Goal: Task Accomplishment & Management: Manage account settings

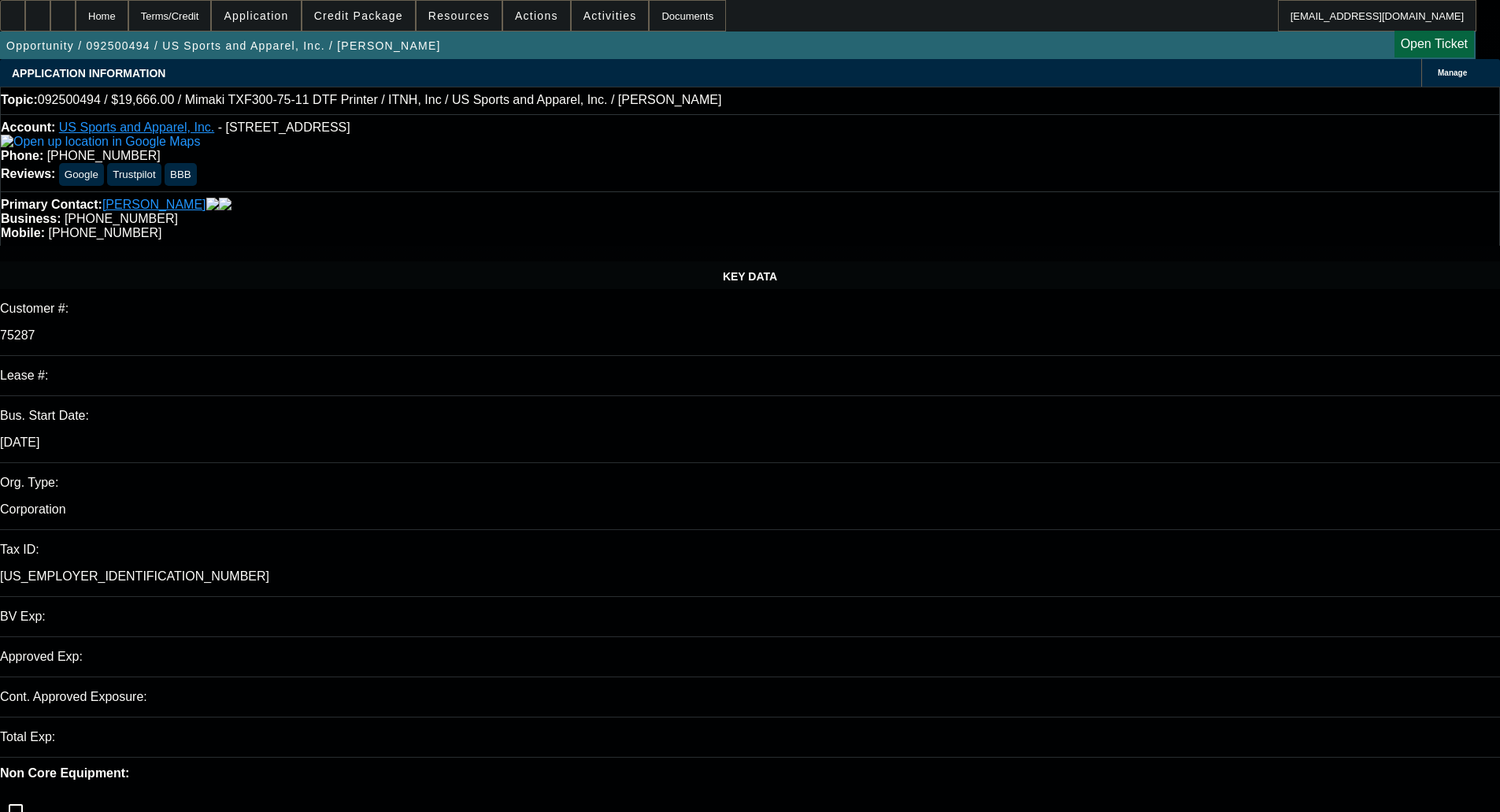
select select "0"
select select "1"
select select "2"
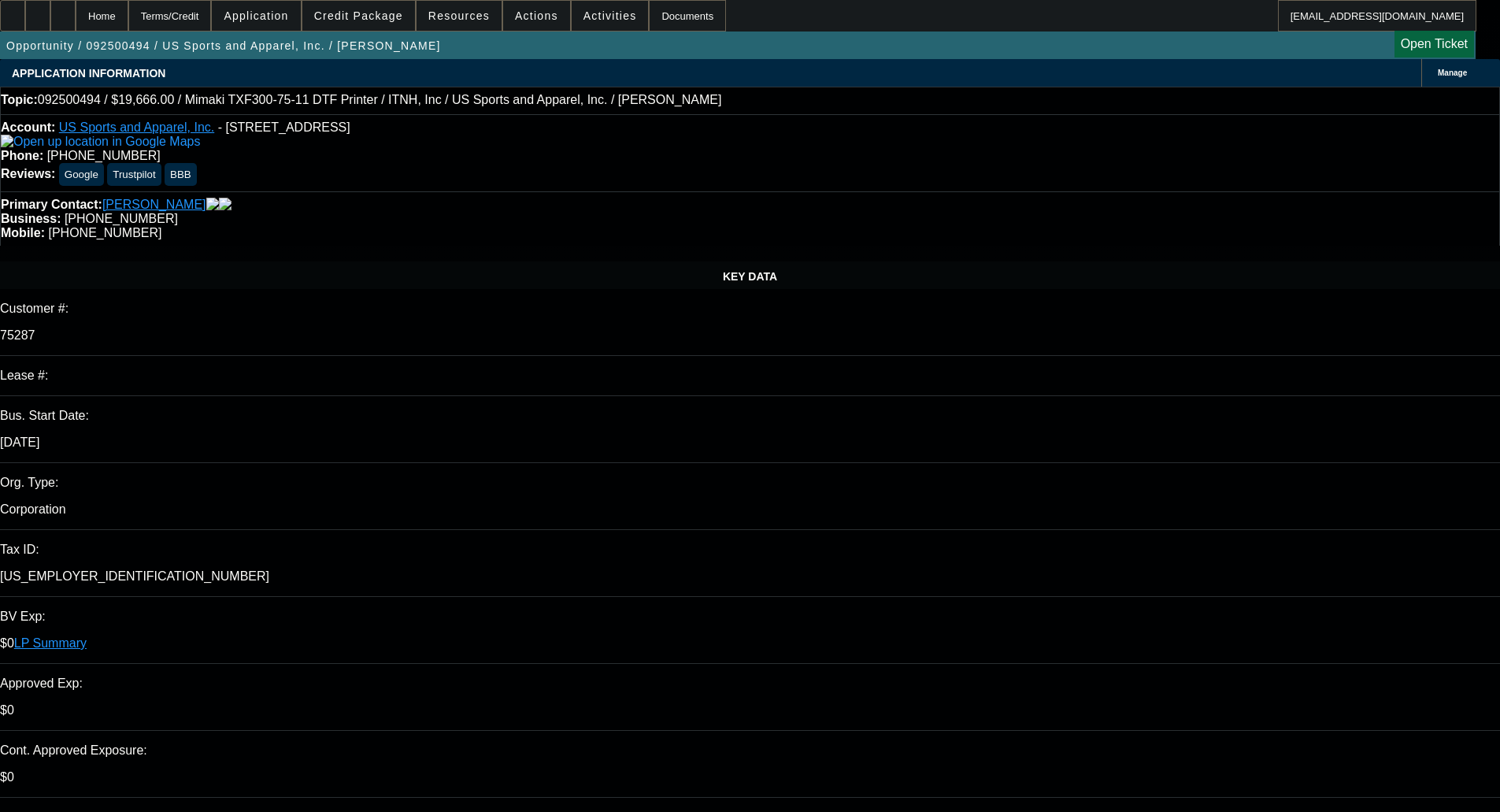
select select "6"
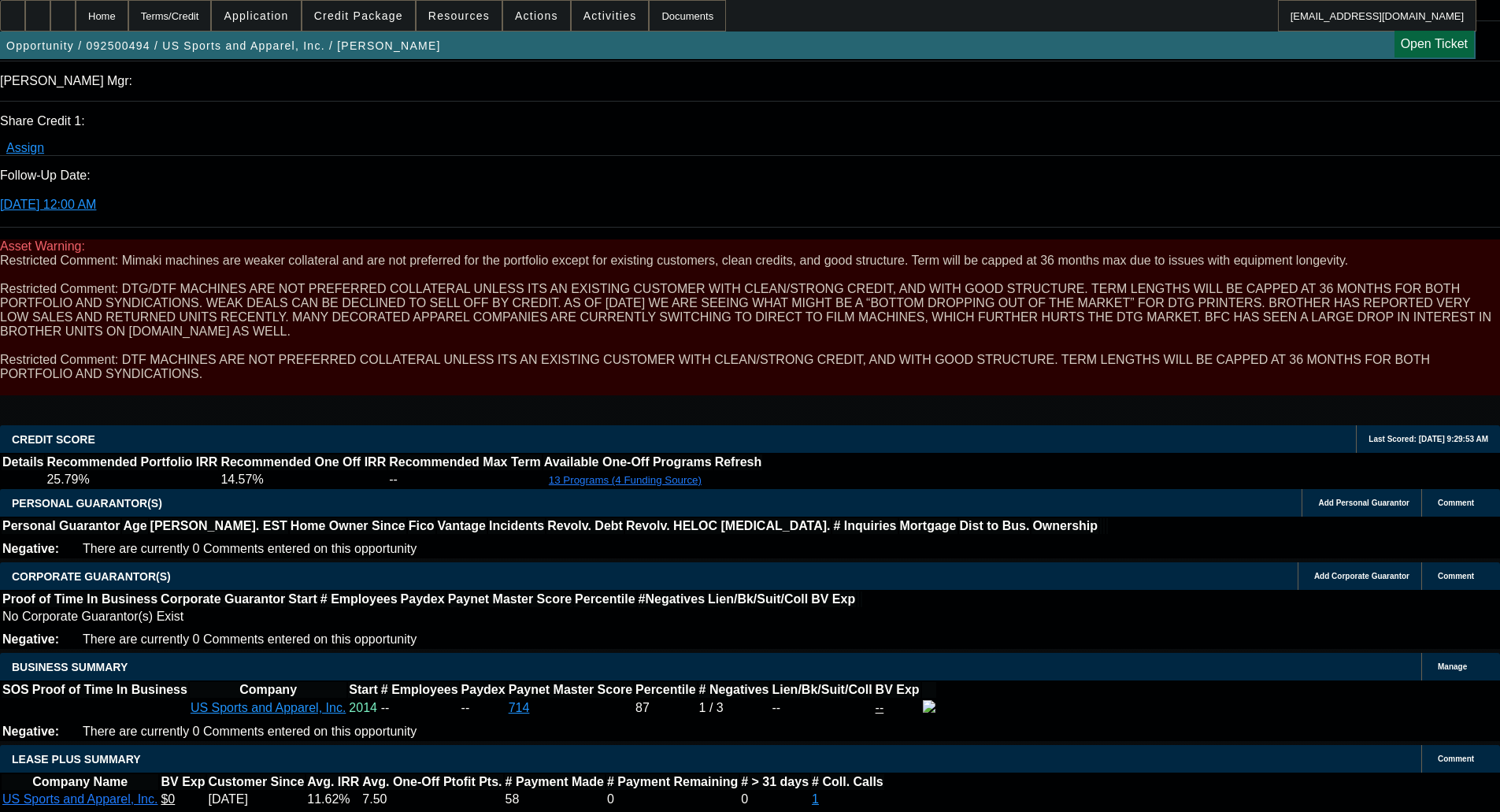
scroll to position [2205, 0]
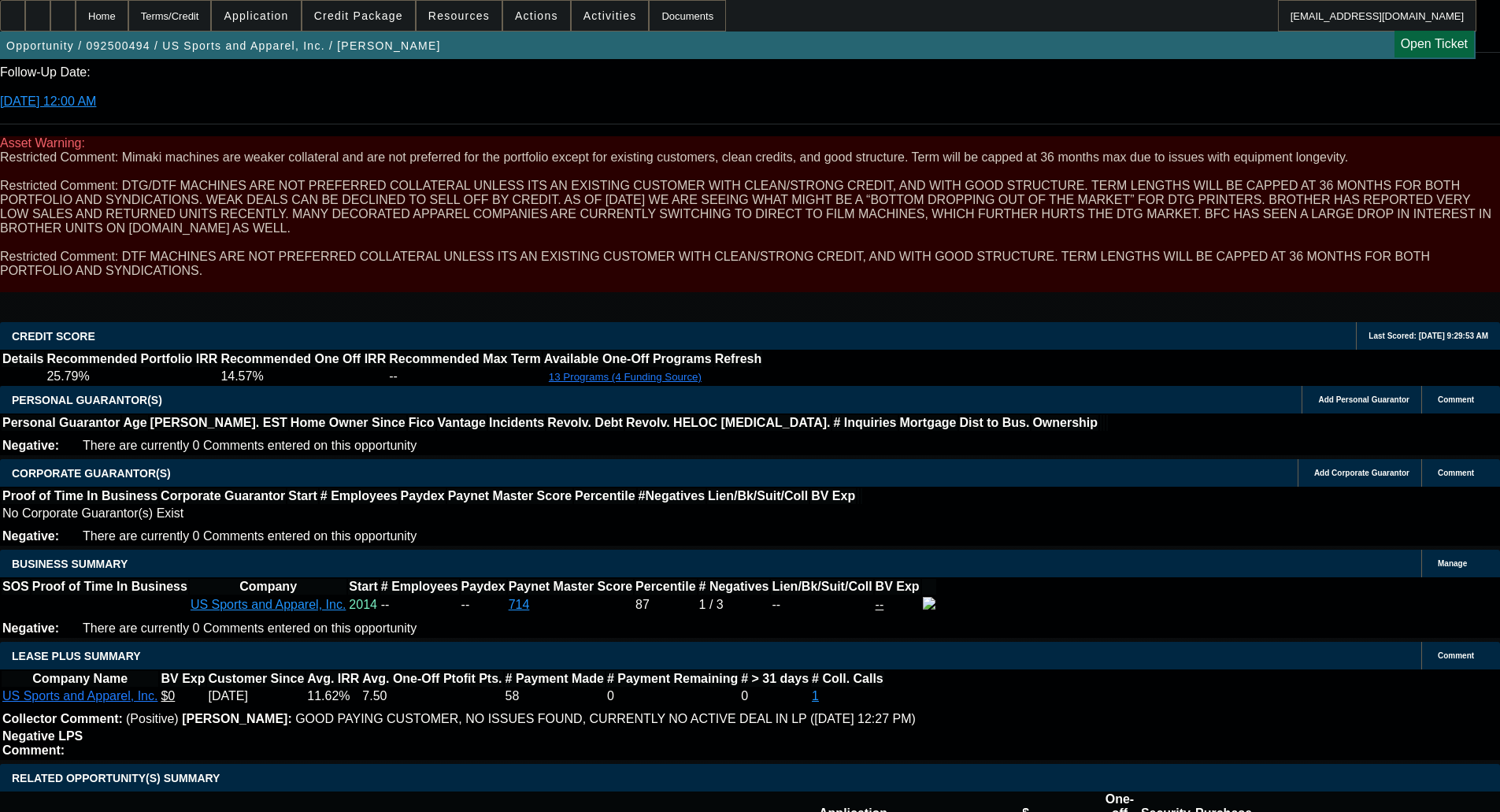
click at [1188, 56] on div "Opportunity / 092500494 / US Sports and Apparel, Inc. / Nutter, Benjamin Open T…" at bounding box center [738, 45] width 1476 height 28
type textarea "c"
type textarea "MIMAKI & CORP ONLY - OKAY TO SELL"
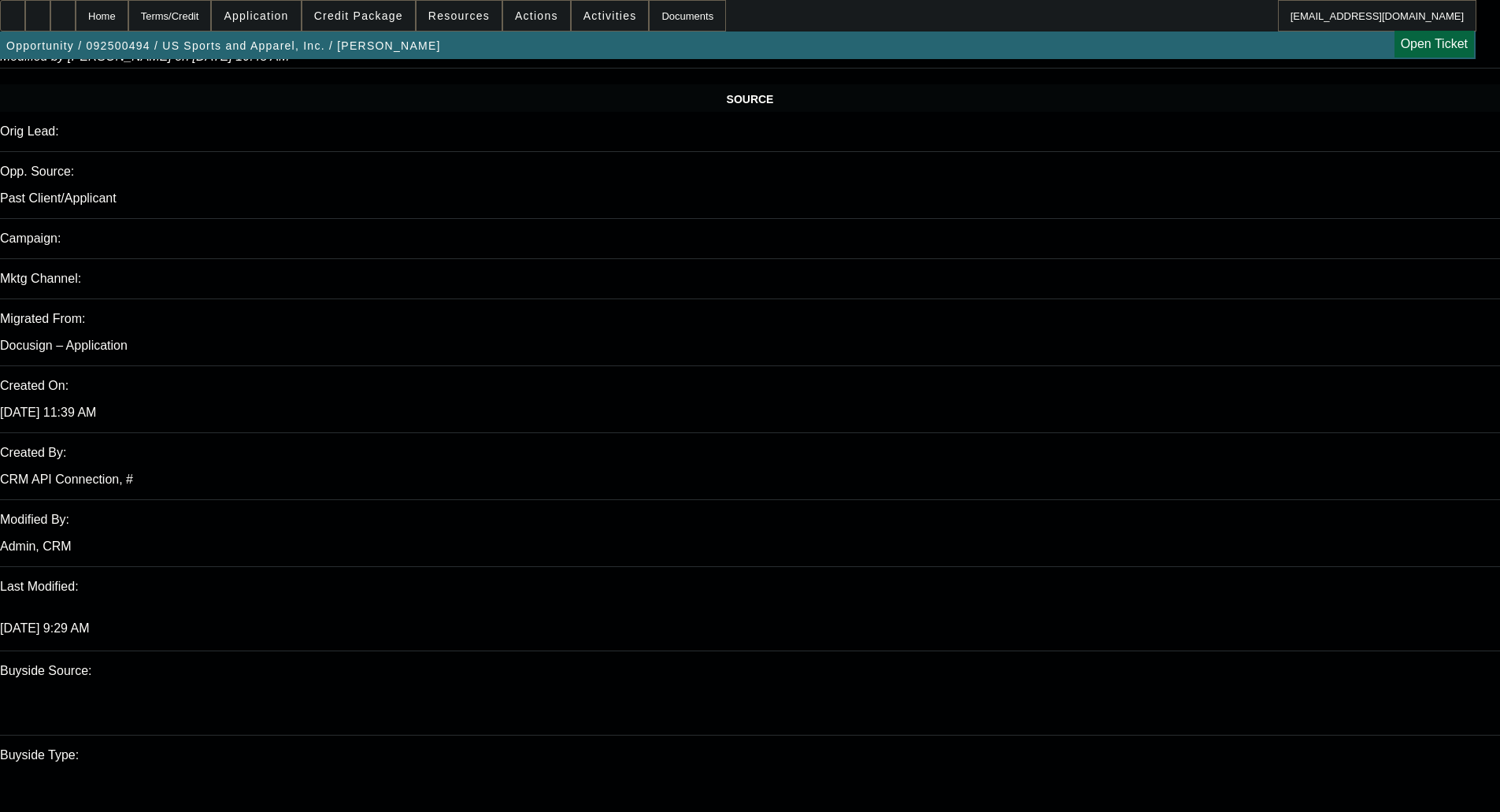
scroll to position [945, 0]
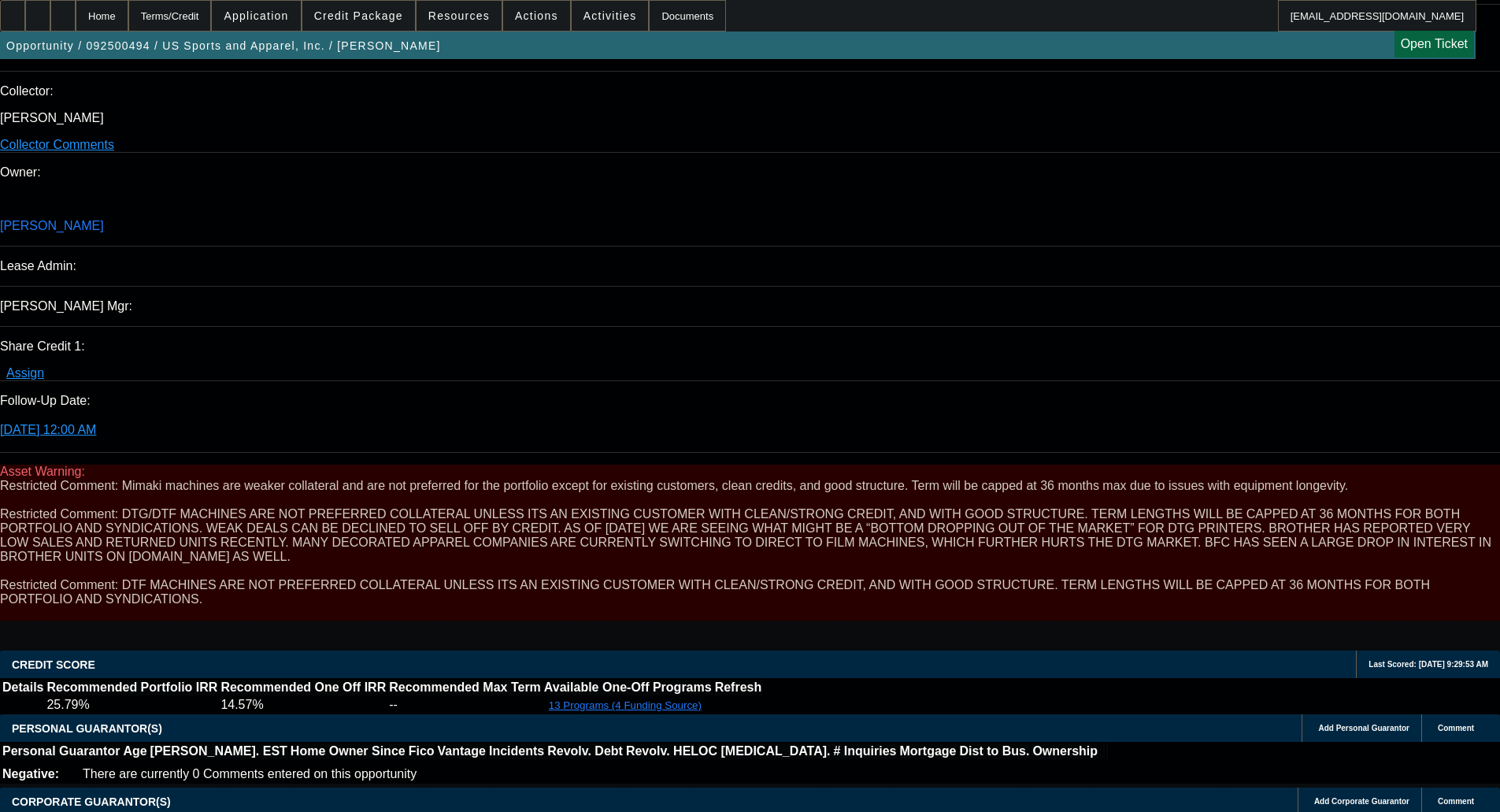
scroll to position [2047, 0]
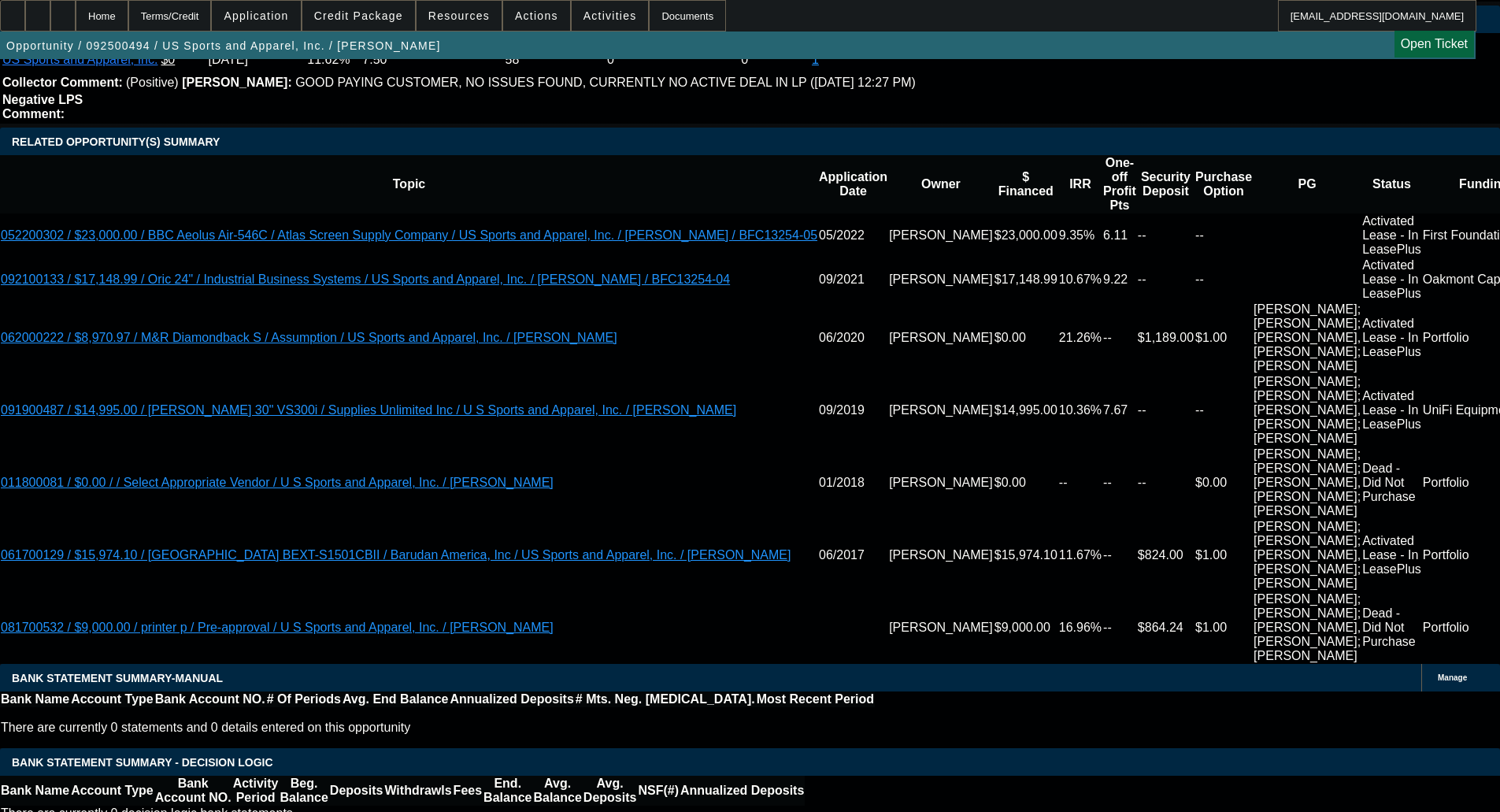
scroll to position [2840, 0]
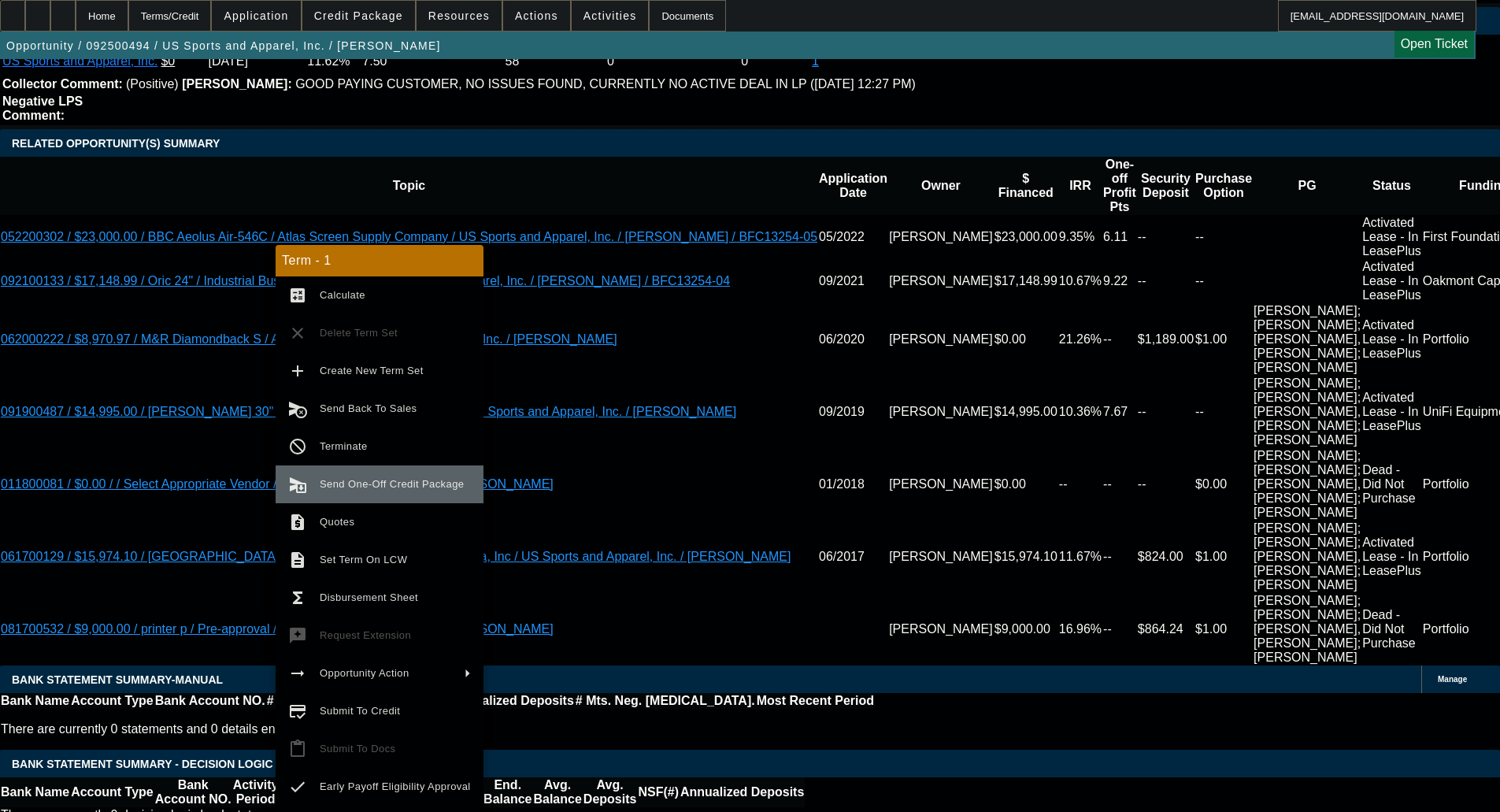
click at [351, 477] on span "Send One-Off Credit Package" at bounding box center [395, 484] width 151 height 19
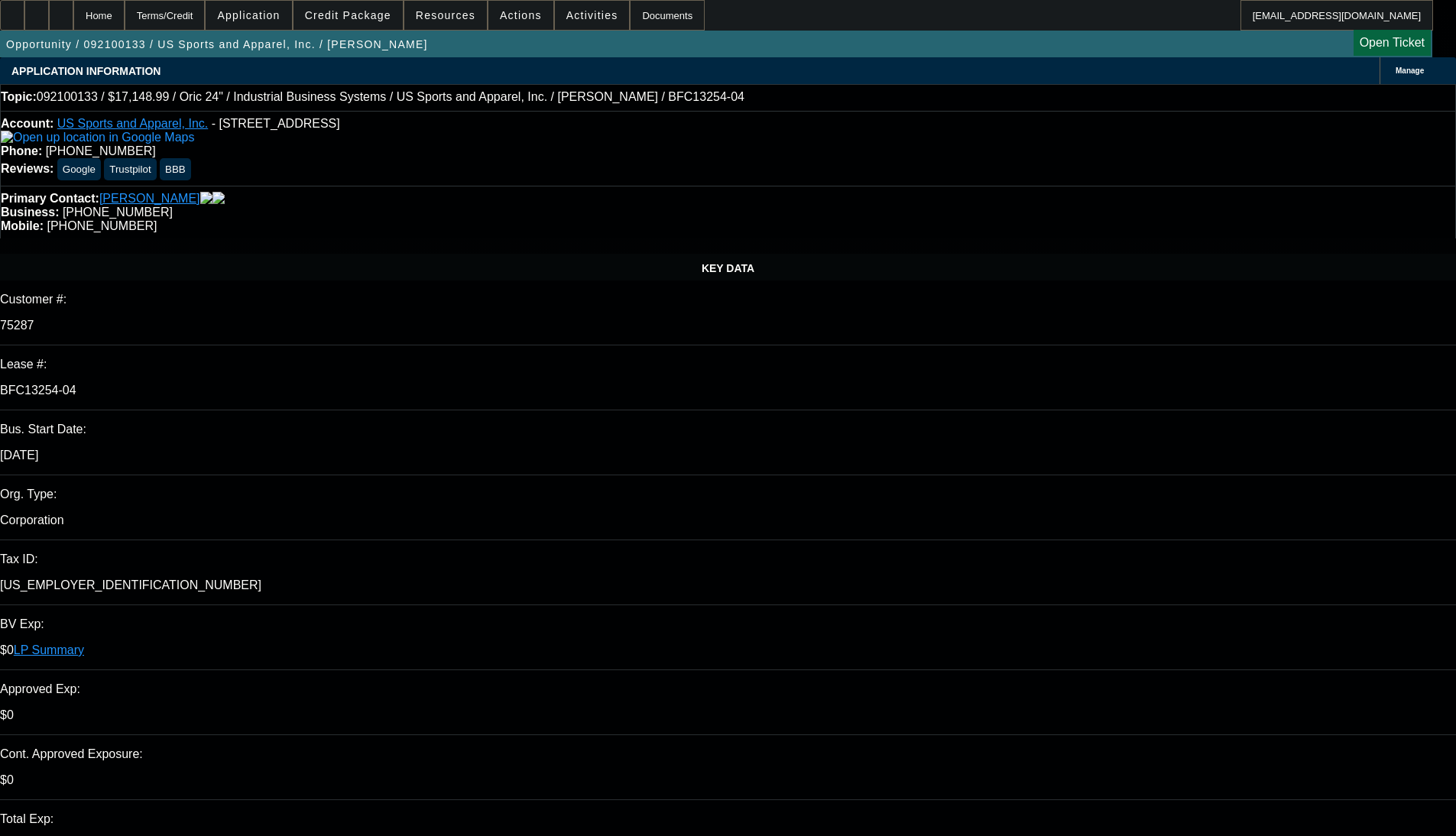
select select "0"
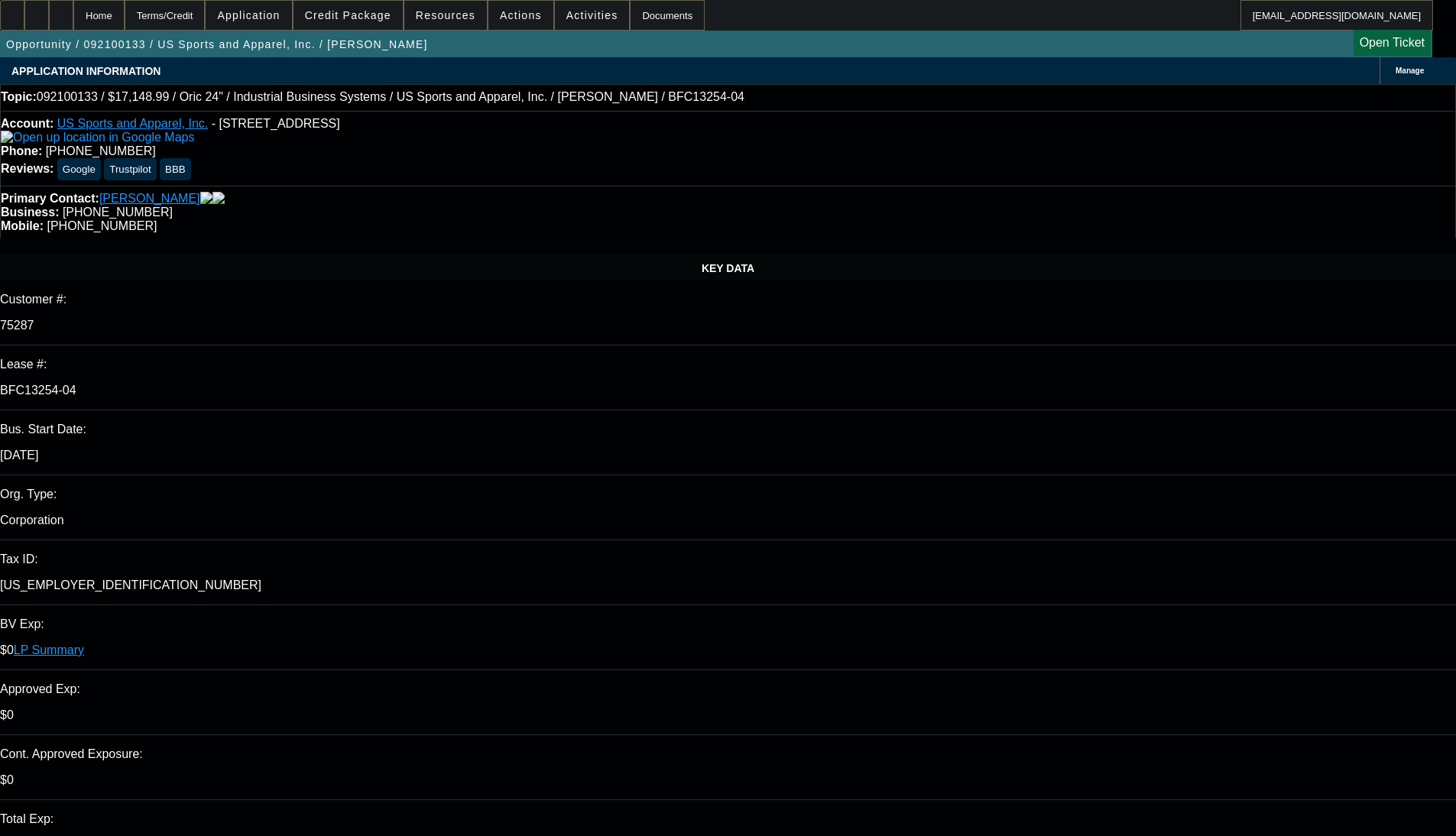
select select "0"
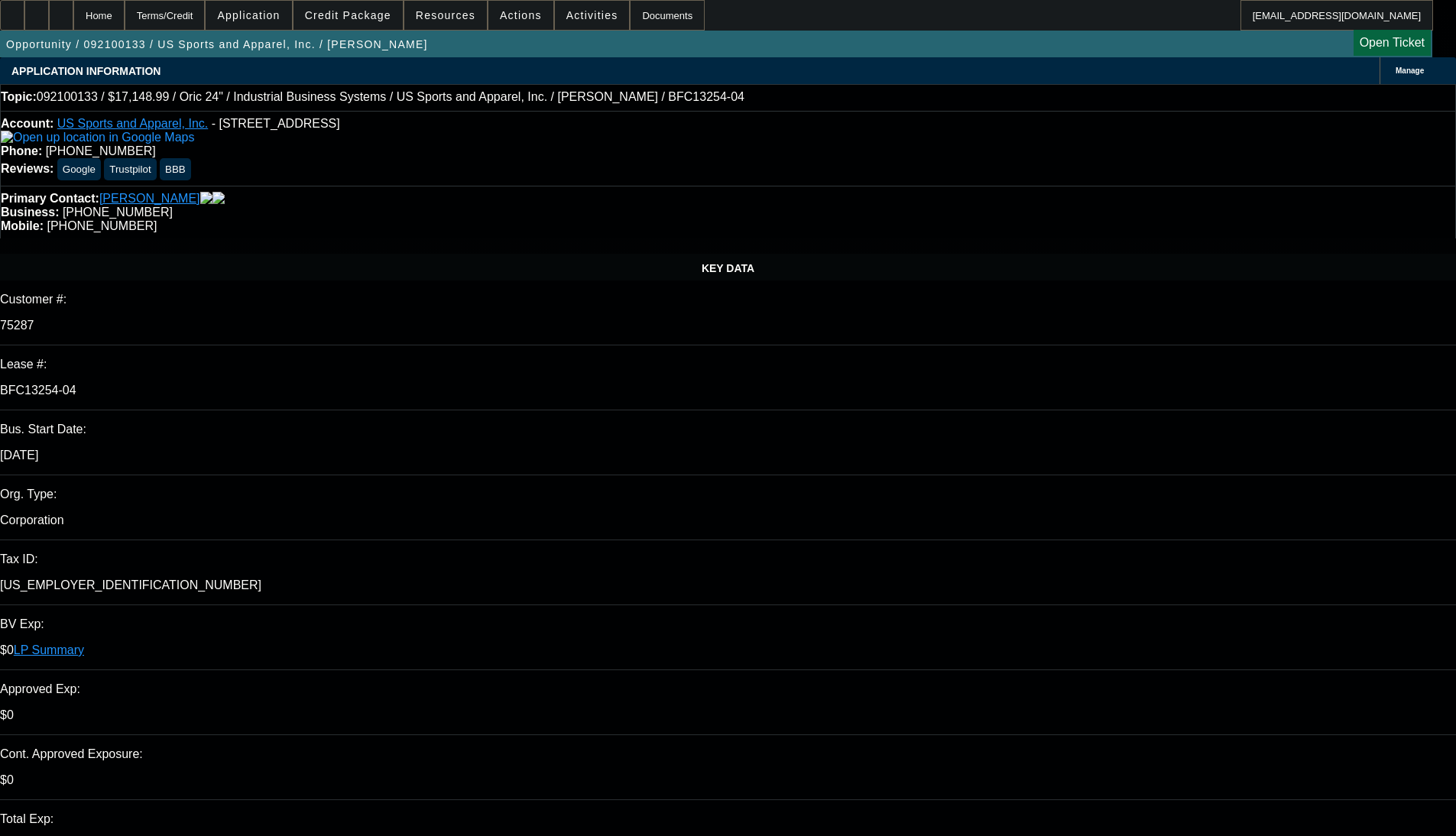
select select "0"
select select "1"
select select "2"
select select "6"
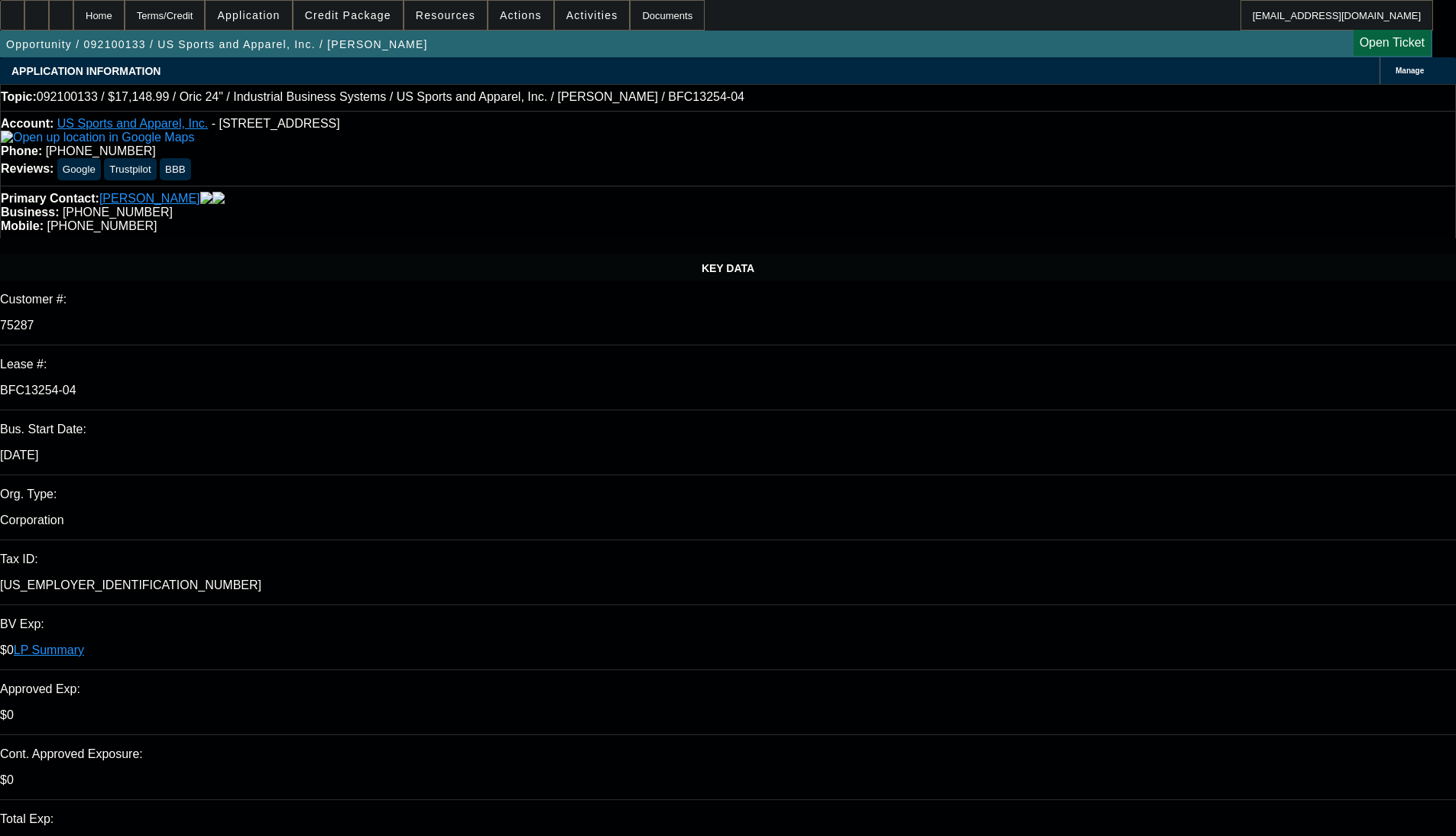
select select "1"
select select "2"
select select "6"
select select "1"
select select "2"
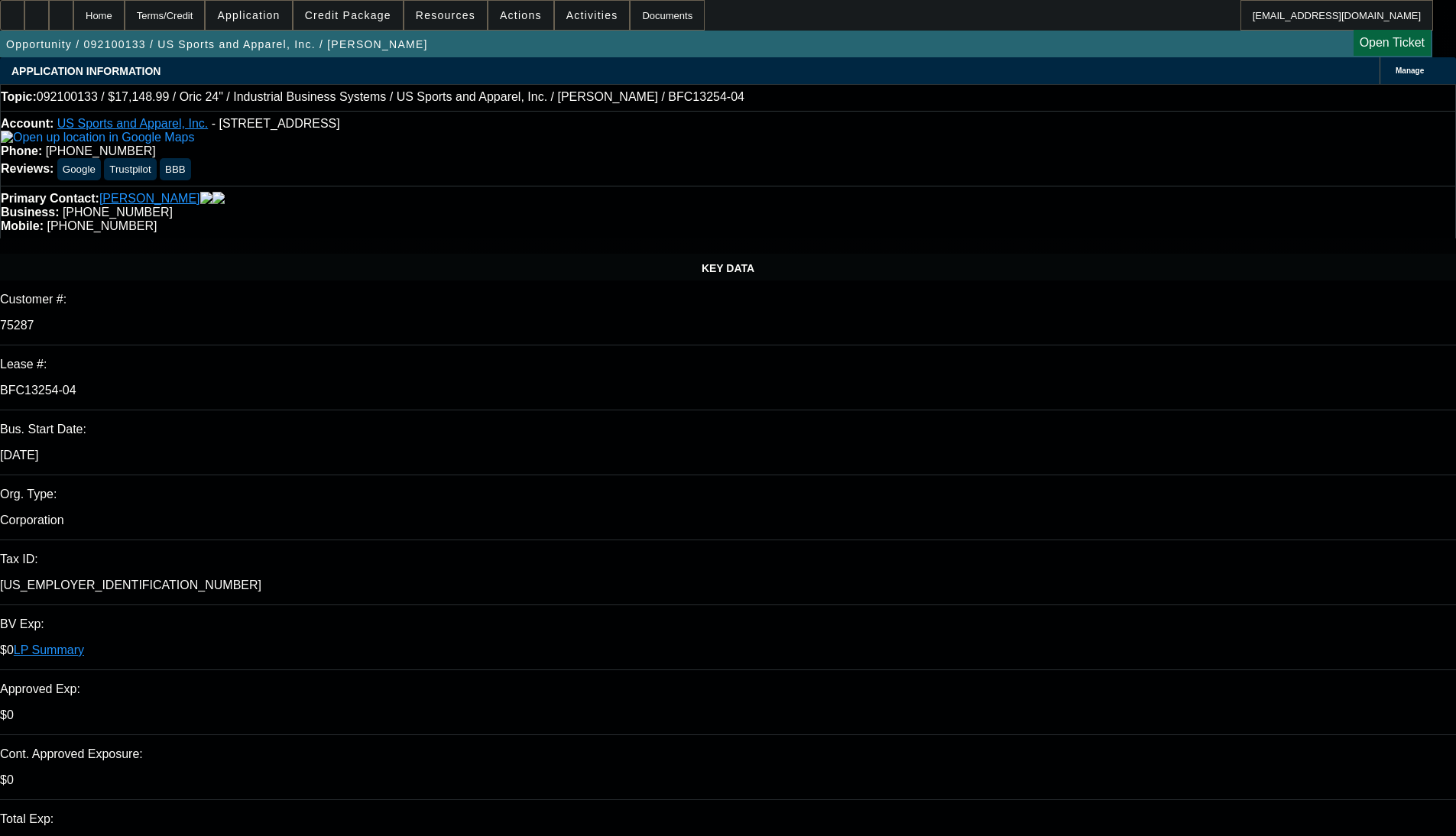
select select "6"
select select "1"
select select "2"
select select "6"
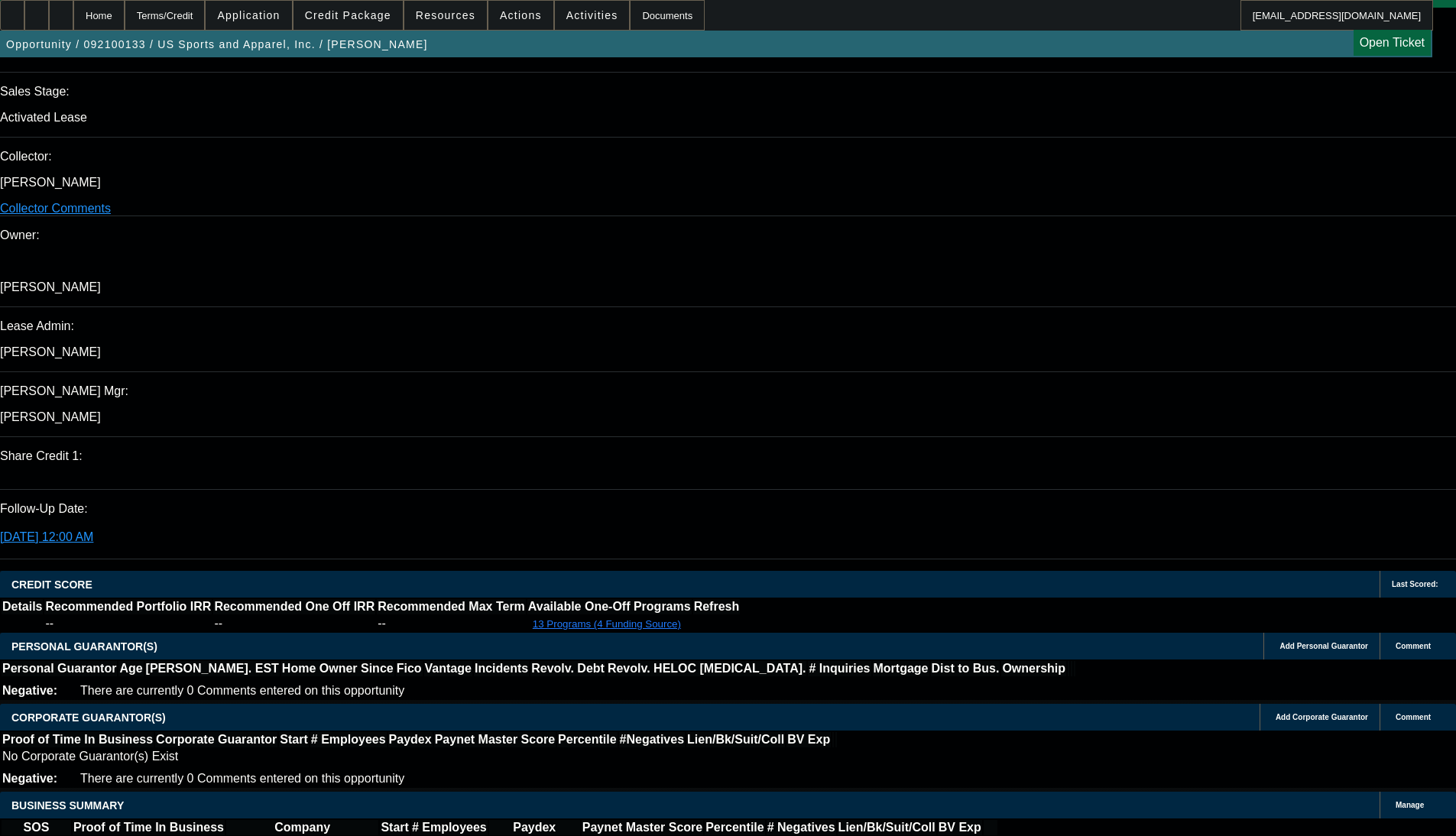
scroll to position [2937, 0]
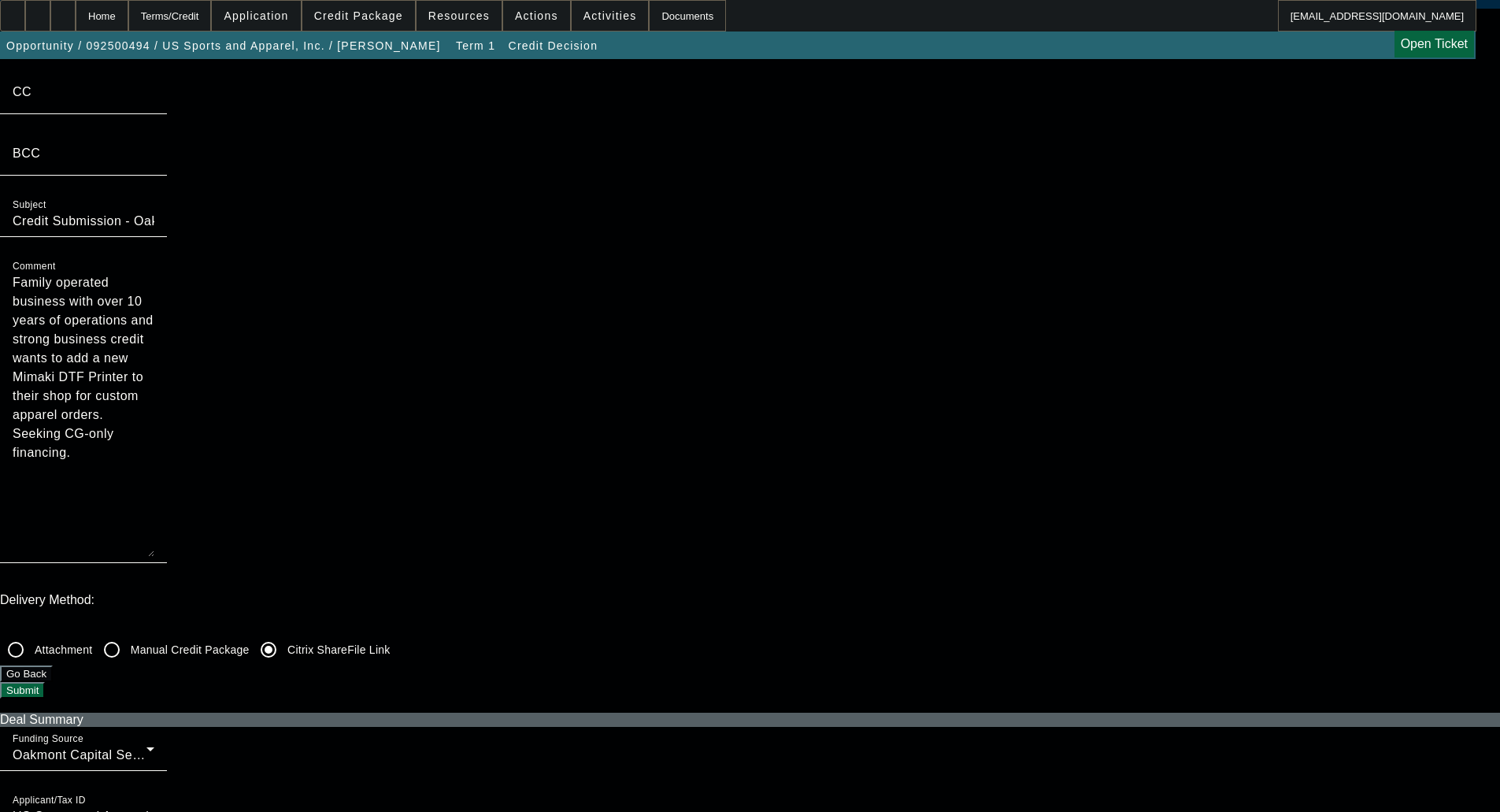
scroll to position [78, 0]
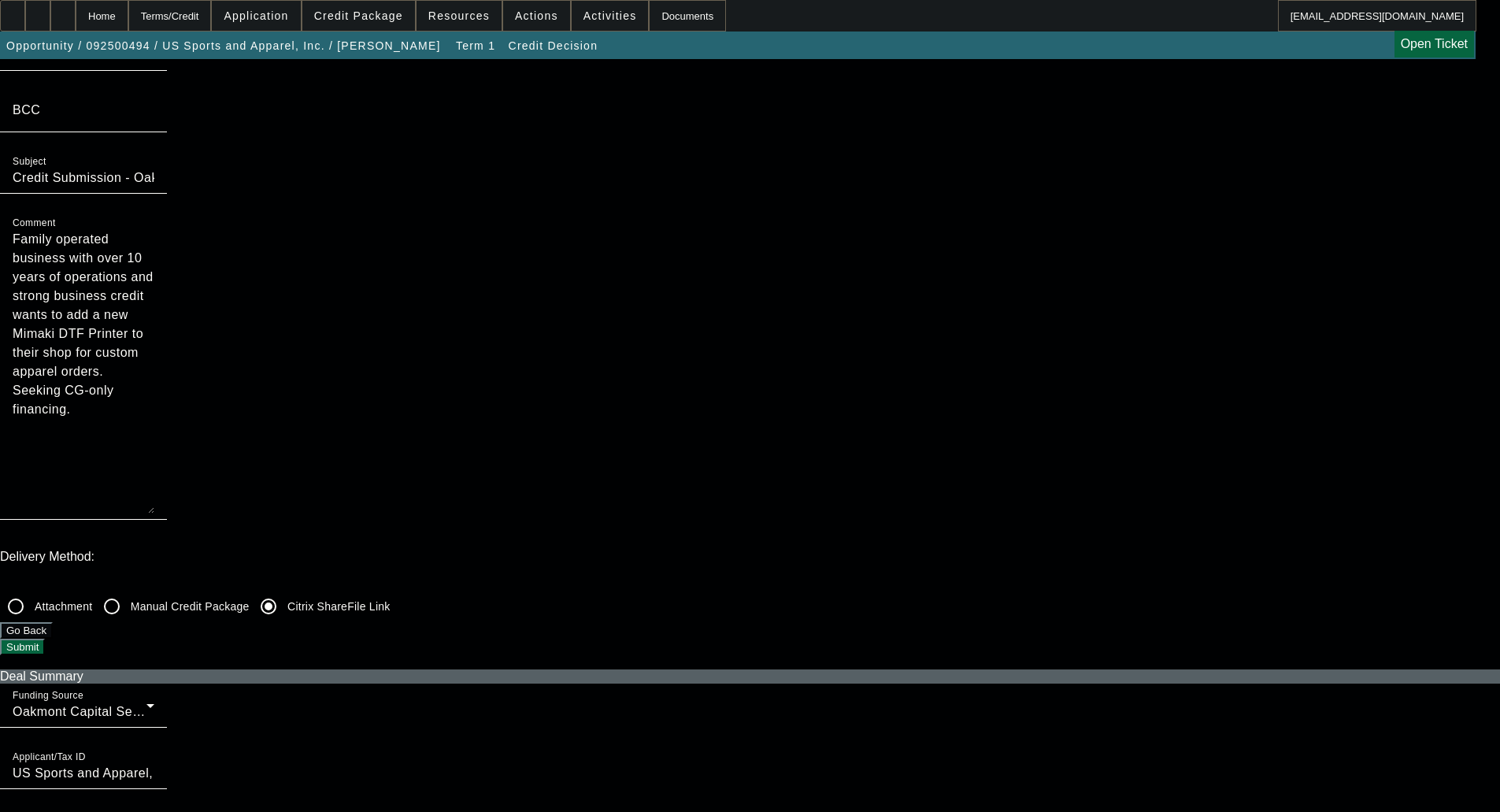
scroll to position [0, 0]
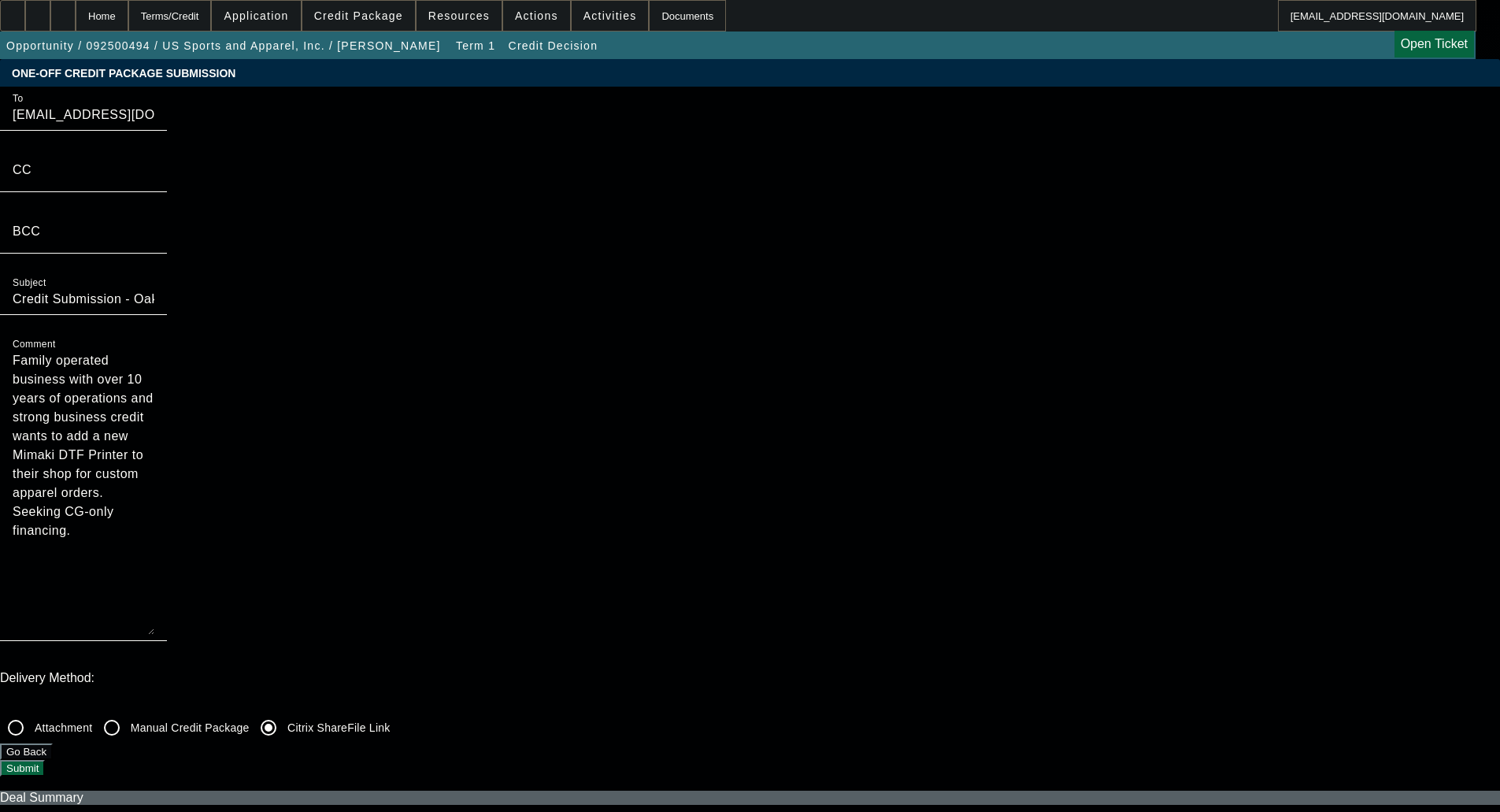
click at [167, 332] on div "Comment Family operated business with over 10 years of operations and strong bu…" at bounding box center [83, 487] width 167 height 309
type textarea "Family operated business with over 10 years of operations and strong business c…"
click at [45, 760] on button "Submit" at bounding box center [22, 768] width 45 height 17
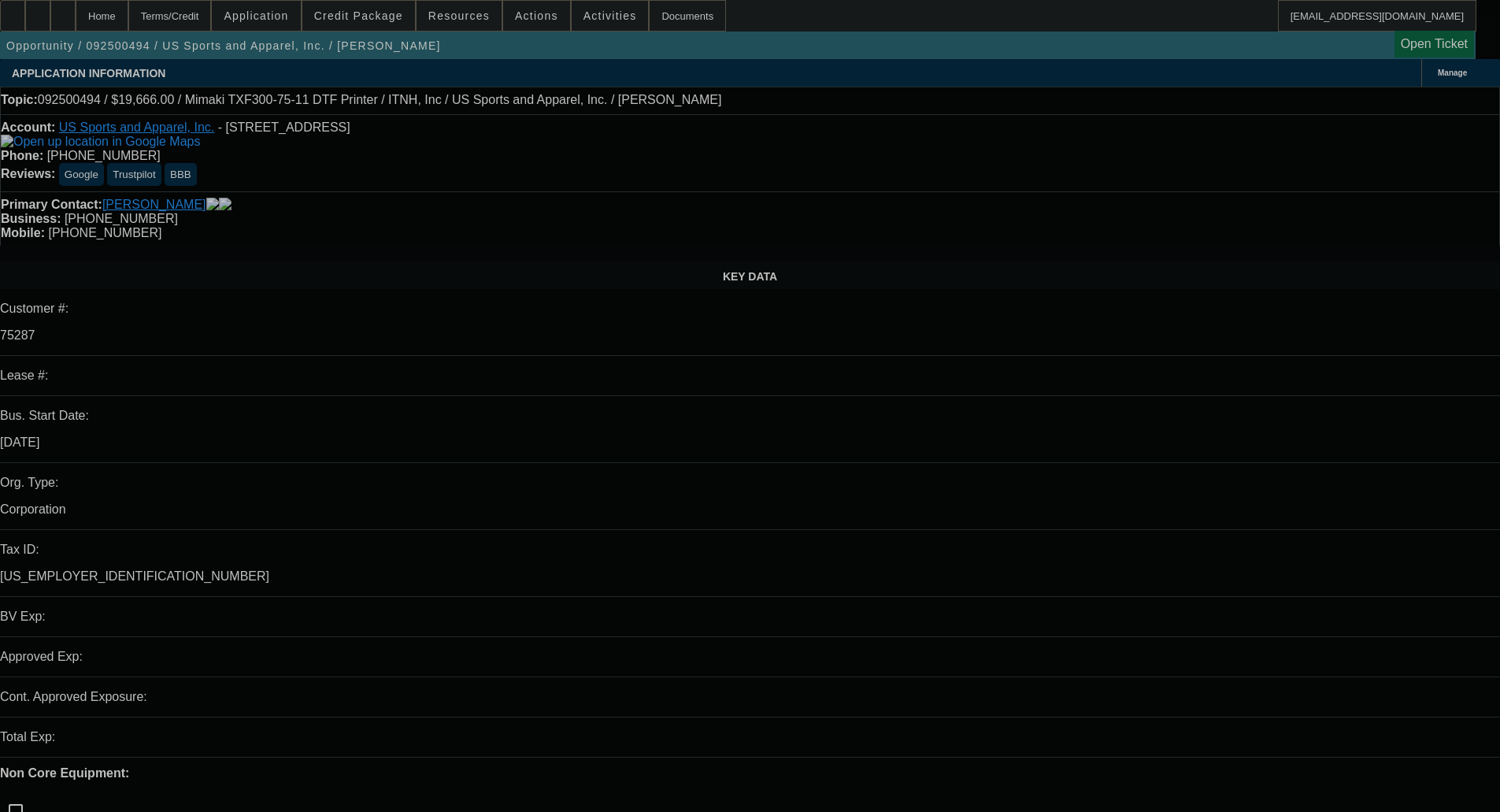
select select "0"
select select "2"
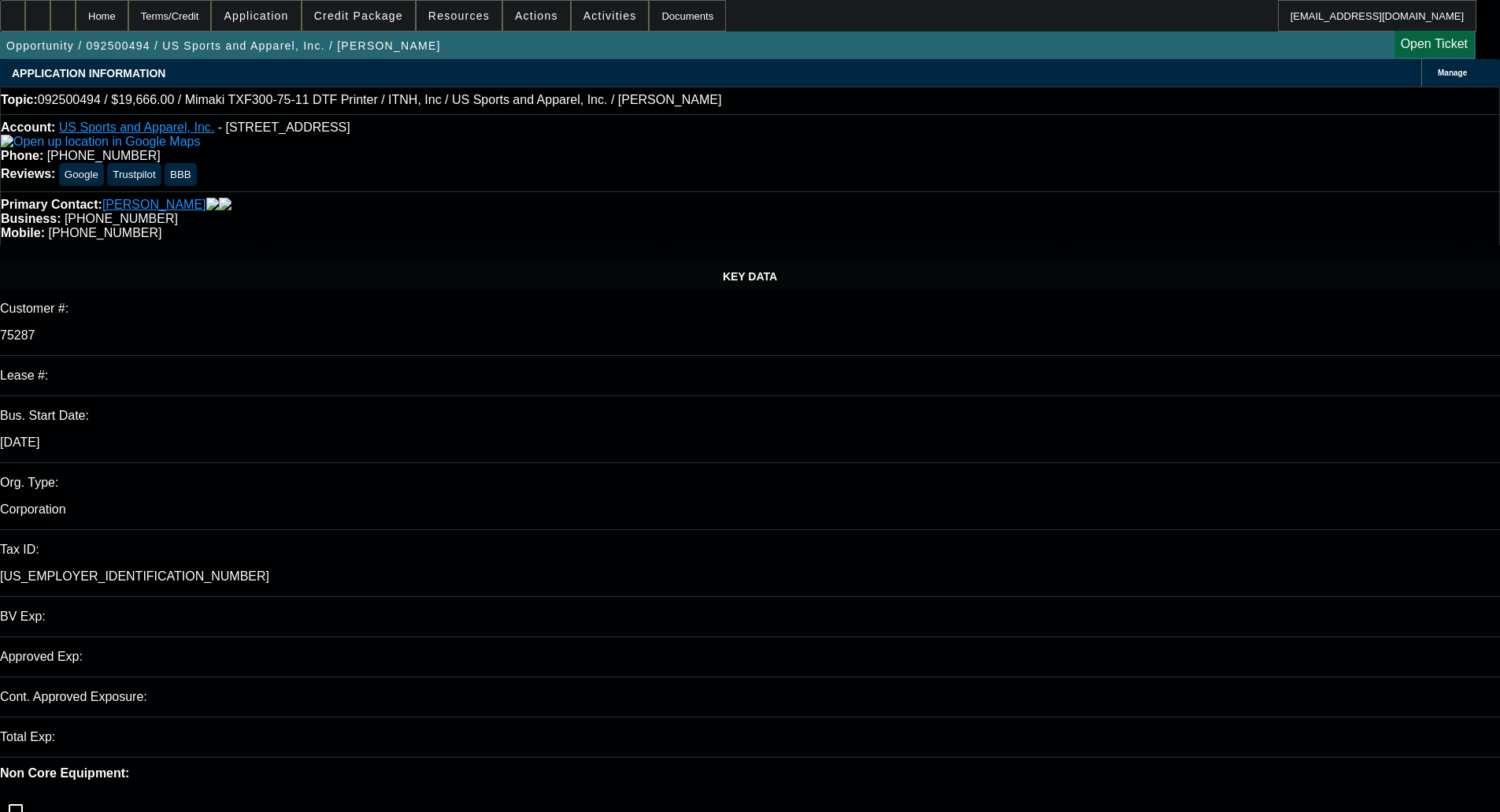
select select "0"
select select "6"
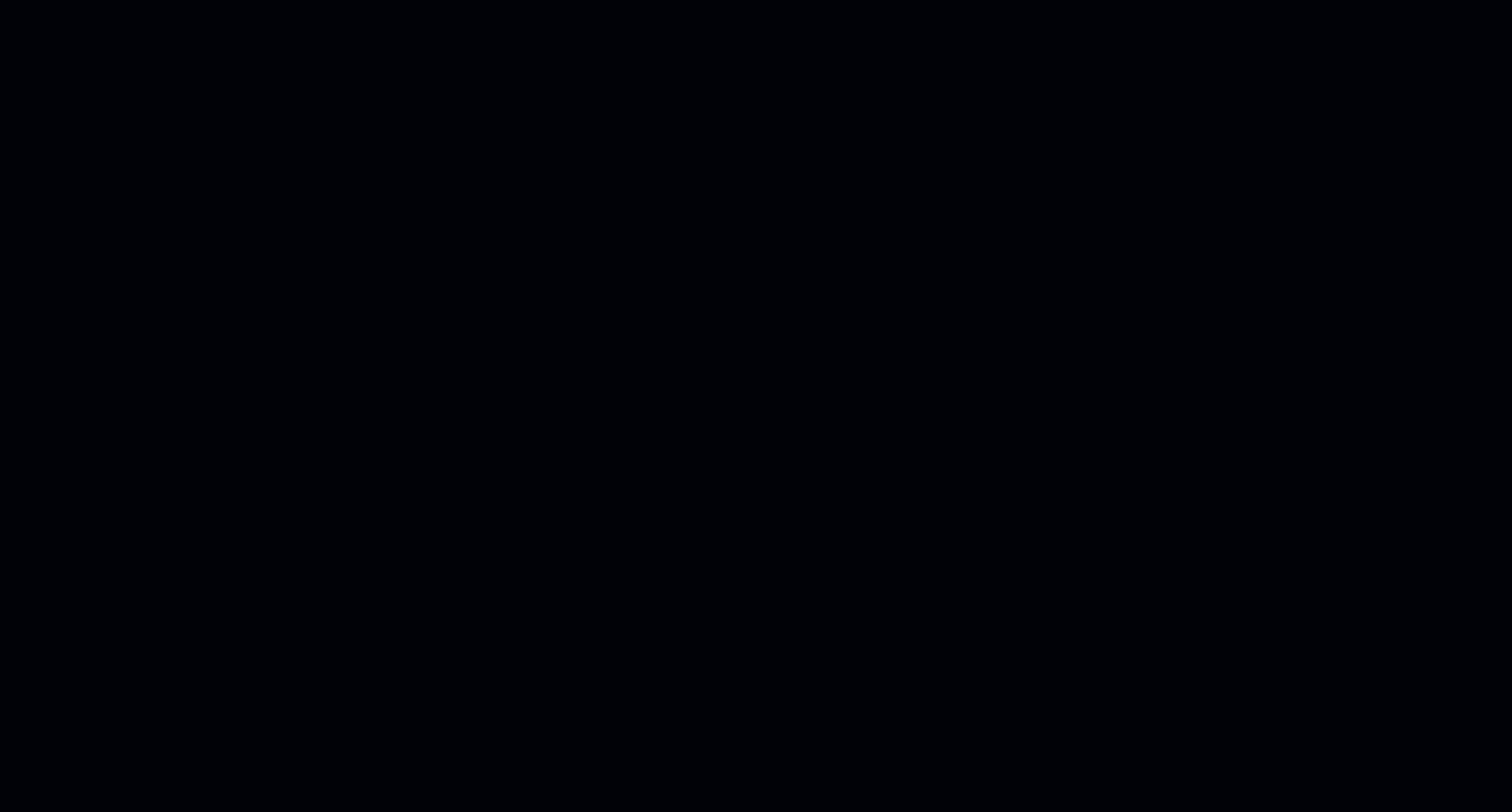
select select "0"
select select "2"
select select "0.1"
select select "0"
select select "2"
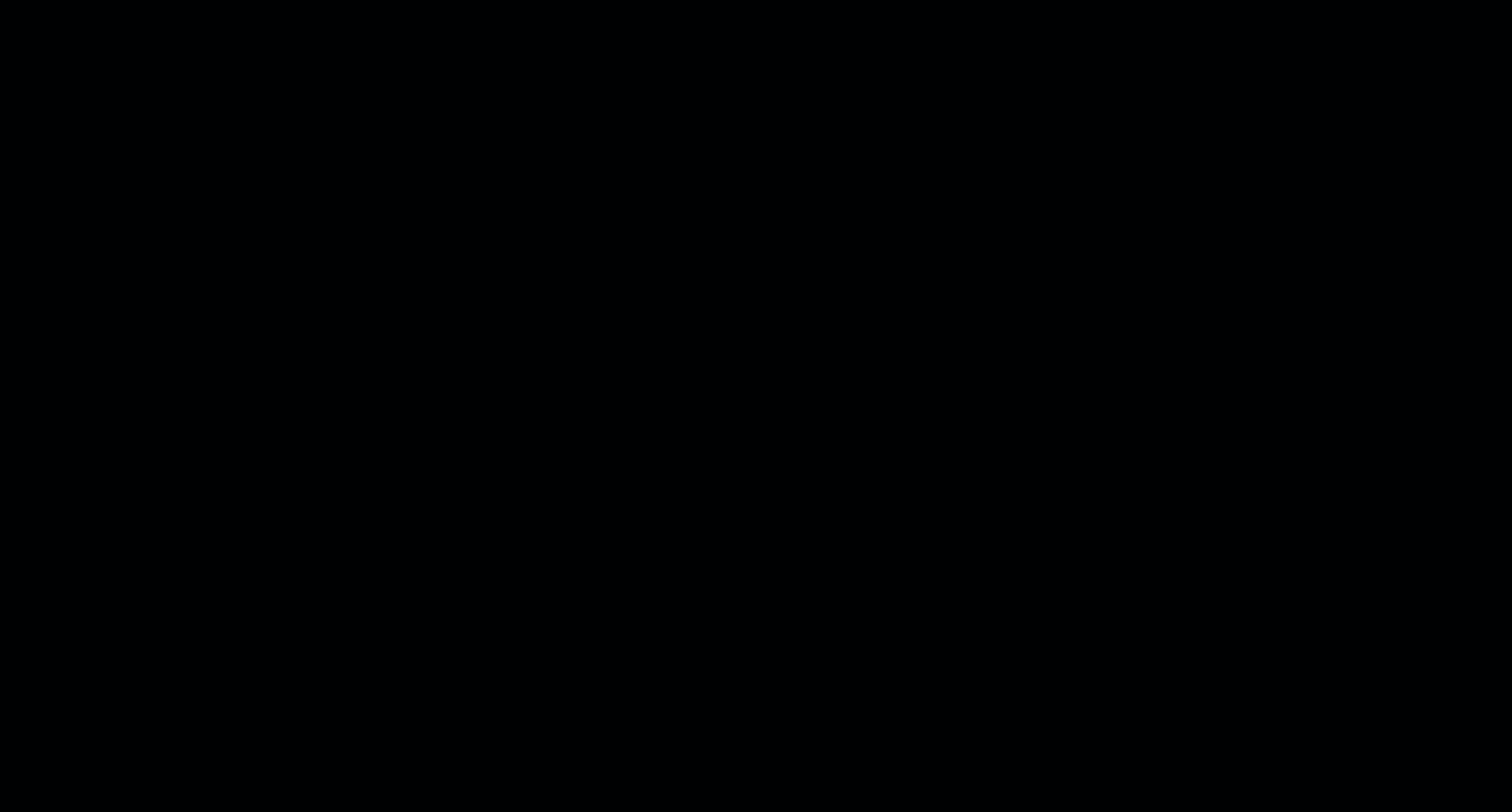
select select "0.1"
select select "1"
select select "2"
select select "4"
select select "1"
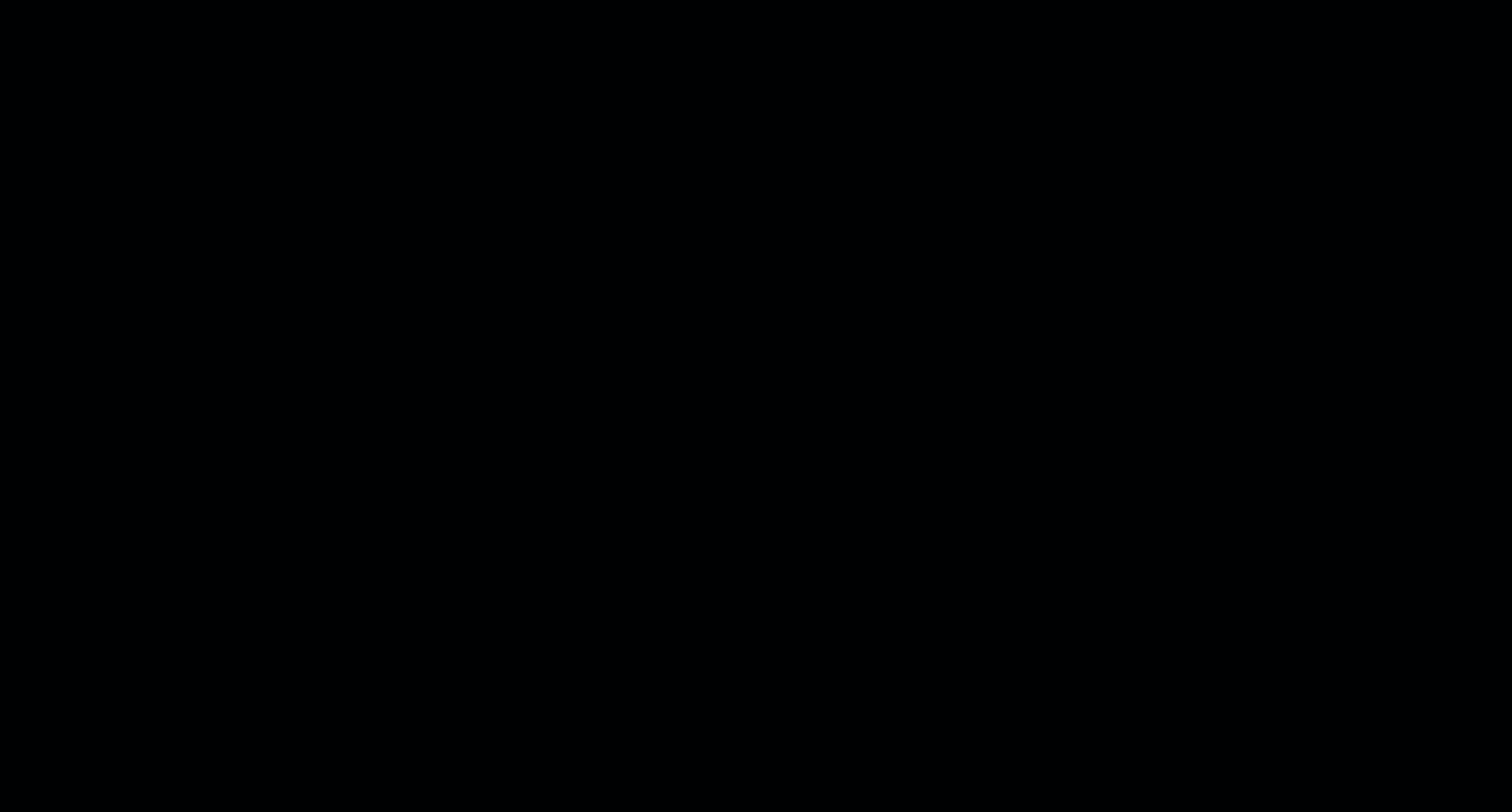
select select "2"
select select "4"
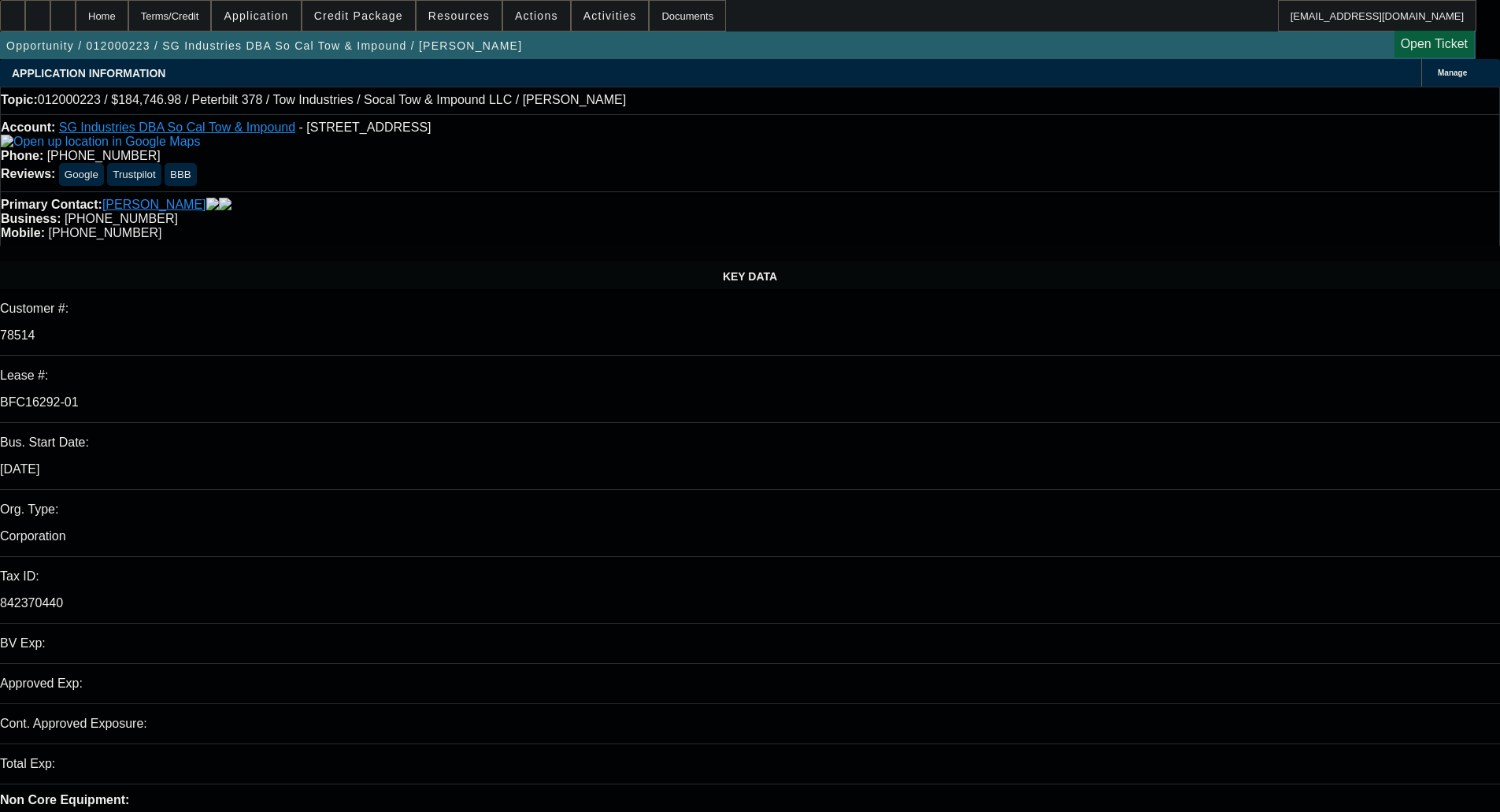
select select "2"
select select "0.1"
select select "4"
select select "2"
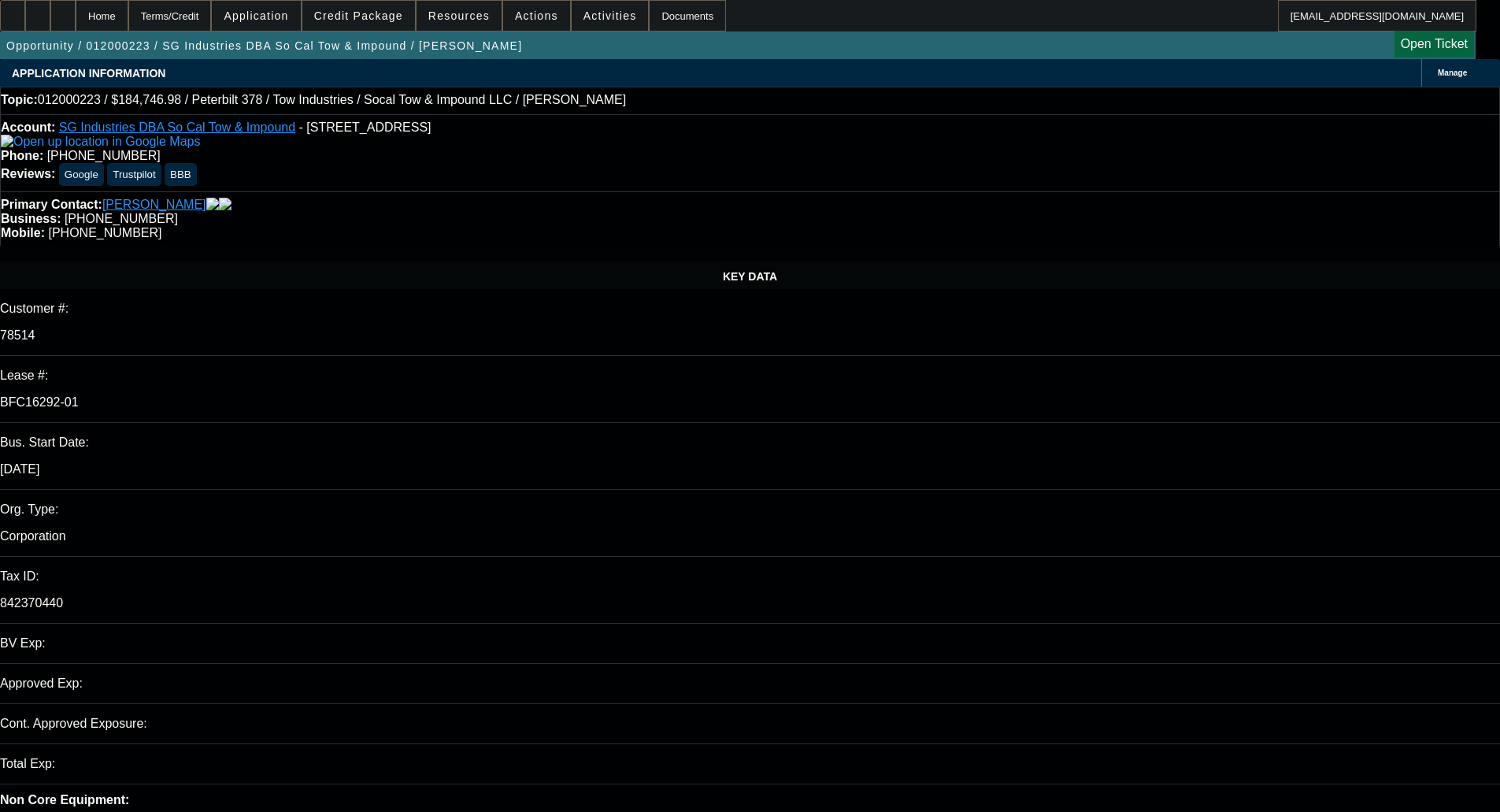
select select "2"
select select "0.1"
select select "4"
select select "2"
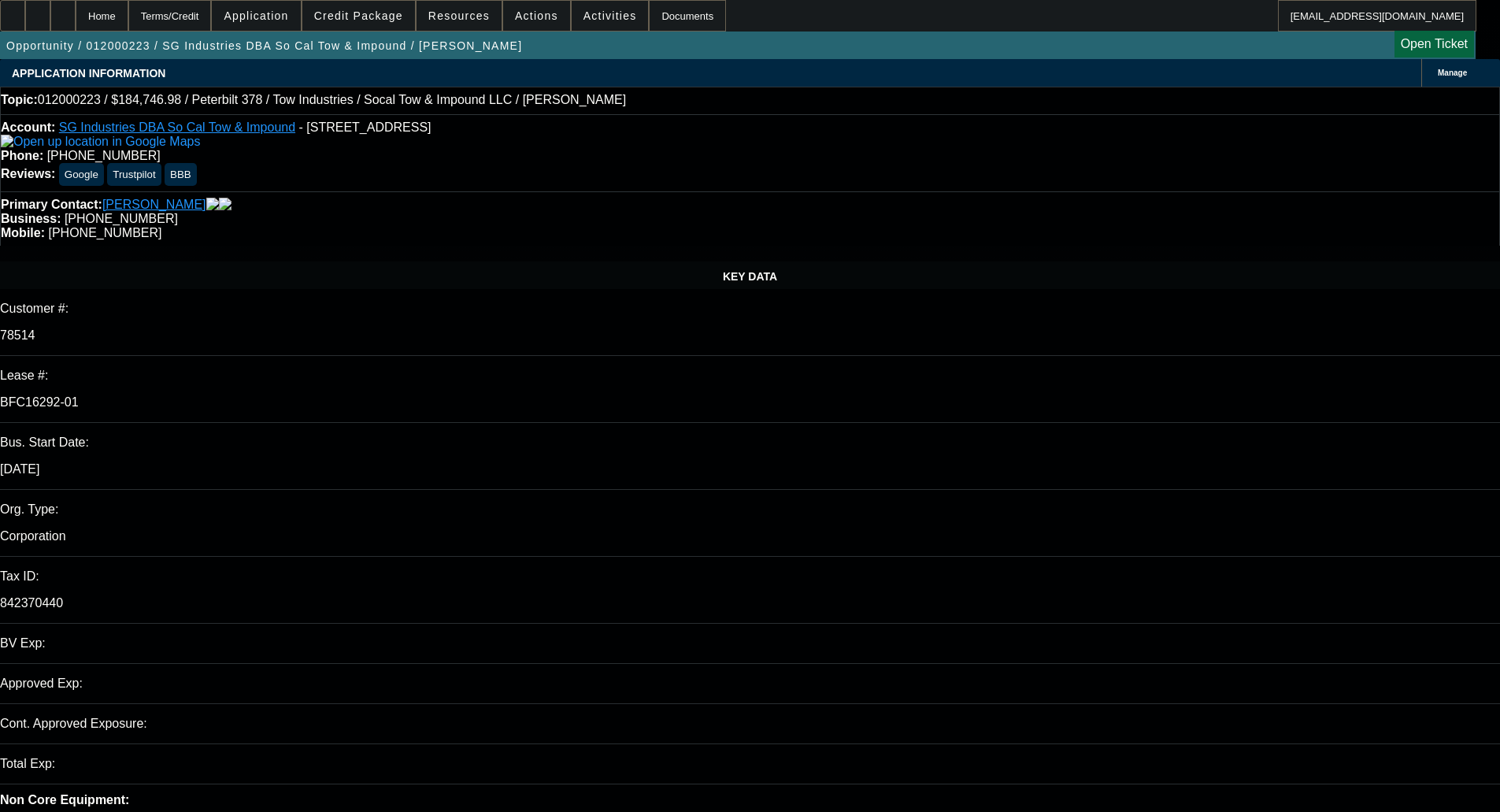
select select "0.1"
select select "4"
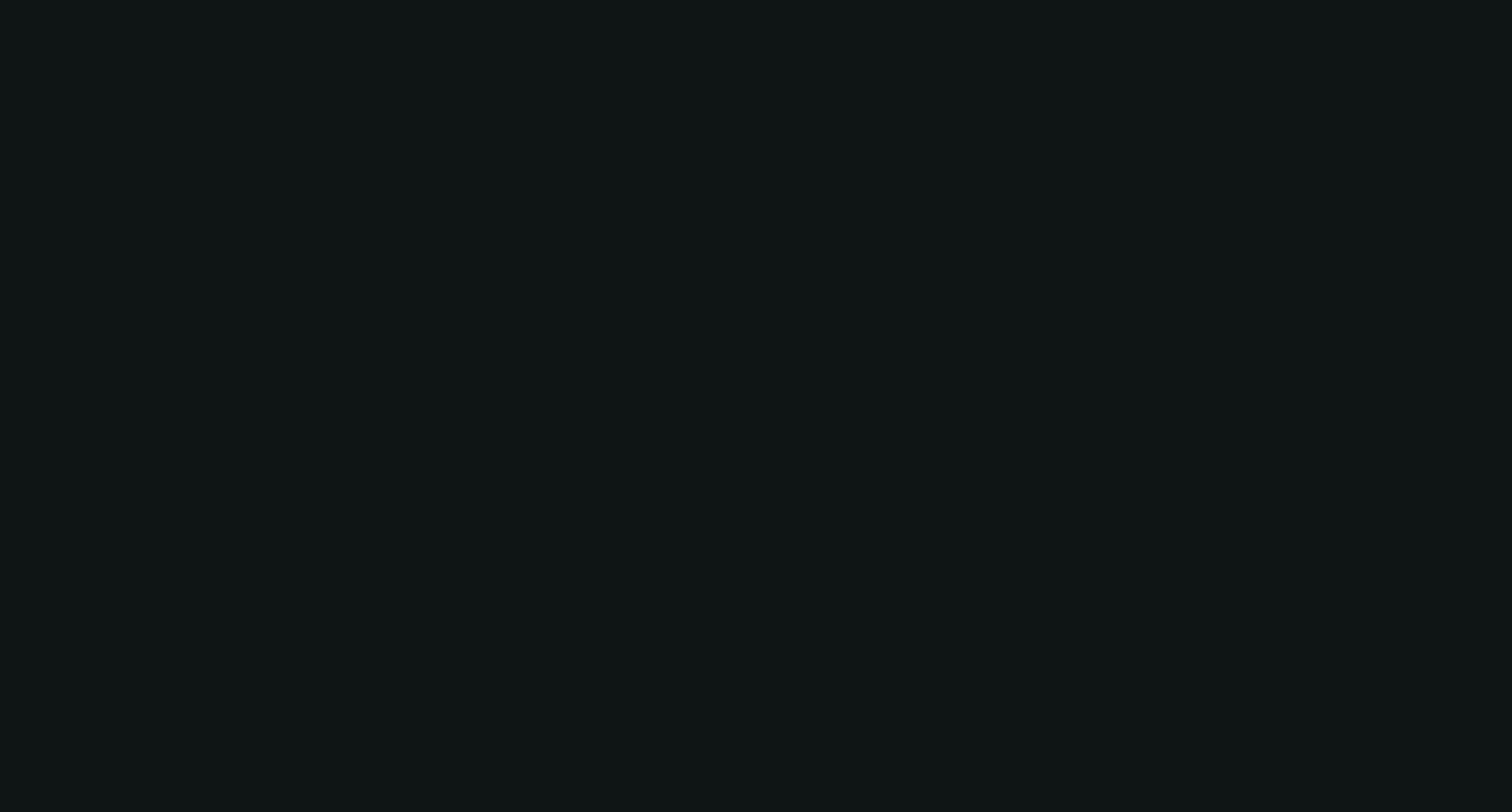
select select "0"
select select "3"
select select "0"
select select "6"
select select "0"
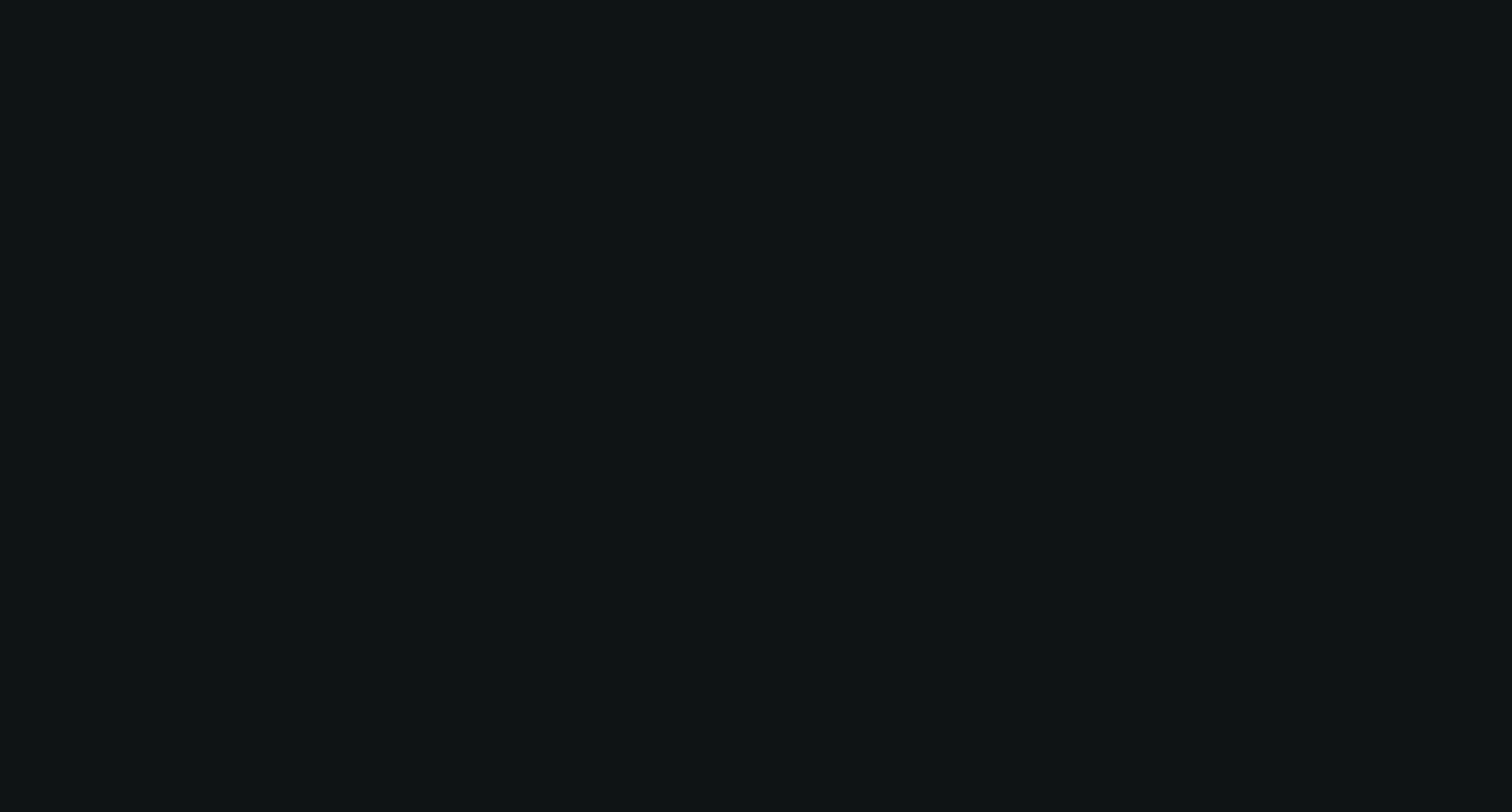
select select "3"
select select "0"
select select "6"
select select "0.15"
select select "2"
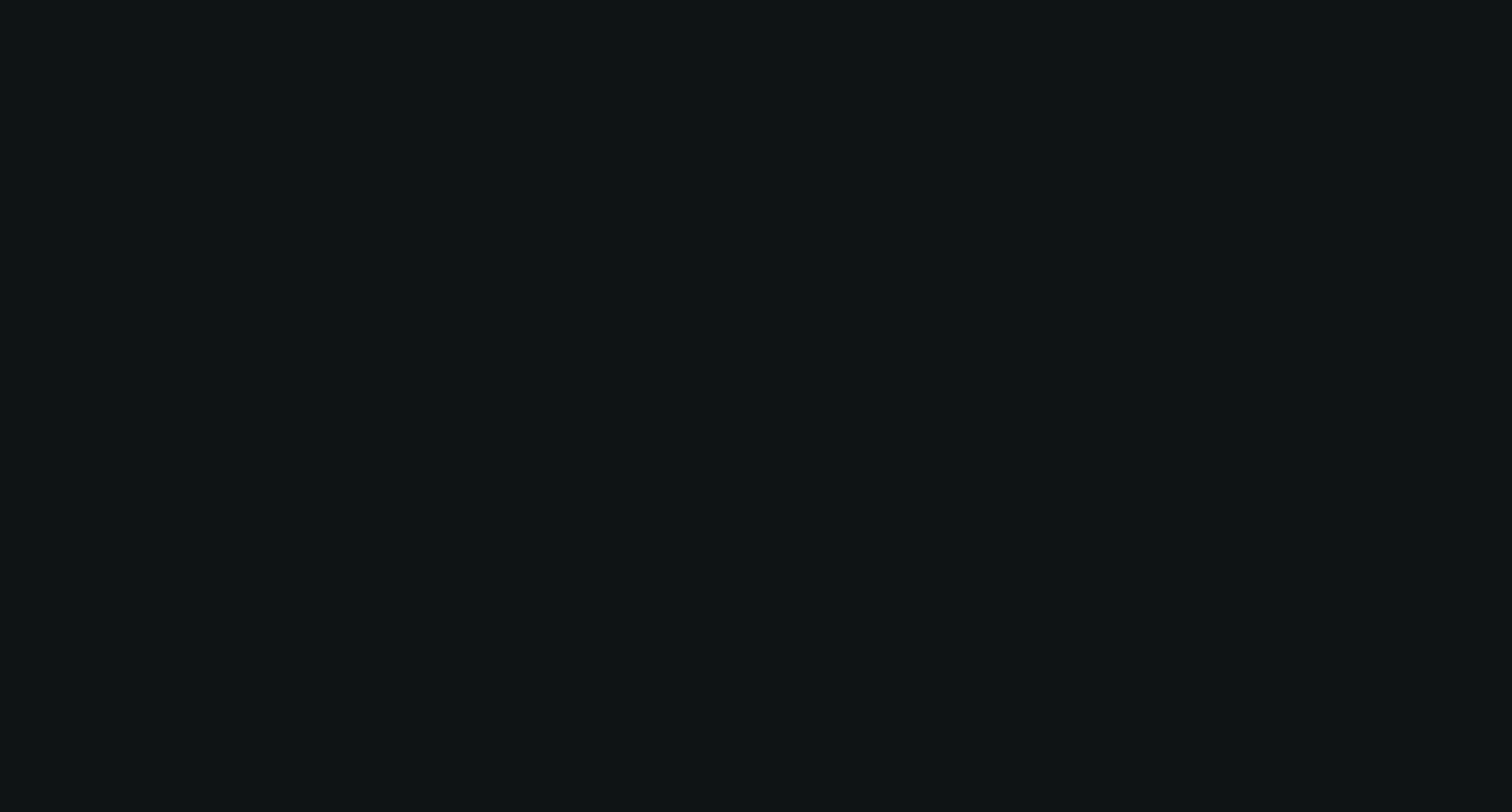
select select "2"
select select "0.1"
select select "4"
select select "0.15"
select select "2"
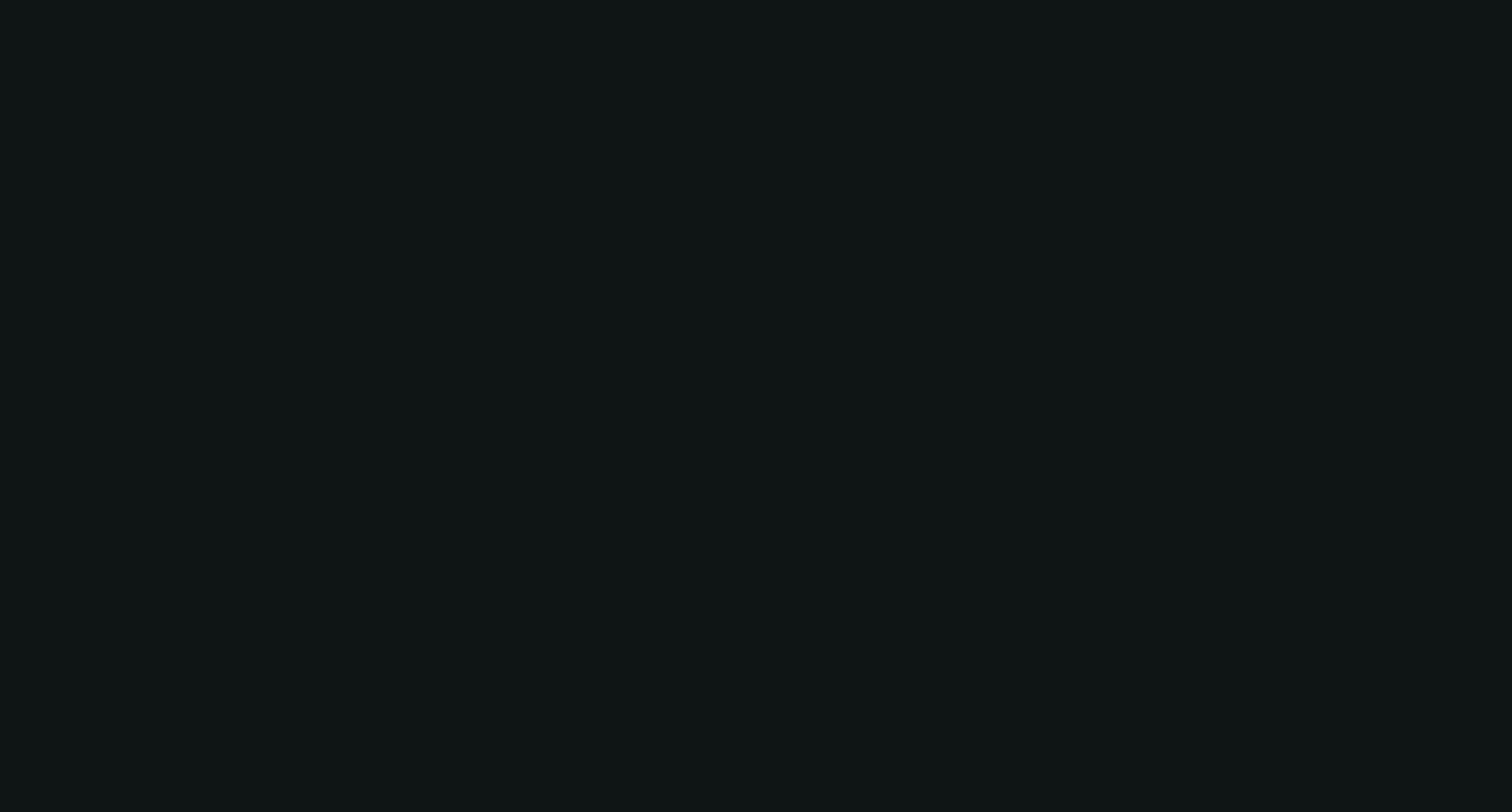
select select "2"
select select "0"
select select "6"
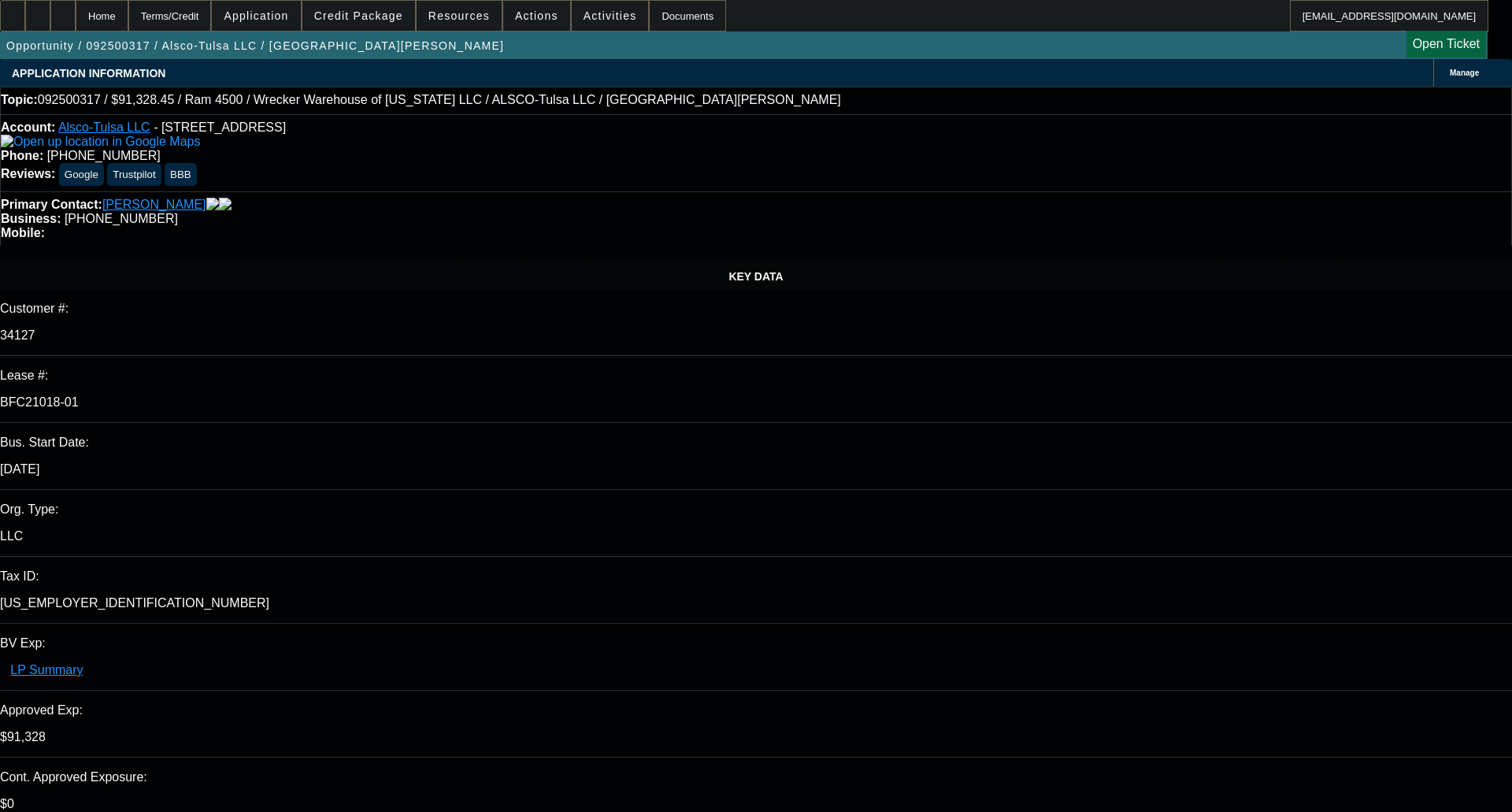
select select "0"
select select "6"
select select "0"
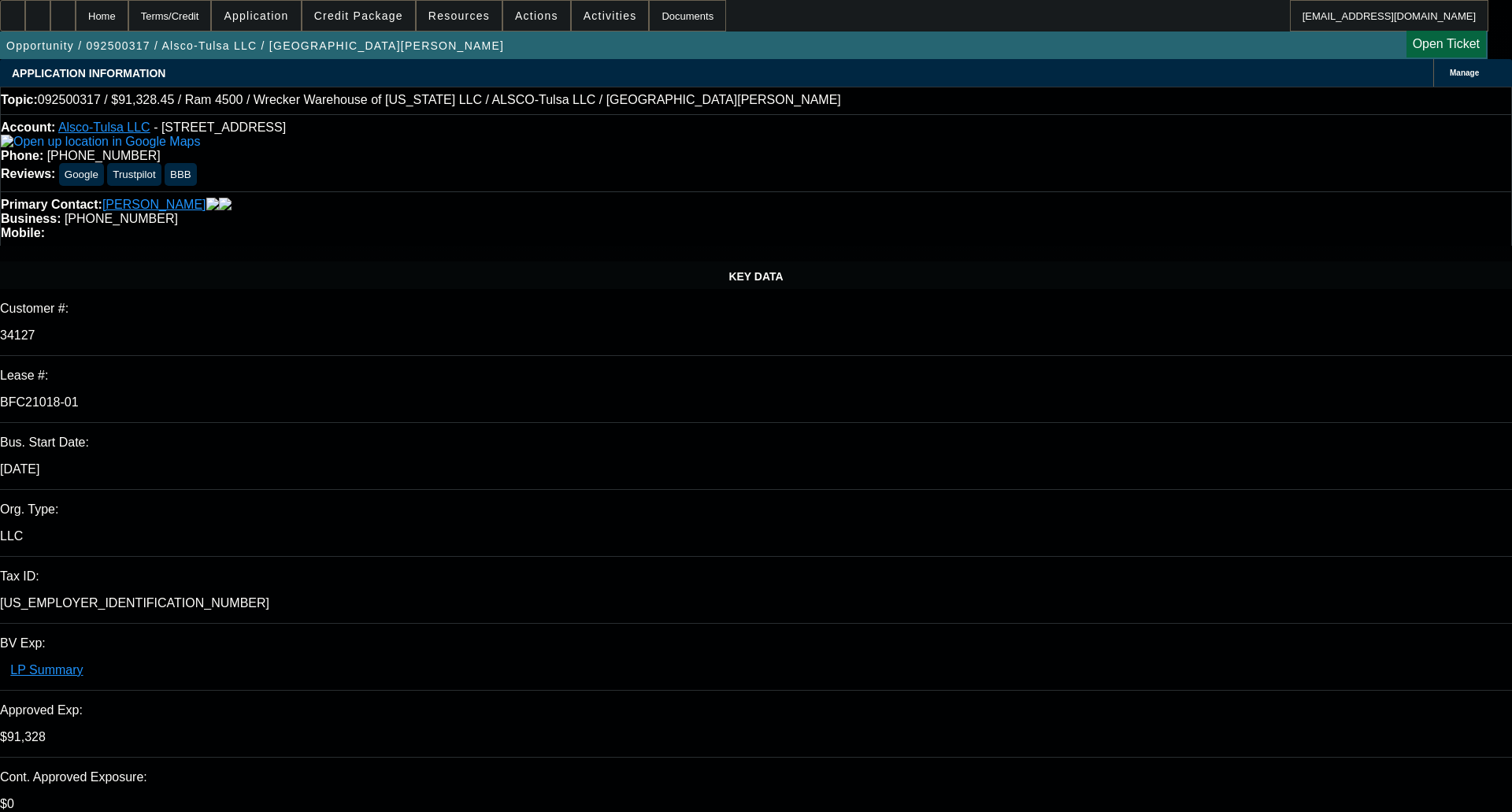
select select "0"
select select "6"
select select "0"
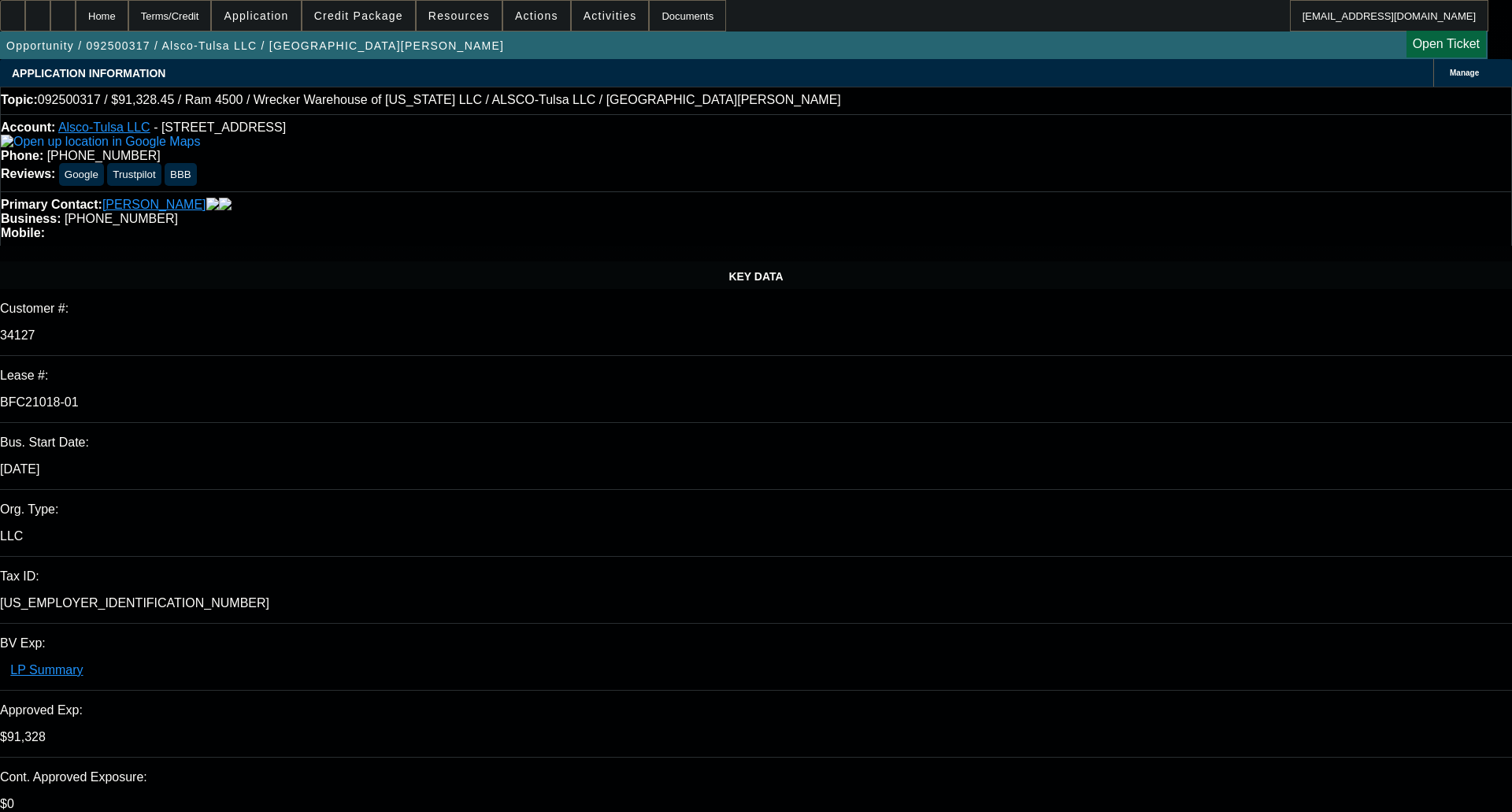
select select "0"
select select "6"
select select "0"
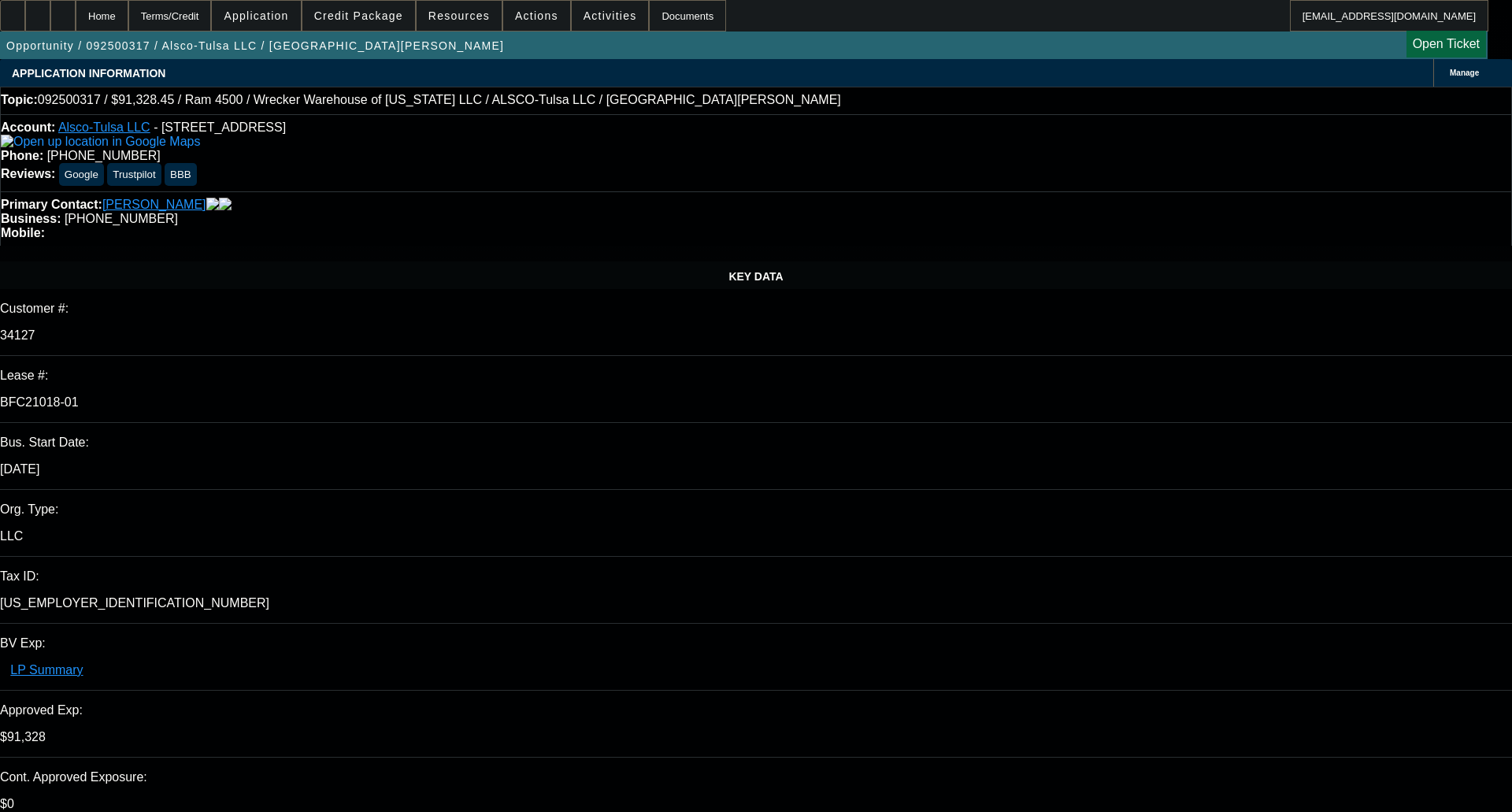
select select "6"
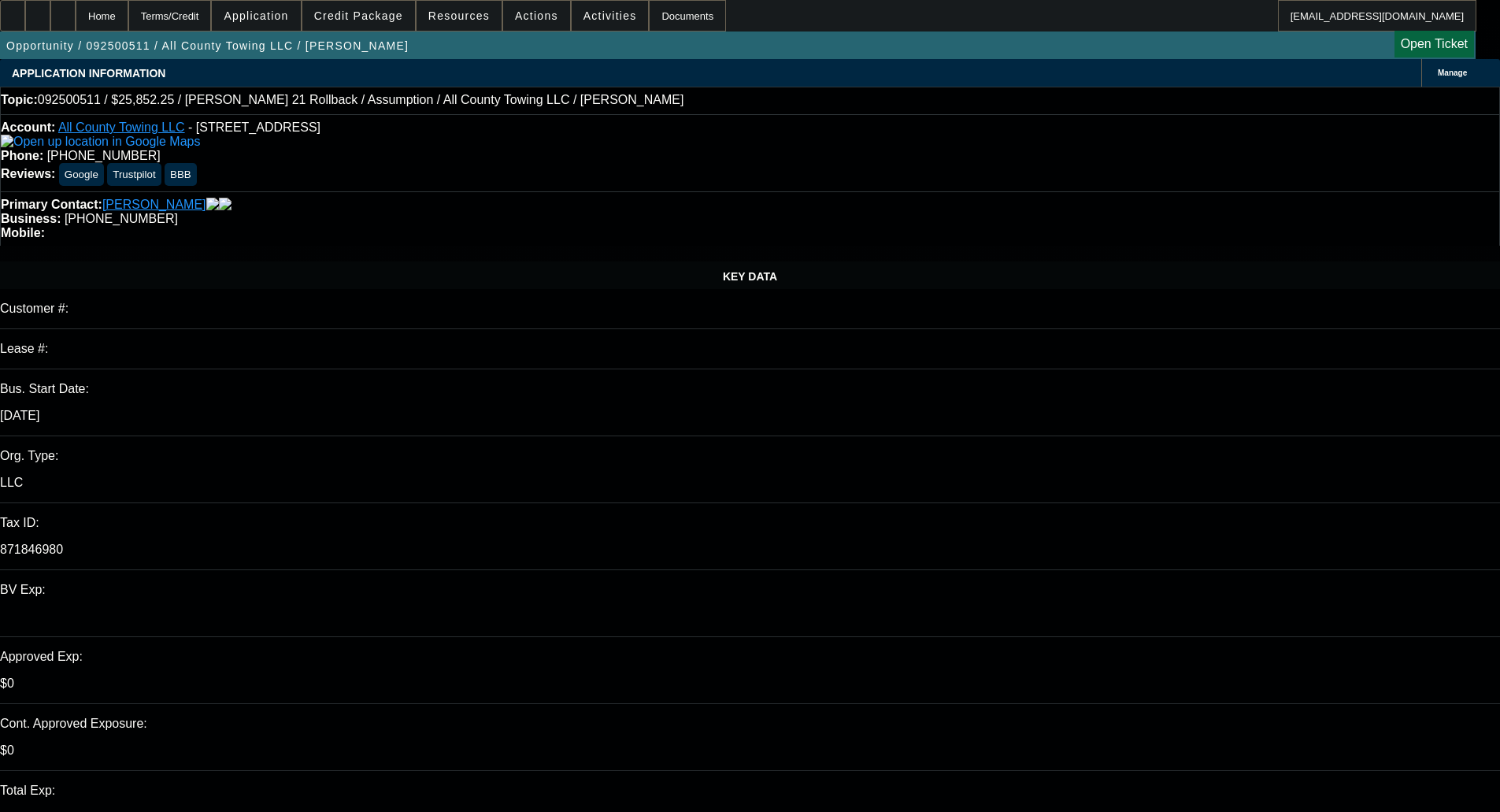
select select "0"
select select "2"
select select "0"
select select "5"
select select "0"
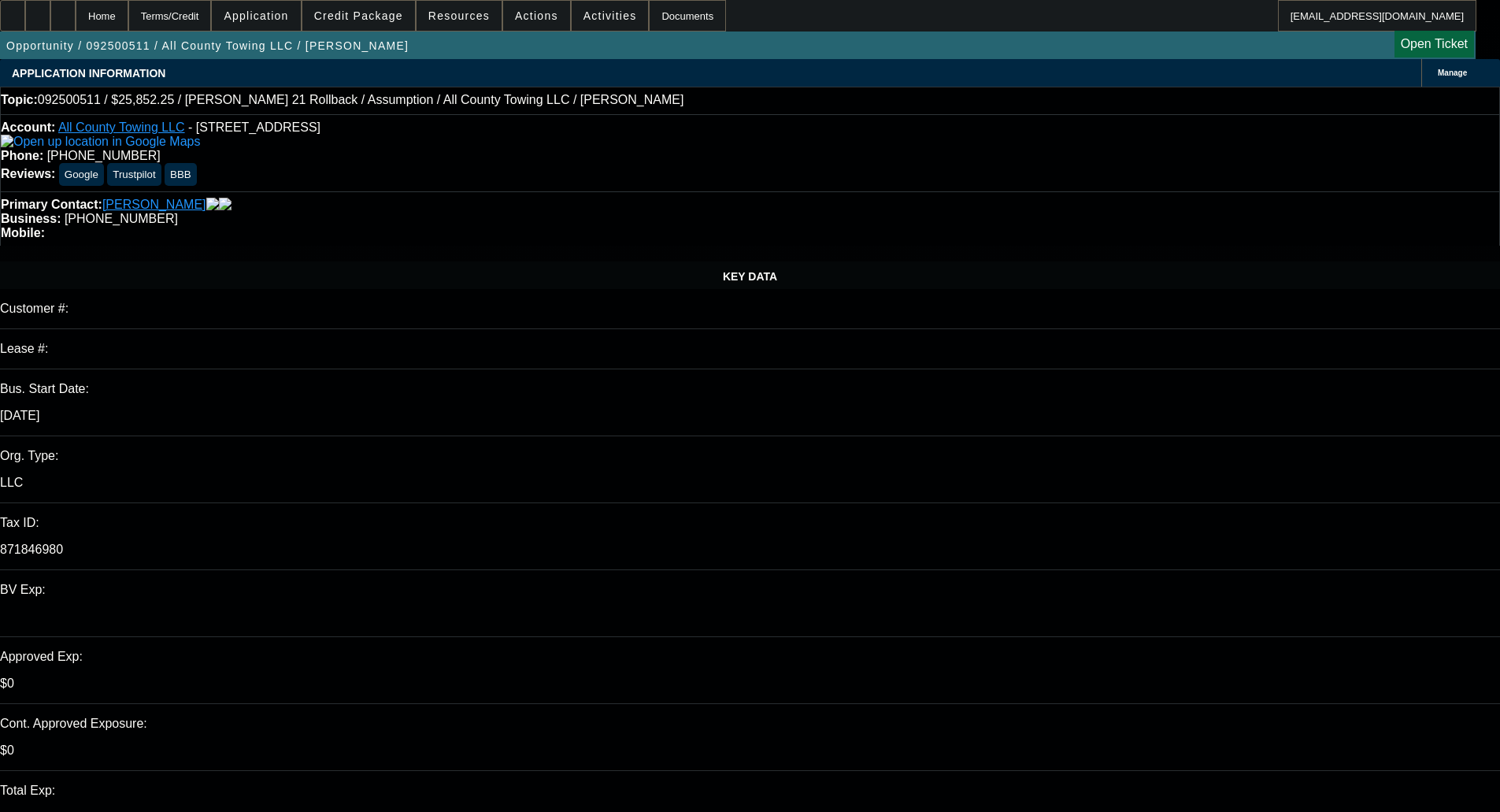
select select "2"
select select "0"
select select "5"
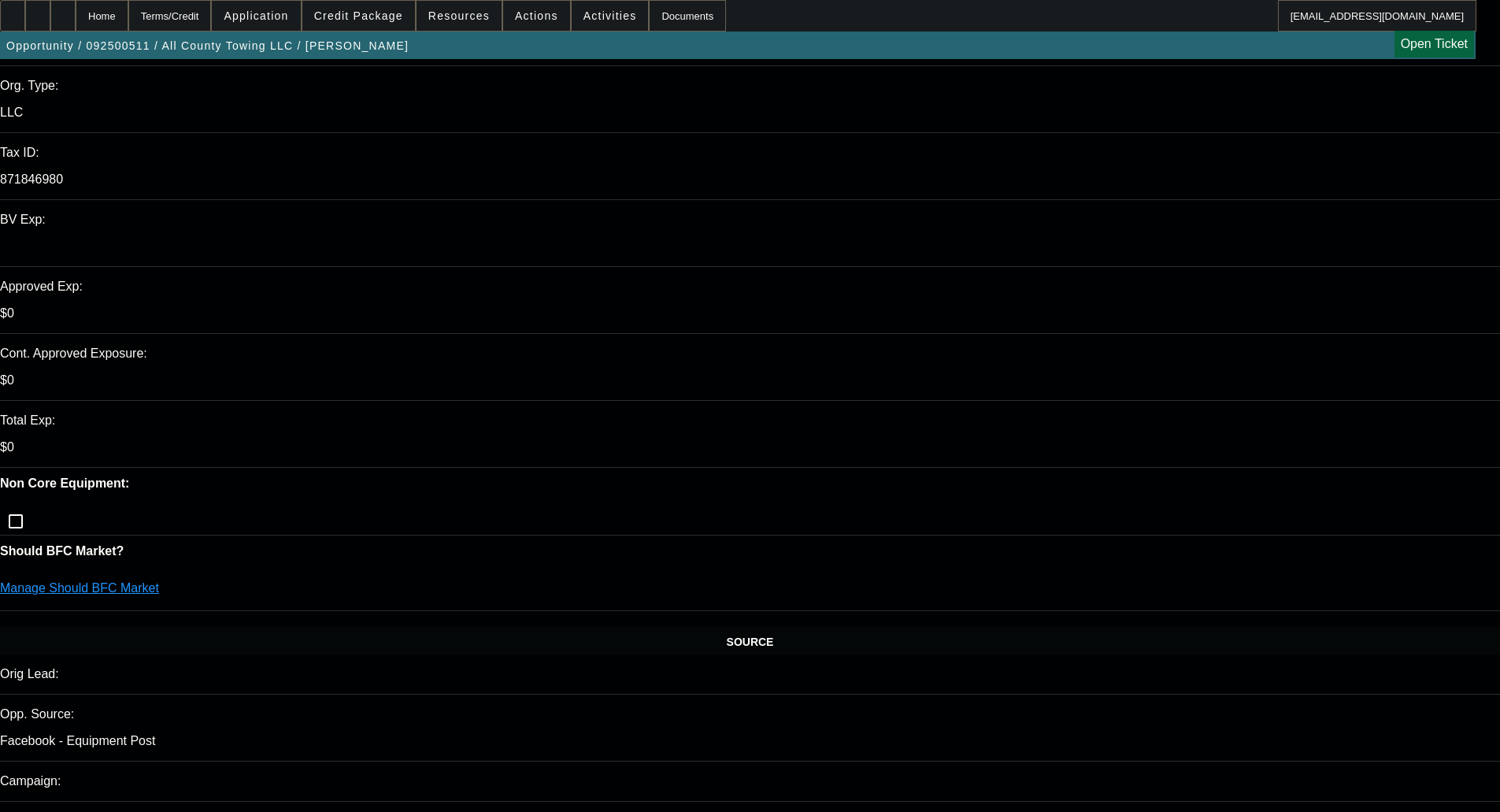
scroll to position [630, 0]
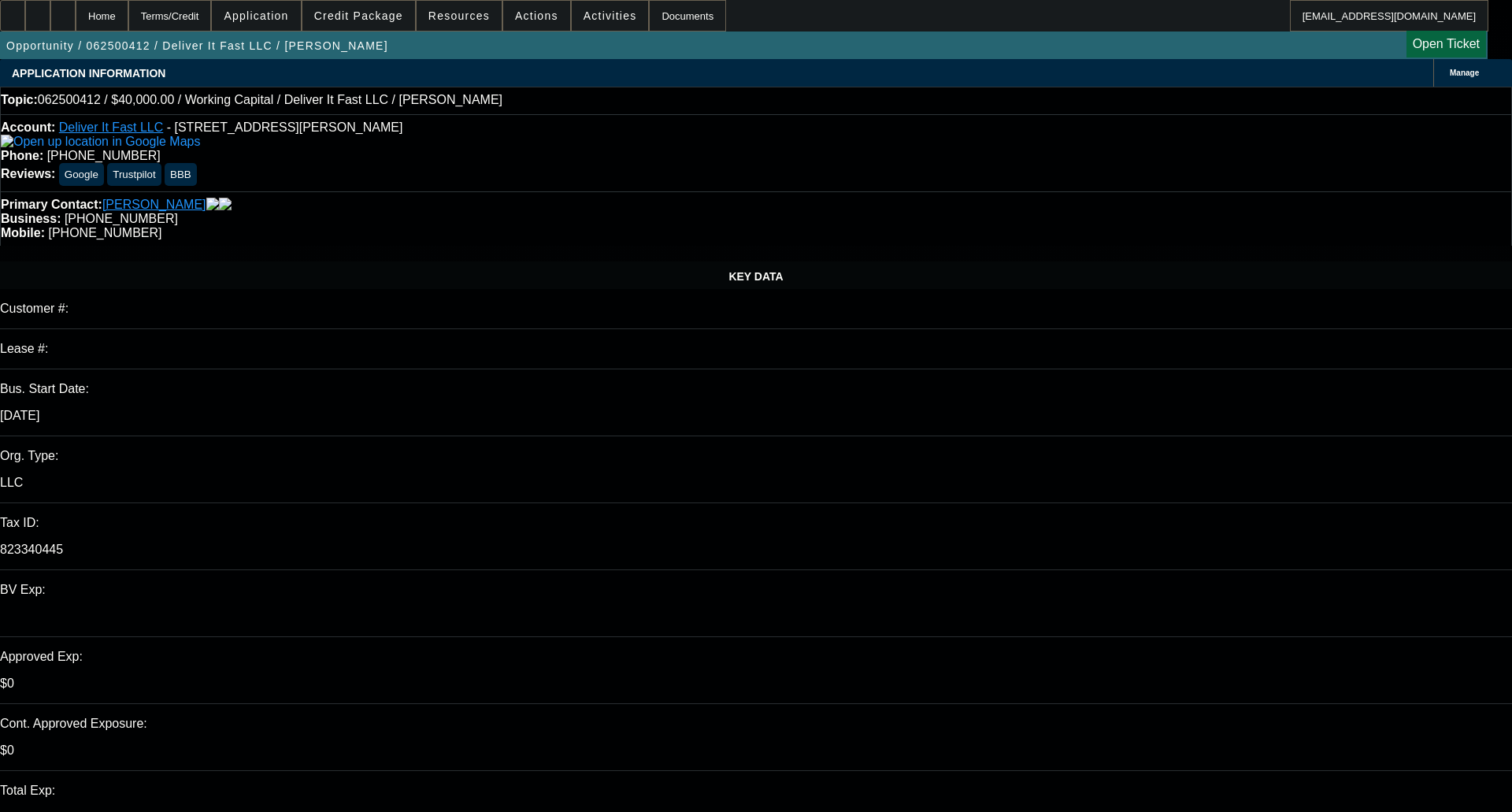
select select "0"
select select "2"
select select "0.1"
select select "4"
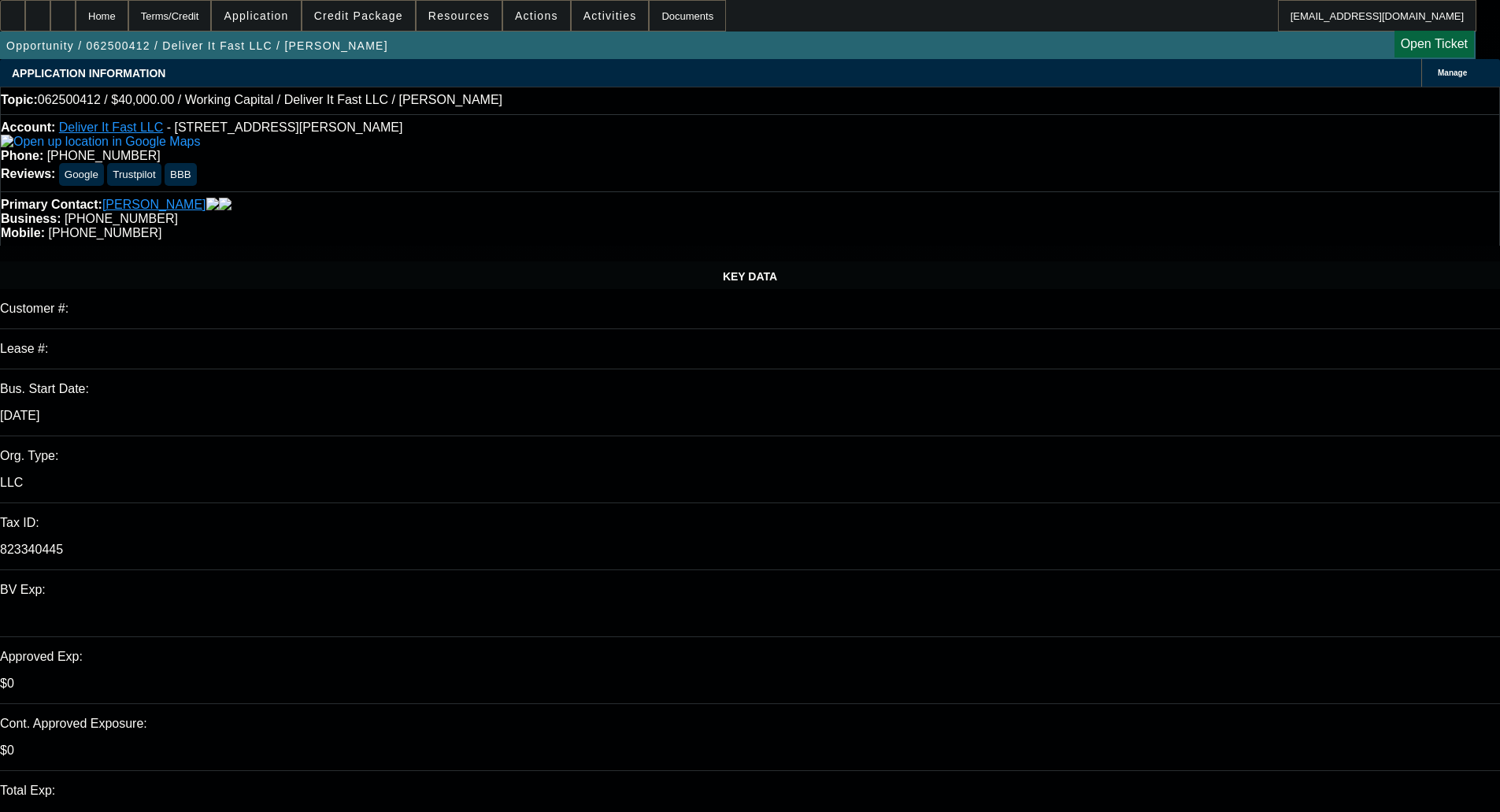
type textarea "WC - OKAY TO SELL"
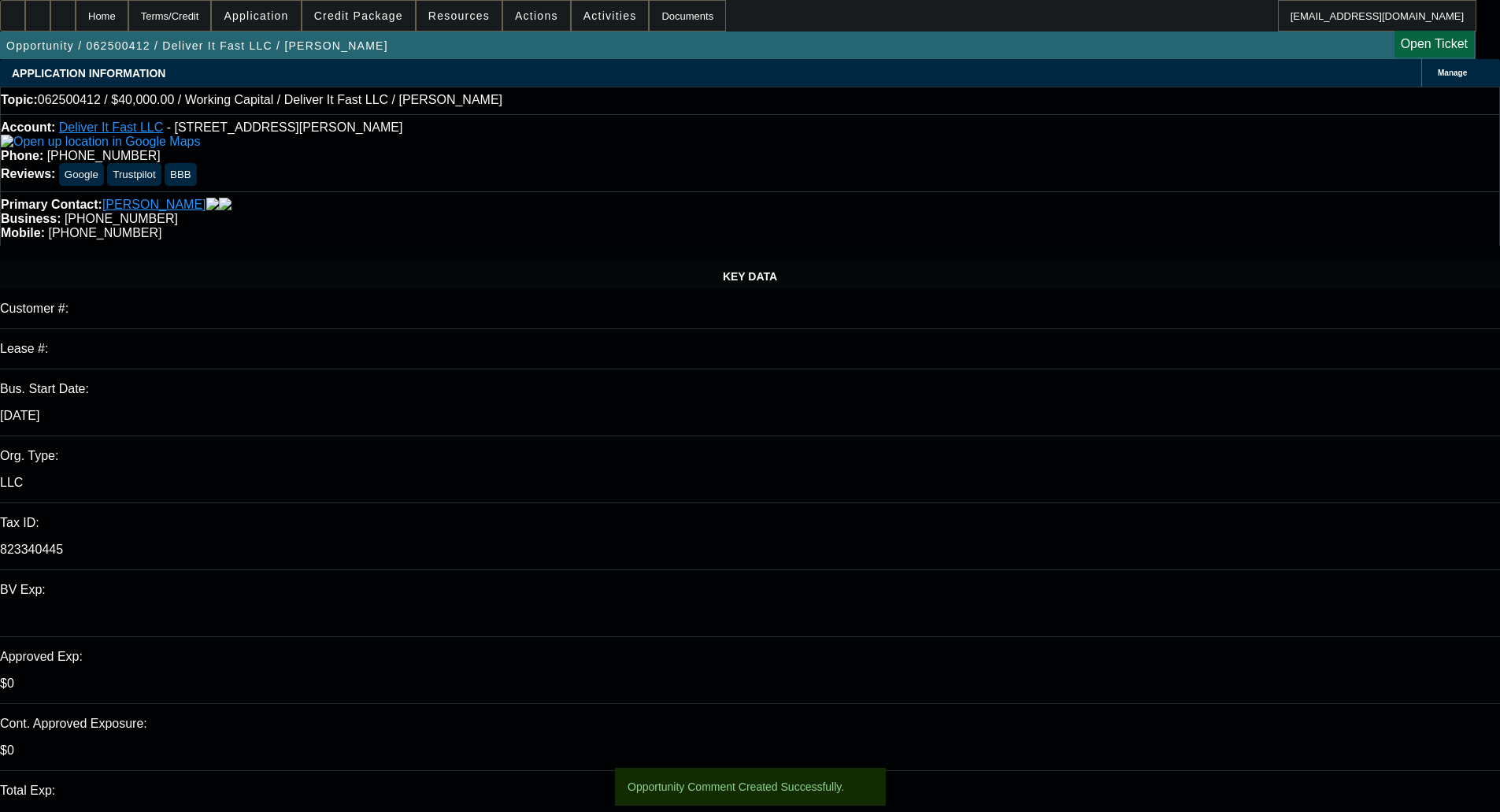
click at [387, 13] on span "Credit Package" at bounding box center [359, 15] width 89 height 13
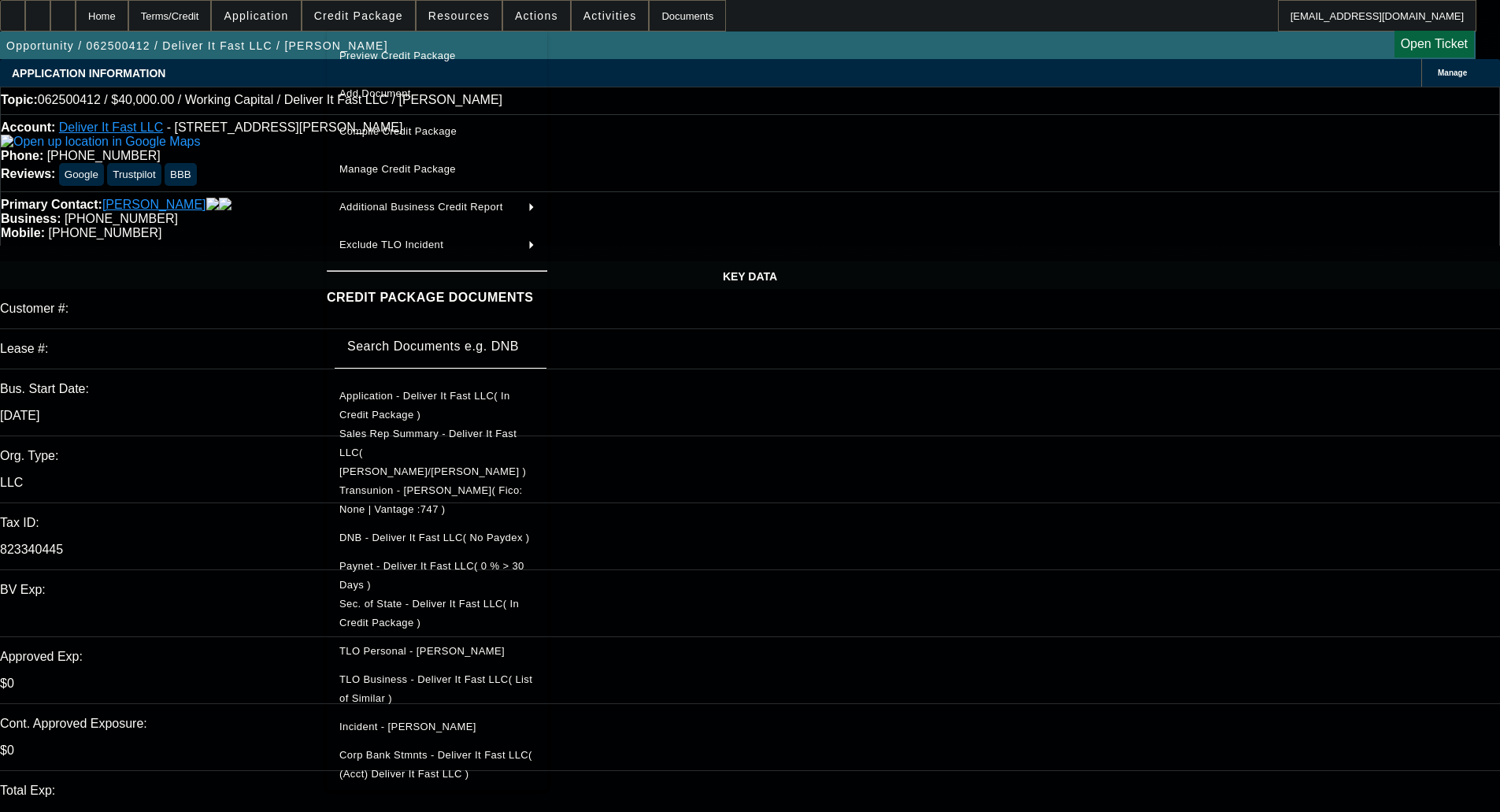
click at [388, 52] on span "Preview Credit Package" at bounding box center [398, 56] width 116 height 12
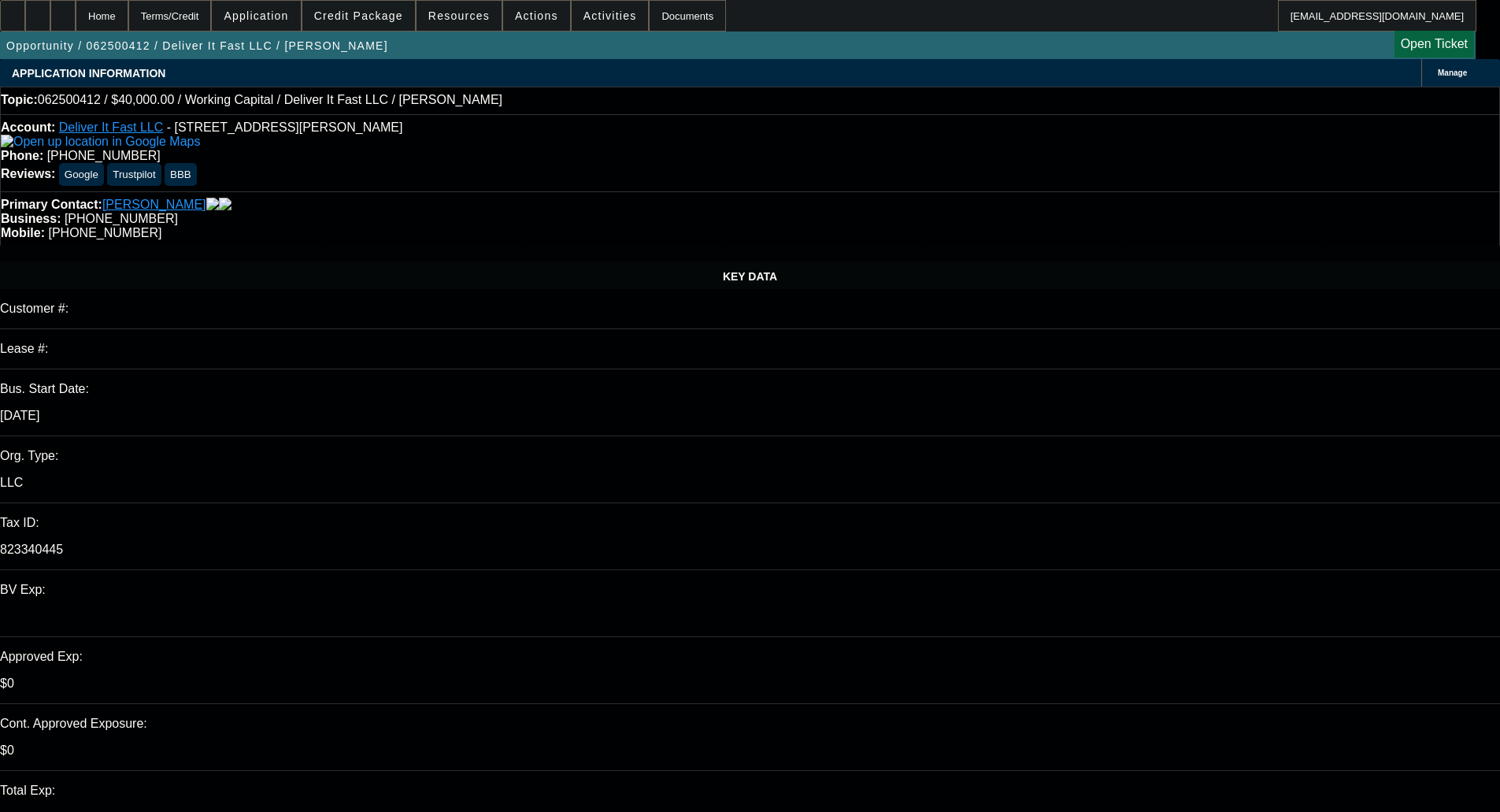
click at [374, 10] on span "Credit Package" at bounding box center [359, 15] width 89 height 13
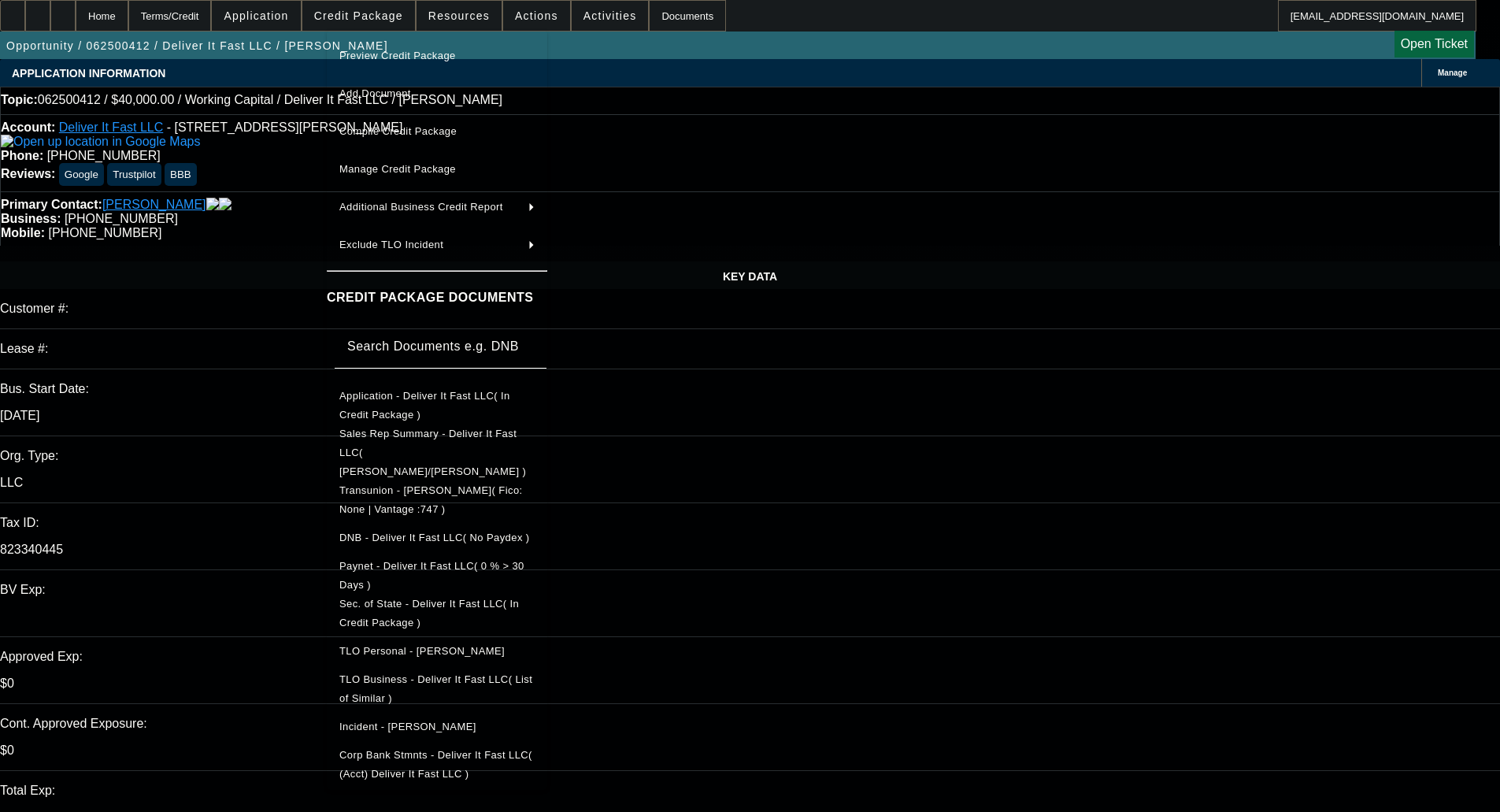
click at [413, 594] on span "Sec. of State - Deliver It Fast LLC( In Credit Package )" at bounding box center [438, 613] width 196 height 38
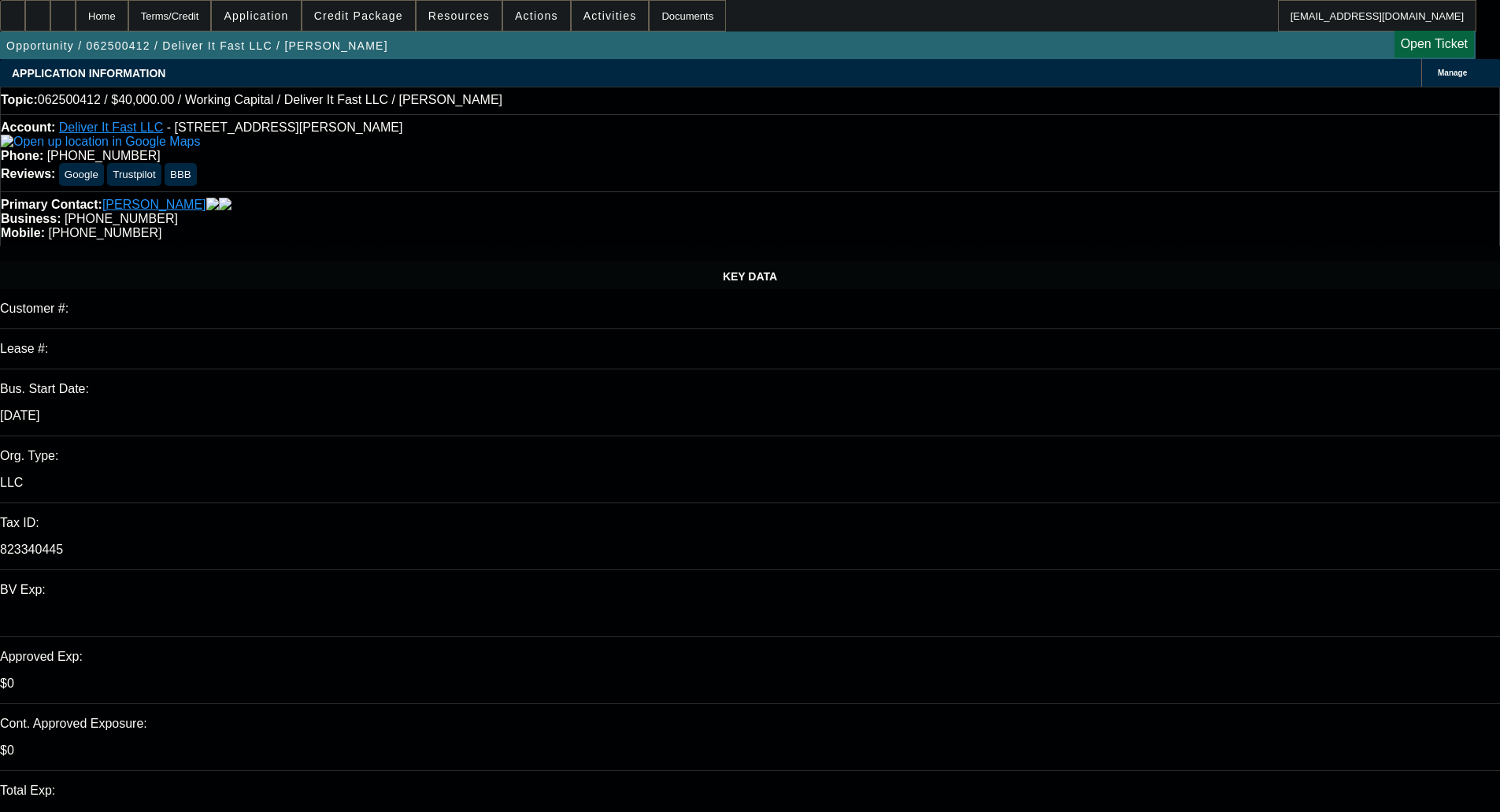
click at [1438, 78] on span "Manage" at bounding box center [1452, 73] width 30 height 8
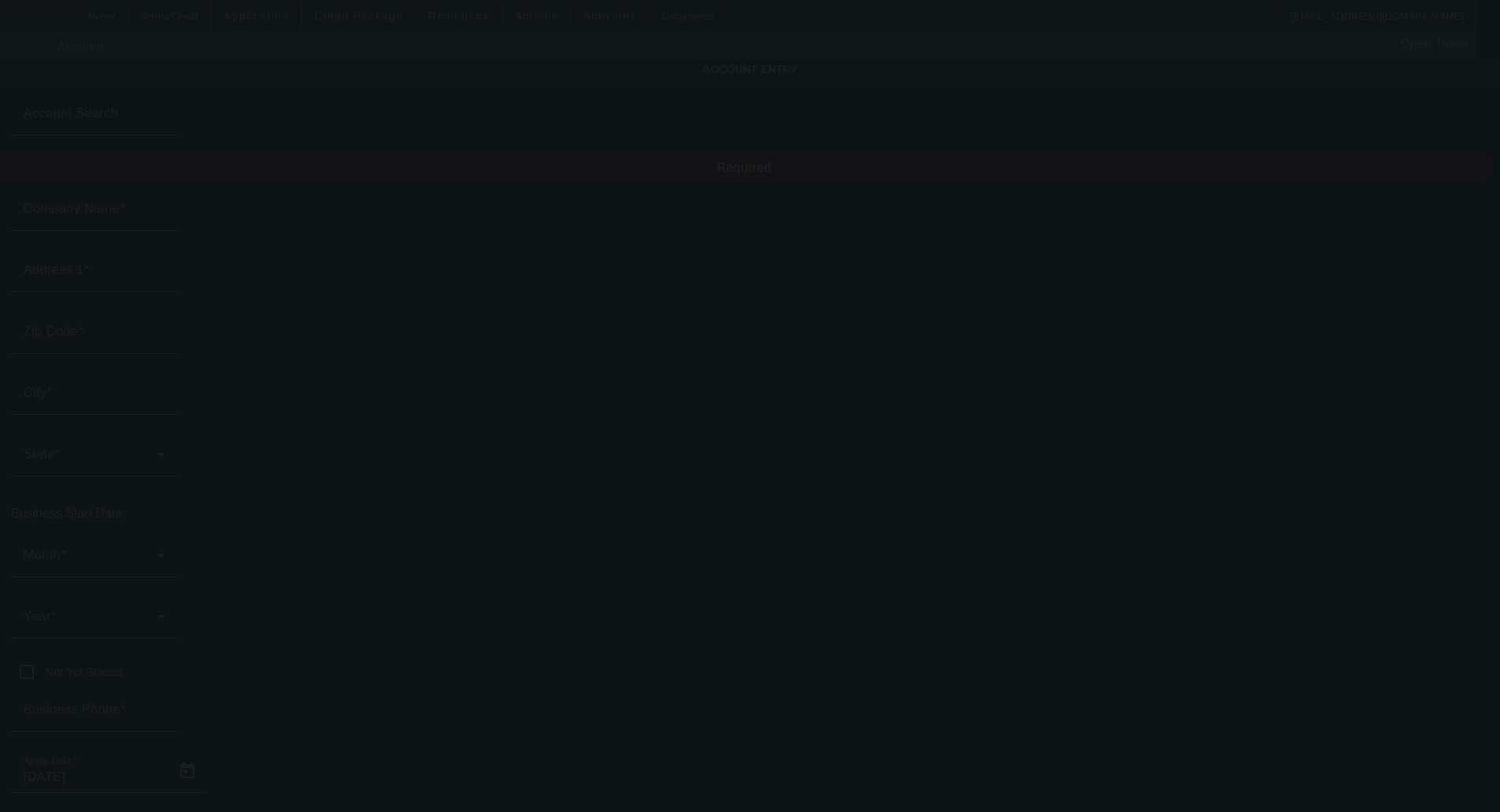
type input "Deliver It Fast LLC"
type input "2525 Jack Mitchell Road"
type input "27597"
type input "Zebulon"
type input "(919) 390-1271"
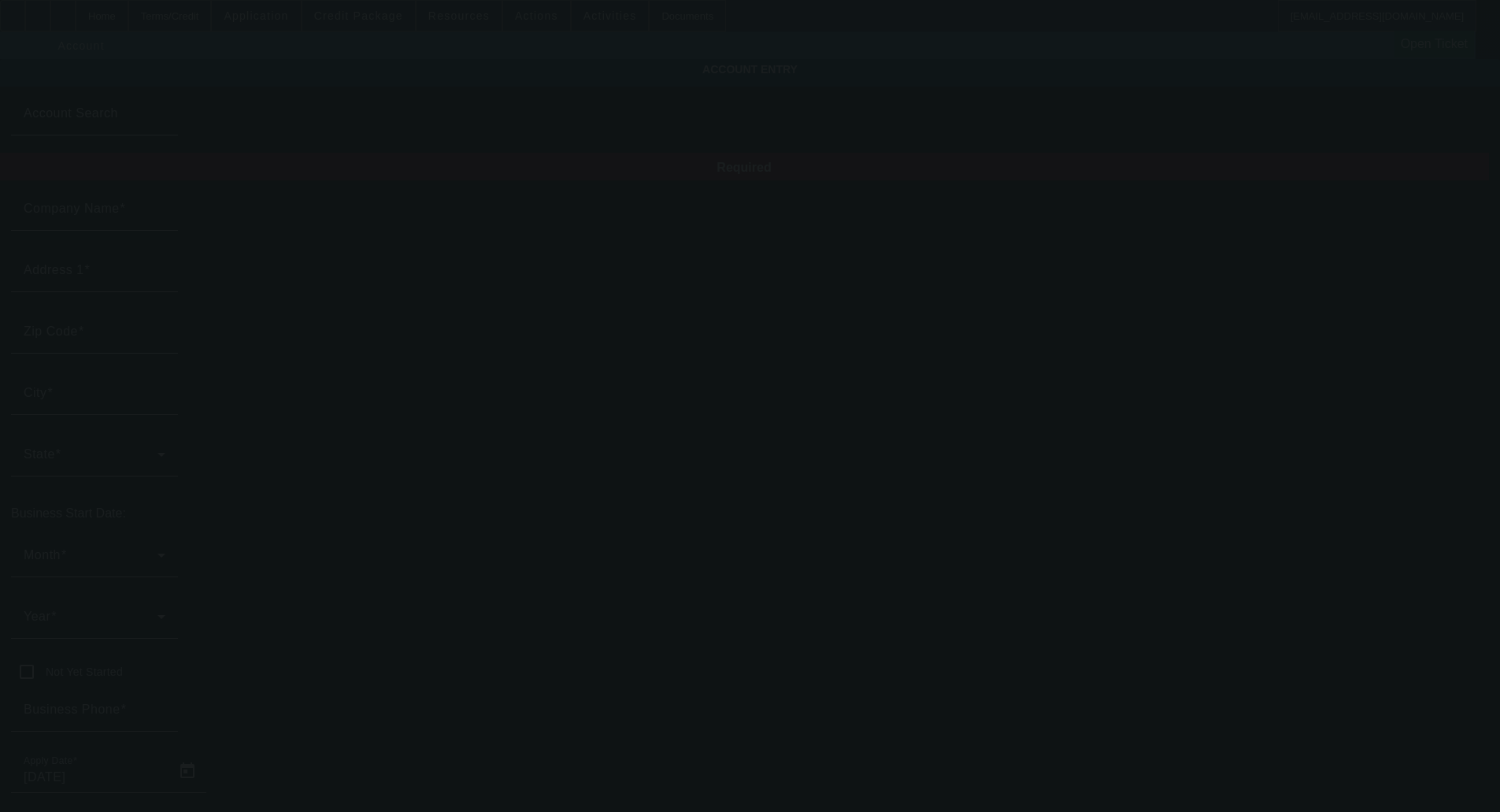
type input "productsolutions94@gmail.com"
type input "823340445"
type input "http://Deliveritfasttowing.Com"
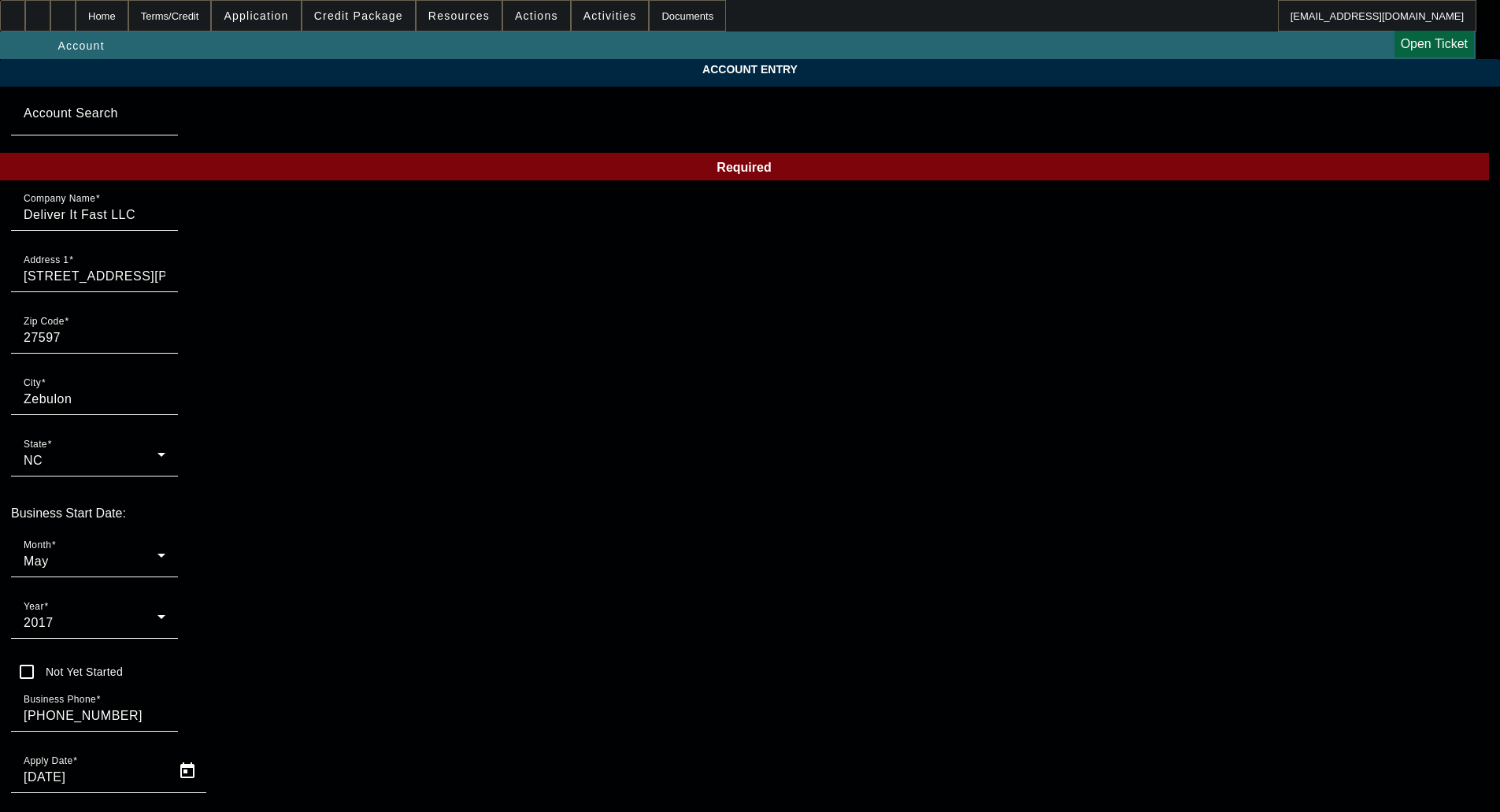
type input "6/17/2025"
click at [158, 552] on div "May" at bounding box center [90, 562] width 134 height 19
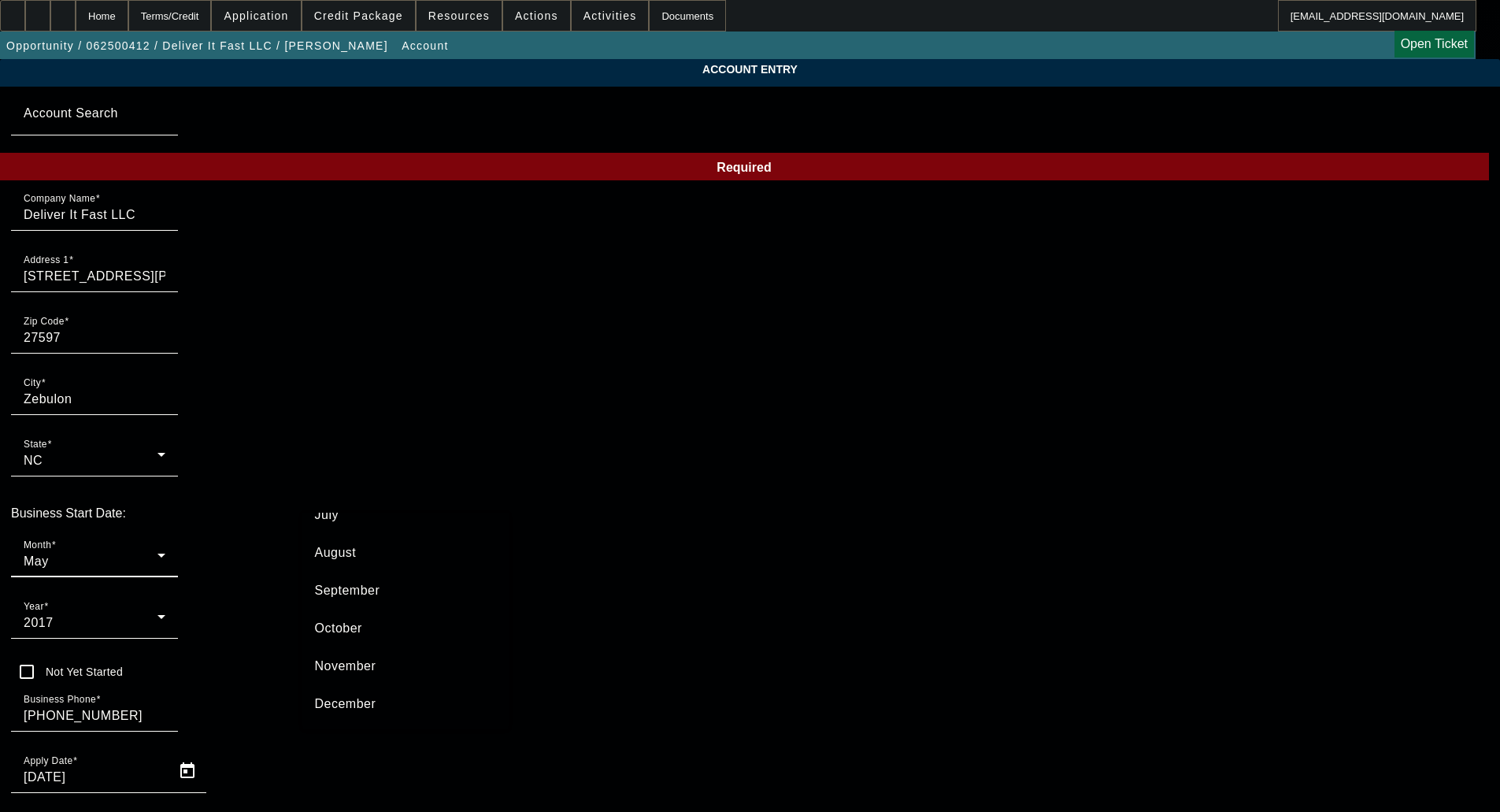
click at [363, 671] on span "November" at bounding box center [346, 666] width 62 height 19
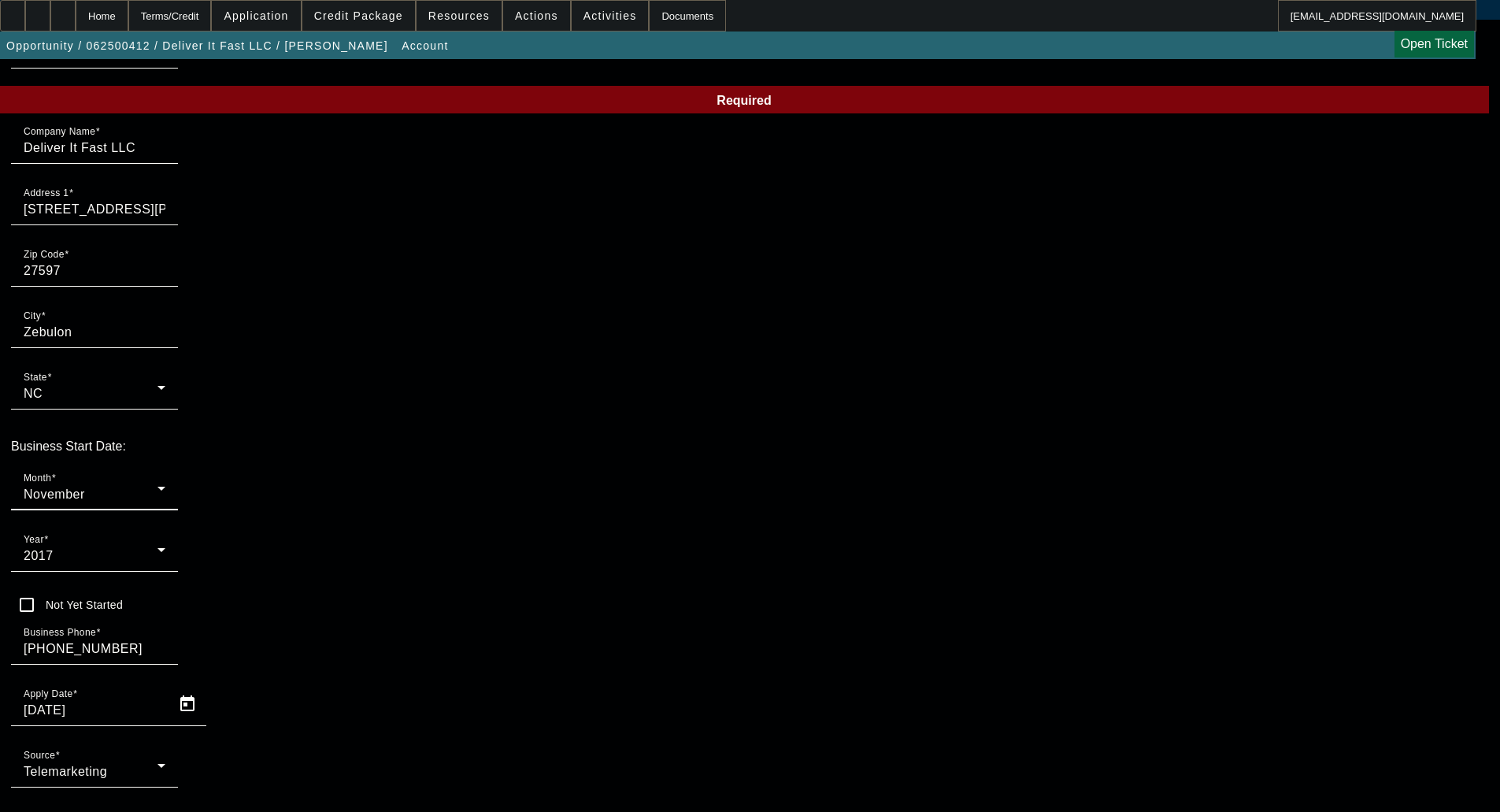
scroll to position [116, 0]
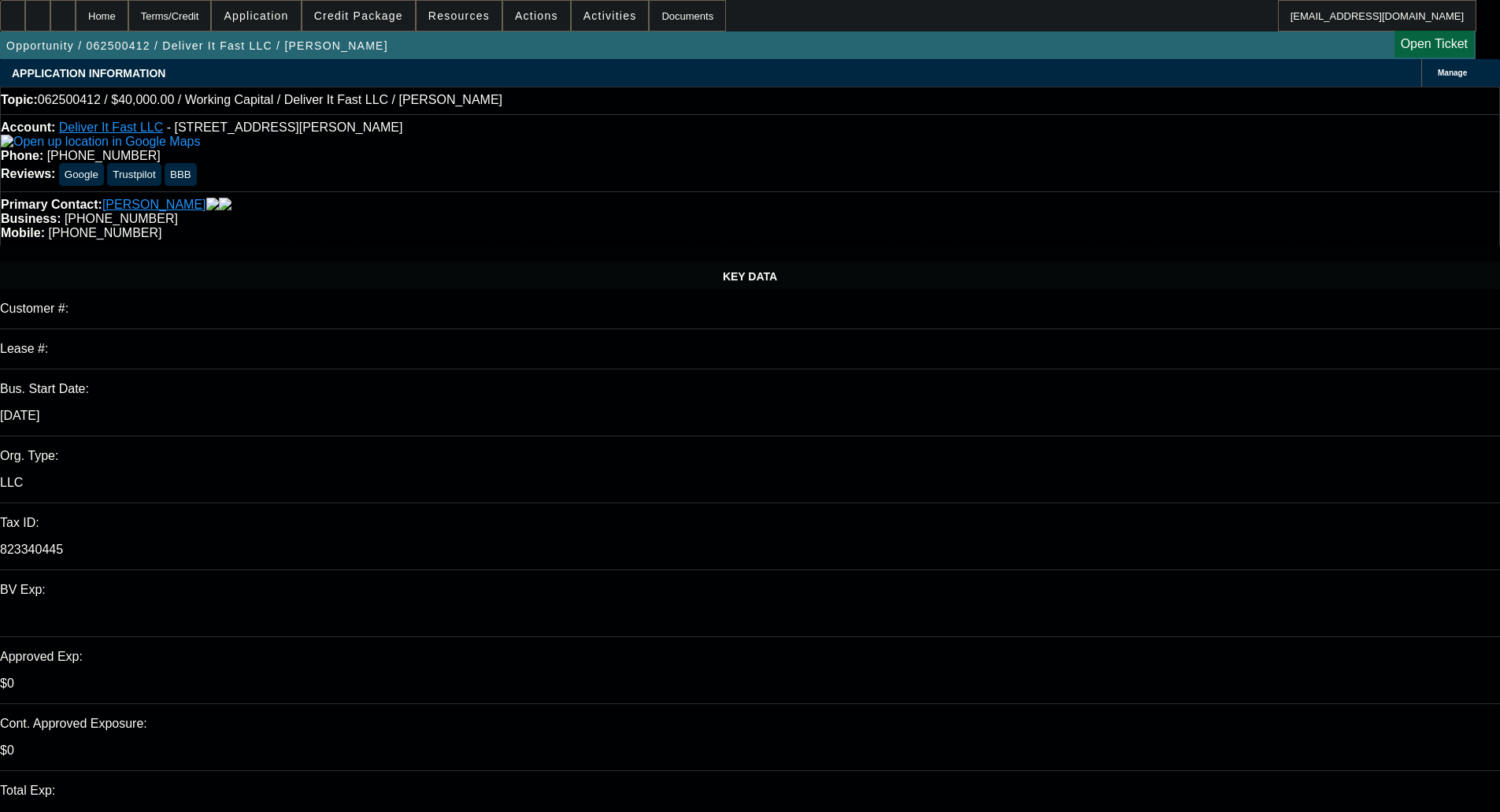
select select "0"
select select "2"
select select "0.1"
select select "4"
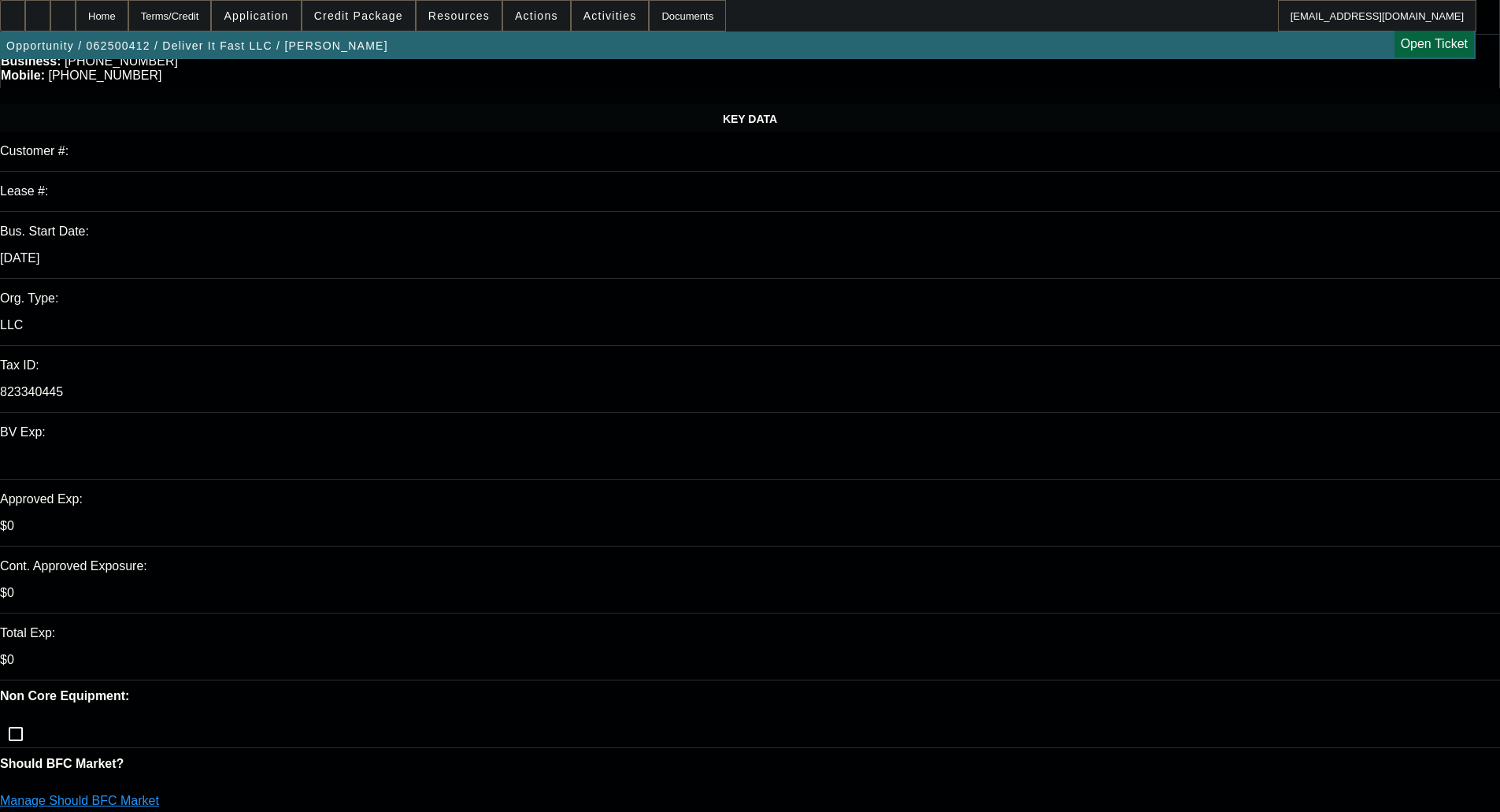
scroll to position [0, 0]
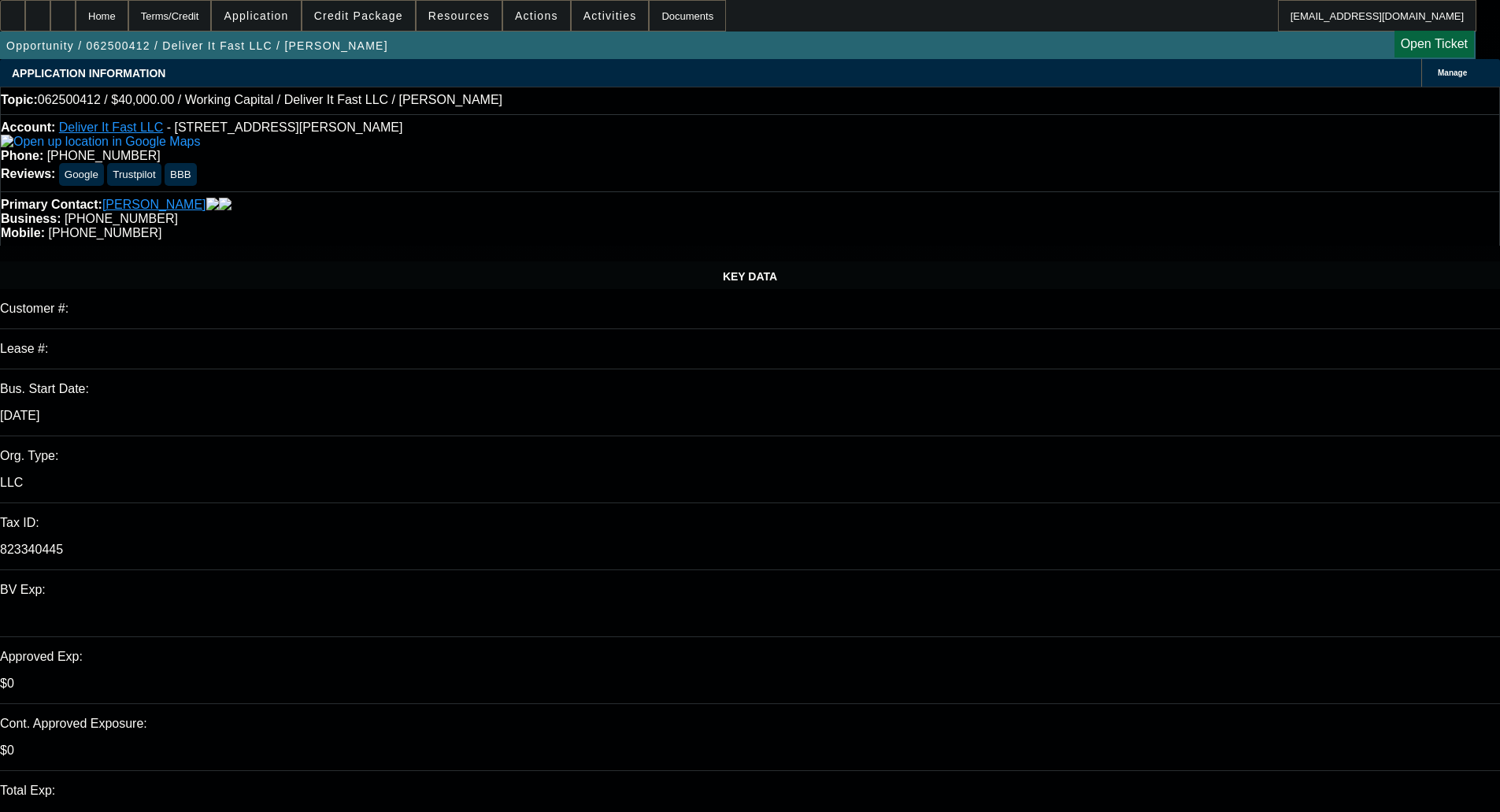
click at [363, 18] on span "Credit Package" at bounding box center [359, 15] width 89 height 13
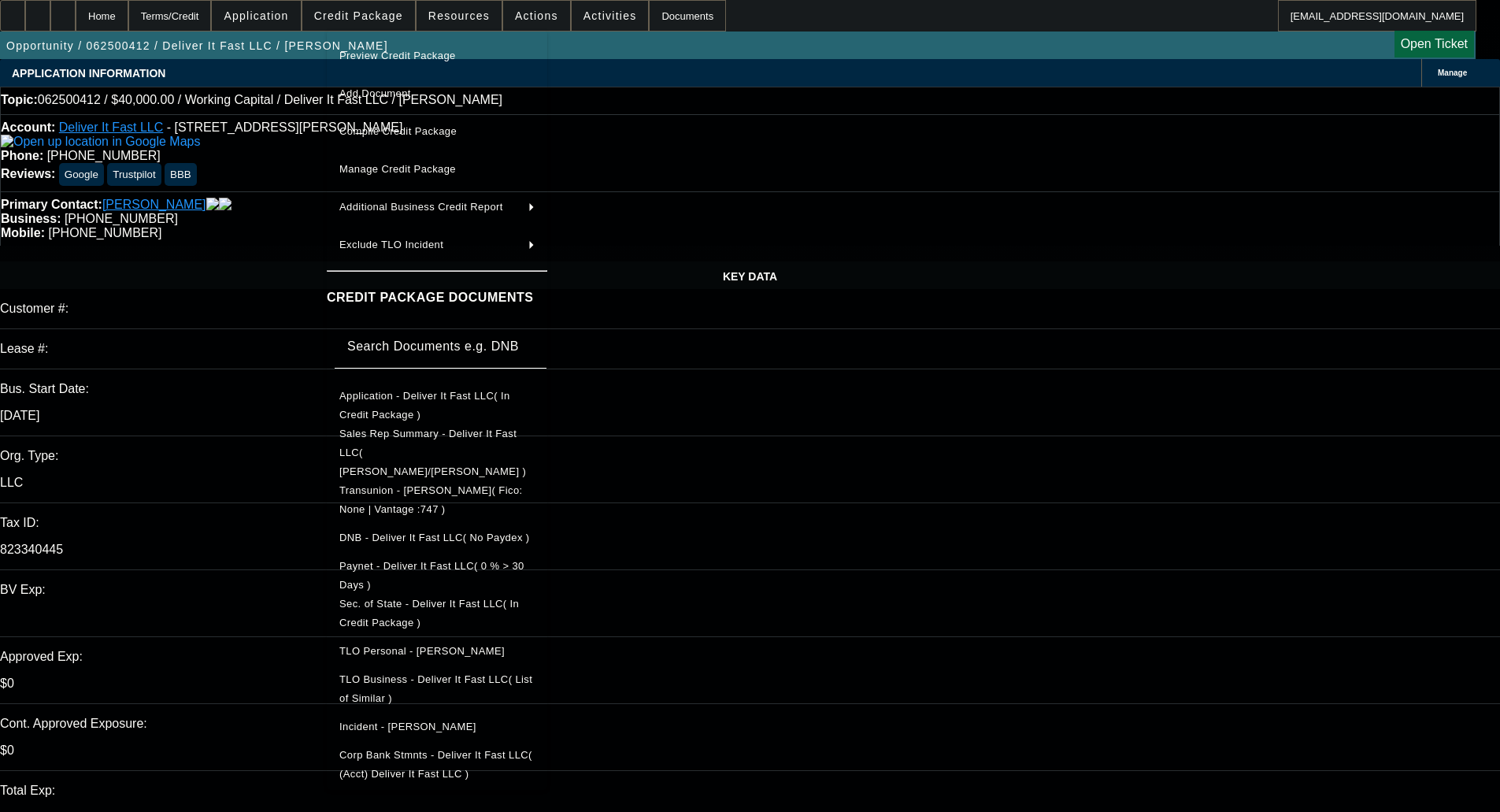
click at [433, 557] on span "Paynet - Deliver It Fast LLC( 0 % > 30 Days )" at bounding box center [438, 575] width 196 height 38
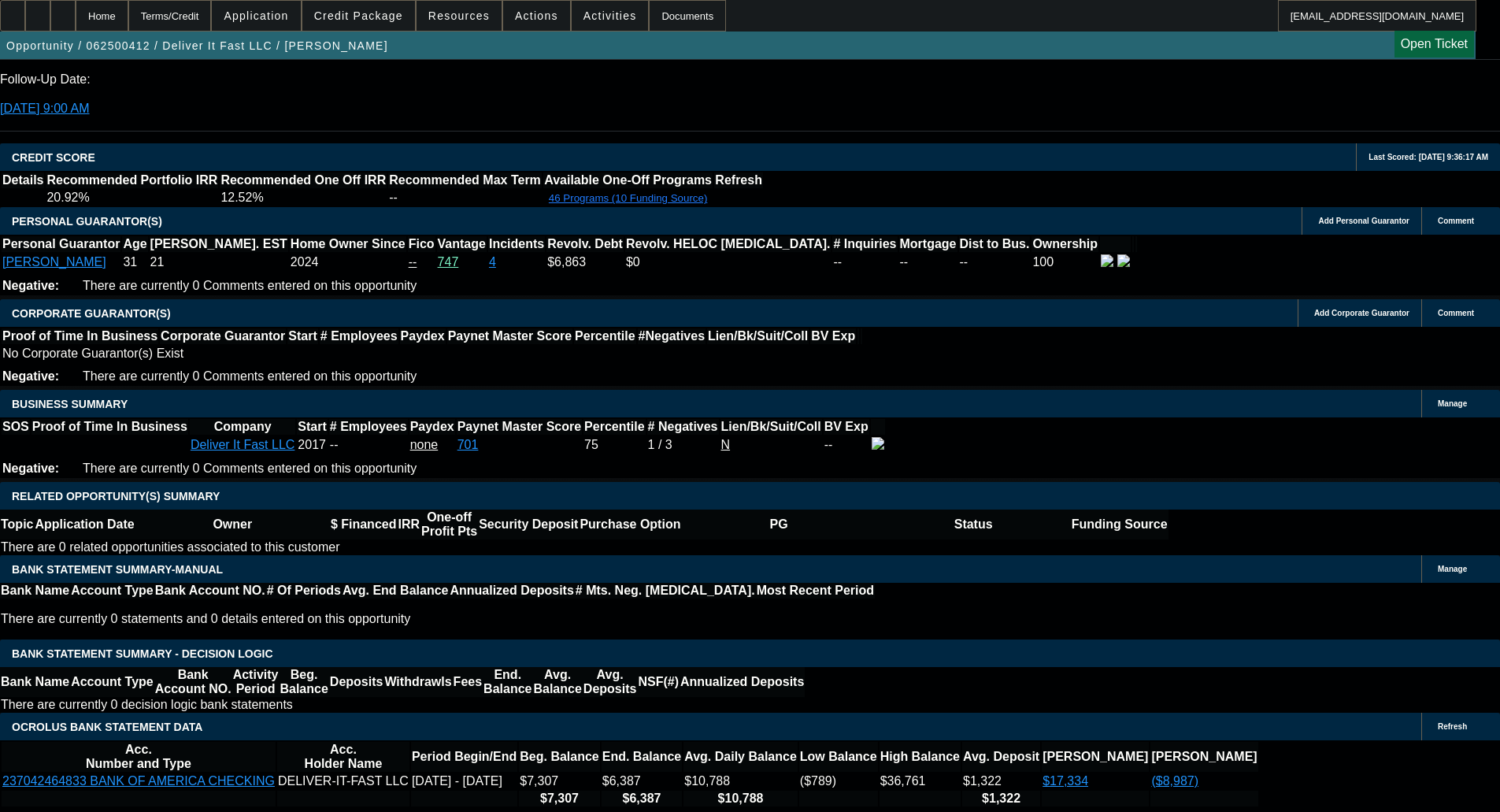
scroll to position [2205, 0]
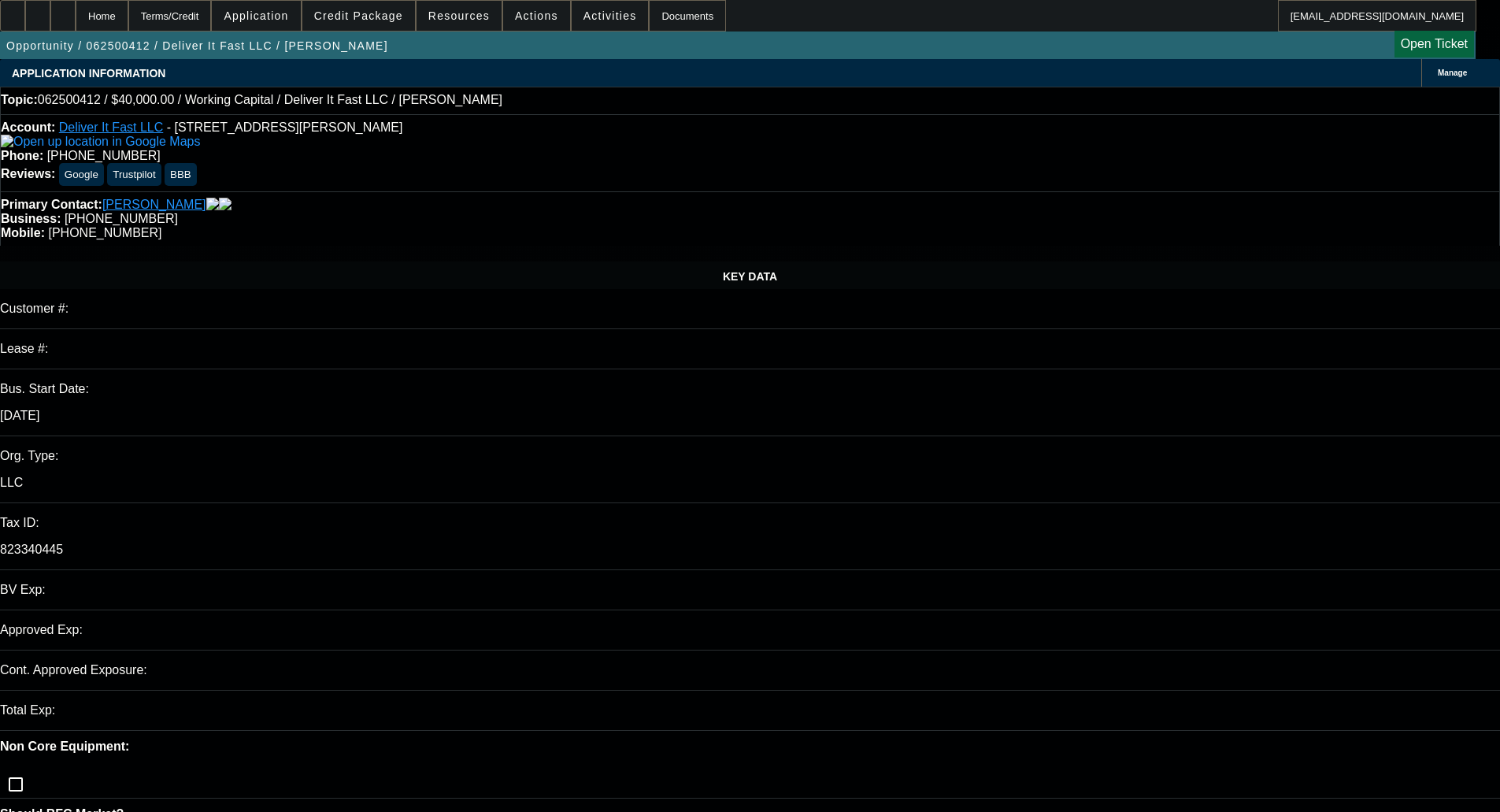
select select "0"
select select "2"
select select "0.1"
select select "4"
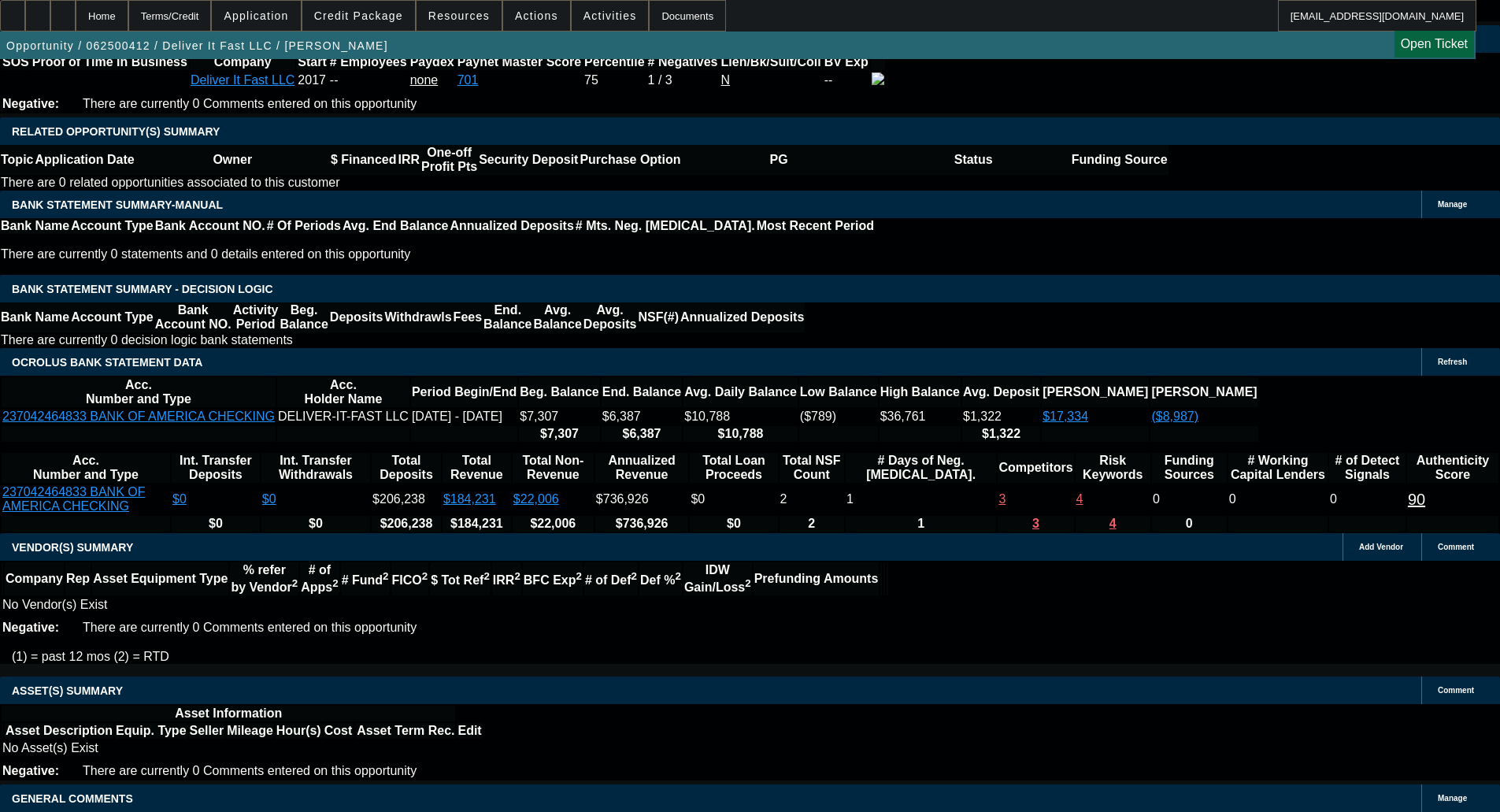
scroll to position [2304, 0]
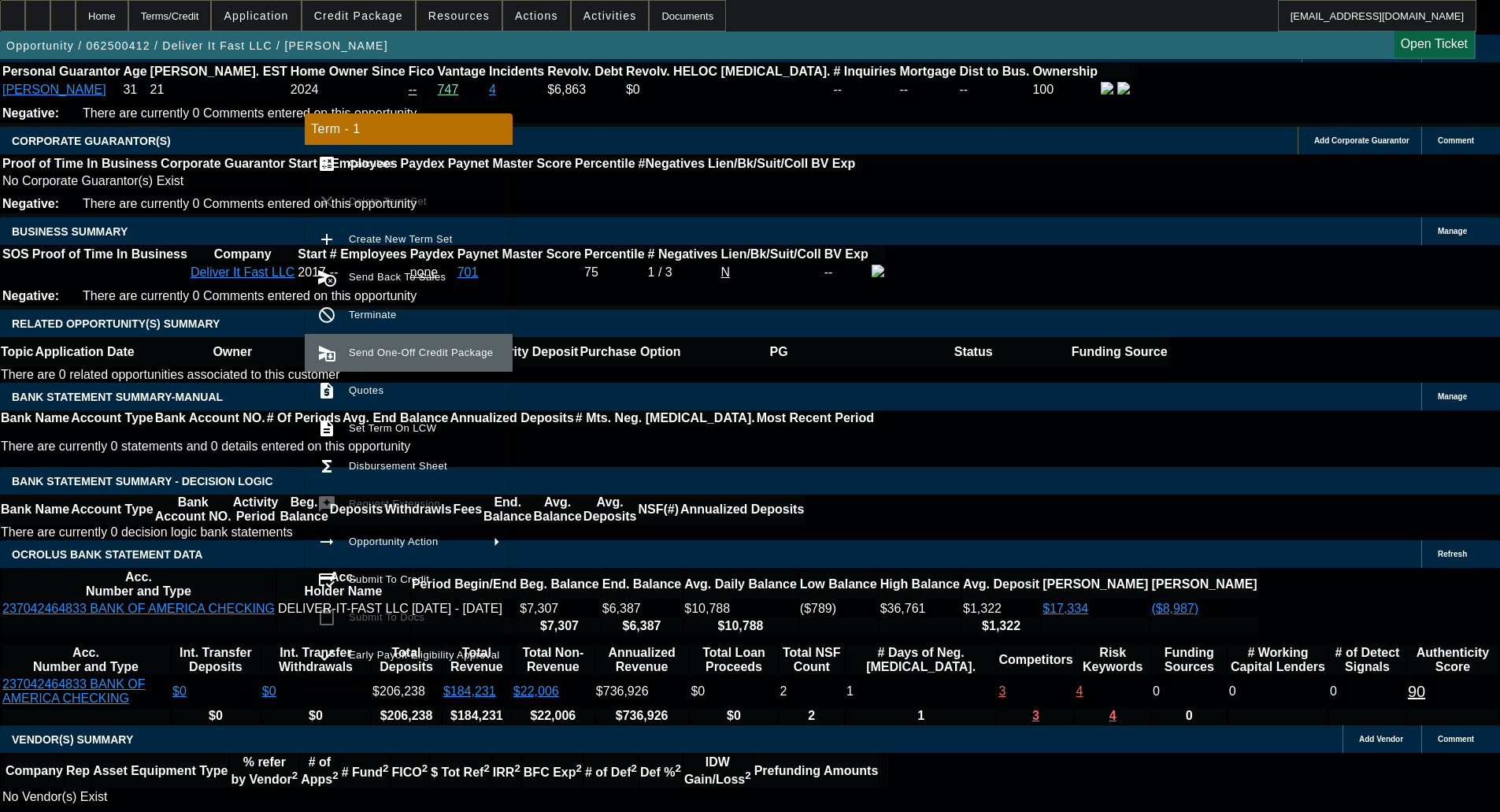
click at [401, 340] on button "send_and_archive Send One-Off Credit Package" at bounding box center [408, 352] width 208 height 38
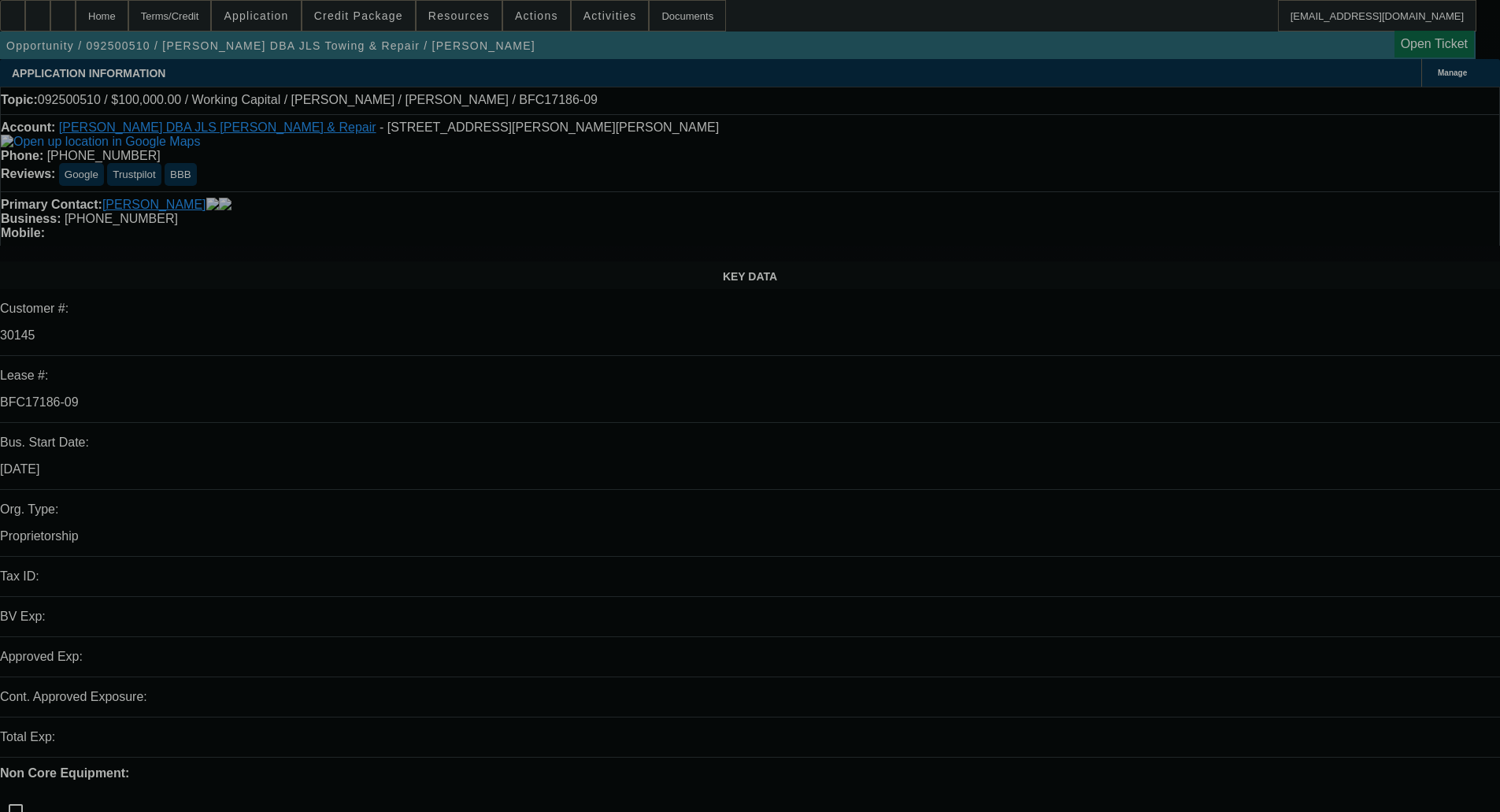
select select "0"
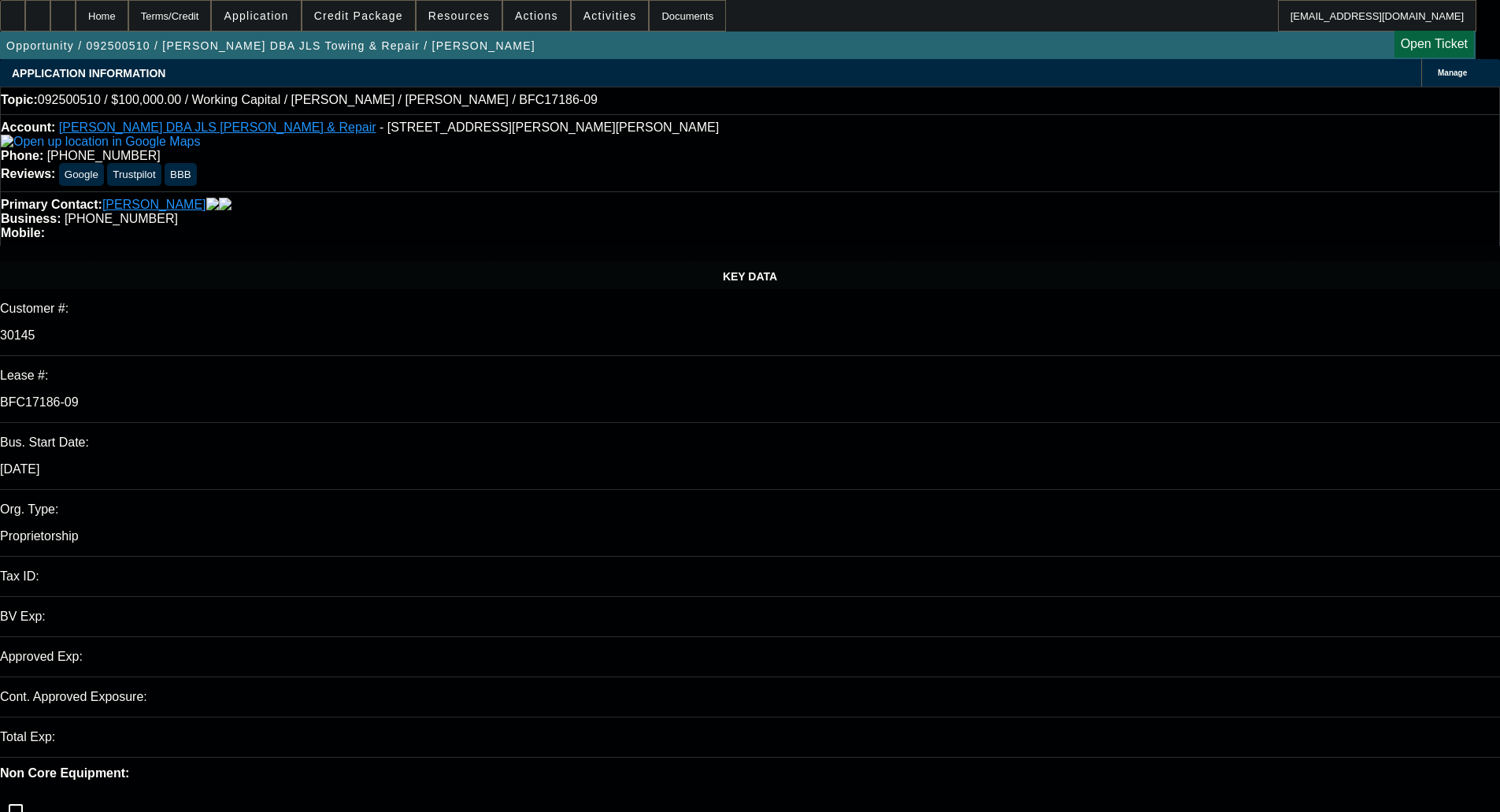
select select "2"
select select "0"
select select "6"
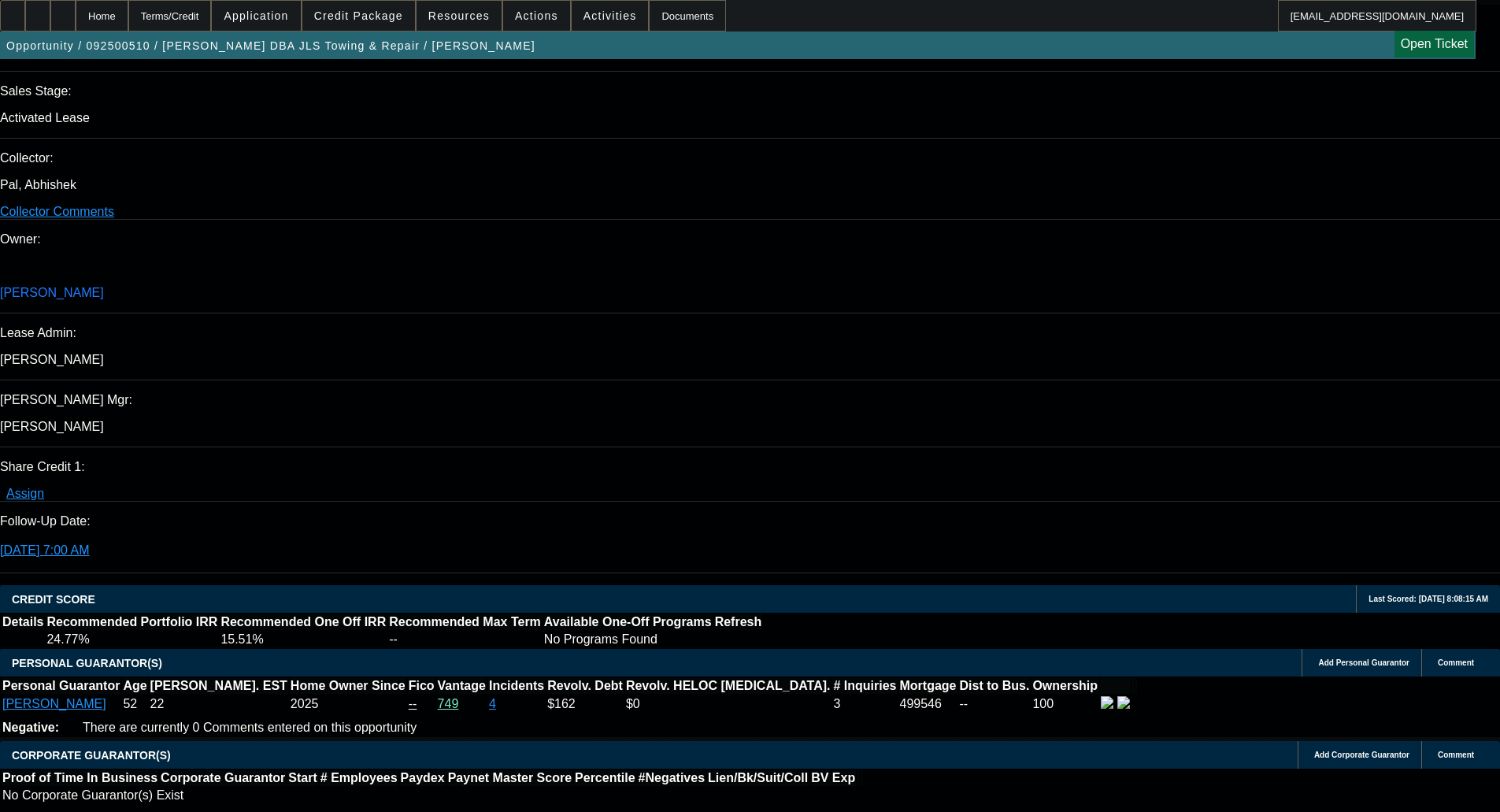
scroll to position [2127, 0]
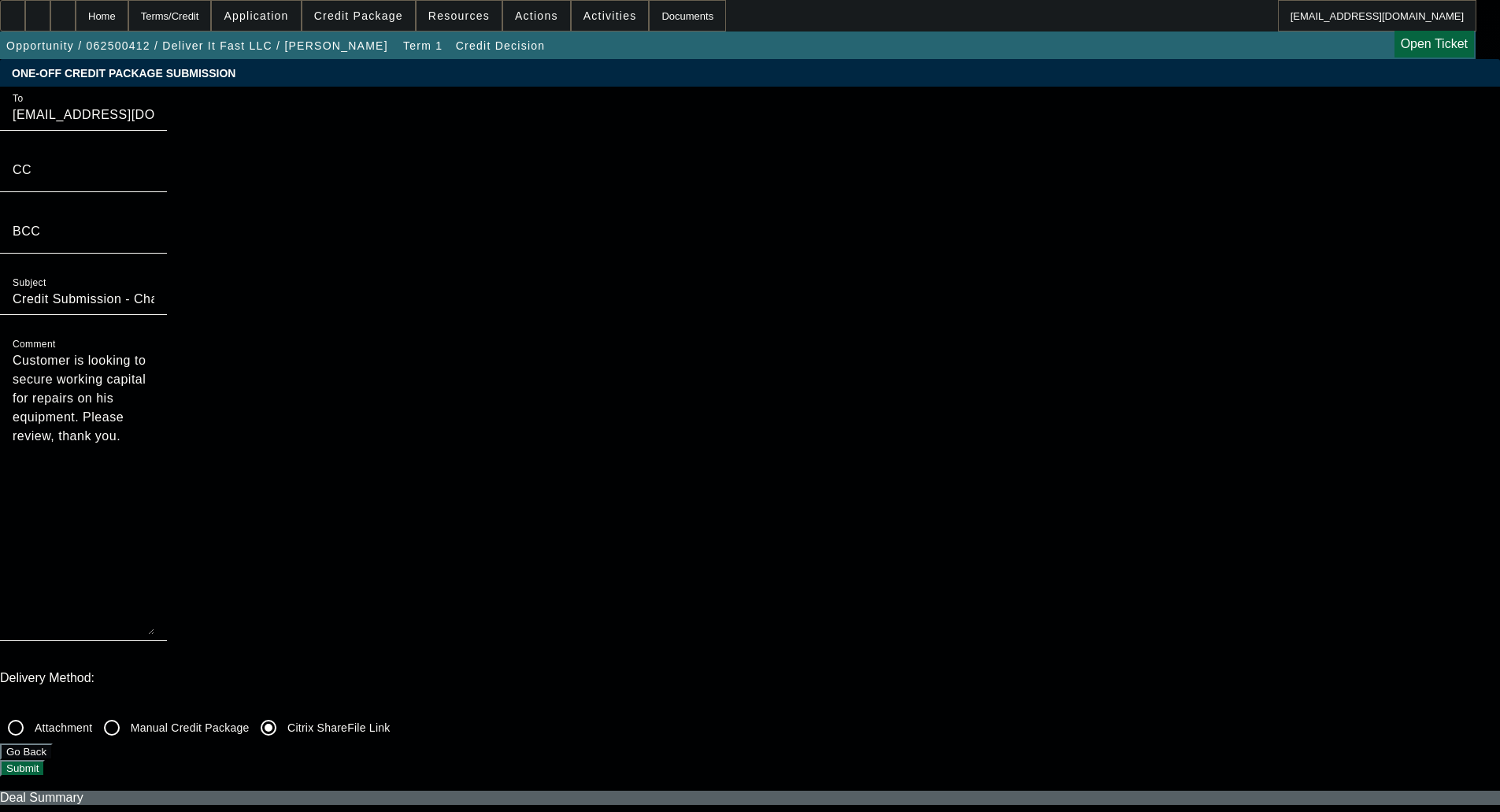
click at [167, 332] on div "Comment Customer is looking to secure working capital for repairs on his equipm…" at bounding box center [83, 487] width 167 height 309
click at [154, 352] on textarea "Customer is looking to secure working capital for repairs on his equipment. Ple…" at bounding box center [83, 493] width 142 height 283
type textarea "Referral Partner Submission - Customer is looking to secure working capital for…"
click at [154, 309] on input "Credit Submission - Channel Partners Capital LLC (WC) - Deliver It Fast LLC" at bounding box center [83, 299] width 142 height 19
type input "Referral Partner Credit Submission - Channel Partners Capital LLC (WC) - Delive…"
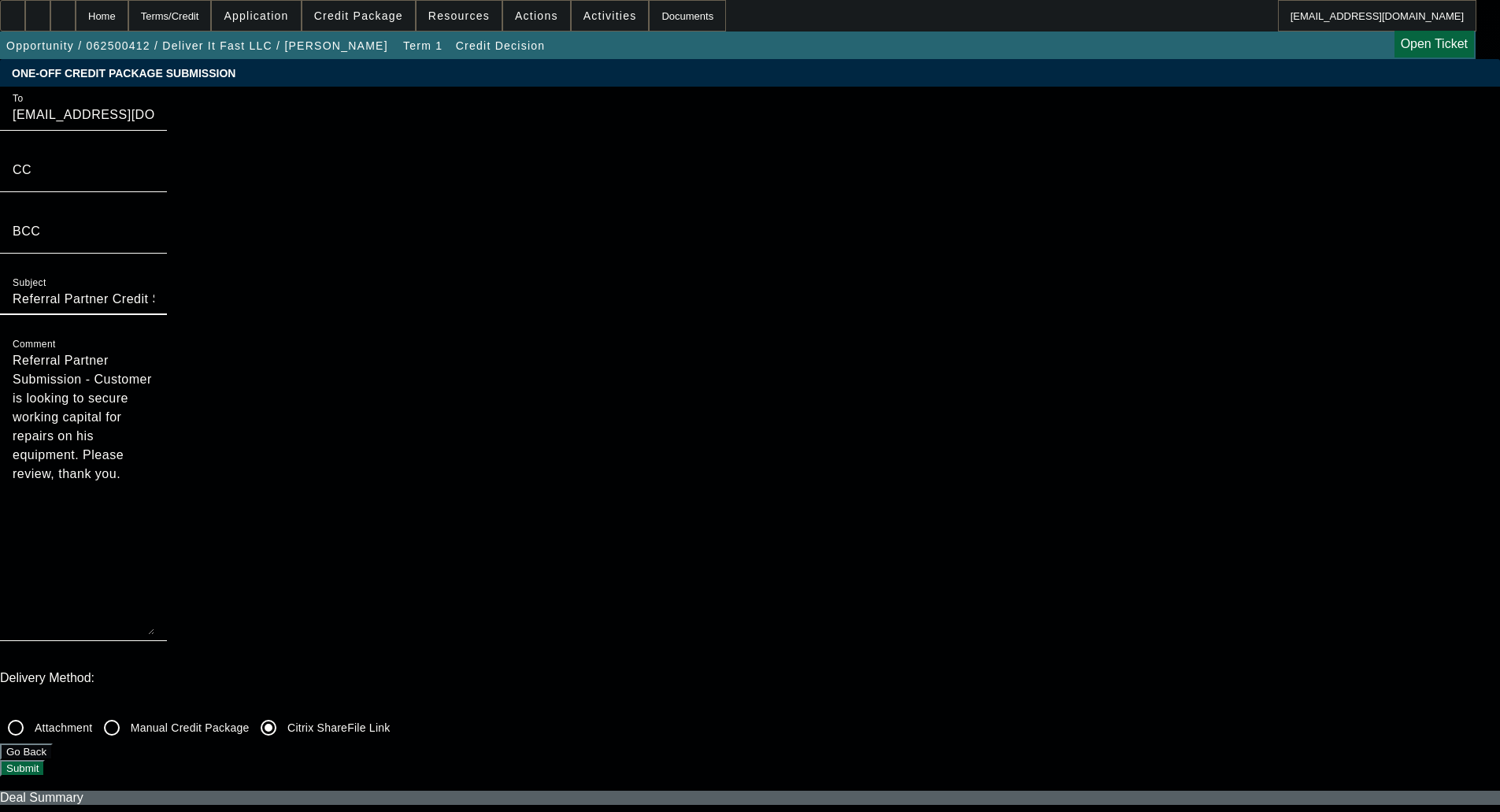
click at [45, 760] on button "Submit" at bounding box center [22, 768] width 45 height 17
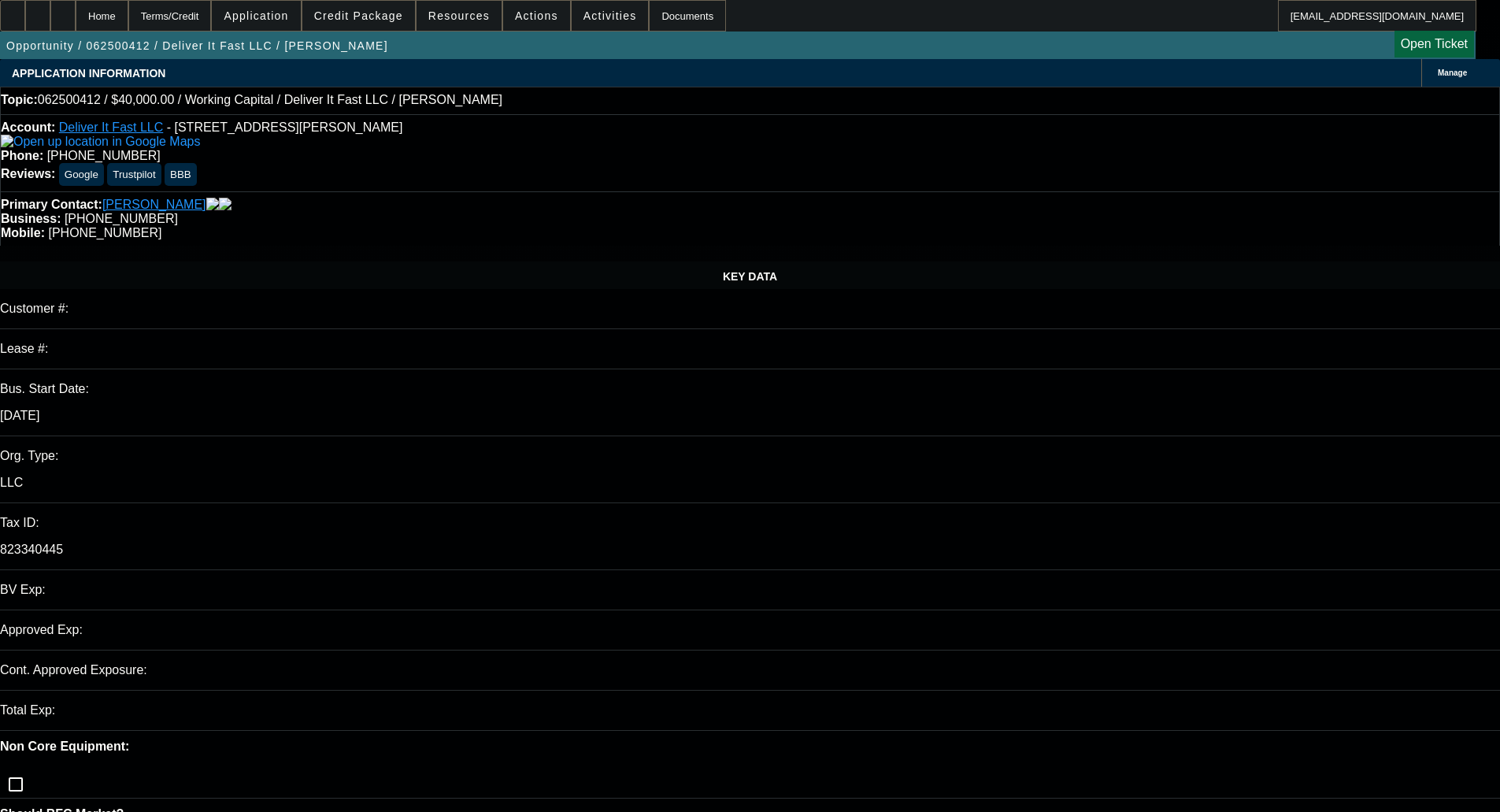
select select "0"
select select "2"
select select "0.1"
select select "4"
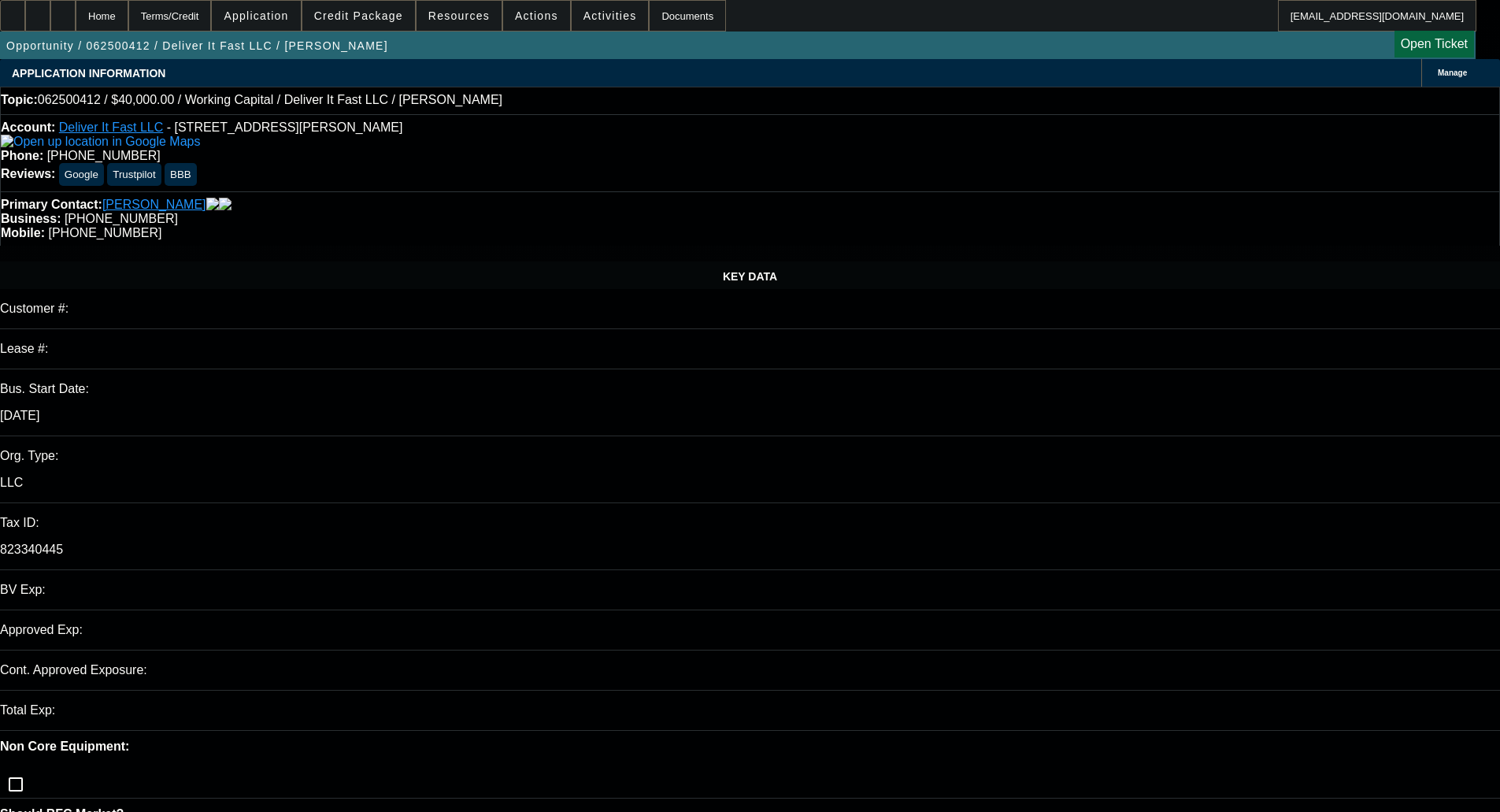
select select "0"
select select "2"
select select "0.1"
select select "4"
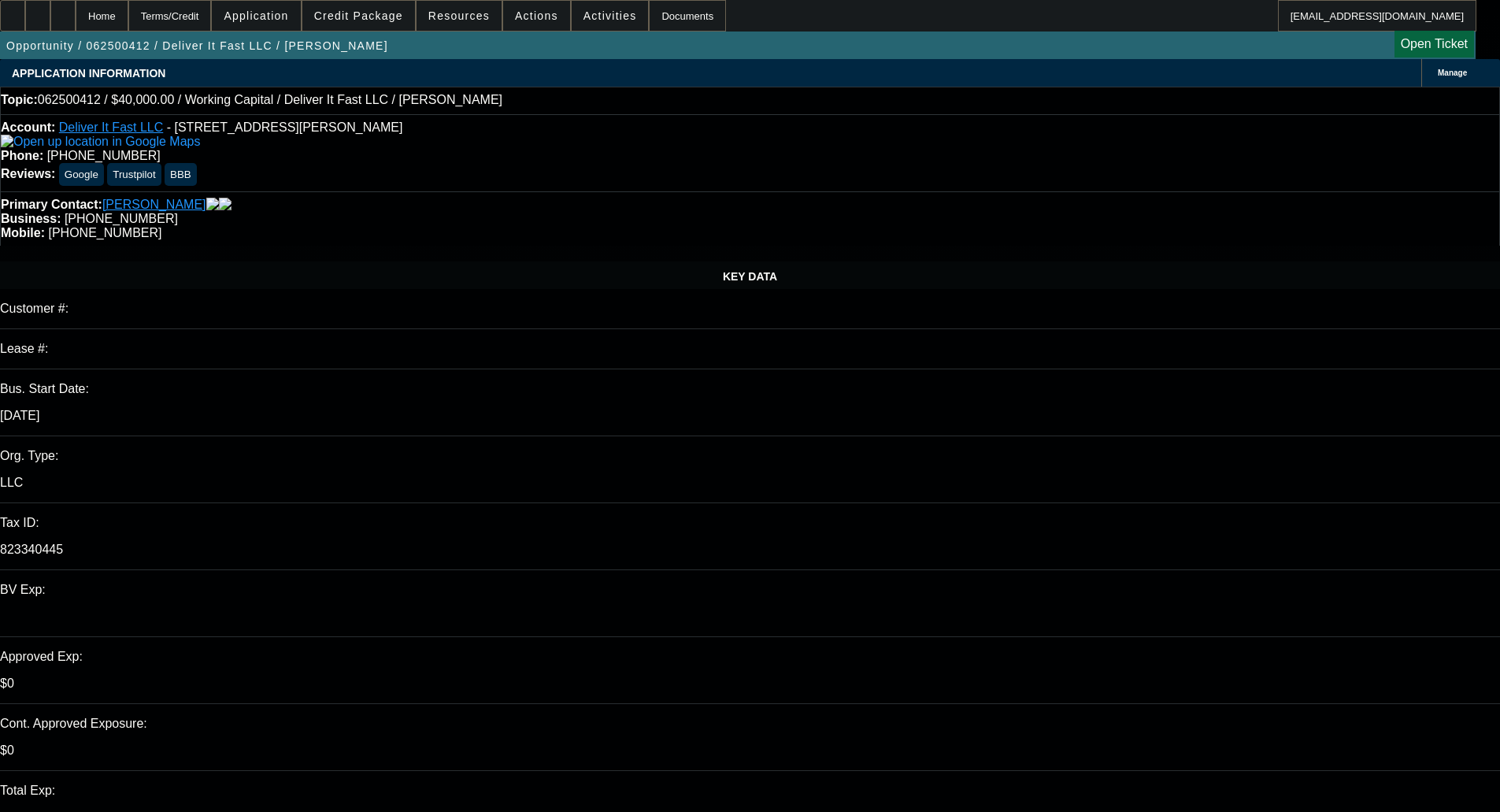
click at [32, 147] on img at bounding box center [100, 142] width 199 height 14
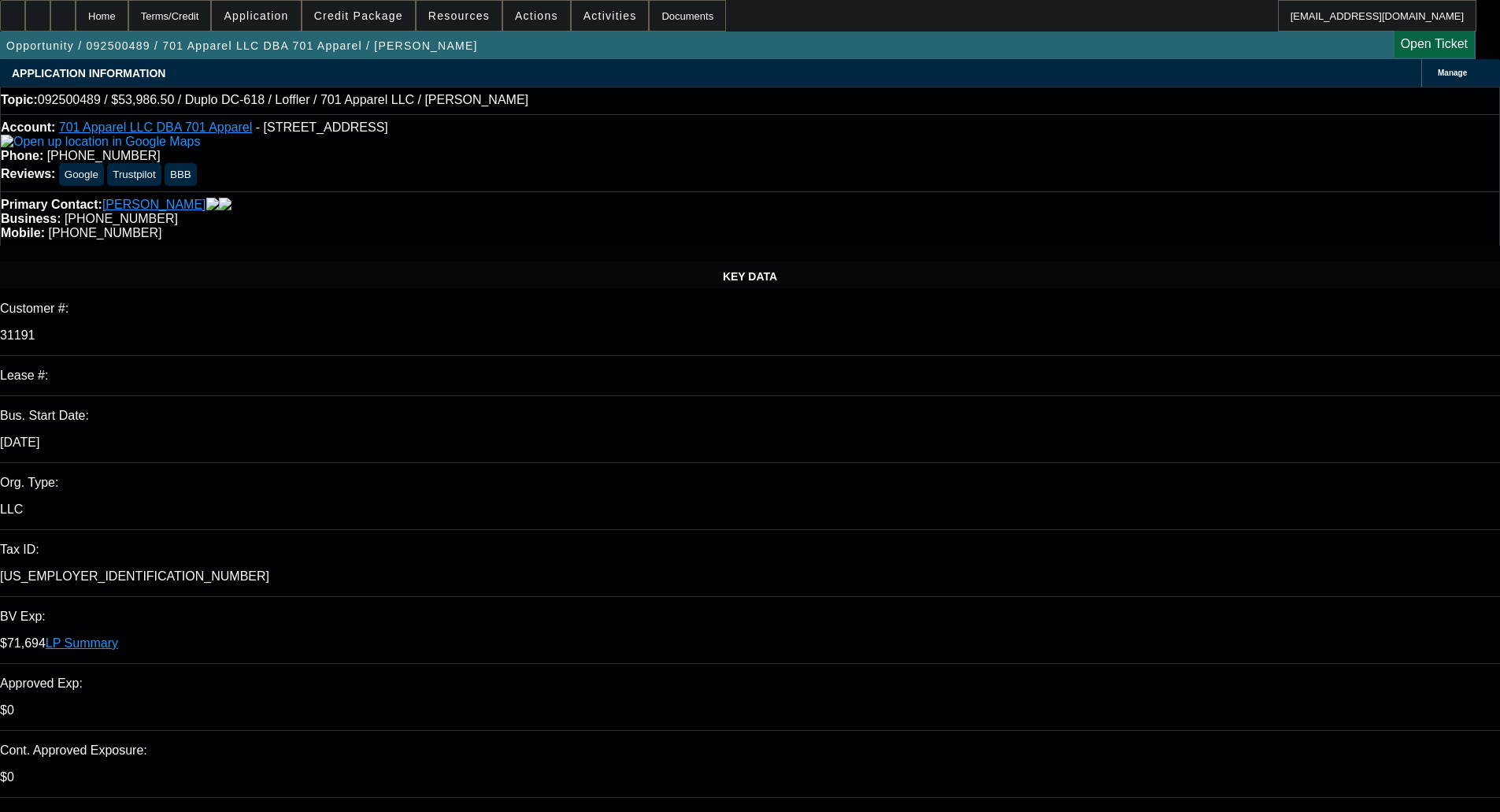
select select "0"
select select "2"
select select "0"
select select "6"
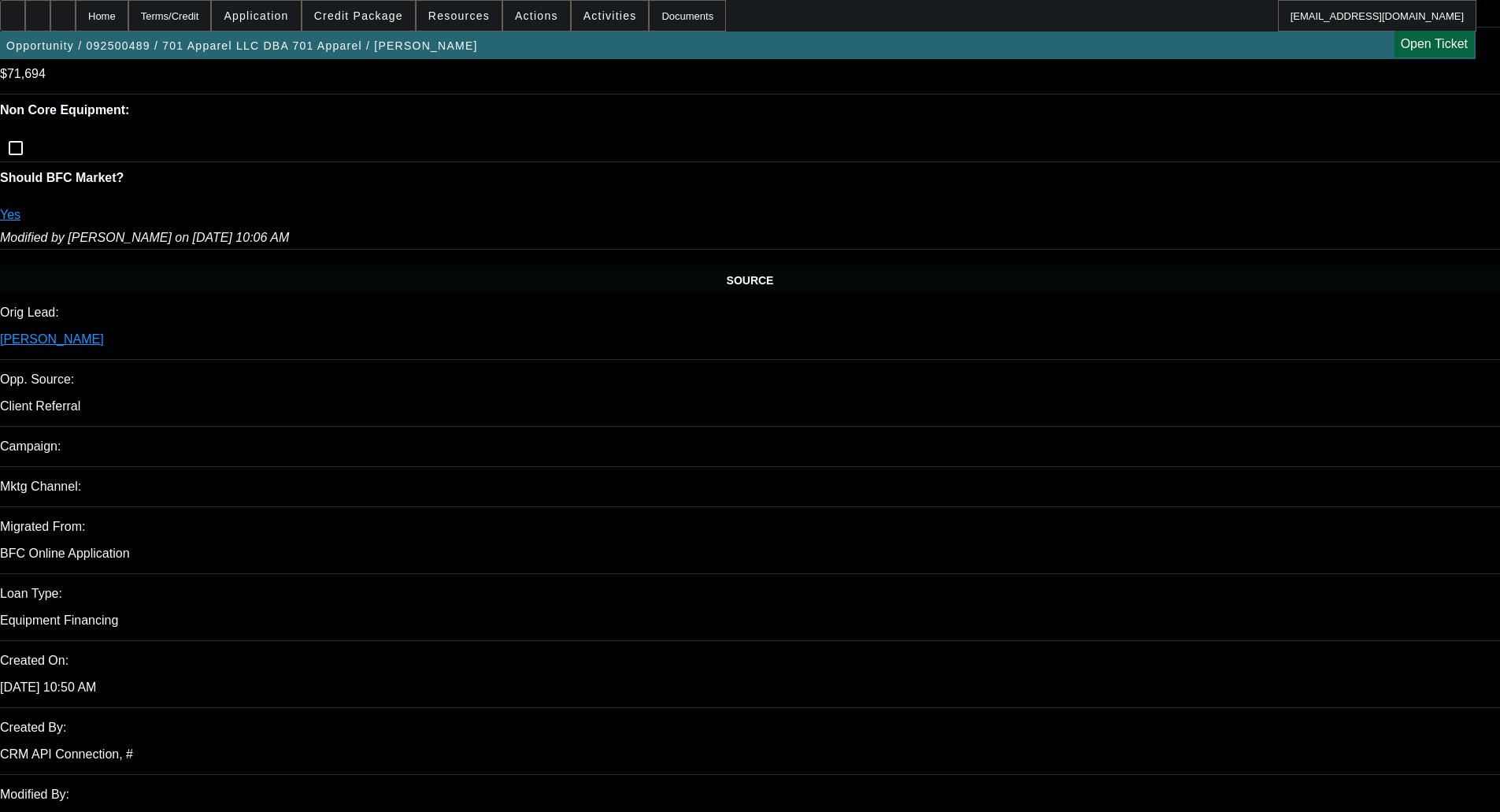
scroll to position [866, 0]
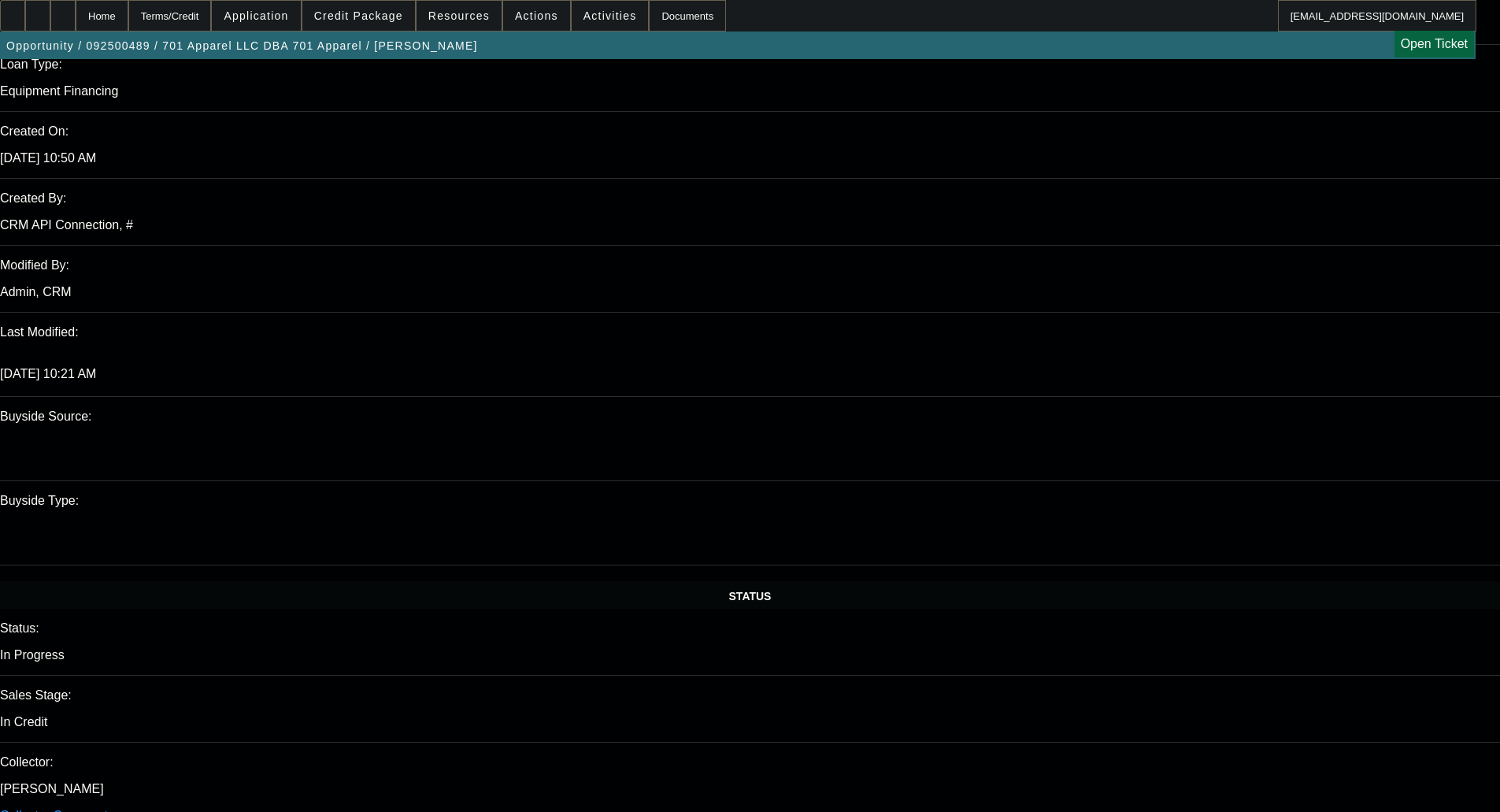
scroll to position [1733, 0]
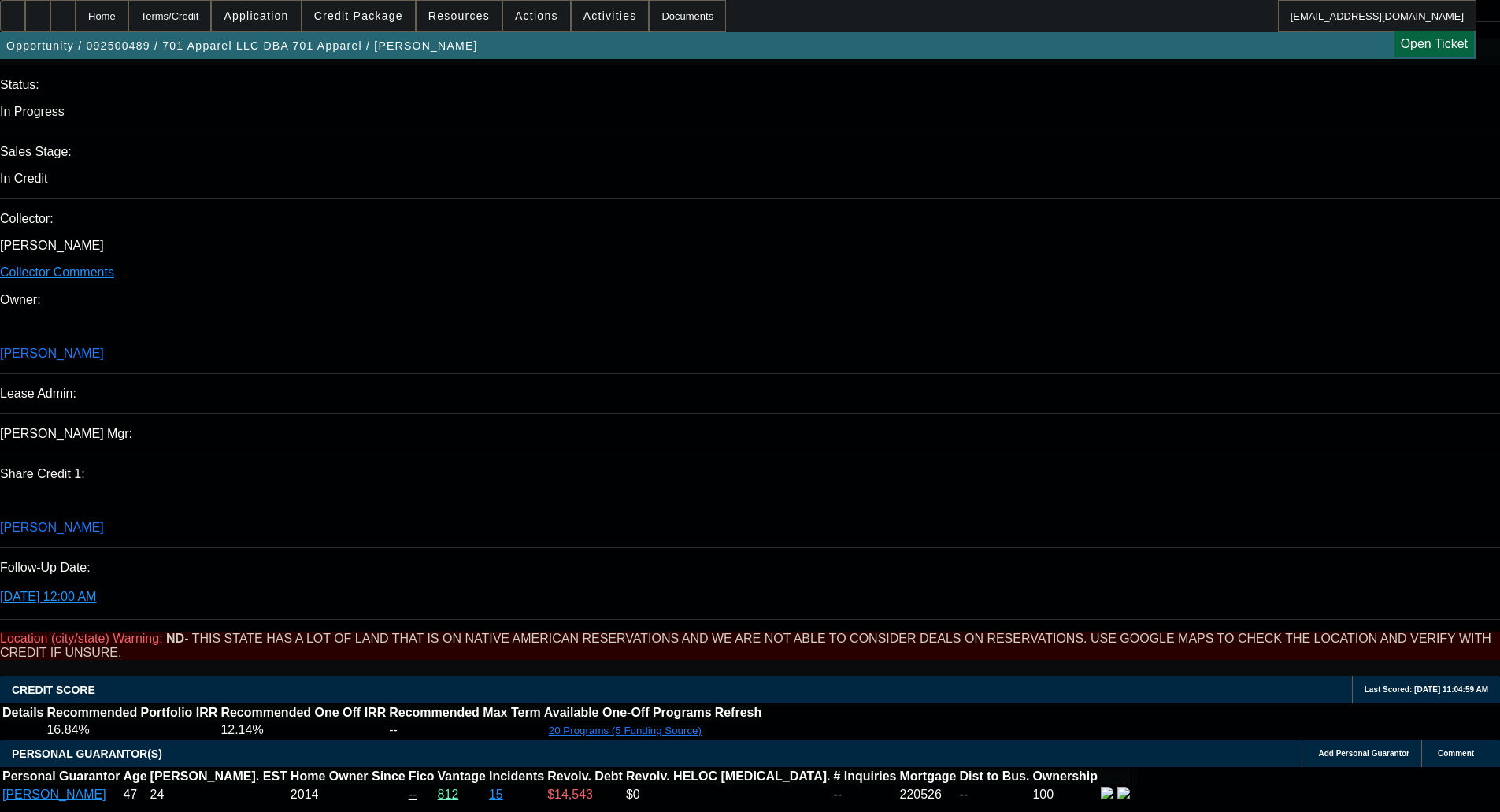
scroll to position [2284, 0]
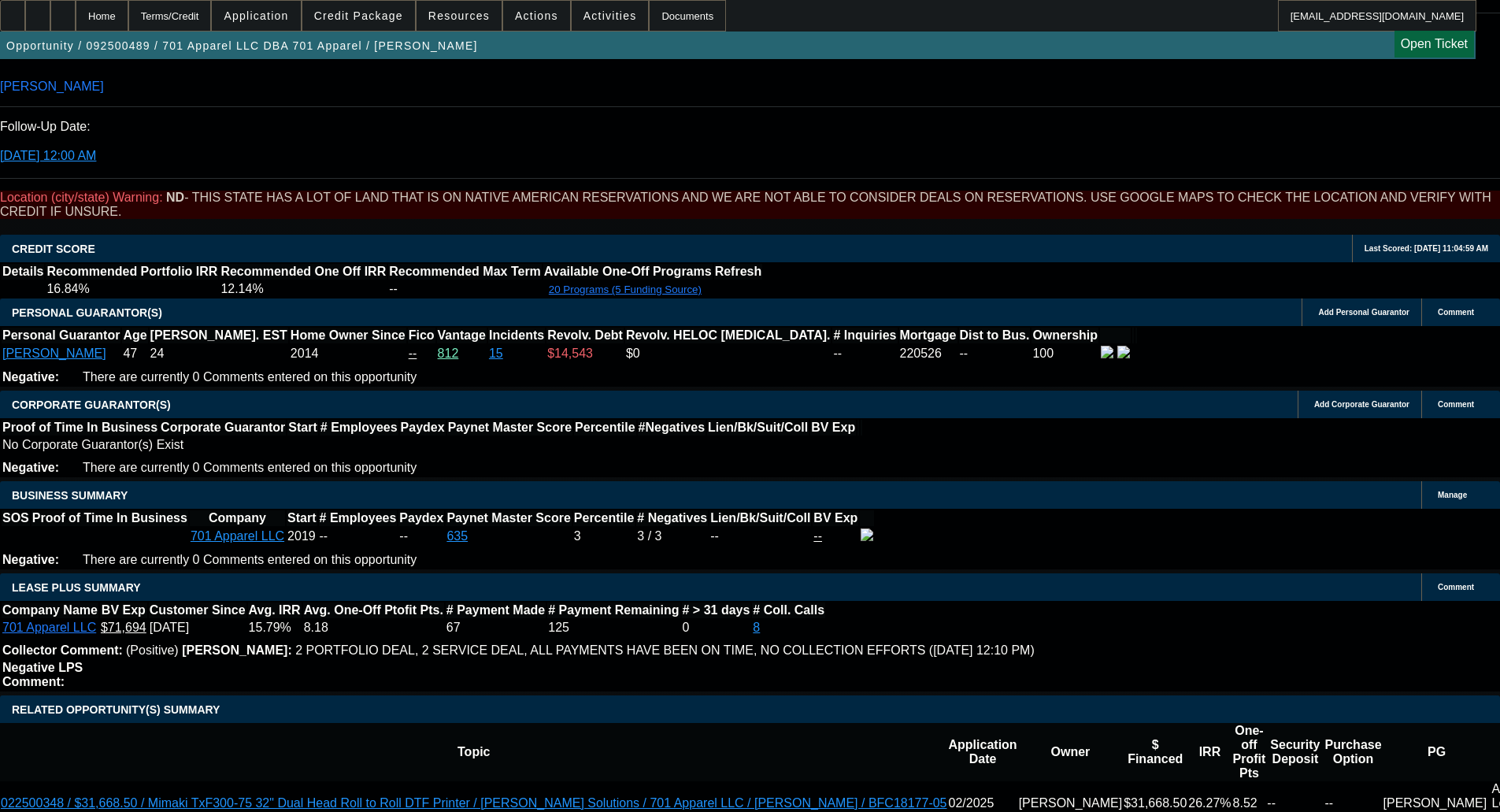
drag, startPoint x: 723, startPoint y: 352, endPoint x: 624, endPoint y: 340, distance: 99.7
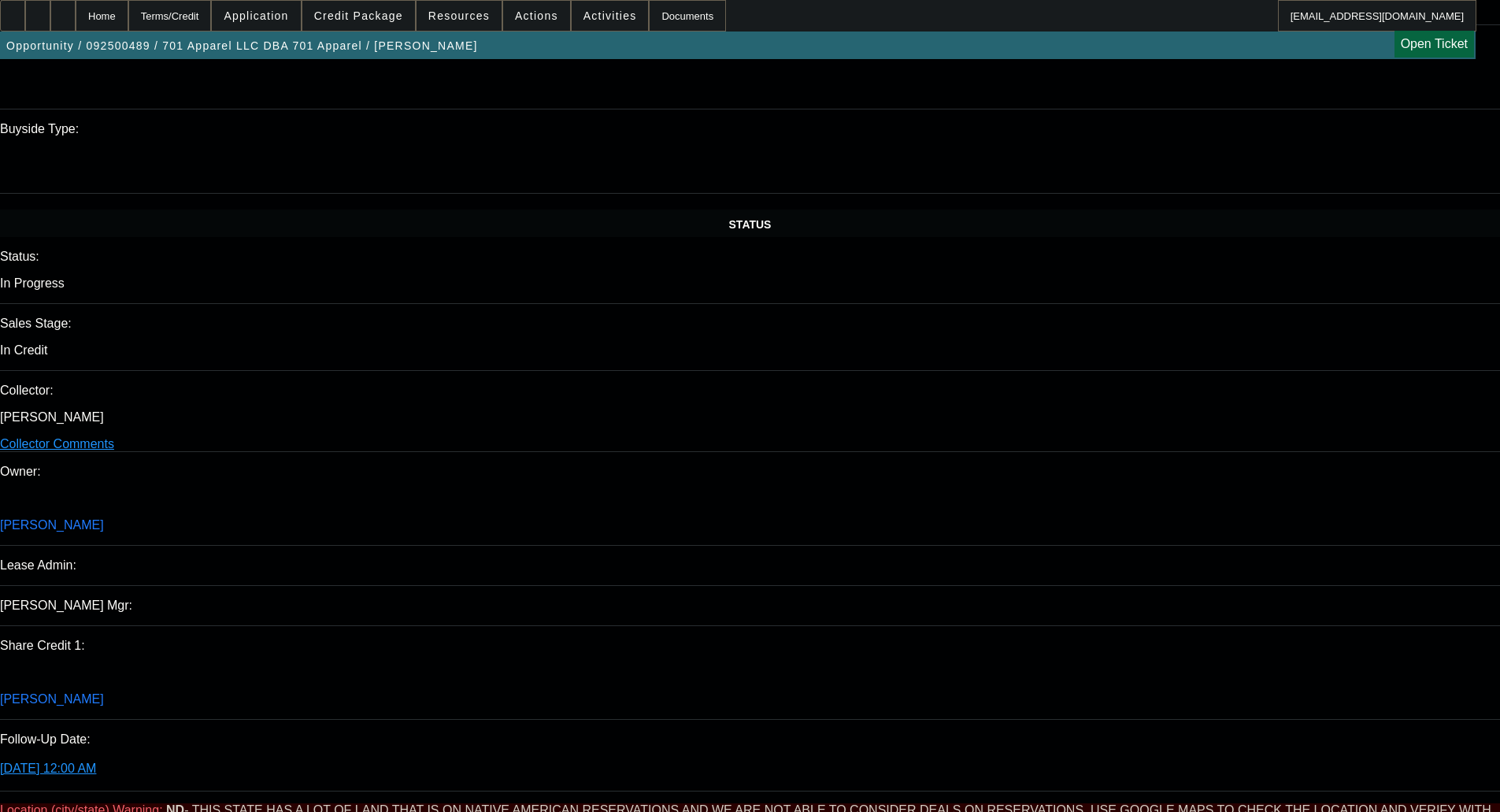
scroll to position [1654, 0]
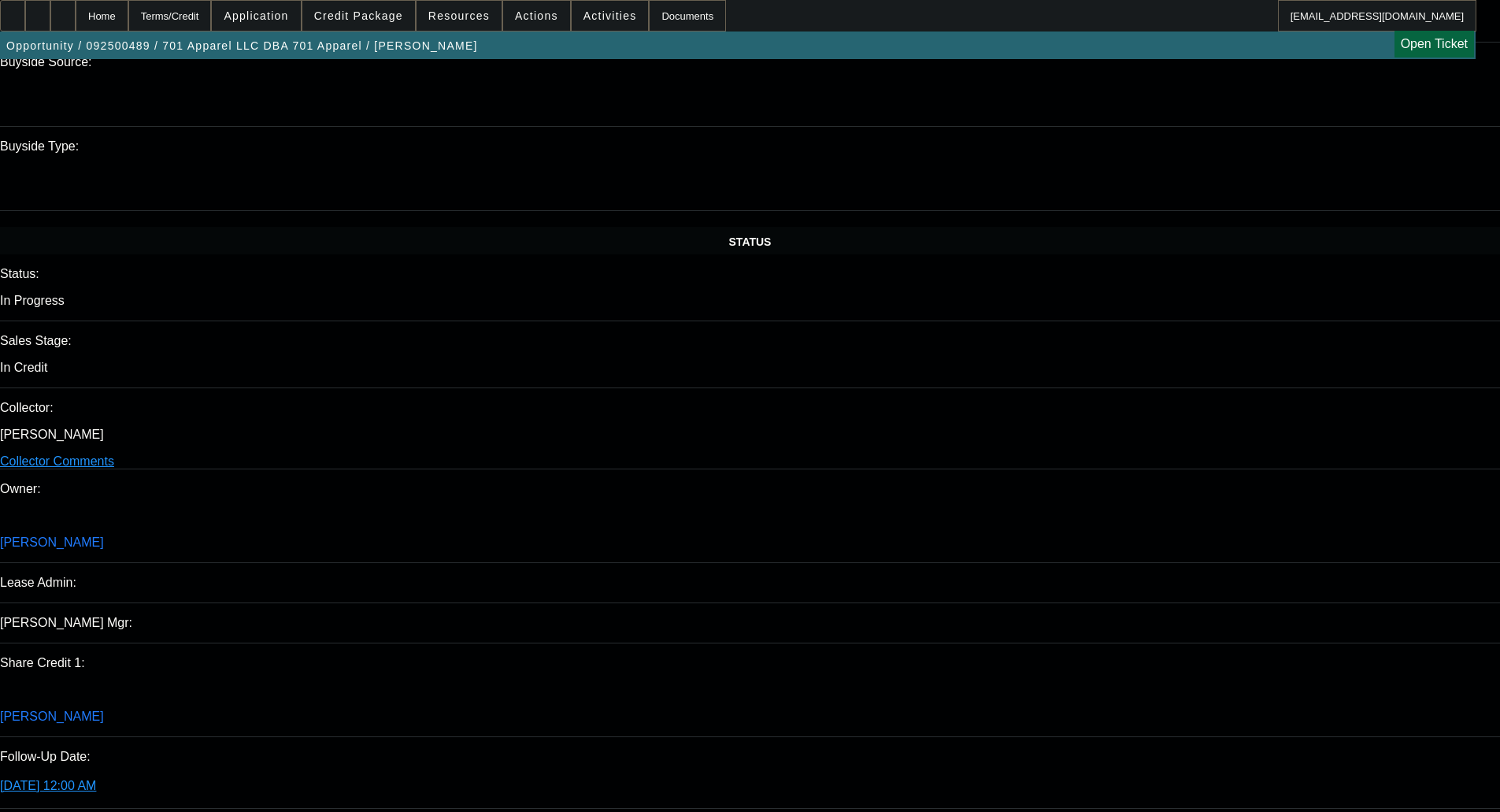
drag, startPoint x: 218, startPoint y: 340, endPoint x: 159, endPoint y: 342, distance: 59.0
type textarea "NON CORE EQUIPMENT - OKAY TO SELL"
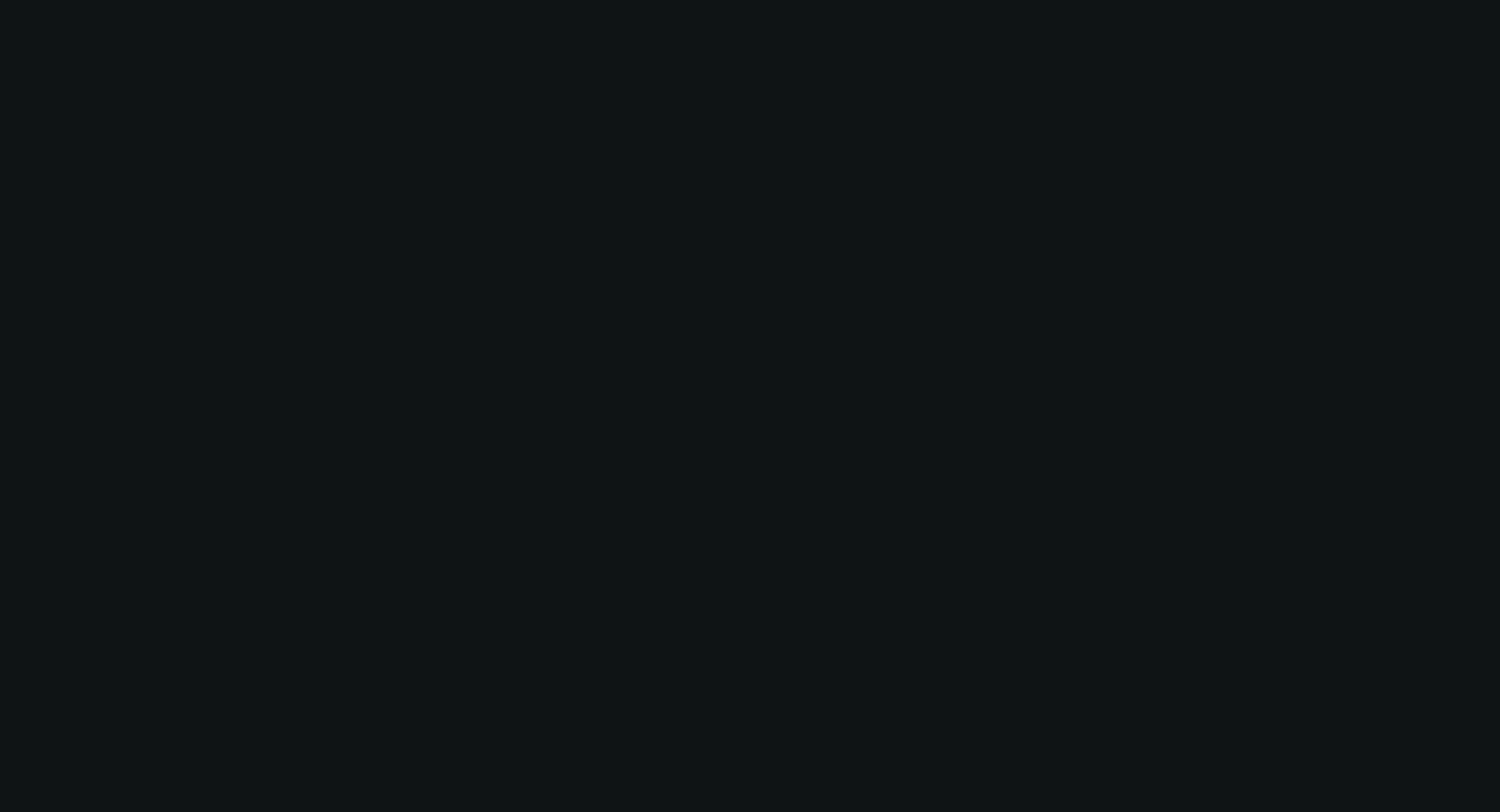
scroll to position [0, 0]
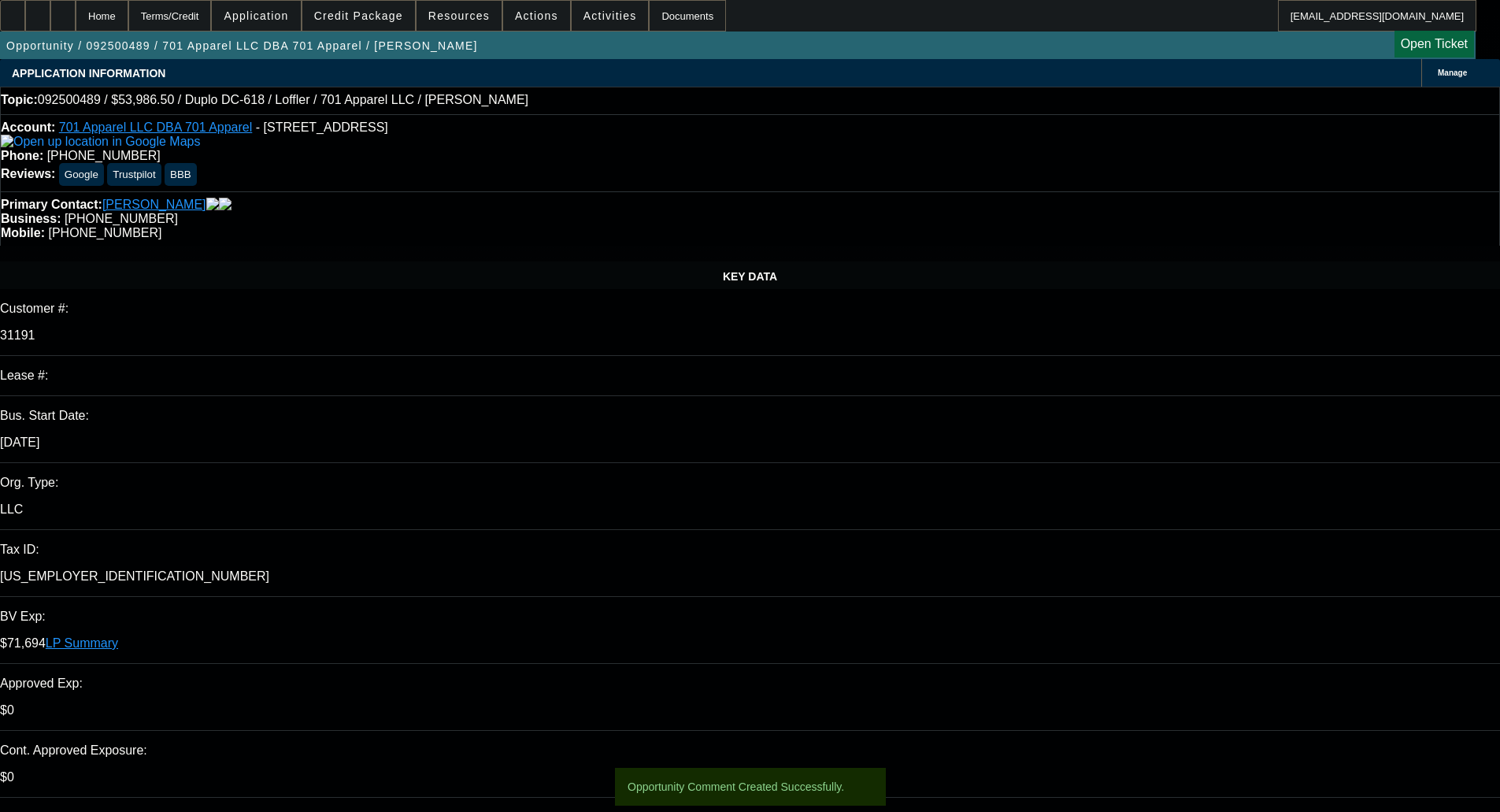
checkbox input "true"
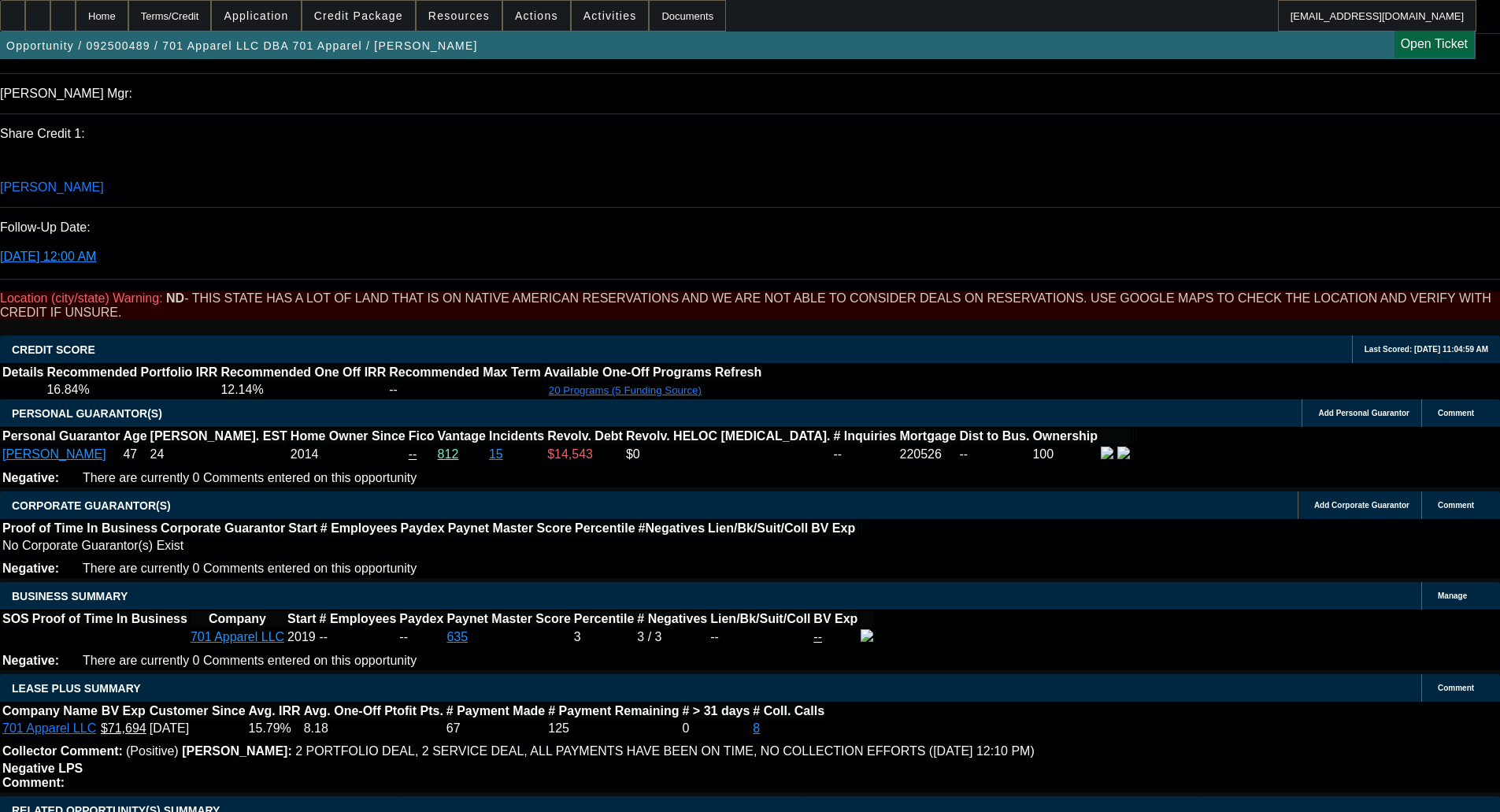
scroll to position [2363, 0]
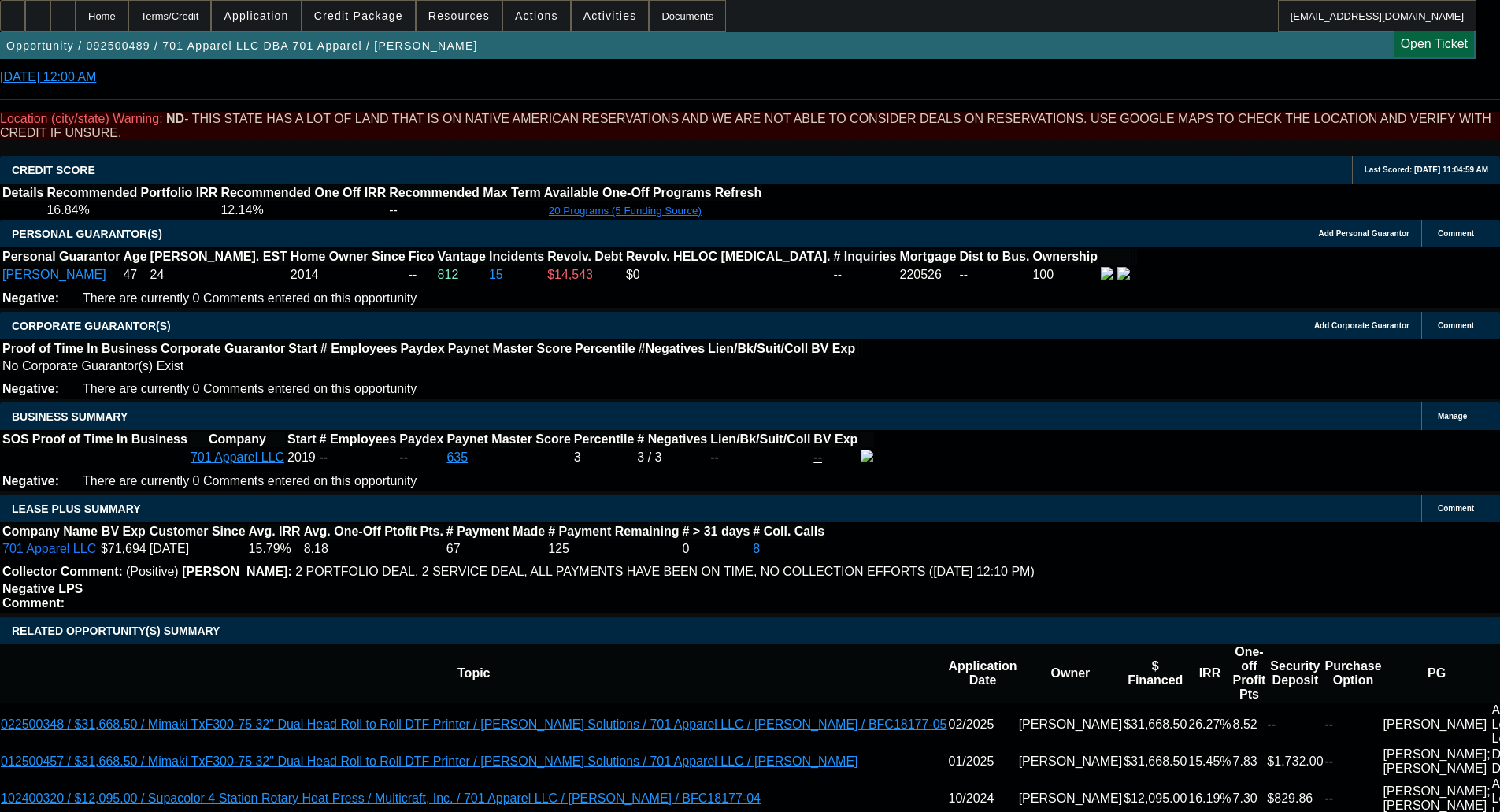
drag, startPoint x: 318, startPoint y: 302, endPoint x: 255, endPoint y: 307, distance: 63.2
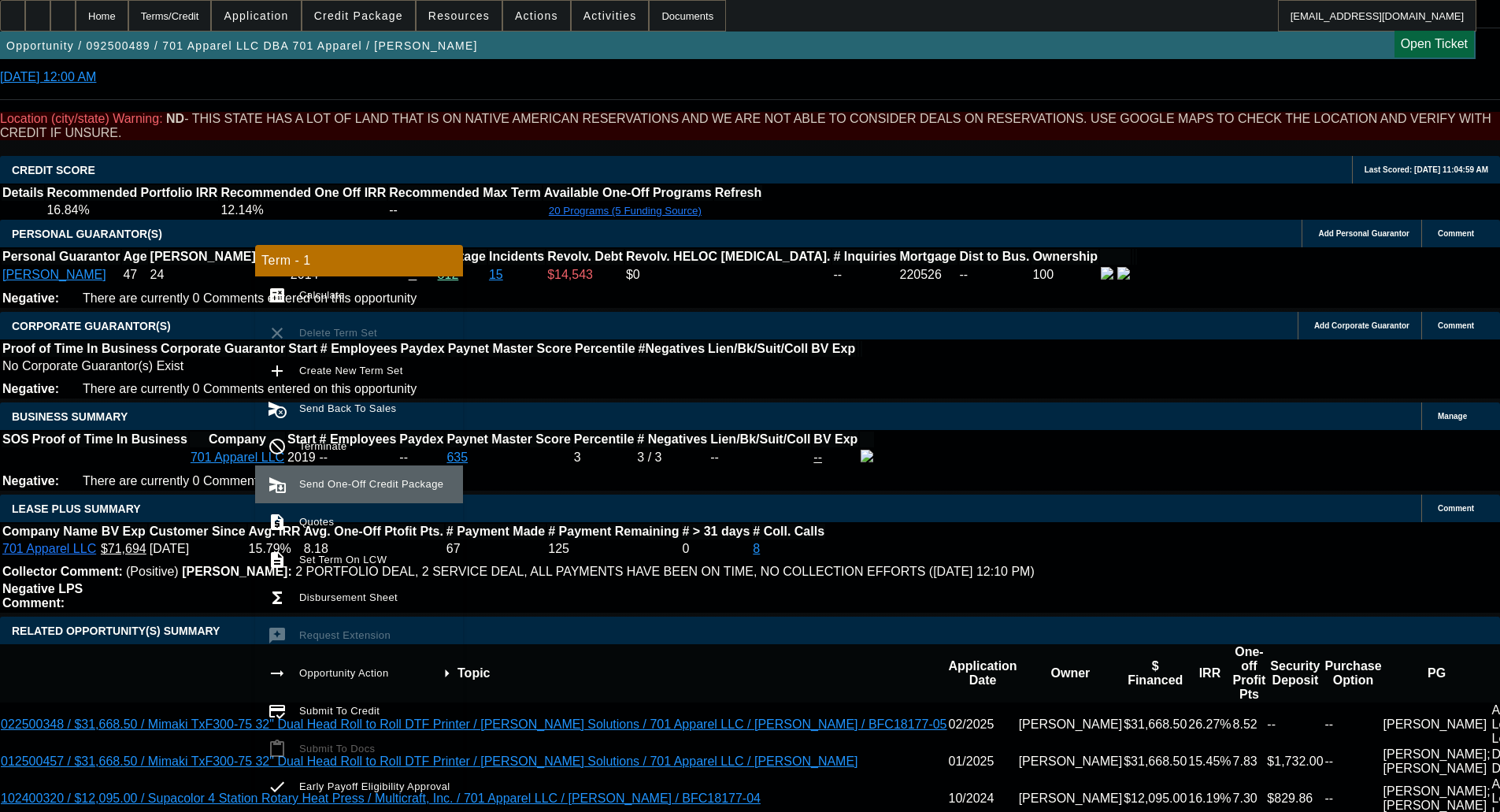
click at [340, 497] on button "send_and_archive Send One-Off Credit Package" at bounding box center [359, 484] width 208 height 38
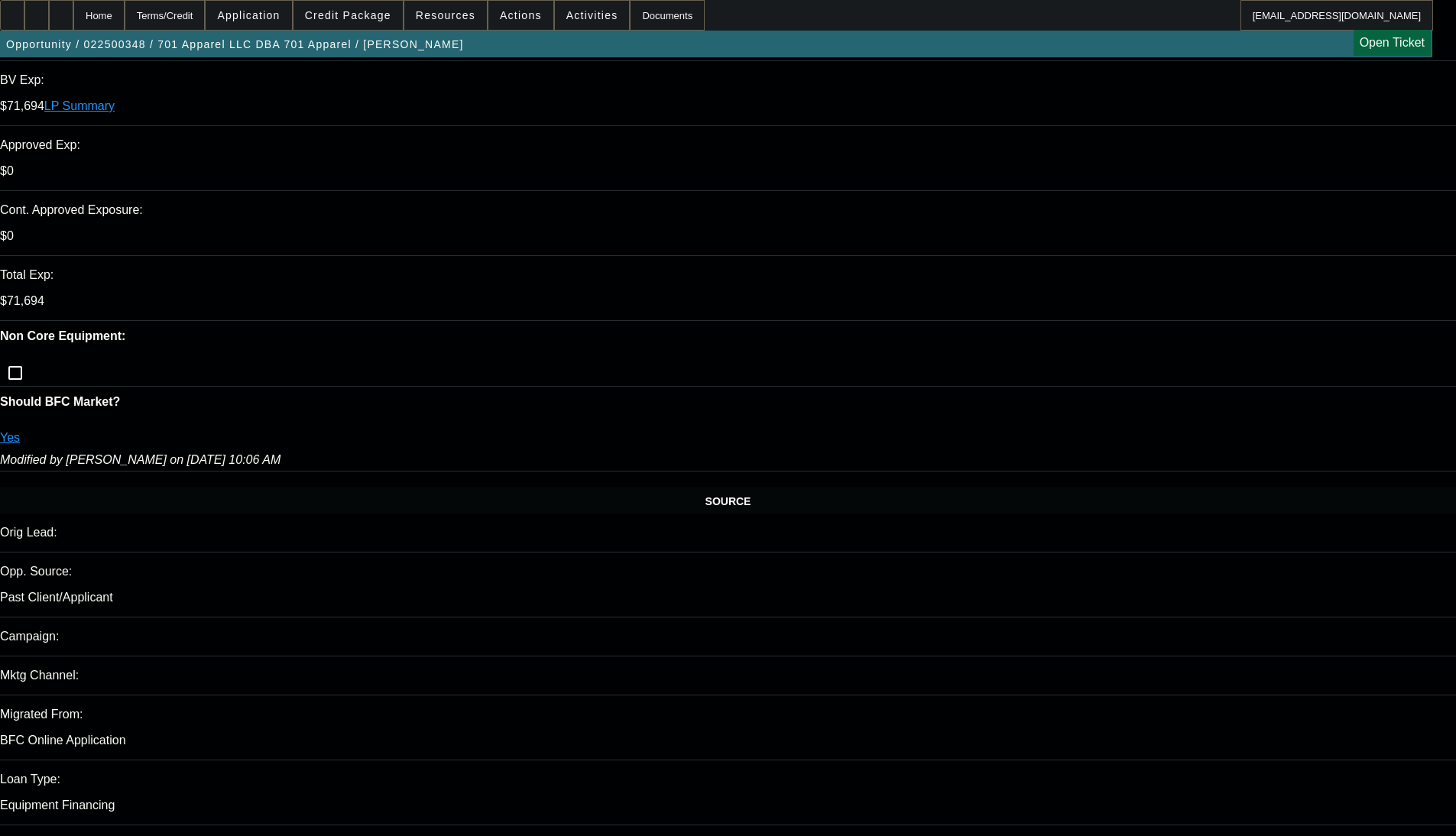
select select "0"
select select "3"
select select "0"
select select "6"
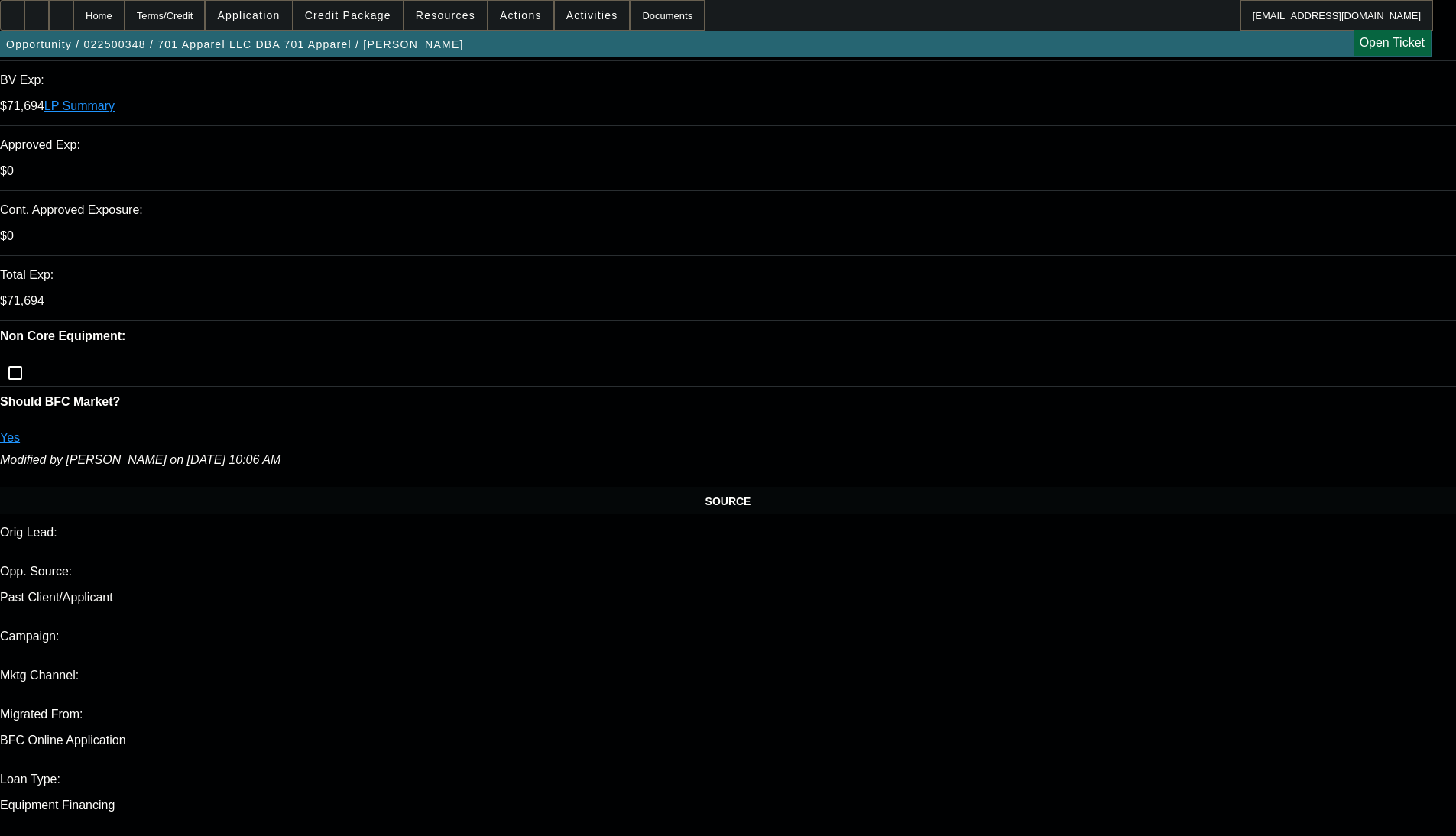
select select "0"
select select "3"
select select "0"
select select "6"
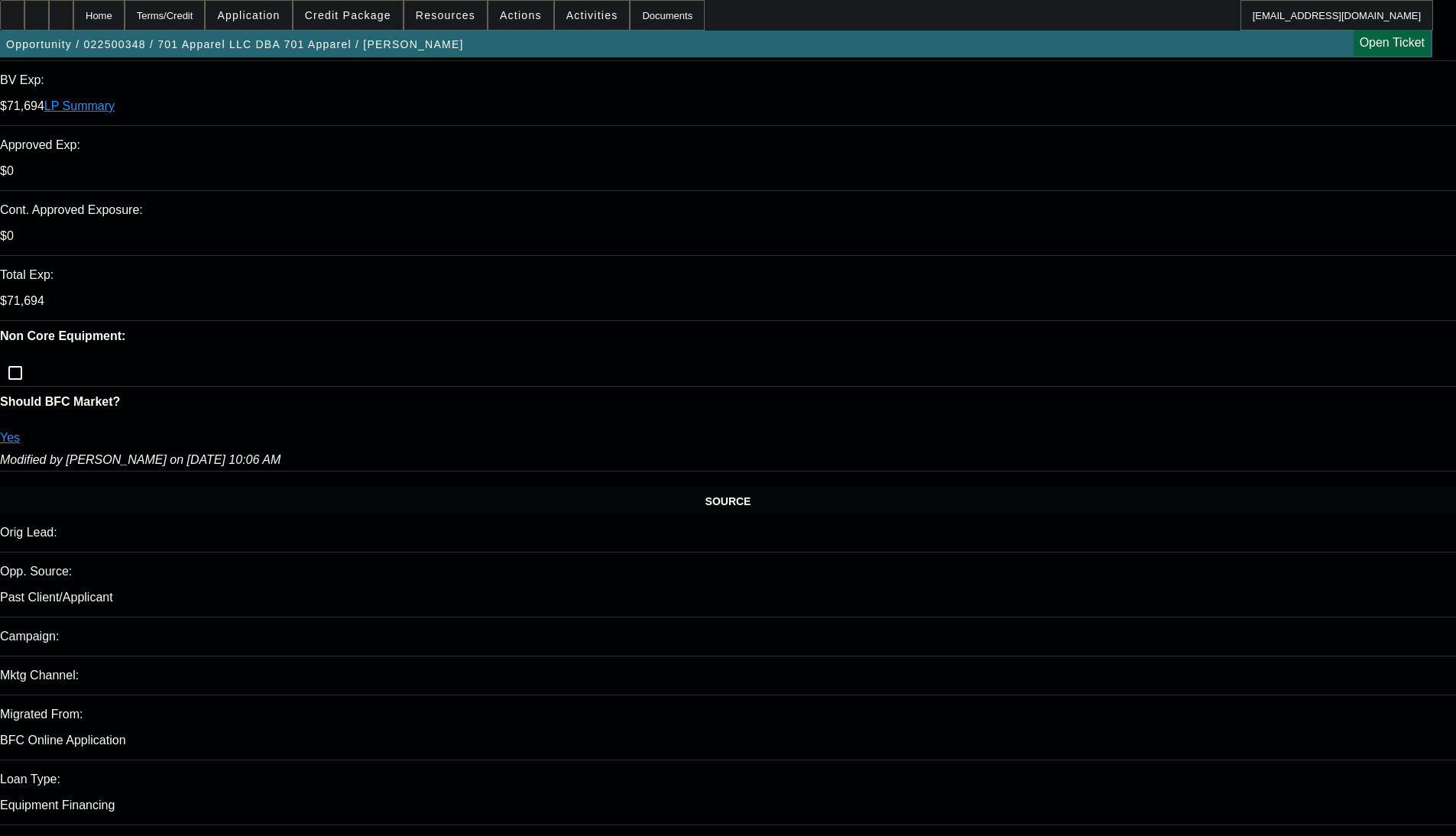
select select "0"
select select "3"
select select "0"
select select "6"
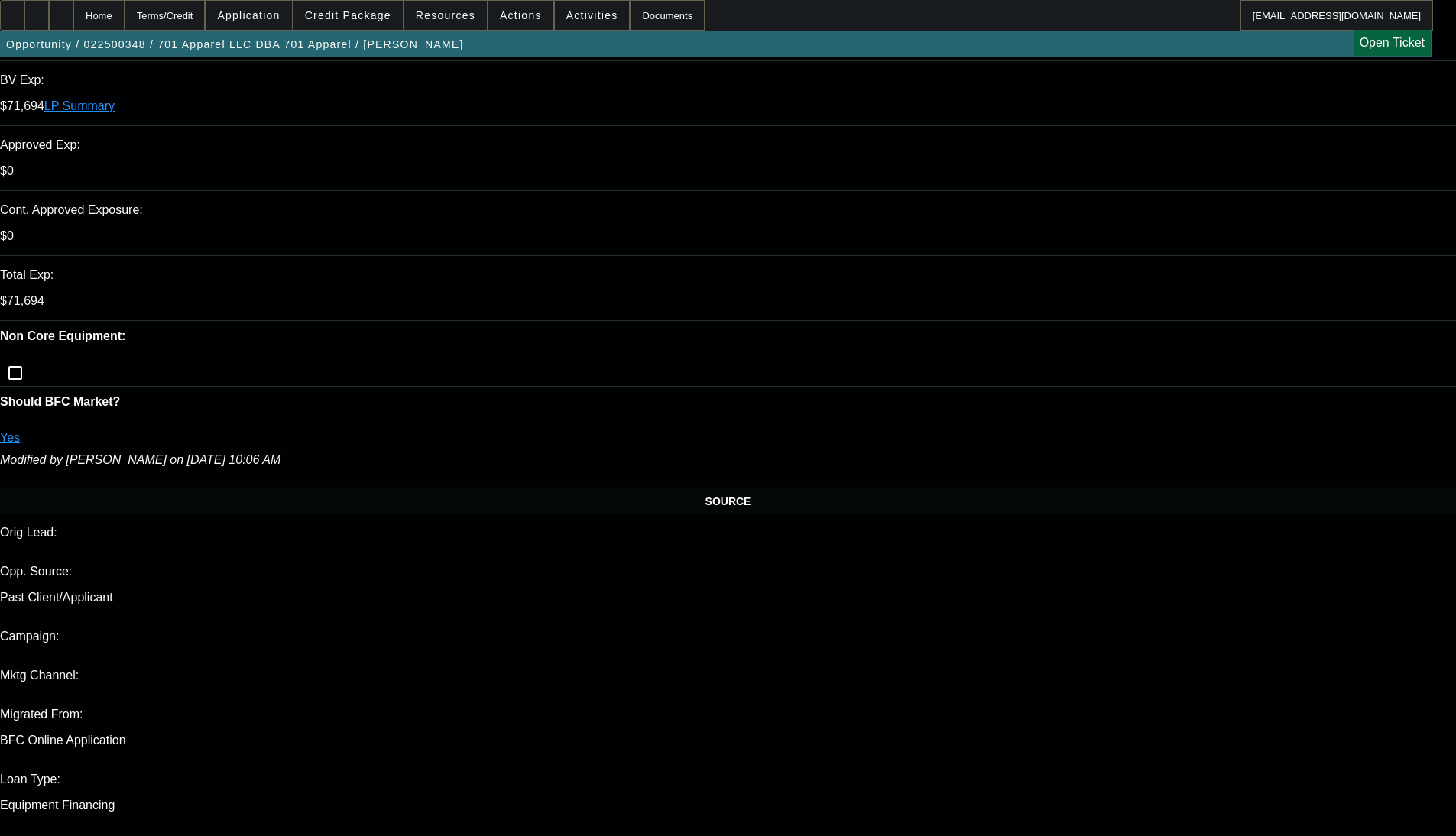
select select "0"
select select "3"
select select "0"
select select "6"
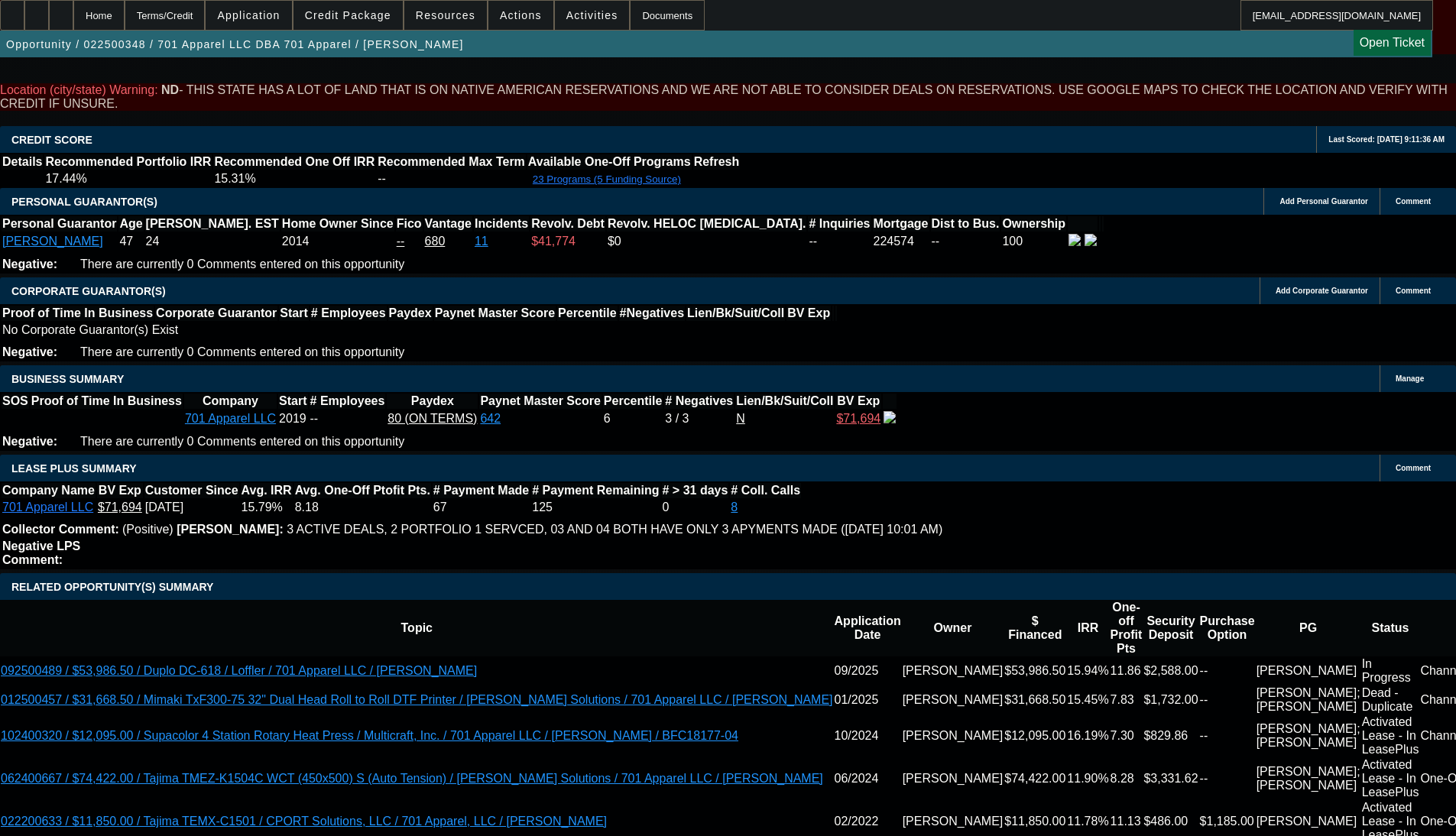
scroll to position [2479, 0]
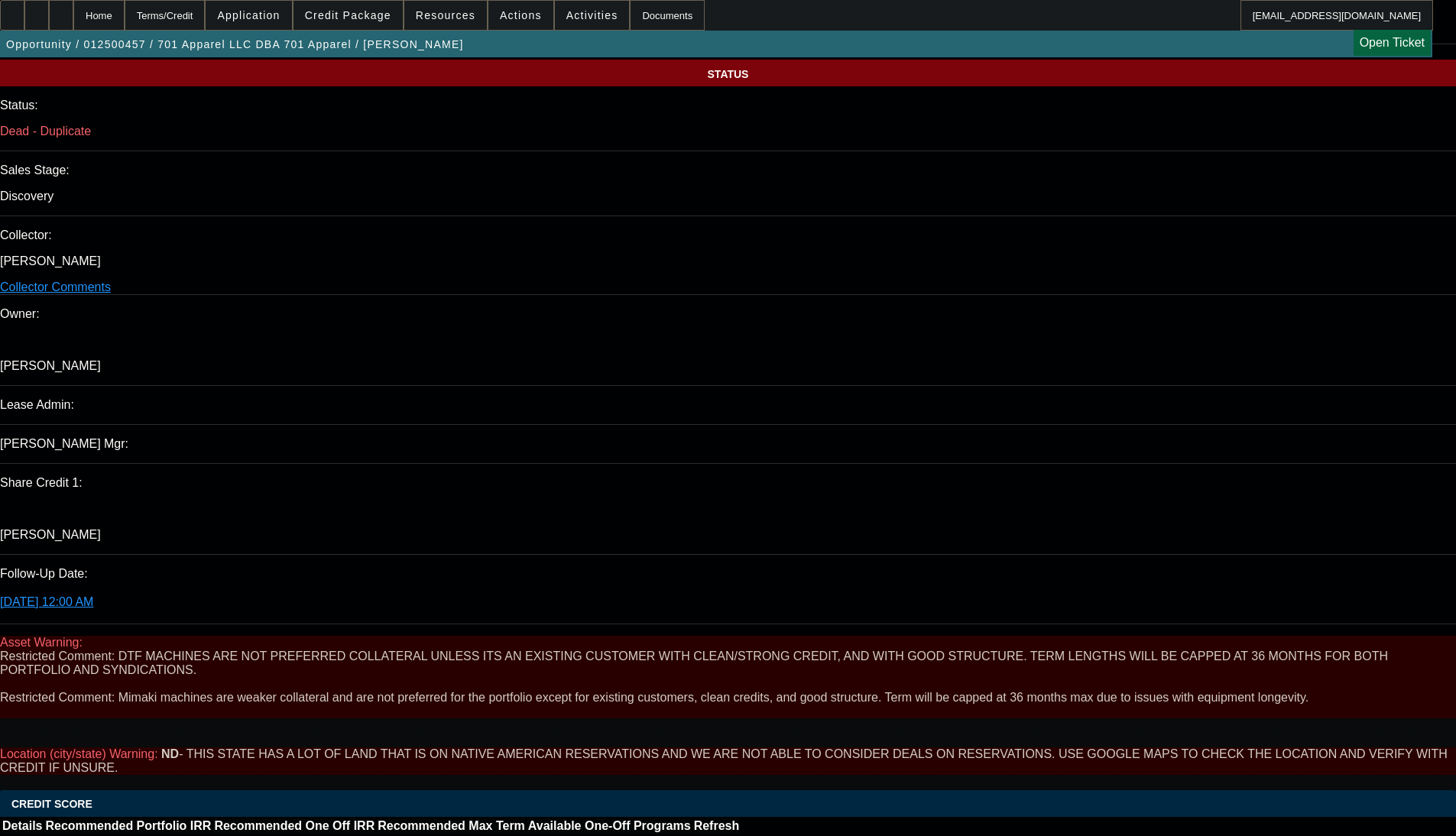
select select "0"
select select "2"
select select "0"
select select "6"
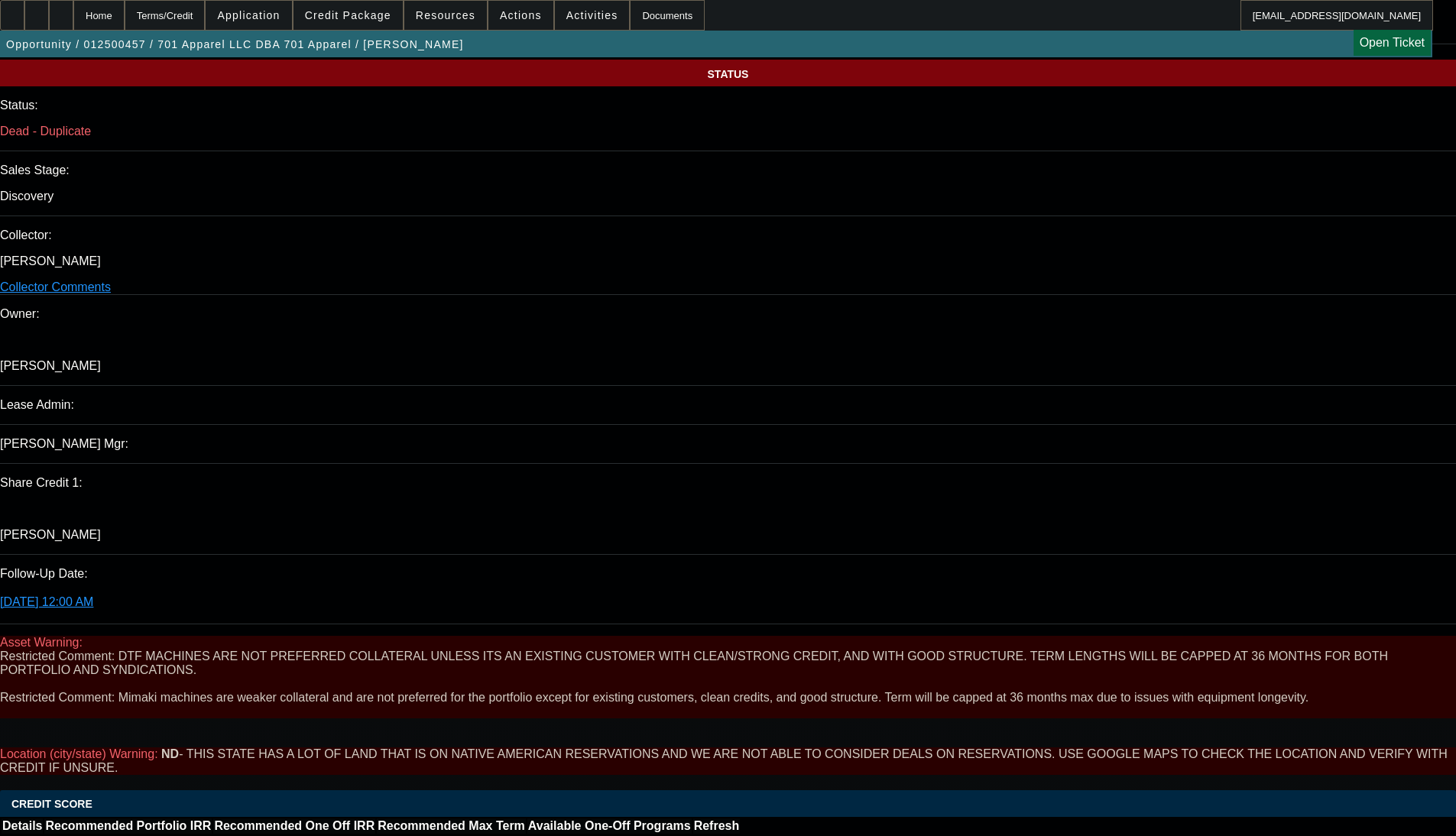
select select "0"
select select "2"
select select "0"
select select "6"
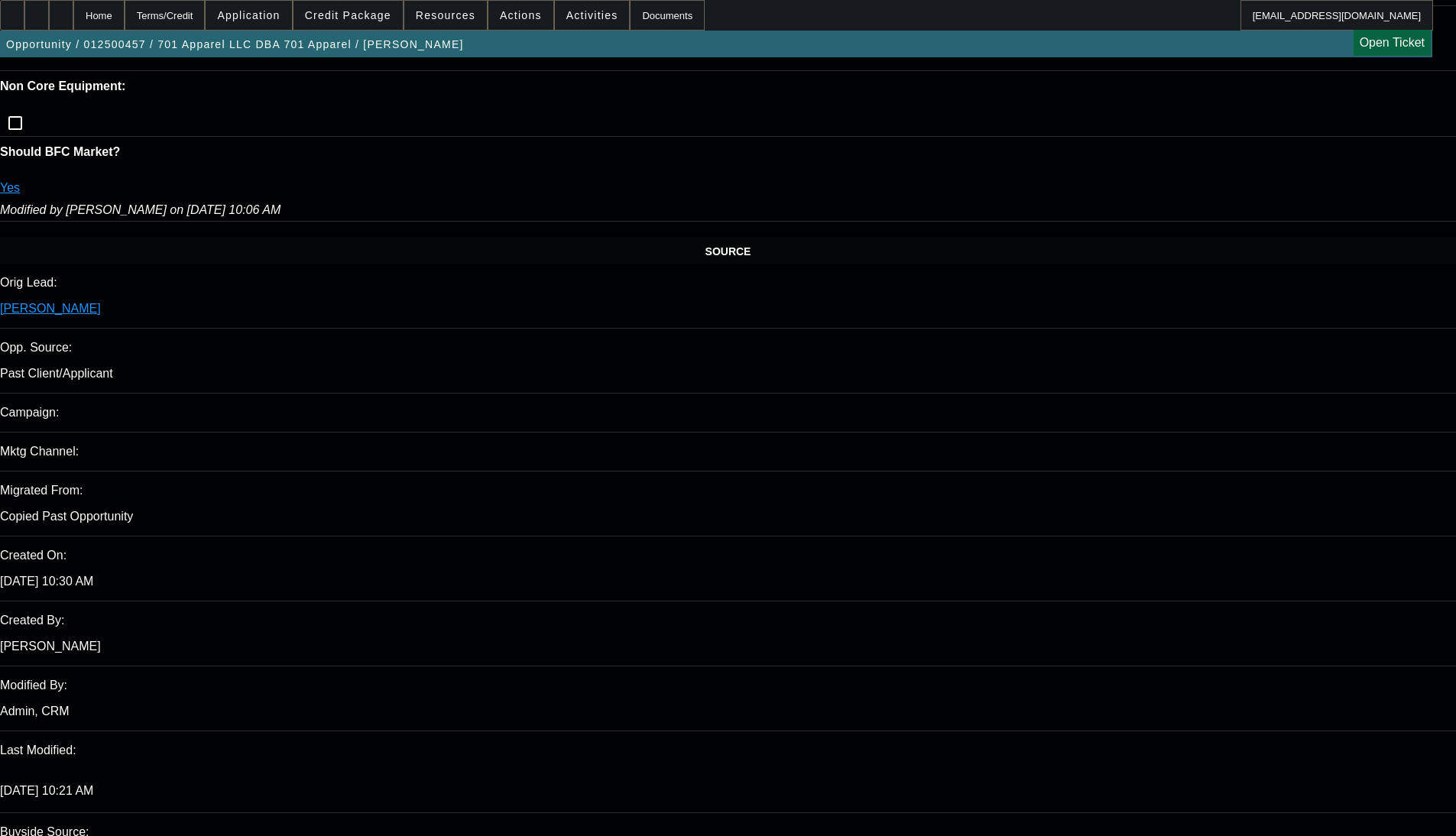
scroll to position [666, 0]
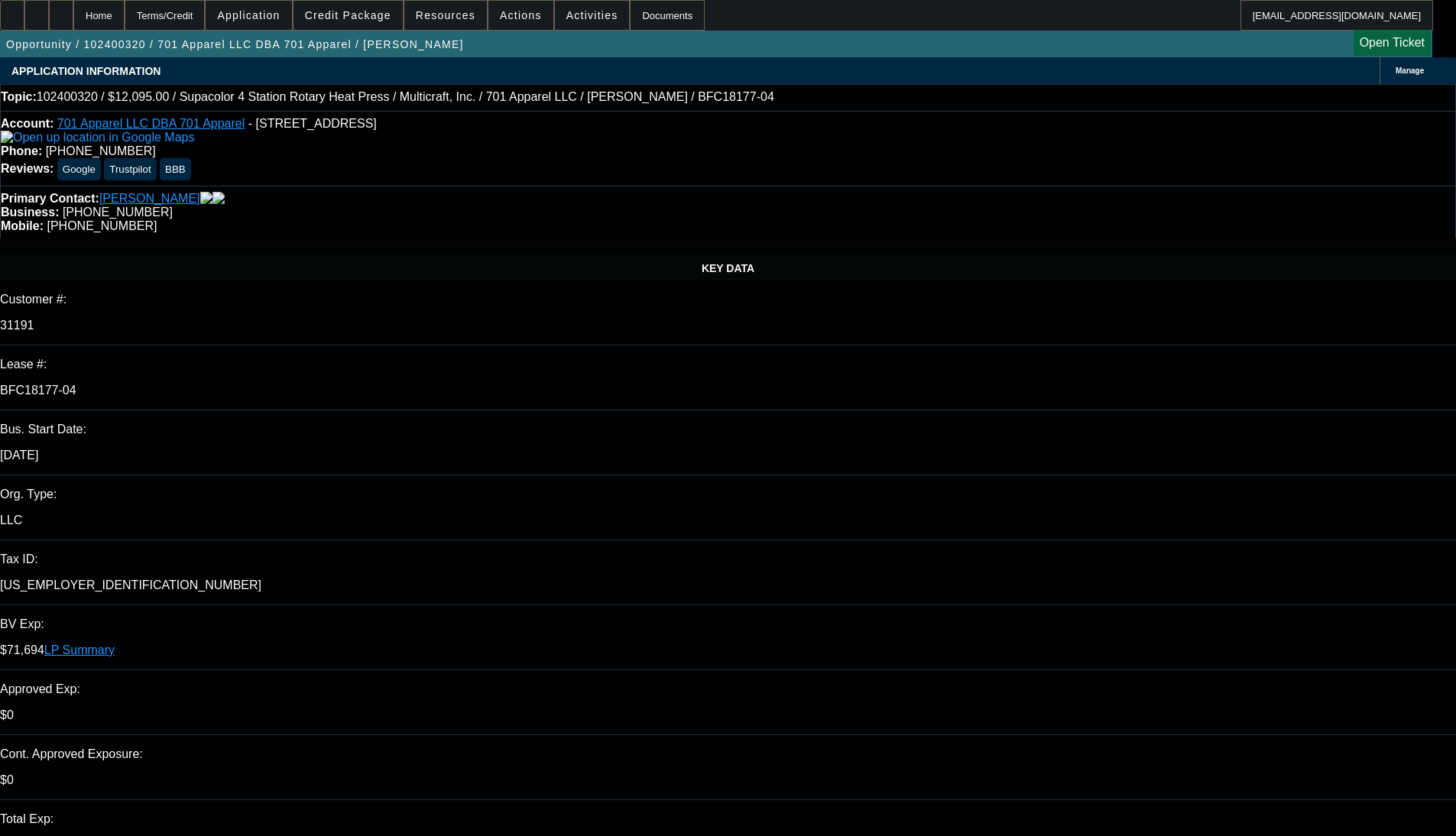
select select "0"
select select "2"
select select "0"
select select "6"
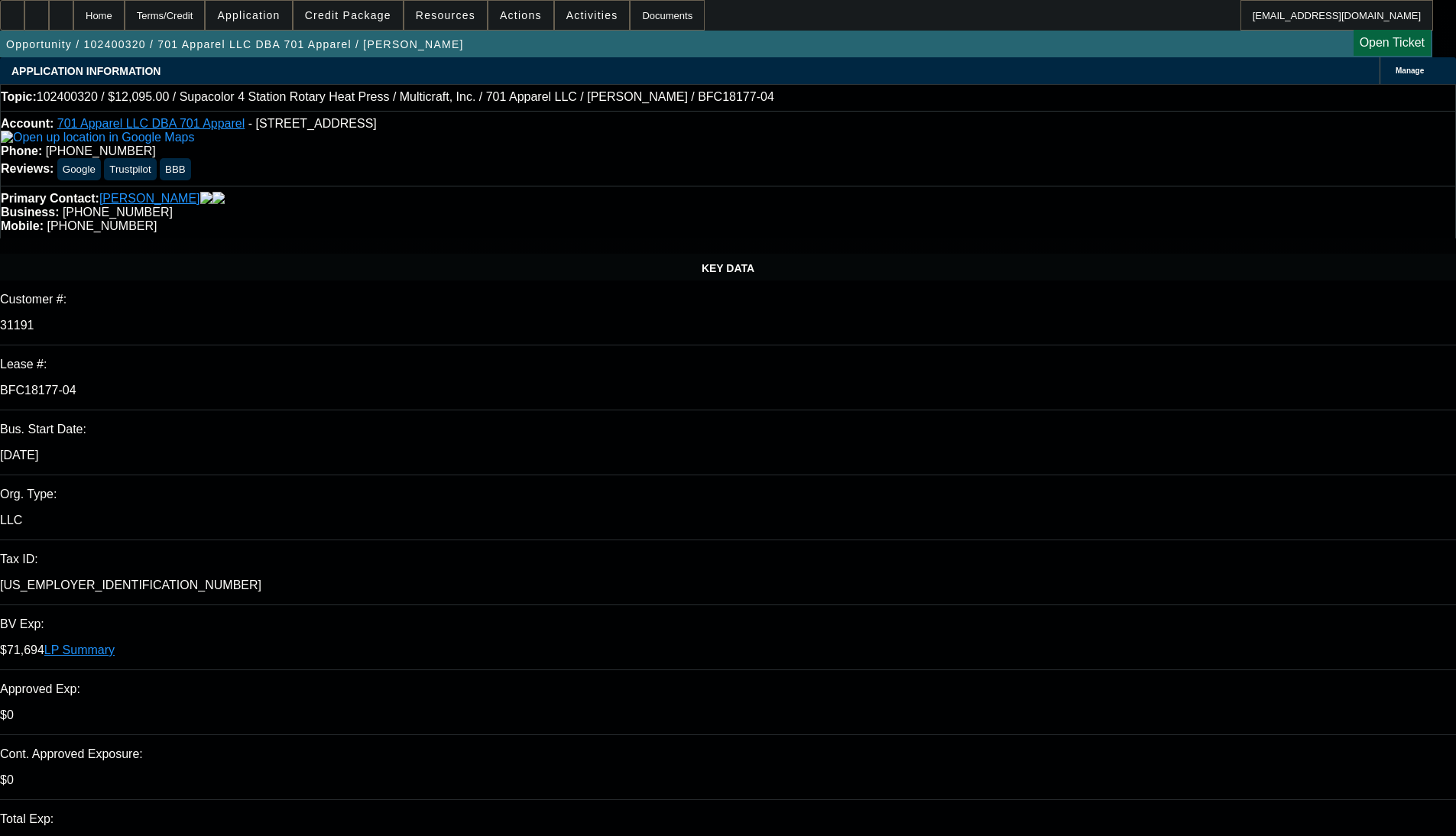
select select "0"
select select "2"
select select "0"
select select "6"
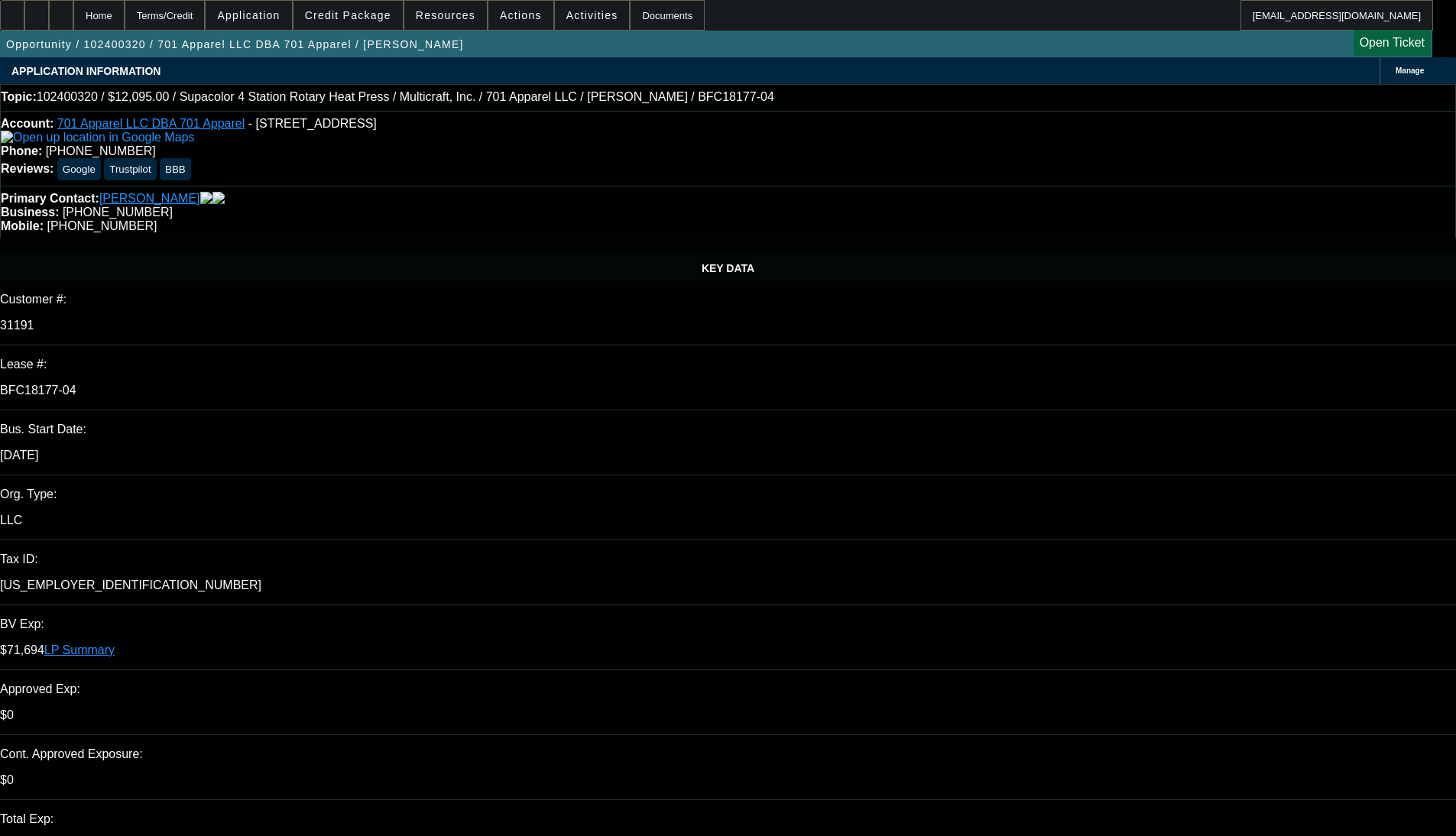
select select "0"
select select "2"
select select "0"
select select "6"
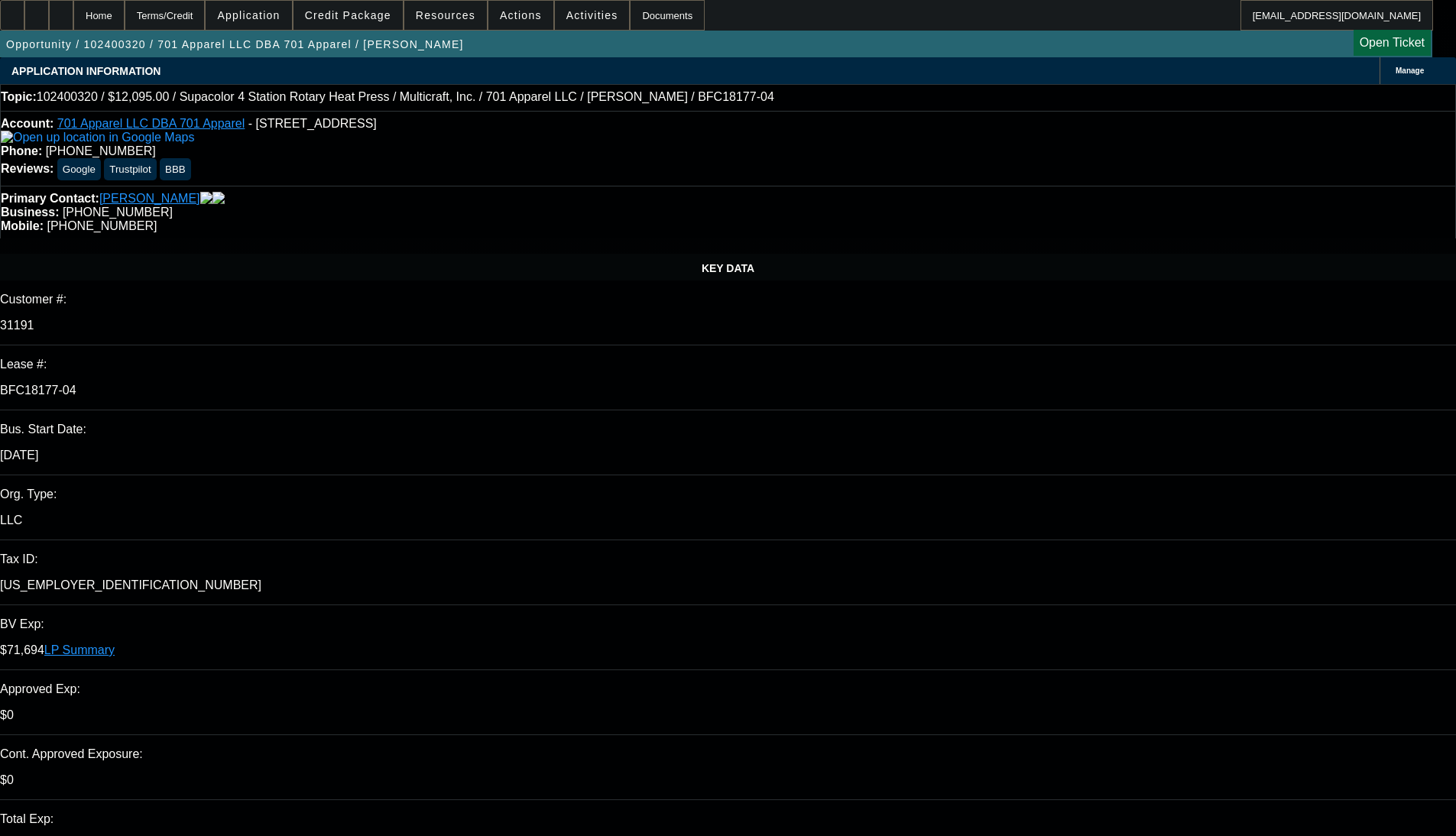
select select "0"
select select "2"
select select "0"
select select "6"
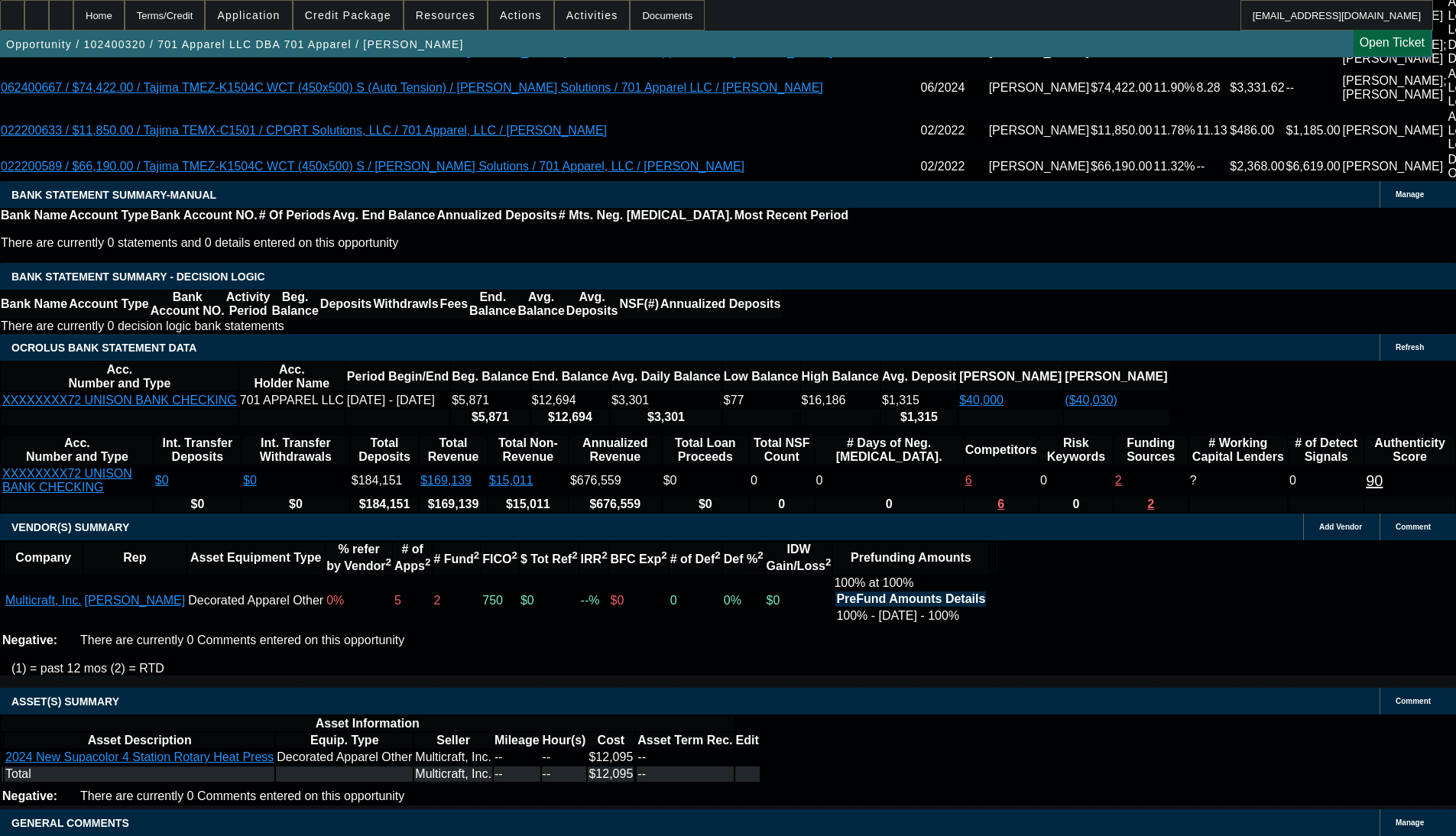
scroll to position [764, 0]
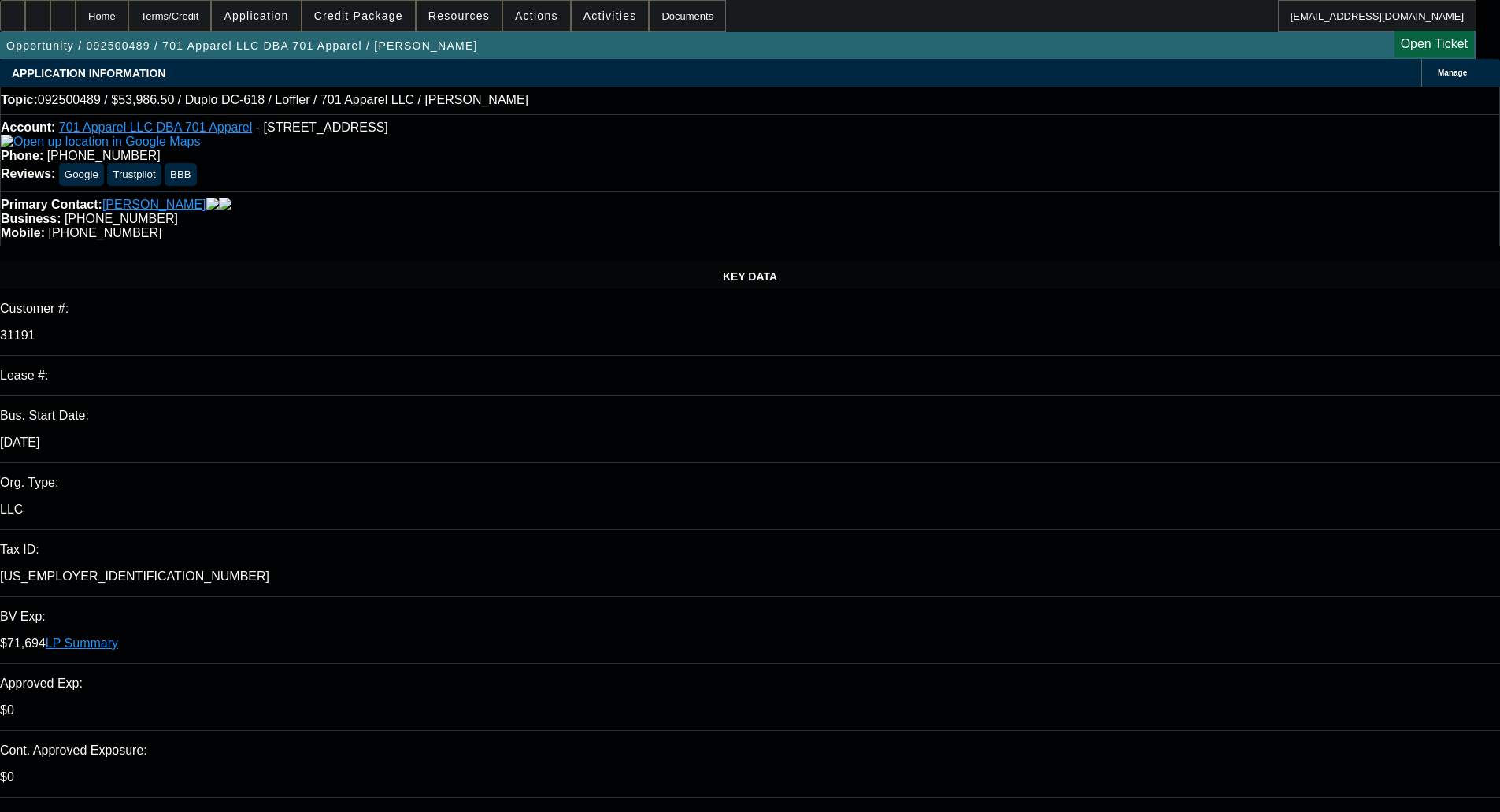
select select "0"
select select "2"
select select "0"
select select "6"
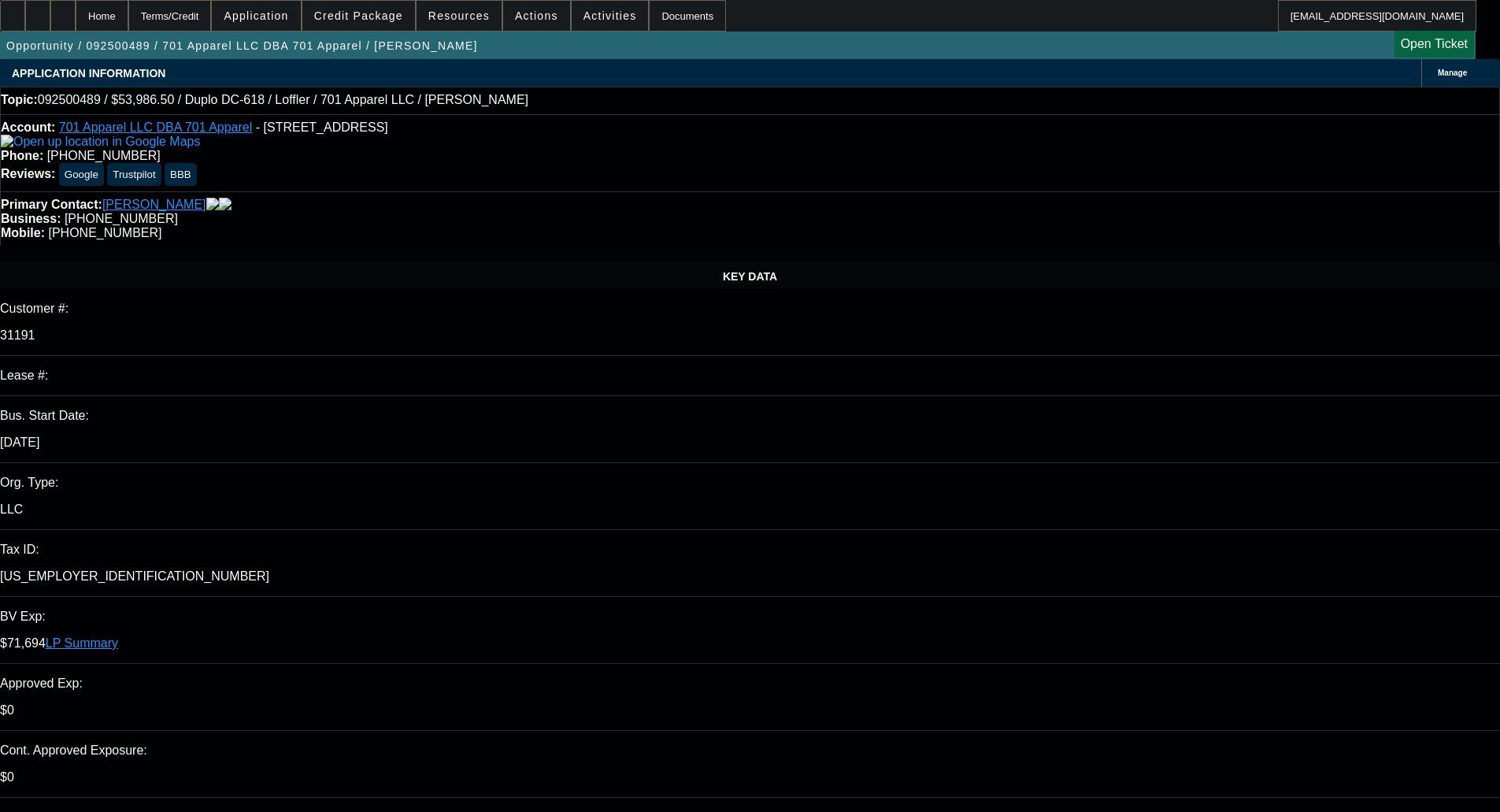
select select "0"
select select "2"
select select "0"
select select "6"
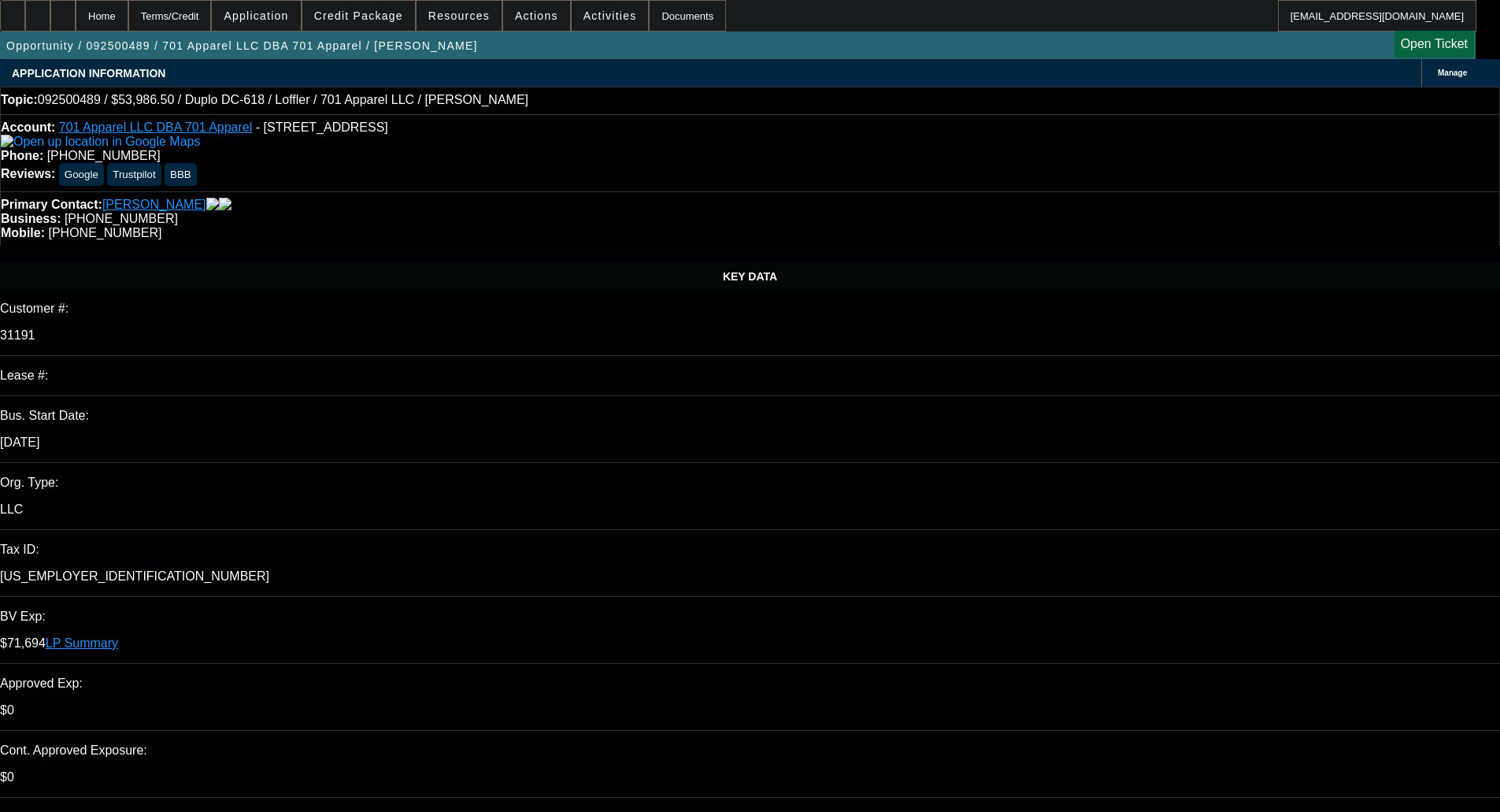
select select "0"
select select "2"
select select "0"
select select "6"
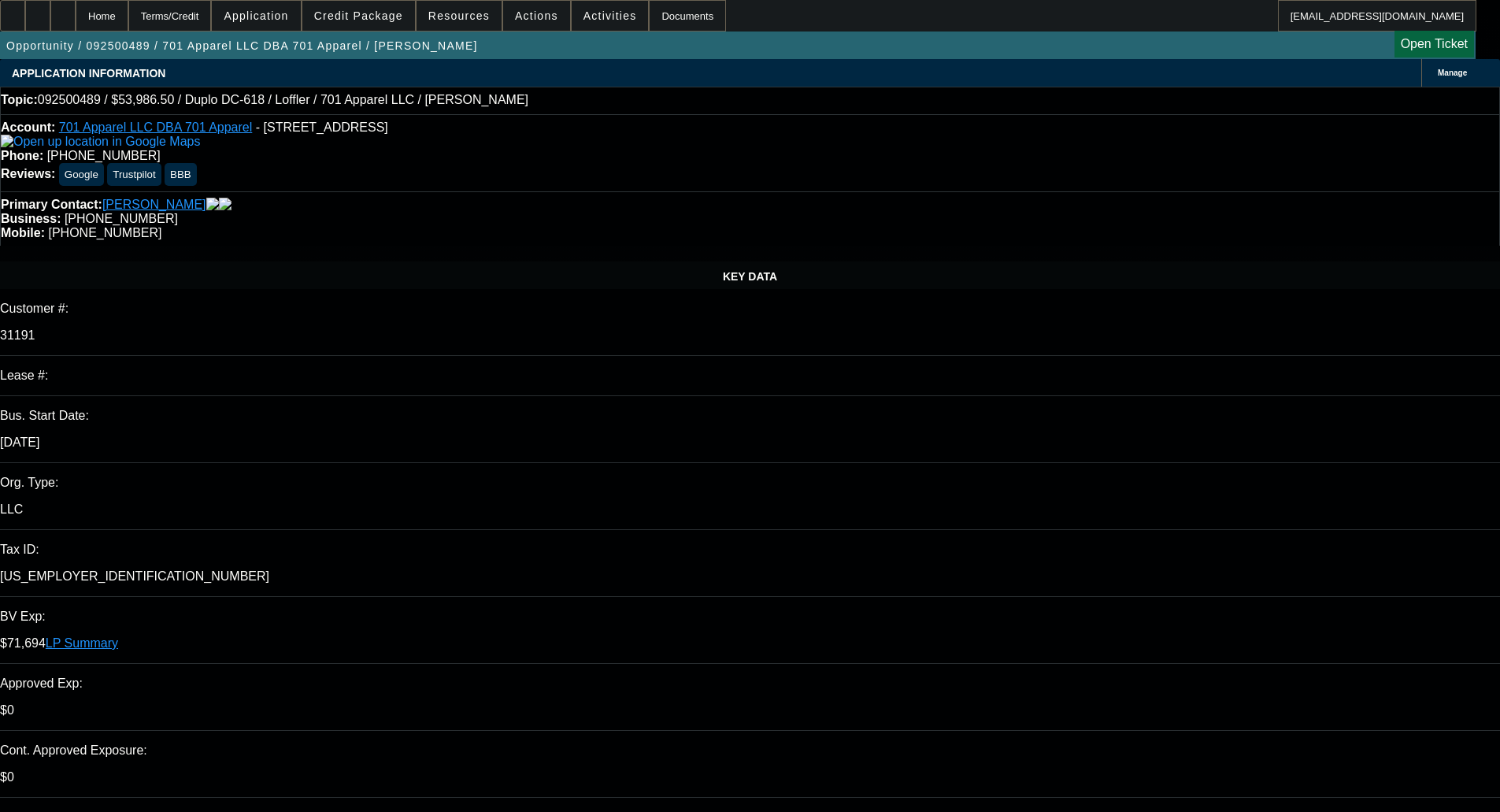
select select "0"
select select "2"
select select "0"
select select "6"
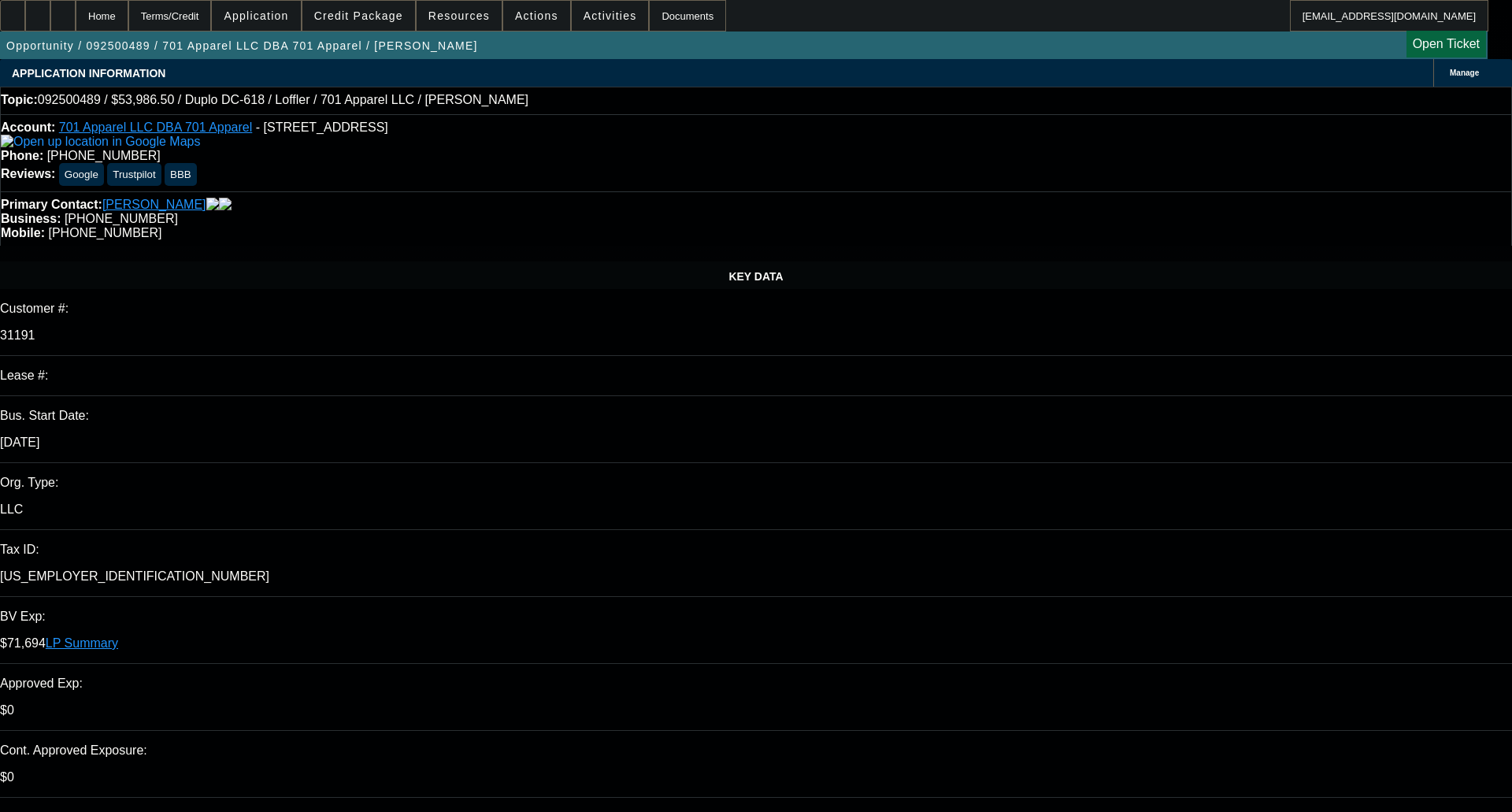
select select "0"
select select "2"
select select "0"
select select "6"
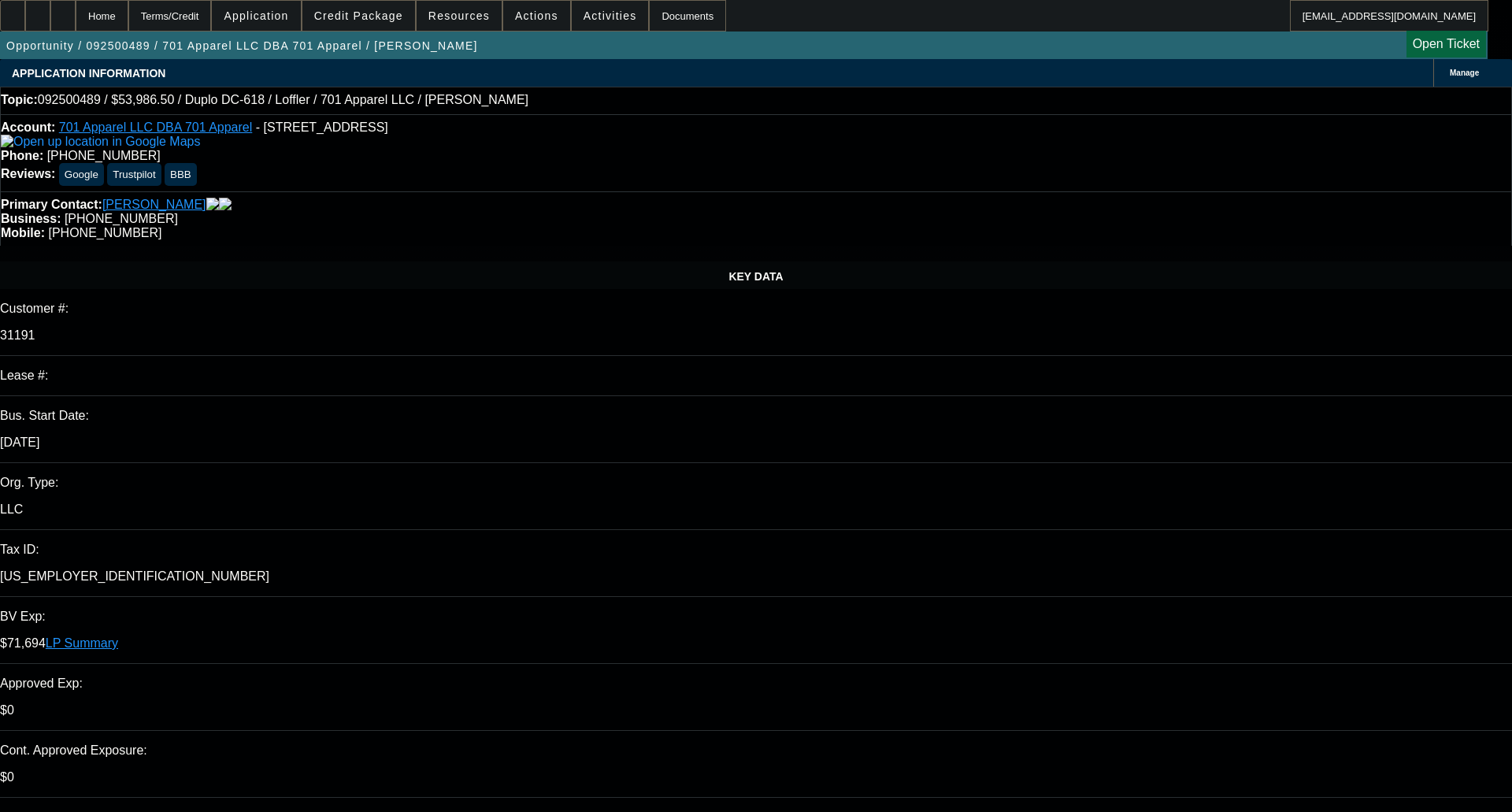
select select "0"
select select "2"
select select "0"
select select "6"
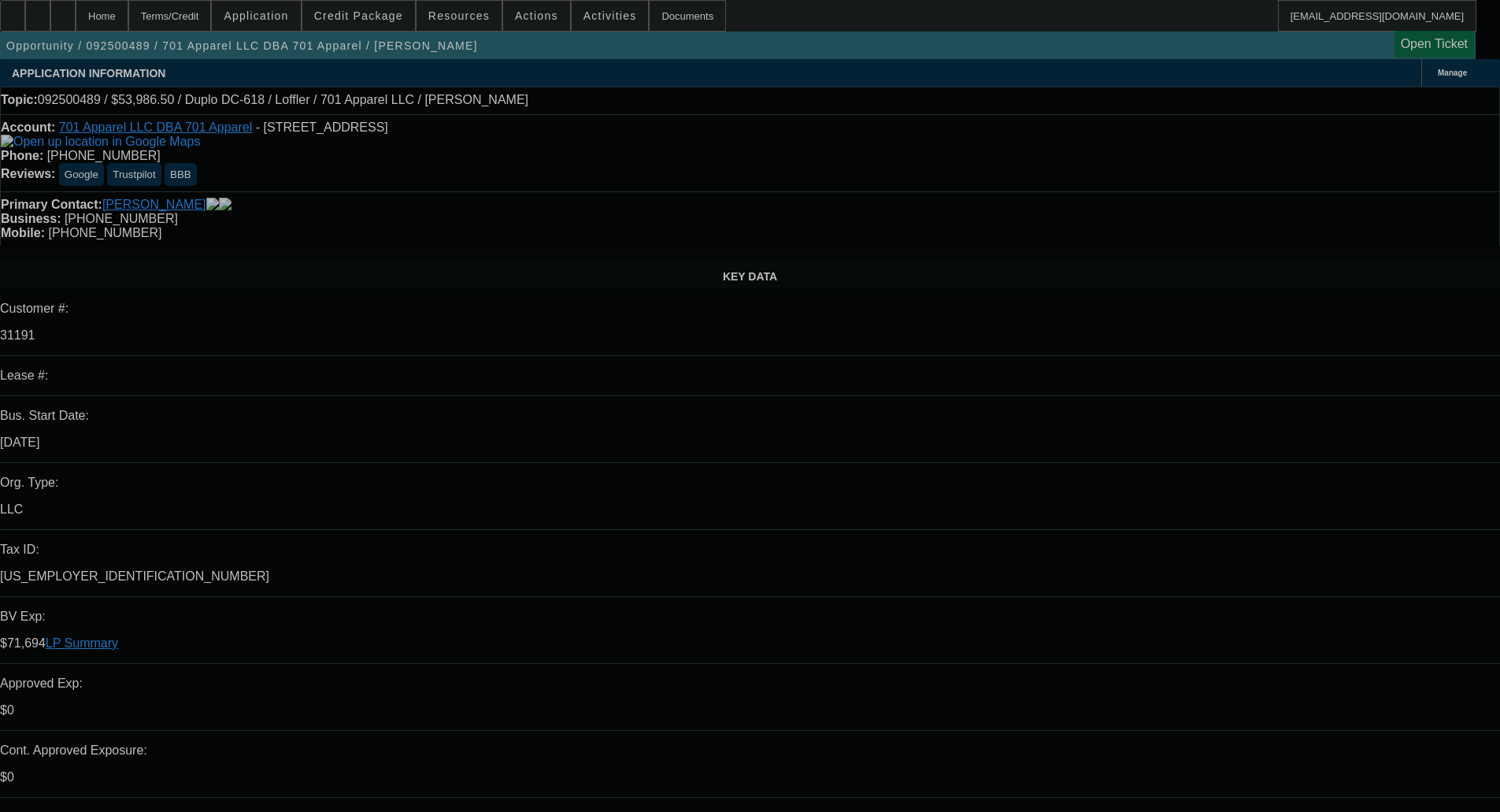
select select "0"
select select "2"
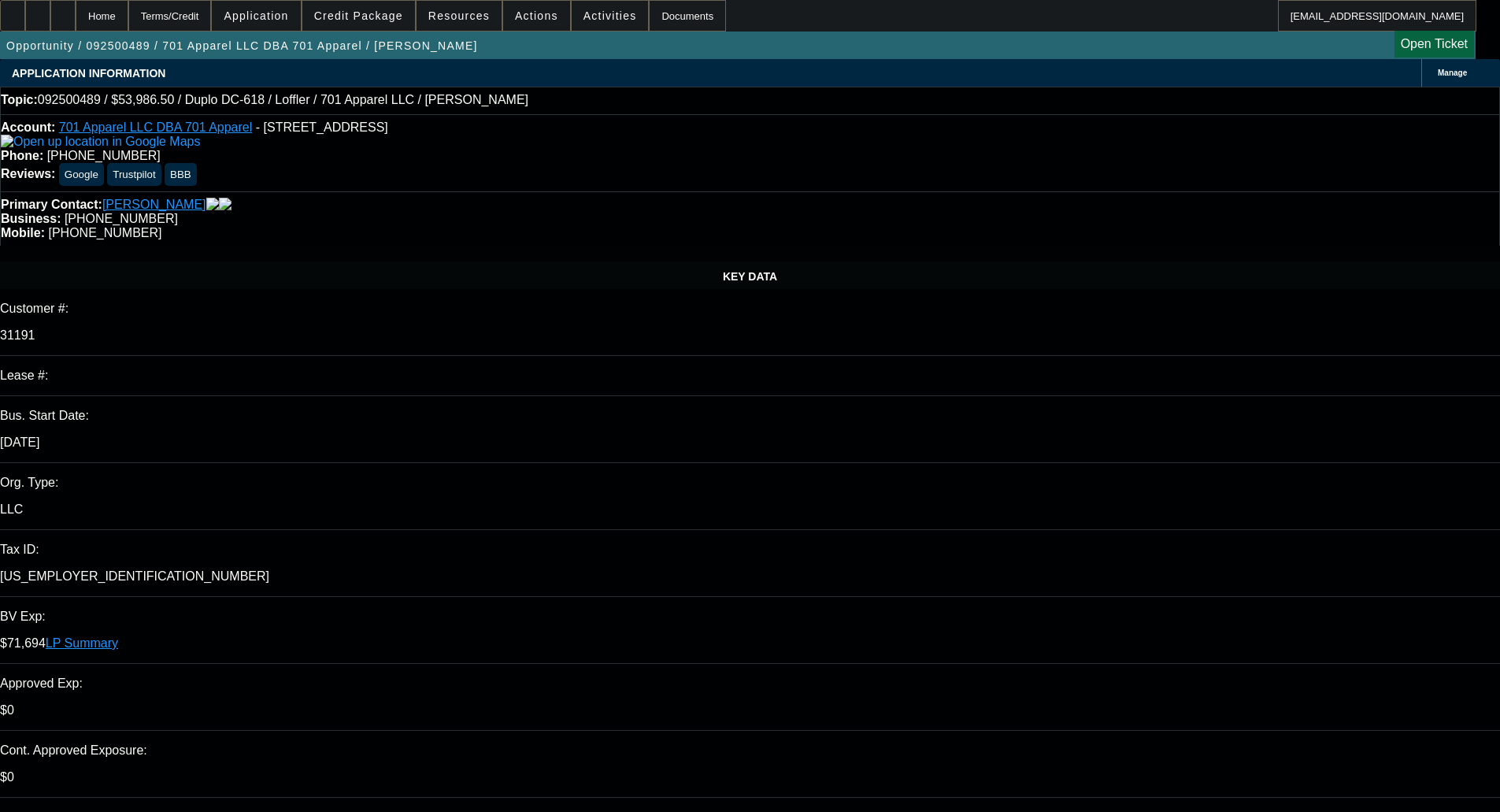
select select "2"
select select "0"
select select "6"
select select "0"
select select "2"
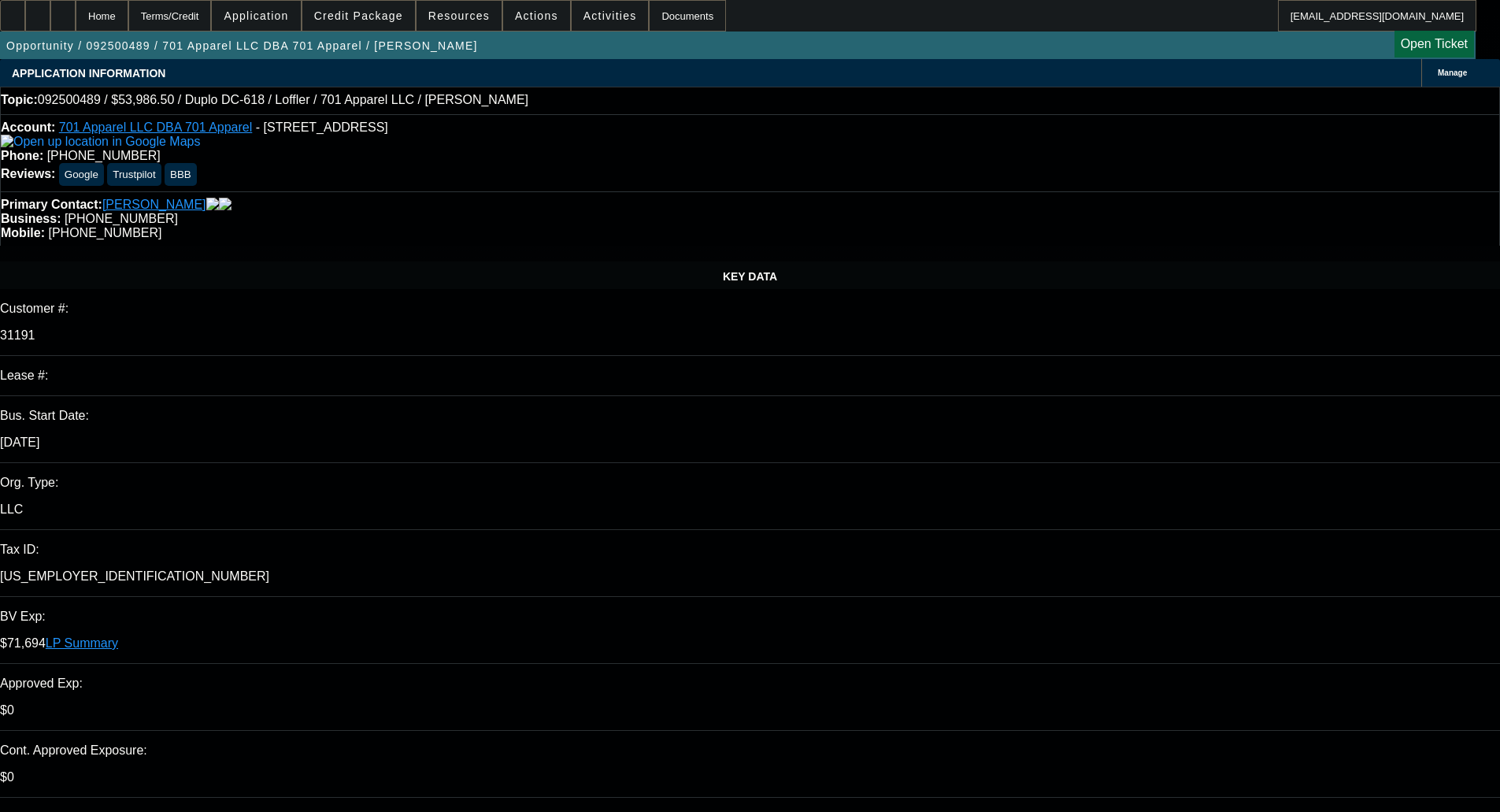
select select "2"
select select "0"
select select "6"
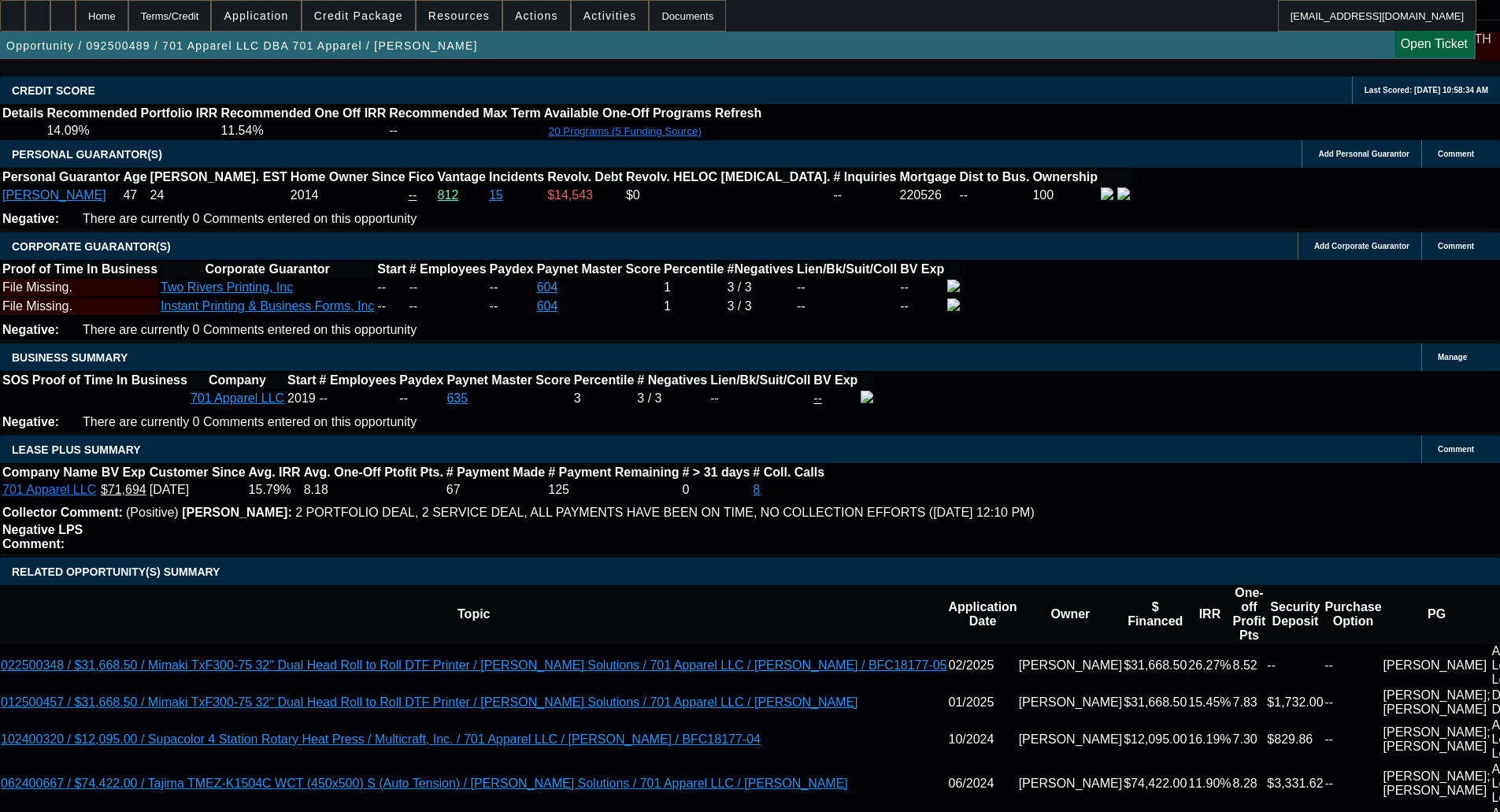
scroll to position [2441, 0]
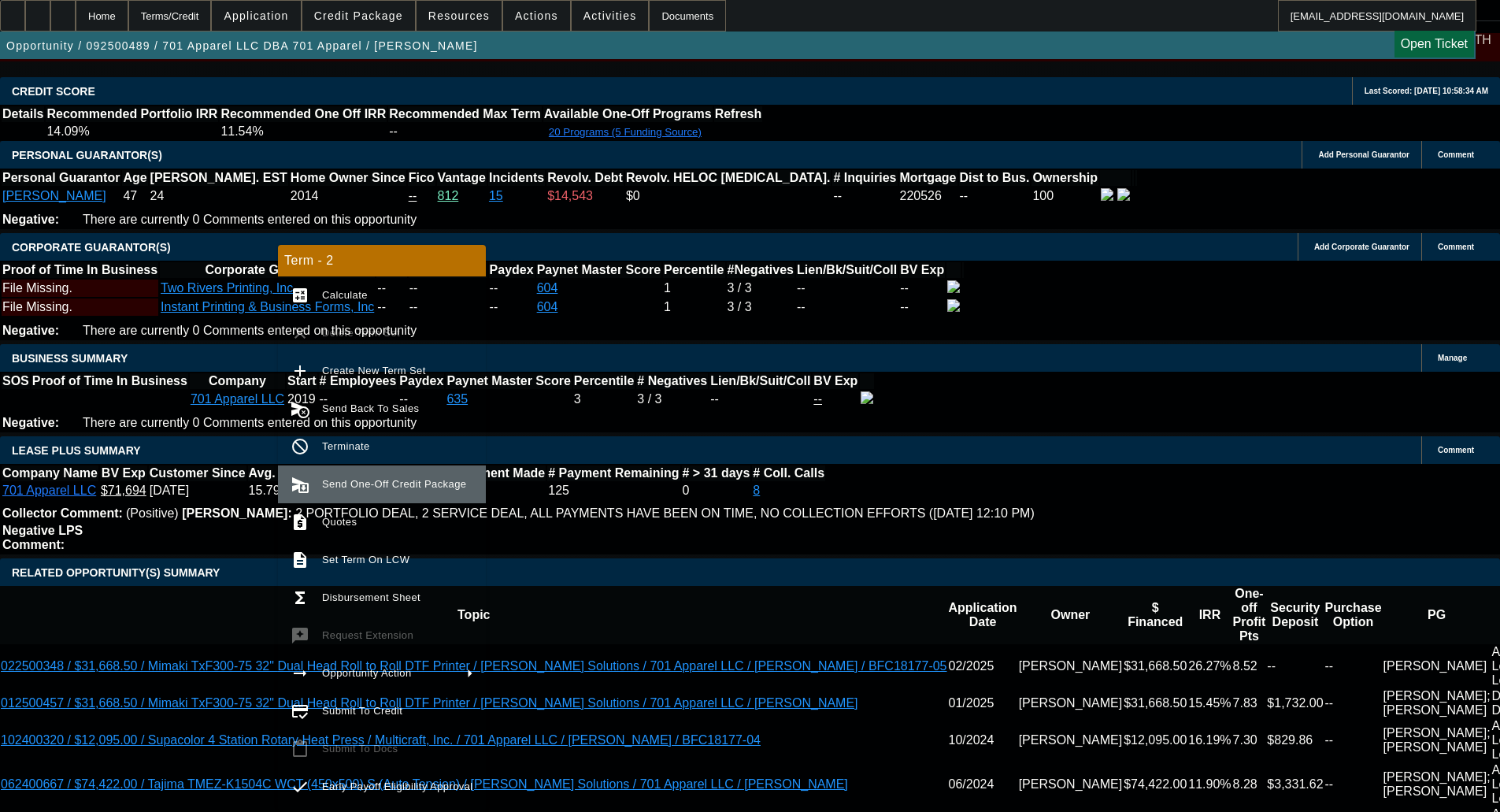
click at [370, 471] on button "send_and_archive Send One-Off Credit Package" at bounding box center [382, 484] width 208 height 38
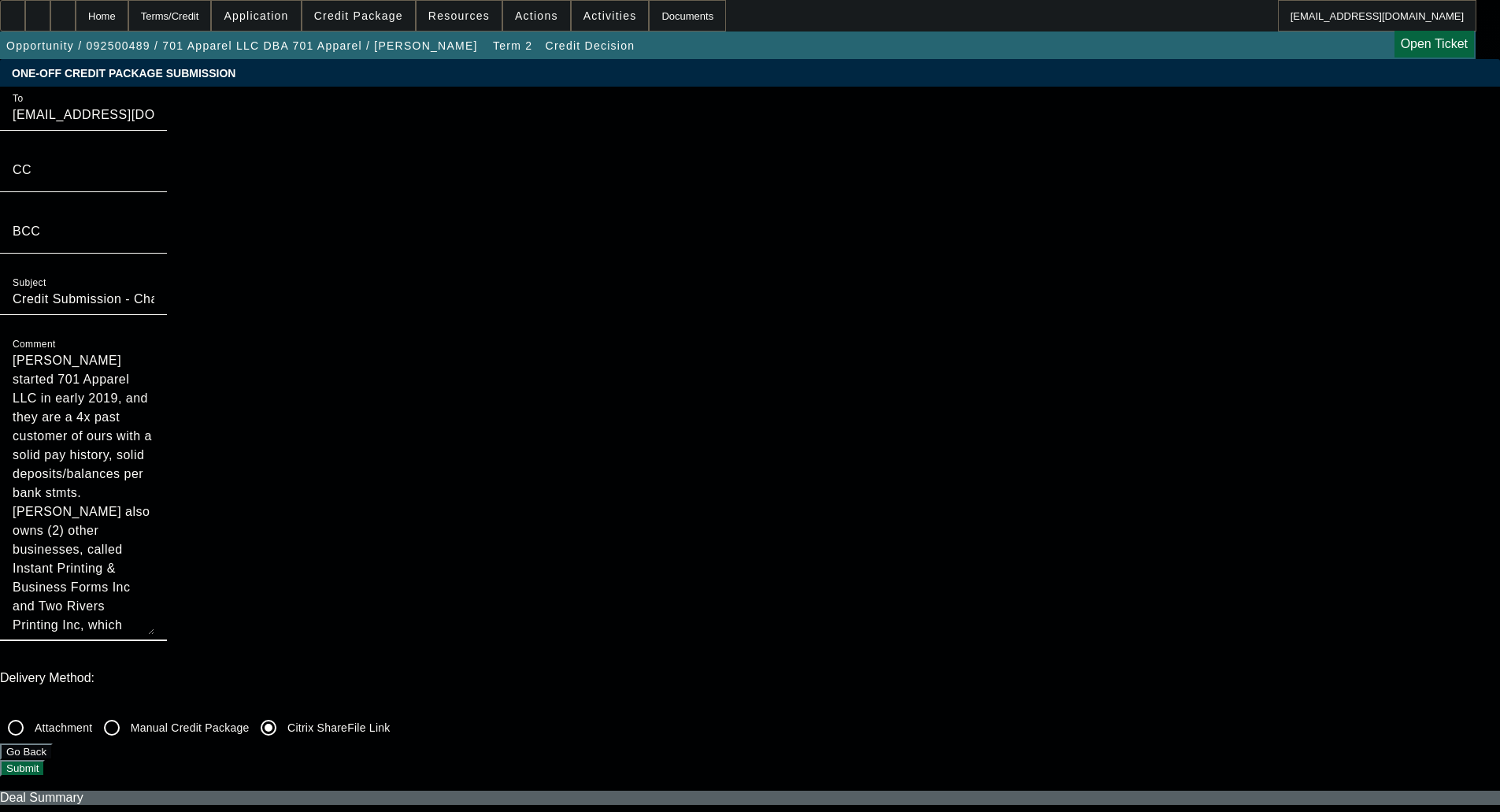
drag, startPoint x: 803, startPoint y: 225, endPoint x: 816, endPoint y: 298, distance: 74.1
click at [154, 352] on textarea "[PERSON_NAME] started 701 Apparel LLC in early 2019, and they are a 4x past cus…" at bounding box center [83, 493] width 142 height 283
click at [154, 352] on textarea "Levi started 701 Apparel LLC in early 2019, and they are a 4x past customer of …" at bounding box center [83, 493] width 142 height 283
click at [154, 383] on textarea "Levi started 701 Apparel LLC in early 2019, and they are a 4x past customer of …" at bounding box center [83, 493] width 142 height 283
click at [154, 388] on textarea "Levi started 701 Apparel LLC in early 2019, and they are a 4x past customer of …" at bounding box center [83, 493] width 142 height 283
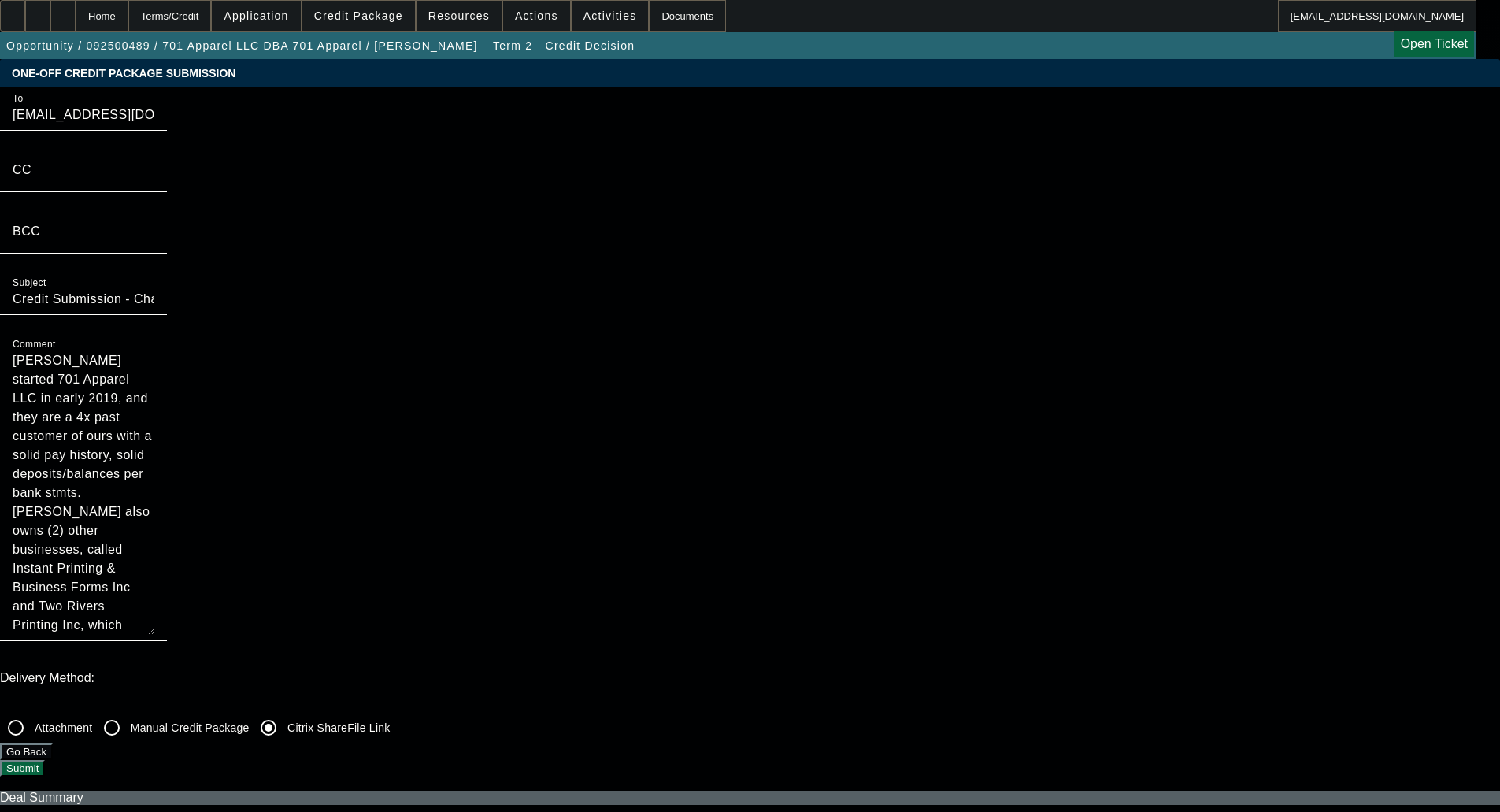
type textarea "Levi started 701 Apparel LLC in early 2019, and they are a 4x past customer of …"
click at [45, 760] on button "Submit" at bounding box center [22, 768] width 45 height 17
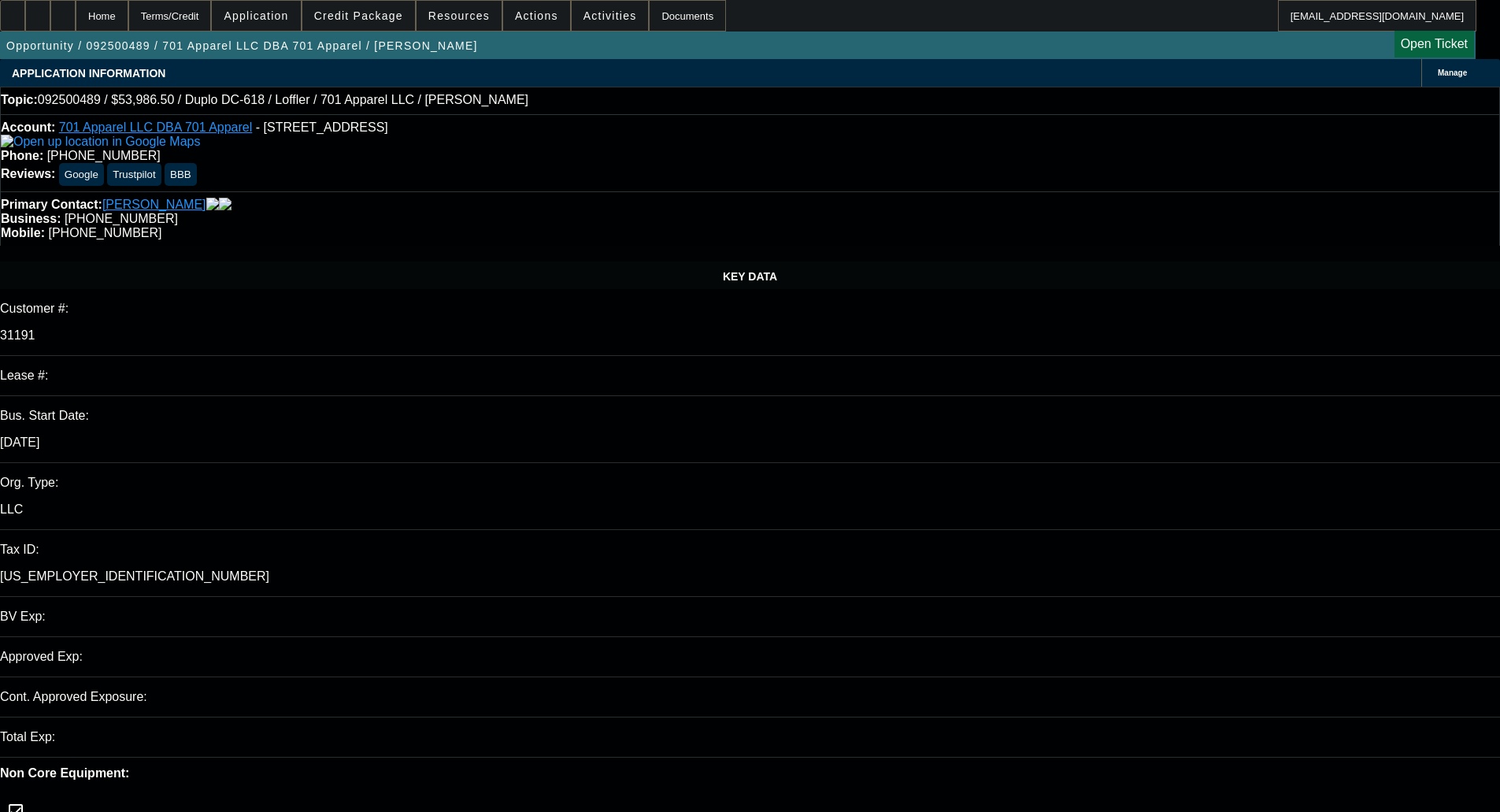
select select "0"
select select "2"
select select "0"
select select "6"
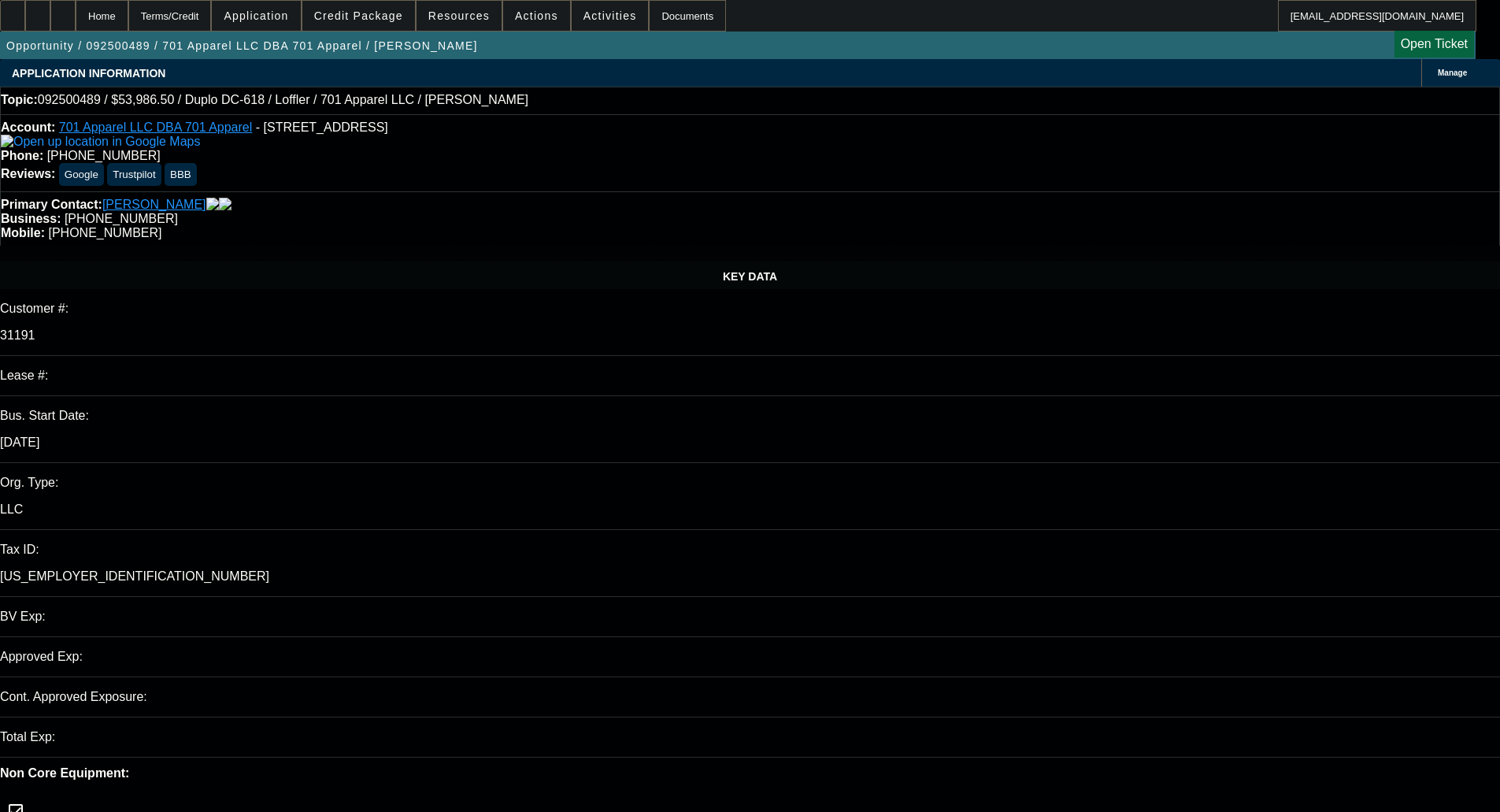
select select "0"
select select "2"
select select "0"
select select "6"
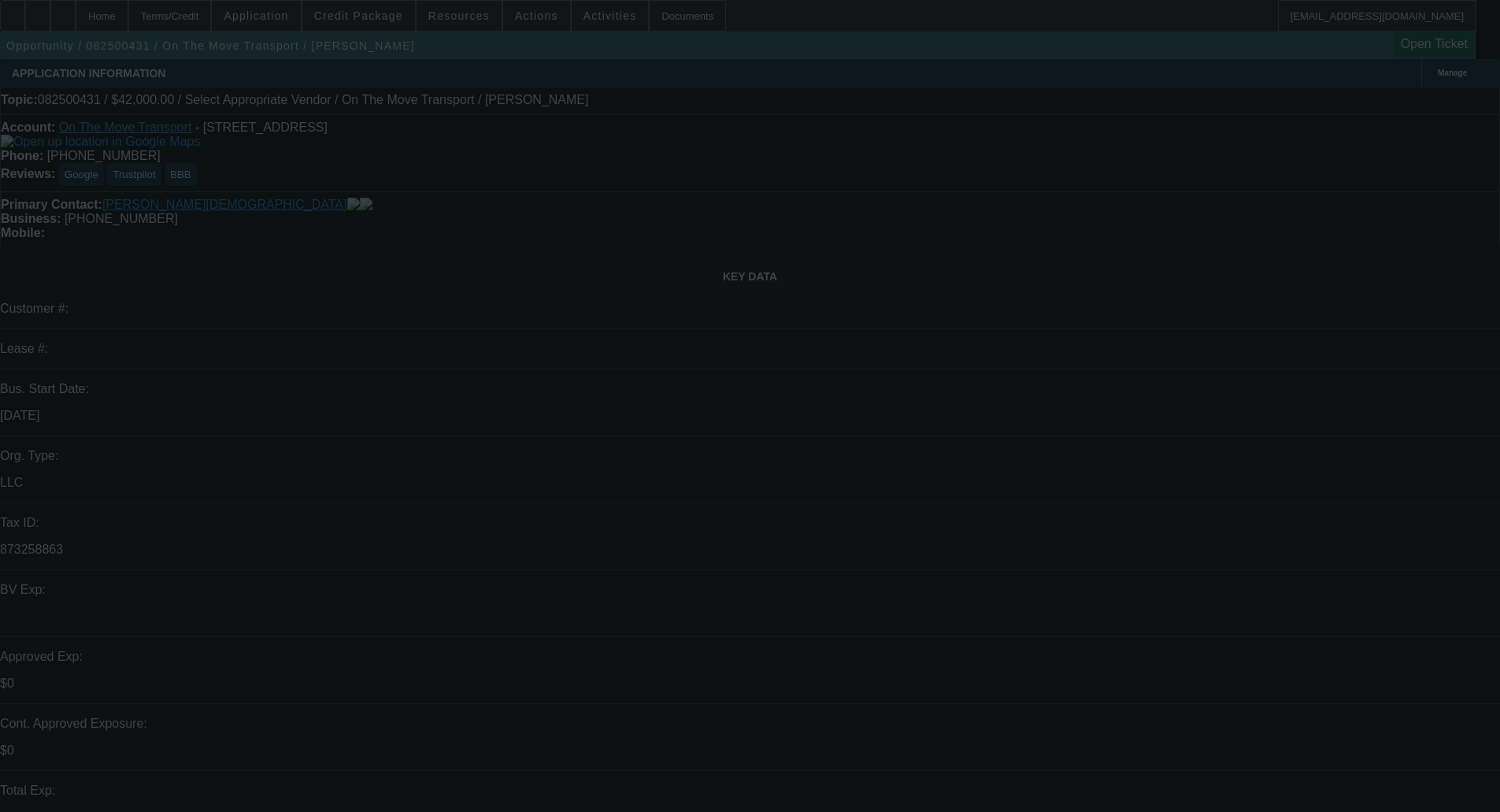
select select "0"
select select "2"
select select "0.1"
select select "4"
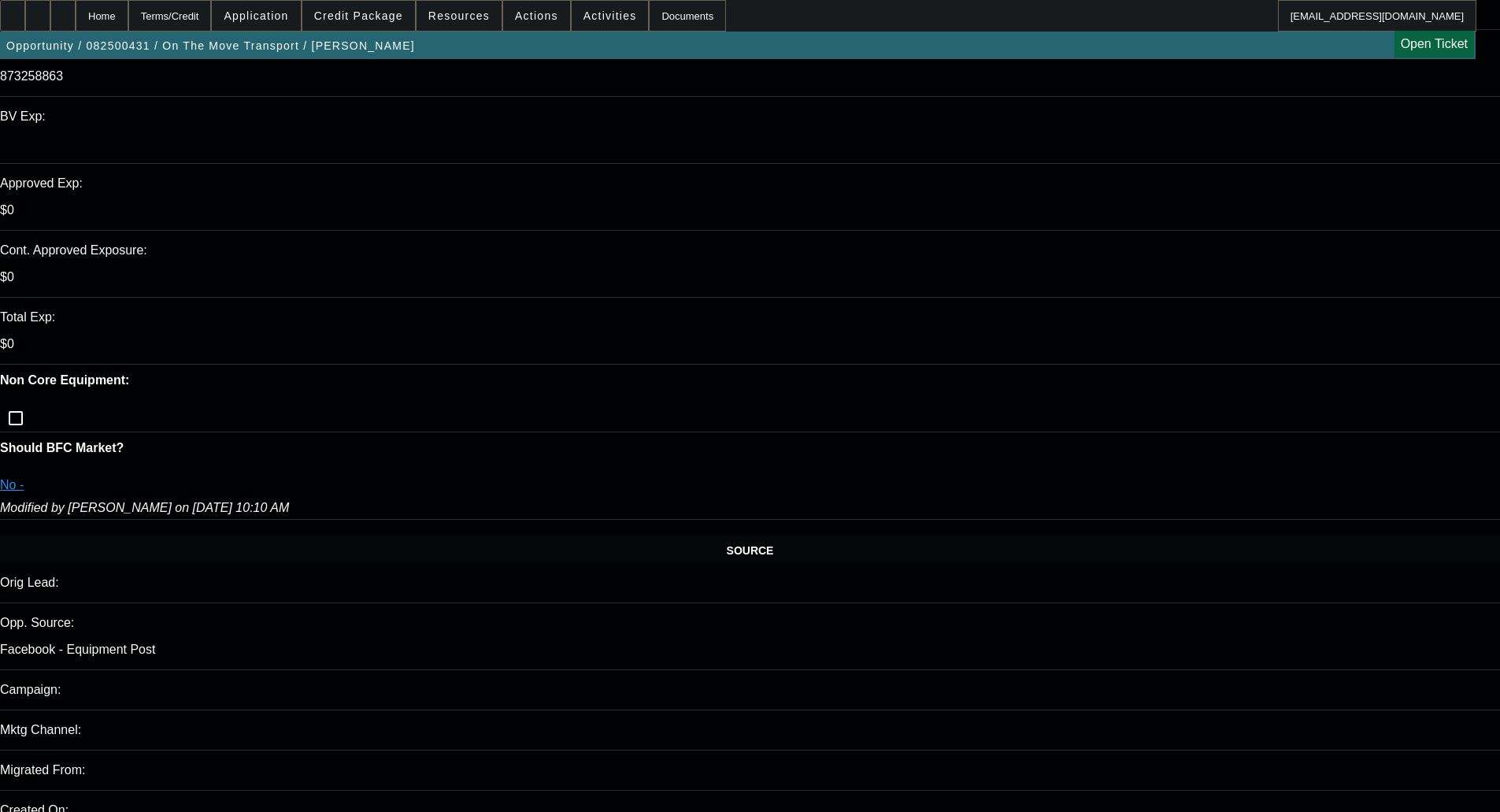
scroll to position [551, 0]
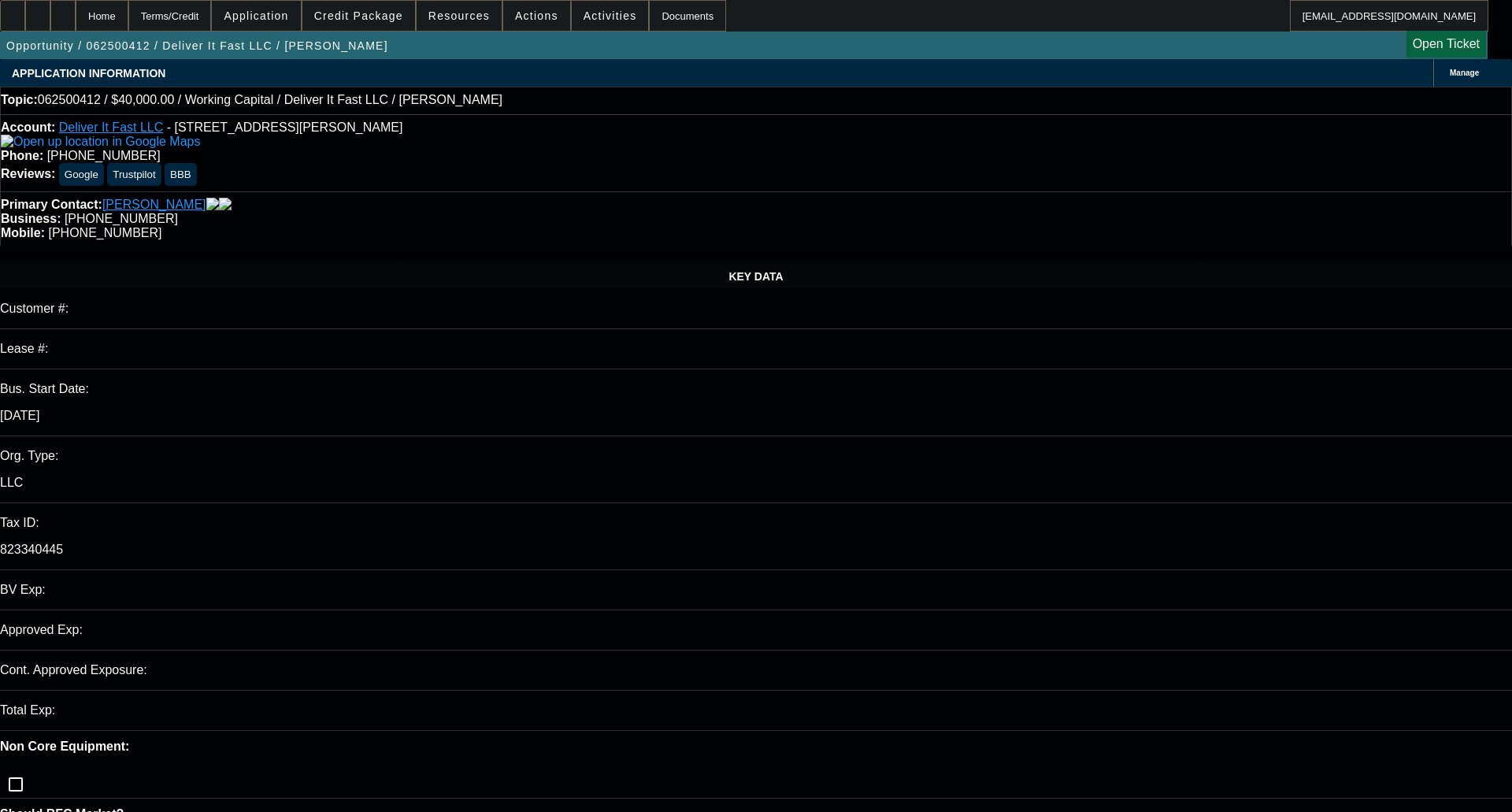
select select "0"
select select "2"
select select "0.1"
select select "4"
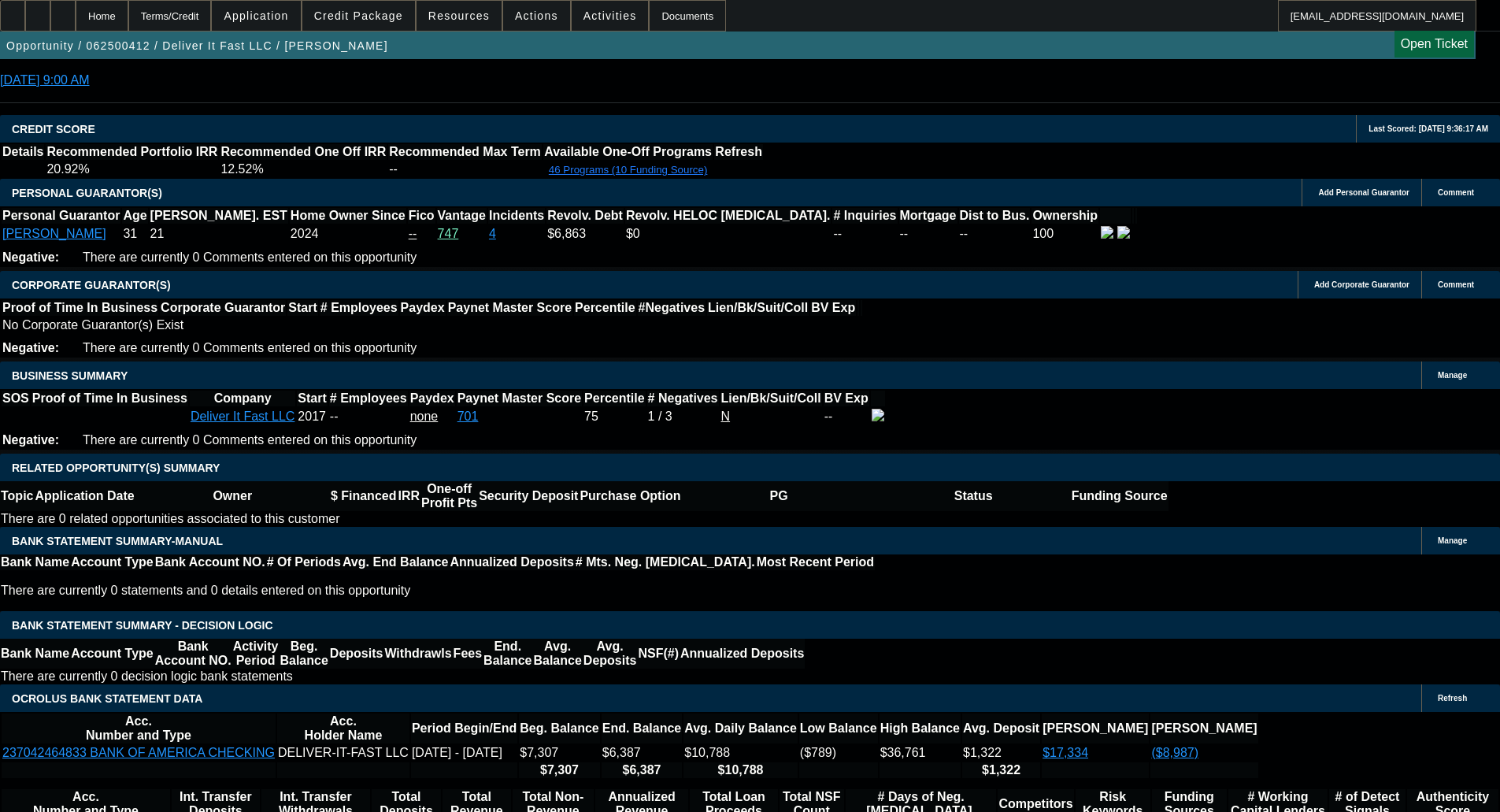
scroll to position [2619, 0]
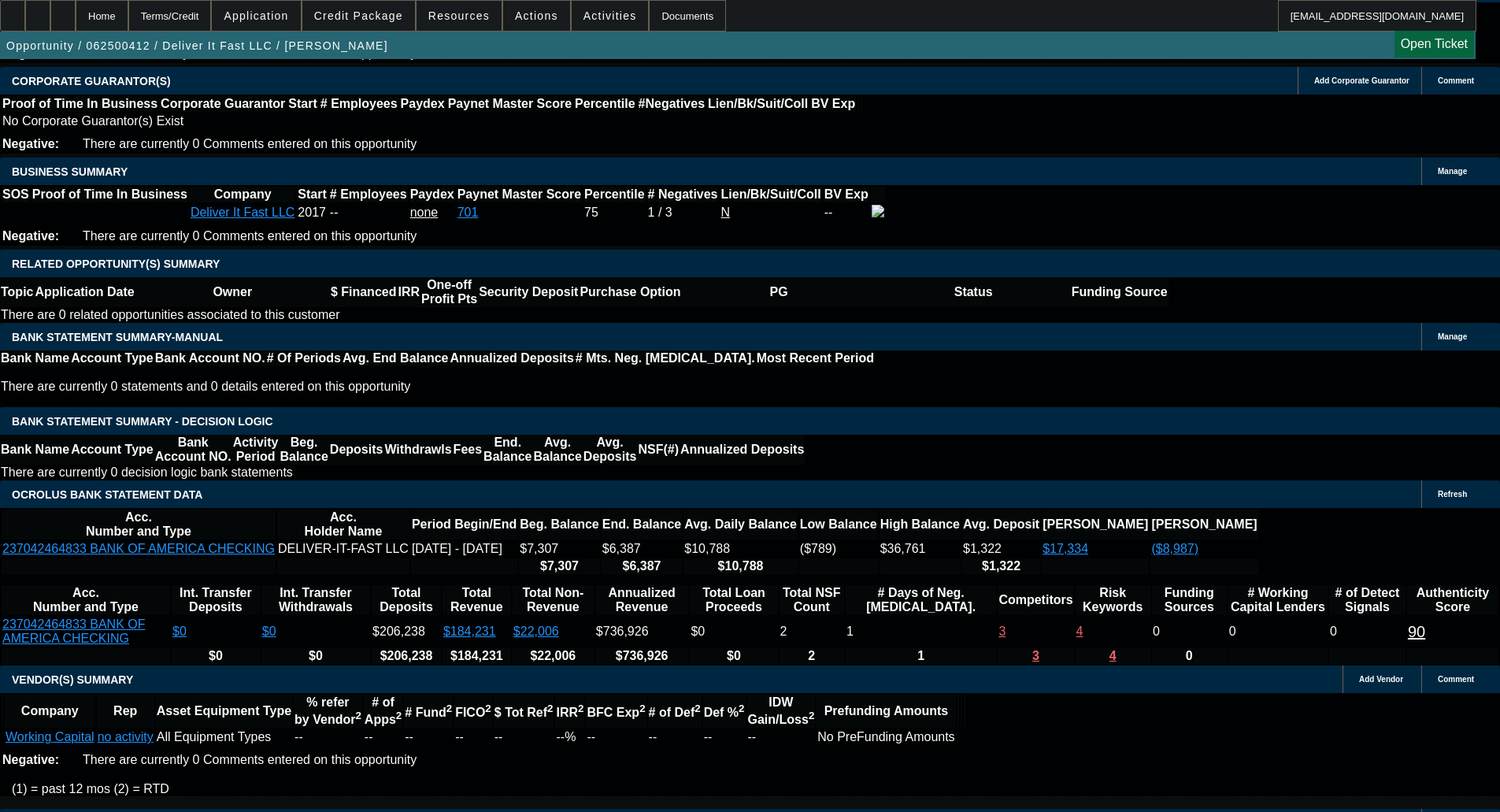
scroll to position [2441, 0]
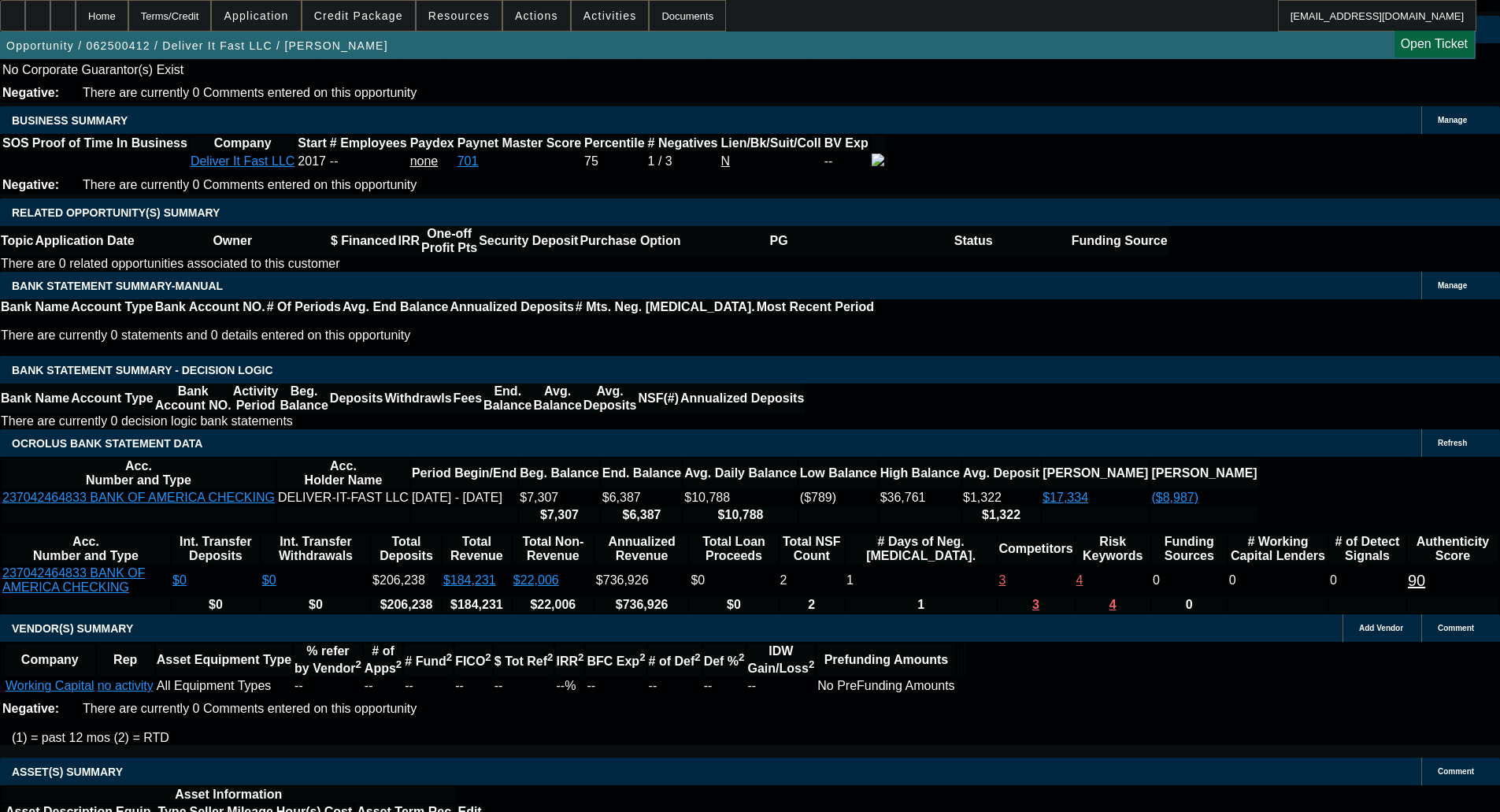
select select "5"
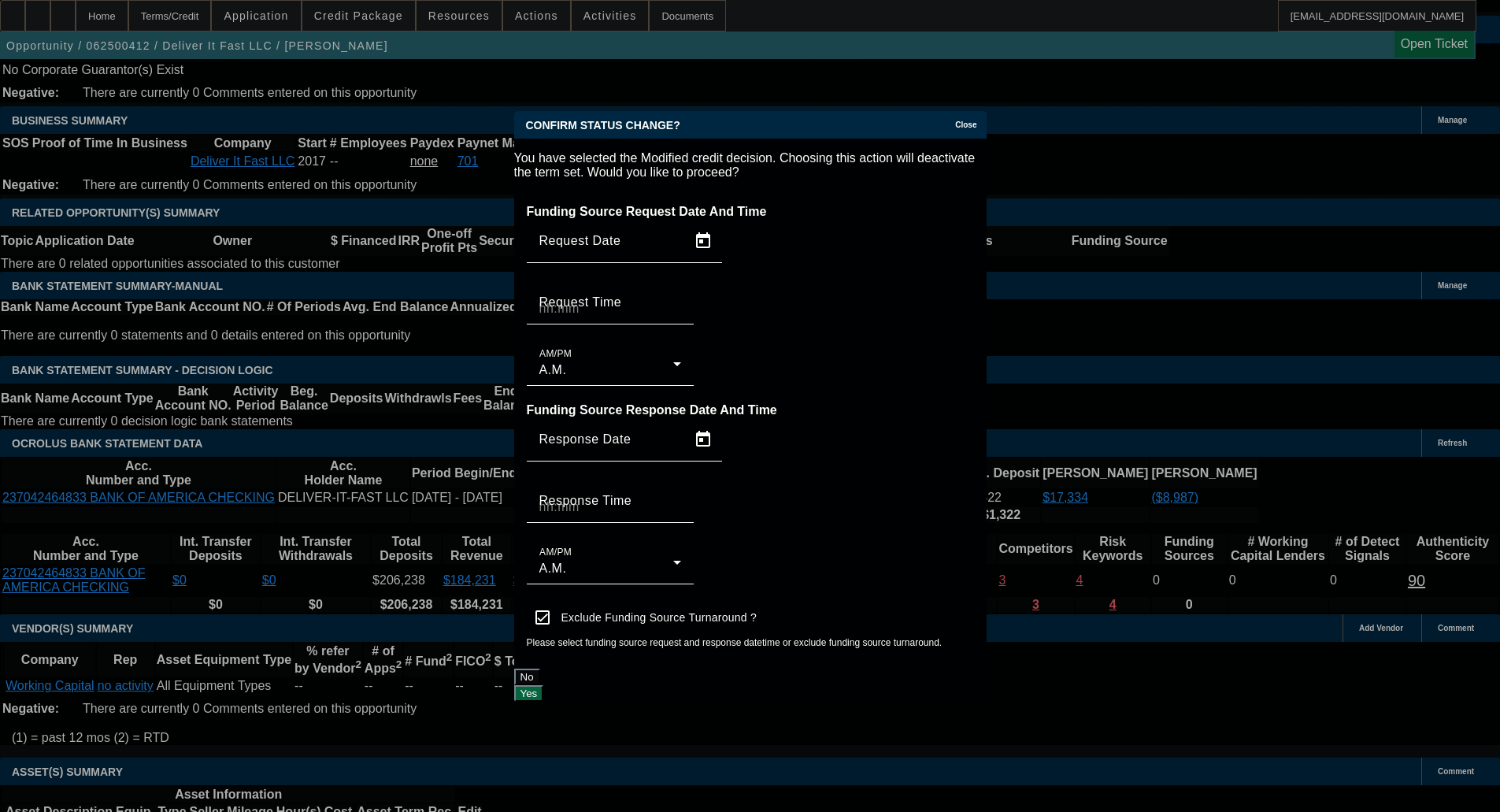
scroll to position [0, 0]
click at [544, 686] on button "Yes" at bounding box center [529, 694] width 30 height 17
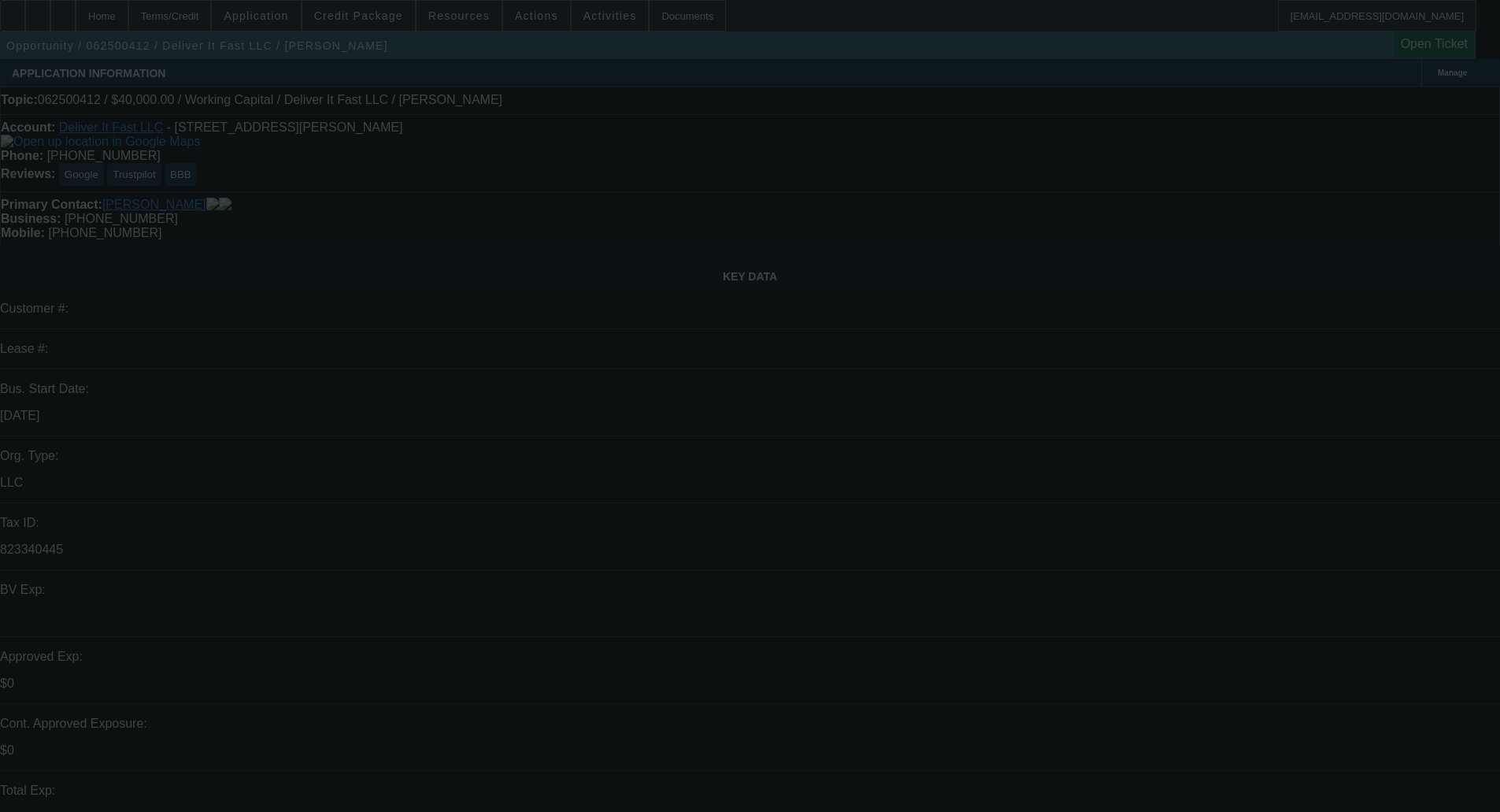
scroll to position [2441, 0]
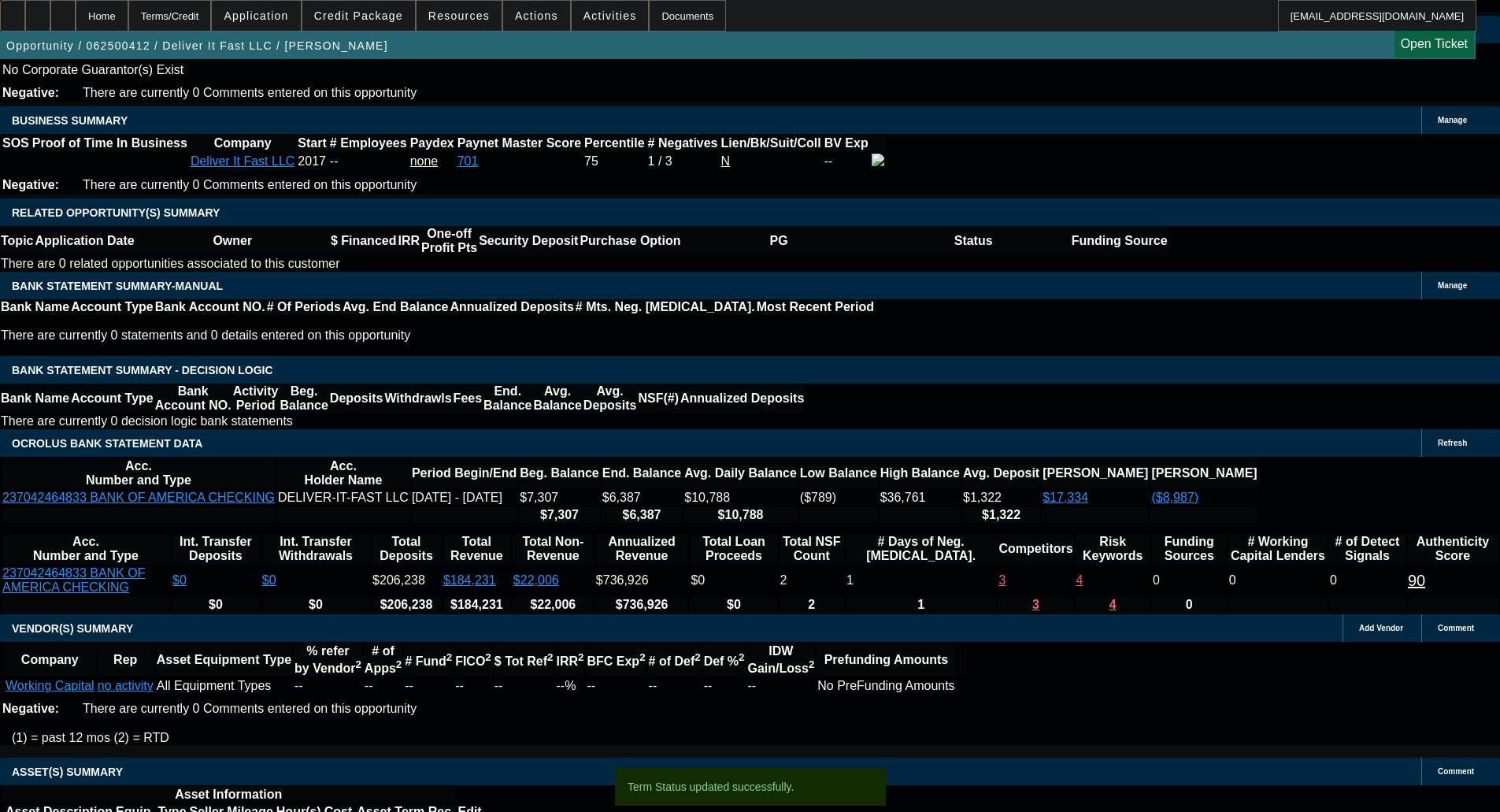
select select "0"
select select "2"
select select "0.1"
select select "4"
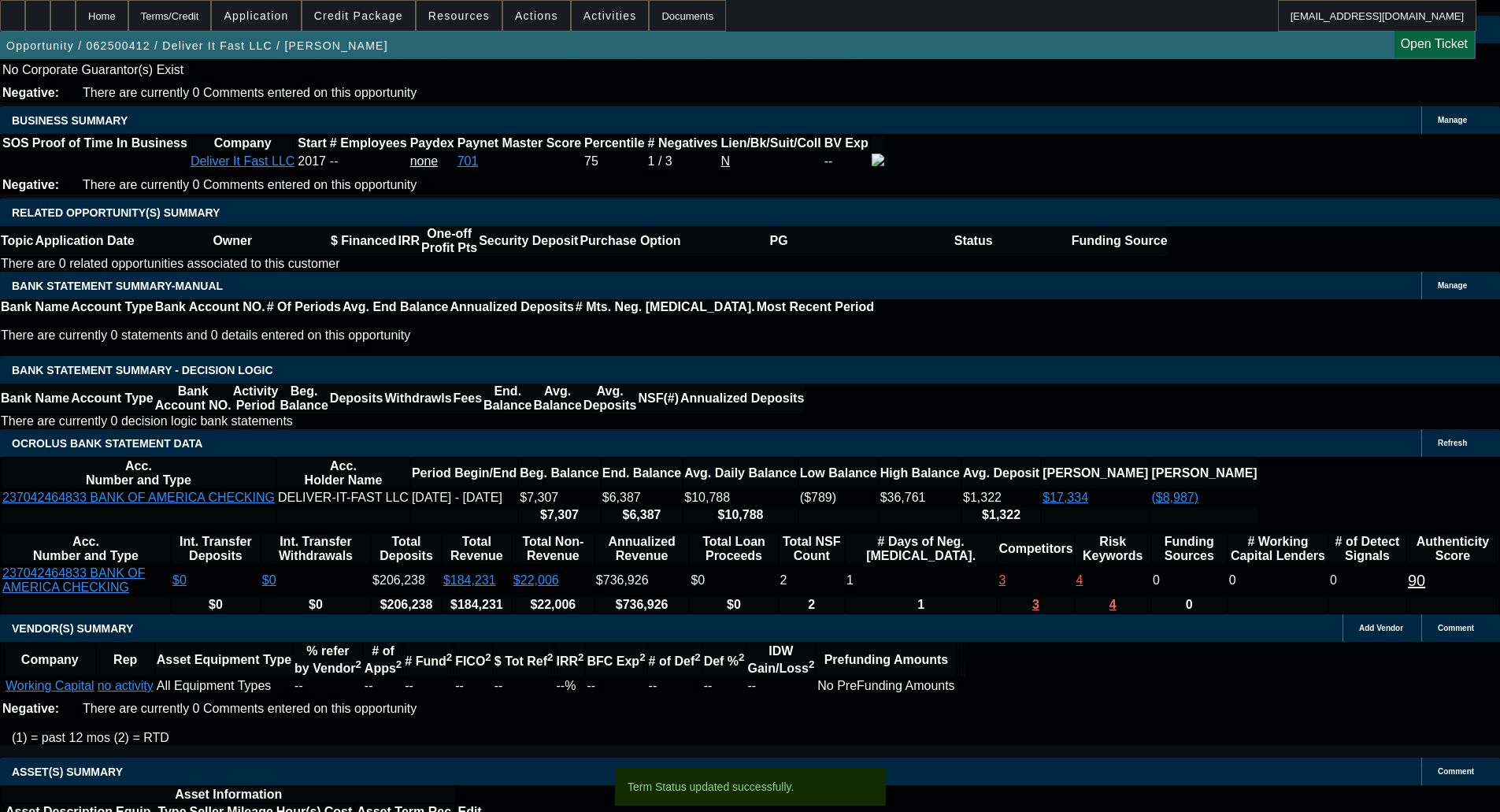
select select "0"
select select "2"
select select "0.1"
select select "4"
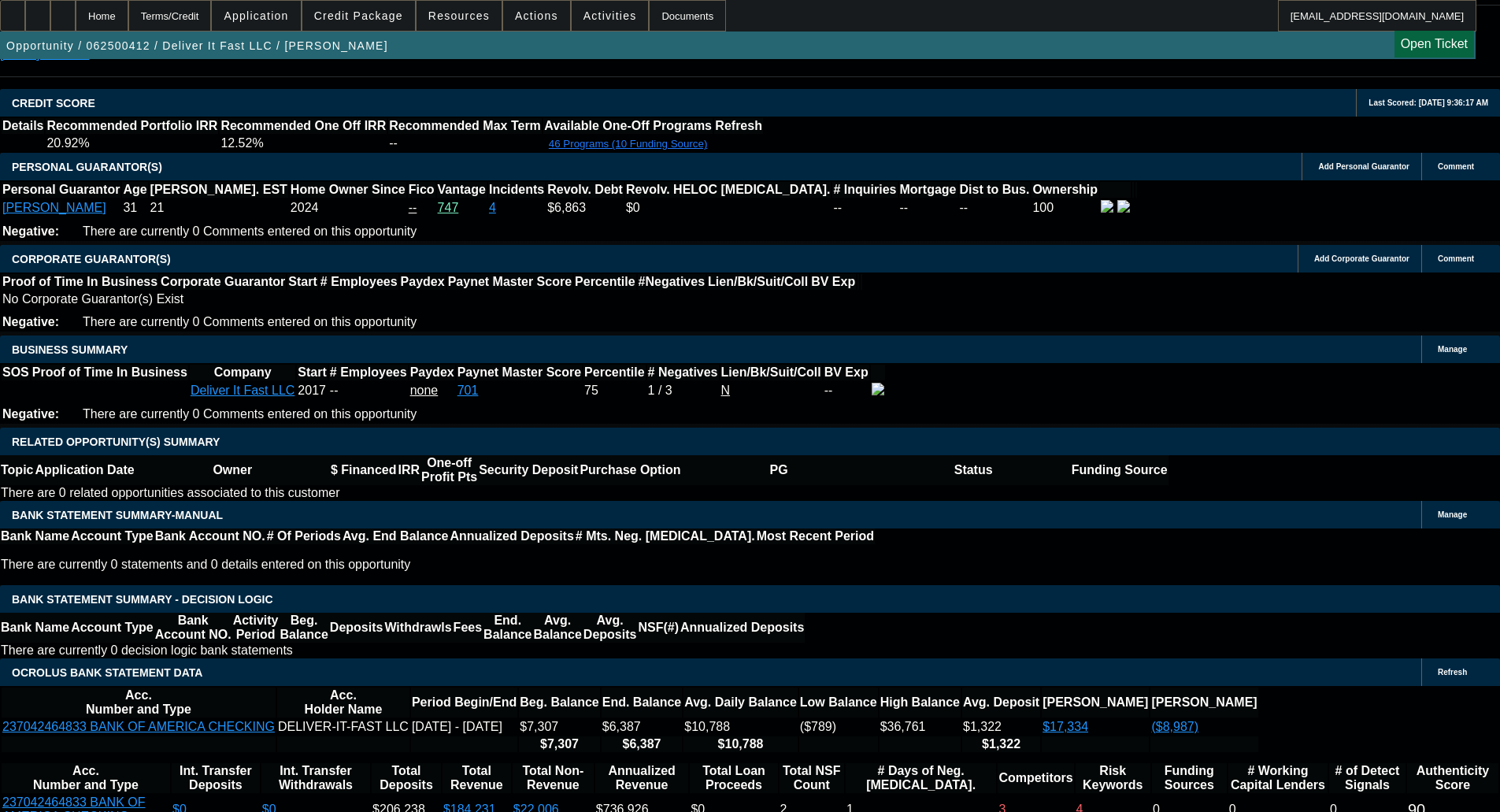
scroll to position [2205, 0]
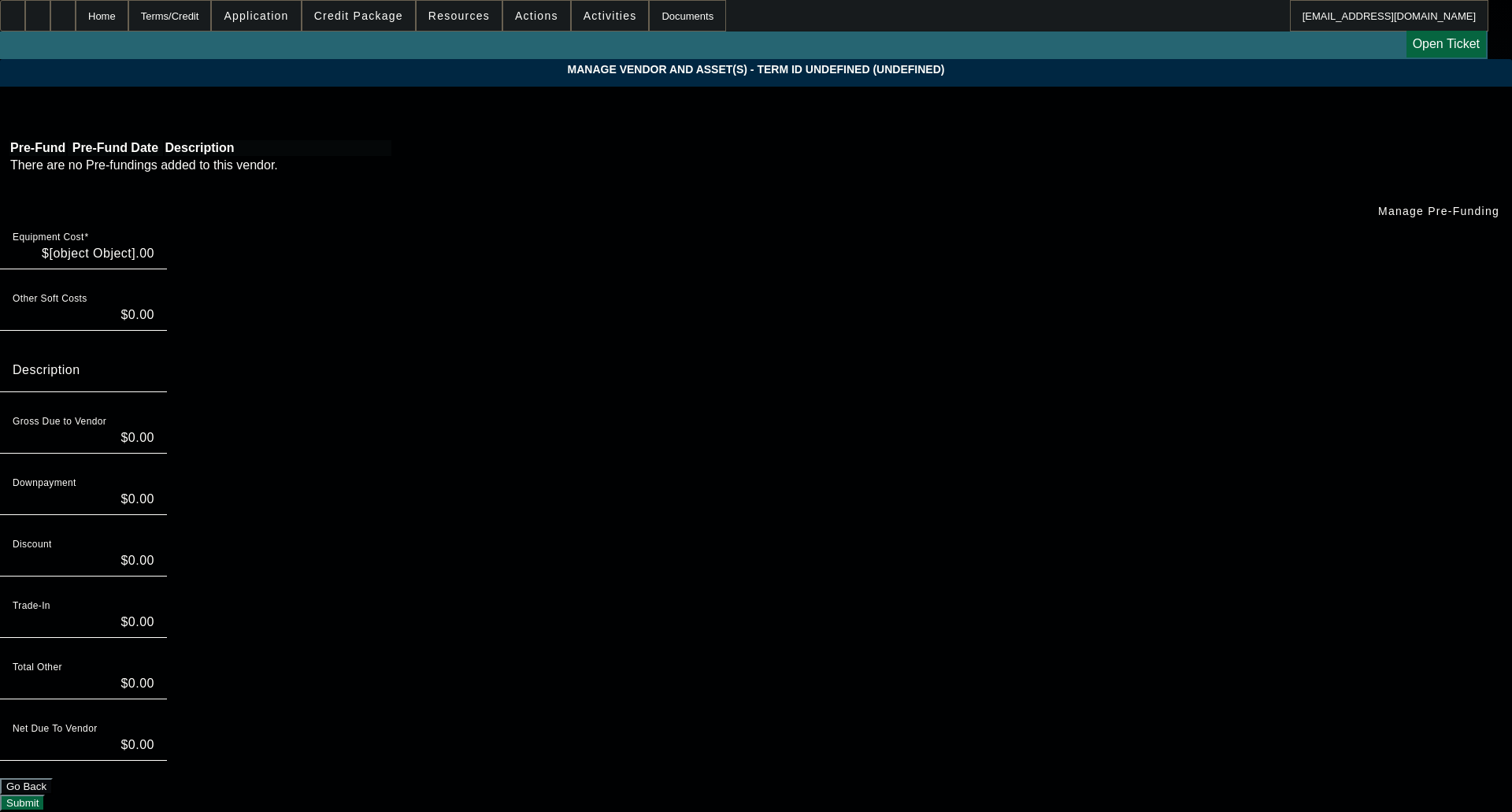
type input "$40,000.00"
click at [154, 245] on input "40000" at bounding box center [83, 254] width 142 height 19
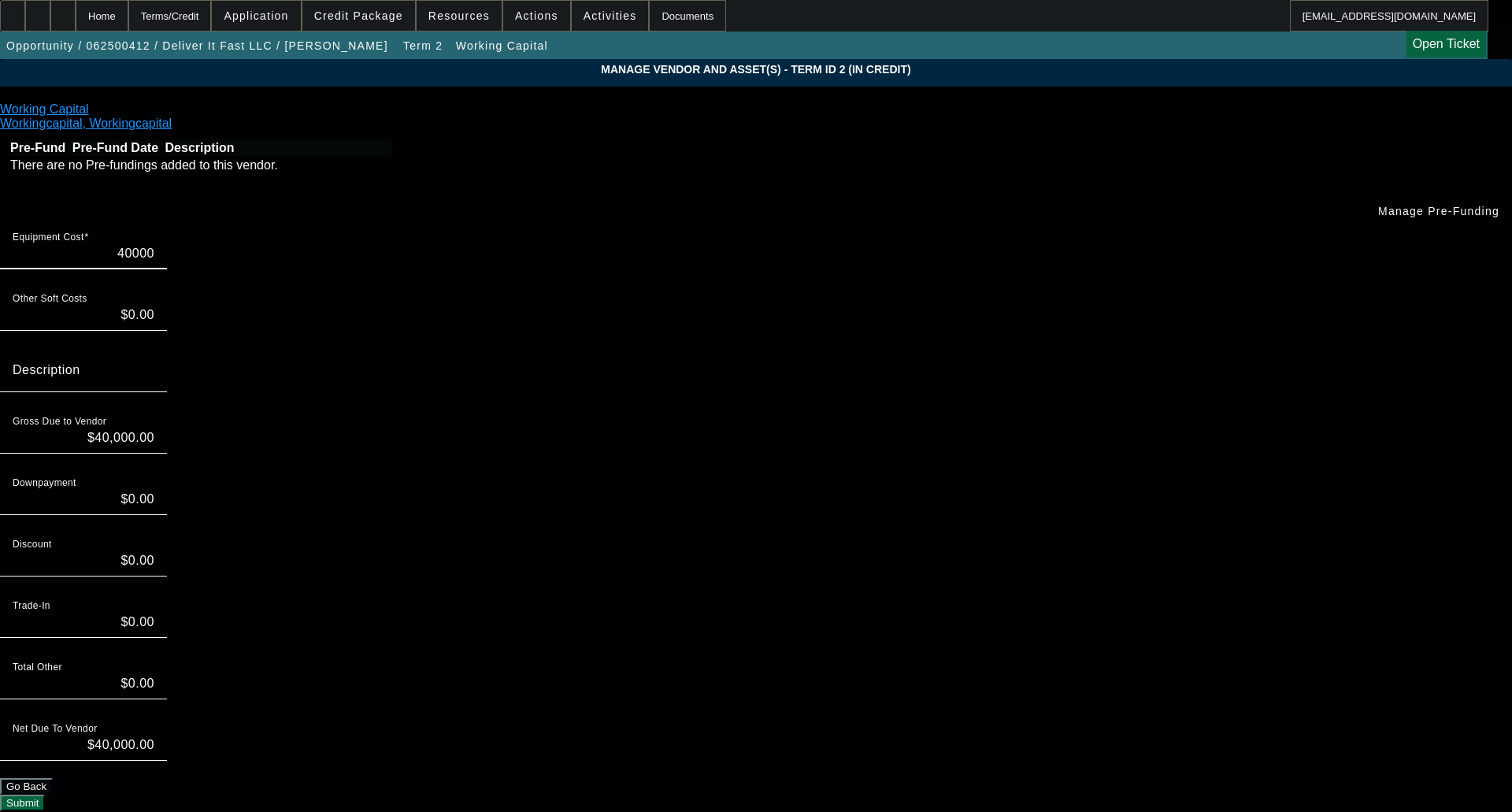
type input "50000"
type input "$50,000.00"
click at [154, 348] on div "Description" at bounding box center [83, 370] width 142 height 44
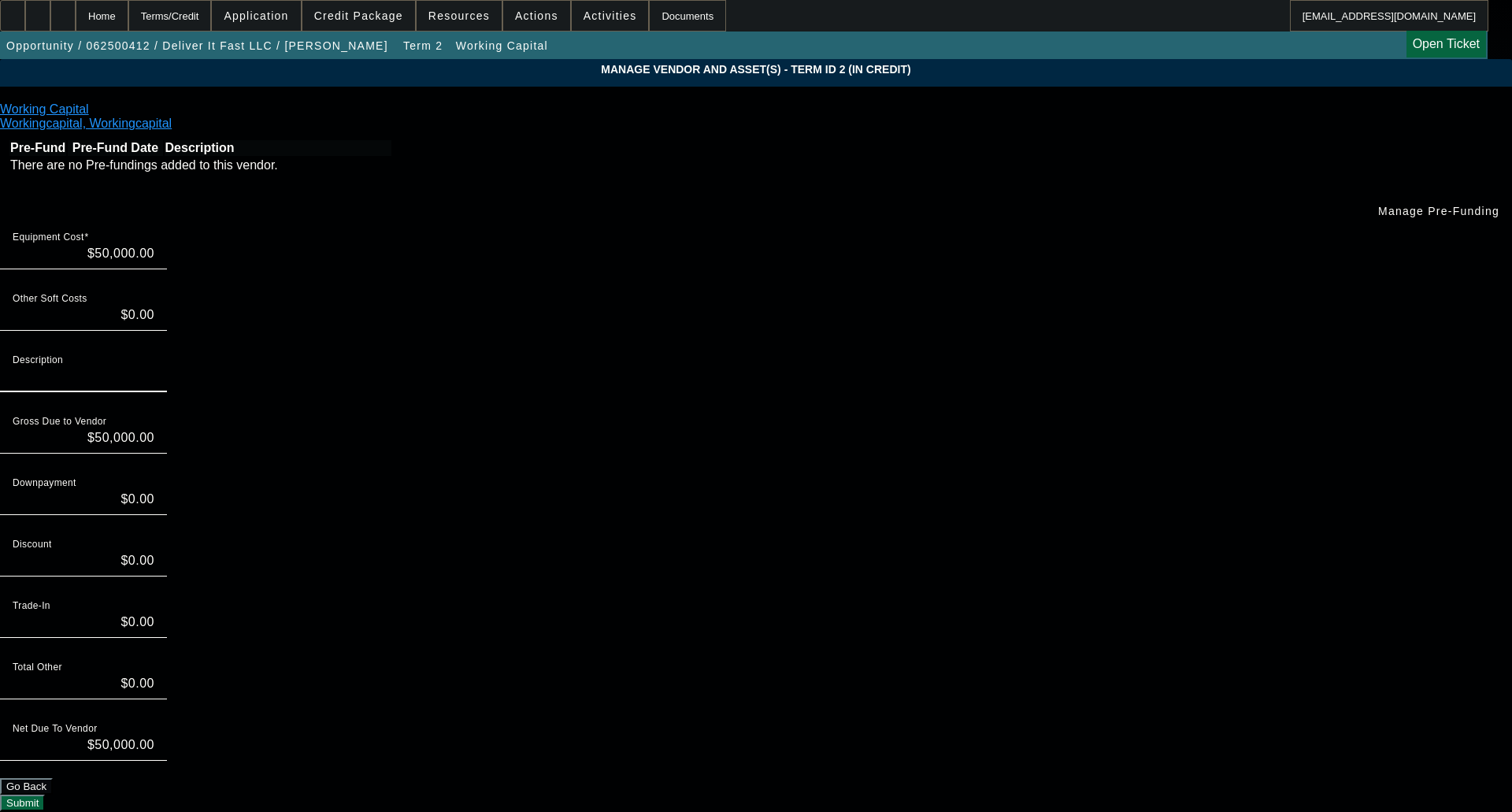
click at [1118, 471] on div "Downpayment $0.00" at bounding box center [756, 502] width 1512 height 62
click at [1126, 717] on div "Net Due To Vendor $50,000.00" at bounding box center [756, 747] width 1512 height 62
click at [45, 794] on button "Submit" at bounding box center [22, 803] width 45 height 17
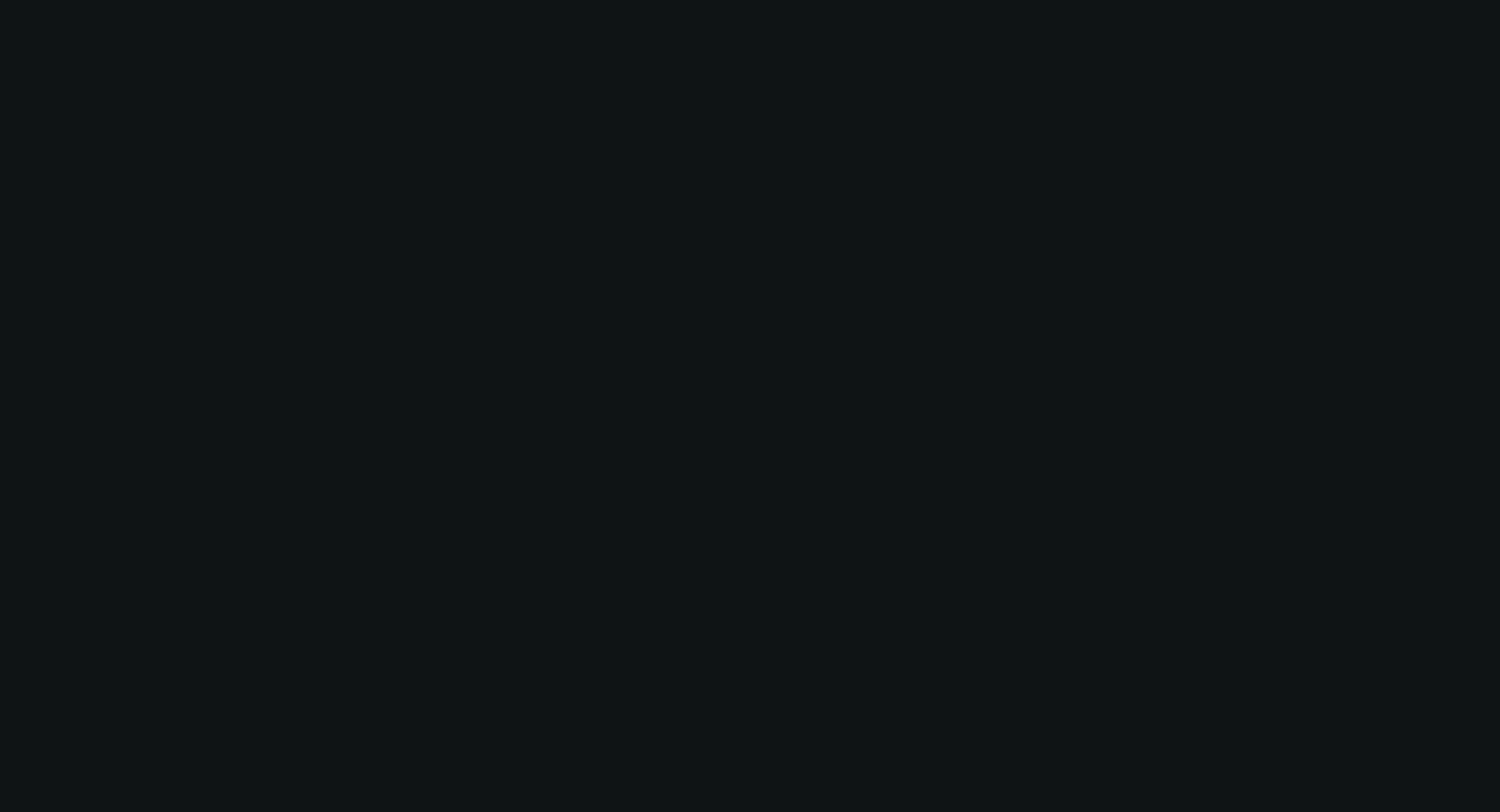
select select "0"
select select "2"
select select "0.1"
select select "4"
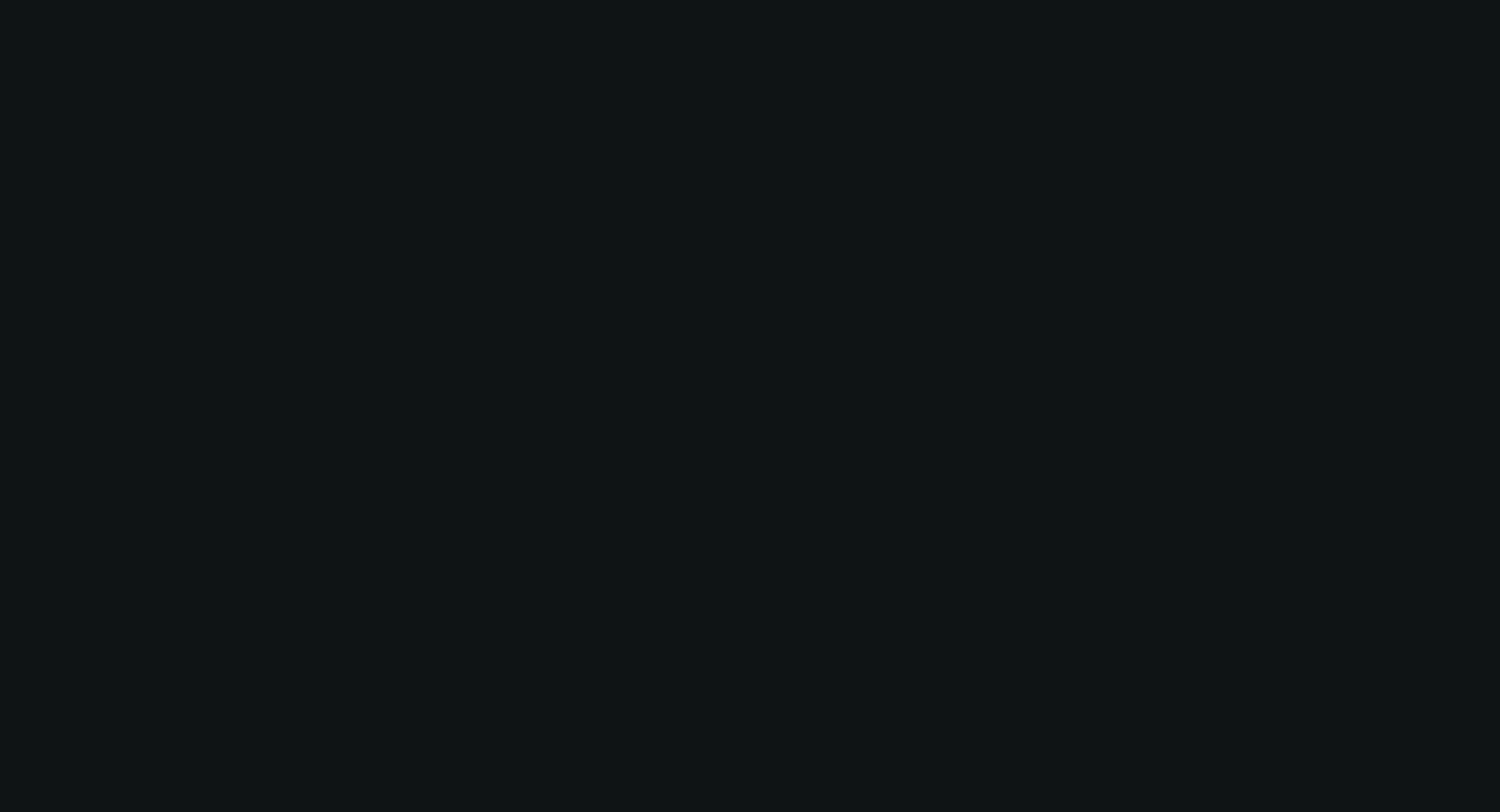
select select "0"
select select "2"
select select "0.1"
select select "4"
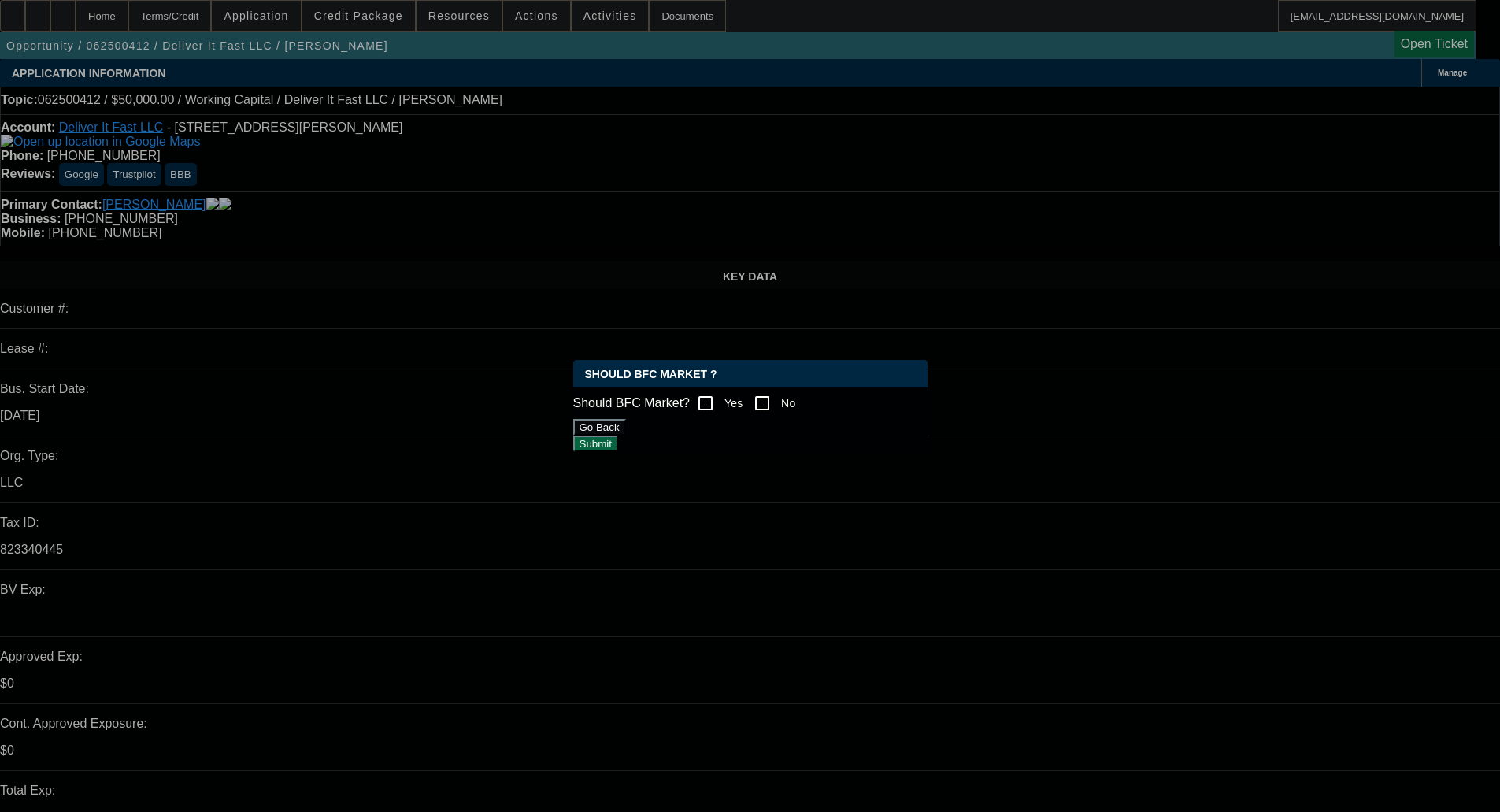
click at [722, 399] on input "Yes" at bounding box center [705, 403] width 31 height 31
checkbox input "true"
click at [618, 448] on button "Submit" at bounding box center [595, 444] width 45 height 17
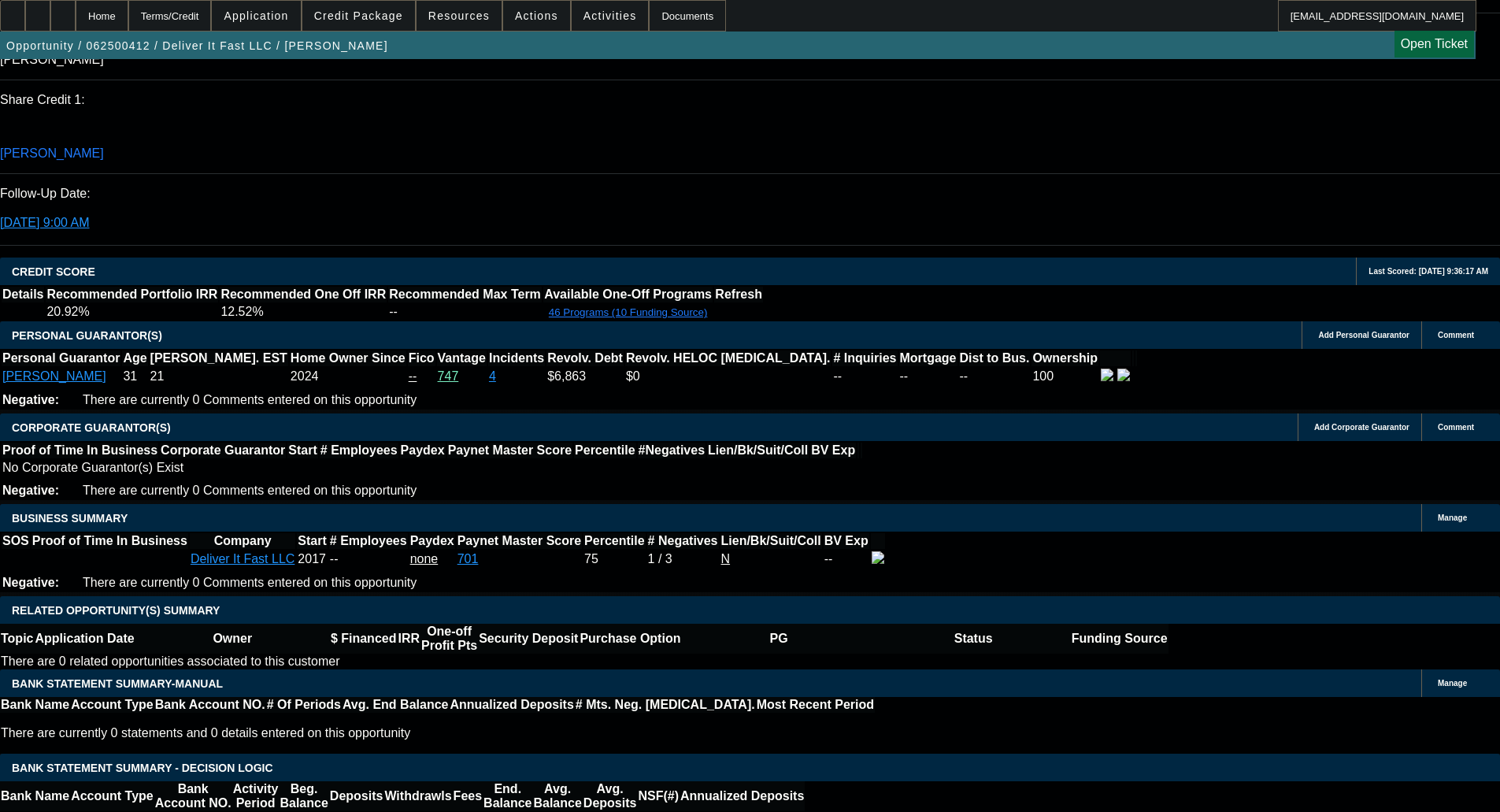
scroll to position [2205, 0]
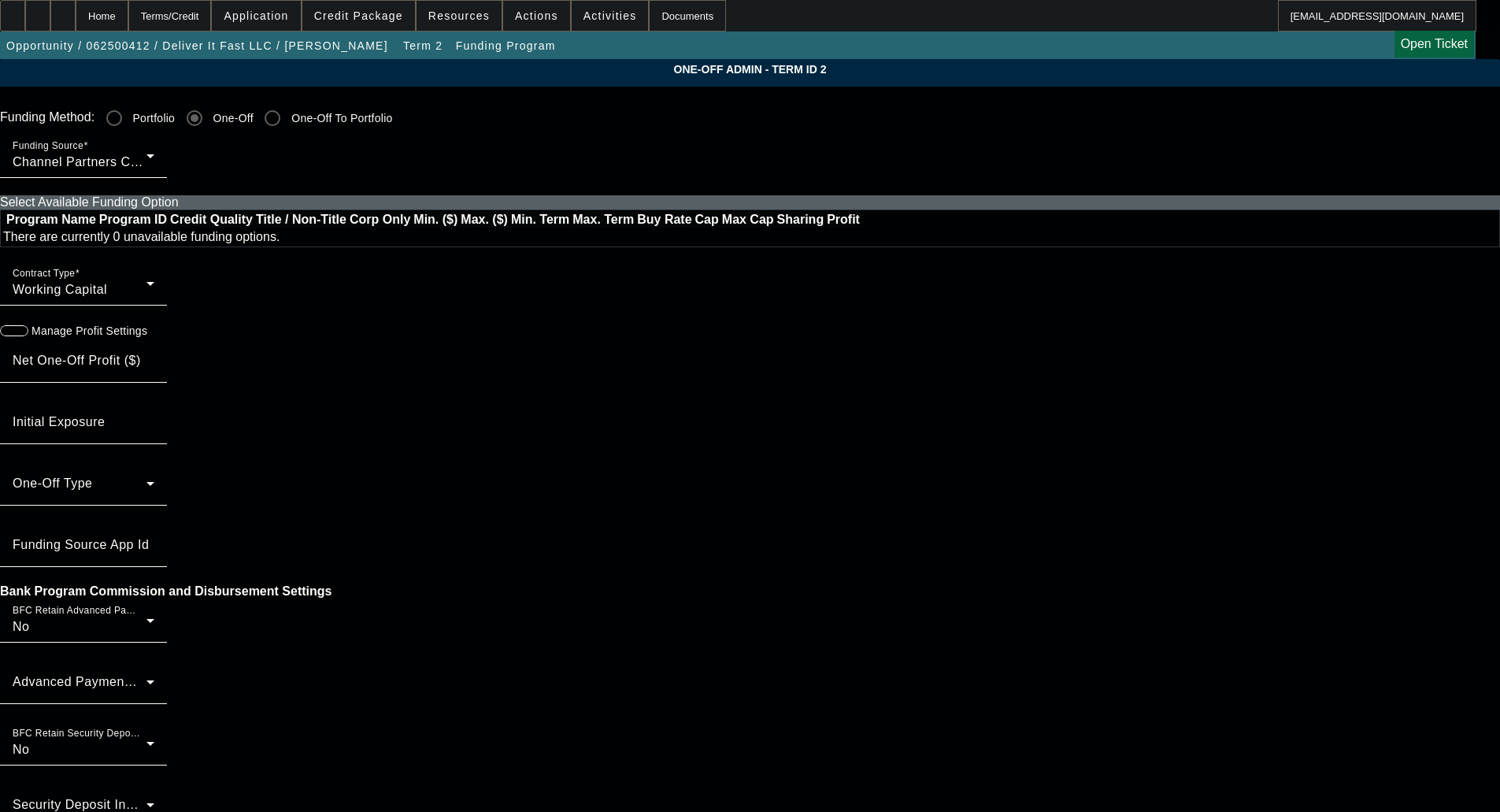
click at [147, 156] on div "Channel Partners Capital LLC (WC)" at bounding box center [79, 162] width 134 height 19
click at [466, 245] on span "Channel Partners Capital LLC (WC)" at bounding box center [422, 242] width 213 height 19
click at [180, 3] on div "Terms/Credit" at bounding box center [169, 15] width 83 height 31
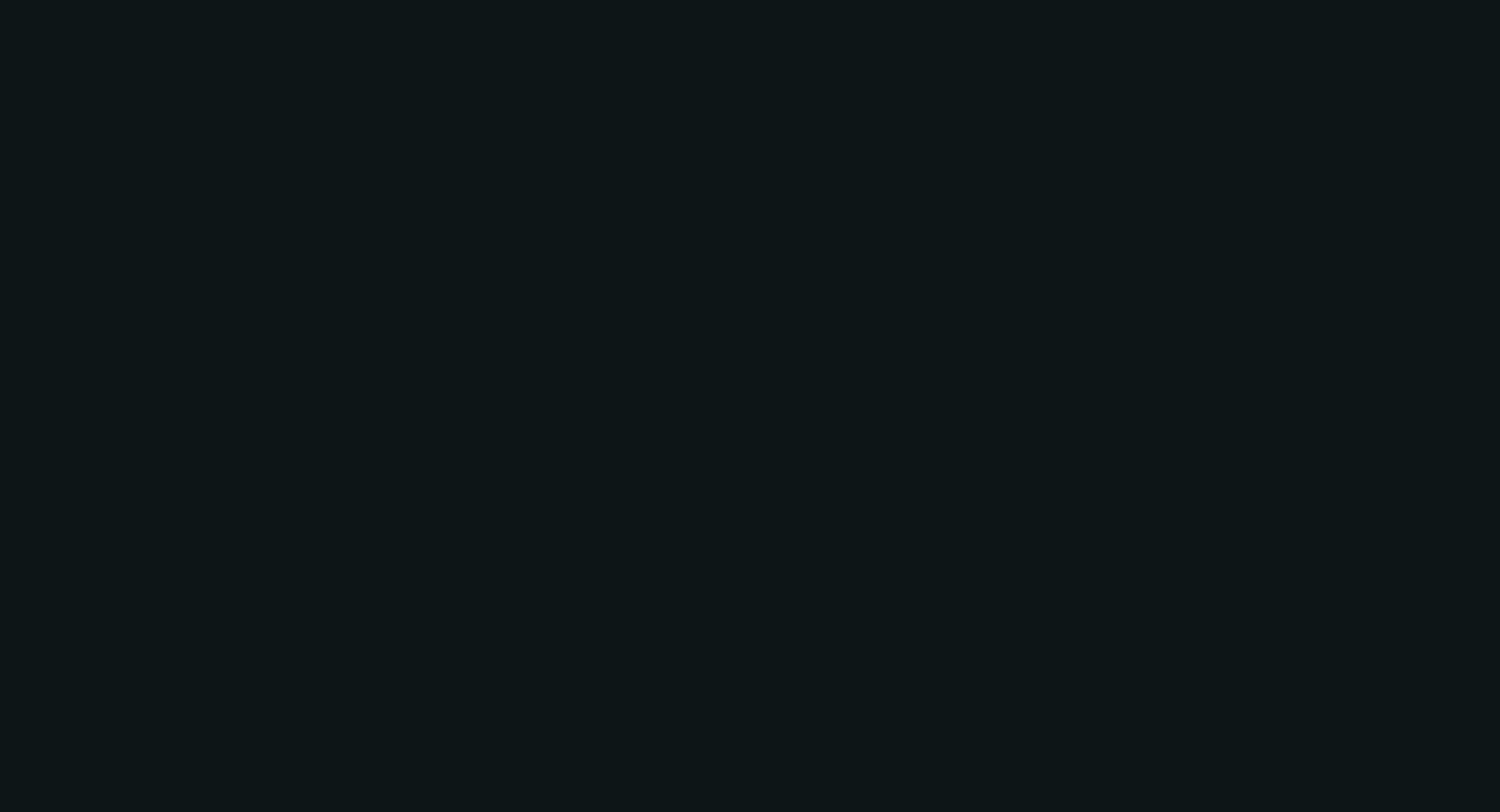
scroll to position [1821, 0]
select select "0"
select select "2"
select select "0.1"
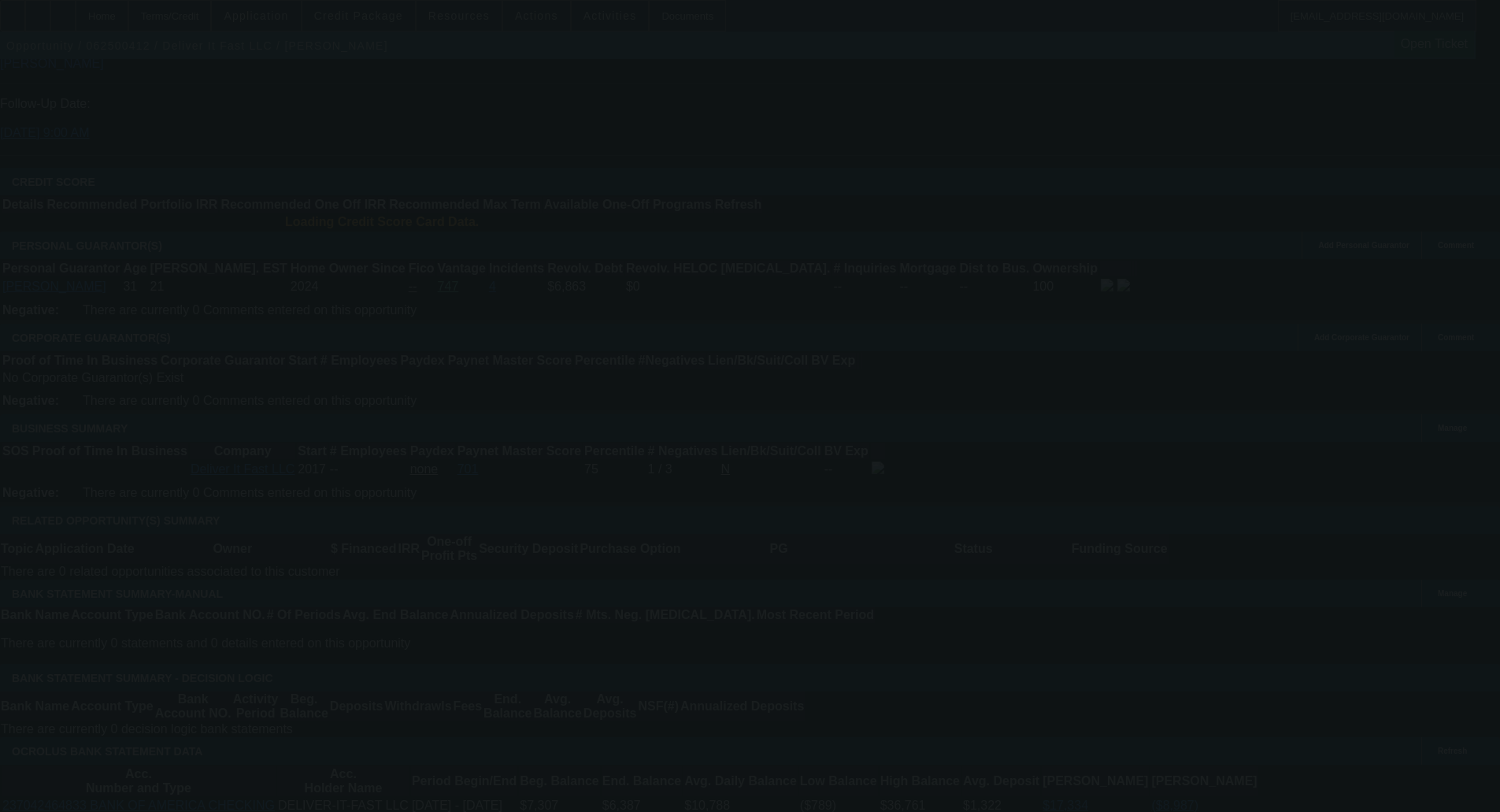
select select "4"
select select "0"
select select "2"
select select "0.1"
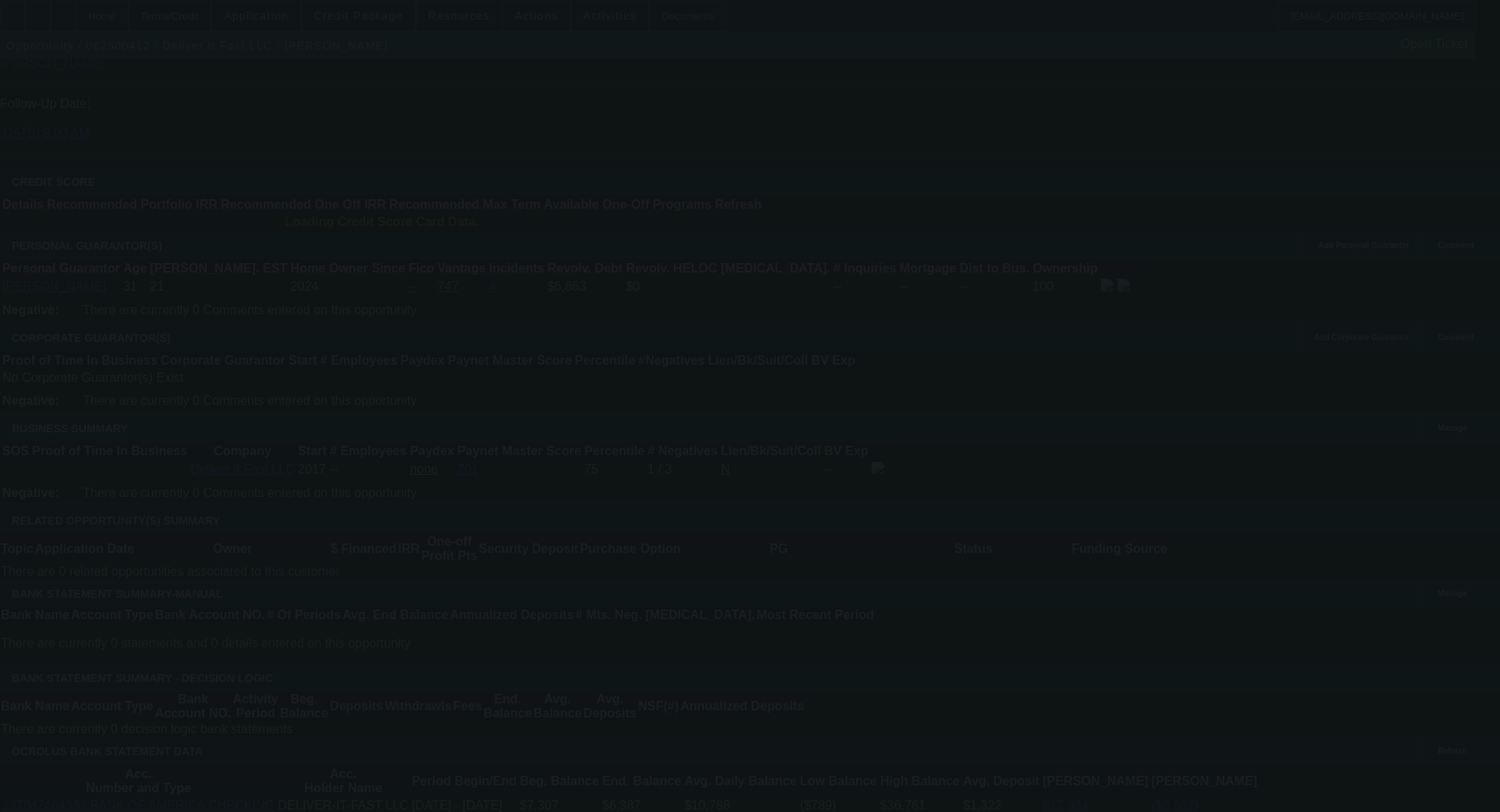
select select "4"
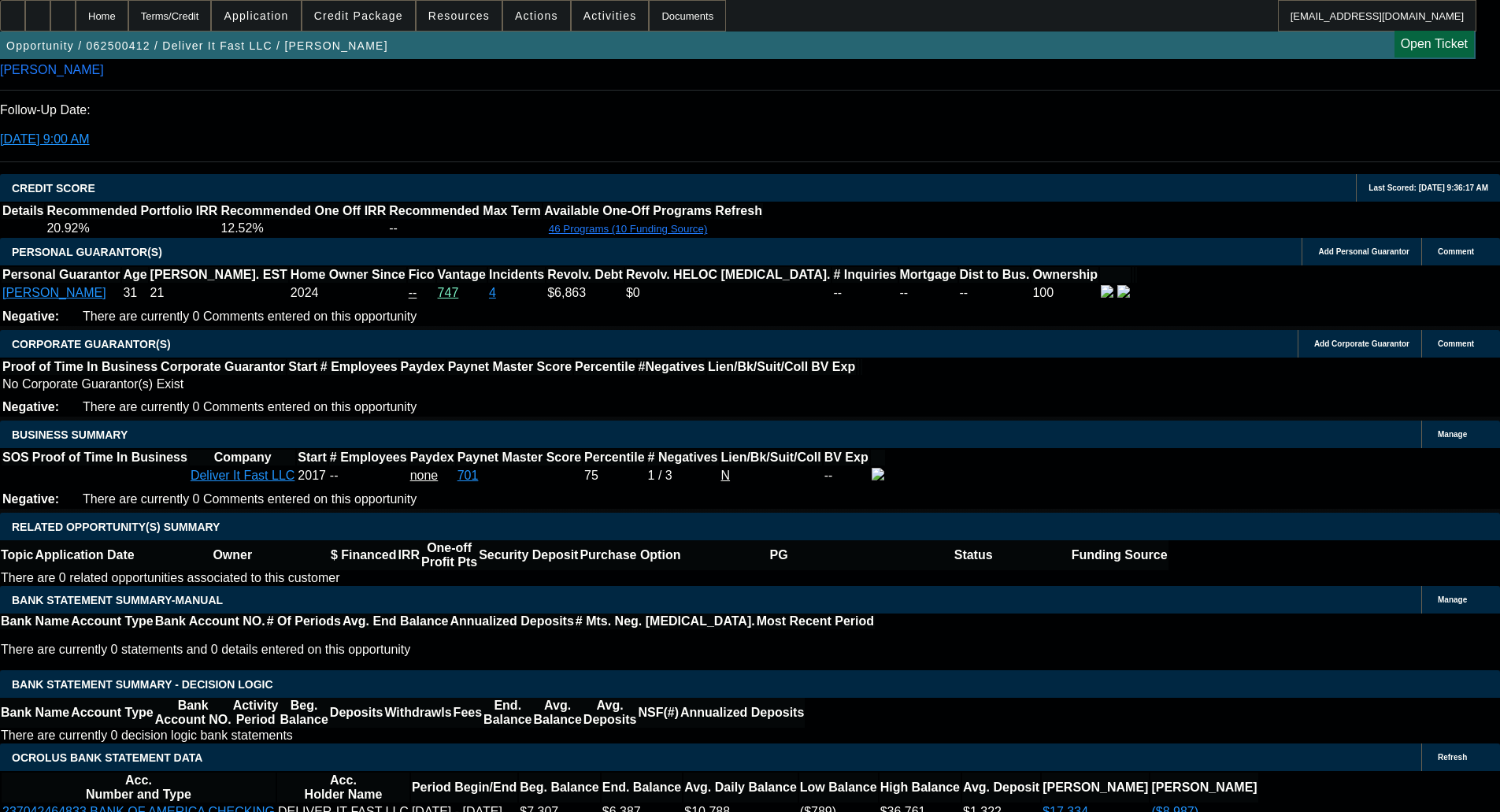
scroll to position [2163, 0]
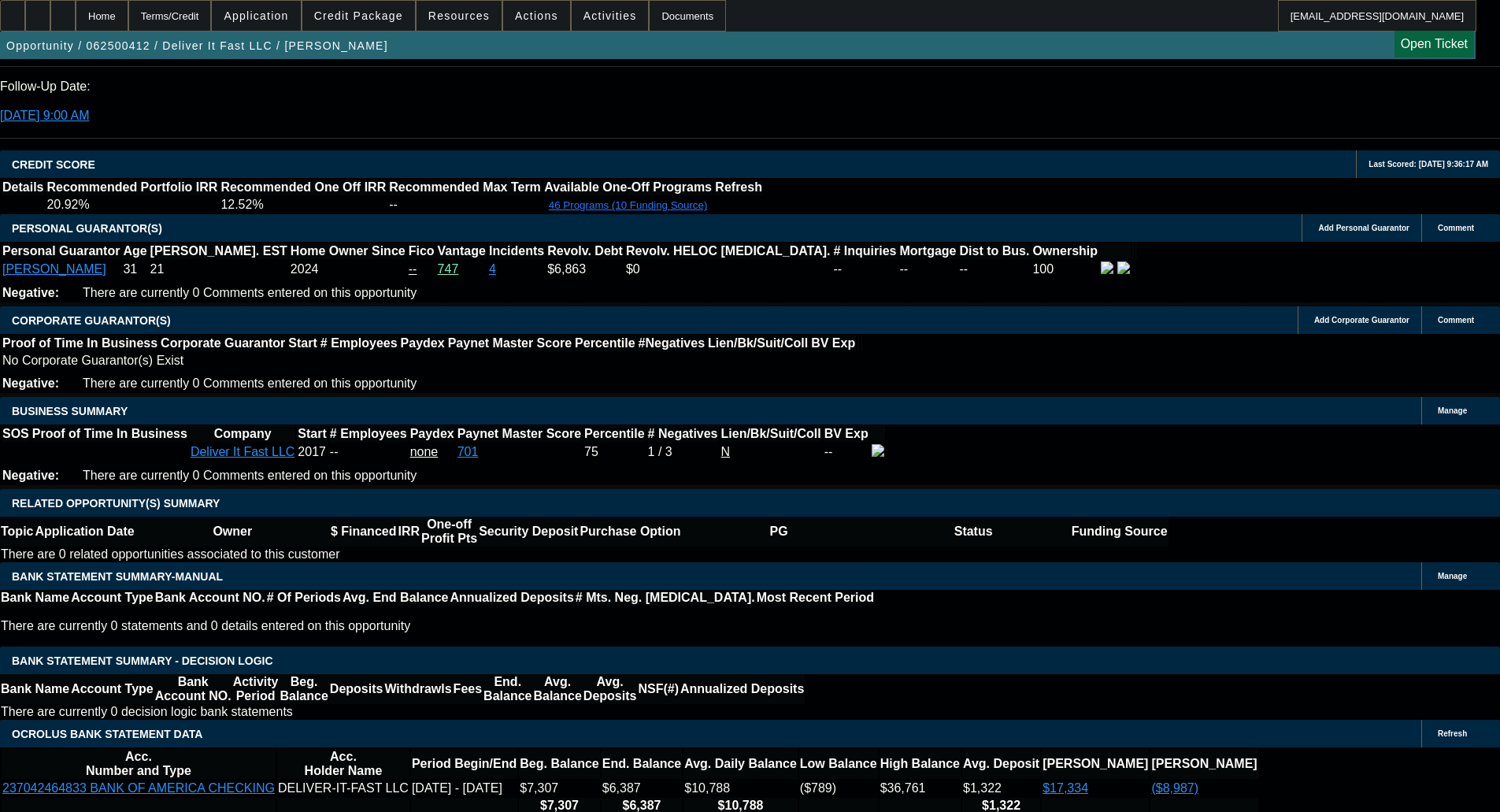
select select "0"
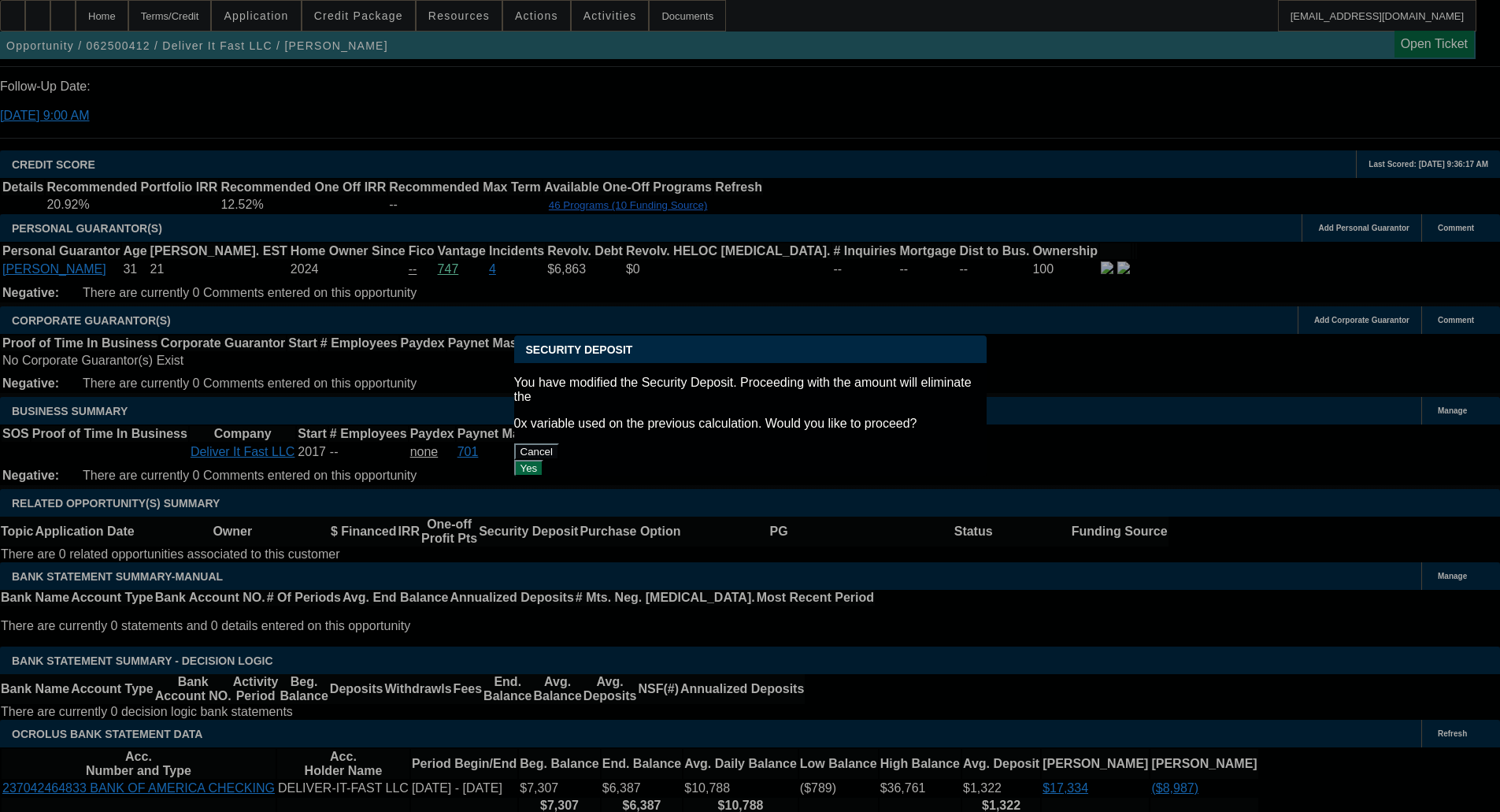
click at [544, 460] on button "Yes" at bounding box center [529, 468] width 30 height 17
type input "$0.00"
type input "UNKNOWN"
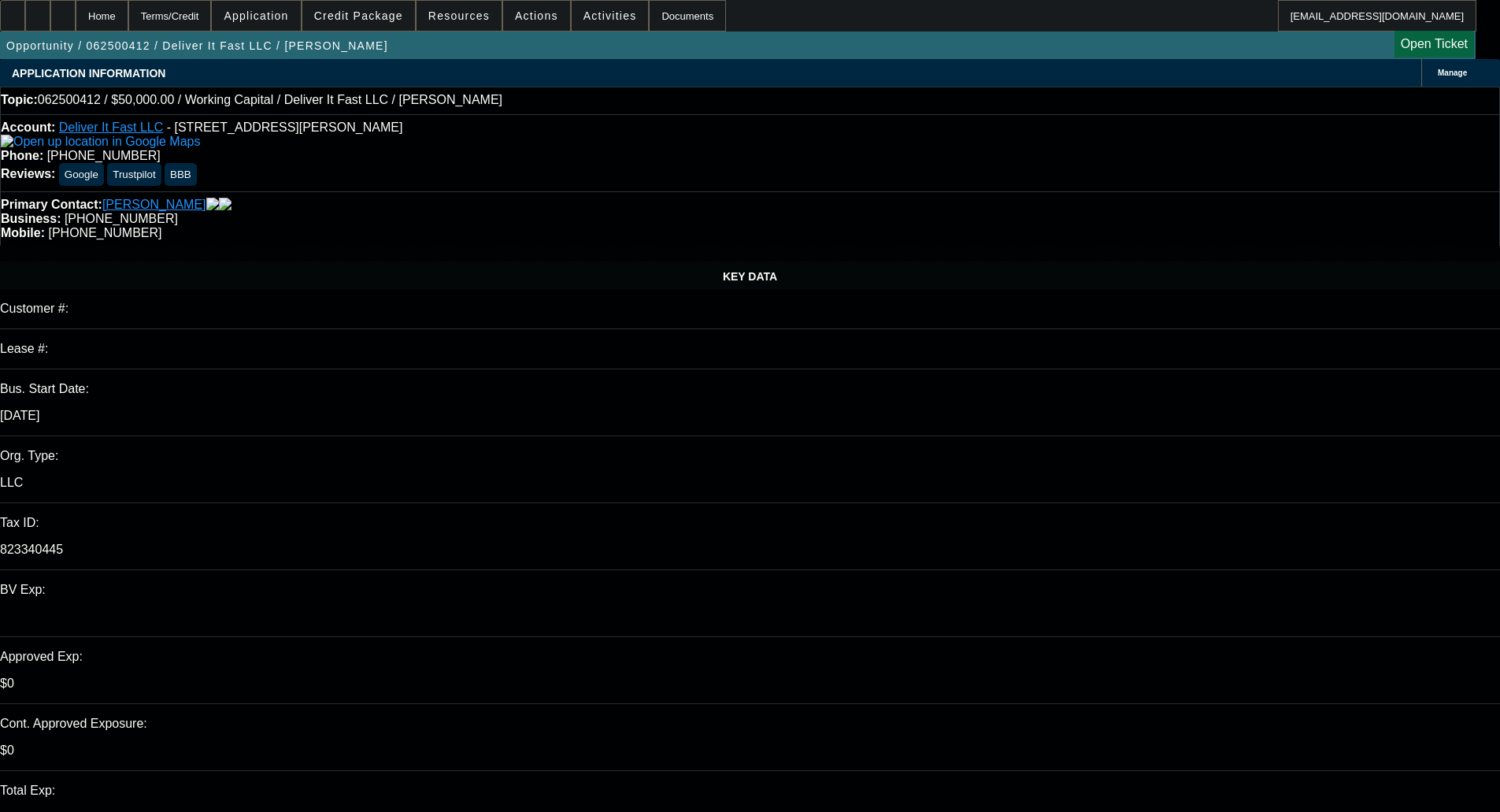
scroll to position [2163, 0]
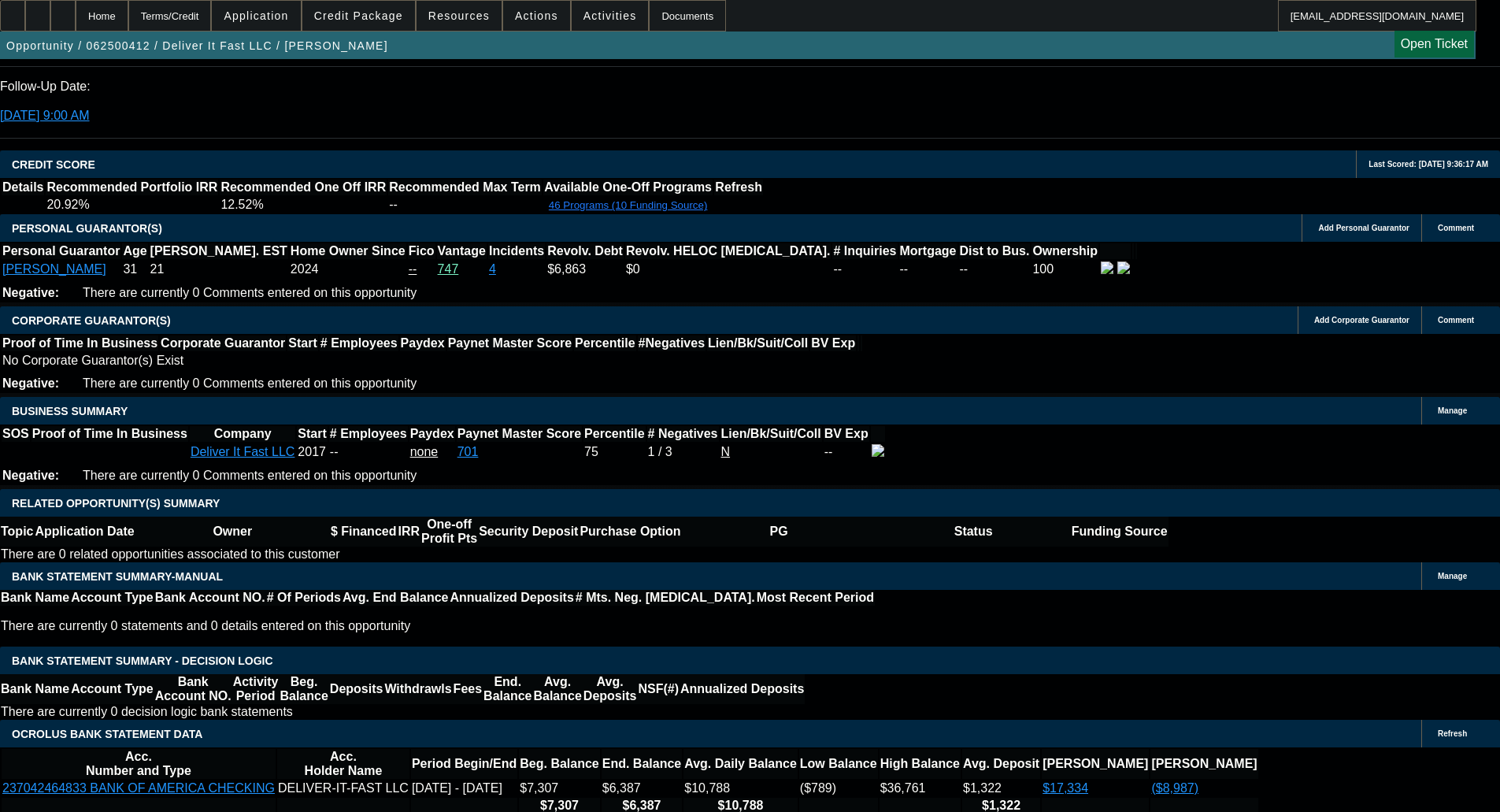
select select "6"
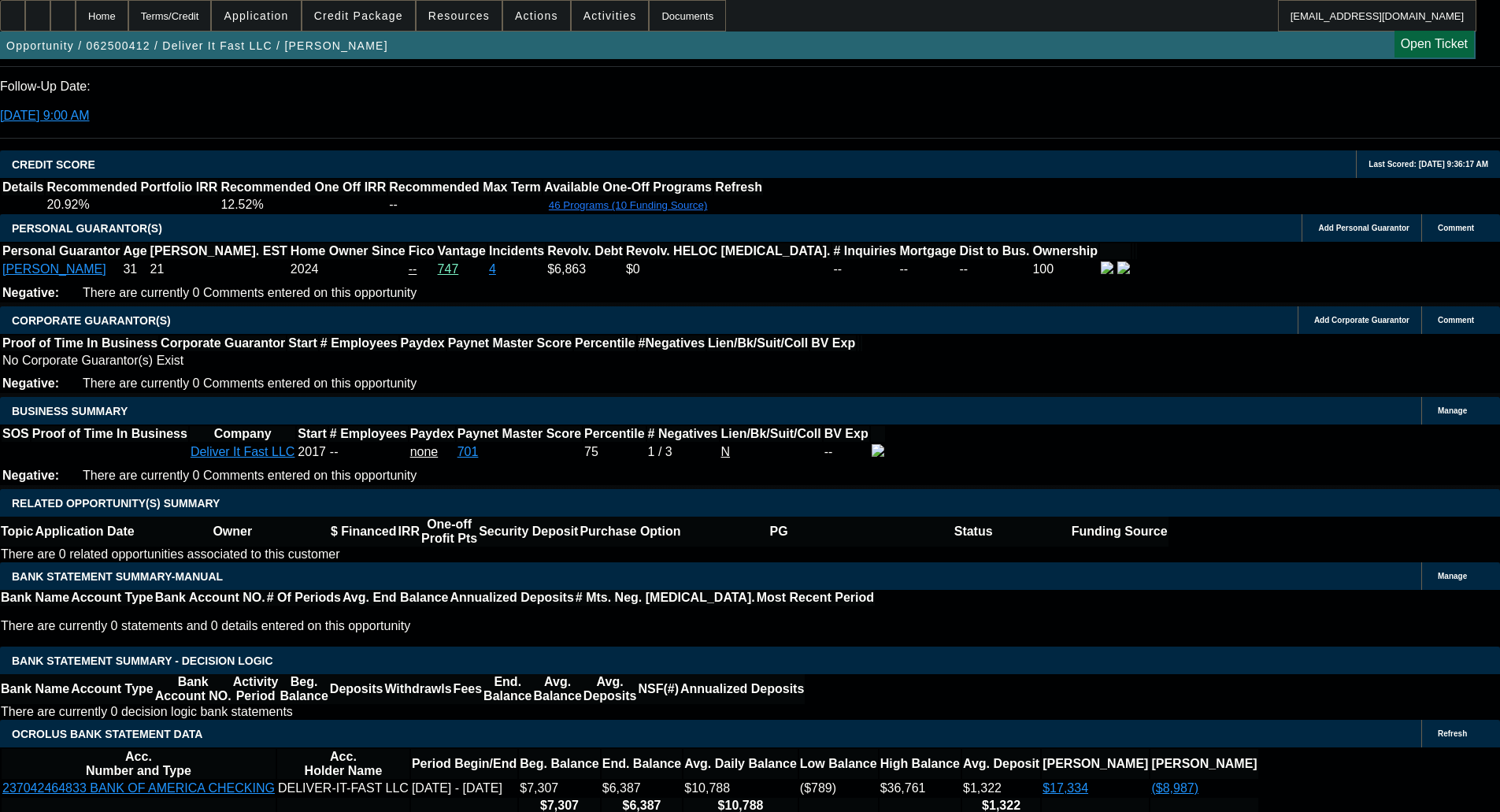
select select "0"
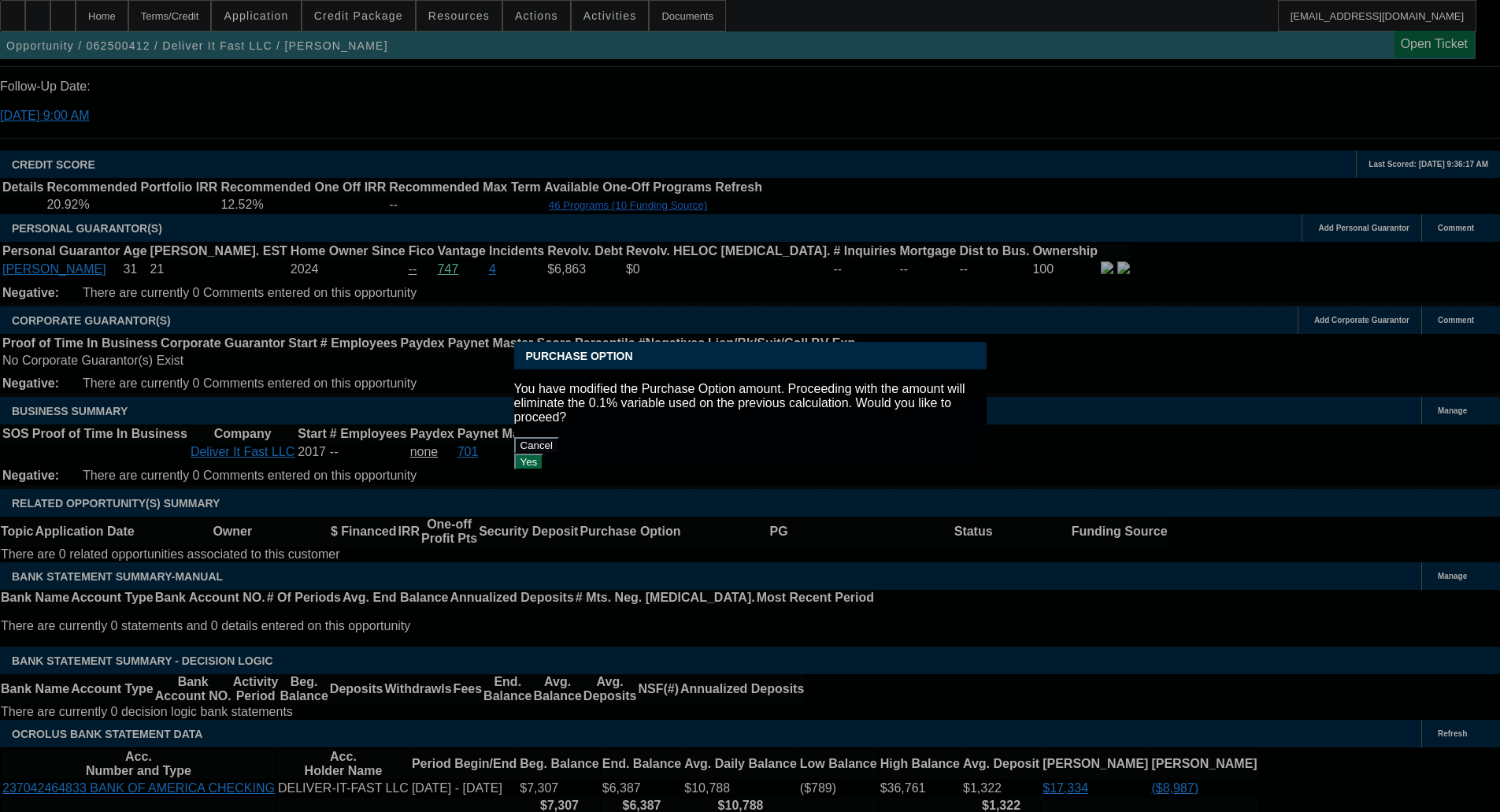
drag, startPoint x: 871, startPoint y: 430, endPoint x: 553, endPoint y: 388, distance: 320.8
click at [544, 454] on button "Yes" at bounding box center [529, 462] width 30 height 17
type input "$0.00"
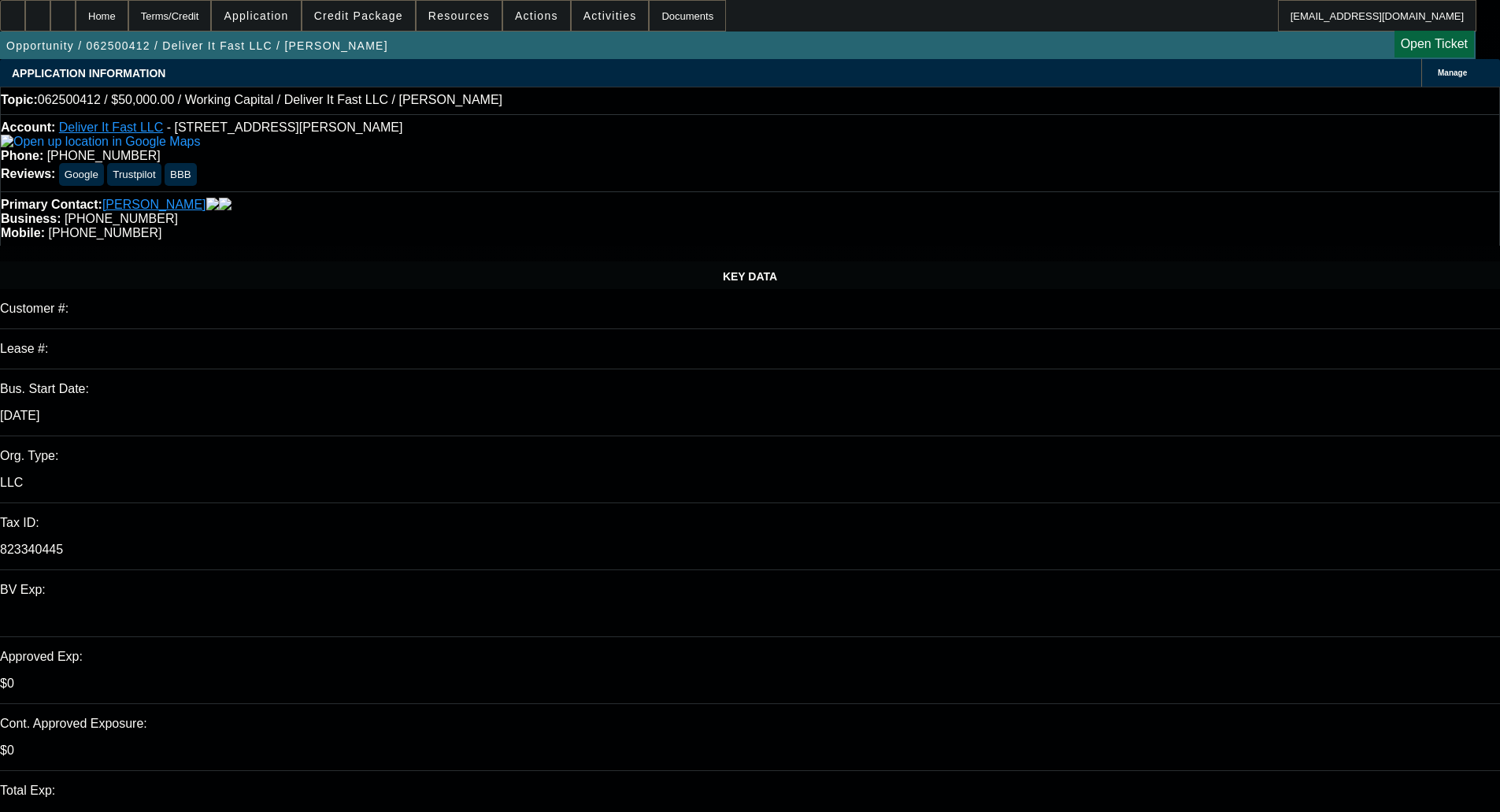
scroll to position [2163, 0]
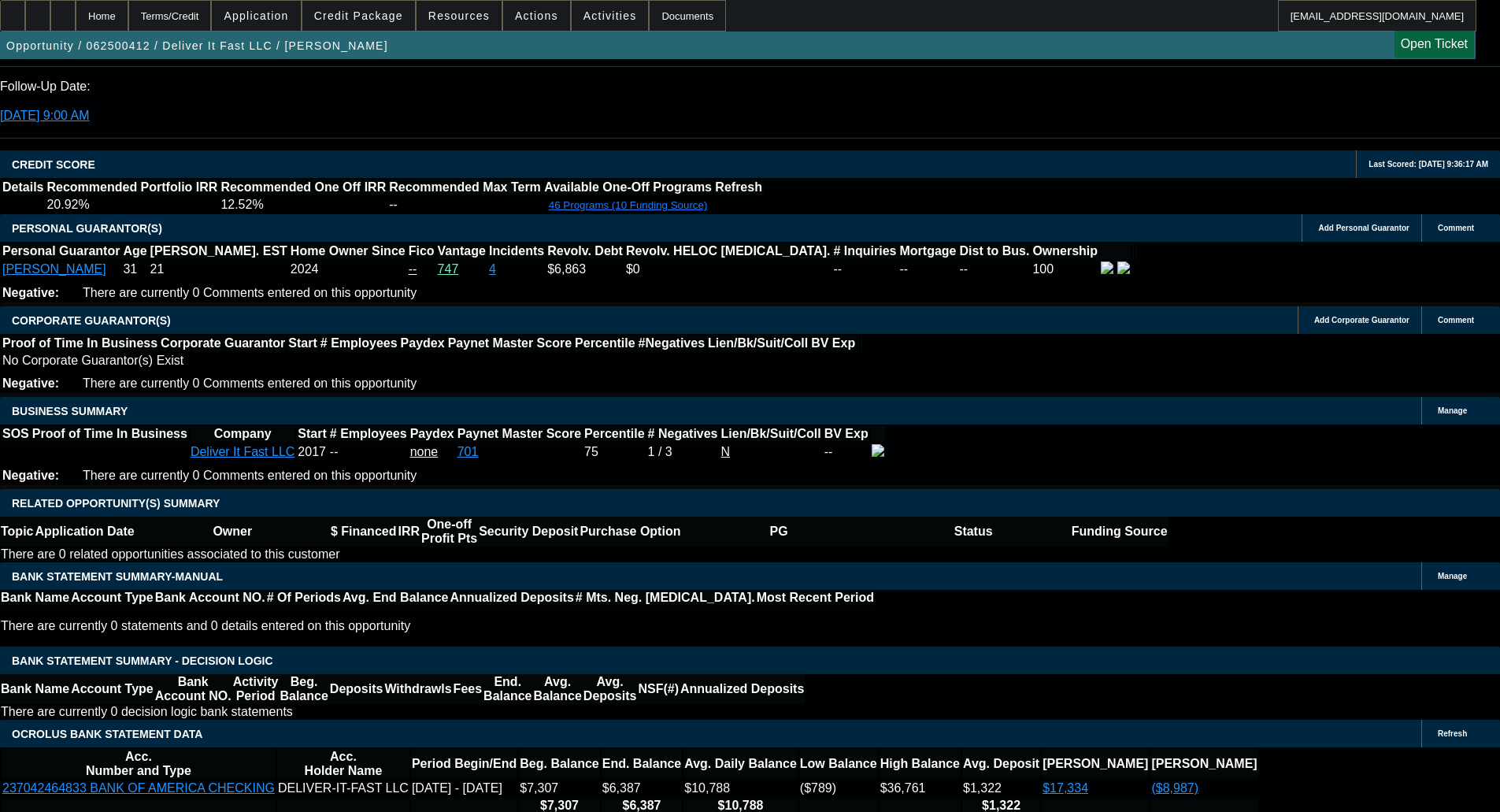
type input "1"
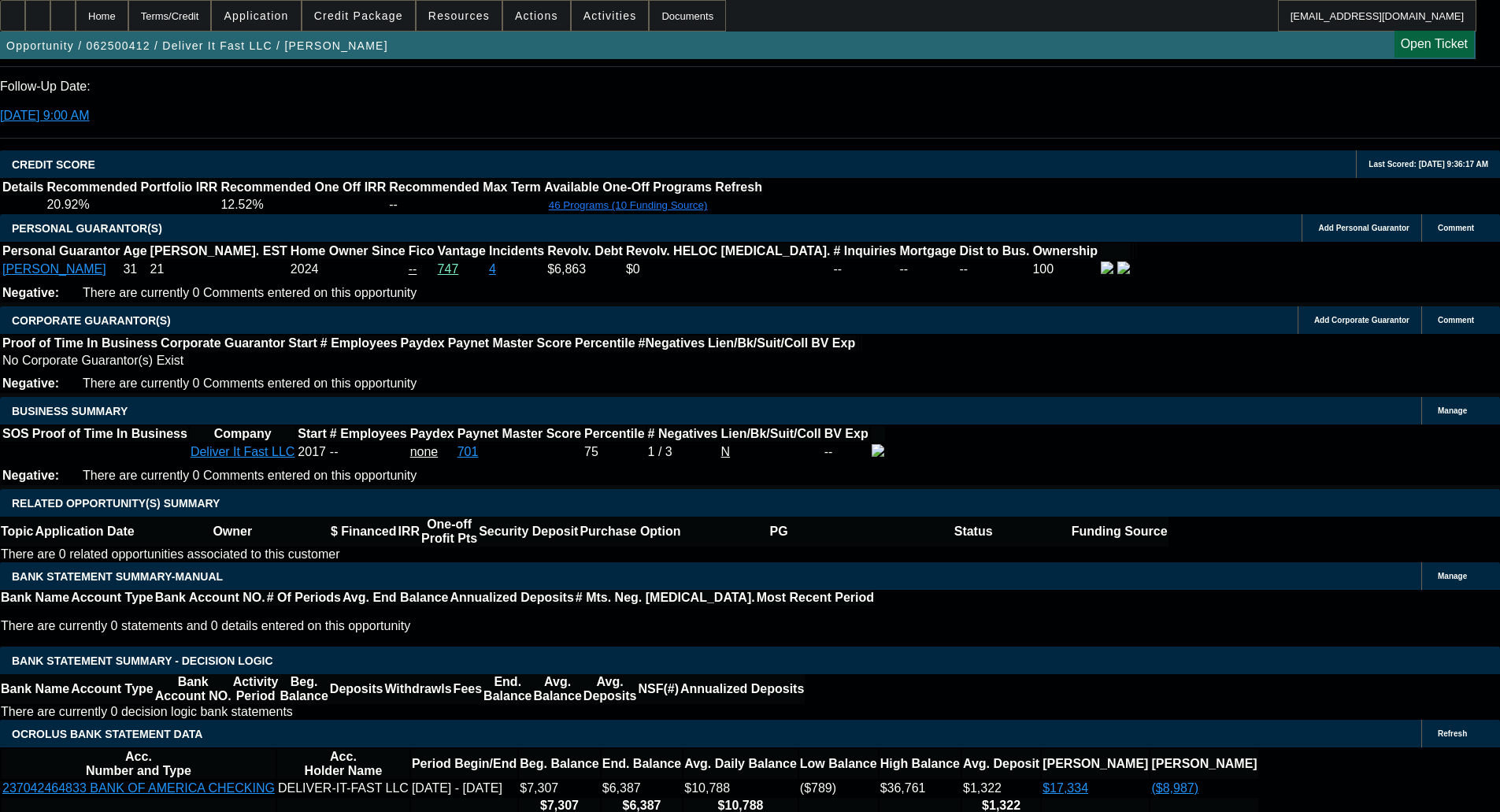
type input "$52,416.67"
type input "10"
type input "$6,422.92"
type input "10"
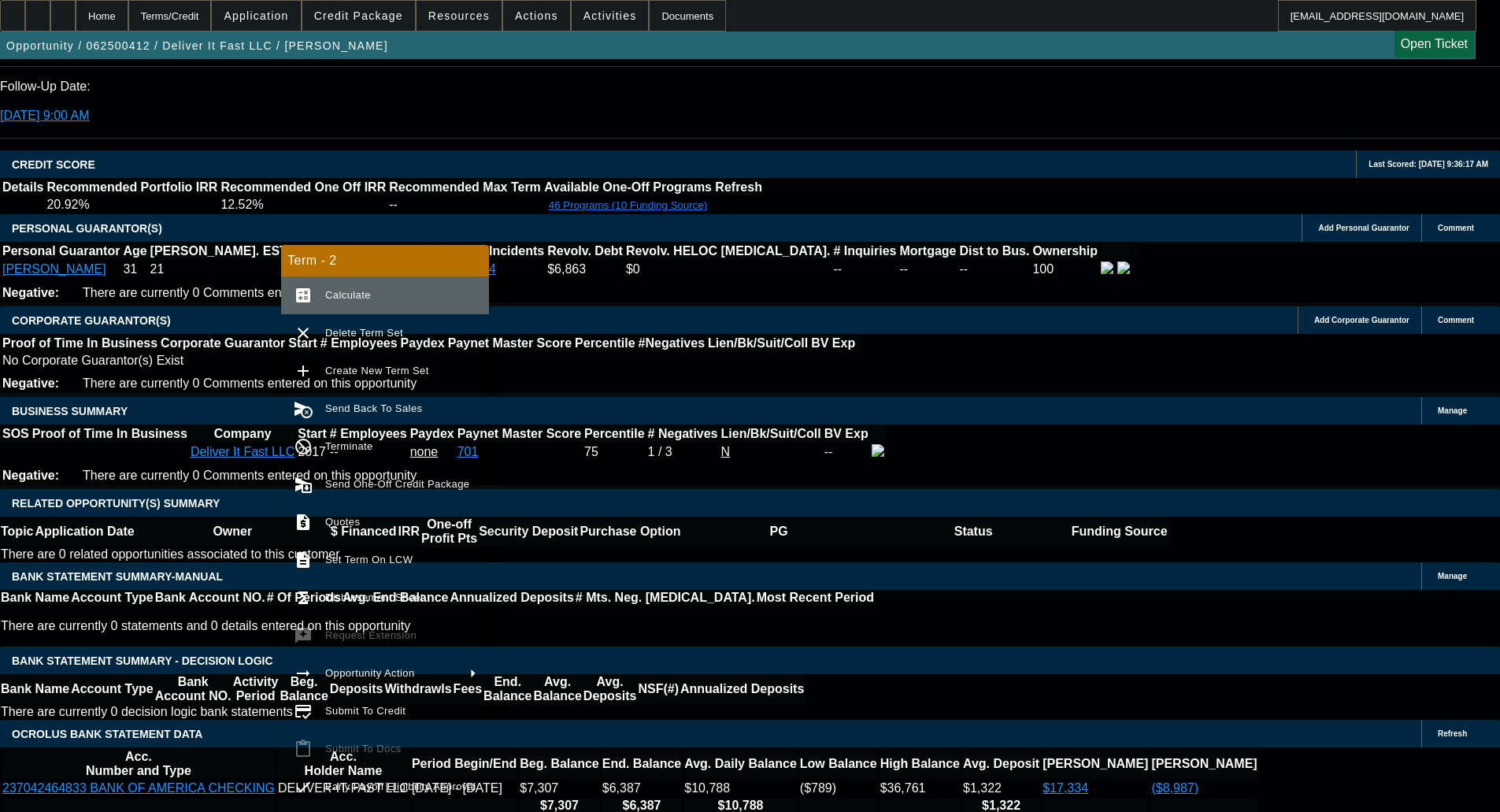
click at [363, 291] on span "Calculate" at bounding box center [348, 295] width 46 height 12
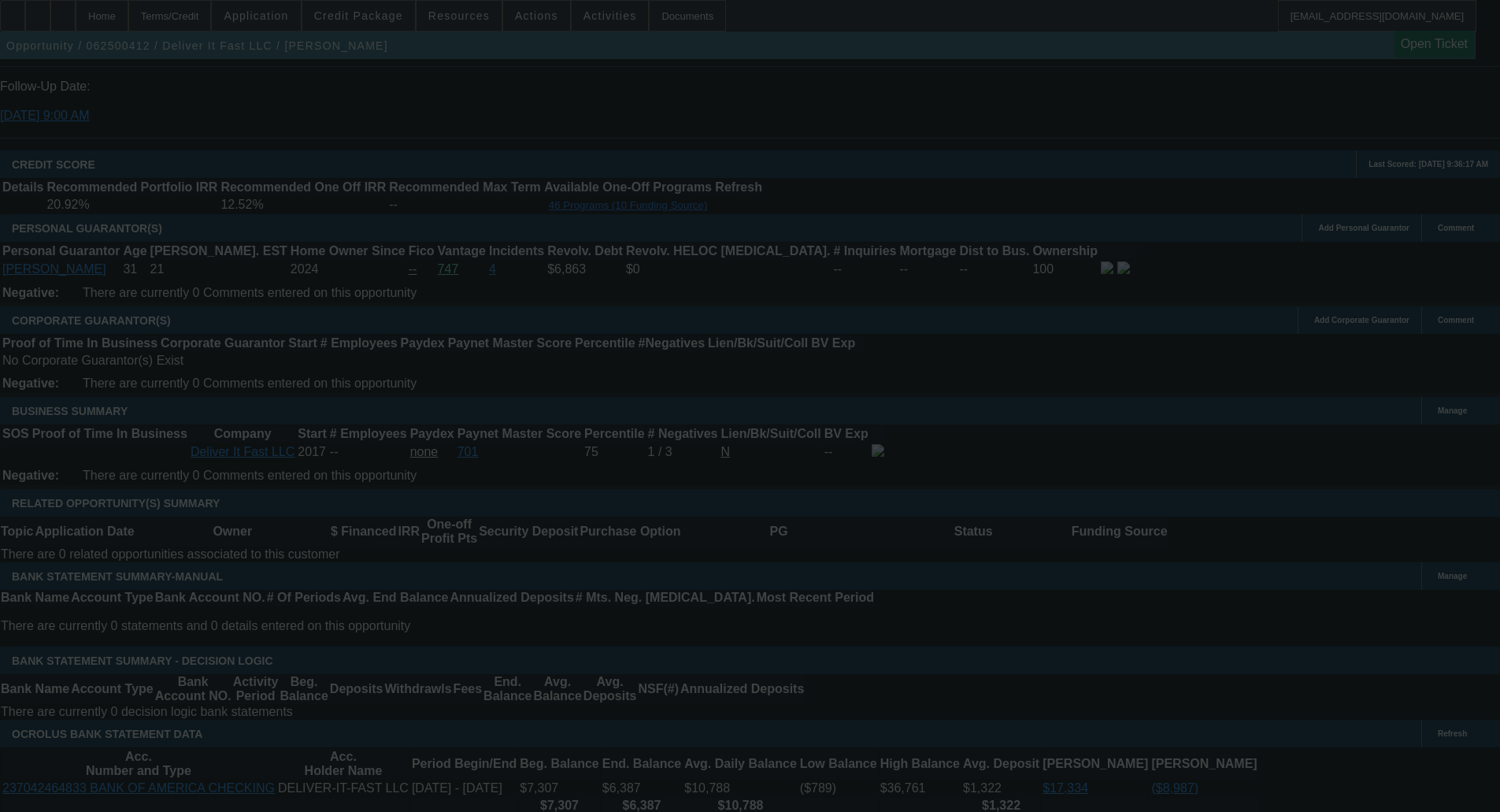
select select "0"
select select "2"
select select "0"
select select "6"
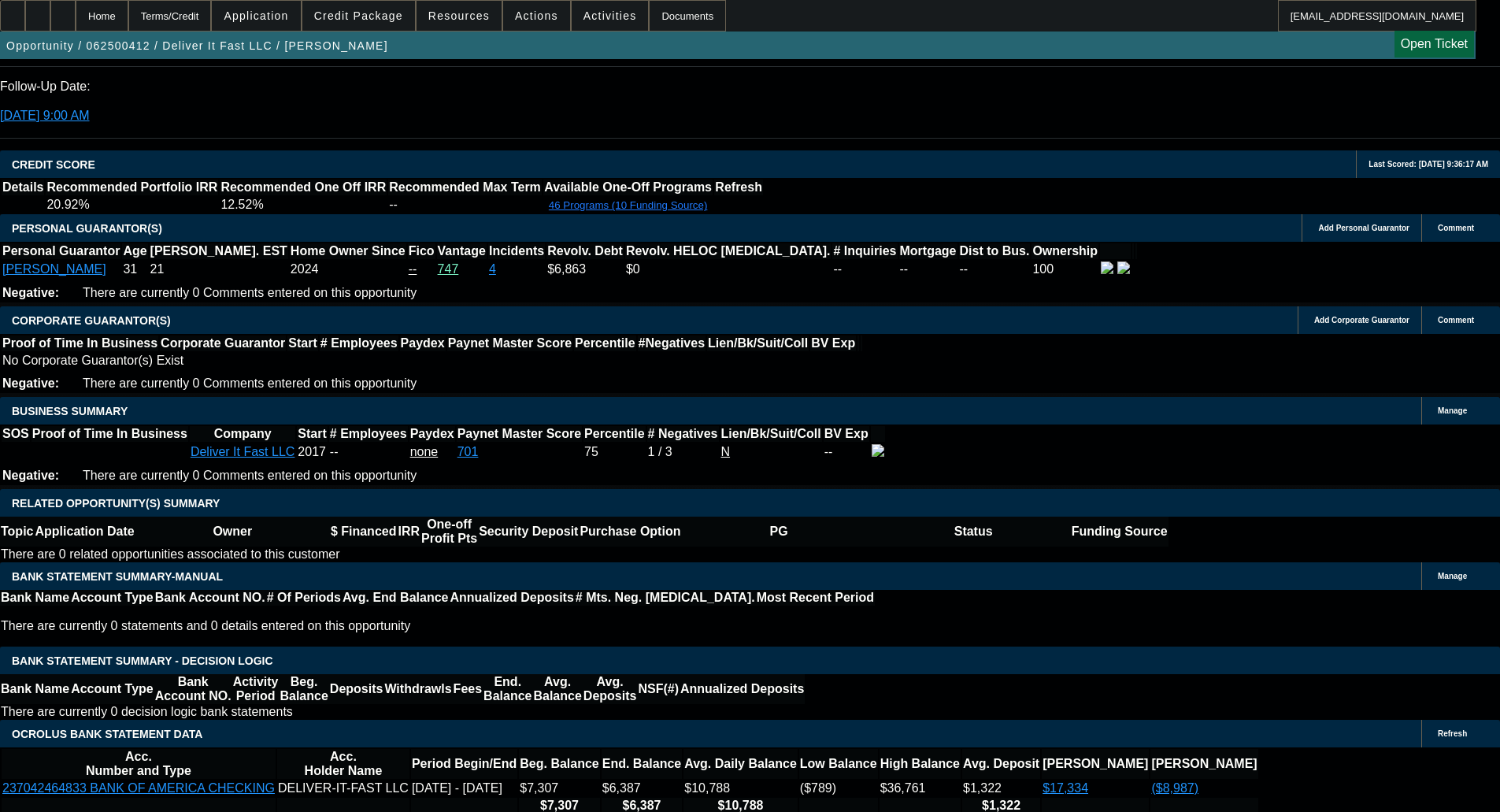
type input "6"
type input "UNKNOWN"
type input "6900"
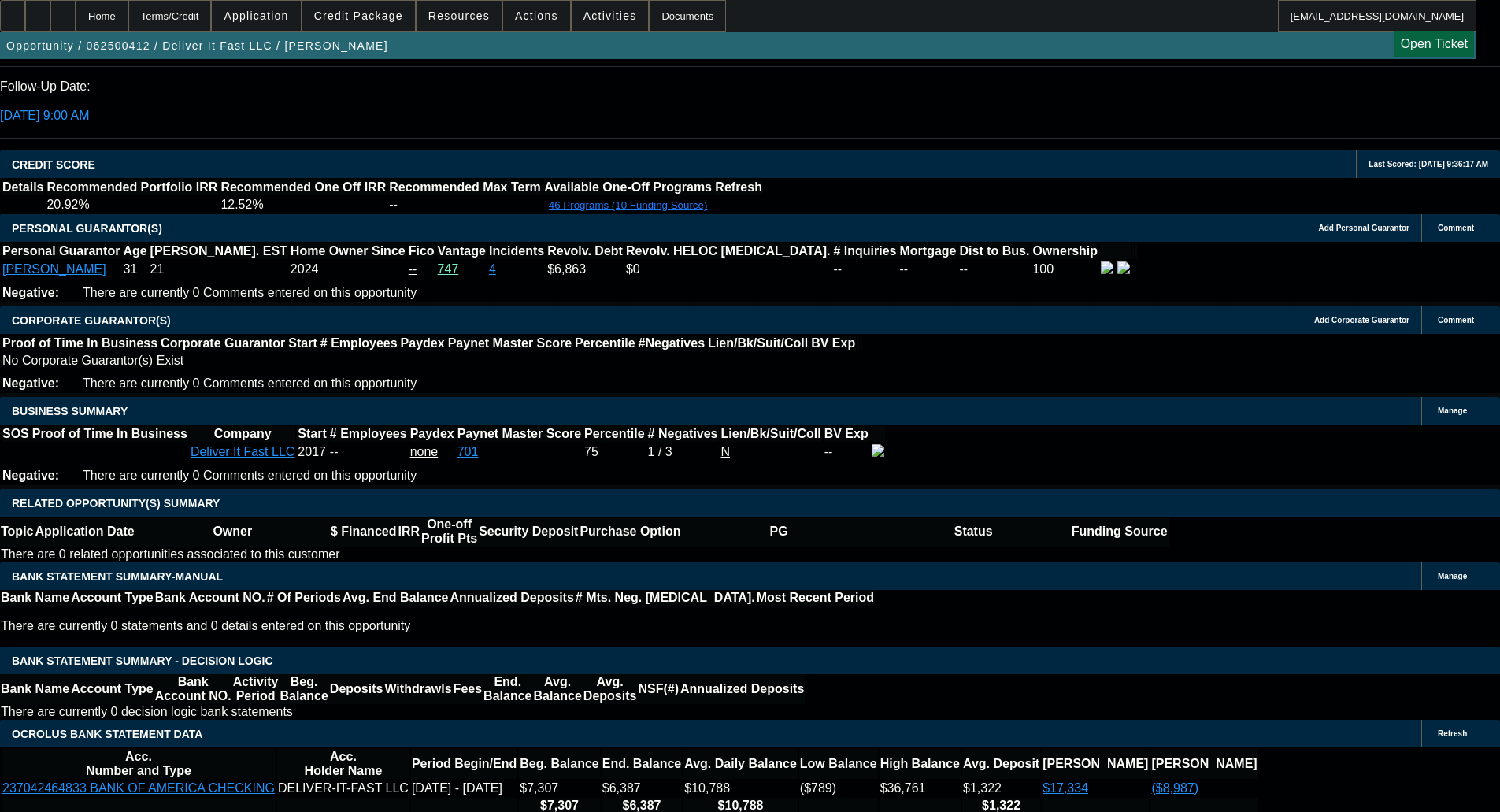
type input "76"
type input "$6,900.00"
drag, startPoint x: 298, startPoint y: 498, endPoint x: 299, endPoint y: 465, distance: 33.0
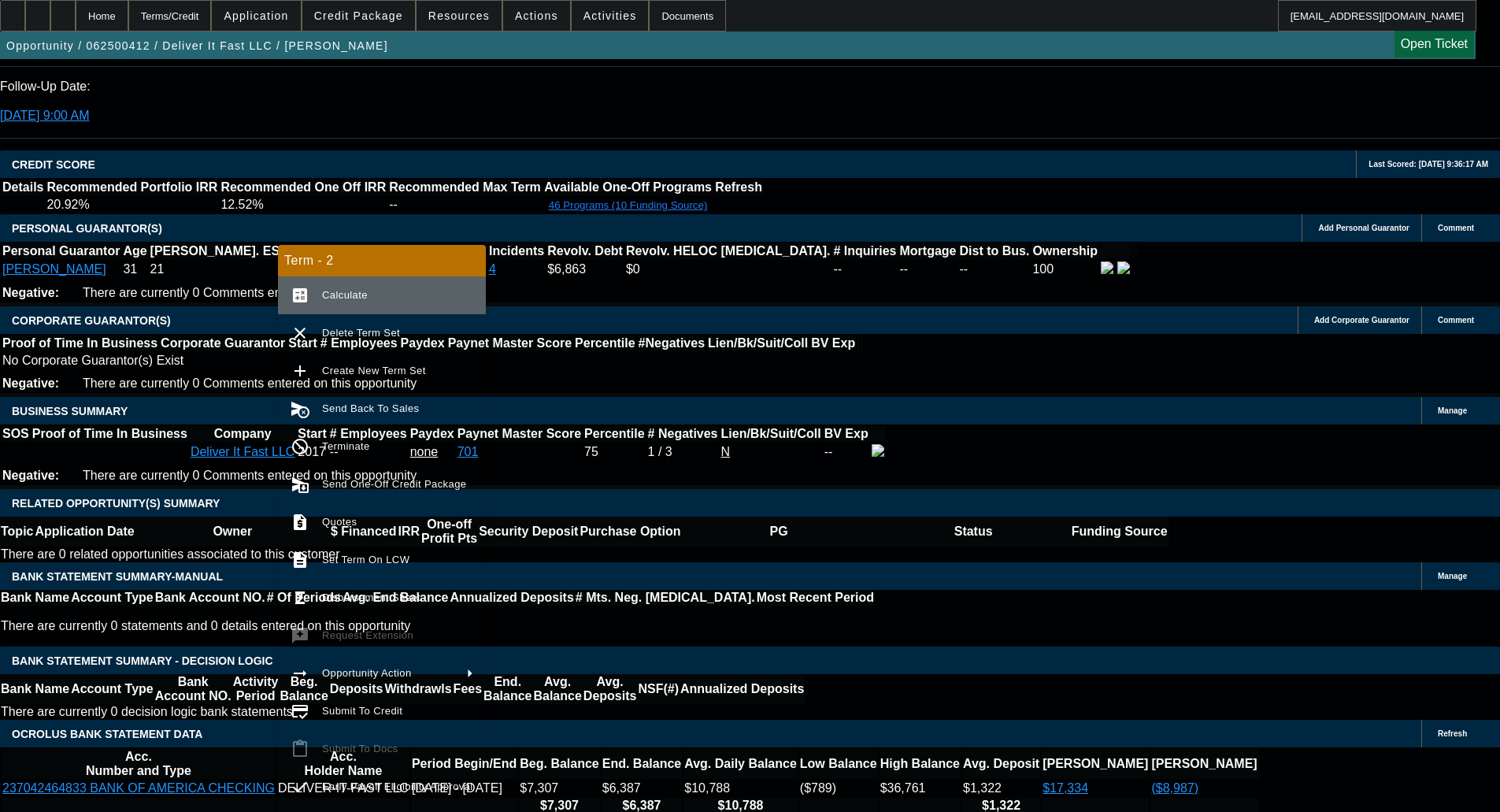
click at [342, 303] on span "Calculate" at bounding box center [397, 295] width 151 height 19
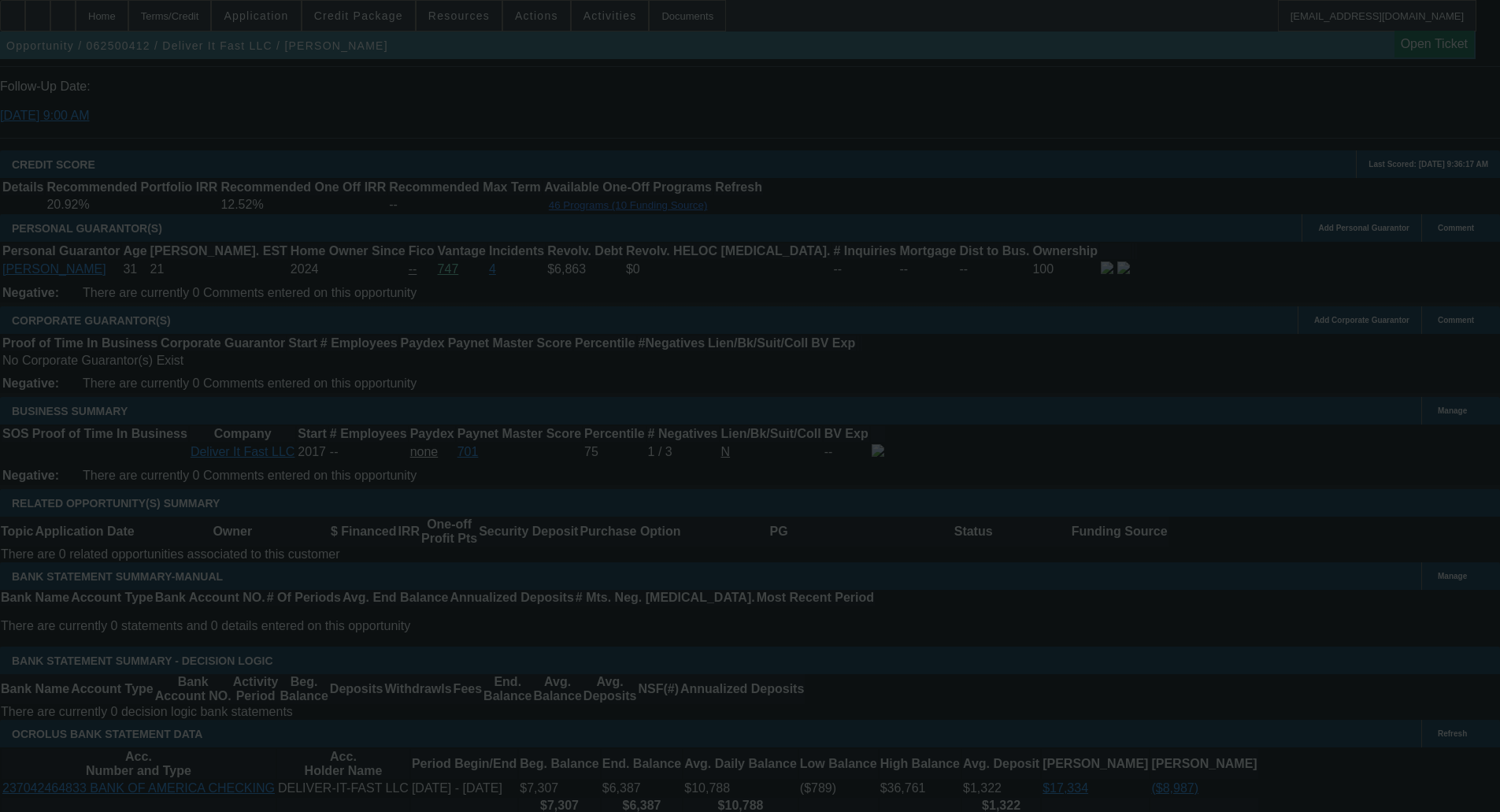
select select "0"
select select "2"
select select "0"
select select "6"
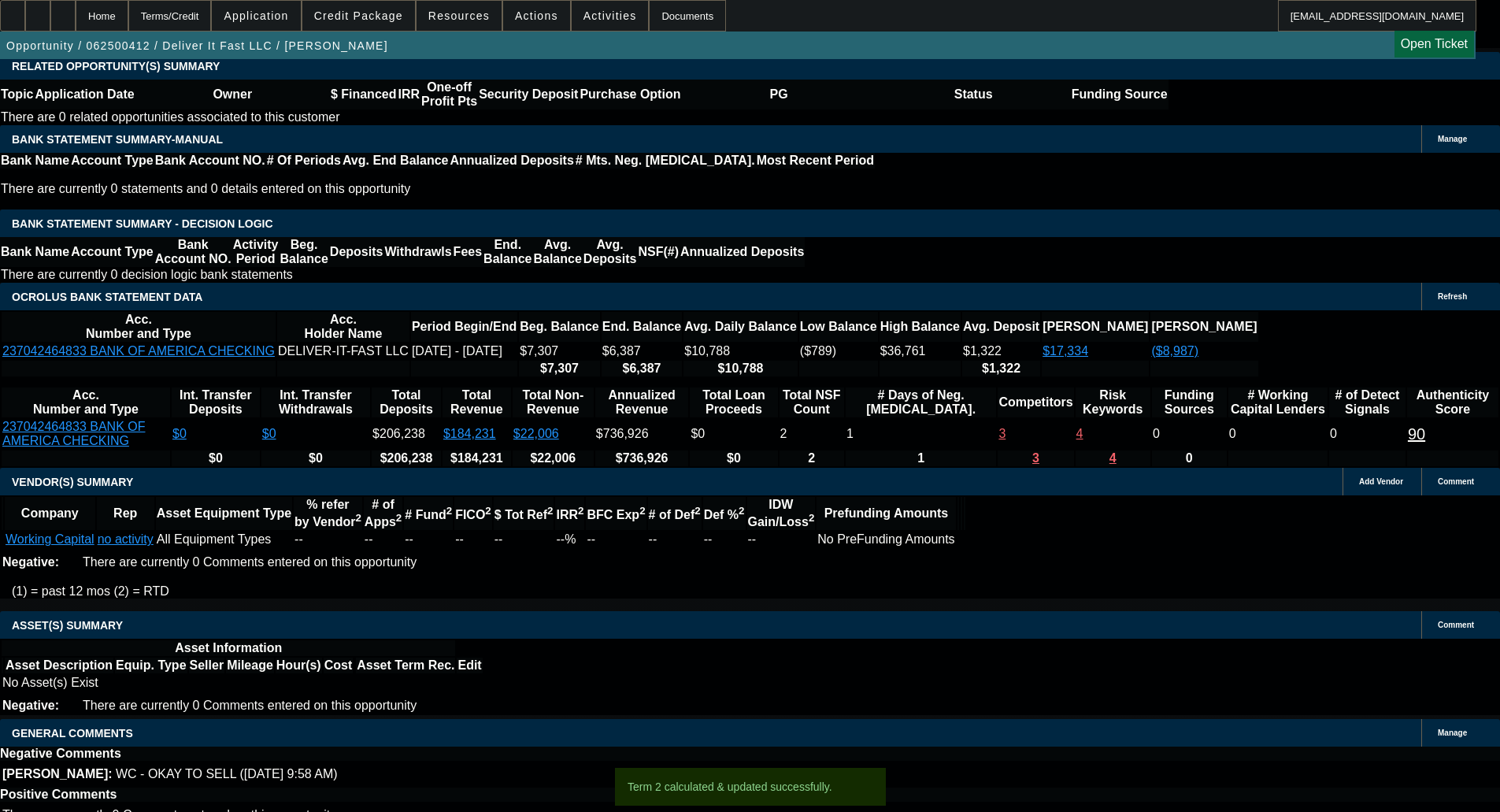
scroll to position [2621, 0]
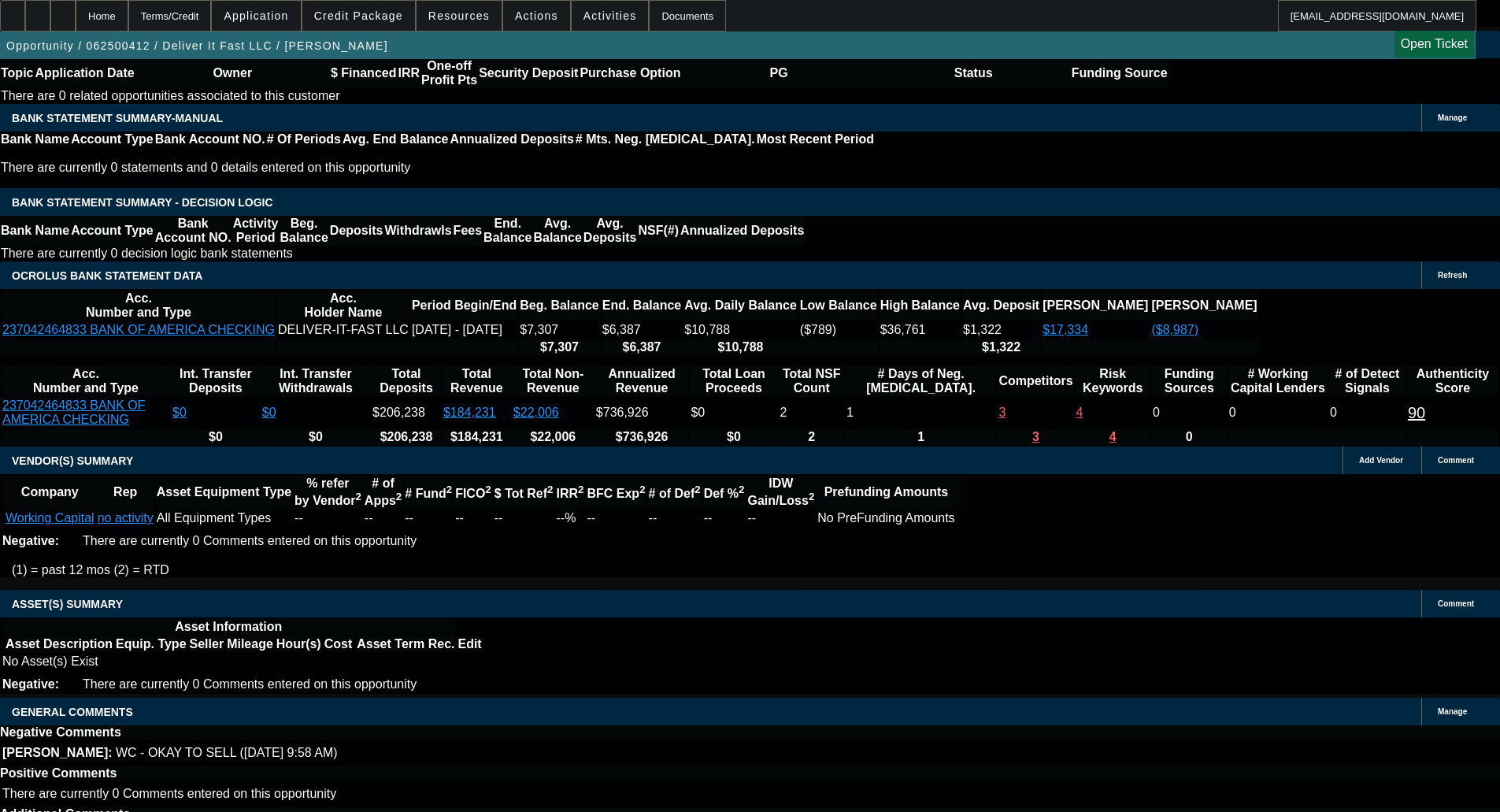
drag, startPoint x: 333, startPoint y: 484, endPoint x: 337, endPoint y: 494, distance: 10.8
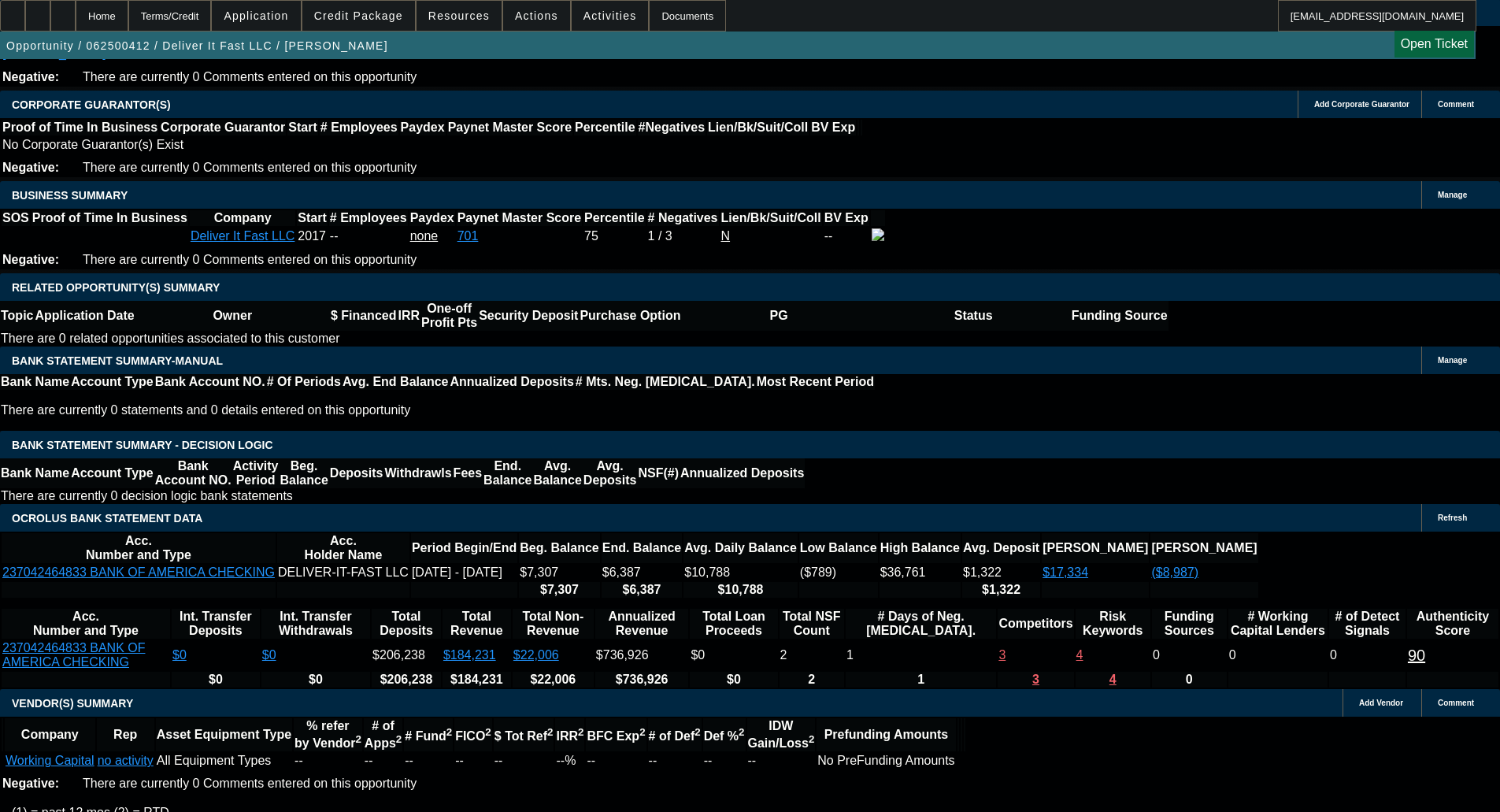
scroll to position [2227, 0]
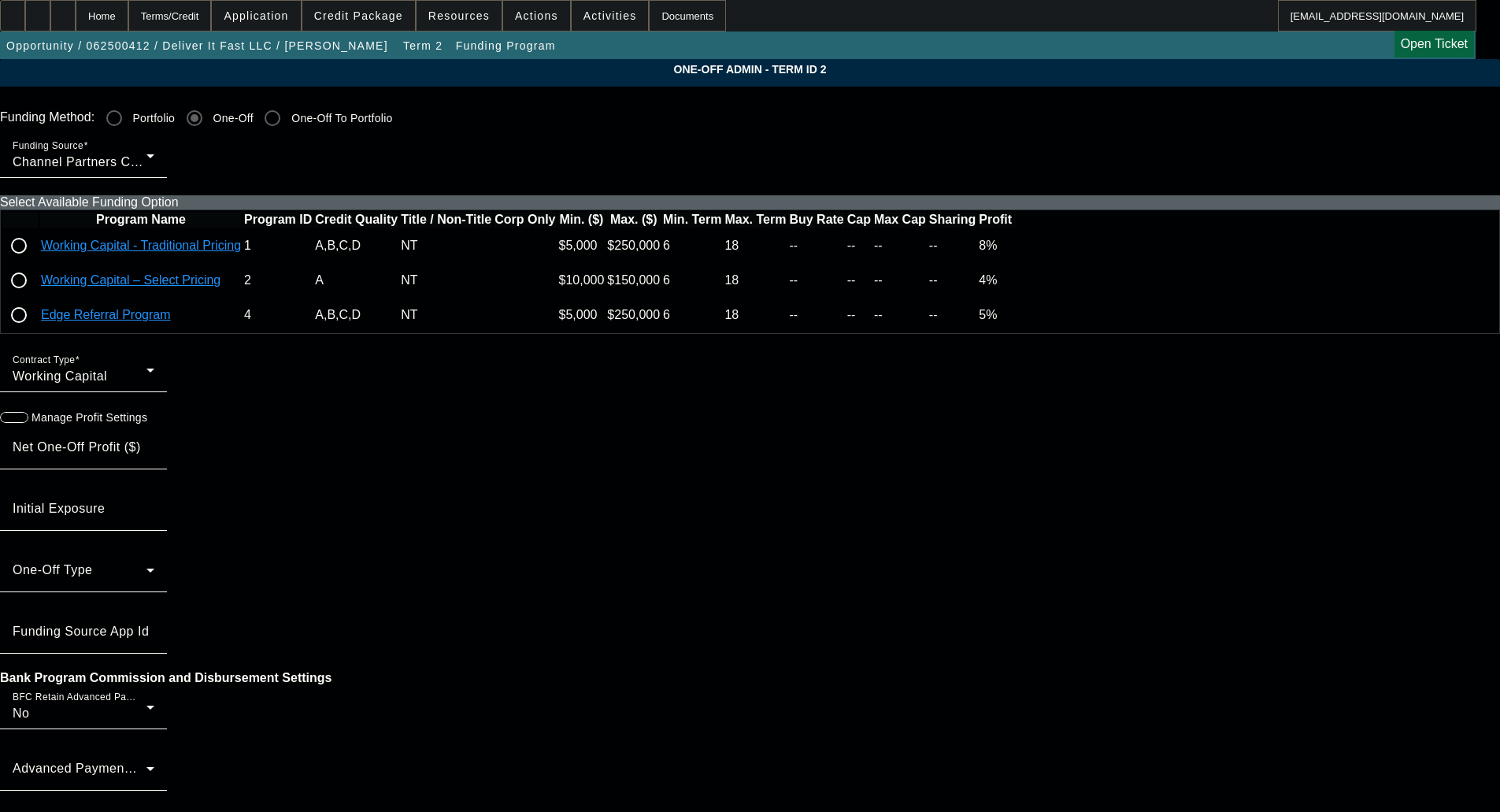
click at [35, 261] on input "radio" at bounding box center [19, 245] width 31 height 31
radio input "true"
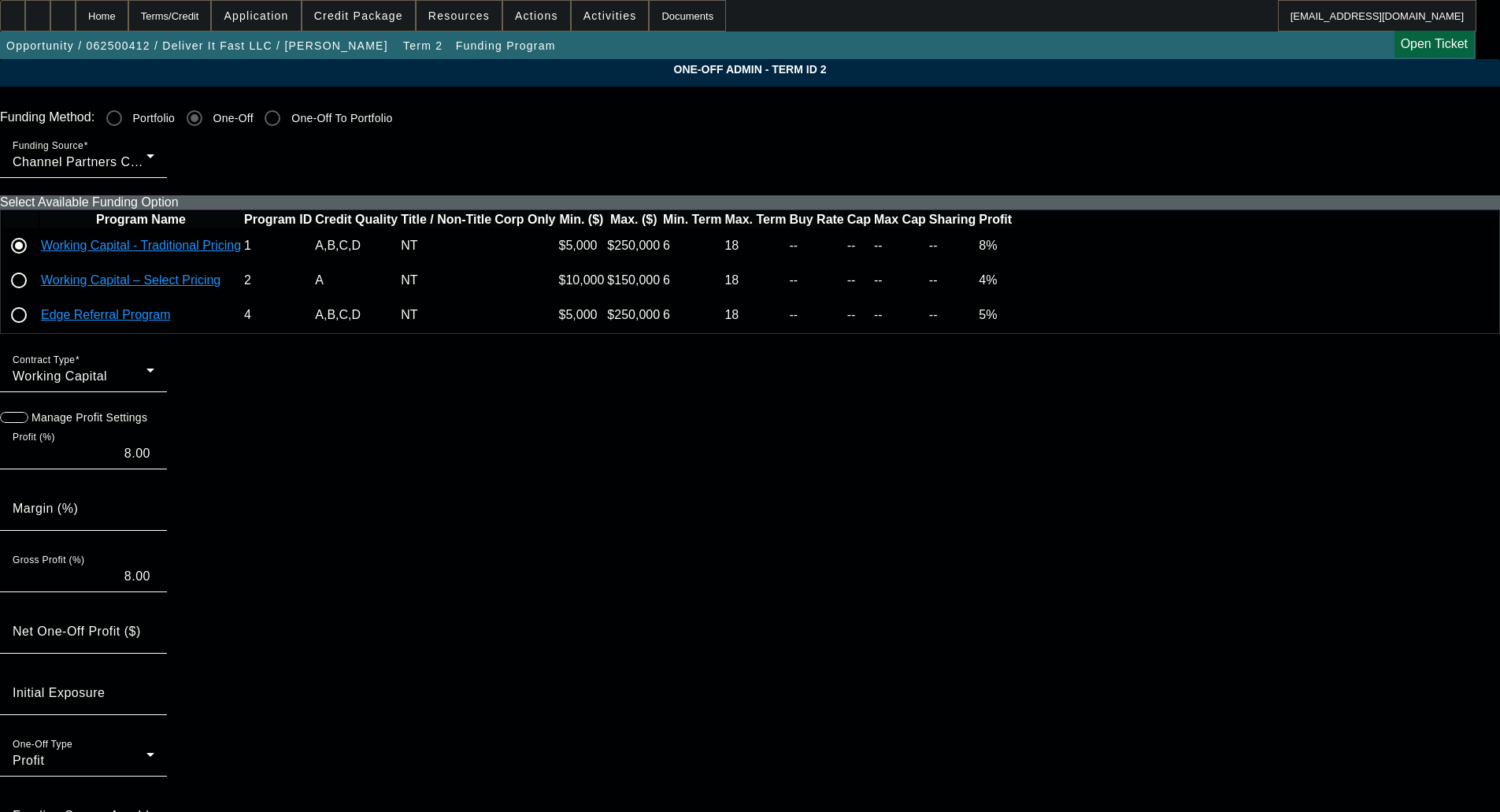
click at [149, 809] on mat-label "Funding Source App Id" at bounding box center [81, 815] width 137 height 13
click at [154, 811] on input "Funding Source App Id" at bounding box center [83, 822] width 142 height 19
paste input "550082"
type input "550082"
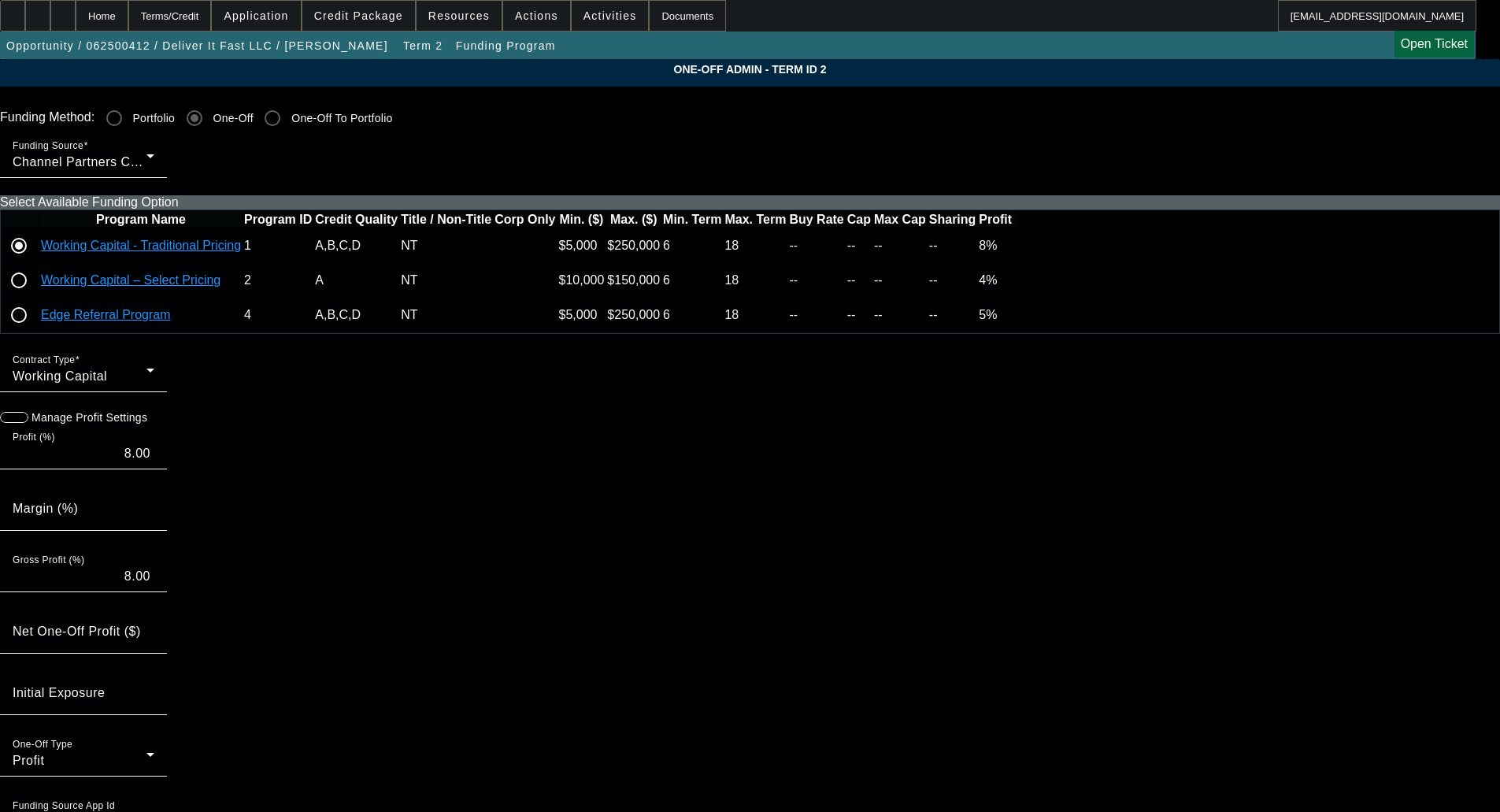
paste input "550082"
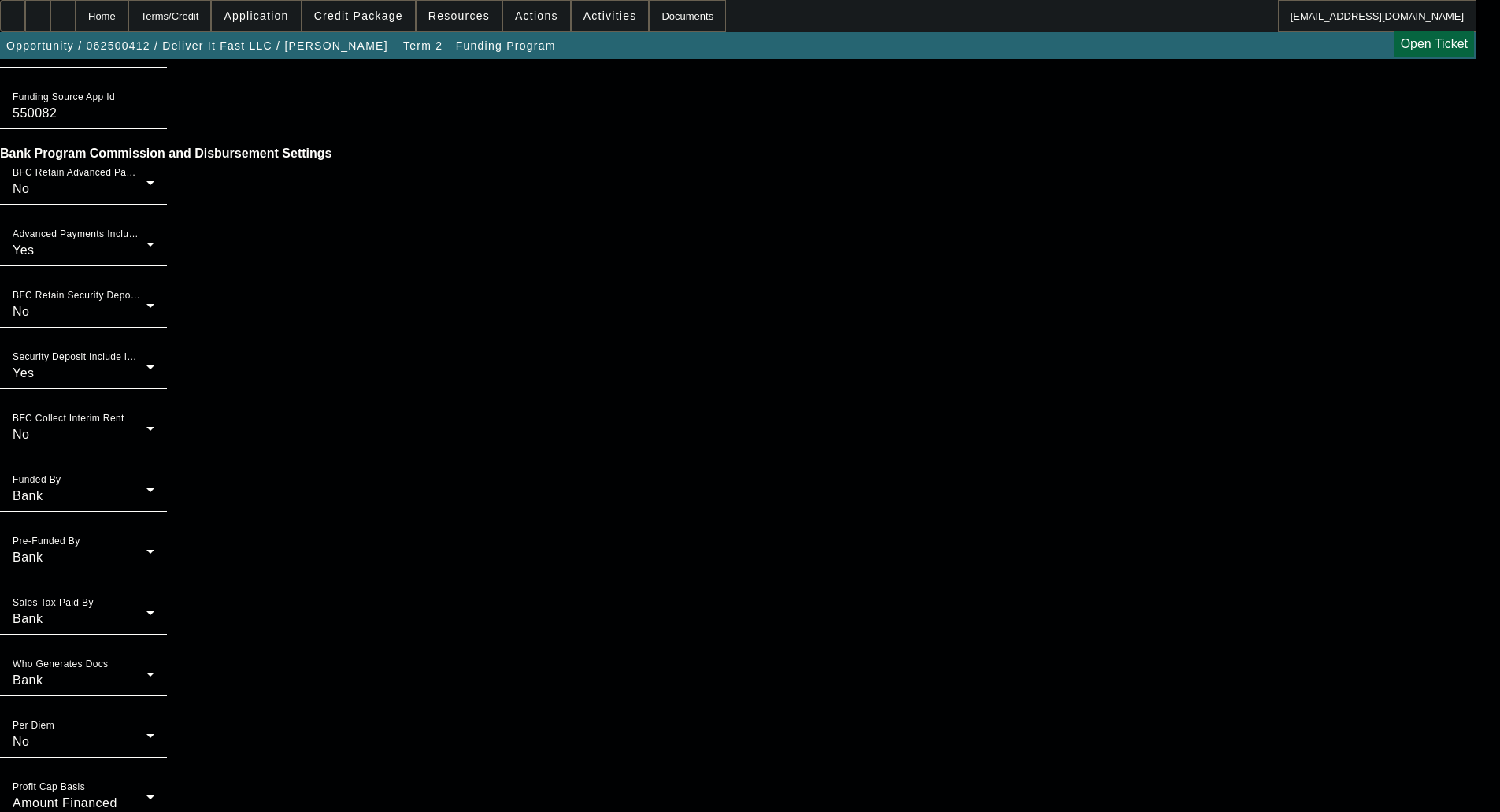
scroll to position [891, 0]
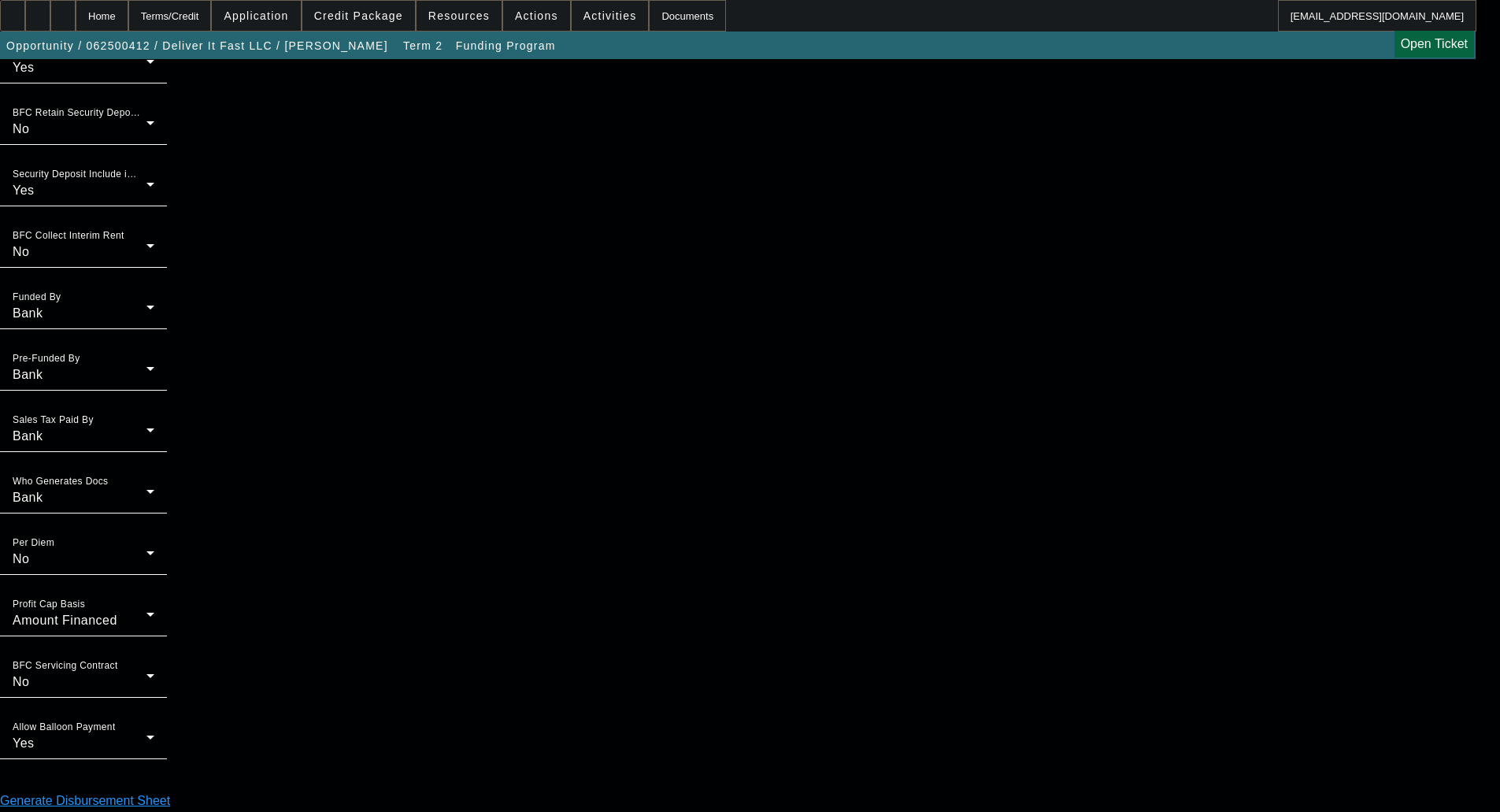
type input "550082"
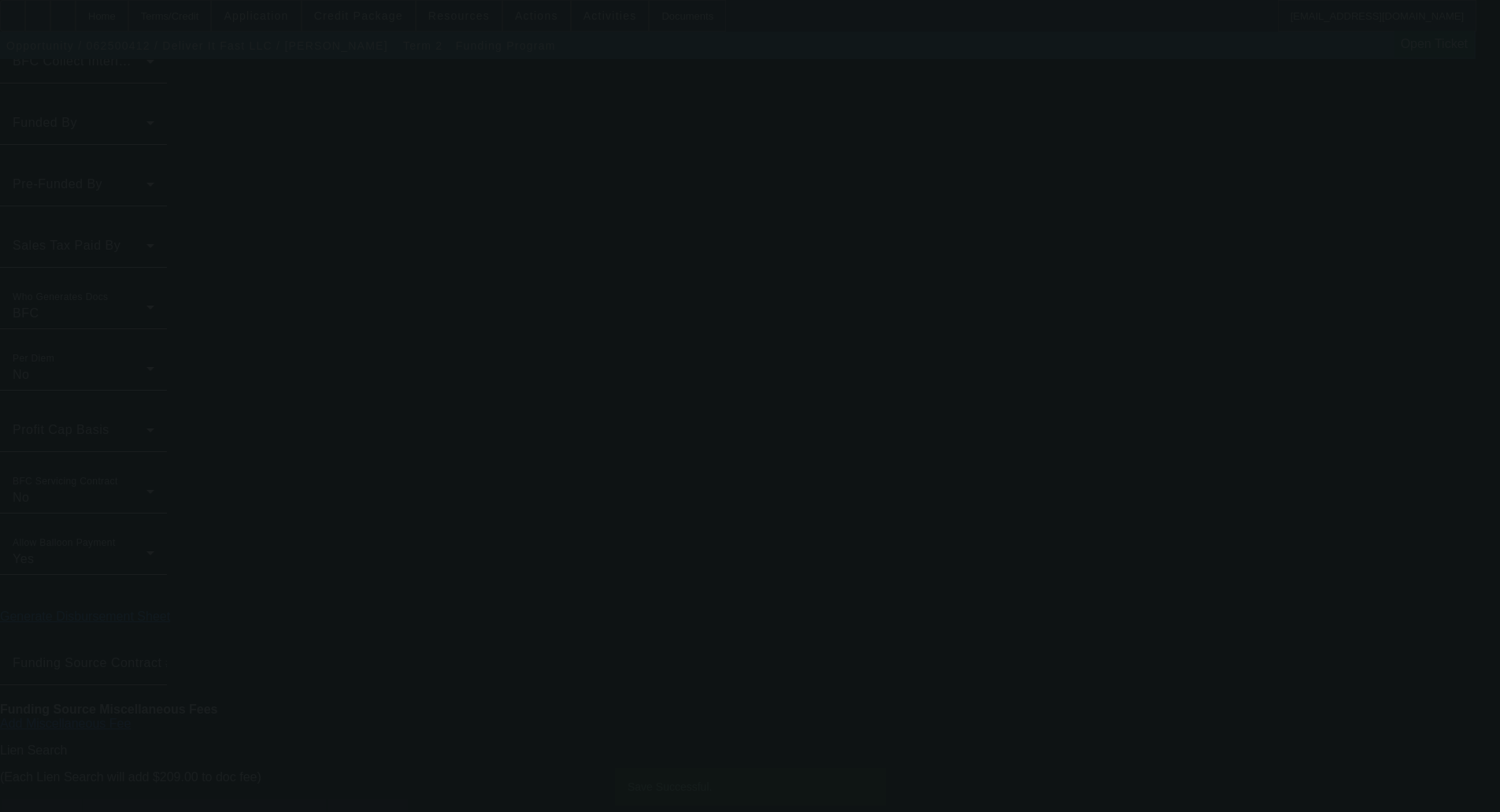
scroll to position [0, 0]
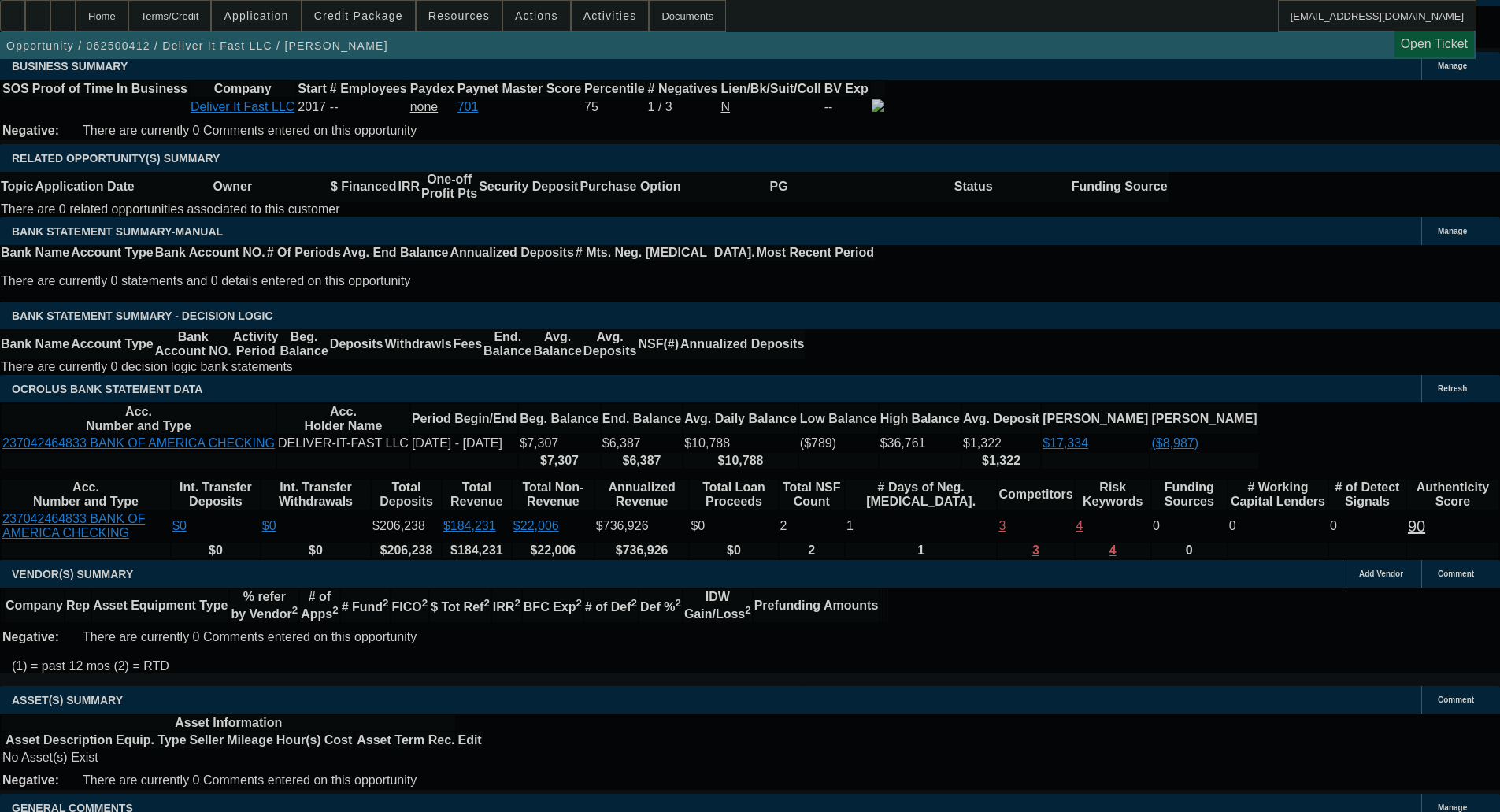
scroll to position [2515, 0]
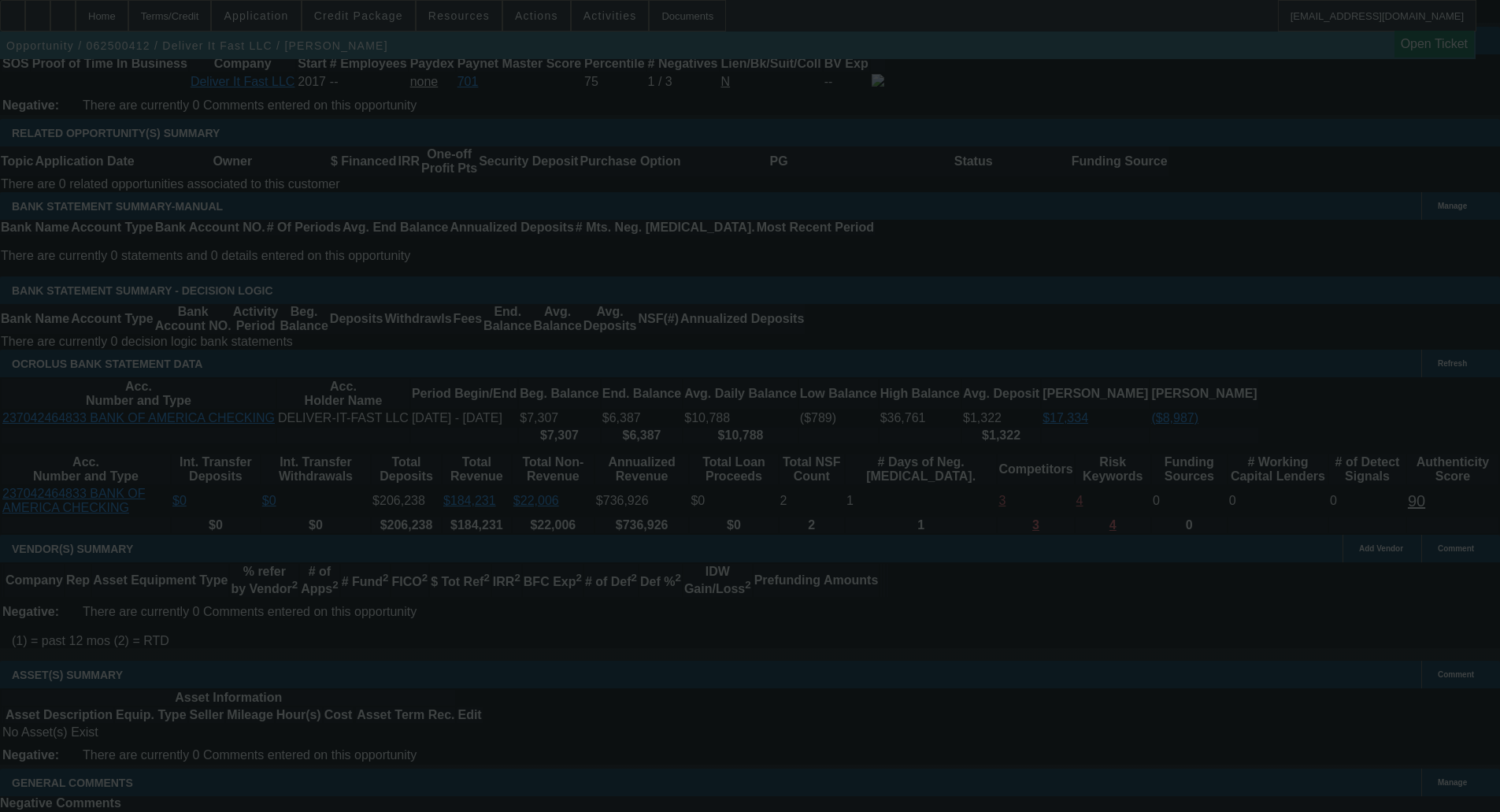
select select "0"
select select "2"
select select "0"
select select "6"
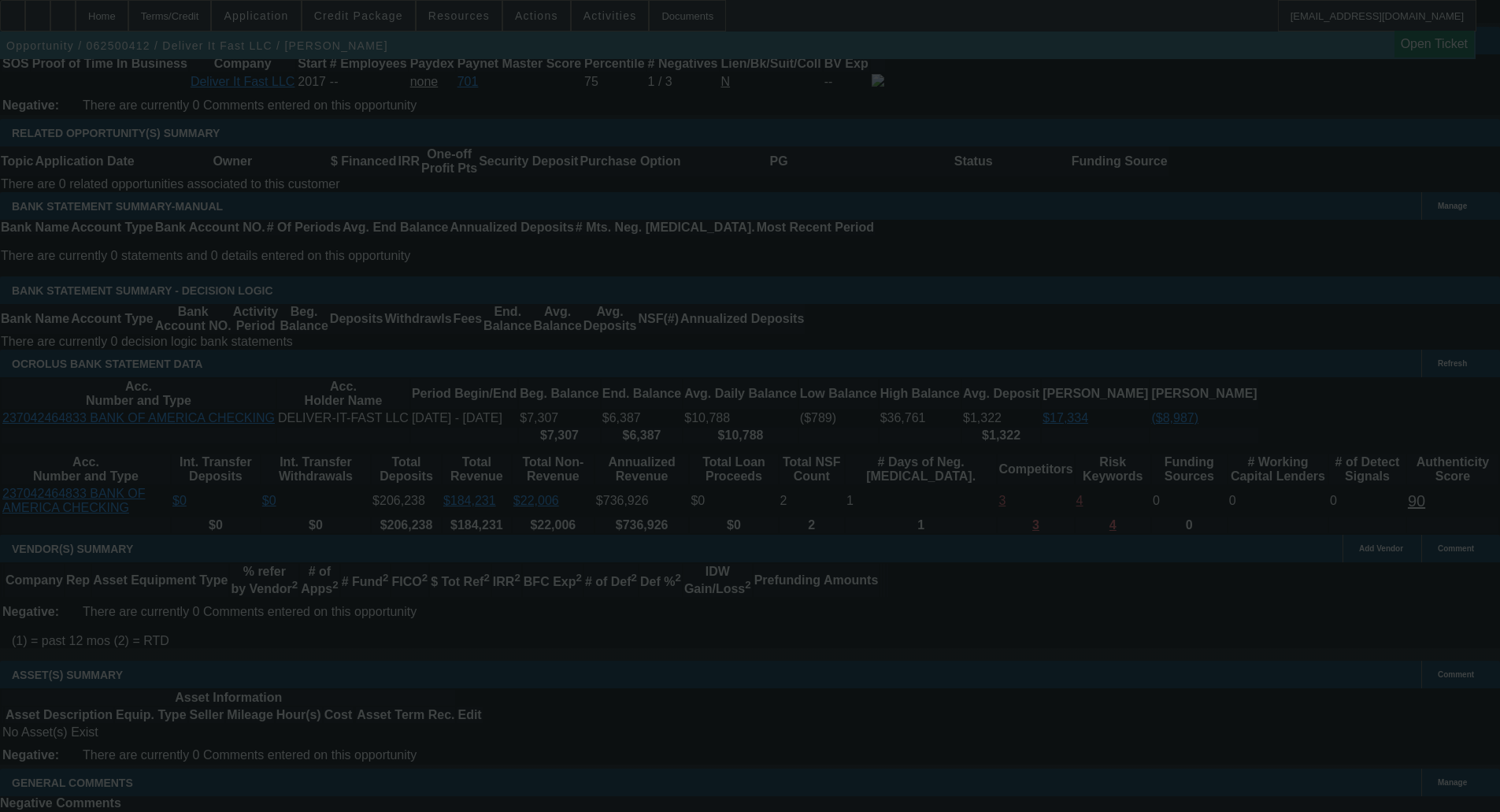
select select "0"
select select "2"
select select "0.1"
select select "4"
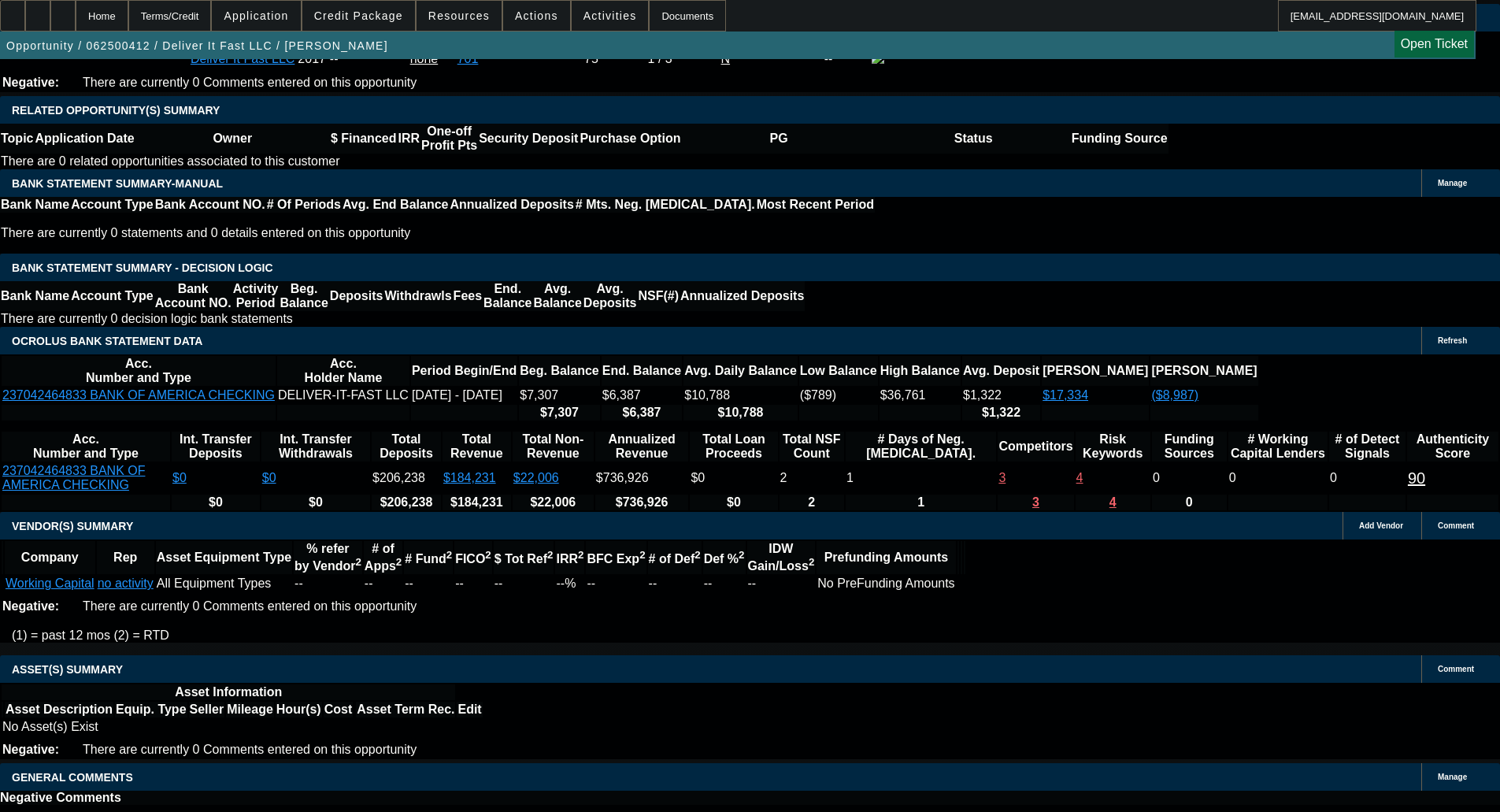
select select "9"
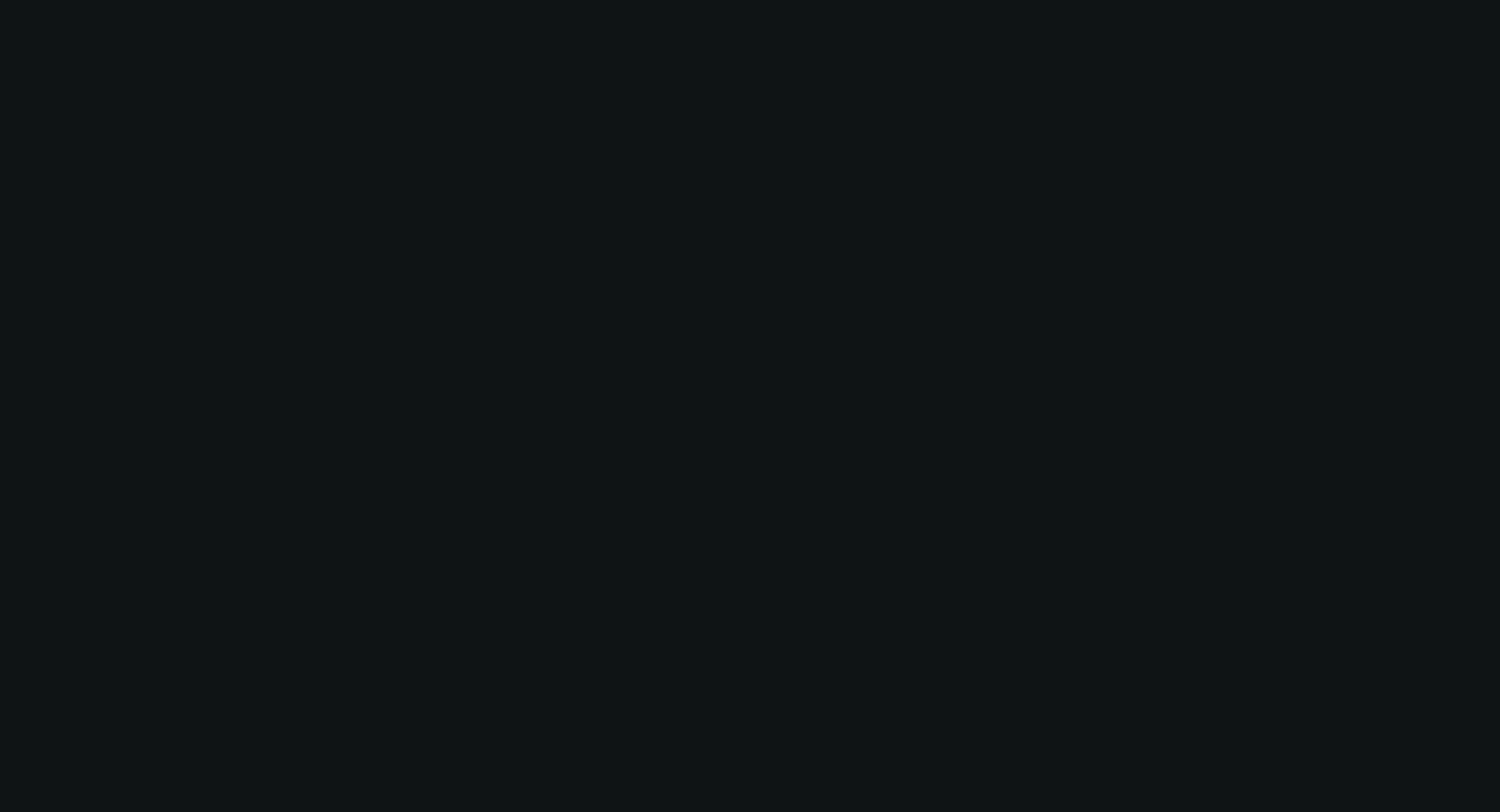
scroll to position [0, 0]
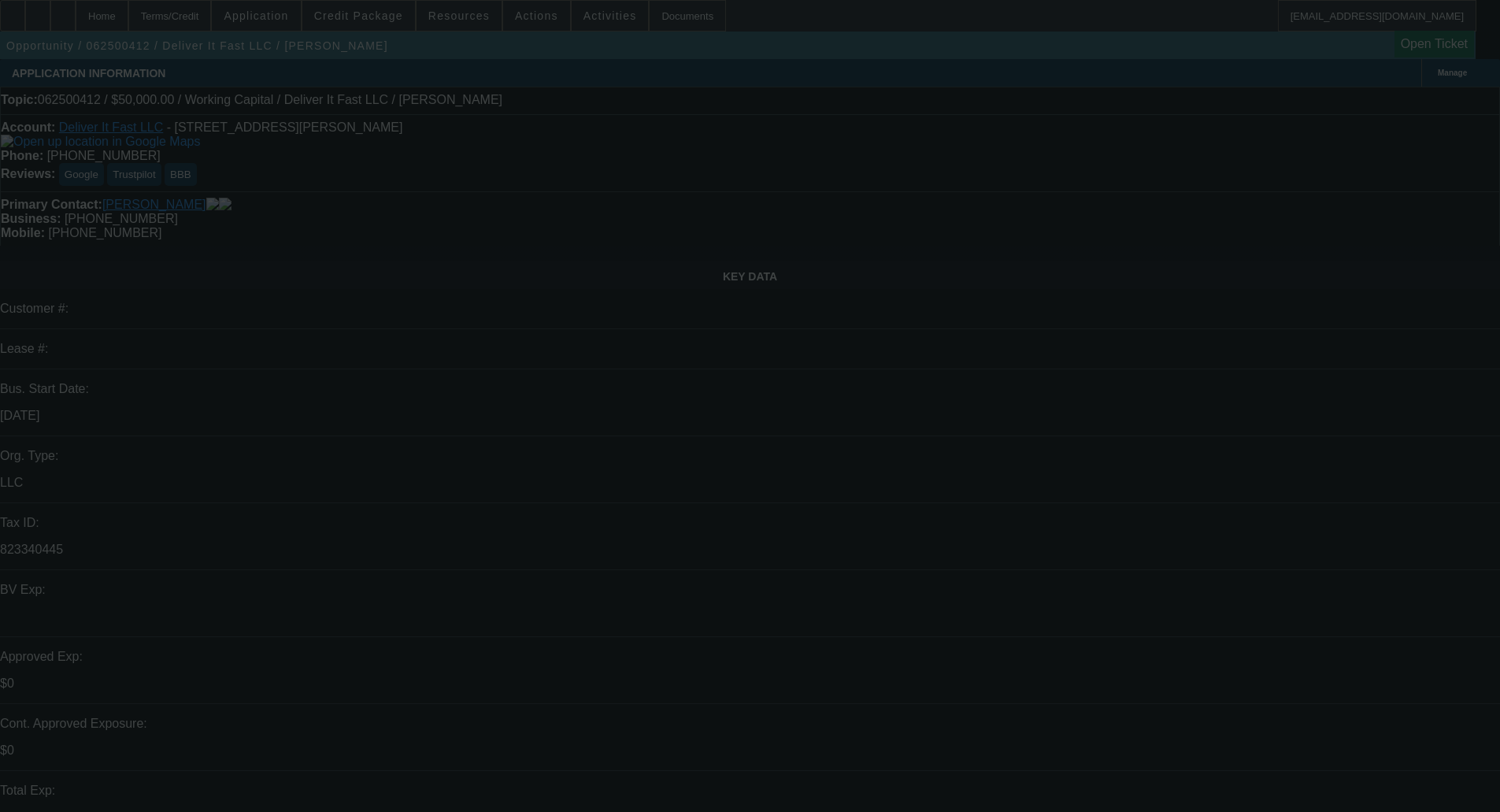
type input "10/24/2025"
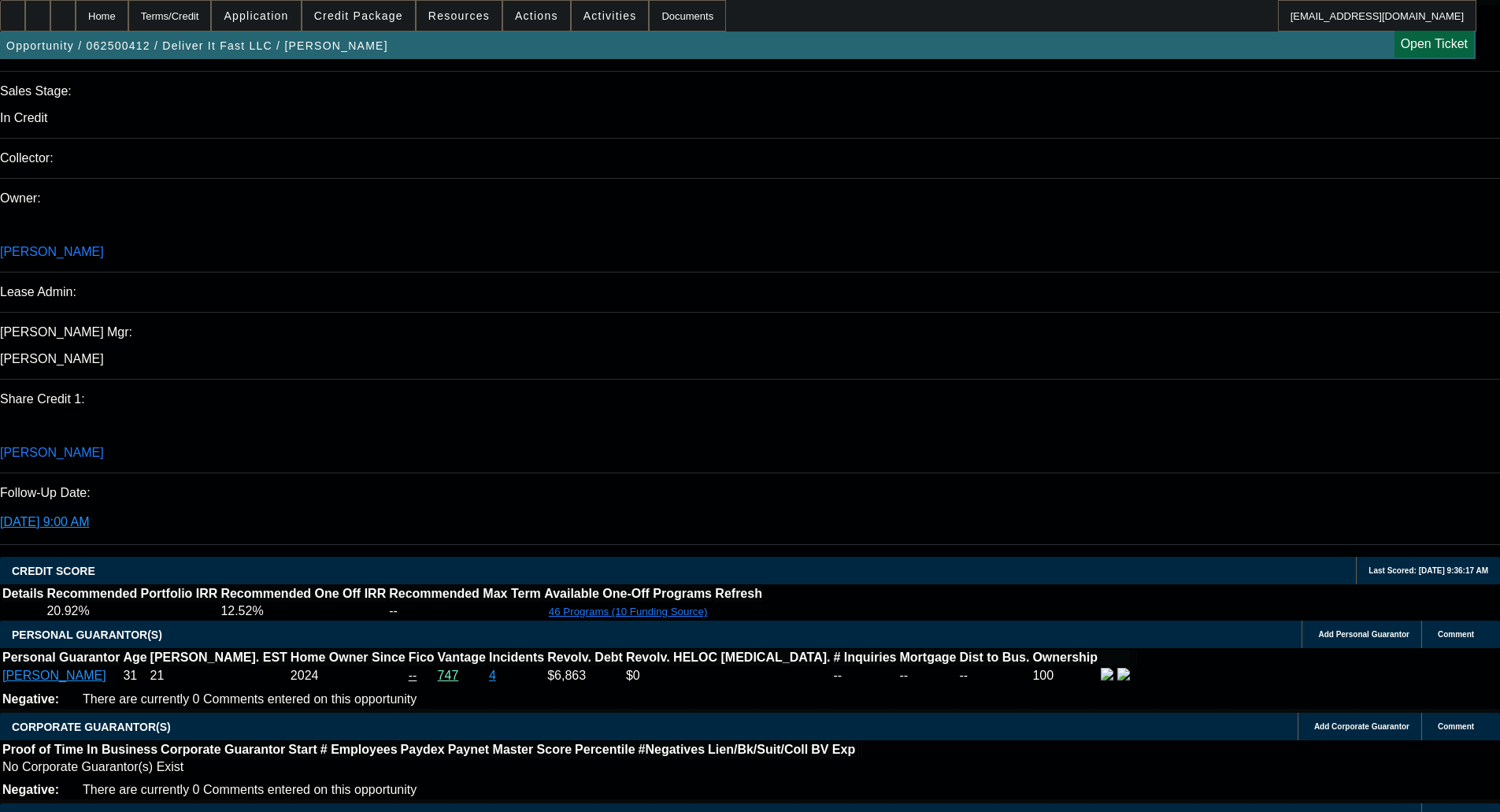
type input "11:19"
click at [1145, 557] on span "24" at bounding box center [1153, 553] width 29 height 29
type input "9/24/2025"
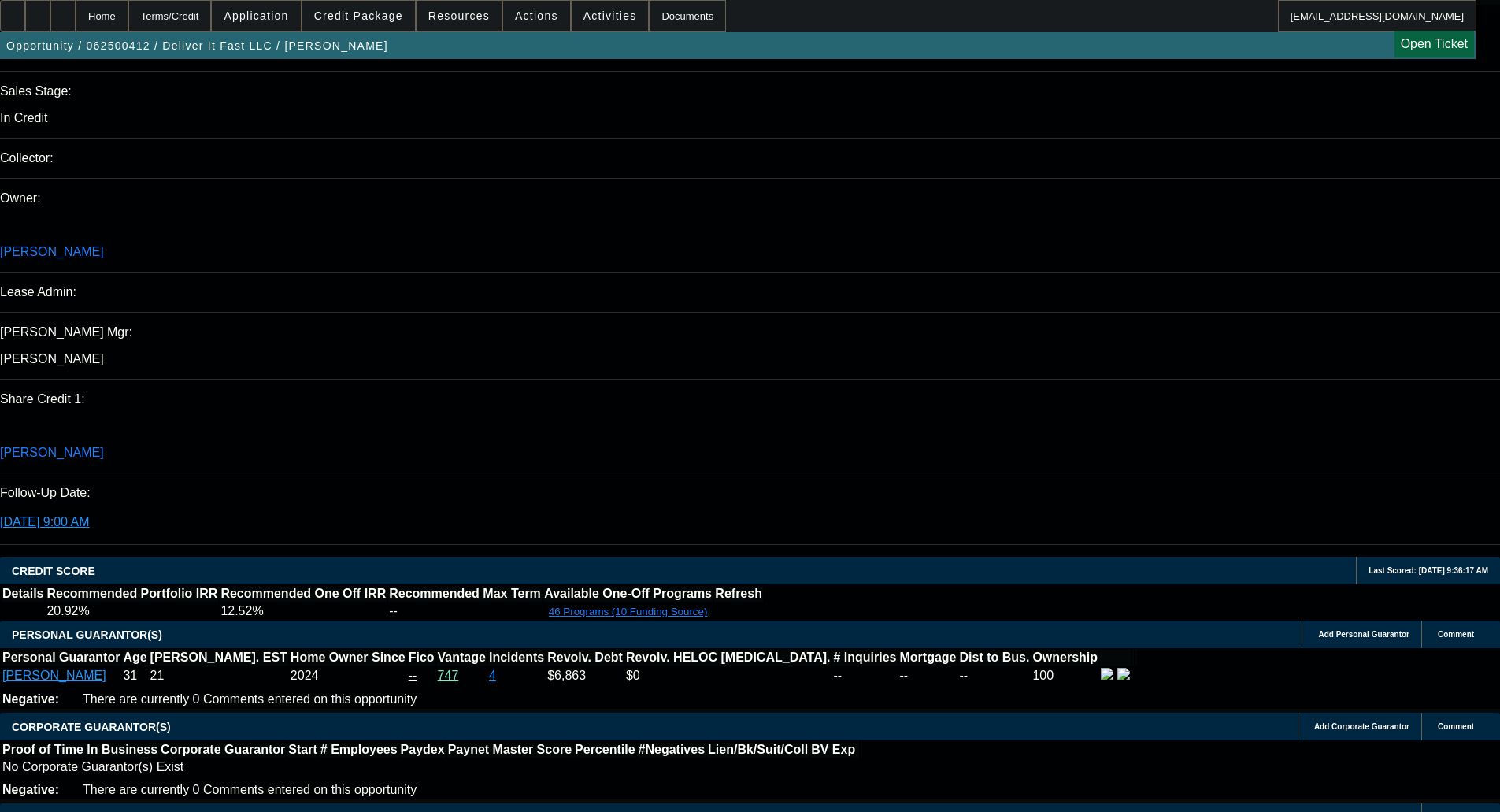
type input "10:14"
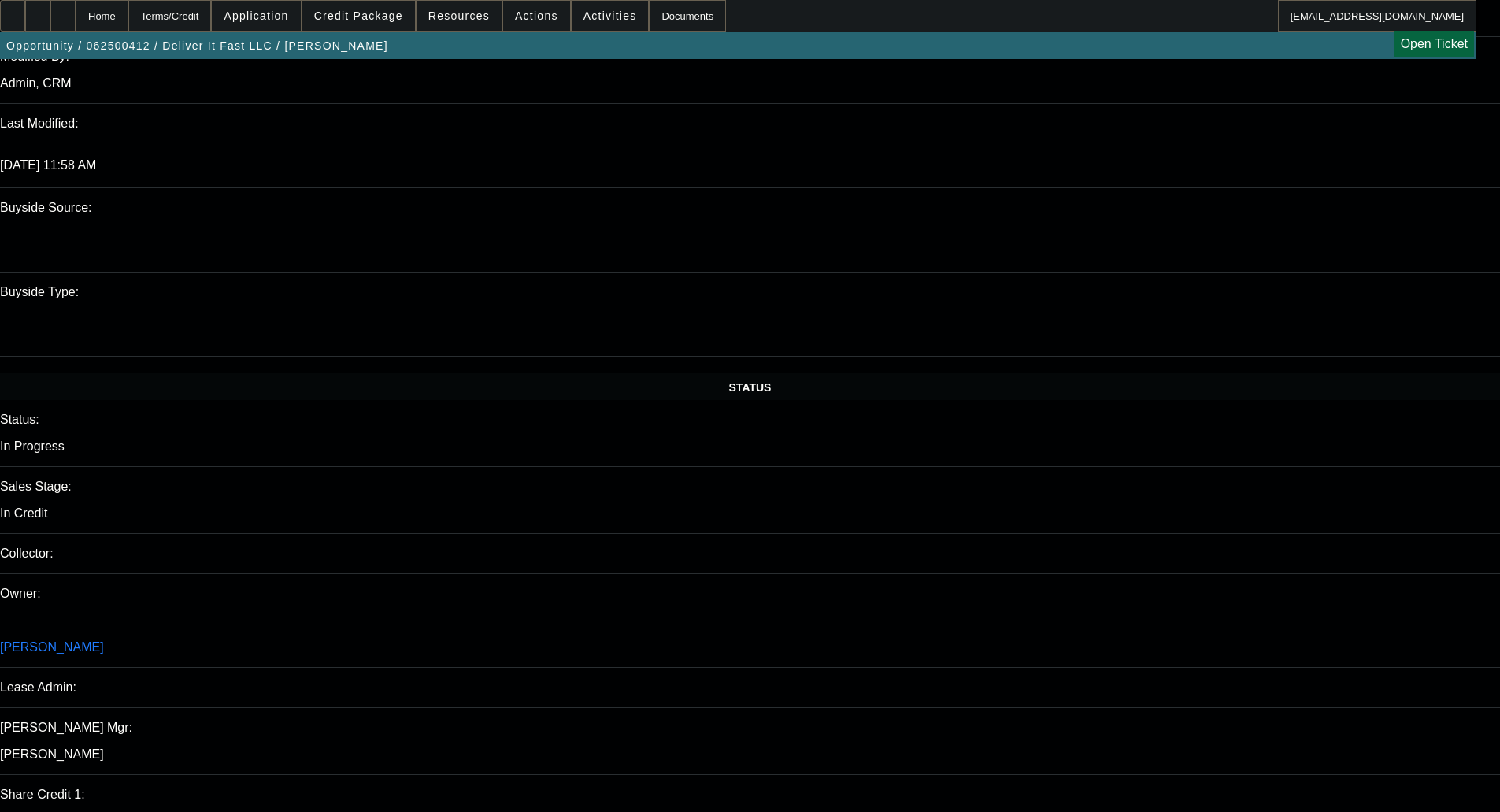
scroll to position [1363, 0]
paste textarea "CUSTOMER QUALIFIED FOR UP TO $XXX. ENTERING THIS IN AS A PLACEHOLDER FOR NOW UN…"
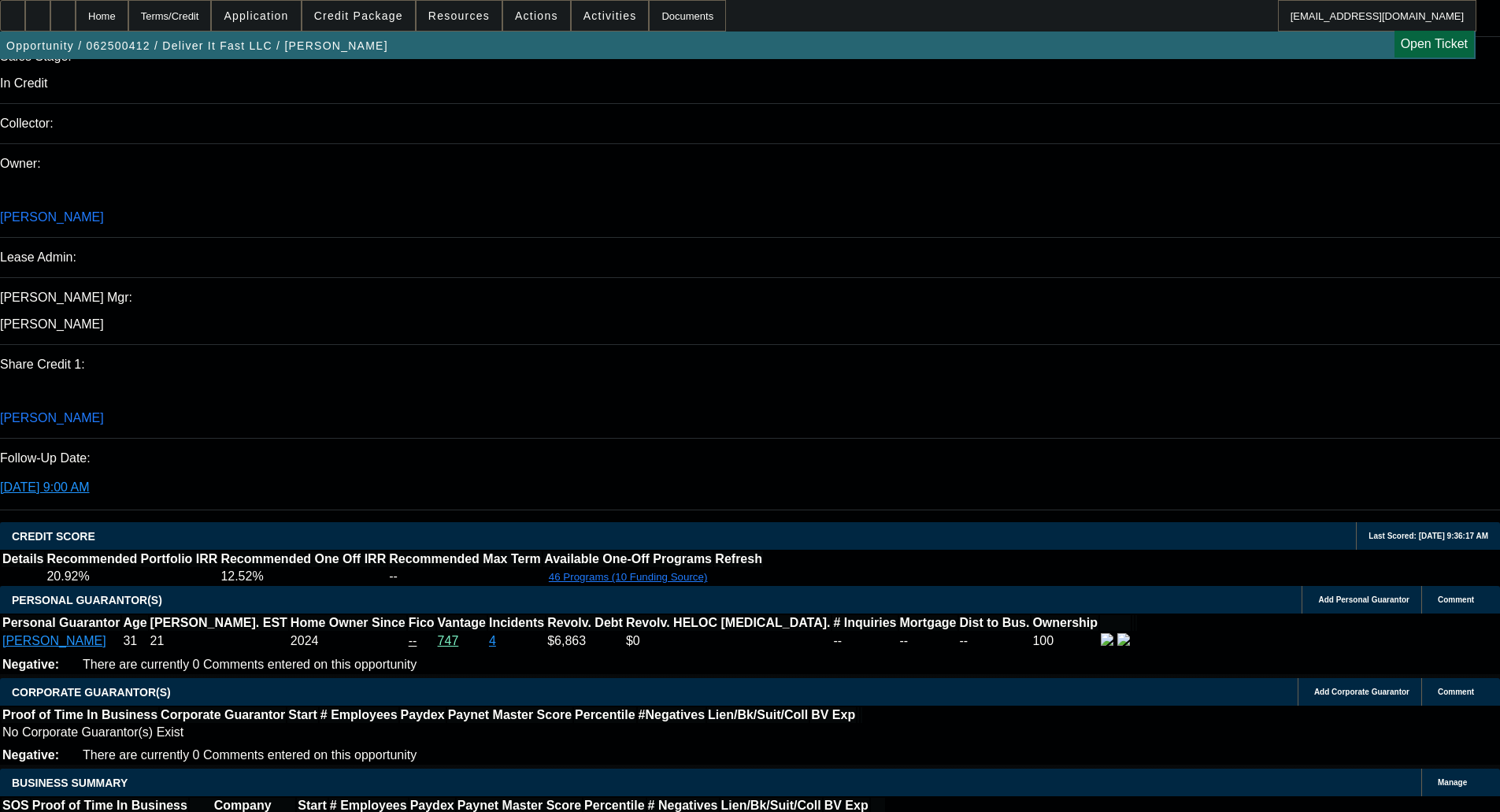
scroll to position [1835, 0]
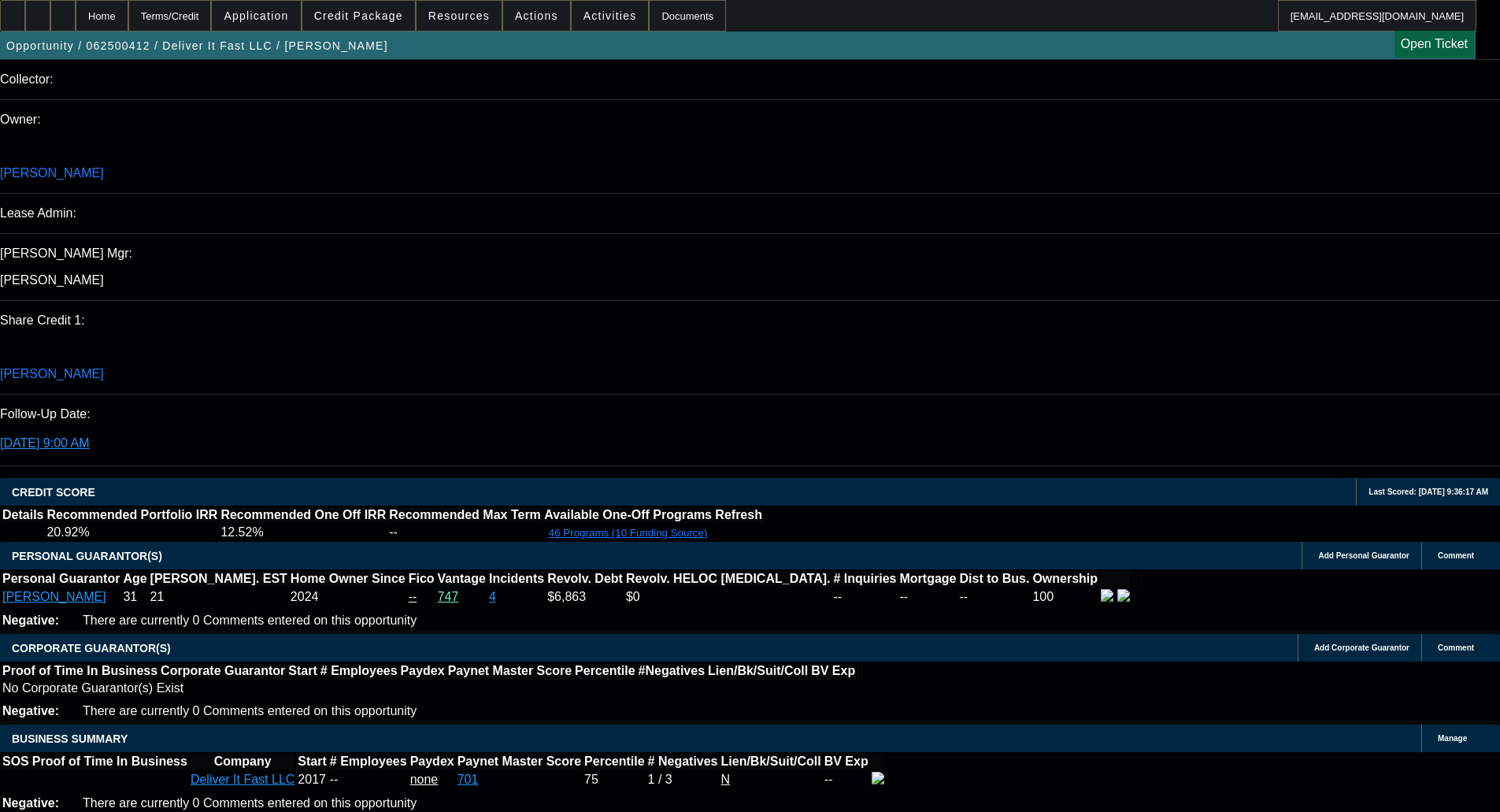
type textarea "CUSTOMER QUALIFIED FOR UP TO $50k. ENTERING THIS IN AS A PLACEHOLDER FOR NOW UN…"
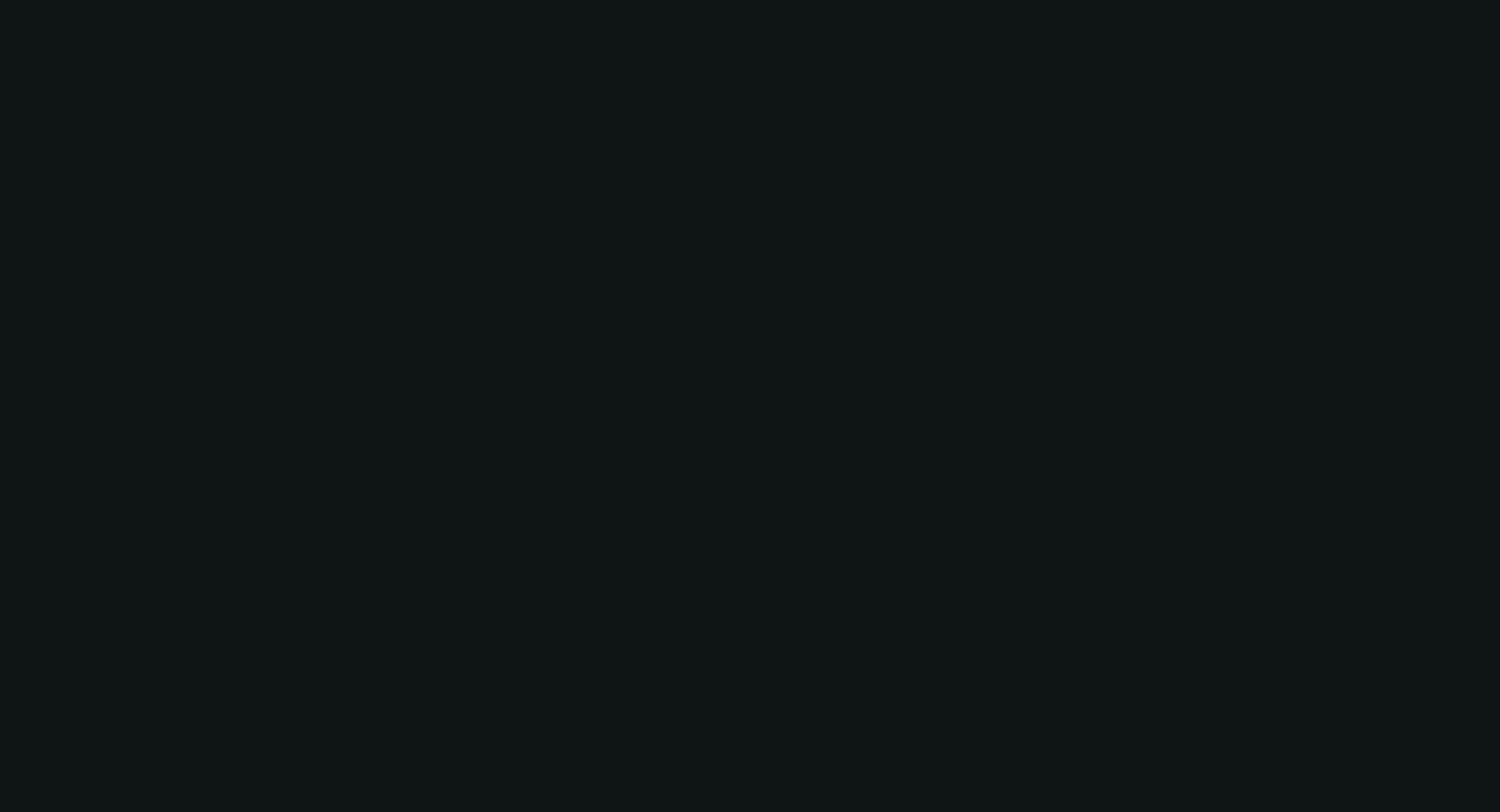
select select "0"
select select "2"
select select "0"
select select "6"
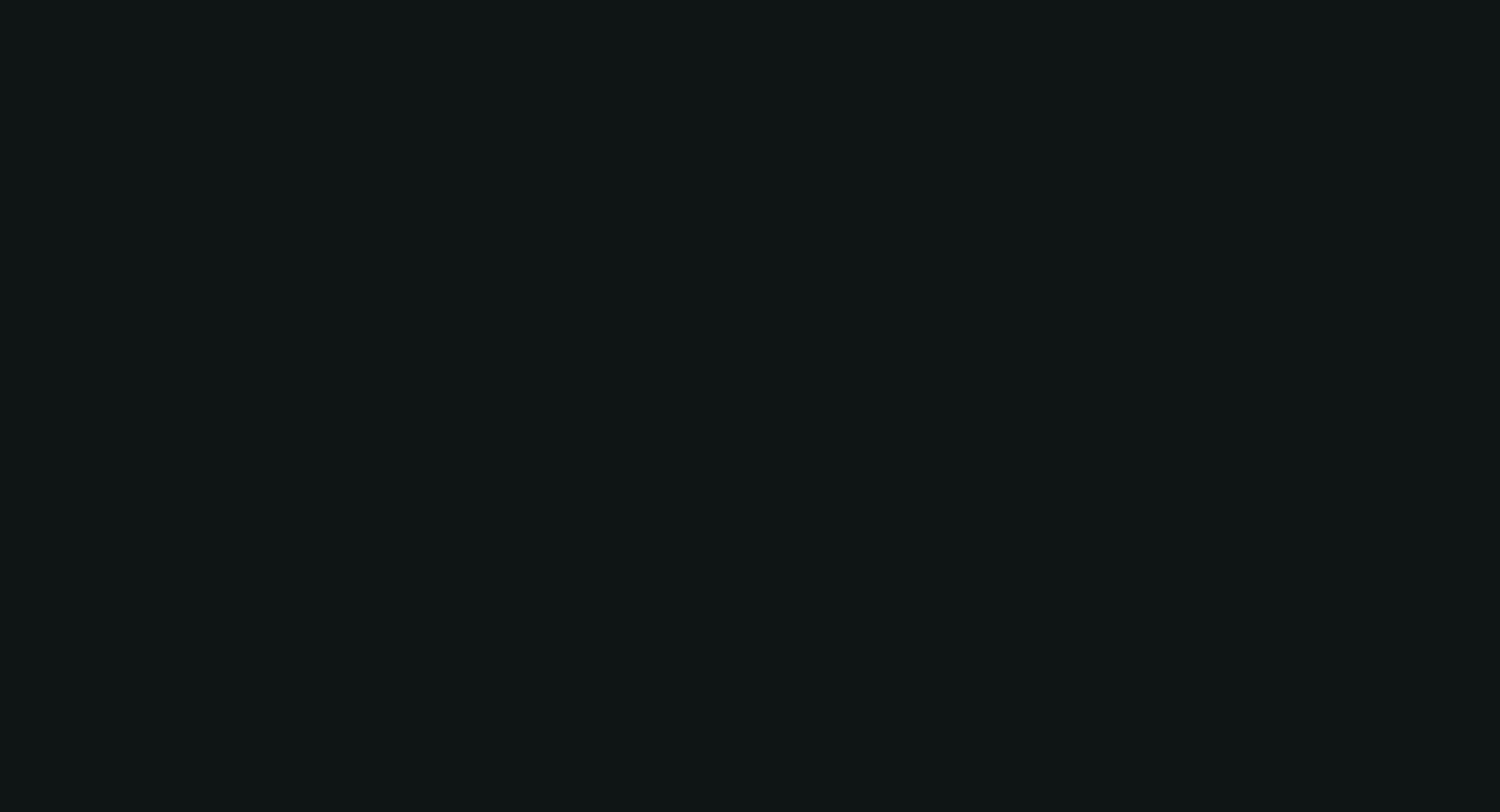
select select "0"
select select "2"
select select "0"
select select "6"
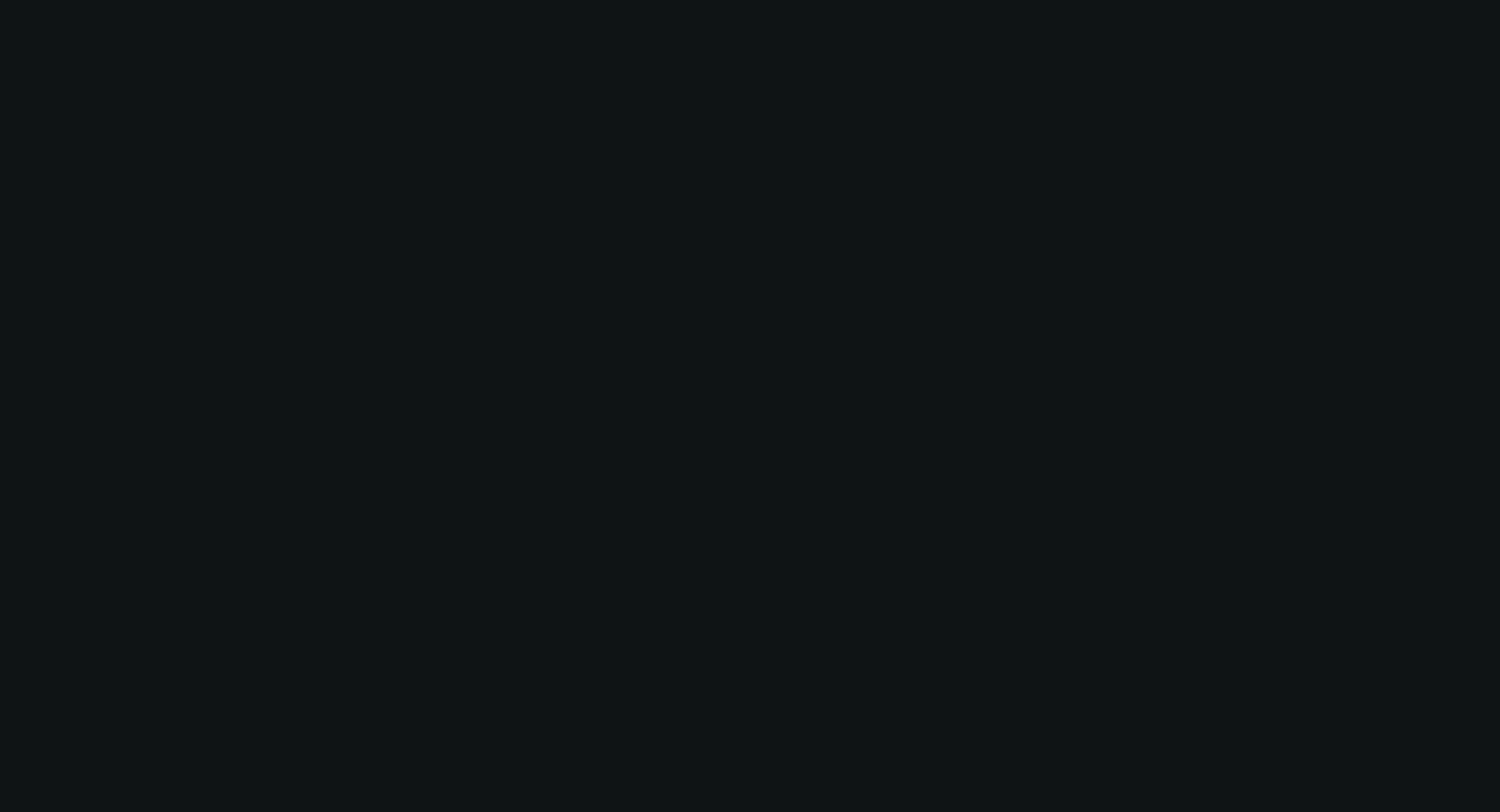
select select "0"
select select "2"
select select "0.1"
select select "4"
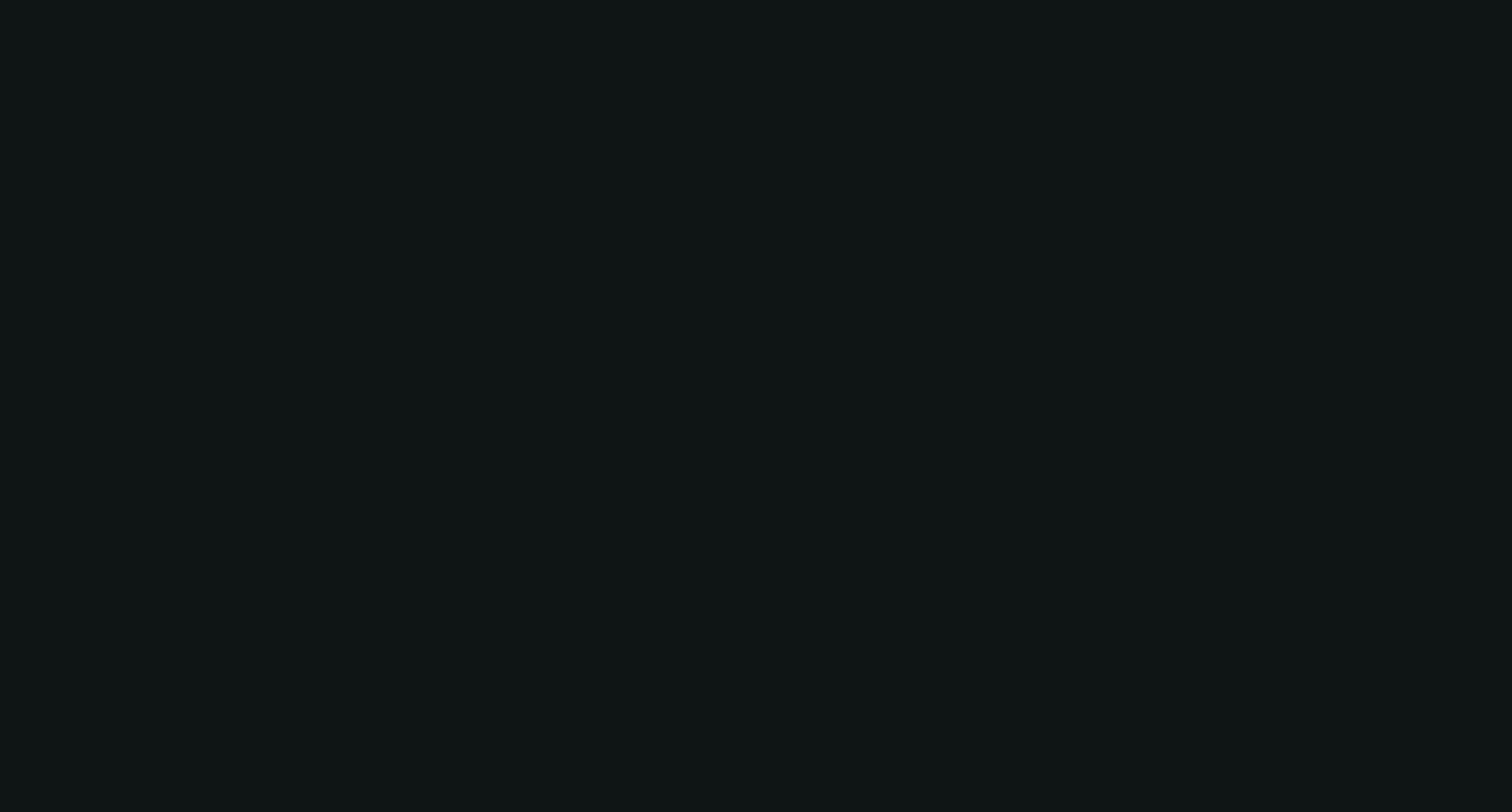
select select "0"
select select "0.1"
select select "4"
select select "0"
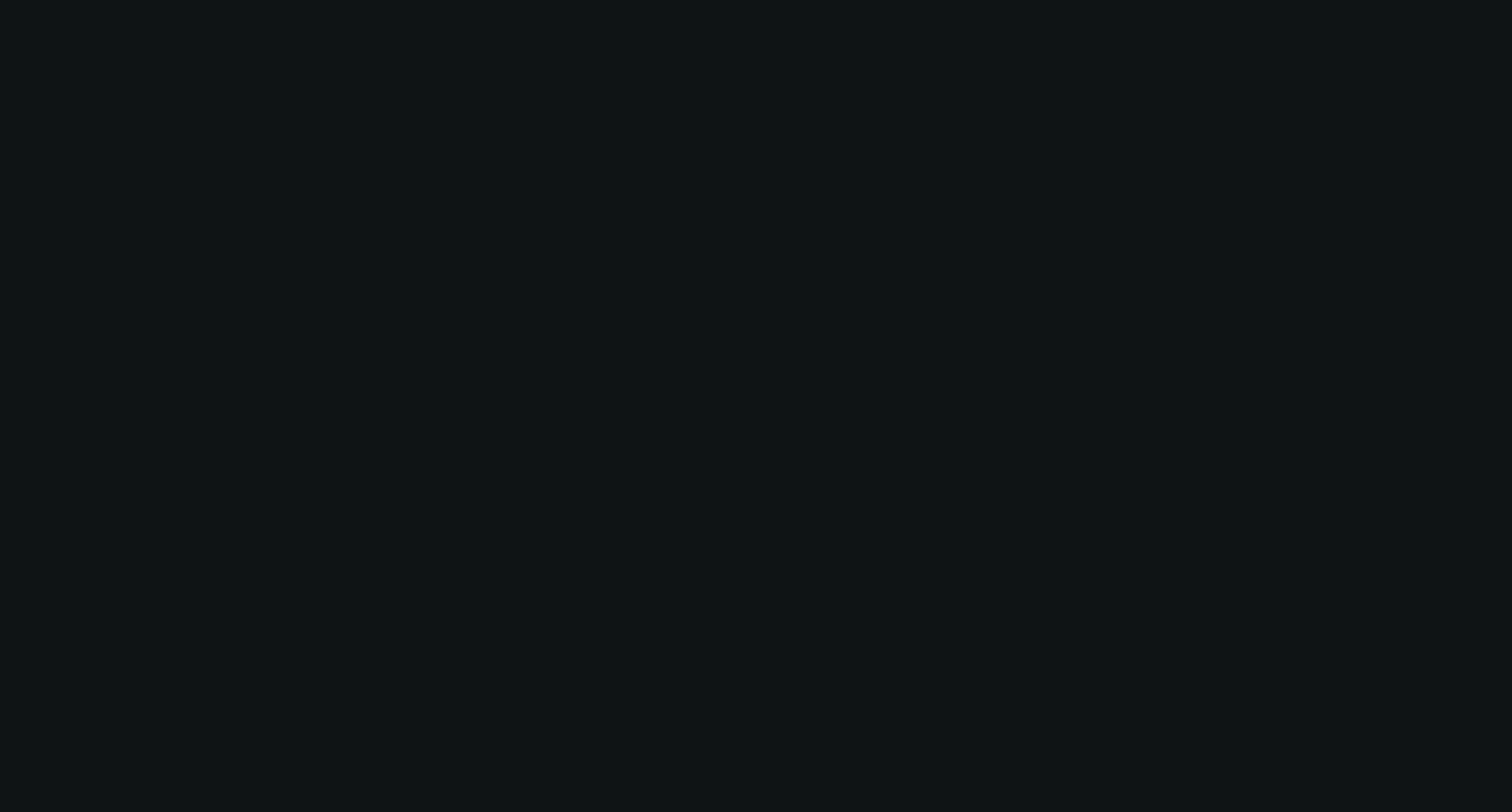
select select "2"
select select "0.1"
select select "4"
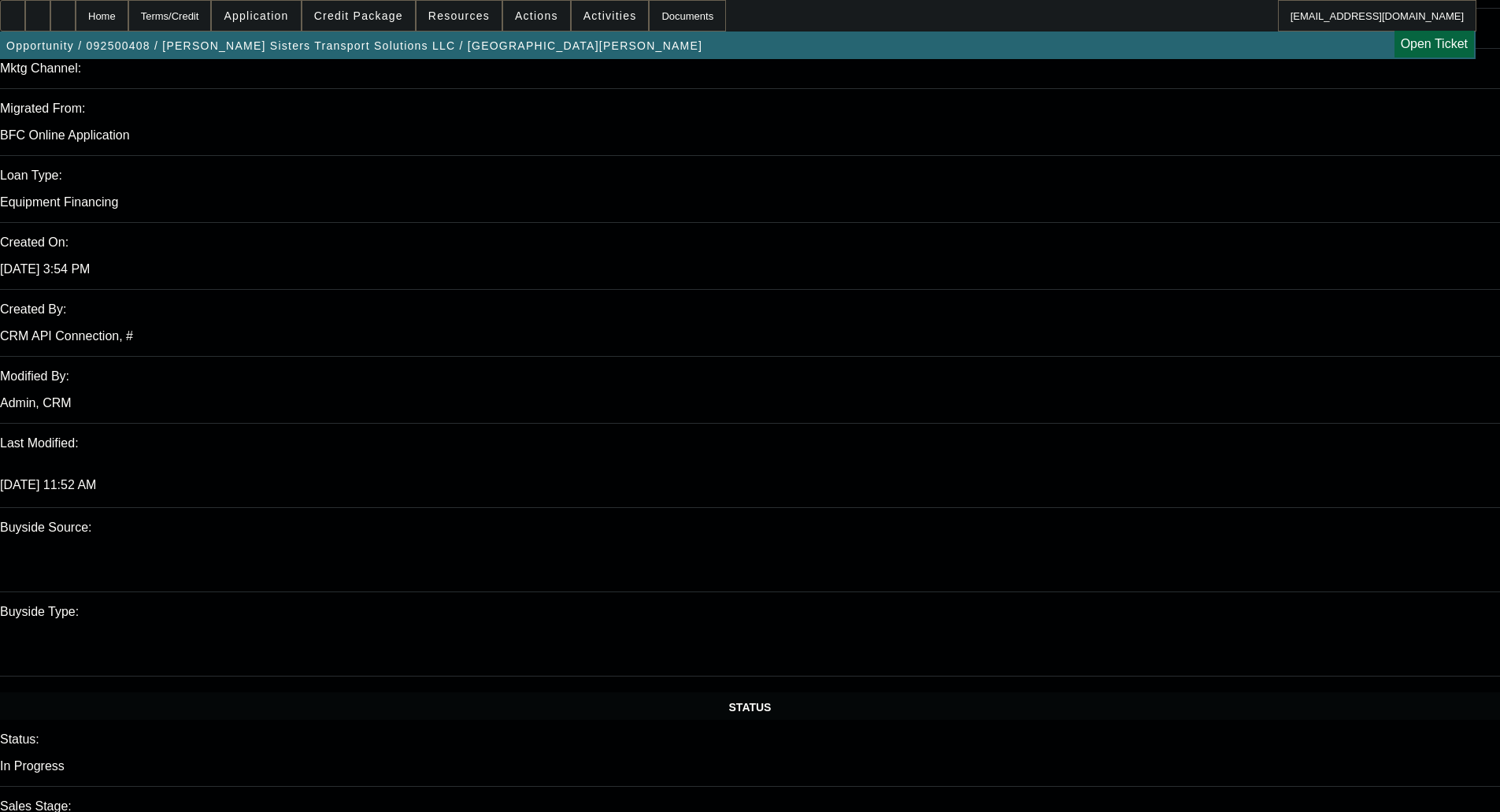
scroll to position [1024, 0]
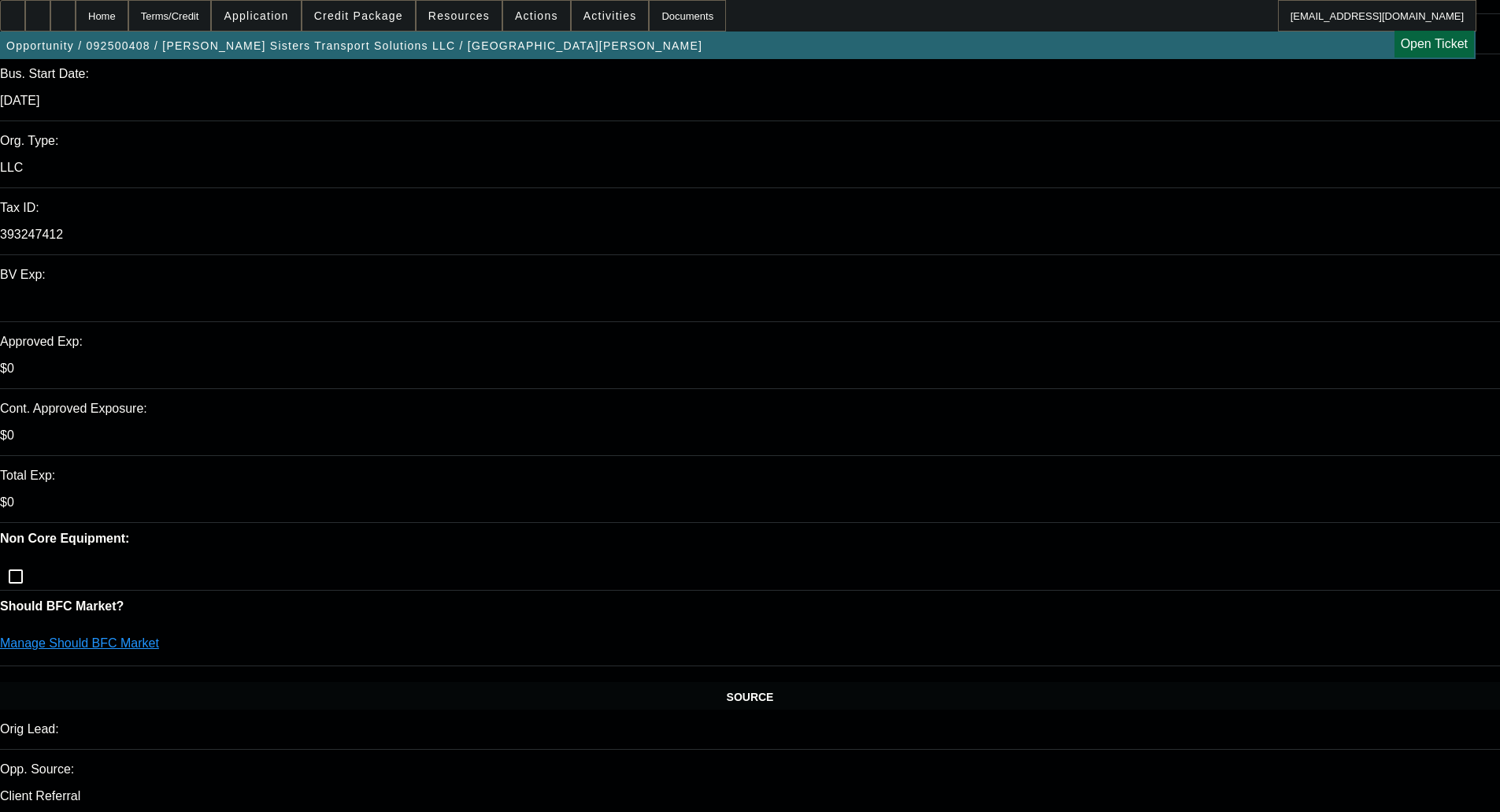
scroll to position [0, 0]
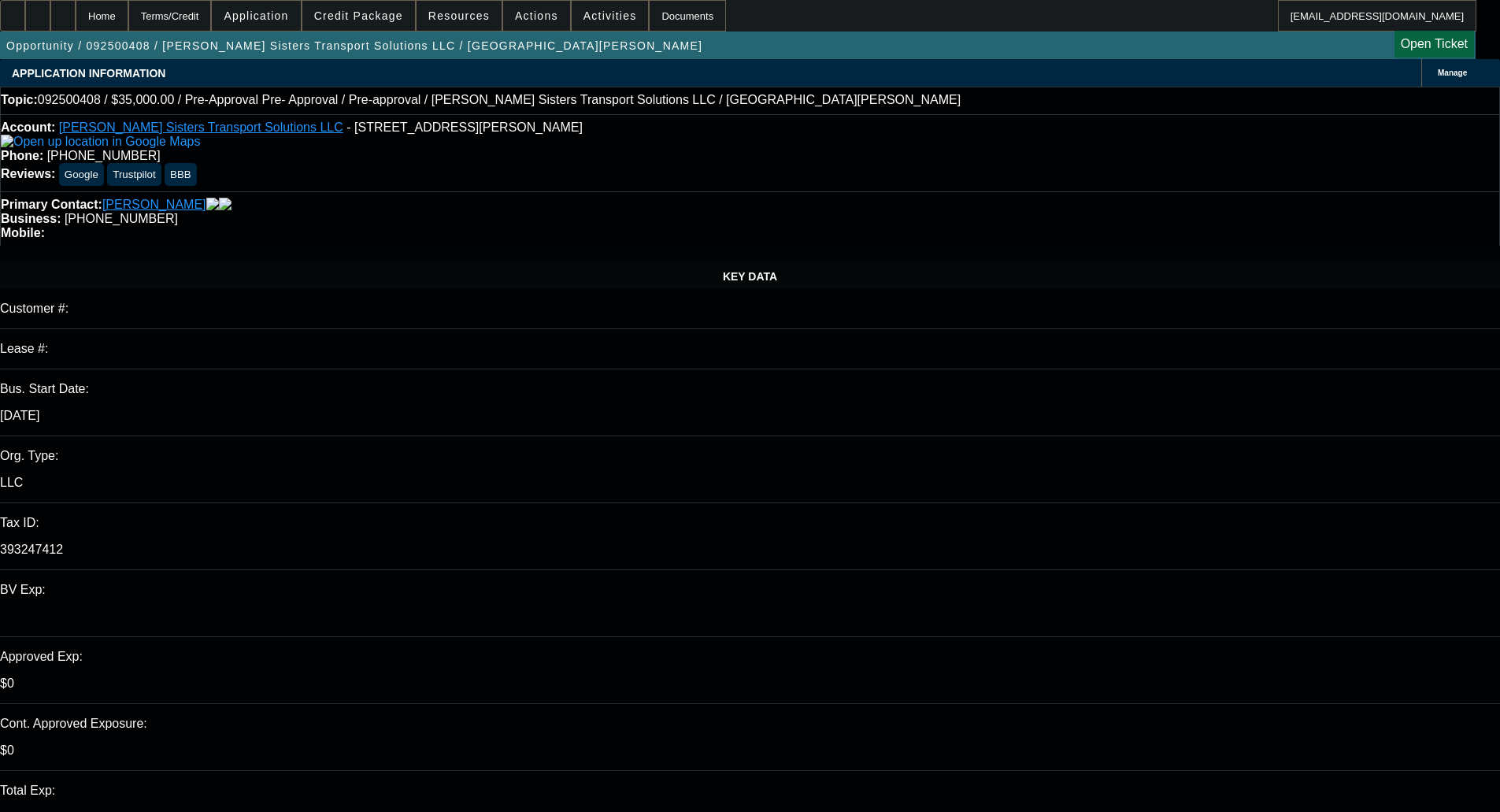
click at [288, 17] on span "Application" at bounding box center [255, 15] width 65 height 13
click at [396, 17] on div at bounding box center [750, 406] width 1500 height 812
click at [368, 13] on span "Credit Package" at bounding box center [359, 15] width 89 height 13
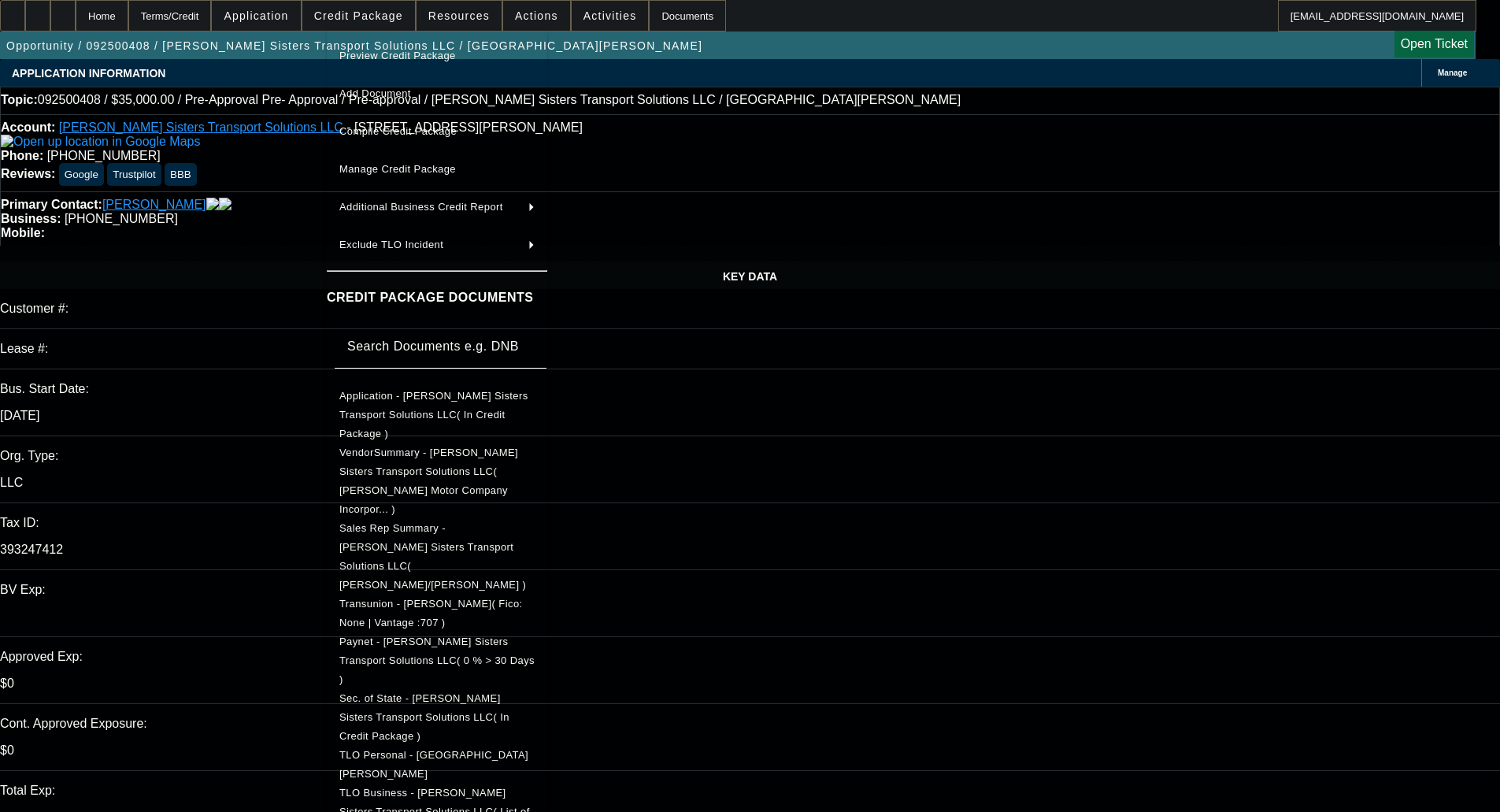
click at [411, 46] on span "Preview Credit Package" at bounding box center [438, 56] width 196 height 19
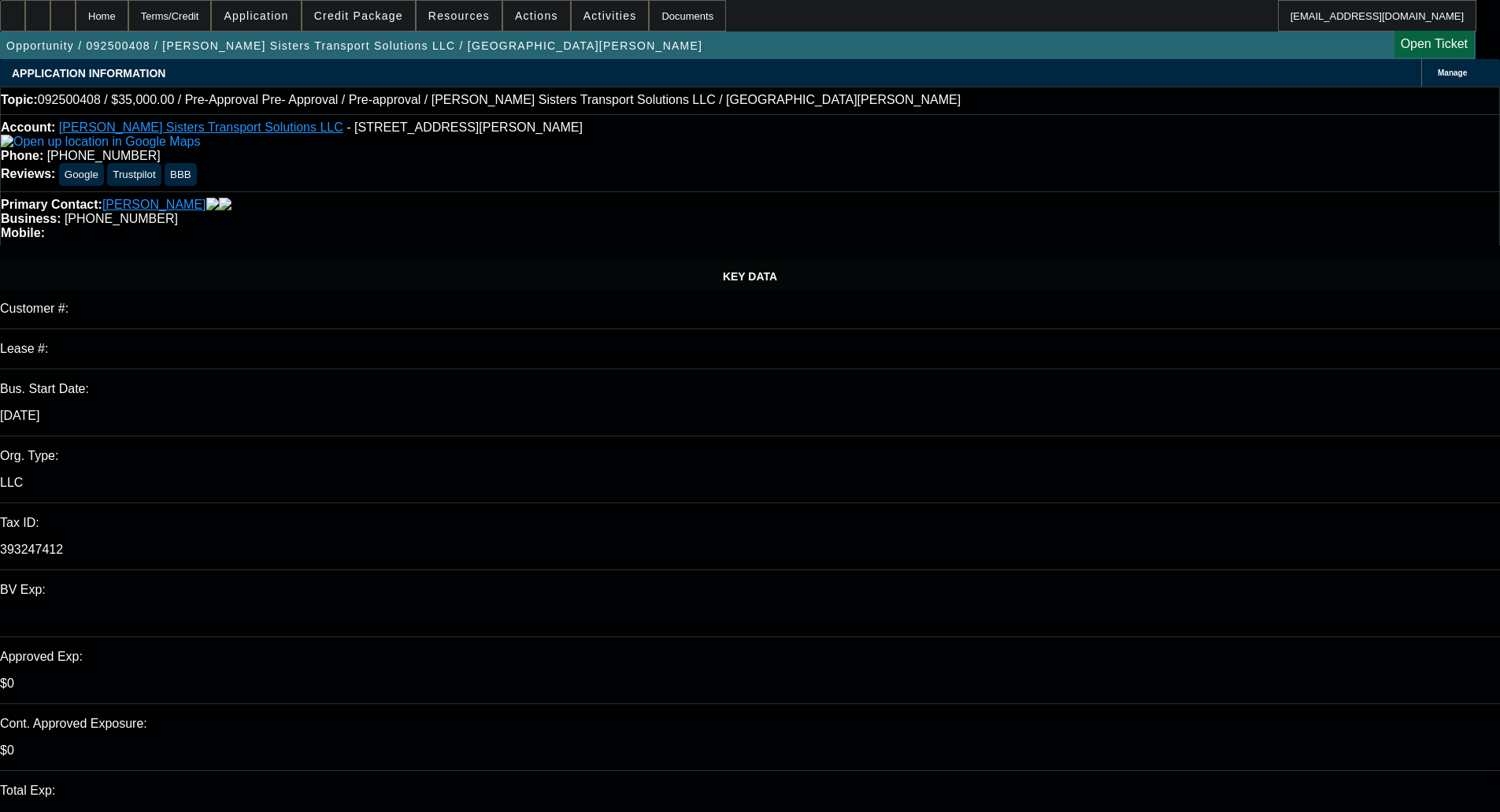
click at [1422, 69] on div "Manage" at bounding box center [1460, 73] width 78 height 28
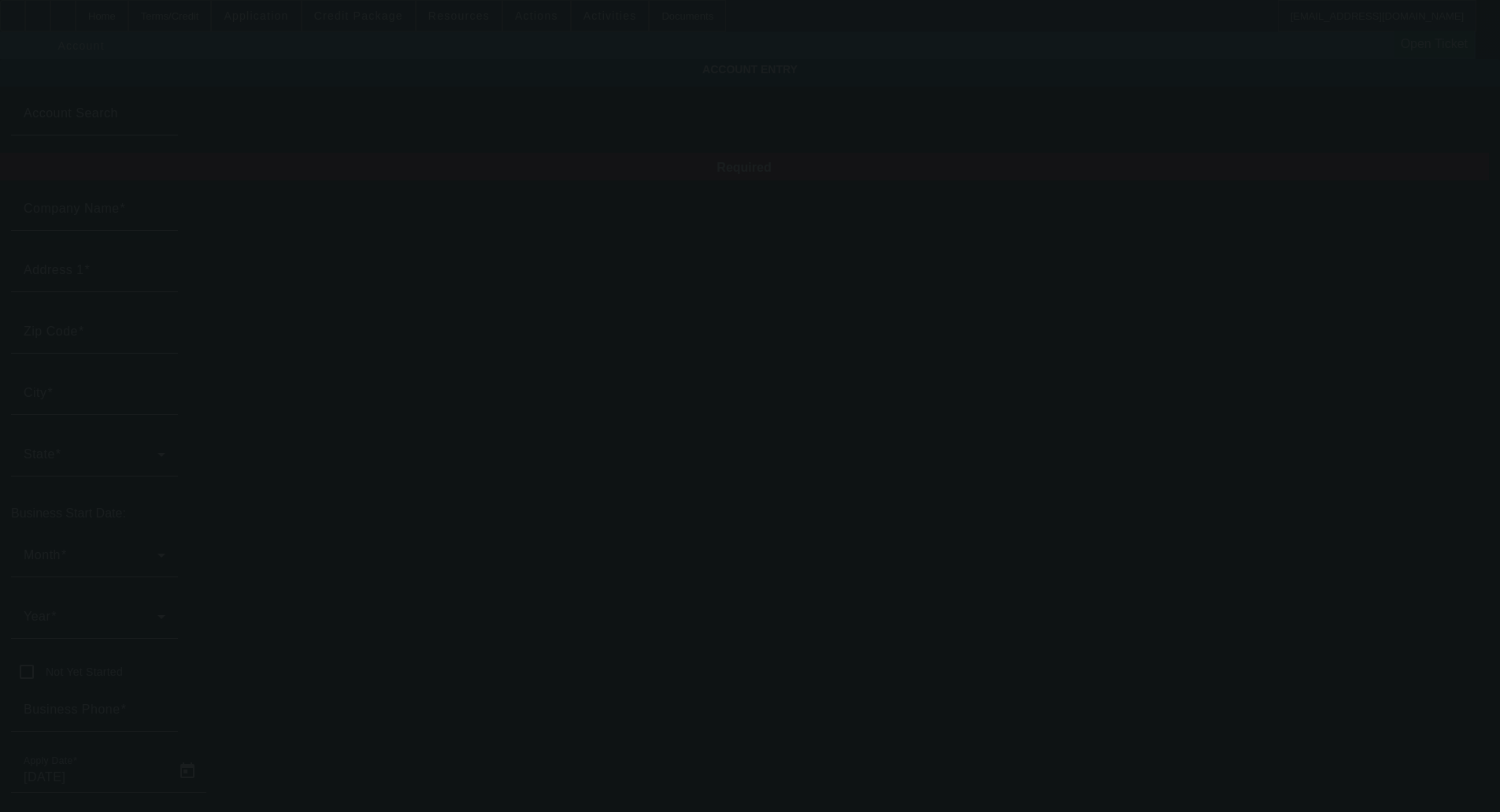
type input "[PERSON_NAME] Sisters Transport Solutions LLC"
type input "14 Albany Dr"
type input "23666"
type input "Hampton"
type input "[PHONE_NUMBER]"
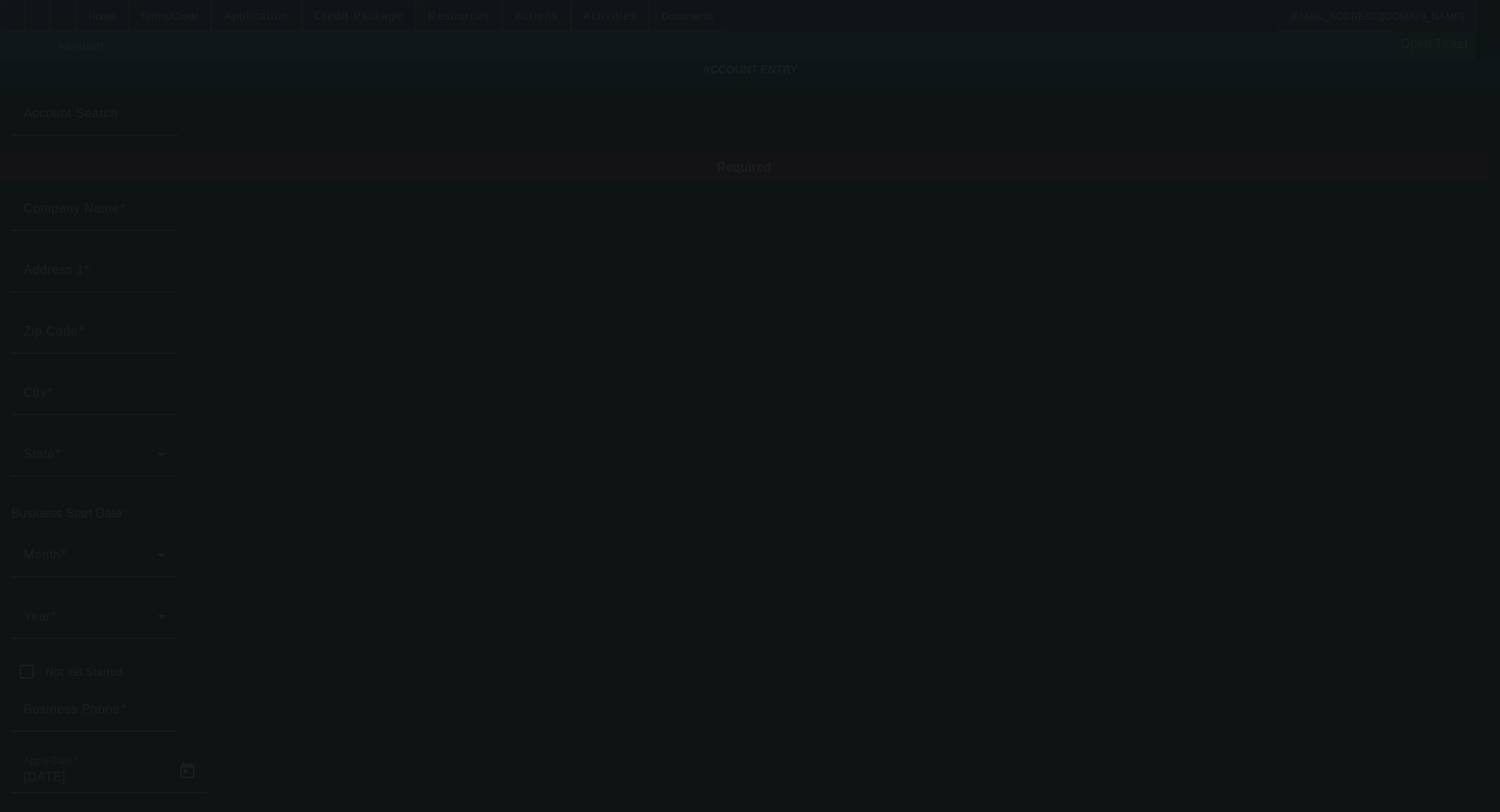
type input "[EMAIL_ADDRESS][DOMAIN_NAME]"
type input "393247412"
type input "[DATE]"
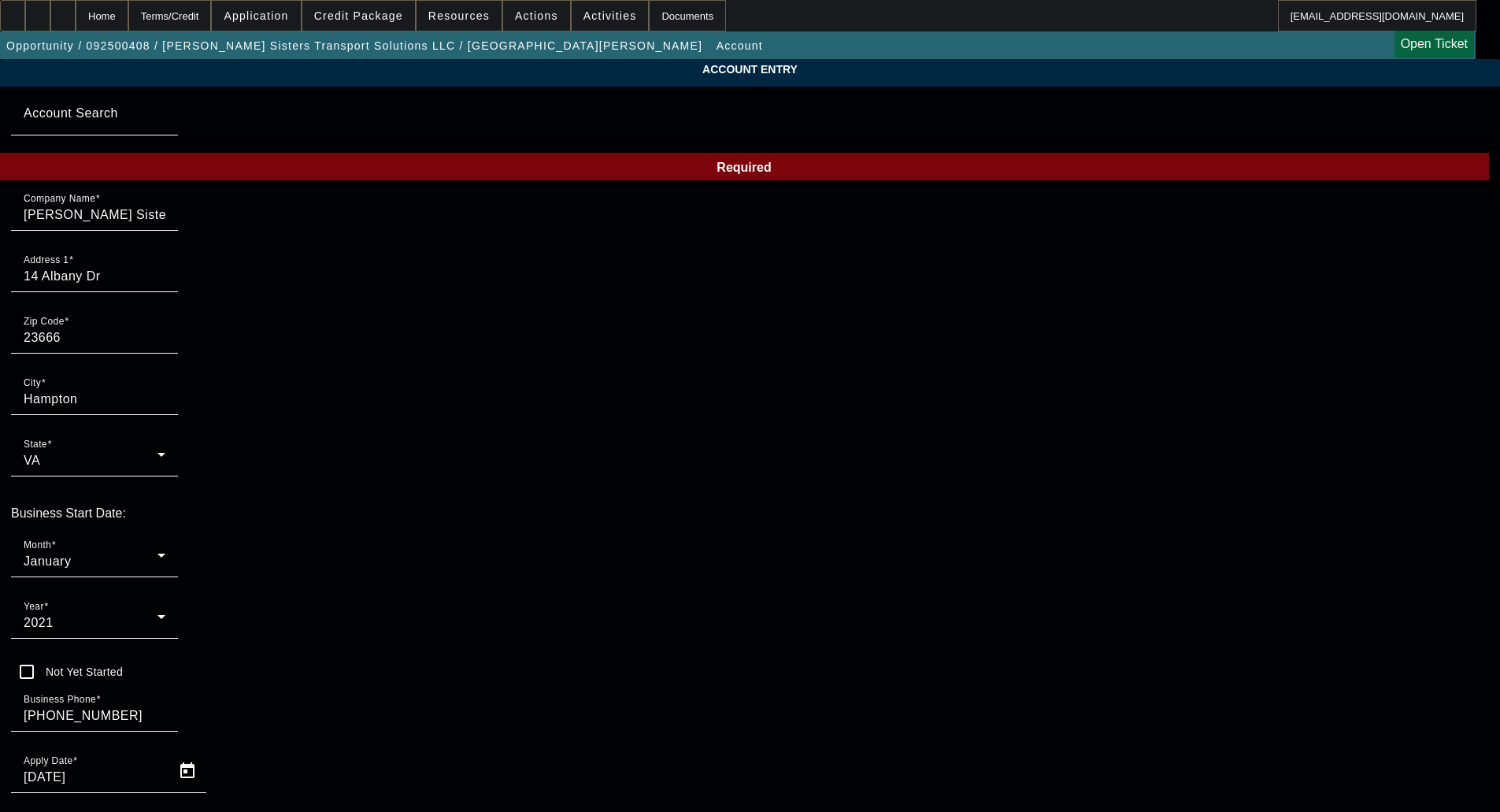
click at [165, 594] on div "Year [DATE]" at bounding box center [94, 616] width 142 height 44
click at [570, 683] on mat-option "2022" at bounding box center [578, 672] width 91 height 38
click at [158, 552] on div "January" at bounding box center [90, 562] width 134 height 19
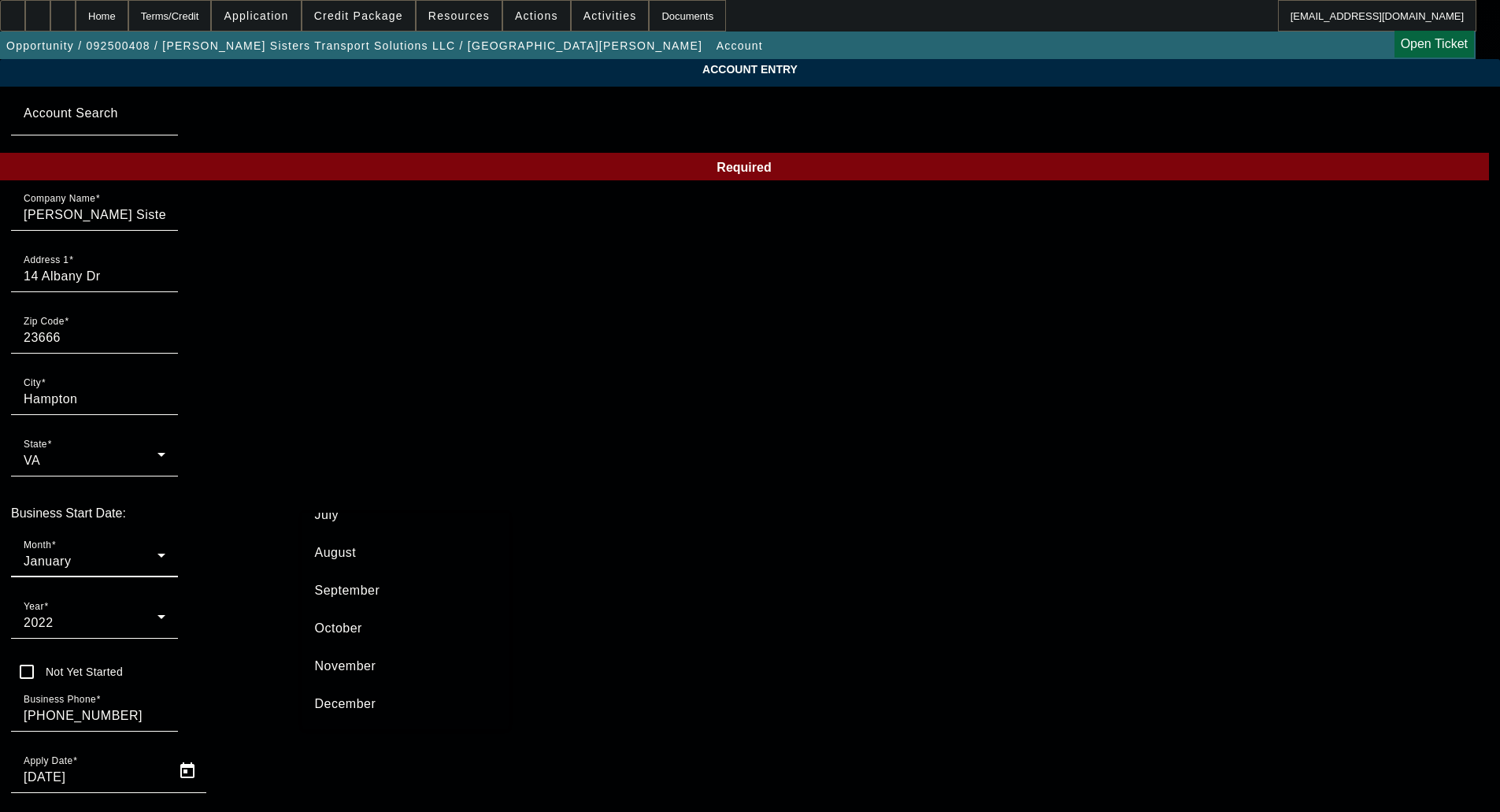
click at [358, 584] on span "September" at bounding box center [348, 590] width 66 height 19
click at [158, 552] on div "September" at bounding box center [90, 562] width 134 height 19
click at [365, 626] on mat-option "October" at bounding box center [406, 628] width 207 height 38
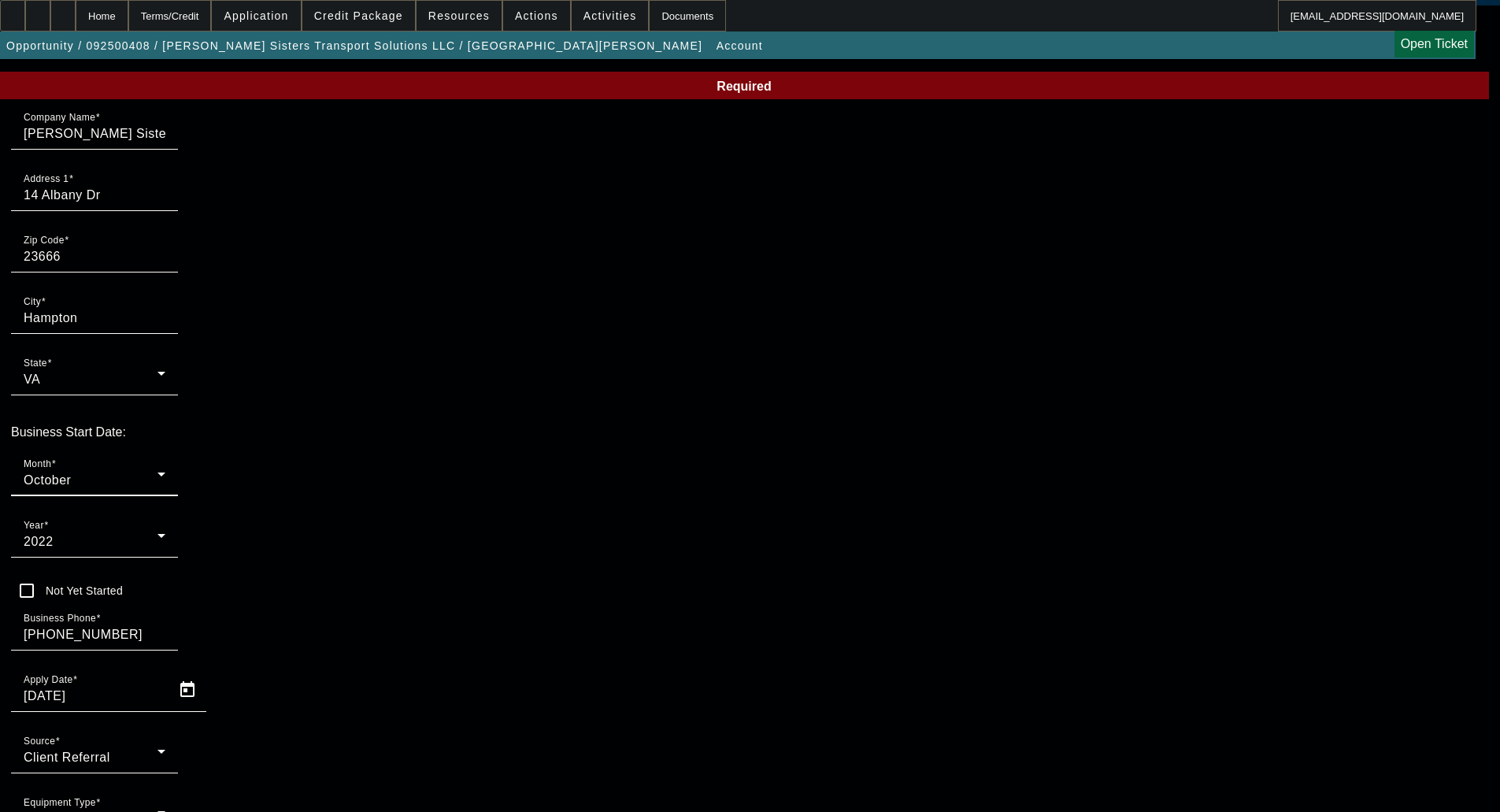
scroll to position [116, 0]
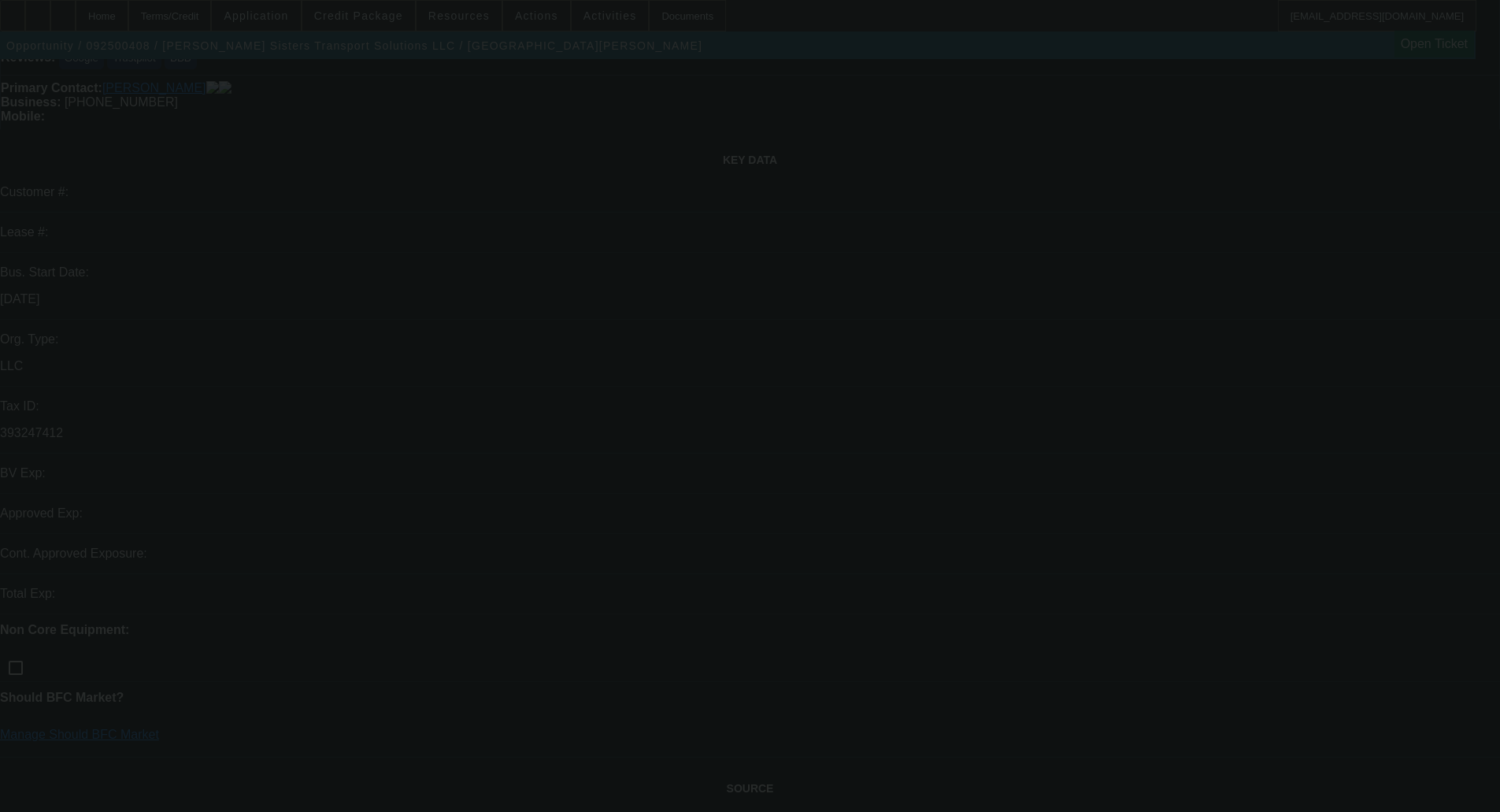
select select "0"
select select "0.1"
select select "4"
select select "0"
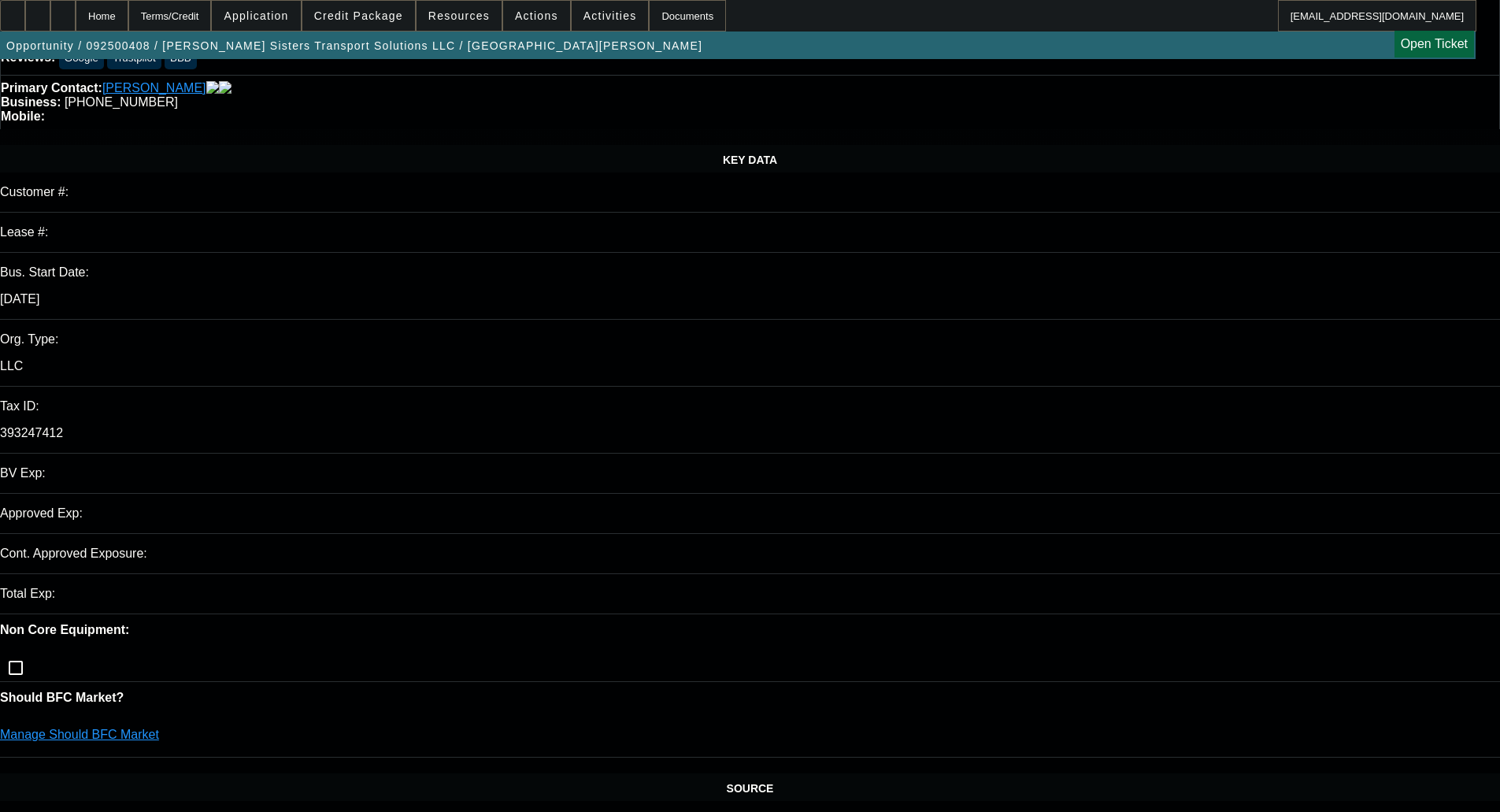
select select "2"
select select "0.1"
select select "4"
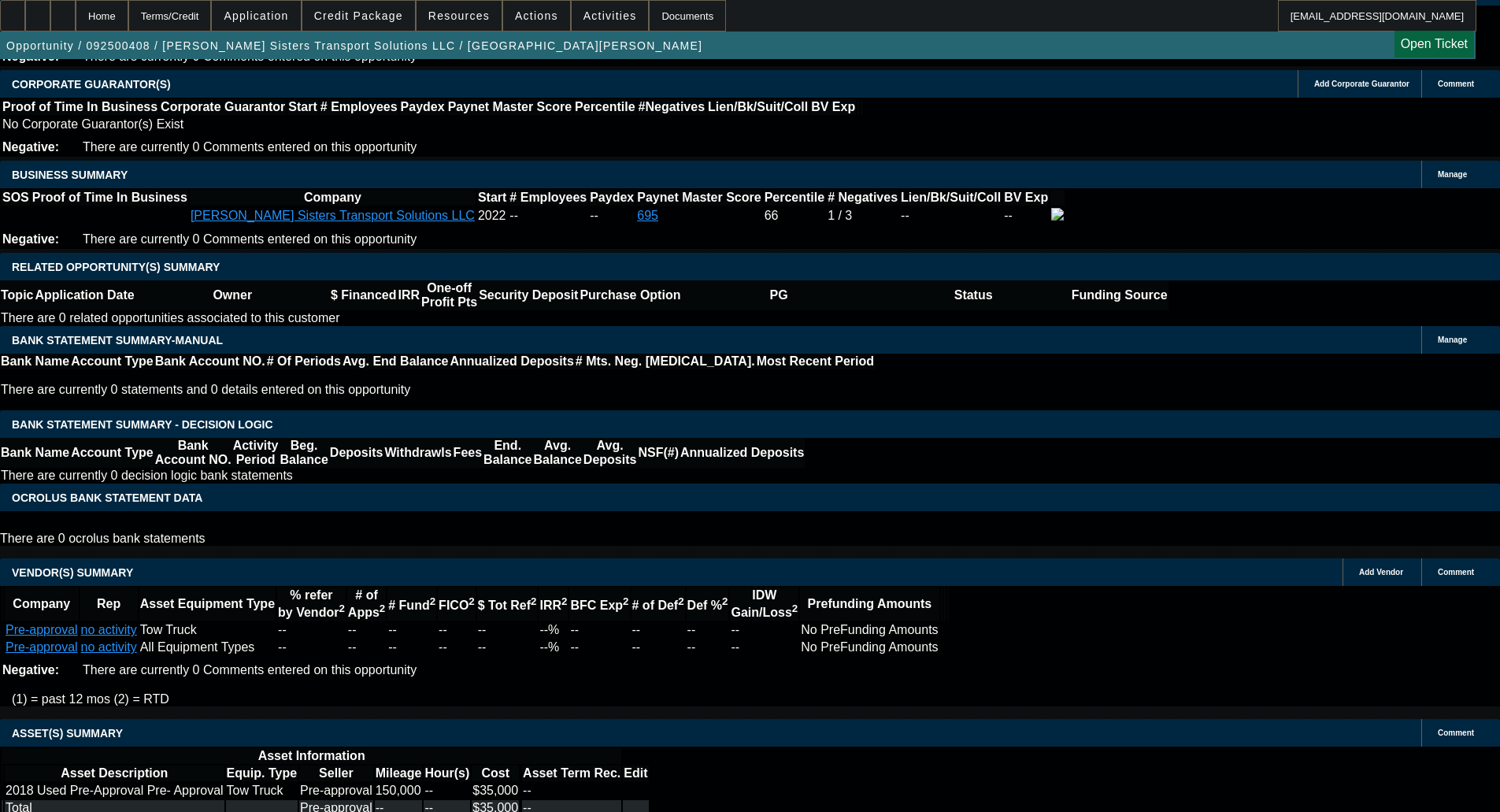
scroll to position [2535, 0]
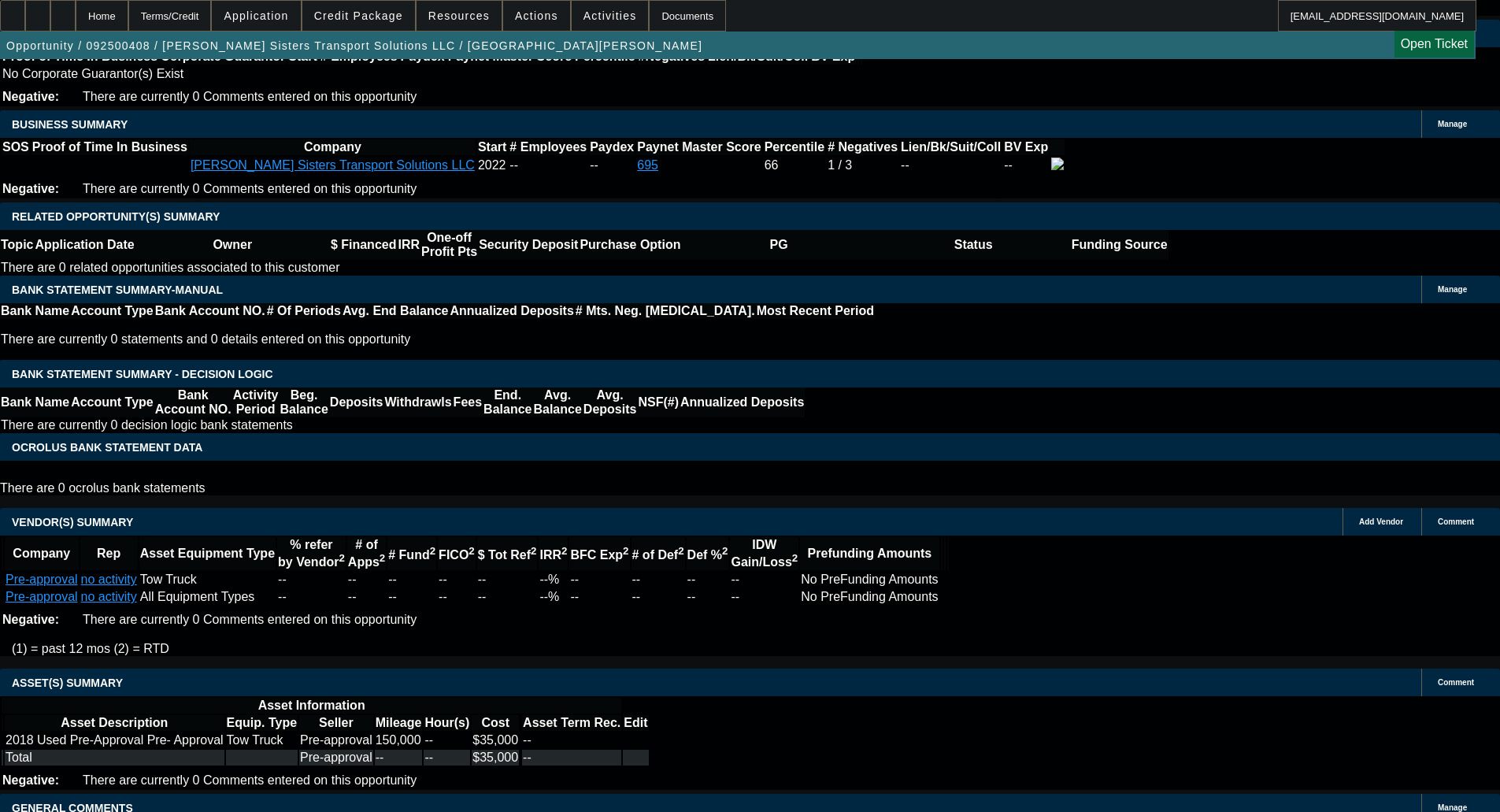
drag, startPoint x: 316, startPoint y: 482, endPoint x: 319, endPoint y: 491, distance: 9.5
select select "6"
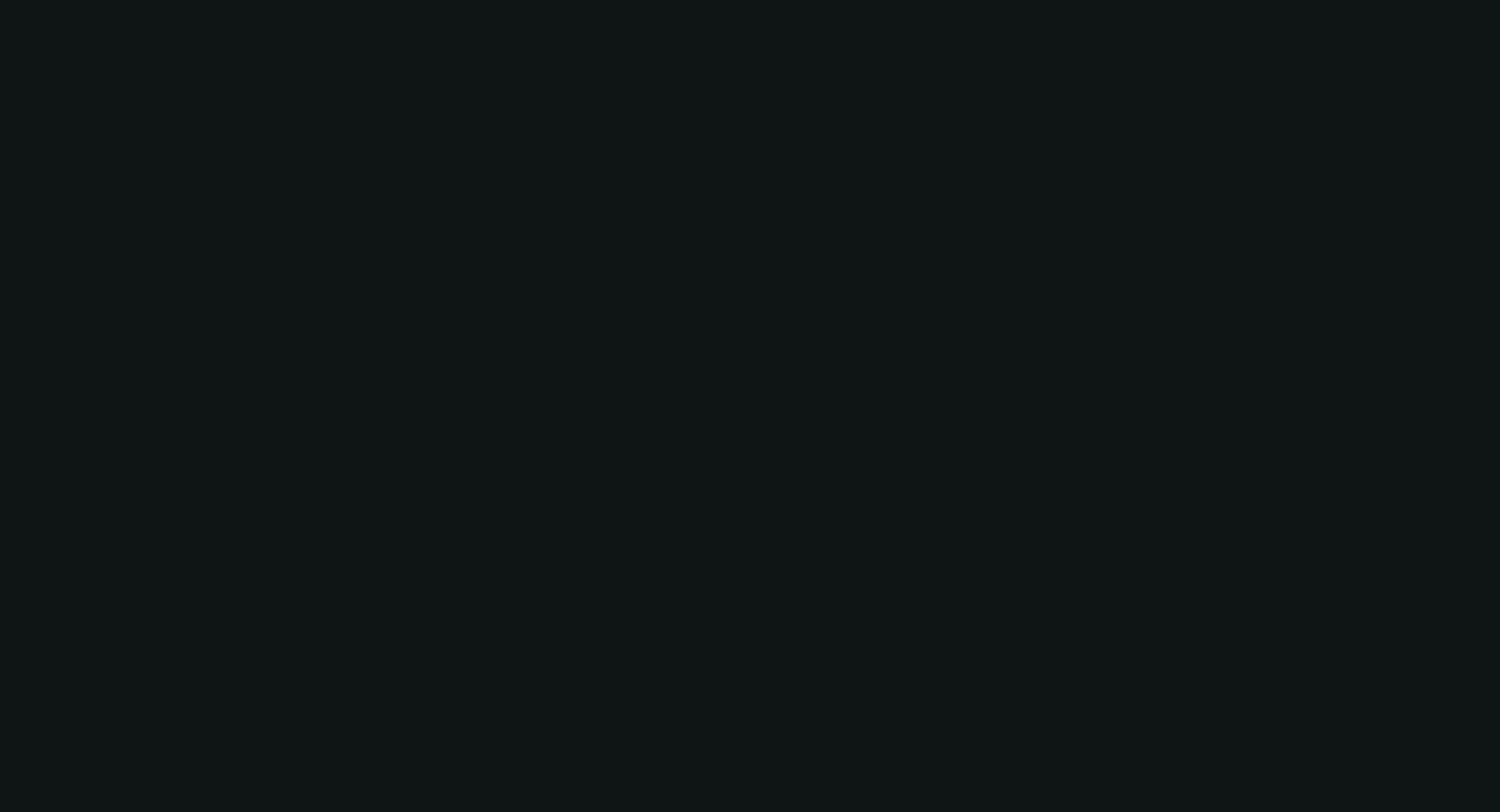
scroll to position [0, 0]
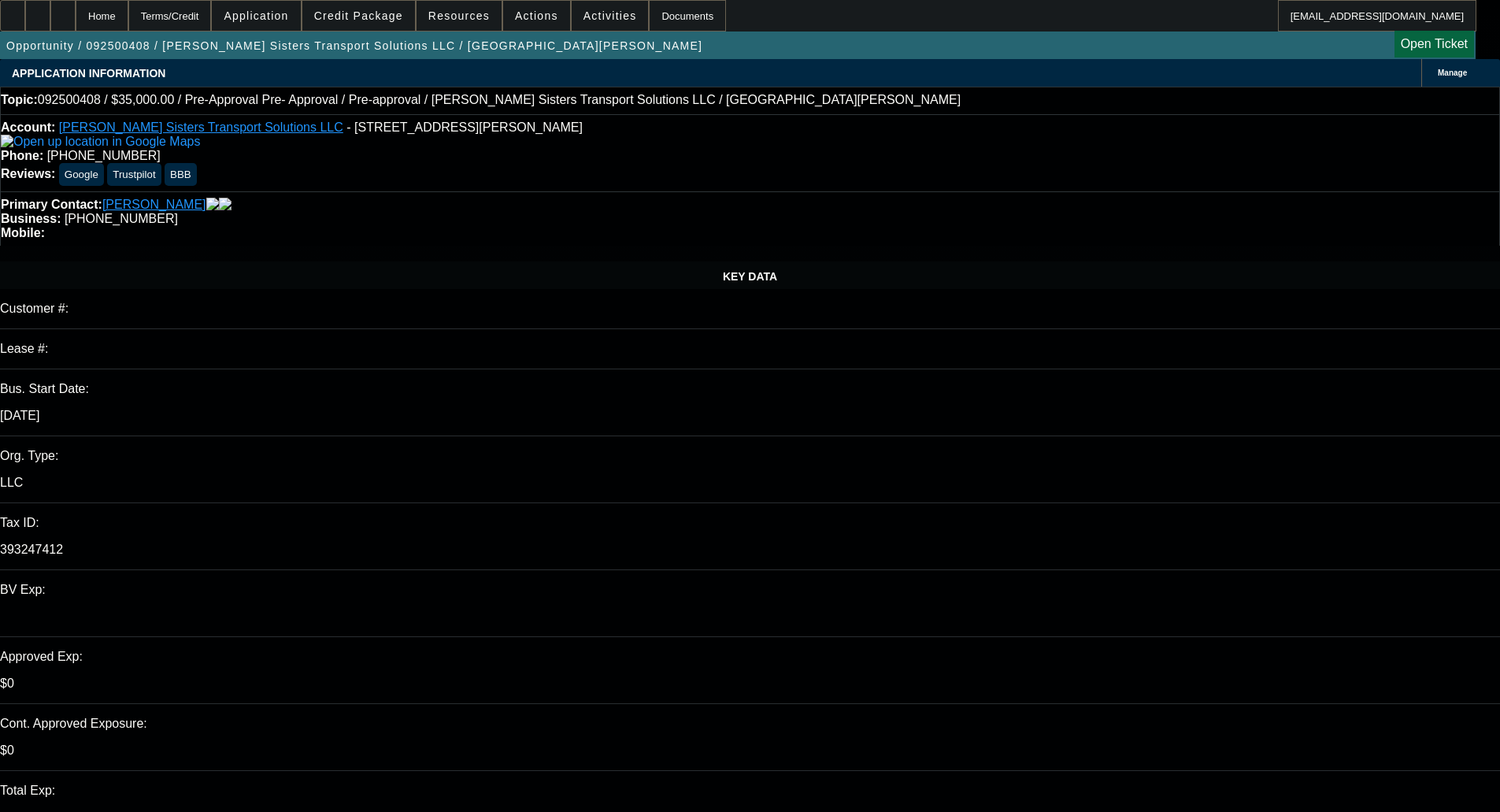
paste textarea "Shaleta Edwards"
type textarea "The SOS shows Shaleta Edwards as an owner, we'll need their PG or proof of 100%…"
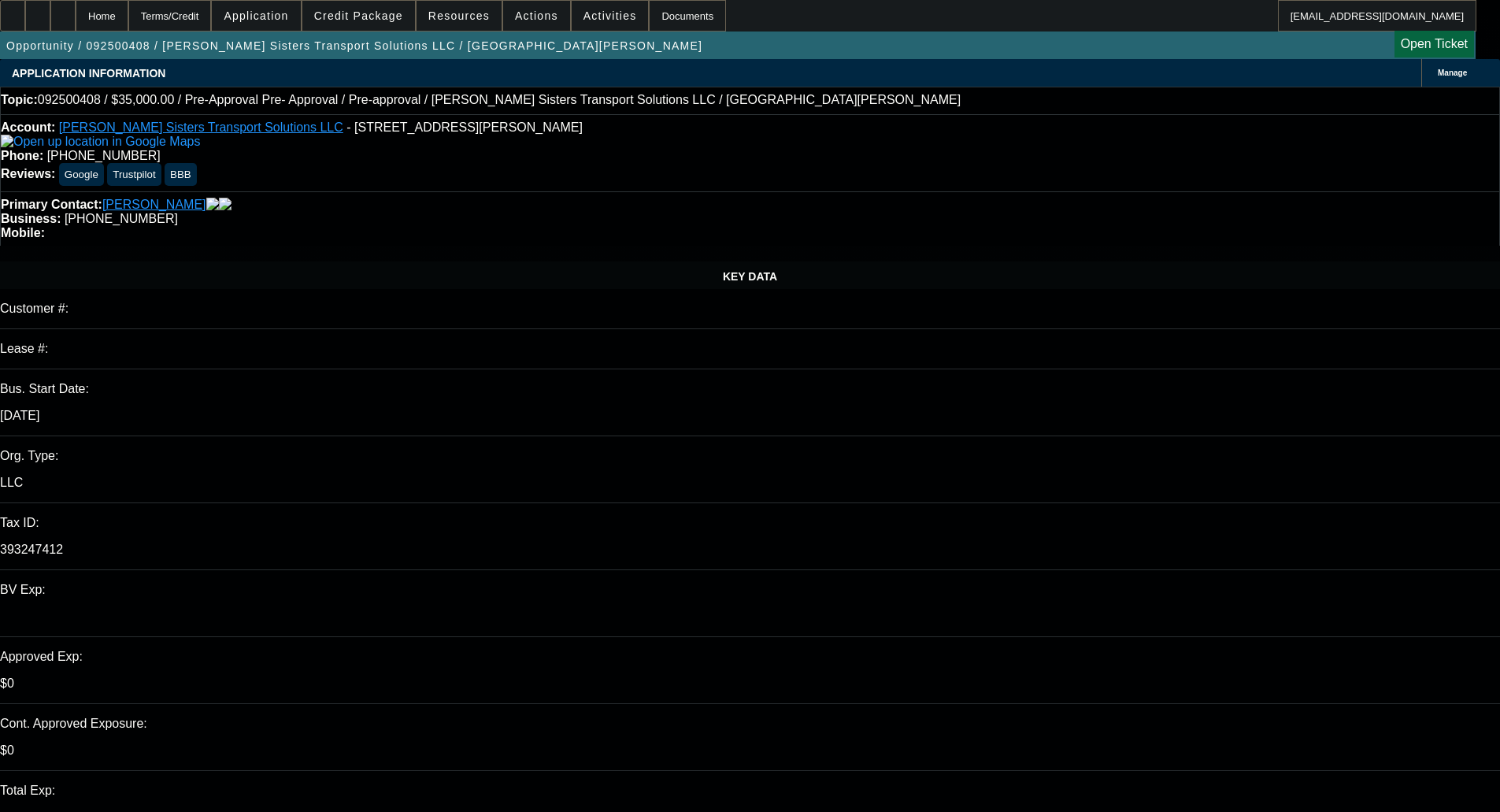
checkbox input "true"
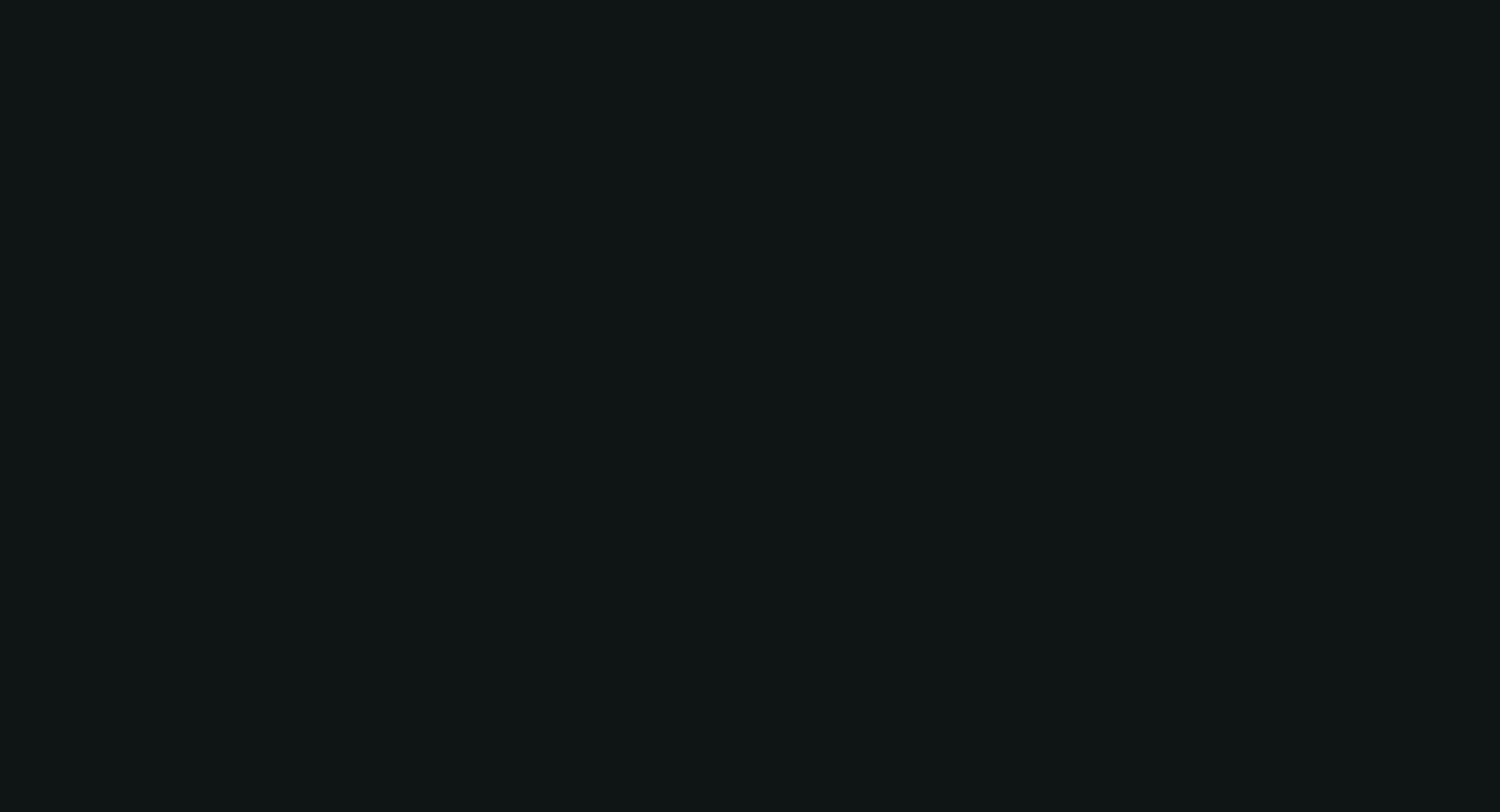
select select "0"
select select "0.1"
select select "4"
select select "0"
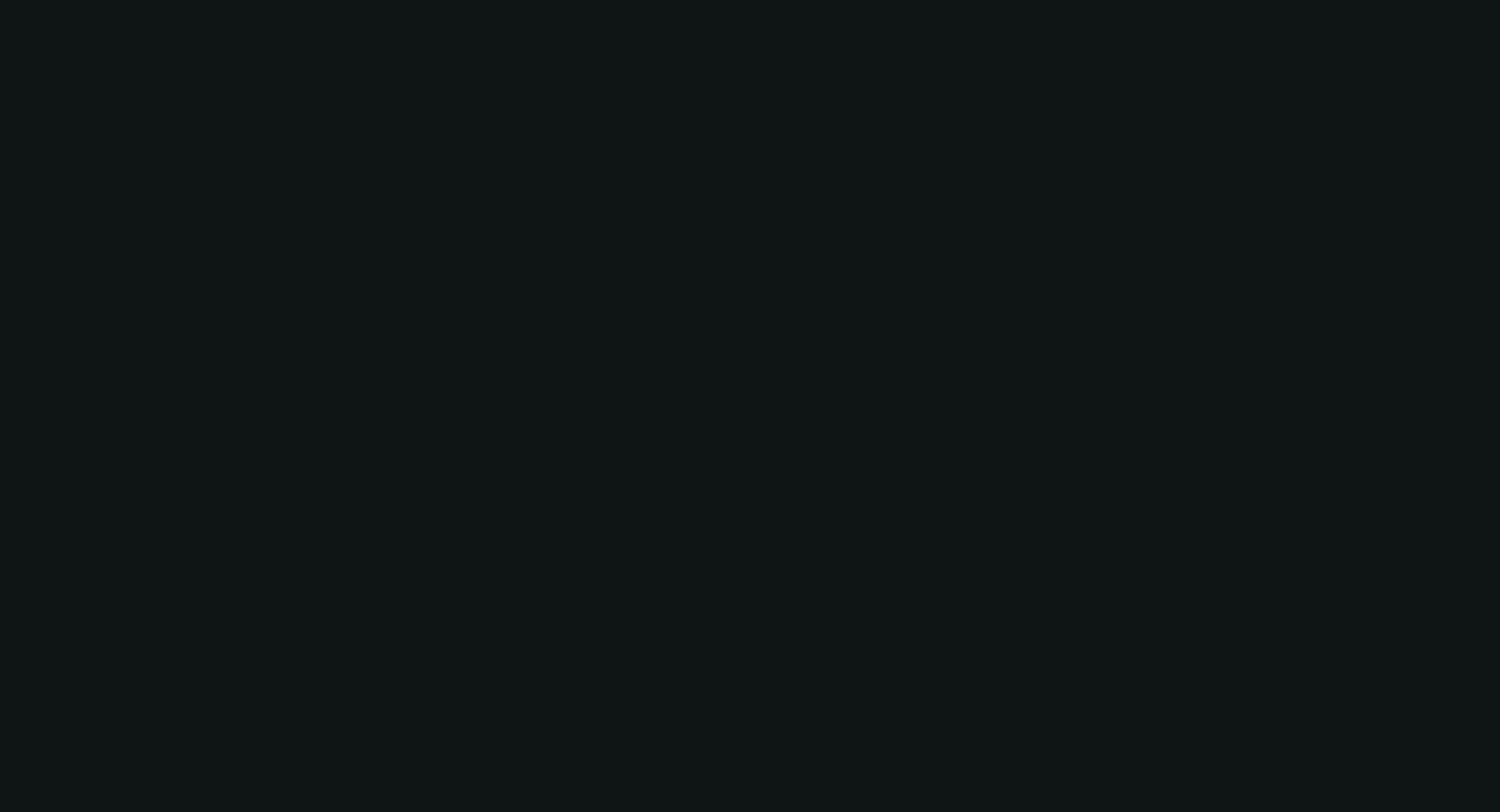
select select "0"
select select "0.1"
select select "4"
select select "0"
select select "2"
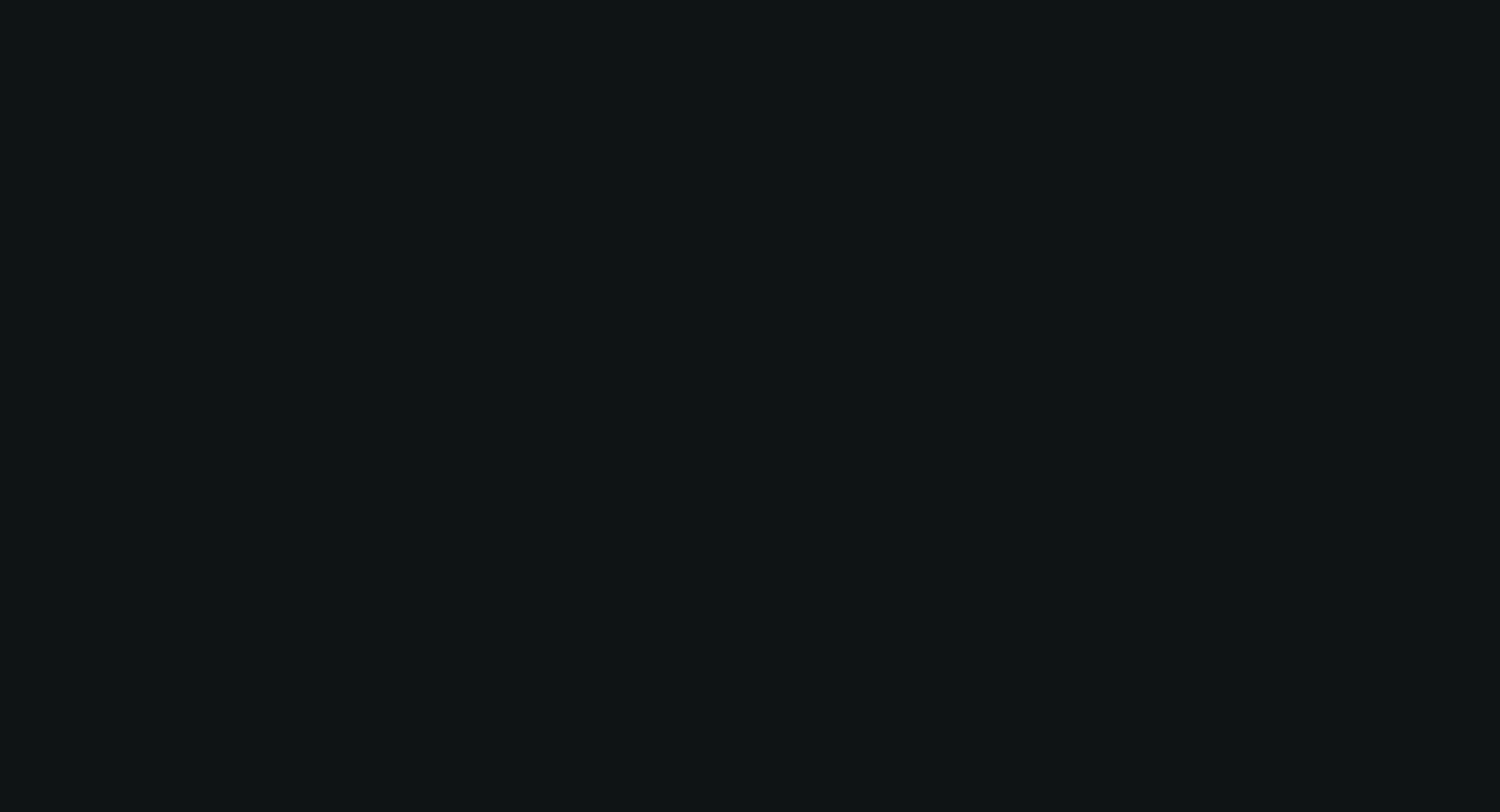
select select "2"
select select "0.1"
select select "4"
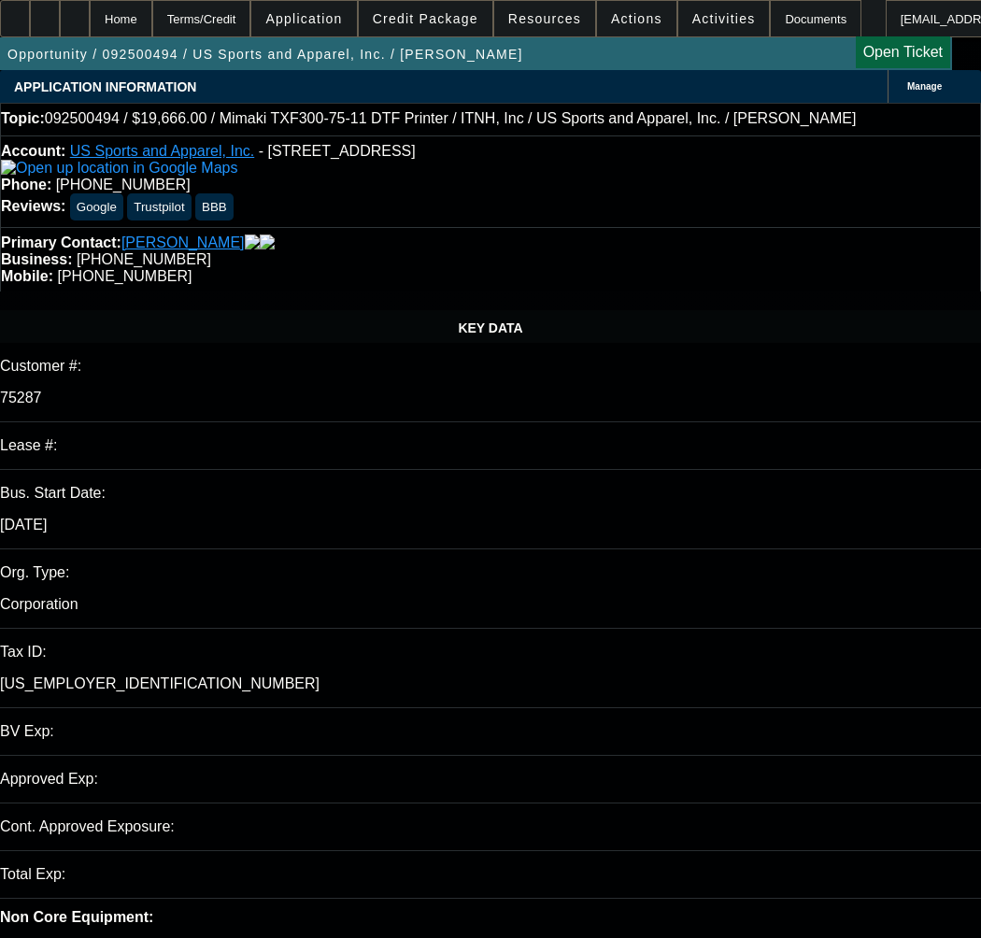
select select "0"
select select "2"
select select "0"
select select "6"
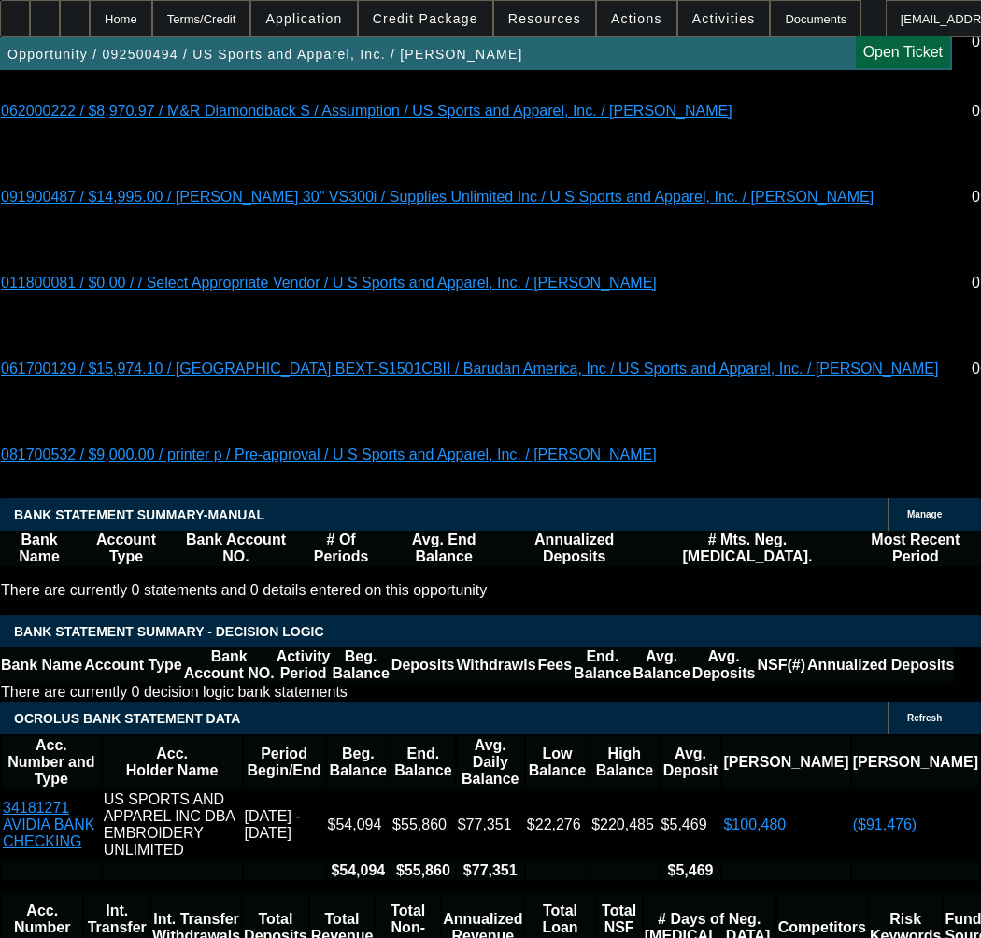
scroll to position [3829, 0]
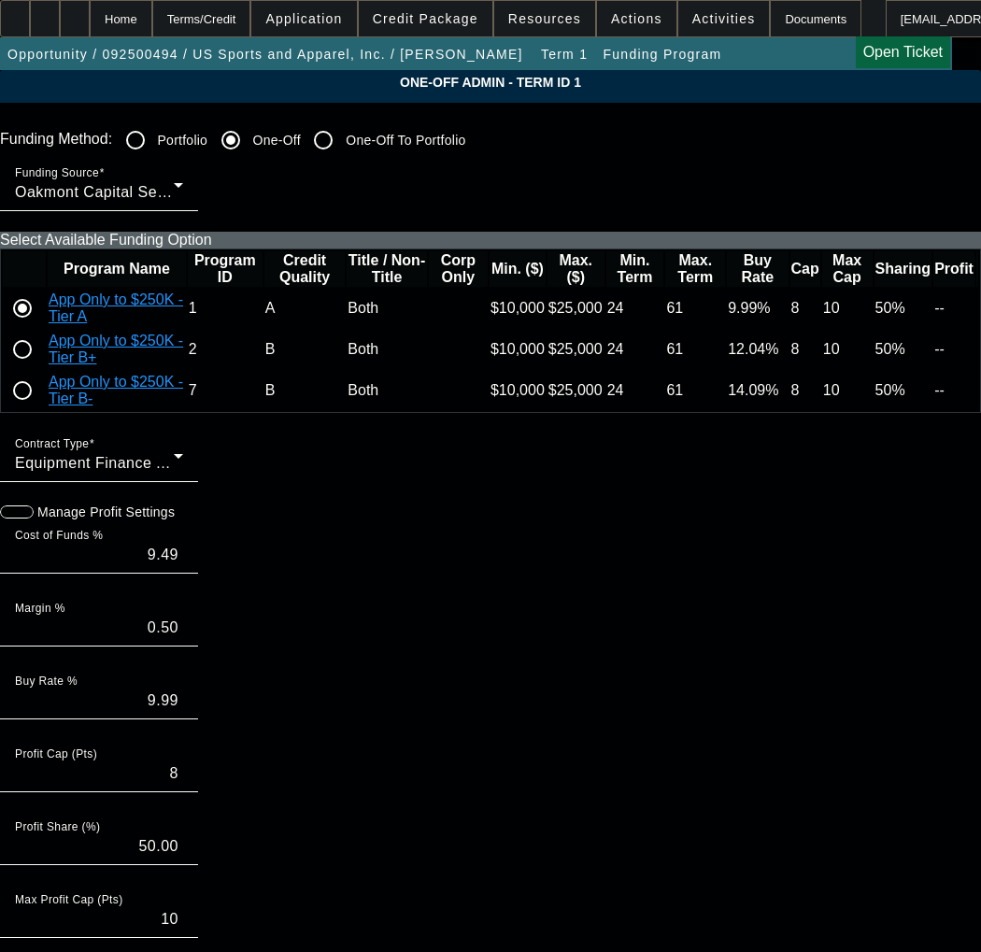
paste input "2109108487"
type input "2109108487"
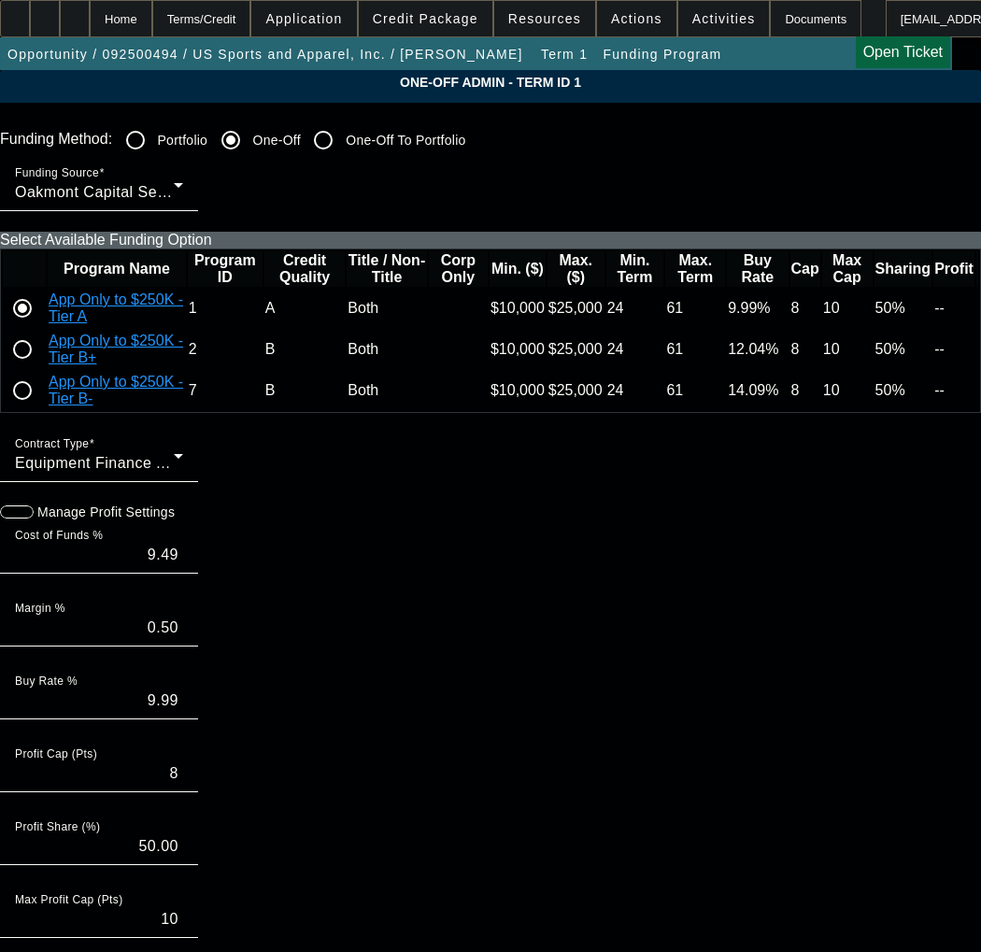
paste input "2109108487"
type input "2109108487"
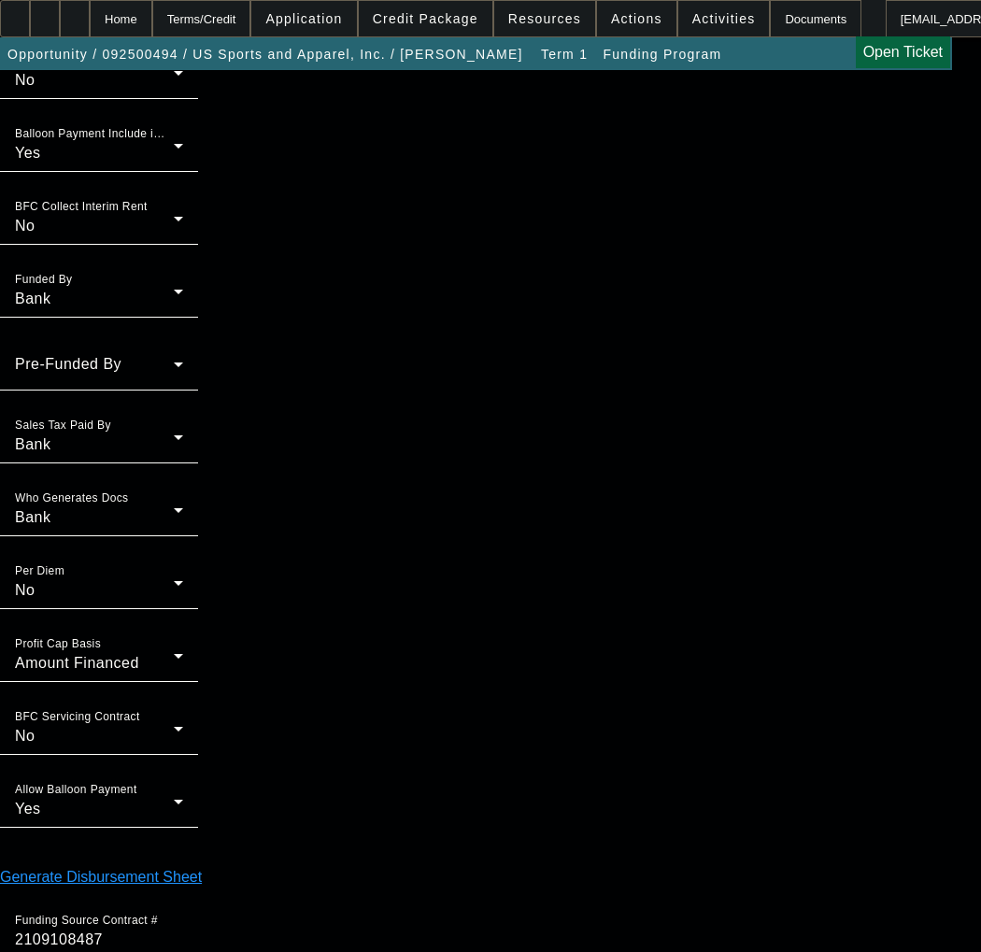
scroll to position [1522, 0]
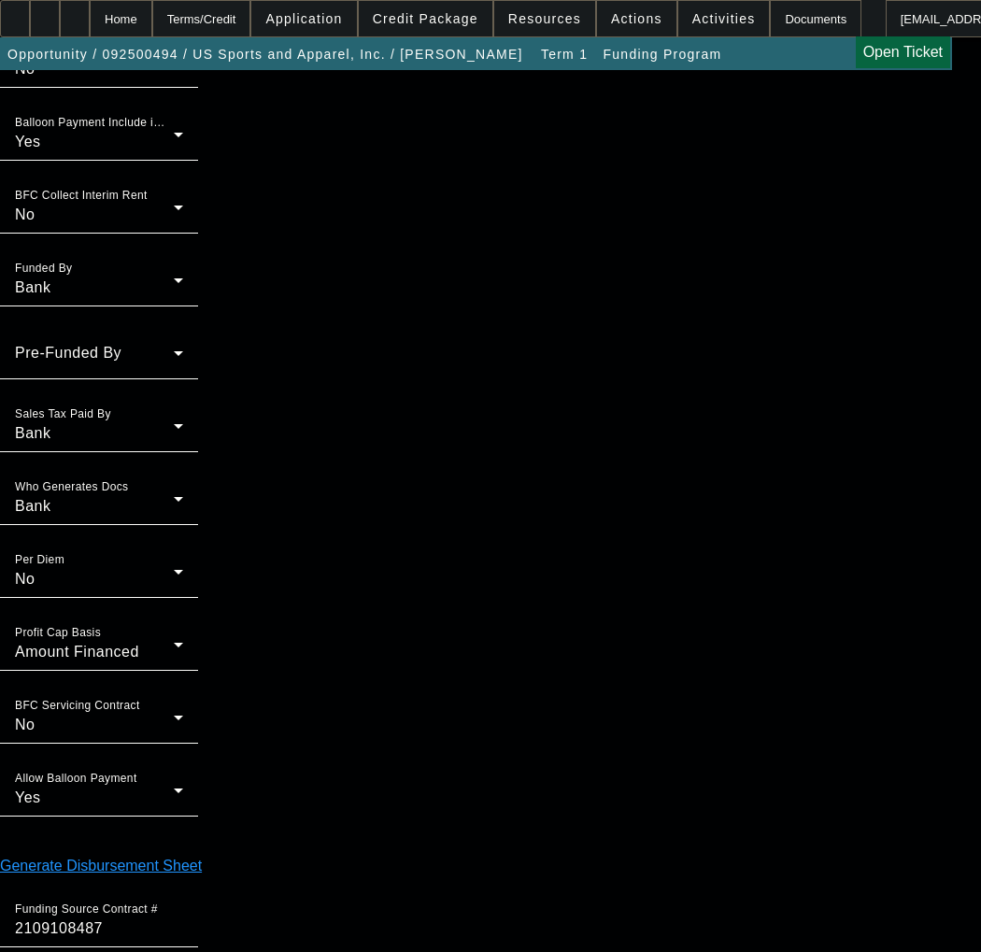
type input "12:04"
click at [194, 698] on span "24" at bounding box center [205, 696] width 34 height 34
type input "[DATE]"
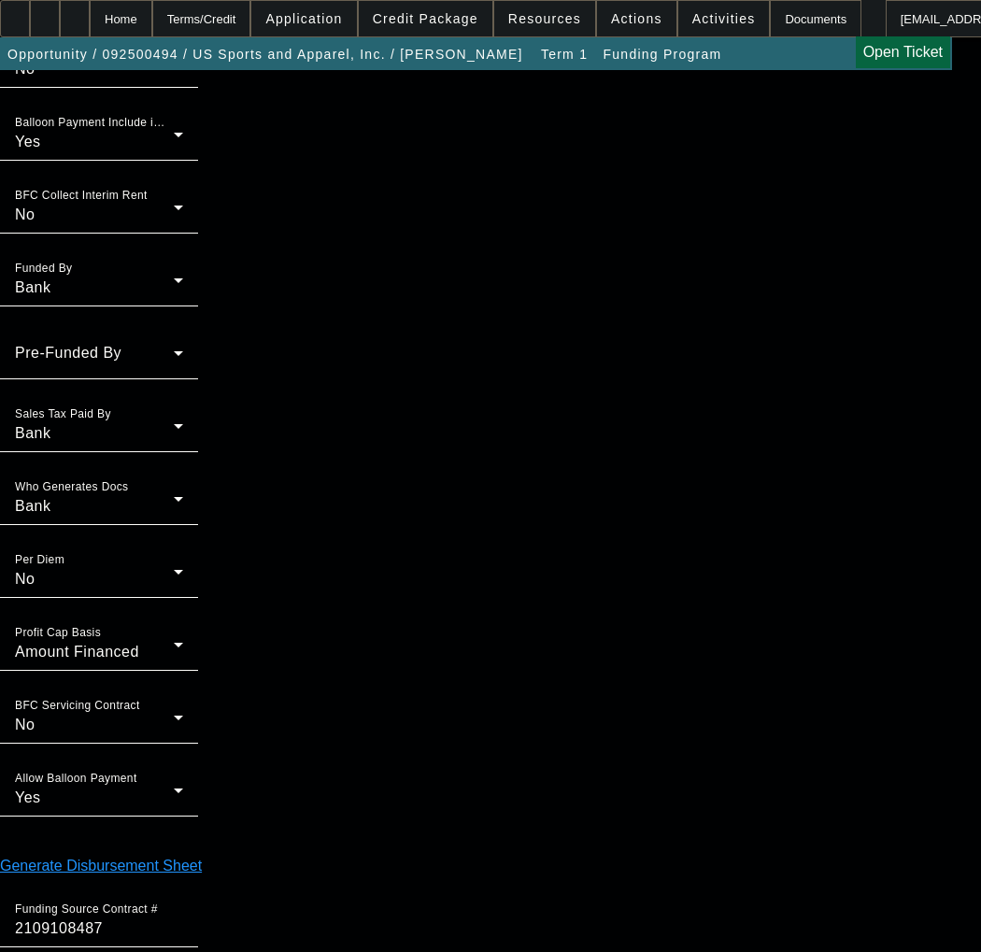
type input "09:34"
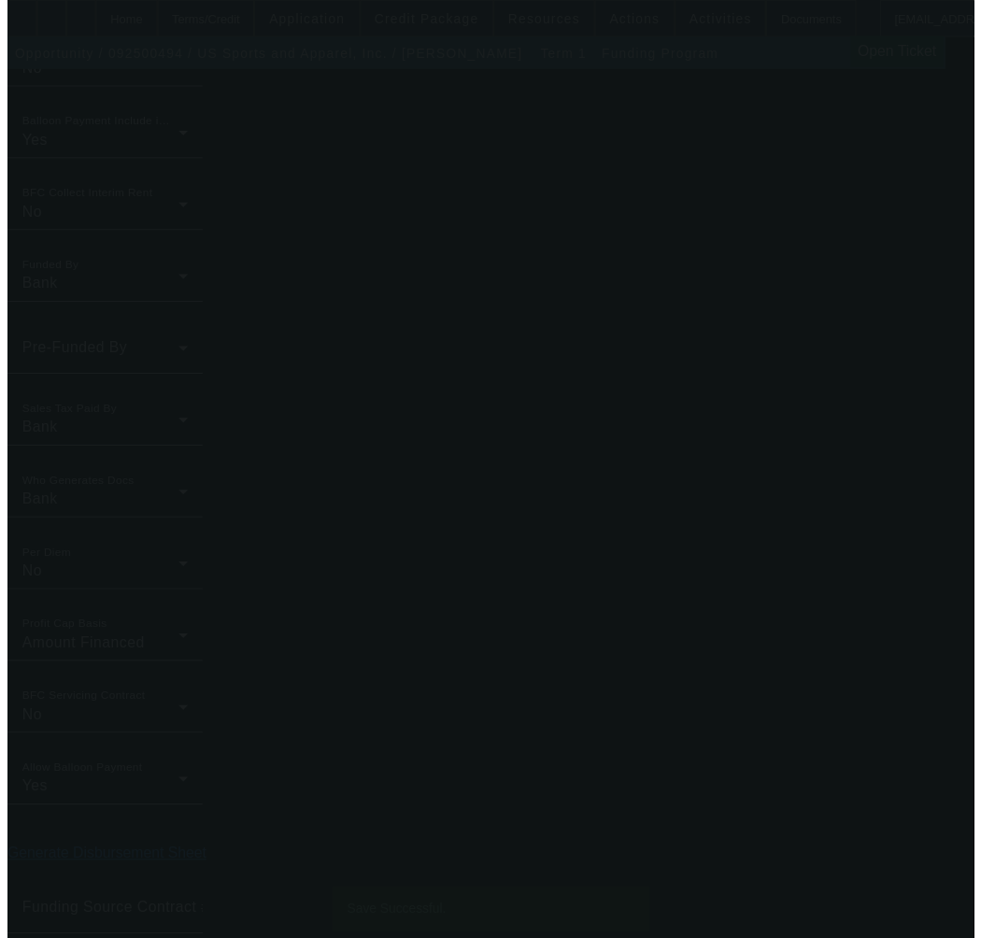
scroll to position [0, 0]
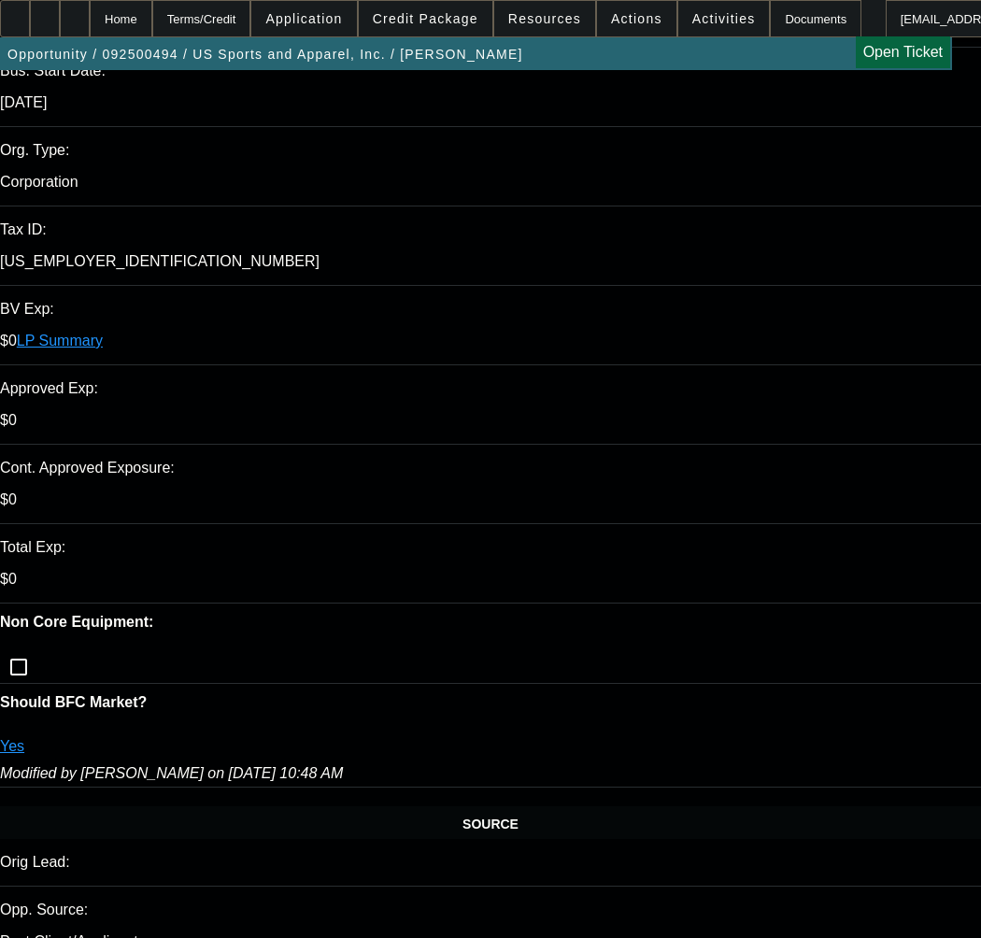
select select "0"
select select "2"
select select "0"
select select "6"
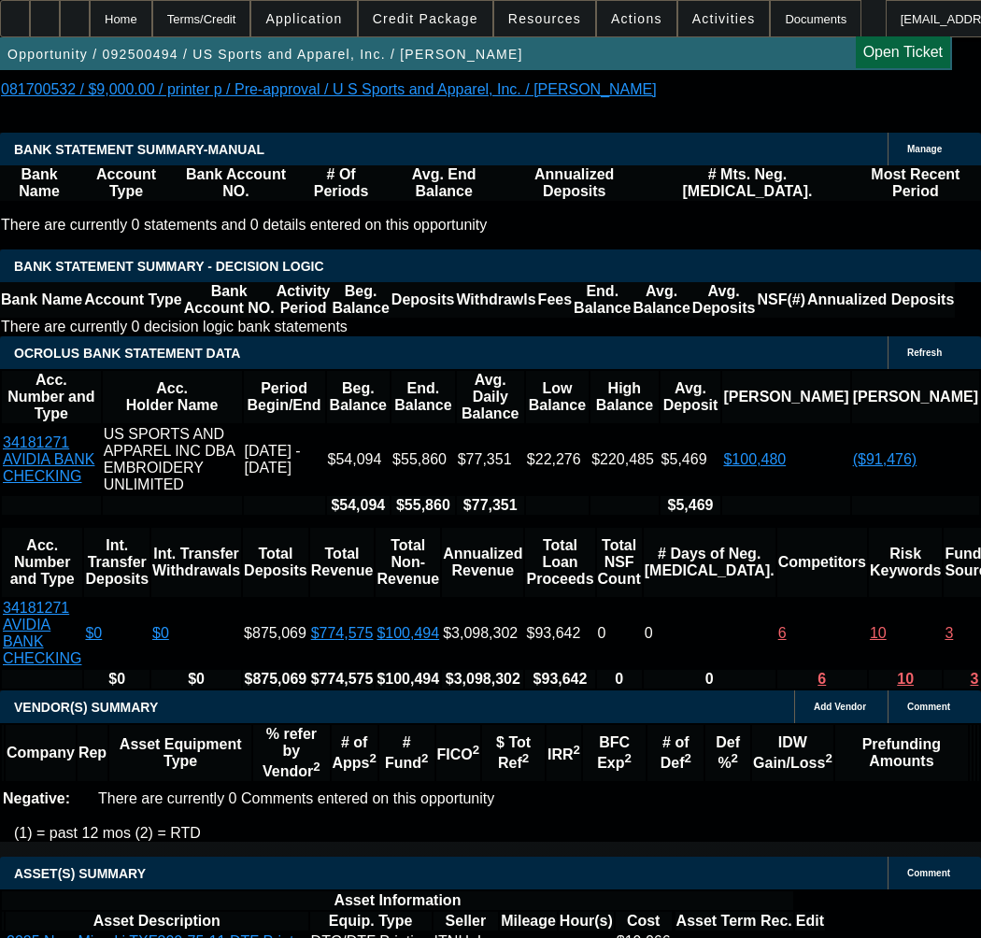
scroll to position [4245, 0]
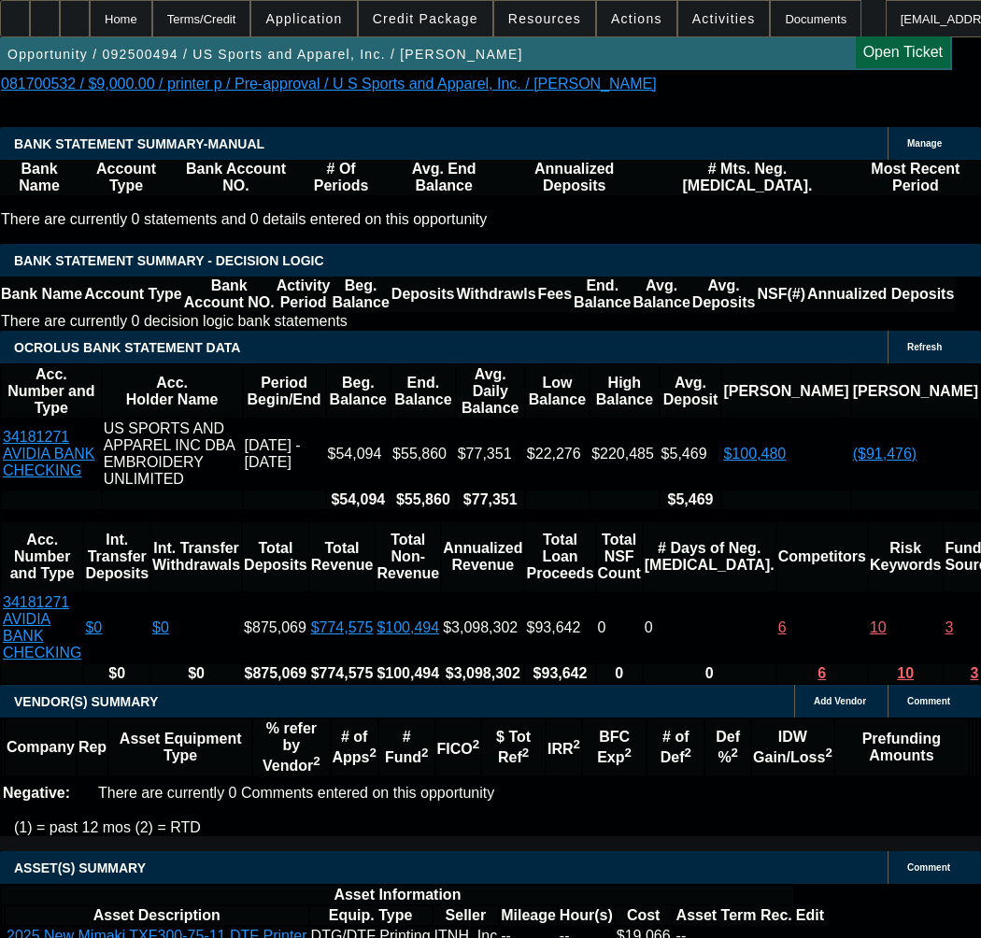
select select "9"
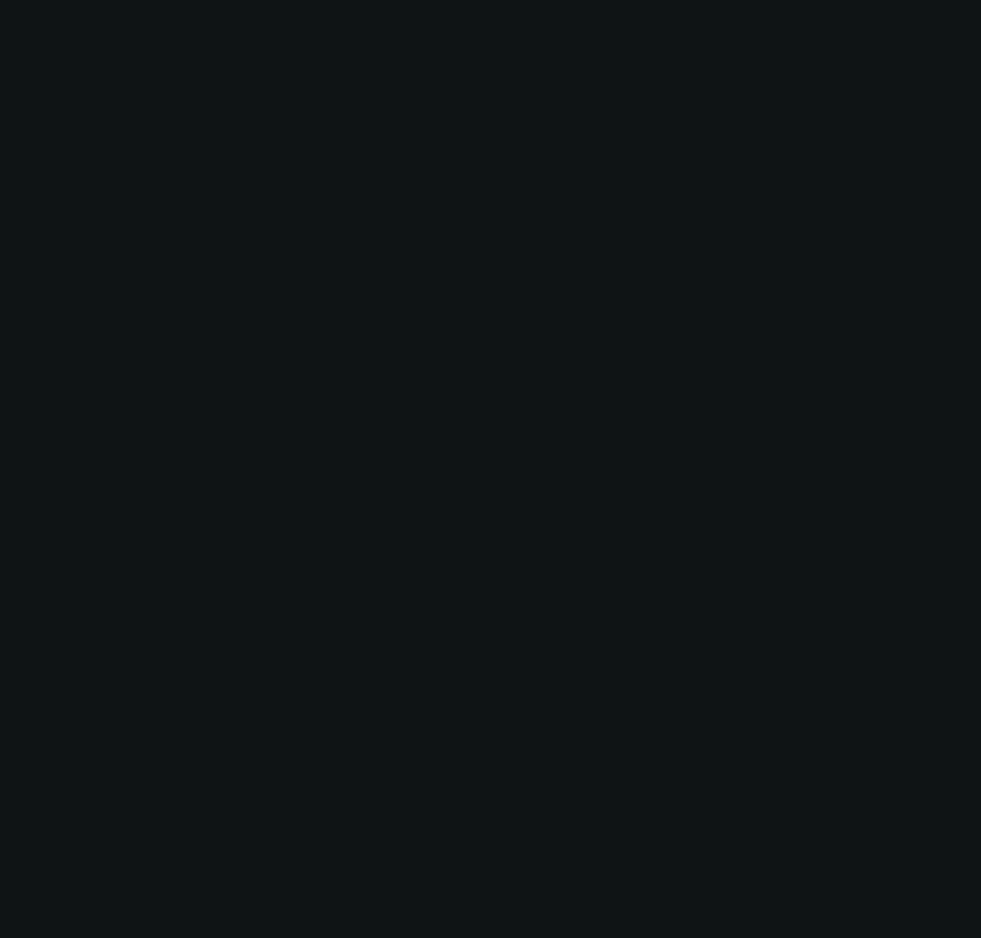
scroll to position [0, 0]
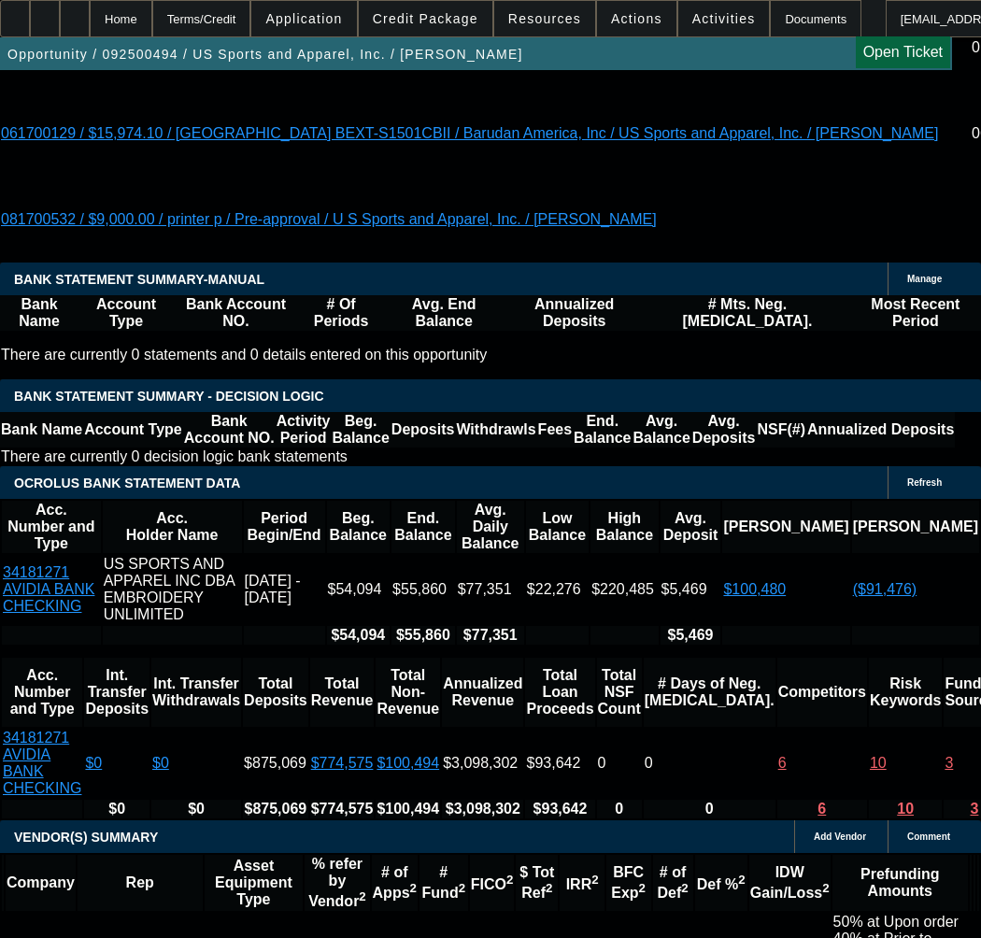
type input "12/23/2025"
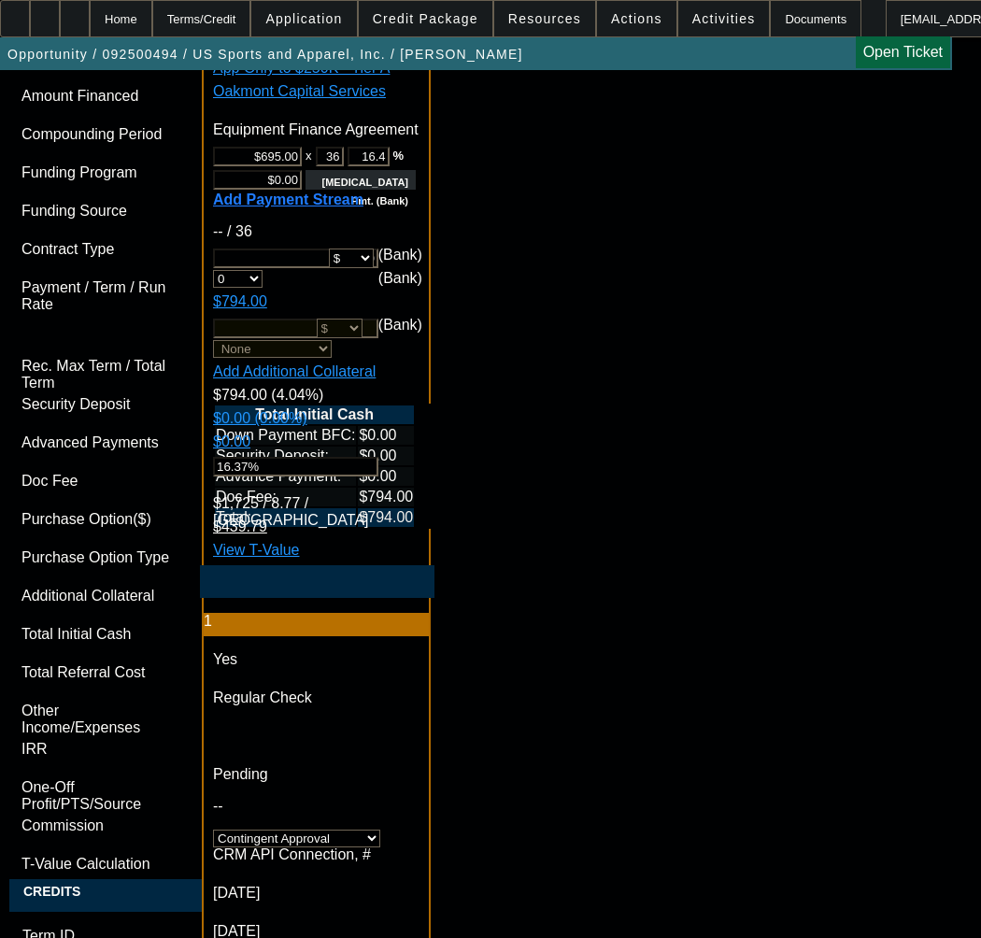
scroll to position [6818, 0]
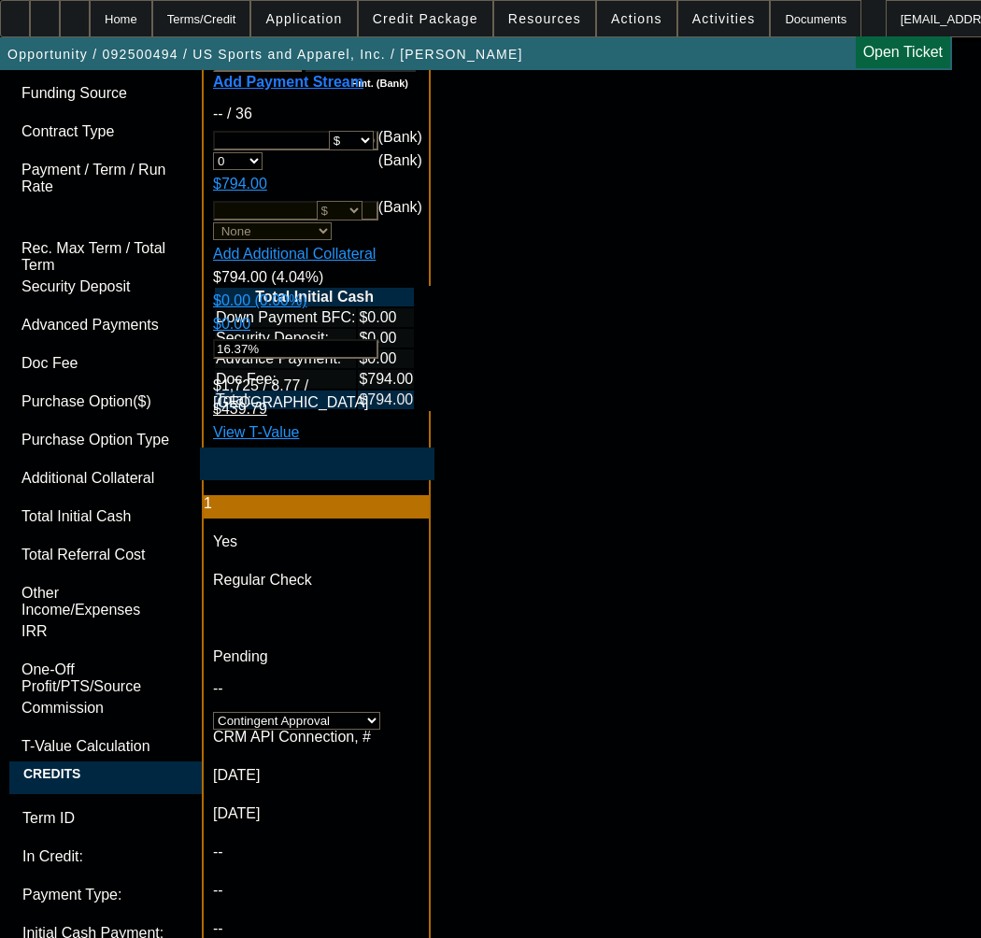
type textarea "a"
paste textarea "Equipment Price"
drag, startPoint x: 501, startPoint y: 439, endPoint x: 621, endPoint y: 416, distance: 122.7
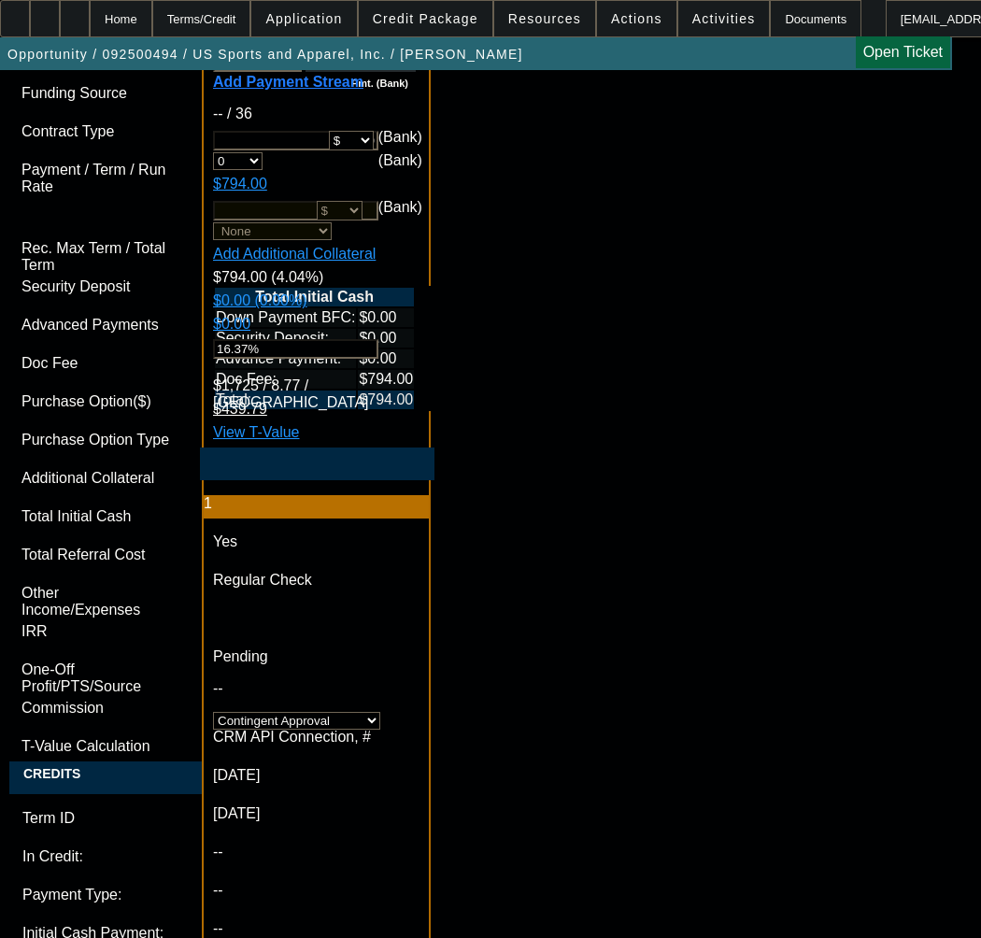
paste textarea "New Mimaki TxF300-75"
paste textarea "Contract Type: Equipment EFA"
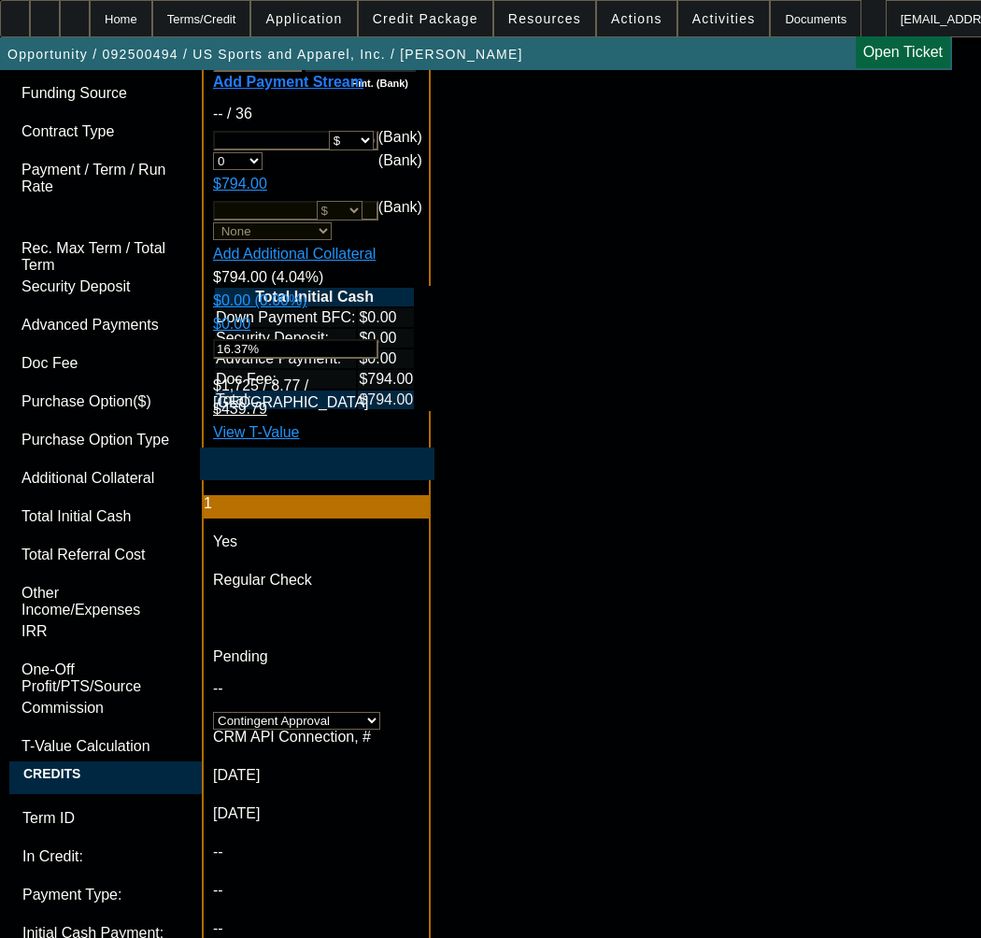
type textarea "APPROVED BY OAKMONT - Equipment Price $19,666.00; Max Term 36; Tier A; CORP ONL…"
paste textarea "What's the vendor address?"
paste textarea "Authorized Signer - Need name and title of signer - Confirm email address - Nee…"
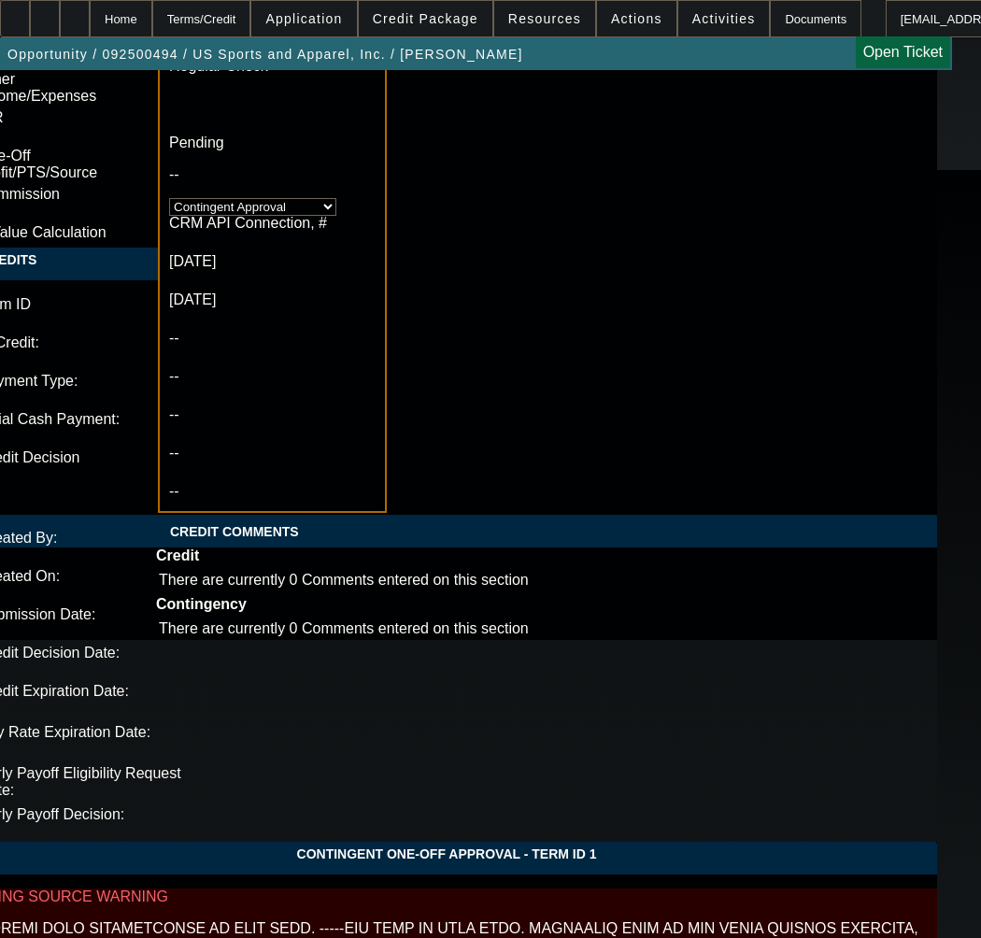
scroll to position [6958, 44]
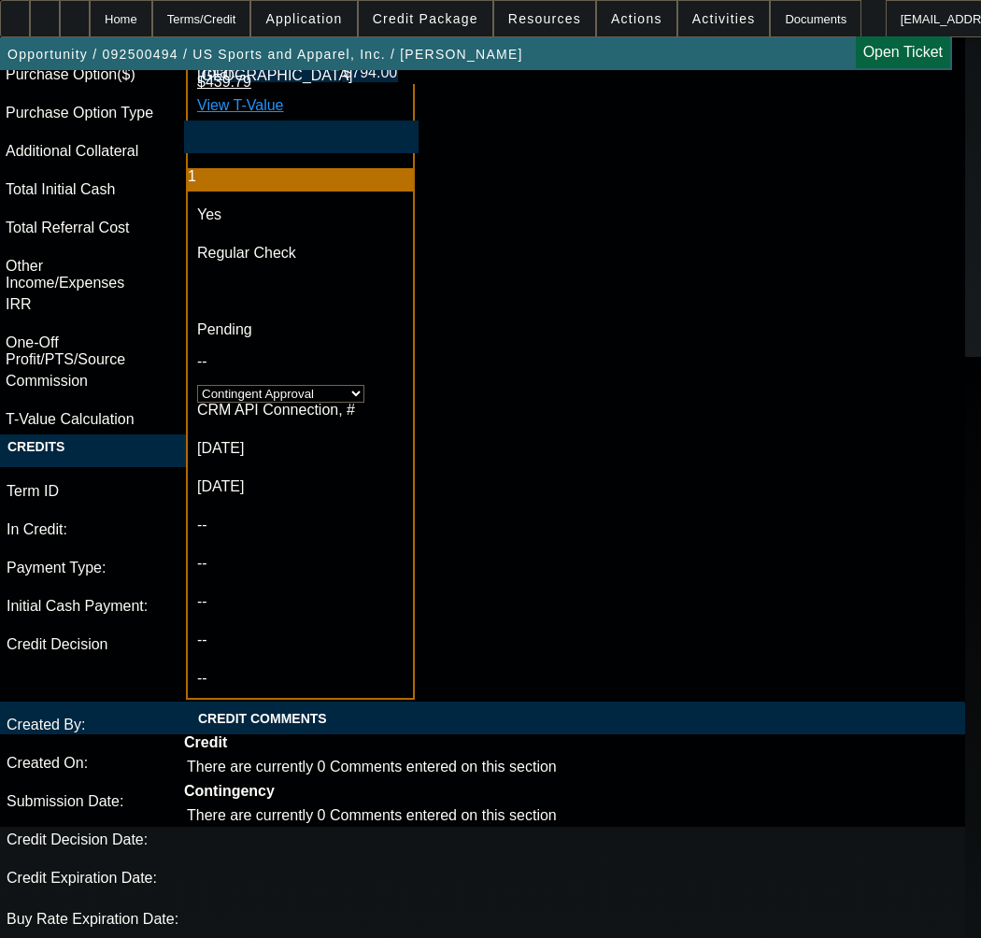
scroll to position [7145, 0]
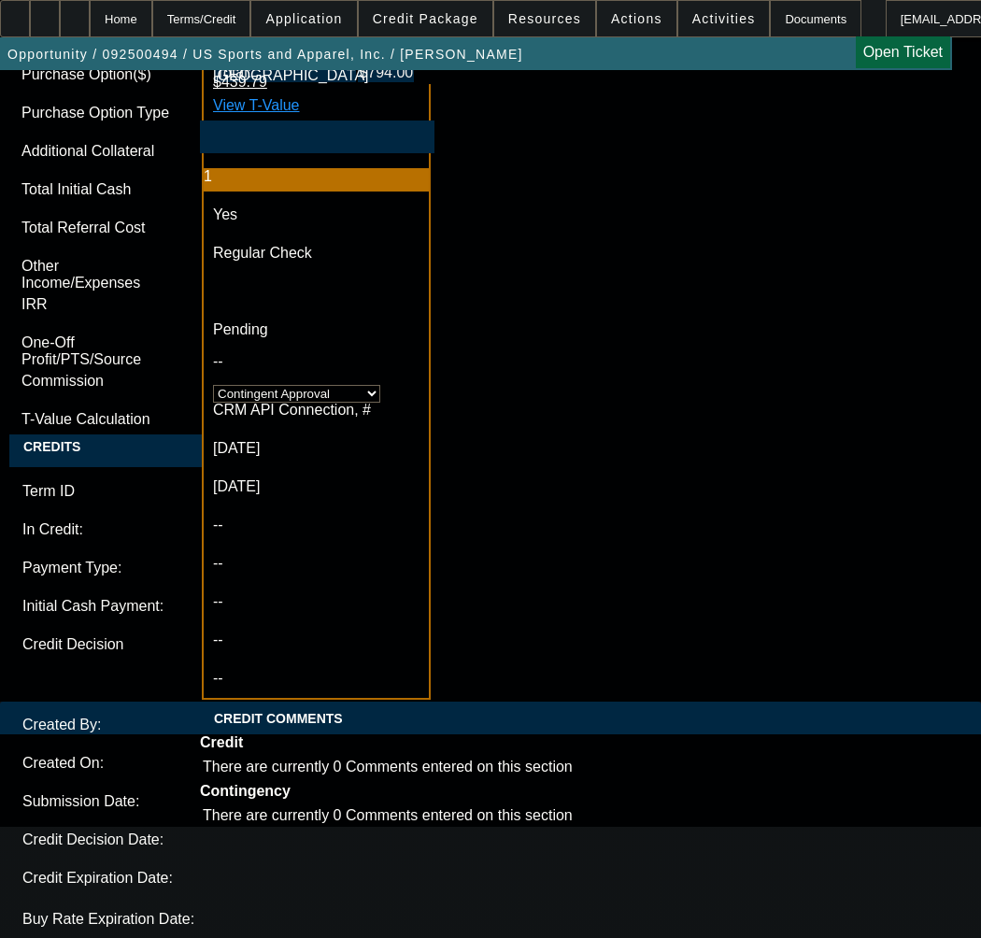
type textarea "CONTINGENT ON What's the vendor address?; Authorized Signer - Need name and tit…"
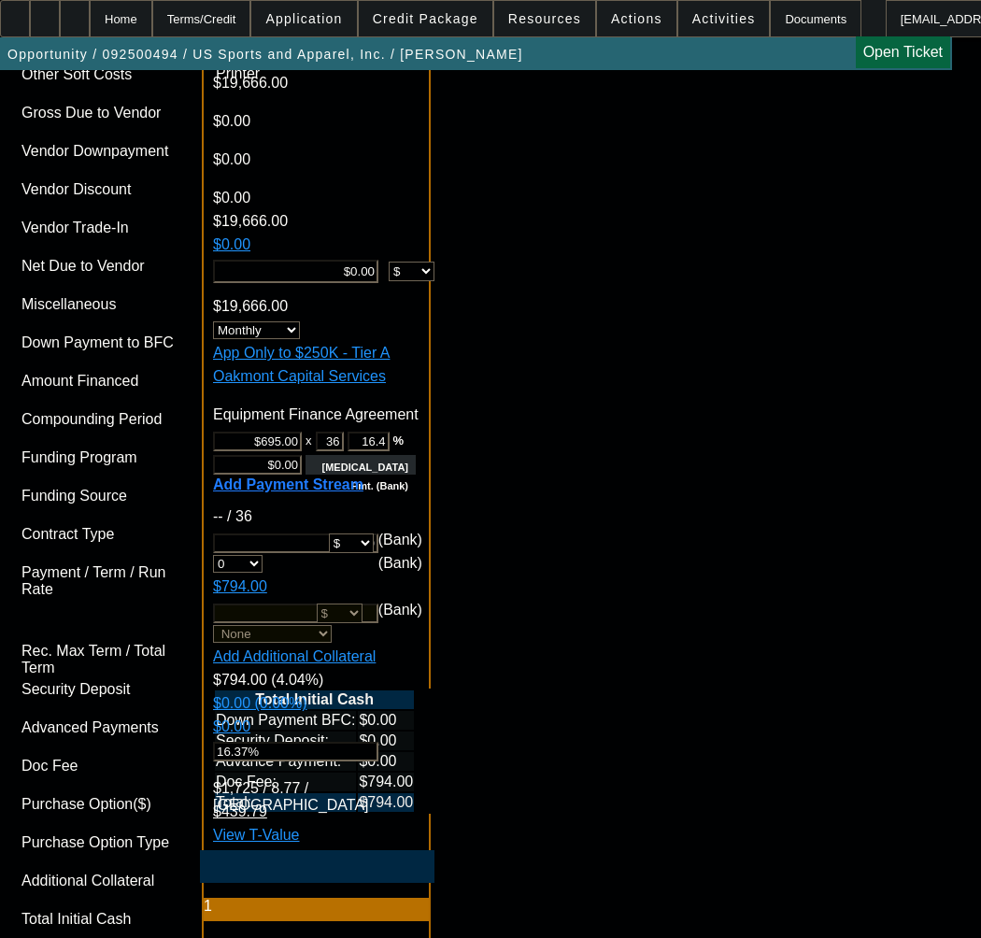
scroll to position [7365, 0]
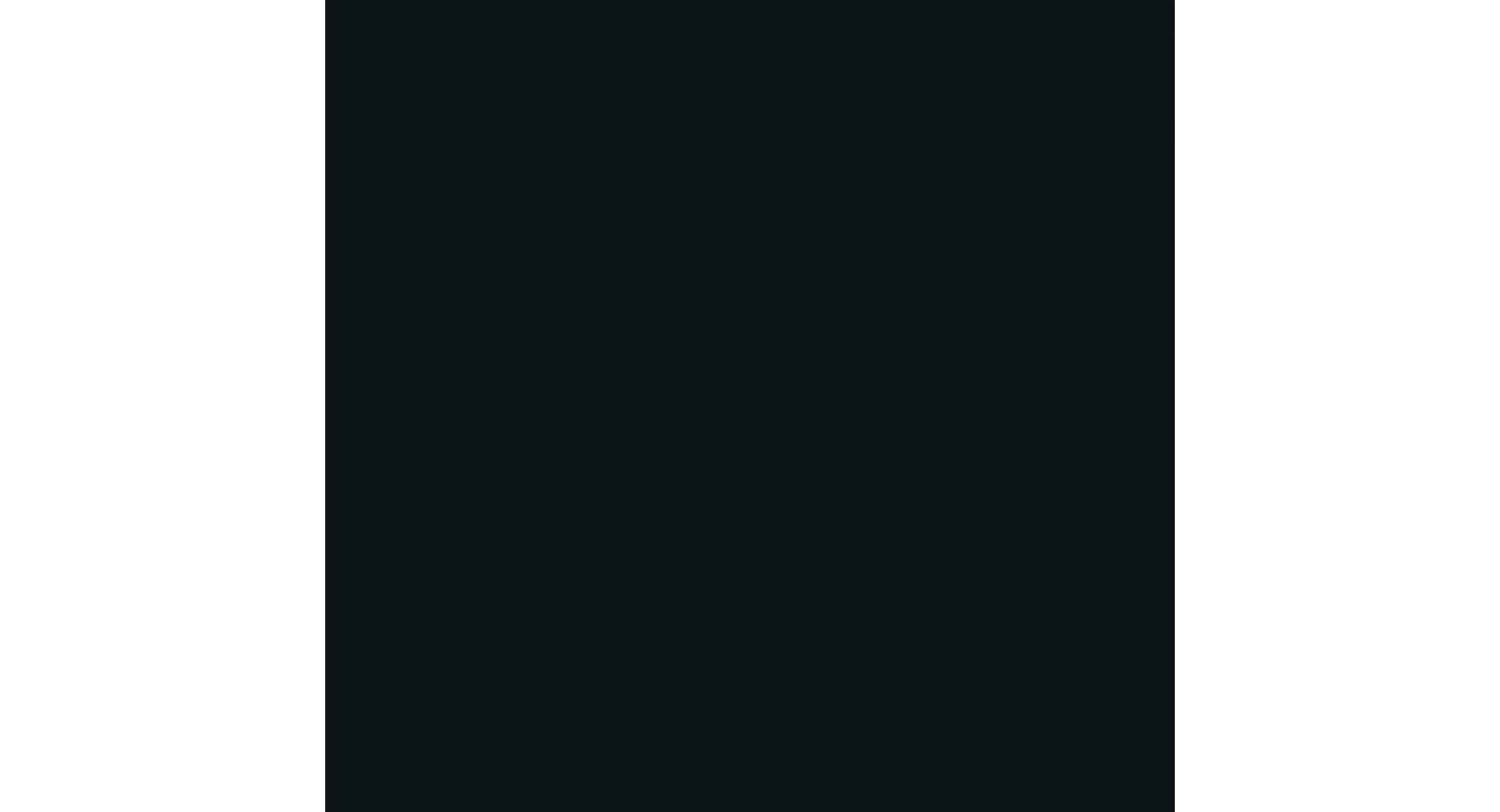
scroll to position [3365, 0]
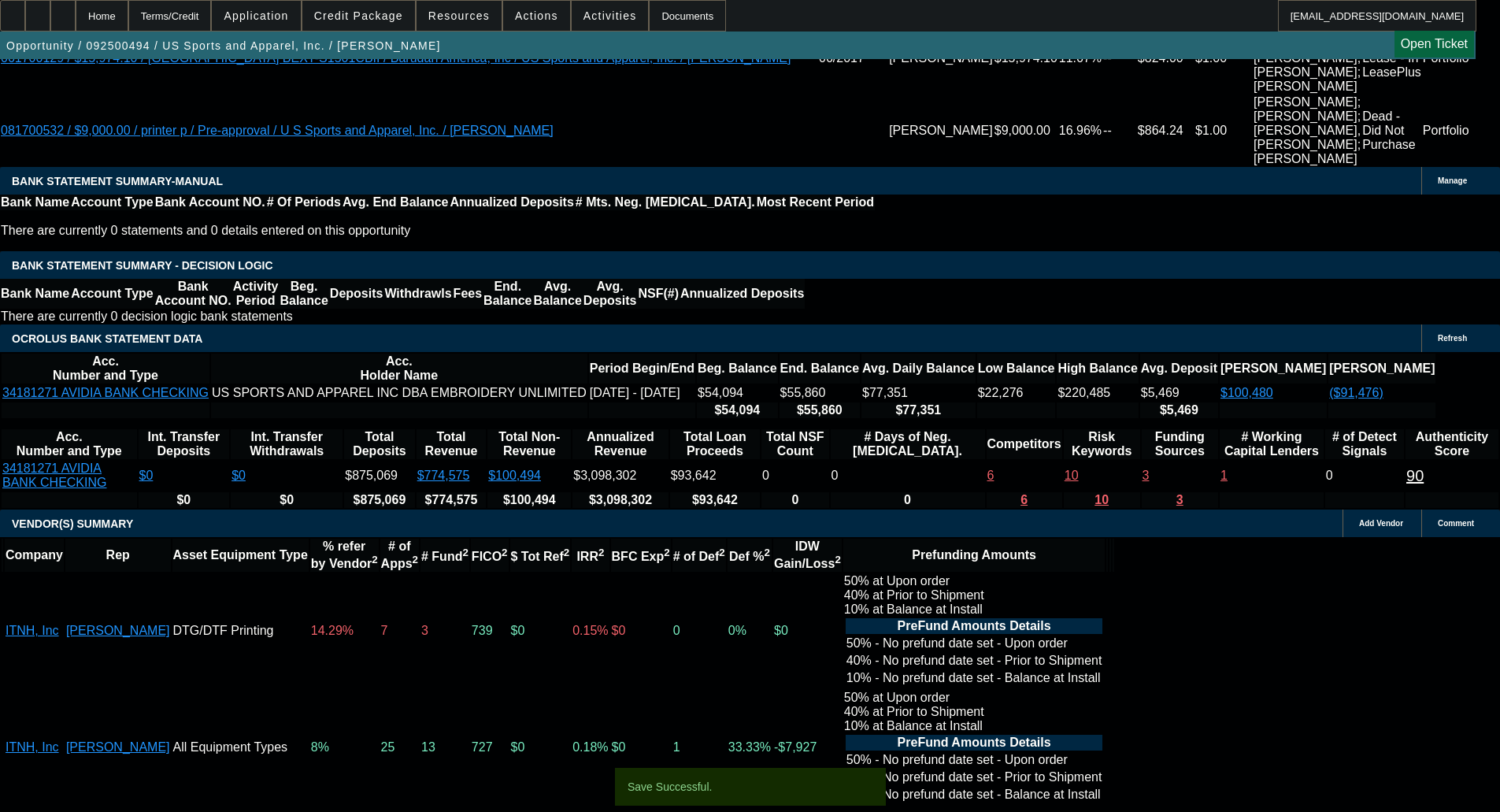
select select "0"
select select "2"
select select "0"
select select "6"
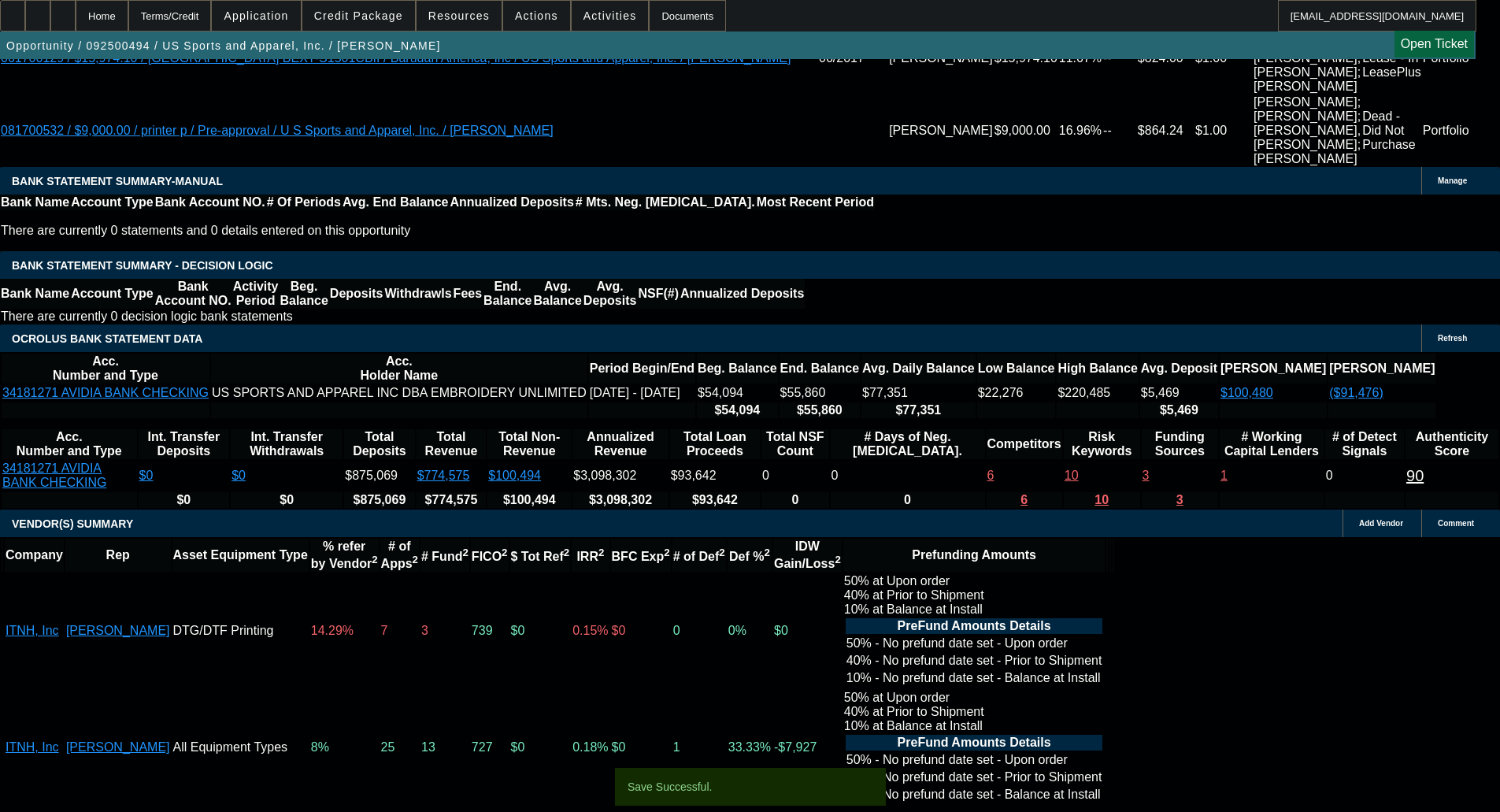
select select "0"
select select "2"
select select "0"
select select "6"
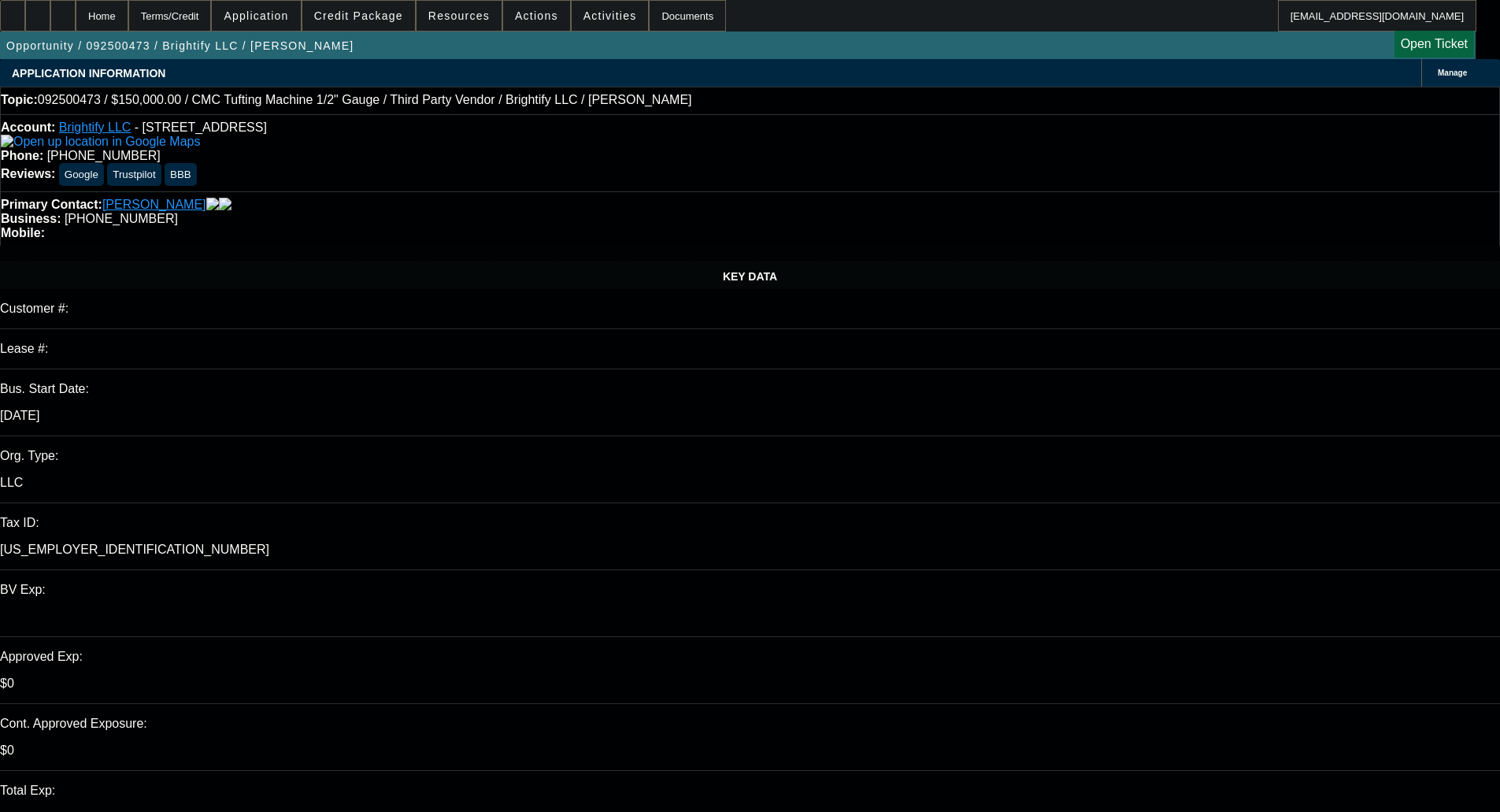
select select "0"
select select "0.1"
select select "0"
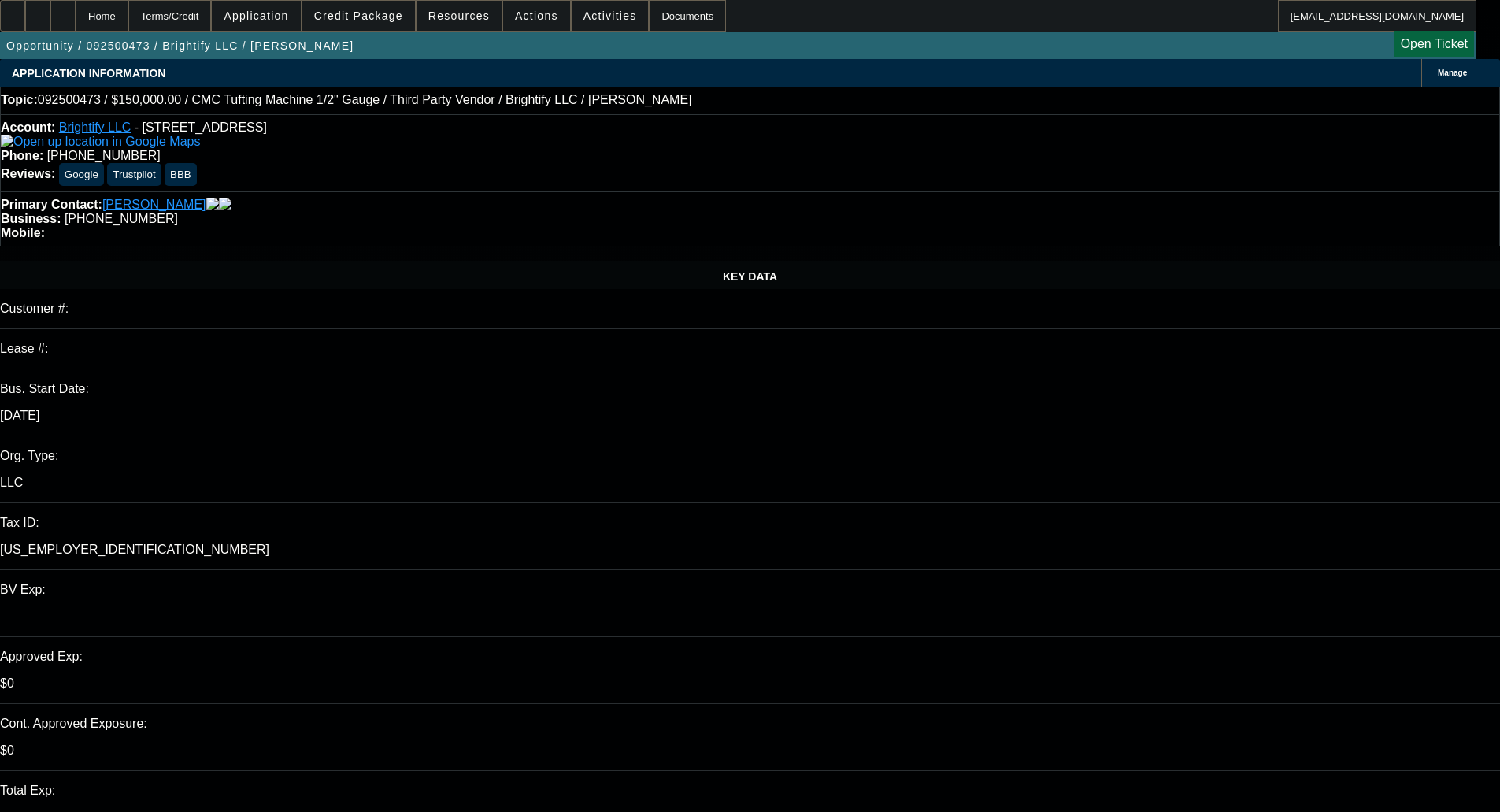
select select "0.1"
select select "3"
select select "4"
select select "3"
select select "4"
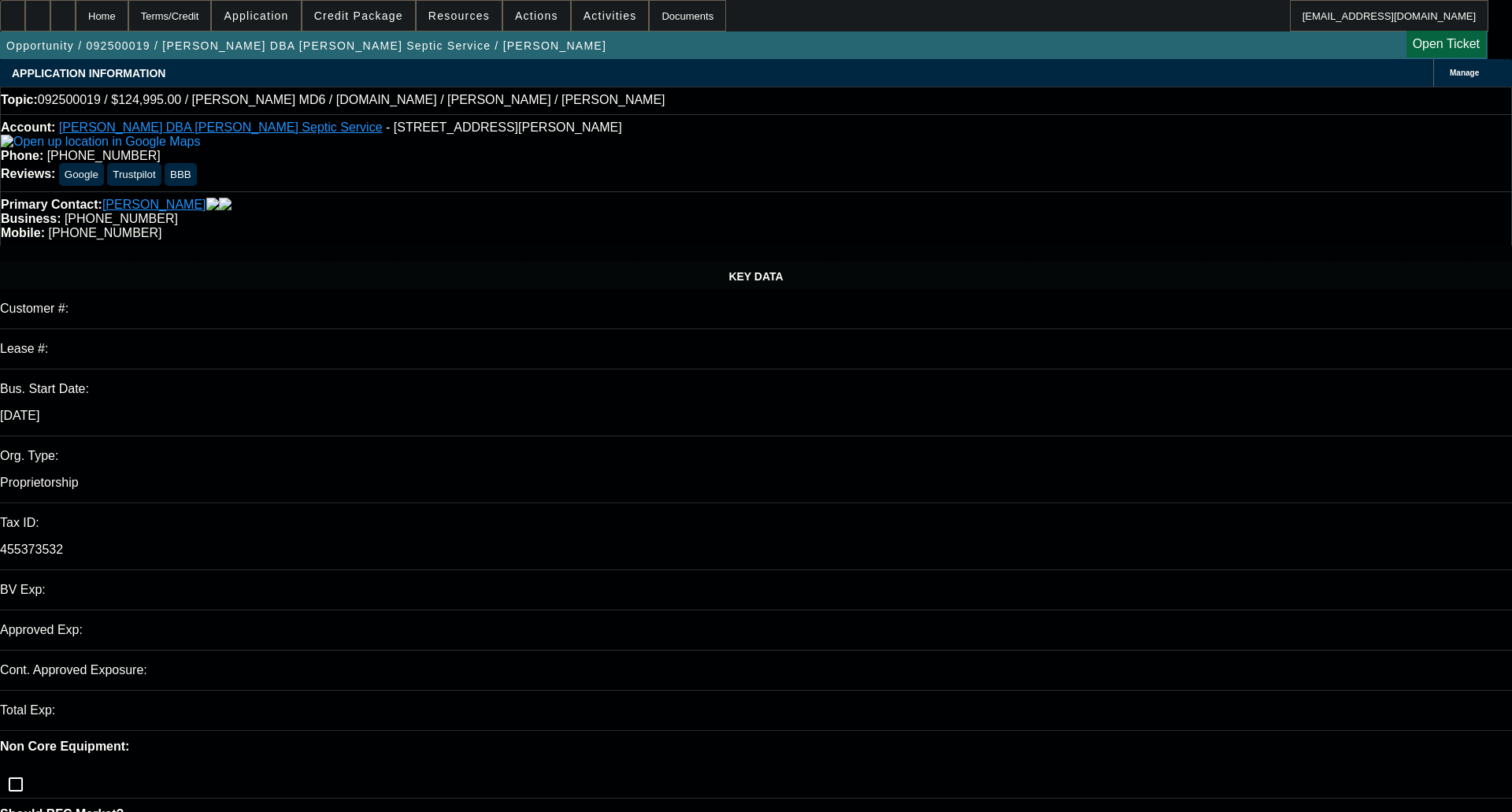
select select "0"
select select "3"
select select "0.1"
select select "4"
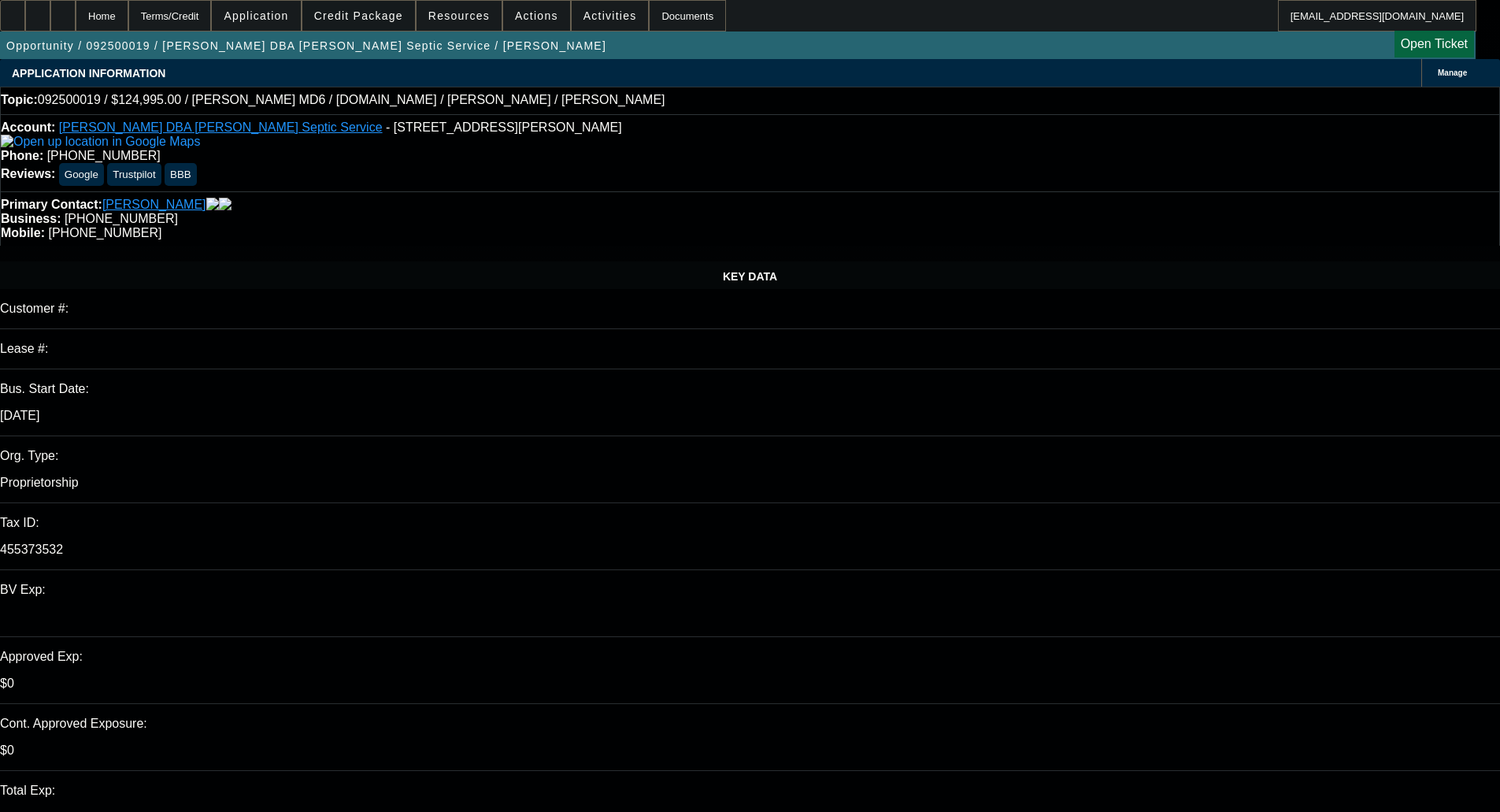
click at [381, 8] on span at bounding box center [359, 15] width 113 height 38
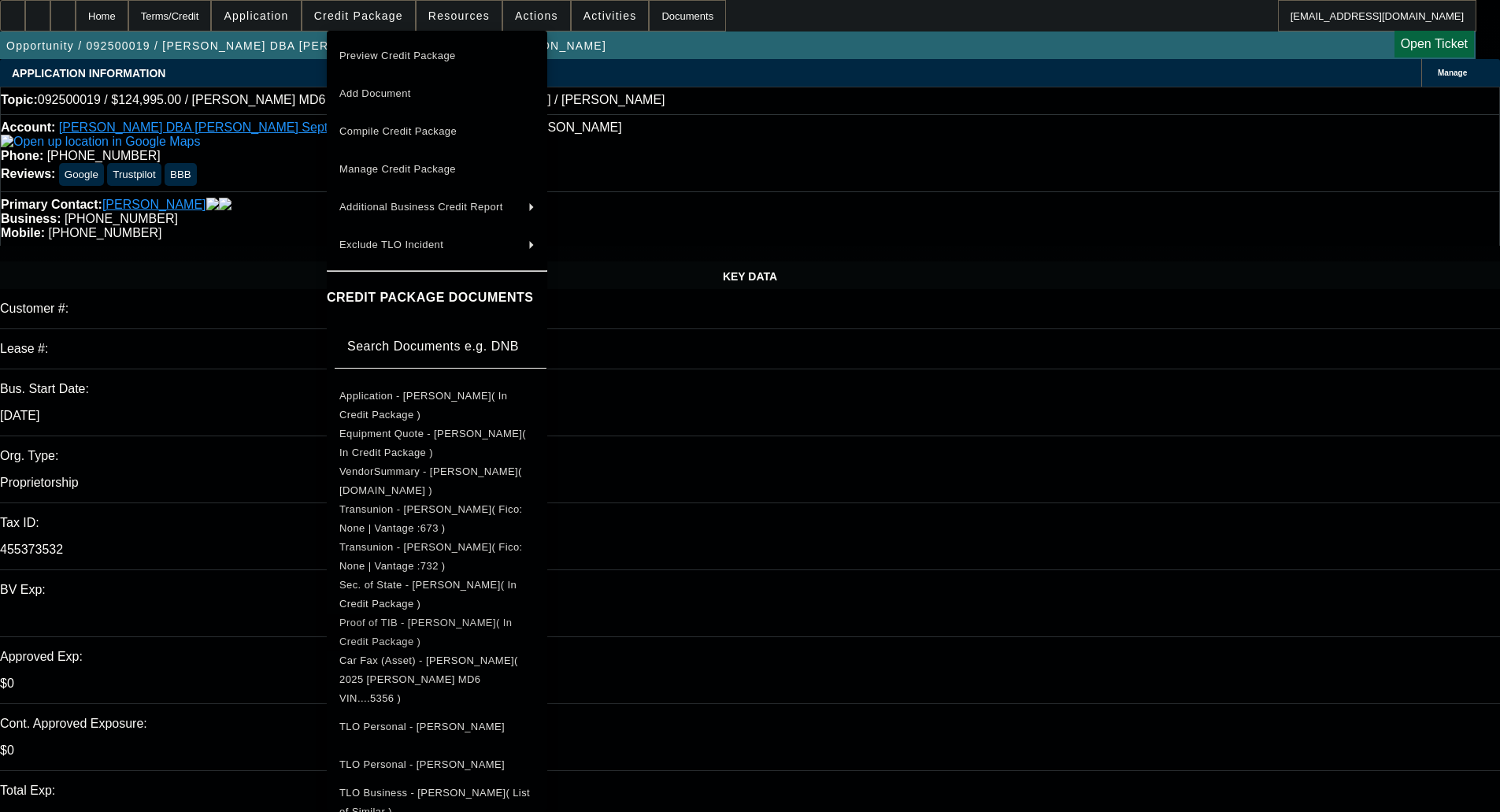
click at [450, 627] on span "Proof of TIB - [PERSON_NAME]( In Credit Package )" at bounding box center [426, 632] width 173 height 30
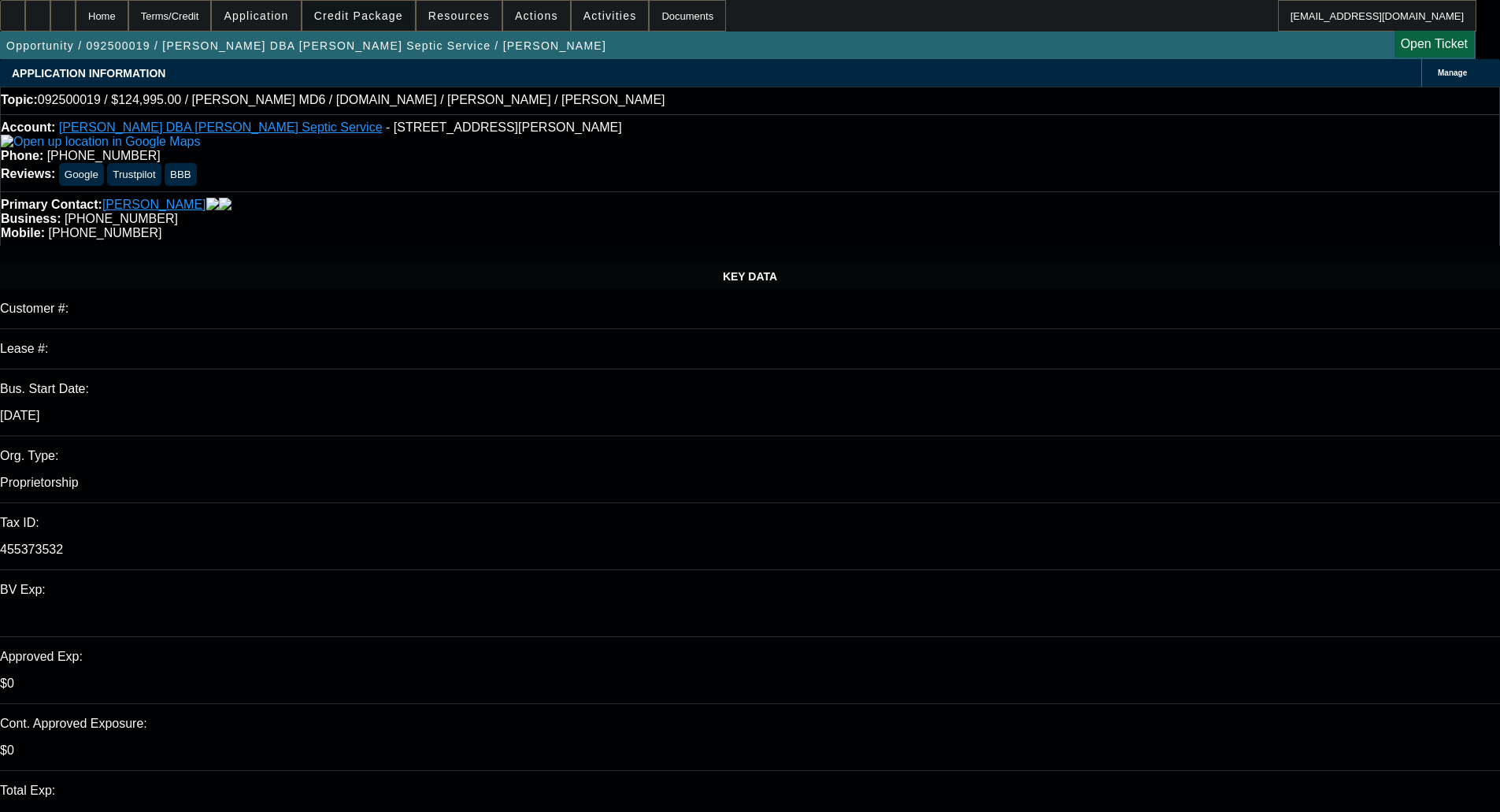
click at [383, 20] on span "Credit Package" at bounding box center [359, 15] width 89 height 13
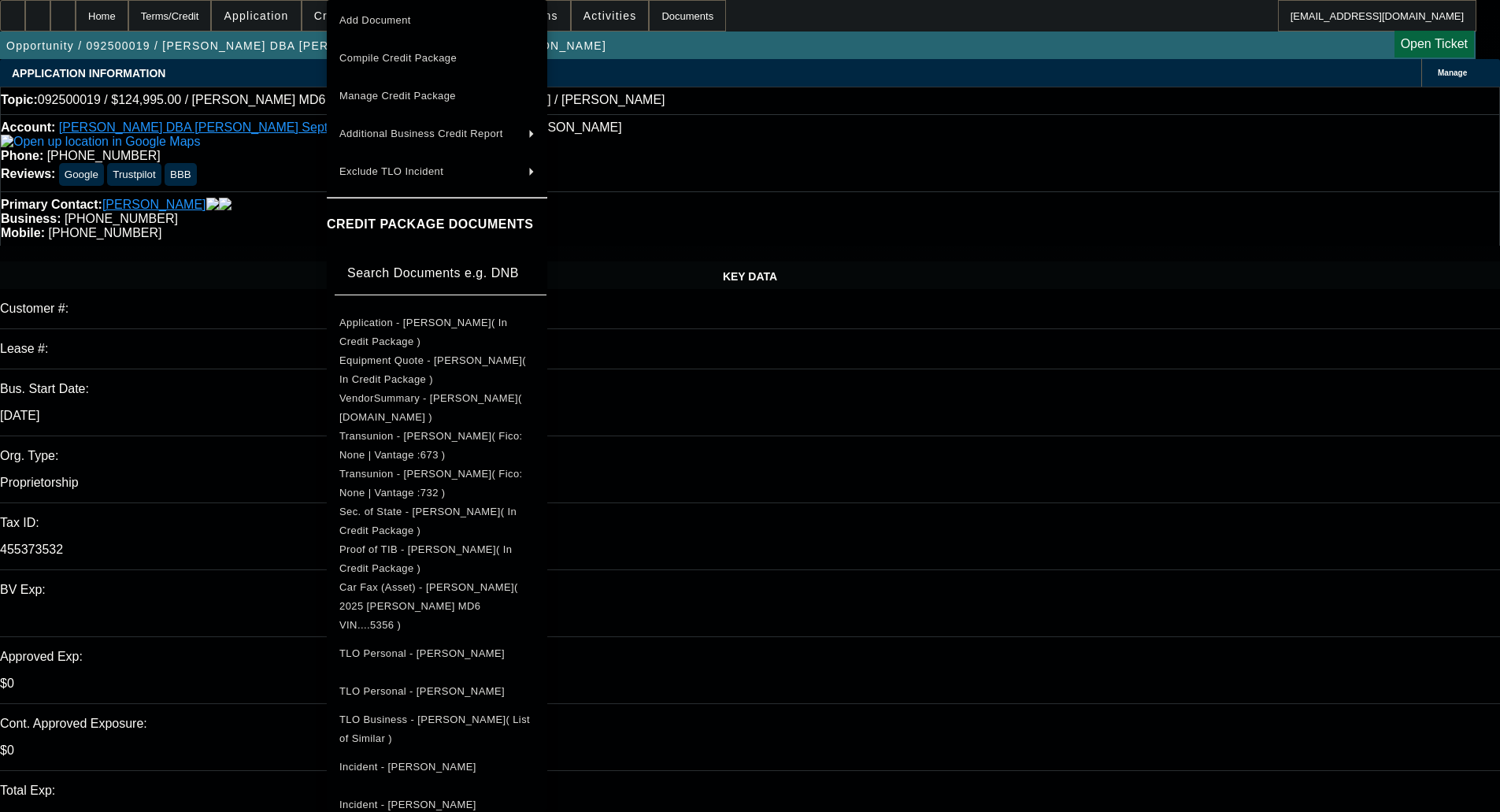
scroll to position [124, 0]
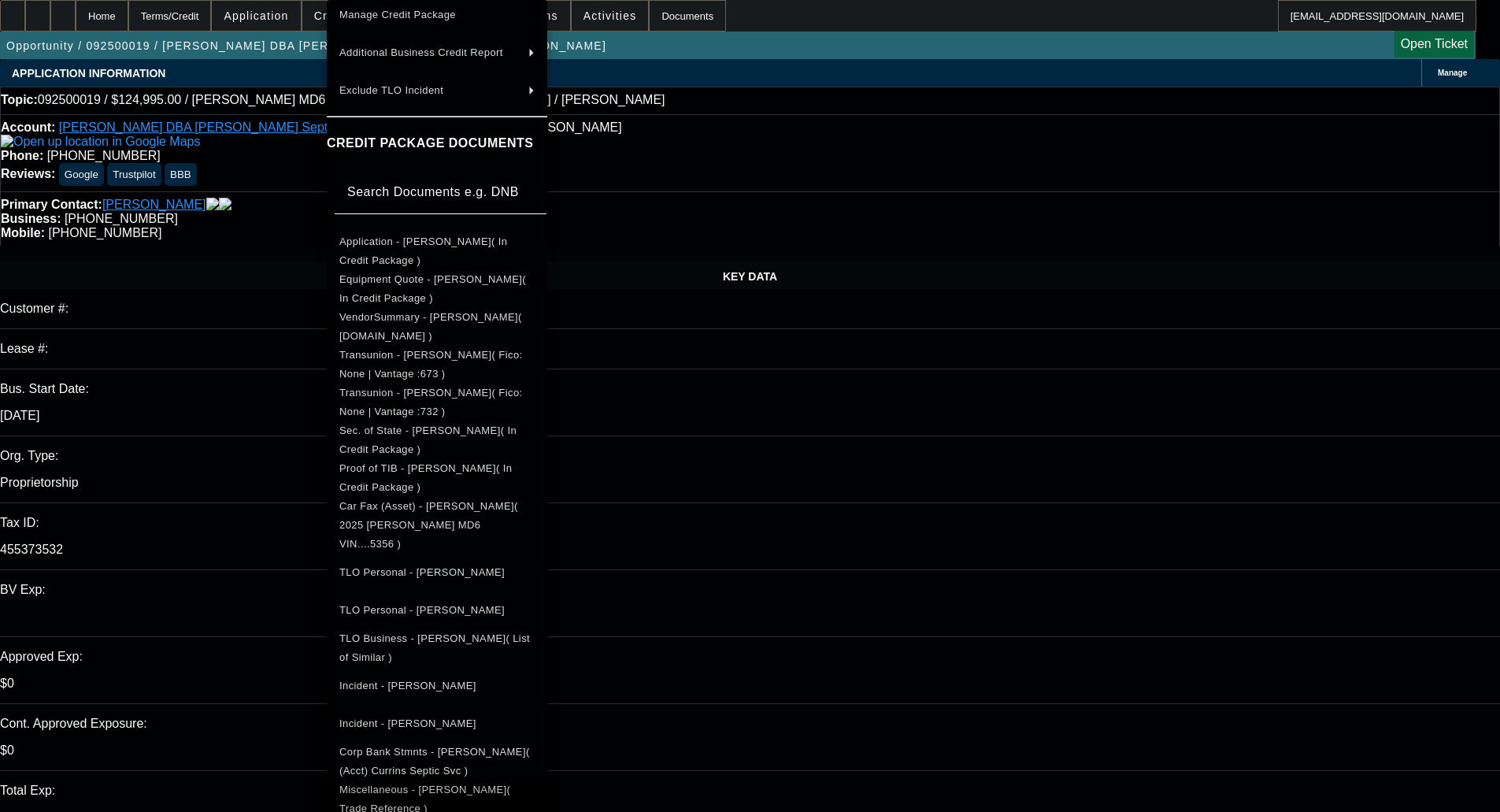
click at [510, 783] on span "Miscellaneous - [PERSON_NAME]( Trade Reference )" at bounding box center [425, 799] width 171 height 30
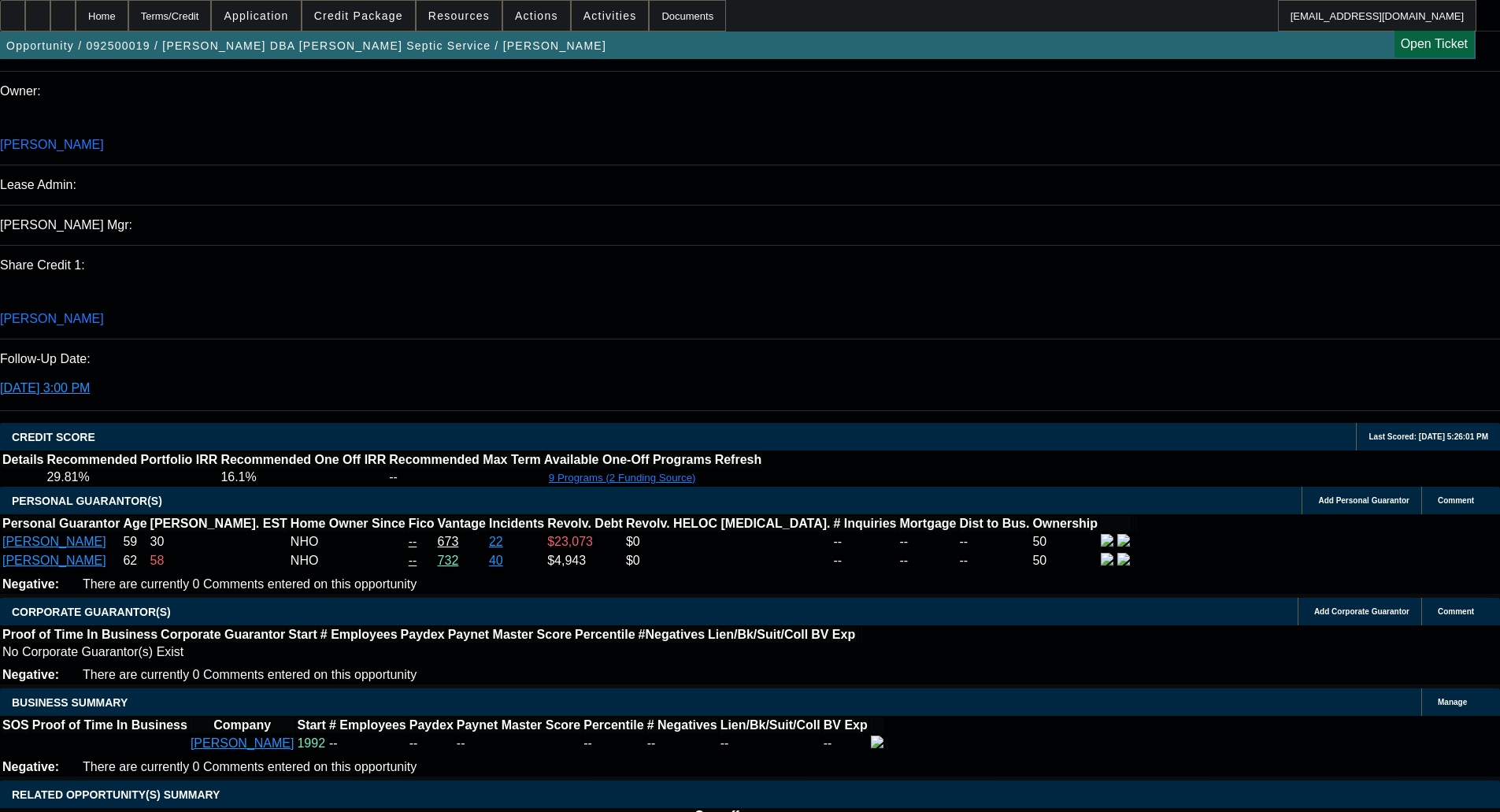
scroll to position [2913, 0]
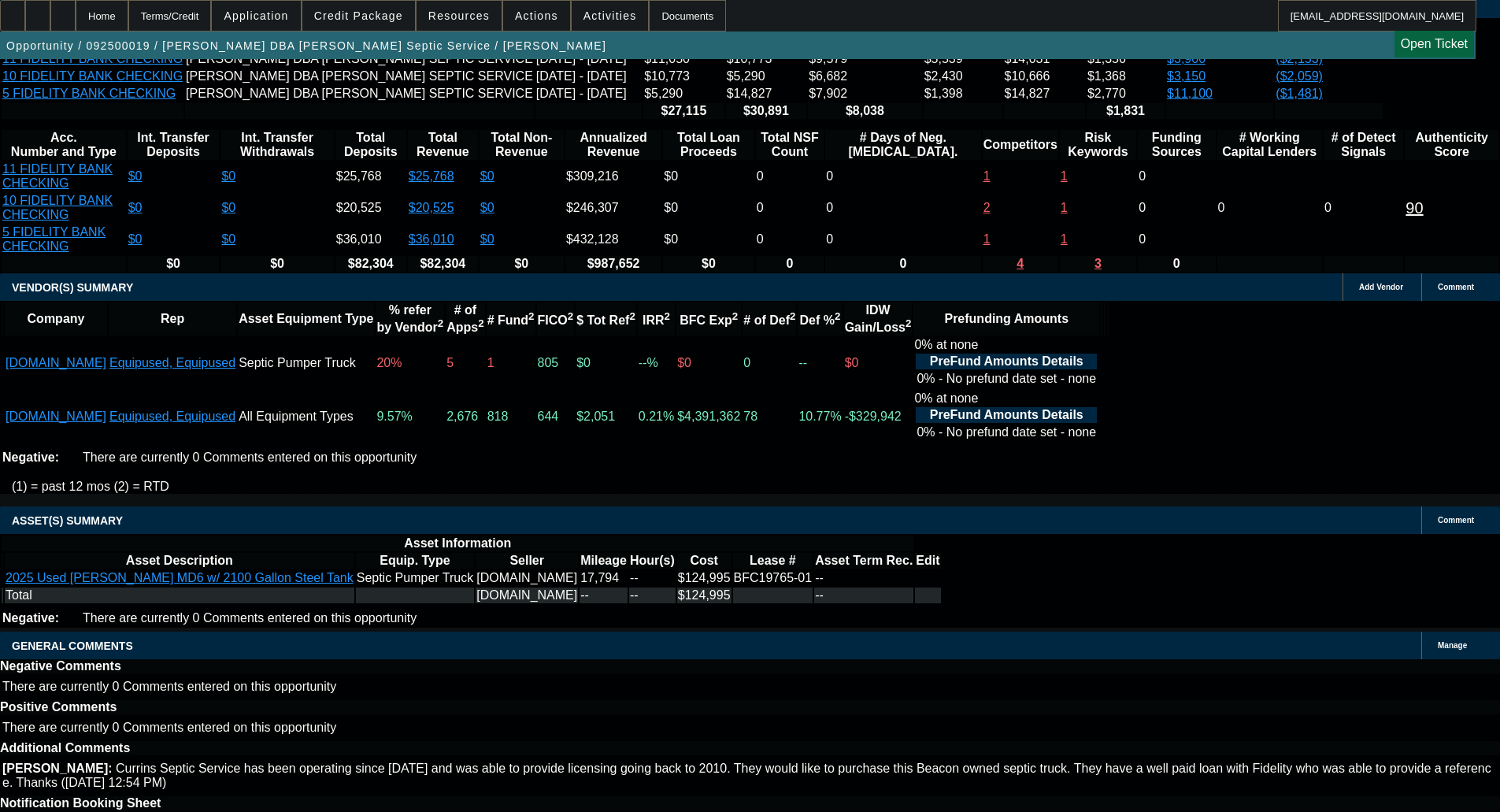
select select "6"
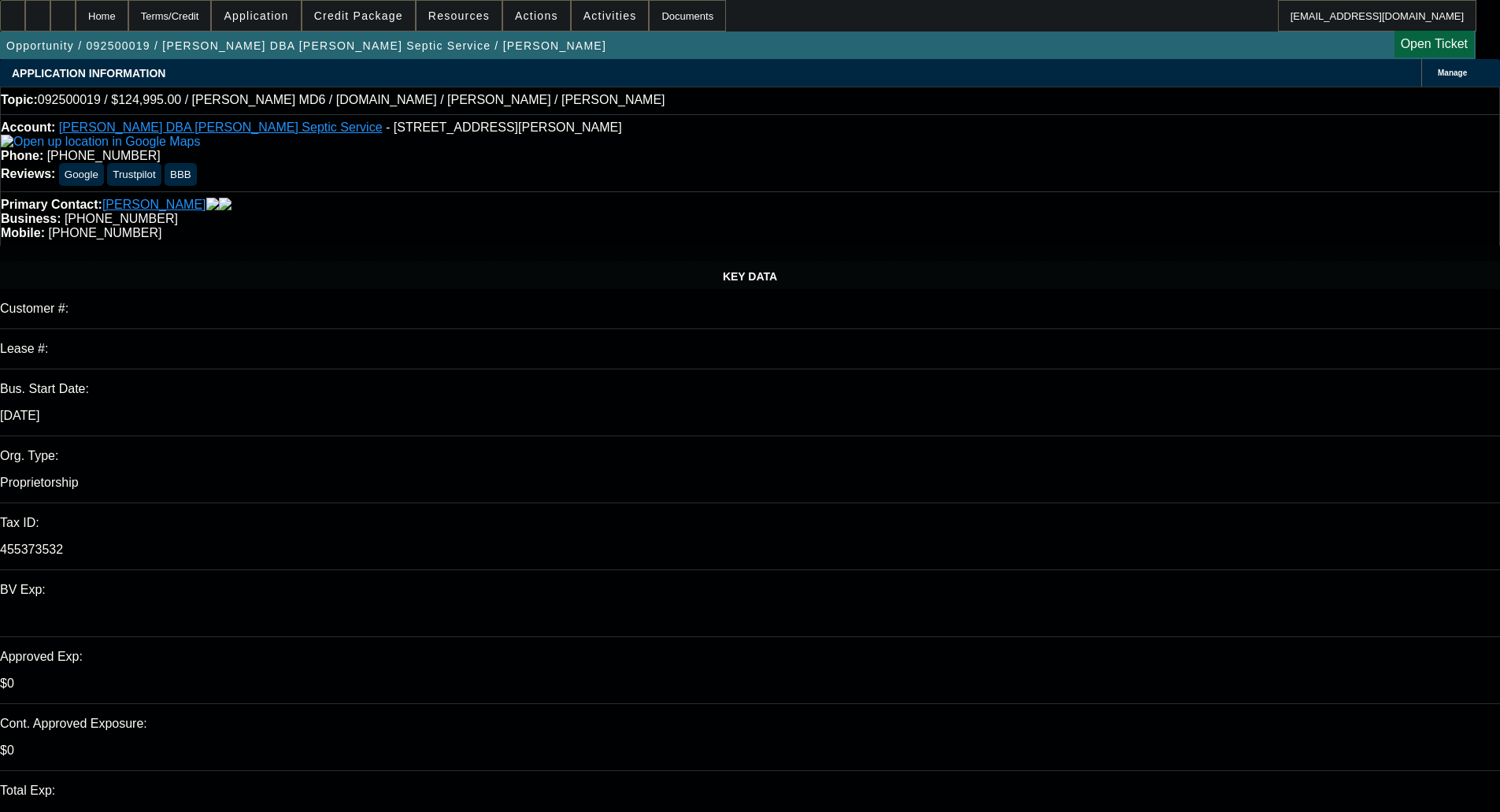
type textarea "a"
type textarea "A sole prop cannot have two owners, who is the owner of this DBA? Do we have th…"
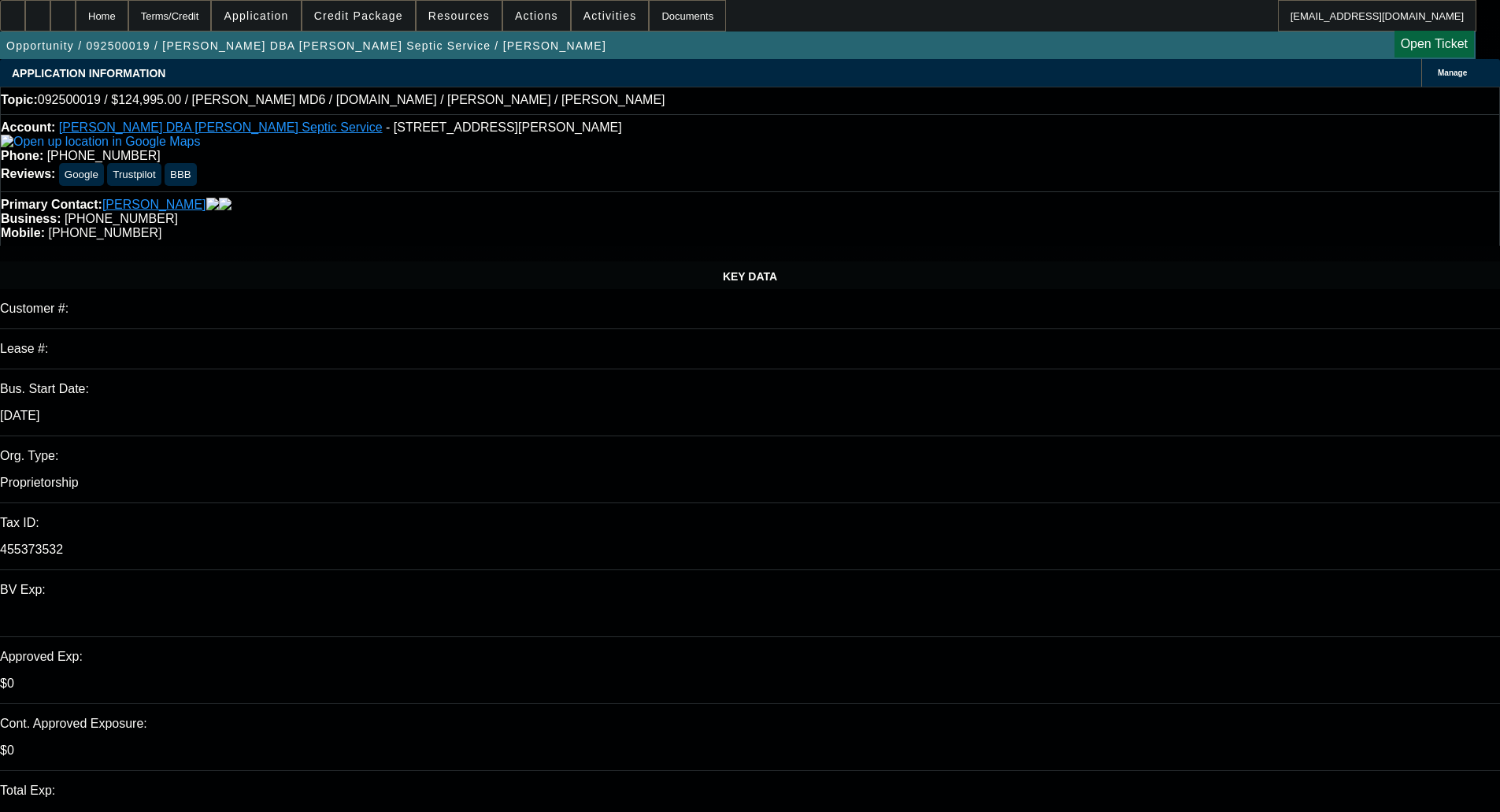
checkbox input "true"
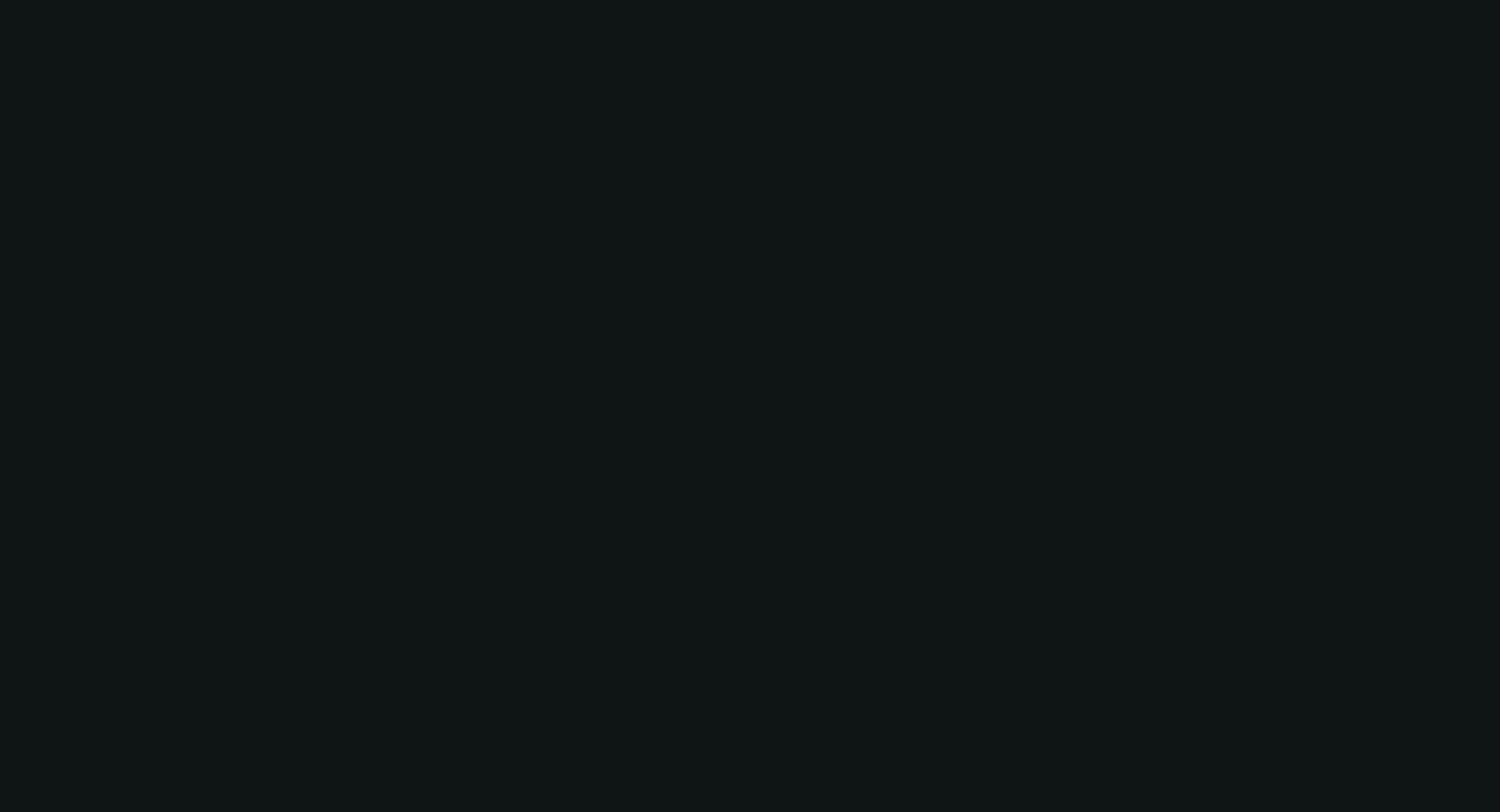
select select "0"
select select "3"
select select "0.1"
select select "4"
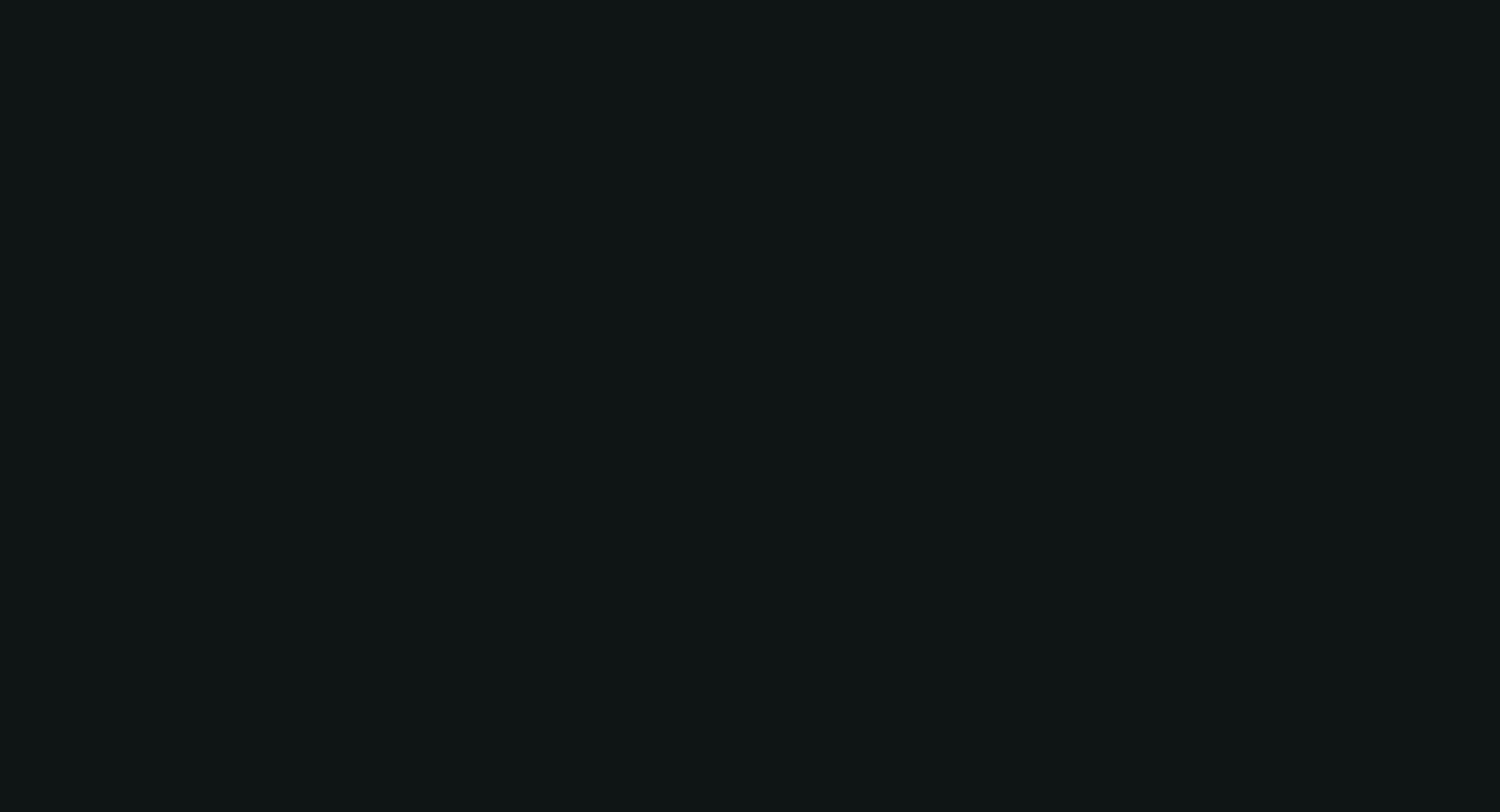
select select "0"
select select "3"
select select "0.1"
select select "4"
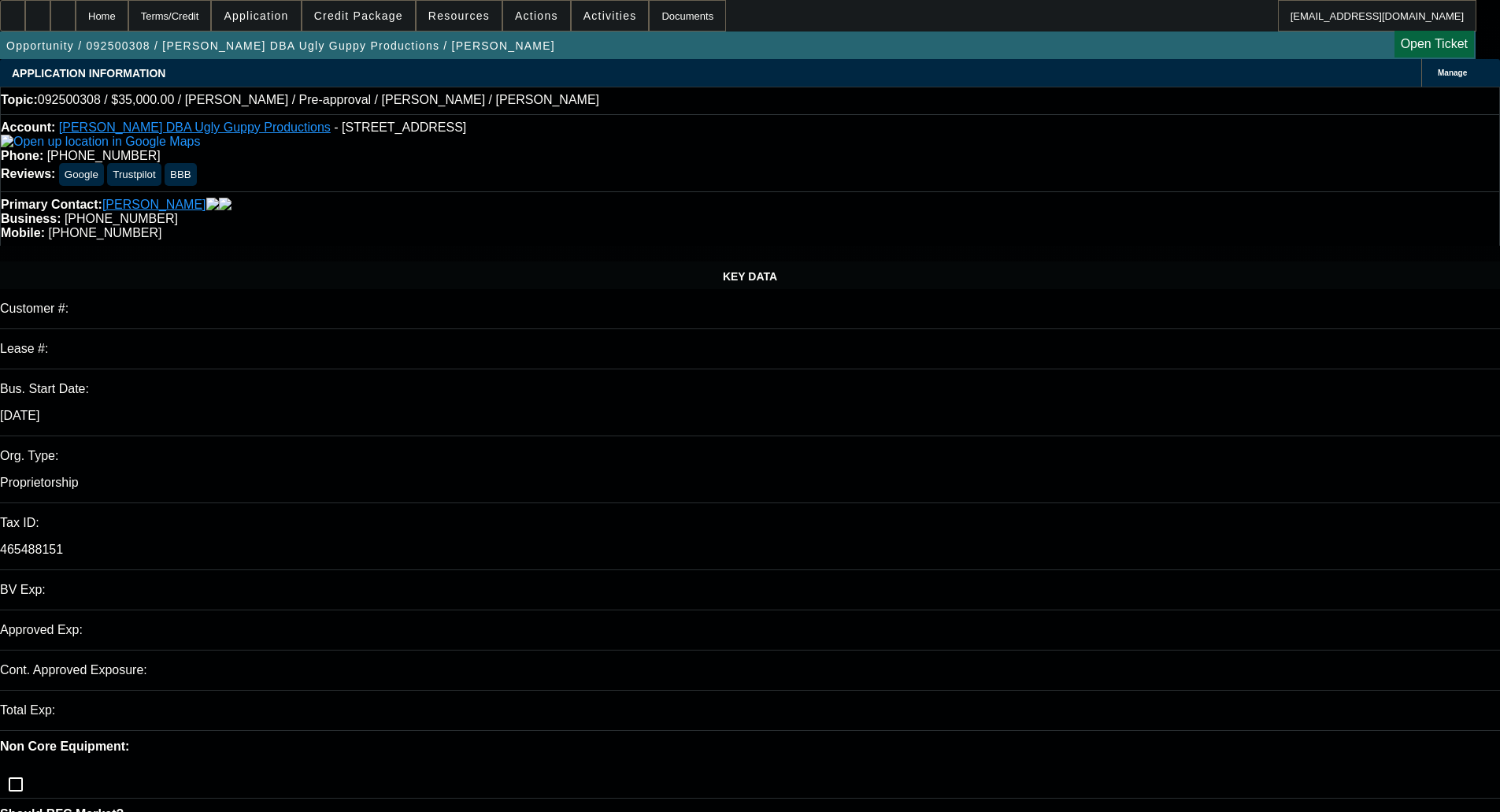
select select "0"
select select "6"
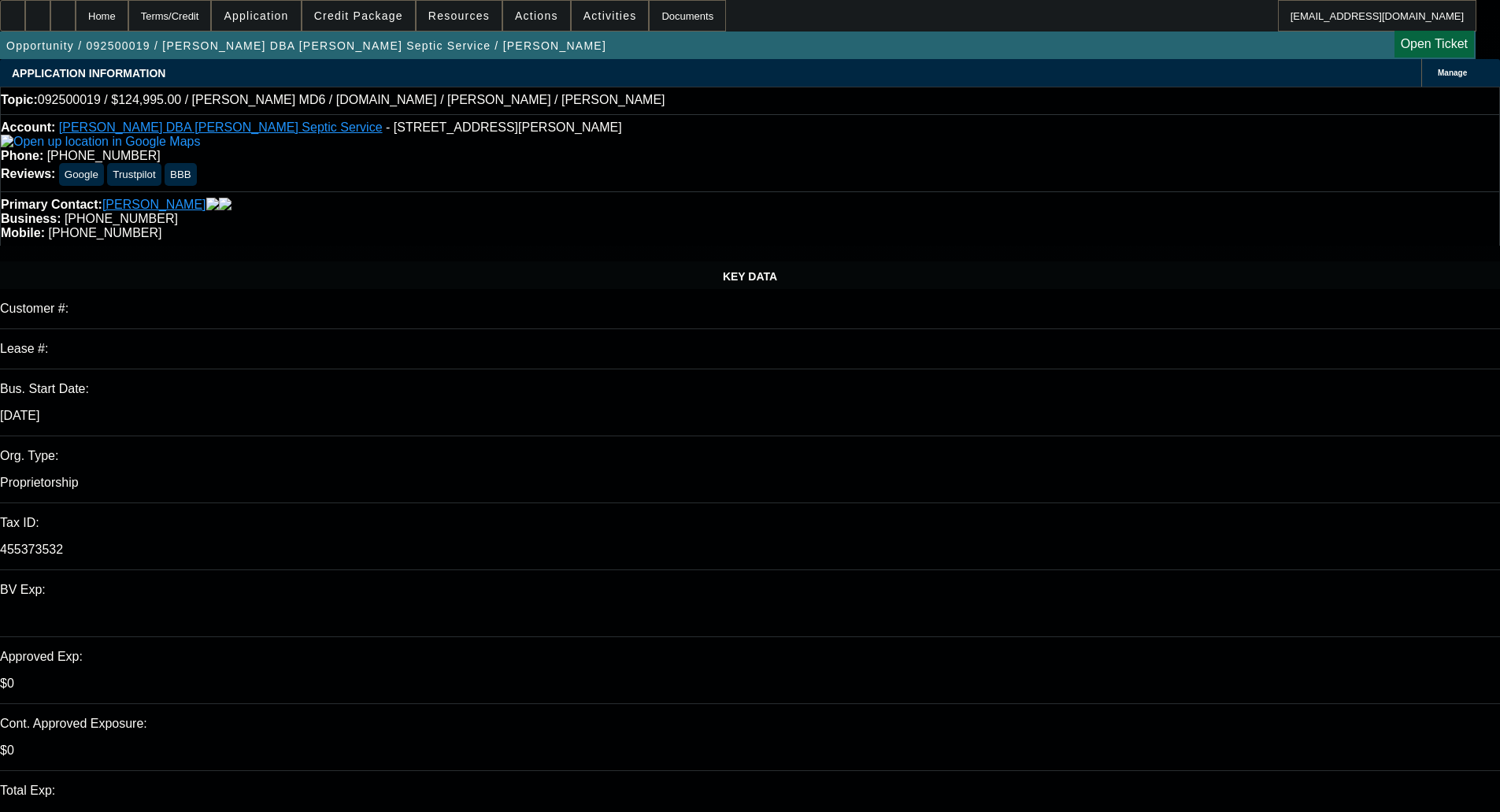
select select "0"
select select "3"
select select "0.1"
select select "4"
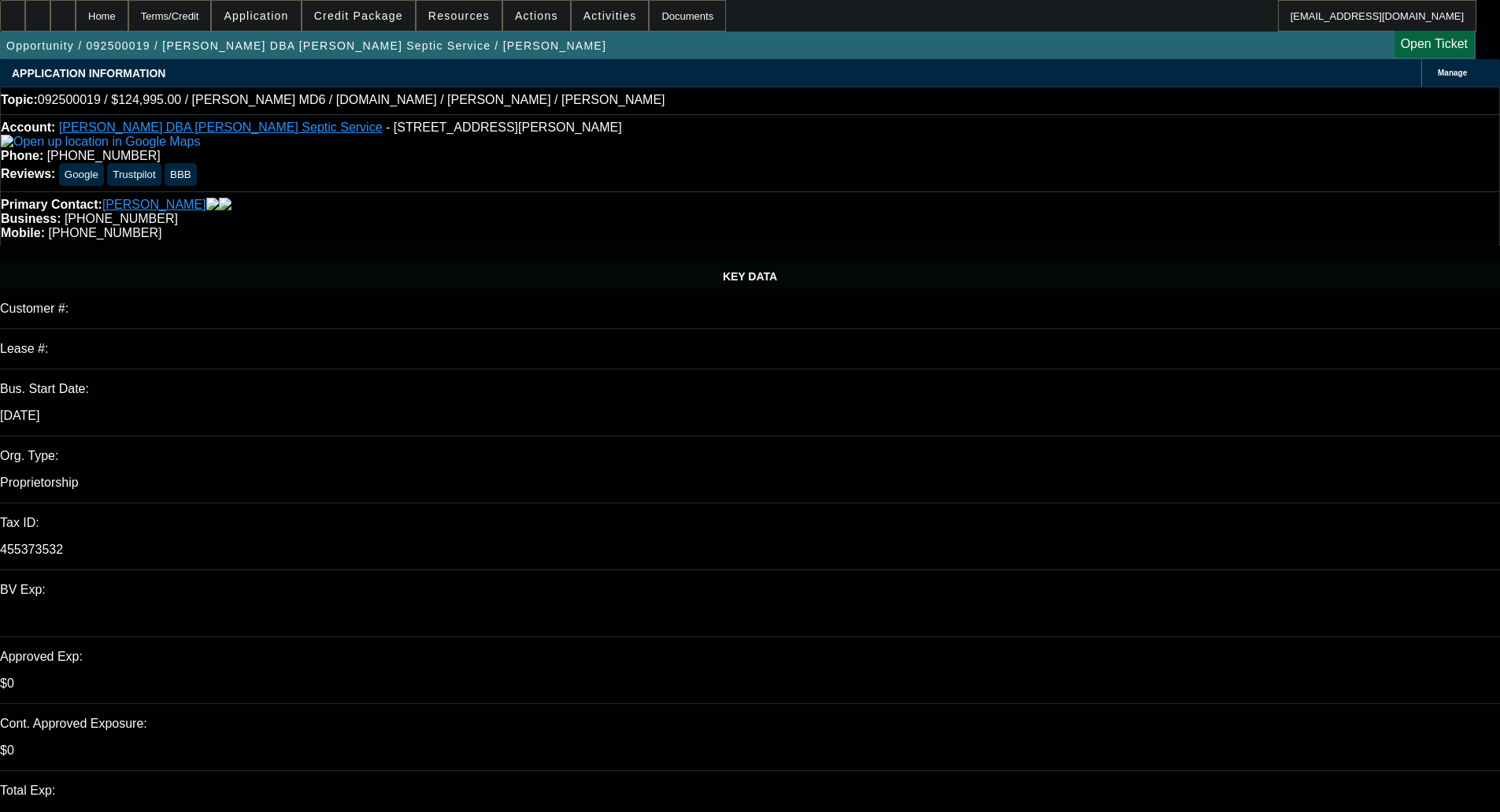
select select "0"
select select "3"
select select "0.1"
select select "4"
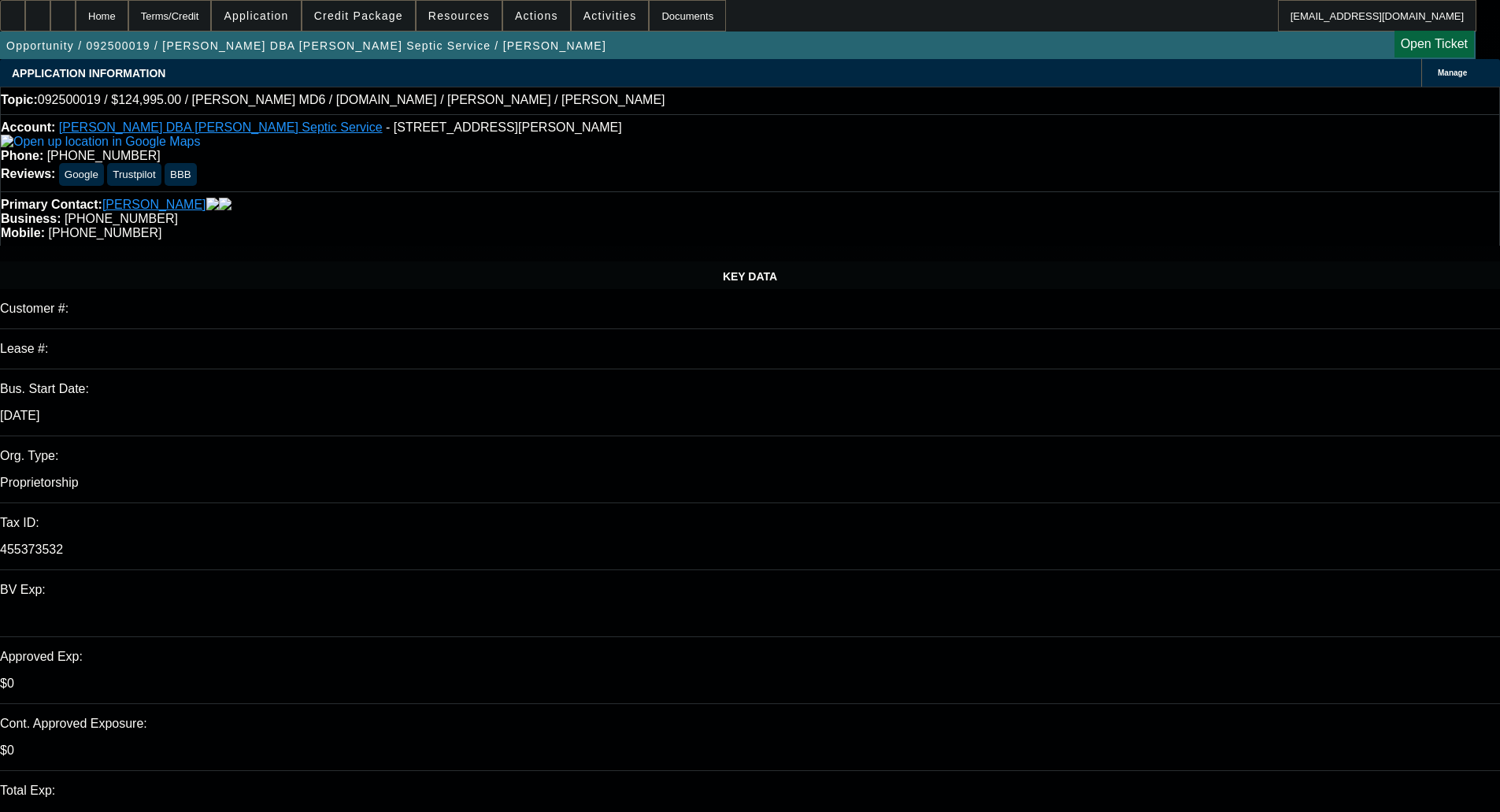
click at [359, 8] on span at bounding box center [359, 15] width 113 height 38
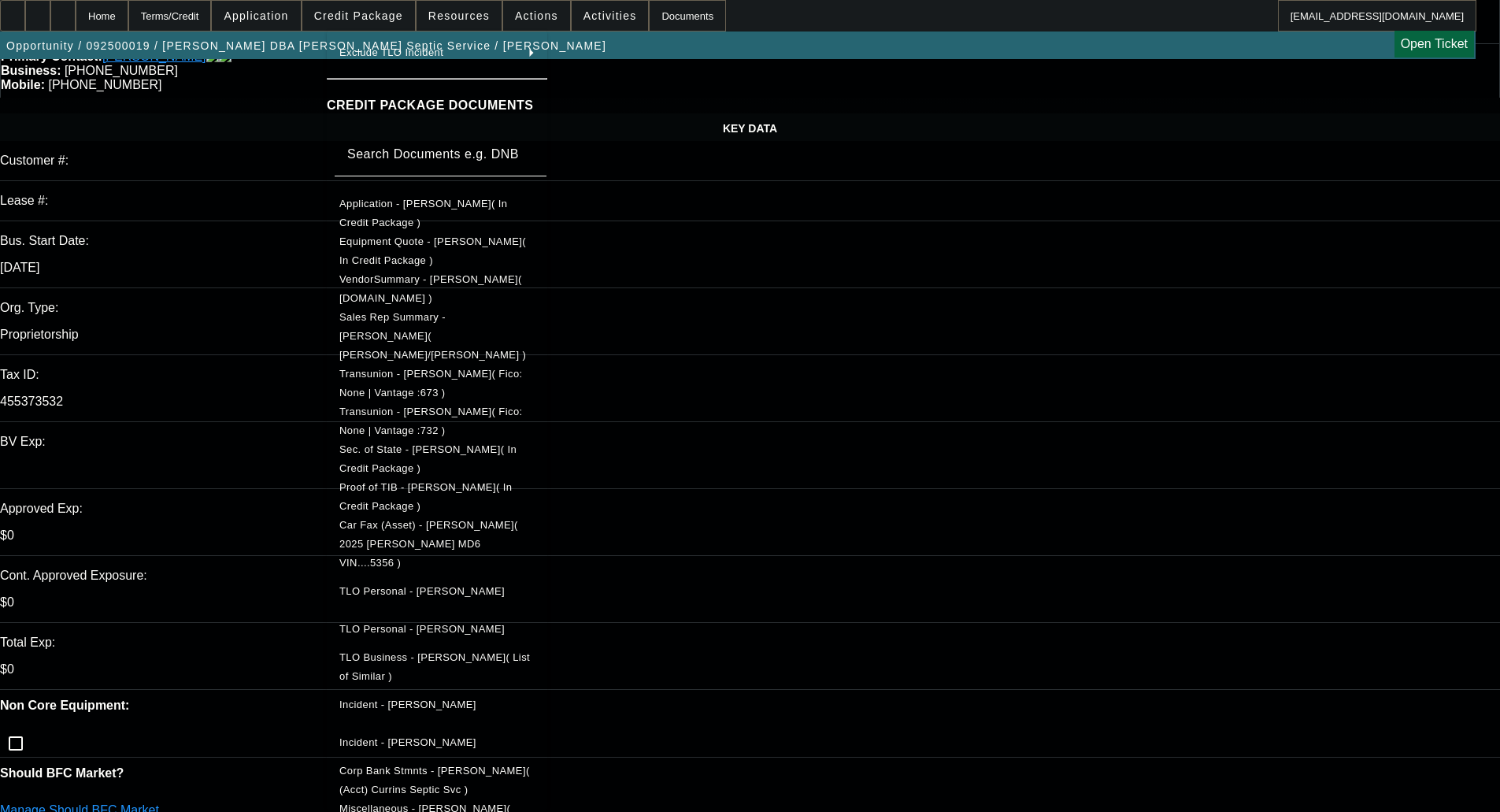
scroll to position [158, 0]
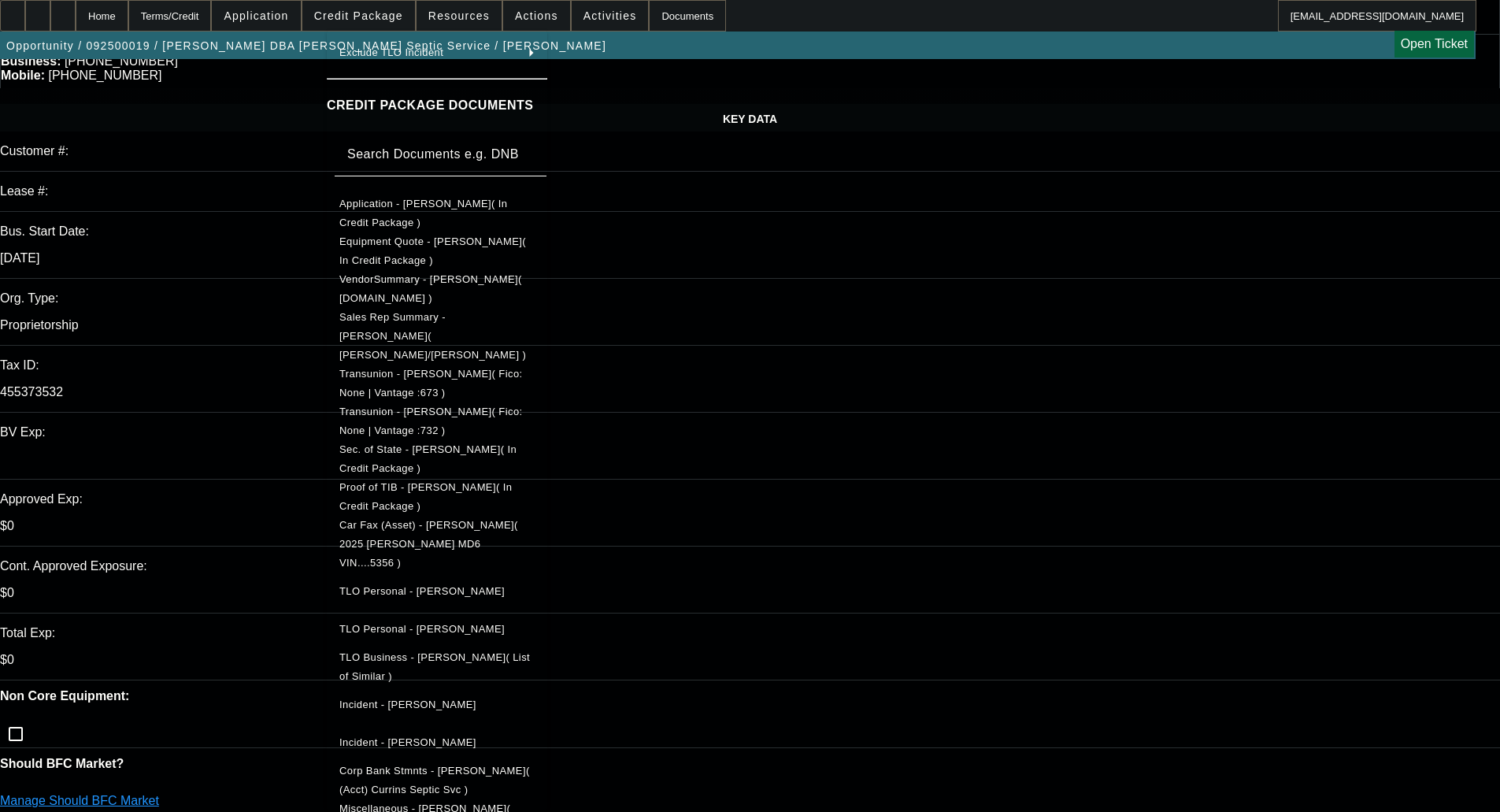
click at [438, 481] on span "Proof of TIB - [PERSON_NAME]( In Credit Package )" at bounding box center [426, 497] width 173 height 30
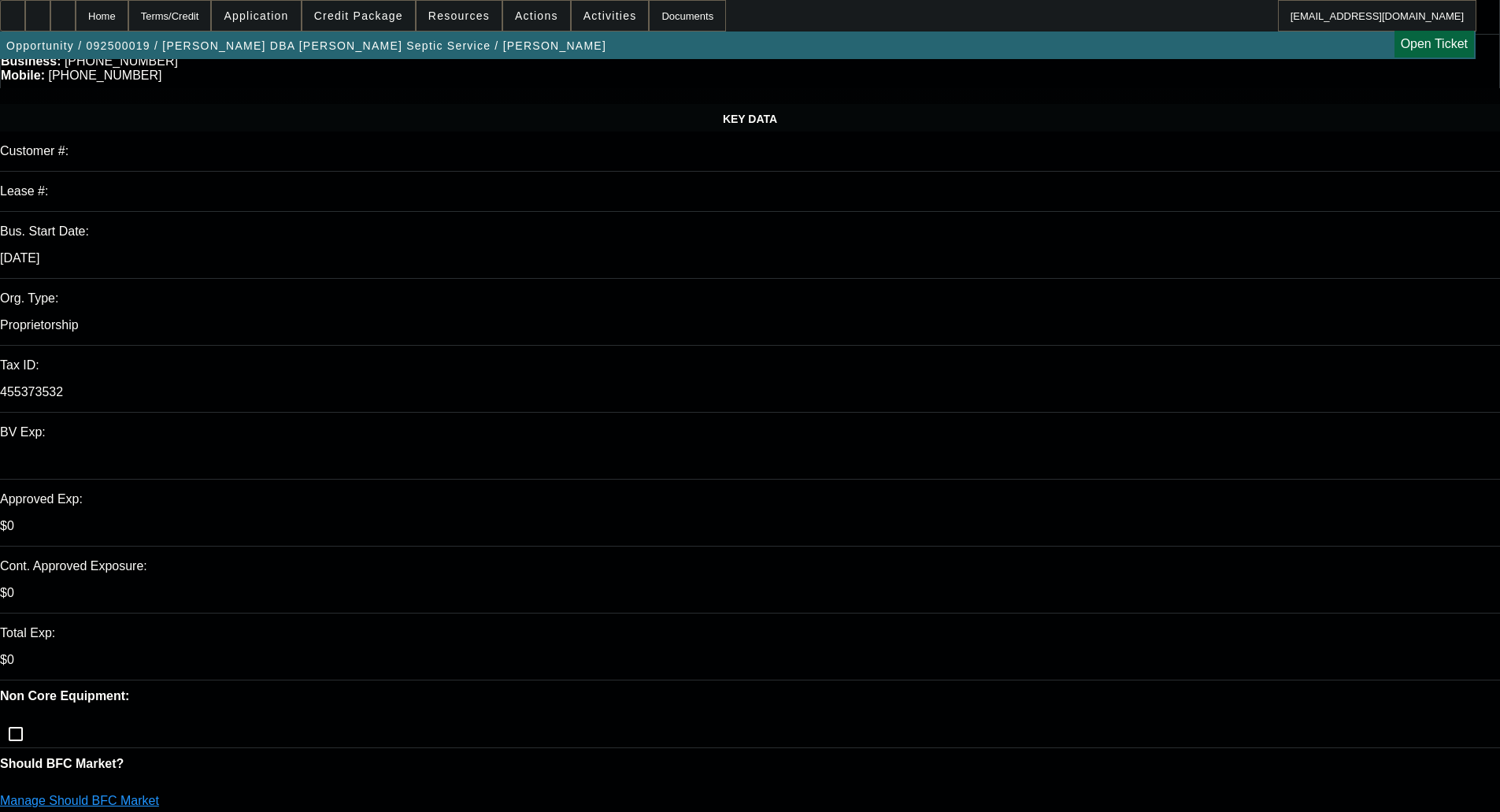
click at [357, 14] on span "Credit Package" at bounding box center [359, 15] width 89 height 13
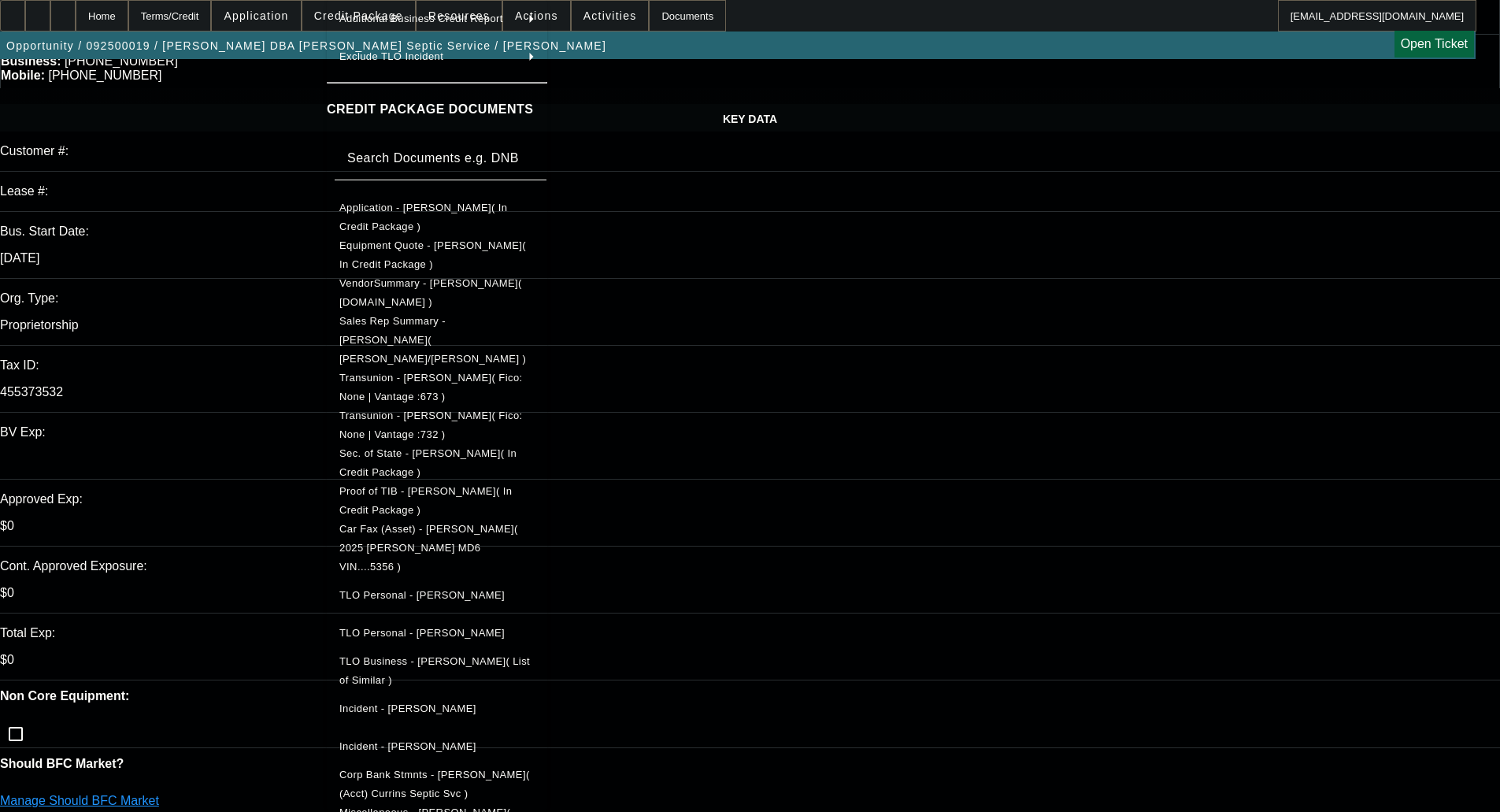
click at [414, 448] on span "Sec. of State - [PERSON_NAME]( In Credit Package )" at bounding box center [428, 463] width 177 height 30
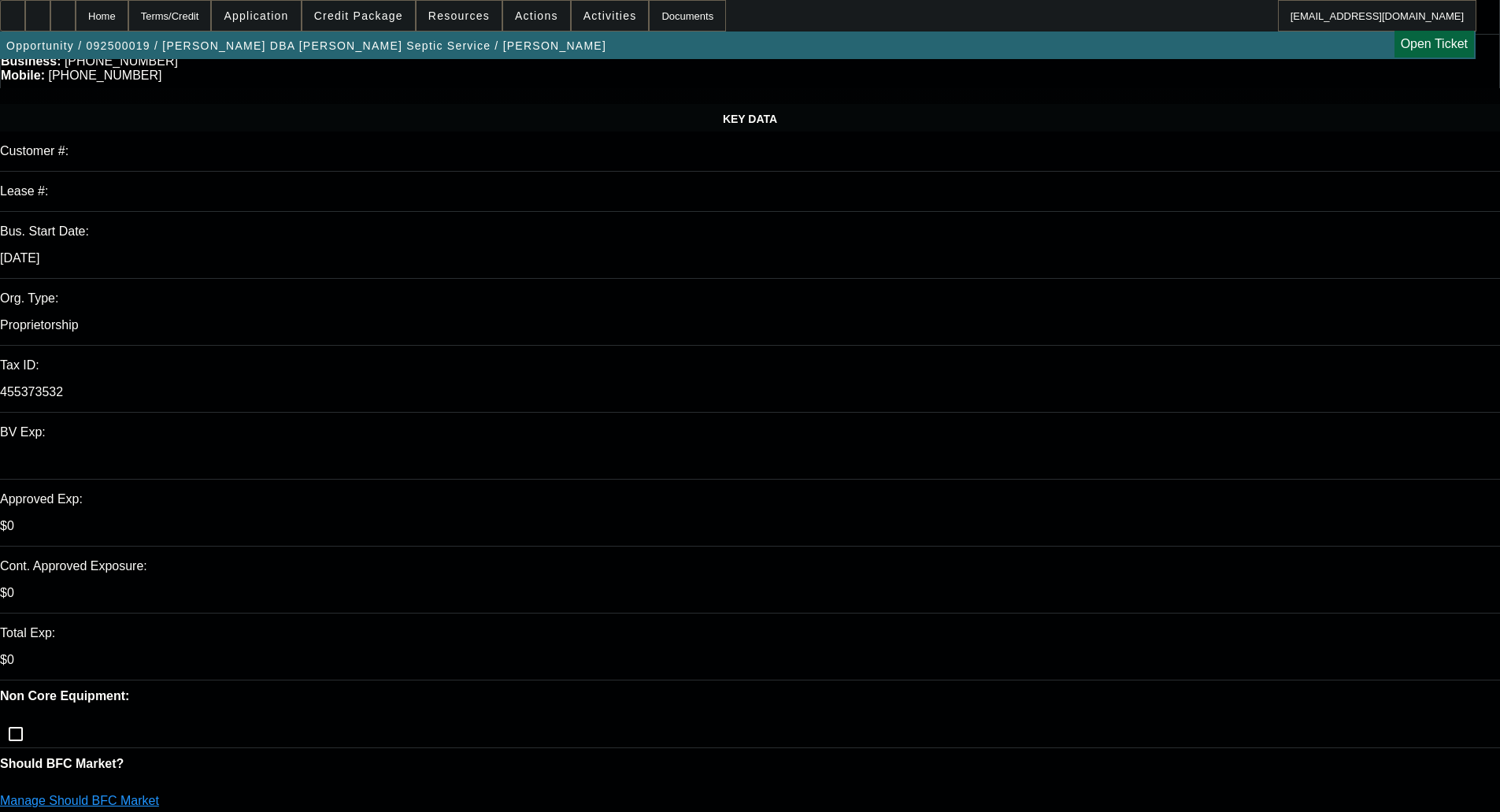
click at [373, 18] on span "Credit Package" at bounding box center [359, 15] width 89 height 13
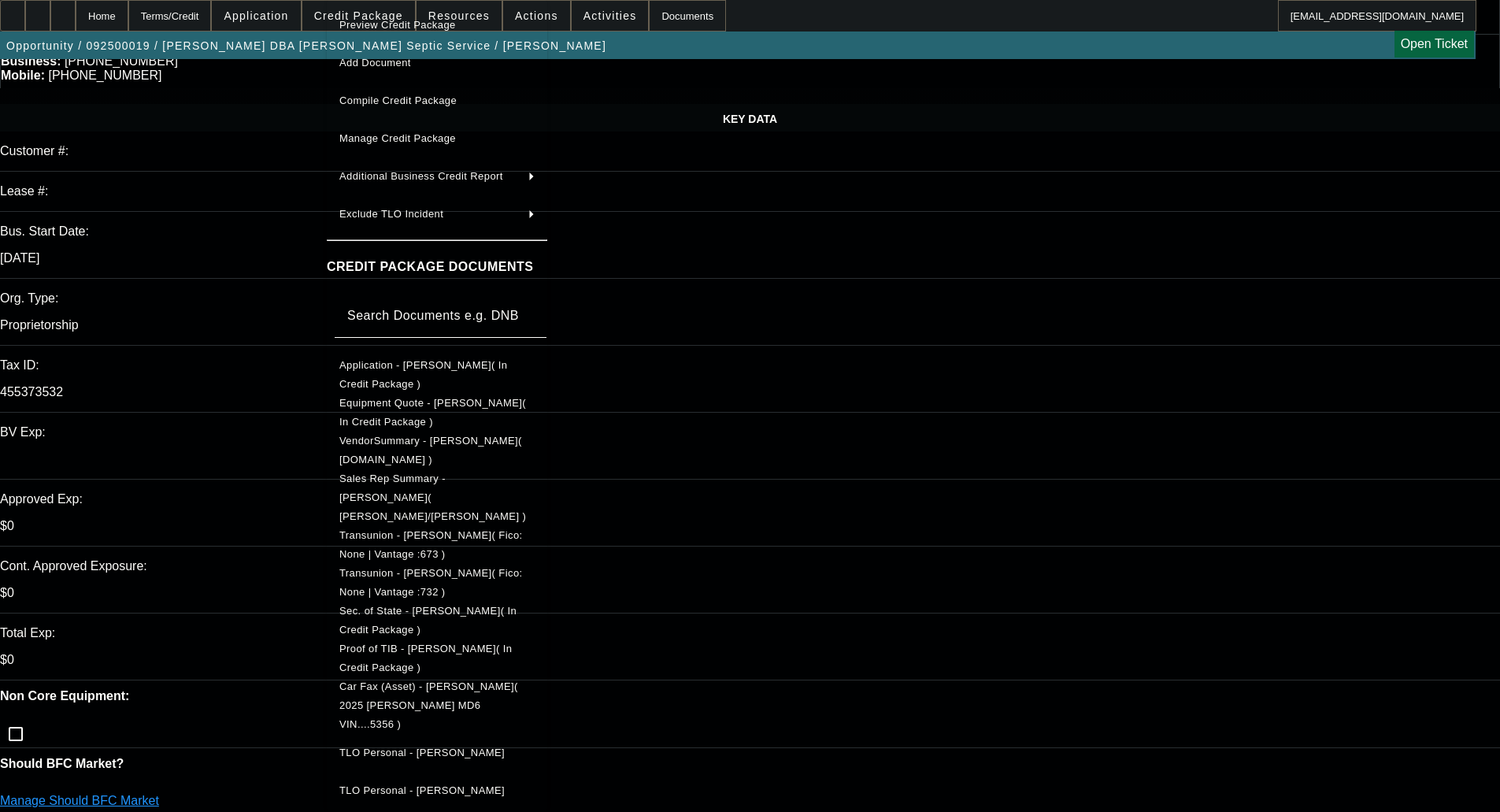
click at [420, 643] on span "Proof of TIB - Charles Currin( In Credit Package )" at bounding box center [426, 658] width 173 height 30
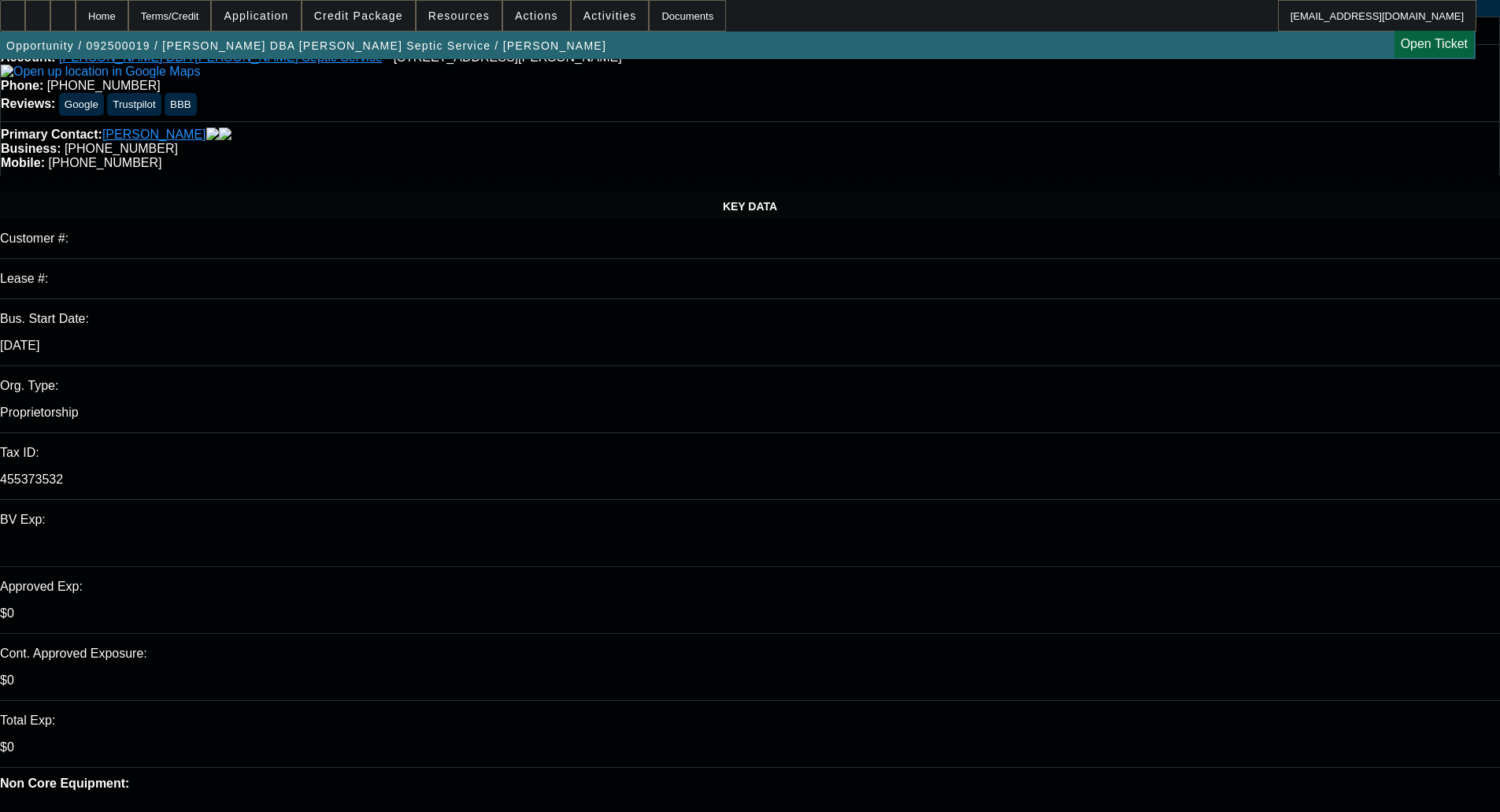
scroll to position [0, 0]
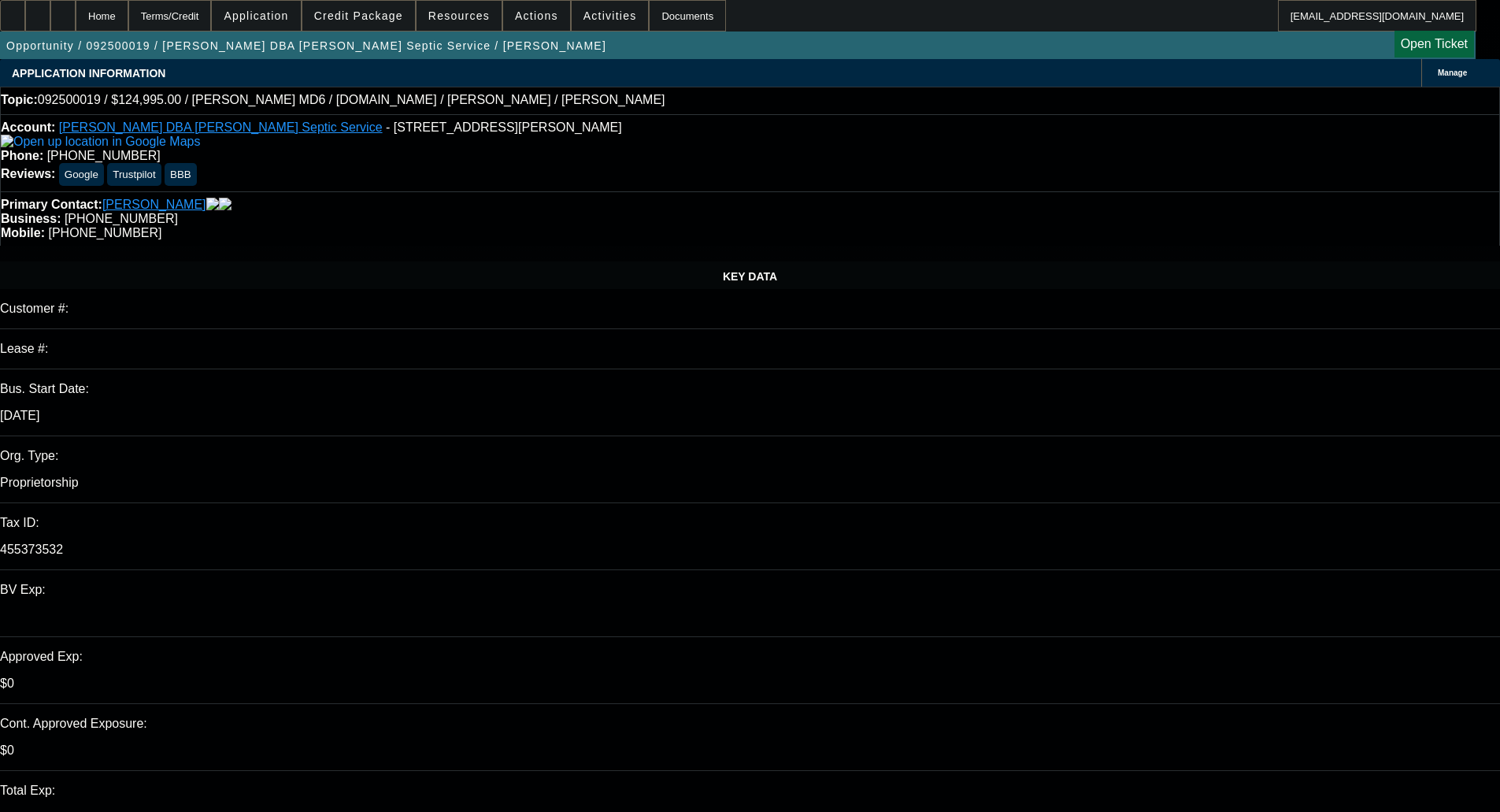
click at [1438, 75] on span "Manage" at bounding box center [1452, 73] width 30 height 8
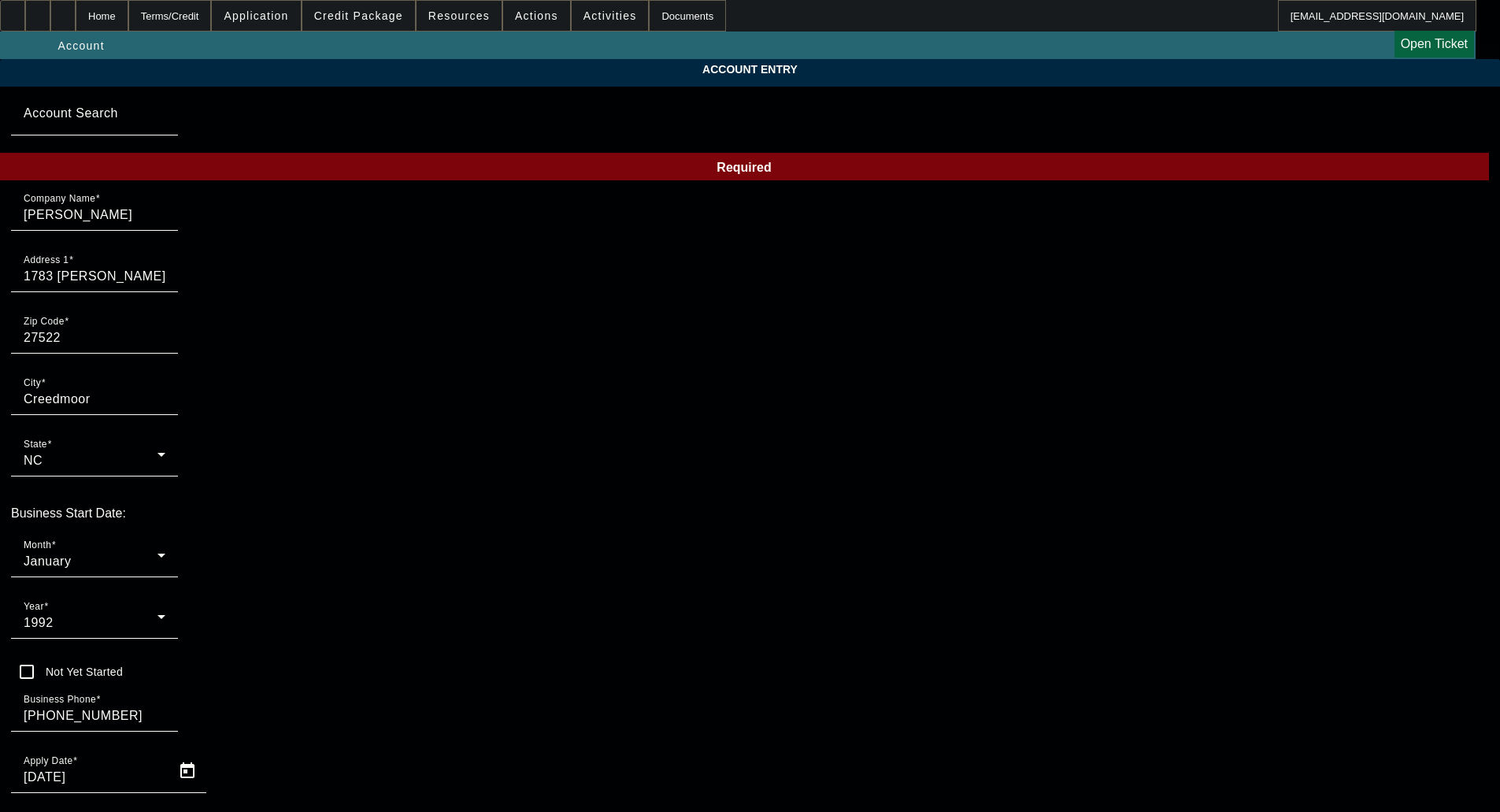
type input "9/2/2025"
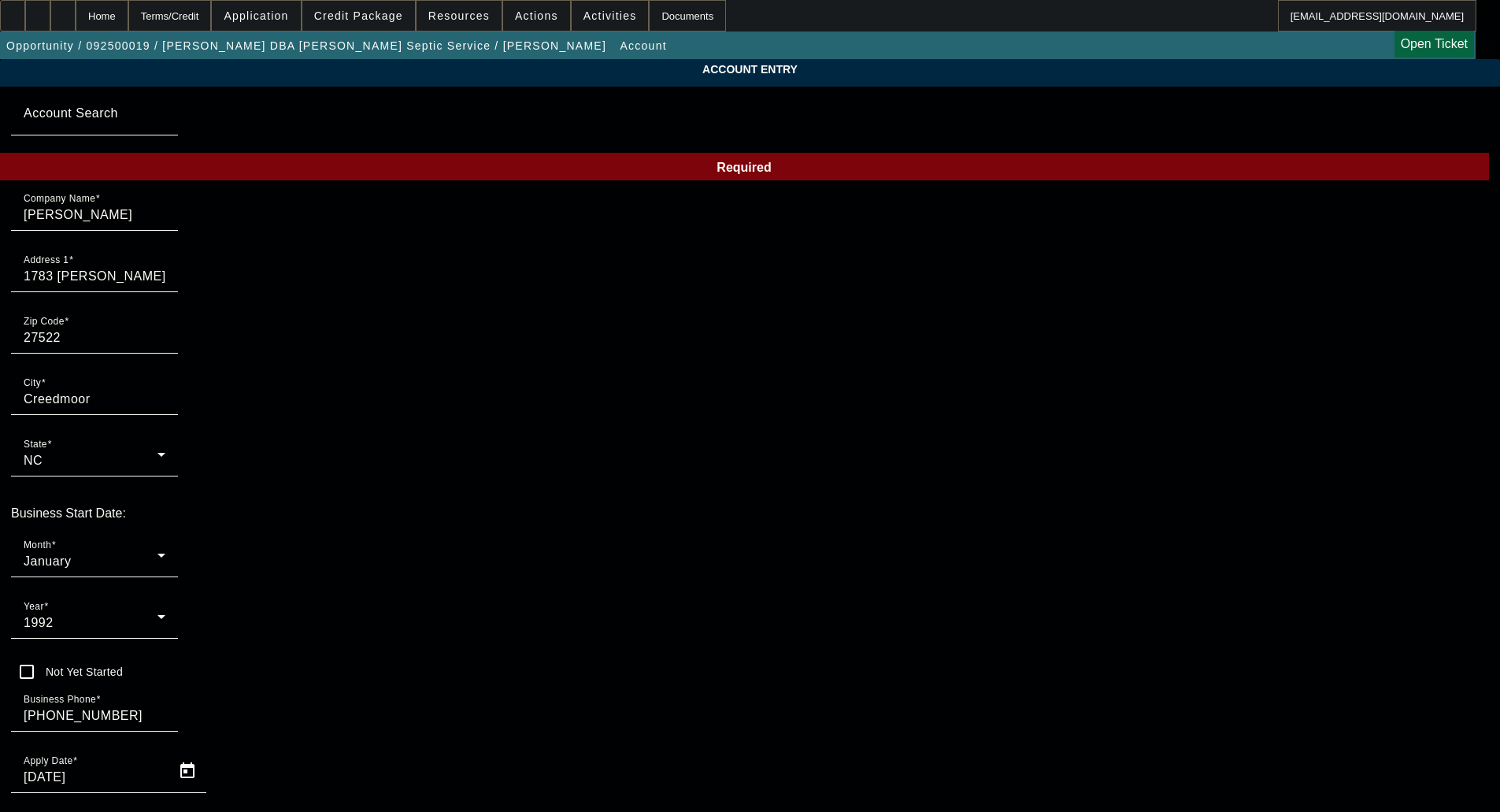
click at [158, 614] on div "1992" at bounding box center [90, 623] width 134 height 19
click at [566, 587] on span "2010" at bounding box center [559, 581] width 30 height 19
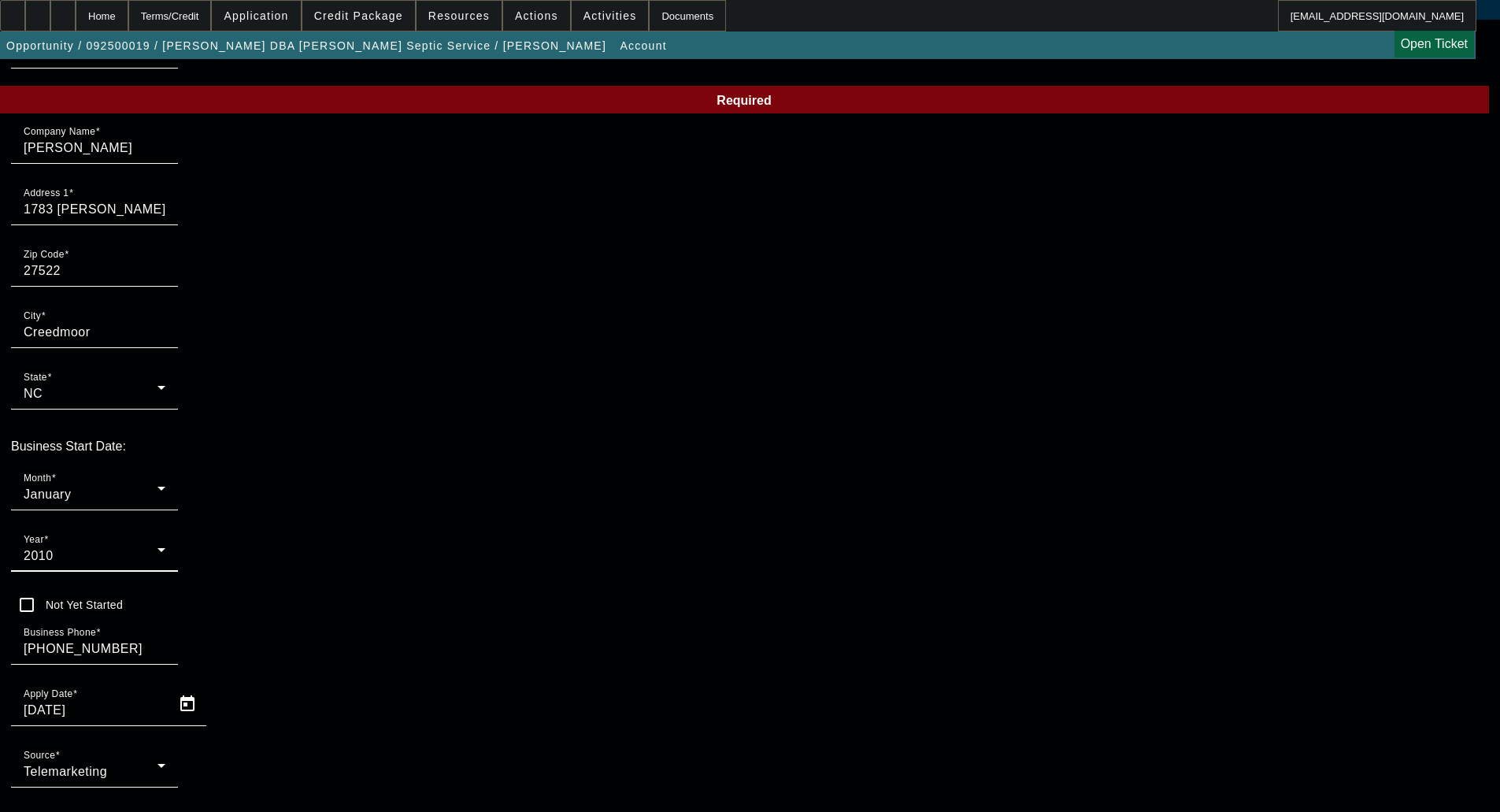
scroll to position [116, 0]
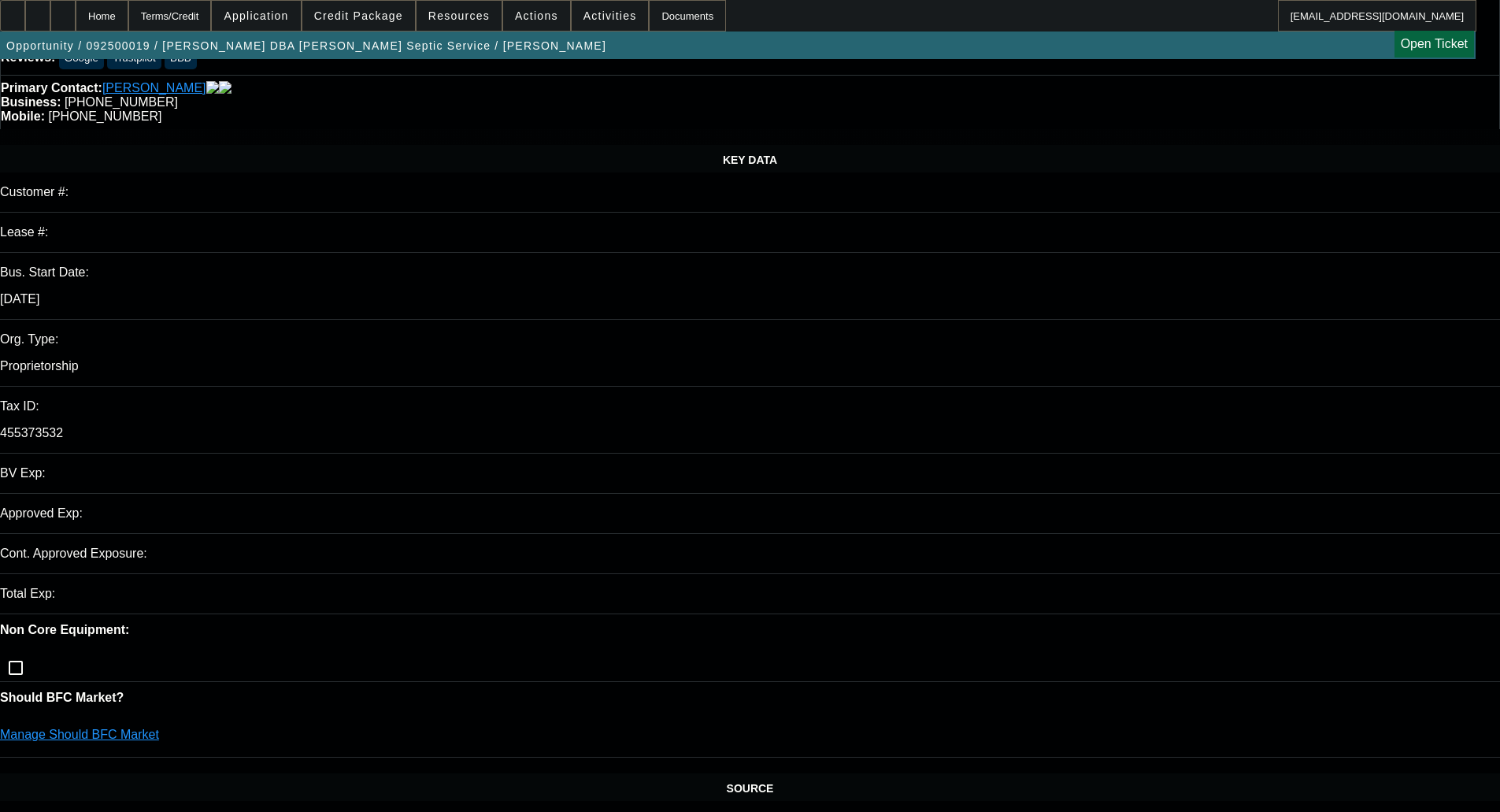
select select "0"
select select "3"
select select "0.1"
select select "4"
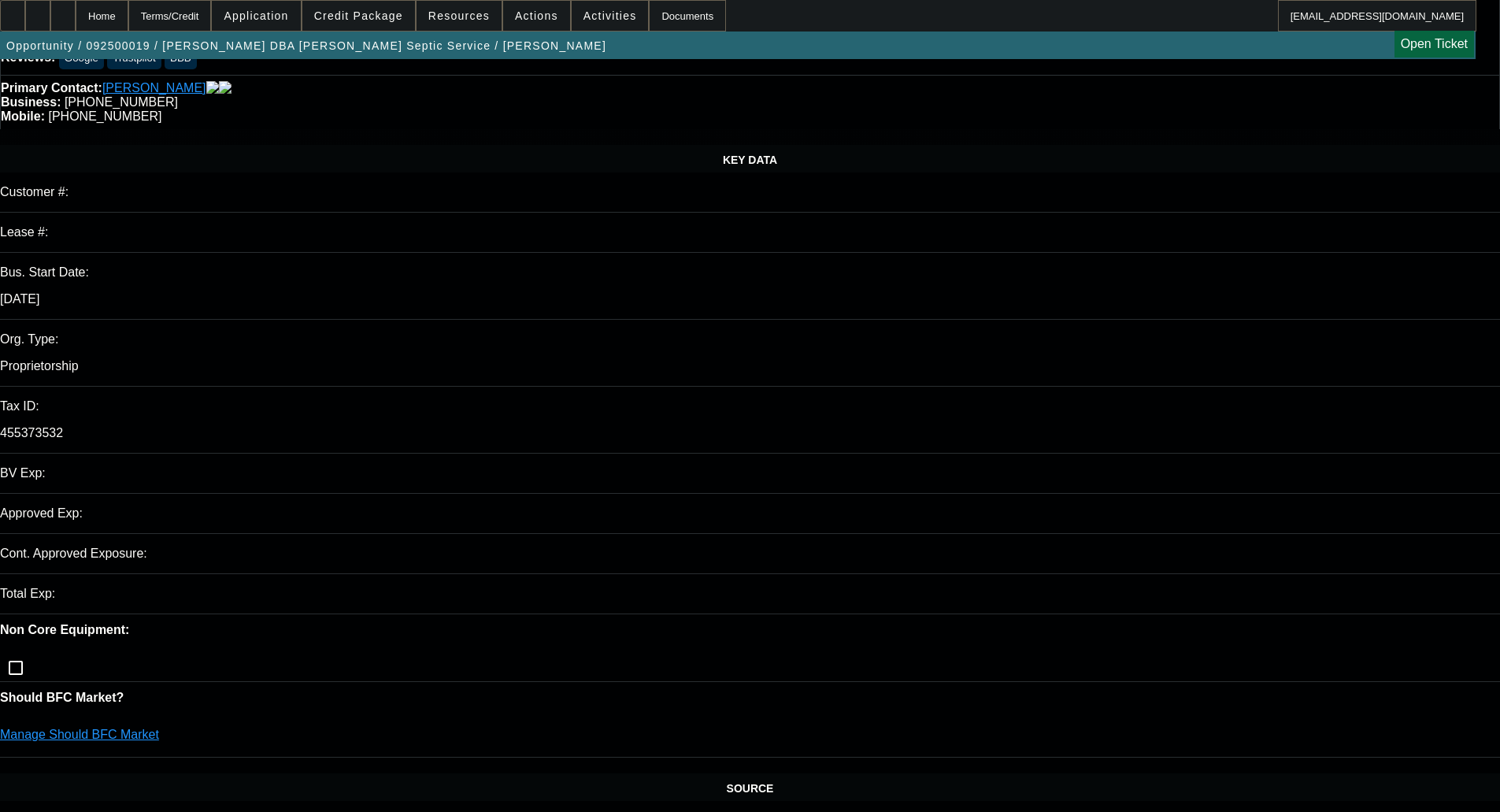
select select "0"
select select "3"
select select "0.1"
select select "4"
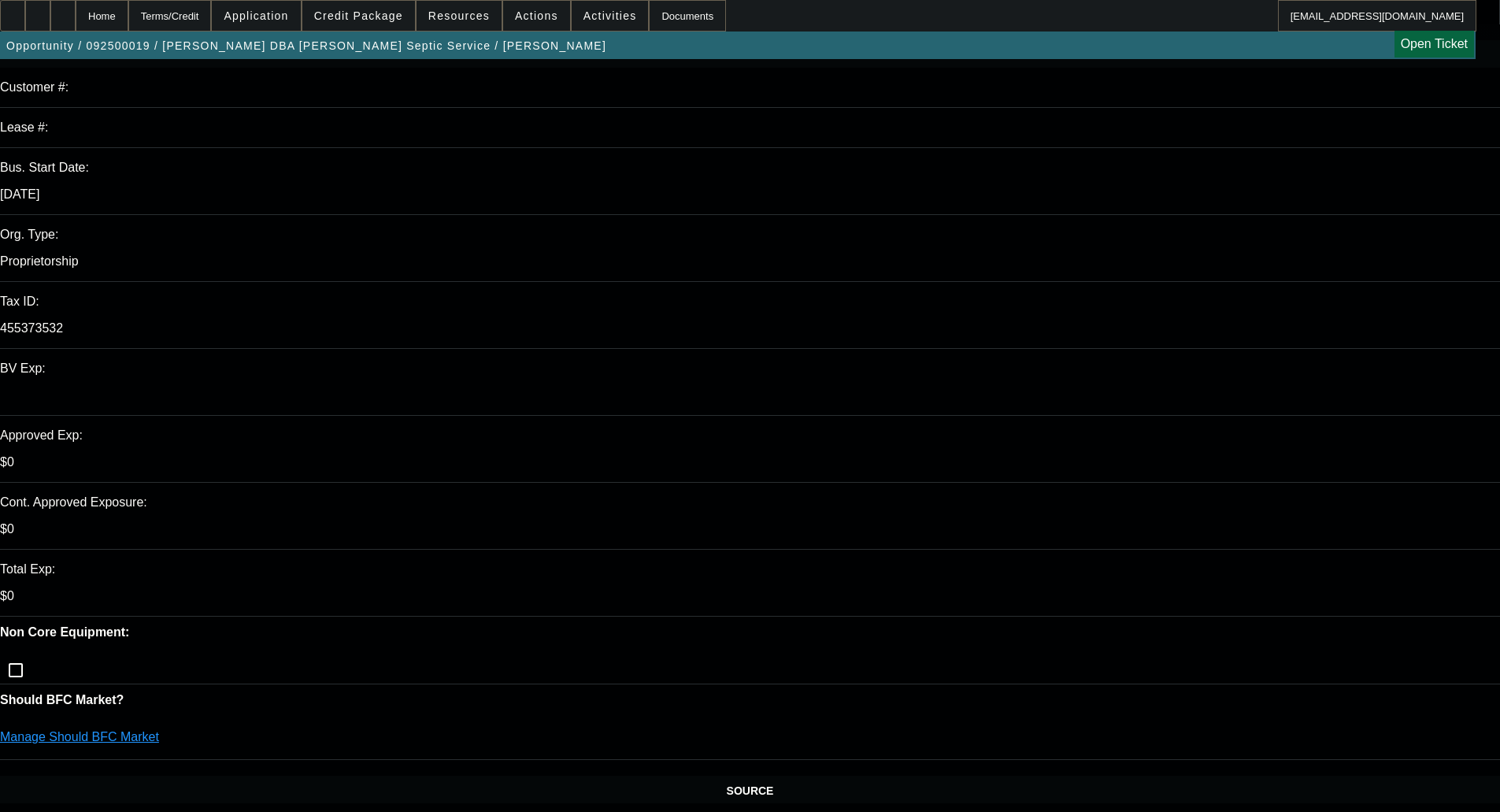
scroll to position [236, 0]
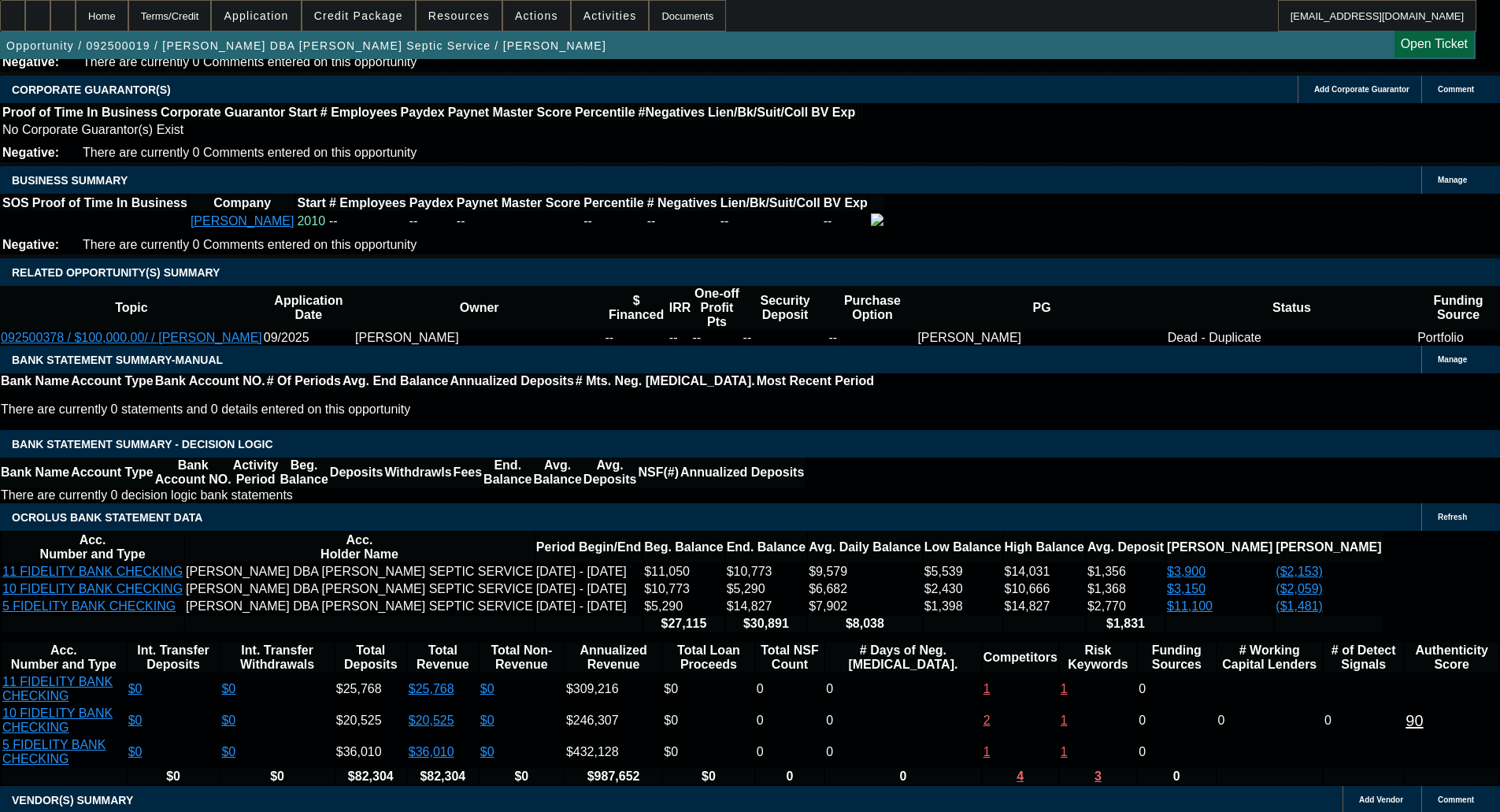
scroll to position [2441, 0]
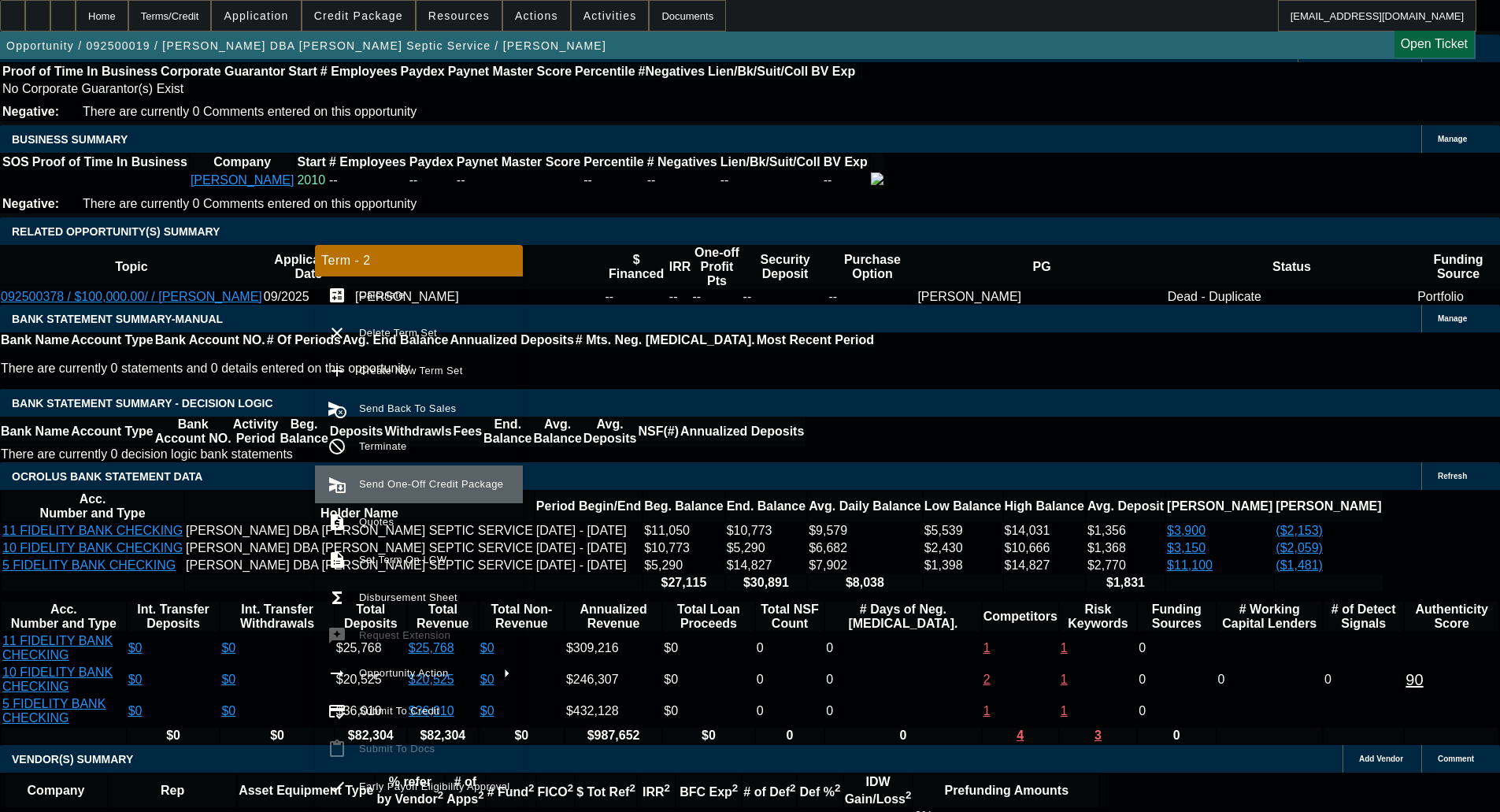
click at [411, 490] on span "Send One-Off Credit Package" at bounding box center [434, 484] width 151 height 19
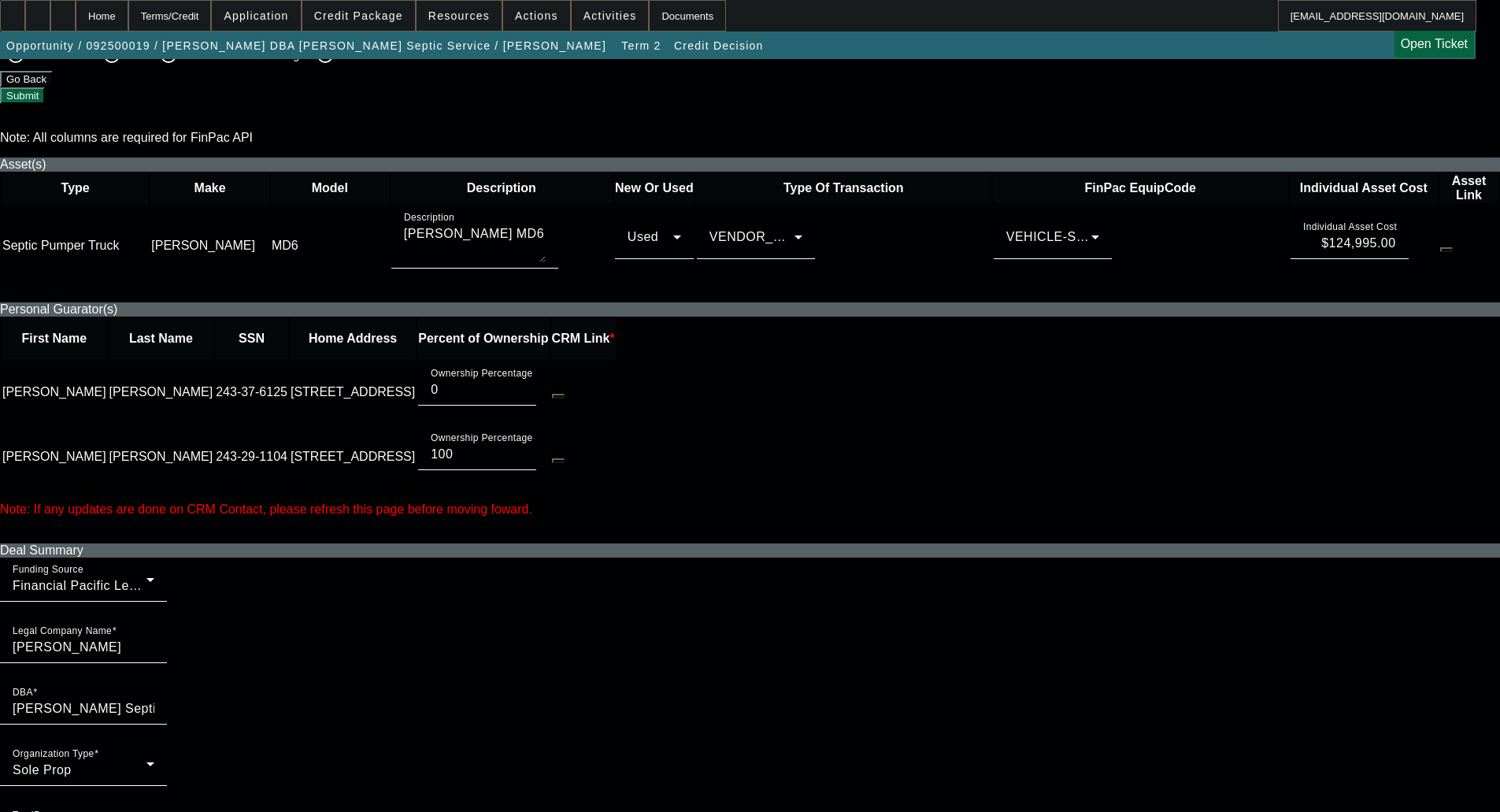
scroll to position [788, 0]
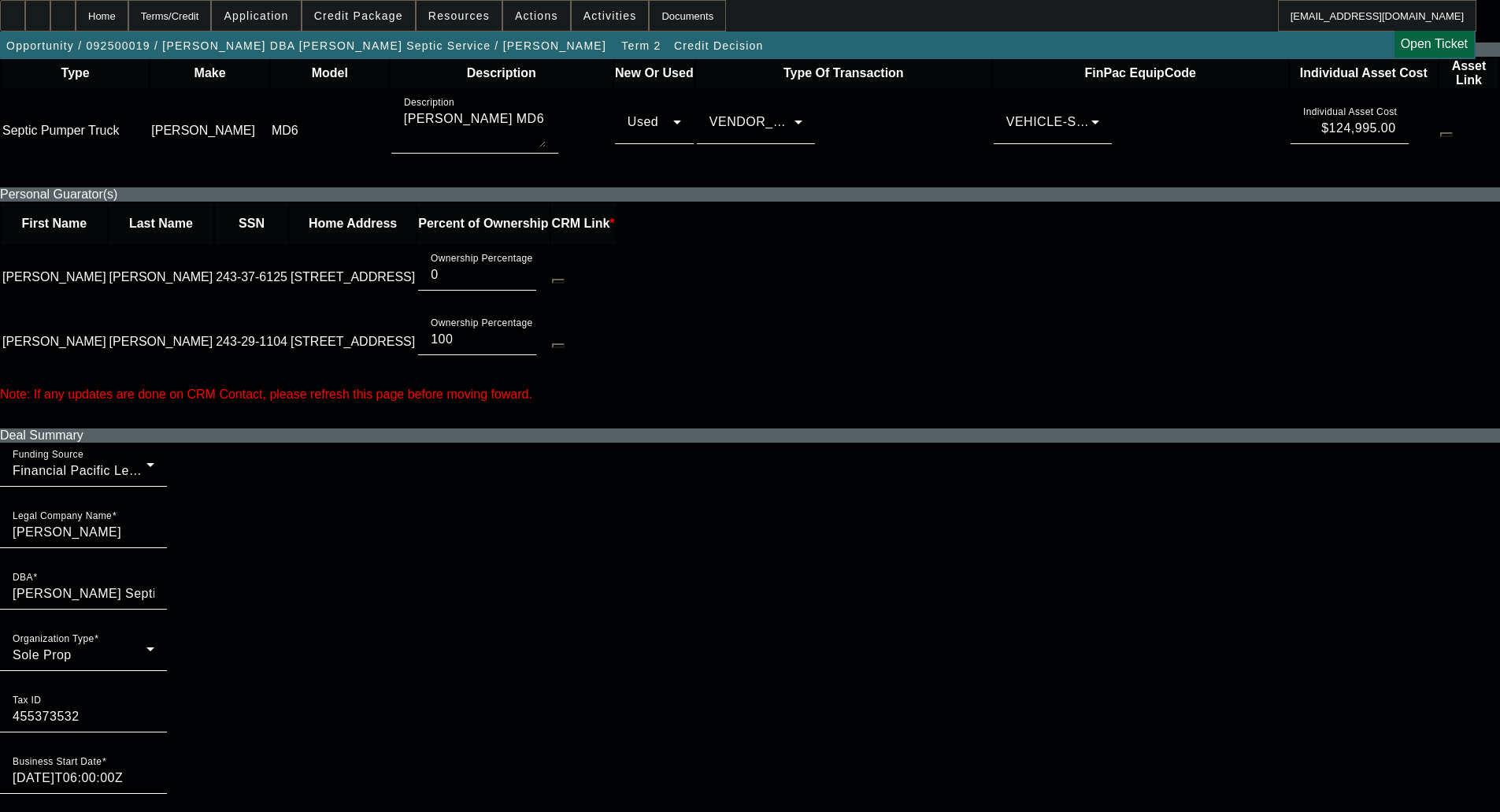
checkbox input "true"
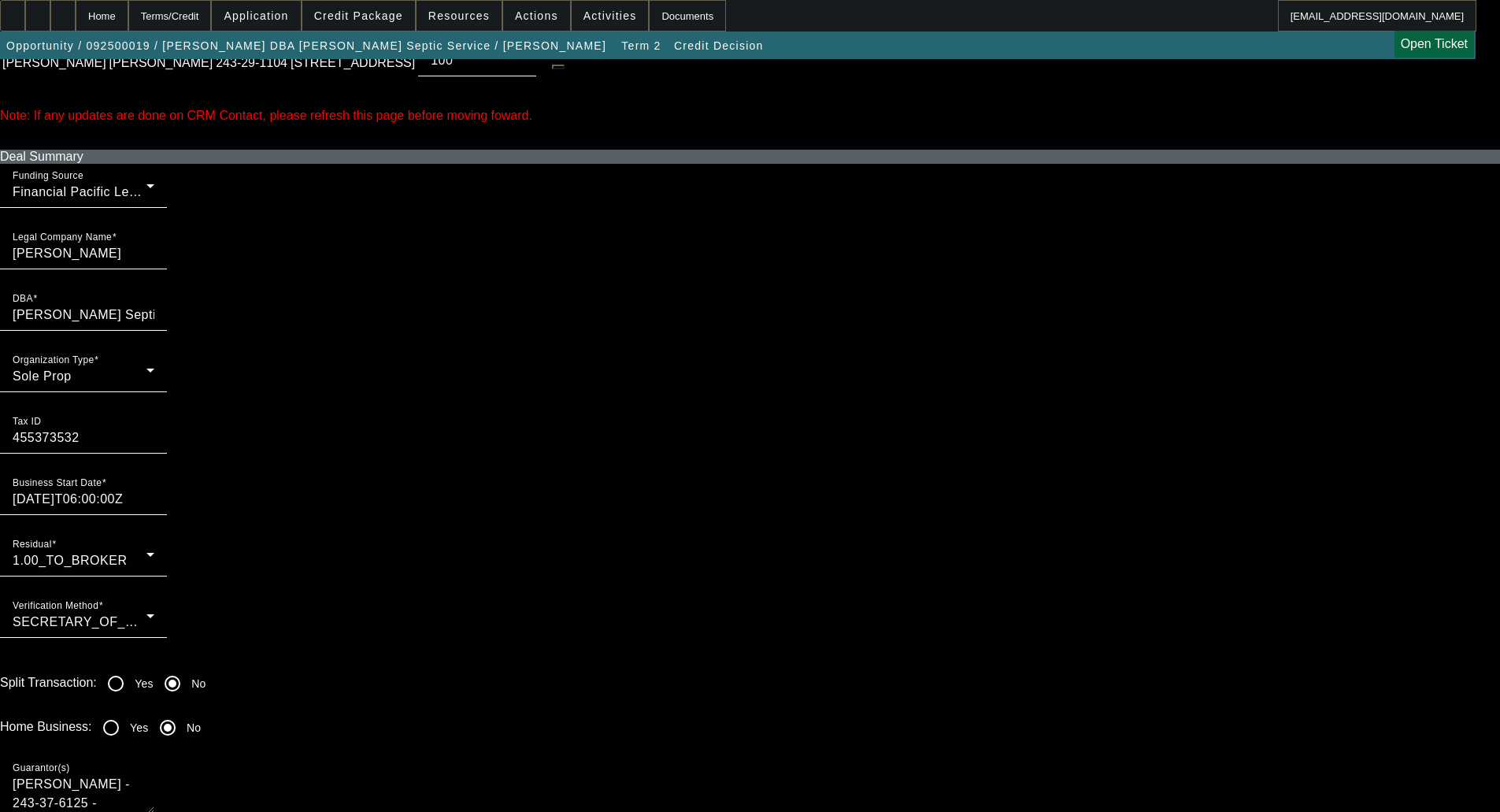
scroll to position [1103, 0]
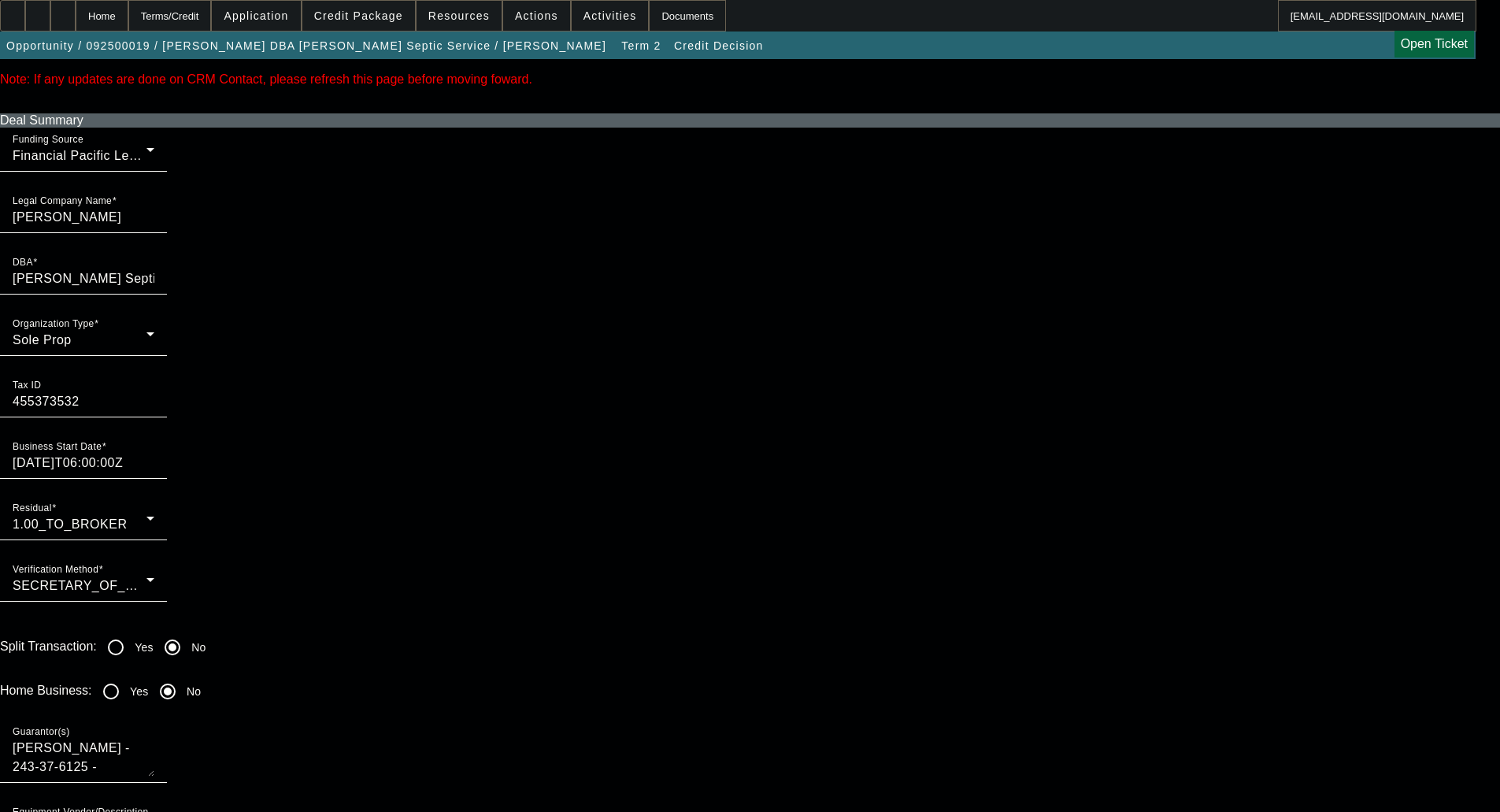
click at [126, 675] on input "Yes" at bounding box center [110, 691] width 31 height 31
radio input "true"
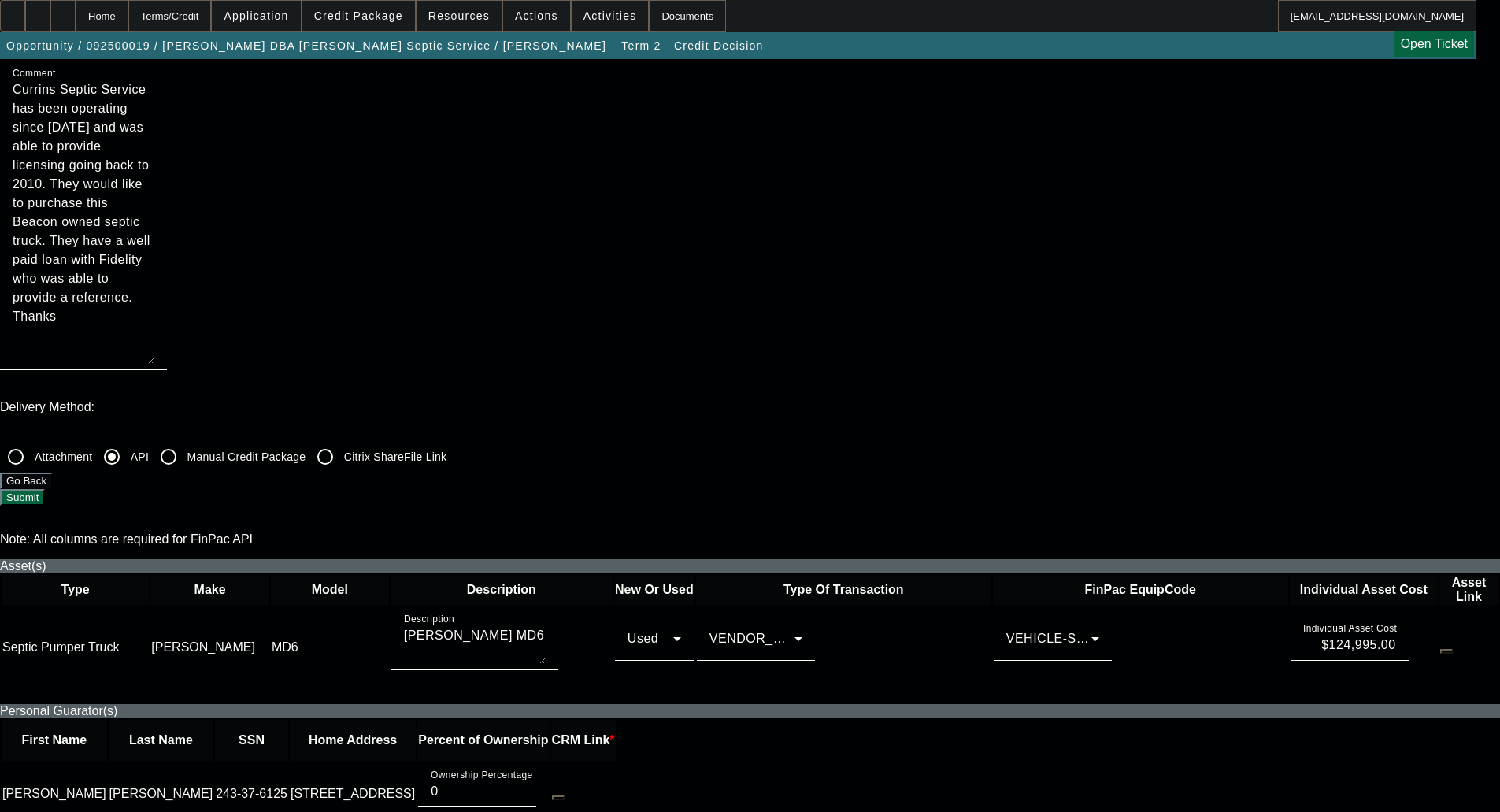
scroll to position [472, 0]
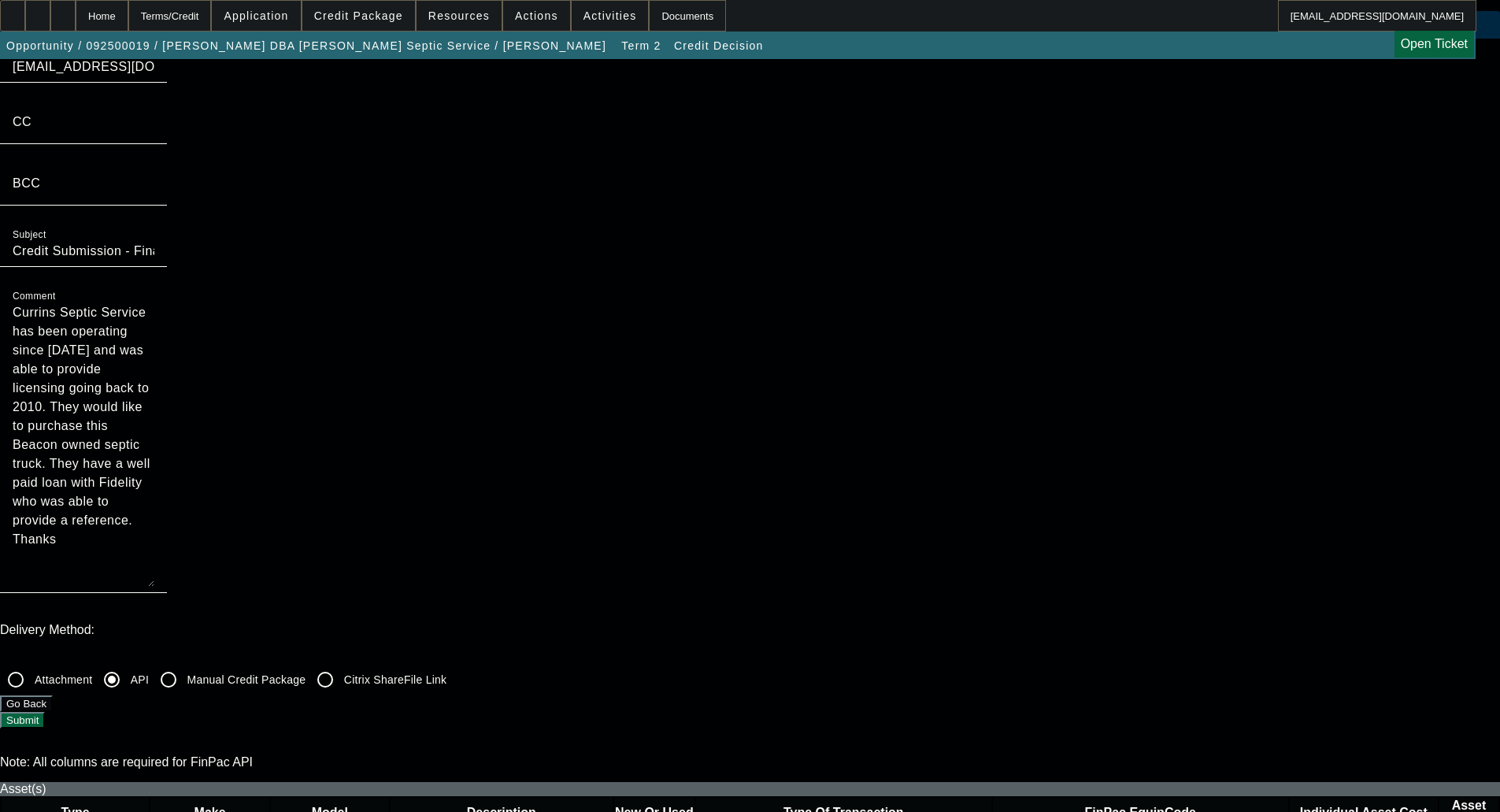
scroll to position [0, 0]
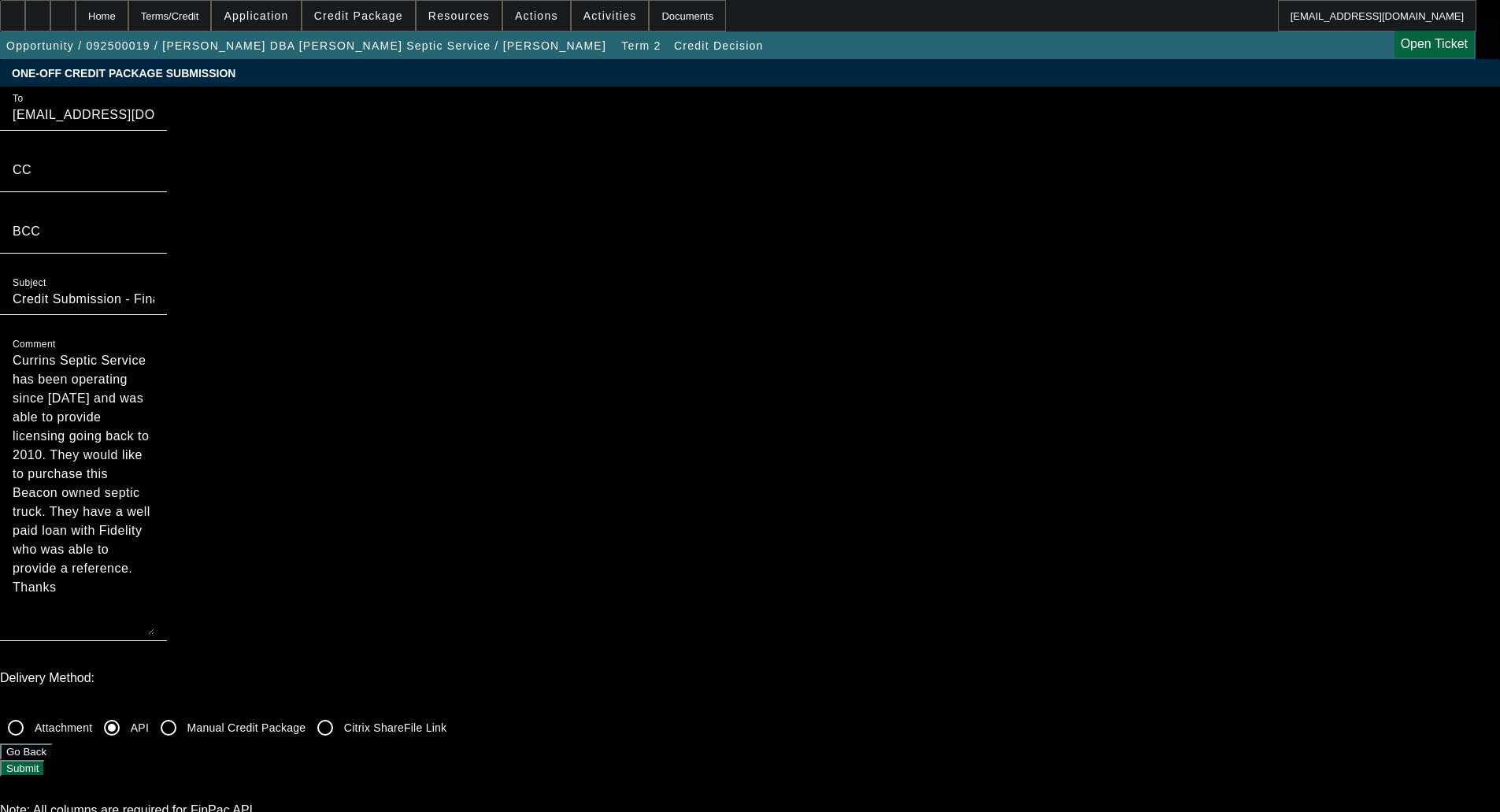
click at [45, 760] on button "Submit" at bounding box center [22, 768] width 45 height 17
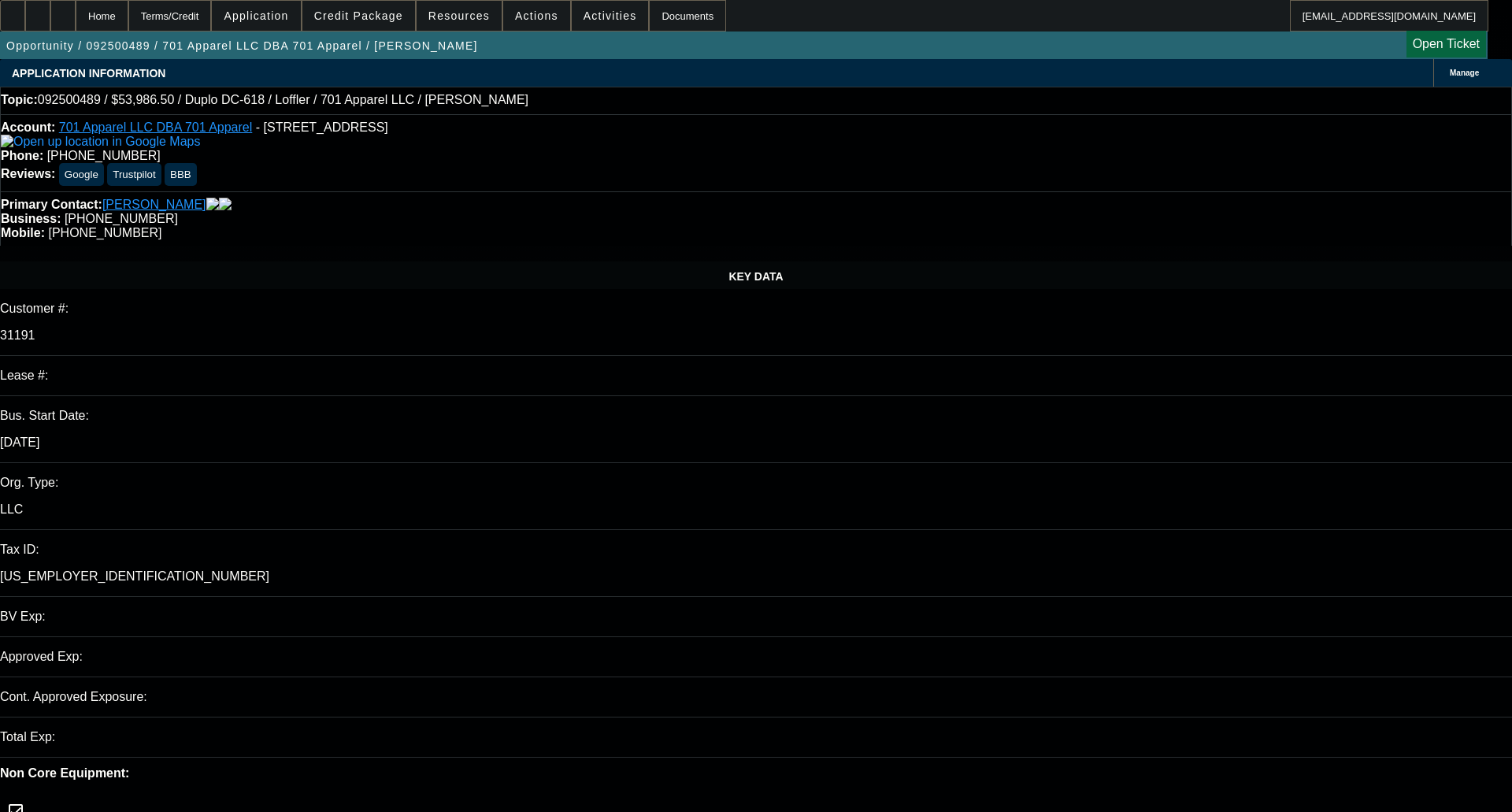
select select "0"
select select "2"
select select "0"
select select "6"
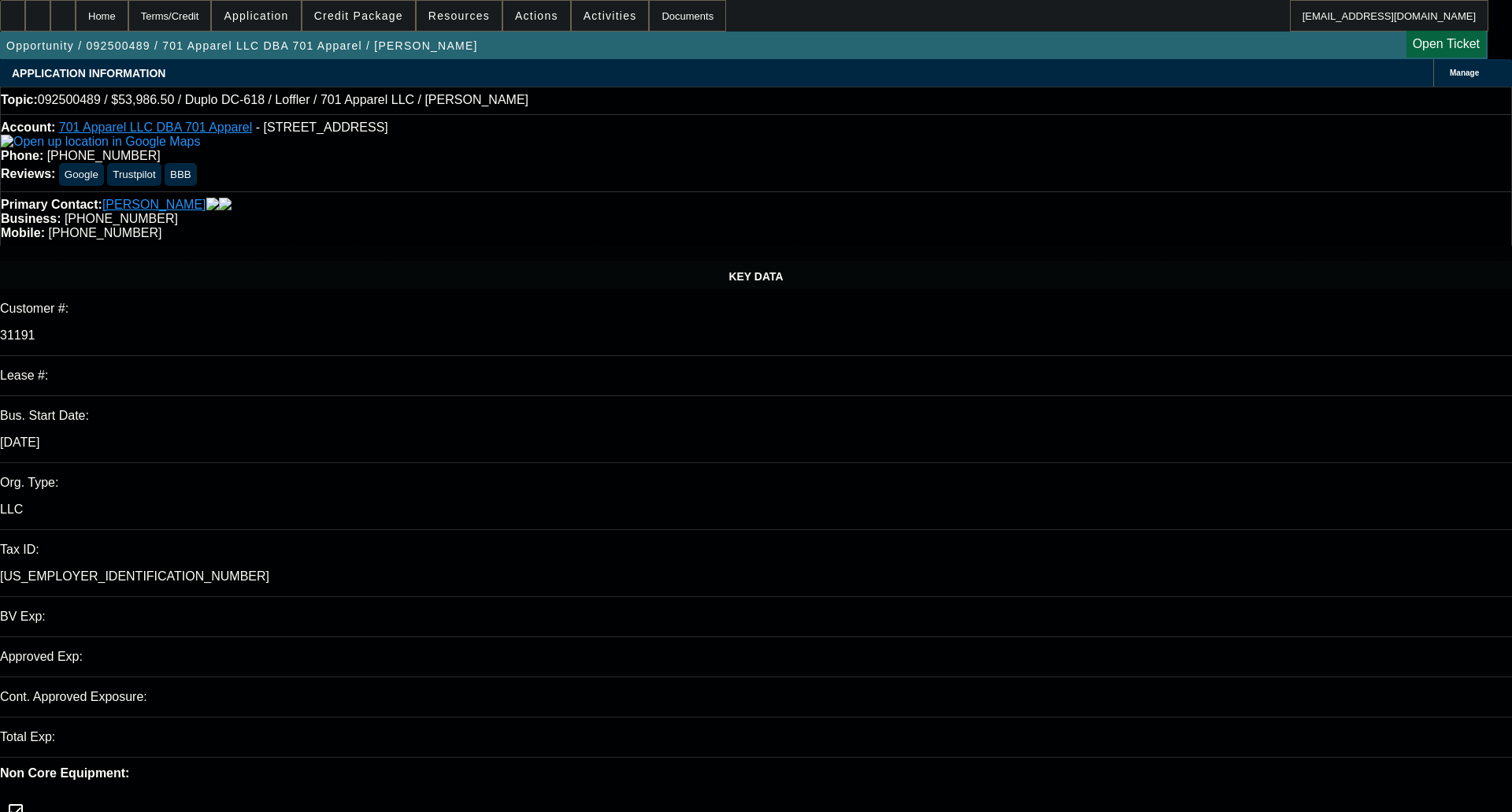
select select "0"
select select "2"
select select "0"
select select "6"
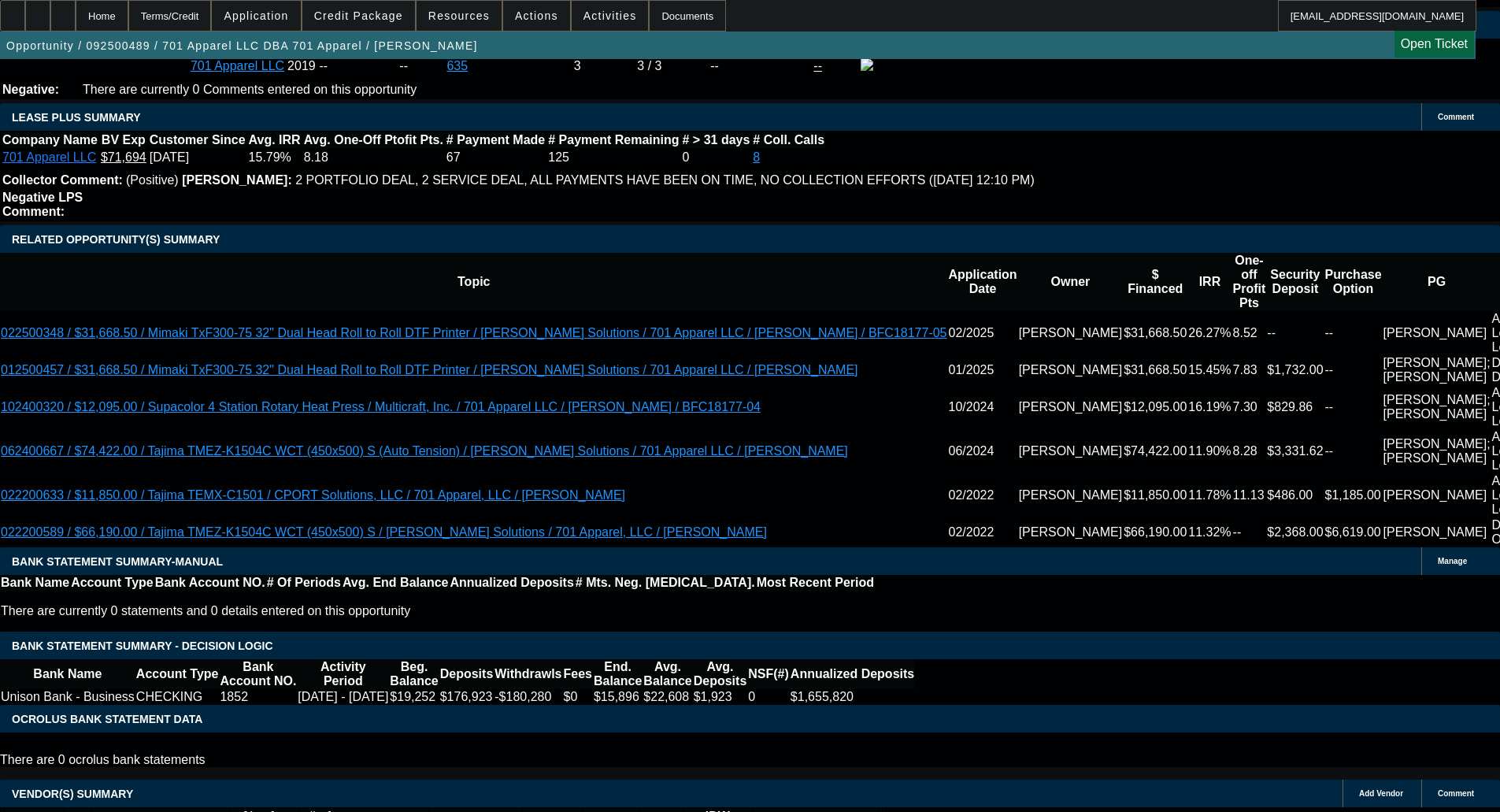
scroll to position [2858, 0]
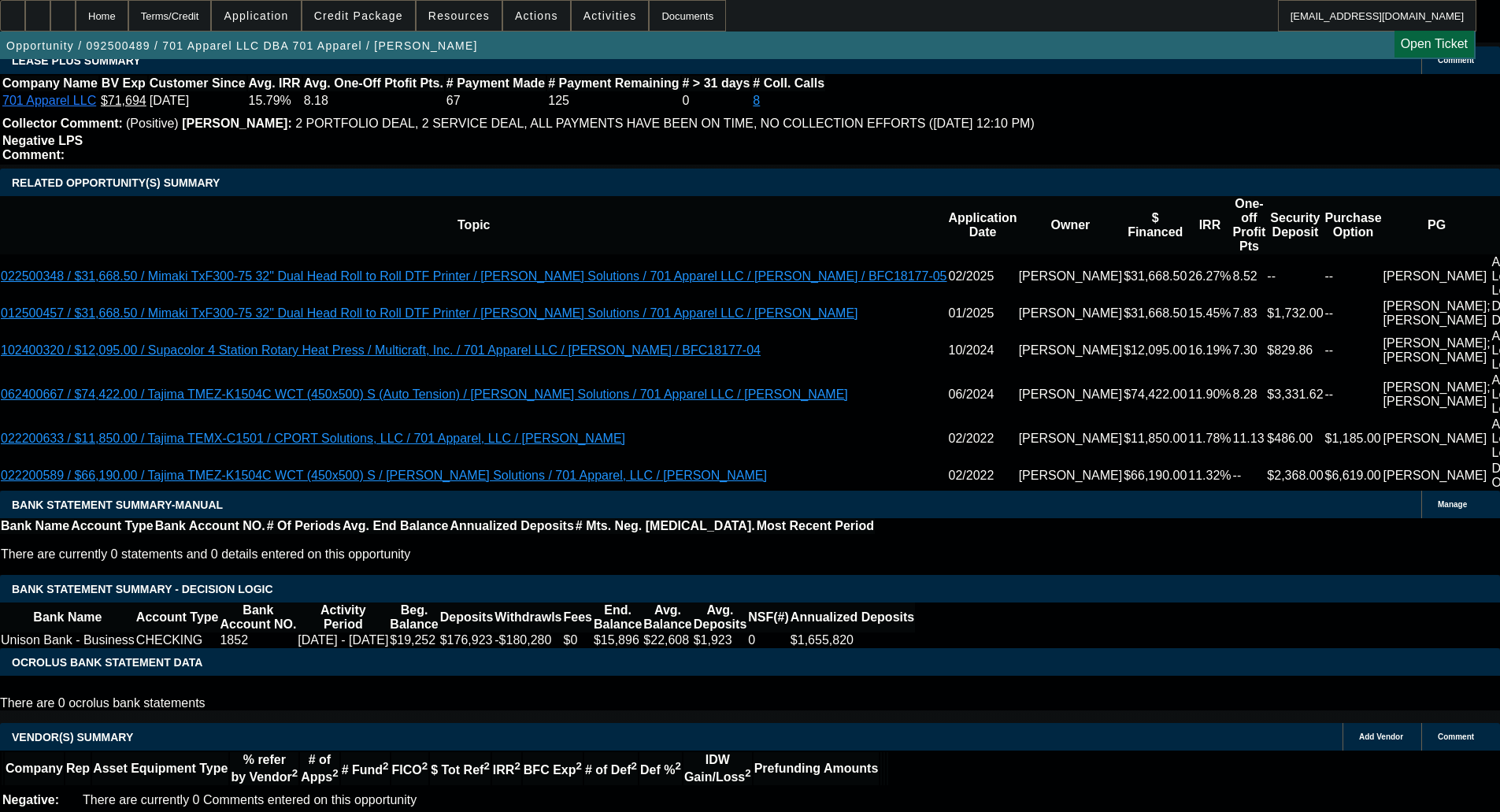
select select "4"
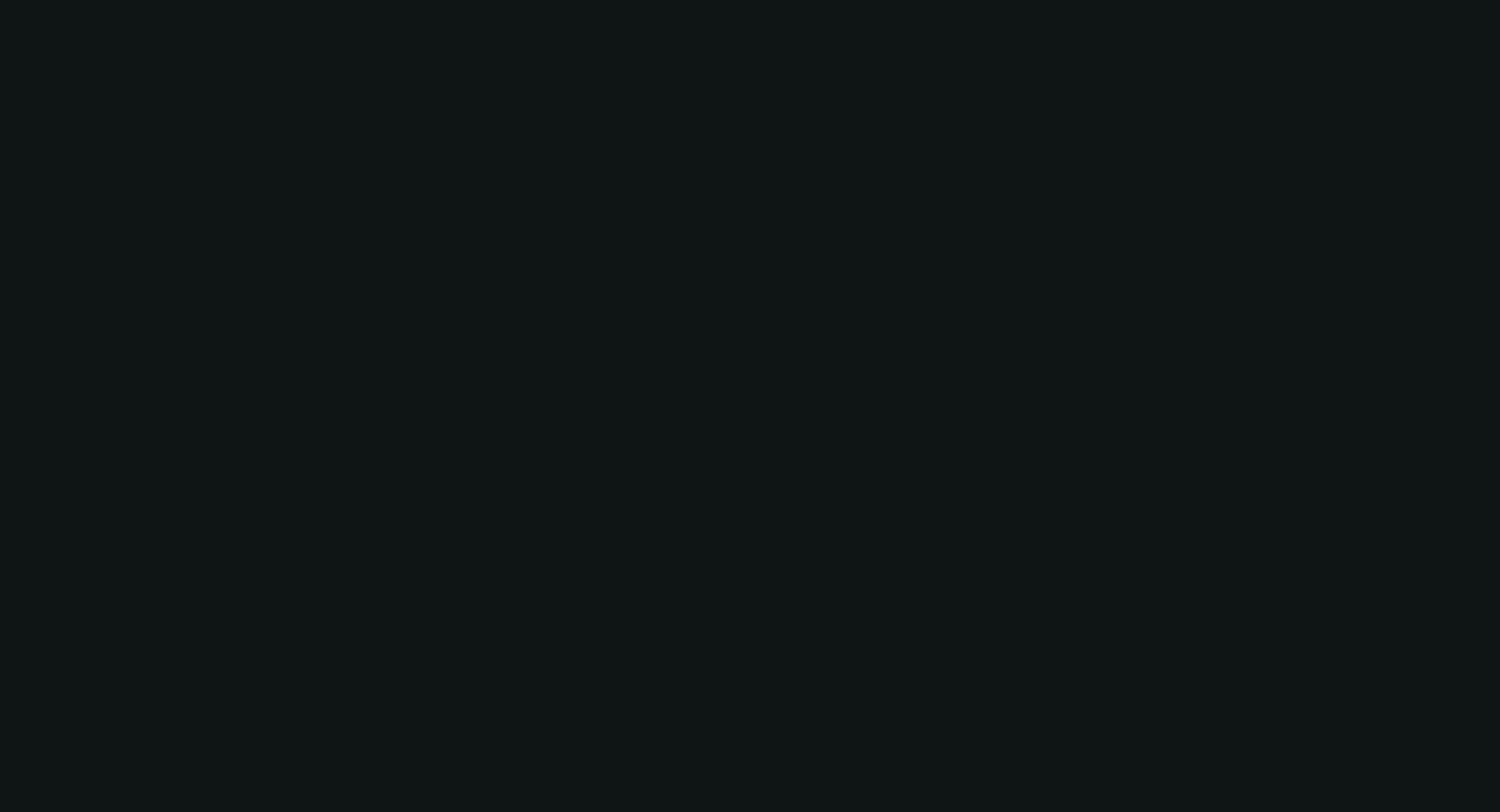
scroll to position [0, 0]
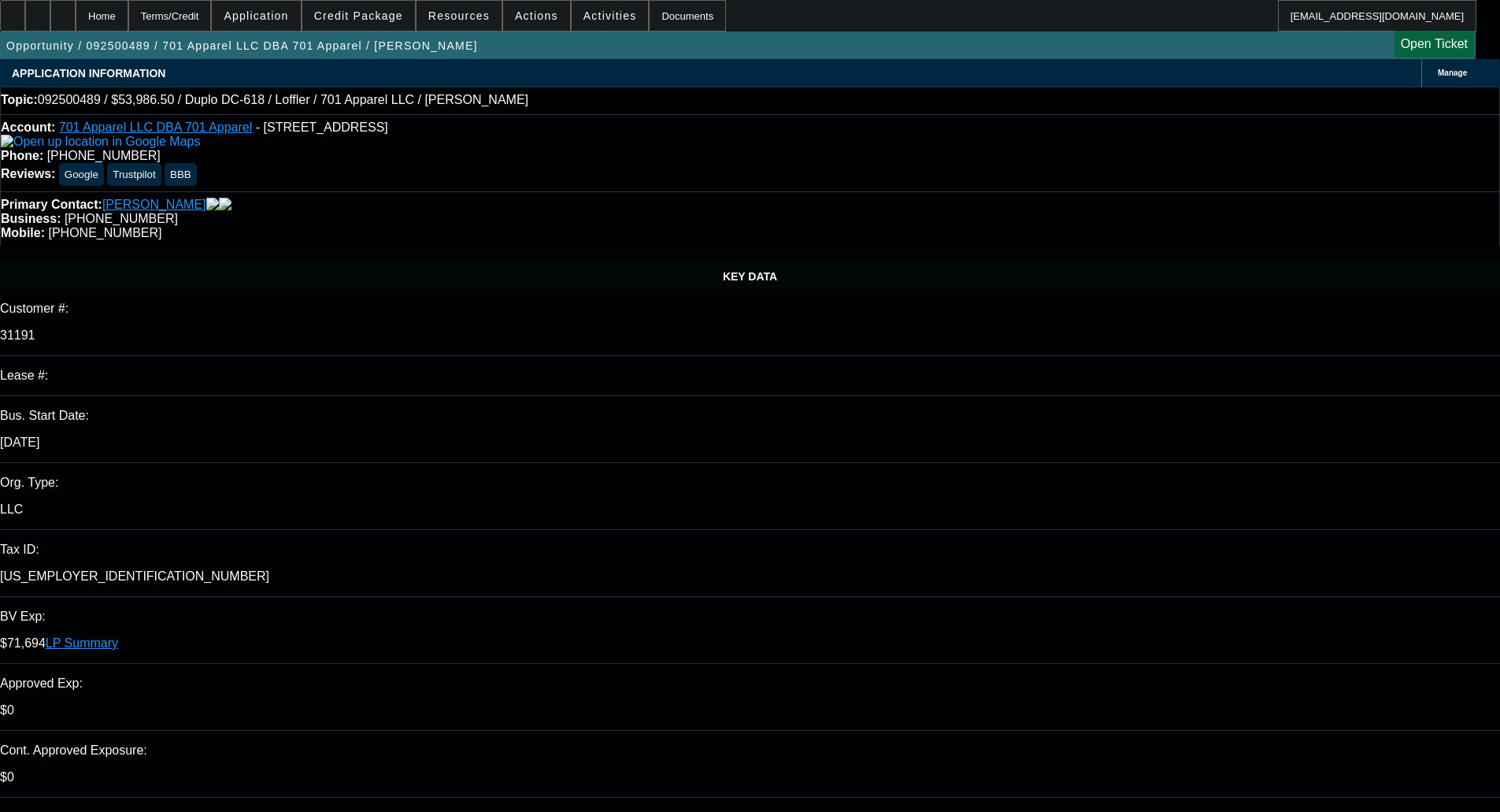
type input "11:22"
type input "01:18"
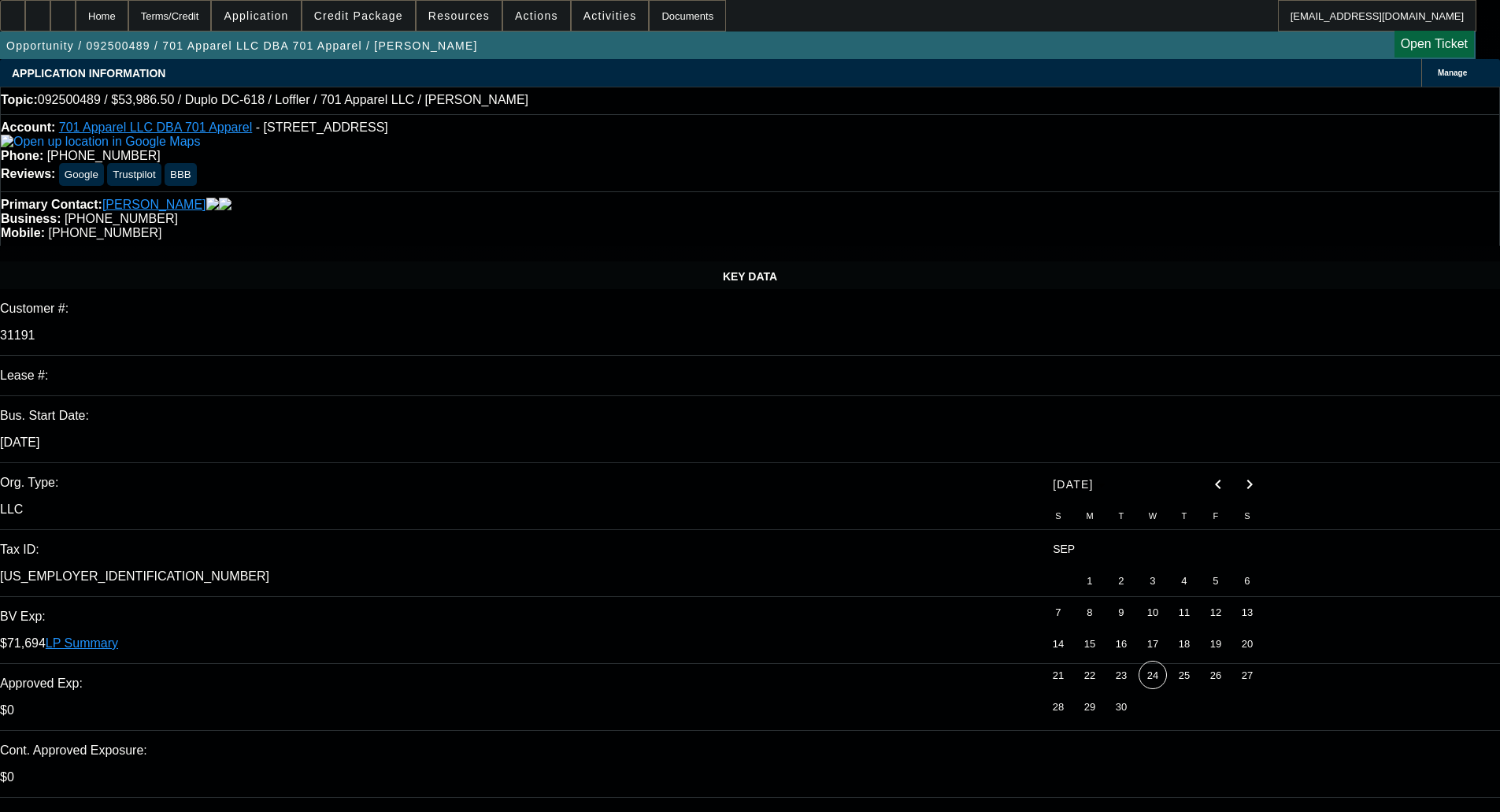
click at [1152, 678] on span "24" at bounding box center [1153, 675] width 29 height 29
type input "9/24/2025"
paste textarea "Unfortunately, this application for 701 Apparel LLC is not eligible for a Chann…"
type textarea "DECLINED BY CPEF - "Unfortunately, this application for 701 Apparel LLC is not …"
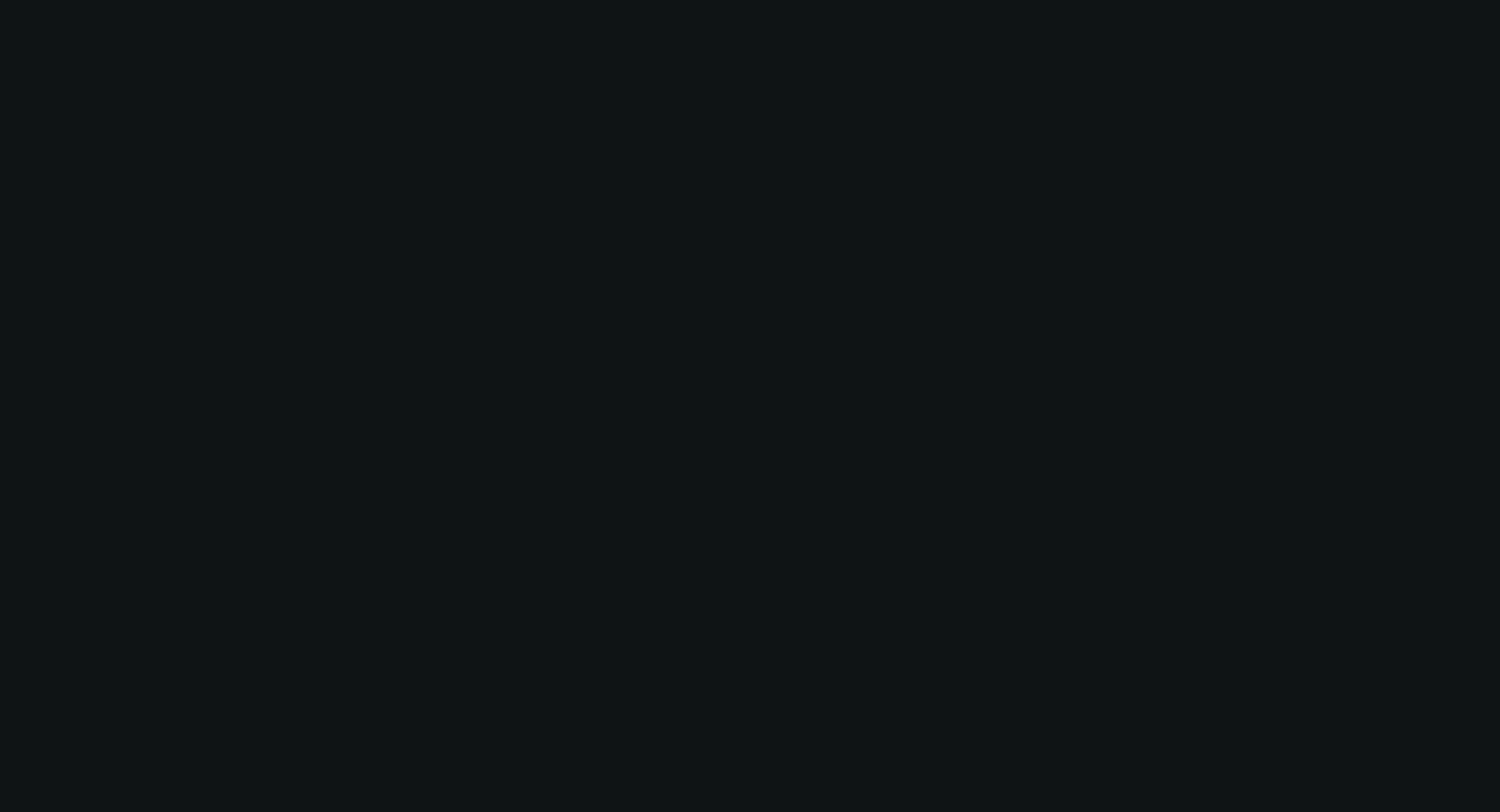
select select "0"
select select "2"
select select "0"
select select "6"
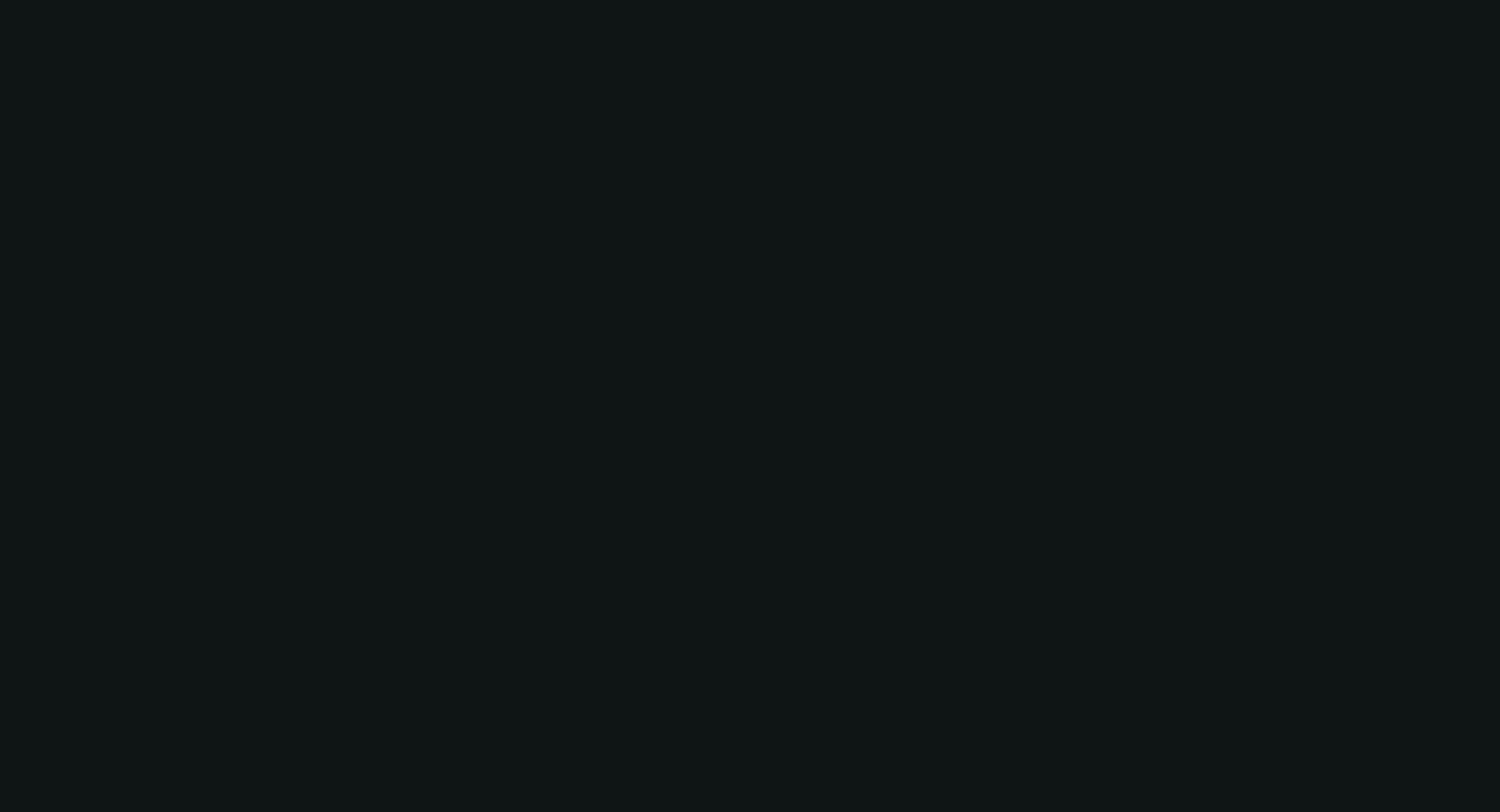
select select "0"
select select "2"
select select "0"
select select "6"
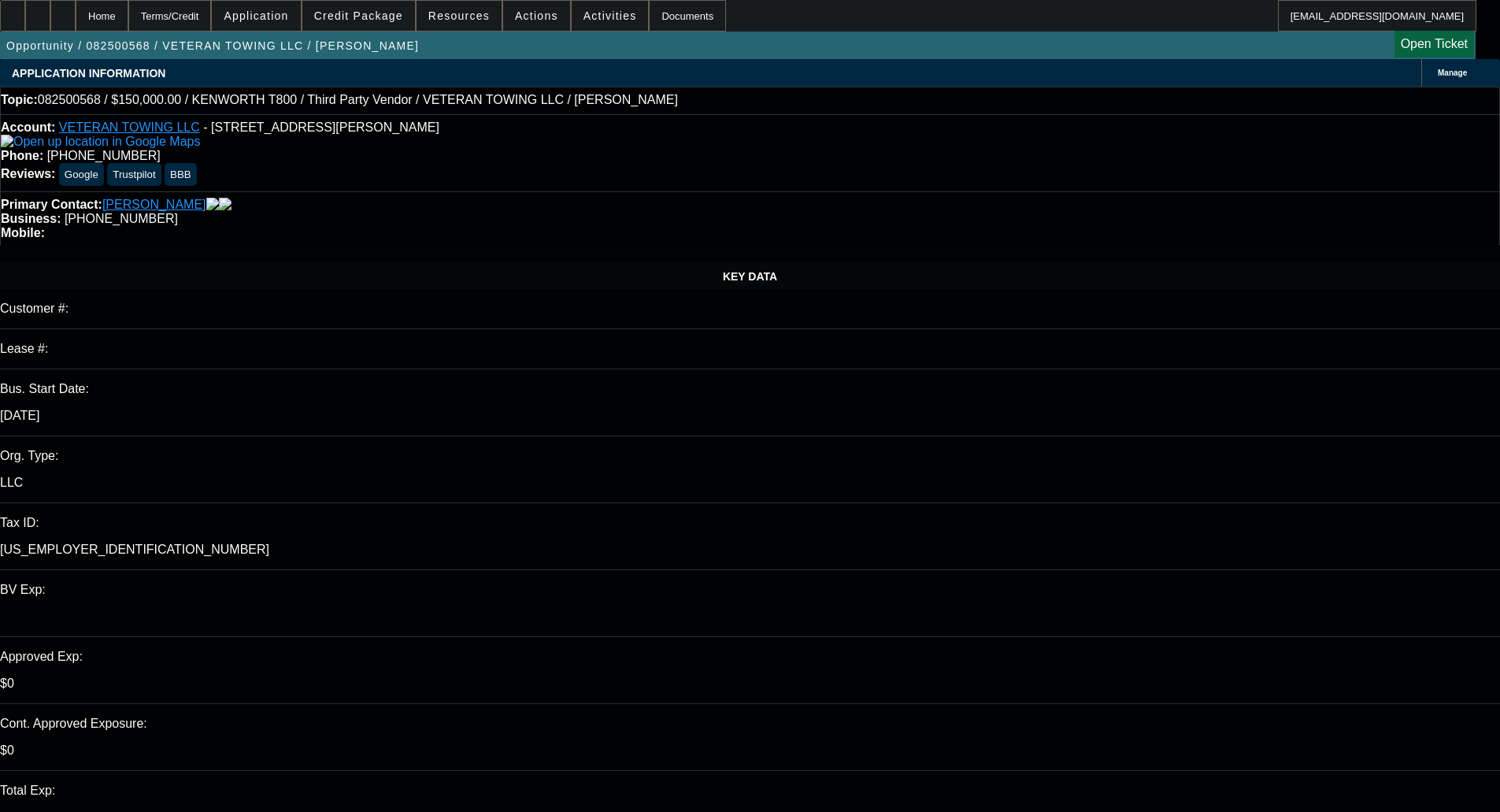
select select "0"
select select "3"
select select "0"
select select "6"
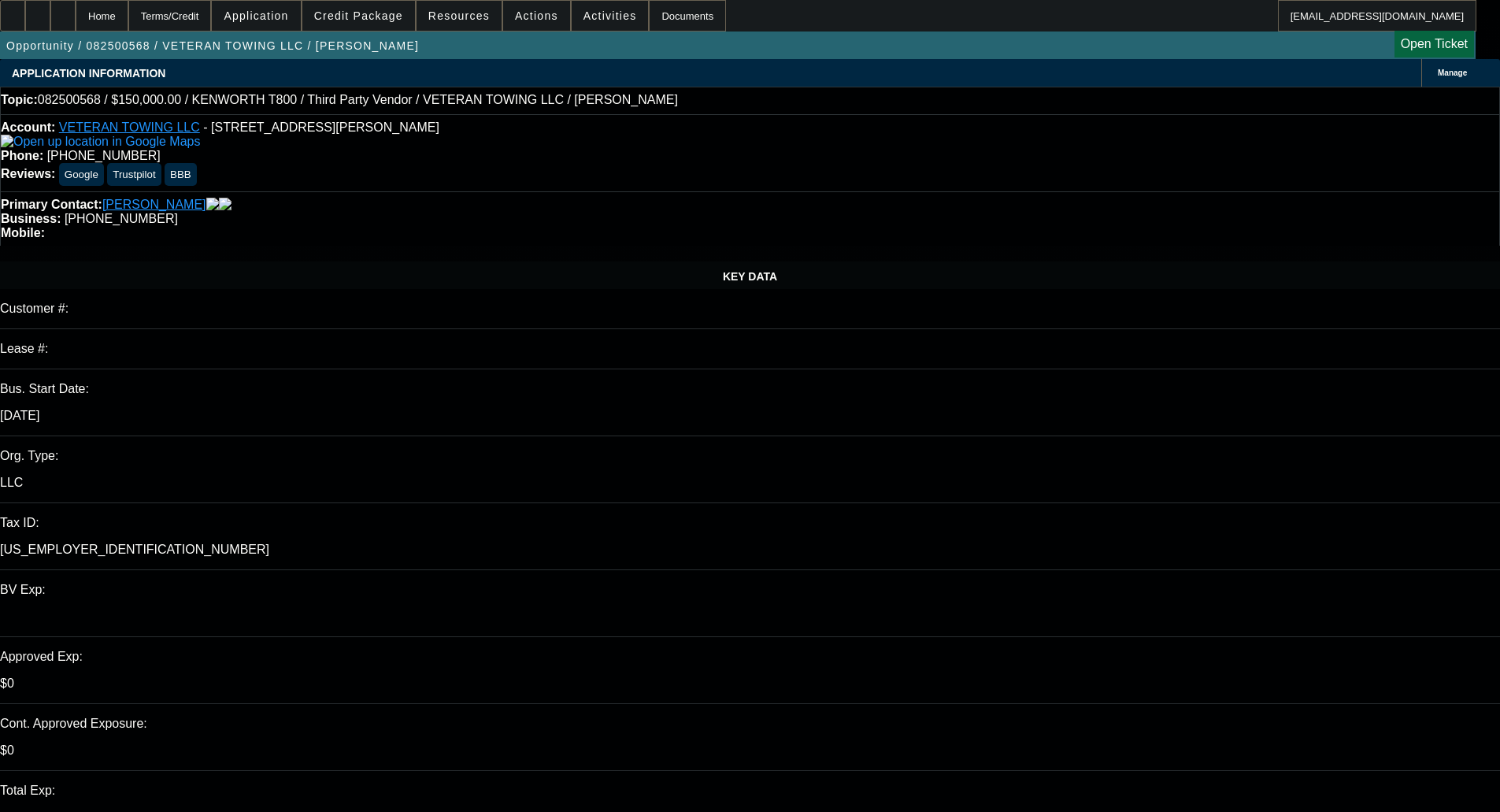
select select "0"
select select "6"
select select "0"
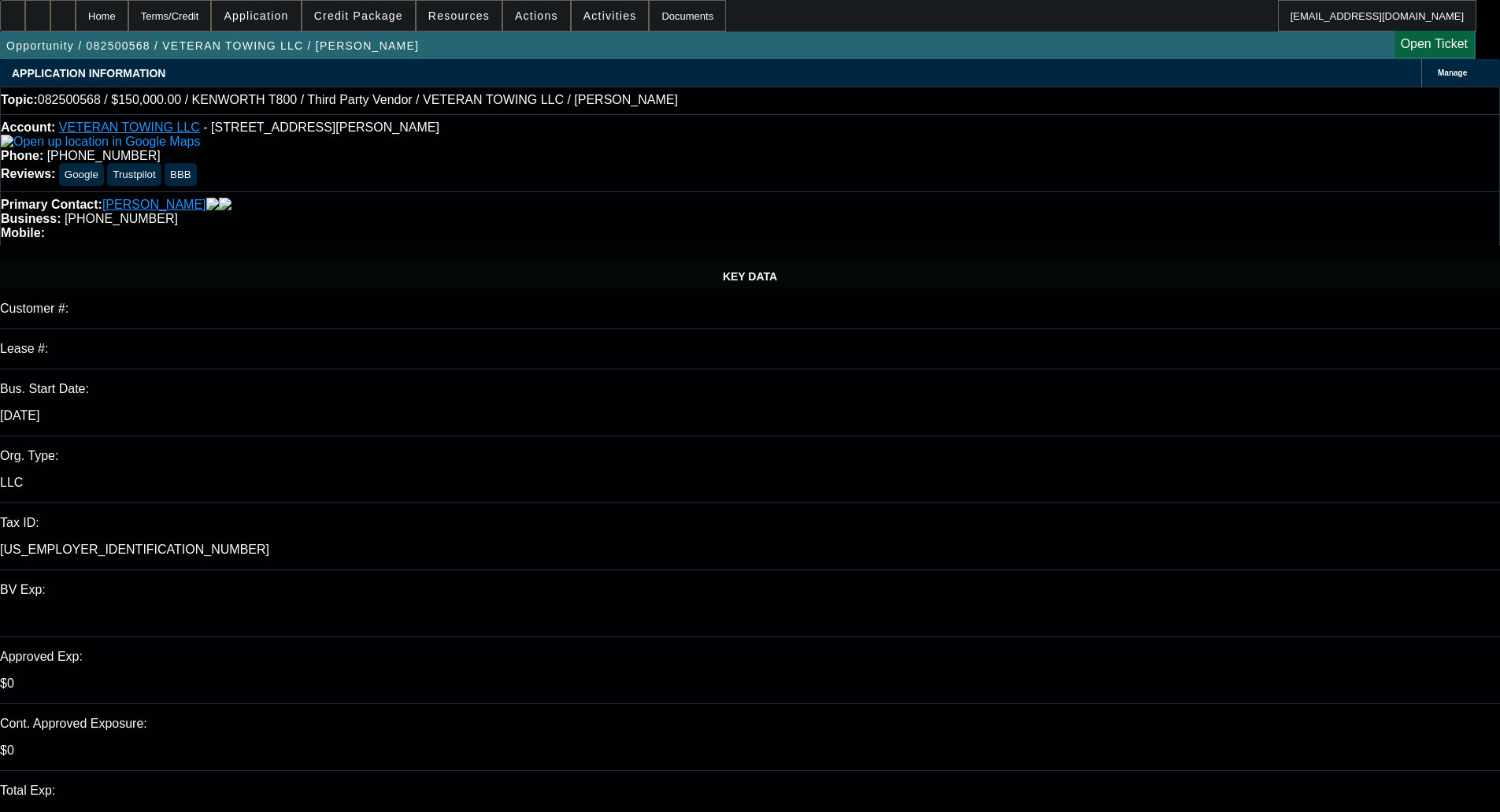
select select "0"
select select "6"
select select "0"
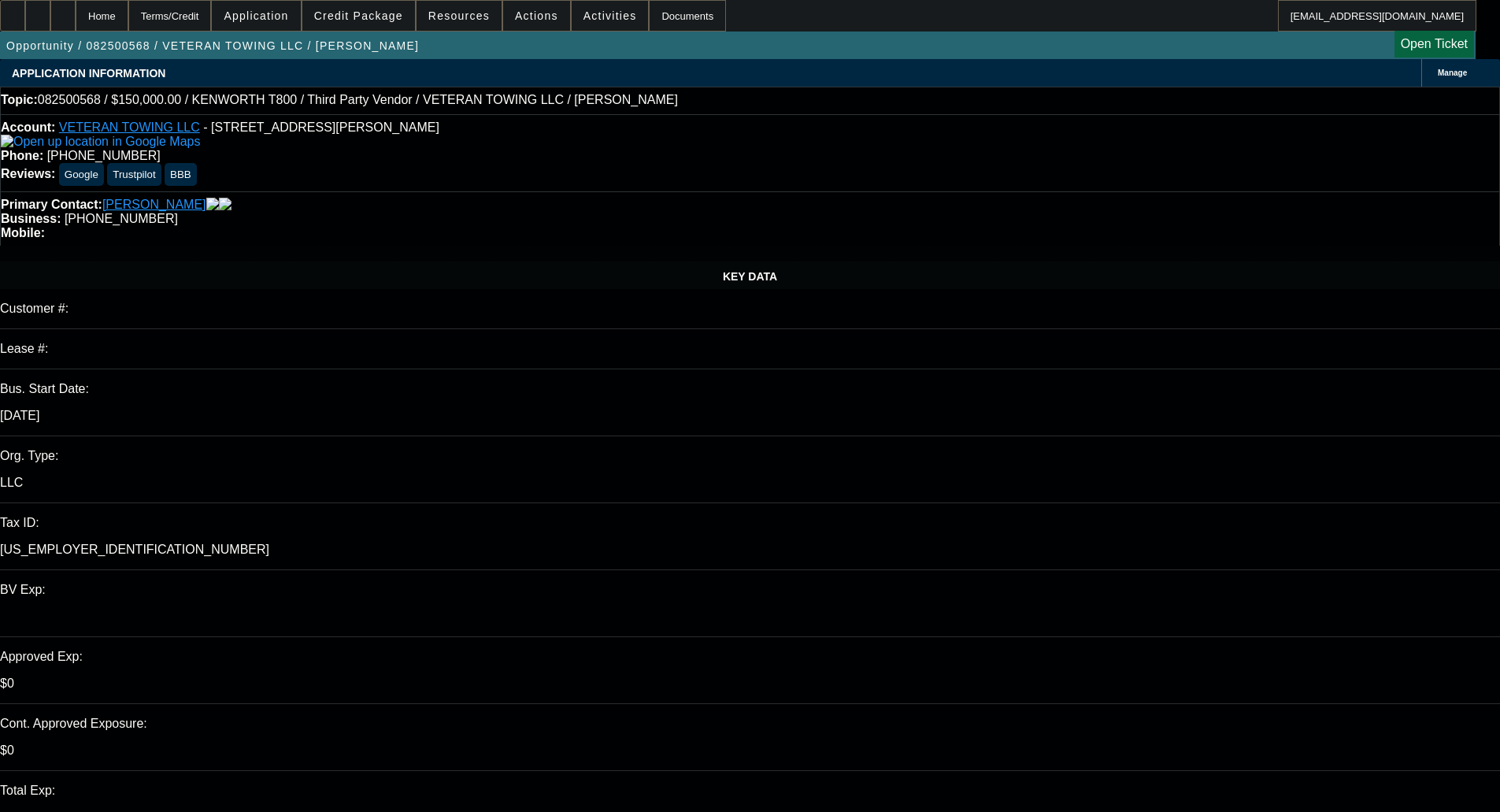
select select "0"
select select "6"
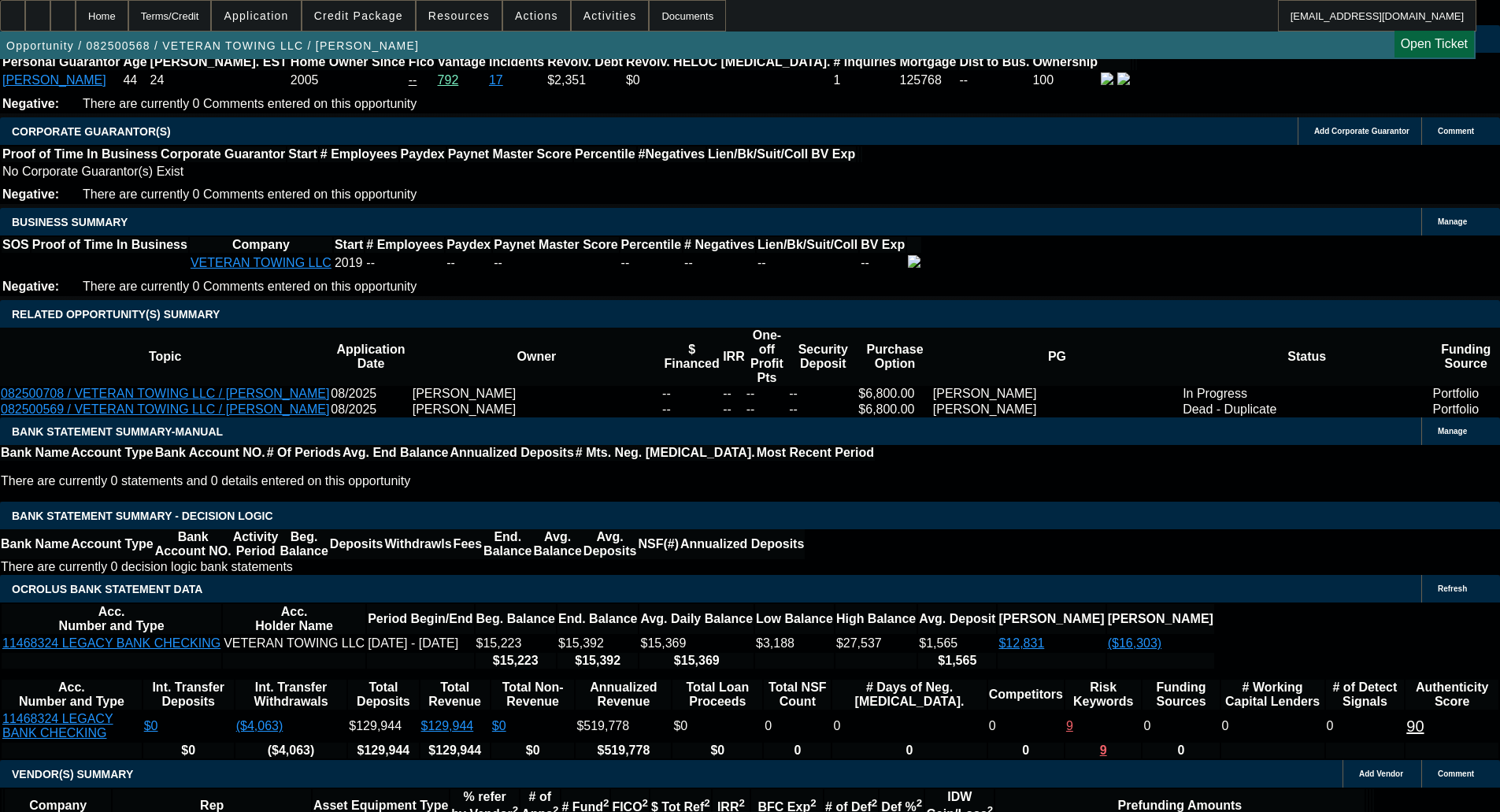
scroll to position [2938, 0]
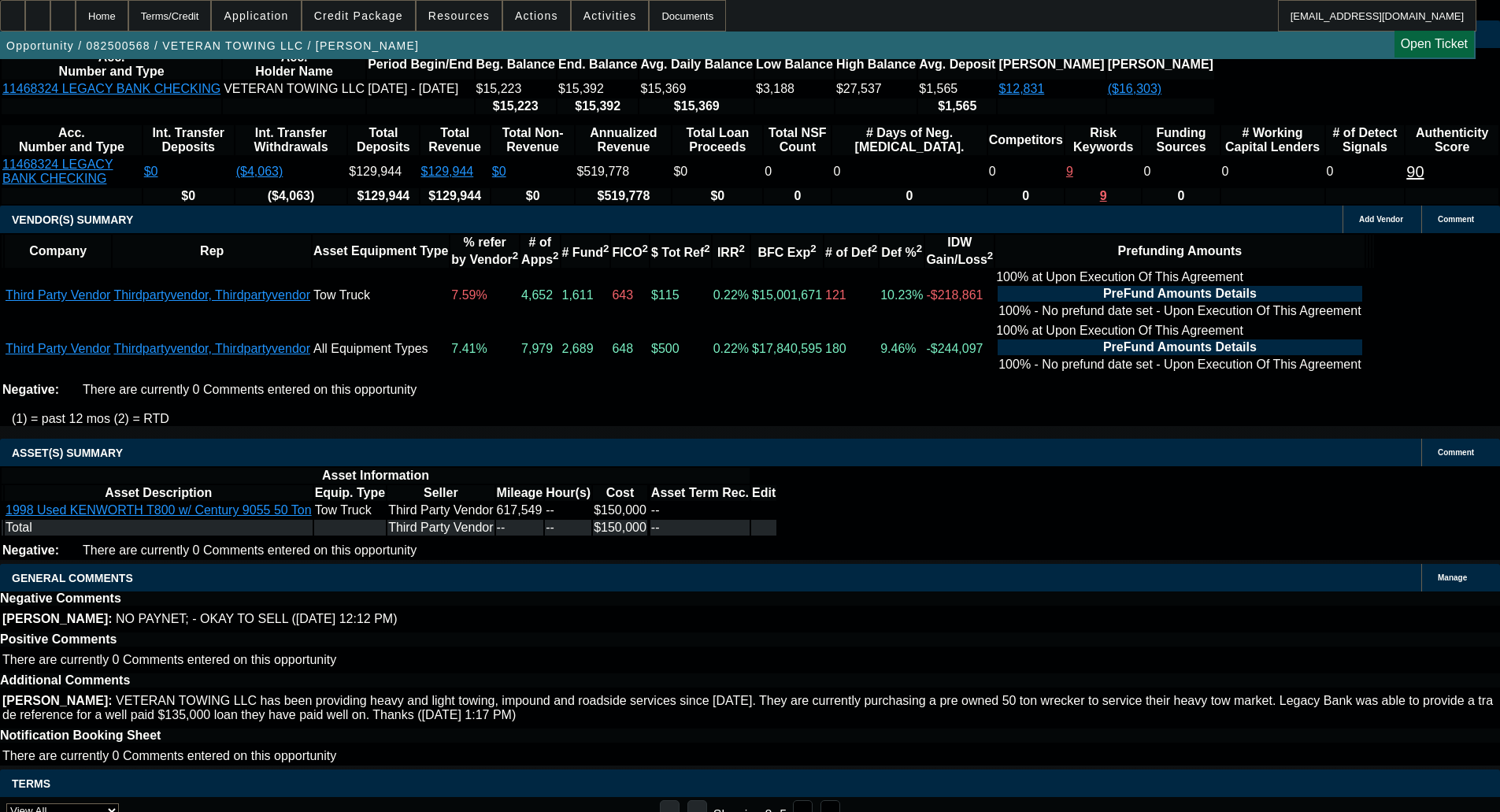
drag, startPoint x: 336, startPoint y: 385, endPoint x: 347, endPoint y: 442, distance: 58.1
drag, startPoint x: 296, startPoint y: 372, endPoint x: 297, endPoint y: 382, distance: 10.0
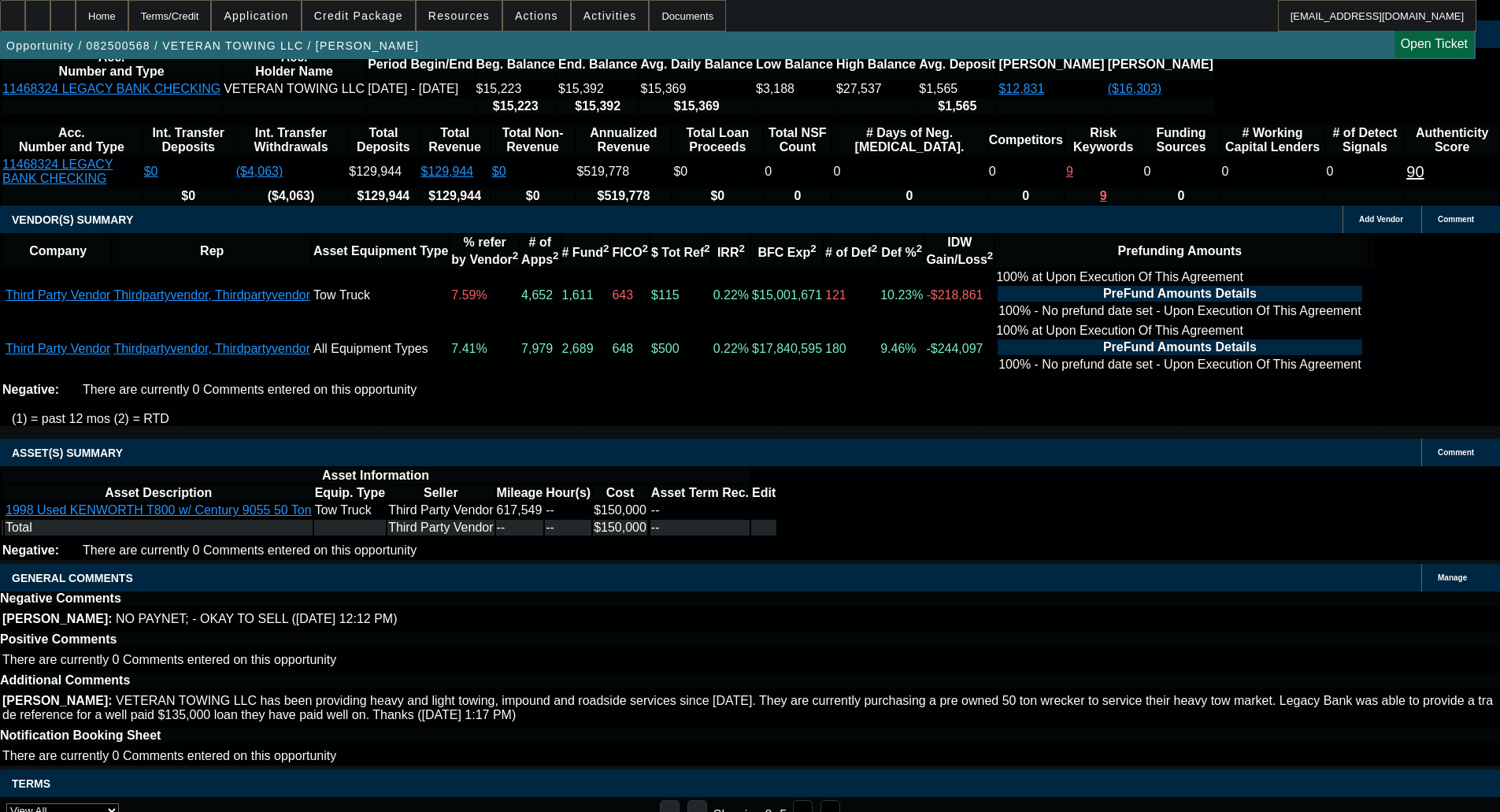
select select "9"
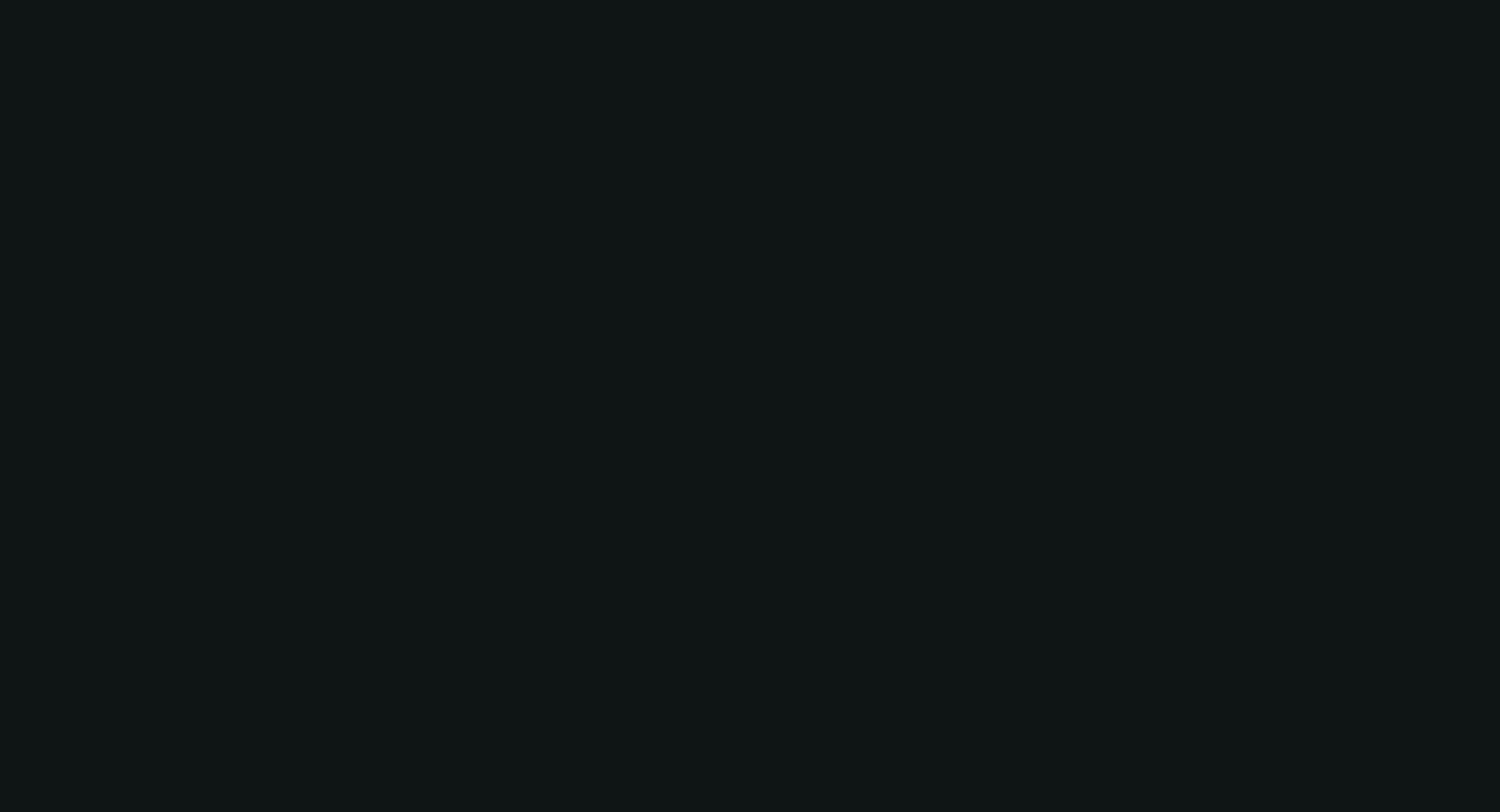
radio input "true"
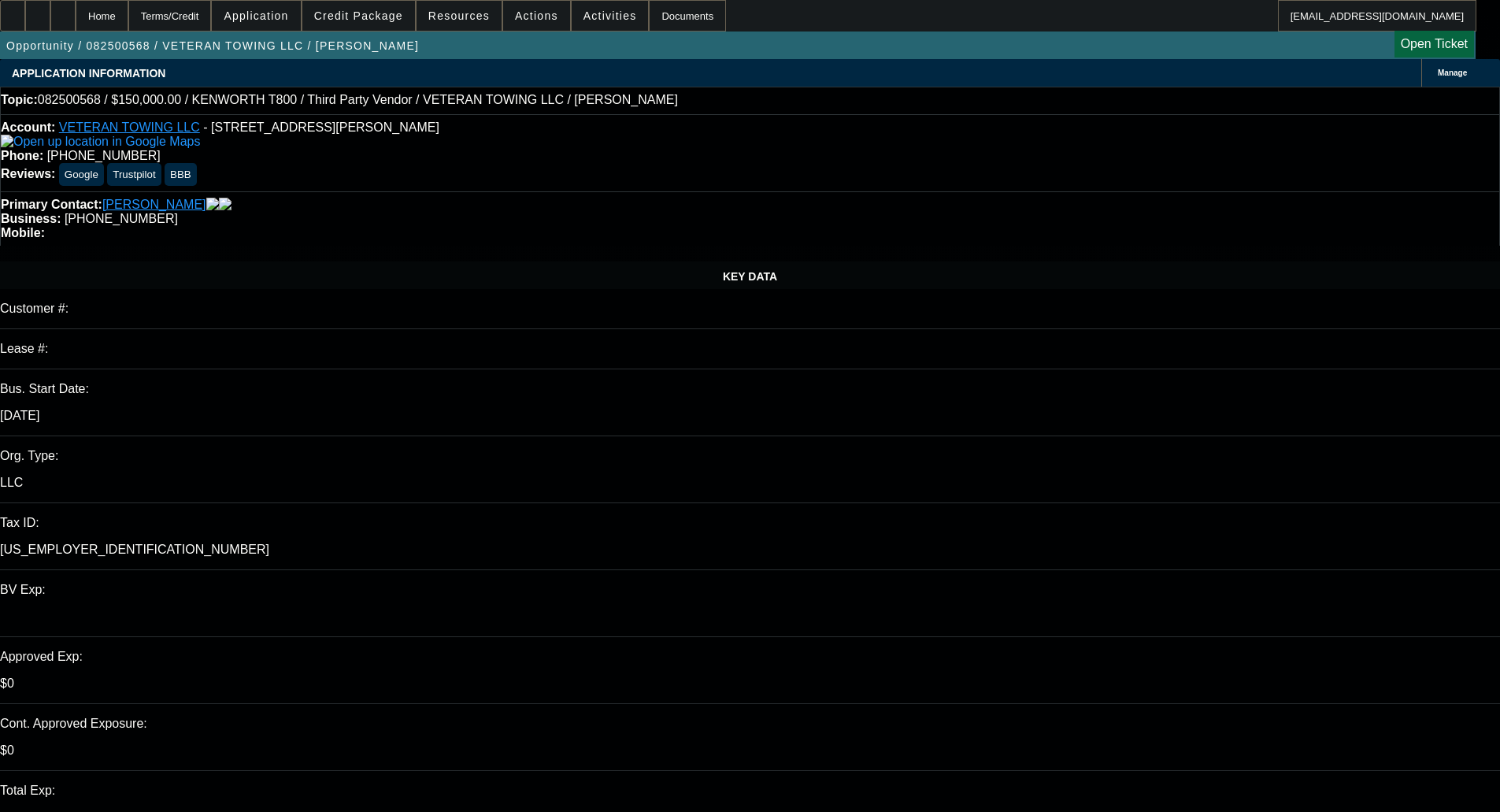
type input "[DATE]"
click at [374, 19] on span "Credit Package" at bounding box center [359, 15] width 89 height 13
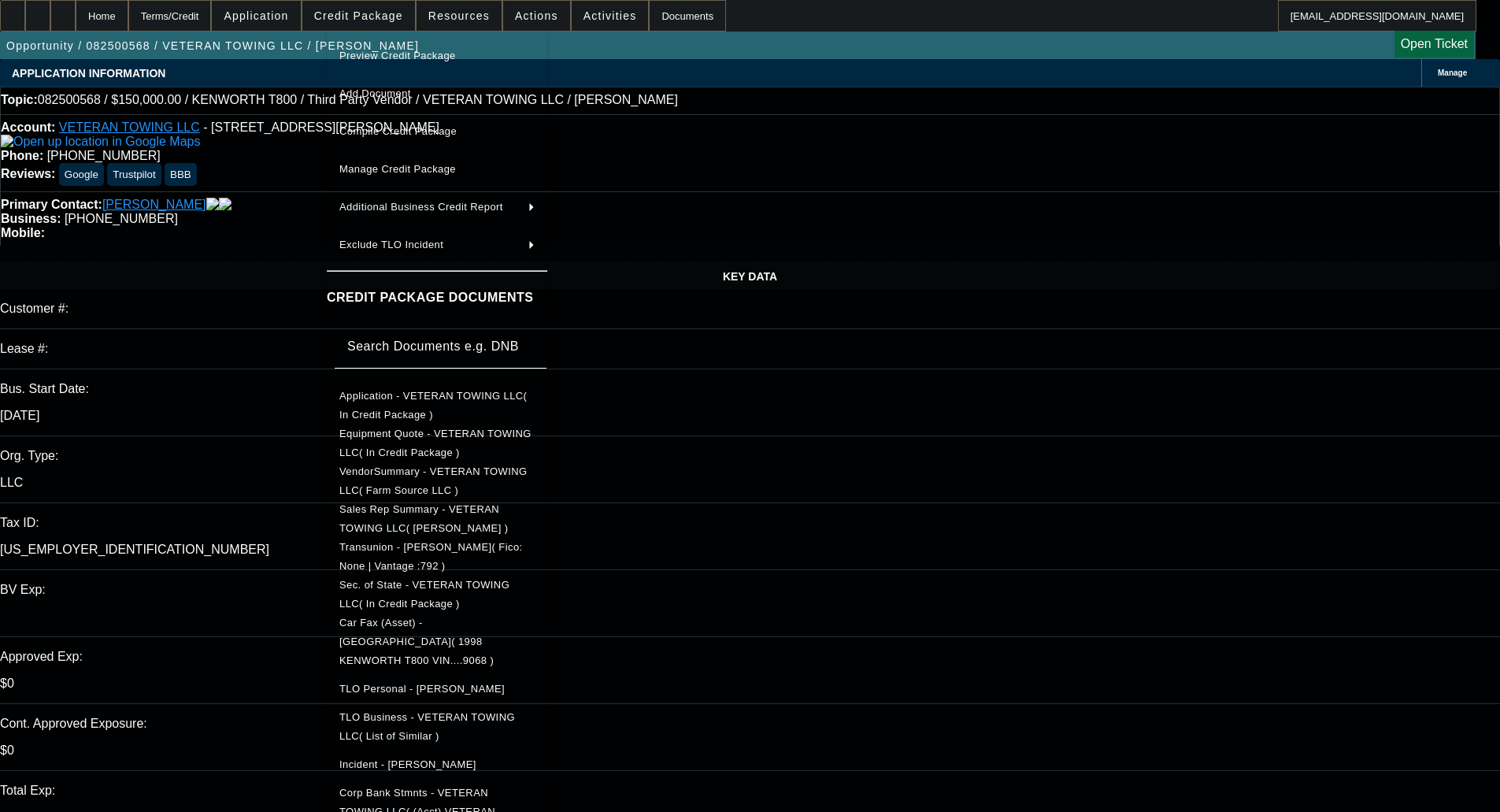
click at [421, 438] on span "Equipment Quote - VETERAN TOWING LLC( In Credit Package )" at bounding box center [436, 443] width 192 height 30
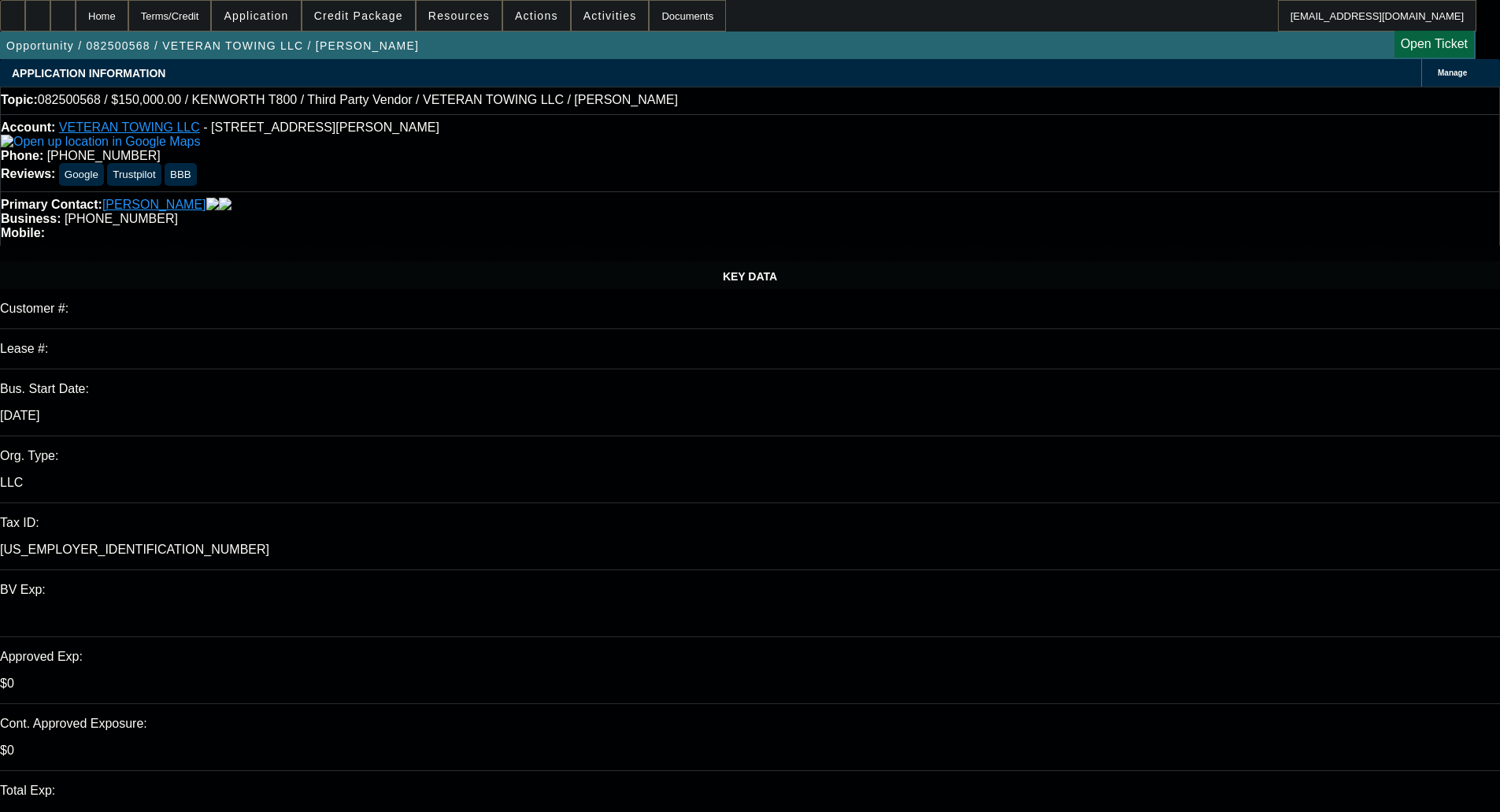
click at [401, 17] on span "Credit Package" at bounding box center [359, 15] width 89 height 13
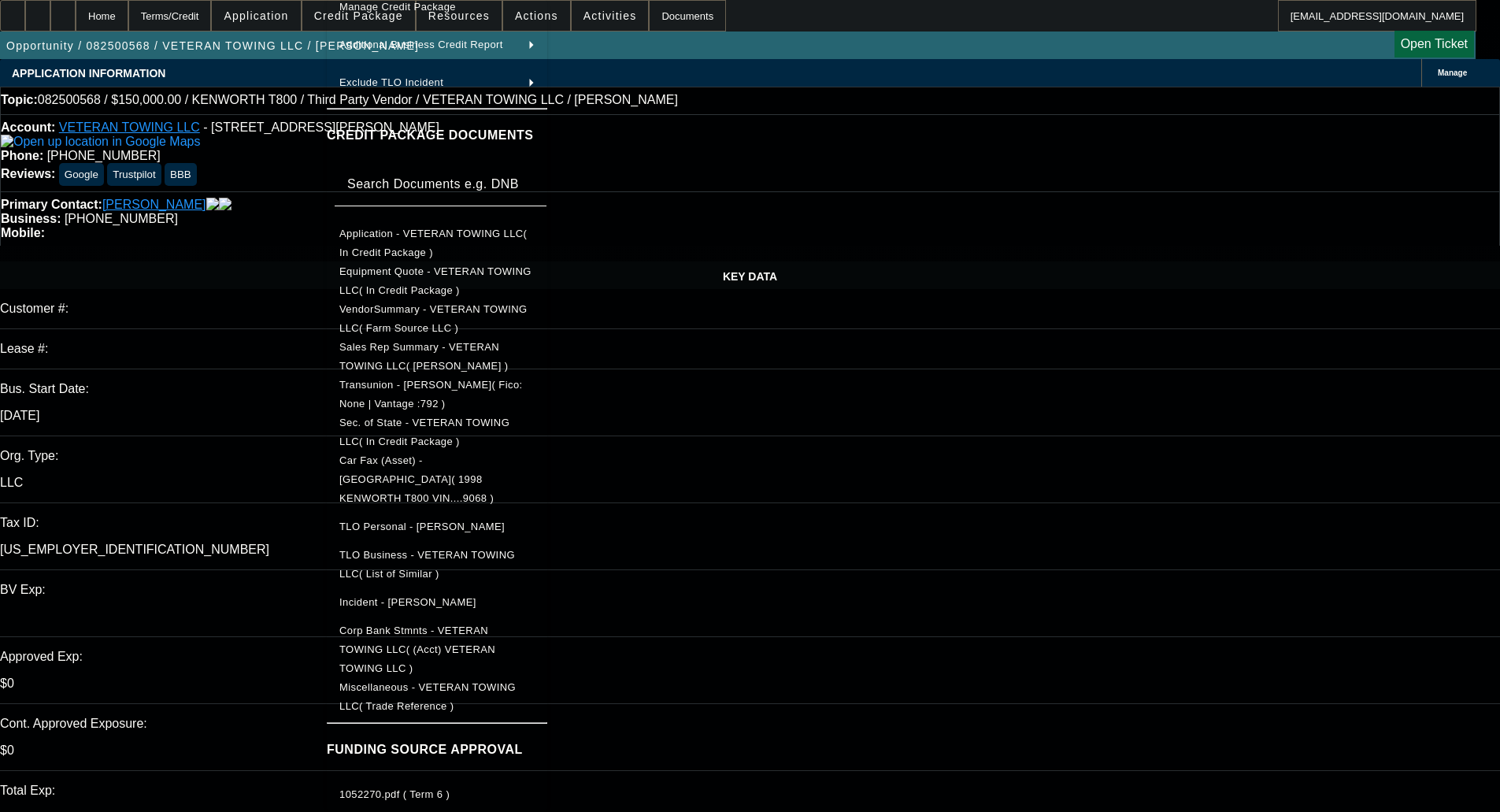
scroll to position [158, 0]
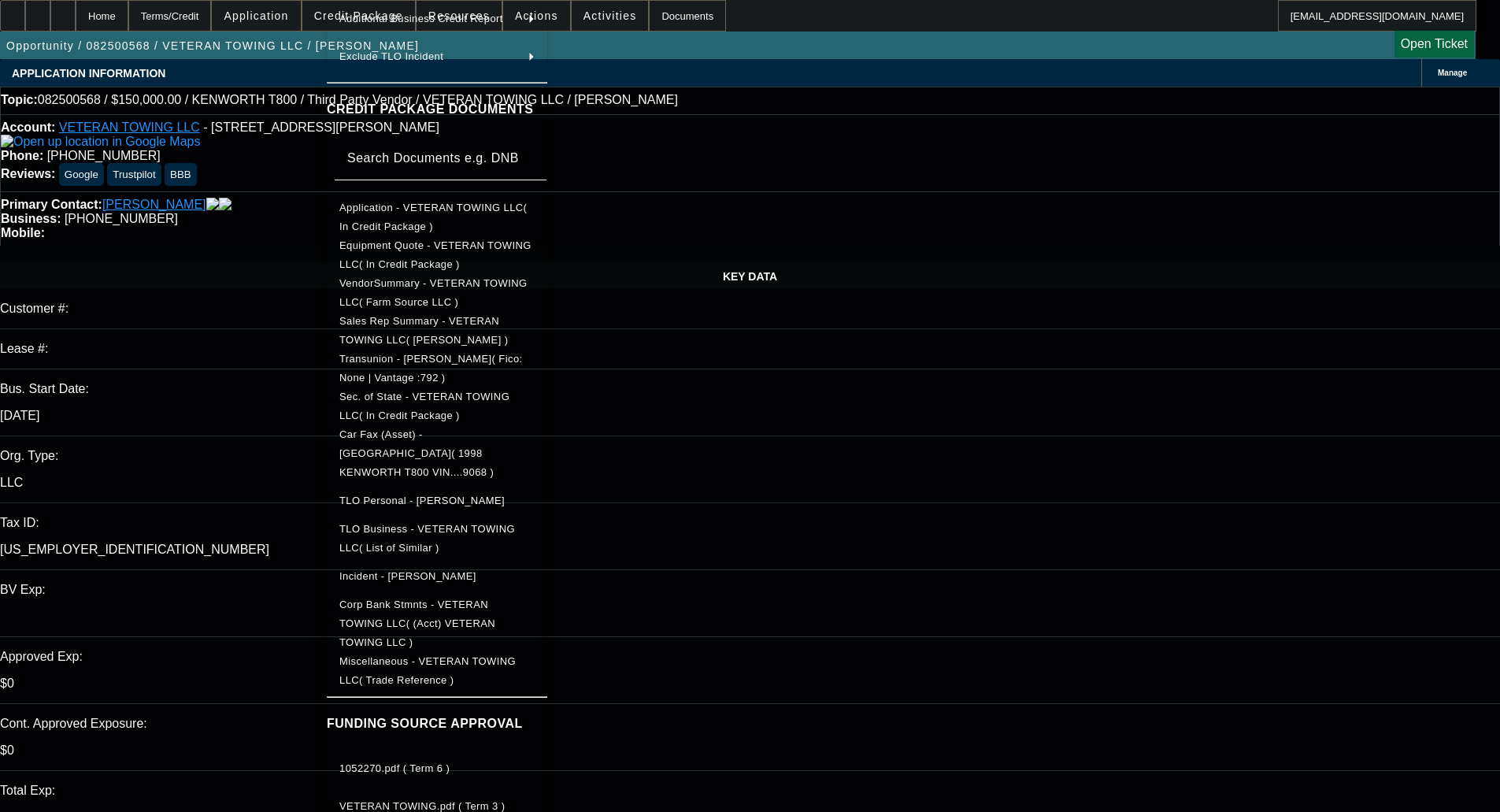
click at [459, 439] on span "Car Fax (Asset) - KENWORTH( 1998 KENWORTH T800 VIN....9068 )" at bounding box center [417, 453] width 154 height 50
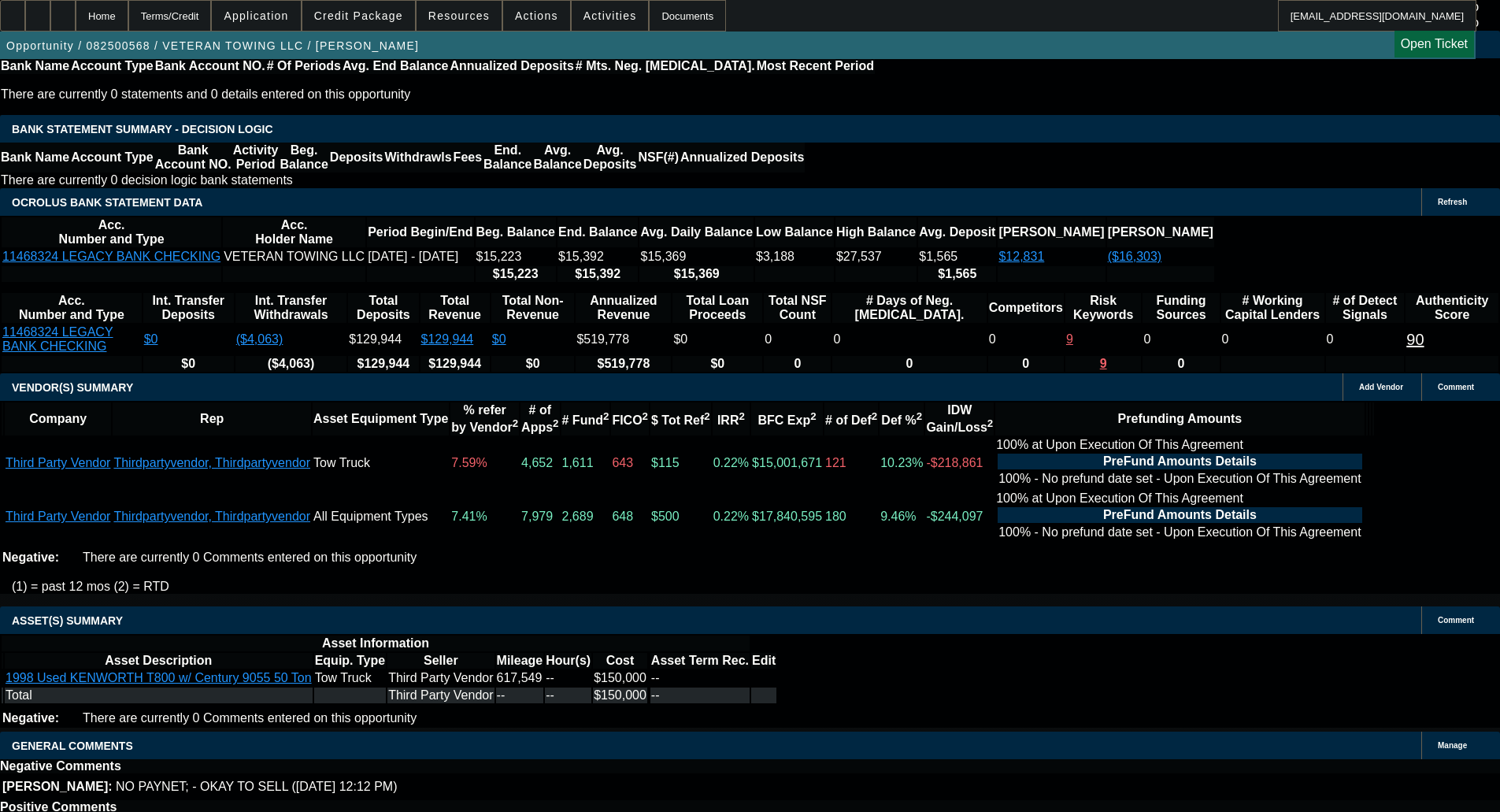
scroll to position [2835, 0]
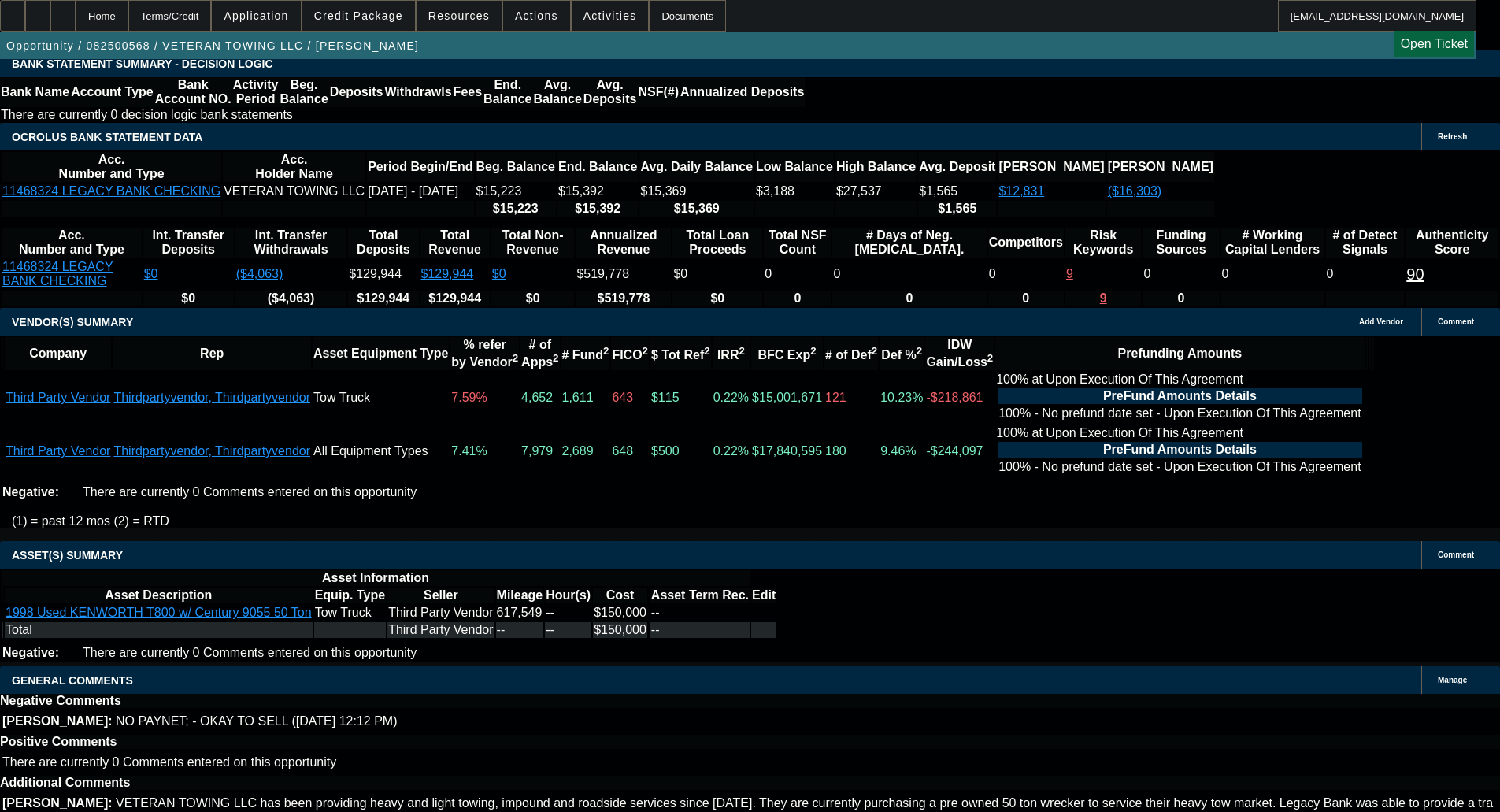
drag, startPoint x: 344, startPoint y: 471, endPoint x: 344, endPoint y: 484, distance: 13.0
select select "6"
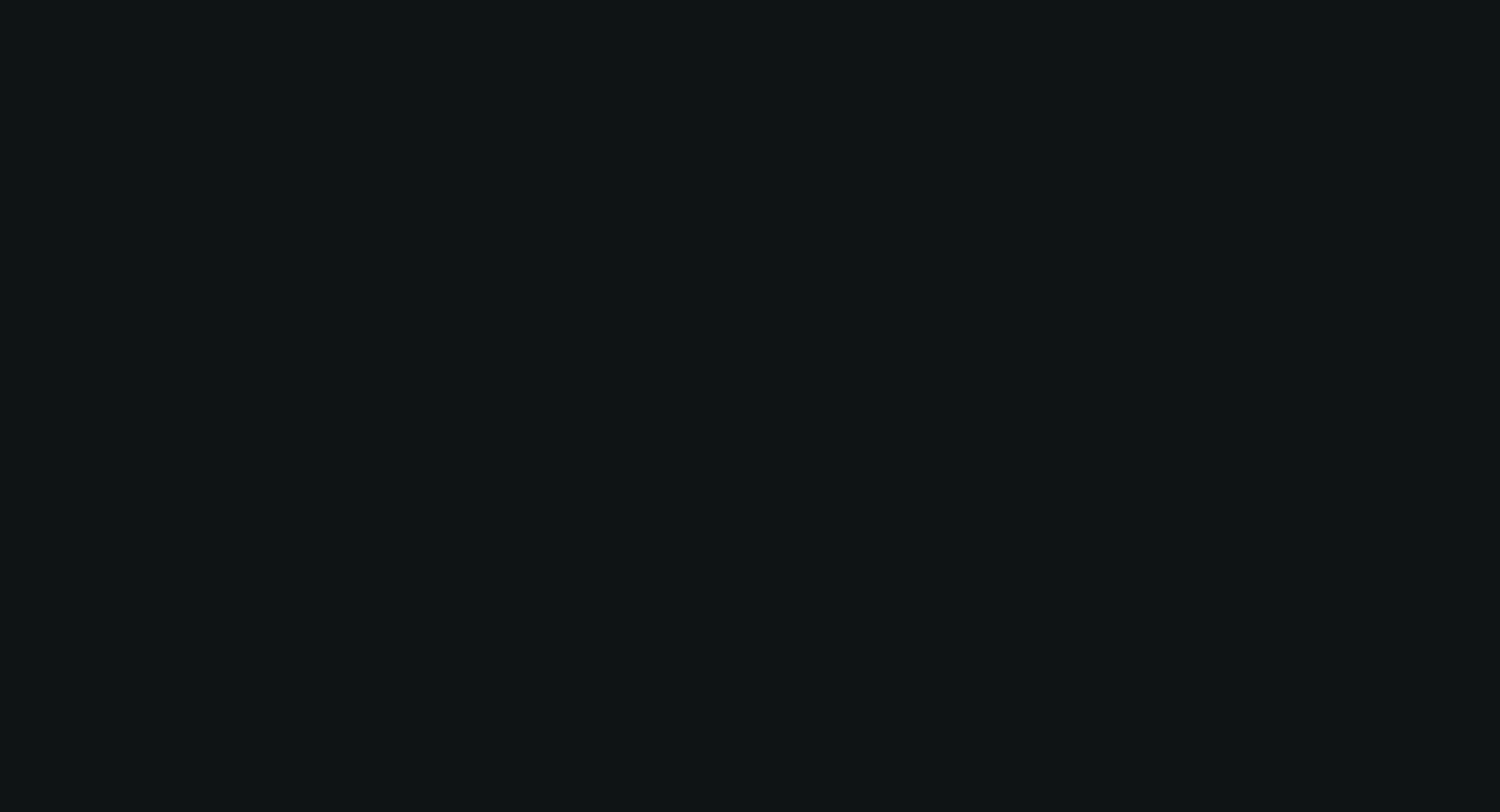
scroll to position [0, 0]
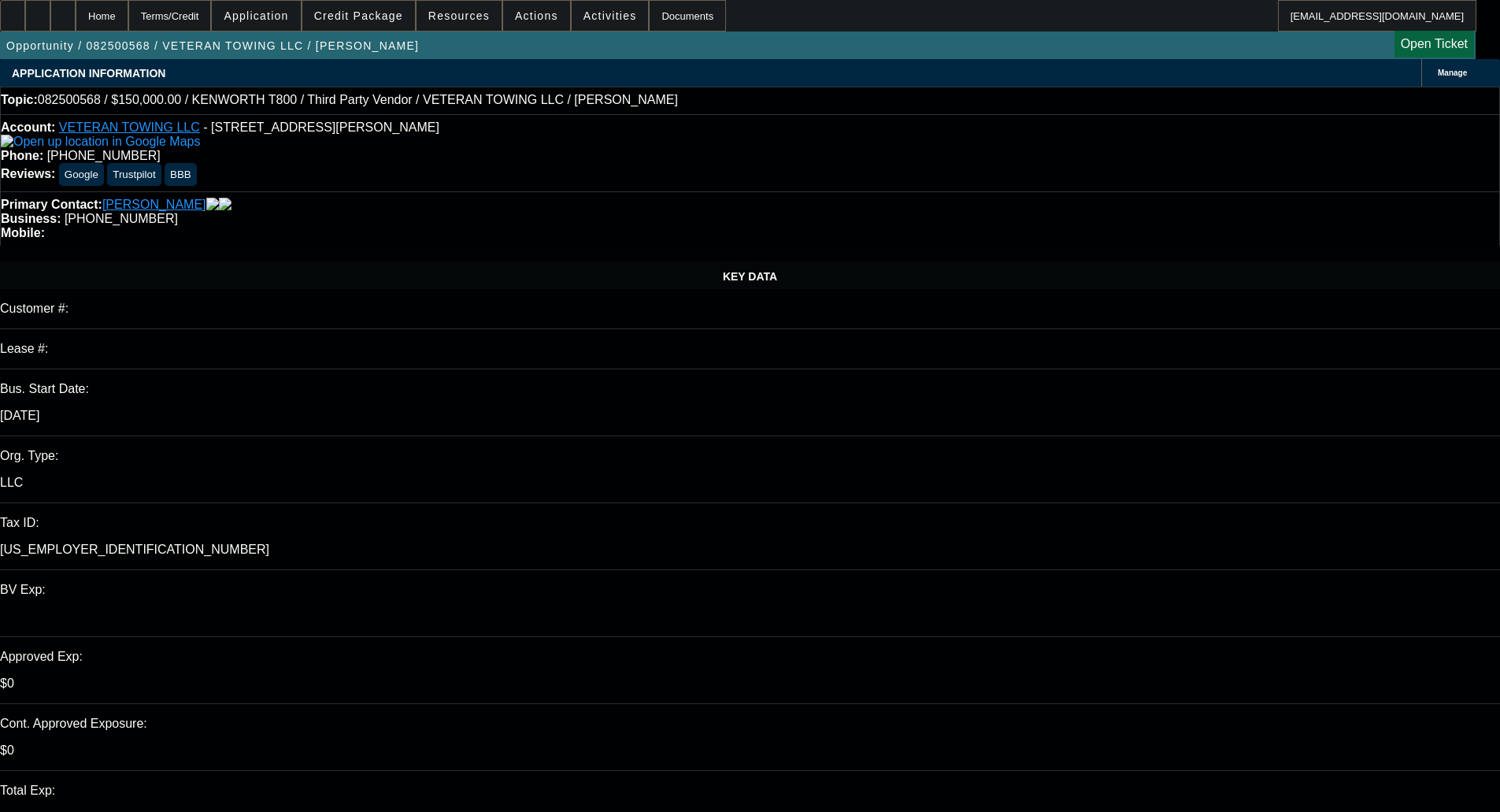
type textarea "w"
type textarea "We'll need an invoice to send over for the equipment change."
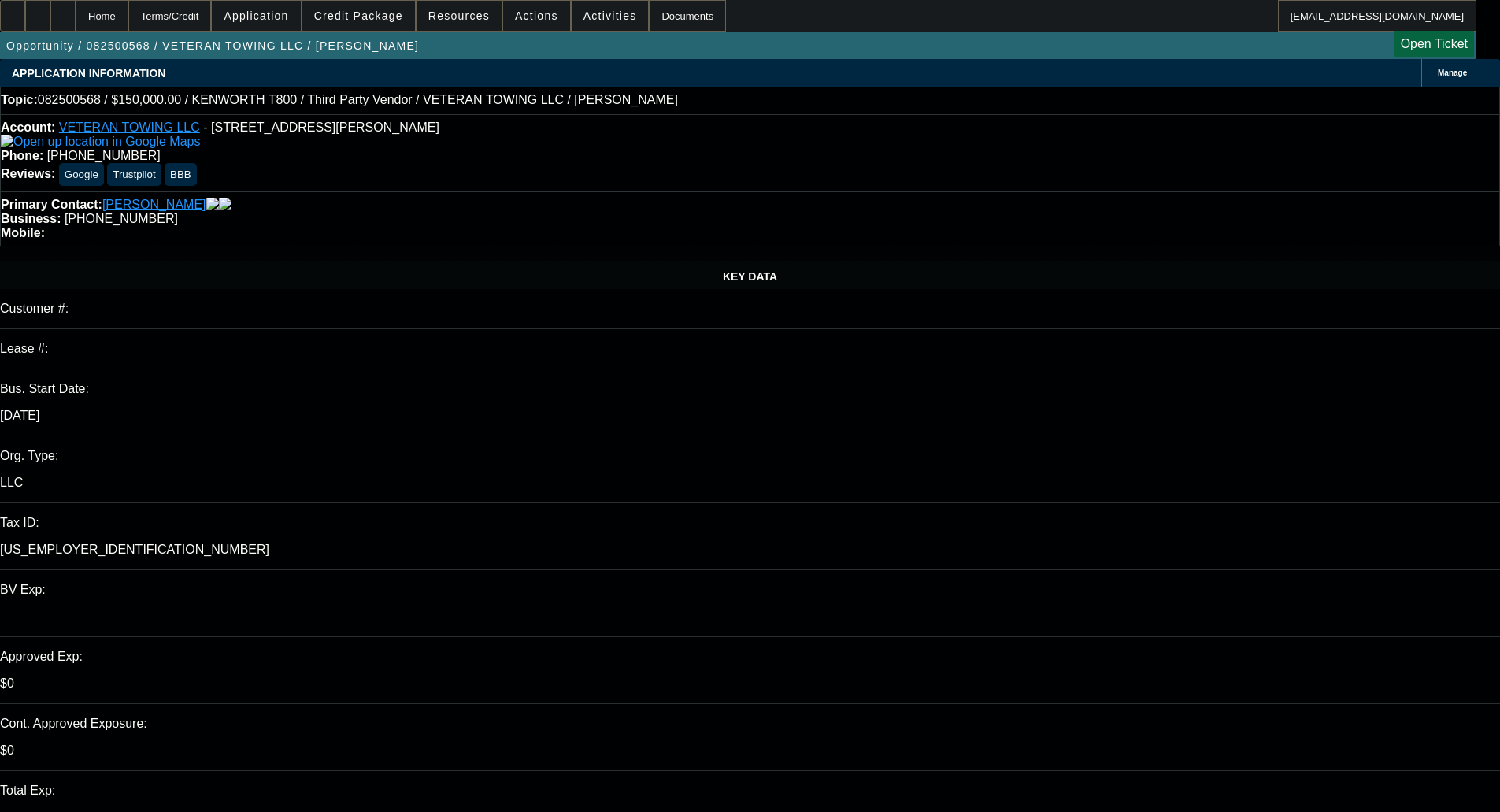
checkbox input "true"
select select "0"
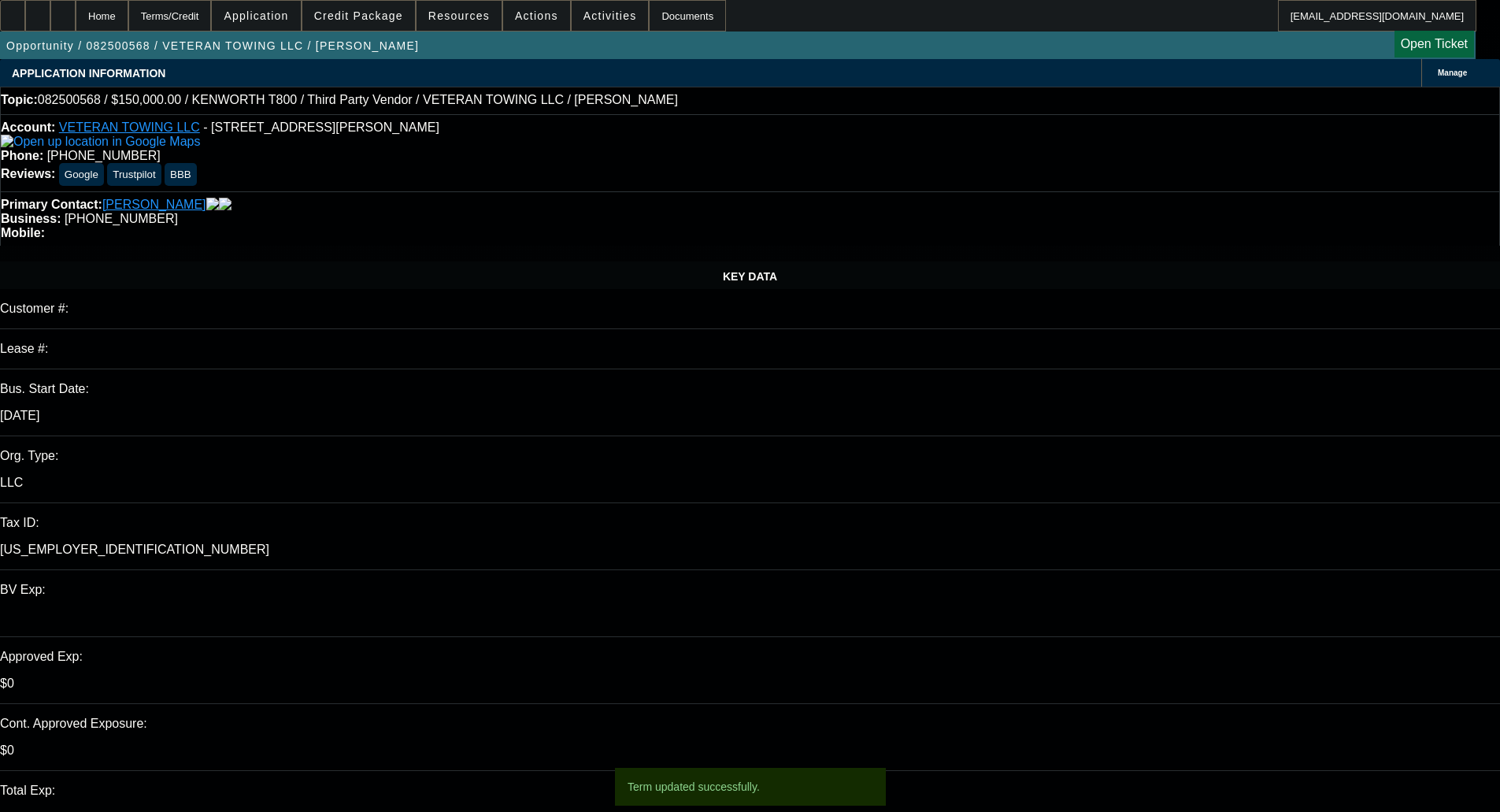
select select "3"
select select "0"
select select "6"
select select "0"
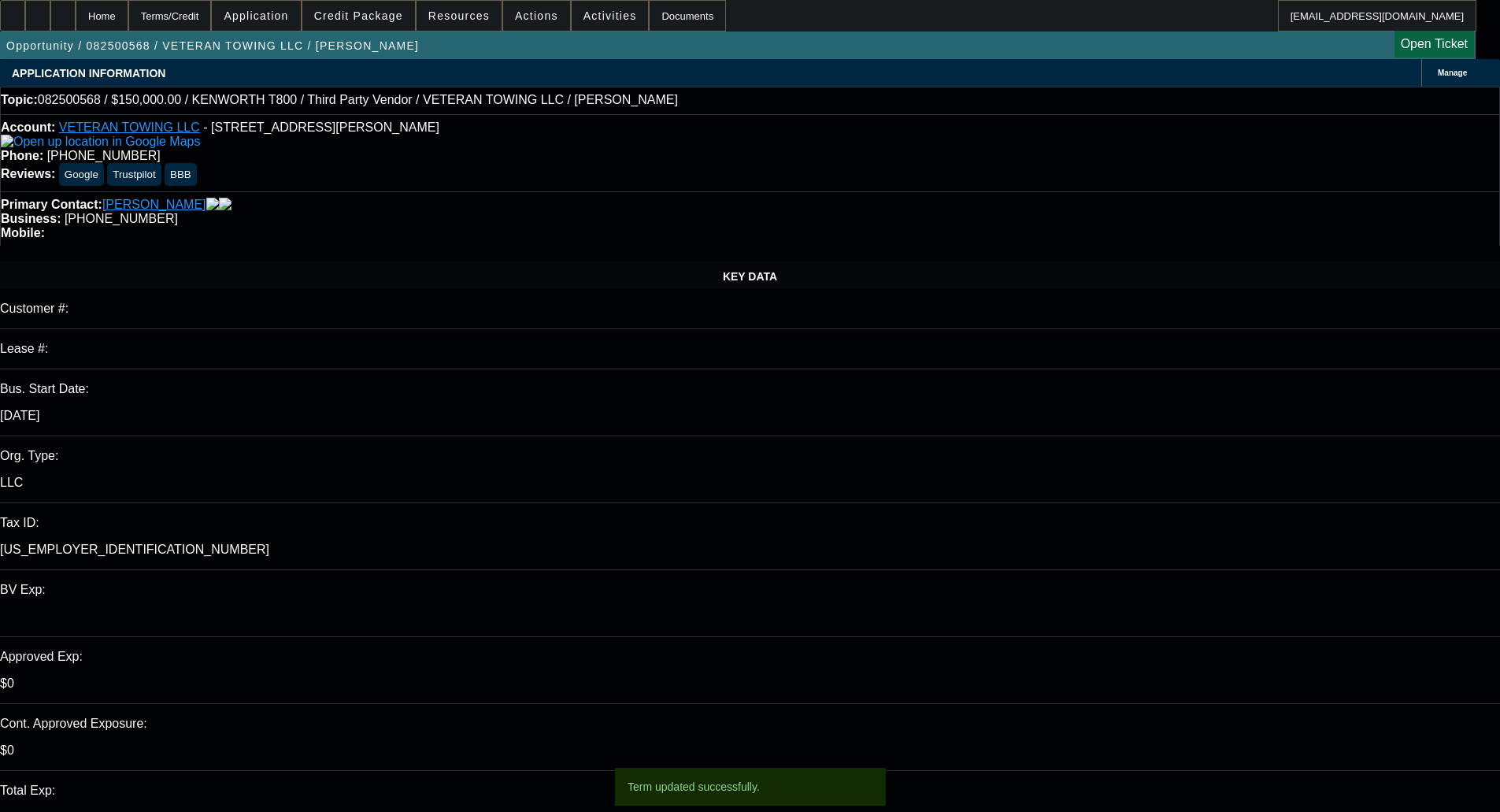
select select "3"
select select "0"
select select "6"
select select "0"
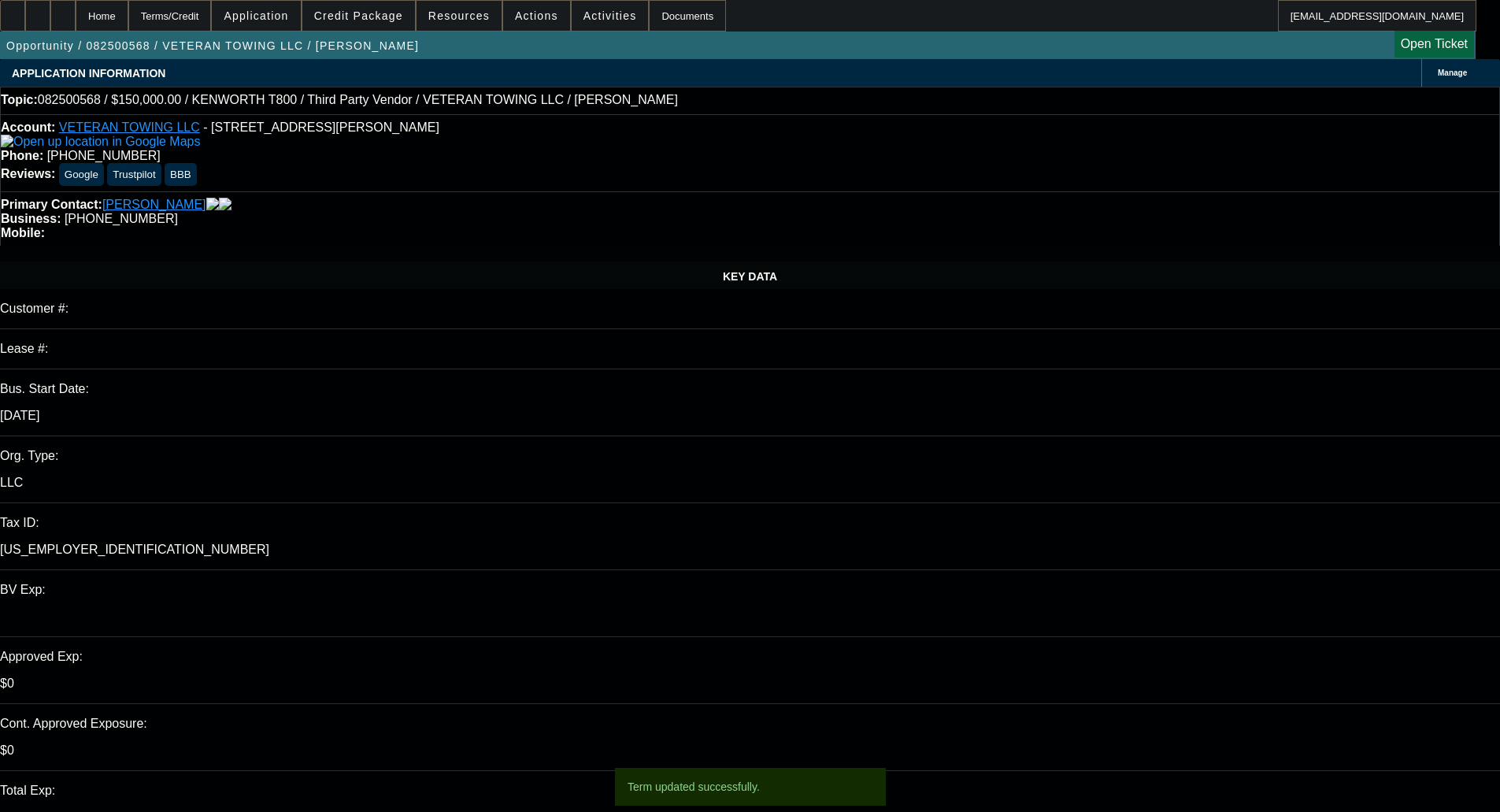
select select "0"
select select "6"
select select "0"
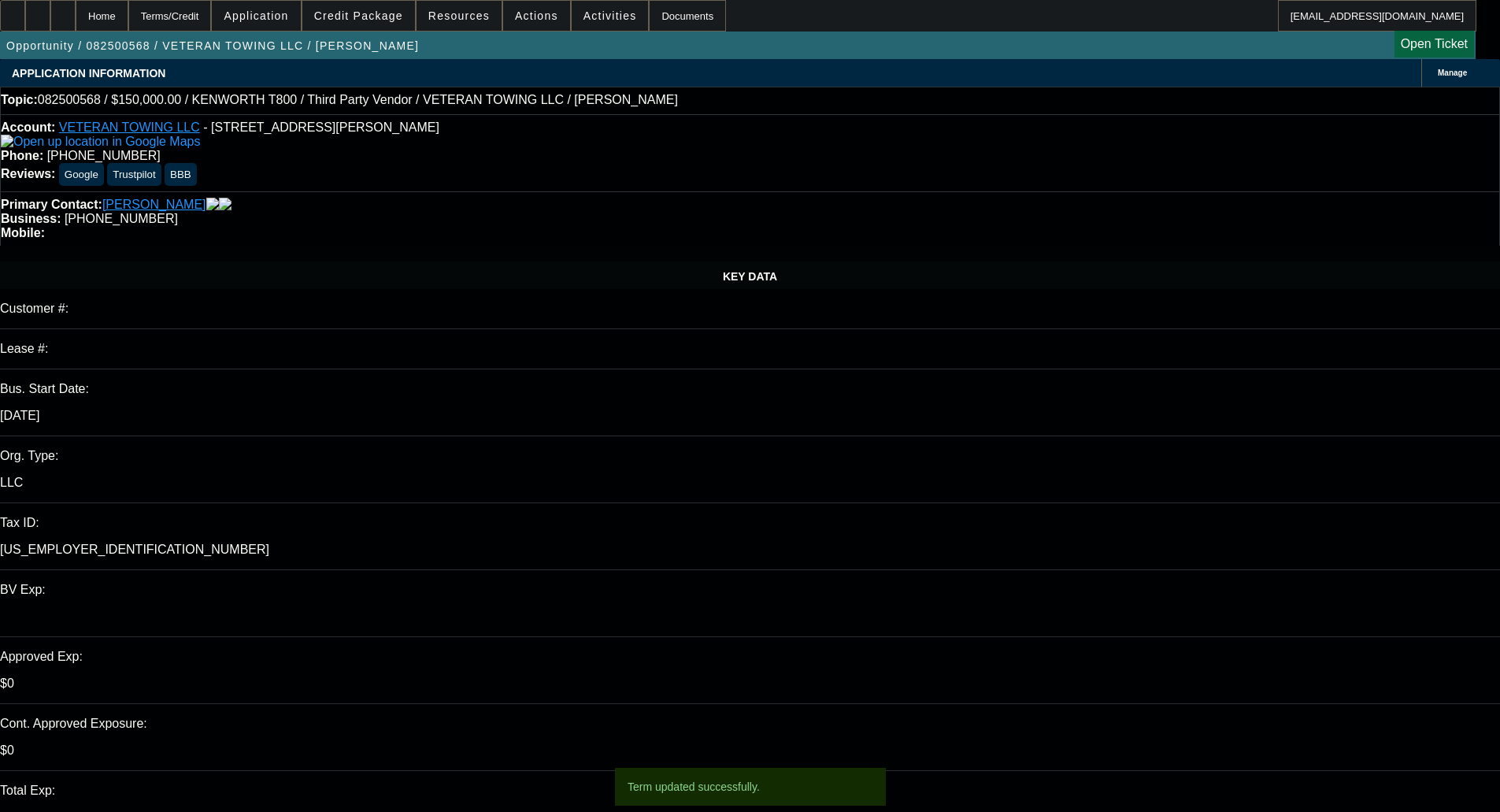
select select "6"
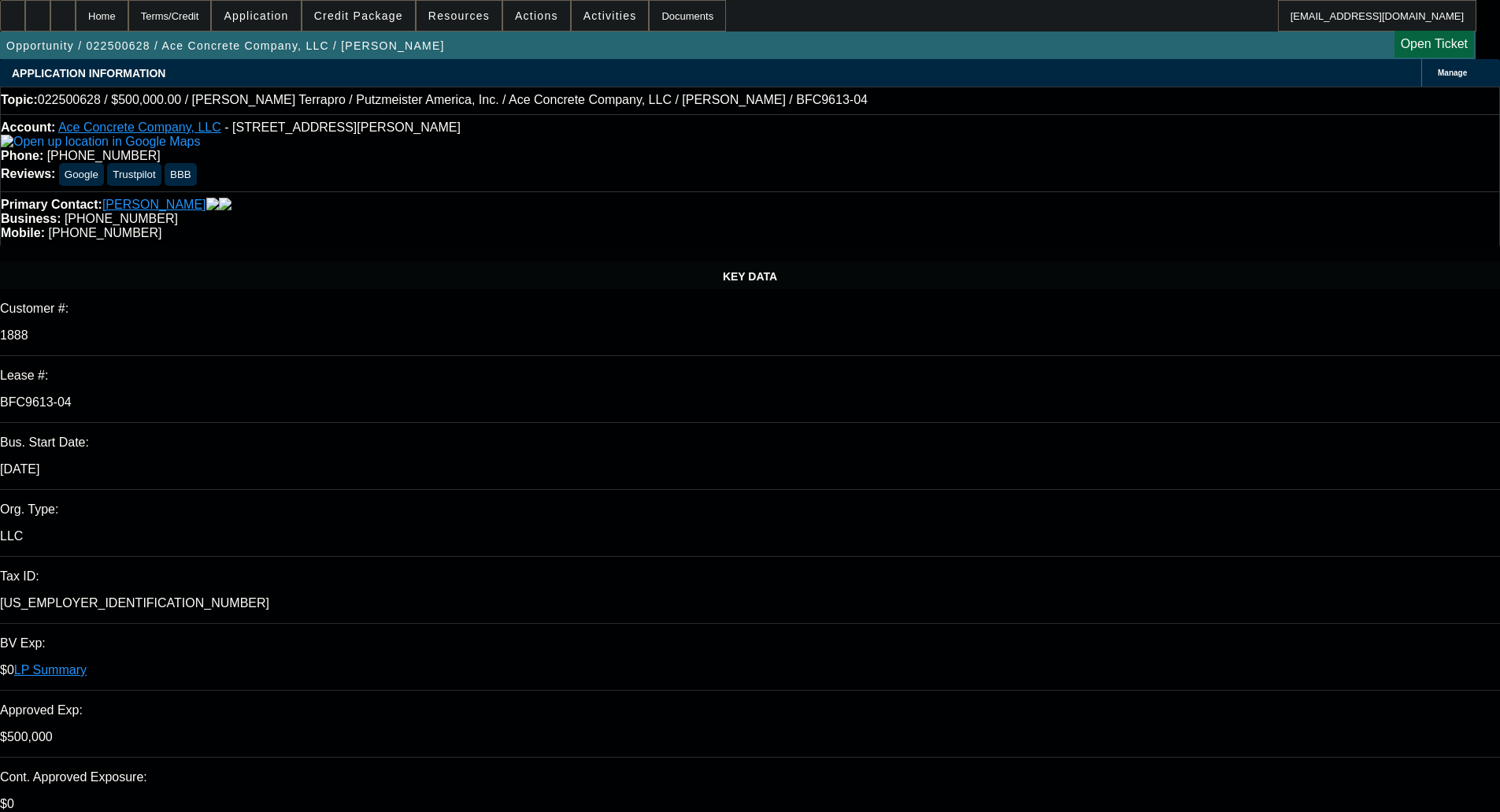
select select "0"
select select "3"
select select "0"
select select "6"
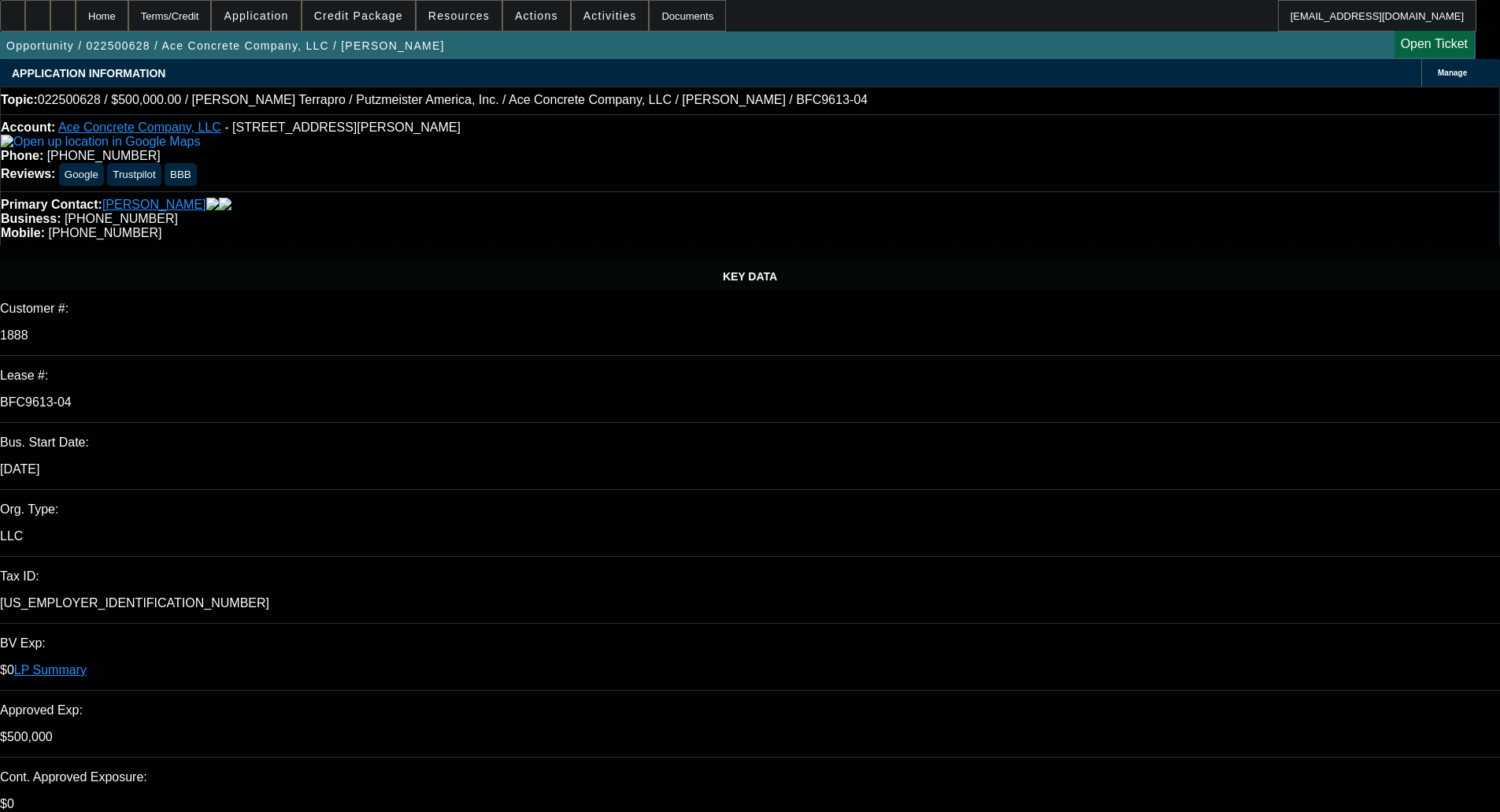
select select "0"
select select "3"
select select "0"
select select "6"
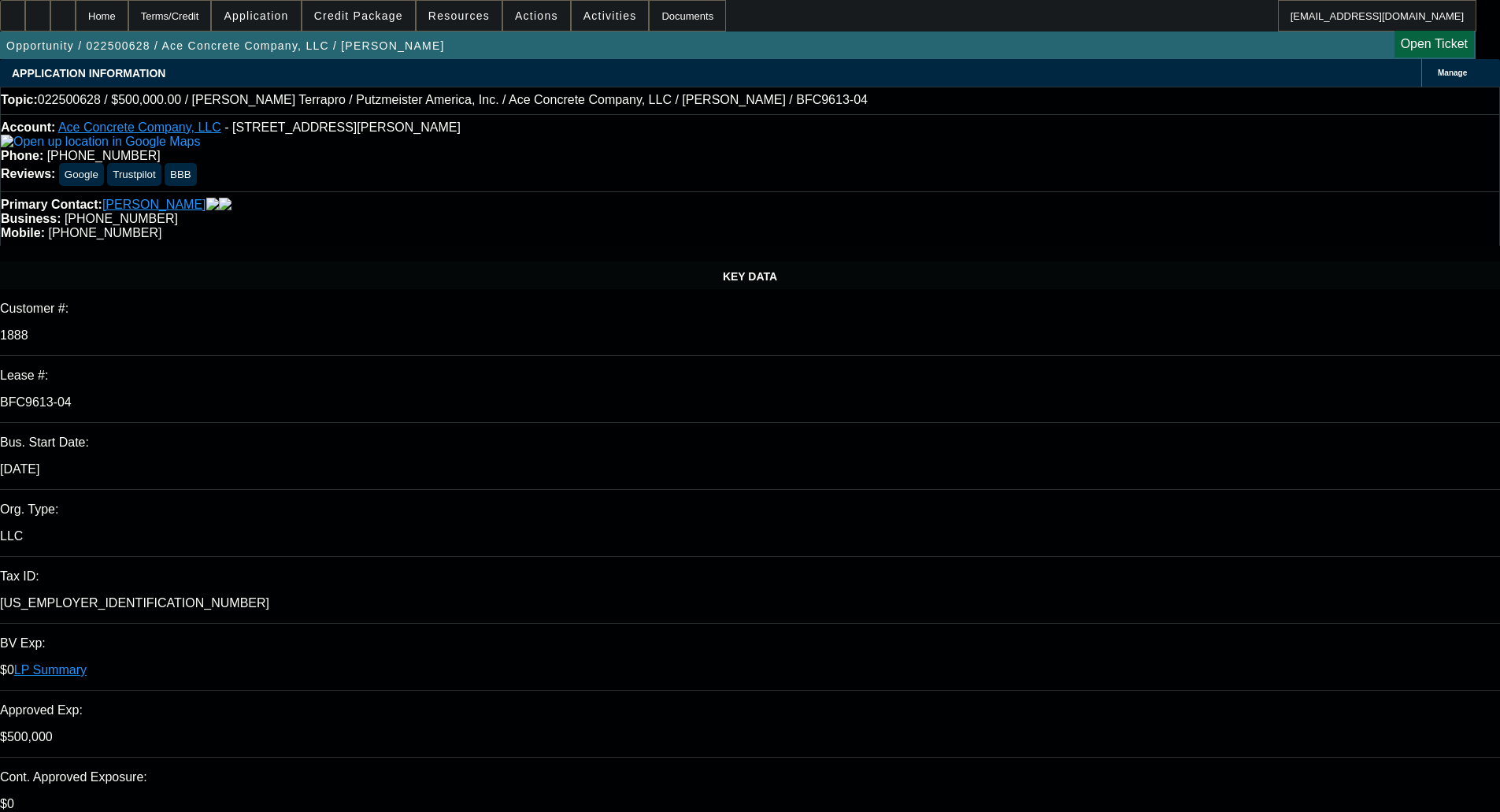
select select "0"
select select "3"
select select "0"
select select "6"
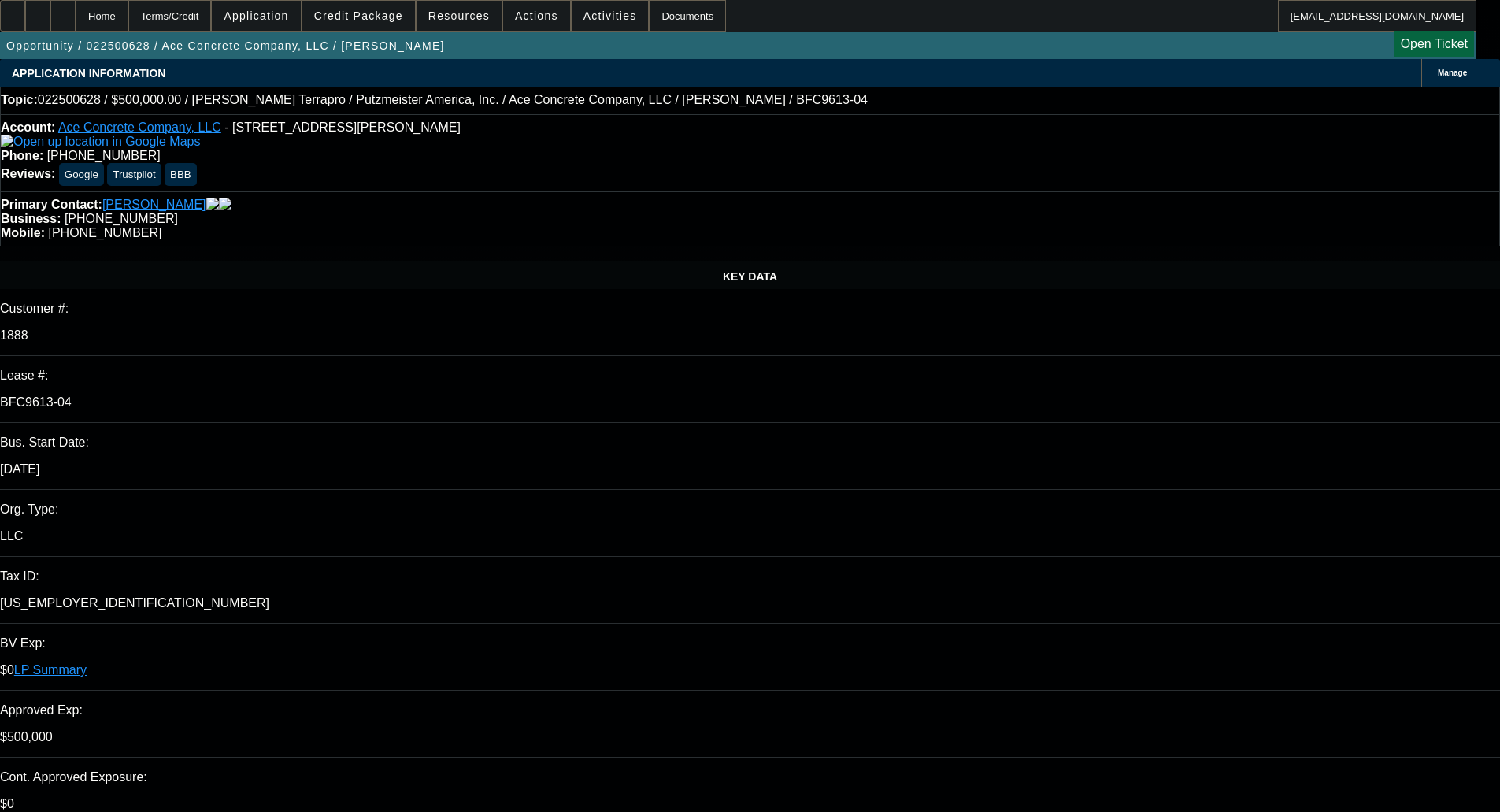
select select "0"
select select "2"
select select "0"
select select "6"
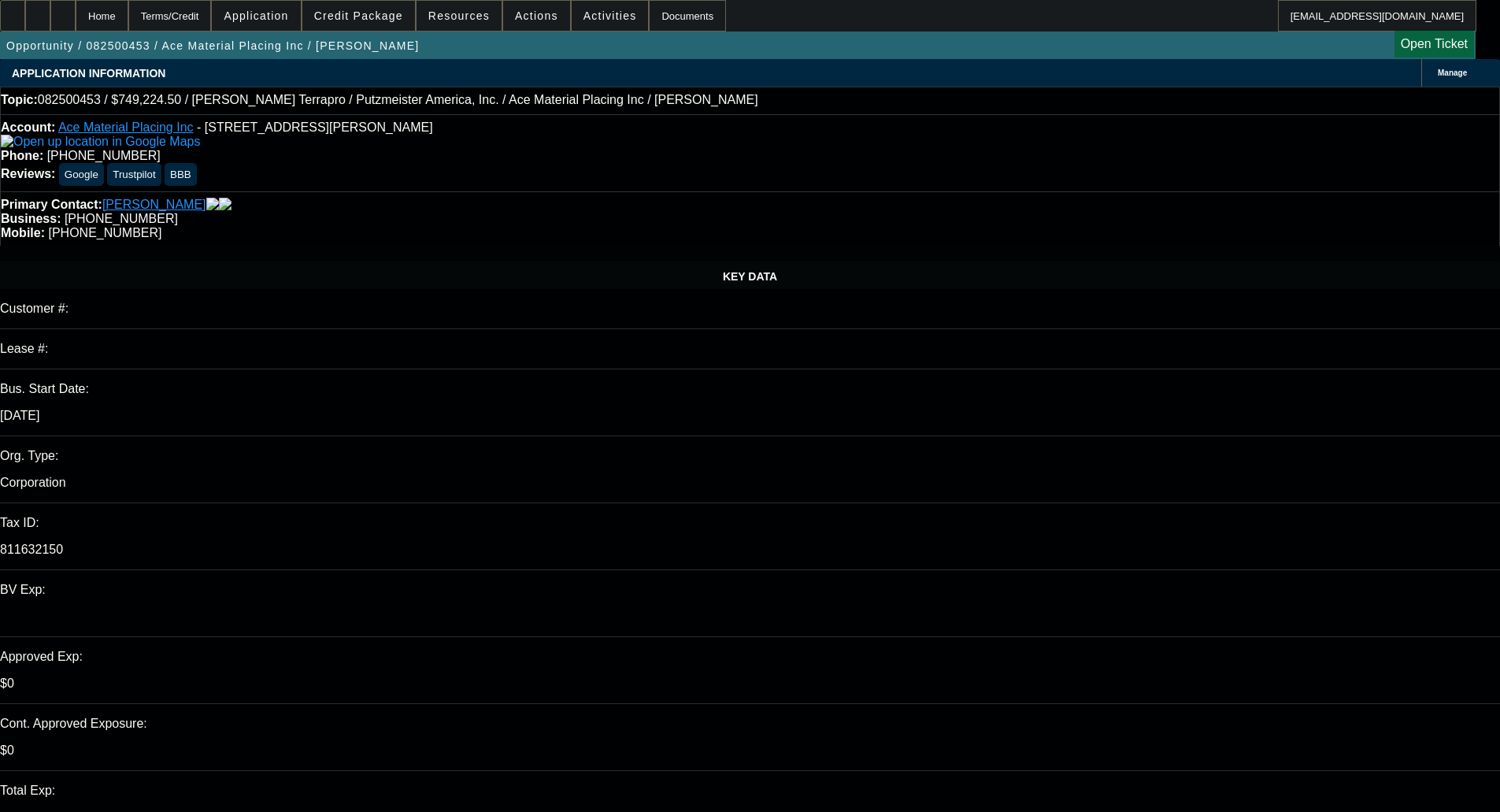
select select "0"
select select "6"
select select "0"
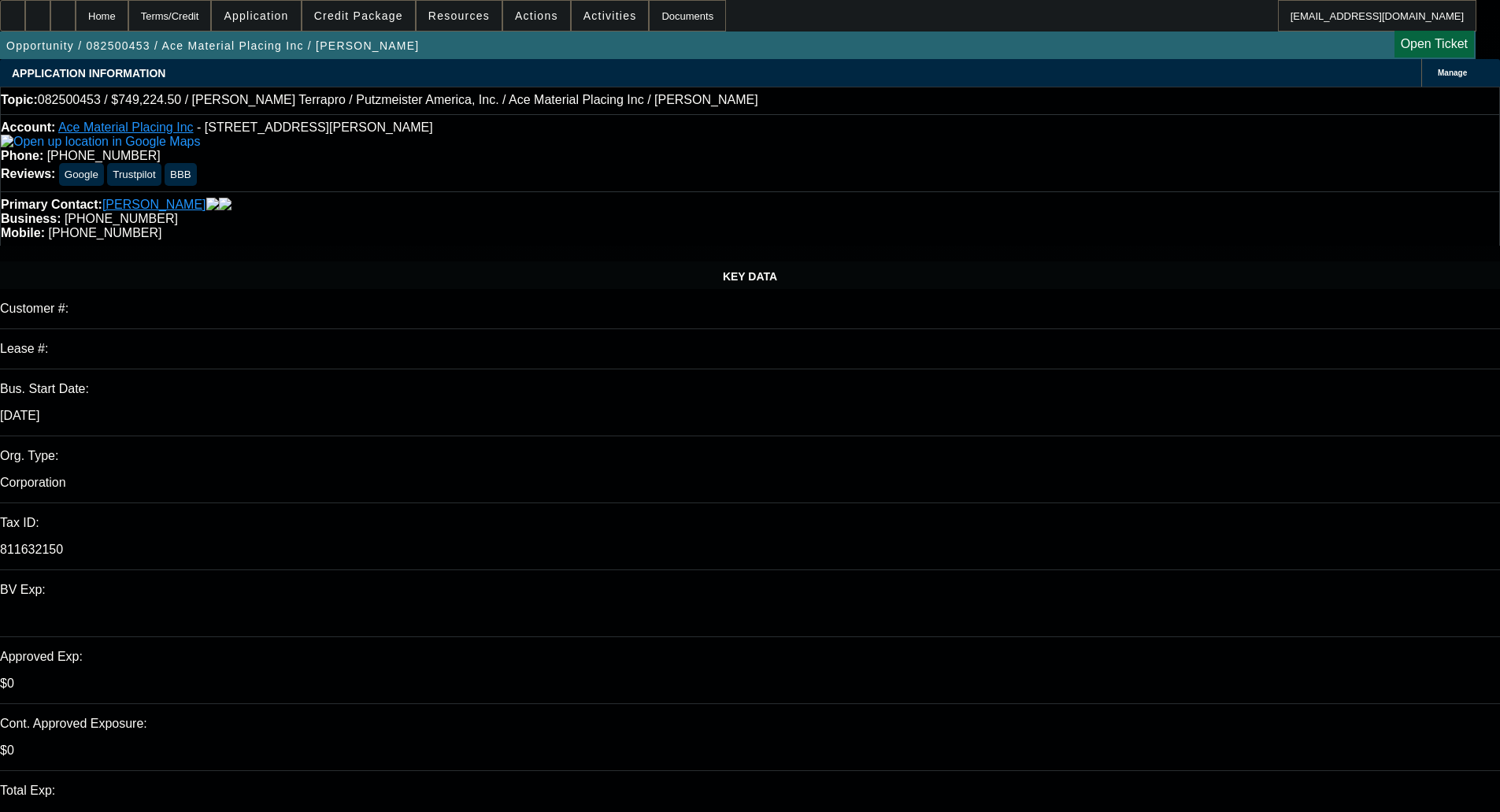
select select "0"
select select "6"
select select "0"
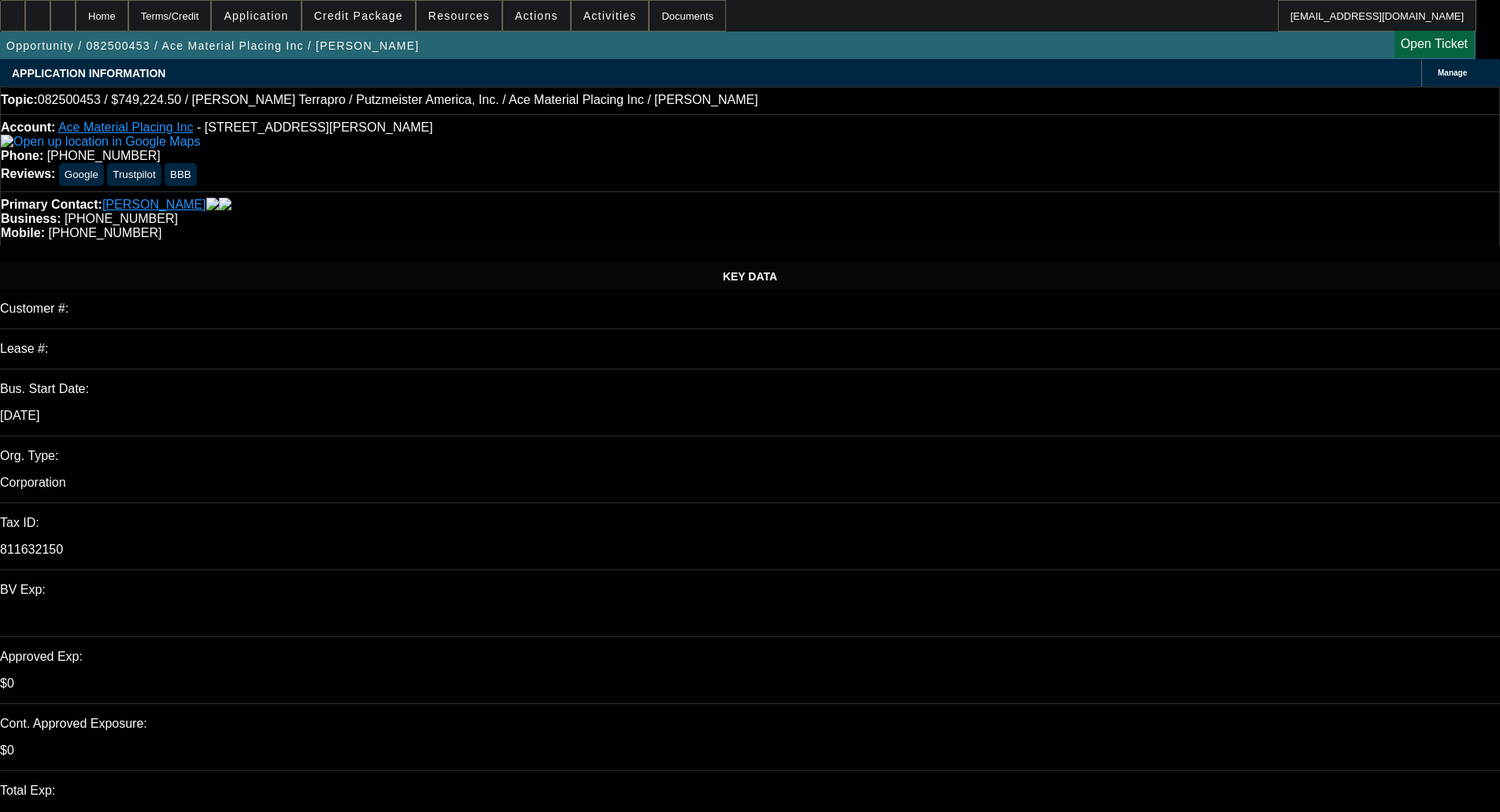
select select "0"
select select "6"
select select "0"
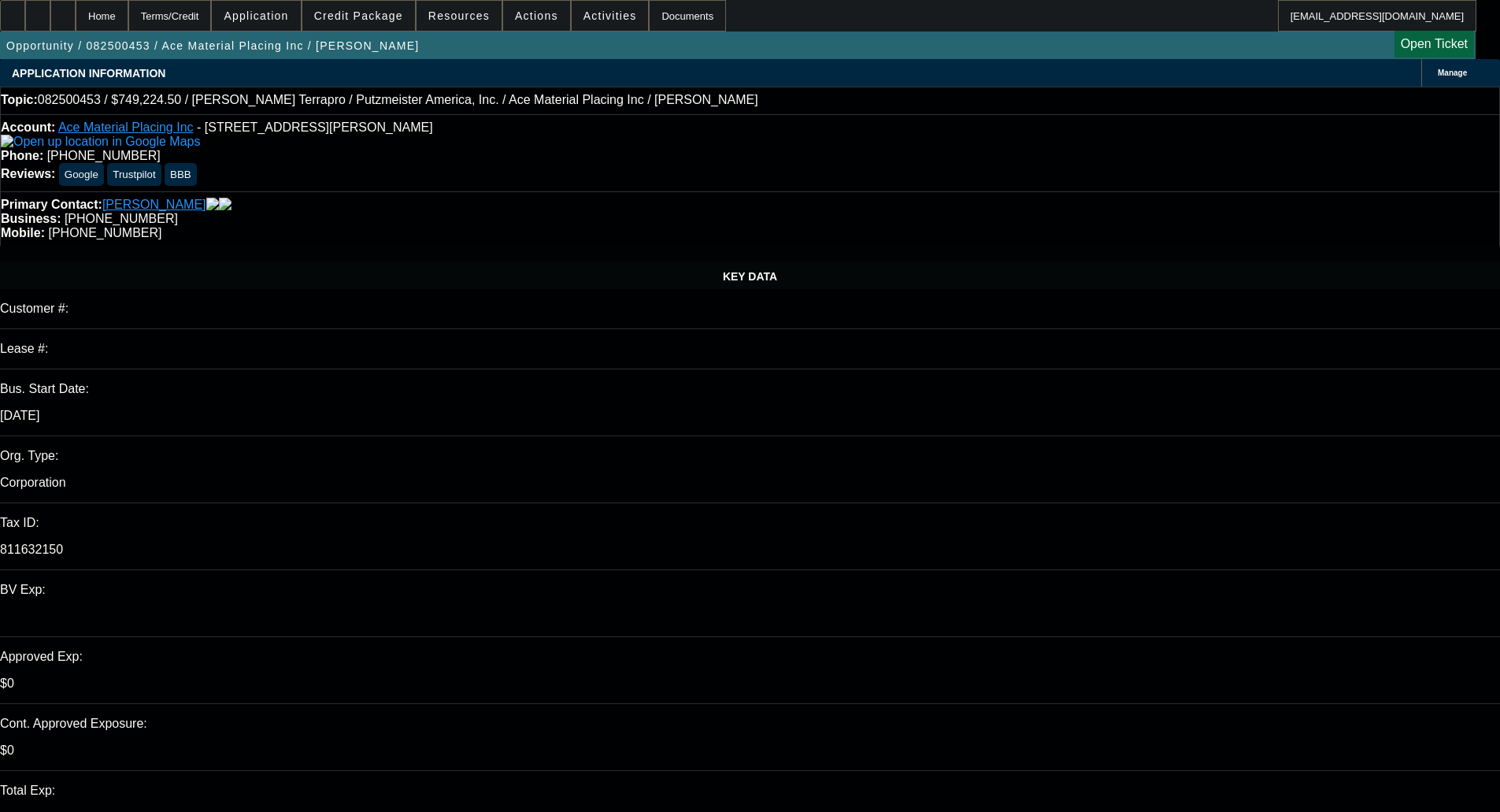
select select "6"
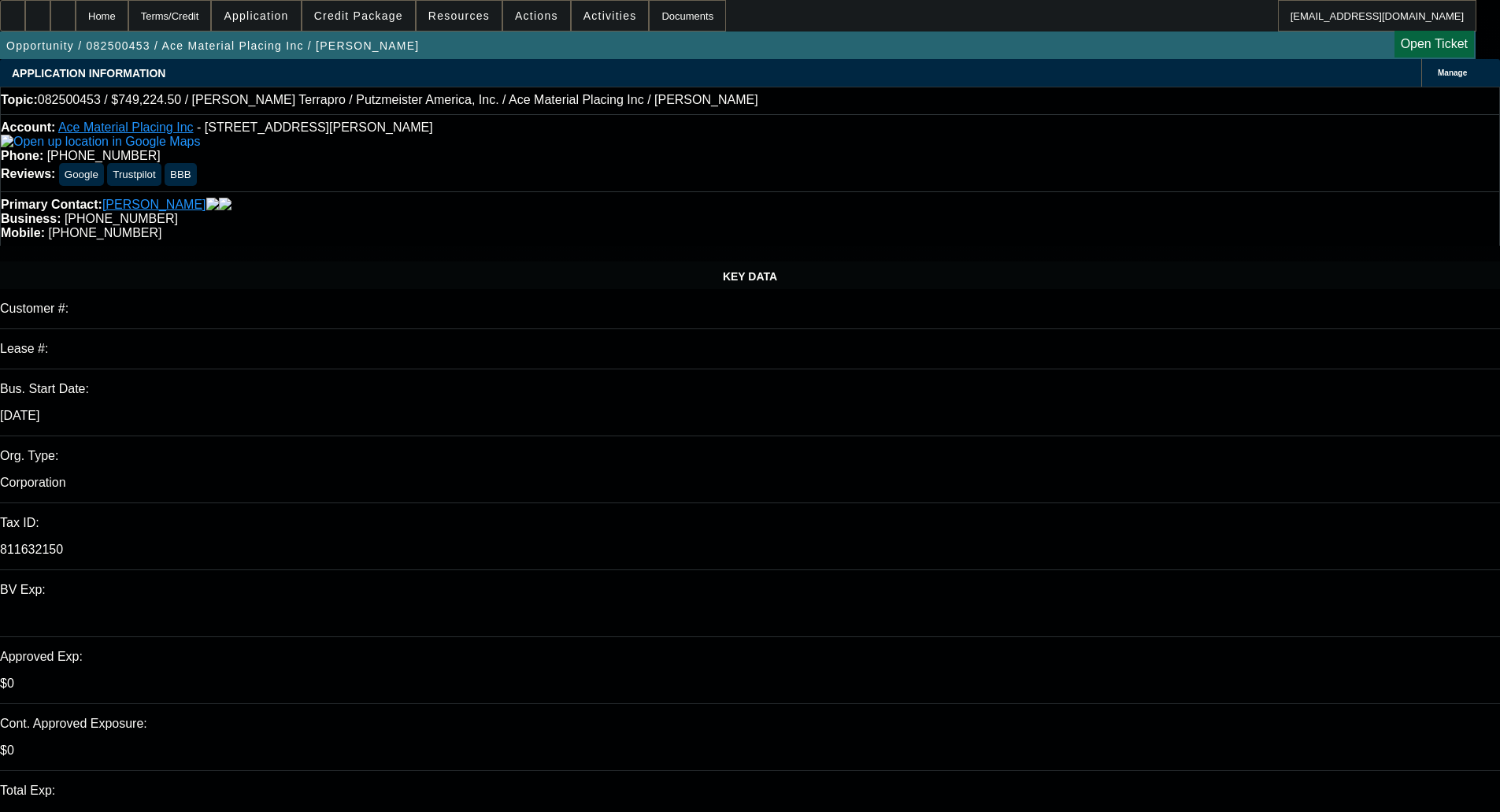
click at [901, 191] on div "Primary Contact: Lange, Jonathon Business: (608) 439-5349 Mobile: (608) 214-4302" at bounding box center [750, 218] width 1500 height 54
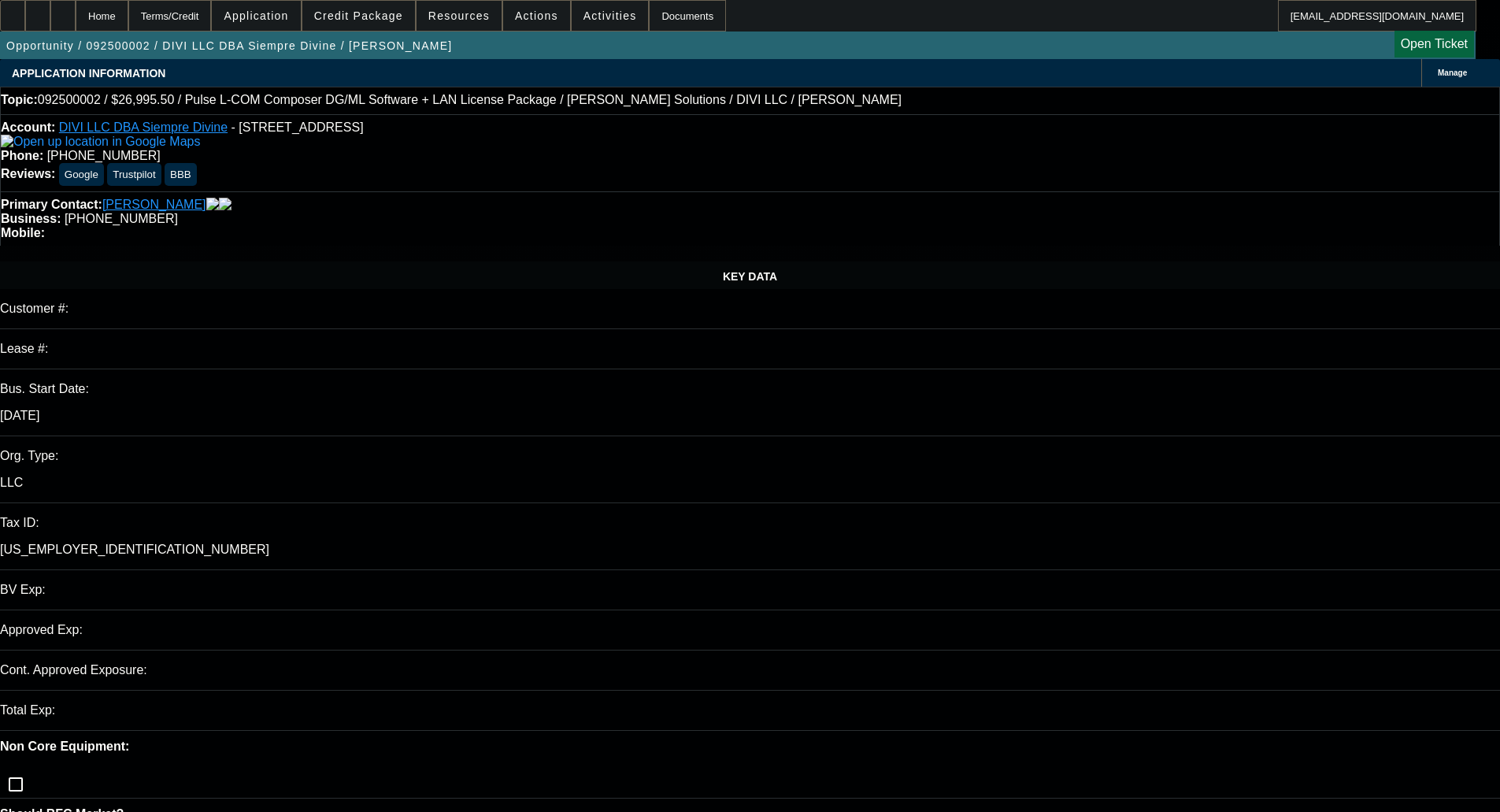
select select "0"
select select "0.1"
select select "4"
select select "0"
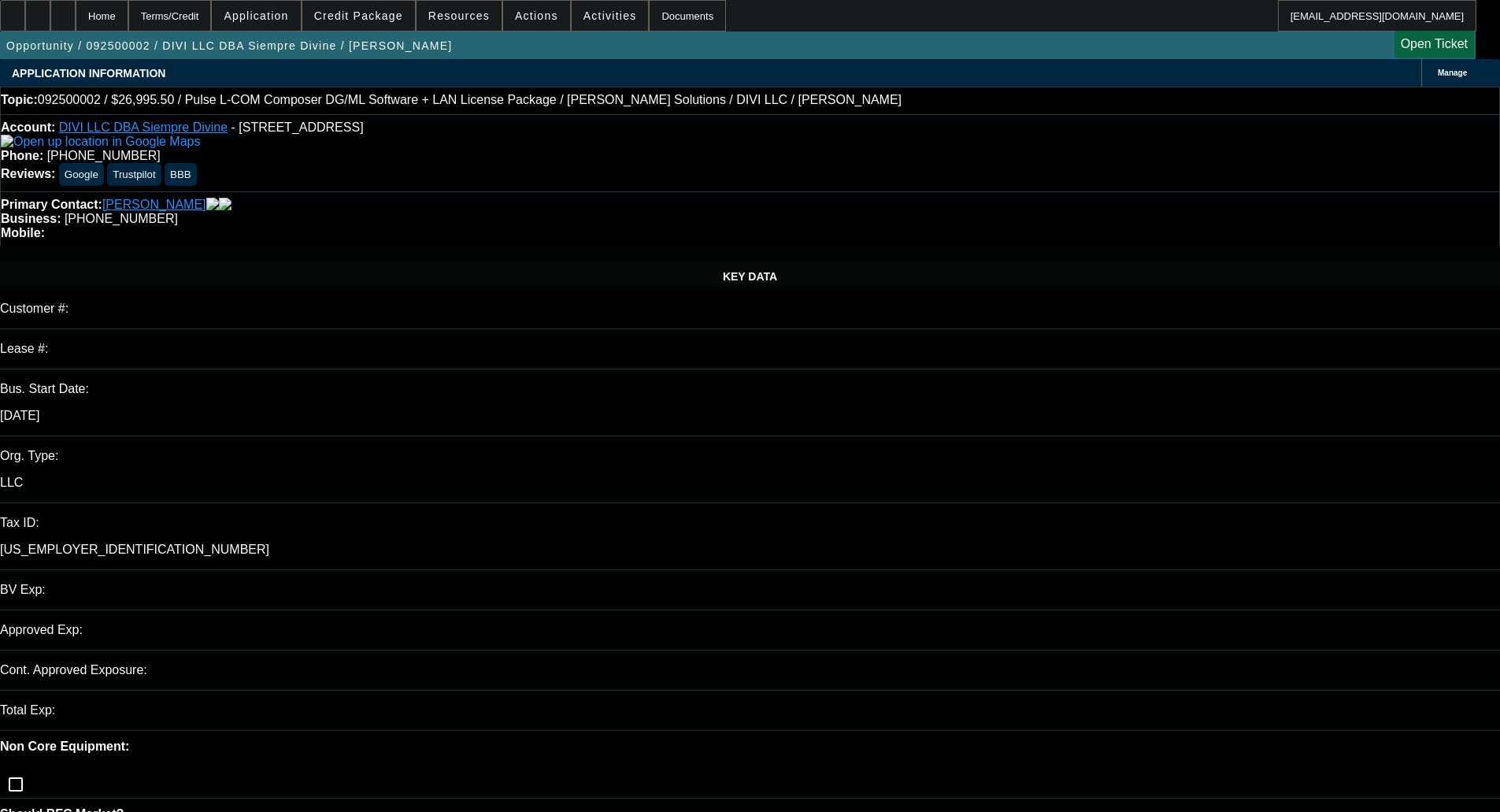
select select "2"
select select "0.1"
select select "4"
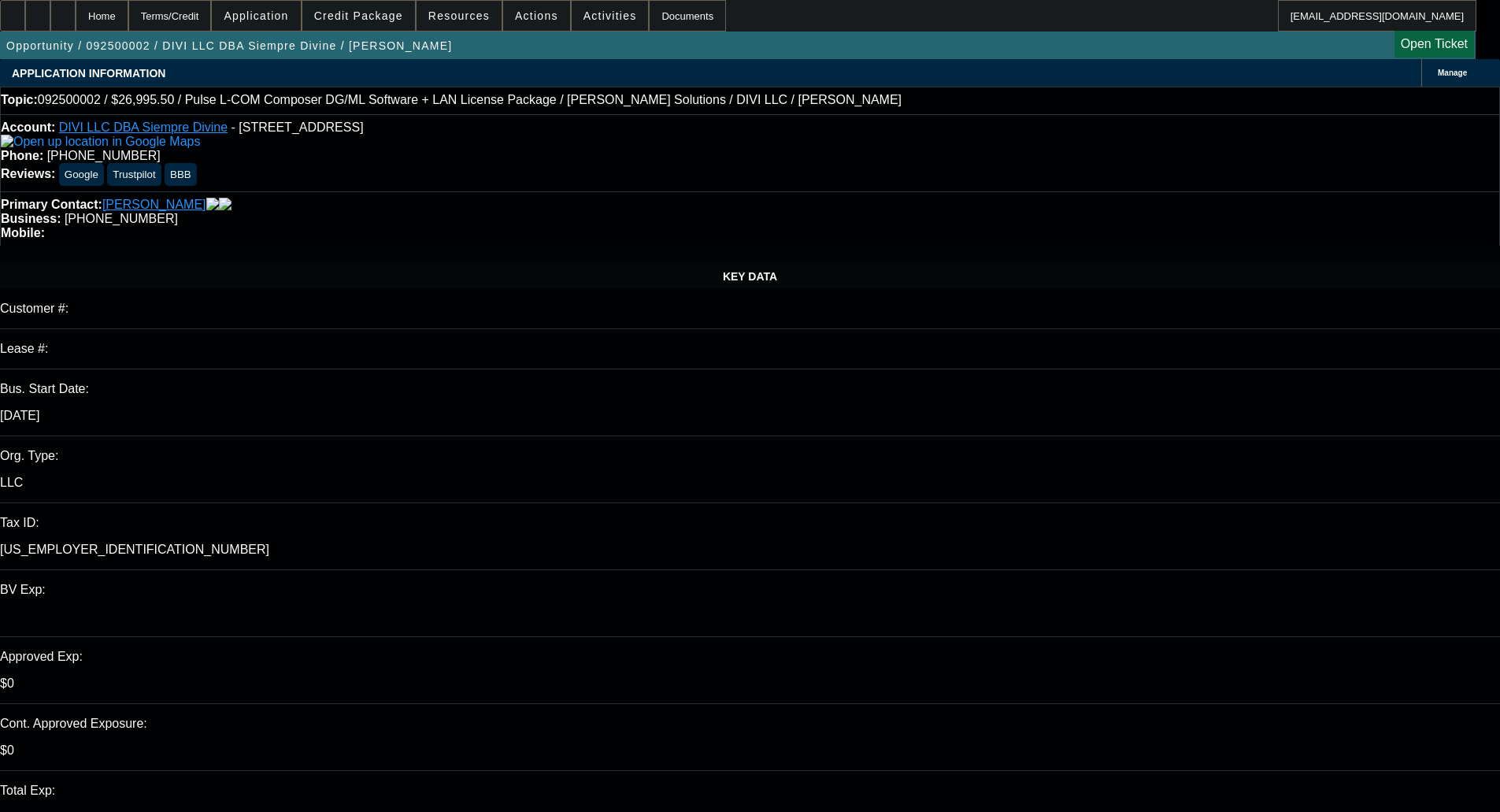
click at [376, 13] on span "Credit Package" at bounding box center [359, 15] width 89 height 13
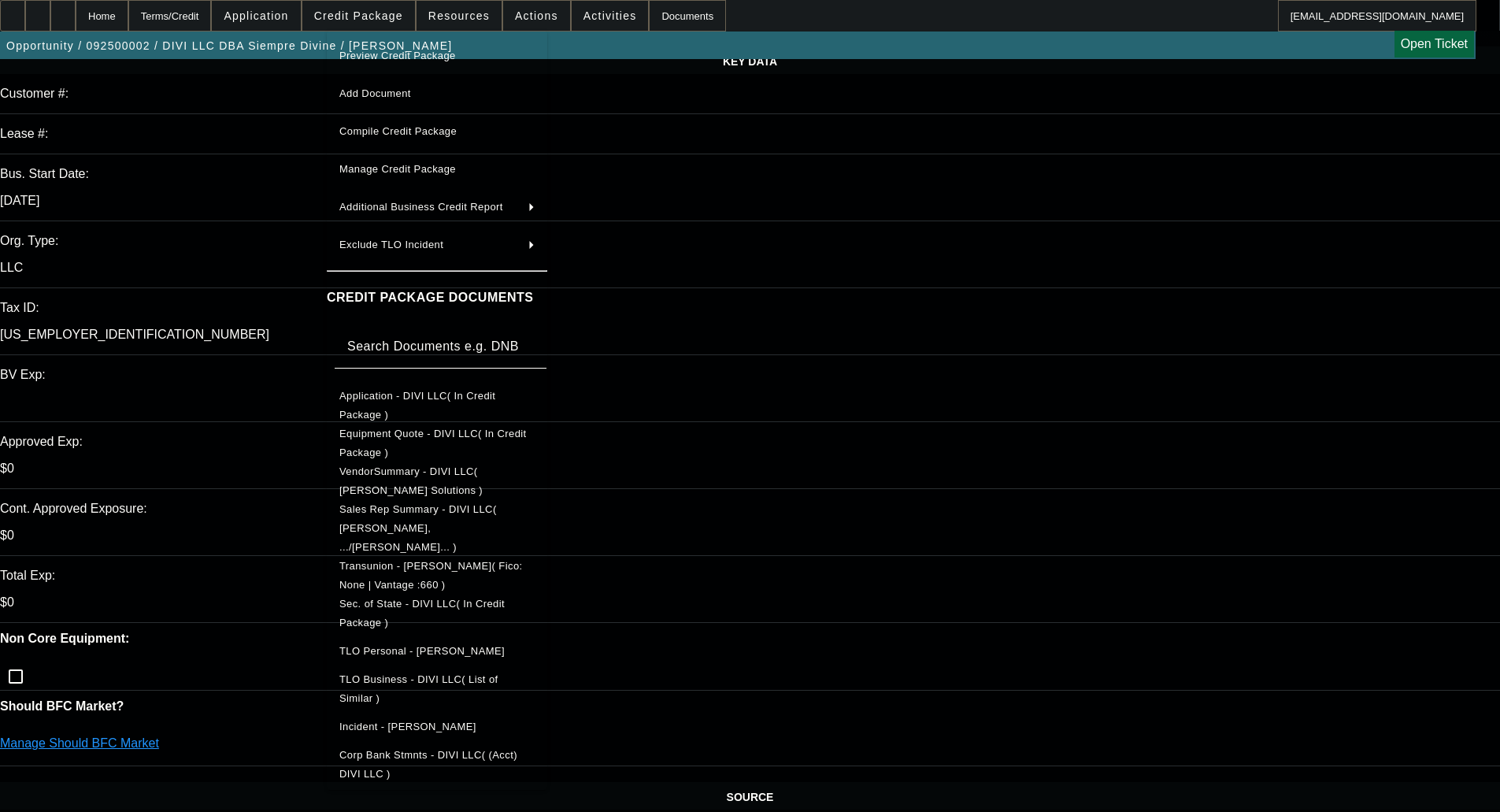
scroll to position [236, 0]
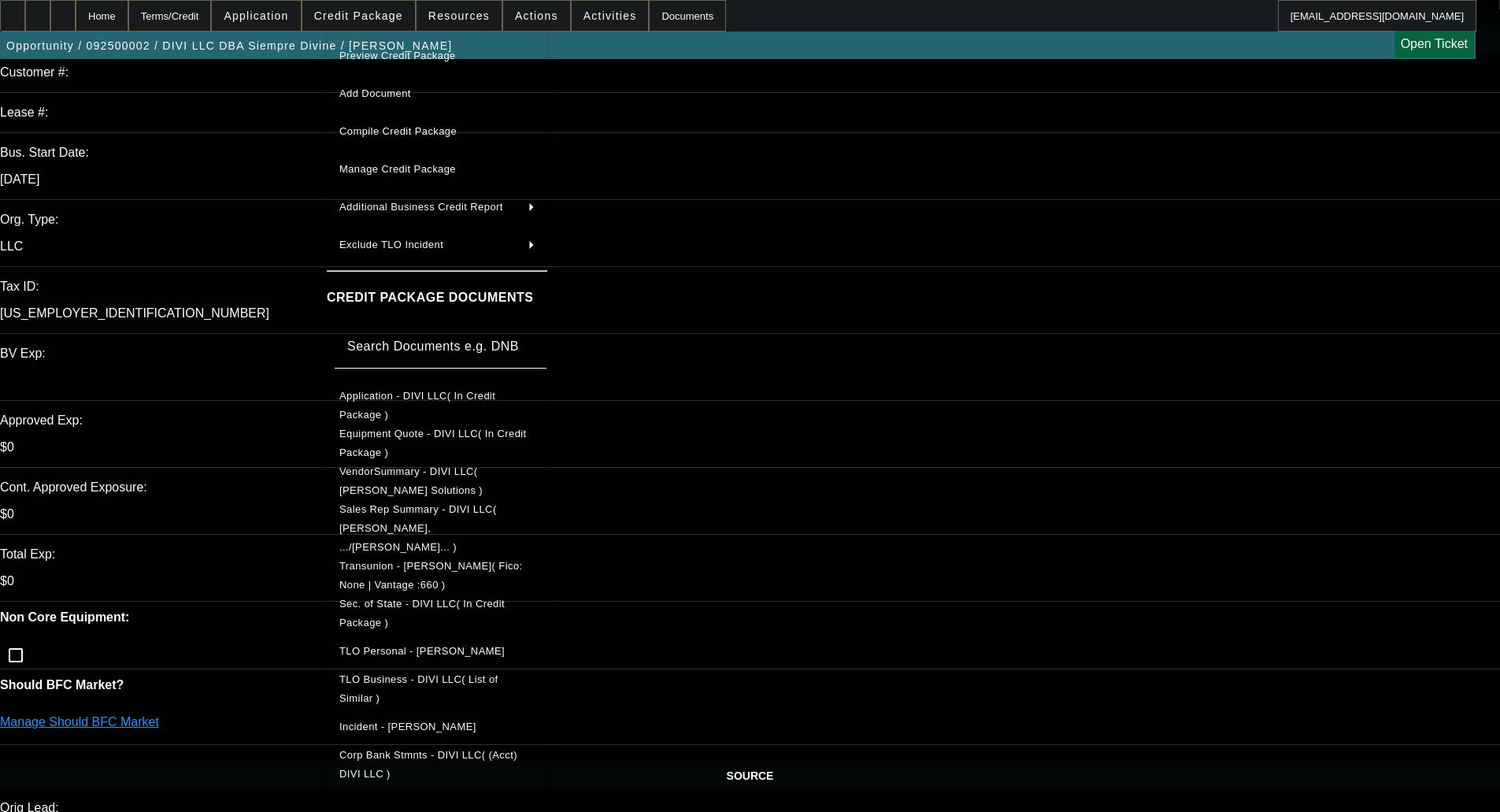
click at [416, 642] on span "TLO Personal - Fragozo, Gerardo" at bounding box center [438, 651] width 196 height 19
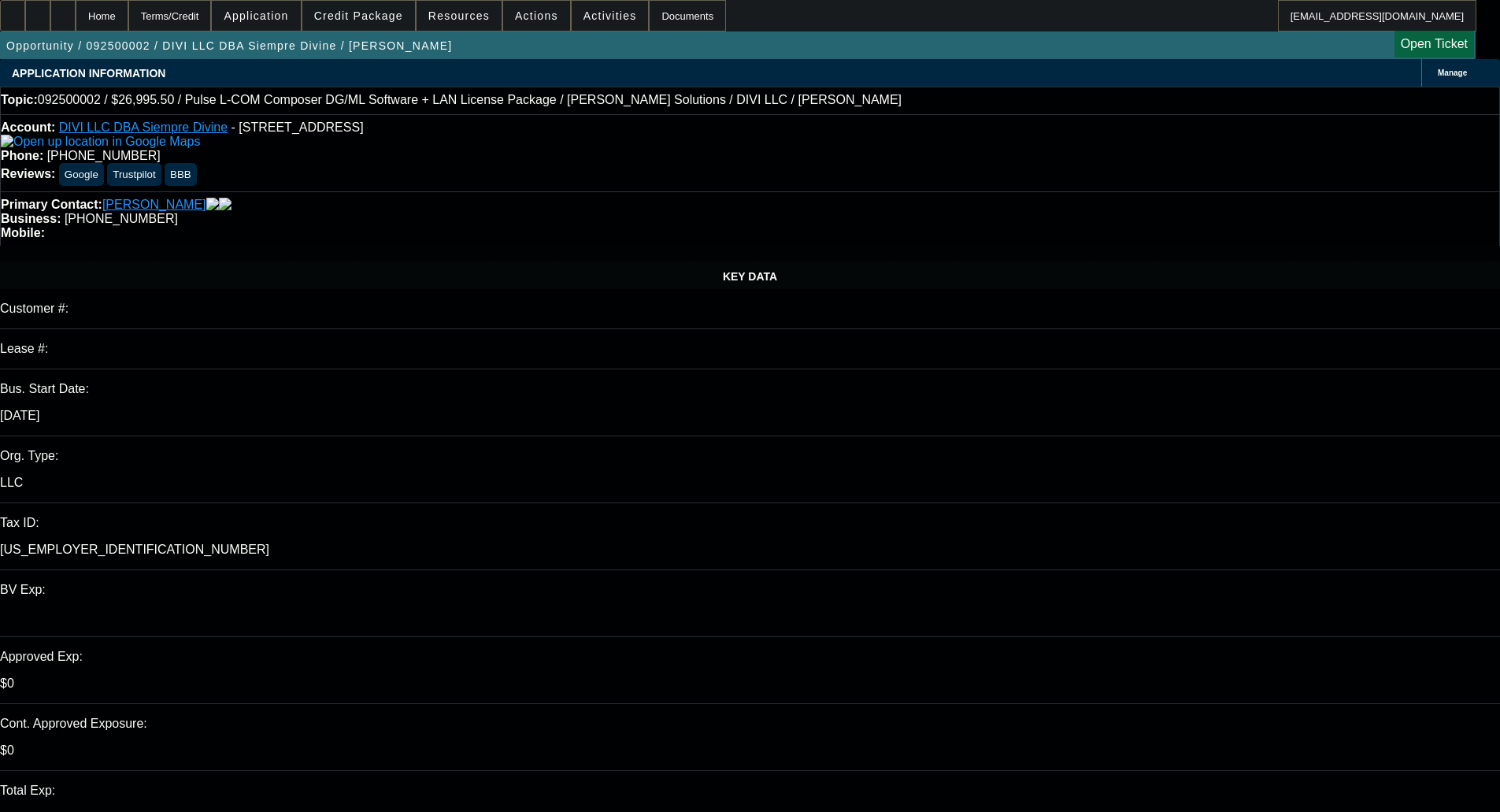
click at [373, 17] on span "Credit Package" at bounding box center [359, 15] width 89 height 13
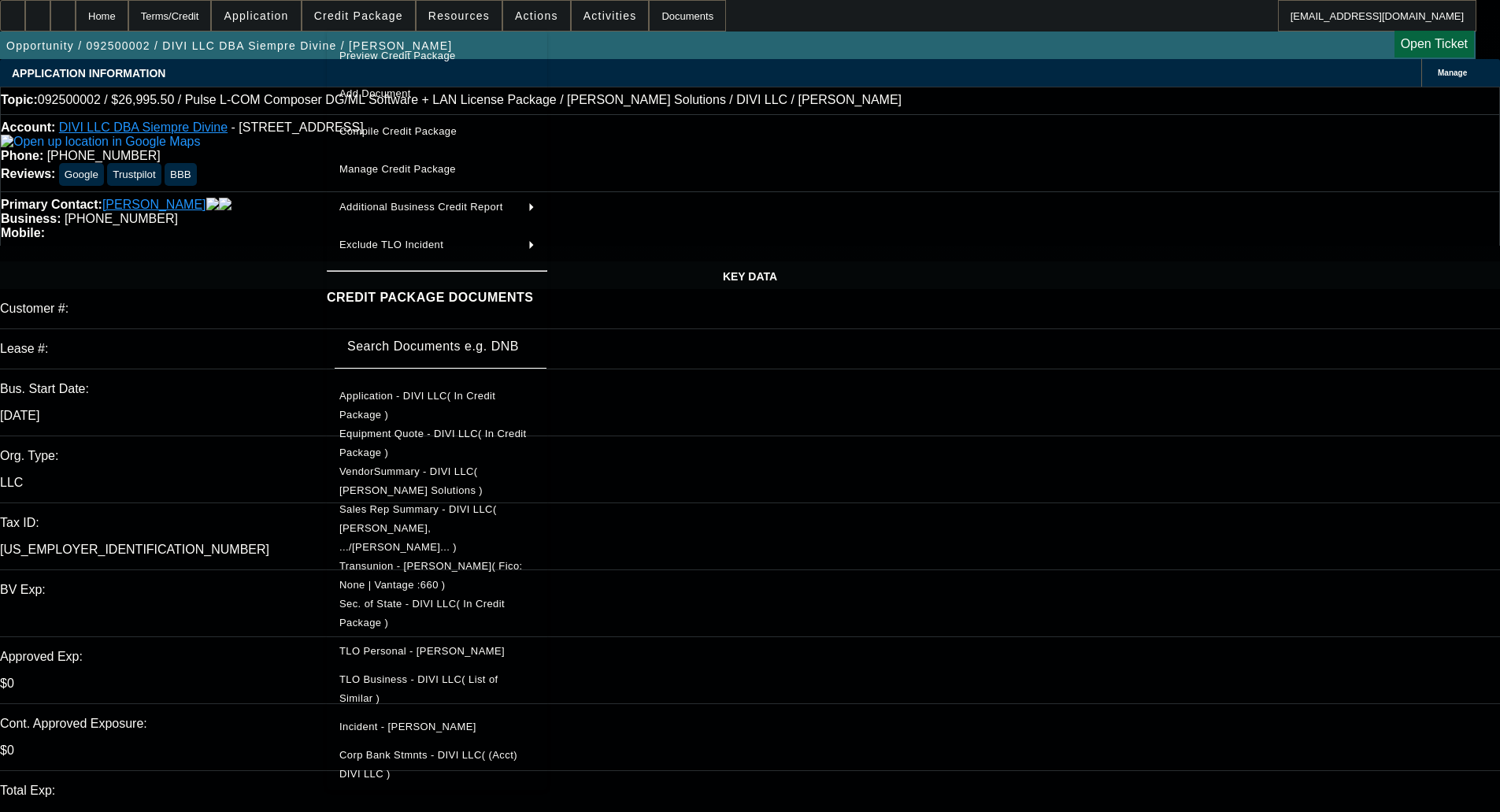
click at [420, 407] on span "Application - DIVI LLC( In Credit Package )" at bounding box center [438, 406] width 196 height 38
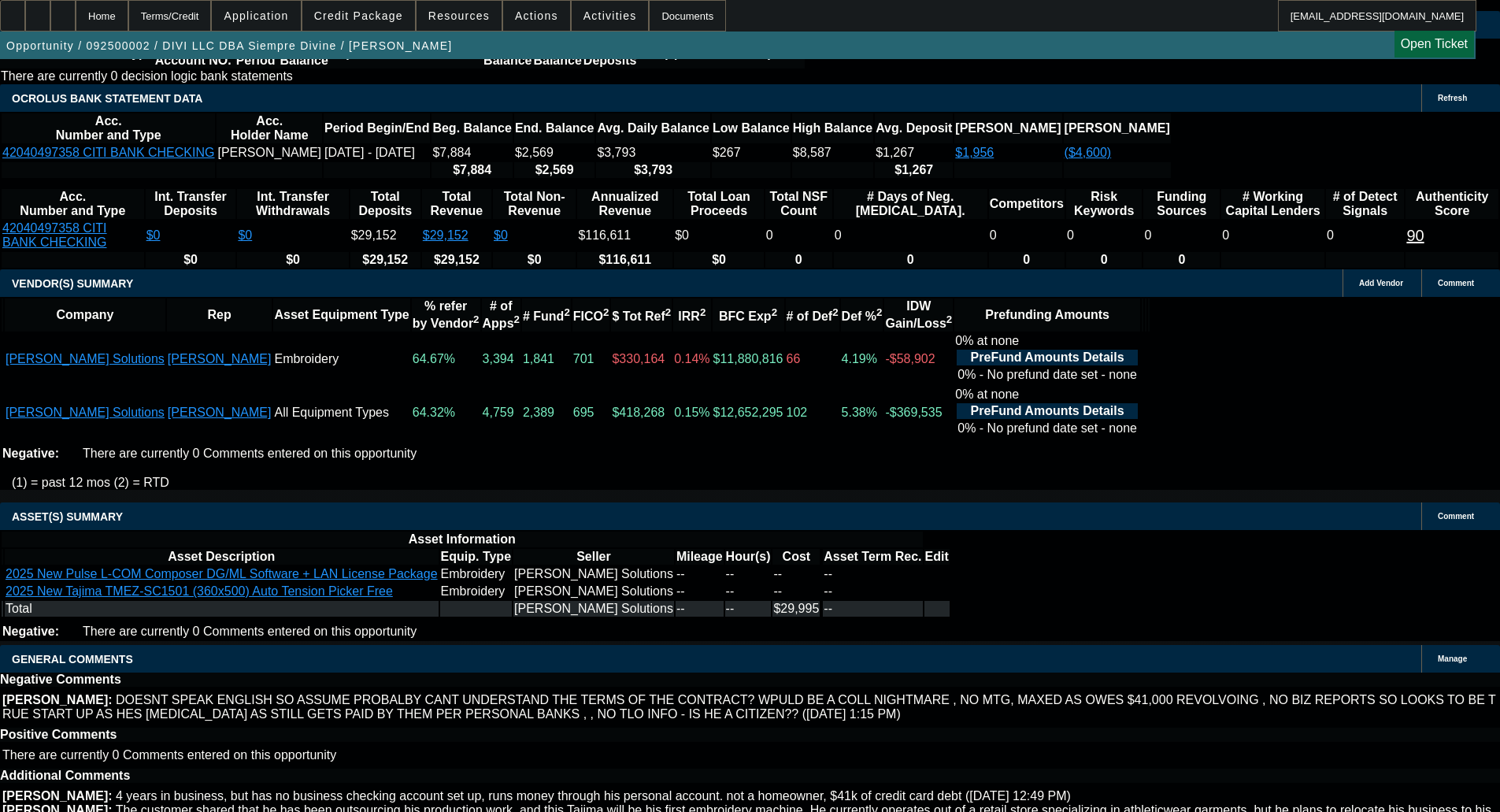
select select "6"
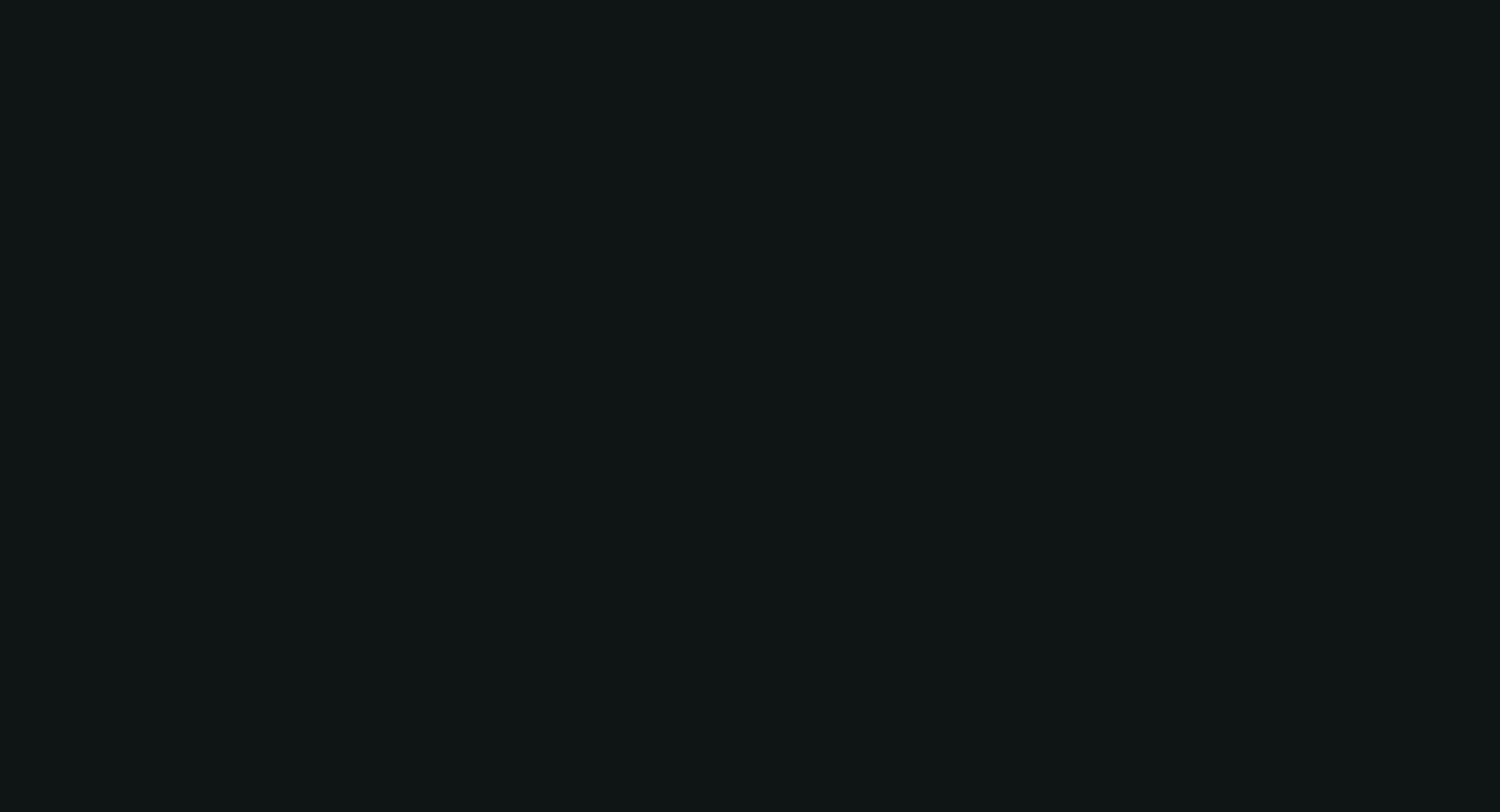
scroll to position [0, 0]
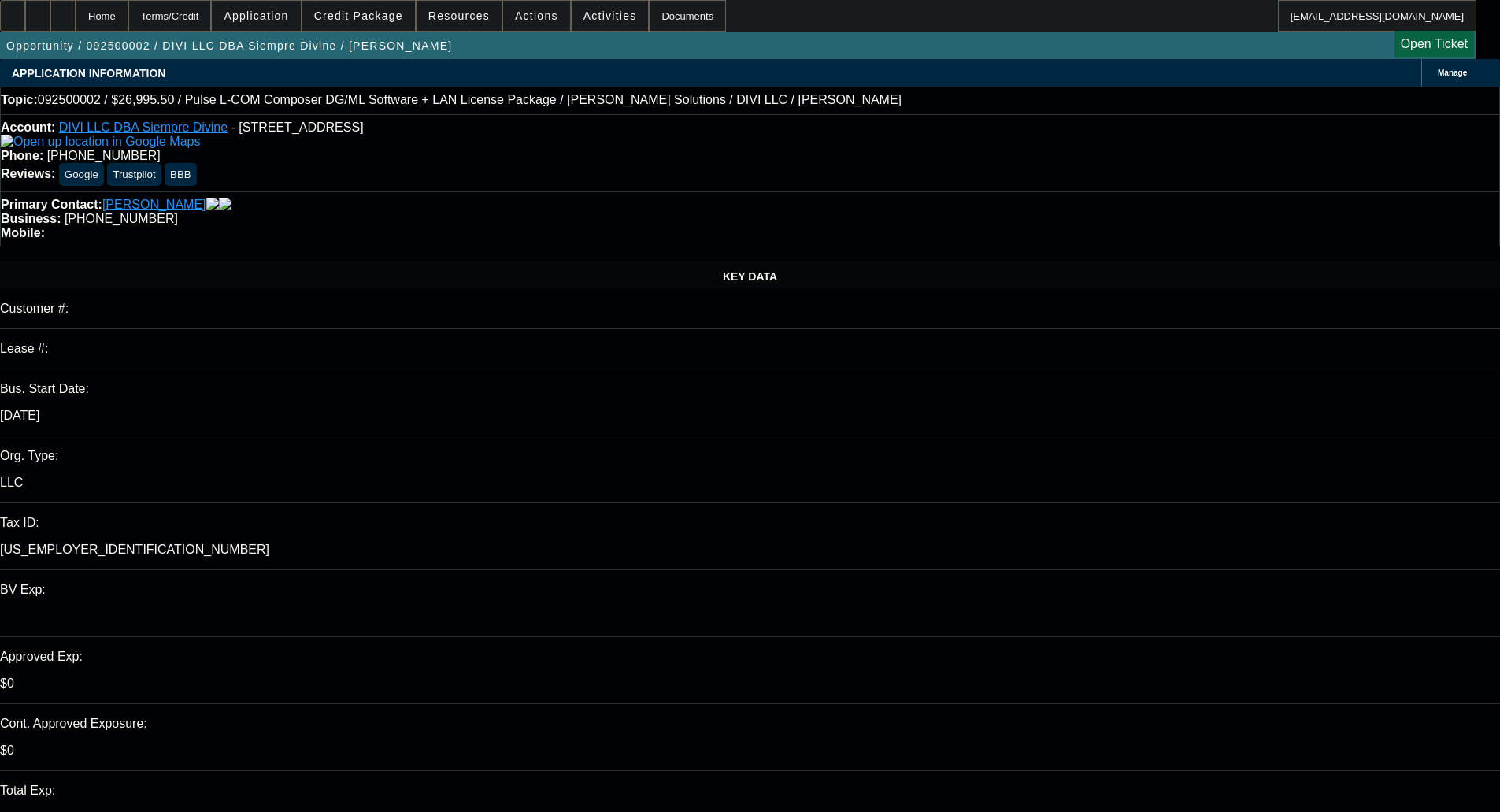
type textarea "Hey John, it looks like this PG has an ITIN. For sources, we'll need their work…"
checkbox input "true"
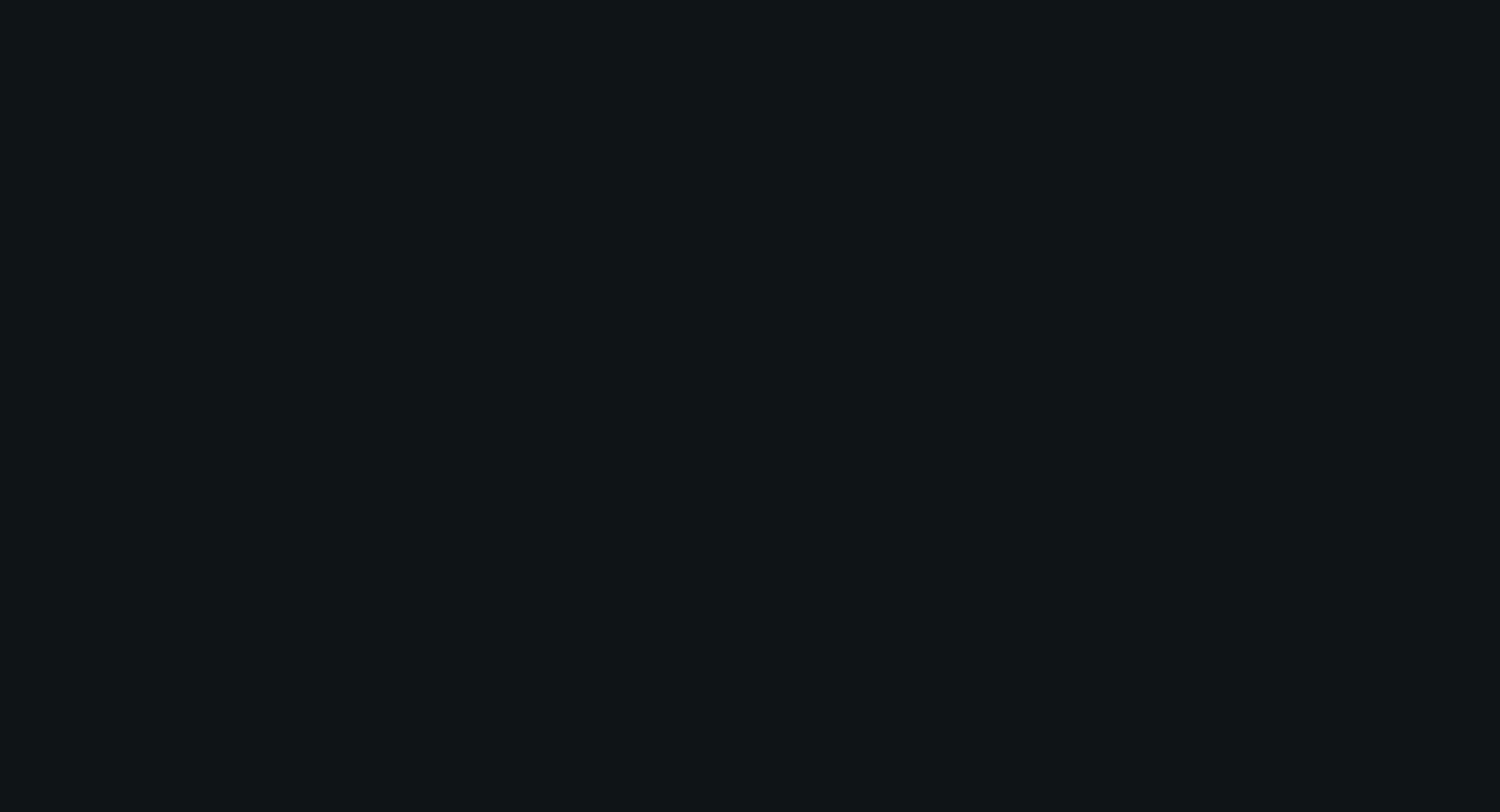
select select "0"
select select "0.1"
select select "4"
select select "0"
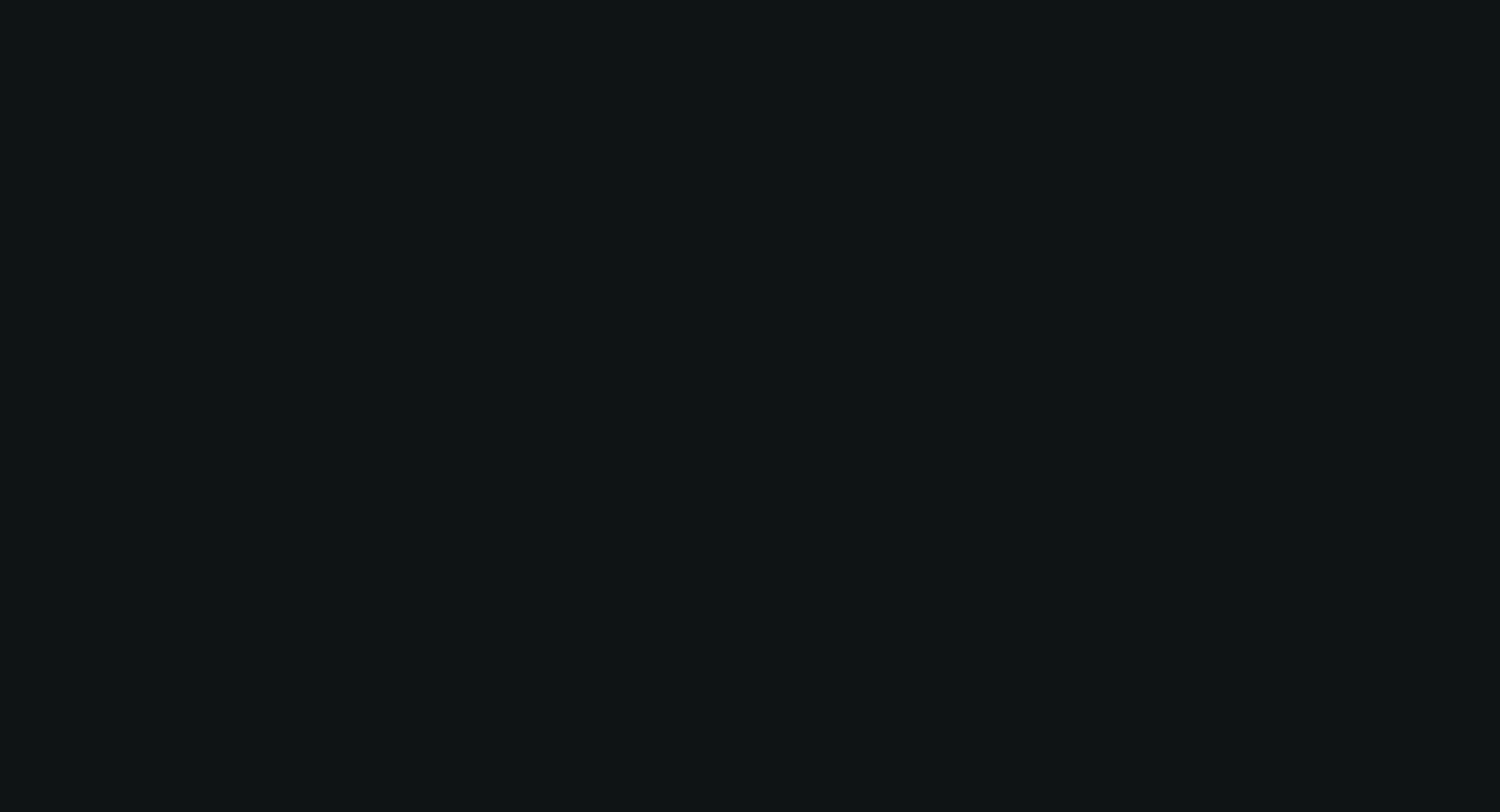
select select "0"
select select "0.1"
select select "4"
select select "0"
select select "2"
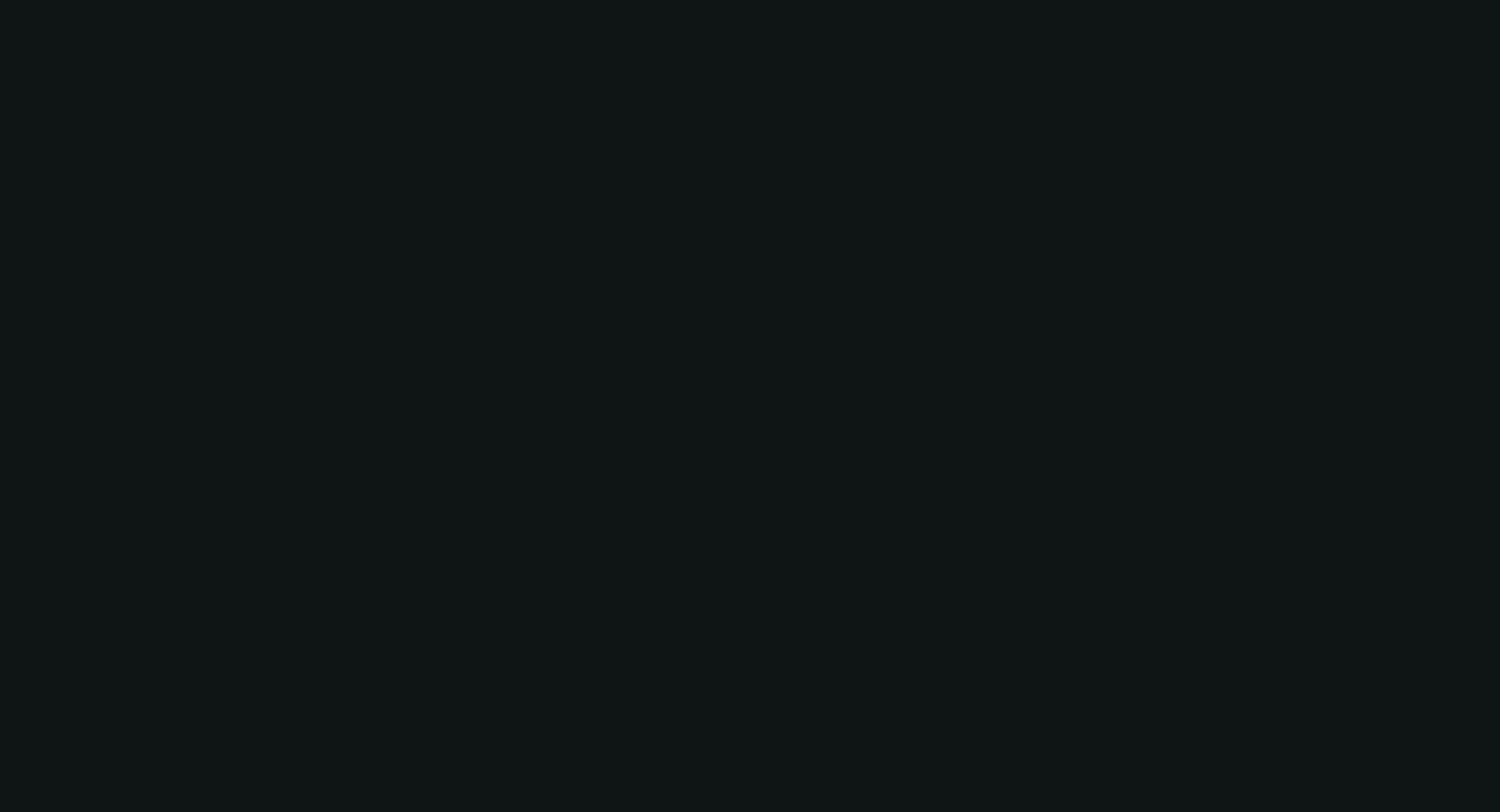
select select "2"
select select "0.1"
select select "4"
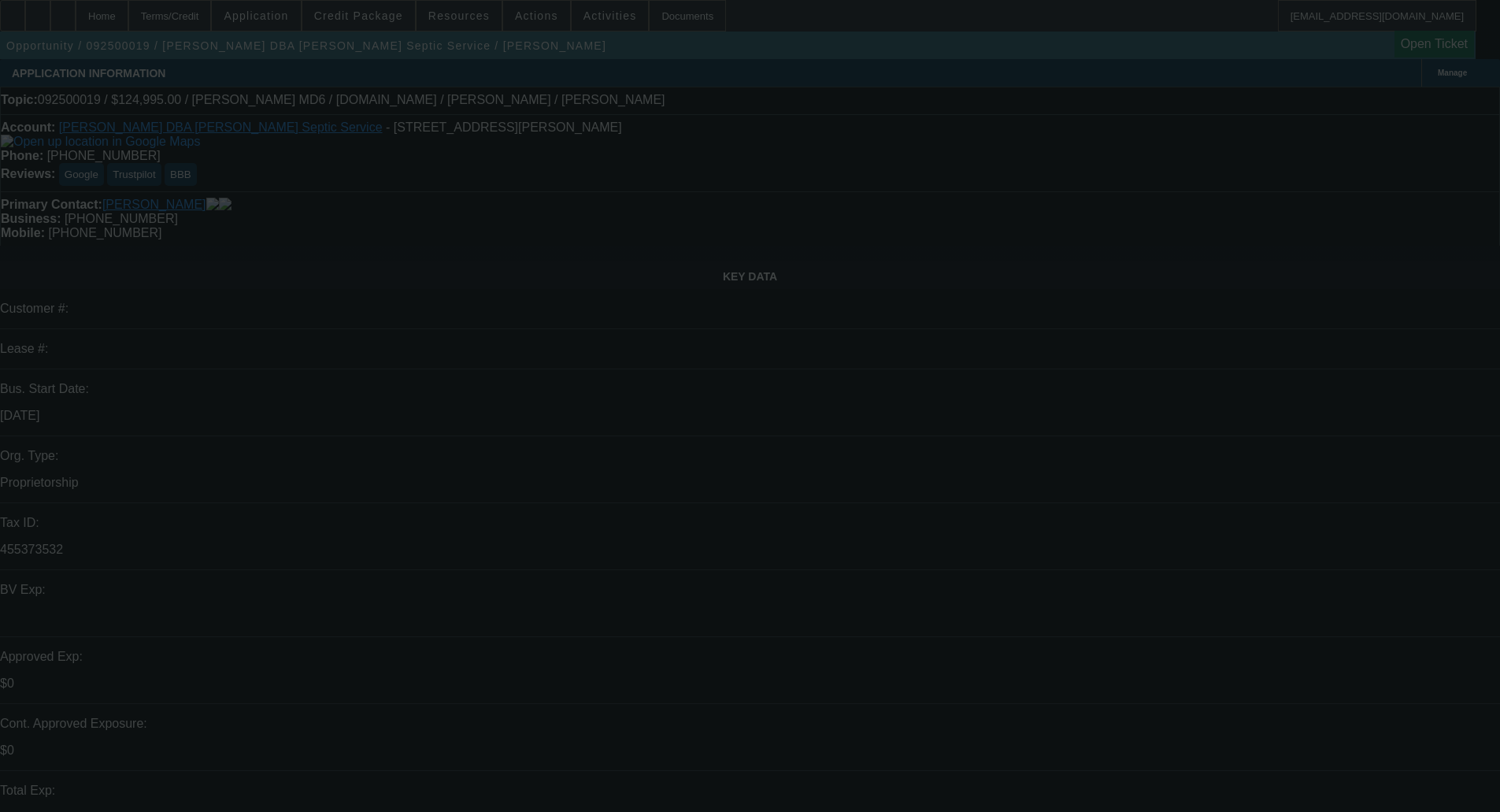
select select "0"
select select "3"
select select "0.1"
select select "4"
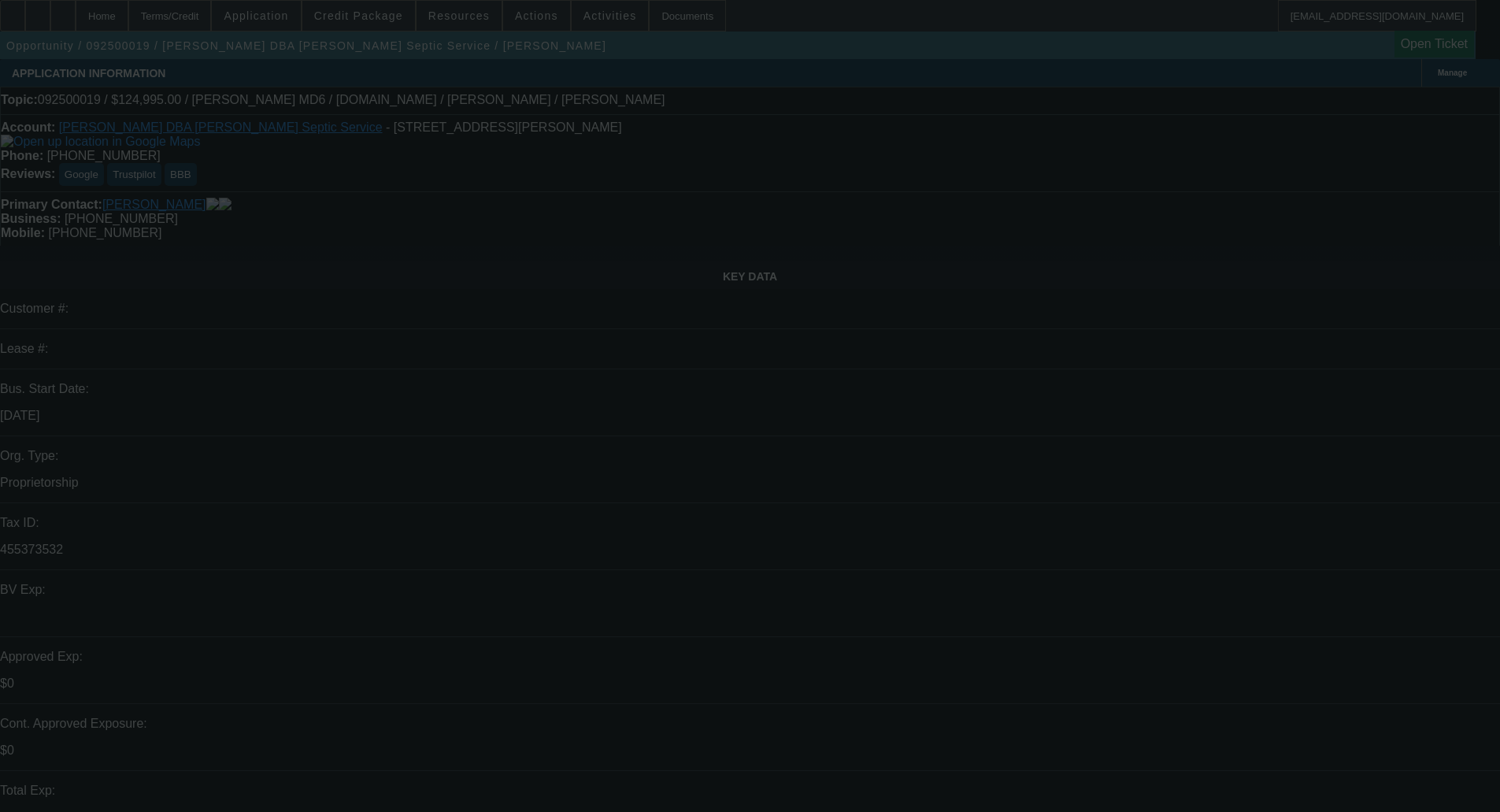
select select "0"
select select "3"
select select "0.1"
select select "4"
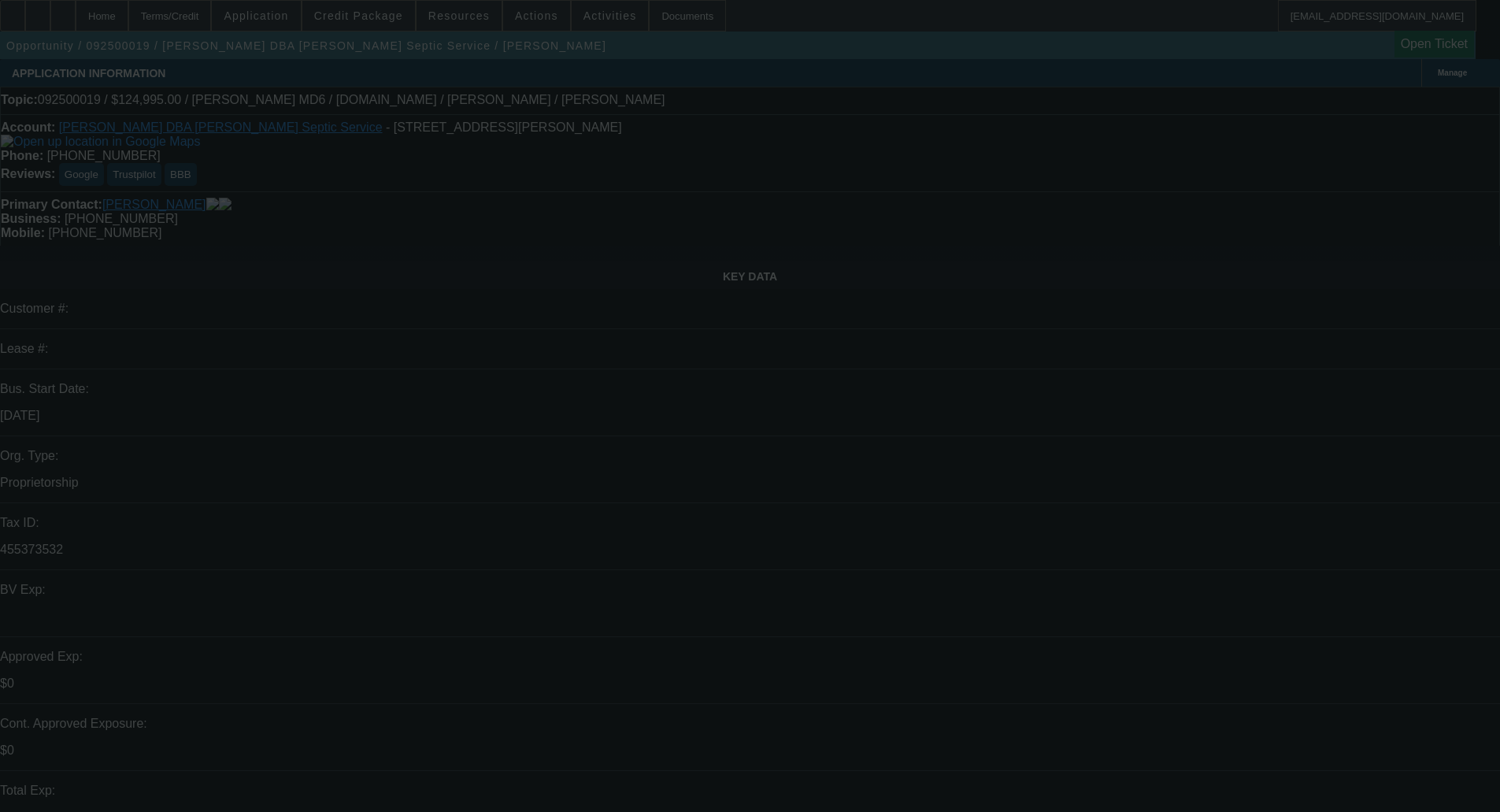
select select "0"
select select "3"
select select "0.1"
select select "4"
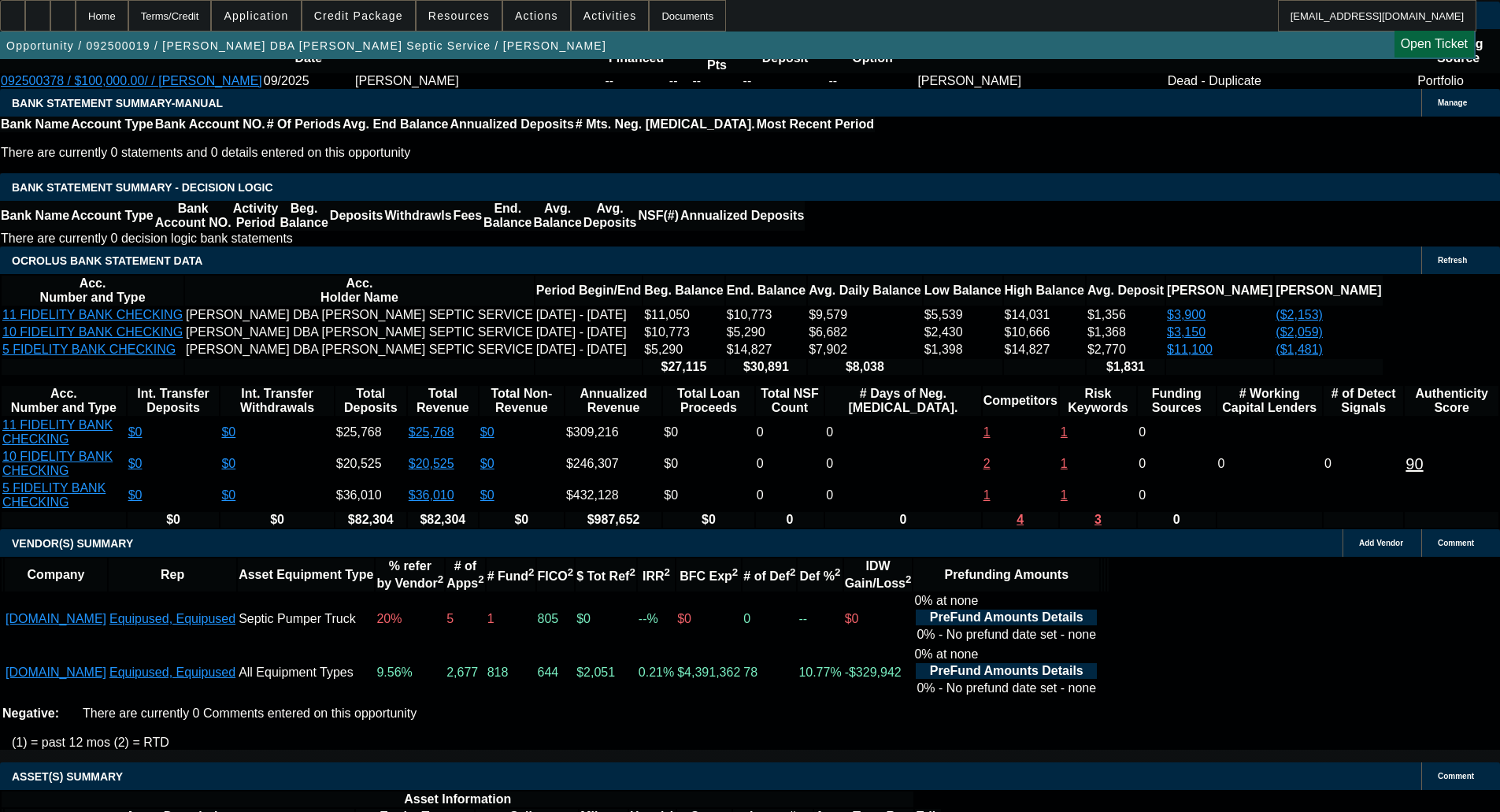
scroll to position [2547, 0]
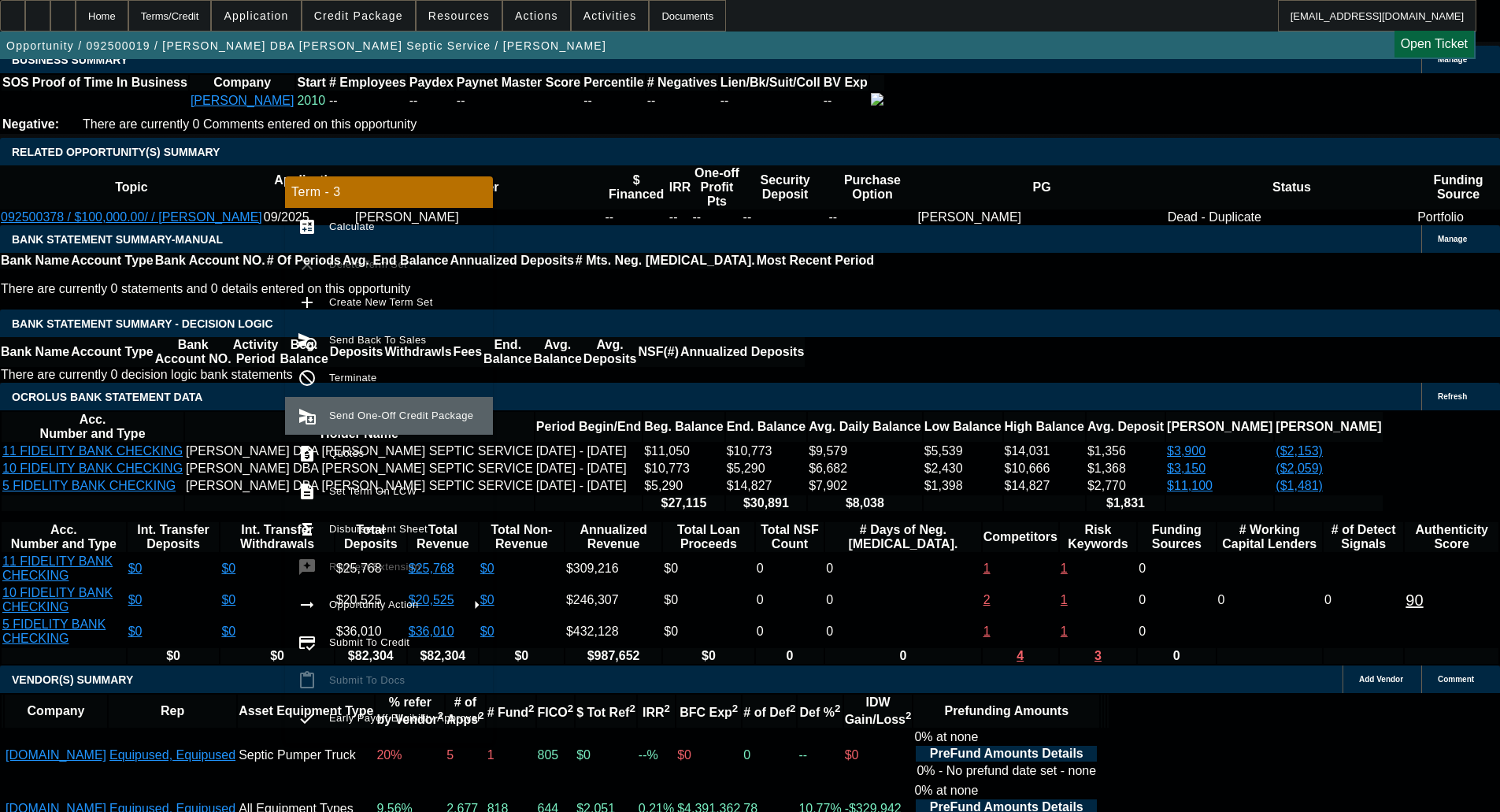
click at [423, 414] on span "Send One-Off Credit Package" at bounding box center [401, 416] width 144 height 12
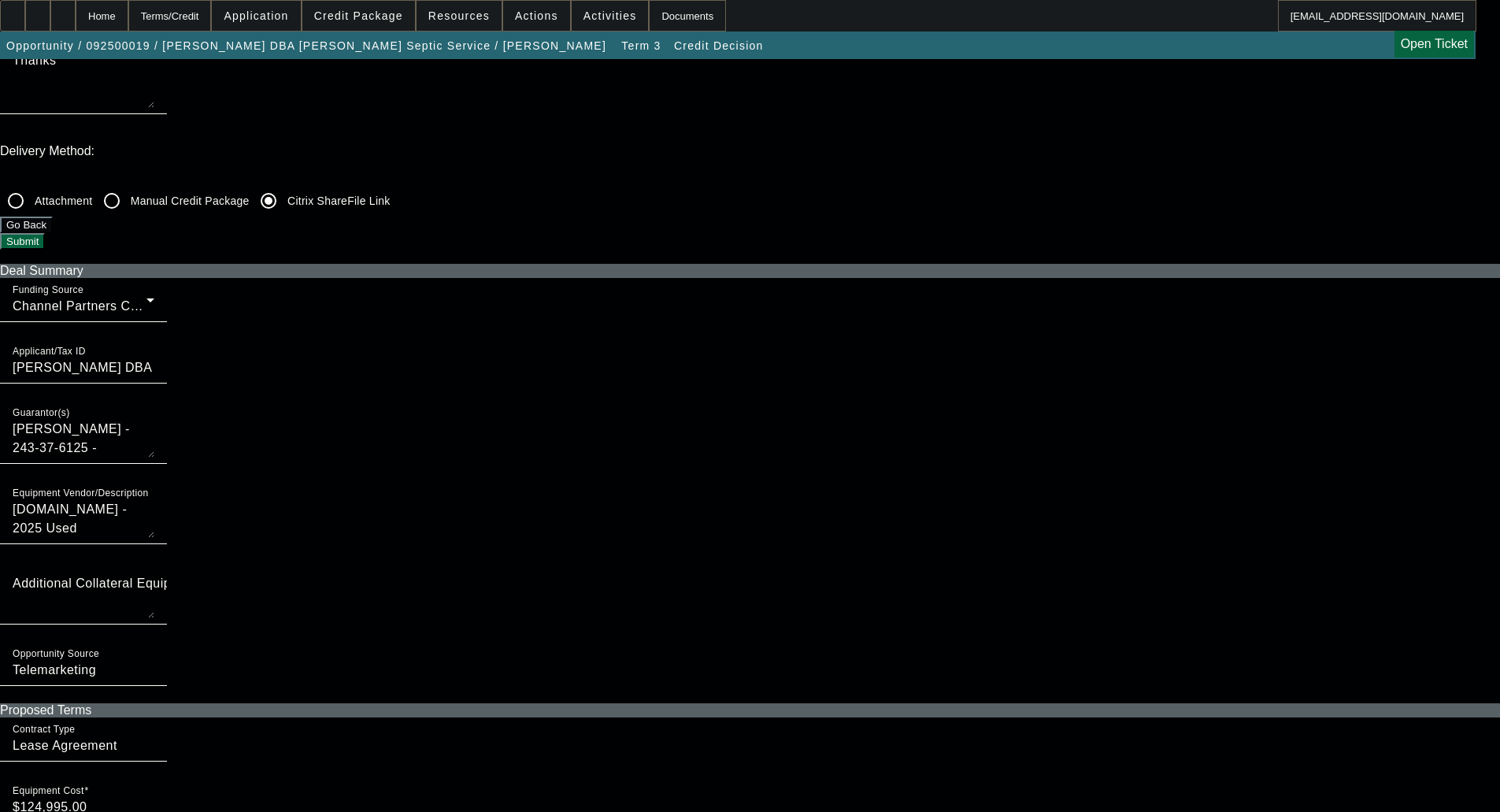
scroll to position [551, 0]
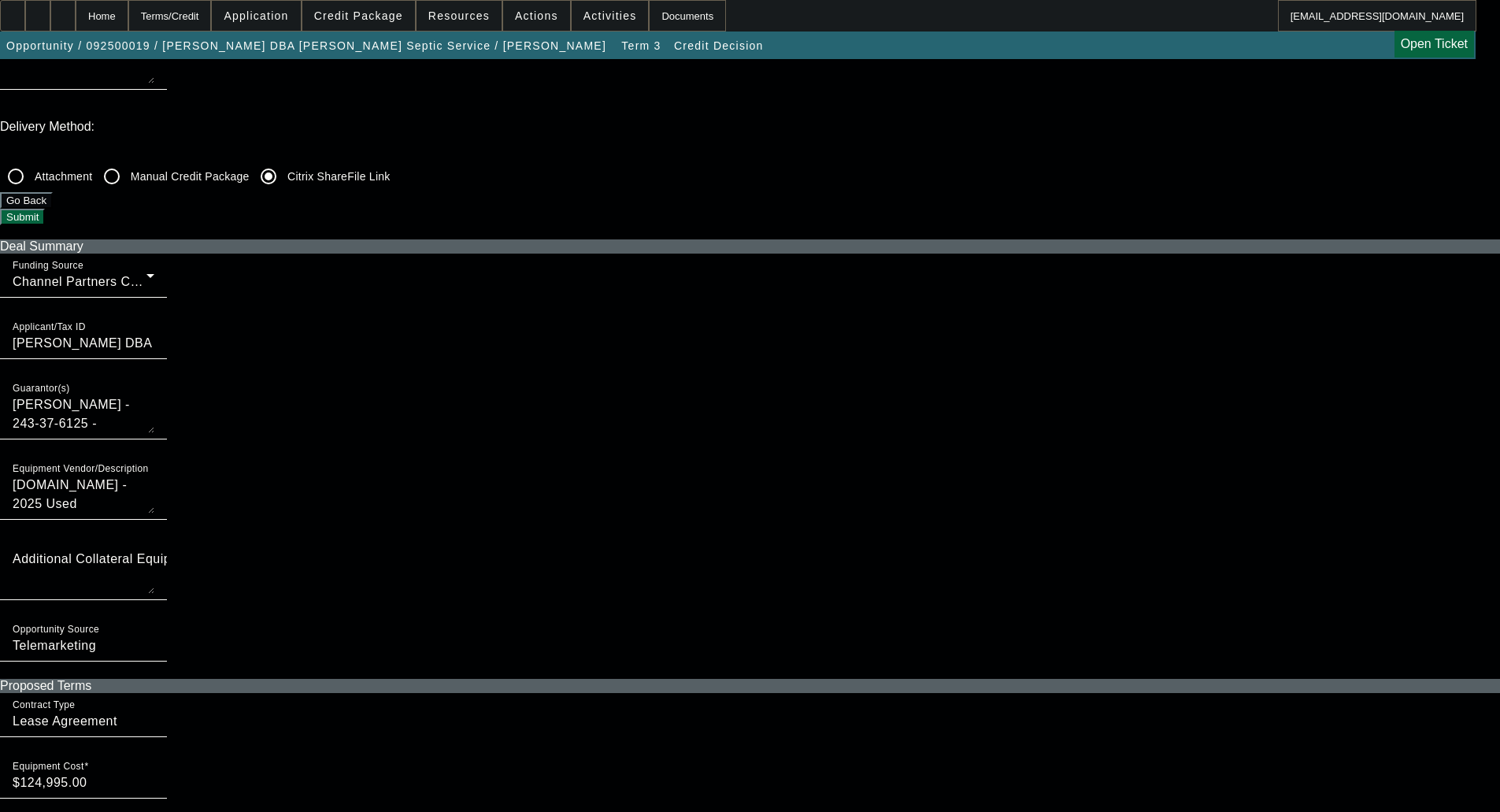
checkbox input "true"
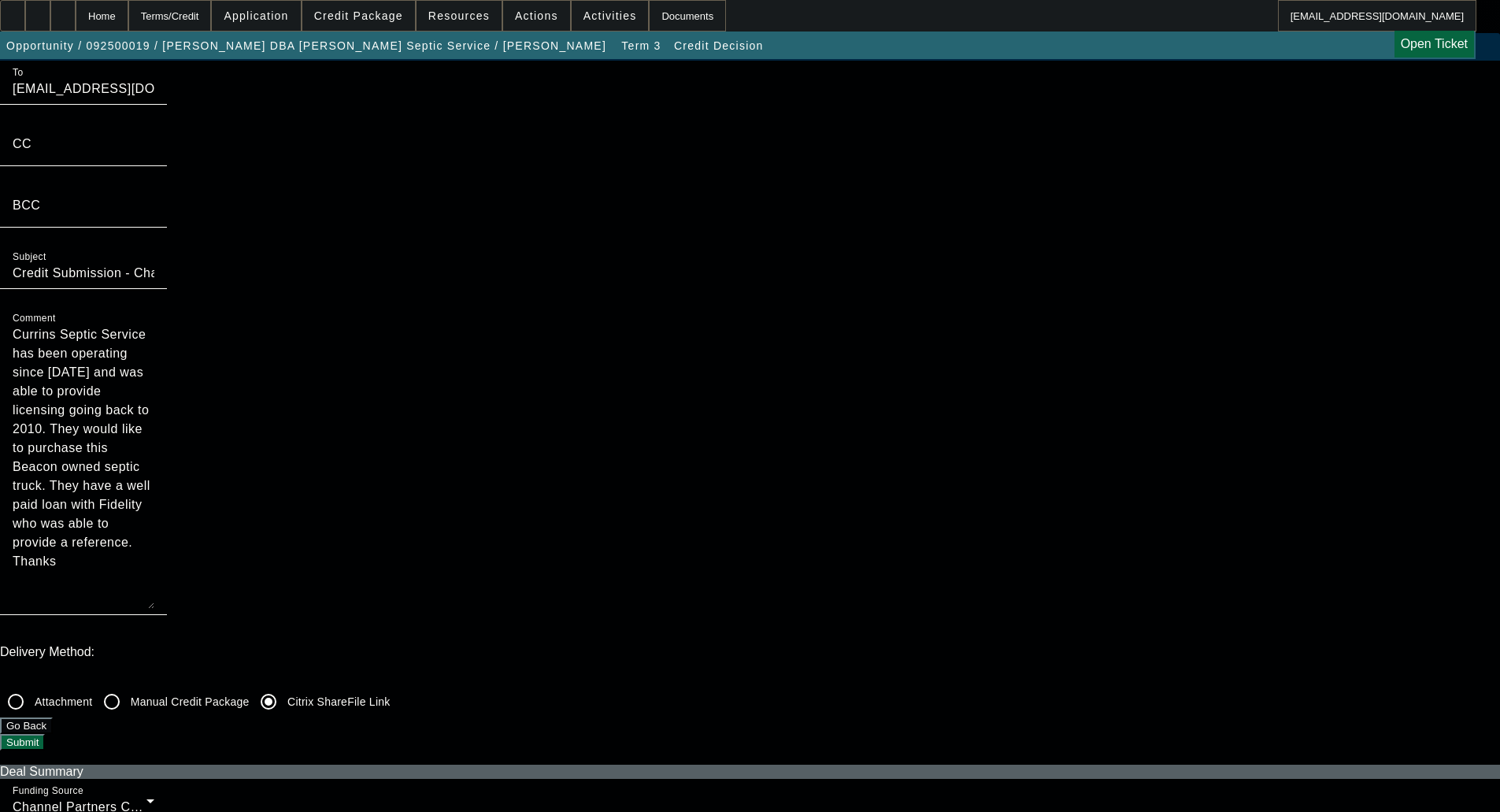
scroll to position [0, 0]
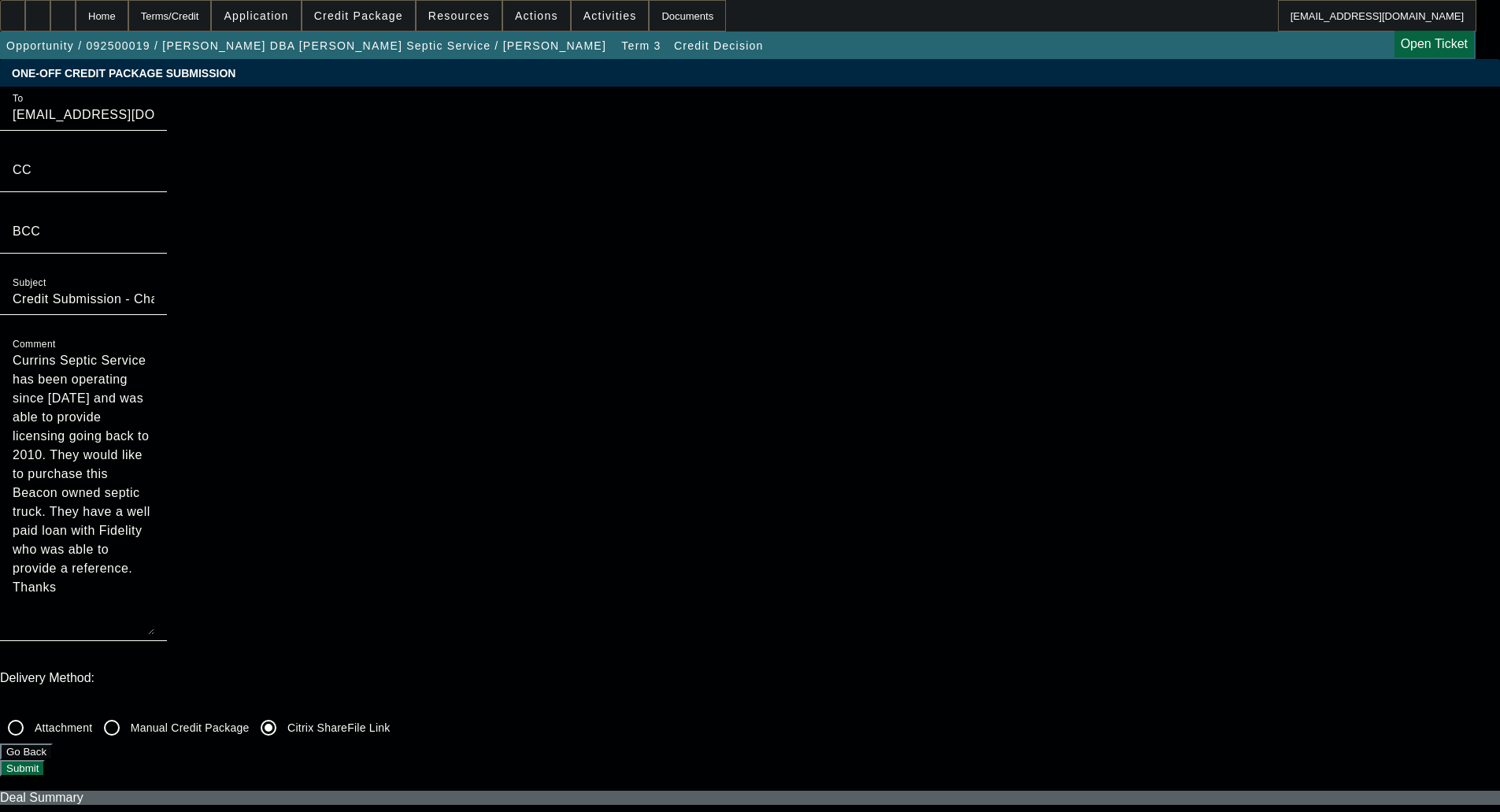
click at [45, 760] on button "Submit" at bounding box center [22, 768] width 45 height 17
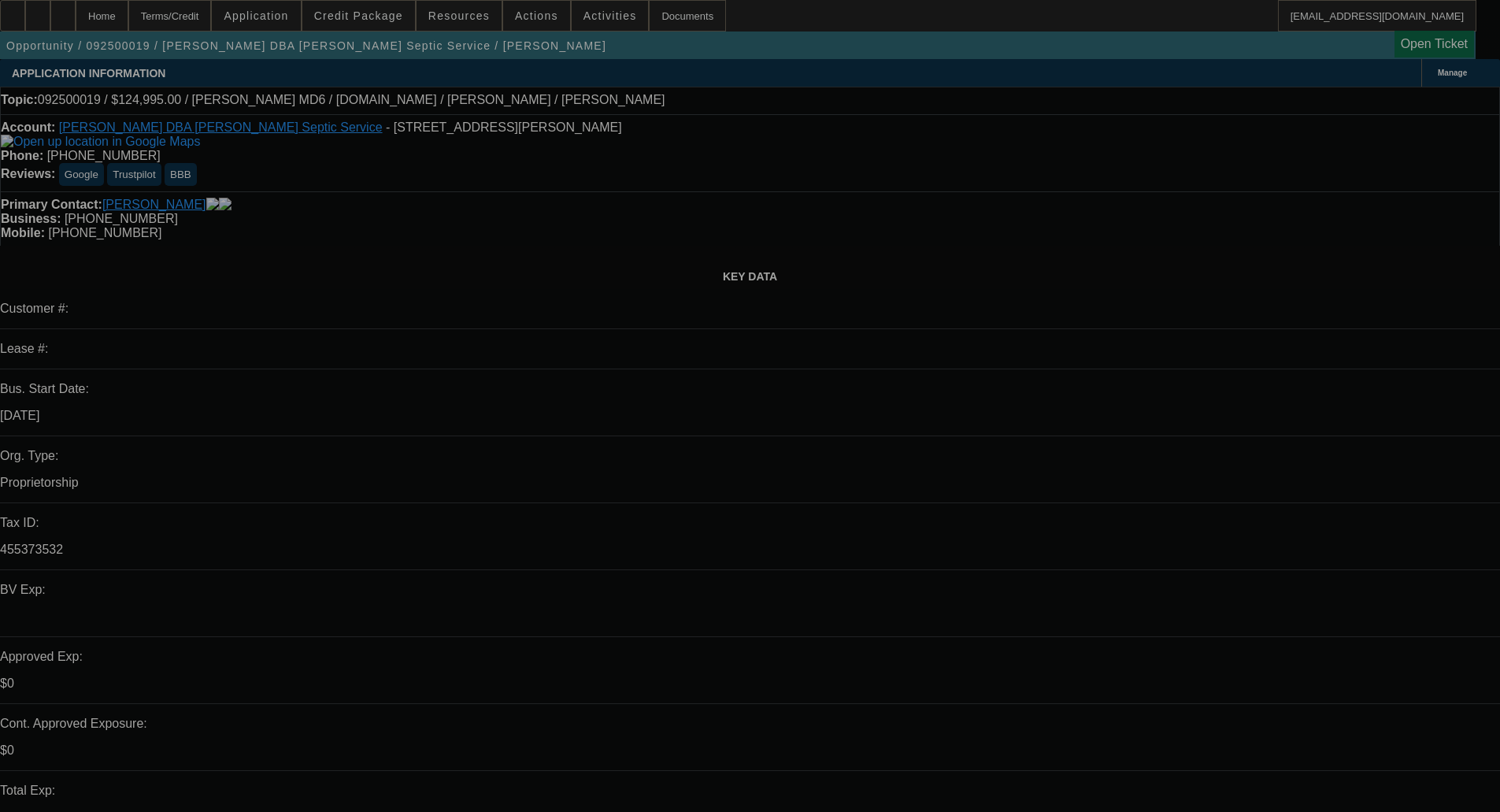
select select "0"
select select "3"
select select "0.1"
select select "4"
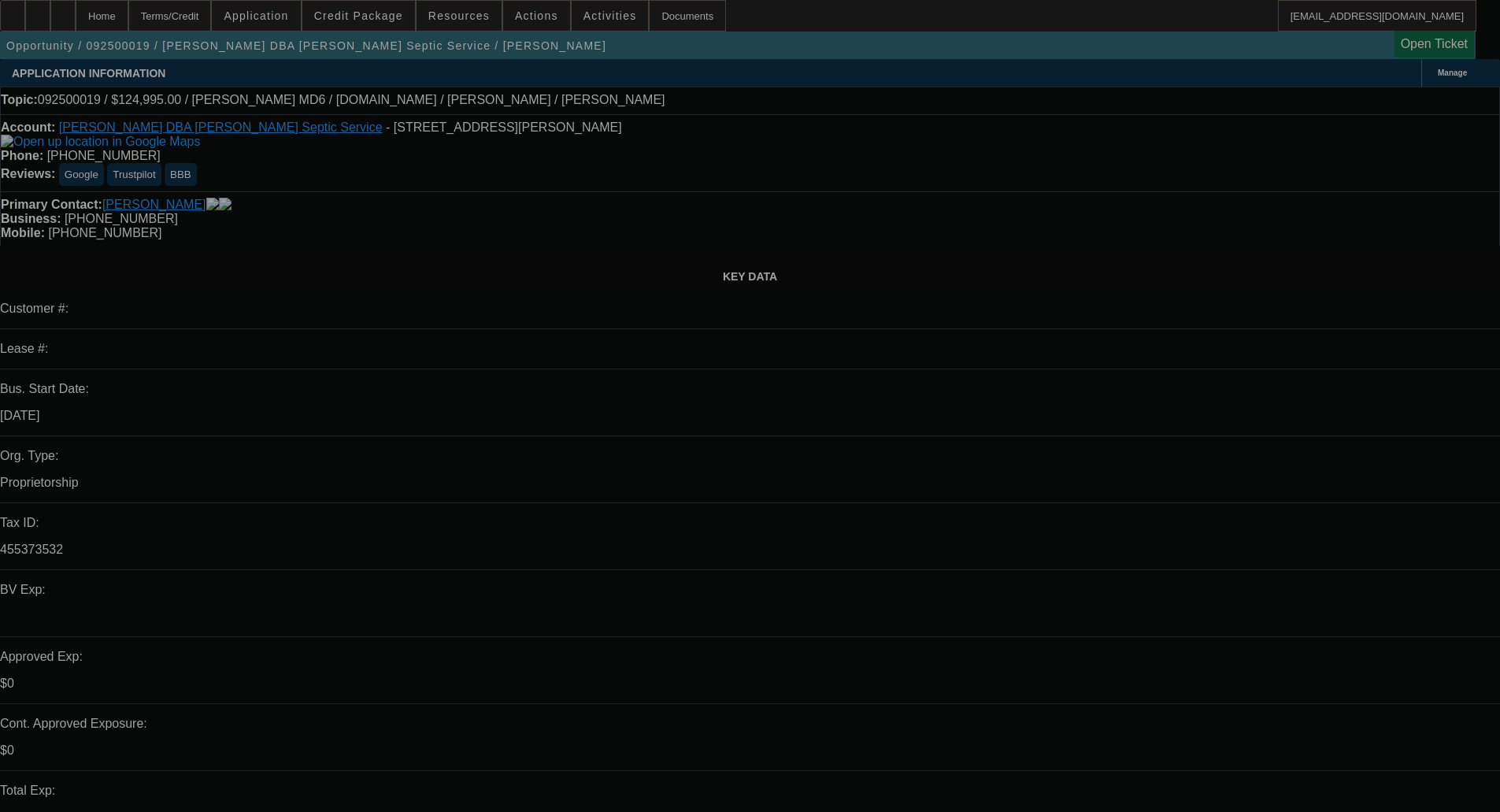
select select "0"
select select "3"
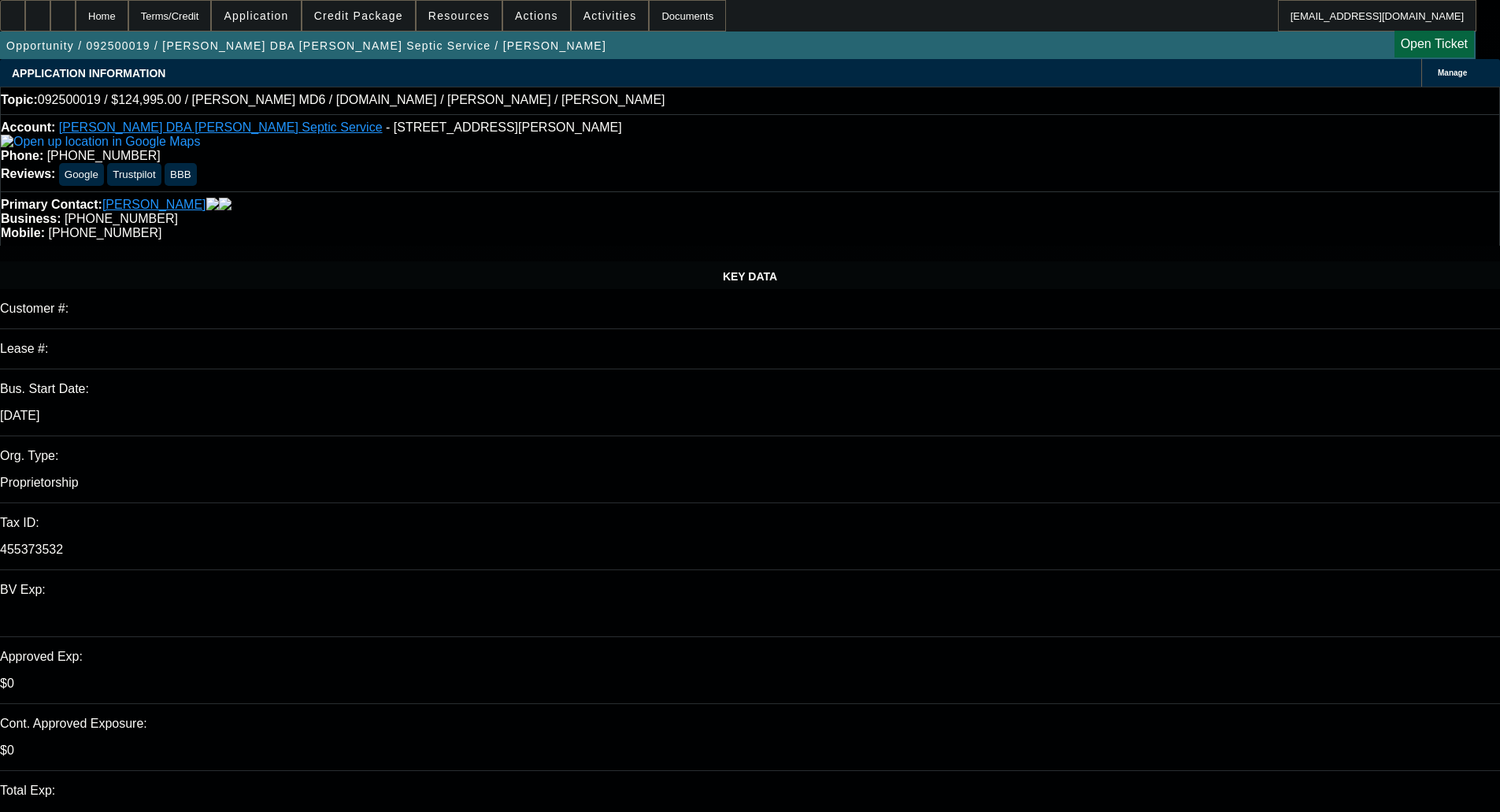
select select "0.1"
select select "4"
select select "0"
select select "3"
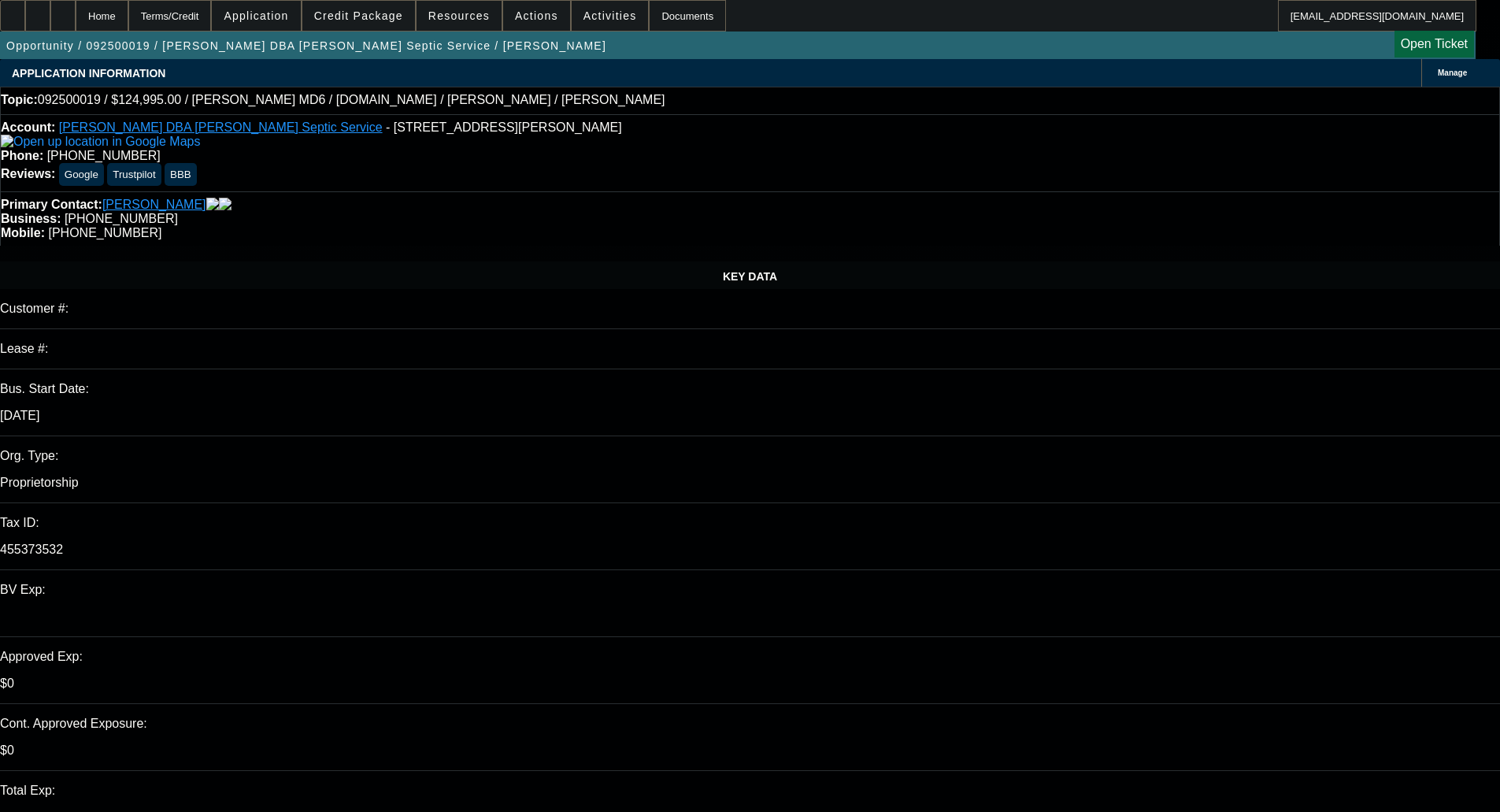
select select "0.1"
select select "4"
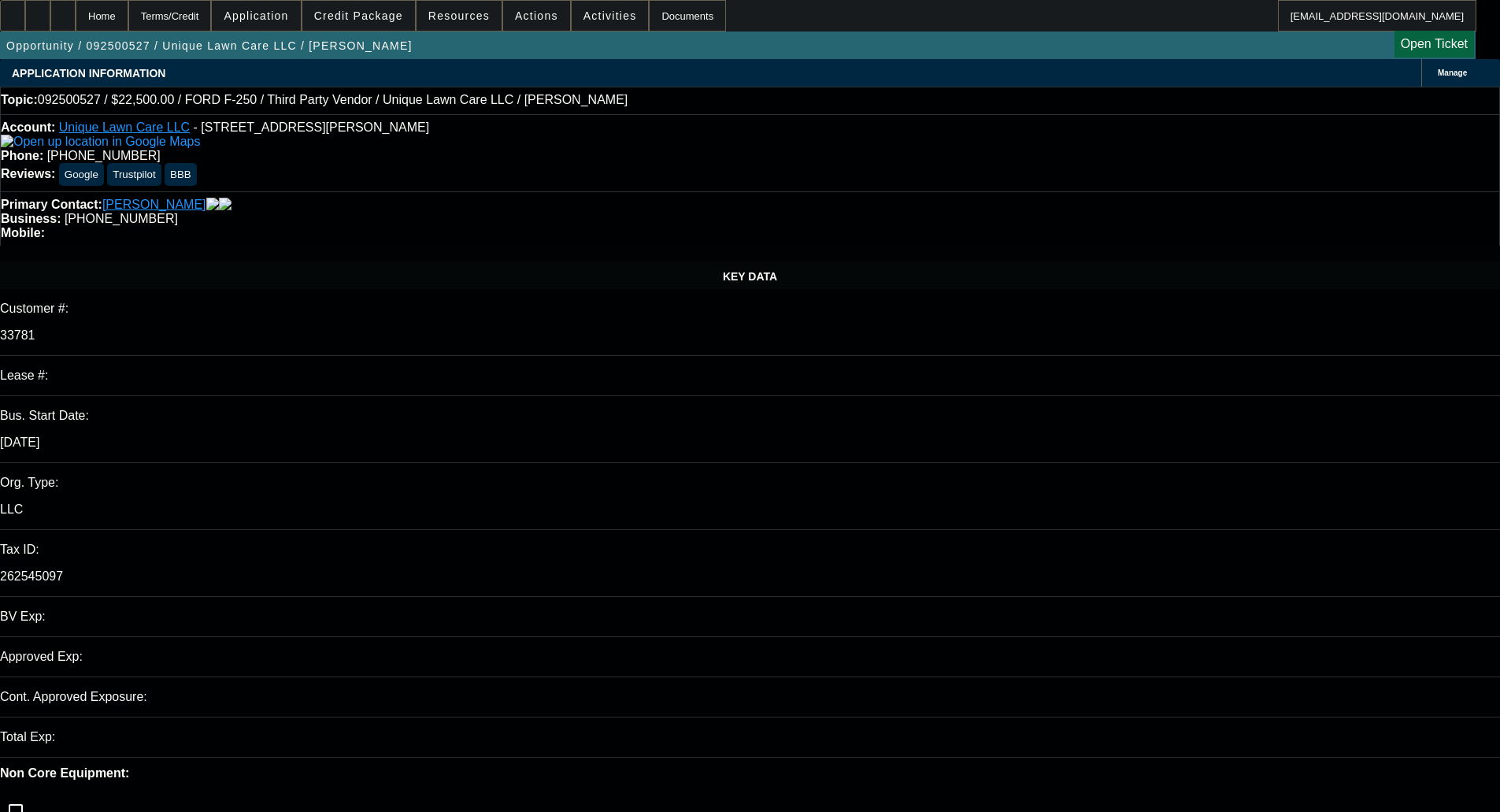
select select "0"
select select "6"
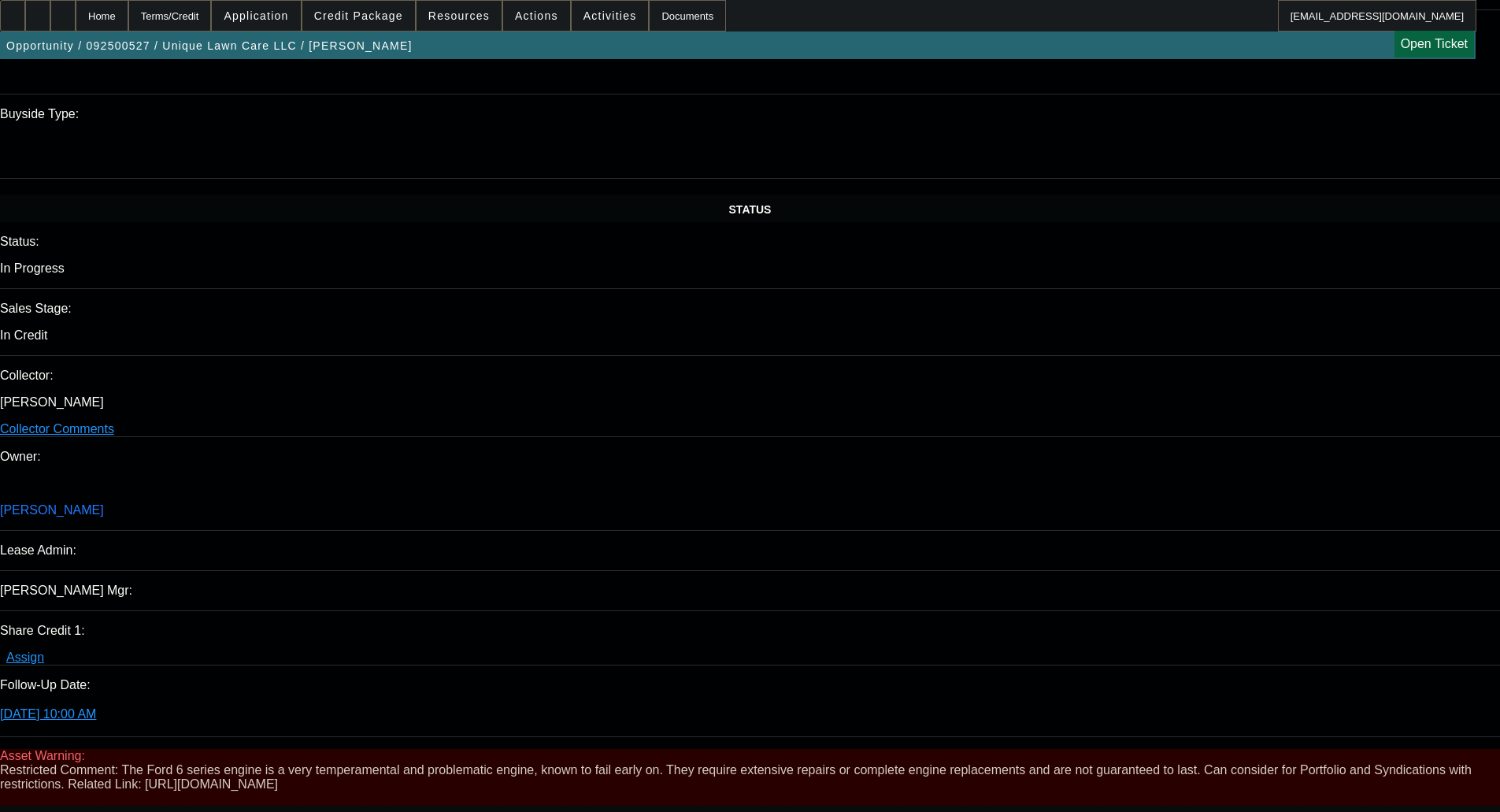
scroll to position [1575, 0]
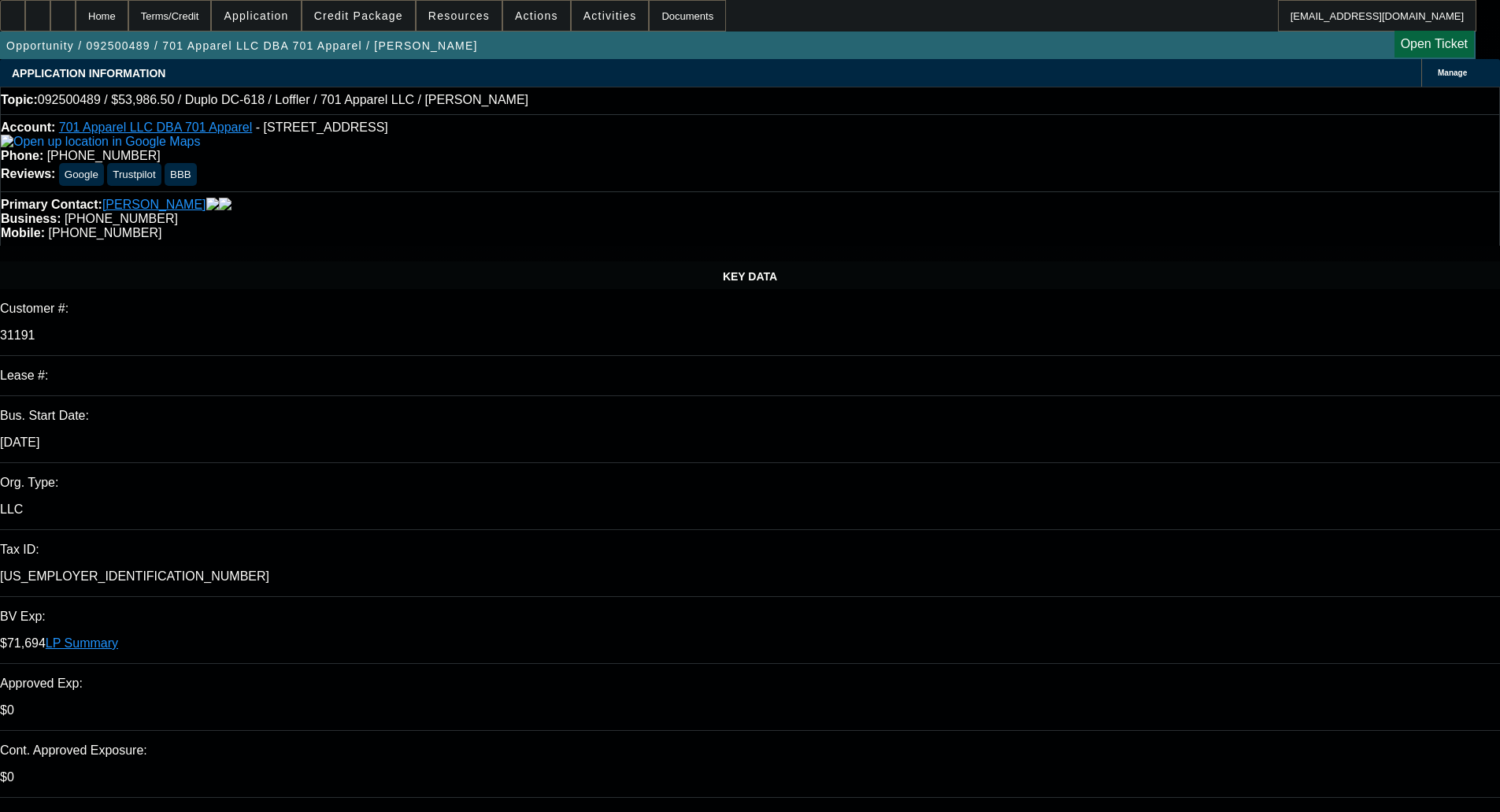
select select "0"
select select "6"
select select "0"
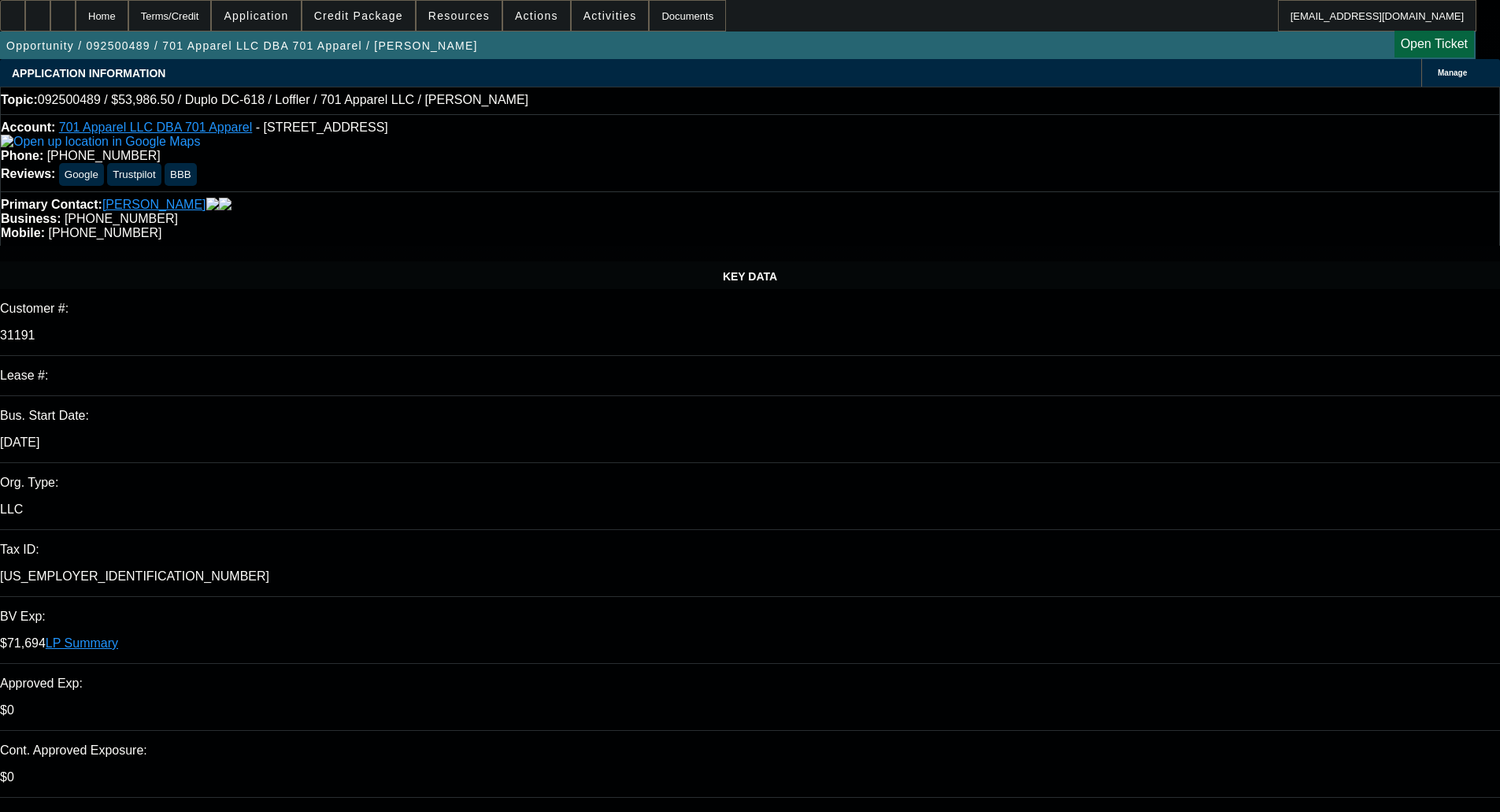
select select "2"
select select "0"
select select "6"
select select "0"
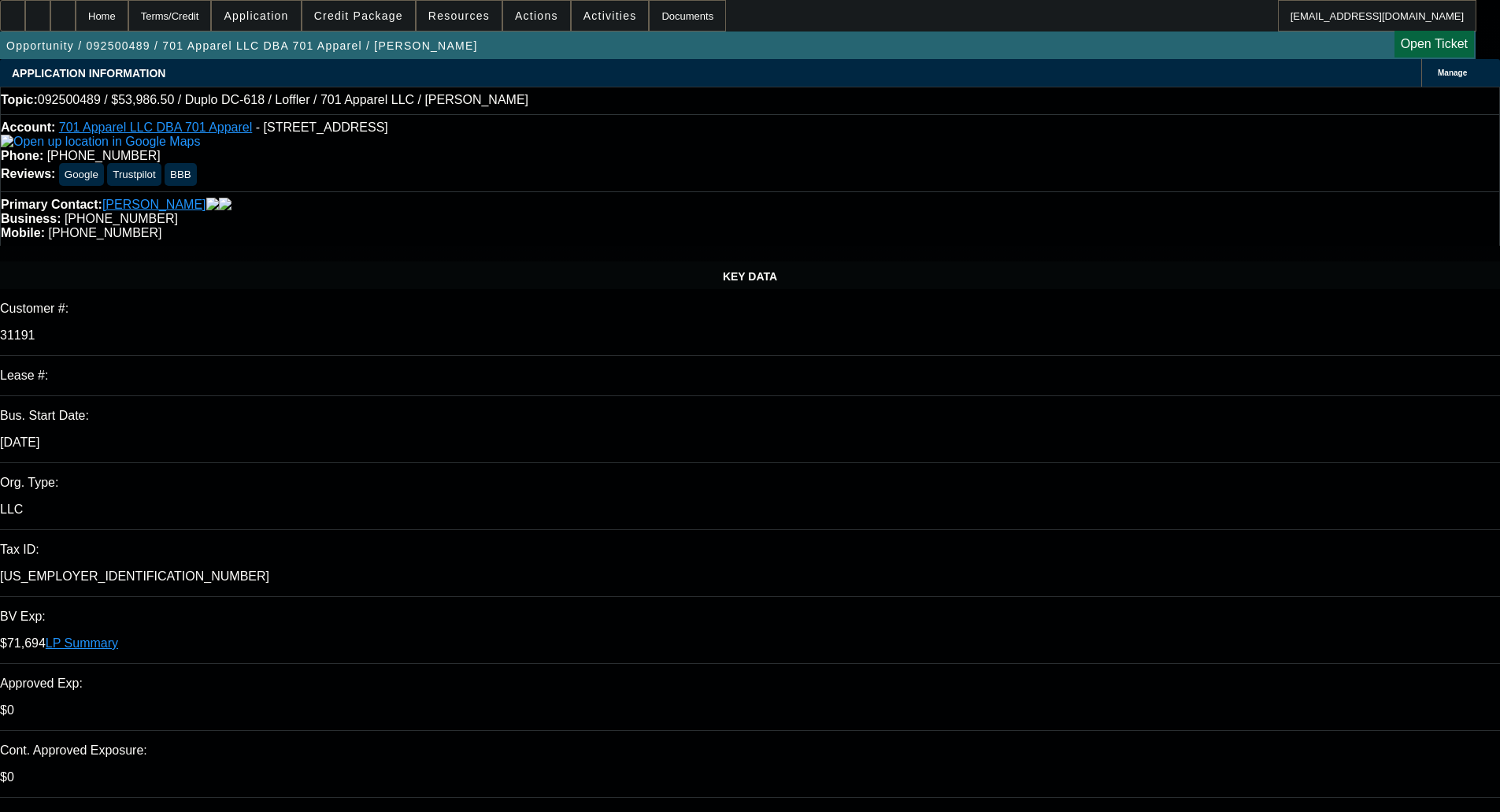
select select "2"
select select "0"
select select "6"
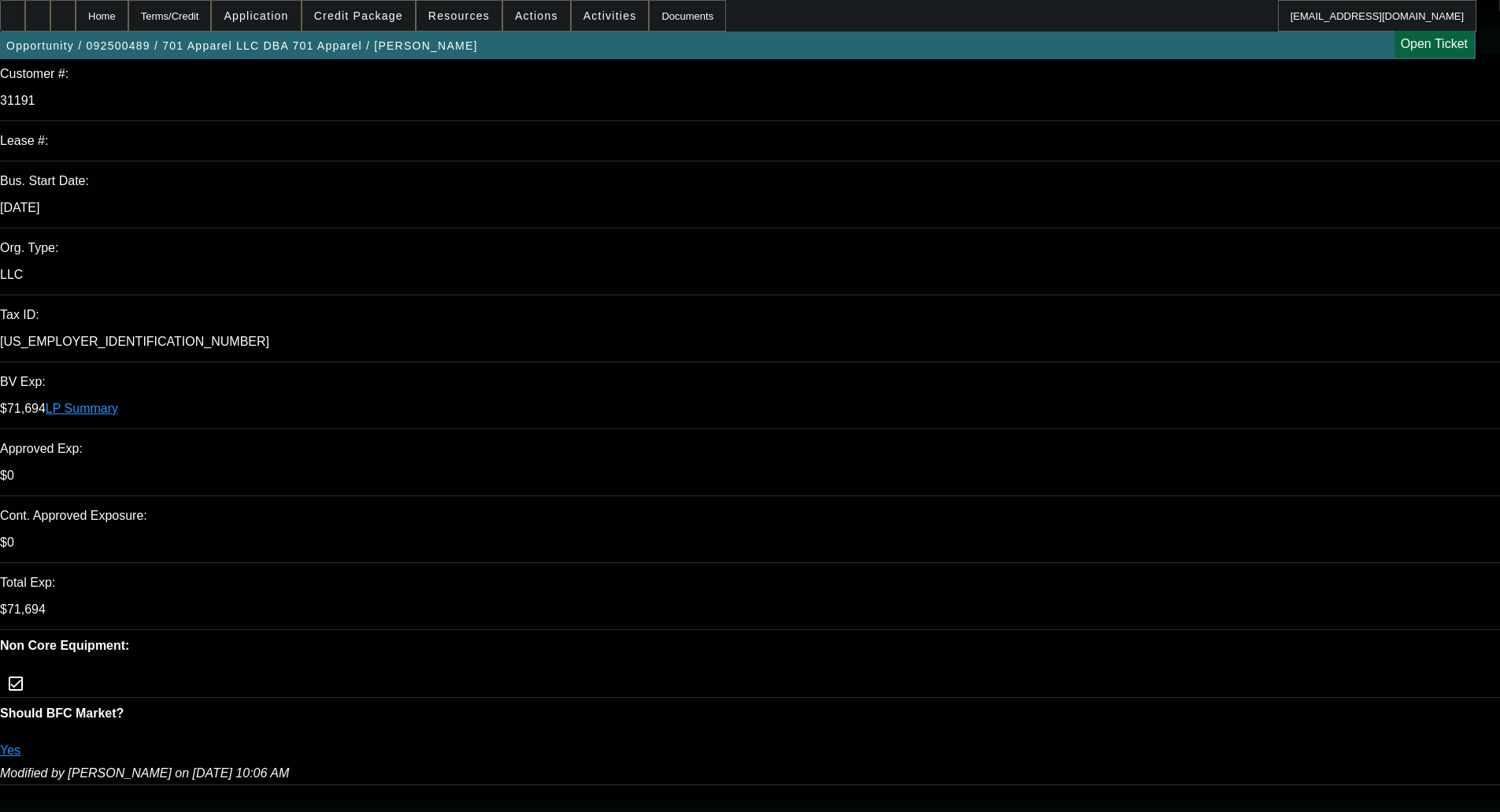
scroll to position [236, 0]
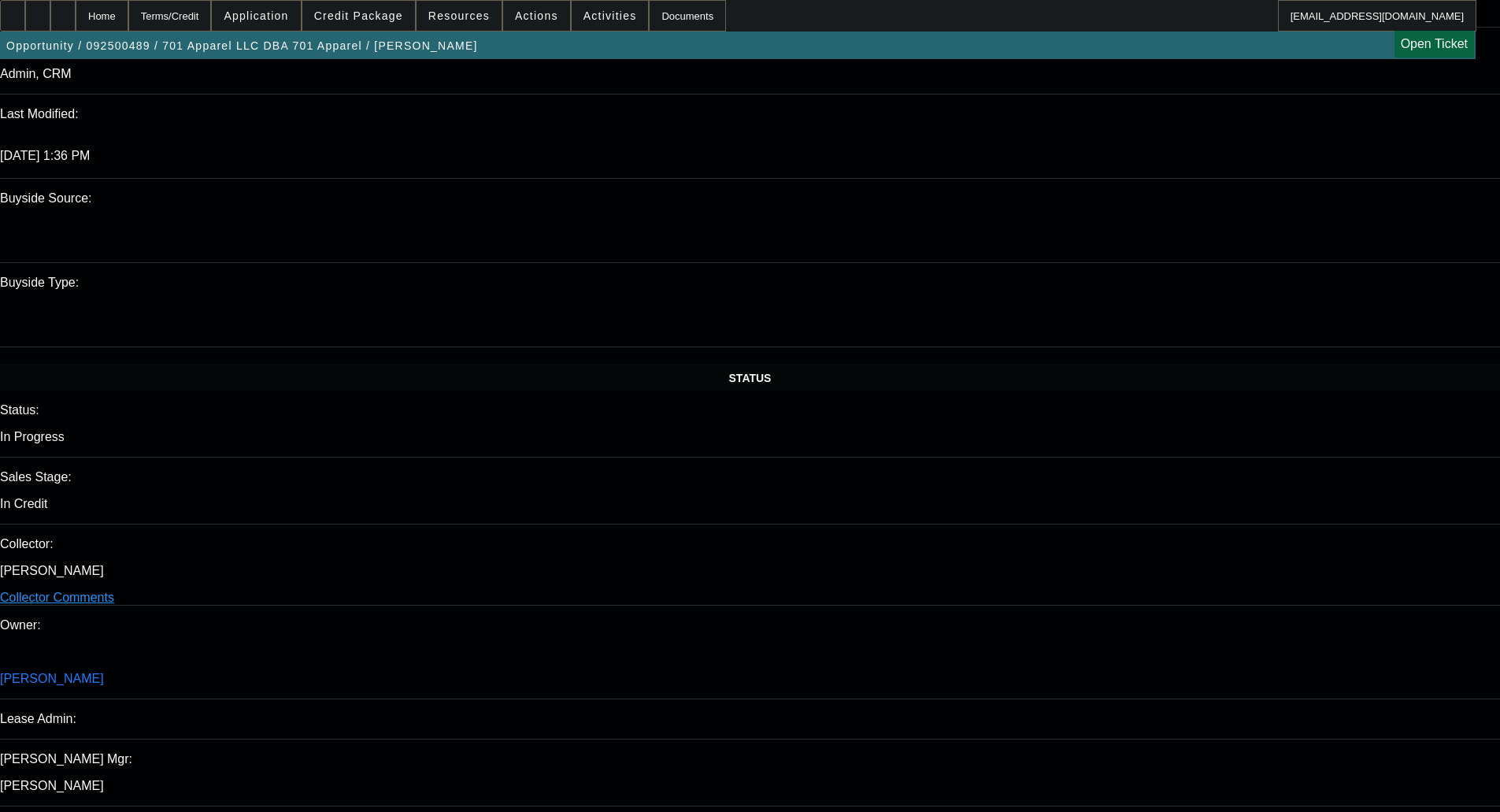
scroll to position [2991, 0]
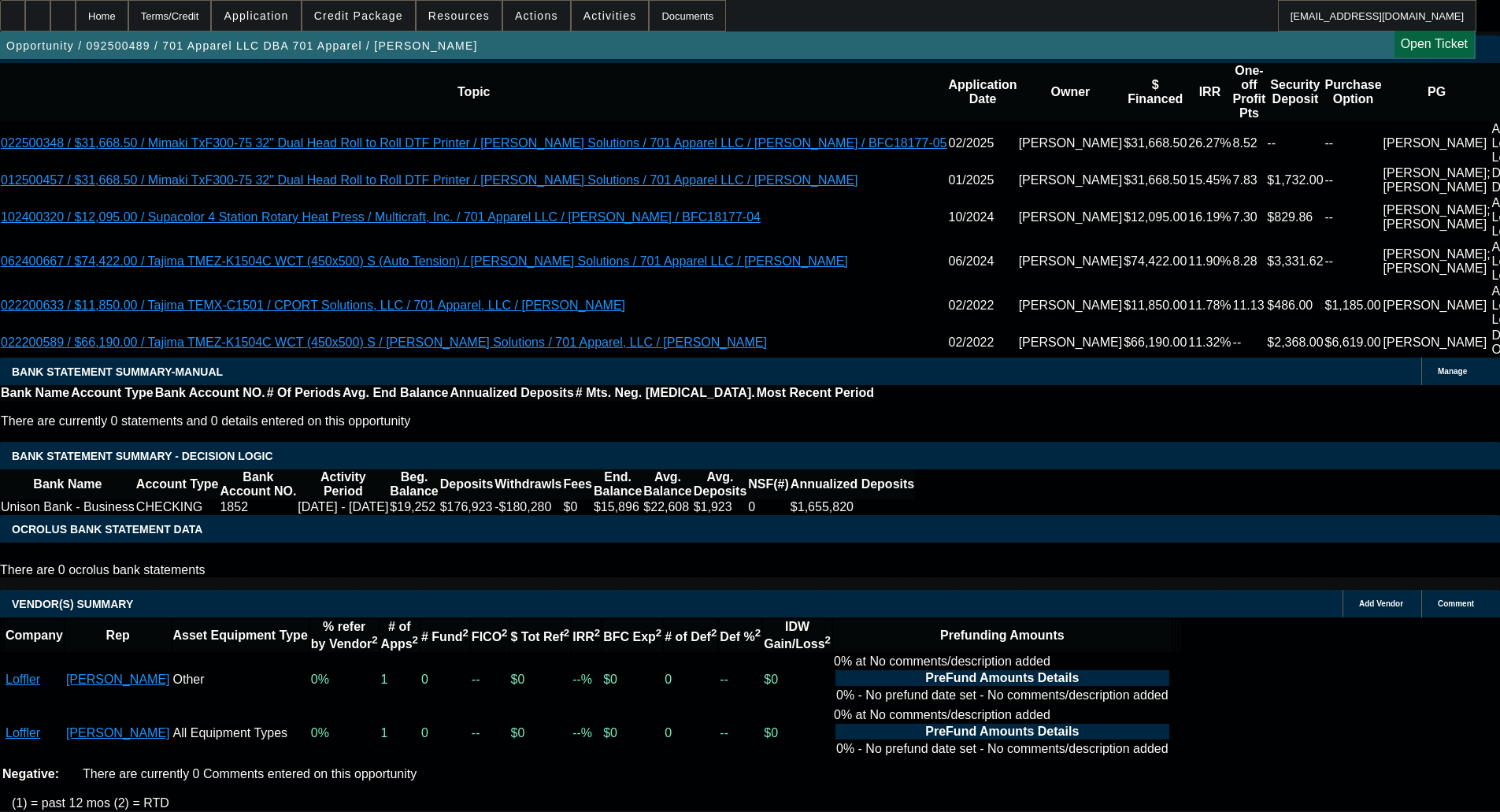
select select "6"
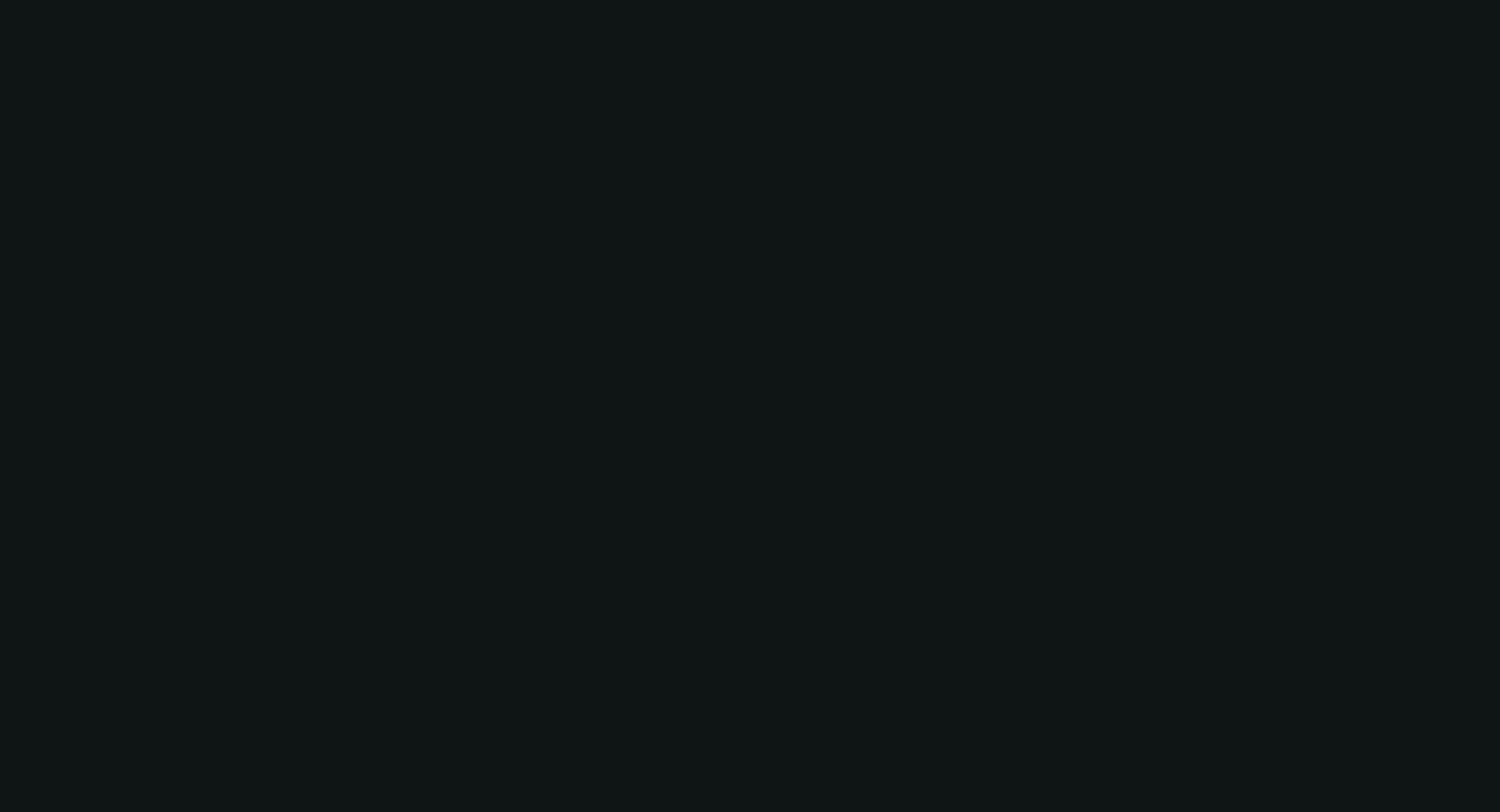
scroll to position [0, 0]
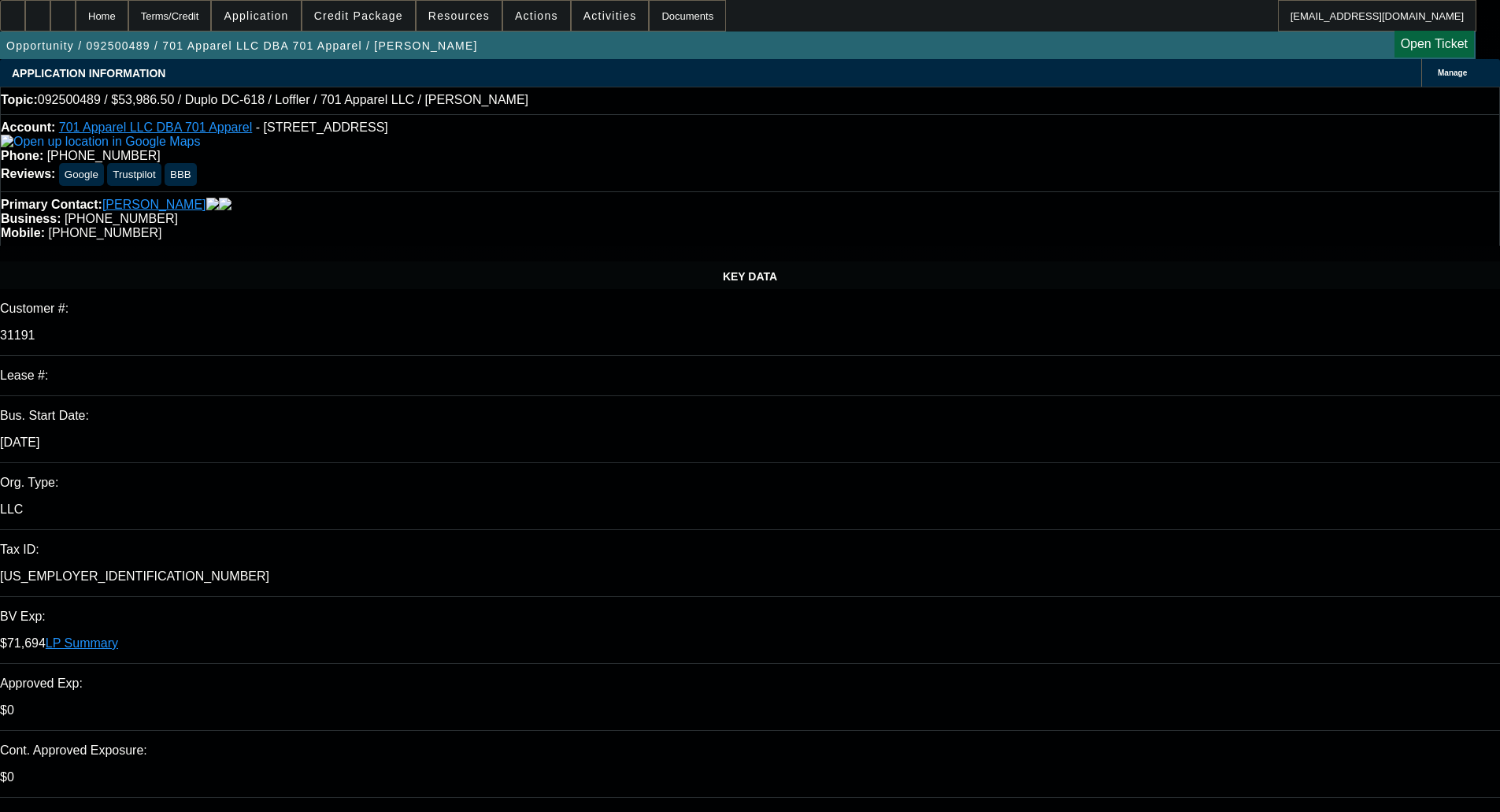
type textarea "Finpac will need the Tax ID and start dates for the CCG businesses to get it in…"
checkbox input "true"
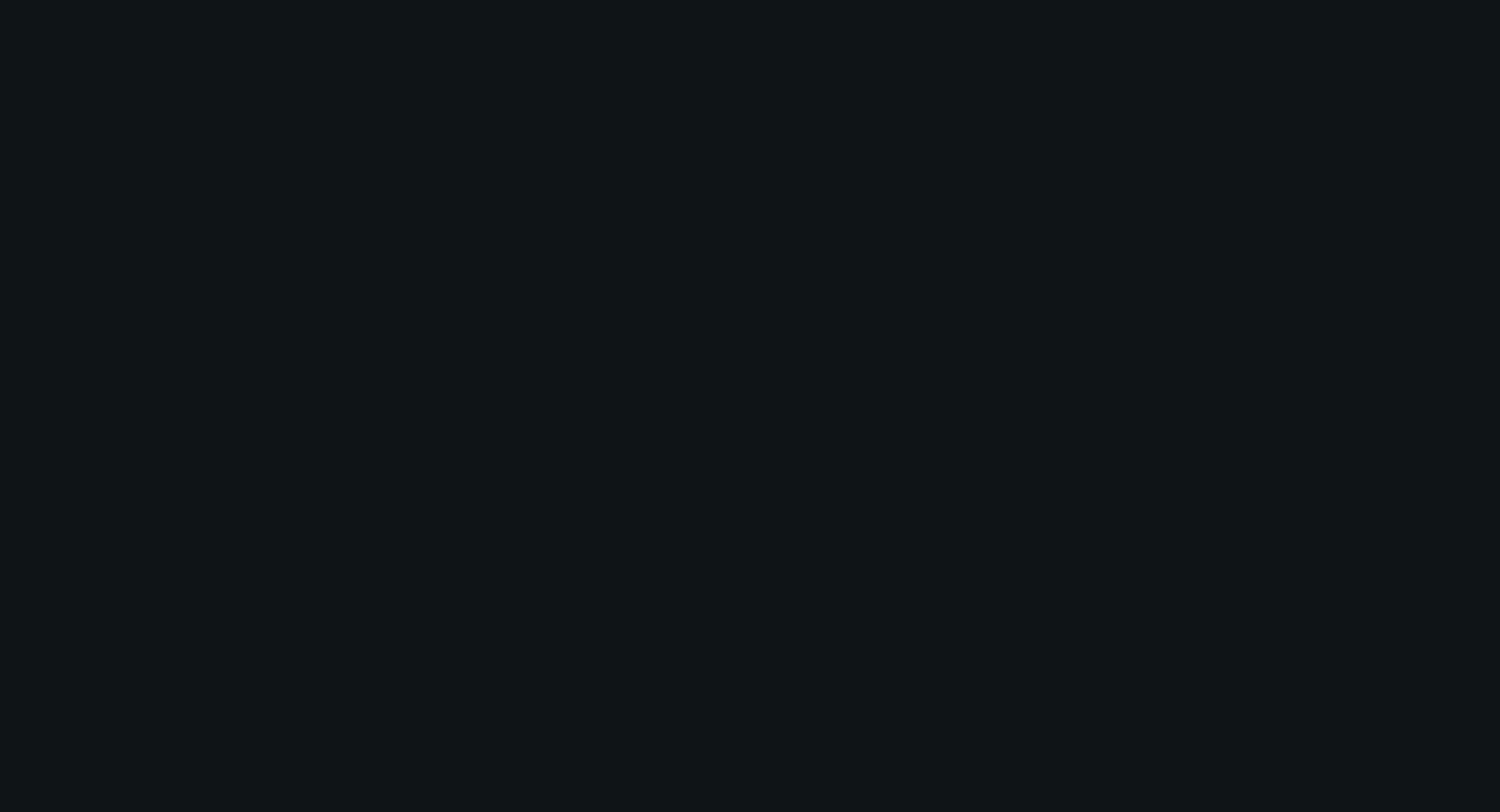
select select "0"
select select "6"
select select "0"
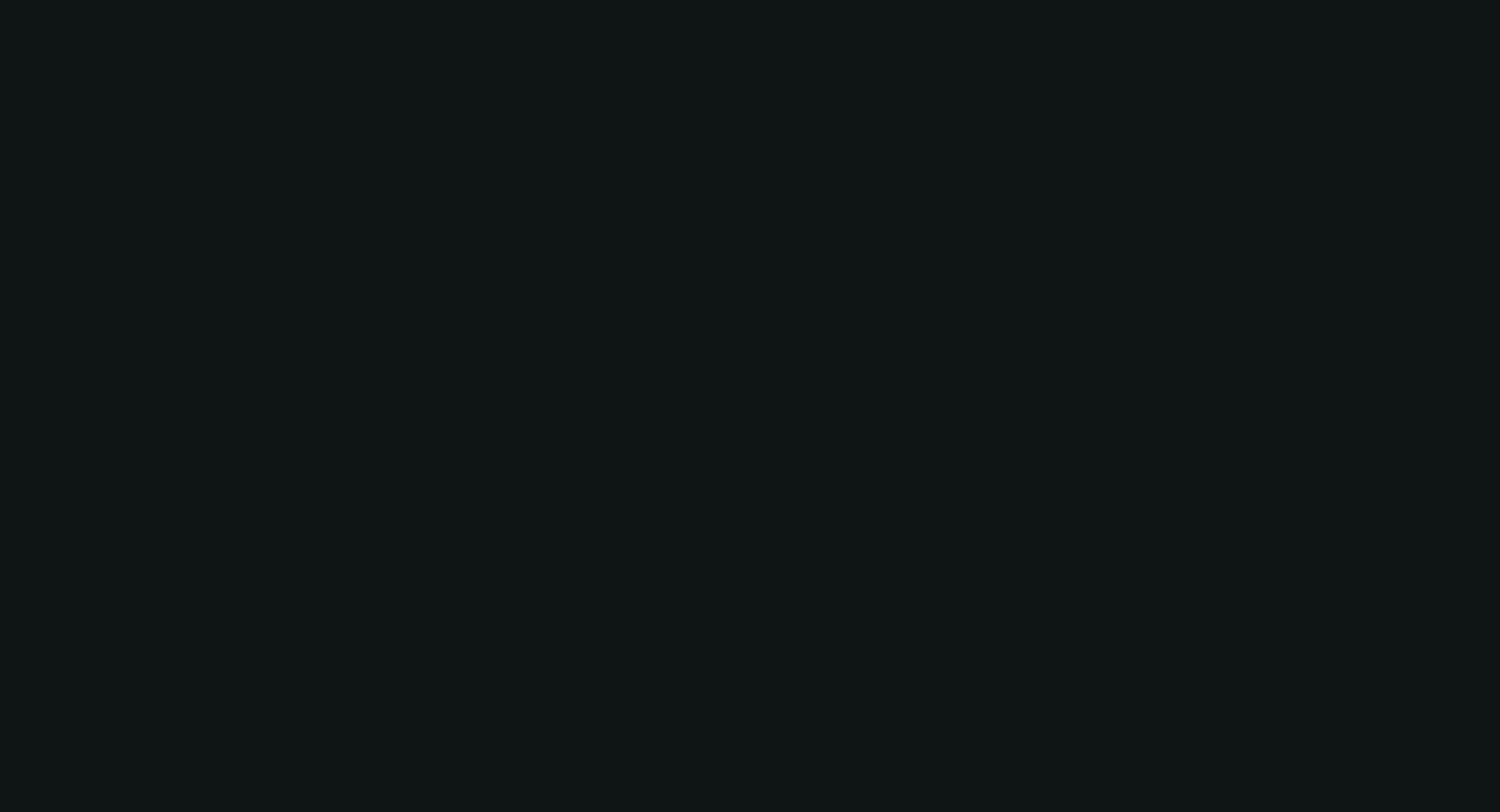
select select "0"
select select "6"
select select "0"
select select "2"
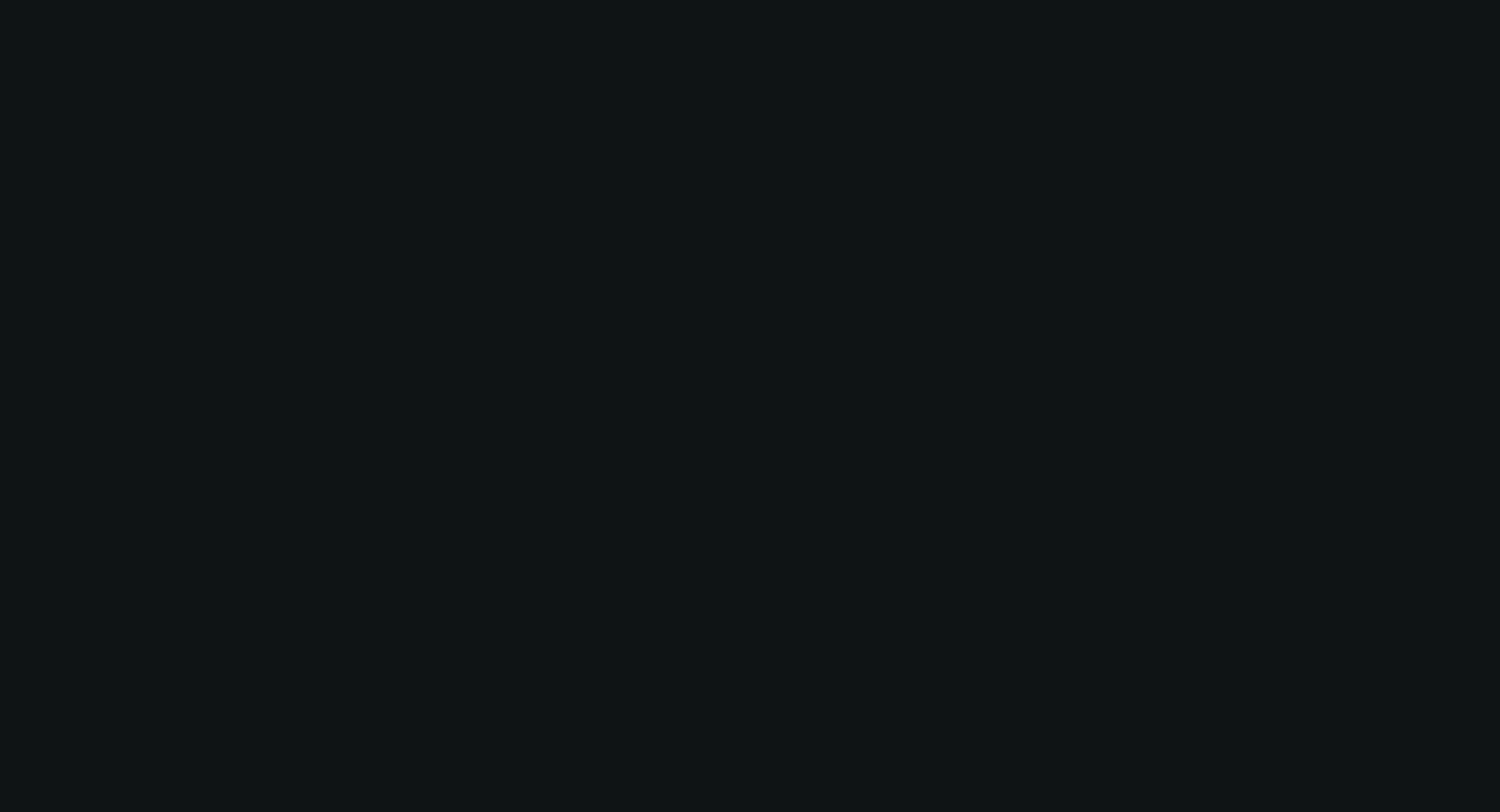
select select "2"
select select "0"
select select "6"
select select "0"
select select "2"
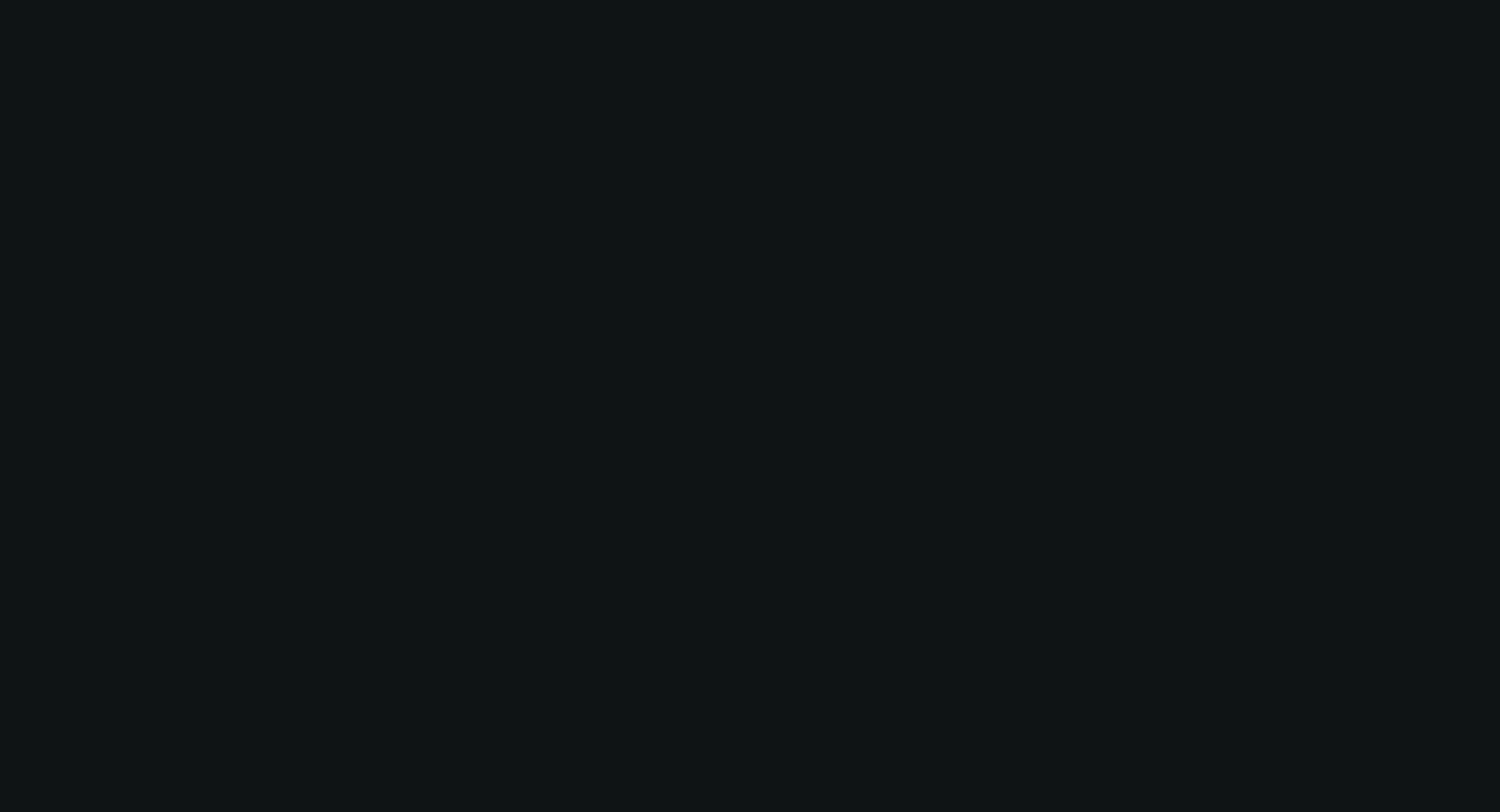
select select "2"
select select "0"
select select "6"
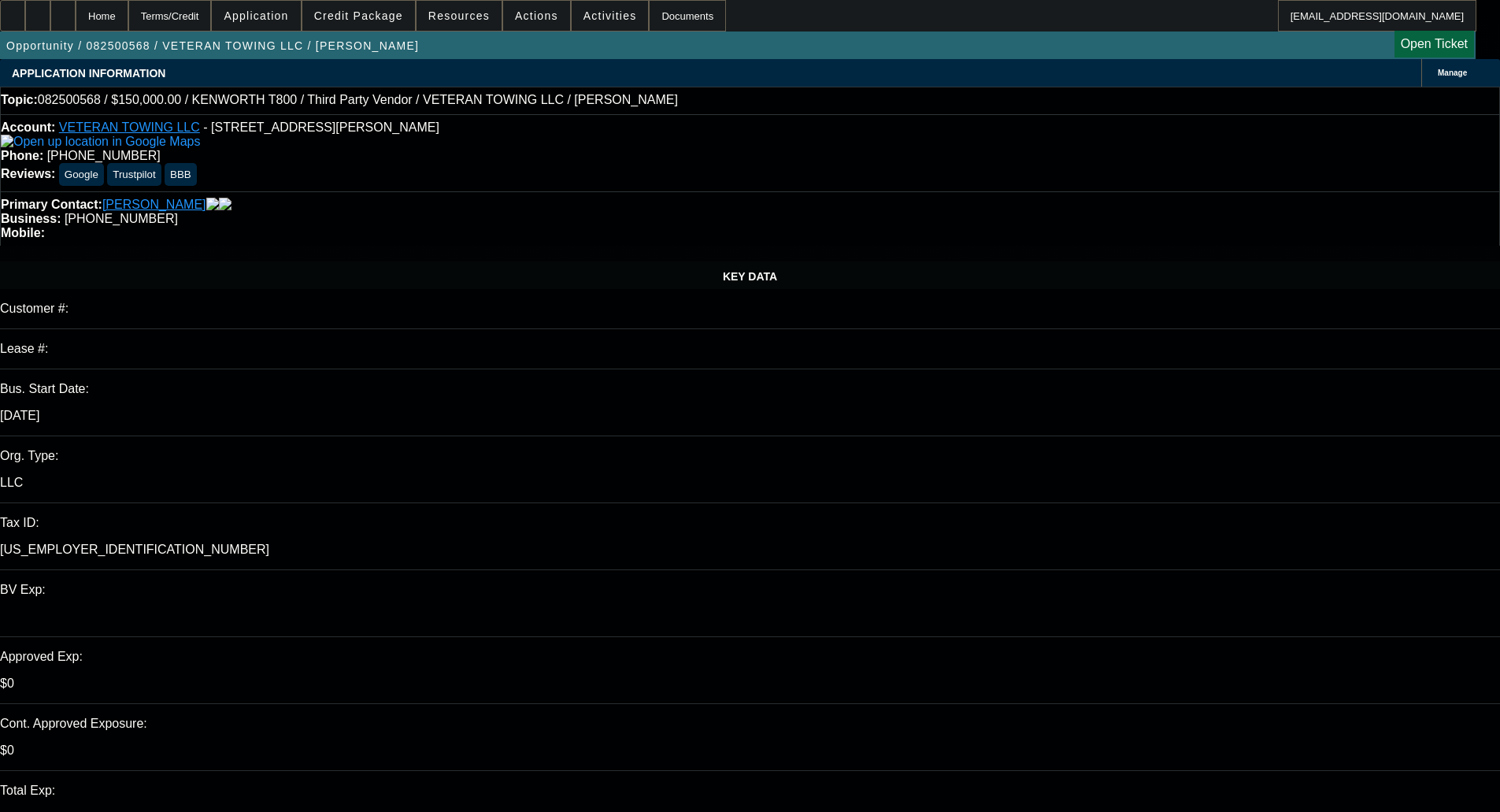
select select "0"
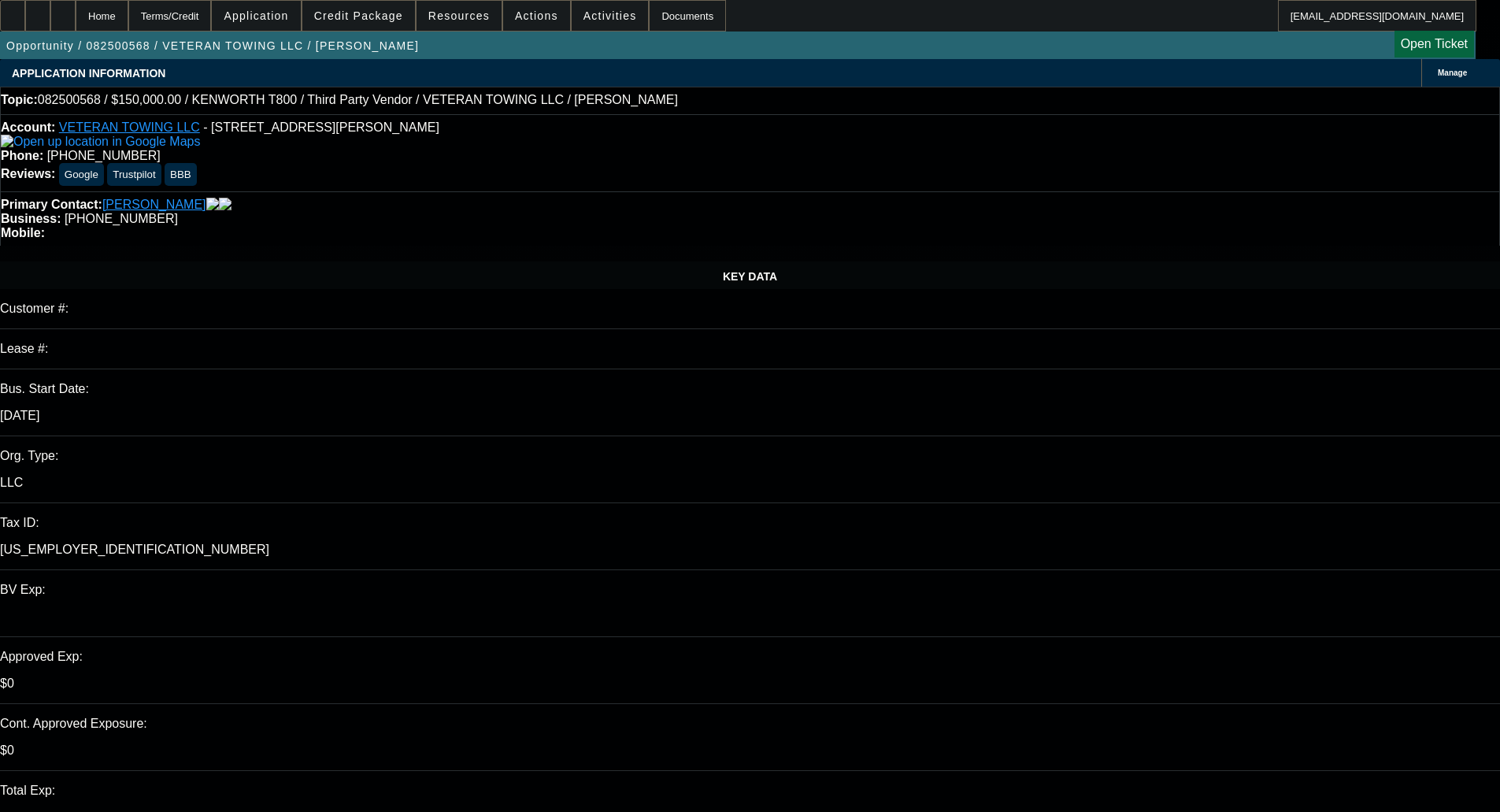
select select "0"
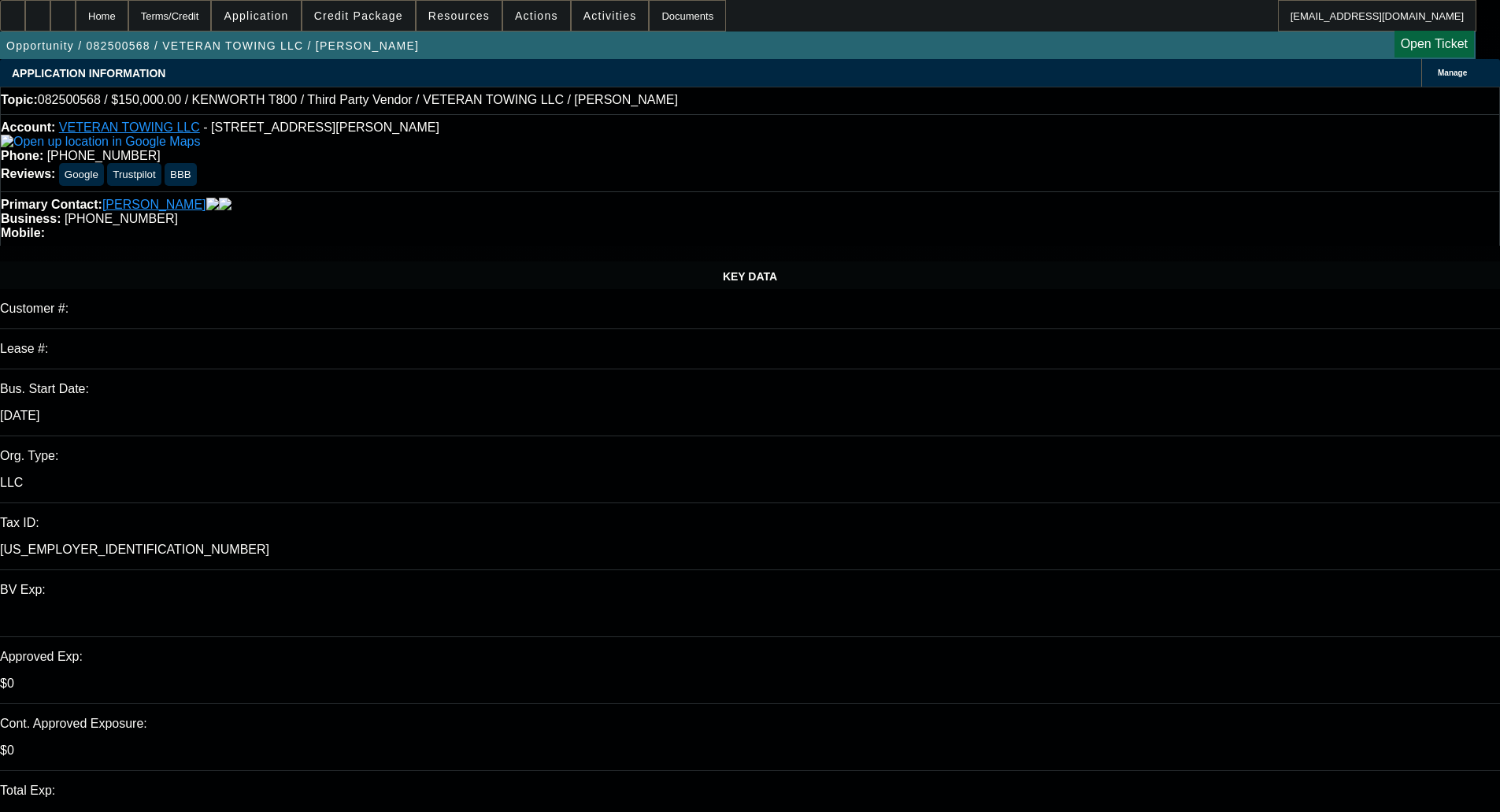
select select "0"
select select "3"
select select "6"
select select "3"
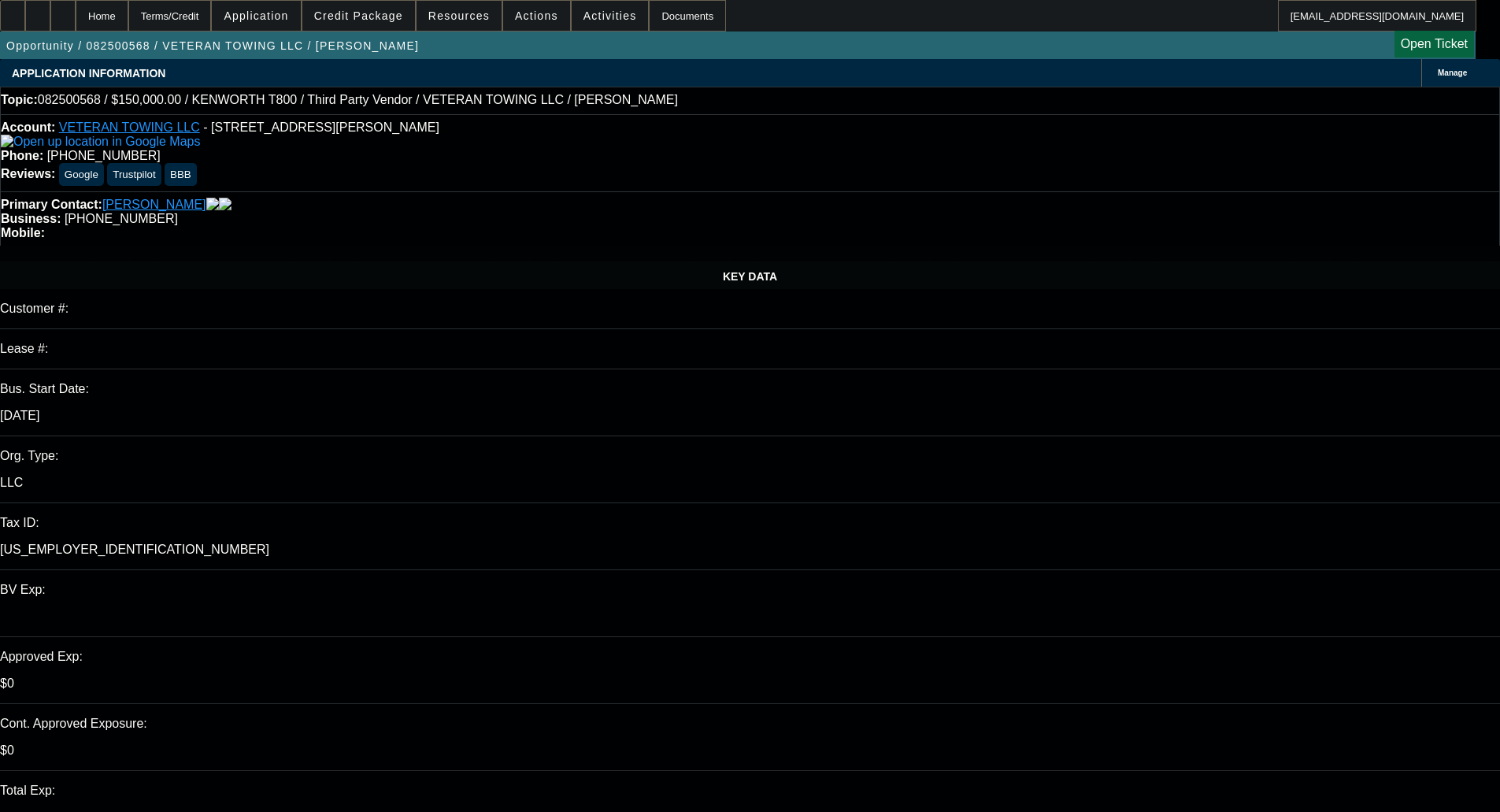
select select "6"
select select "1"
select select "6"
select select "1"
select select "6"
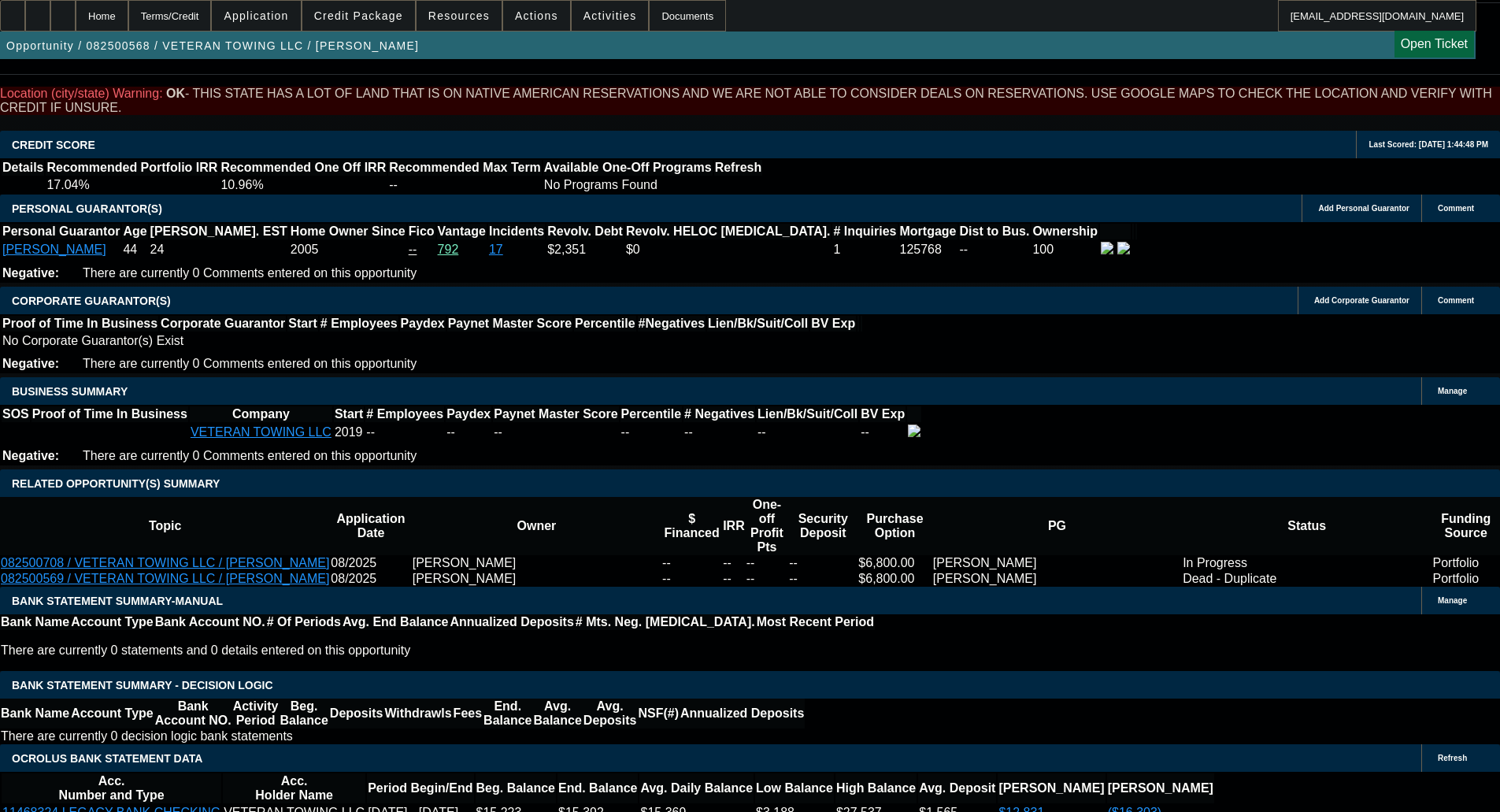
scroll to position [2441, 0]
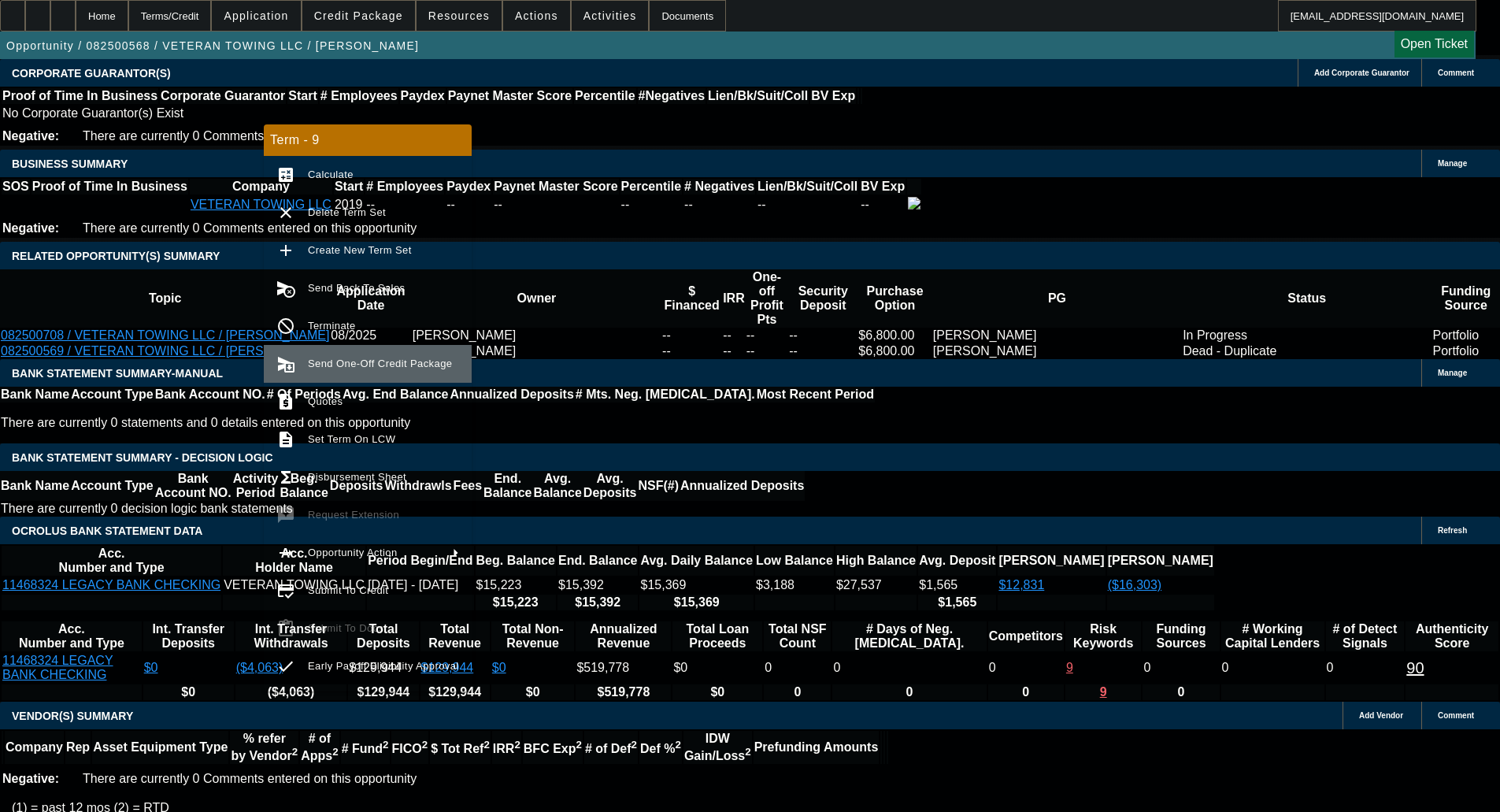
click at [352, 356] on span "Send One-Off Credit Package" at bounding box center [383, 363] width 151 height 19
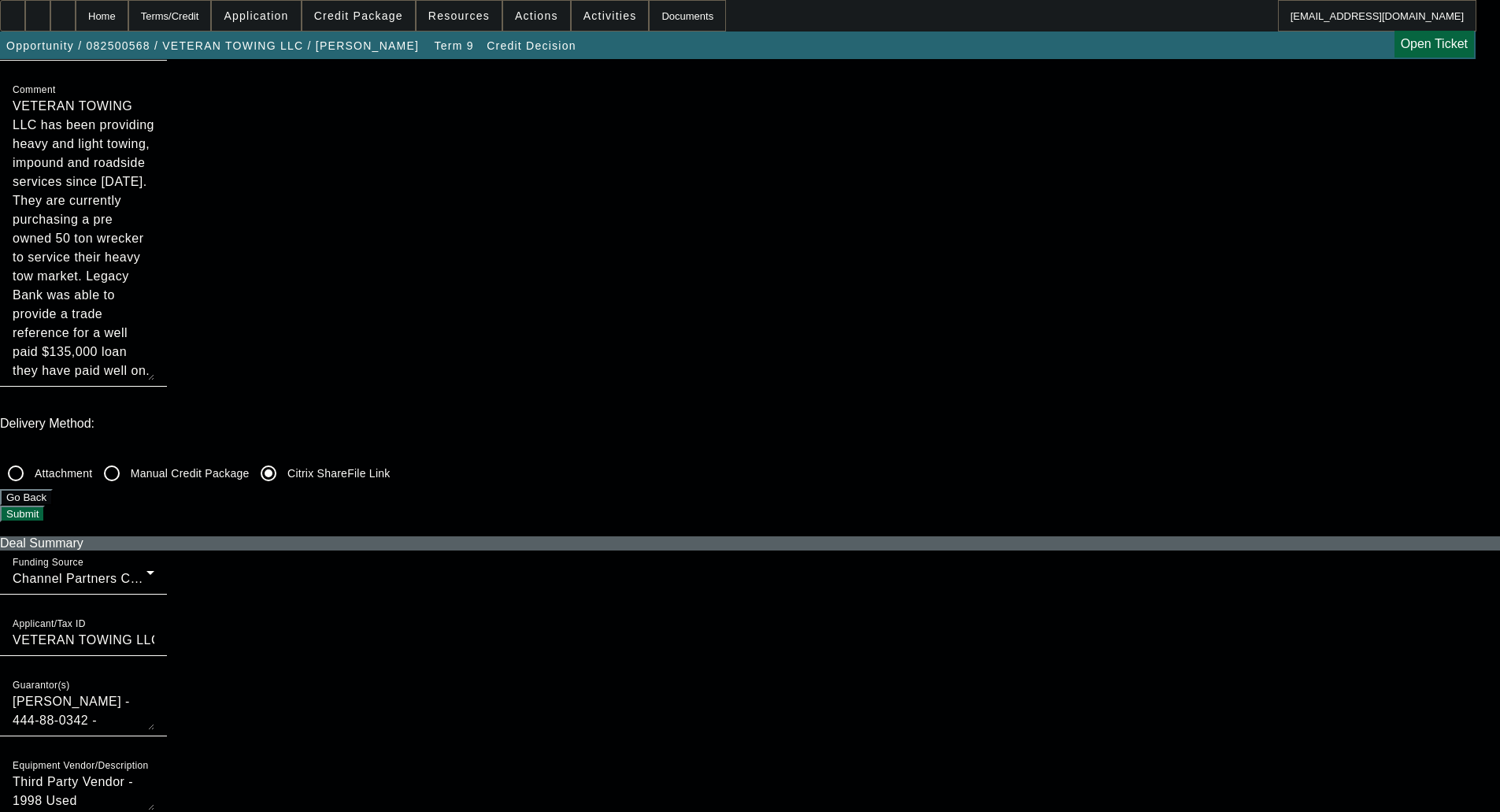
scroll to position [315, 0]
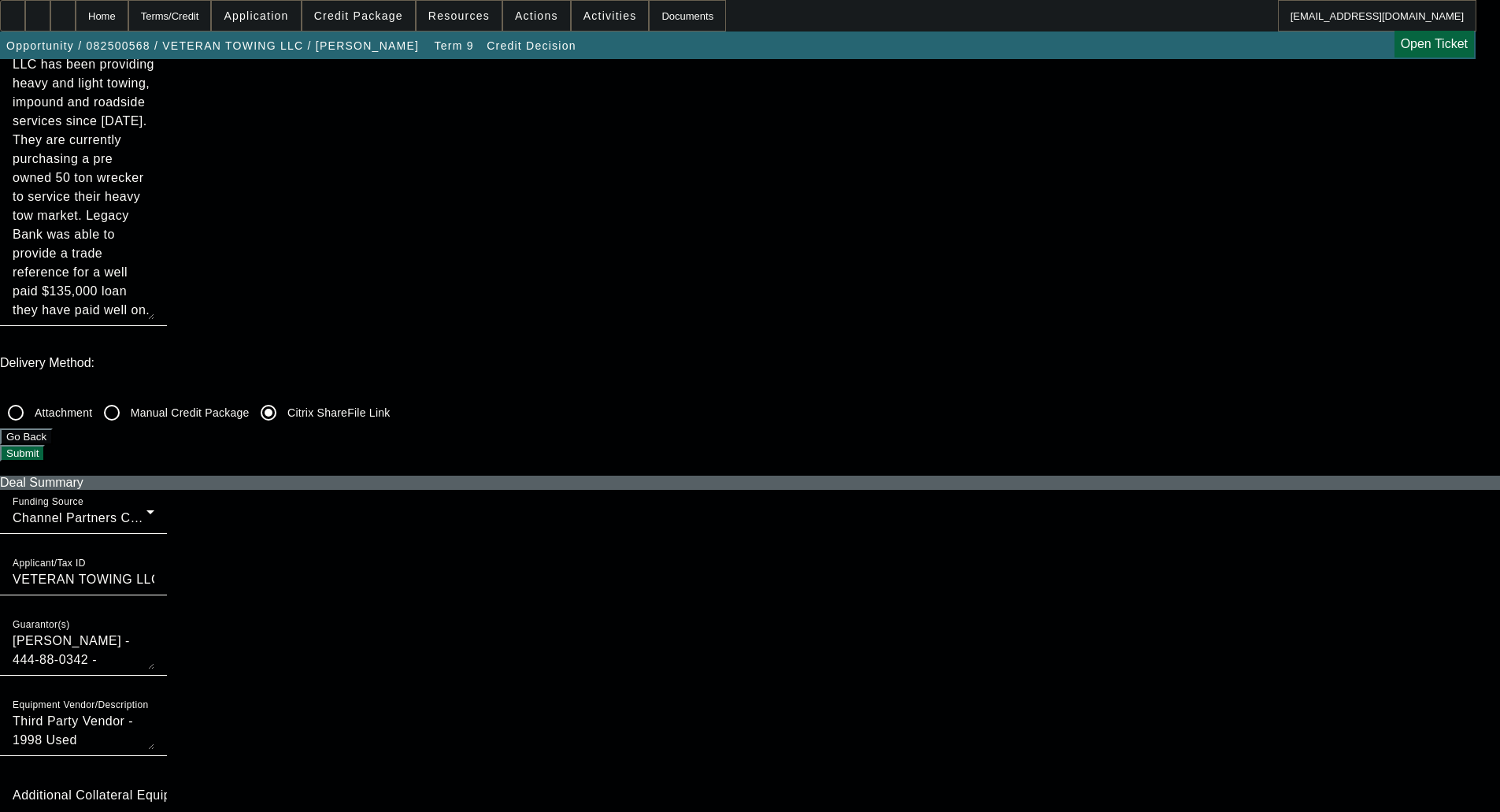
checkbox input "true"
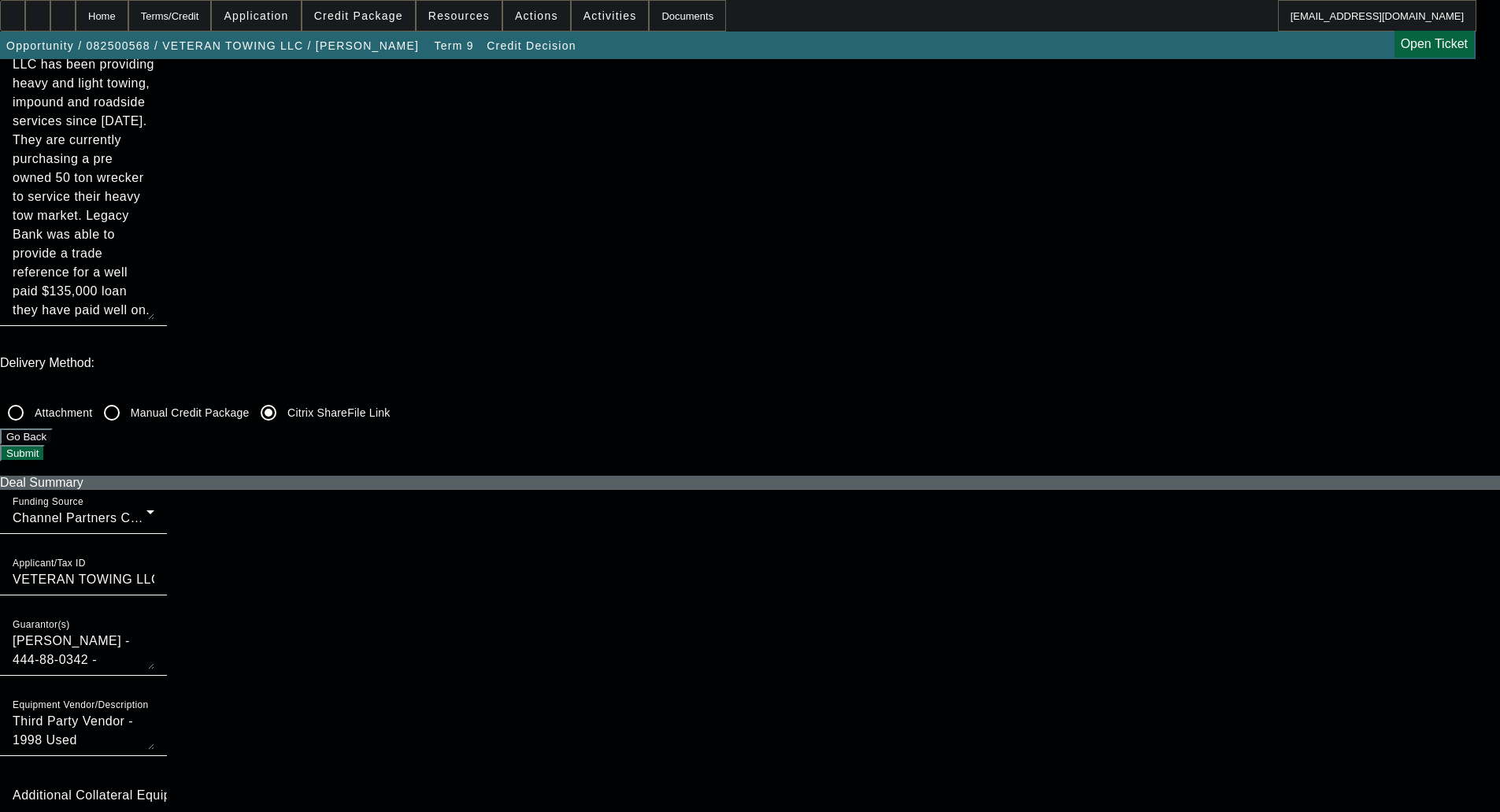
checkbox input "true"
checkbox input "false"
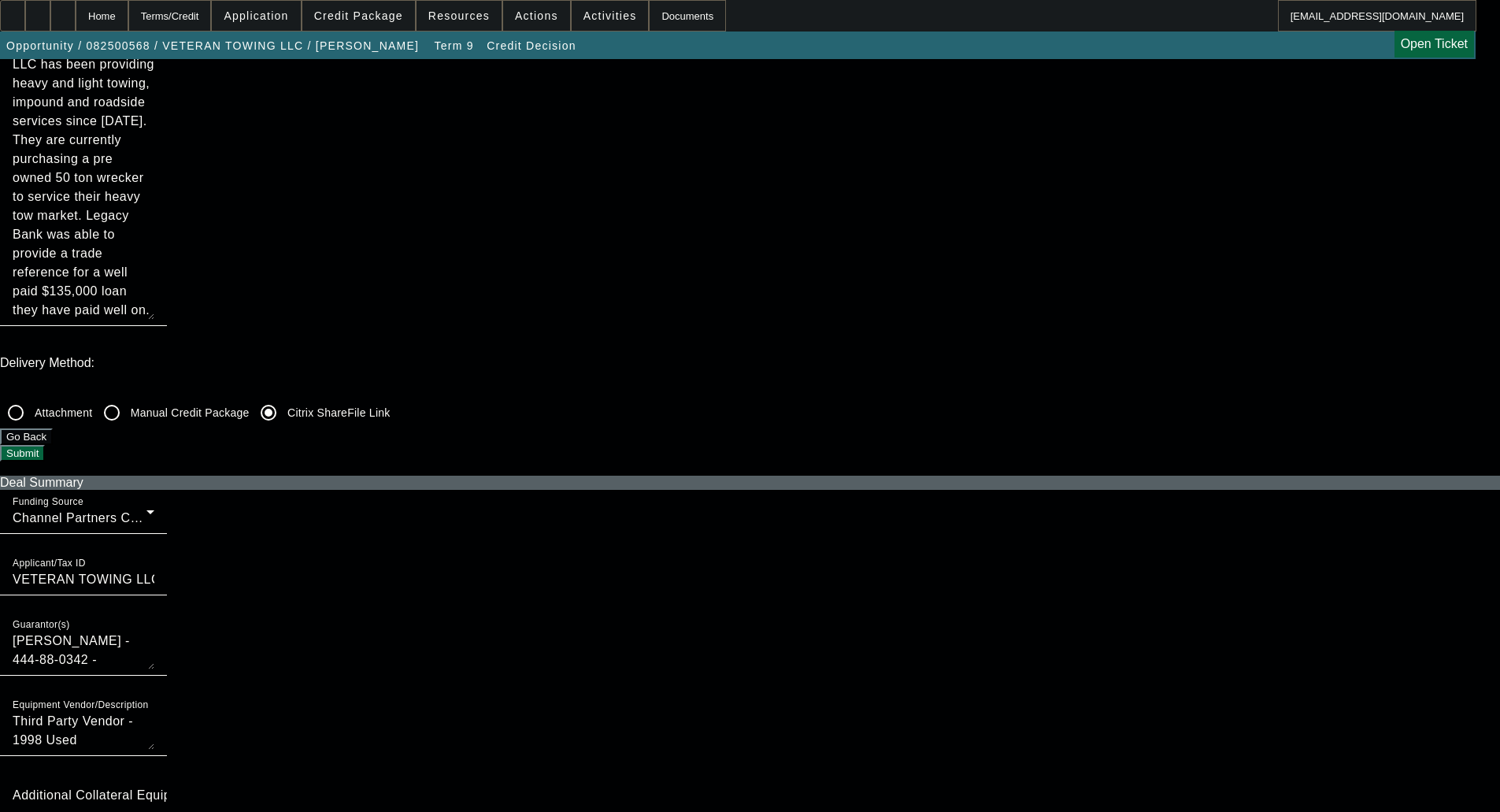
checkbox input "false"
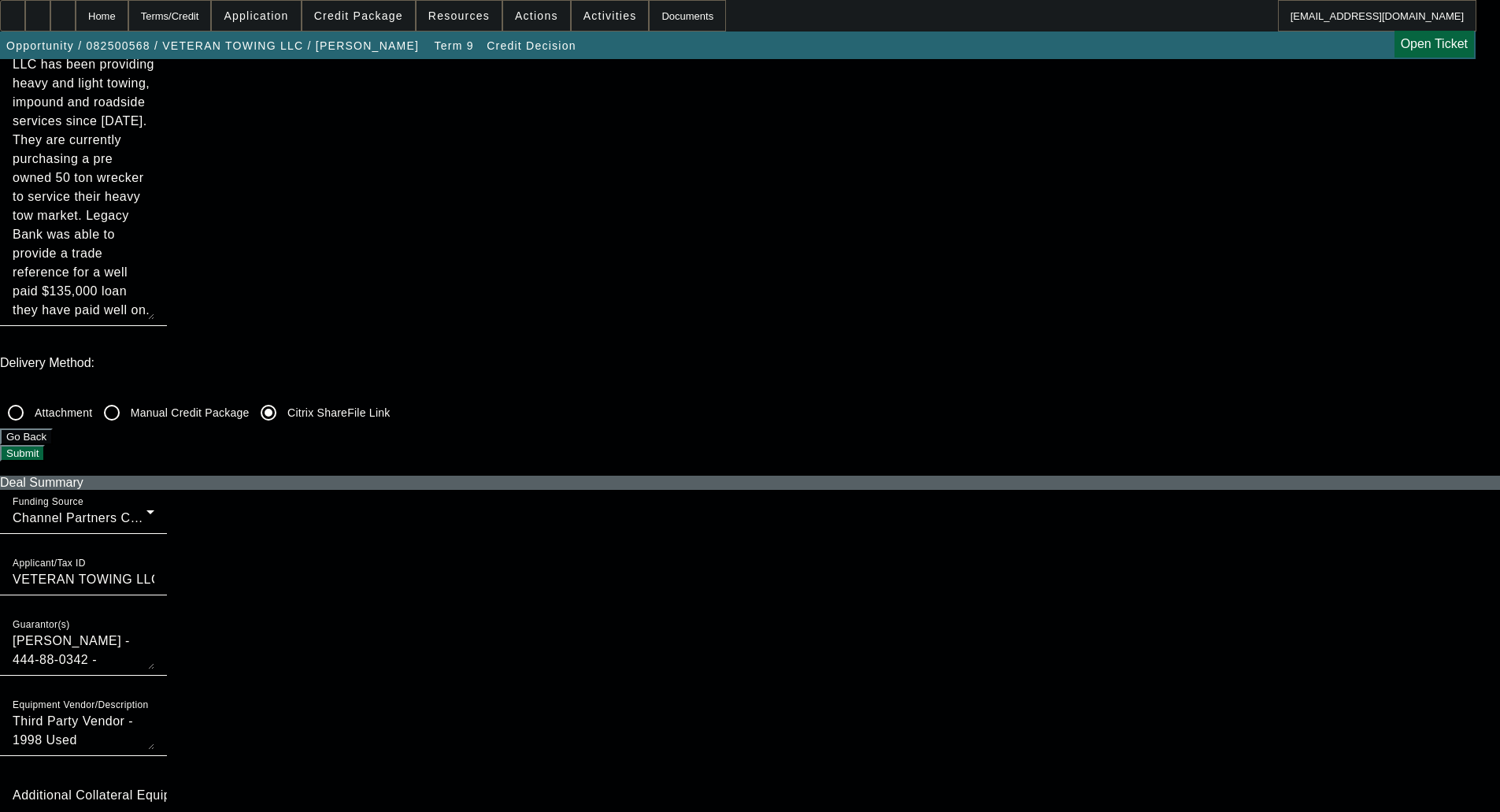
checkbox input "false"
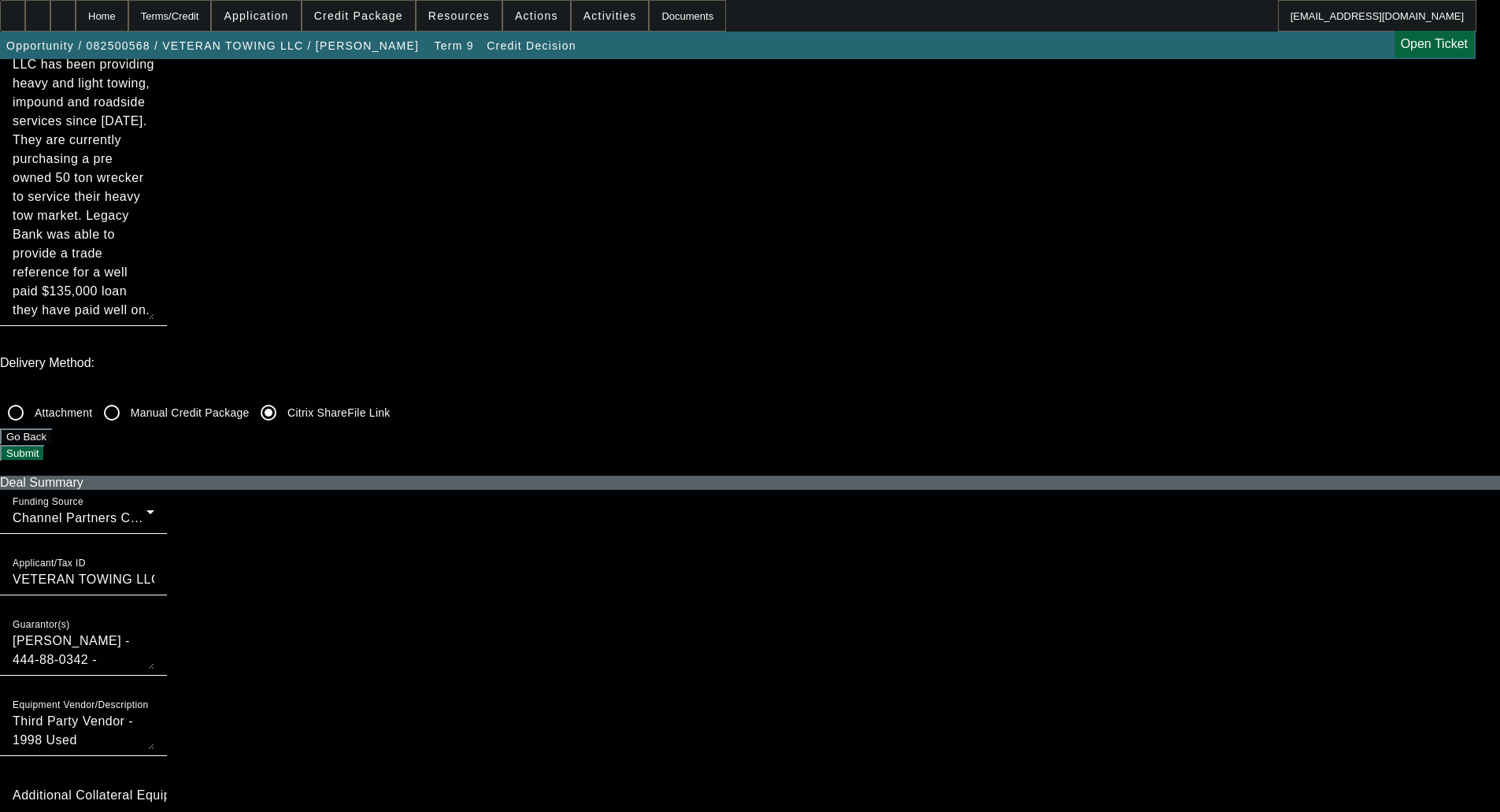
checkbox input "true"
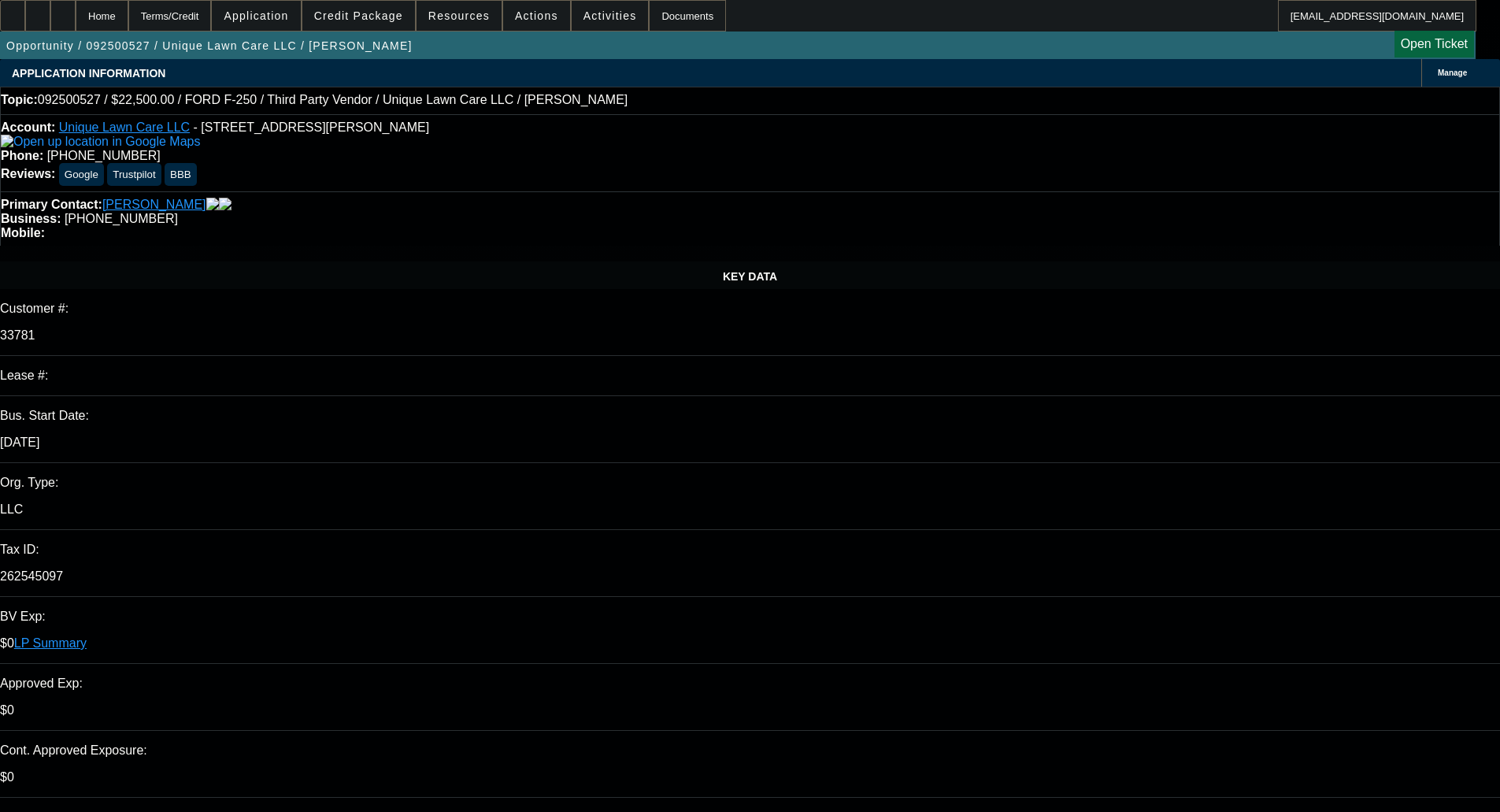
select select "0"
select select "6"
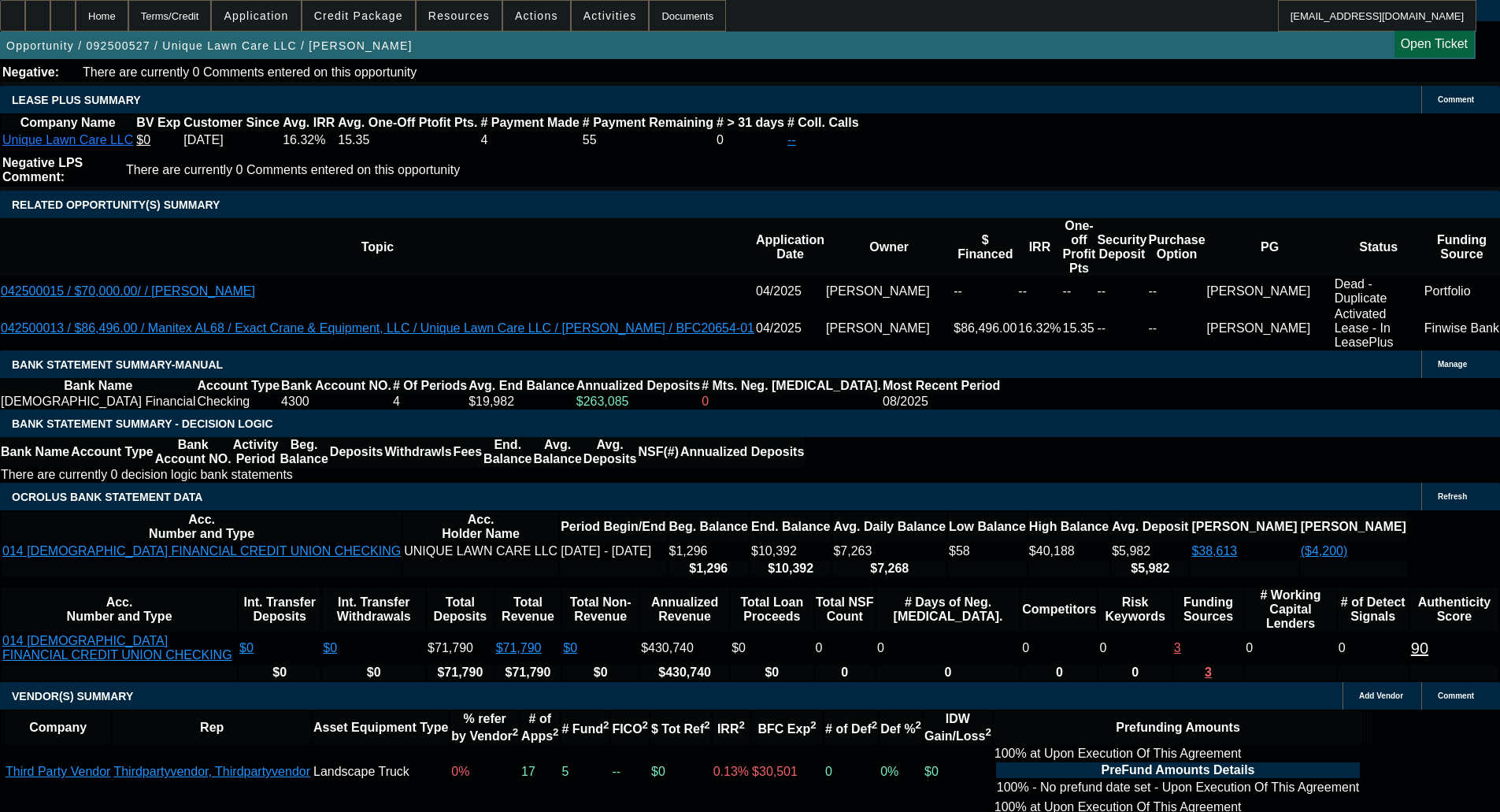
scroll to position [2678, 0]
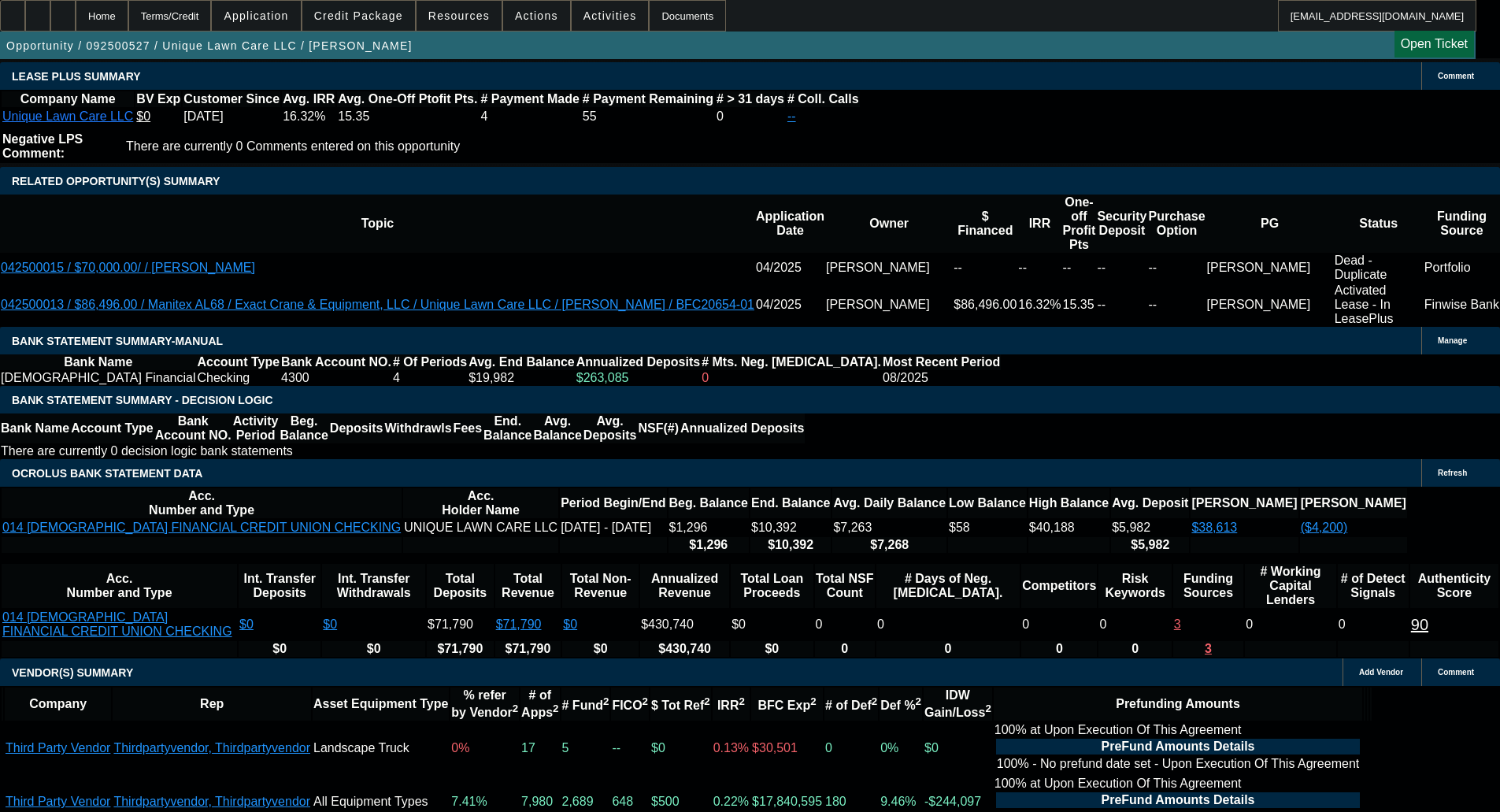
click at [368, 18] on span "Credit Package" at bounding box center [359, 15] width 89 height 13
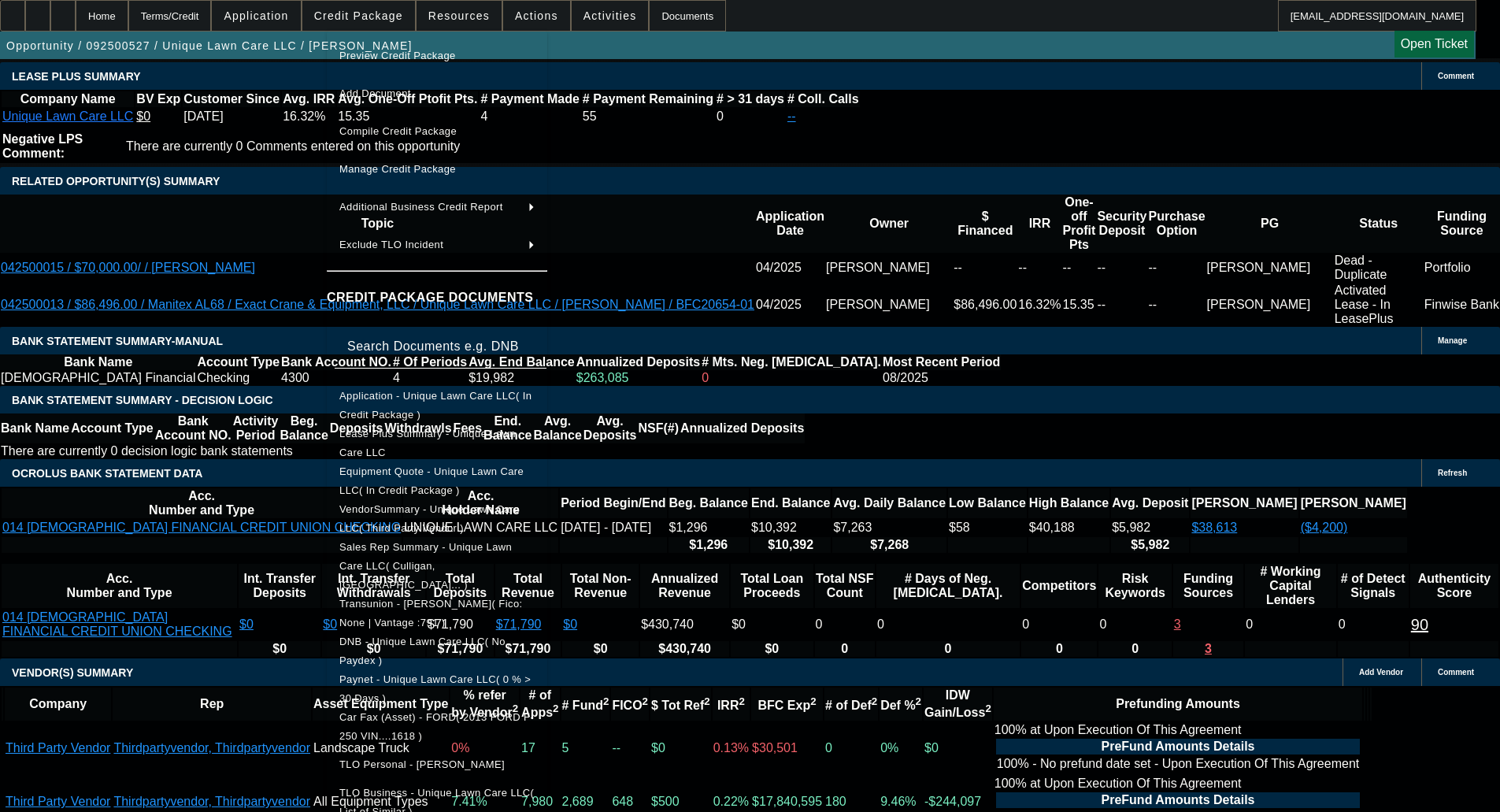
click at [405, 57] on span "Preview Credit Package" at bounding box center [398, 56] width 116 height 12
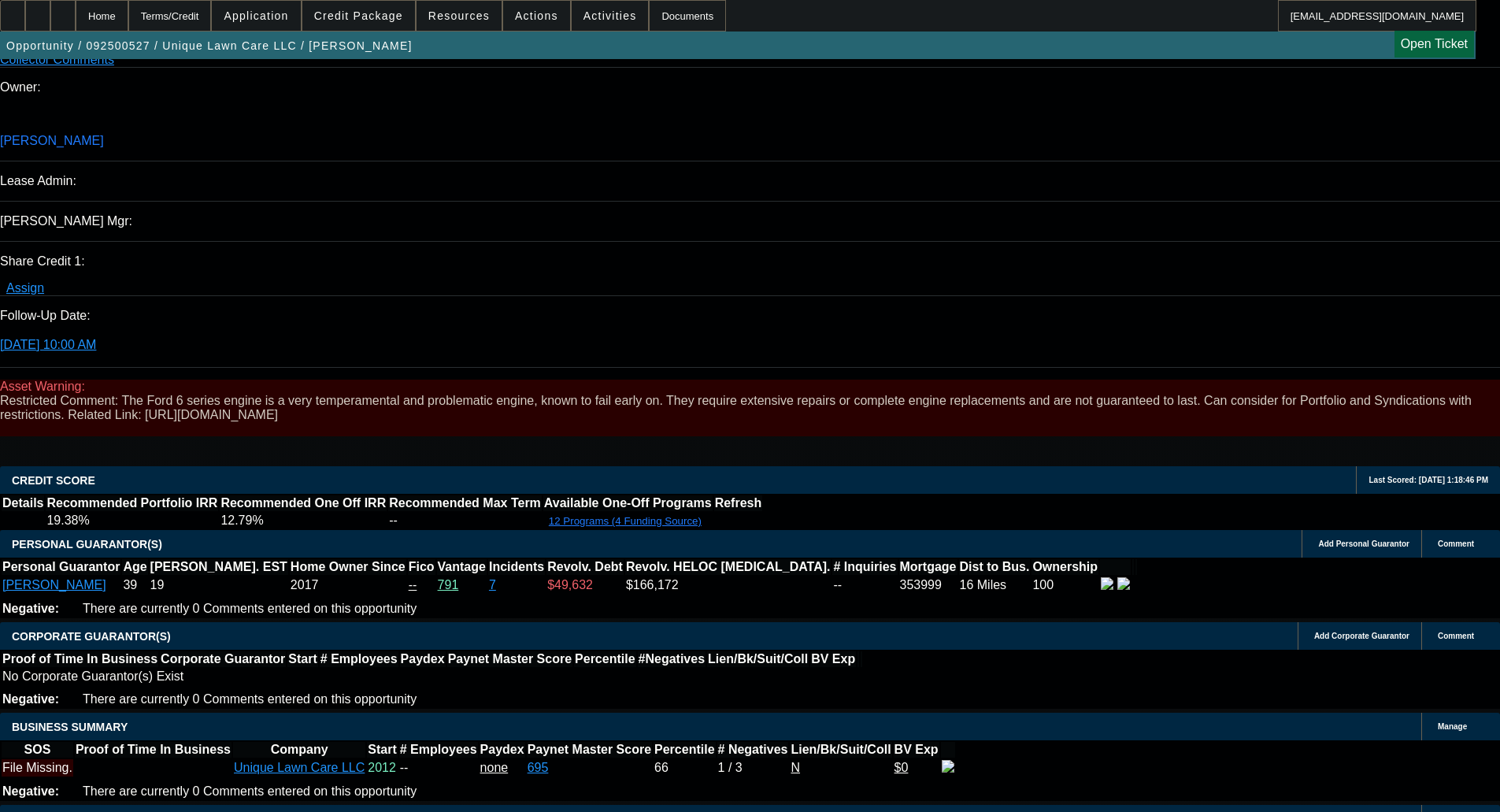
scroll to position [1816, 0]
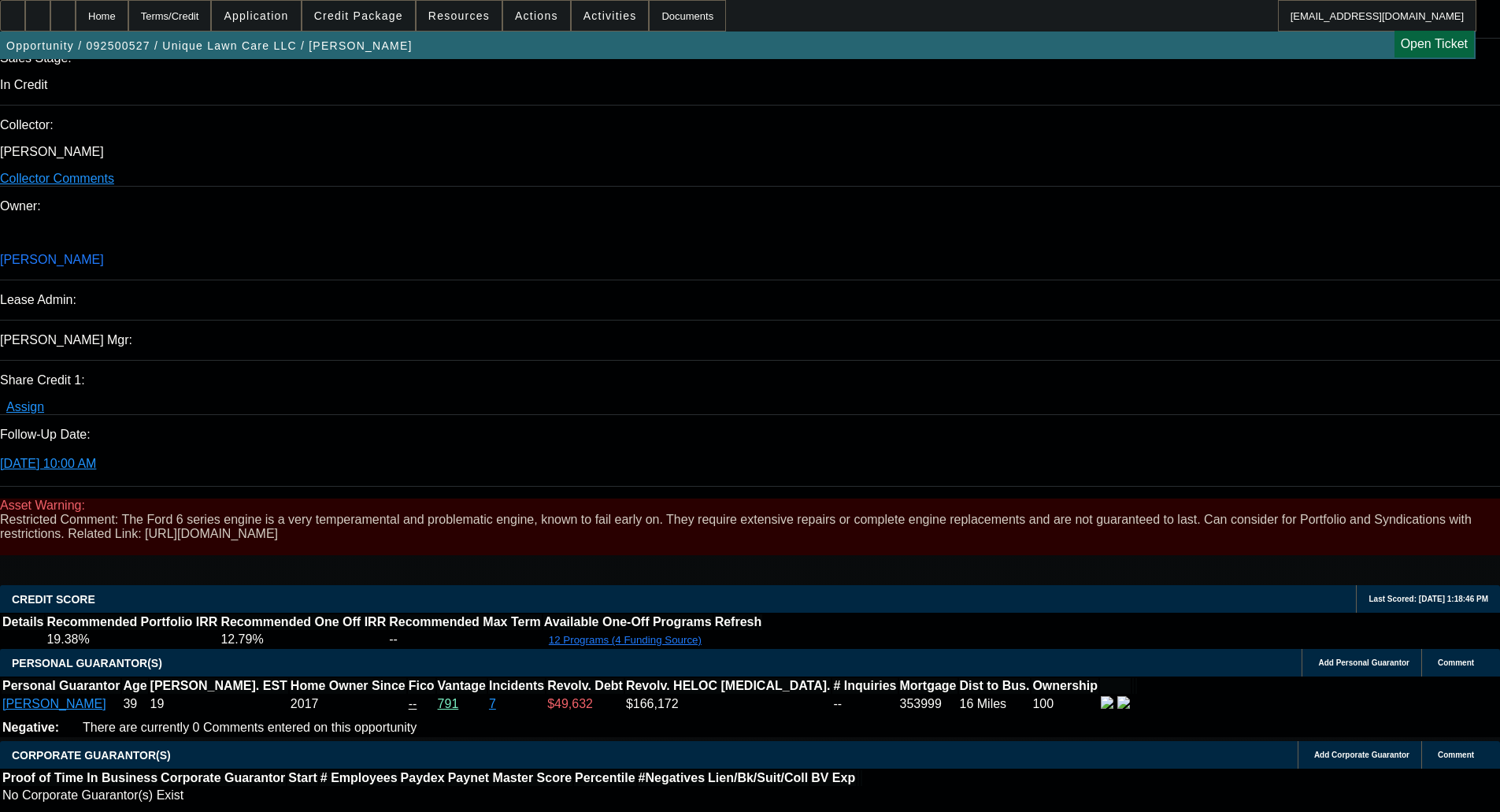
click at [356, 13] on span "Credit Package" at bounding box center [359, 15] width 89 height 13
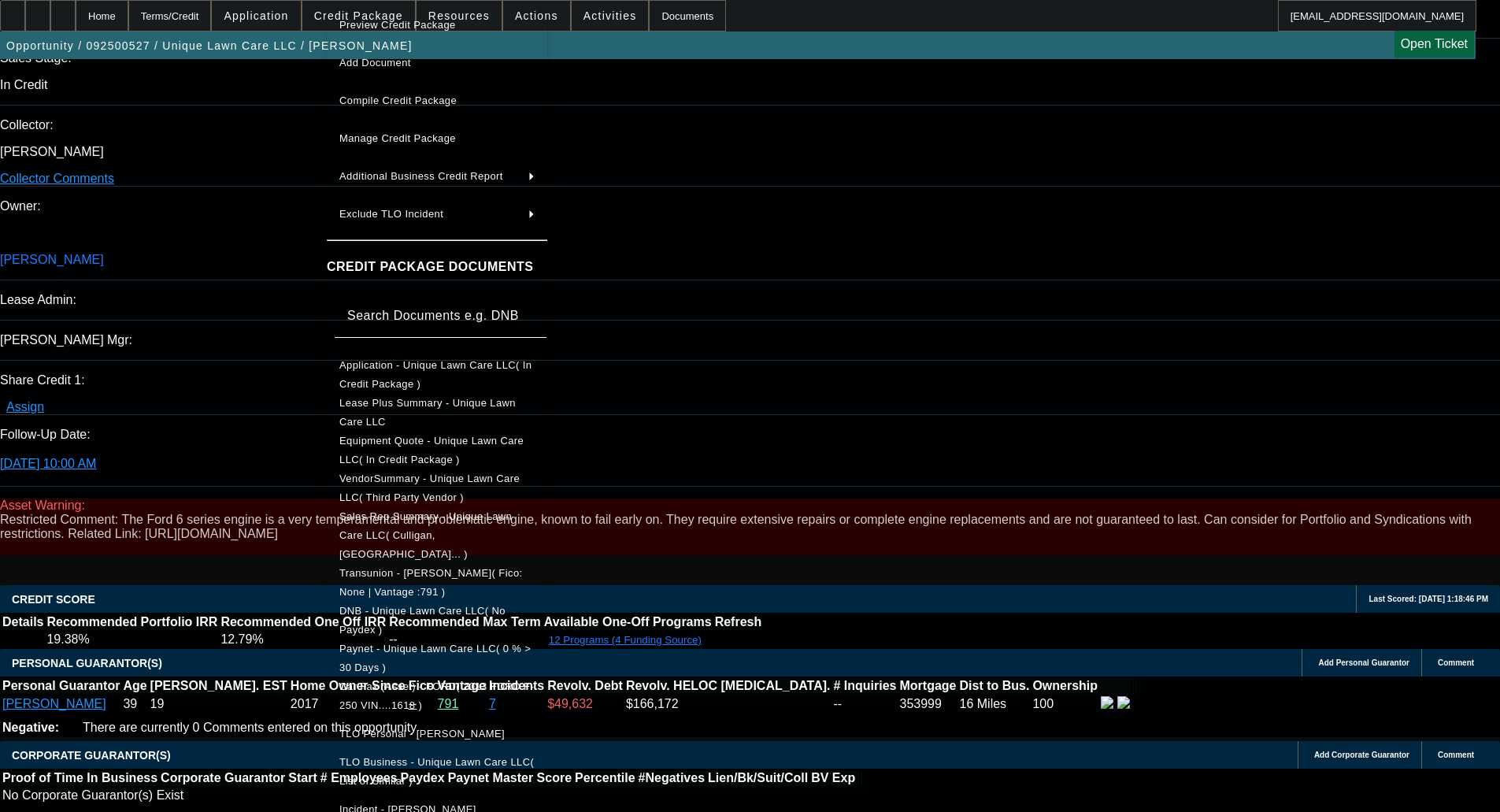
click at [415, 432] on button "Equipment Quote - Unique Lawn Care LLC( In Credit Package )" at bounding box center [438, 450] width 221 height 38
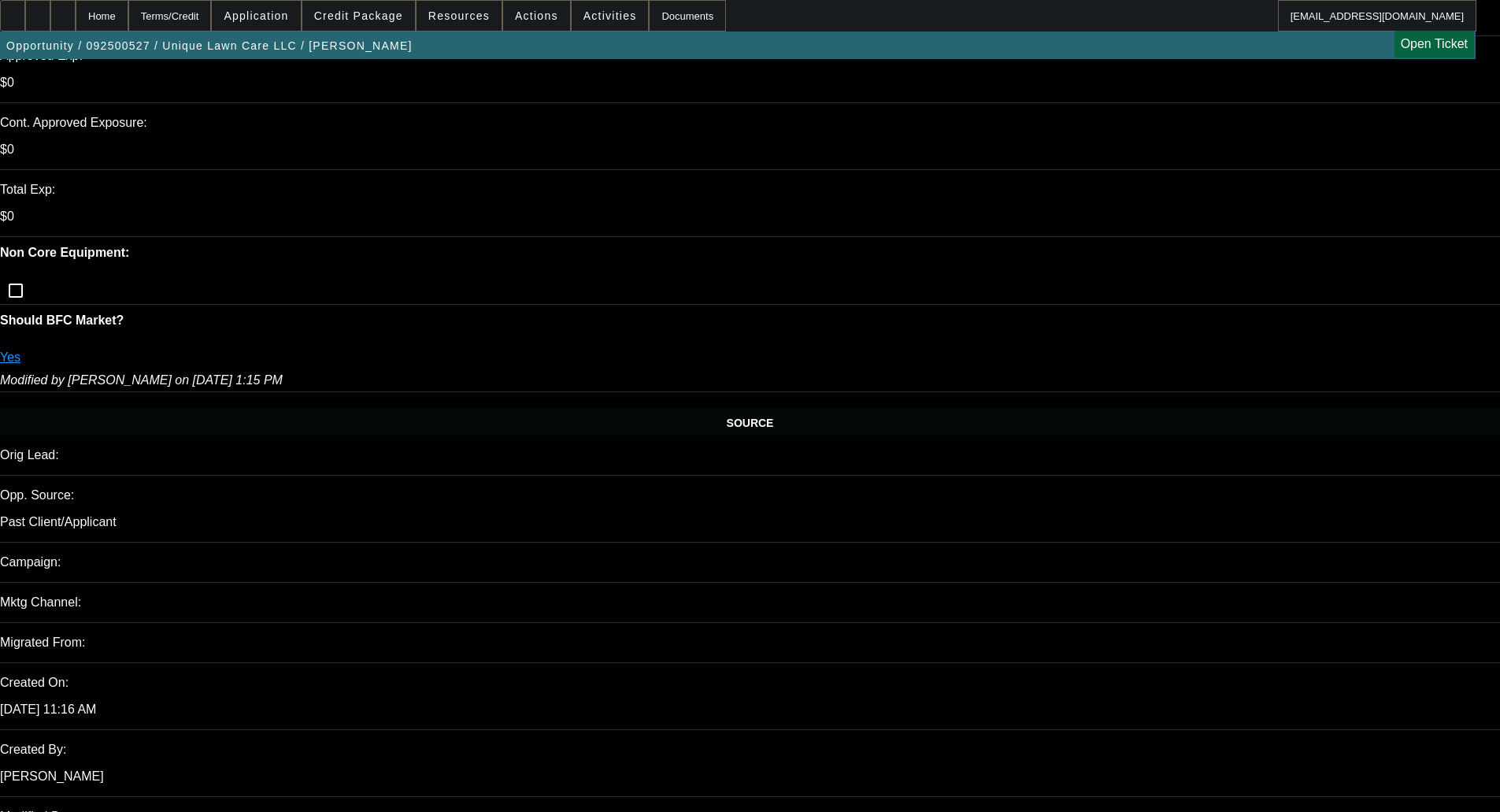
scroll to position [635, 0]
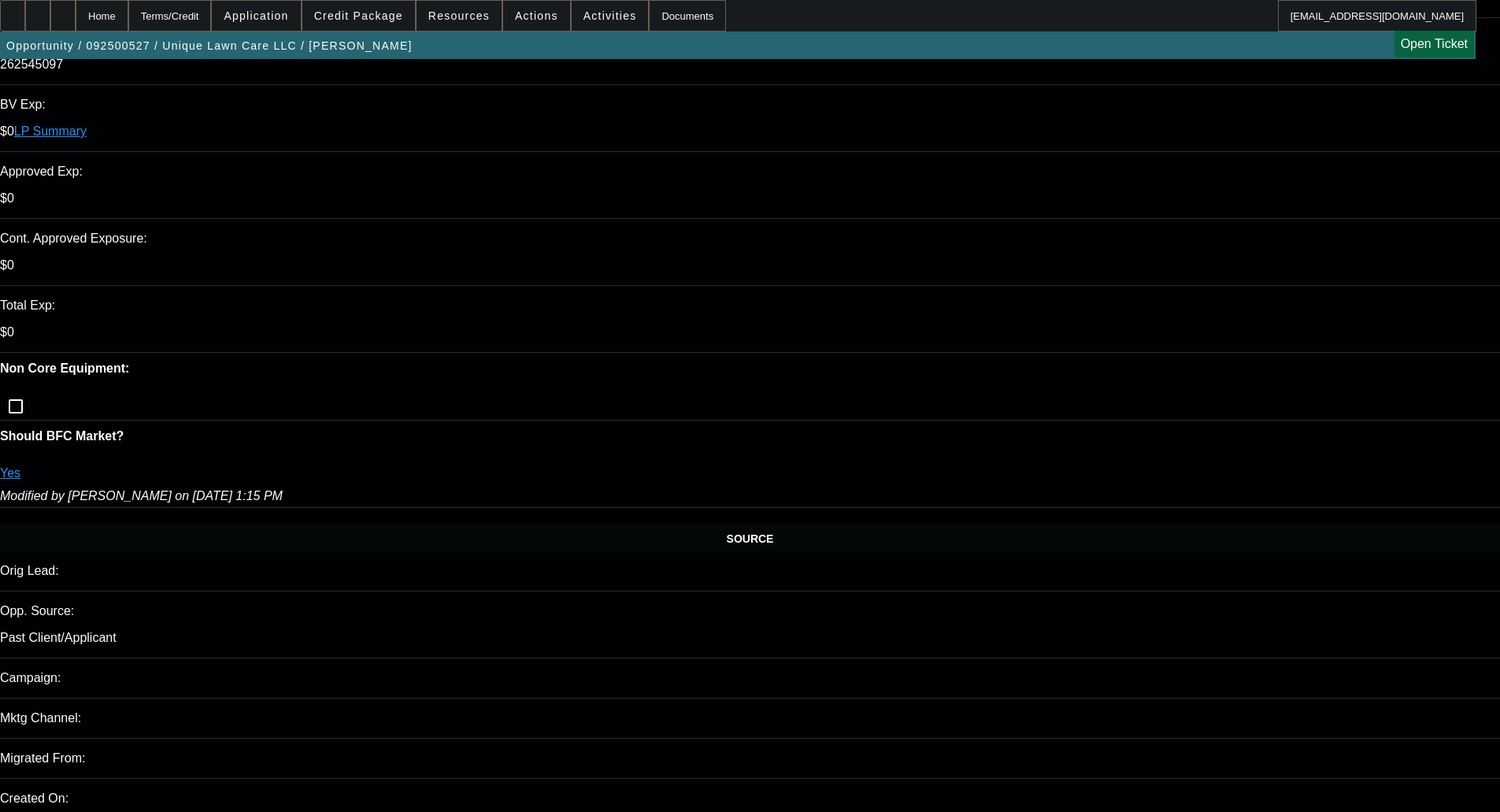
scroll to position [713, 0]
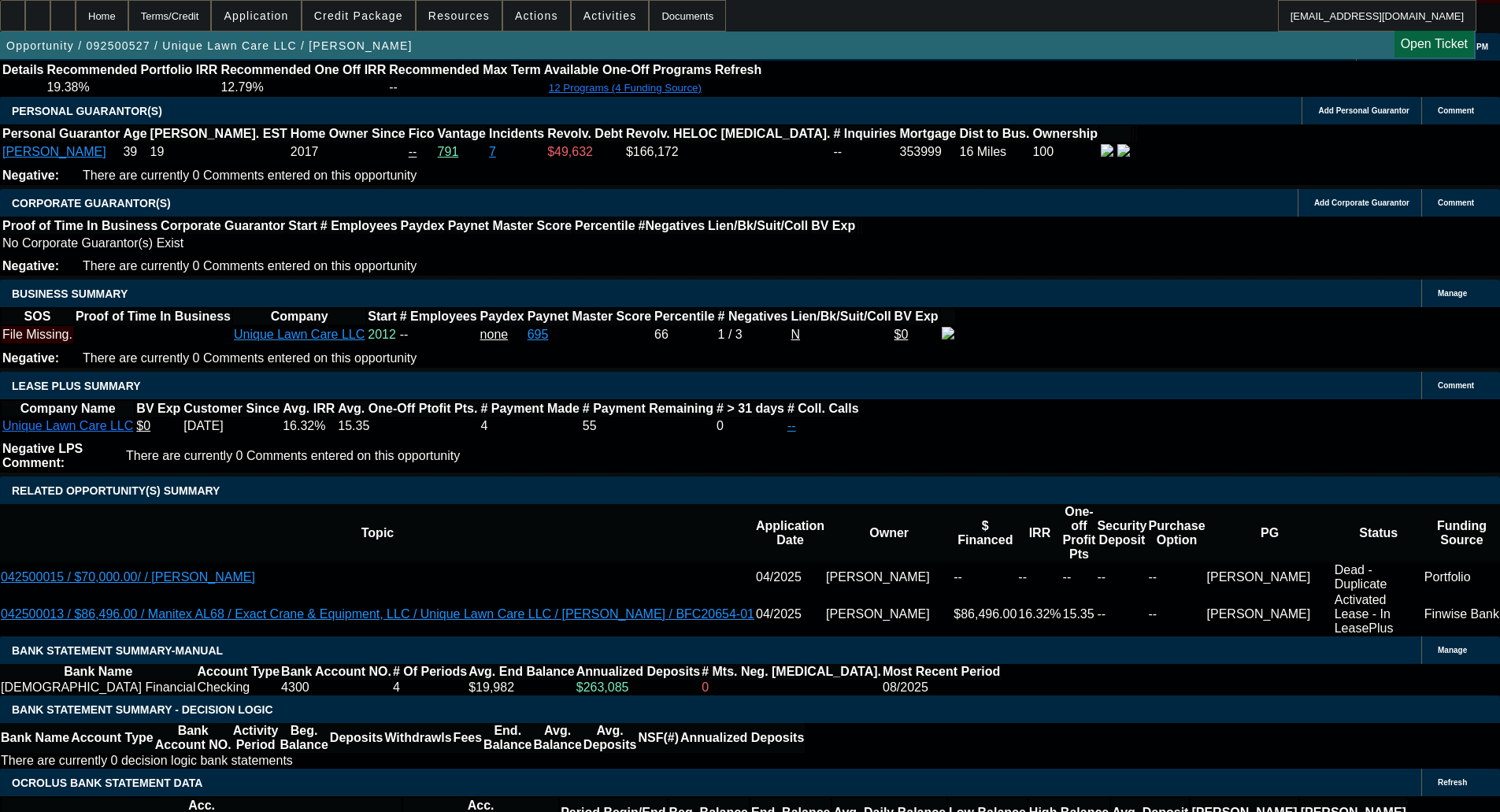
scroll to position [2368, 0]
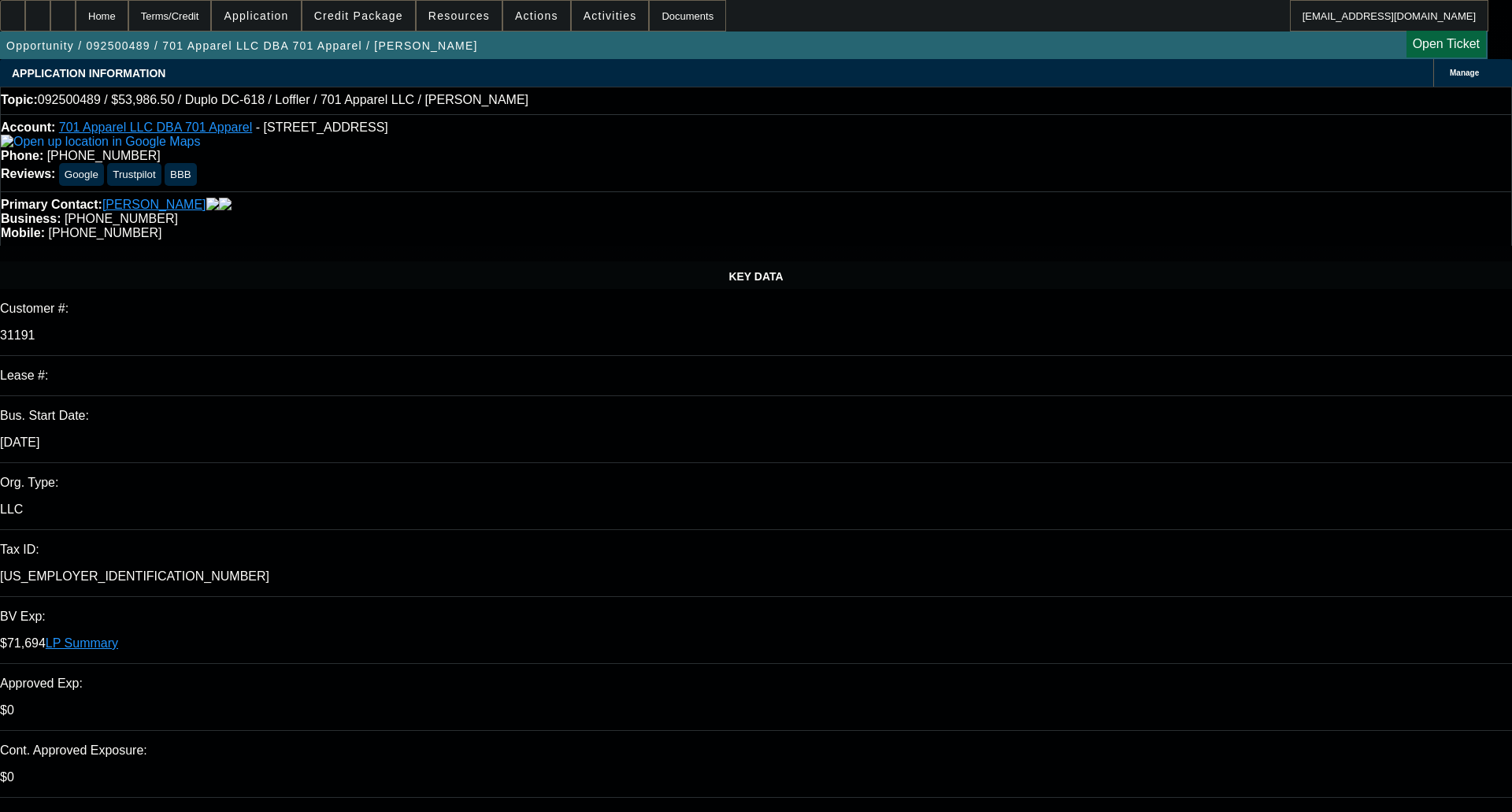
select select "0"
select select "6"
select select "0"
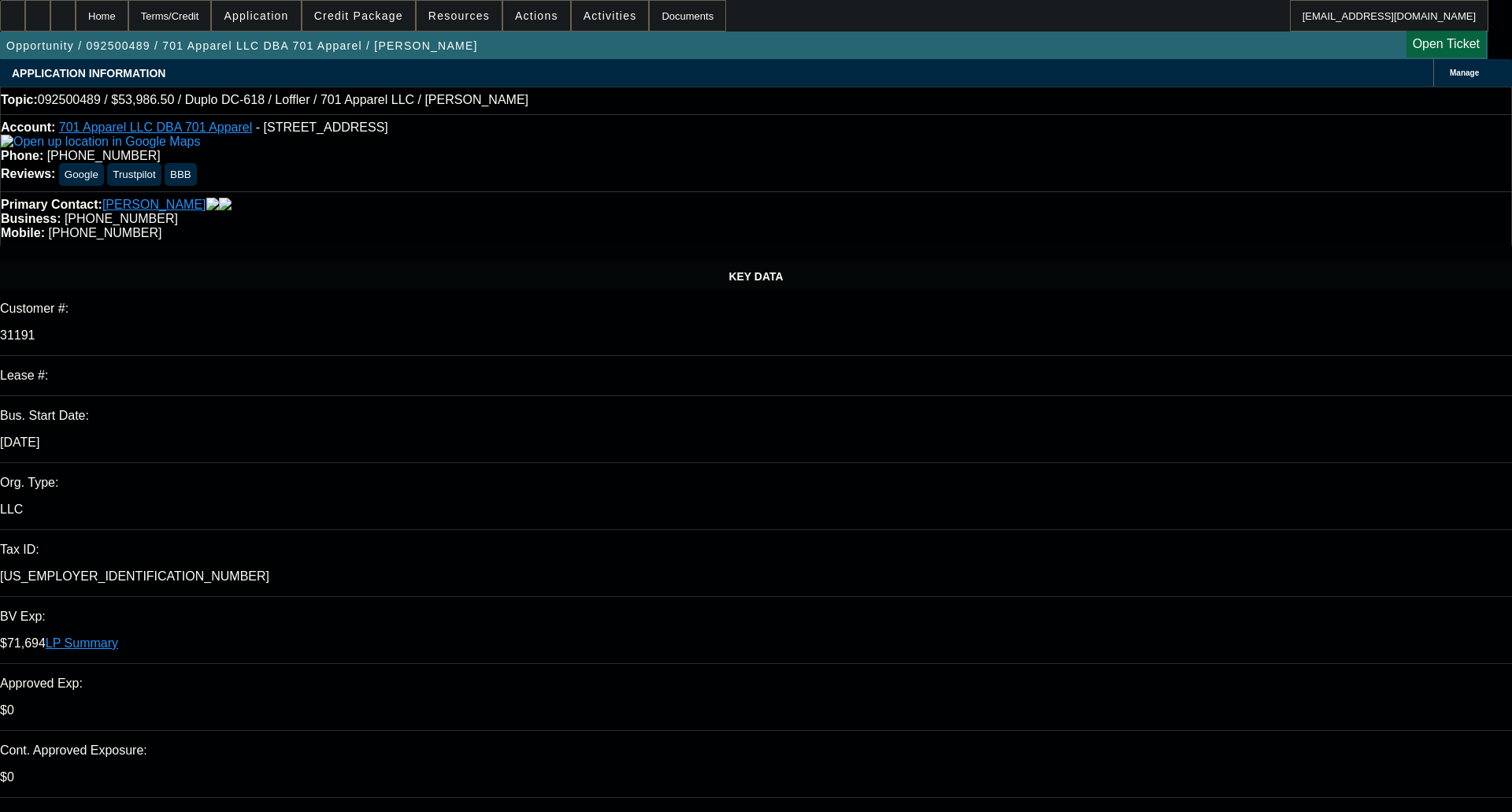
select select "0"
select select "6"
select select "0"
select select "2"
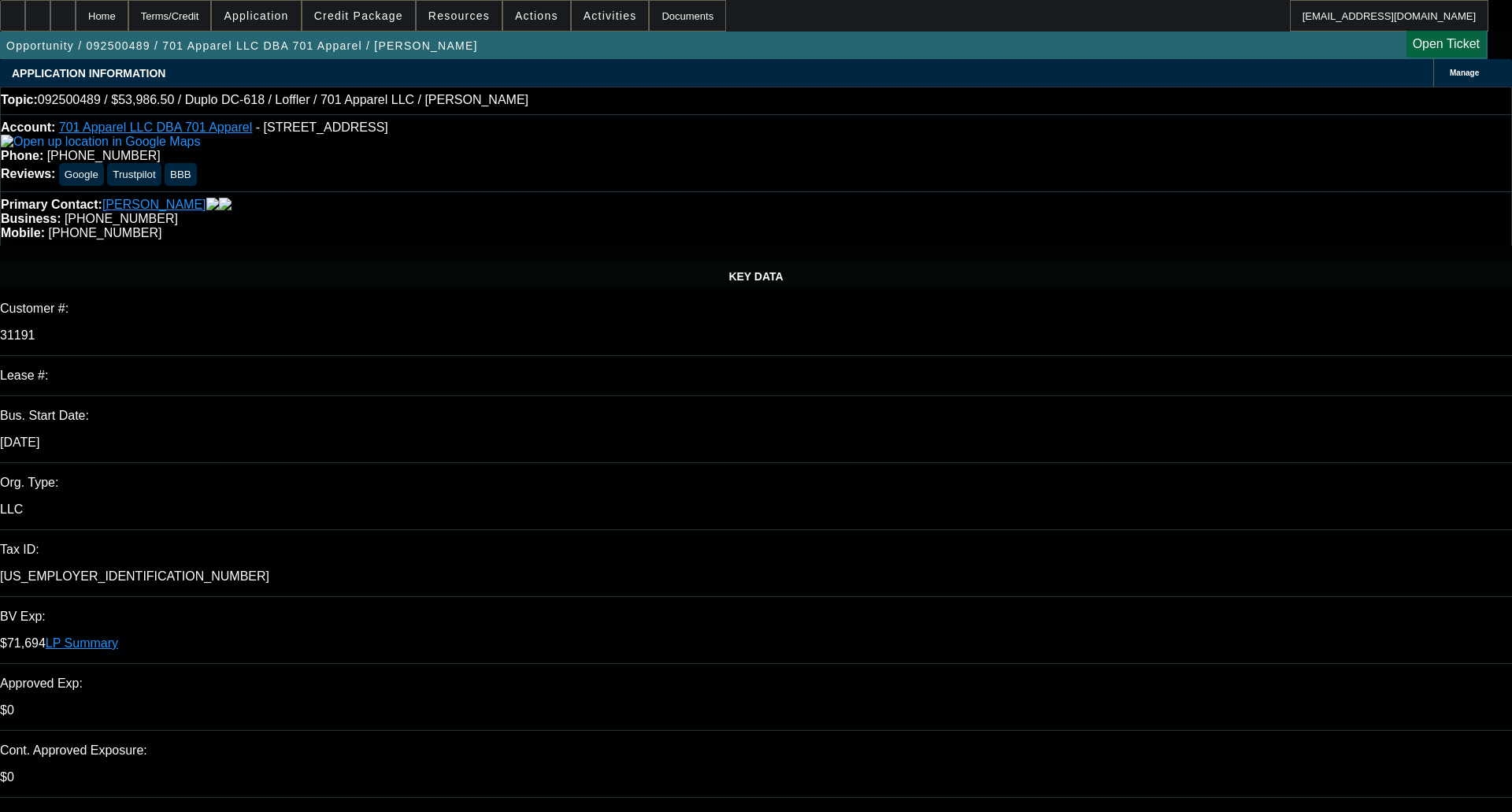
select select "2"
select select "0"
select select "6"
select select "0"
select select "2"
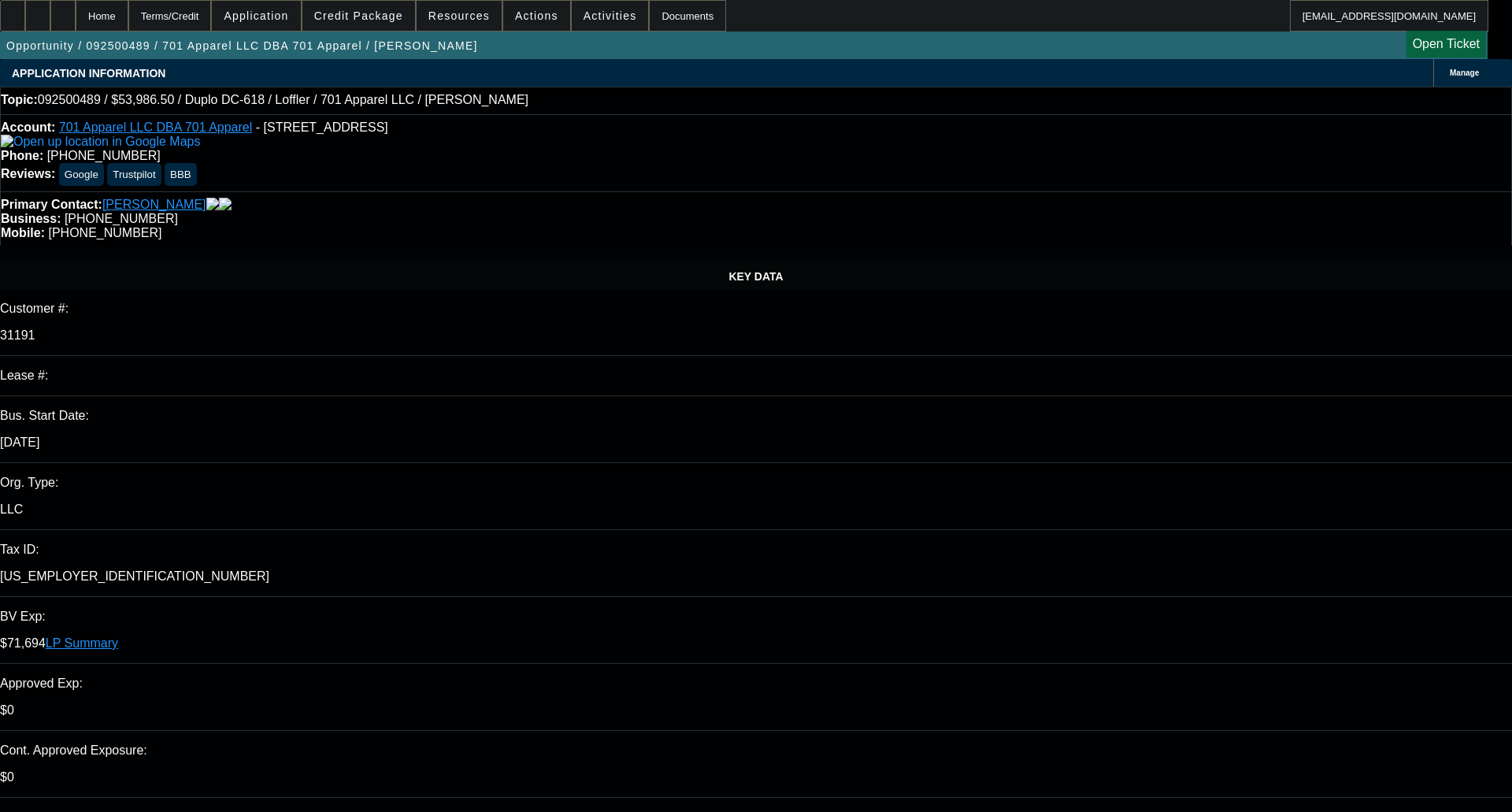
select select "2"
select select "0"
select select "6"
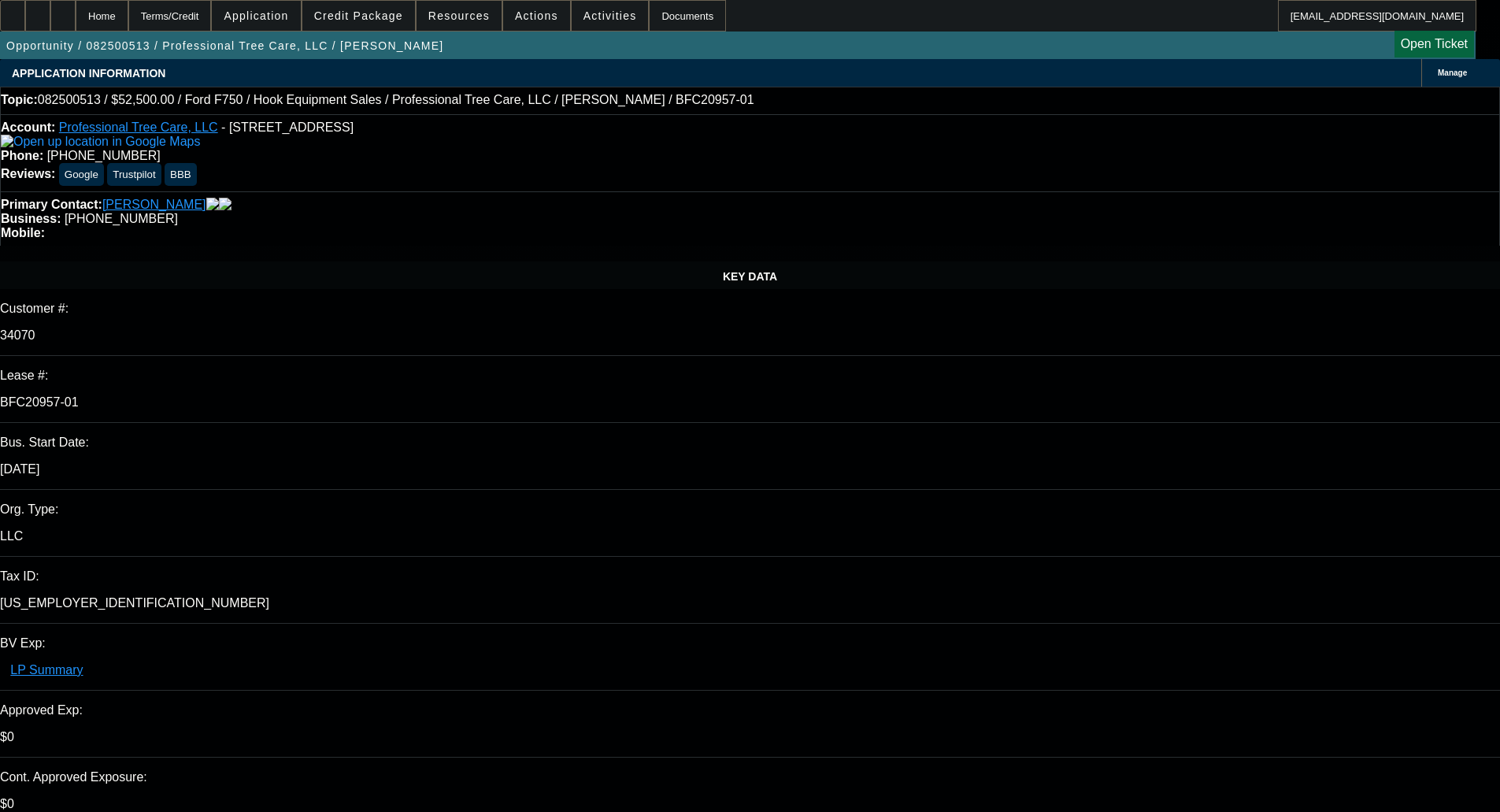
select select "0"
select select "6"
select select "0"
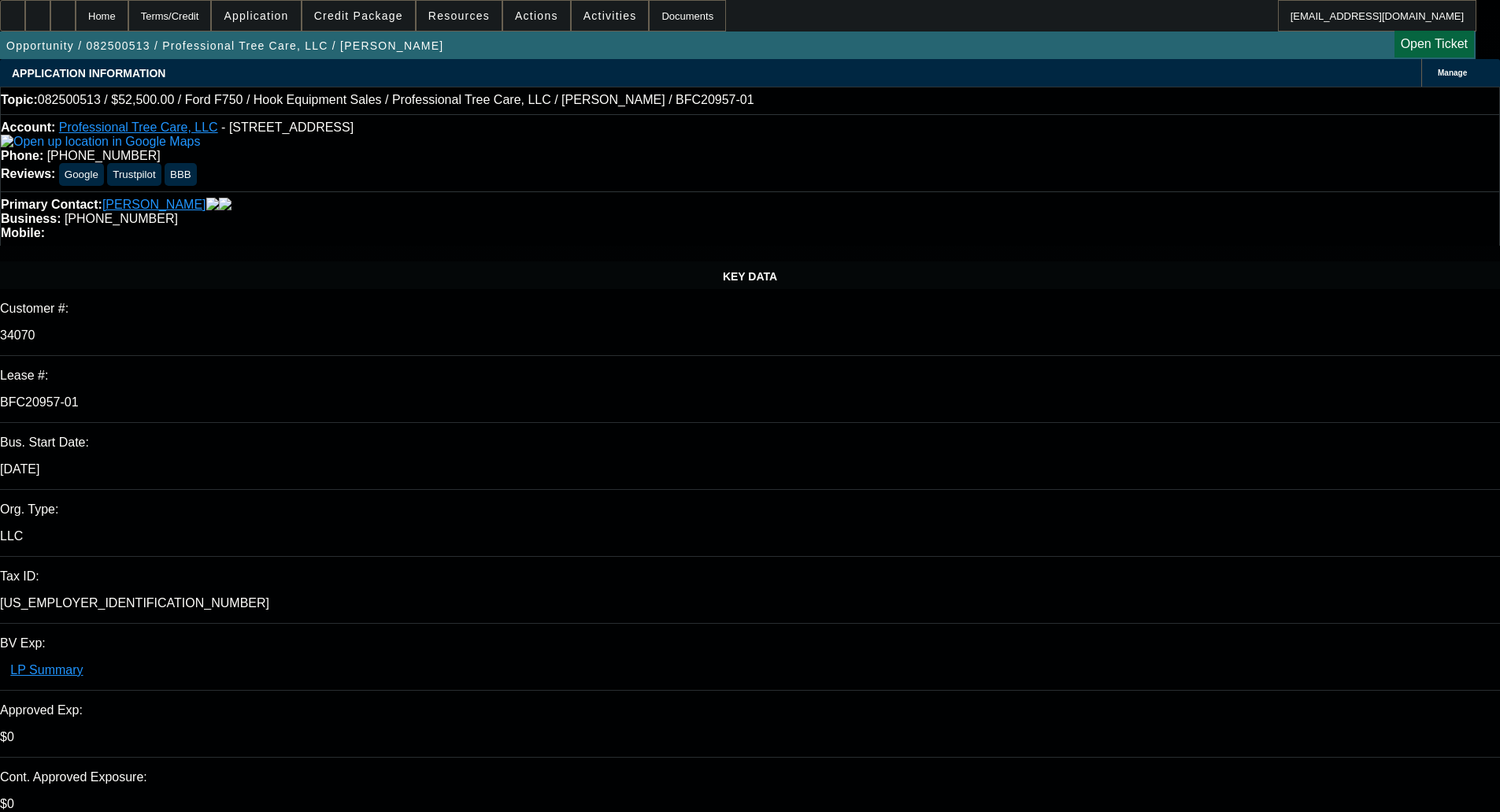
select select "0"
select select "6"
select select "0"
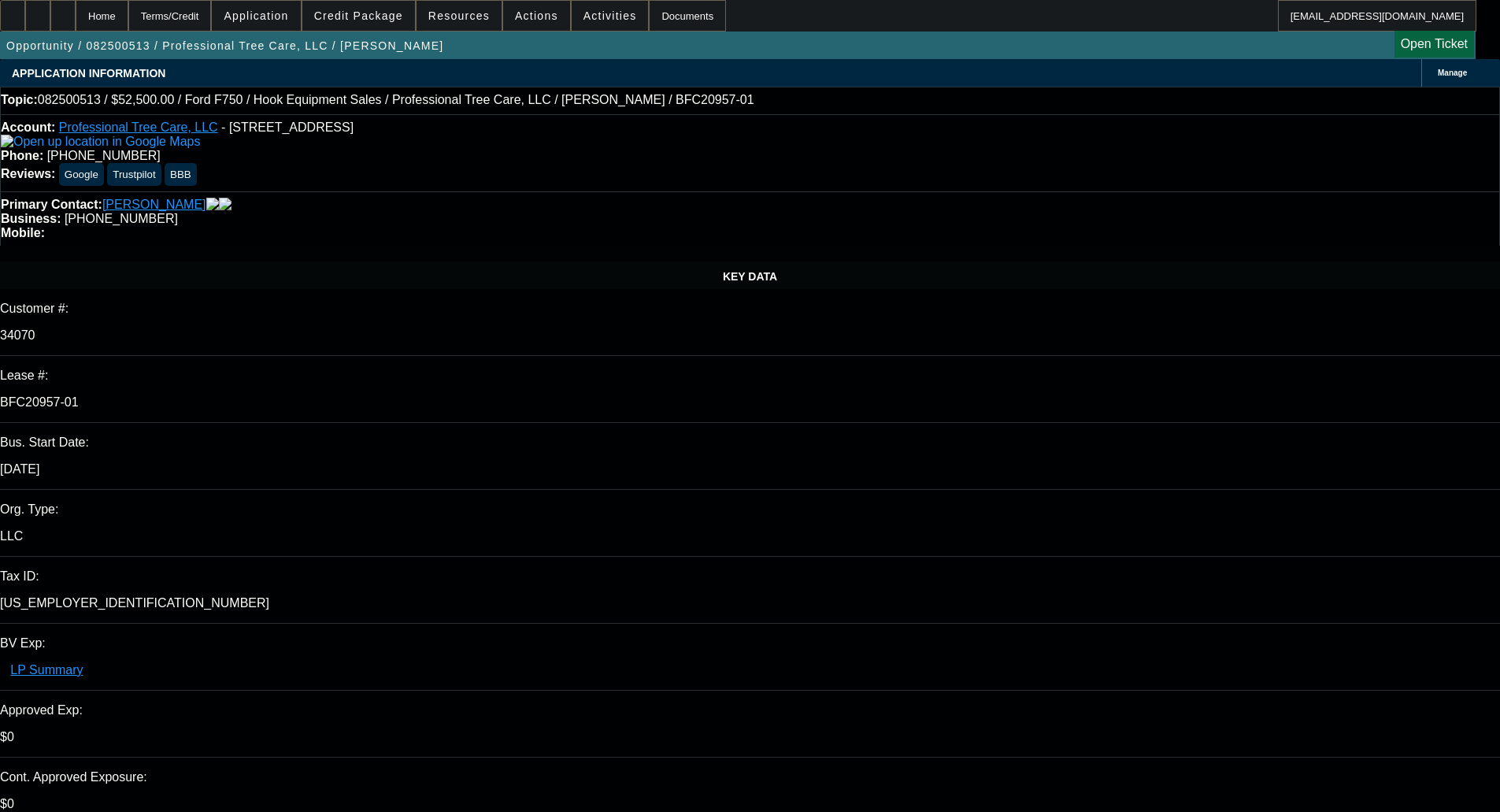
select select "0"
select select "6"
select select "0"
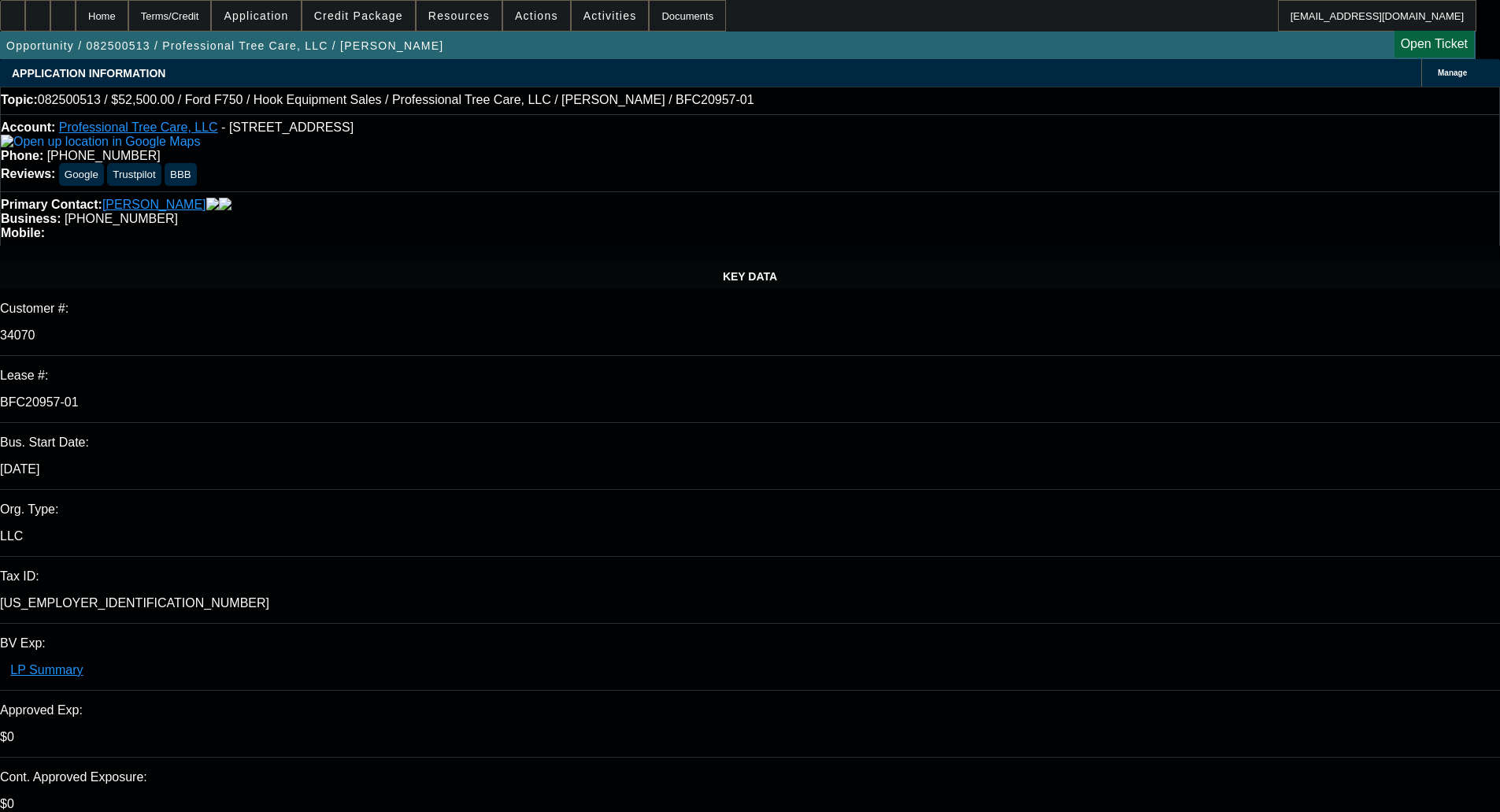
select select "6"
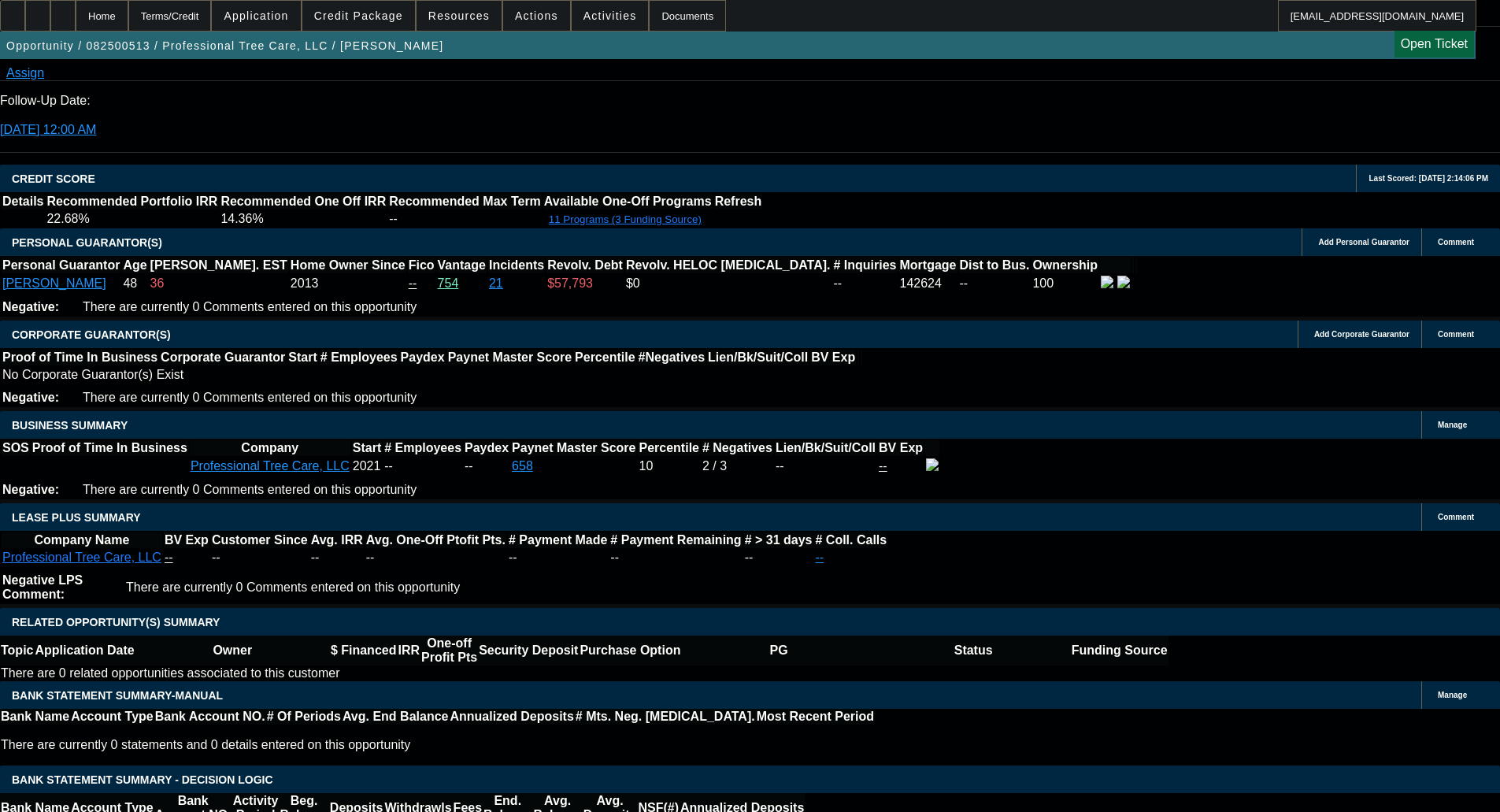
scroll to position [2205, 0]
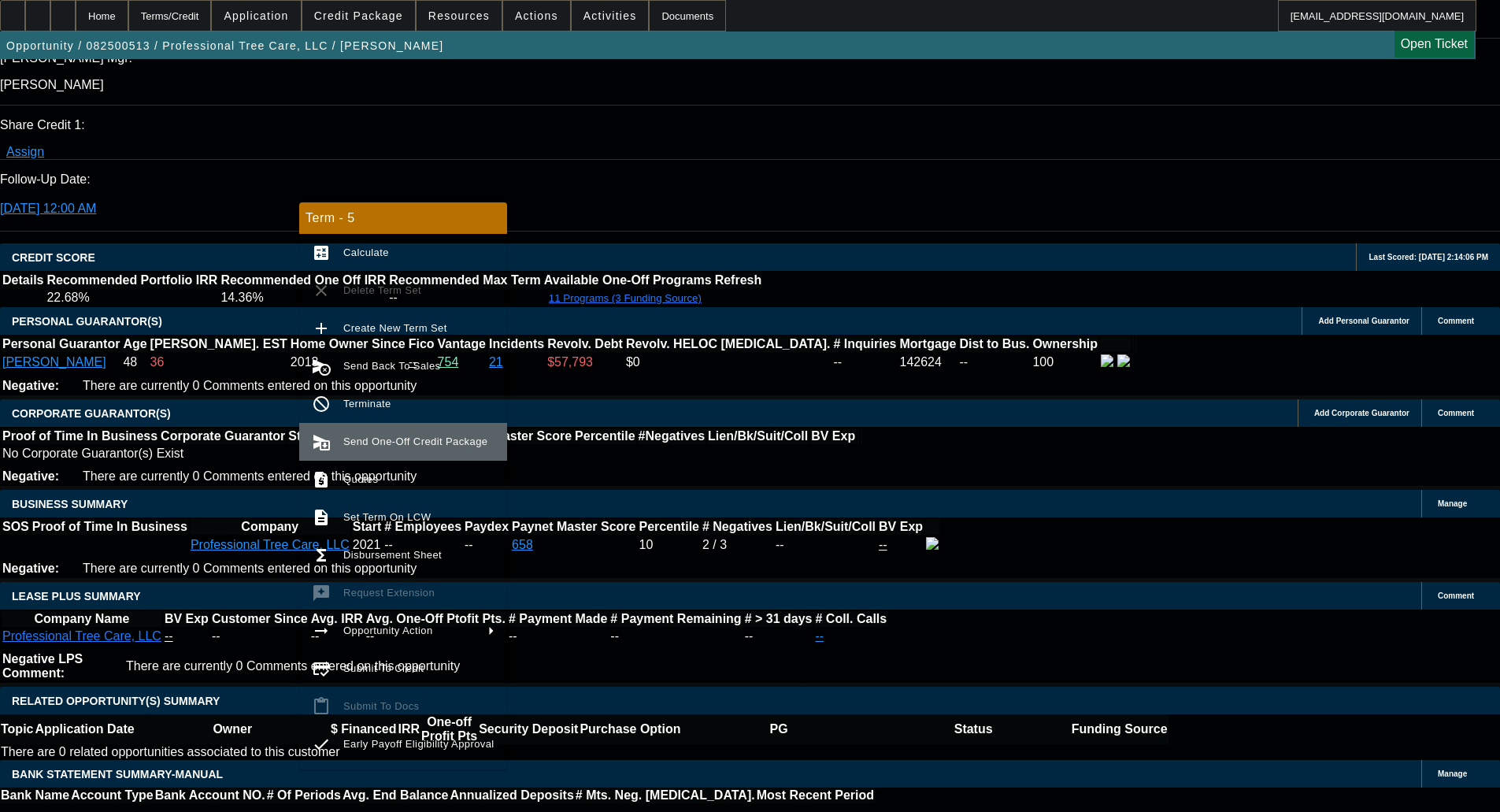
click at [382, 435] on span "Send One-Off Credit Package" at bounding box center [415, 441] width 144 height 12
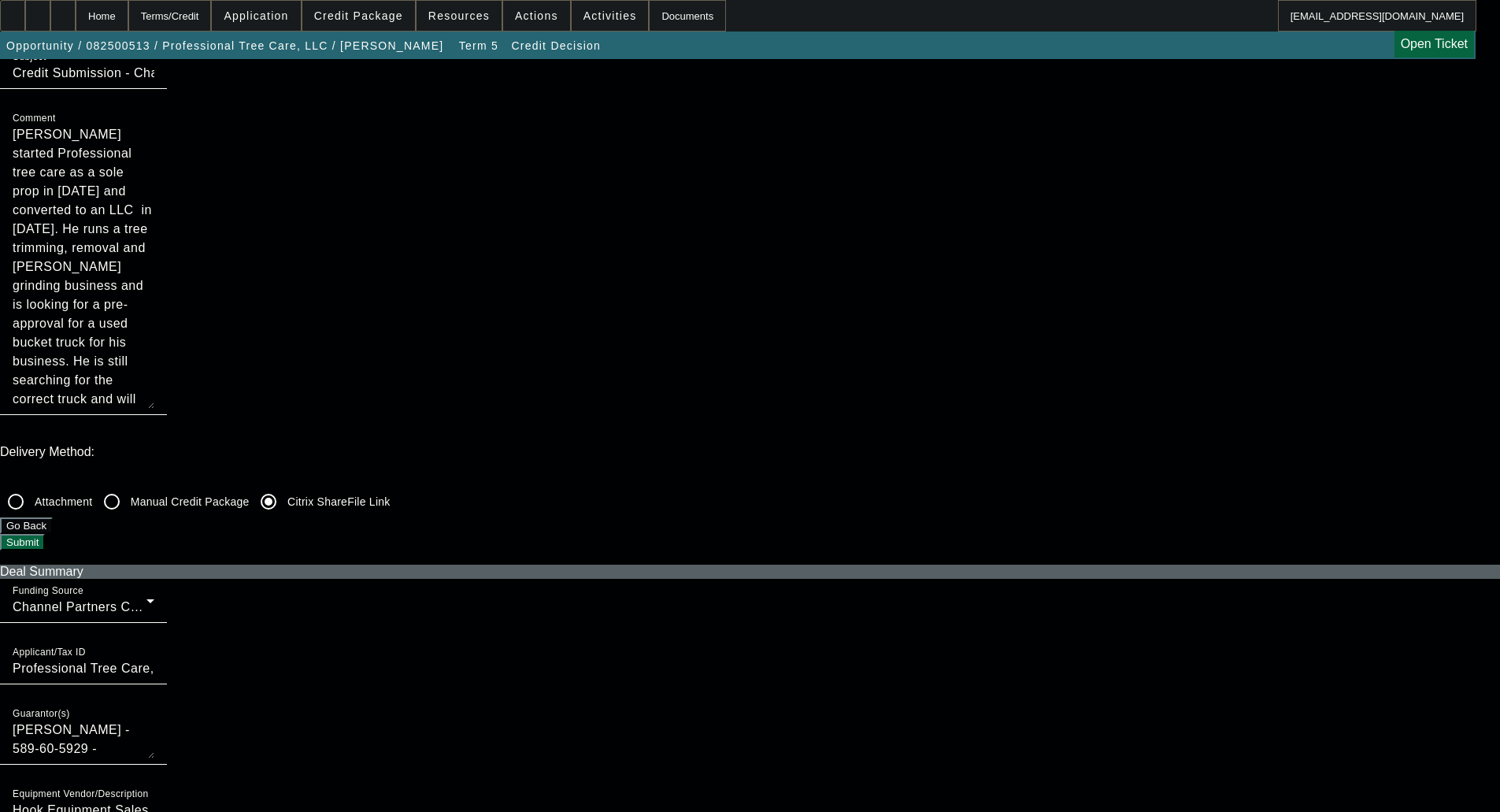
scroll to position [315, 0]
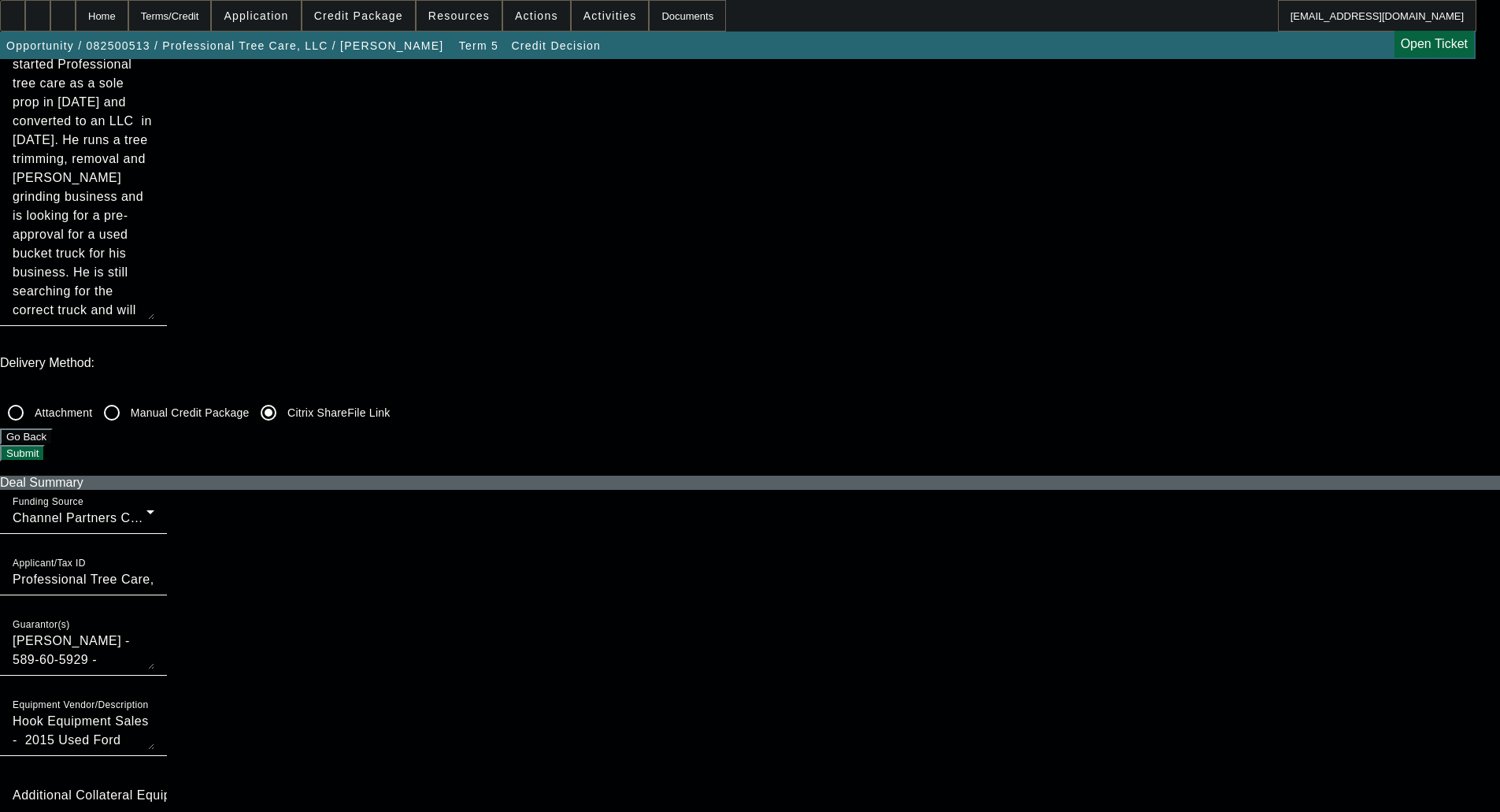
checkbox input "true"
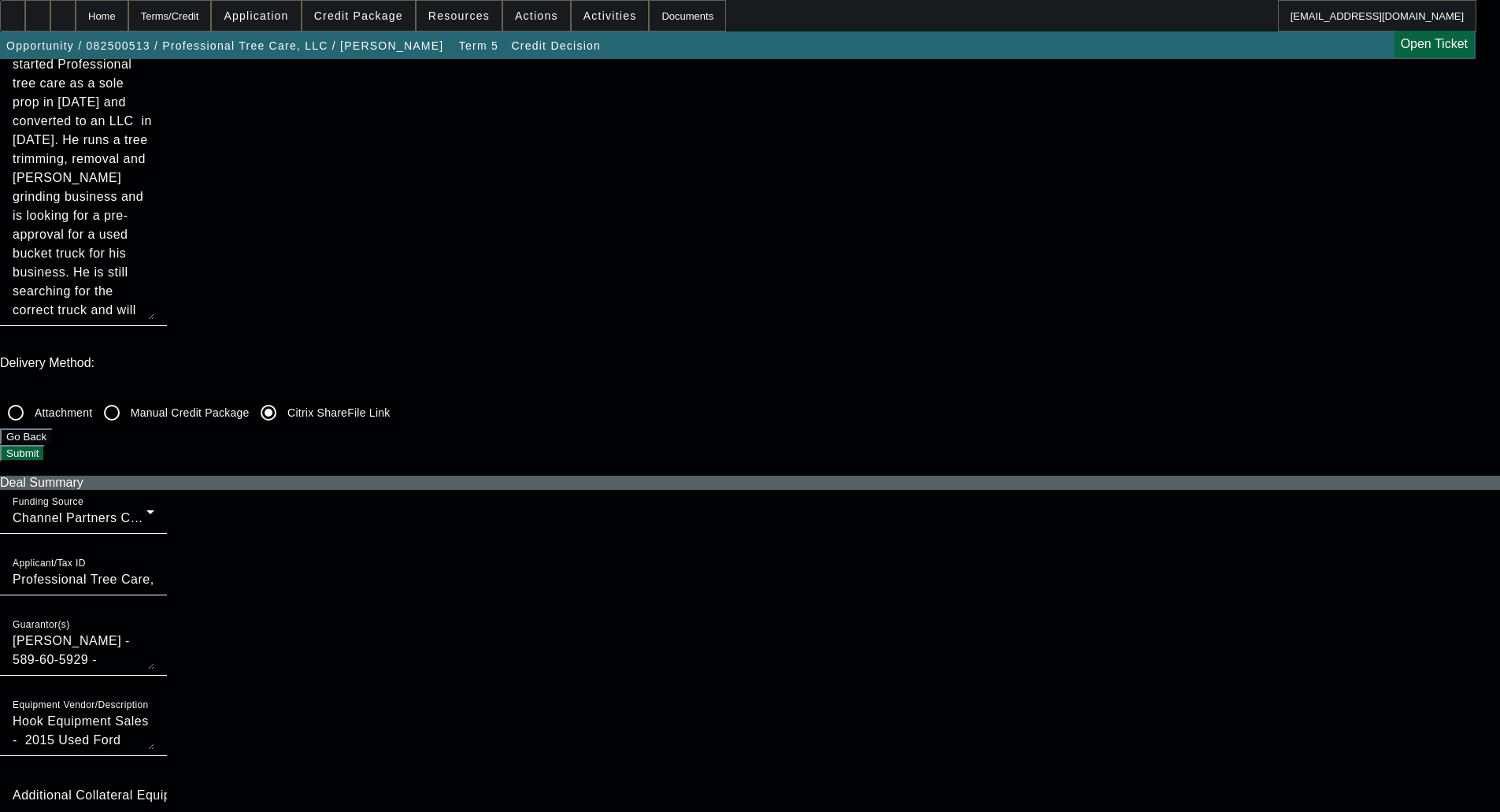
checkbox input "true"
checkbox input "false"
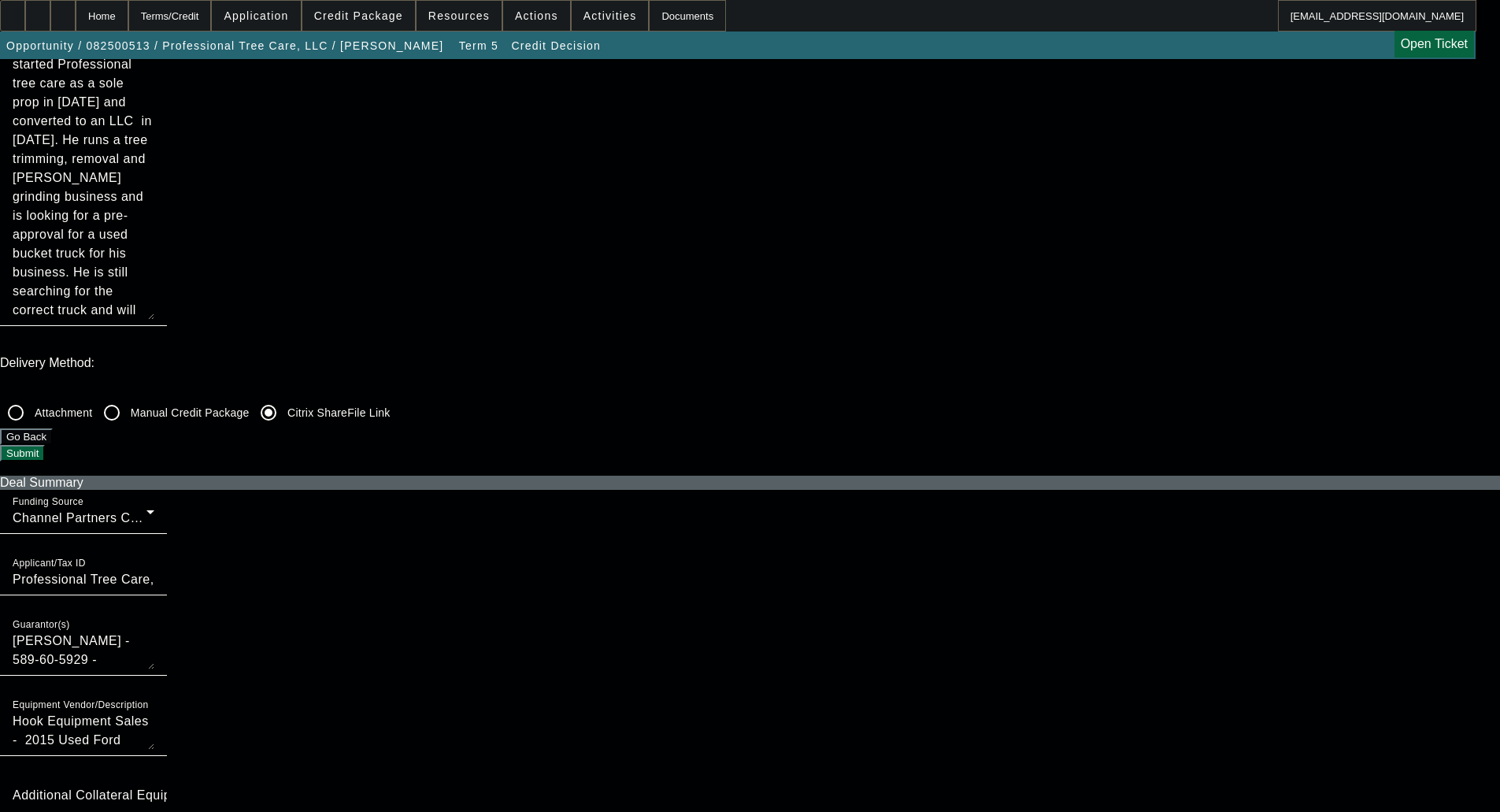
checkbox input "false"
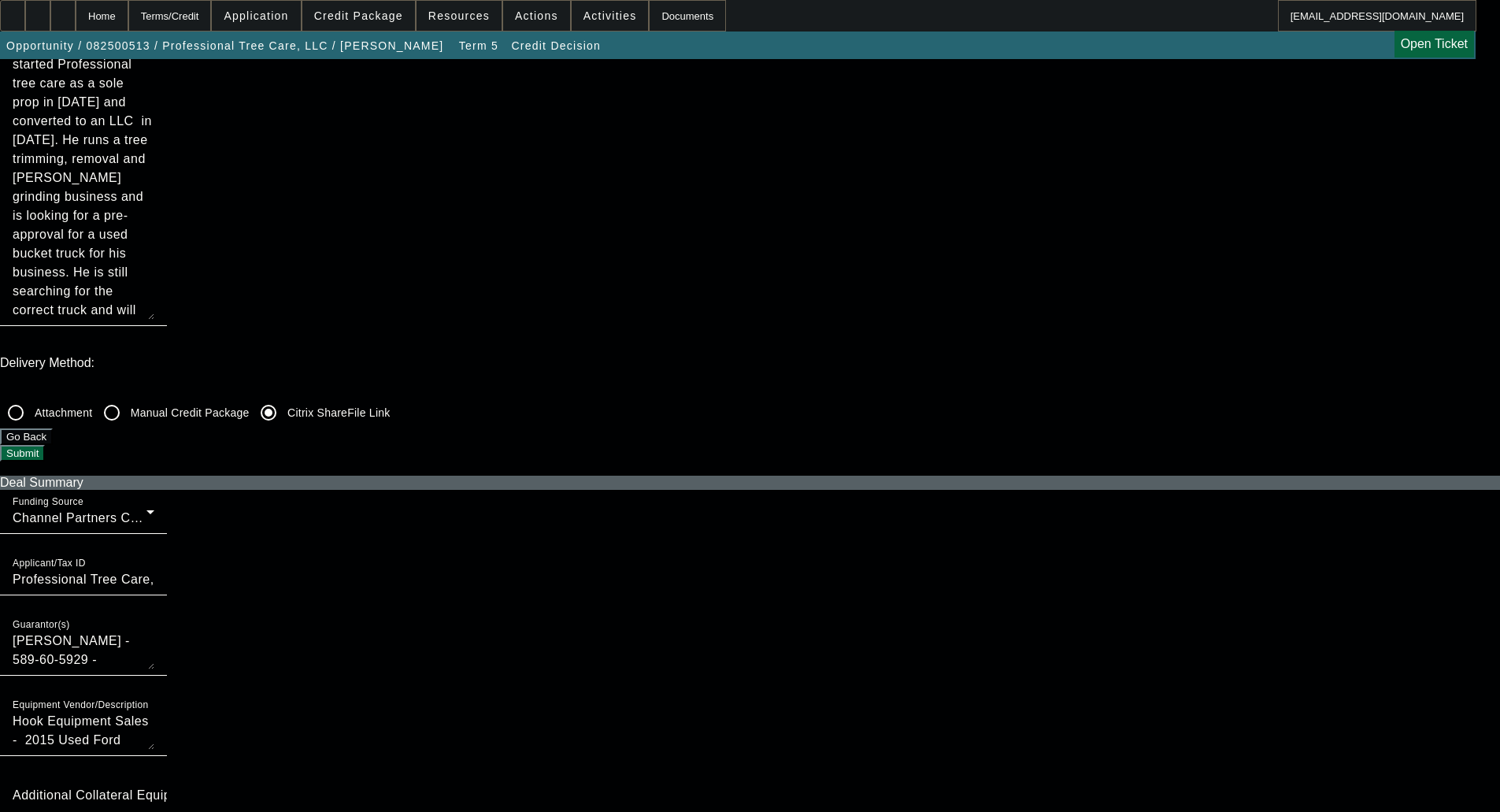
checkbox input "false"
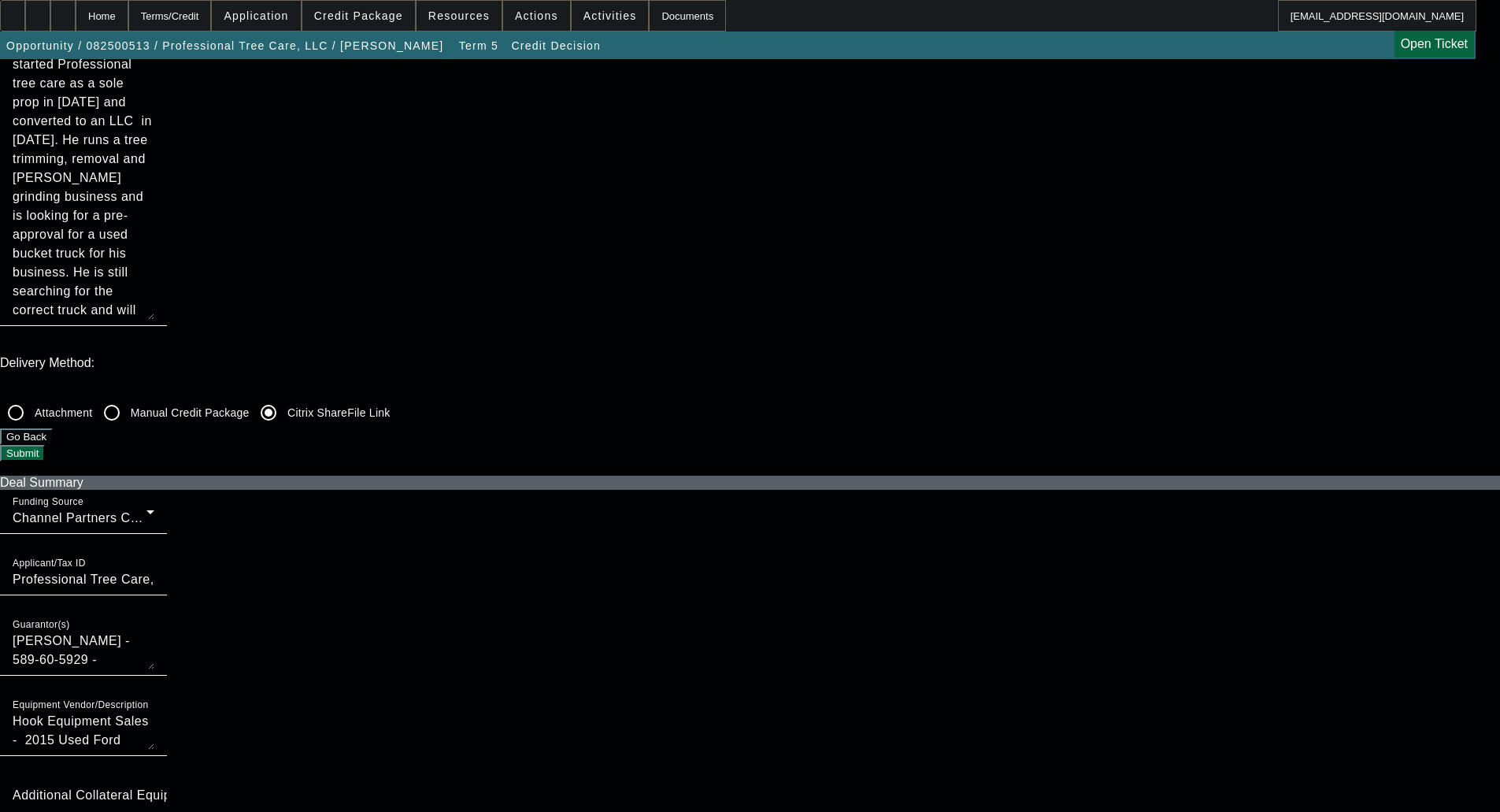
checkbox input "false"
checkbox input "true"
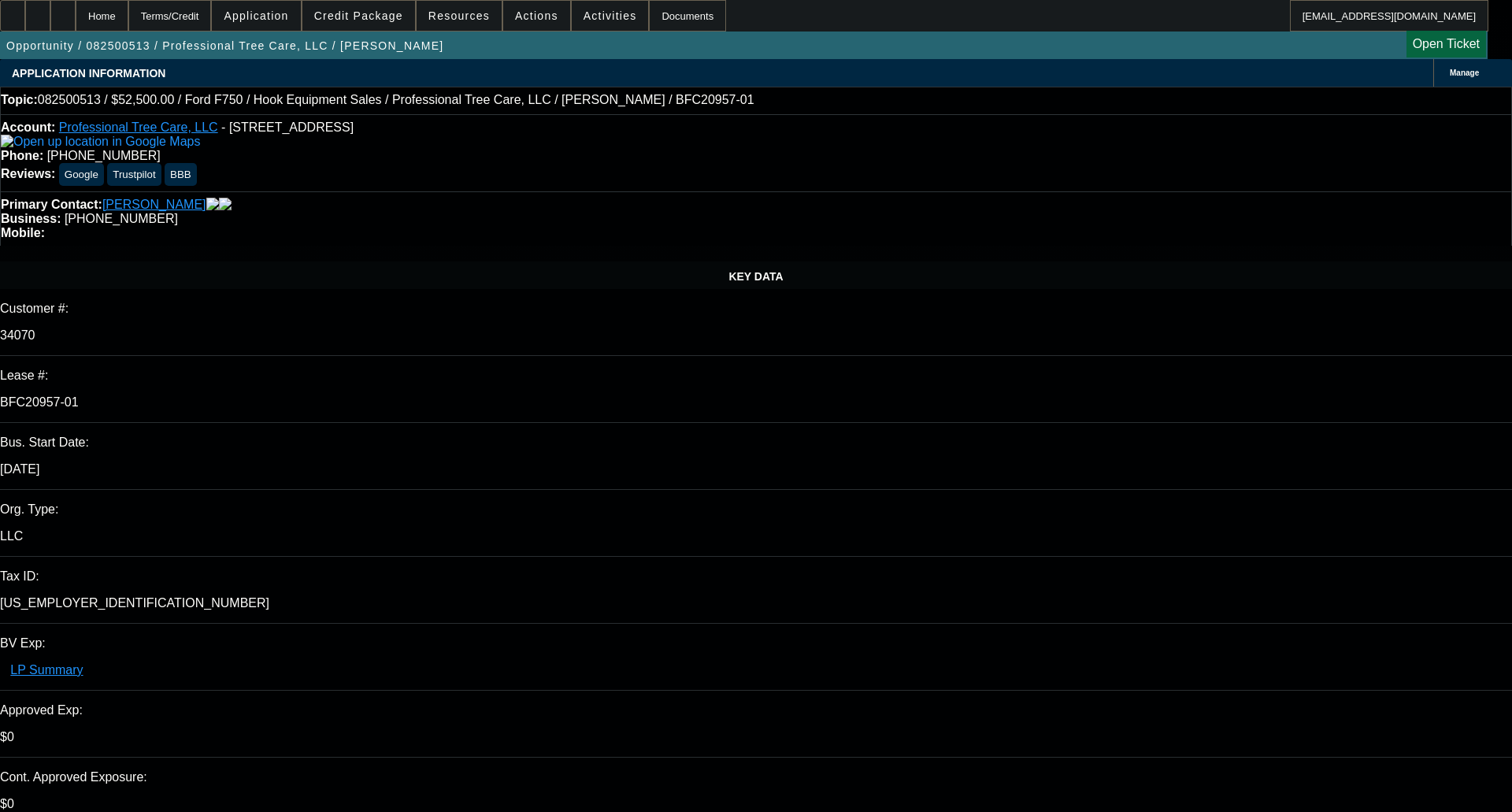
select select "0"
select select "6"
select select "0"
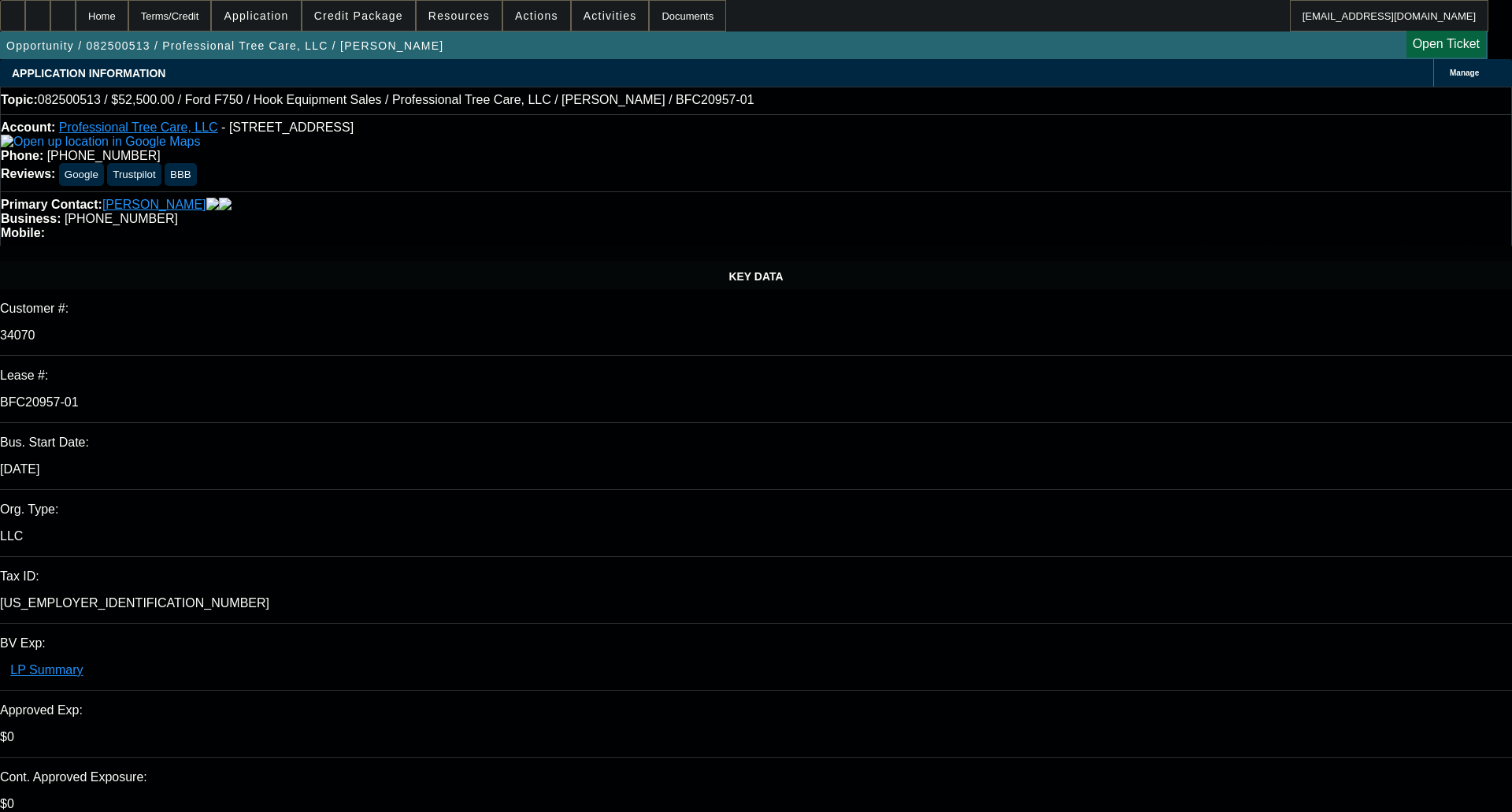
select select "0"
select select "6"
select select "0"
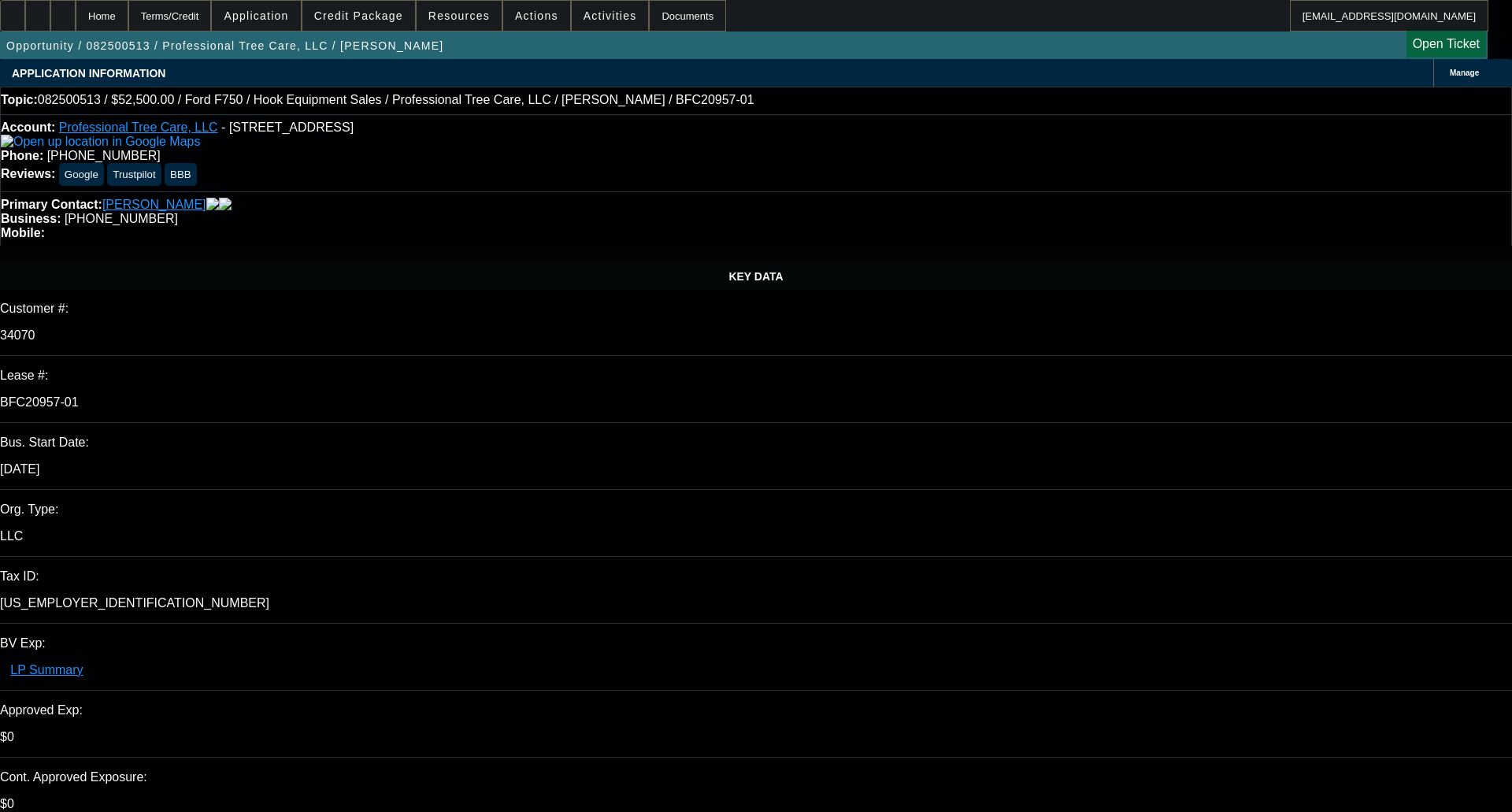
select select "0"
select select "6"
select select "0"
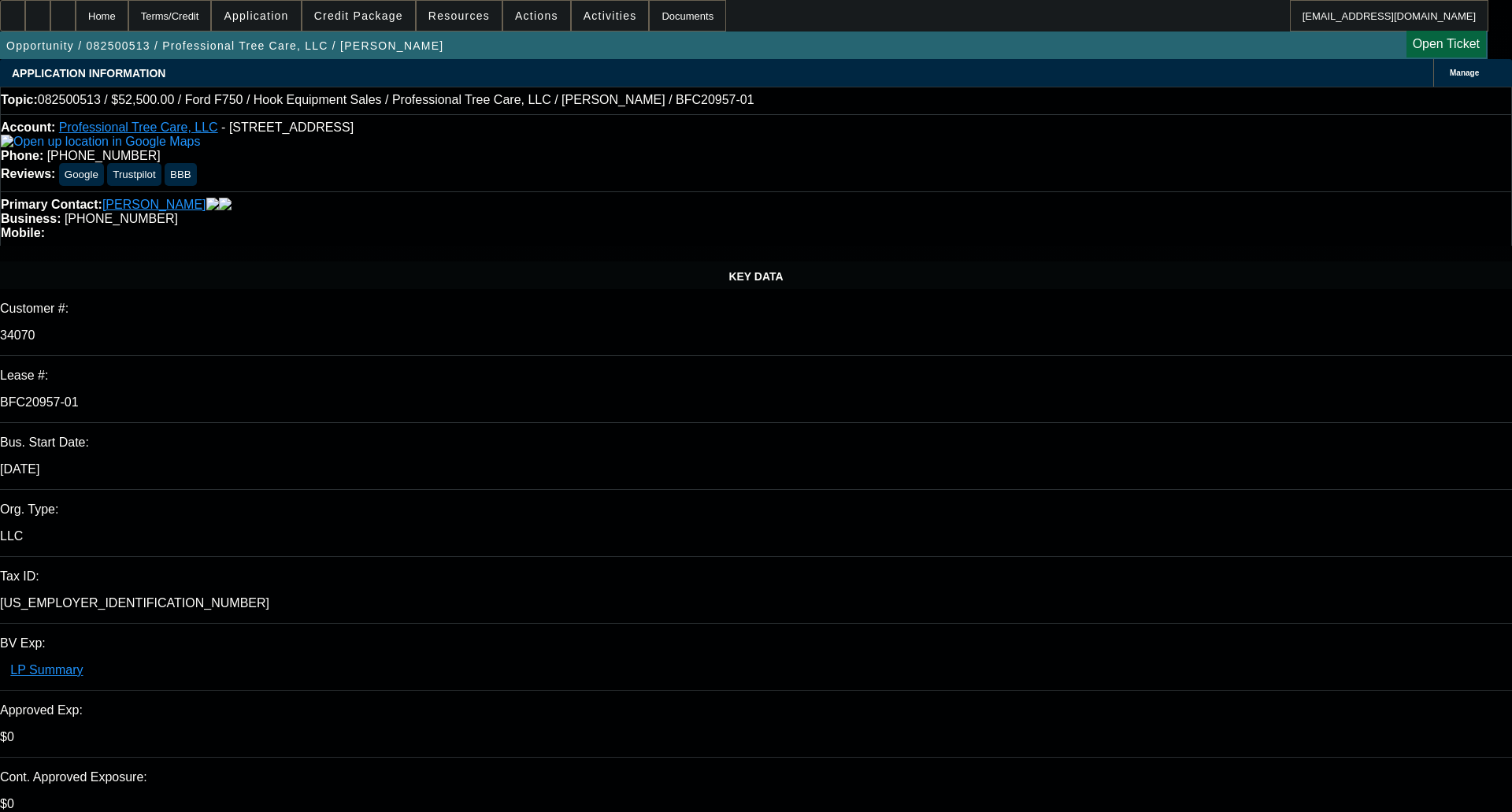
select select "6"
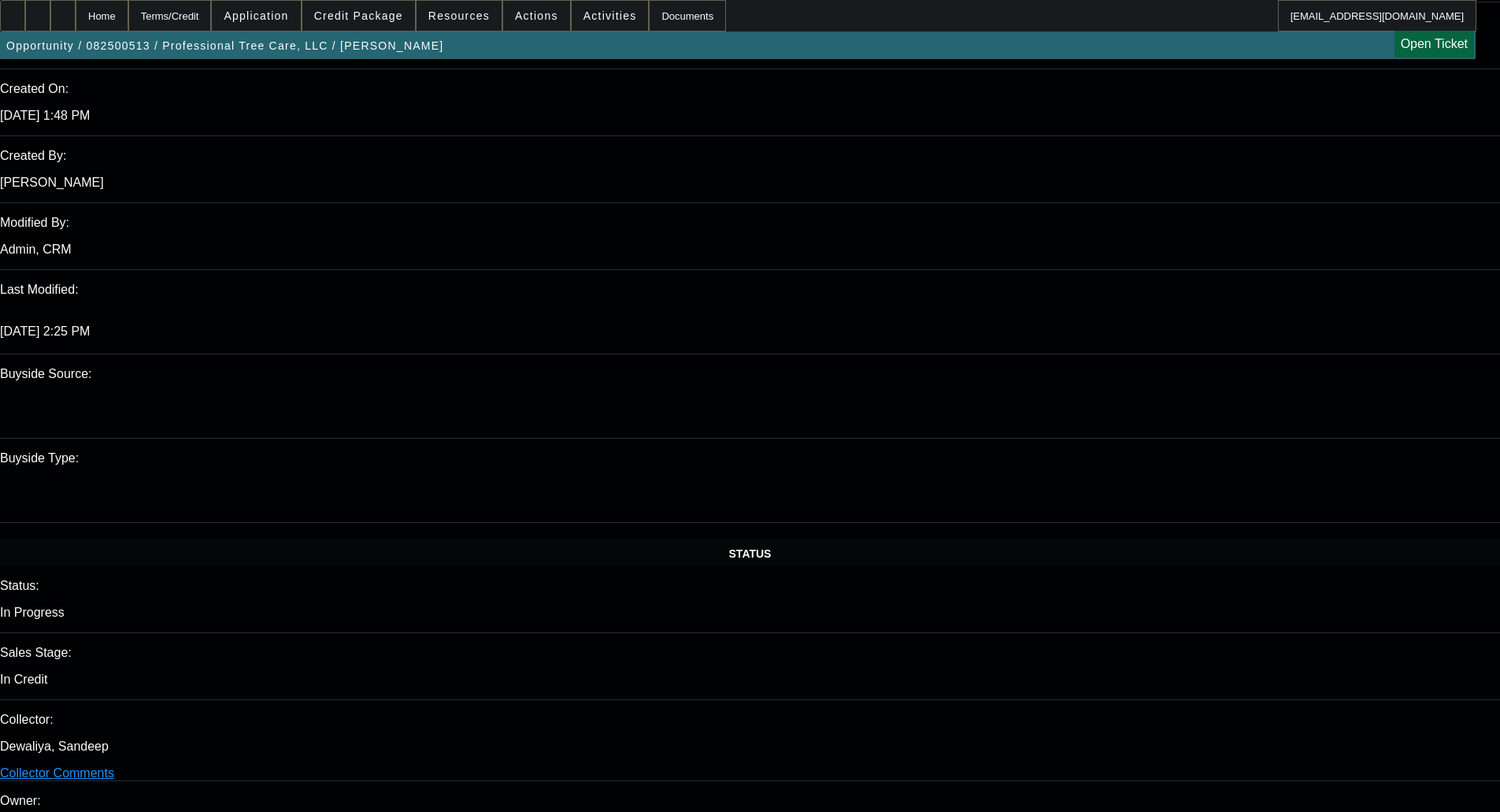
scroll to position [1654, 0]
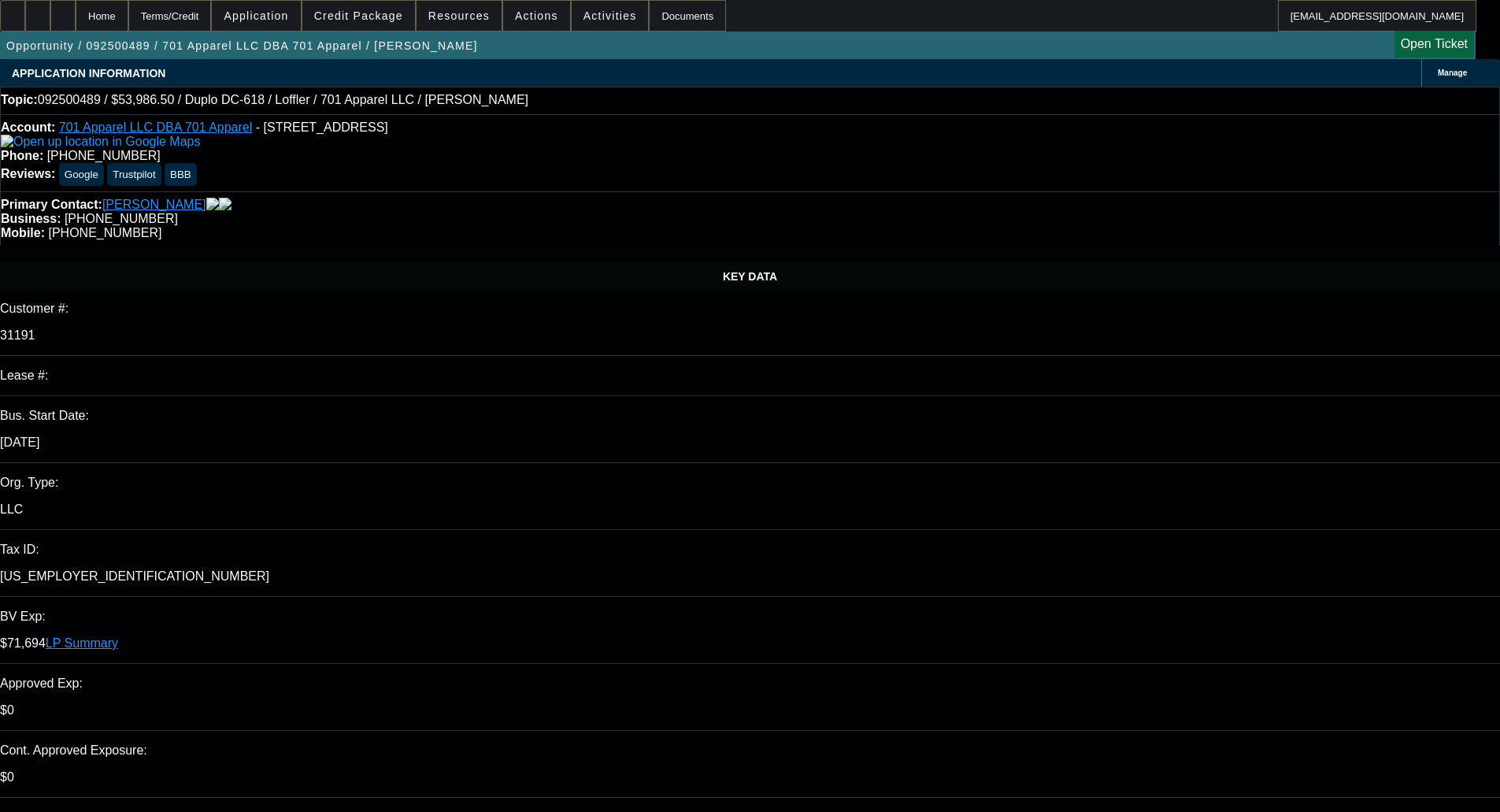
select select "0"
select select "6"
select select "0"
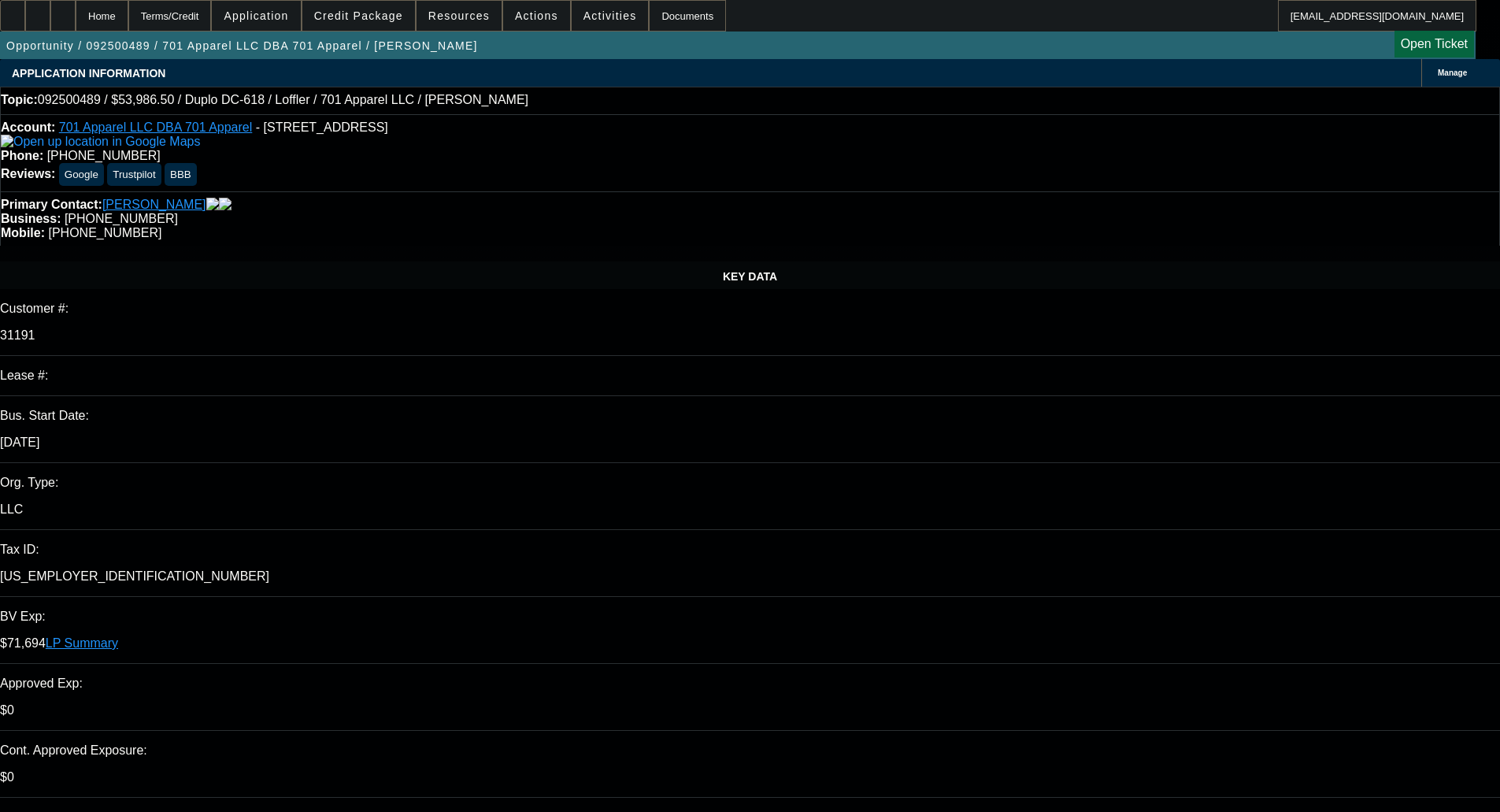
select select "0"
select select "6"
select select "0"
select select "2"
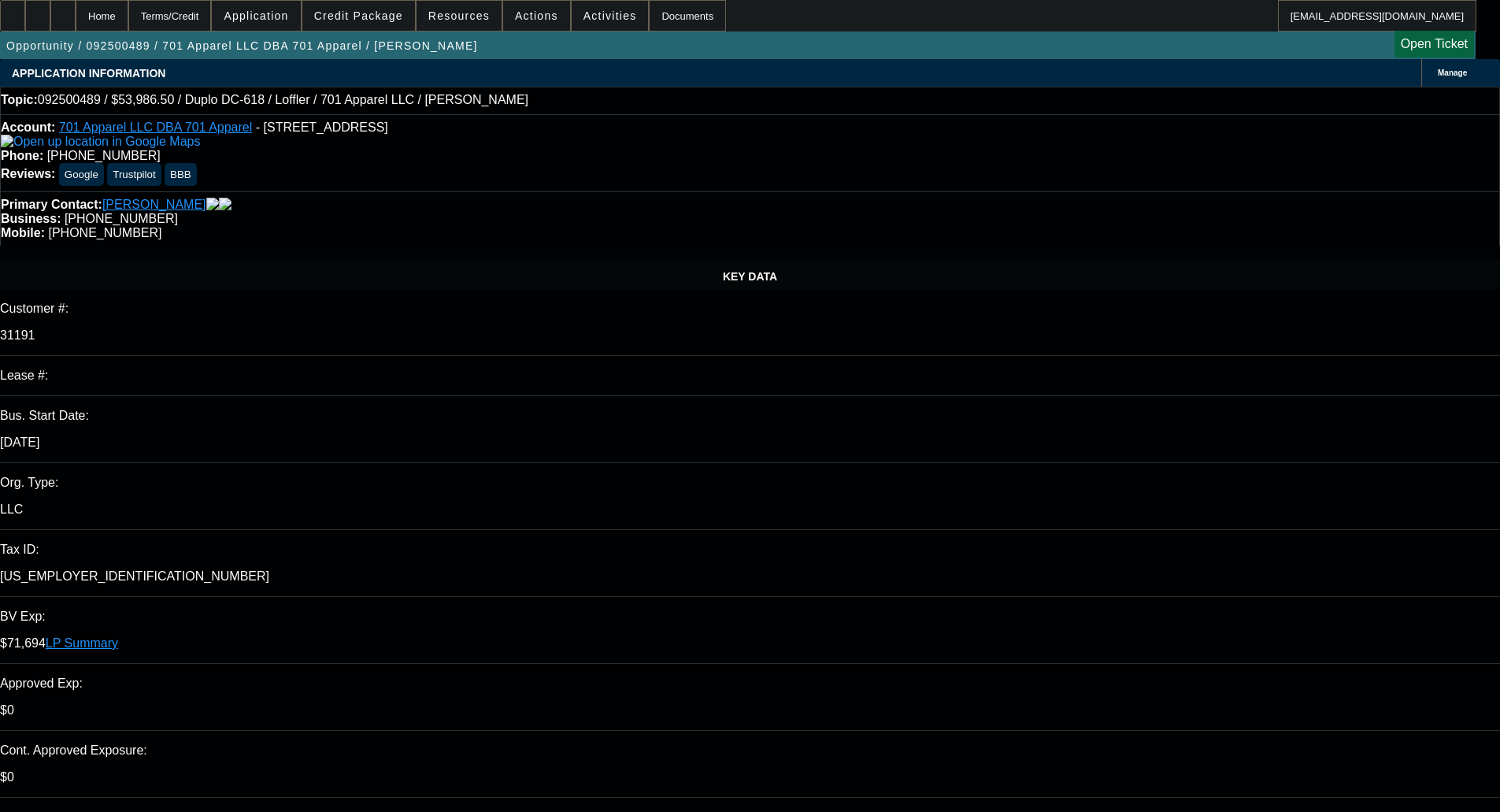
select select "2"
select select "0"
select select "6"
select select "0"
select select "2"
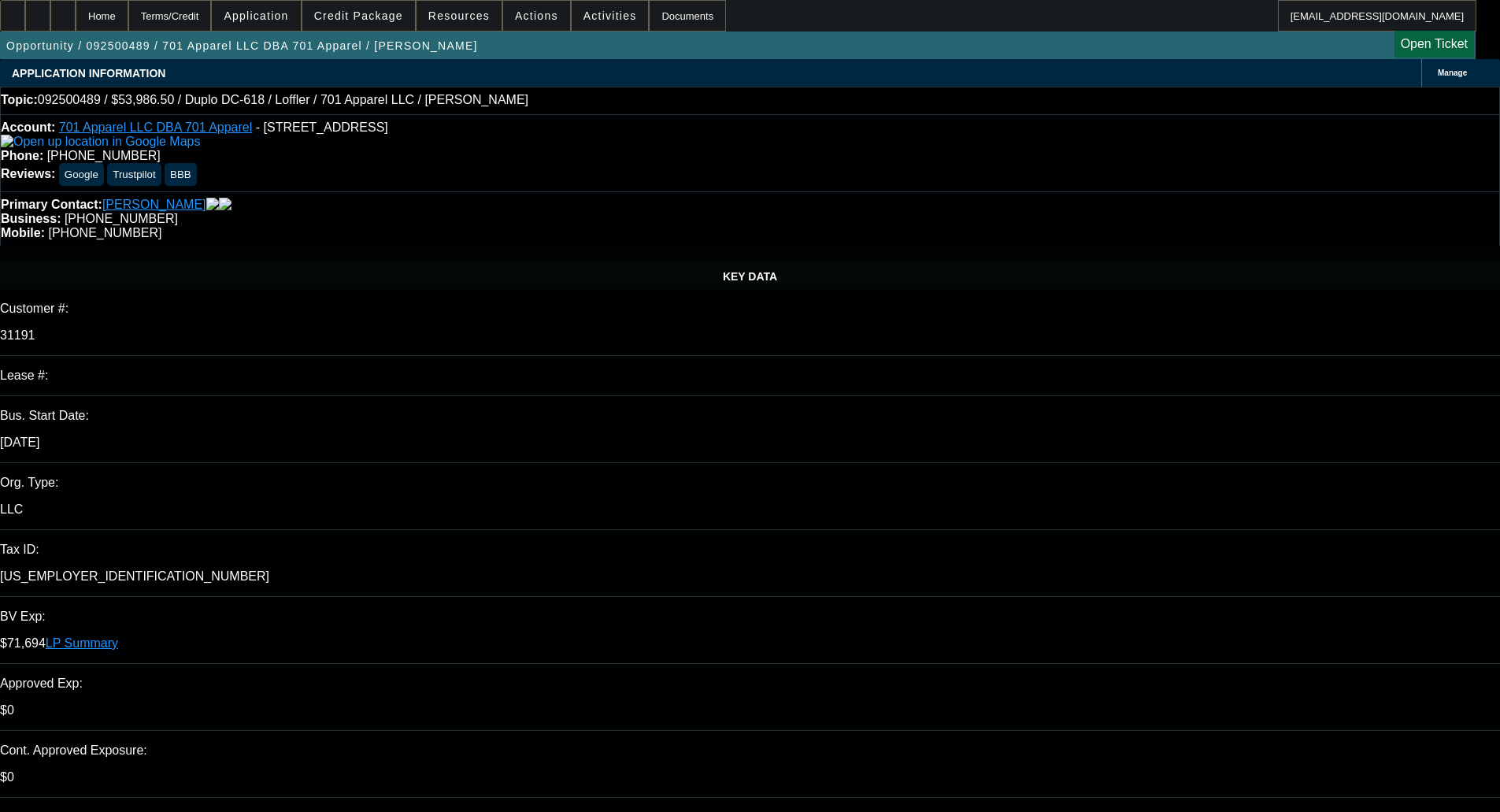
select select "2"
select select "0"
select select "6"
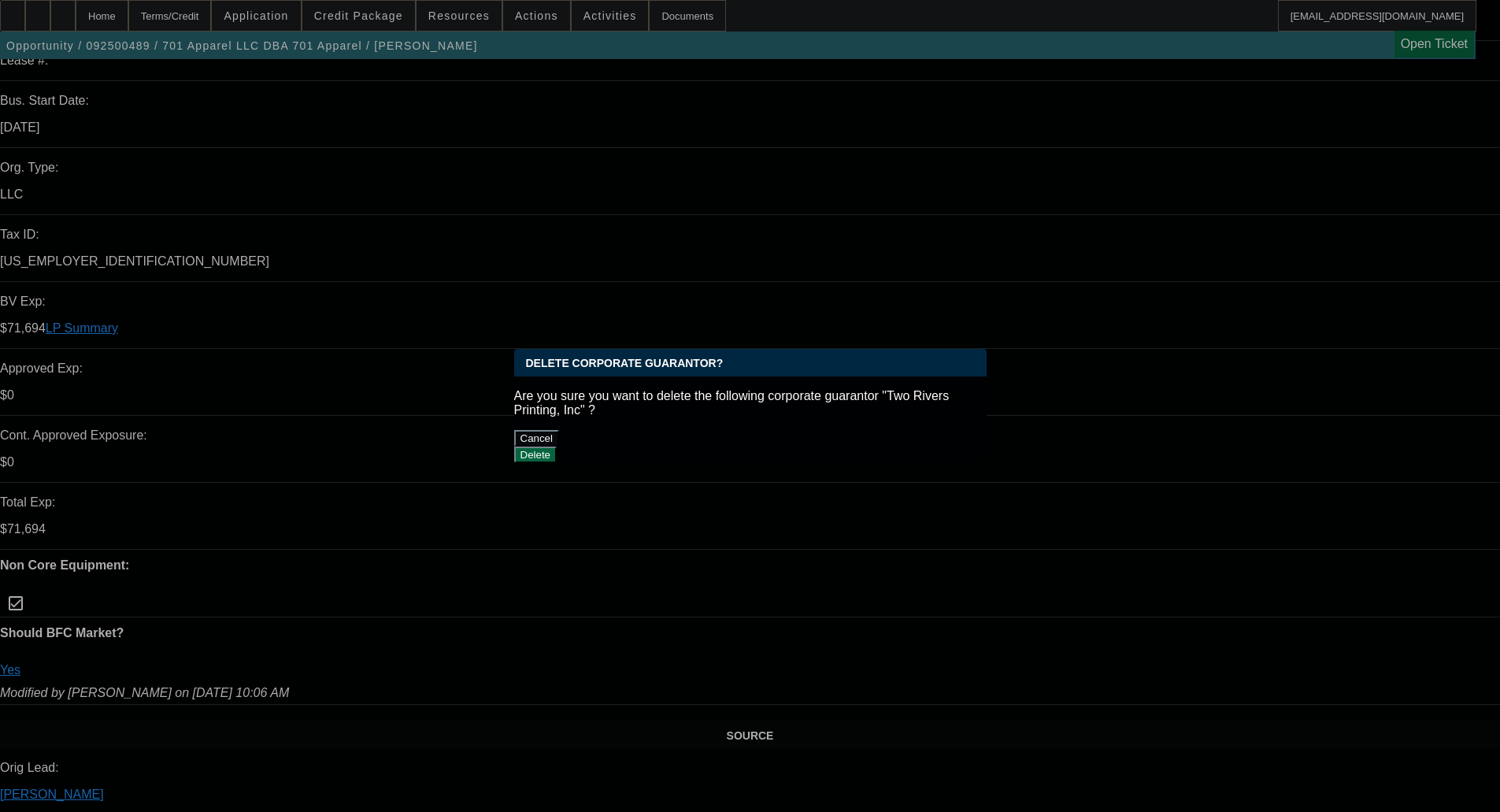
scroll to position [0, 0]
click at [557, 447] on button "Delete" at bounding box center [535, 455] width 43 height 17
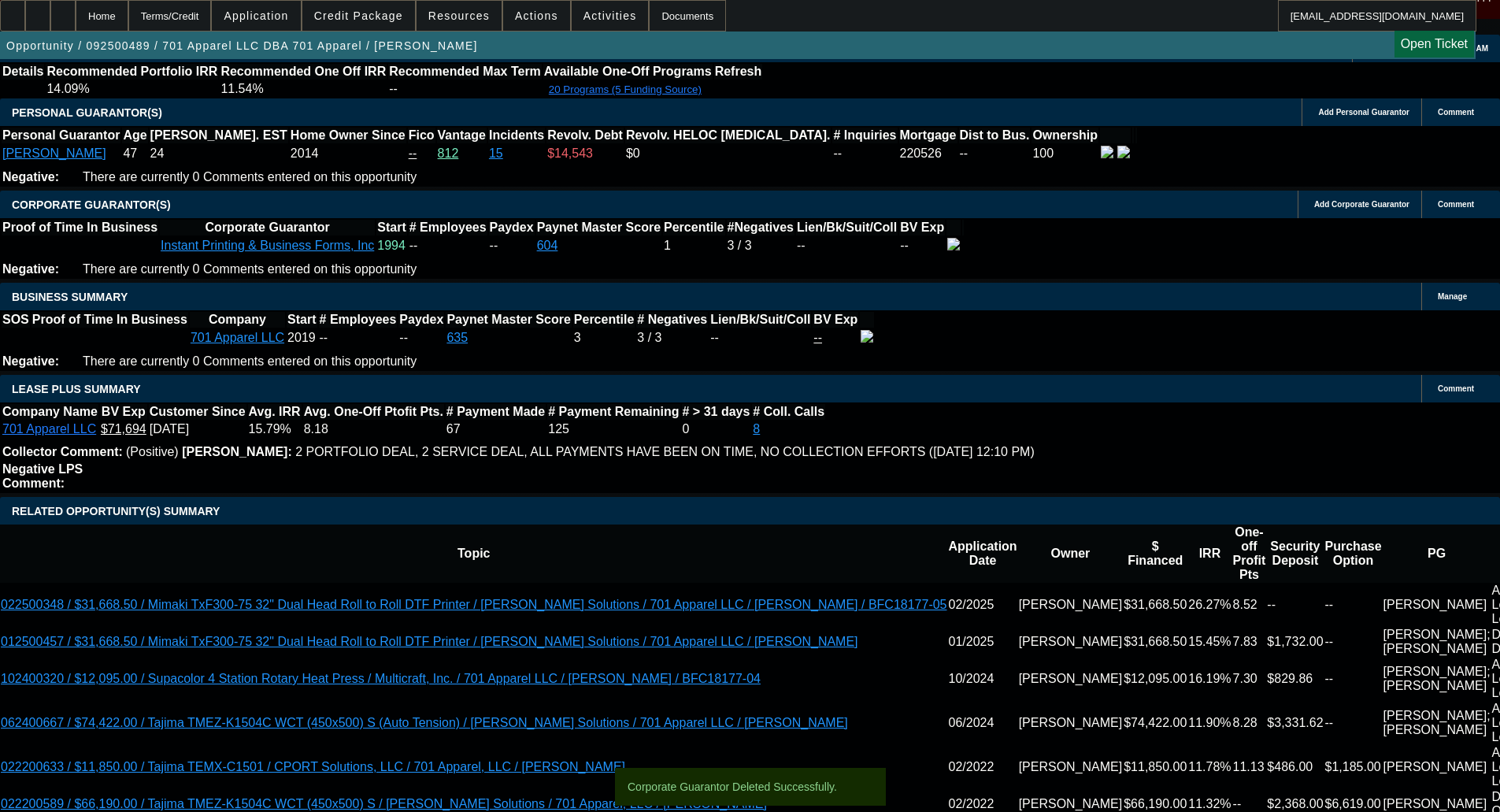
scroll to position [2599, 0]
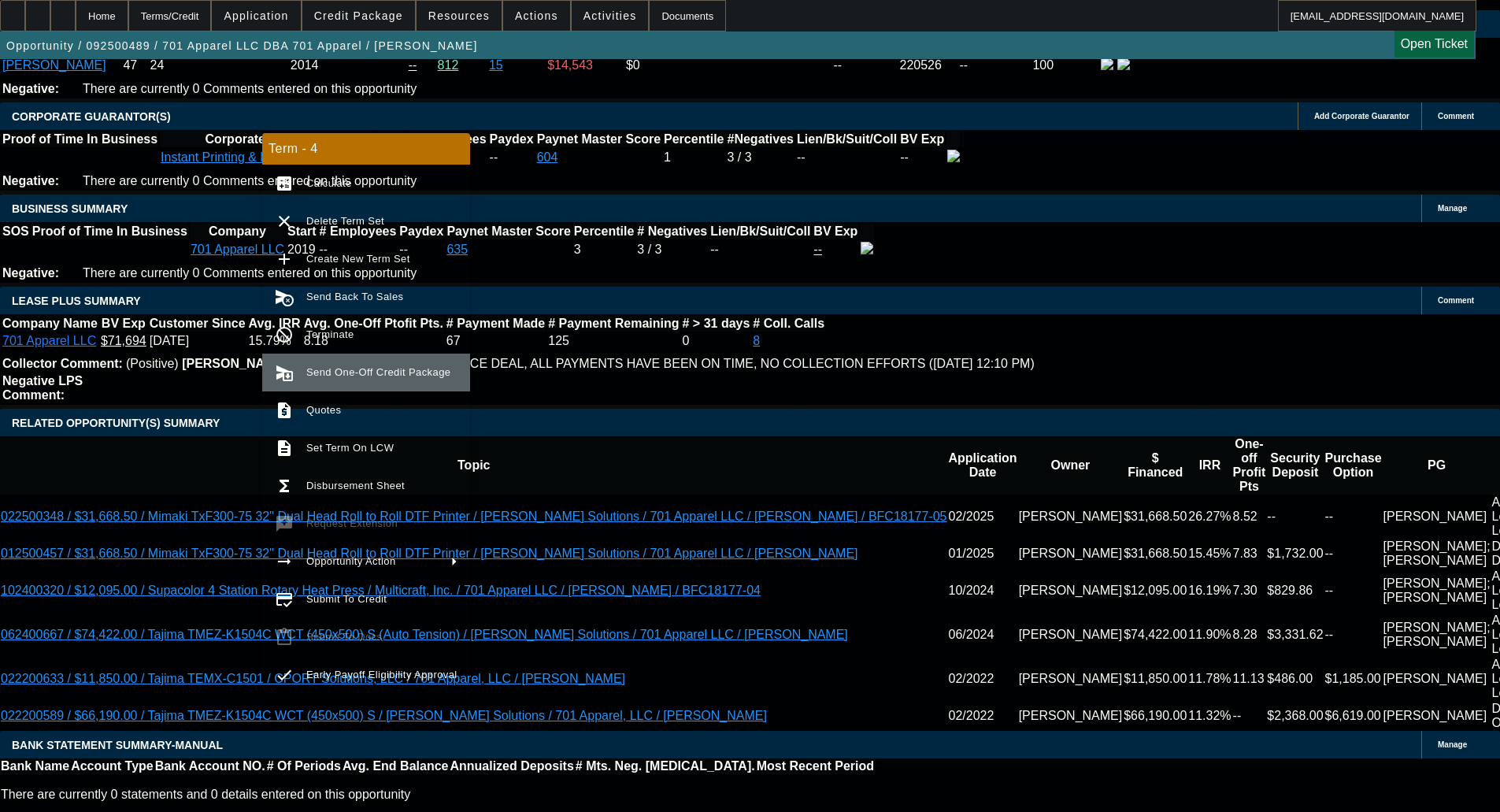
click at [378, 360] on button "send_and_archive Send One-Off Credit Package" at bounding box center [366, 372] width 208 height 38
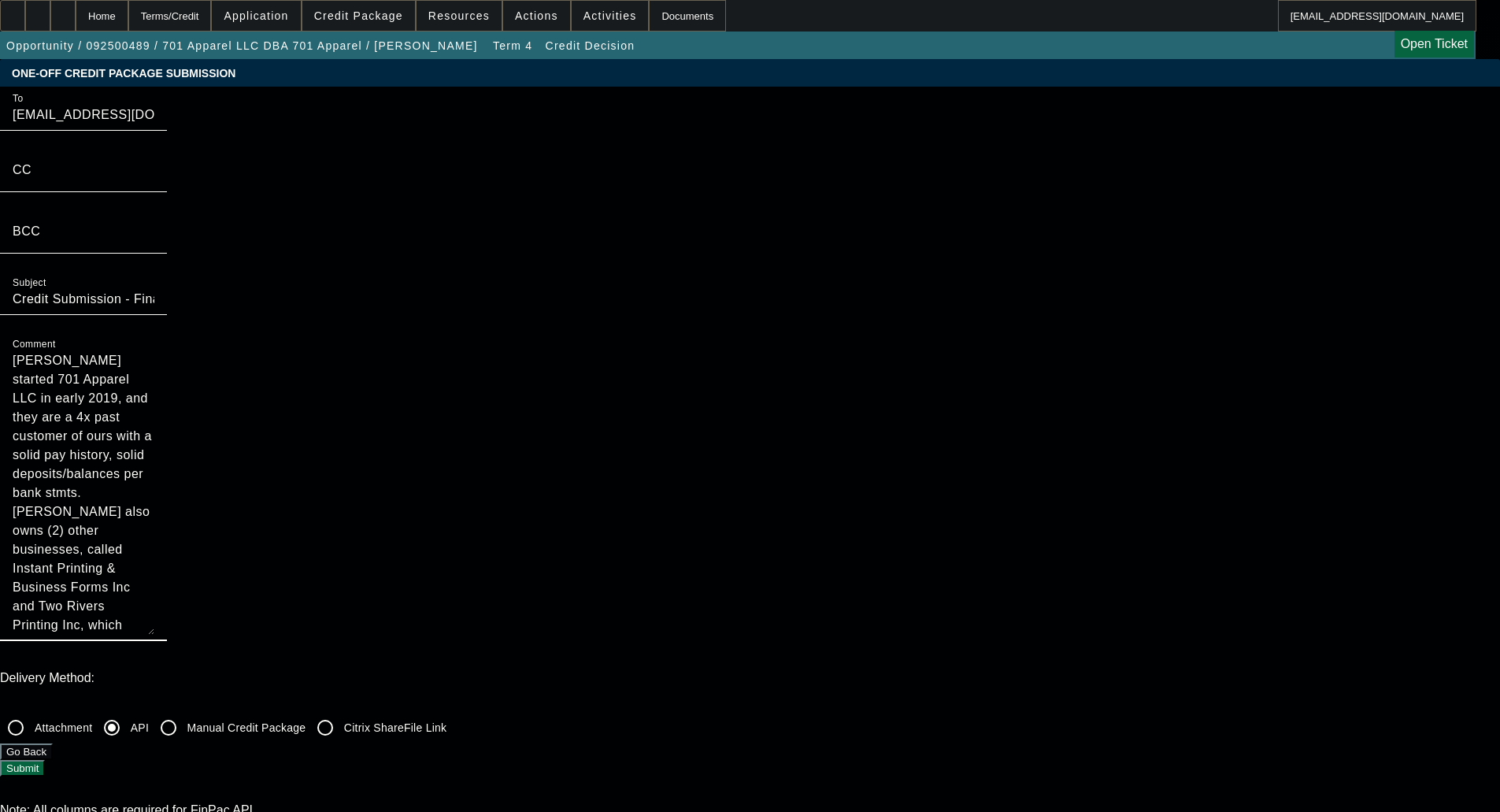
drag, startPoint x: 913, startPoint y: 295, endPoint x: 744, endPoint y: 243, distance: 176.8
click at [744, 243] on div "To [EMAIL_ADDRESS][DOMAIN_NAME] CC BCC Subject Credit Submission - Financial Pa…" at bounding box center [750, 373] width 1500 height 572
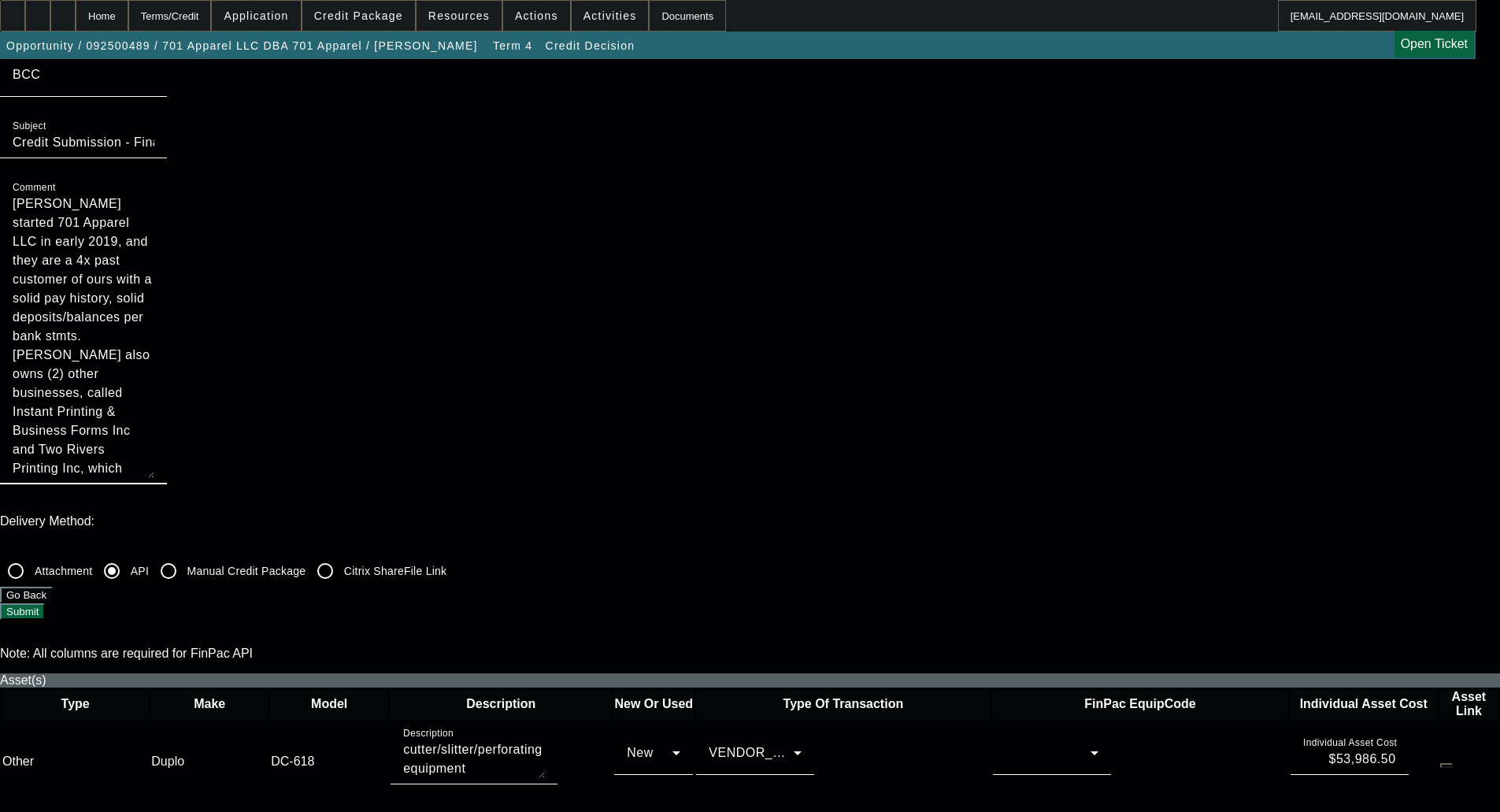
scroll to position [158, 0]
type textarea "[PERSON_NAME] started 701 Apparel LLC in early 2019, and they are a 4x past cus…"
click at [1006, 745] on span at bounding box center [1006, 752] width 1 height 13
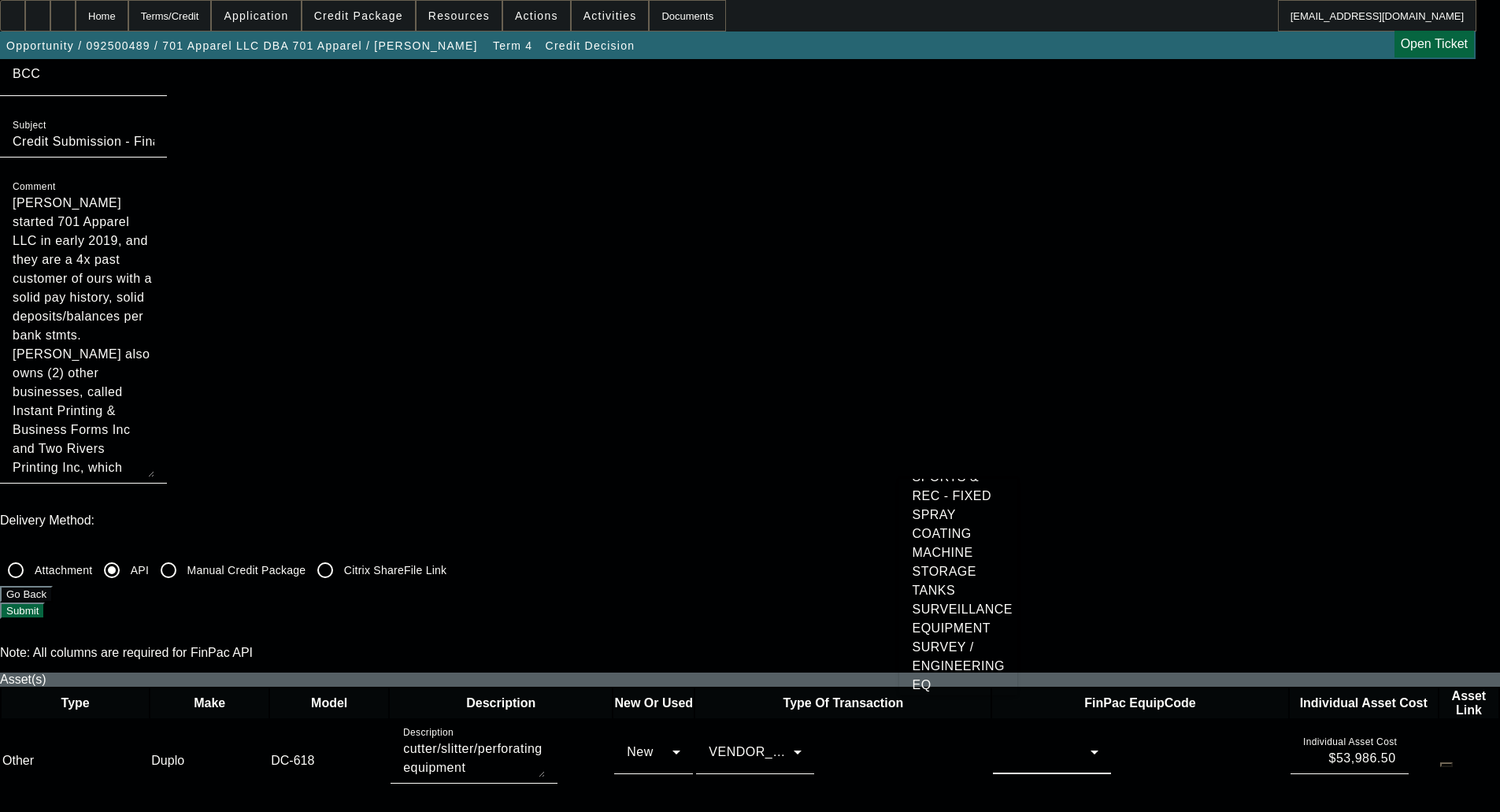
scroll to position [3932, 0]
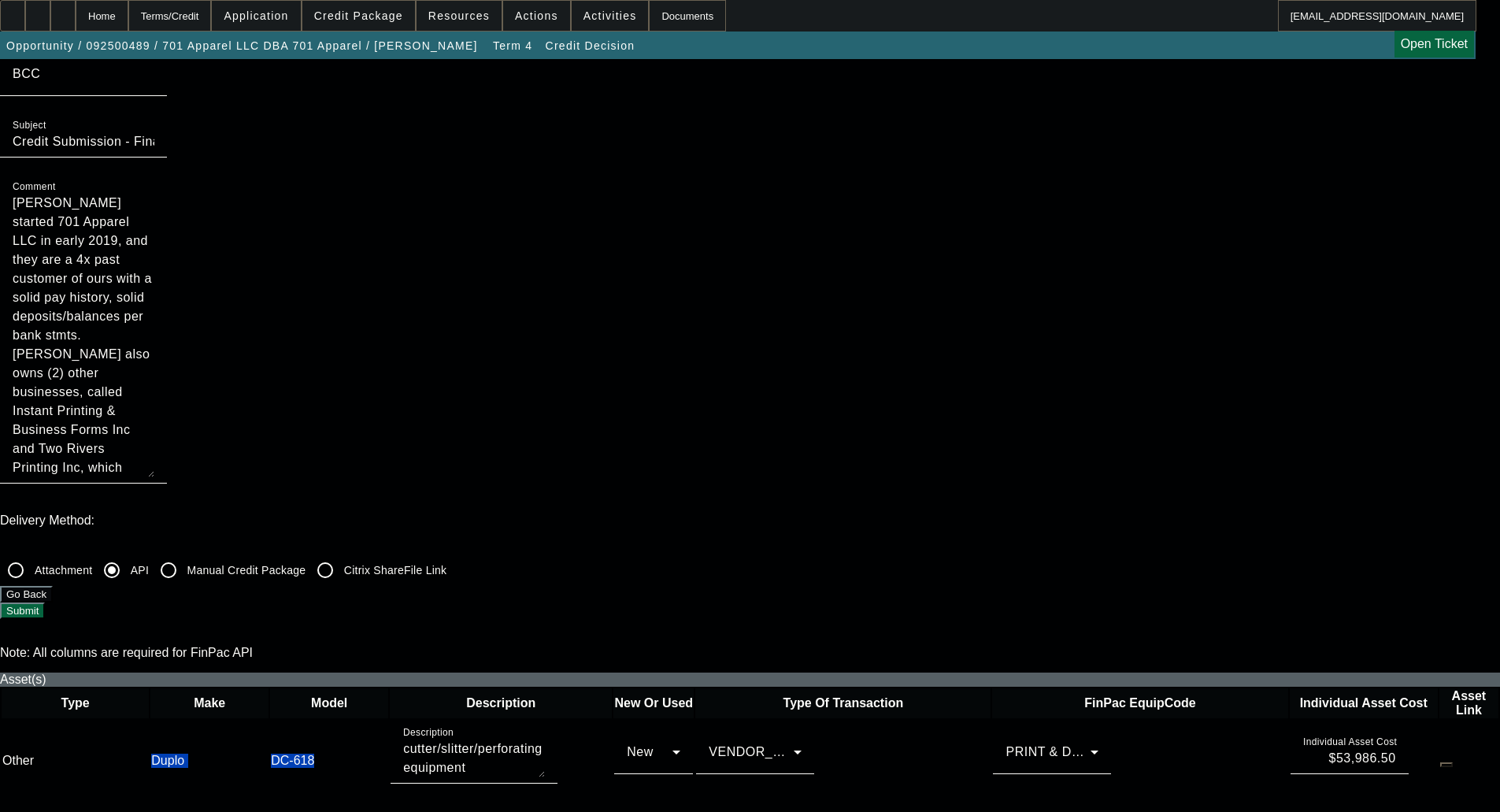
drag, startPoint x: 364, startPoint y: 440, endPoint x: 464, endPoint y: 450, distance: 100.5
click at [464, 720] on tr "Other Duplo DC-618 Description cutter/slitter/perforating equipment New VENDOR_…" at bounding box center [750, 761] width 1497 height 82
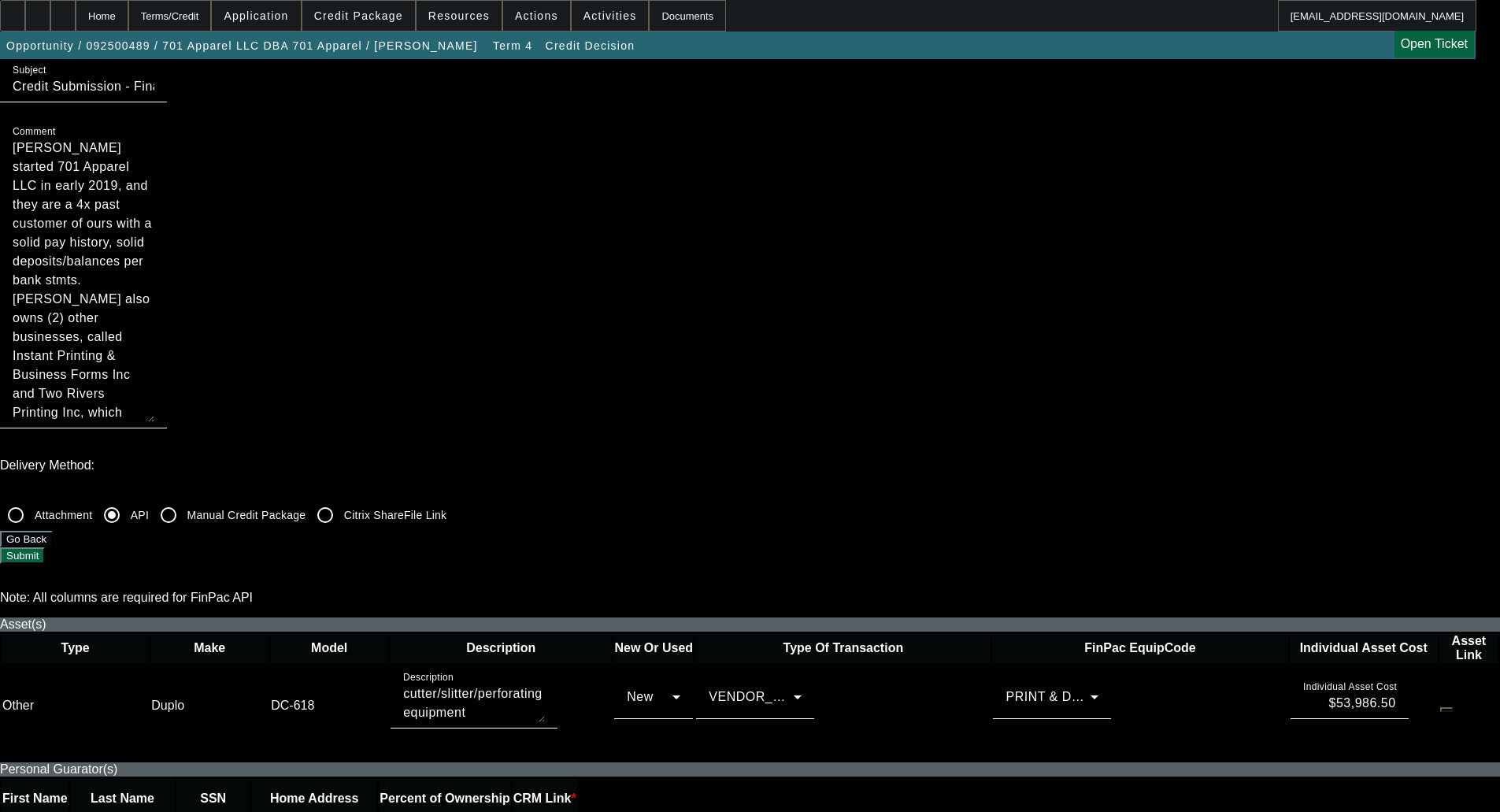
scroll to position [472, 0]
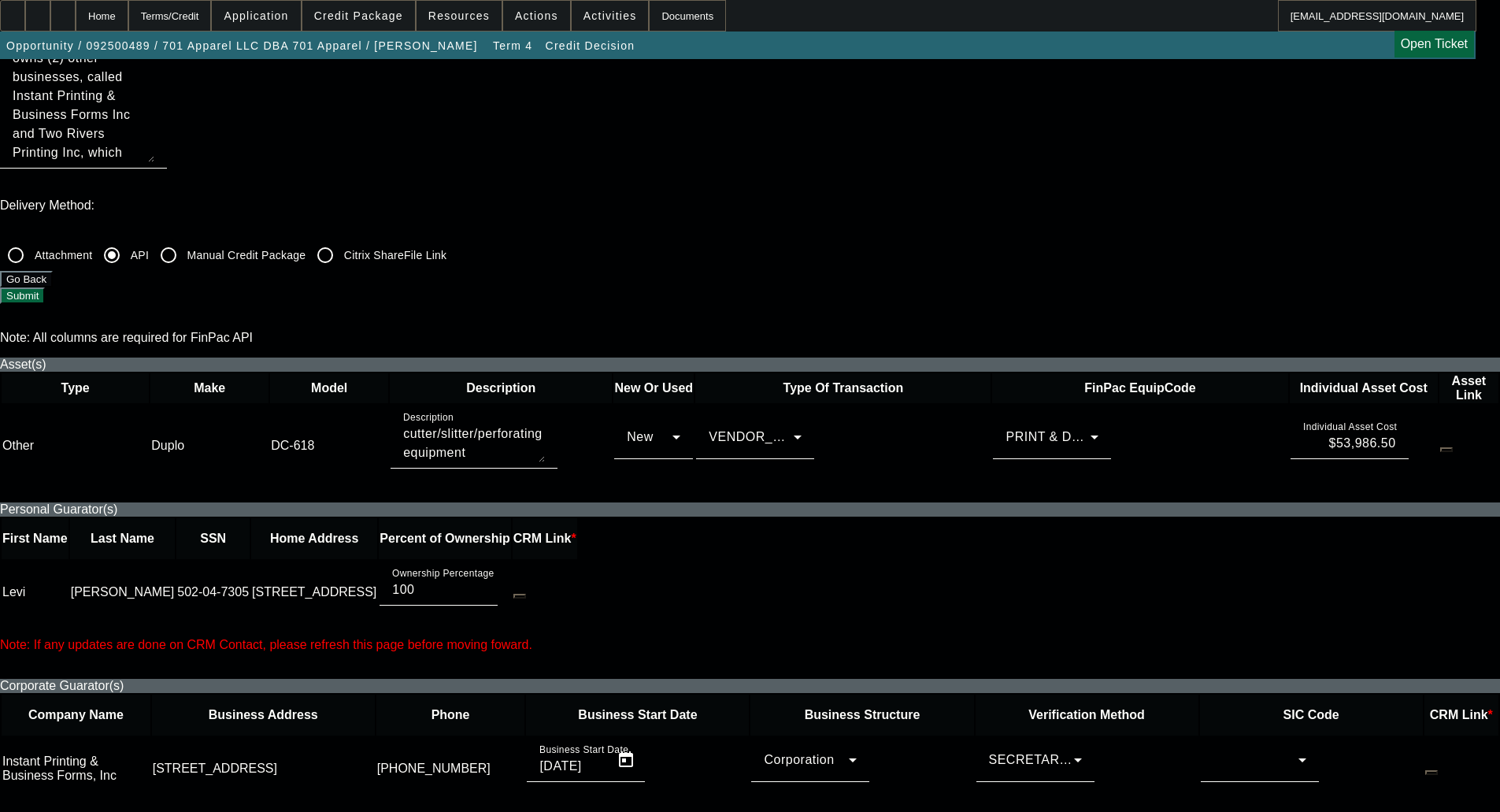
click at [1213, 738] on div at bounding box center [1260, 760] width 93 height 44
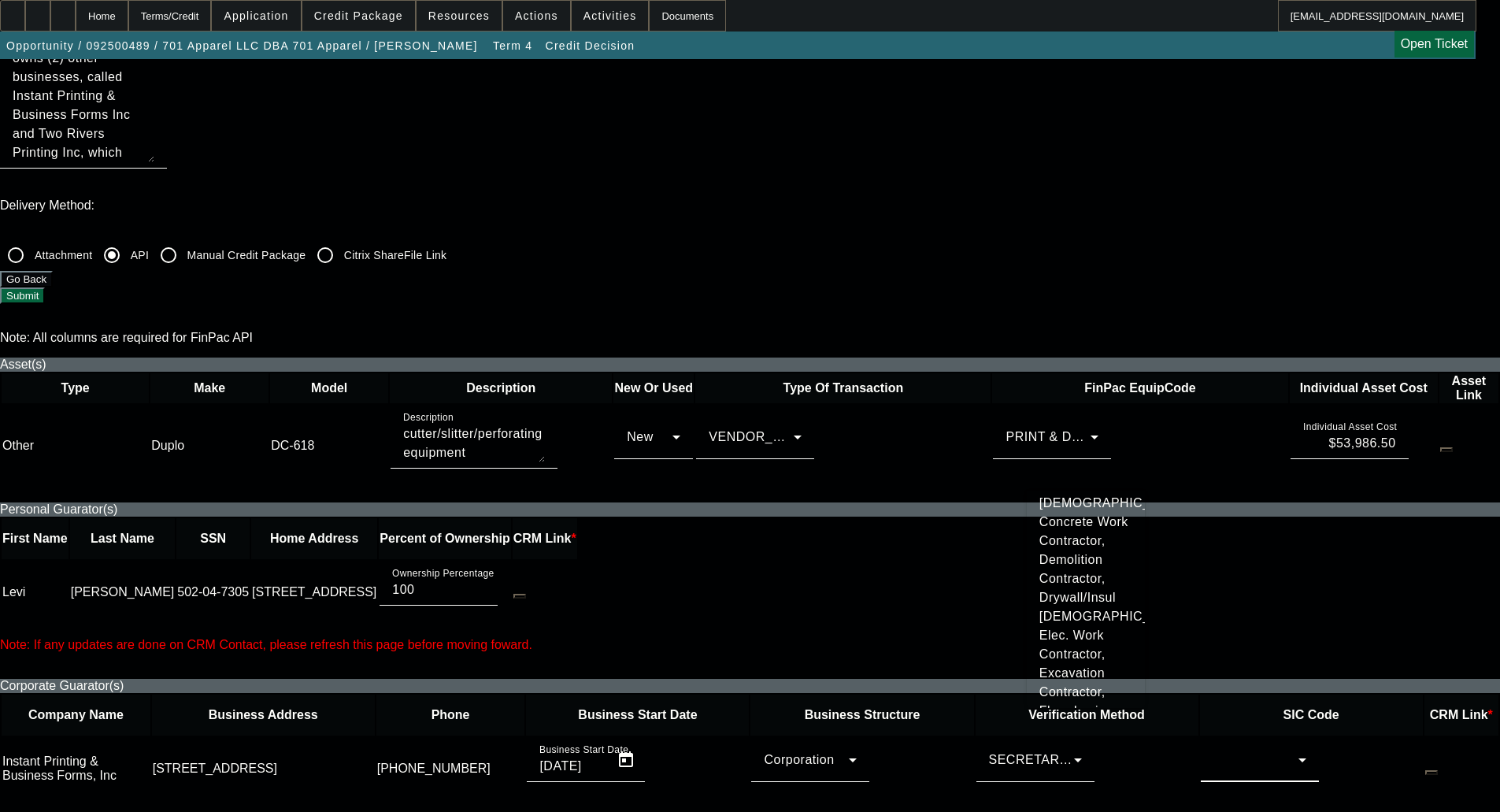
scroll to position [694, 0]
click at [1060, 447] on span "Commercial Printing" at bounding box center [1086, 428] width 93 height 38
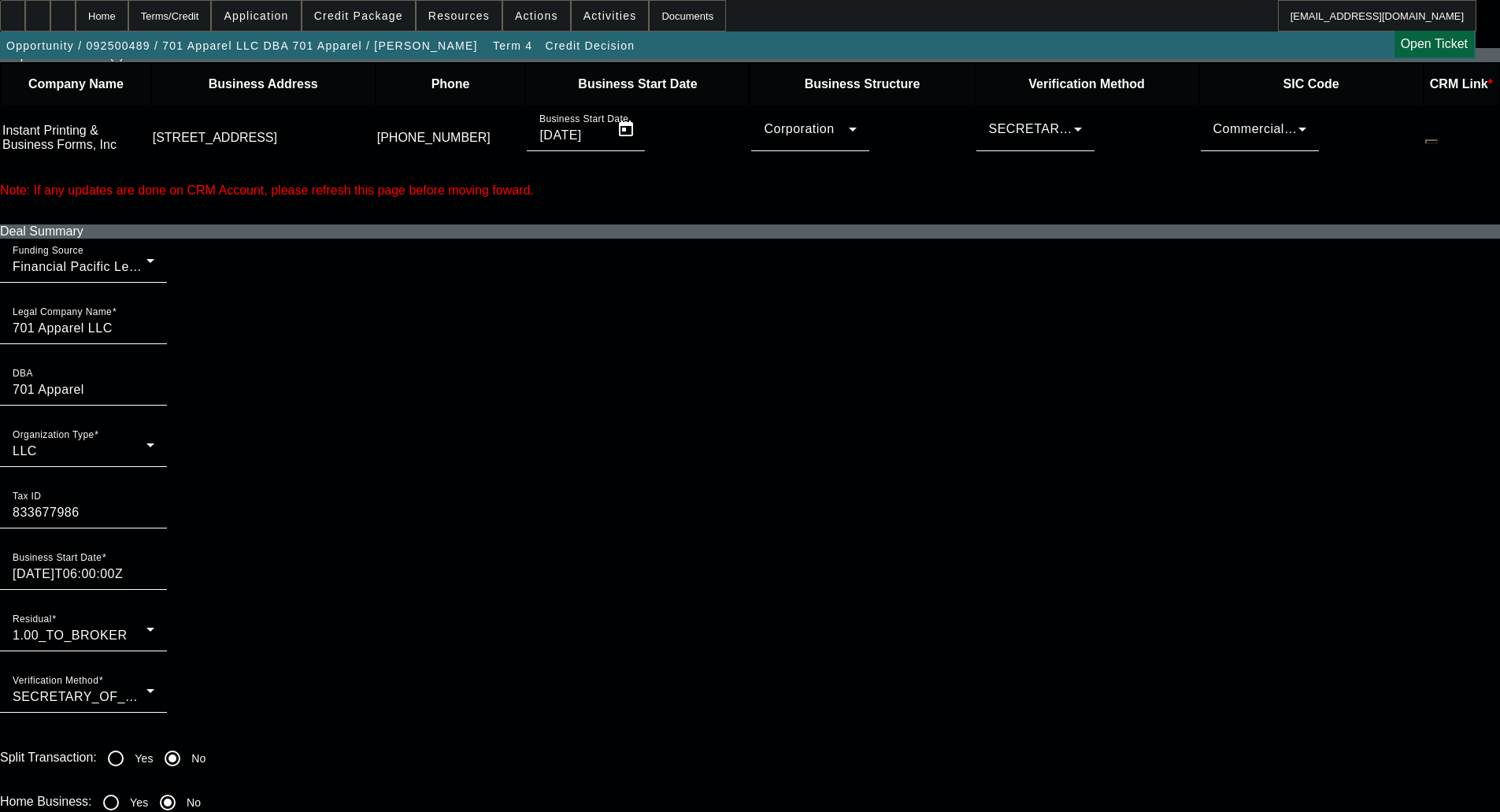
scroll to position [1417, 0]
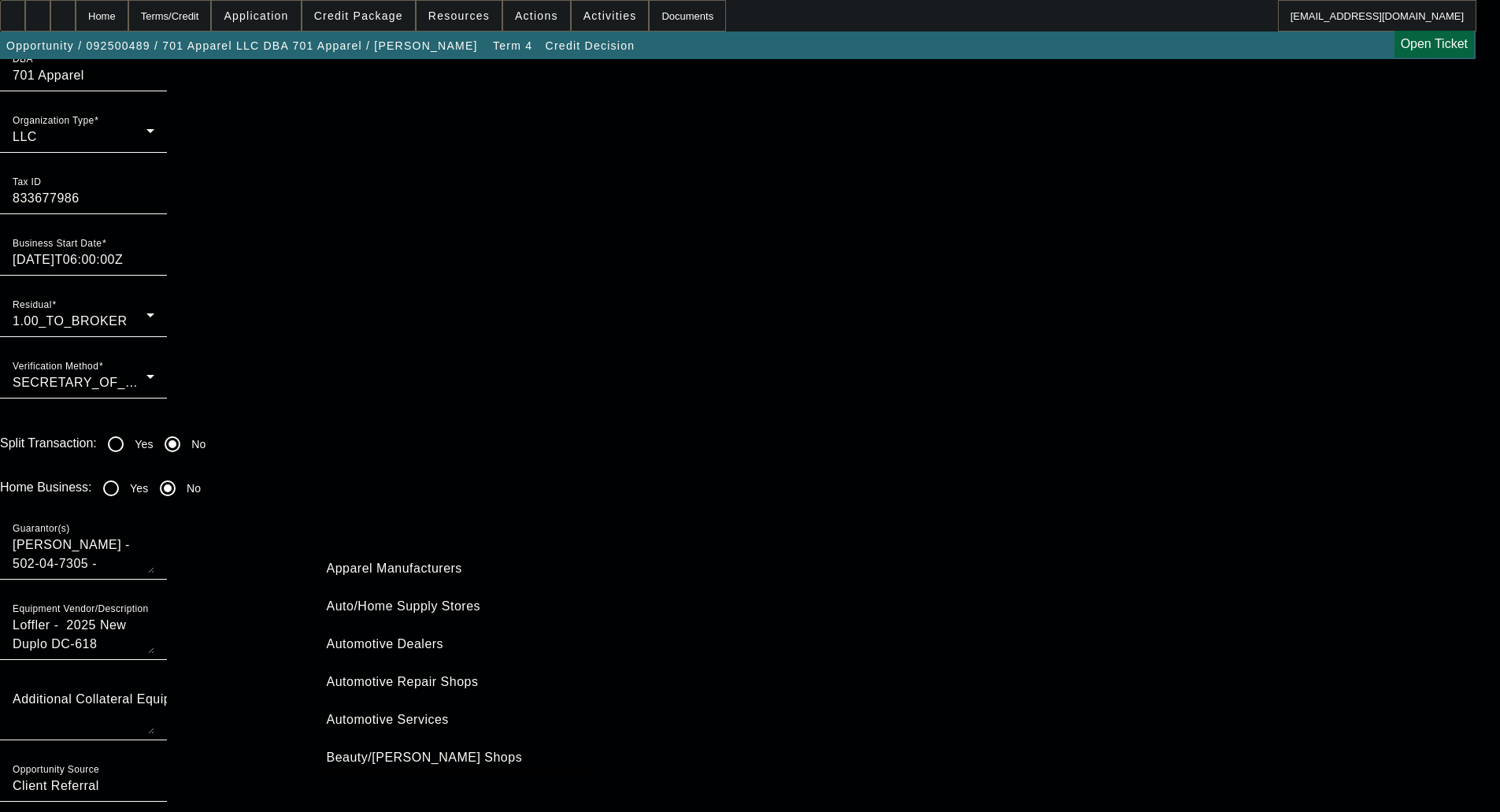
scroll to position [0, 0]
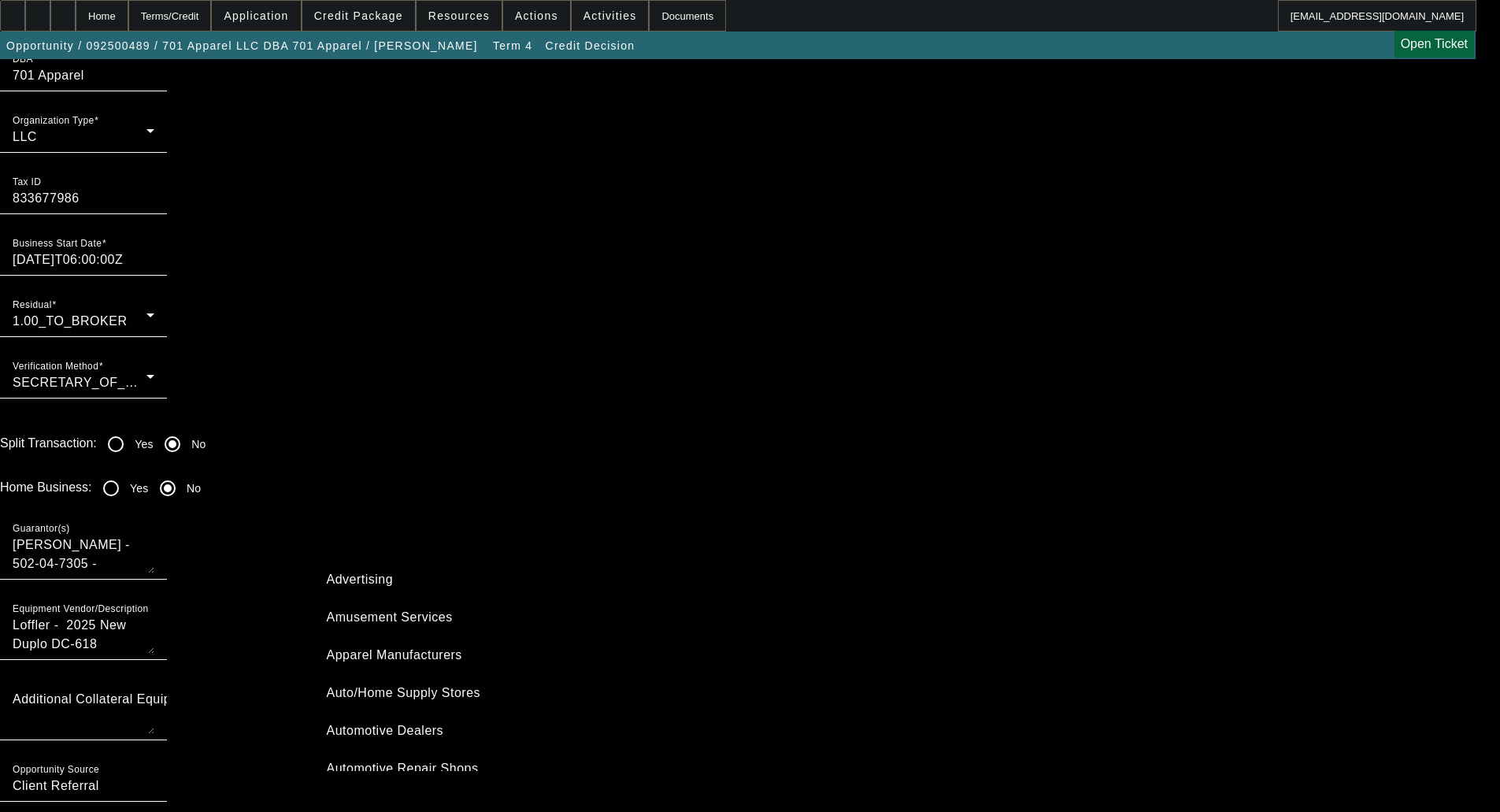
click at [393, 656] on span "Apparel Manufacturers" at bounding box center [395, 655] width 136 height 19
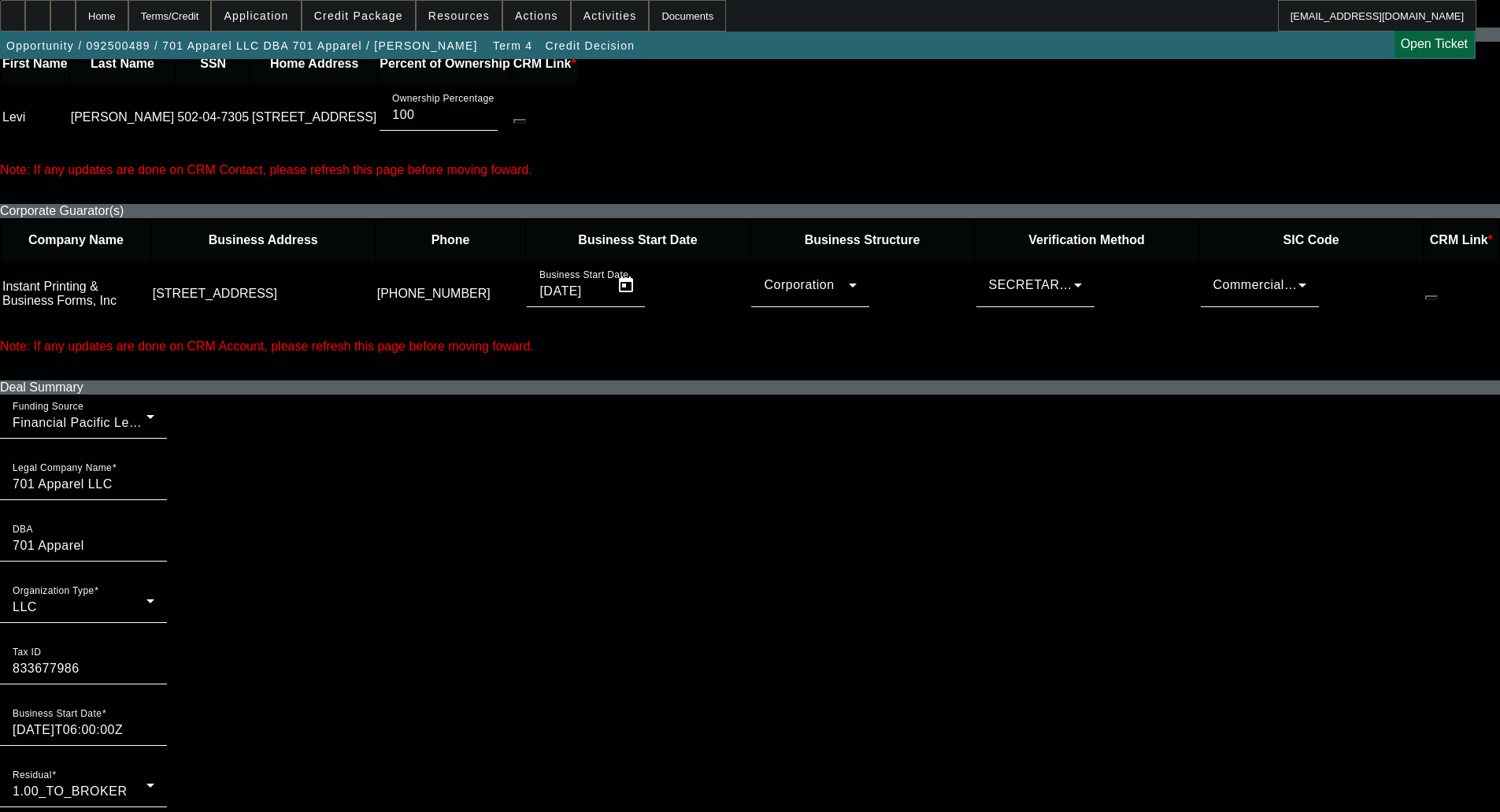
scroll to position [945, 0]
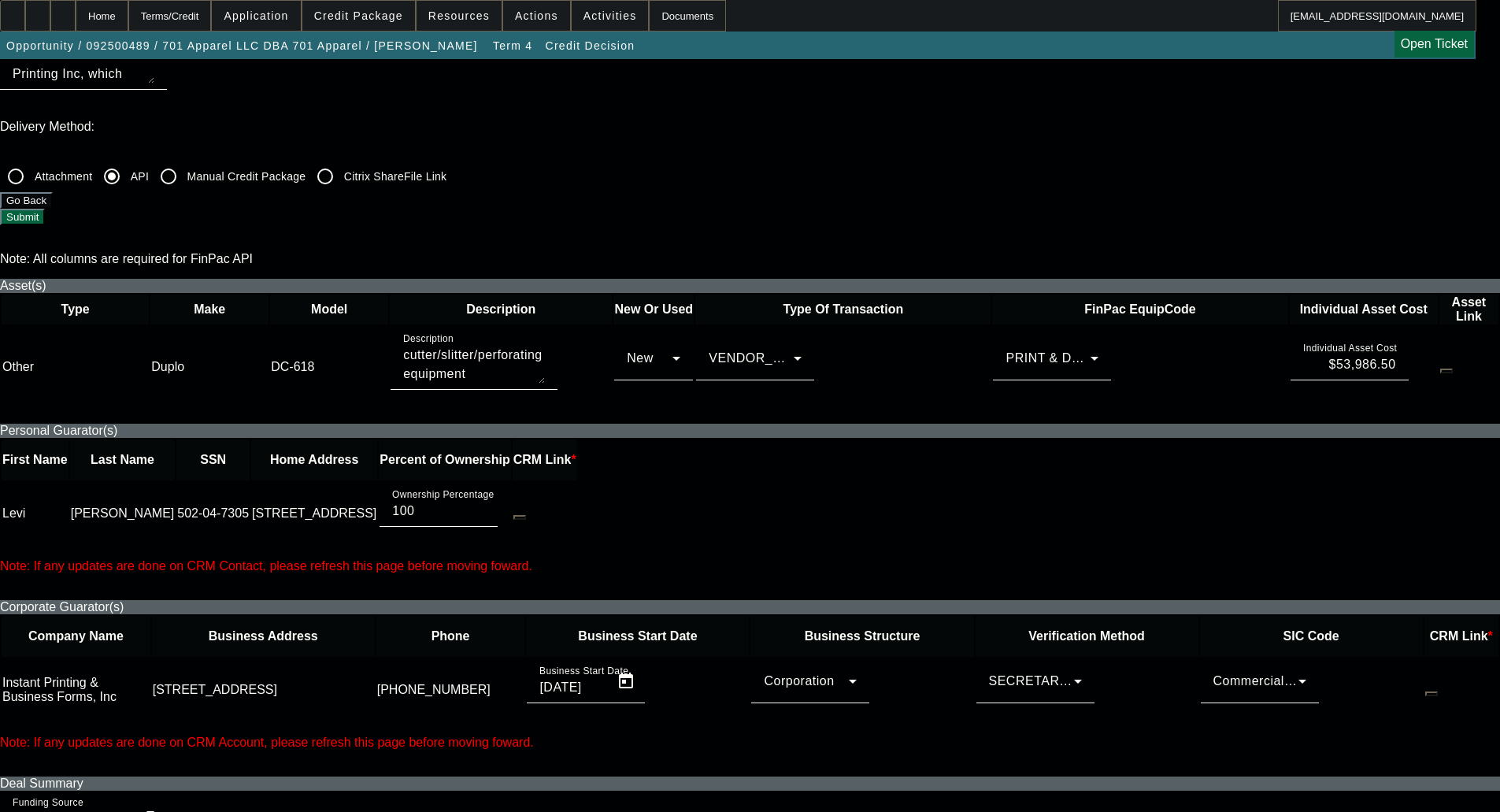
scroll to position [158, 0]
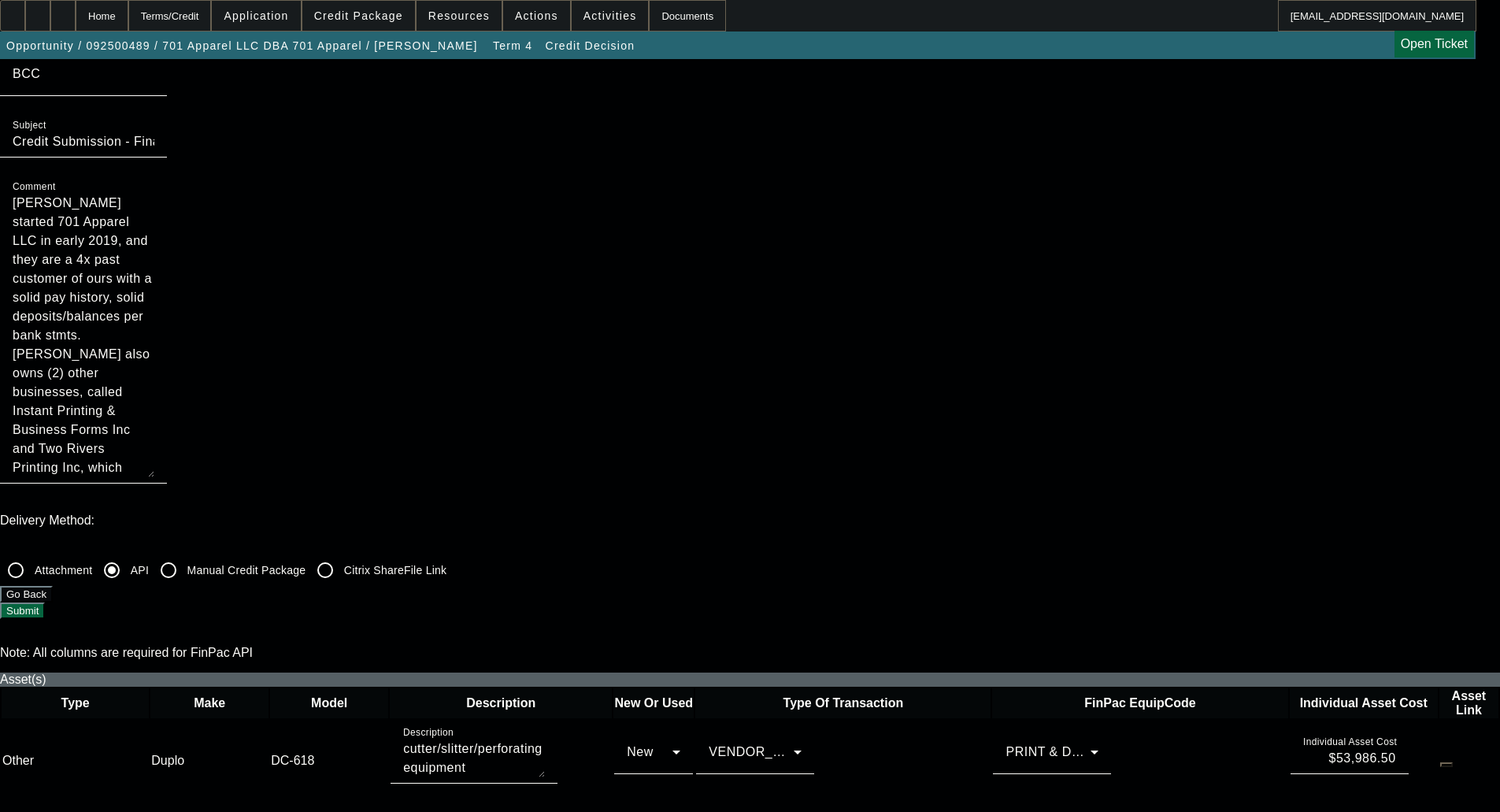
click at [45, 603] on button "Submit" at bounding box center [22, 611] width 45 height 17
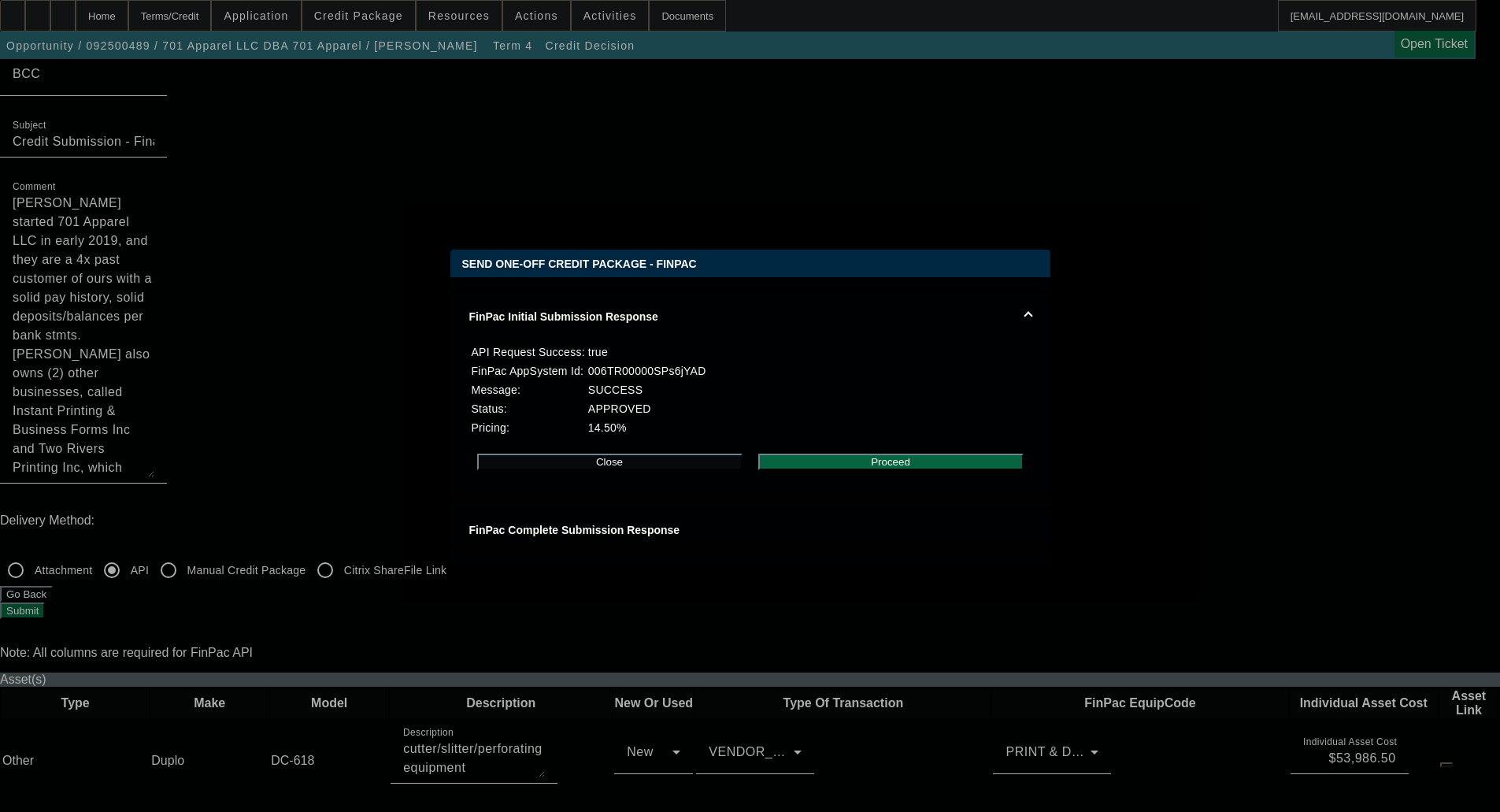
scroll to position [0, 0]
click at [893, 471] on button "Proceed" at bounding box center [890, 462] width 266 height 17
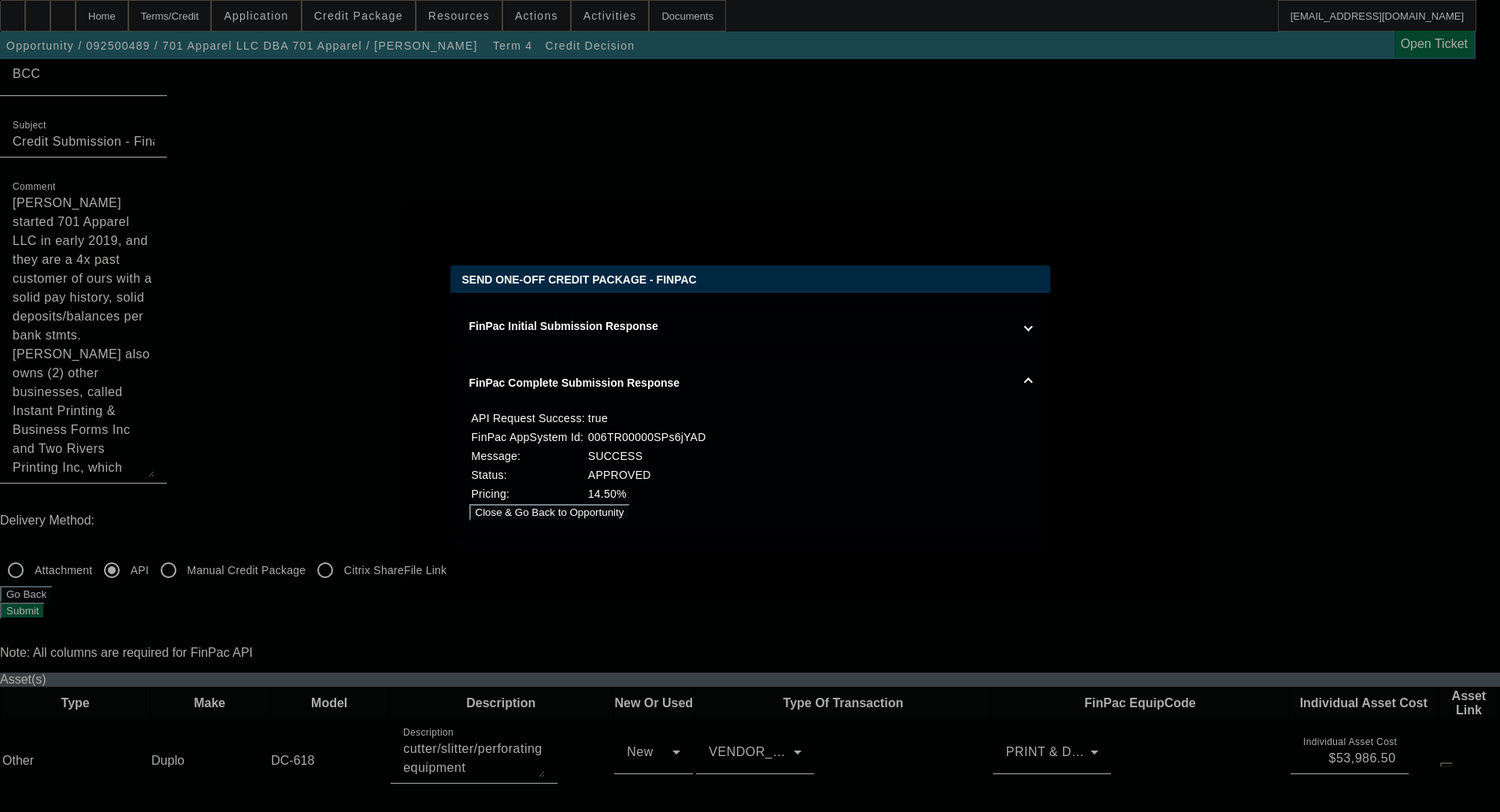
click at [631, 518] on button "Close & Go Back to Opportunity" at bounding box center [550, 513] width 161 height 17
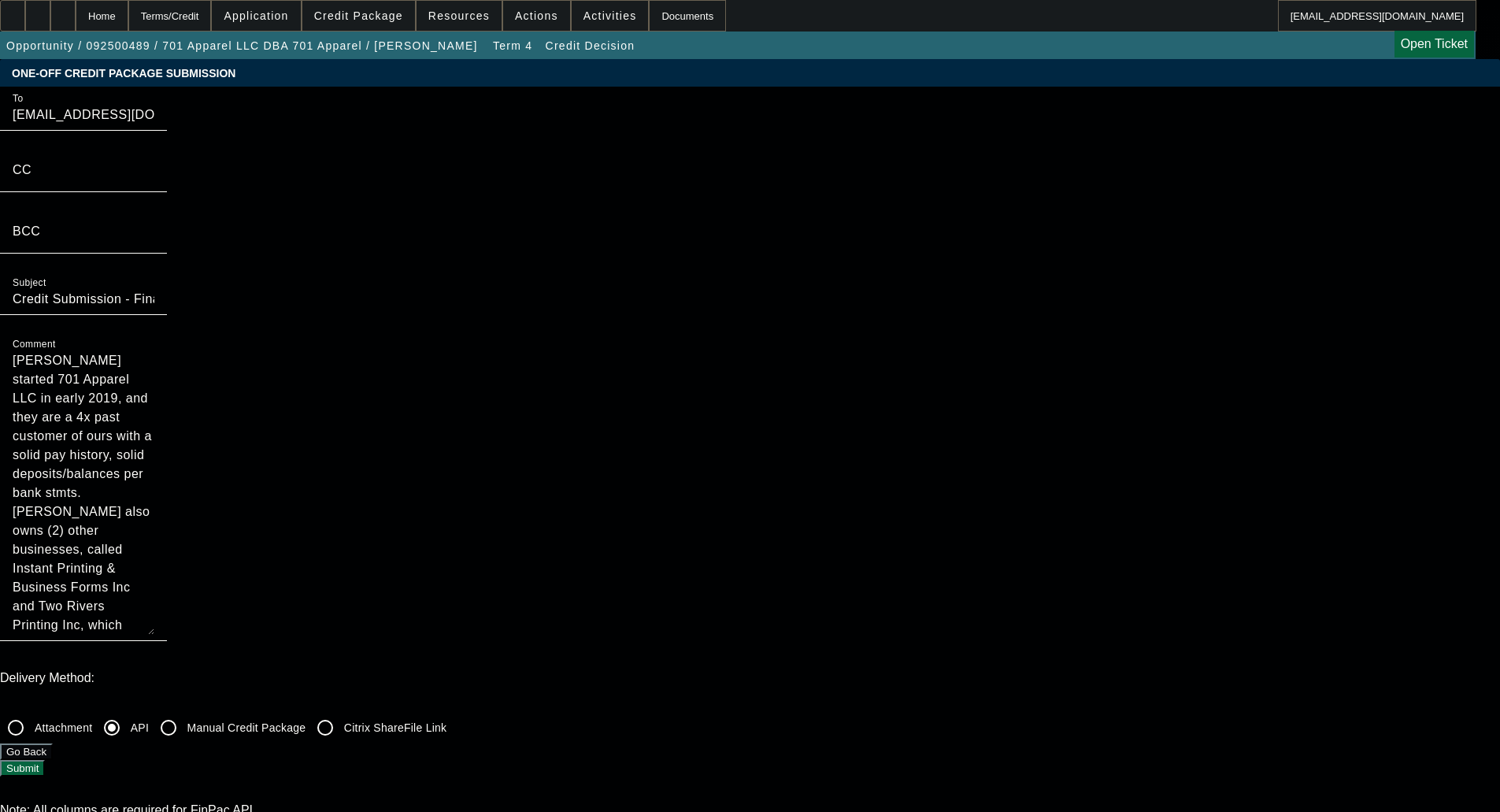
scroll to position [158, 0]
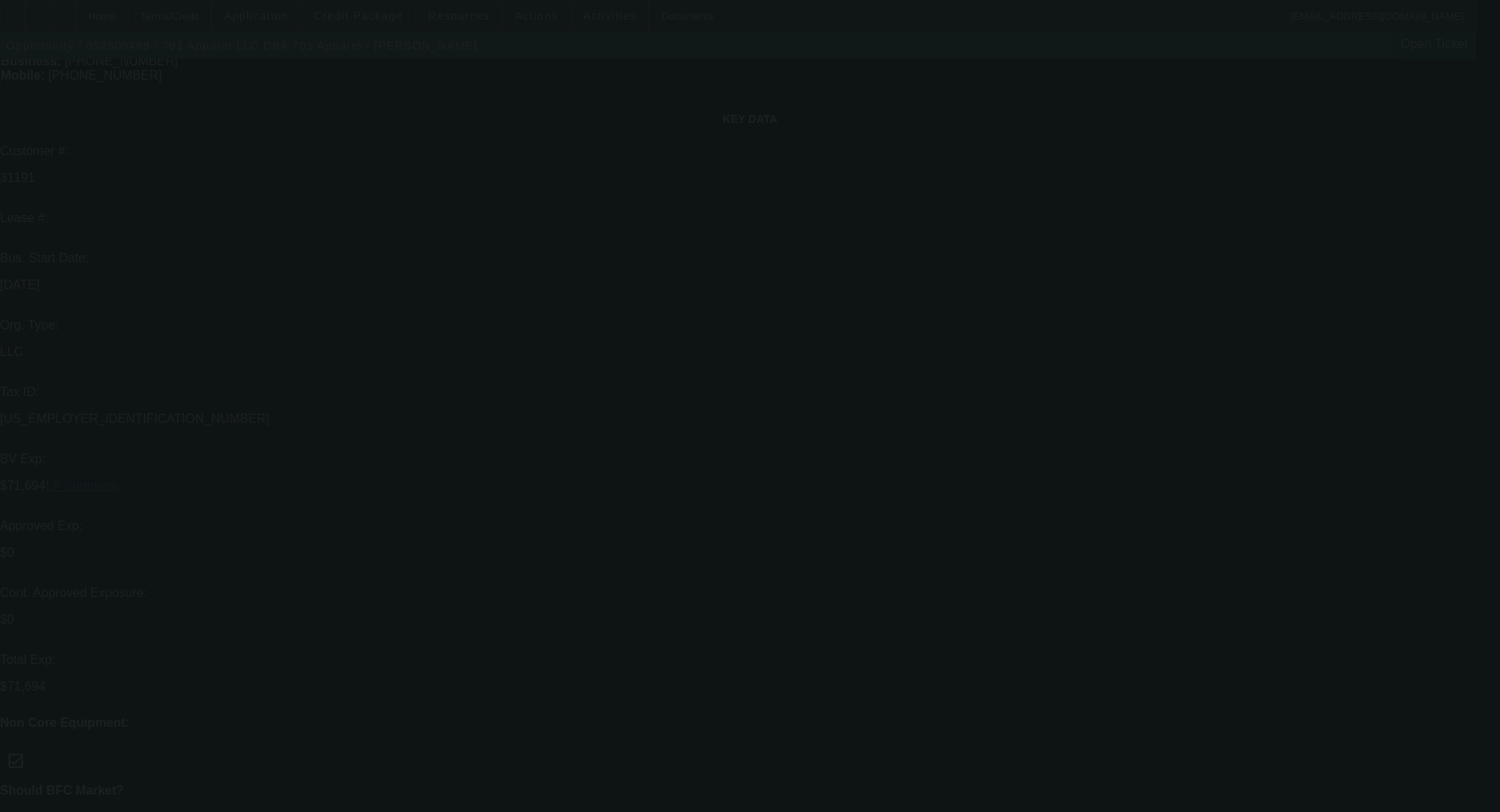
select select "0"
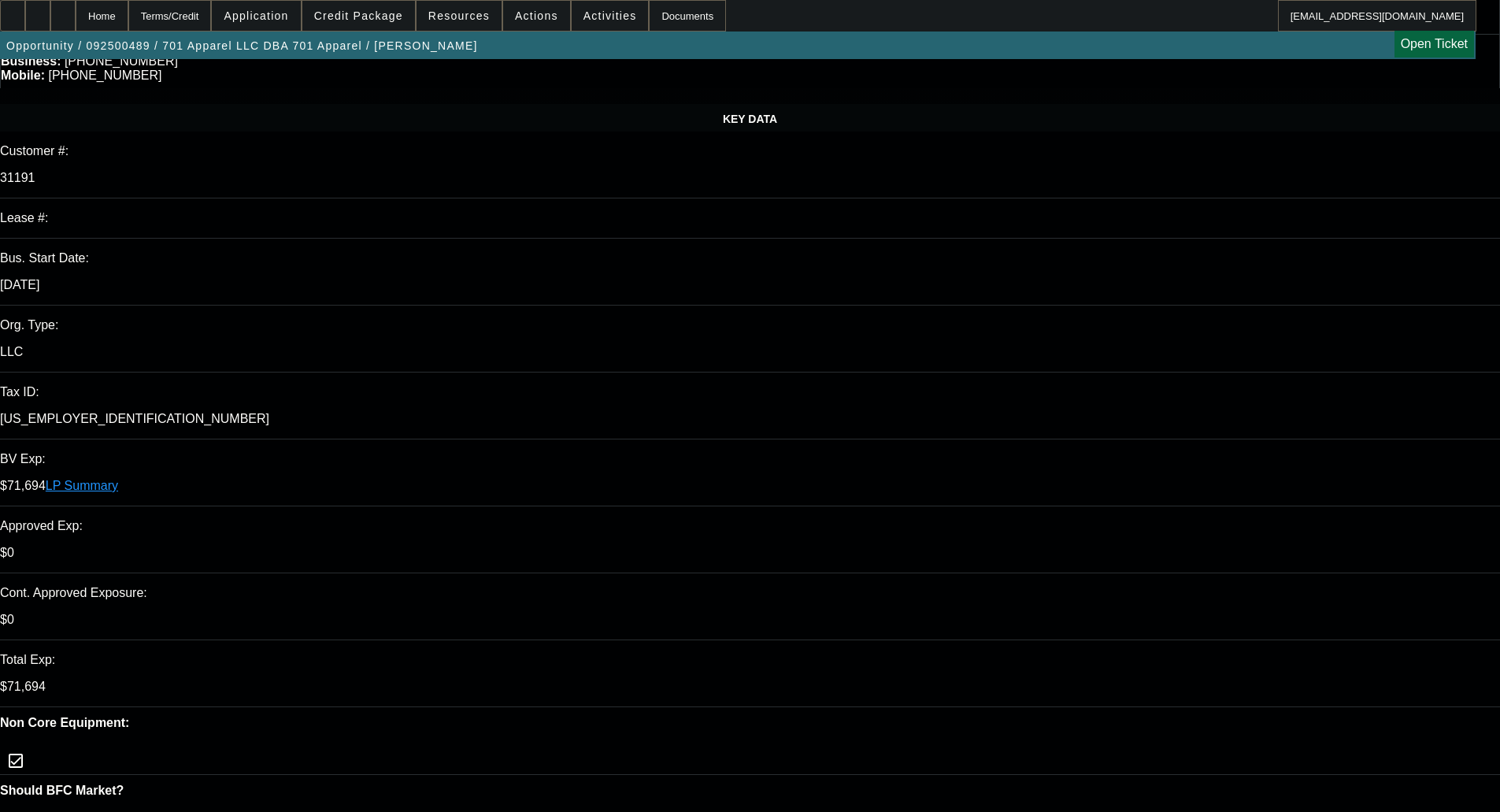
select select "0"
select select "6"
select select "0"
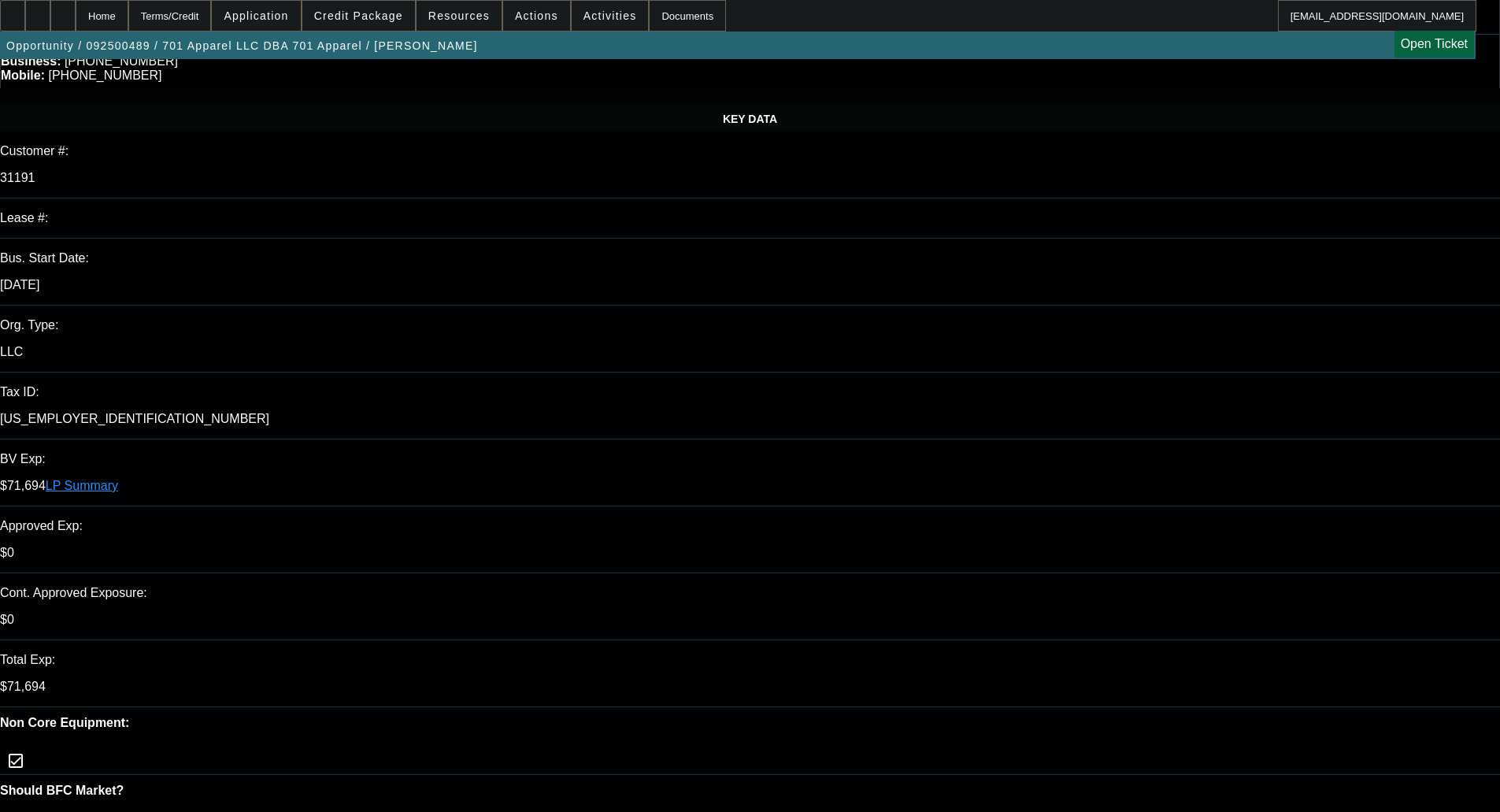
select select "0"
select select "6"
select select "0"
select select "2"
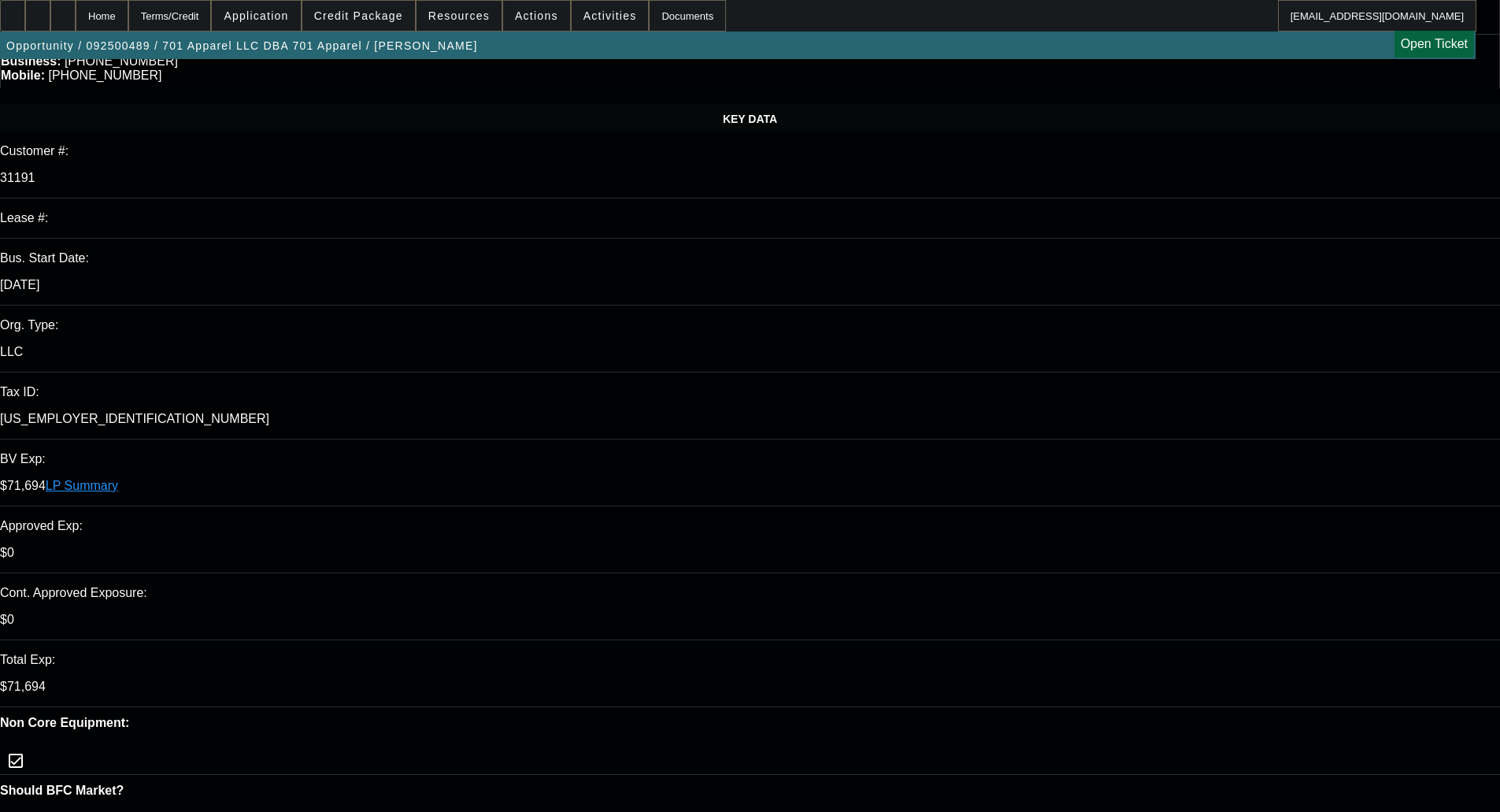
select select "0"
select select "6"
select select "0"
select select "2"
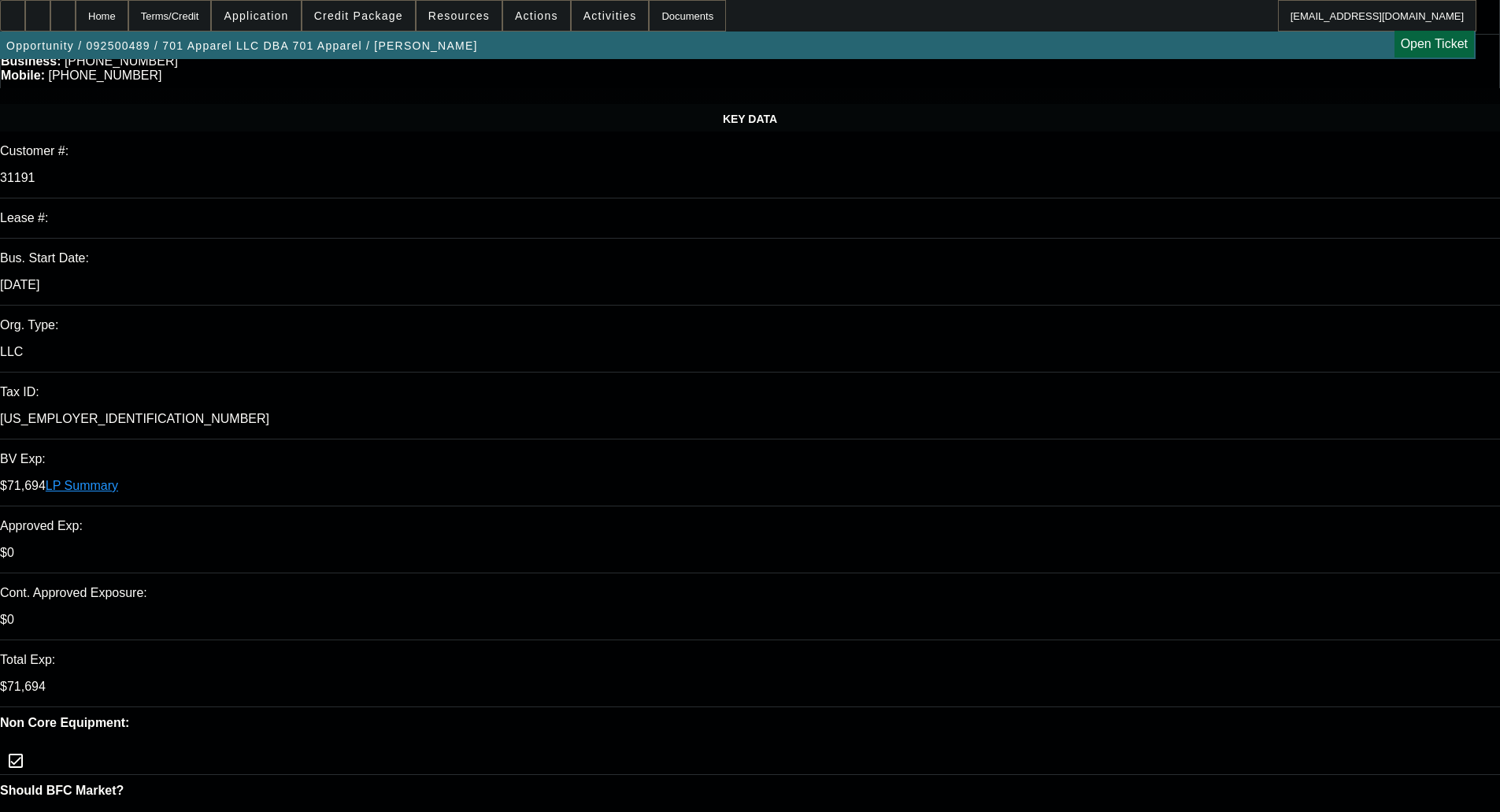
select select "0"
select select "6"
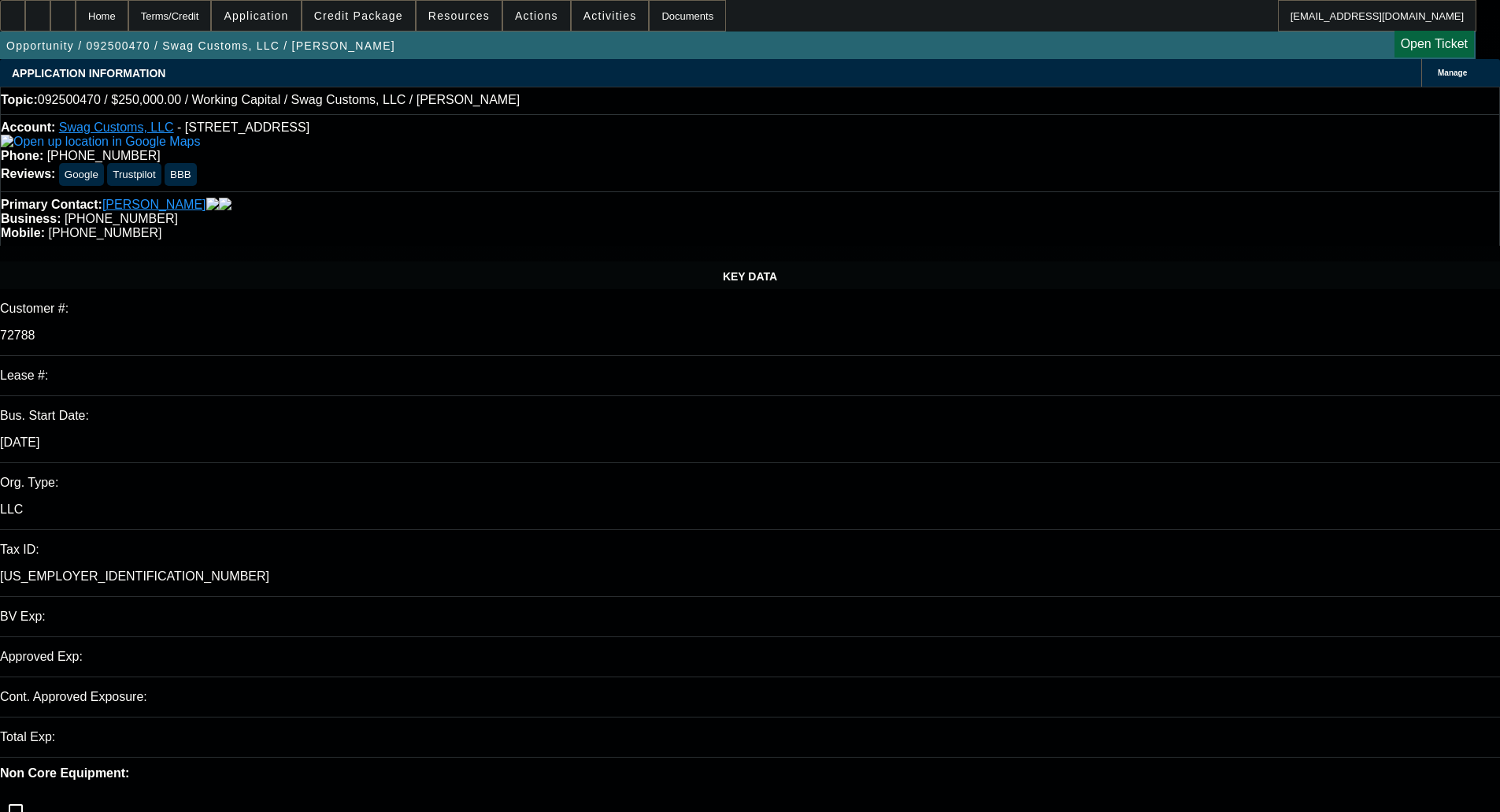
select select "0"
select select "2"
select select "0"
select select "6"
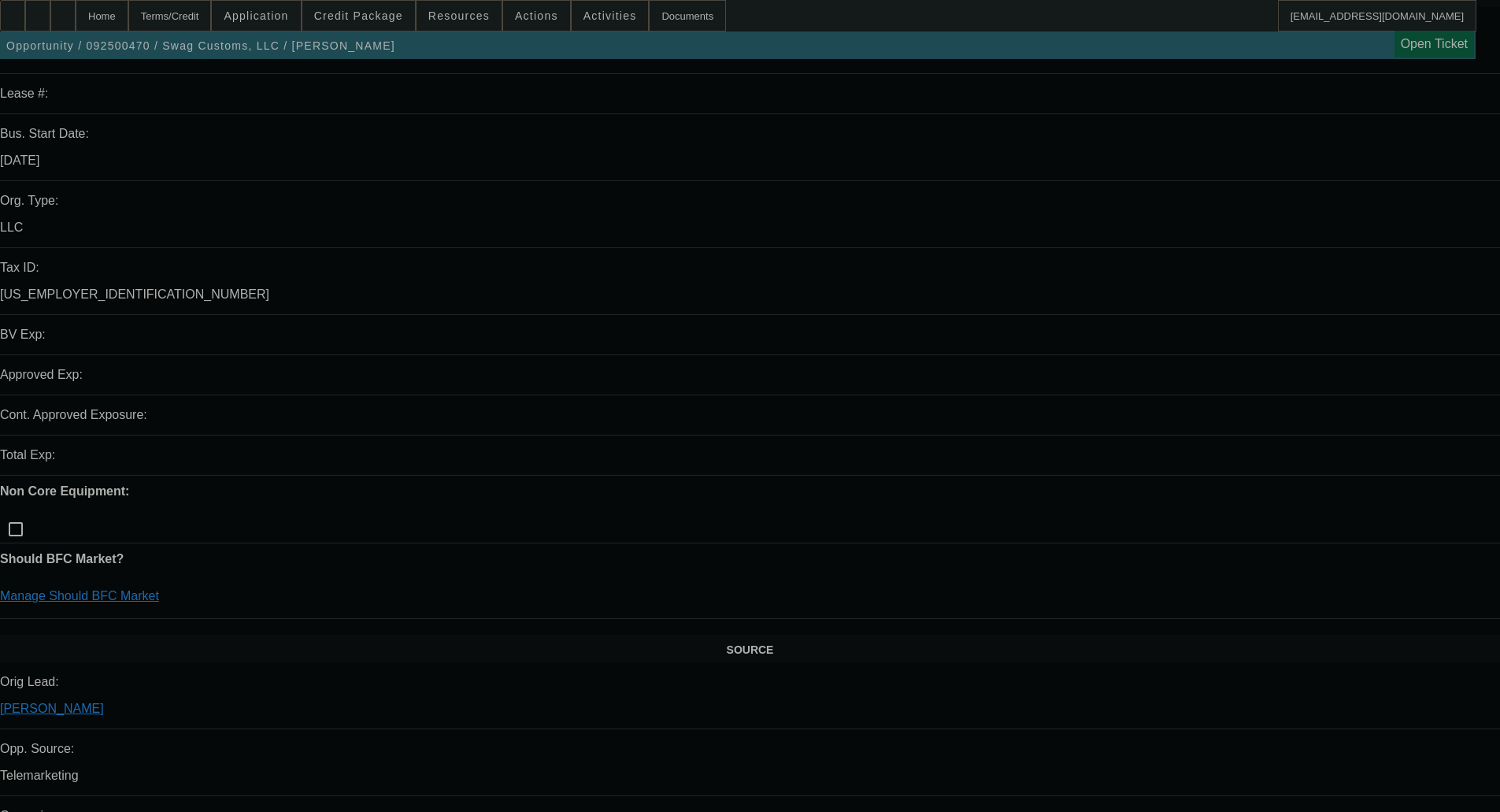
select select "0"
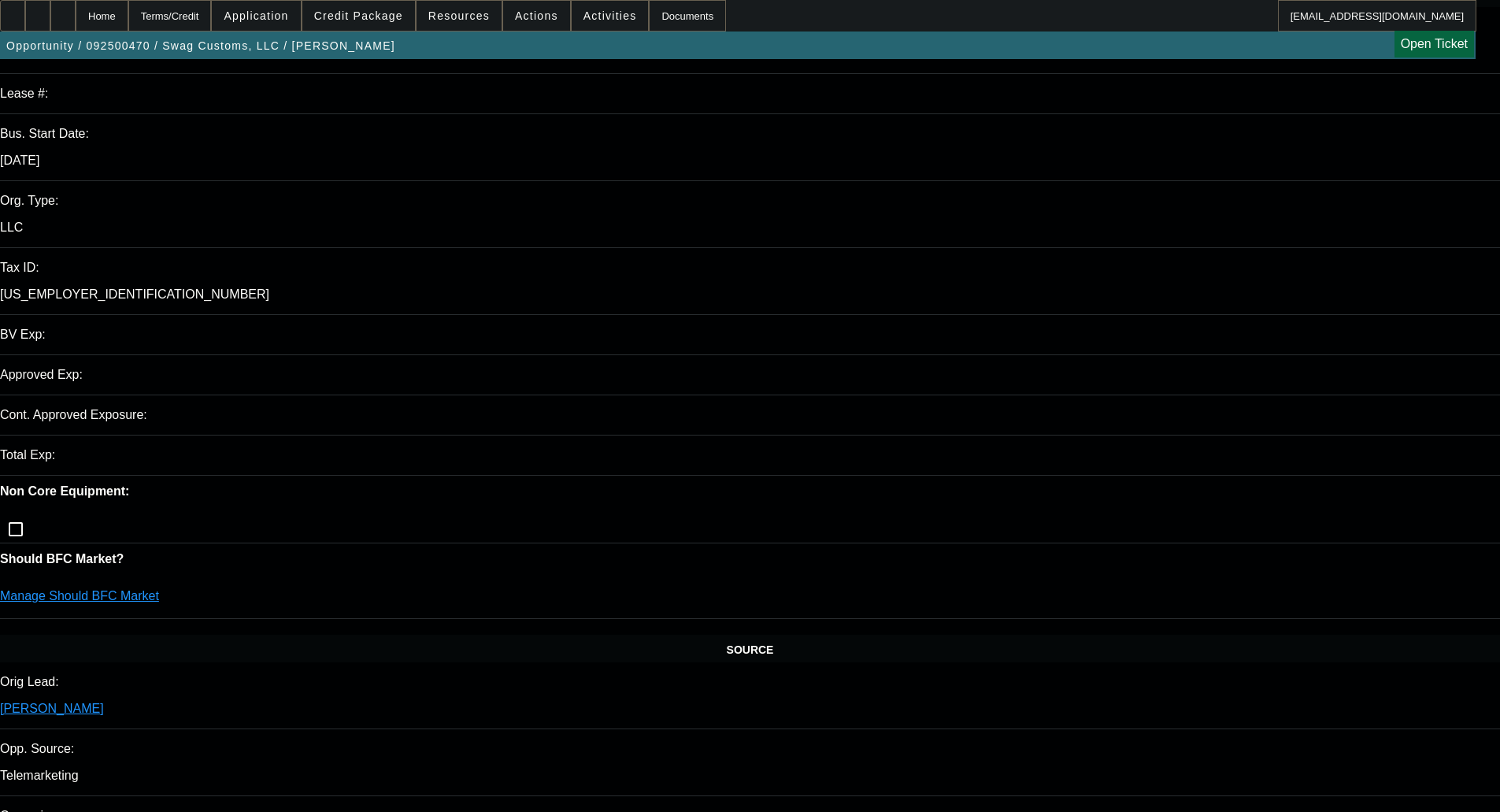
select select "2"
select select "0"
select select "6"
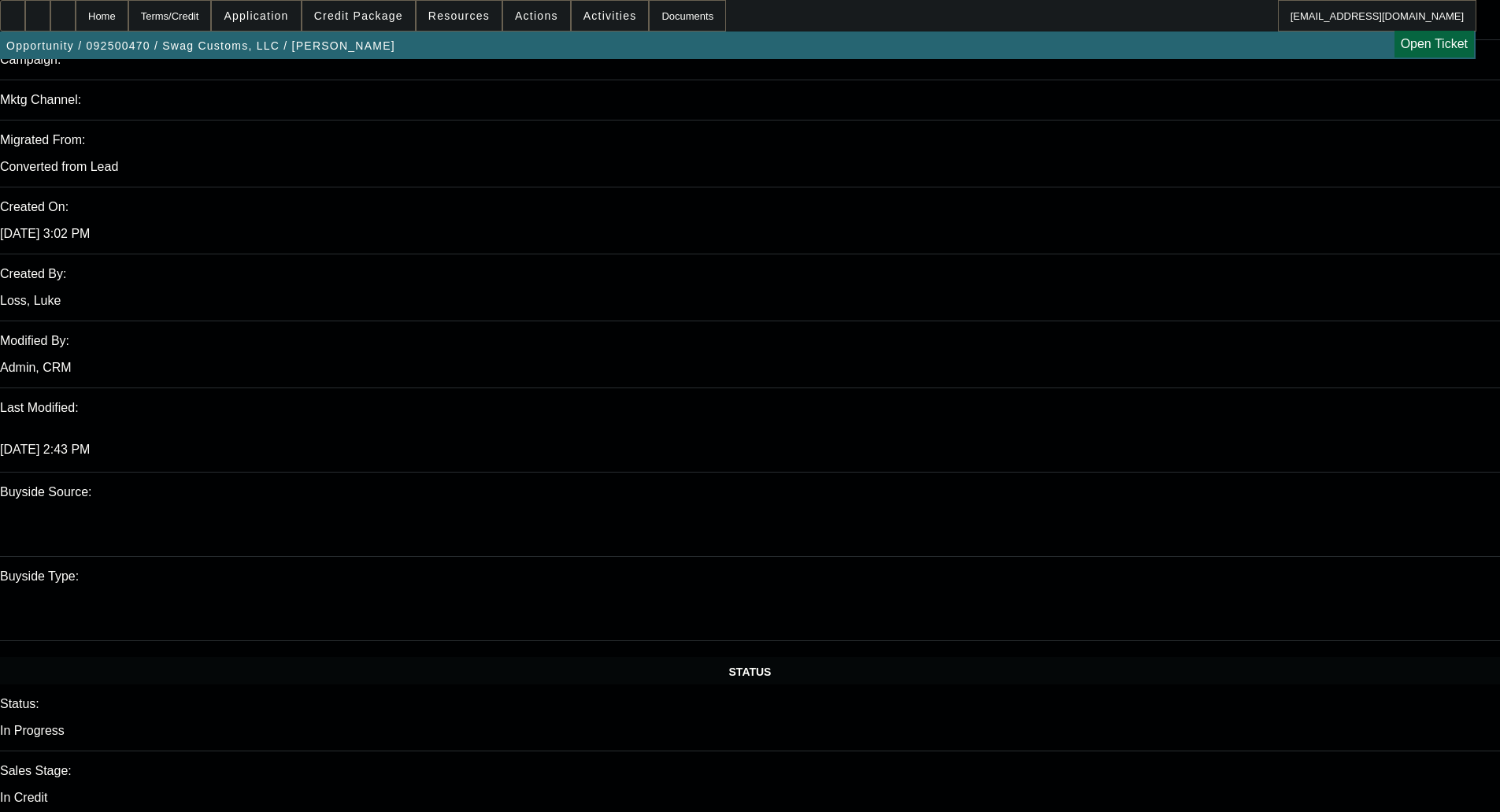
scroll to position [1181, 0]
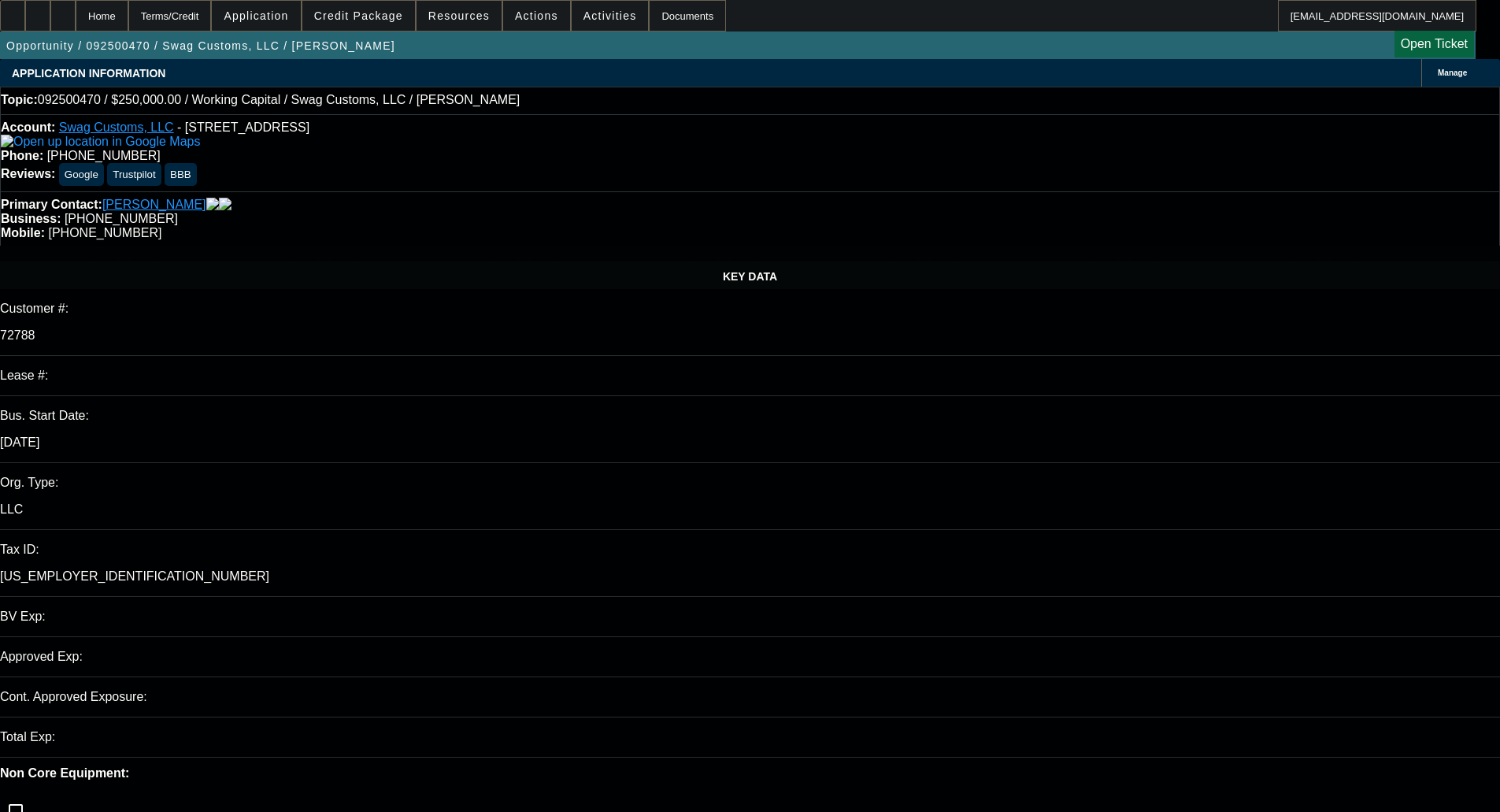
select select "0"
select select "2"
select select "0"
select select "6"
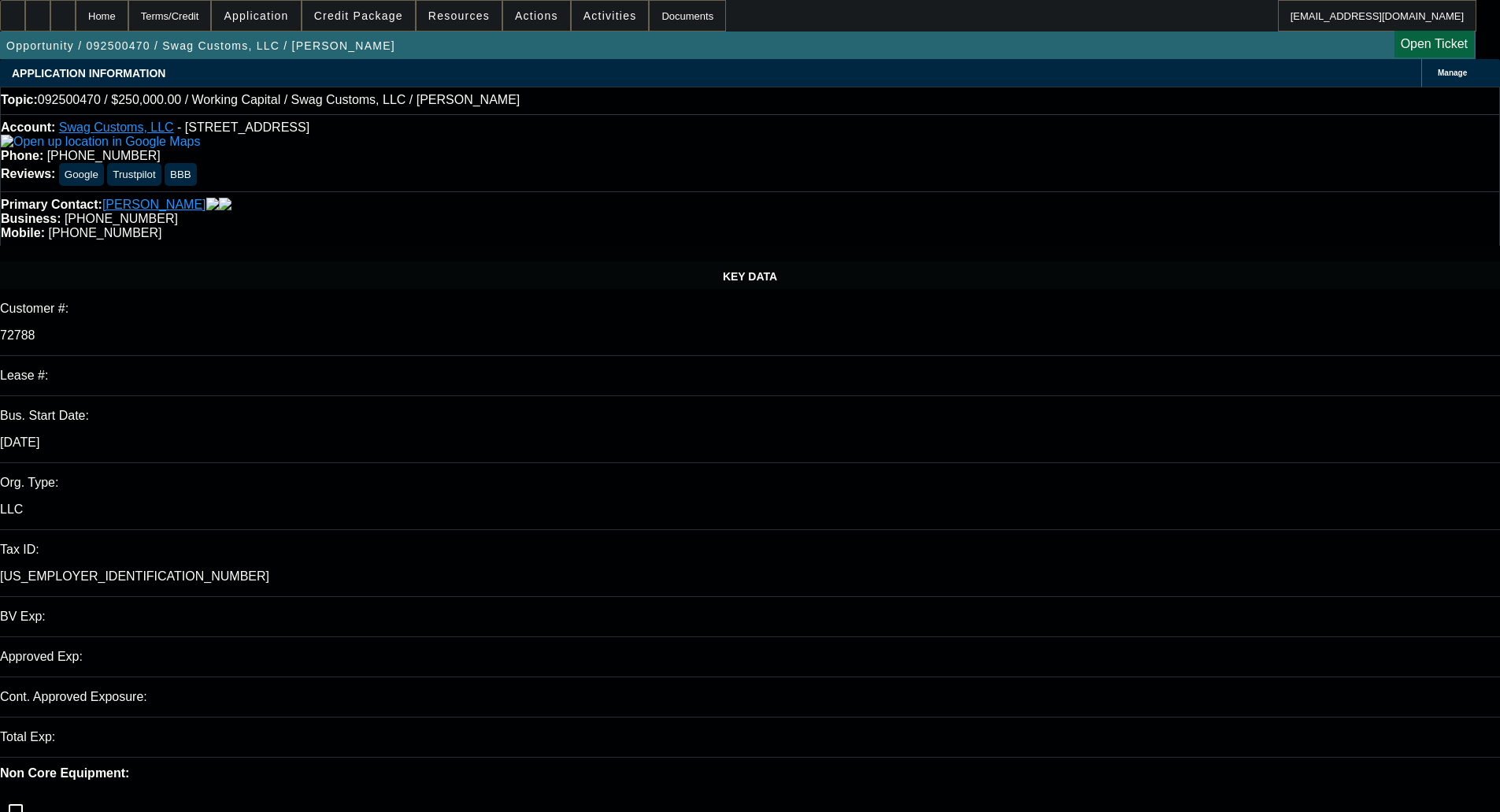
select select "0"
select select "1"
select select "2"
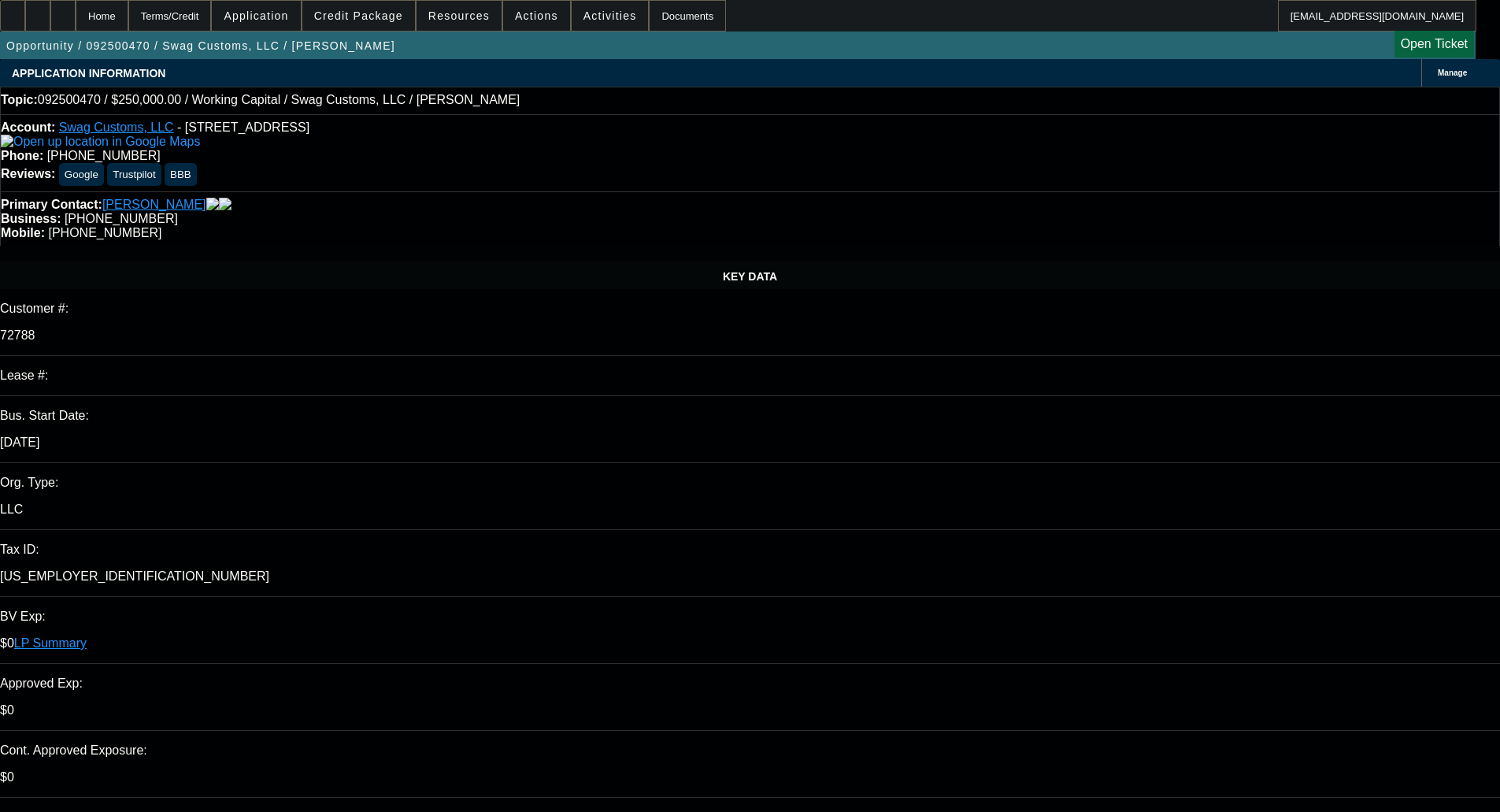
select select "6"
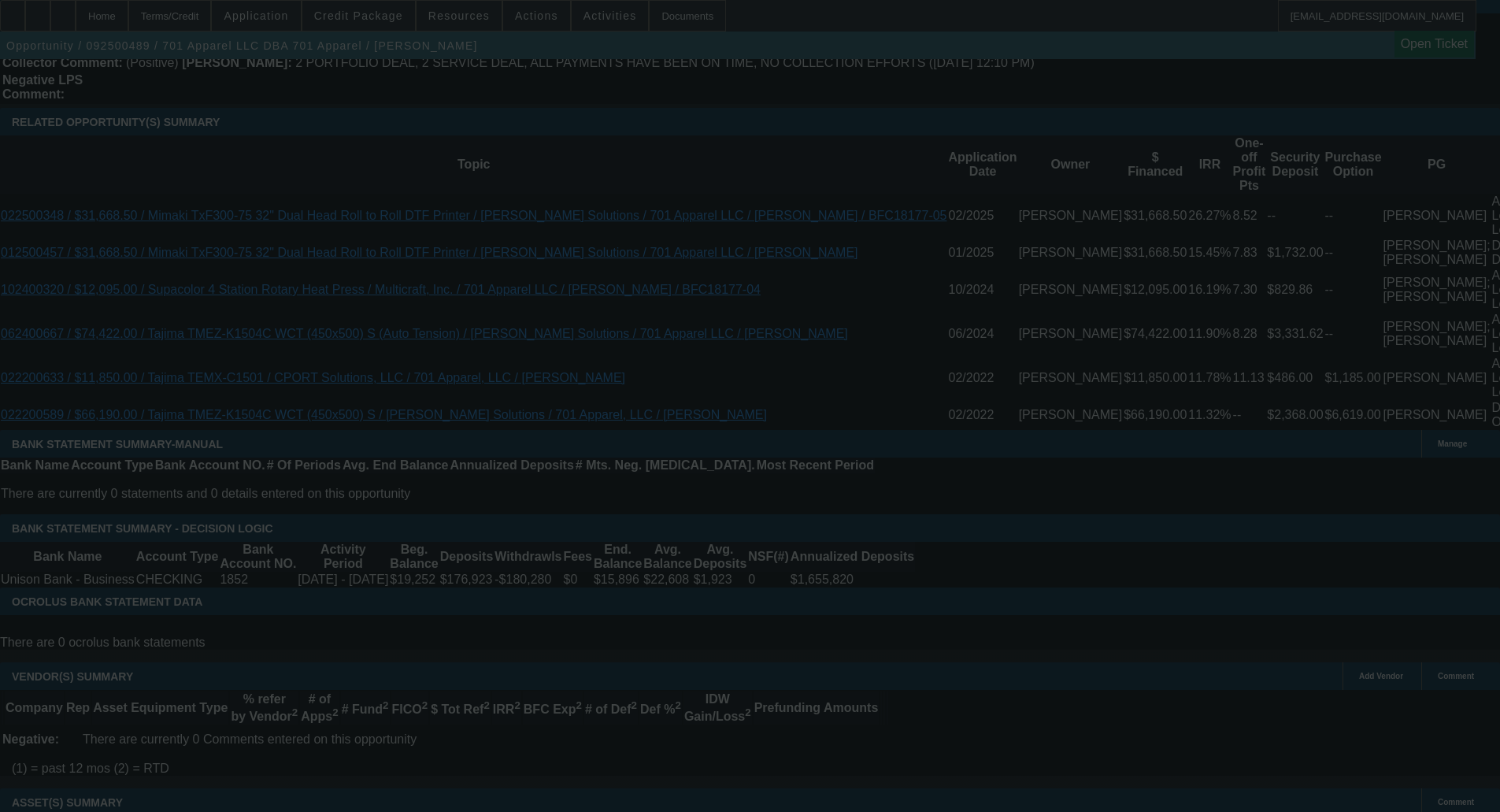
scroll to position [2786, 0]
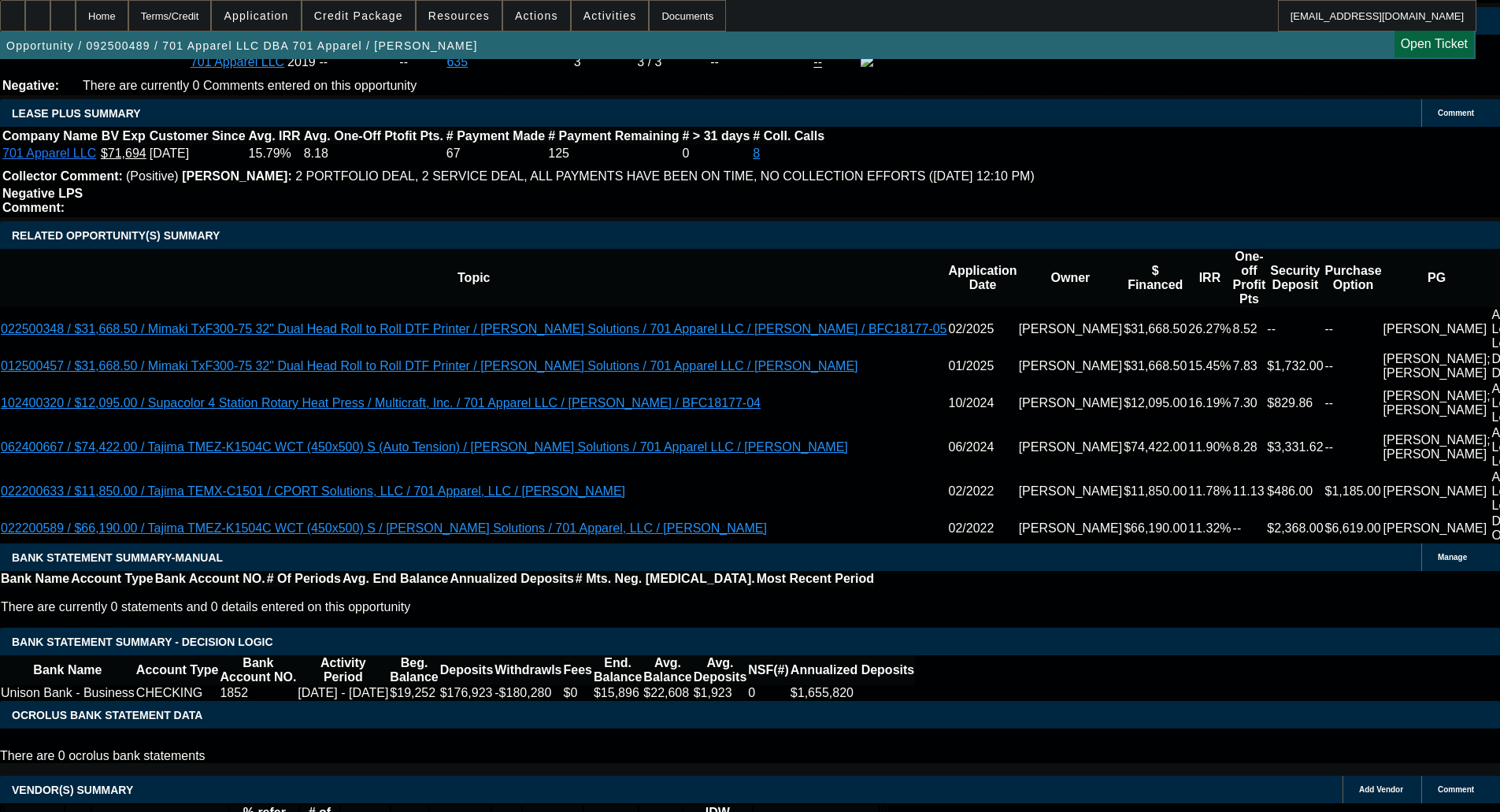
select select "0"
select select "6"
select select "0"
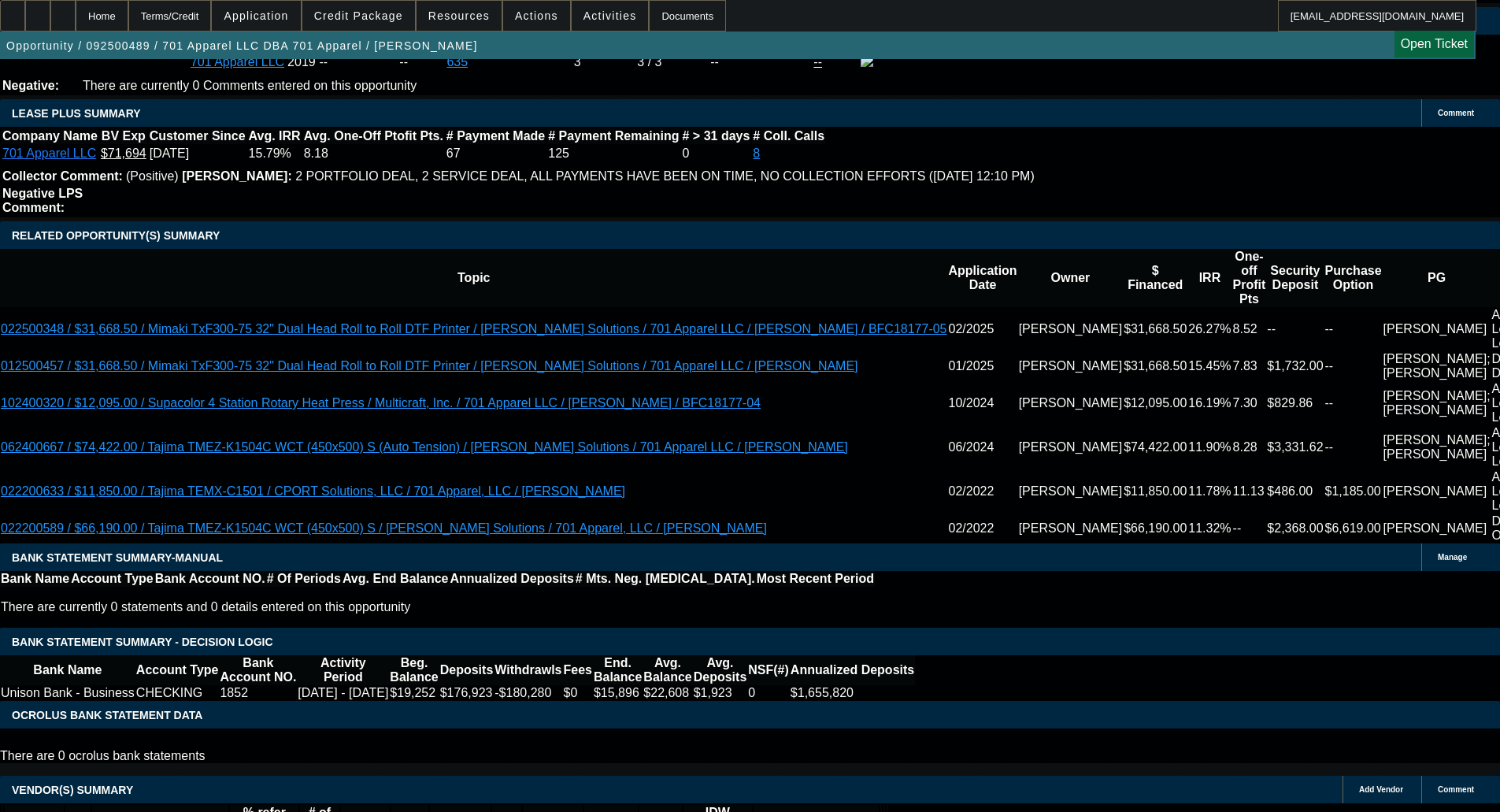
select select "0"
select select "6"
select select "0"
select select "2"
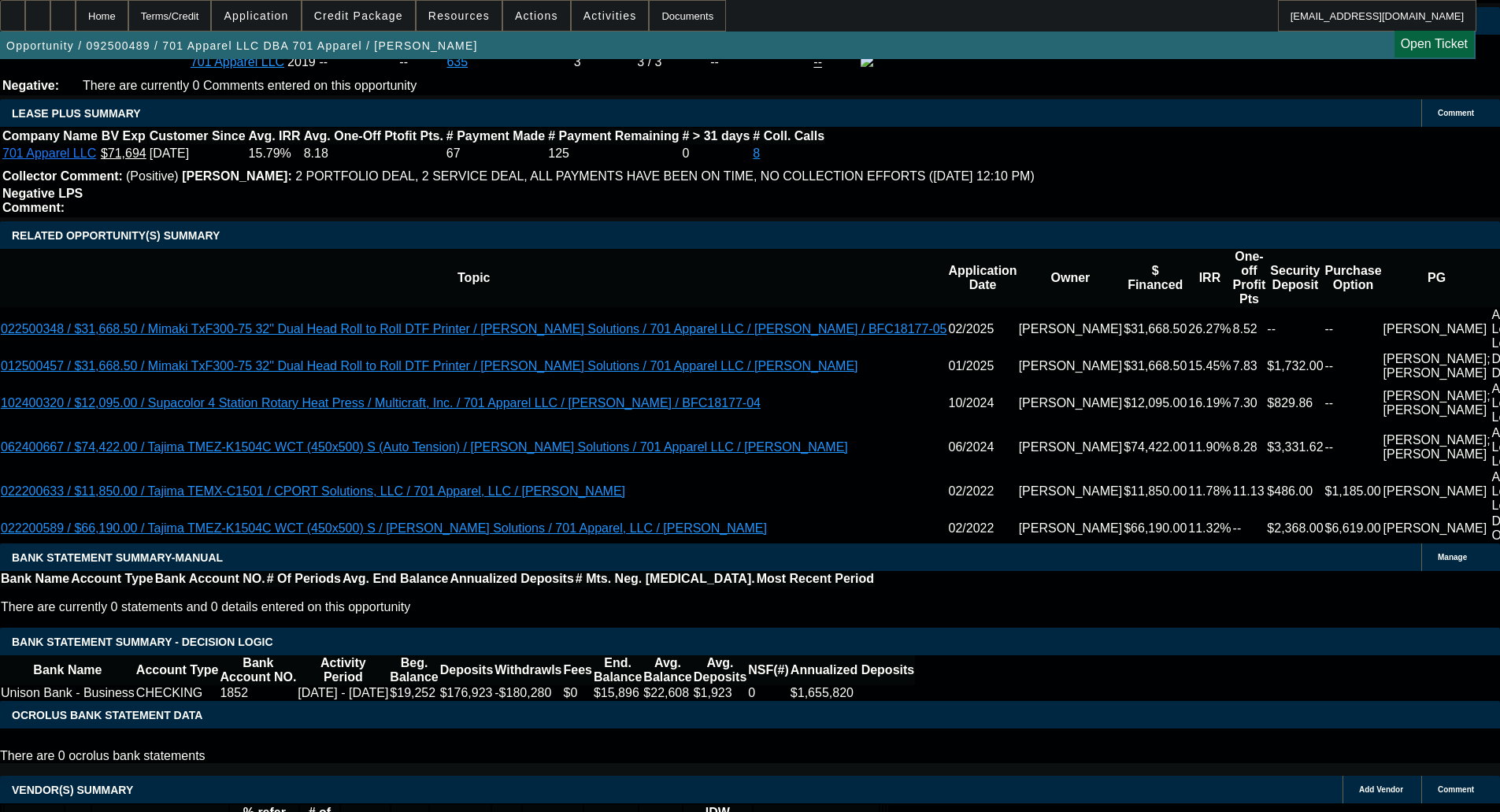
select select "2"
select select "0"
select select "6"
select select "0"
select select "2"
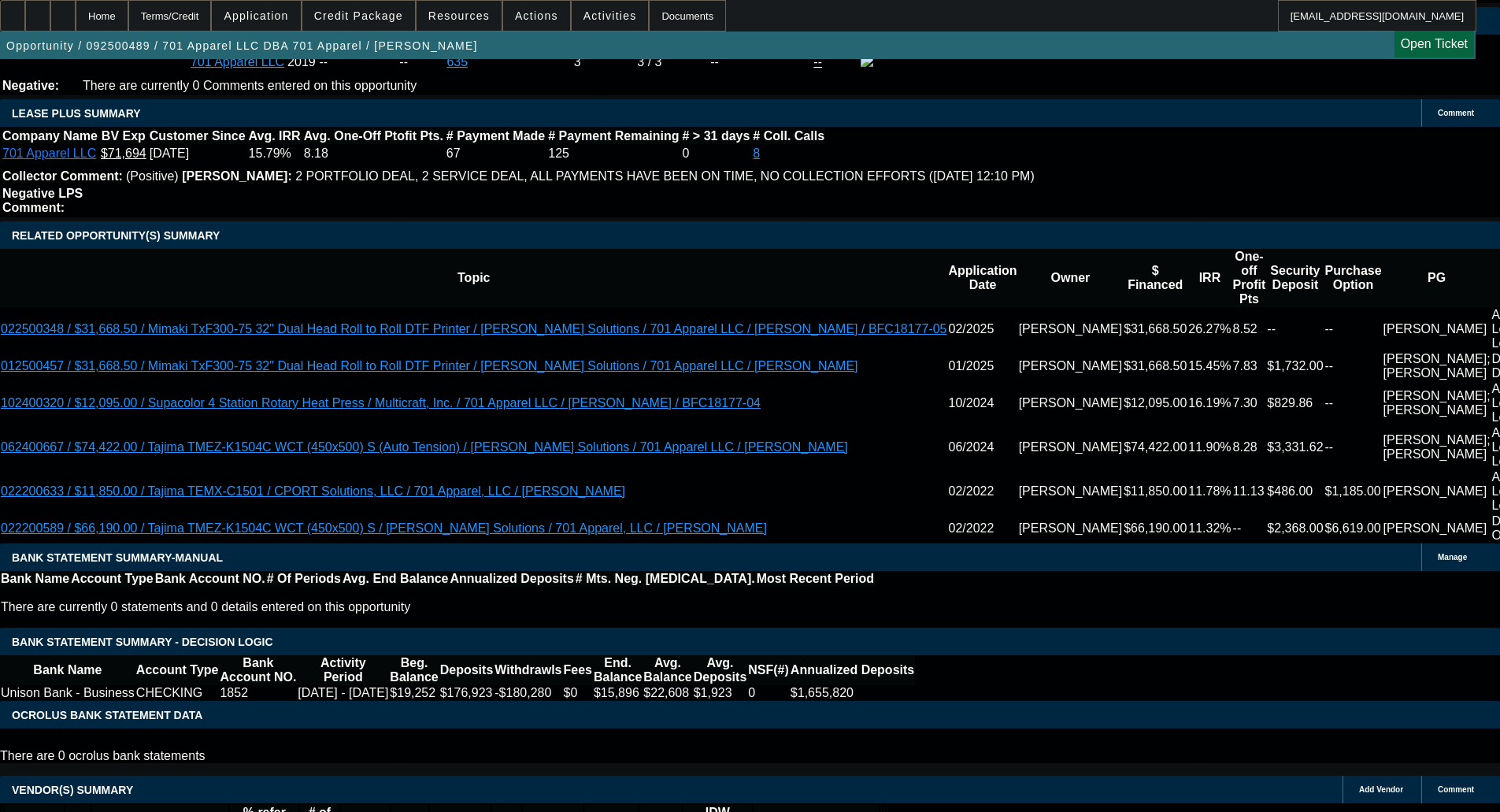
select select "2"
select select "0"
select select "6"
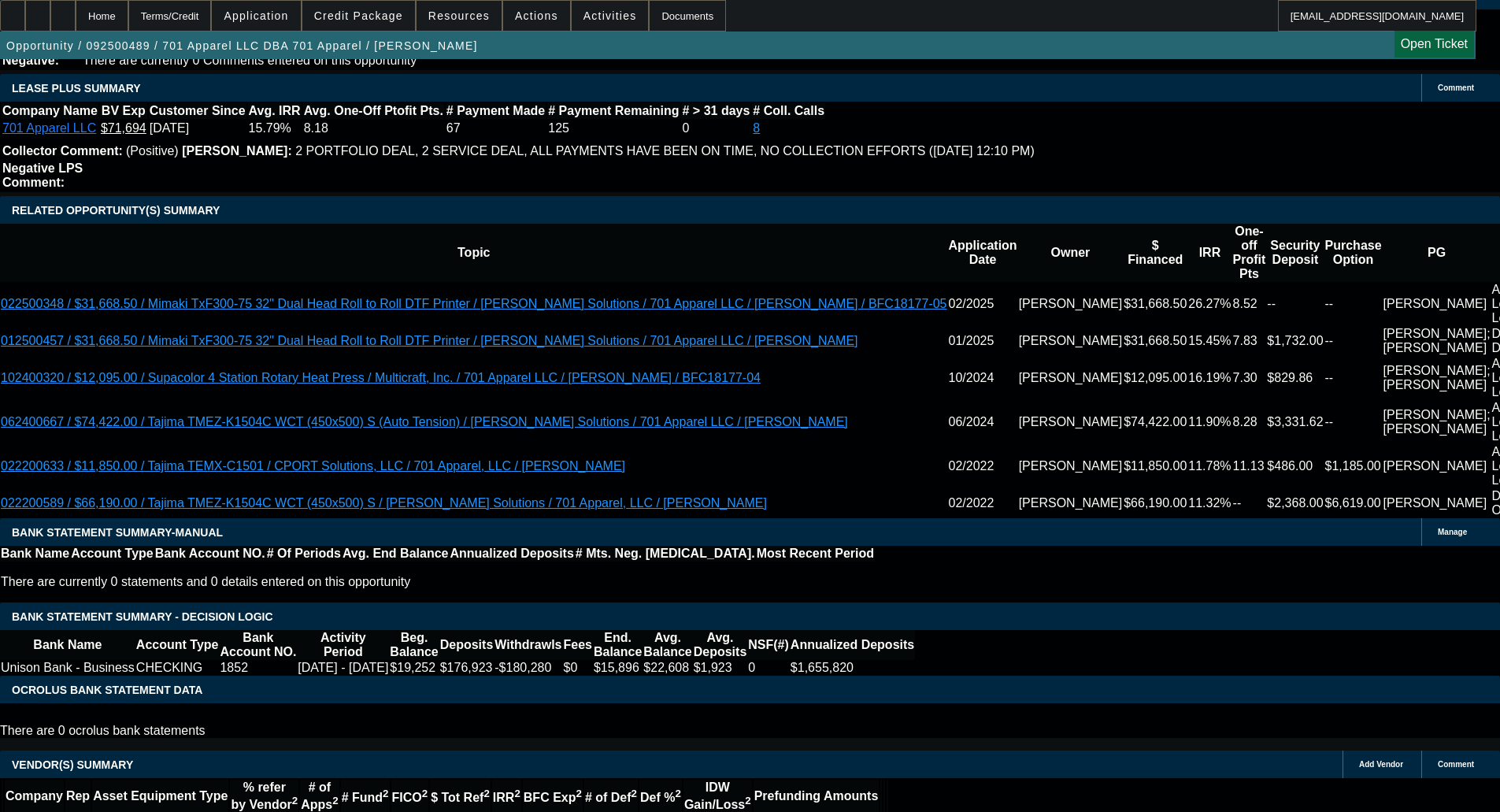
select select "6"
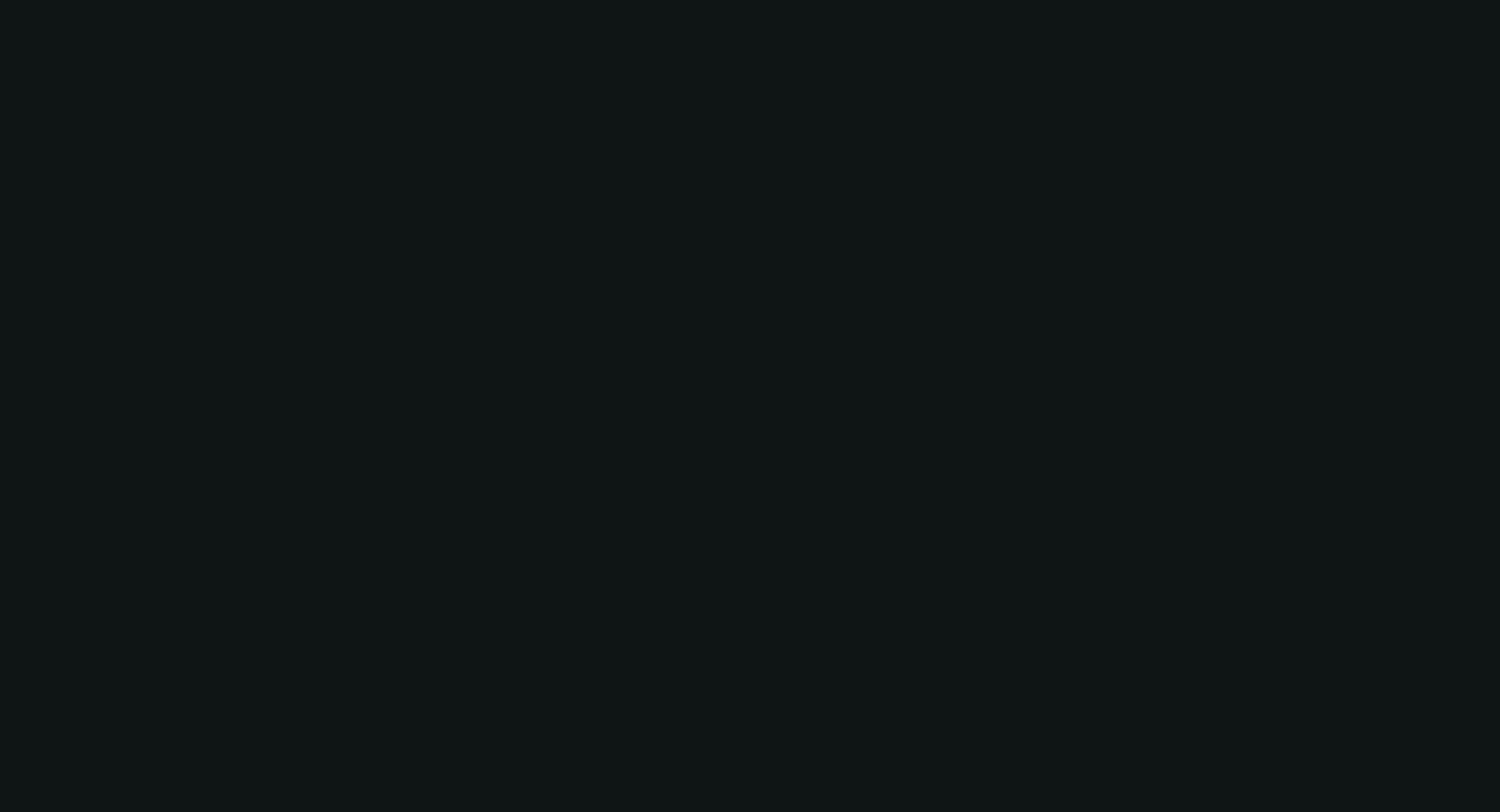
scroll to position [0, 0]
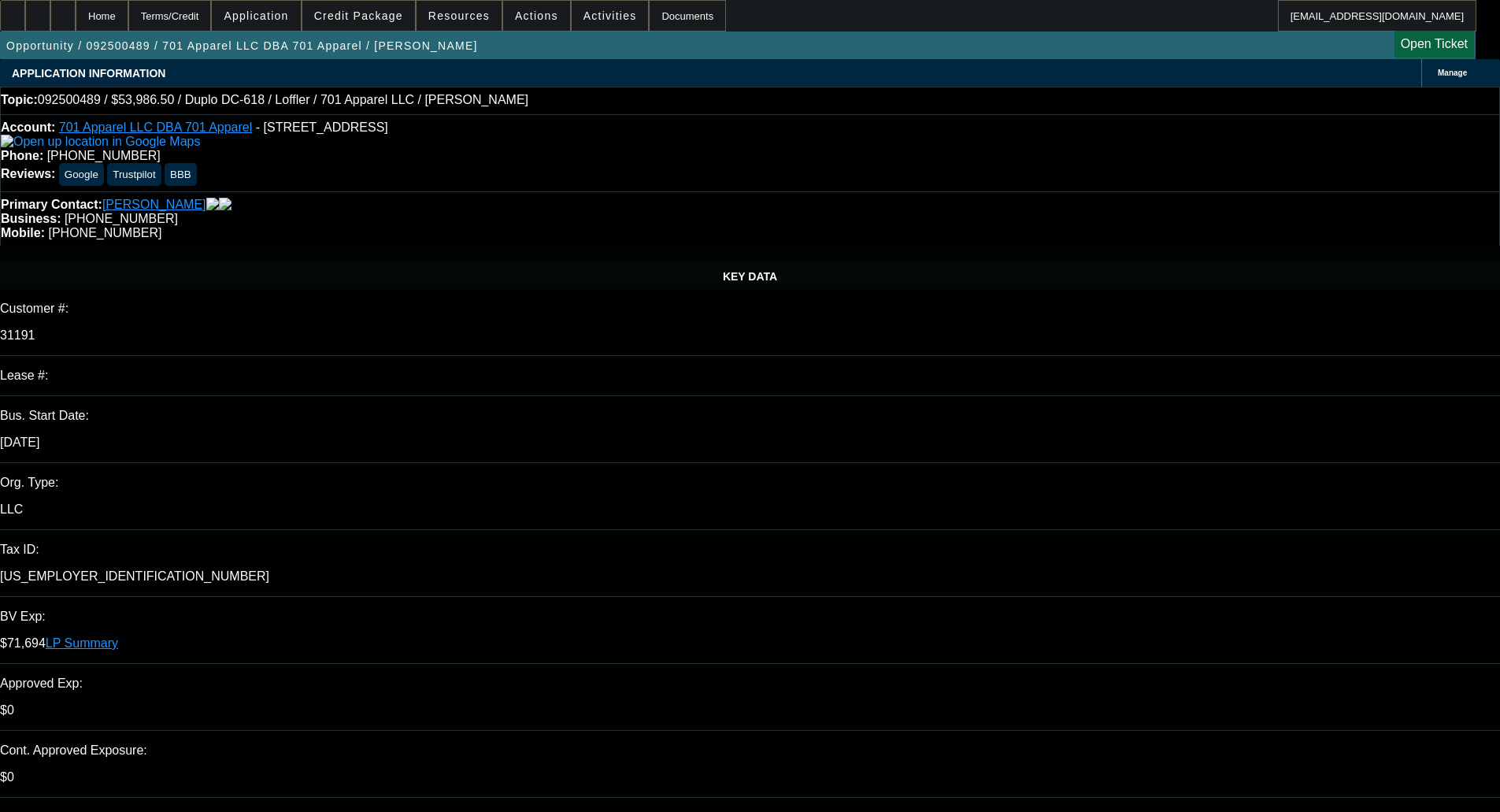
type input "02:40"
type input "02:53"
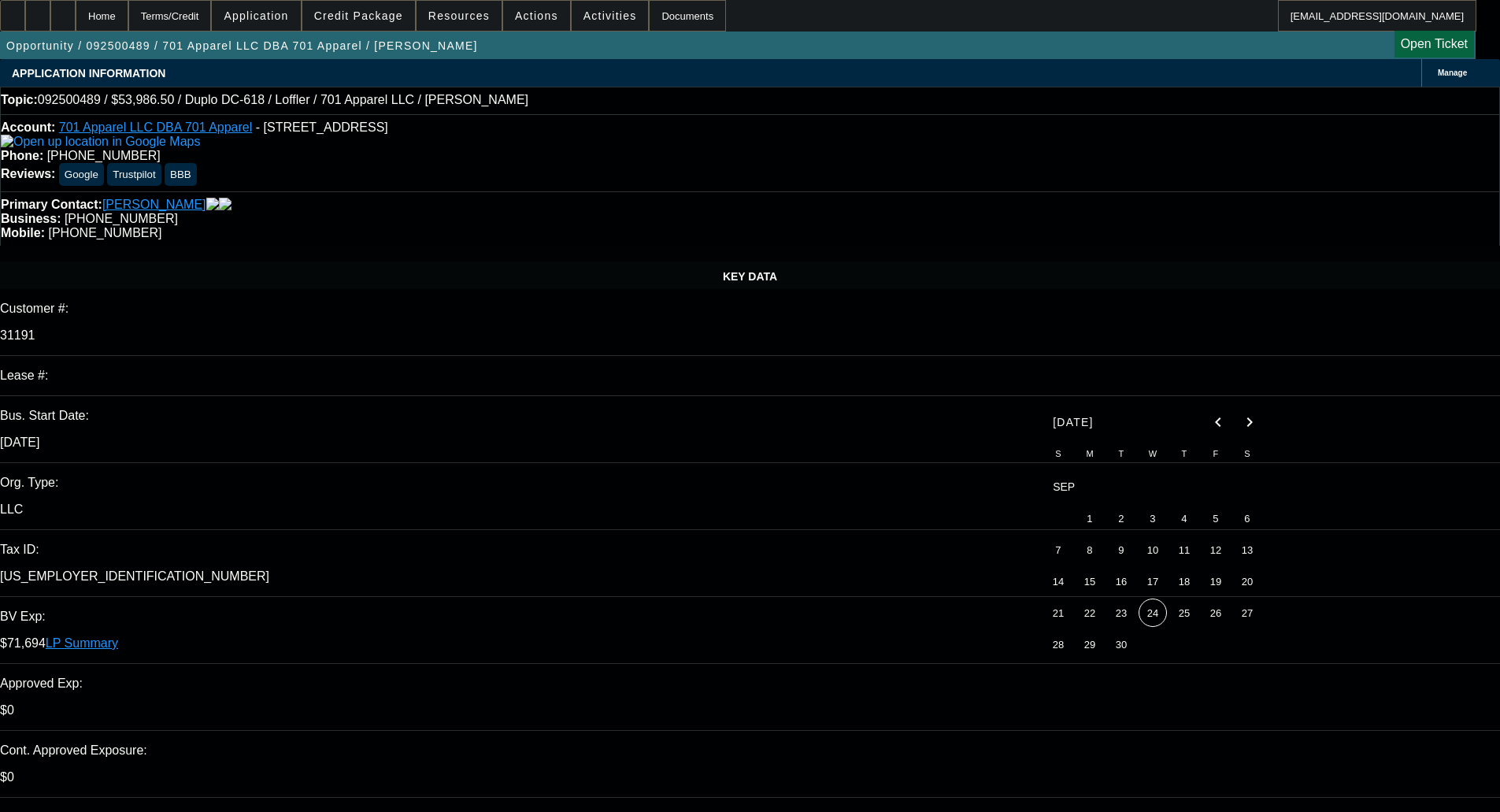
click at [1153, 626] on span "24" at bounding box center [1153, 613] width 29 height 29
type input "[DATE]"
paste textarea "This equipment looks to be used by the CCG Instant Printing & Business Forms, I…"
type textarea "PER FINPAC - "This equipment looks to be used by the CCG Instant Printing & Bus…"
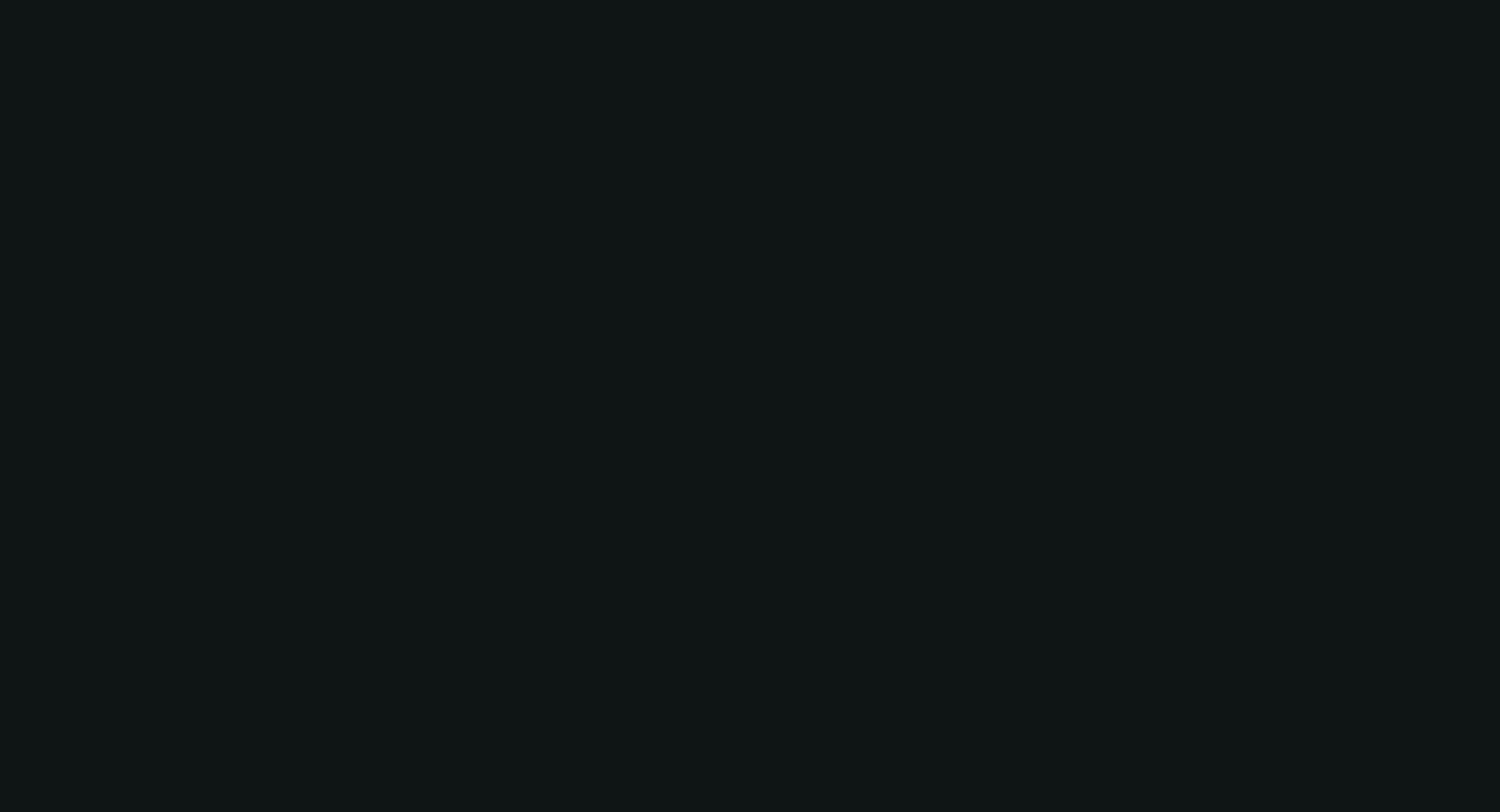
select select "0"
select select "6"
select select "0"
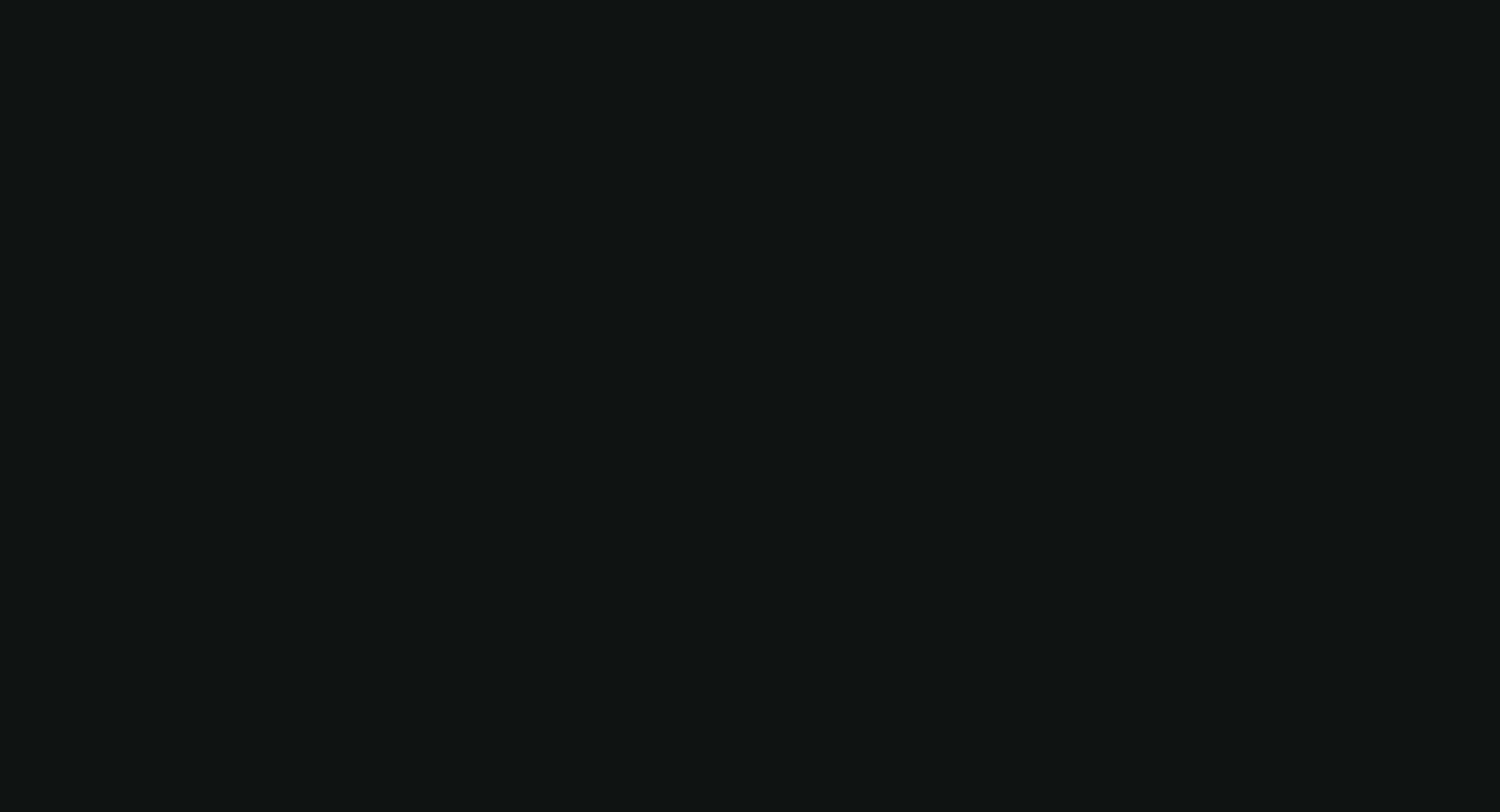
select select "0"
select select "6"
select select "0"
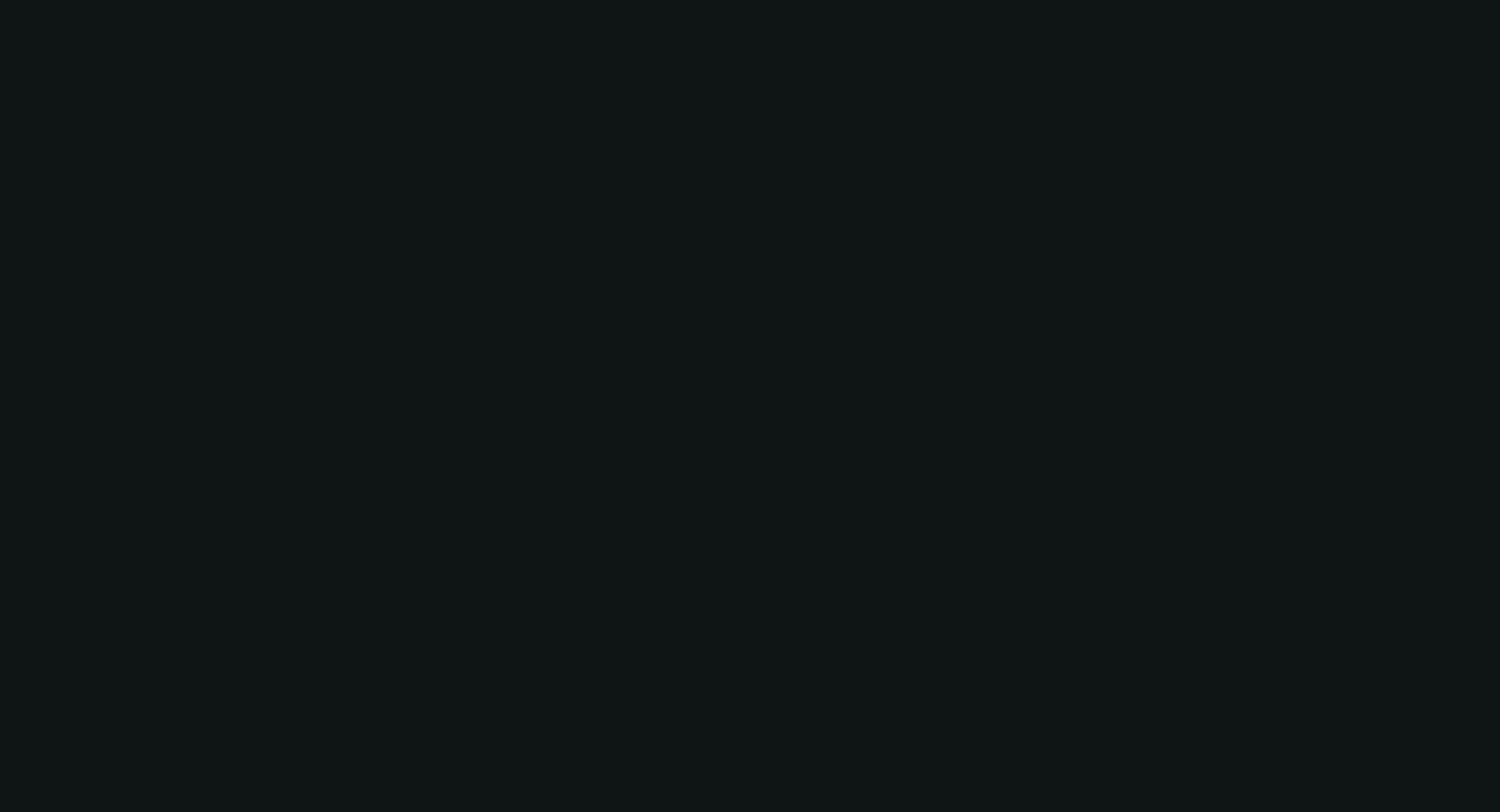
select select "0"
select select "6"
select select "0"
select select "2"
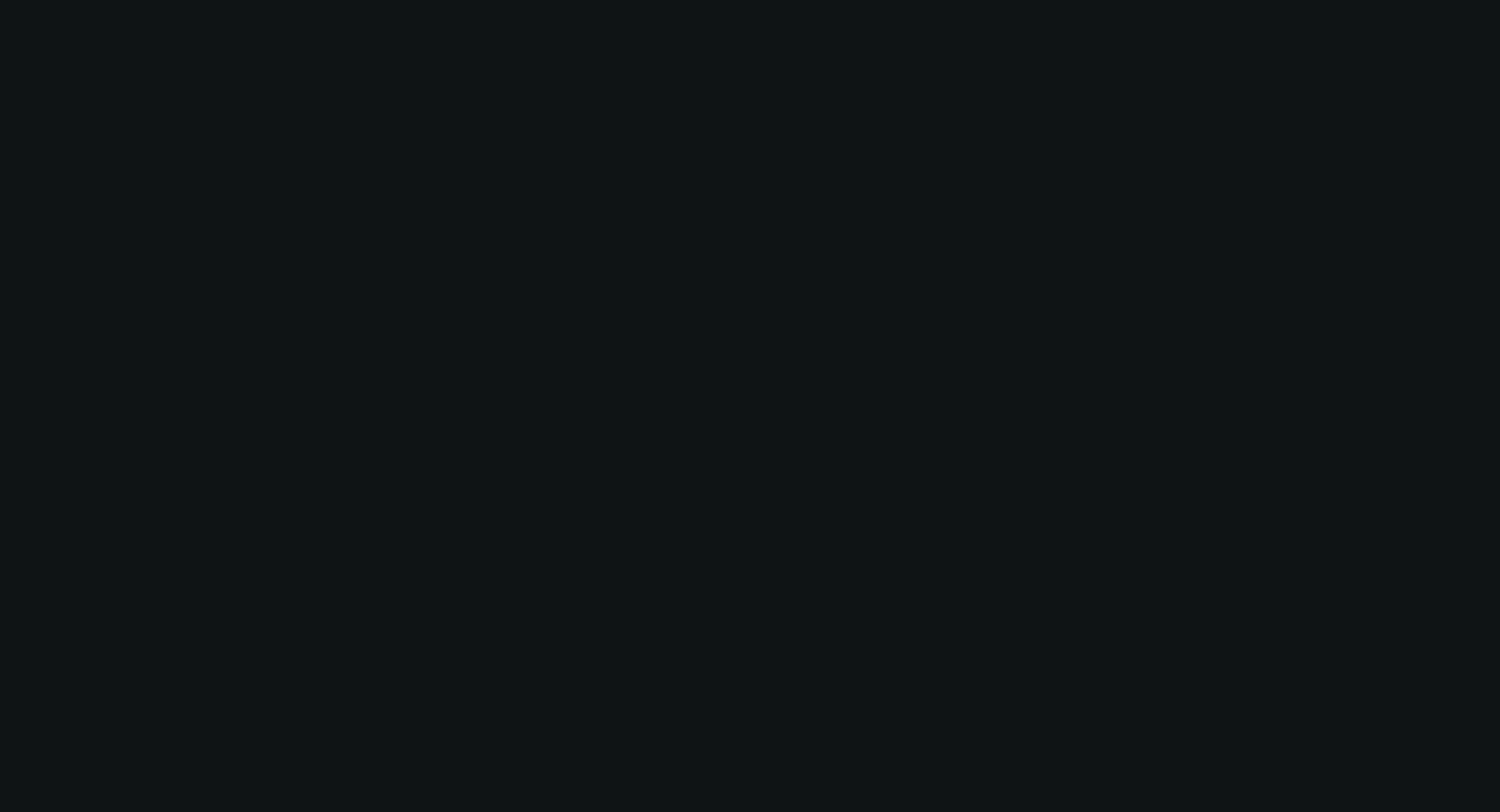
select select "0"
select select "6"
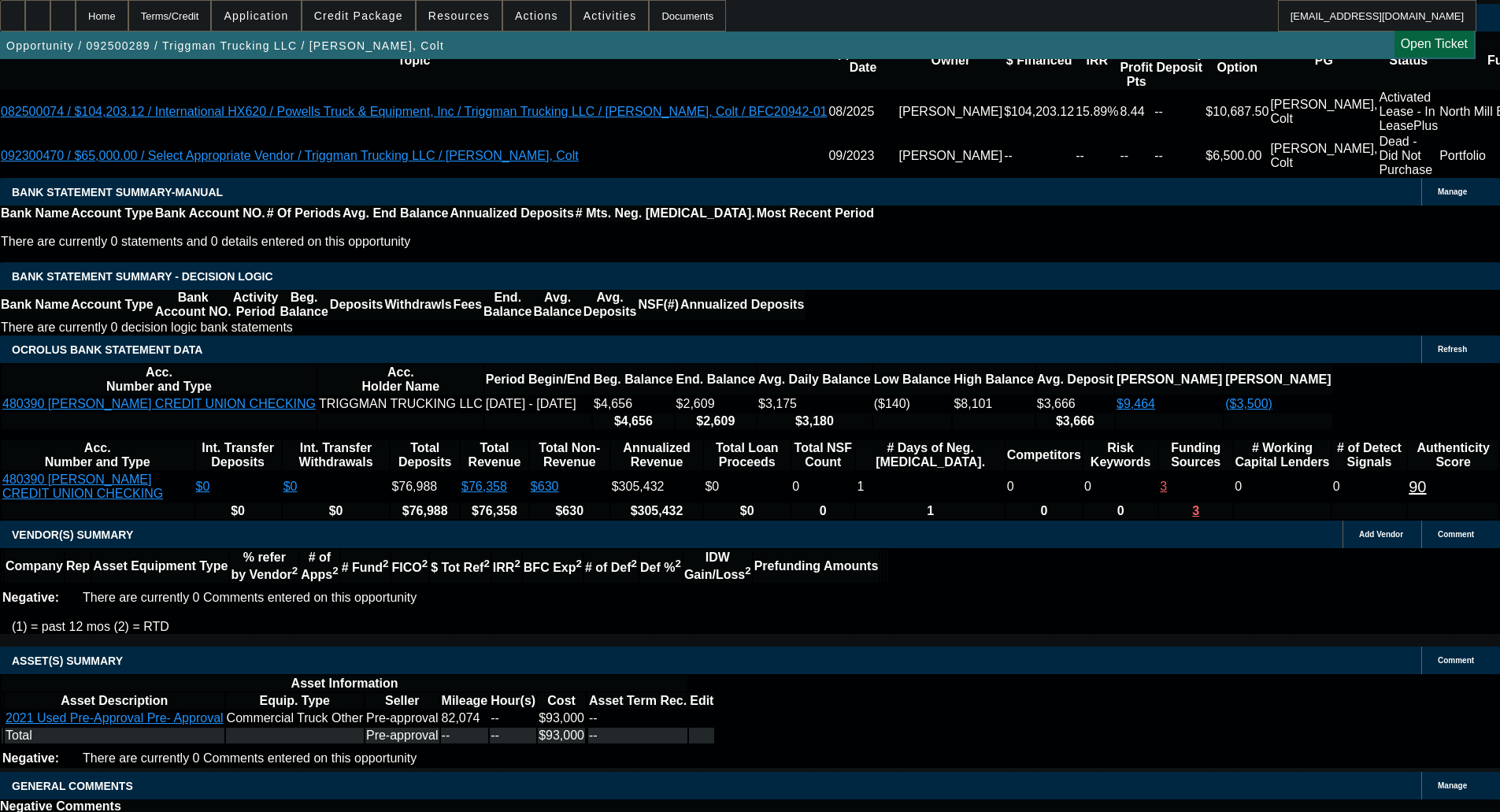
select select "0"
select select "0.1"
select select "4"
select select "0"
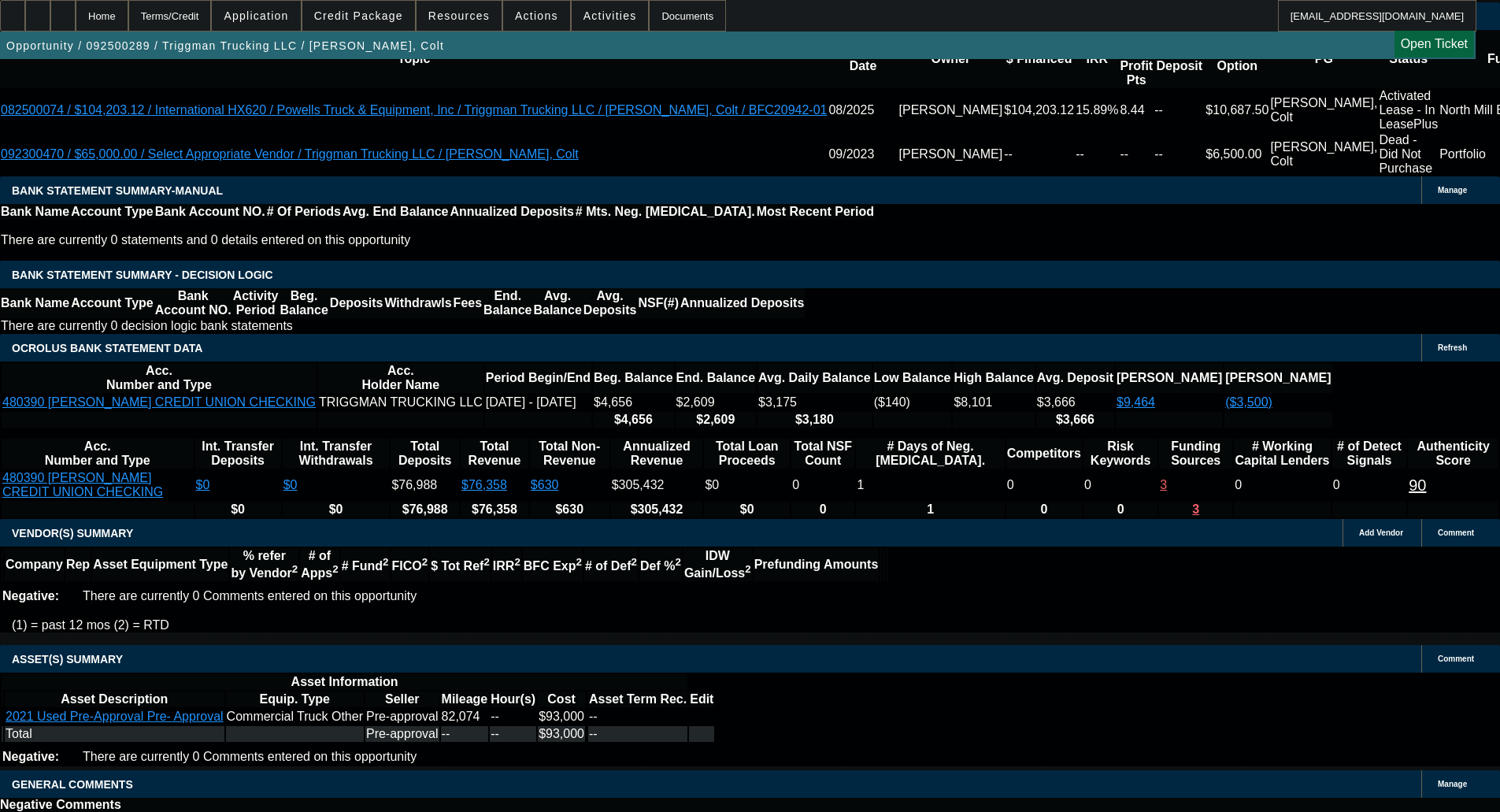
select select "0"
select select "0.1"
select select "4"
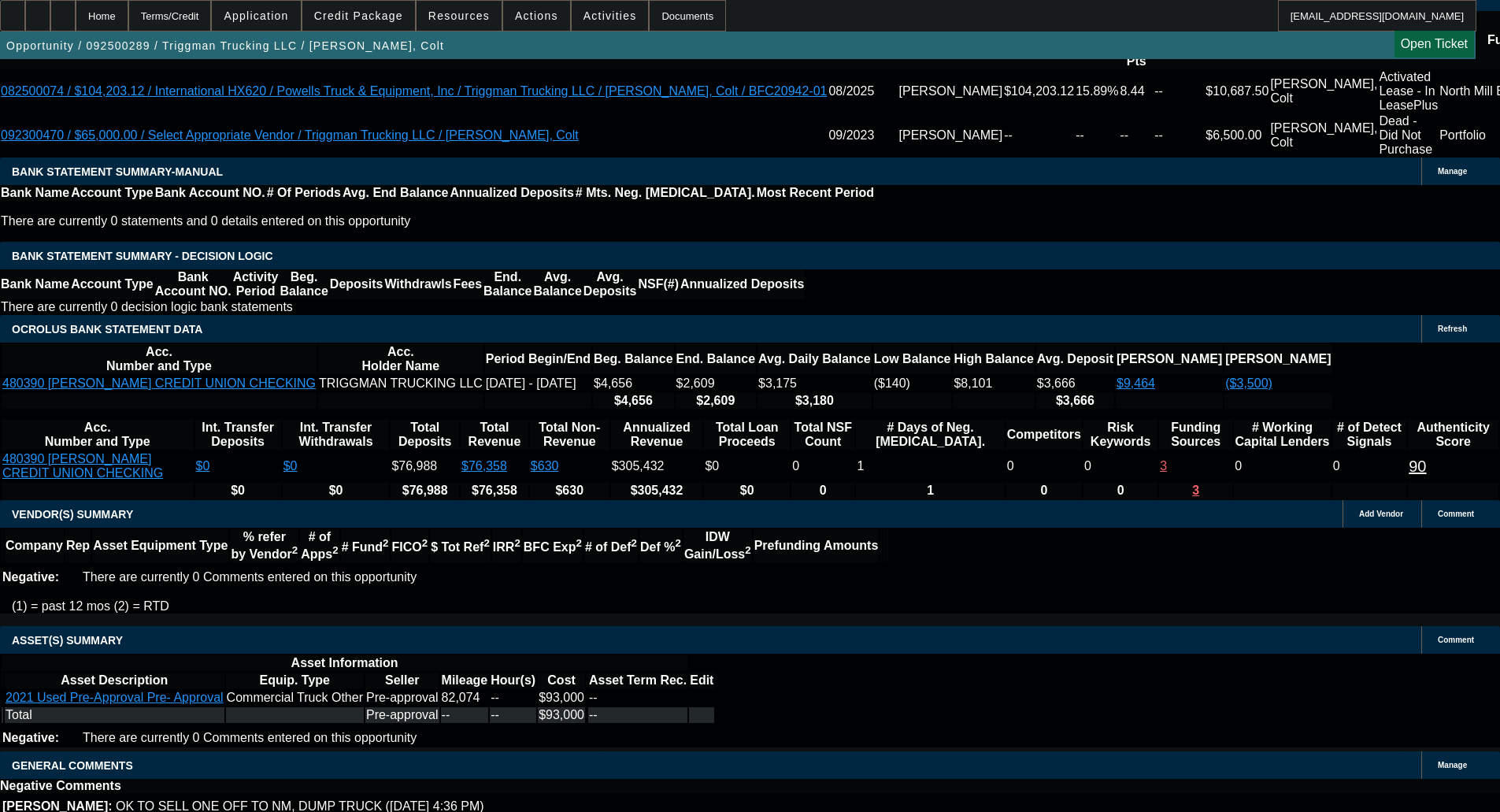
select select "2"
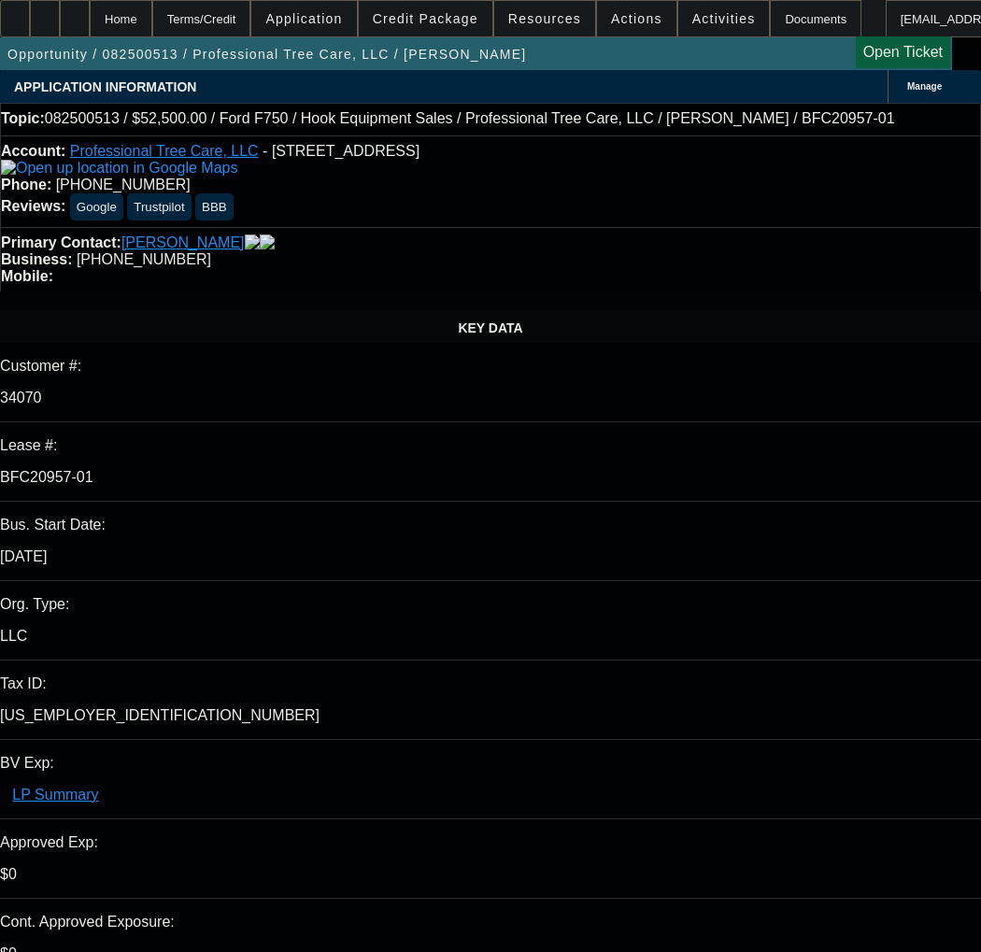
select select "0"
select select "6"
select select "0"
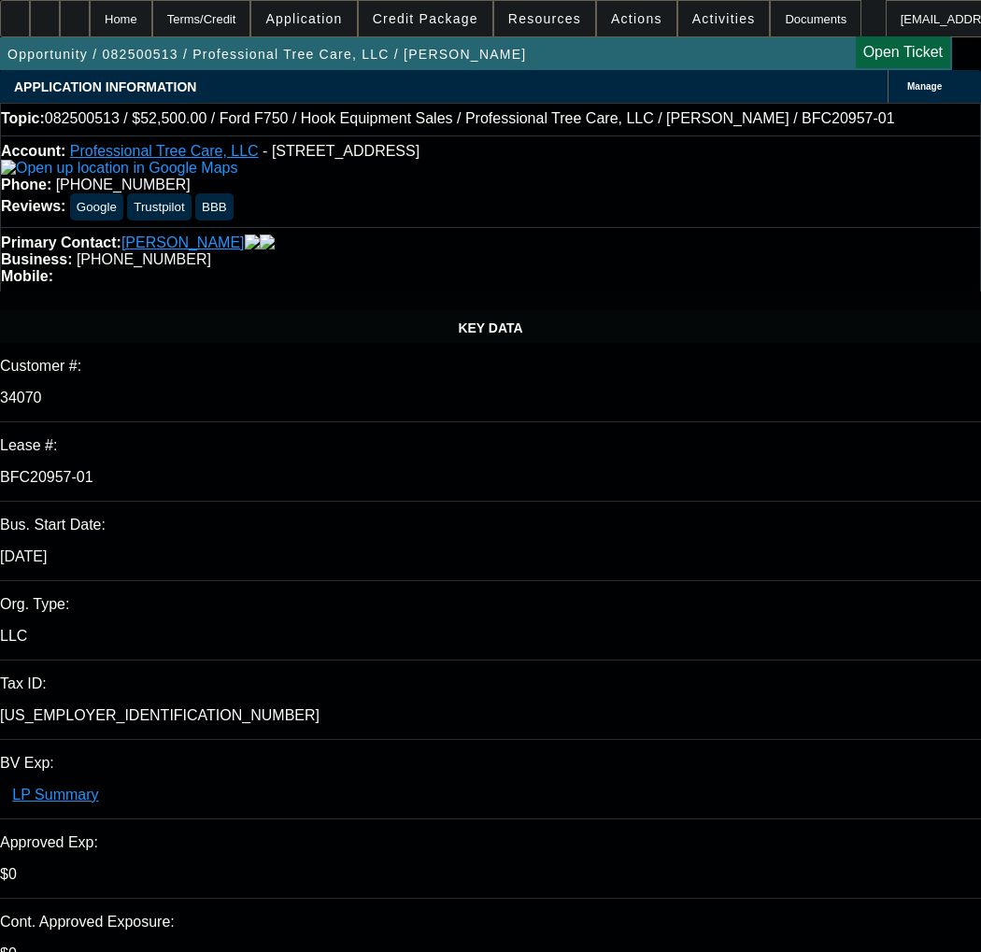
select select "0"
select select "6"
select select "0"
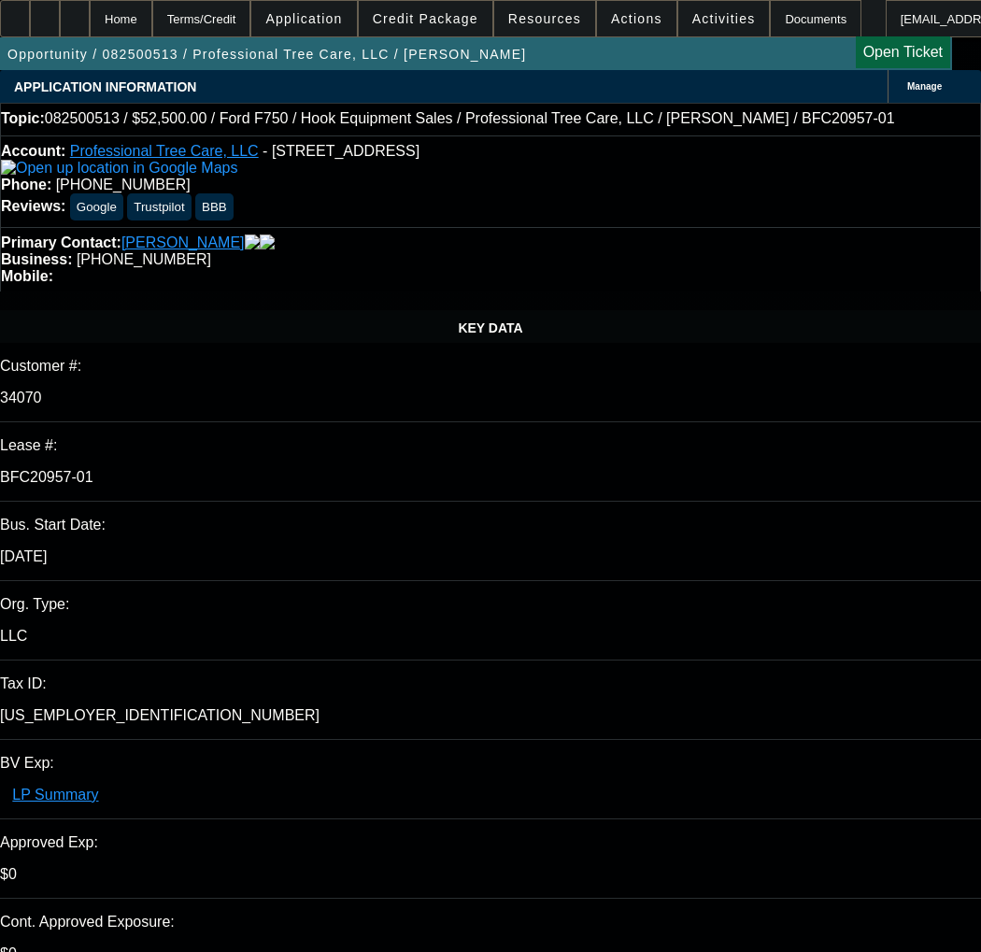
select select "0"
select select "6"
select select "0"
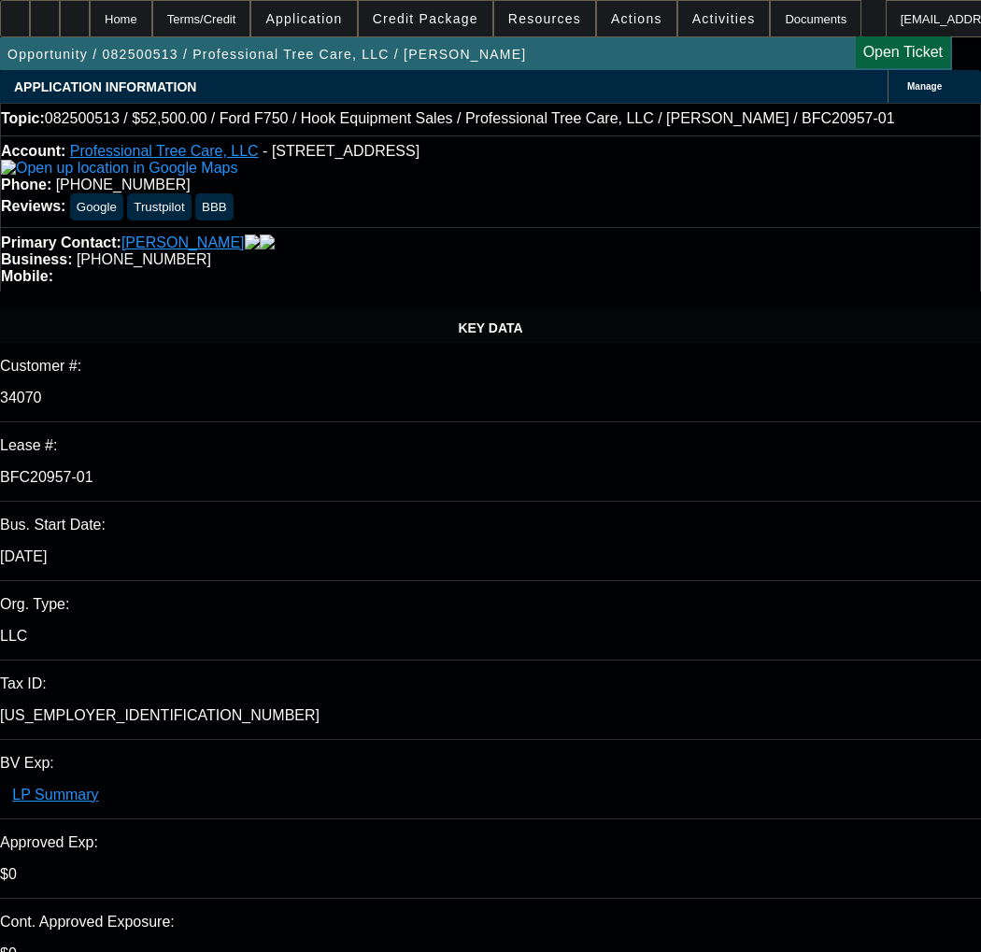
select select "6"
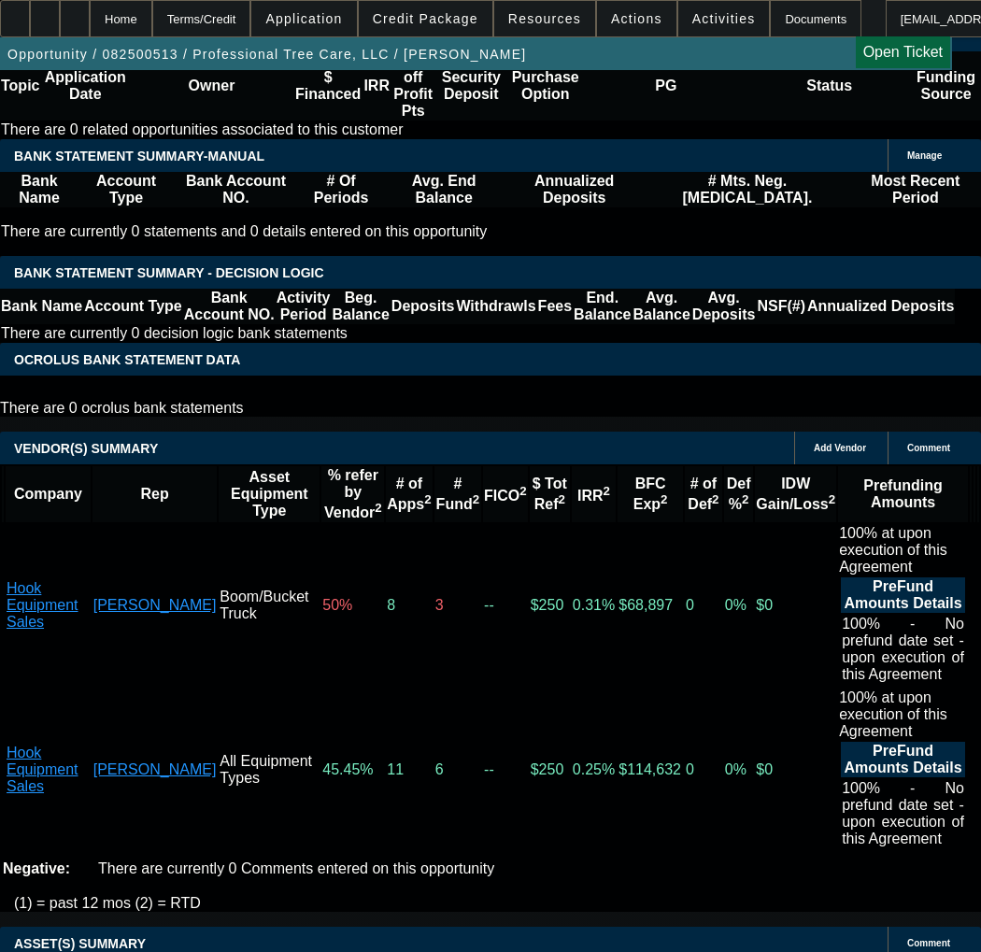
scroll to position [3736, 0]
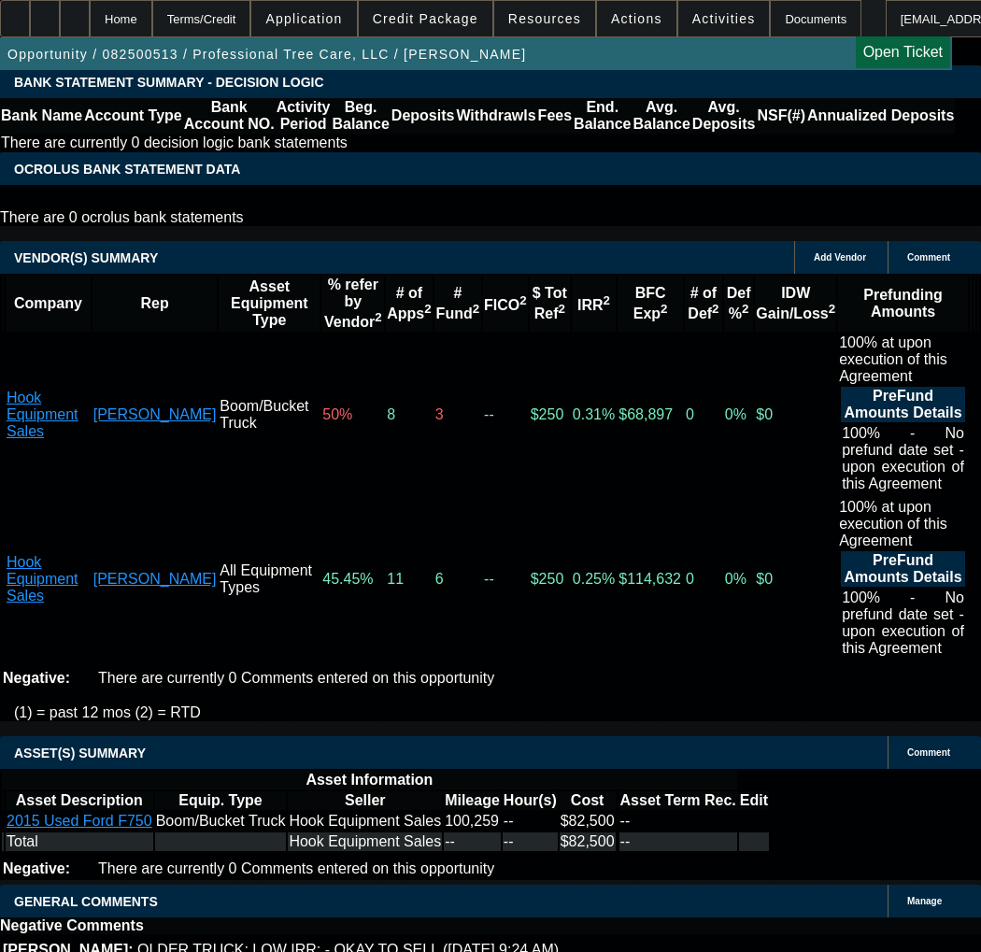
drag, startPoint x: 469, startPoint y: 545, endPoint x: 470, endPoint y: 567, distance: 21.5
copy span "APPROVED BY CPEF - Approval Amount (No Variance Allowed) $39,500.00 - CAPPED; 3…"
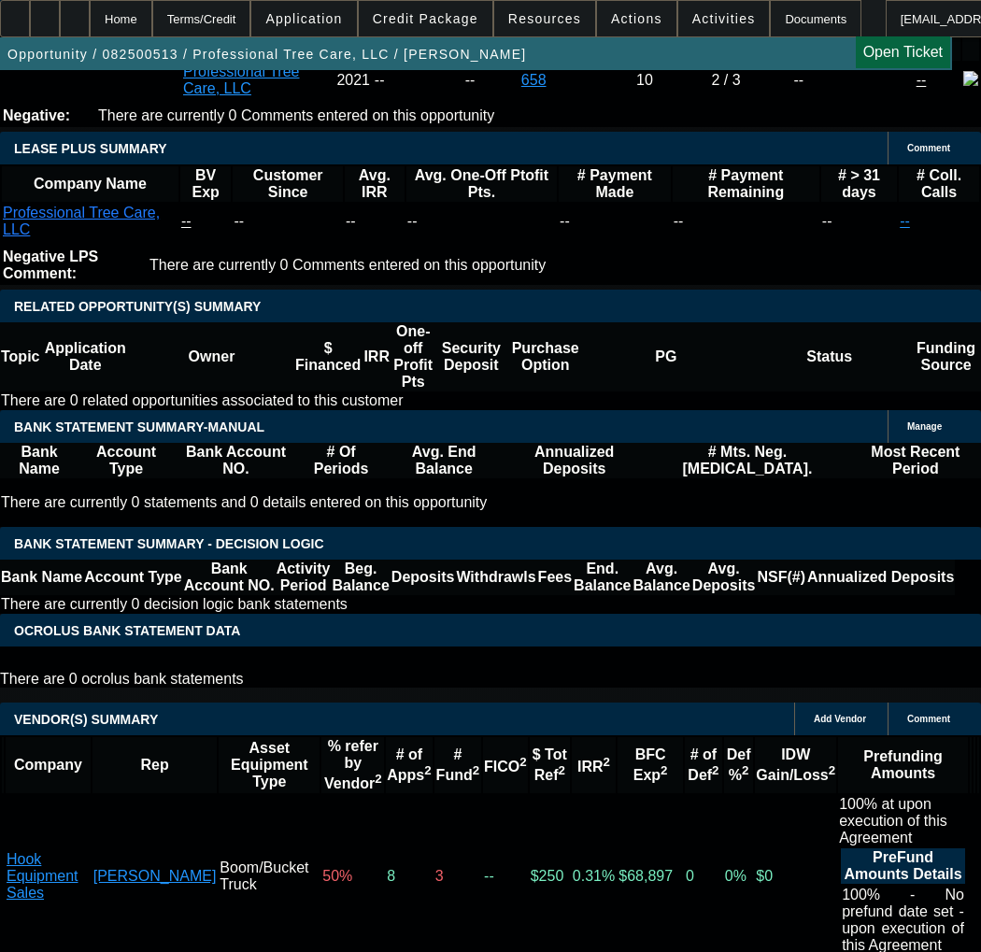
scroll to position [3269, 0]
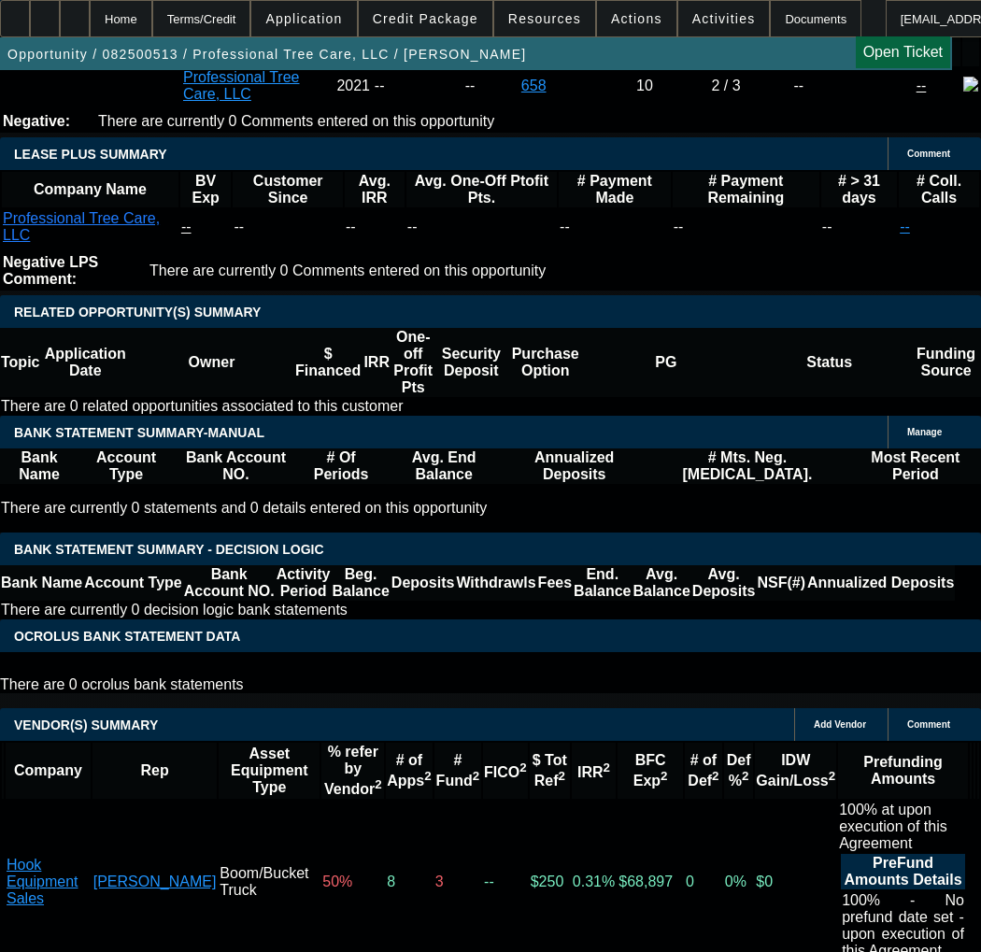
select select "3"
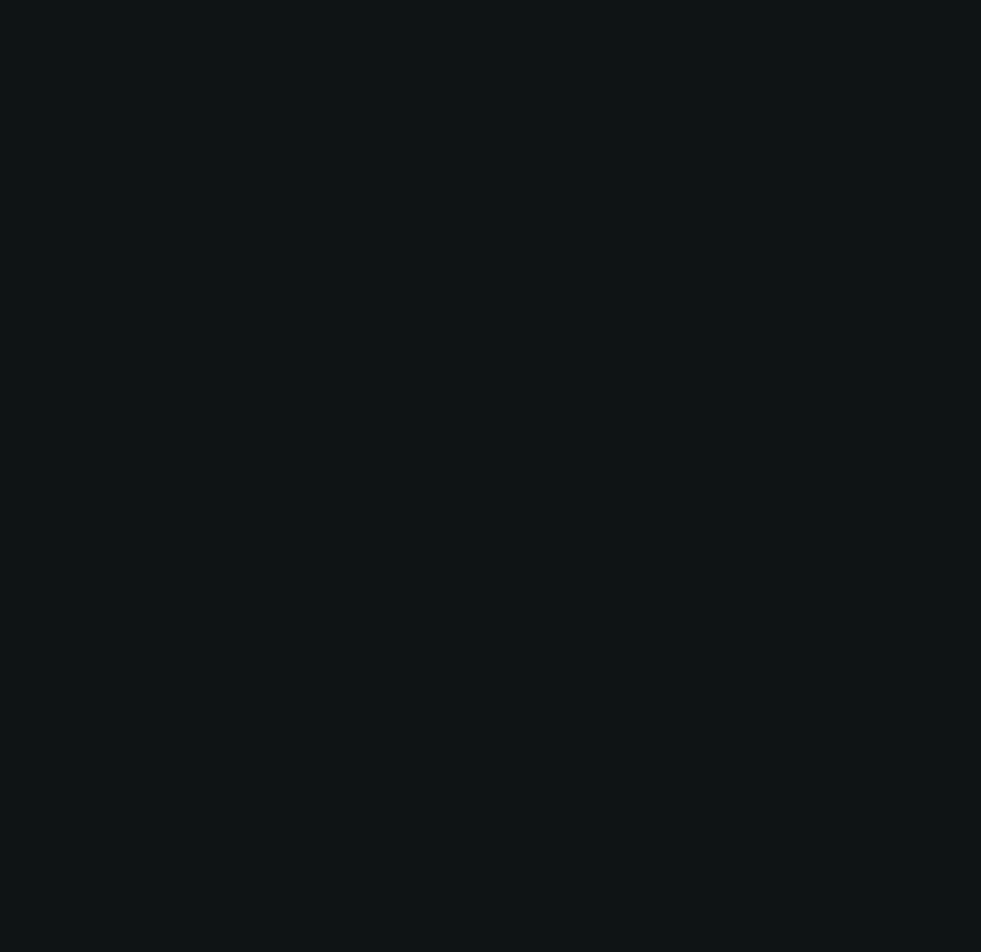
radio input "true"
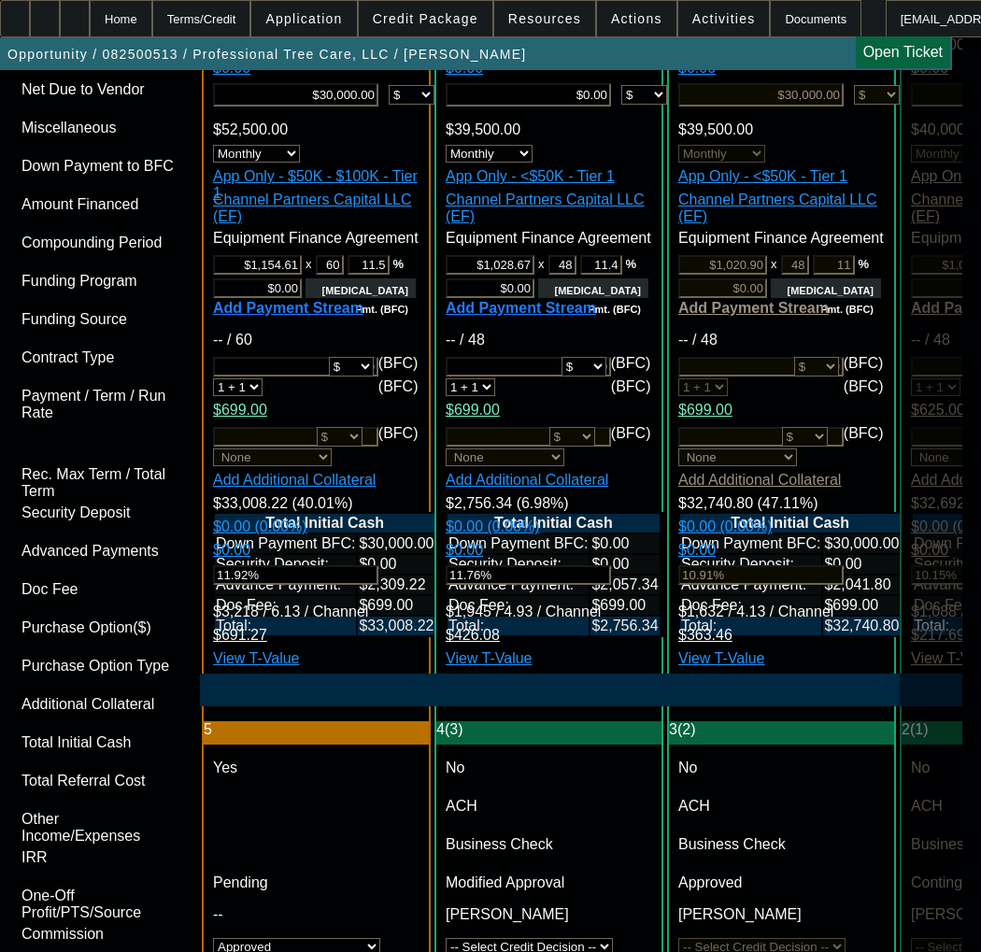
scroll to position [5137, 0]
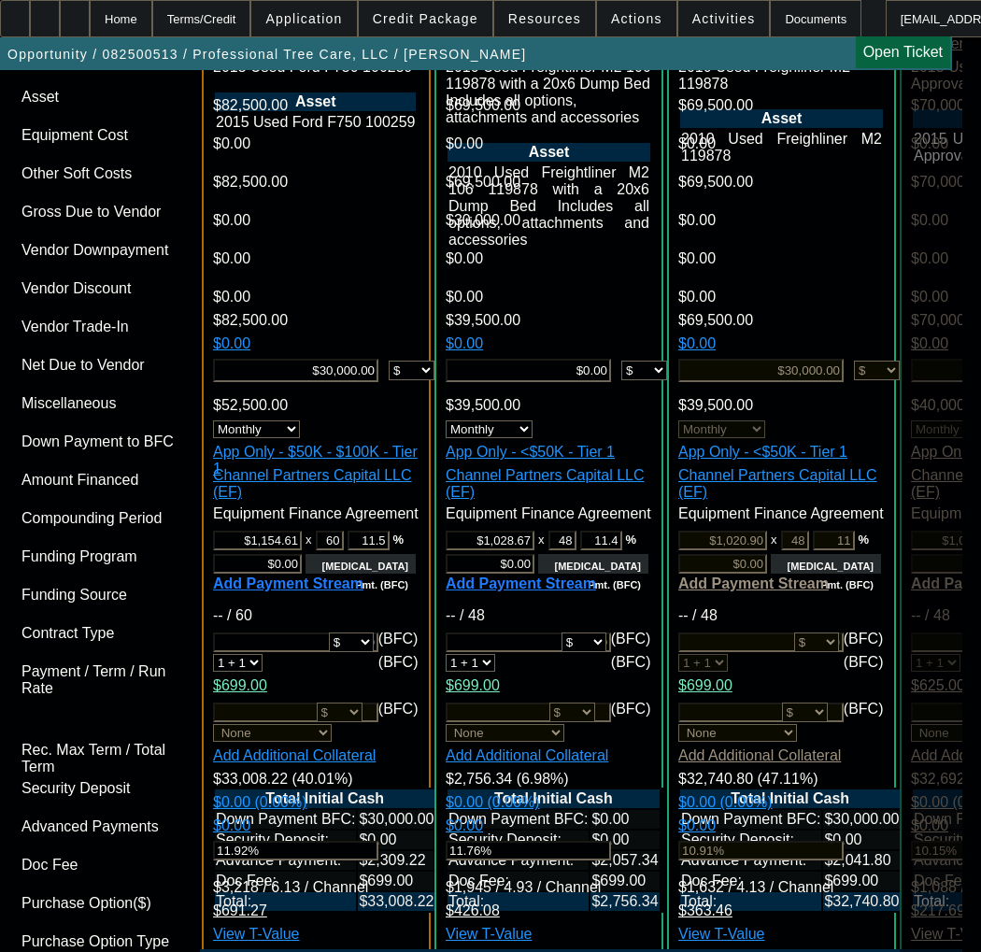
click at [632, 473] on span "Previous month" at bounding box center [640, 472] width 37 height 37
click at [561, 668] on span "19" at bounding box center [563, 661] width 34 height 34
type input "11/19/2025"
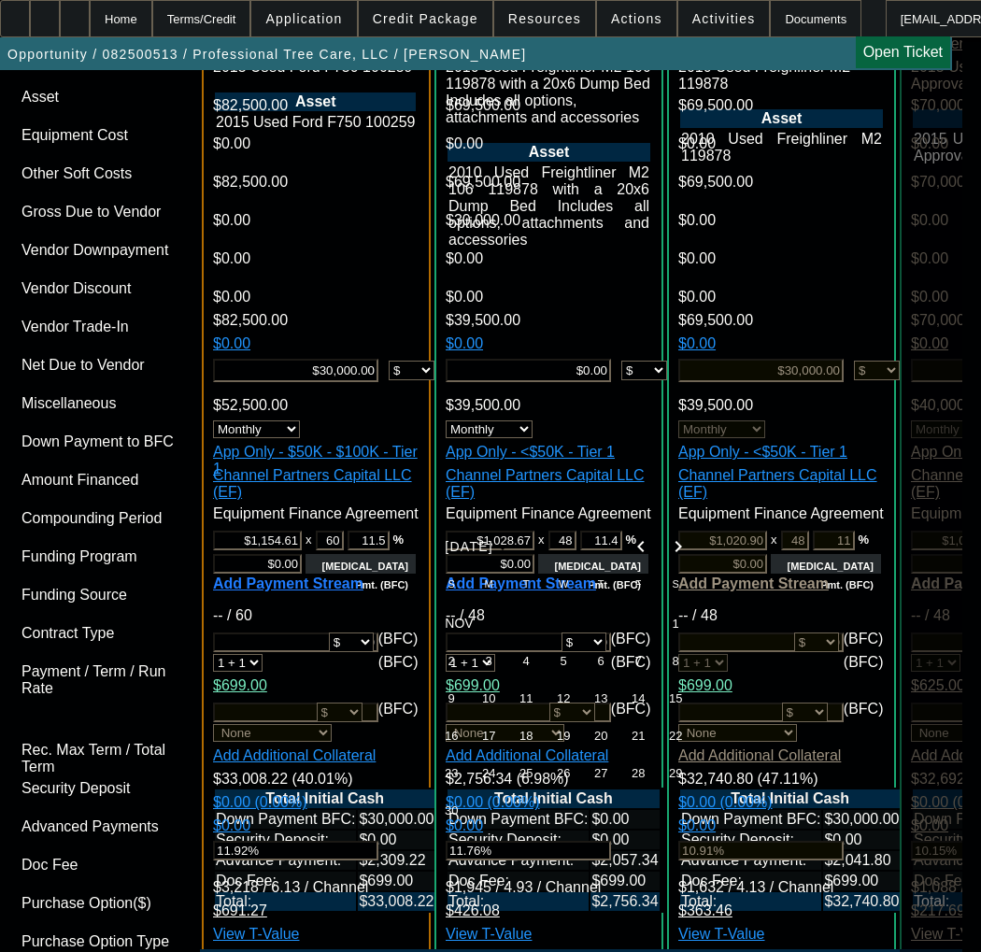
click at [625, 550] on span "Previous month" at bounding box center [640, 546] width 37 height 37
click at [486, 741] on span "20" at bounding box center [489, 735] width 34 height 34
type input "10/20/2025"
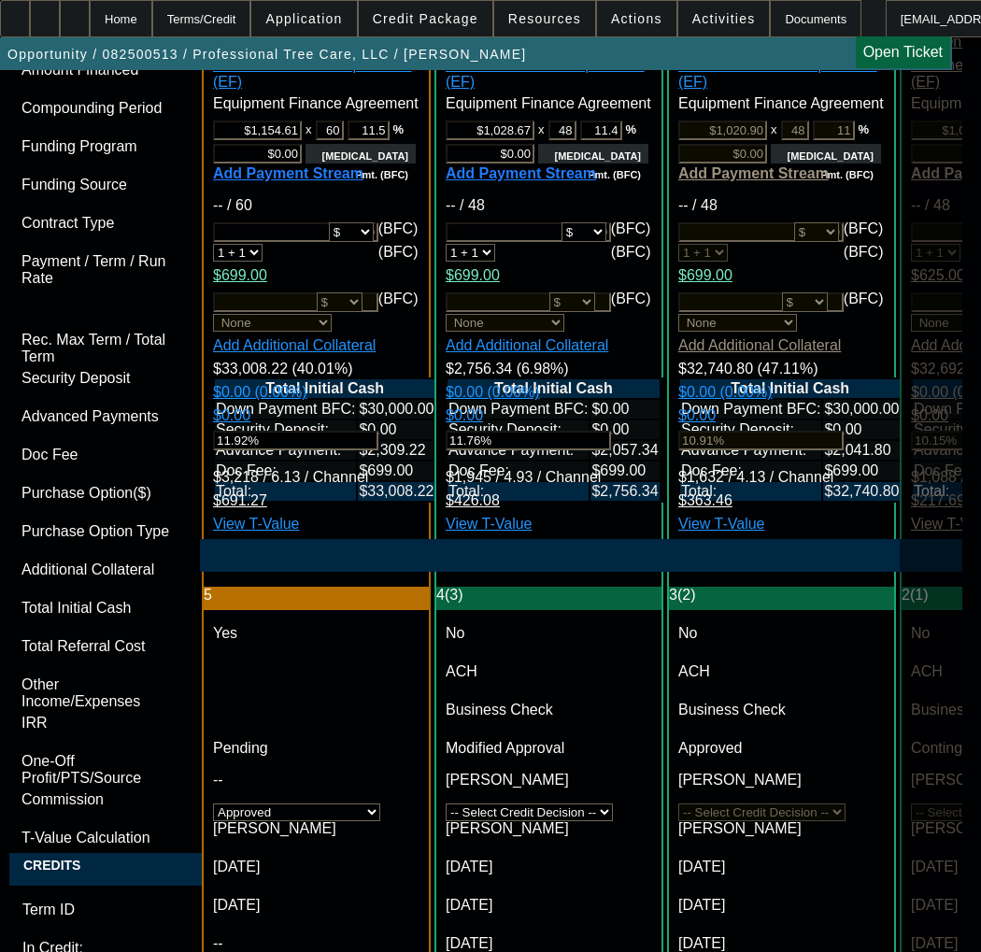
scroll to position [5604, 0]
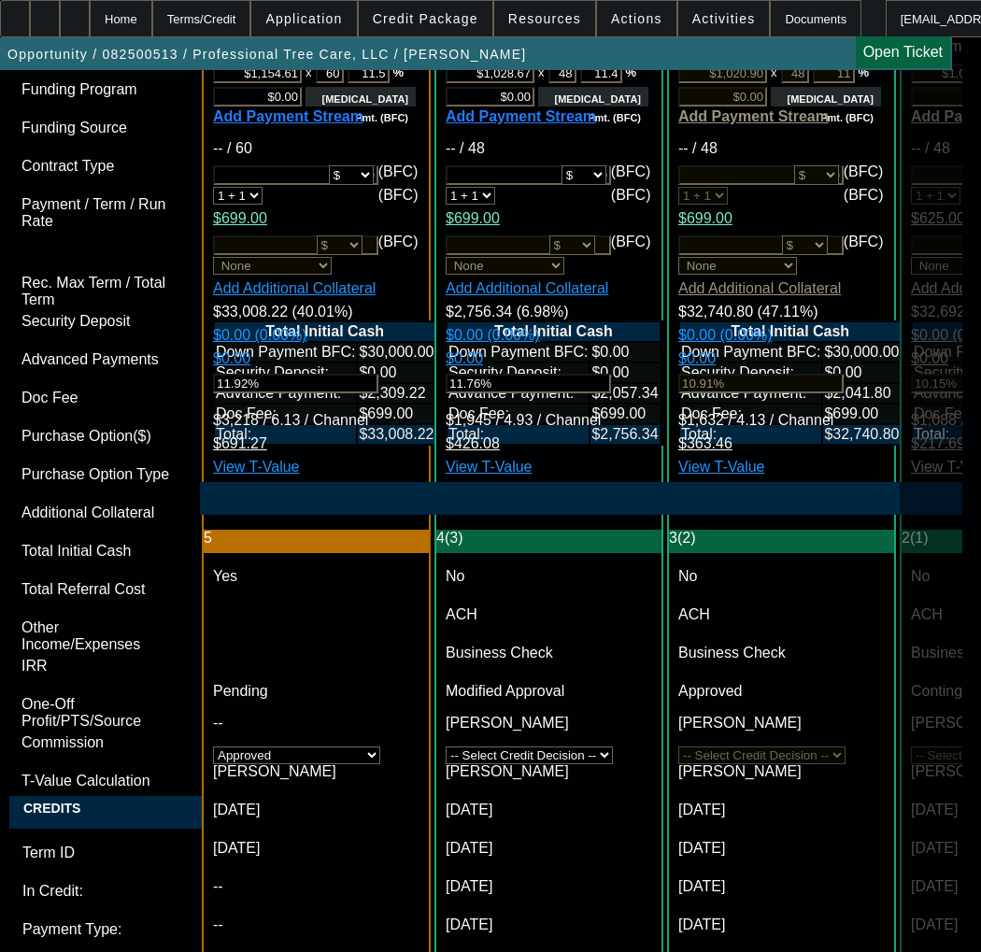
paste textarea "APPROVED BY CPEF - Approval Amount (No Variance Allowed) $39,500.00 - CAPPED; 3…"
paste textarea "52,500.00"
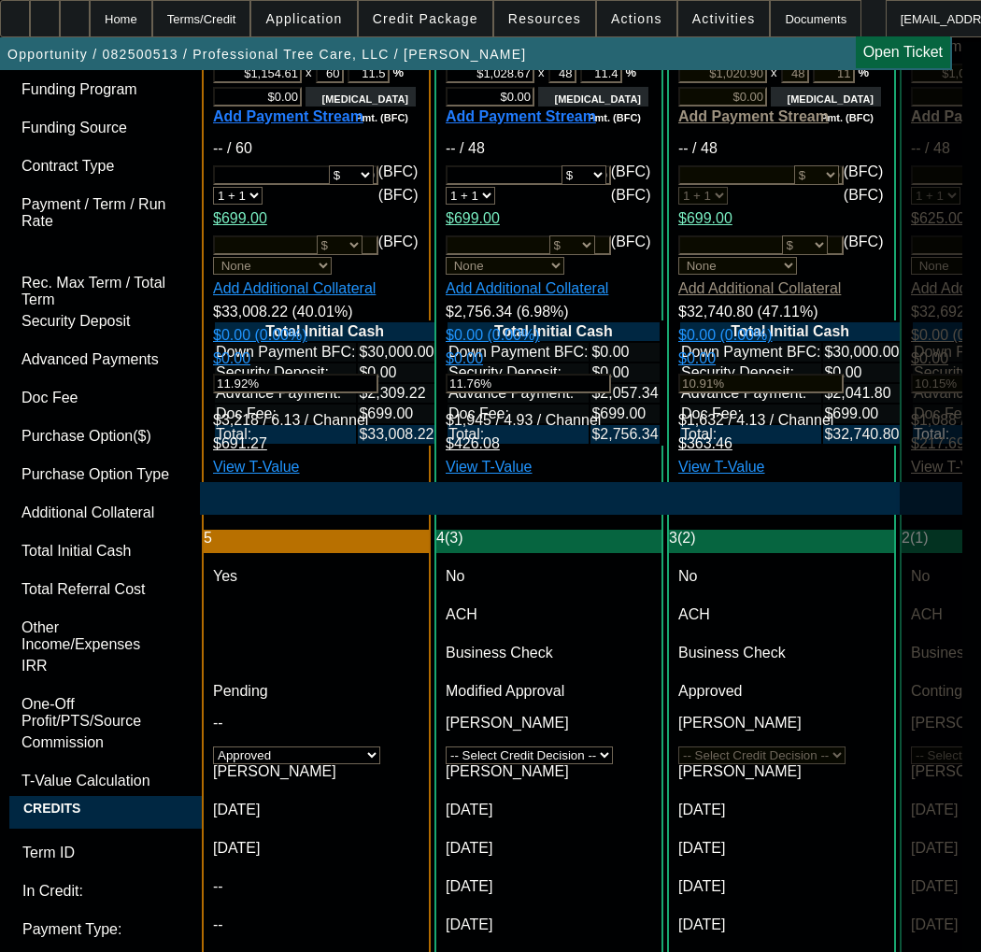
drag, startPoint x: 752, startPoint y: 700, endPoint x: 672, endPoint y: 699, distance: 79.4
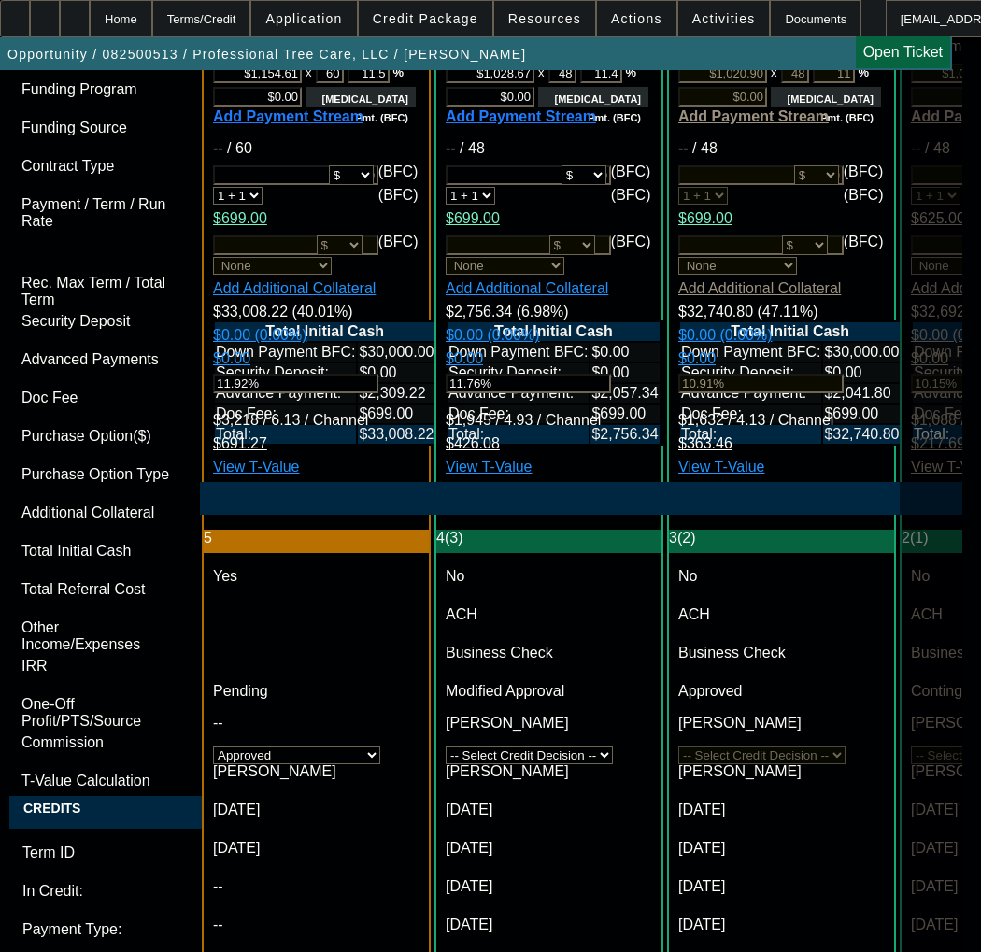
drag, startPoint x: 743, startPoint y: 714, endPoint x: 650, endPoint y: 718, distance: 93.5
paste textarea "5 Grapple Truck"
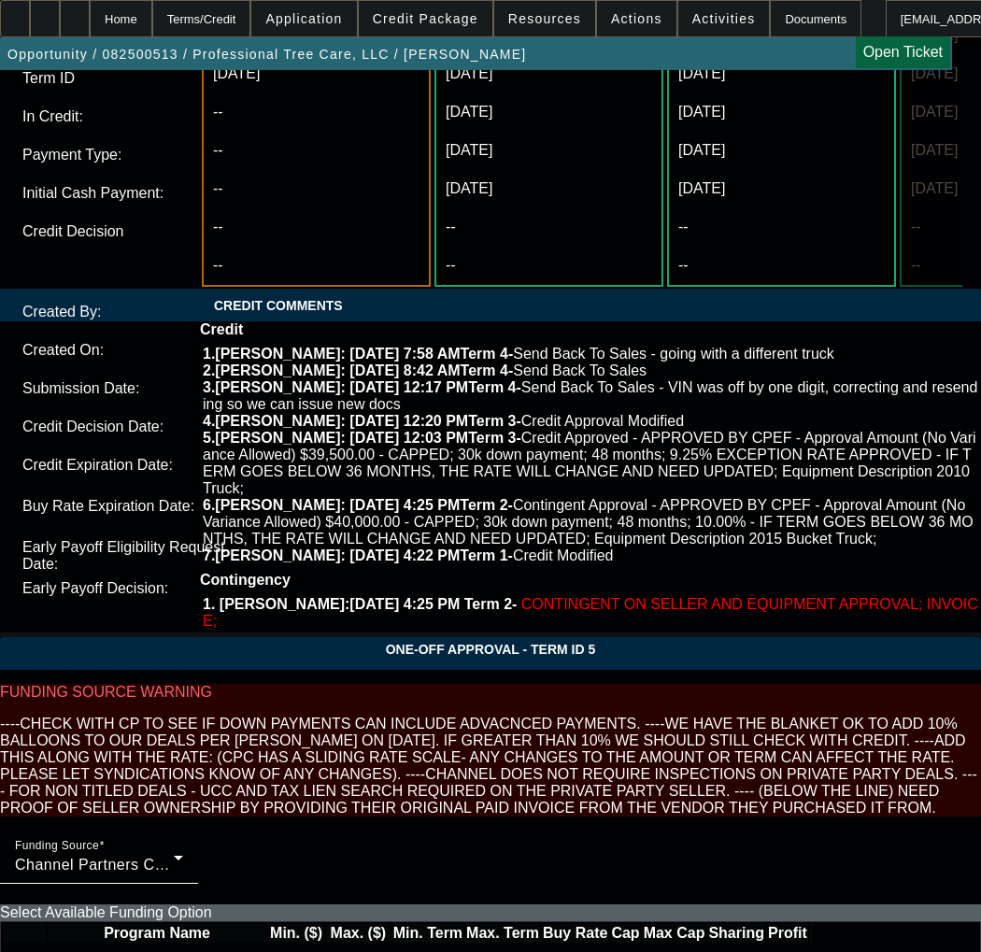
scroll to position [6426, 0]
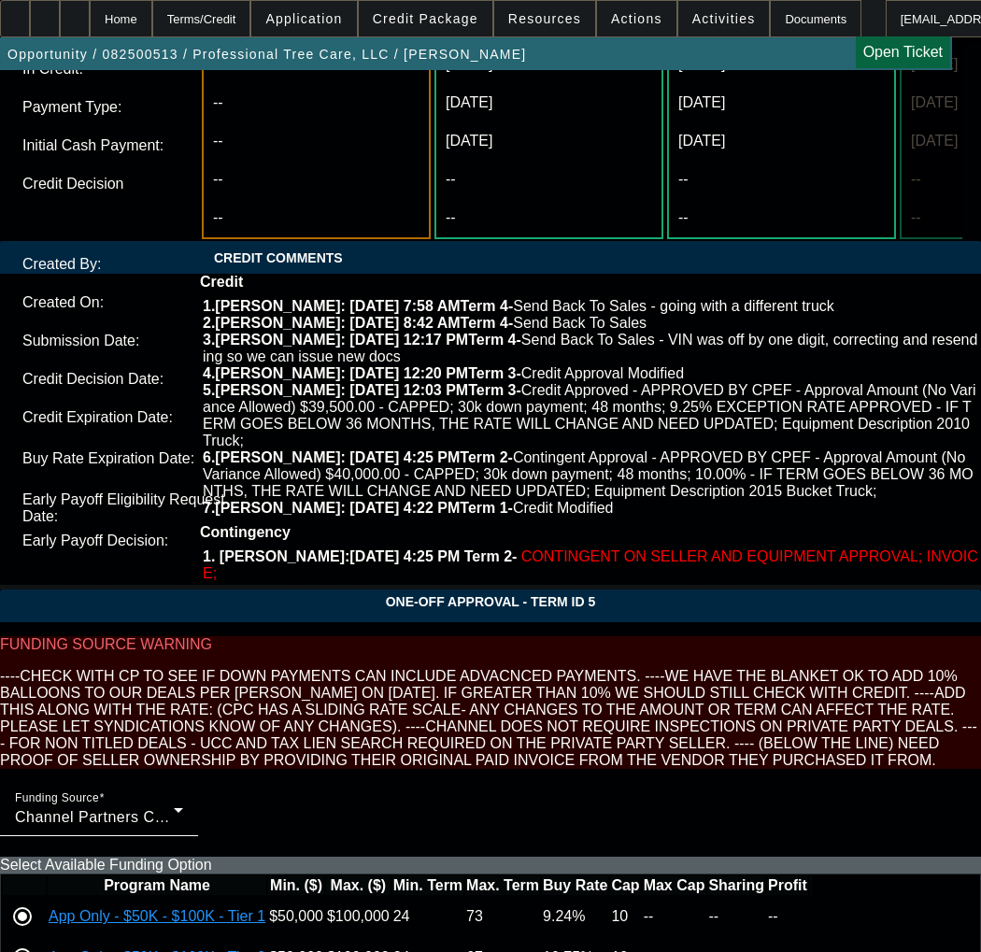
type textarea "APPROVED BY CPEF - Approval Amount (No Variance Allowed) $52,500.00 - CAPPED; 3…"
type input "03:02"
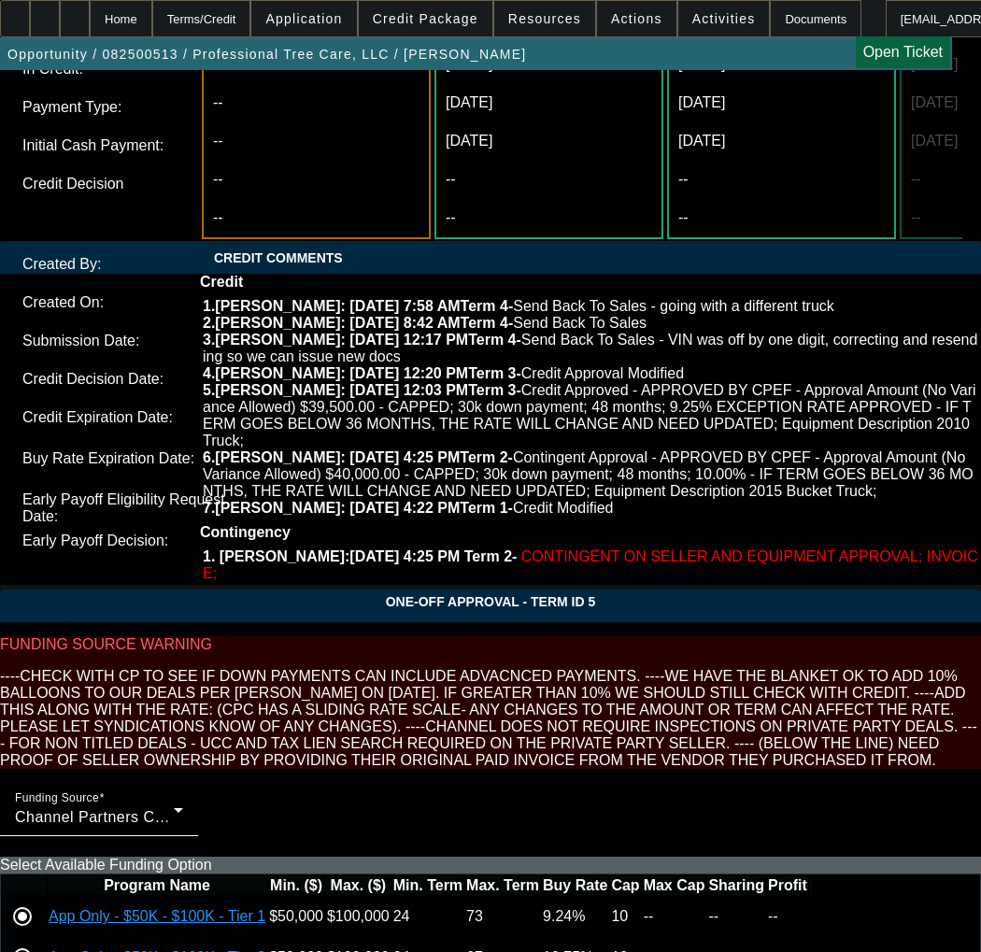
type input "02:35"
click at [173, 514] on span "24" at bounding box center [181, 506] width 34 height 34
type input "[DATE]"
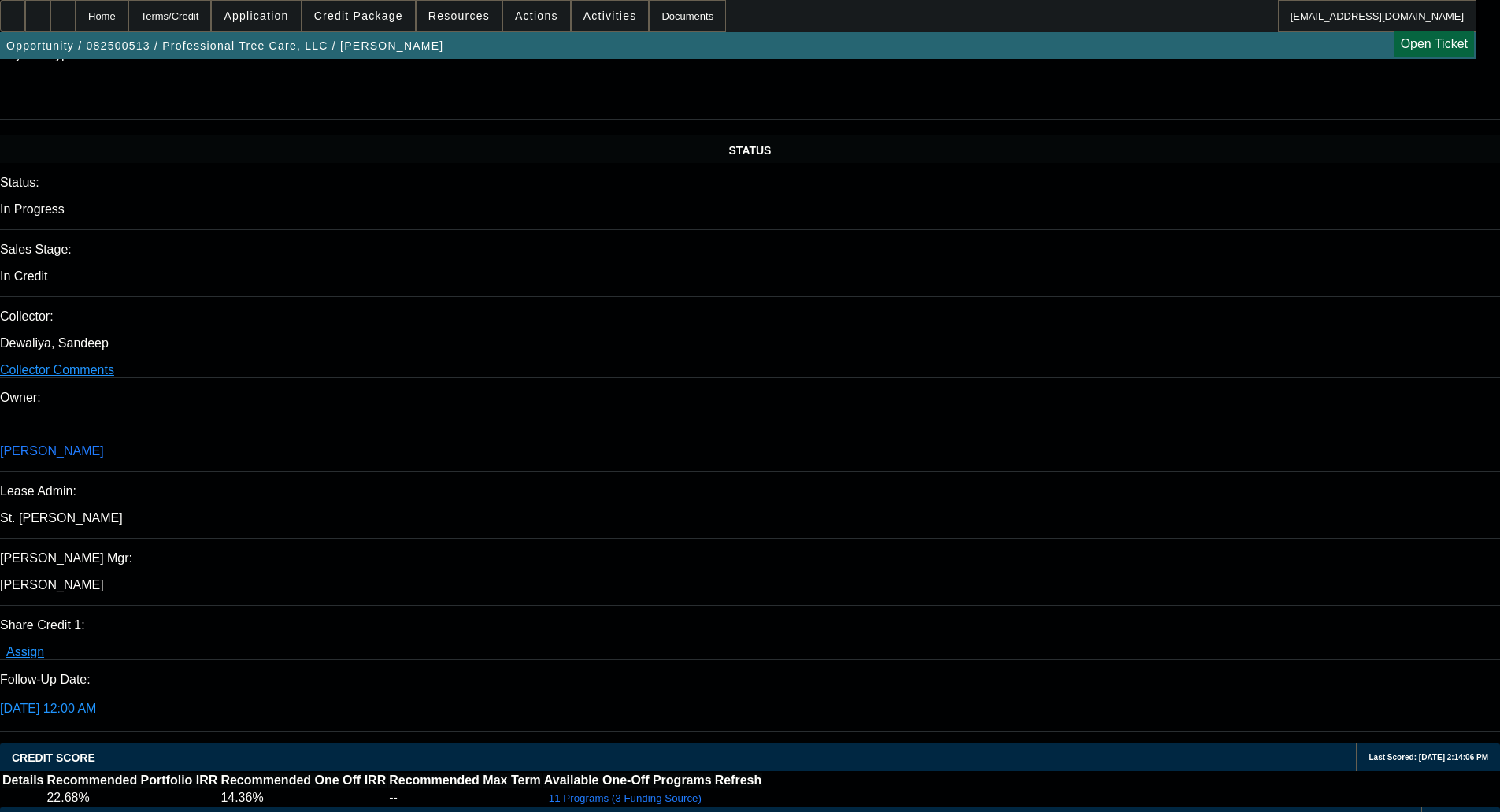
scroll to position [1707, 0]
select select "0"
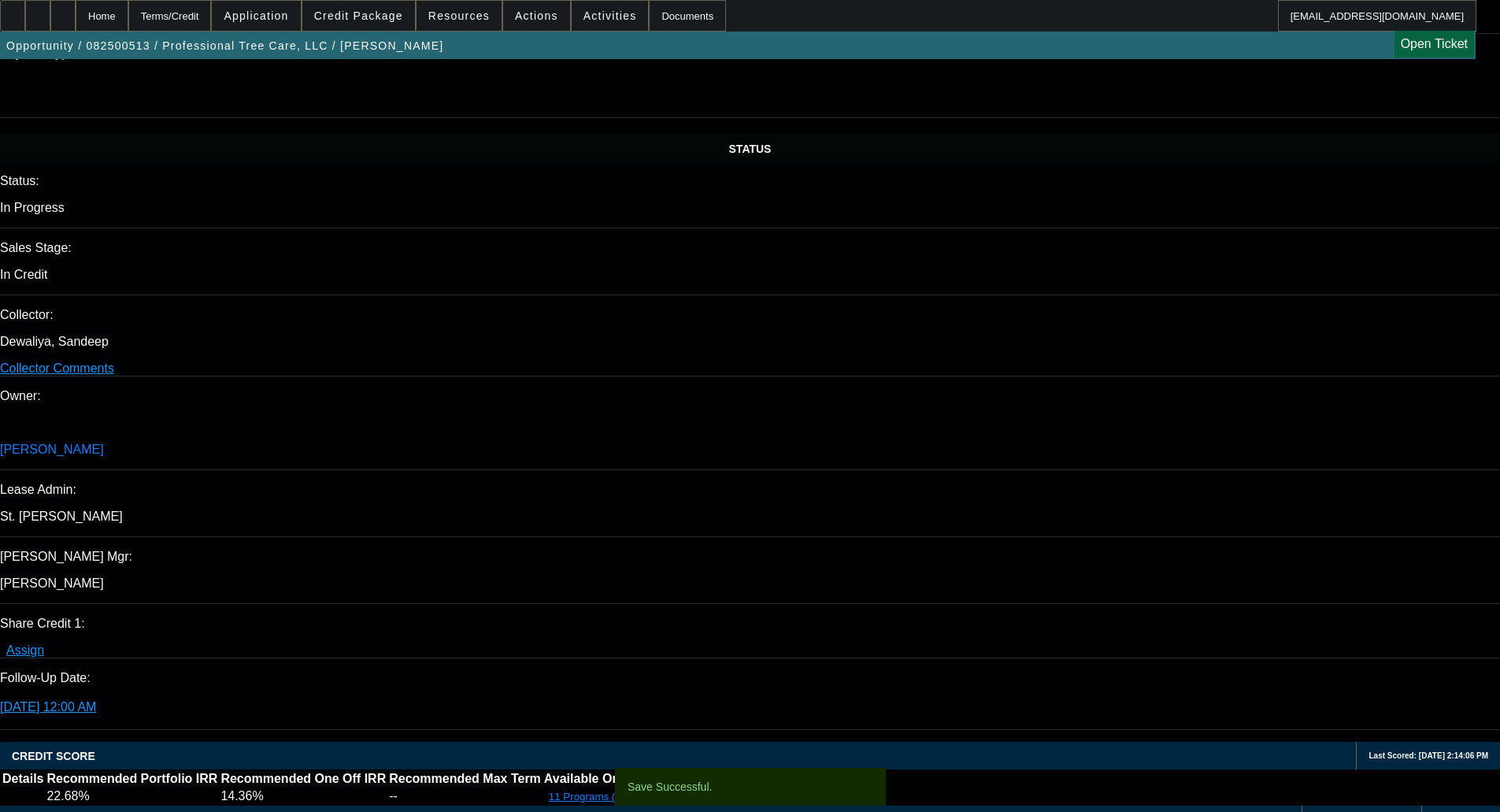
select select "6"
select select "0"
select select "6"
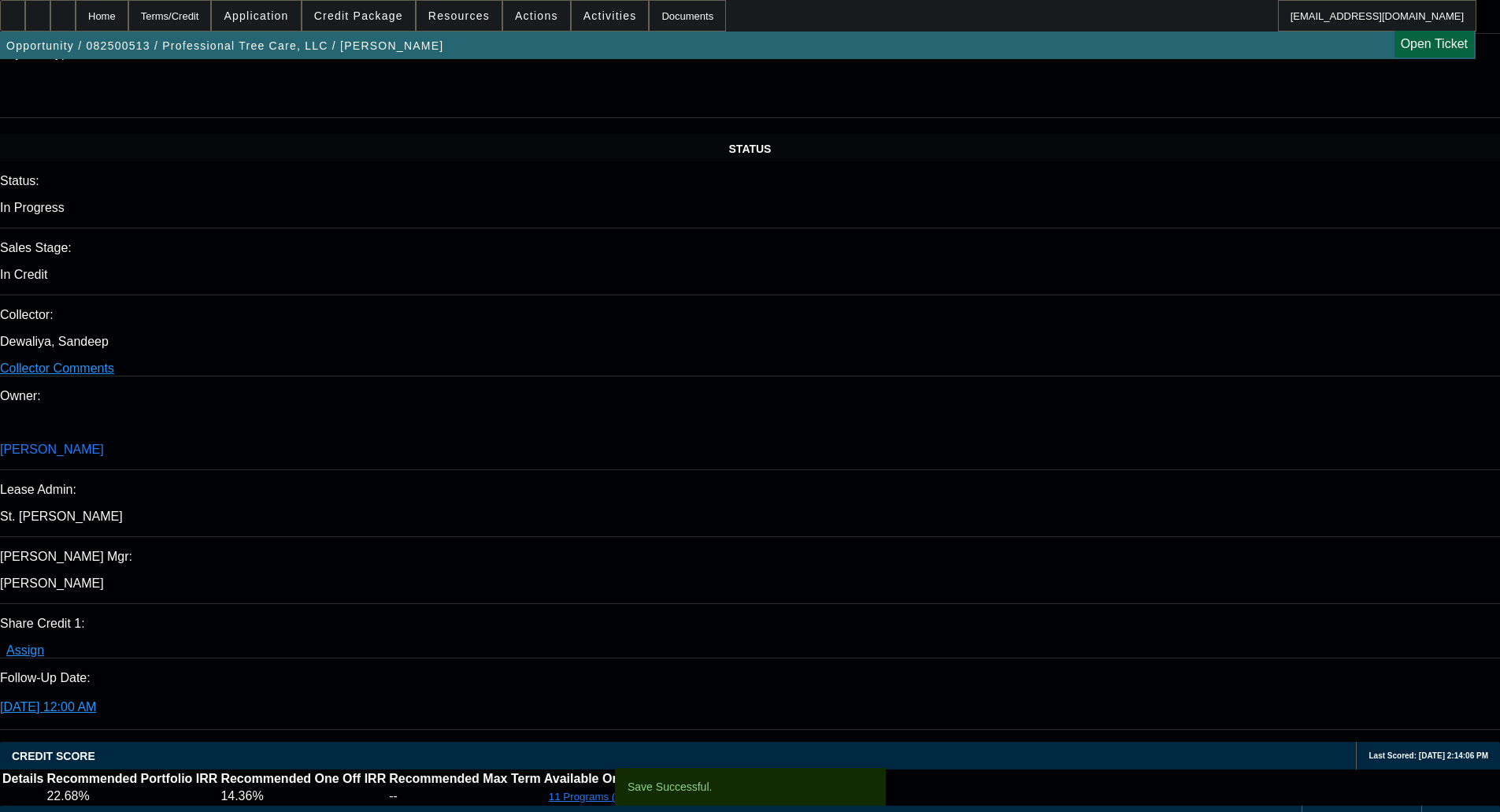
select select "0"
select select "6"
select select "0"
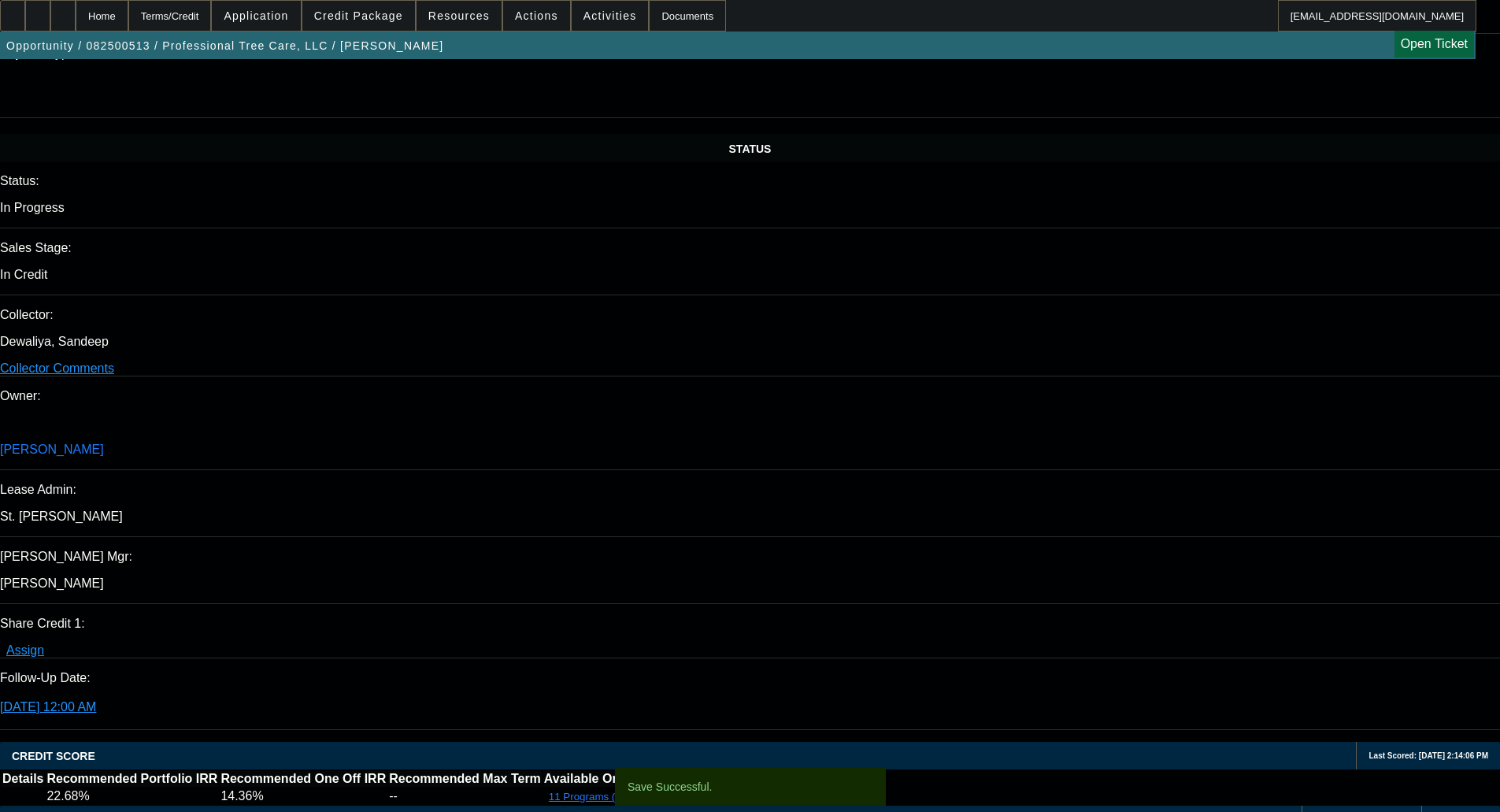
select select "0"
select select "6"
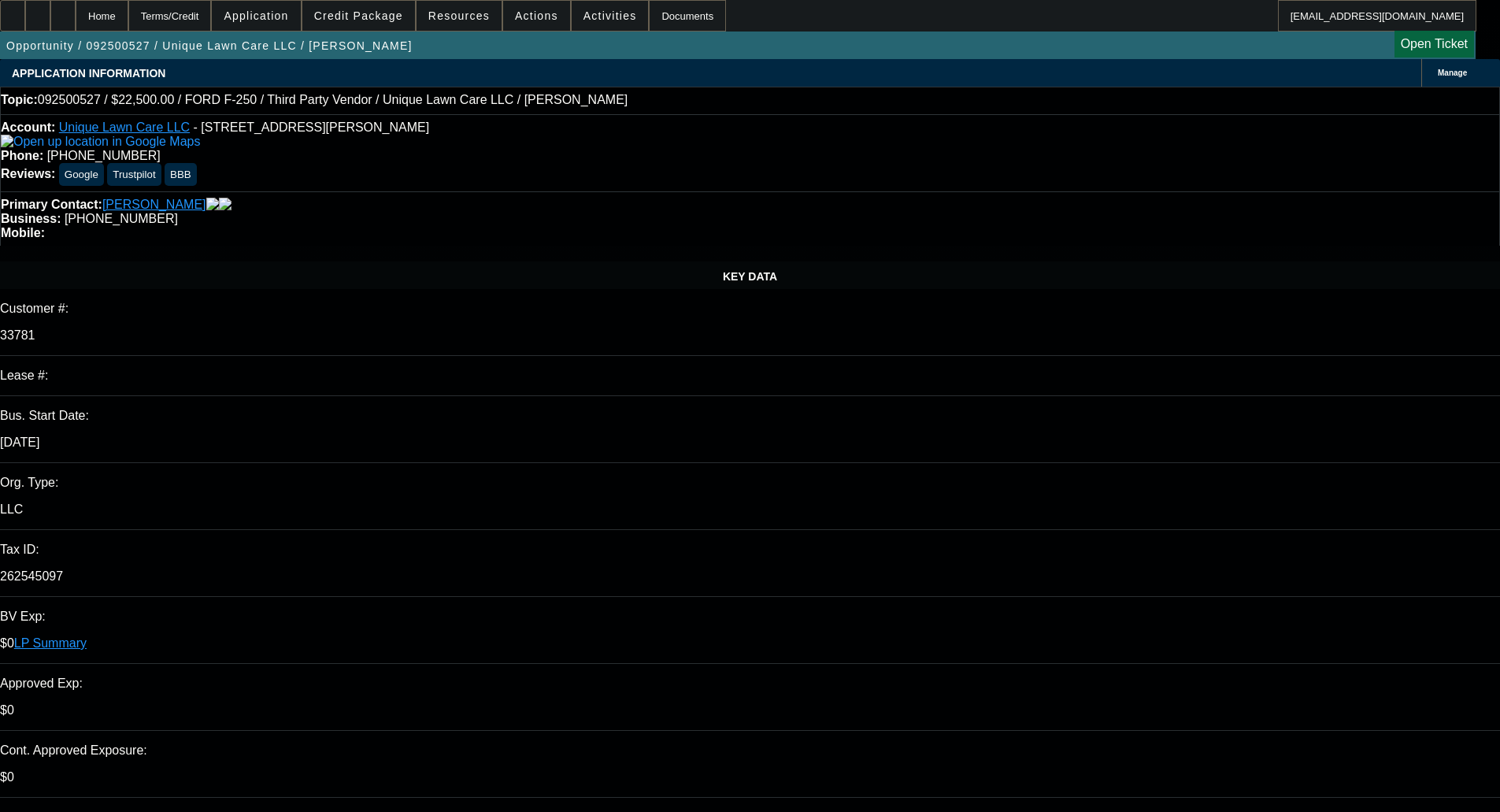
select select "0"
select select "6"
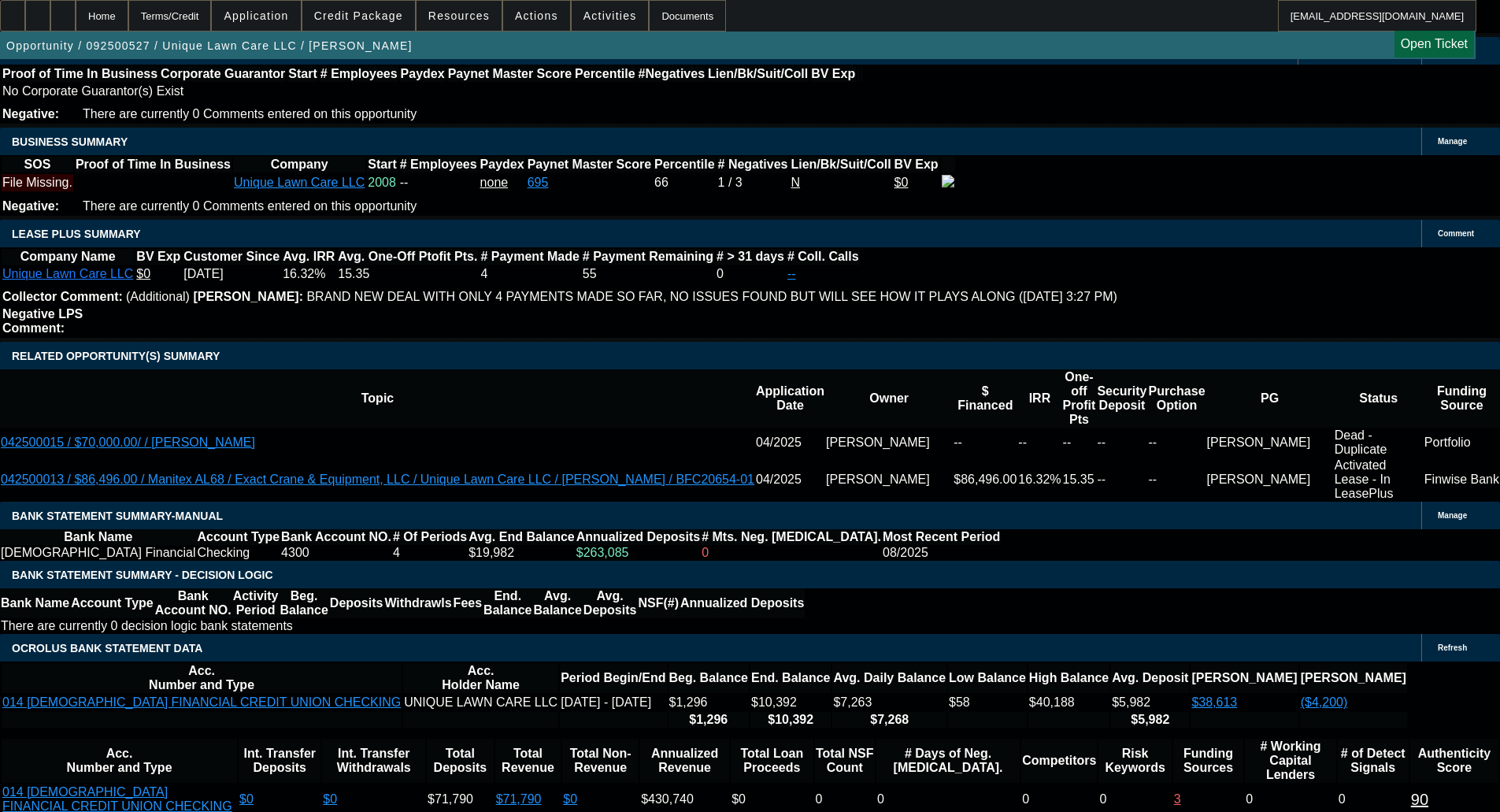
scroll to position [2611, 0]
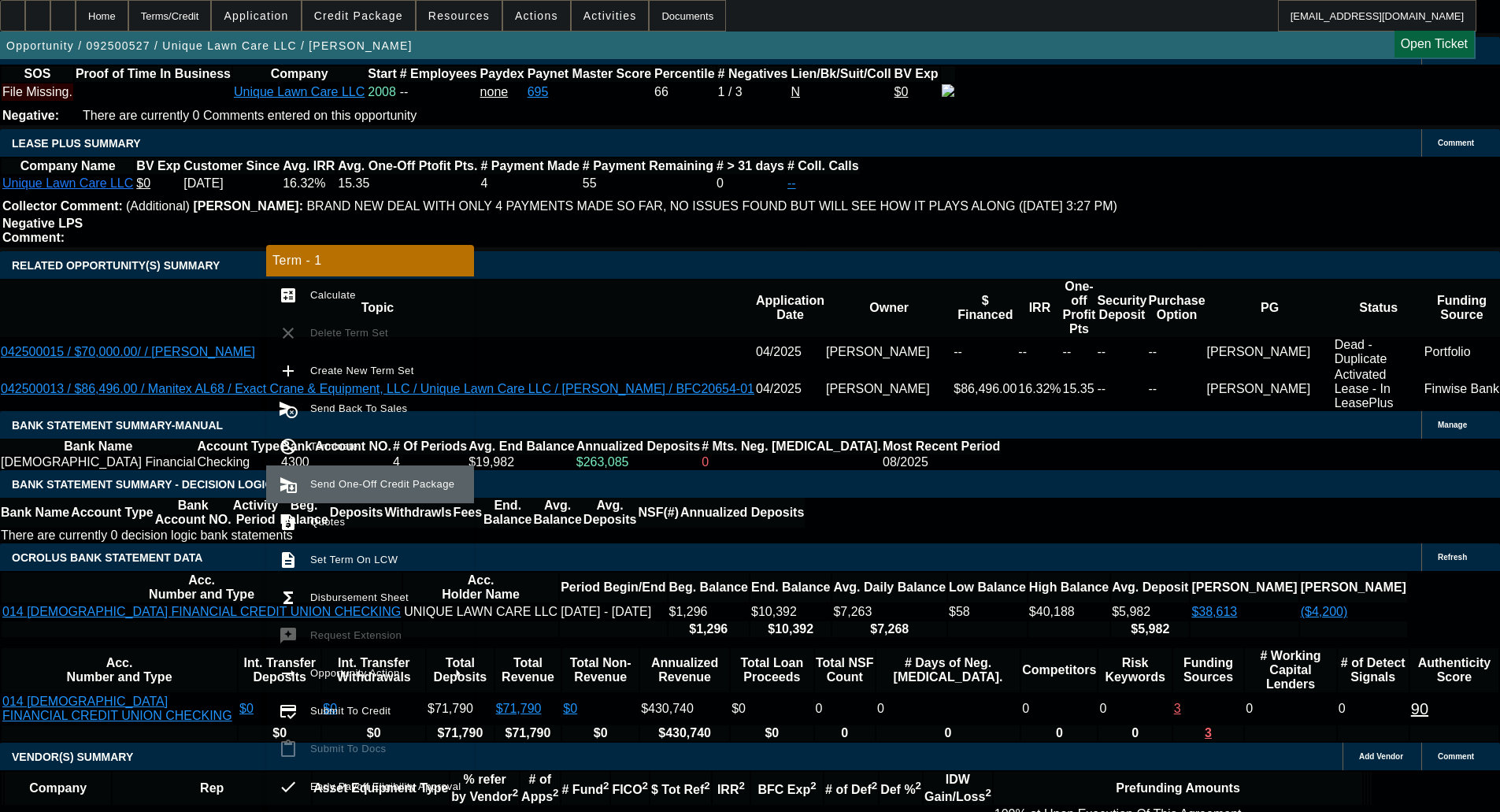
click at [343, 489] on span "Send One-Off Credit Package" at bounding box center [382, 484] width 144 height 12
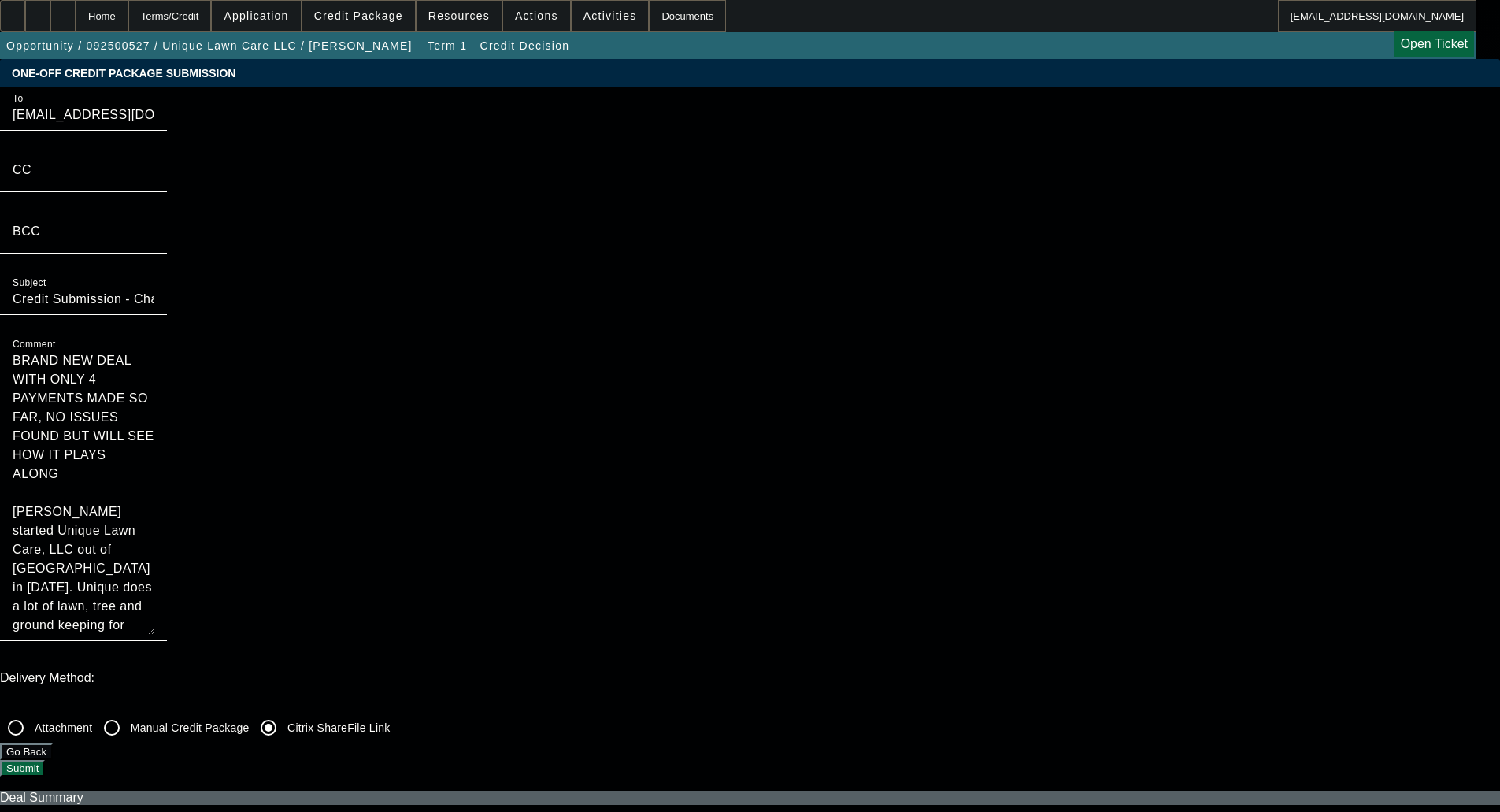
drag, startPoint x: 819, startPoint y: 175, endPoint x: 760, endPoint y: 109, distance: 88.5
click at [760, 332] on div "Comment BRAND NEW DEAL WITH ONLY 4 PAYMENTS MADE SO FAR, NO ISSUES FOUND BUT WI…" at bounding box center [750, 495] width 1500 height 326
type textarea "[PERSON_NAME] started Unique Lawn Care, LLC out of [GEOGRAPHIC_DATA] in [DATE].…"
click at [45, 760] on button "Submit" at bounding box center [22, 768] width 45 height 17
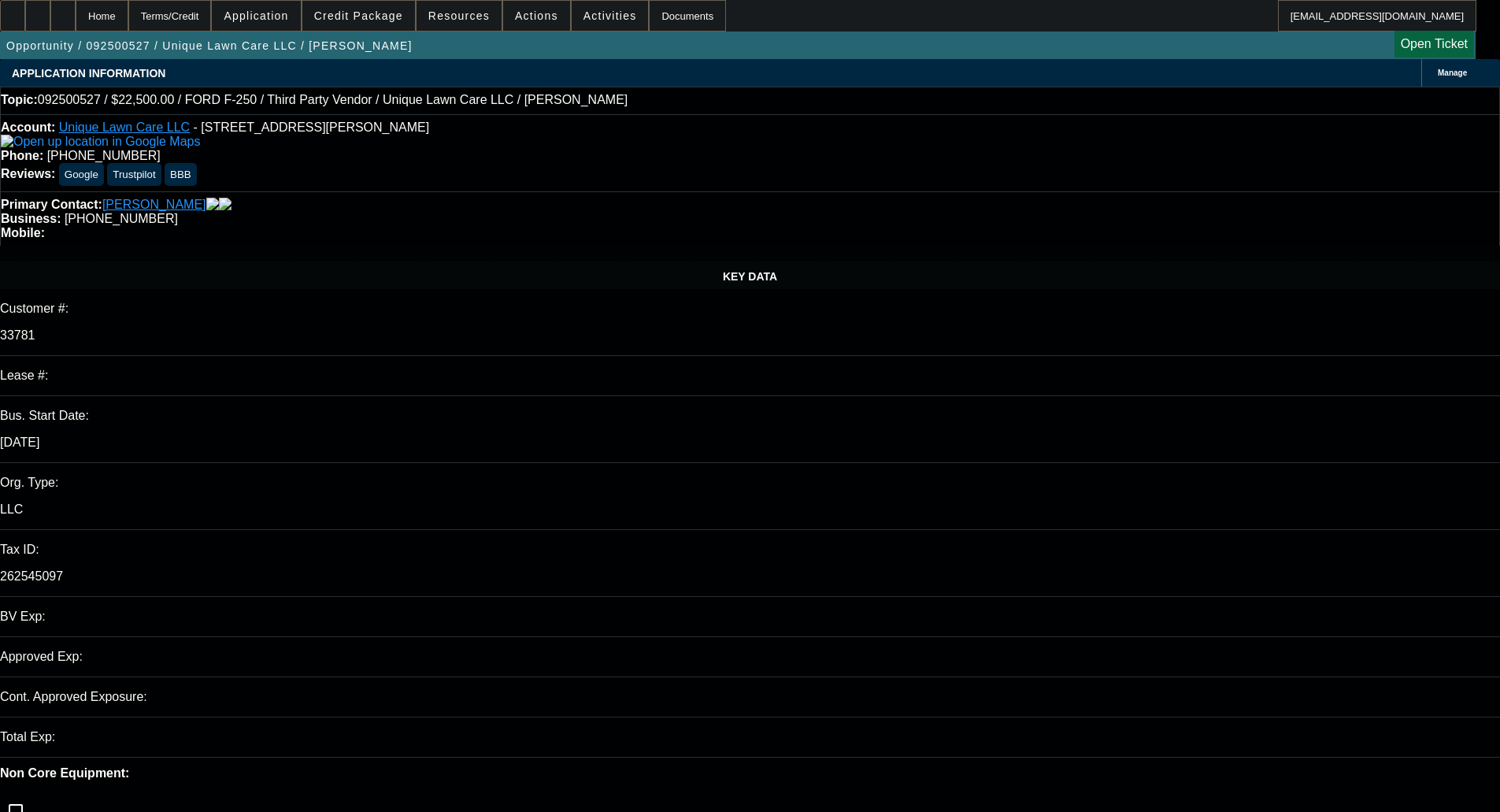
select select "0"
select select "6"
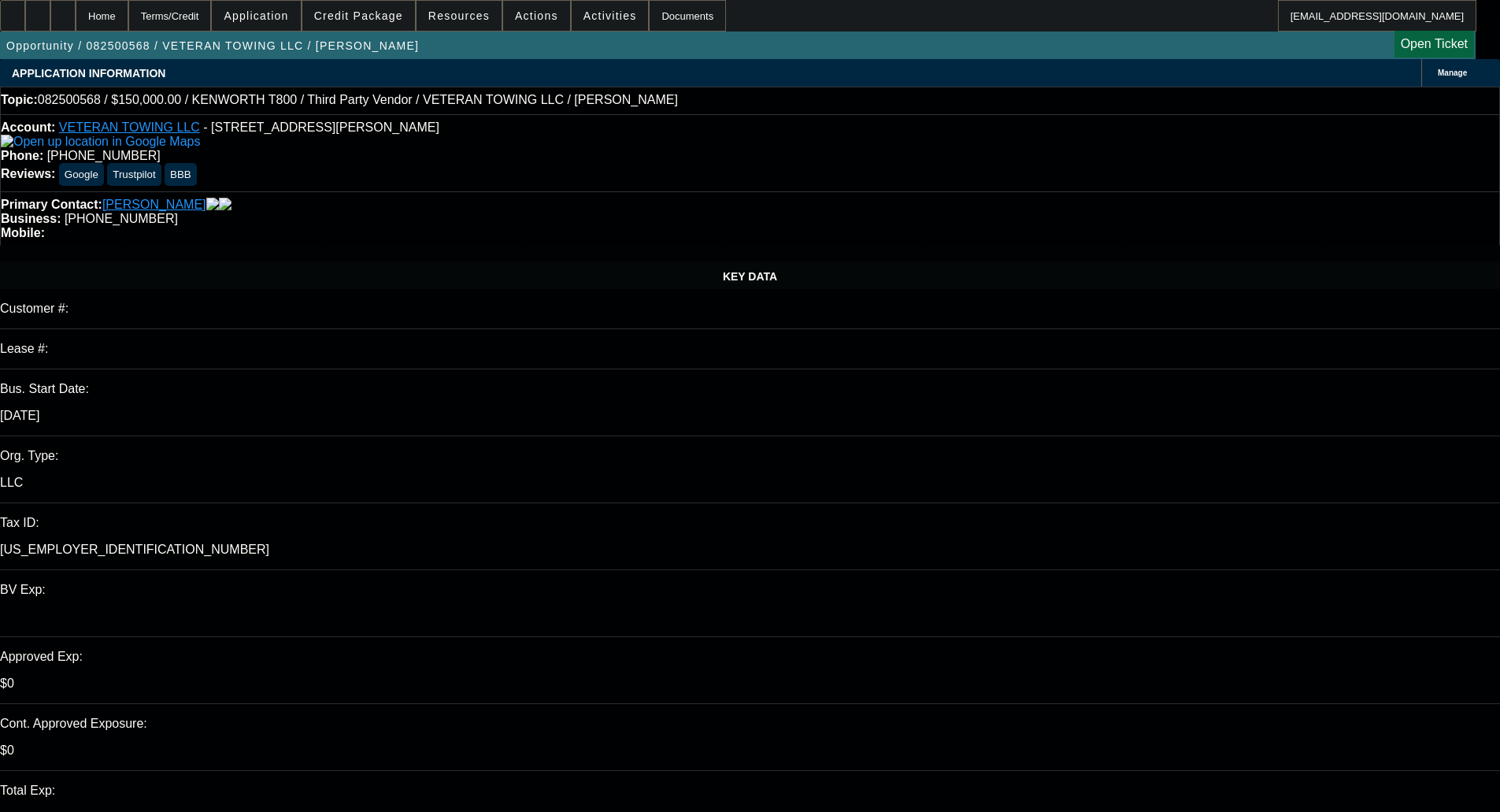
select select "0"
select select "3"
select select "0"
select select "6"
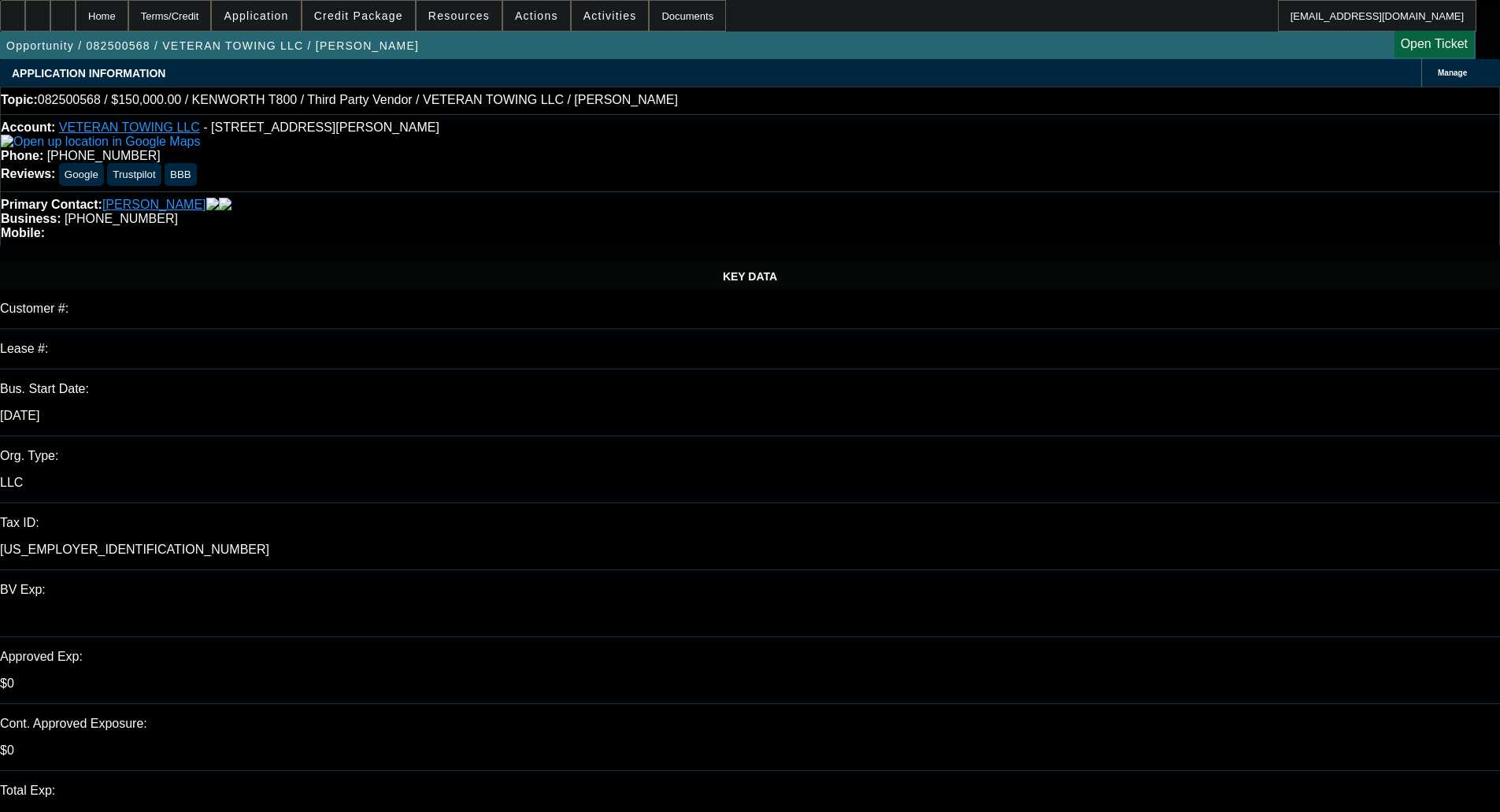
select select "0"
select select "3"
select select "0"
select select "6"
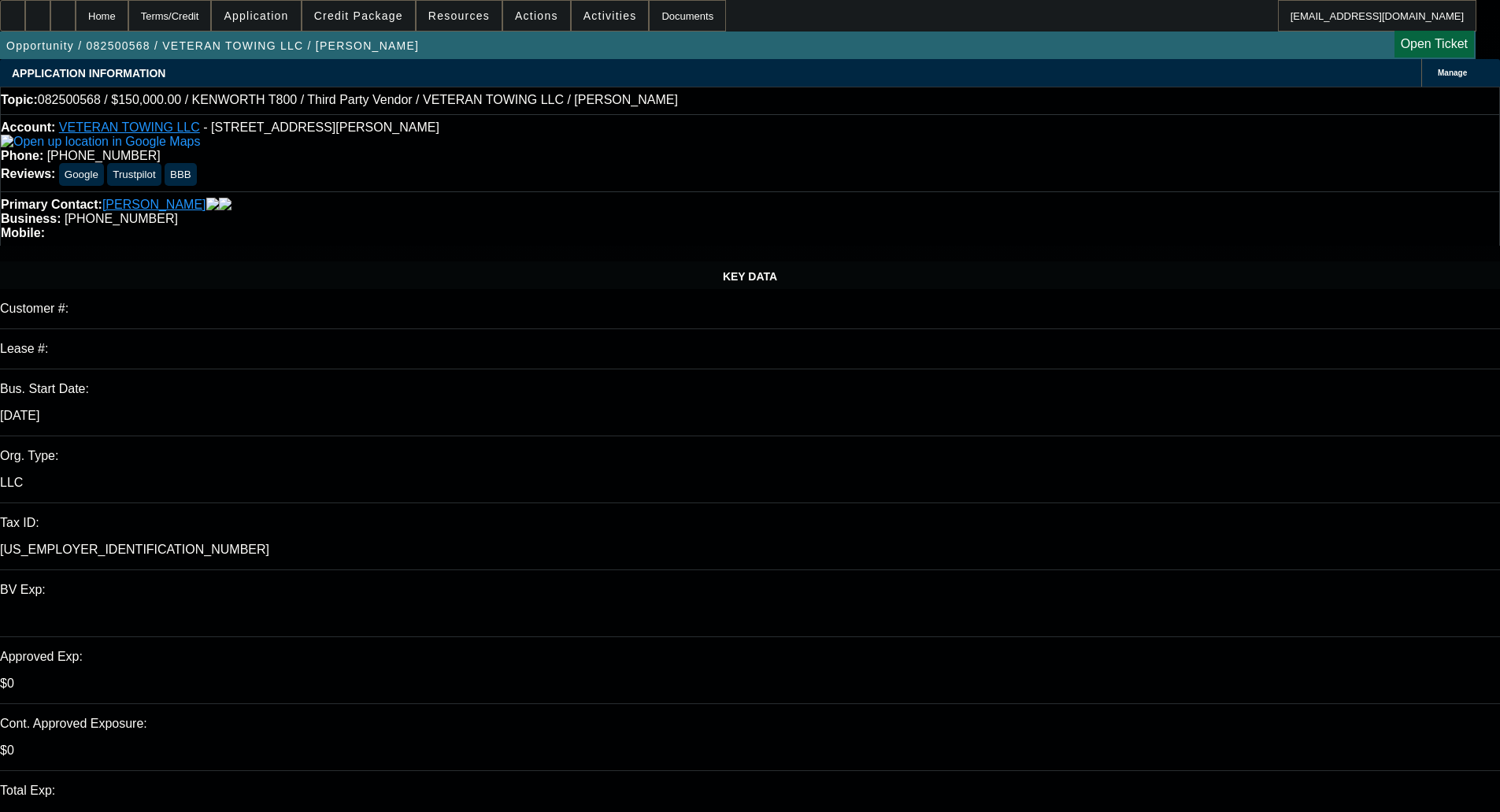
select select "0"
select select "6"
select select "0"
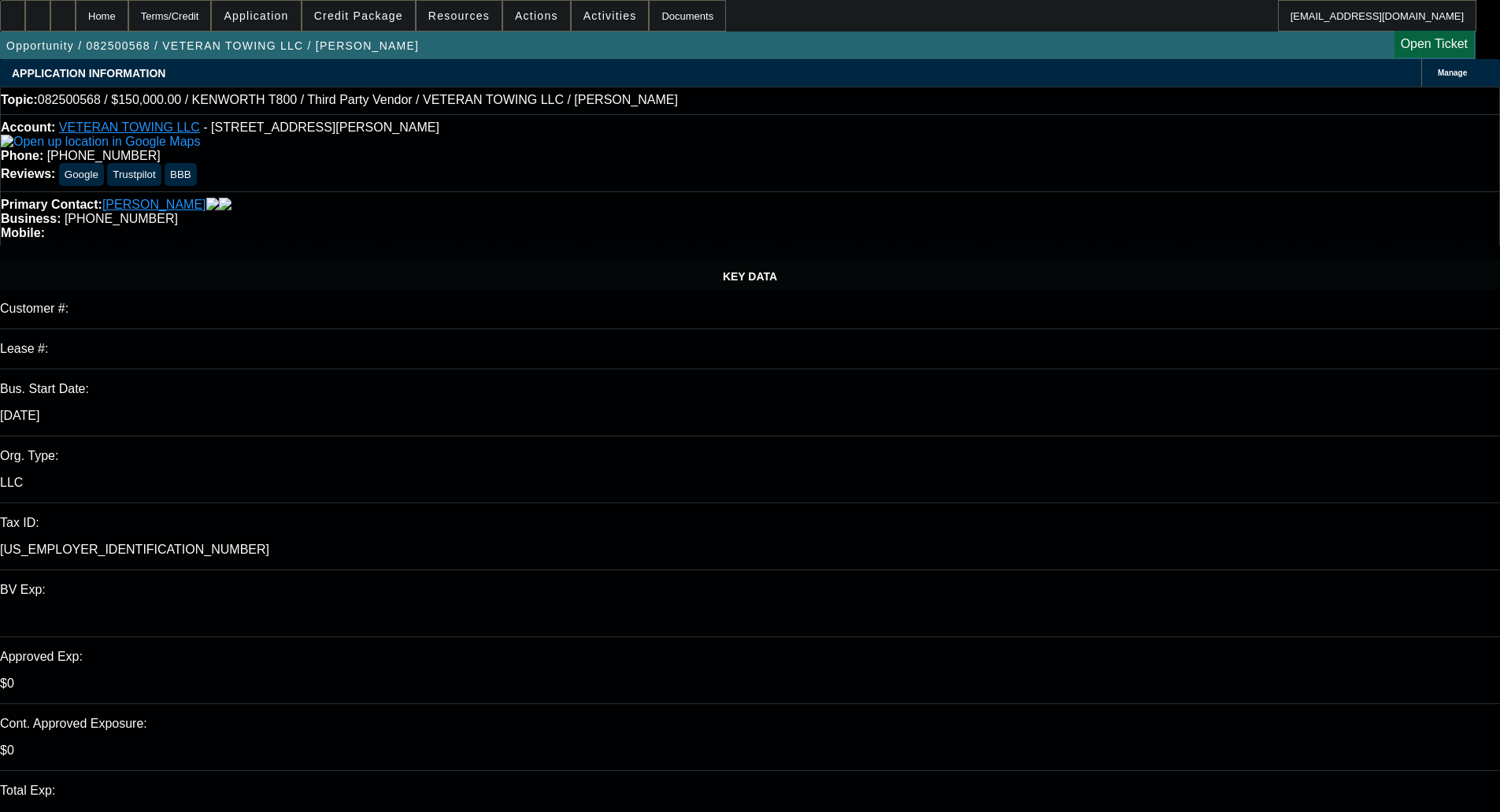
select select "0"
select select "6"
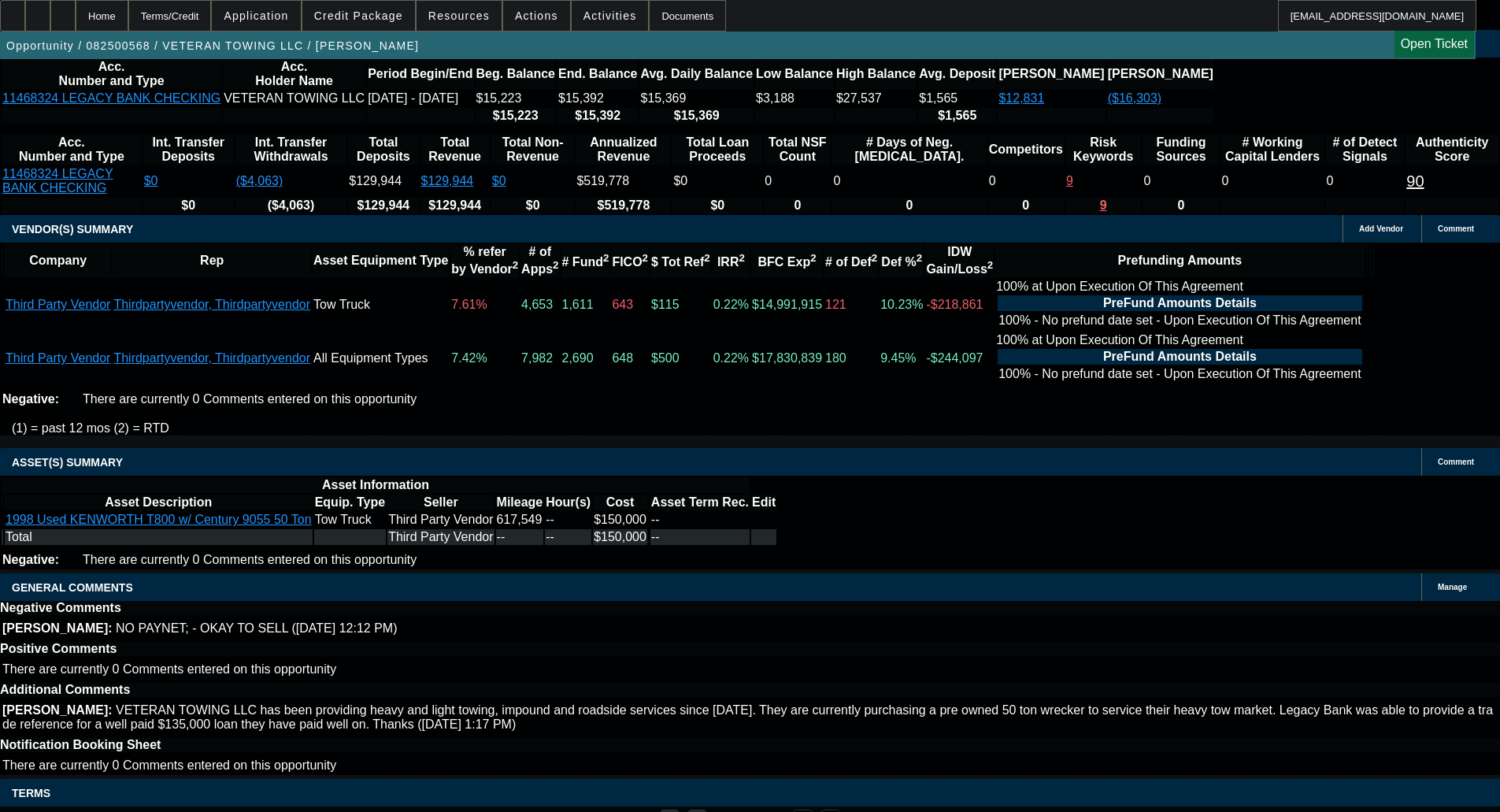
scroll to position [2950, 0]
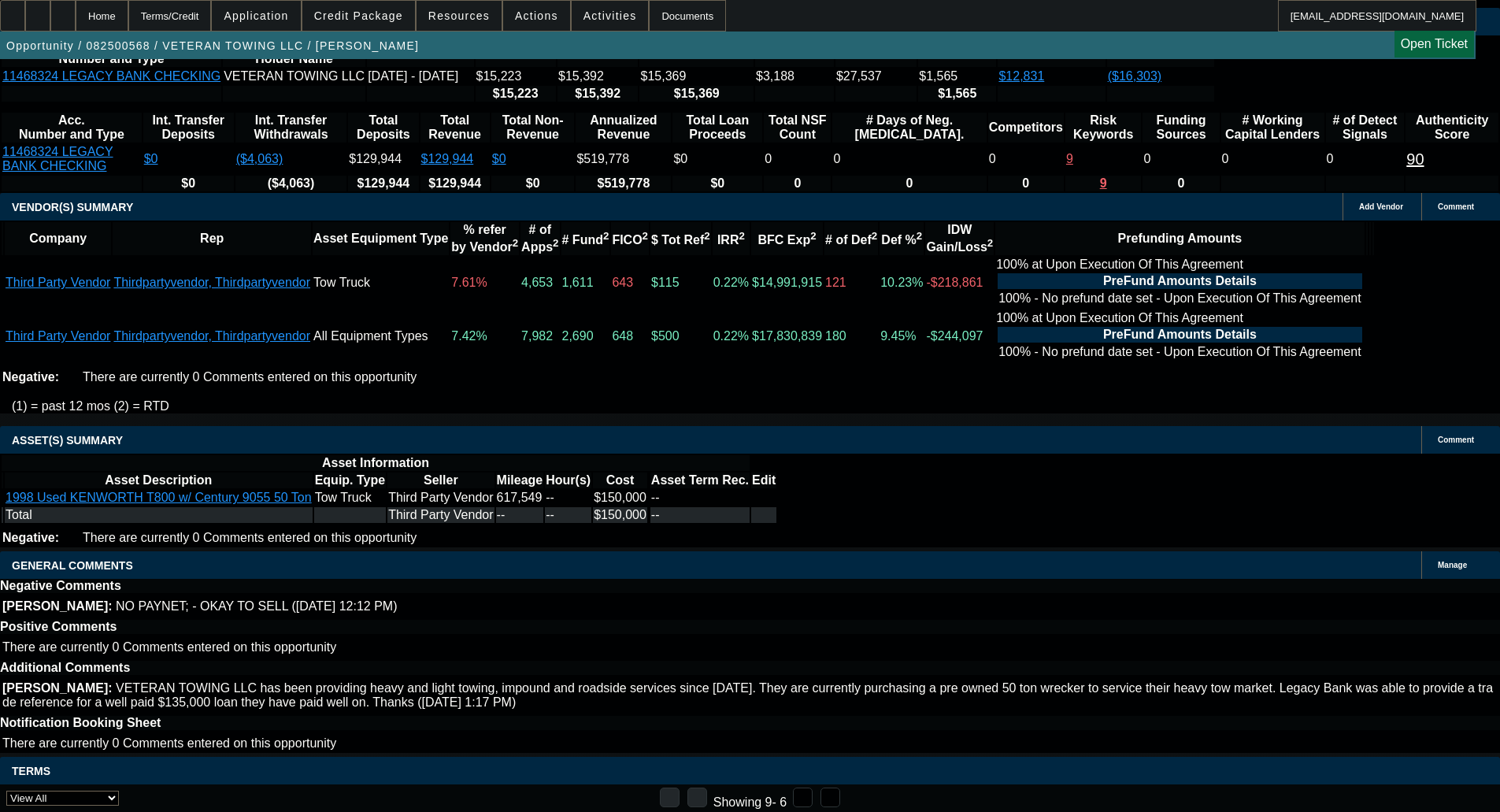
select select "6"
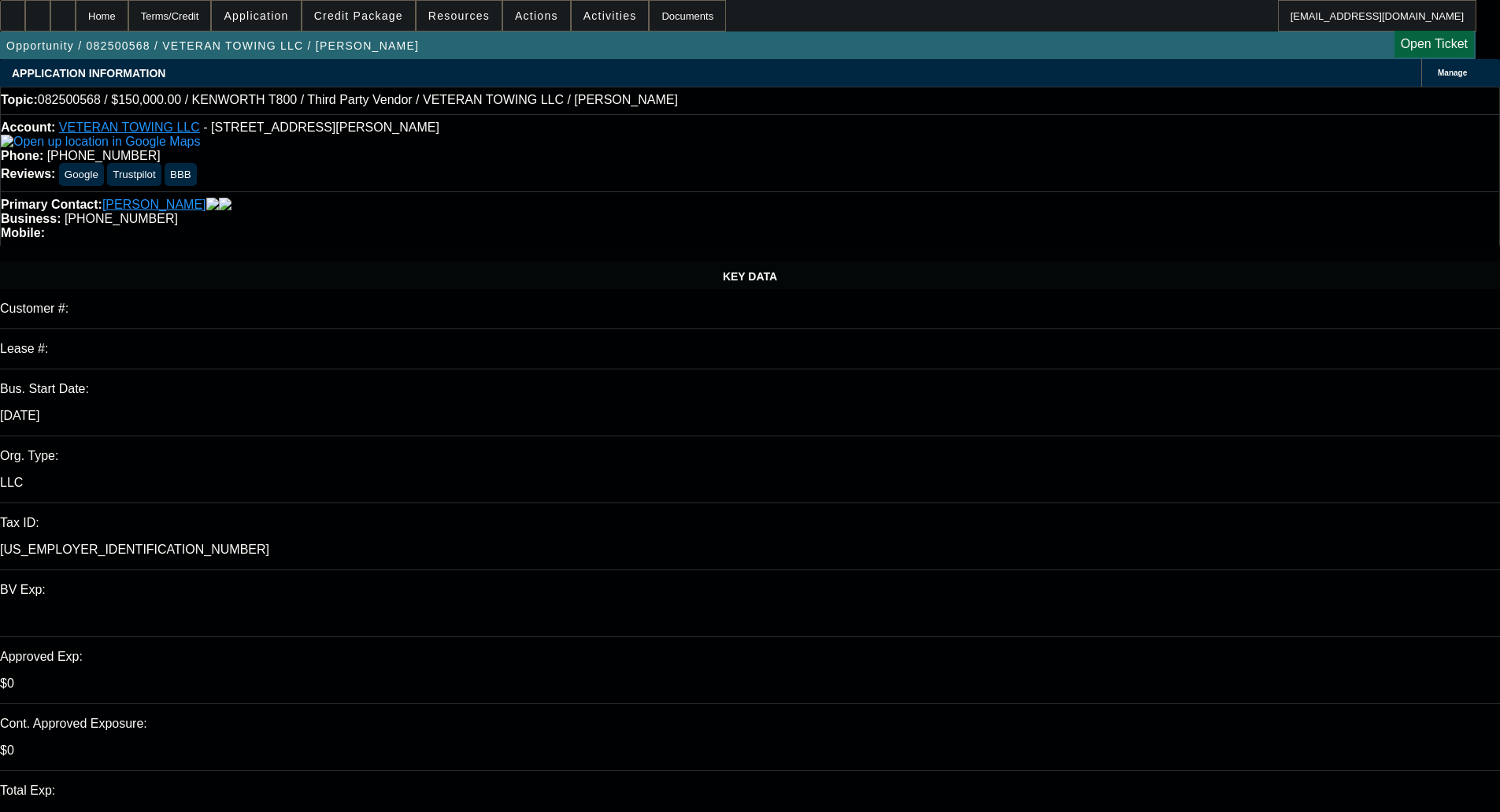
type input "01:58"
type input "03:48"
click at [1153, 621] on span "24" at bounding box center [1153, 613] width 29 height 29
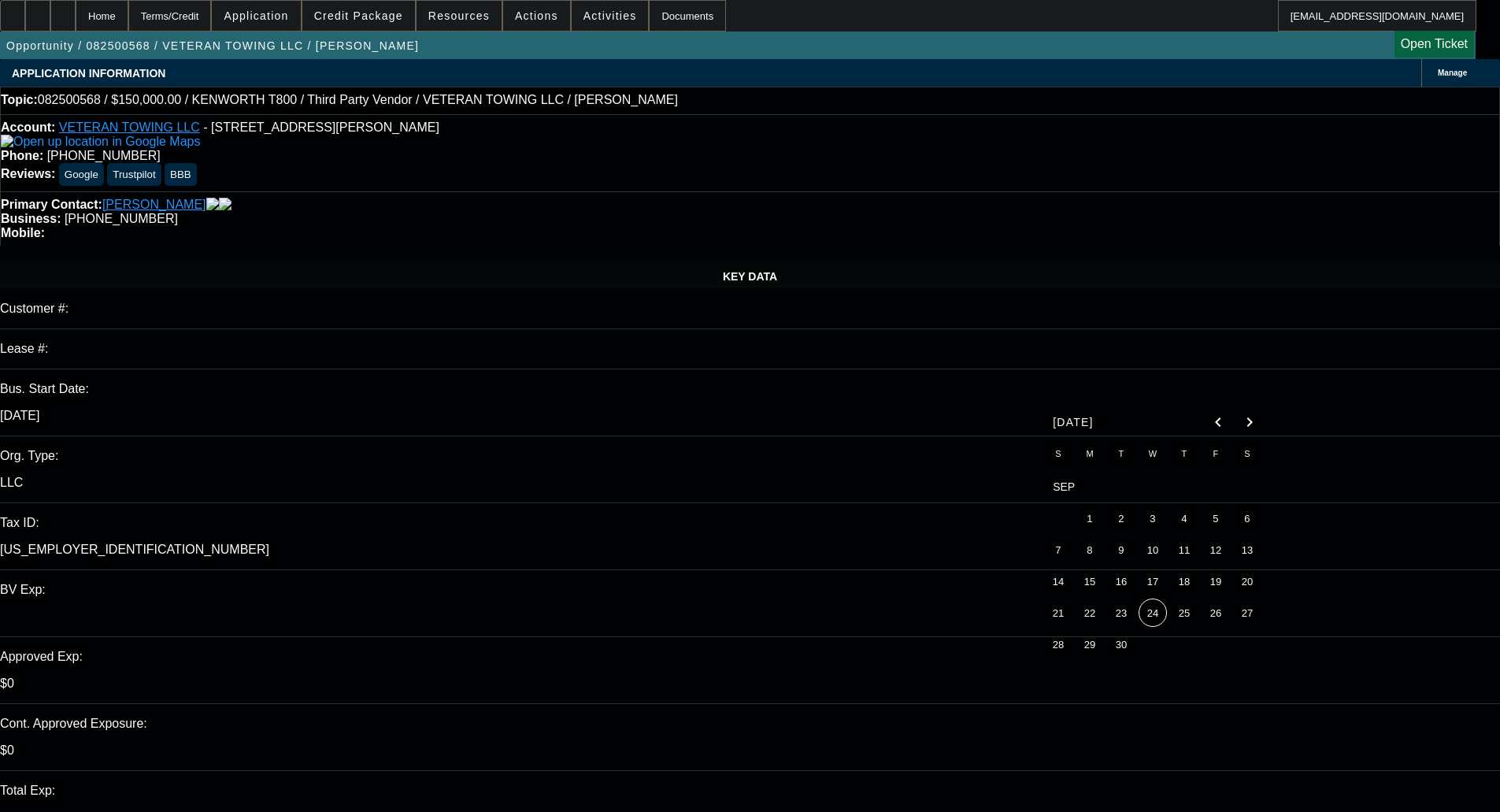
type input "[DATE]"
type textarea "p"
paste textarea "With the larger request here and no business credit, can we get a copy of the r…"
type textarea "PER CPEF - "With the larger request here and no business credit, can we get a c…"
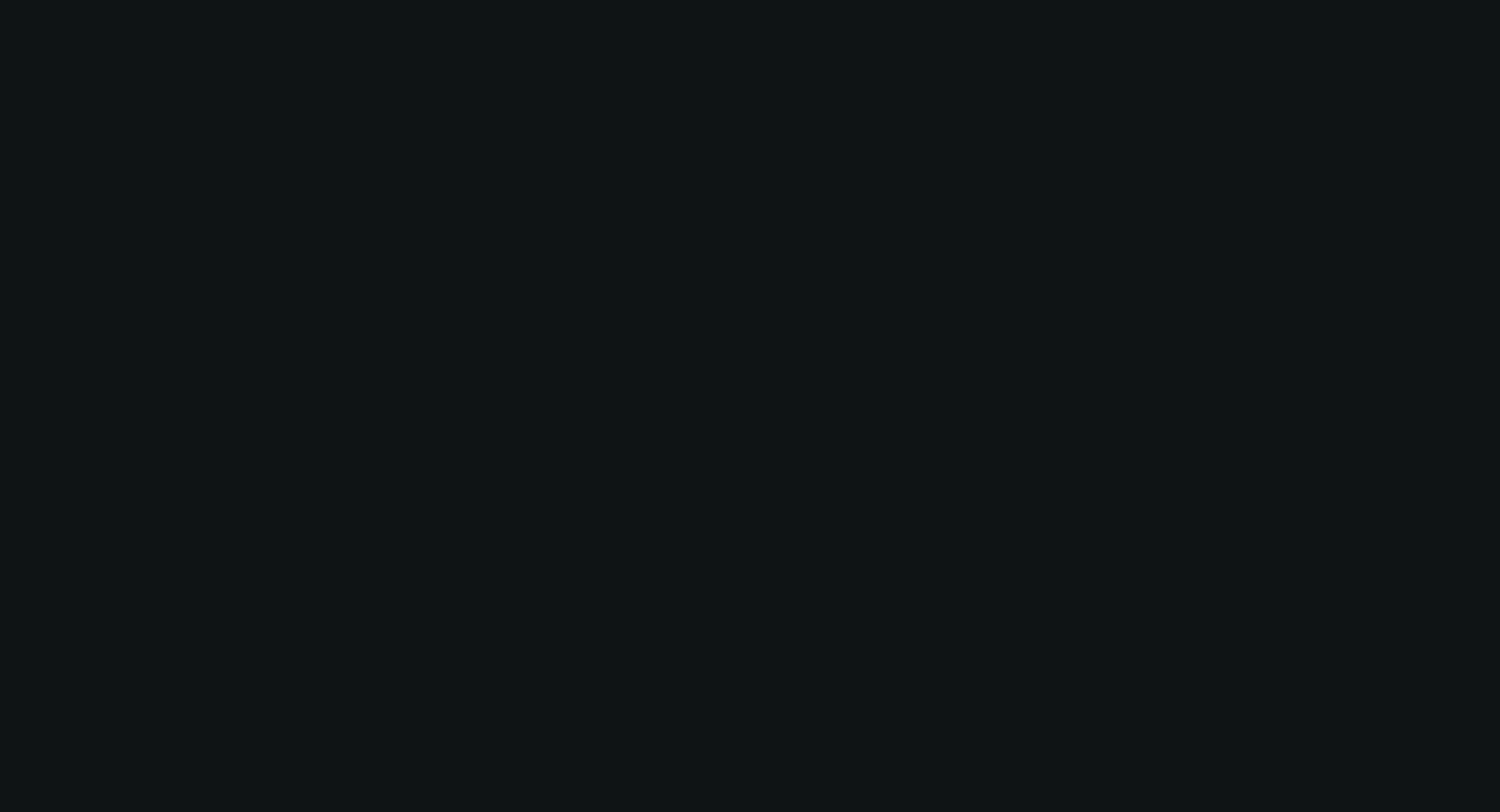
select select "0"
select select "3"
select select "0"
select select "6"
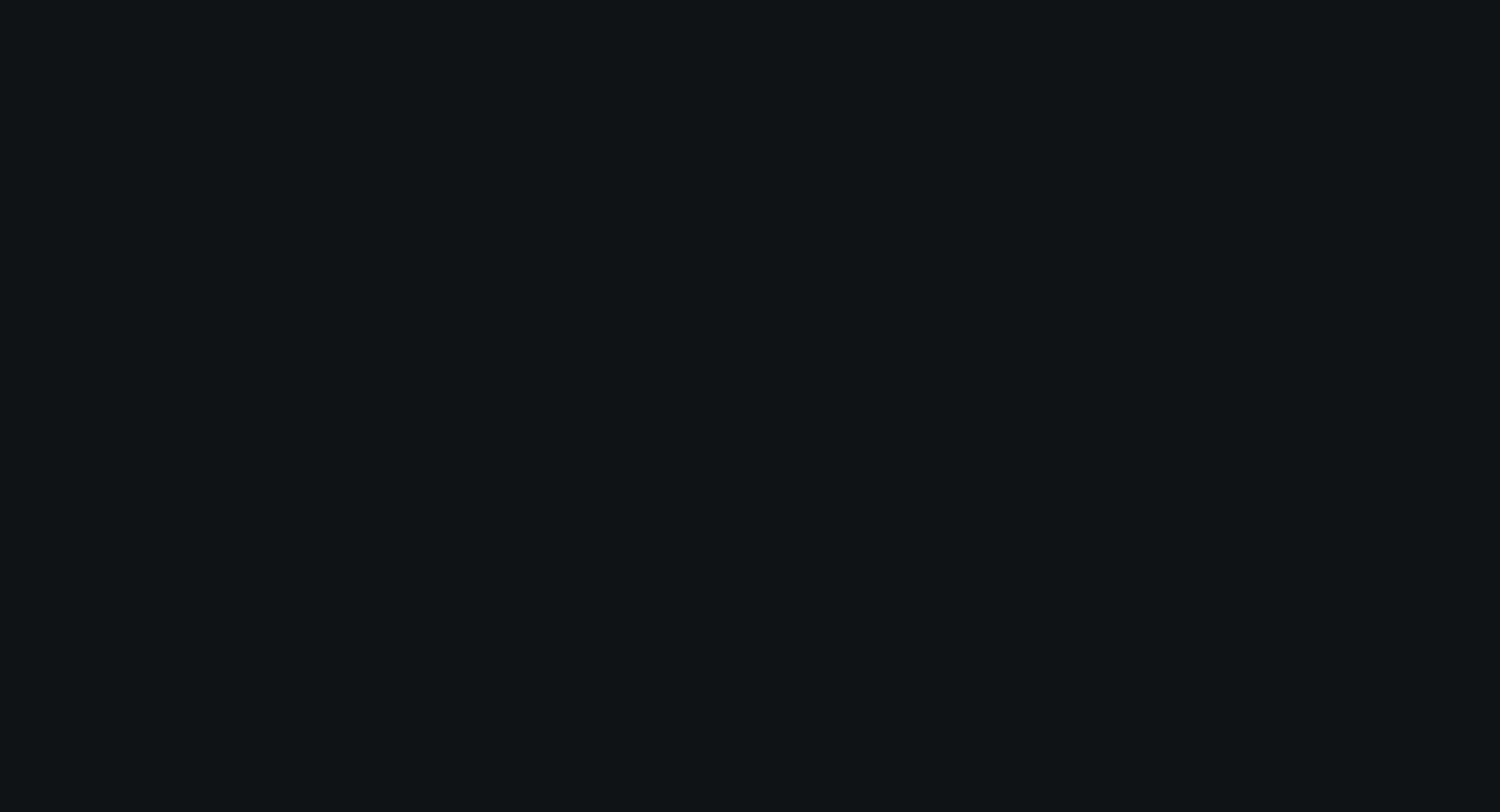
select select "0"
select select "3"
select select "0"
select select "6"
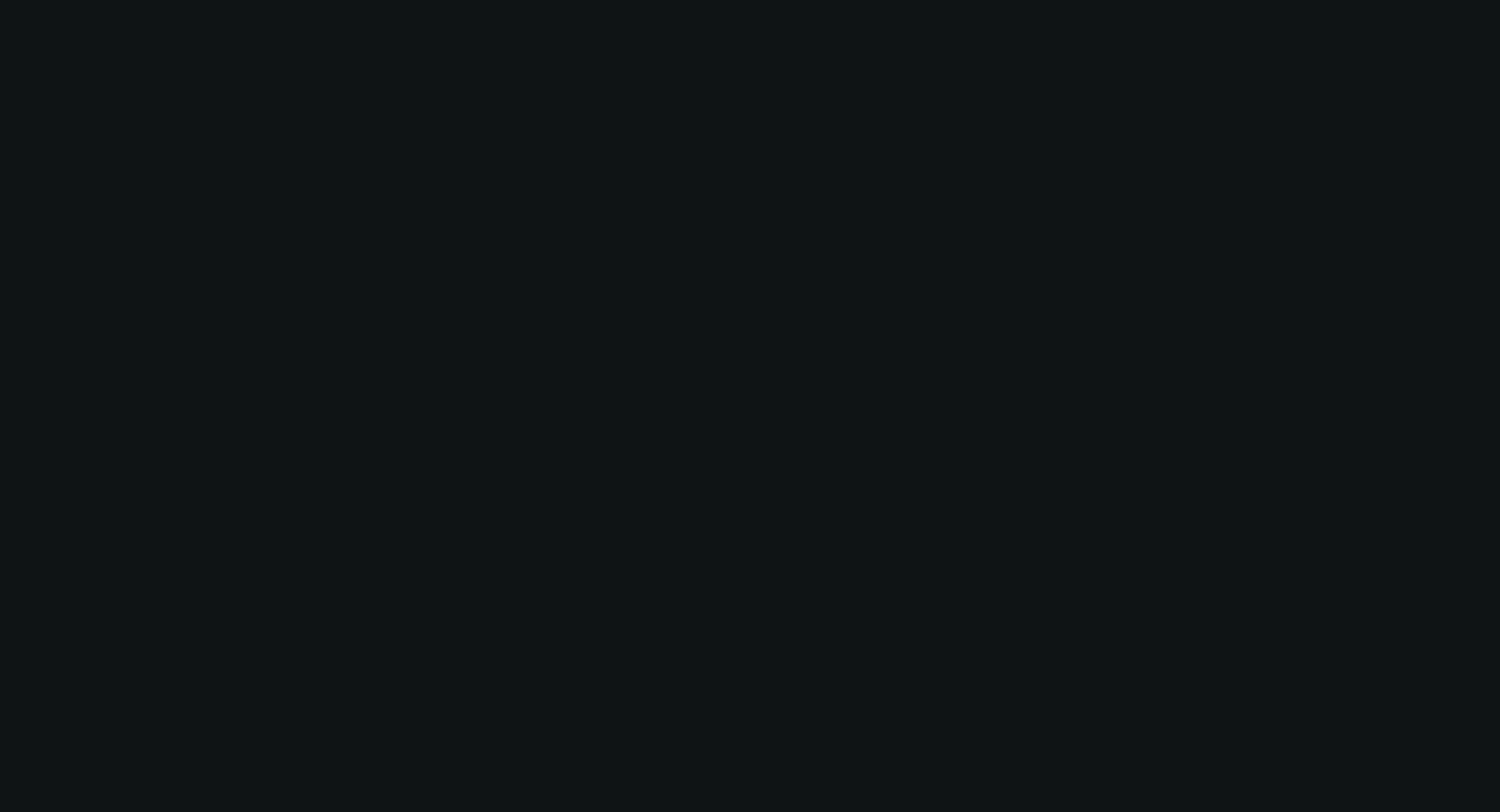
select select "0"
select select "3"
select select "0"
select select "6"
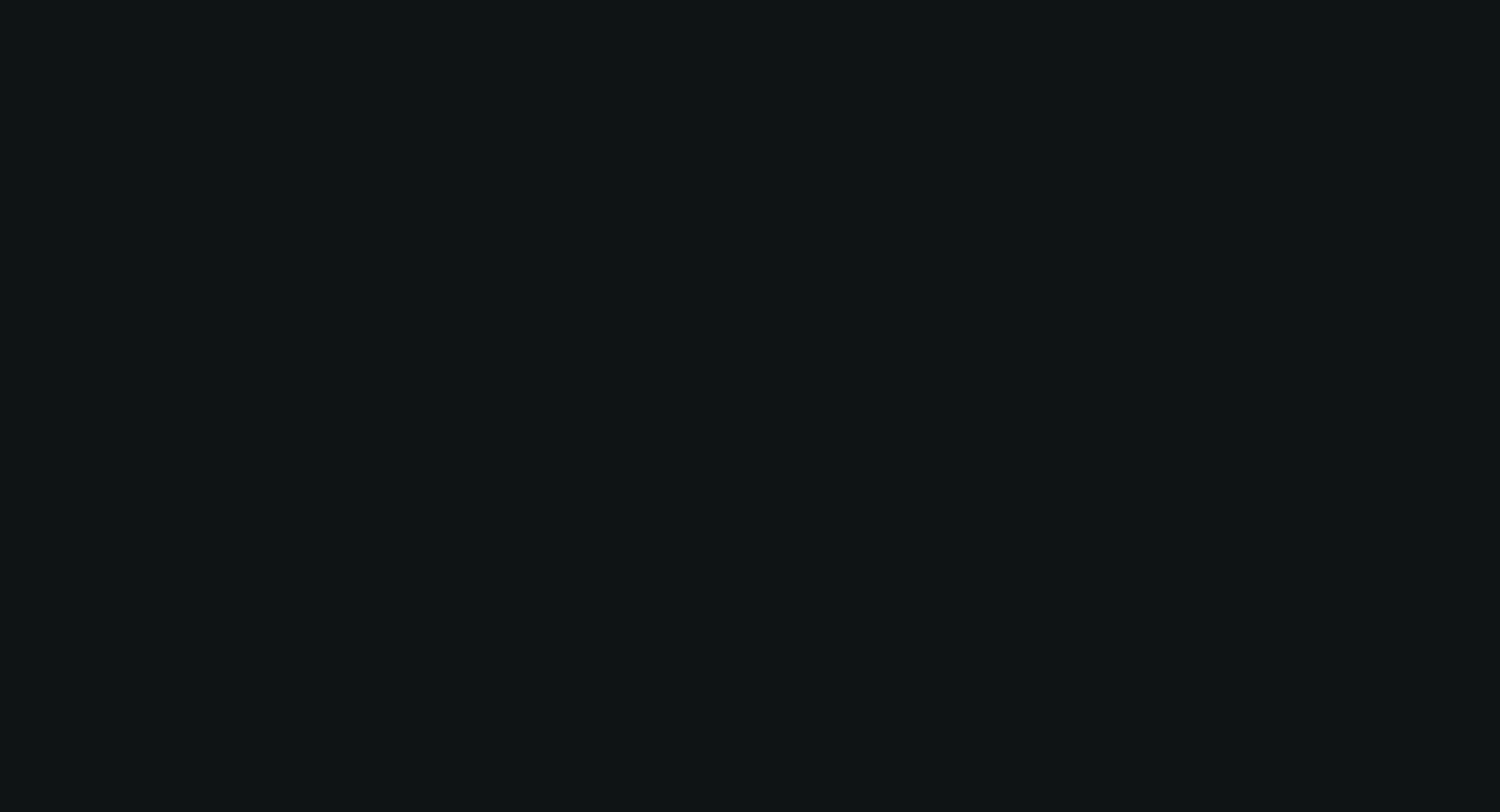
select select "0"
select select "6"
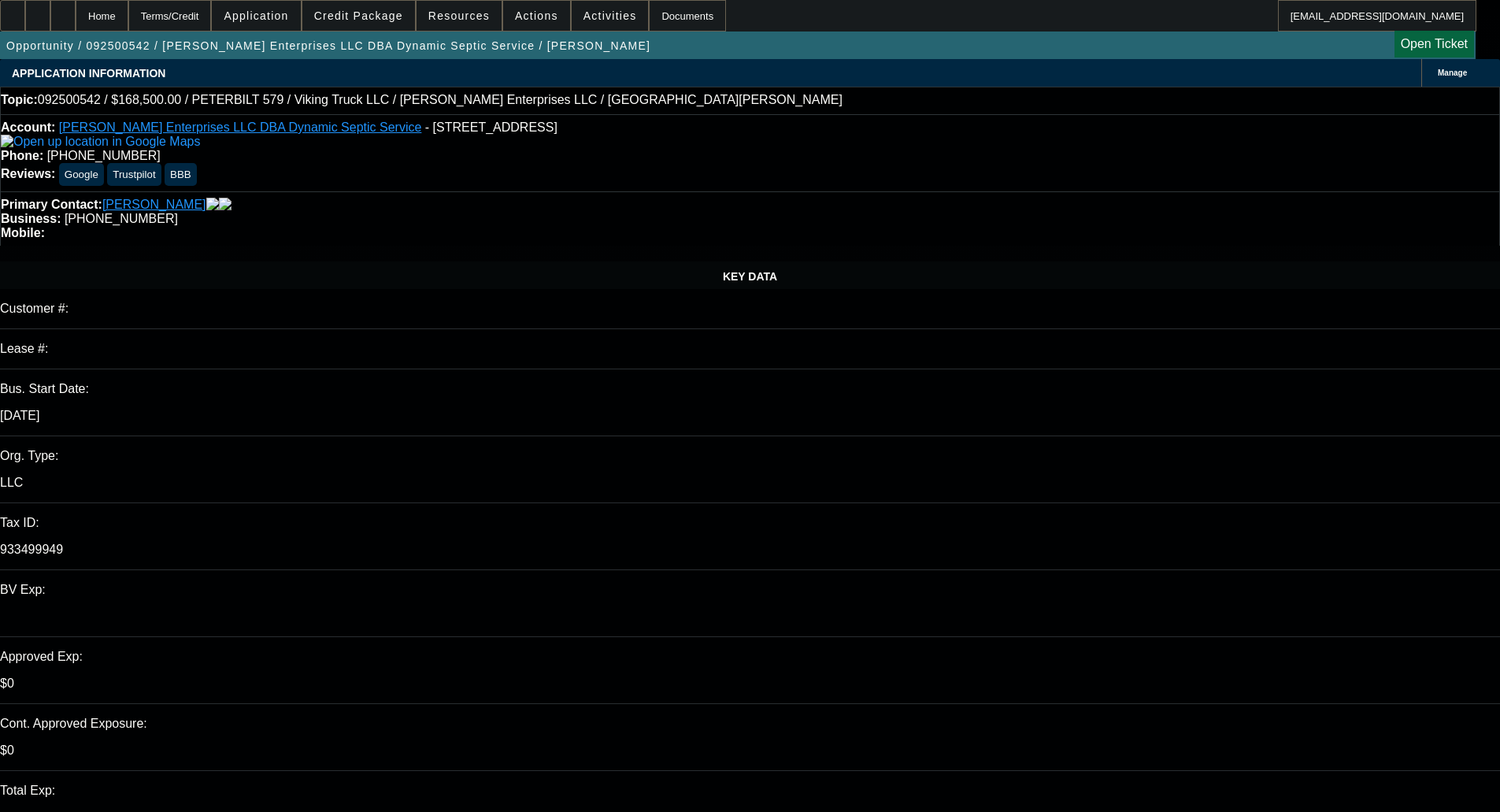
select select "0"
select select "2"
select select "0.1"
select select "4"
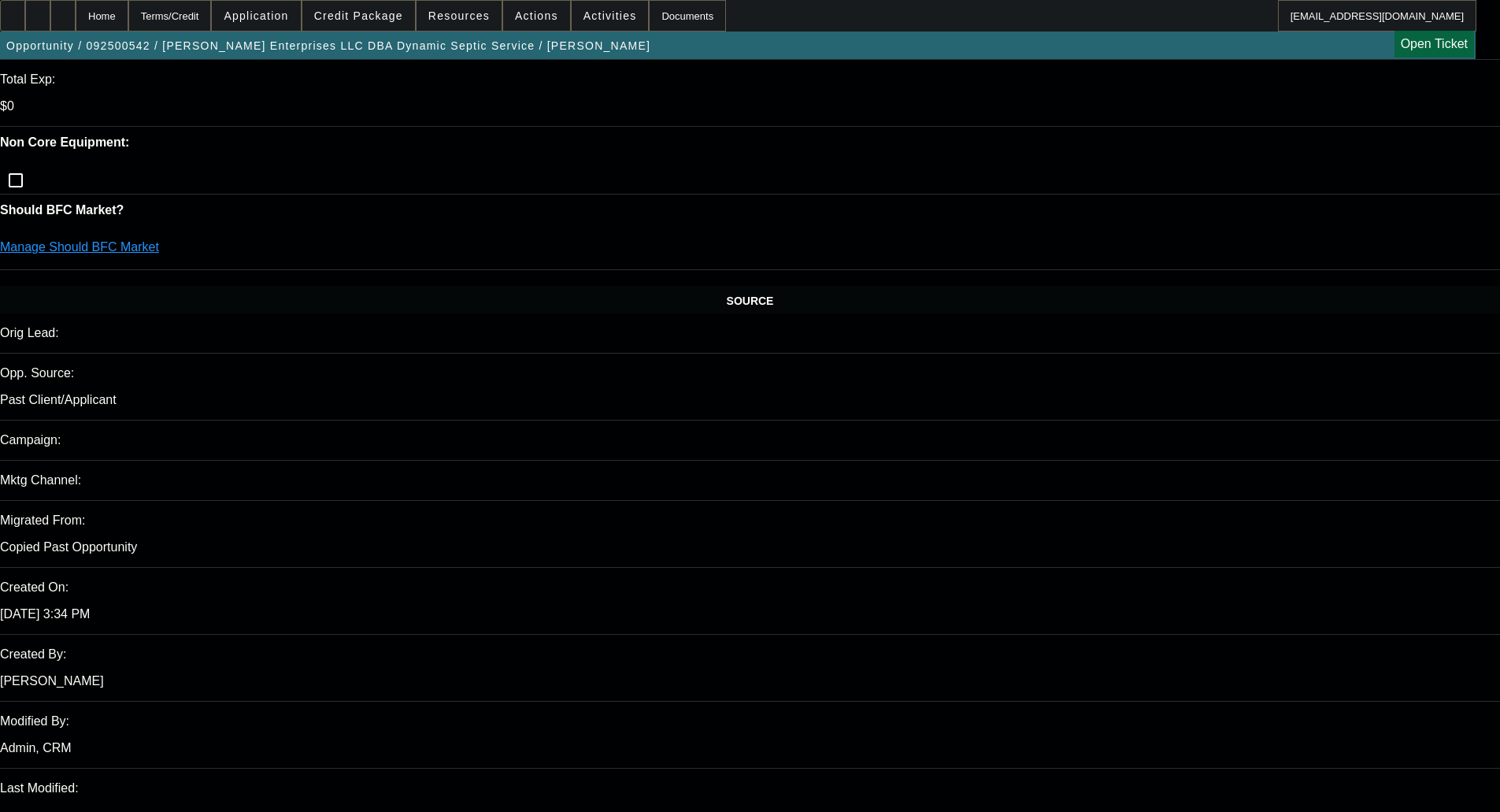
scroll to position [709, 0]
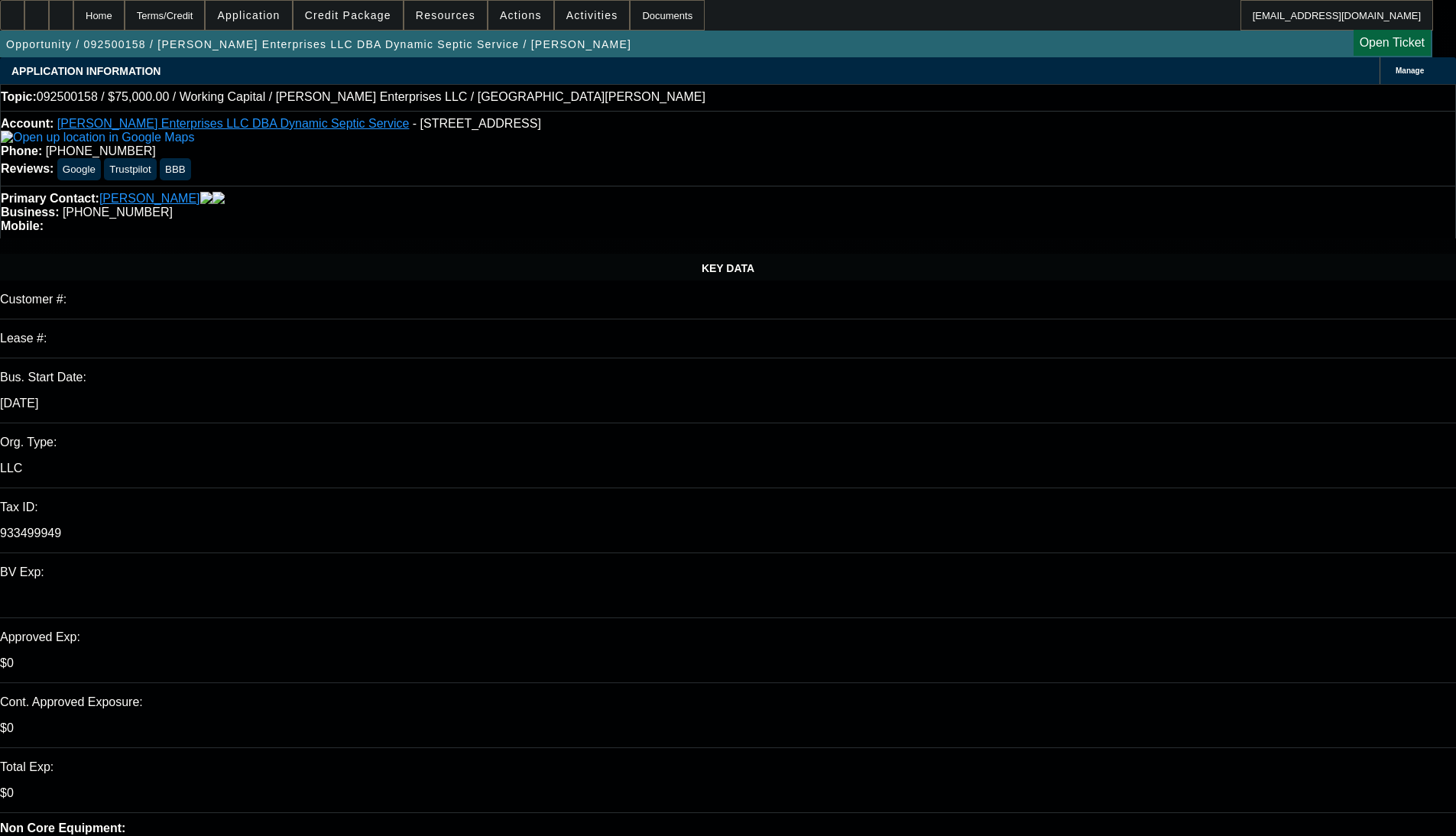
select select "0"
select select "2"
select select "0"
select select "6"
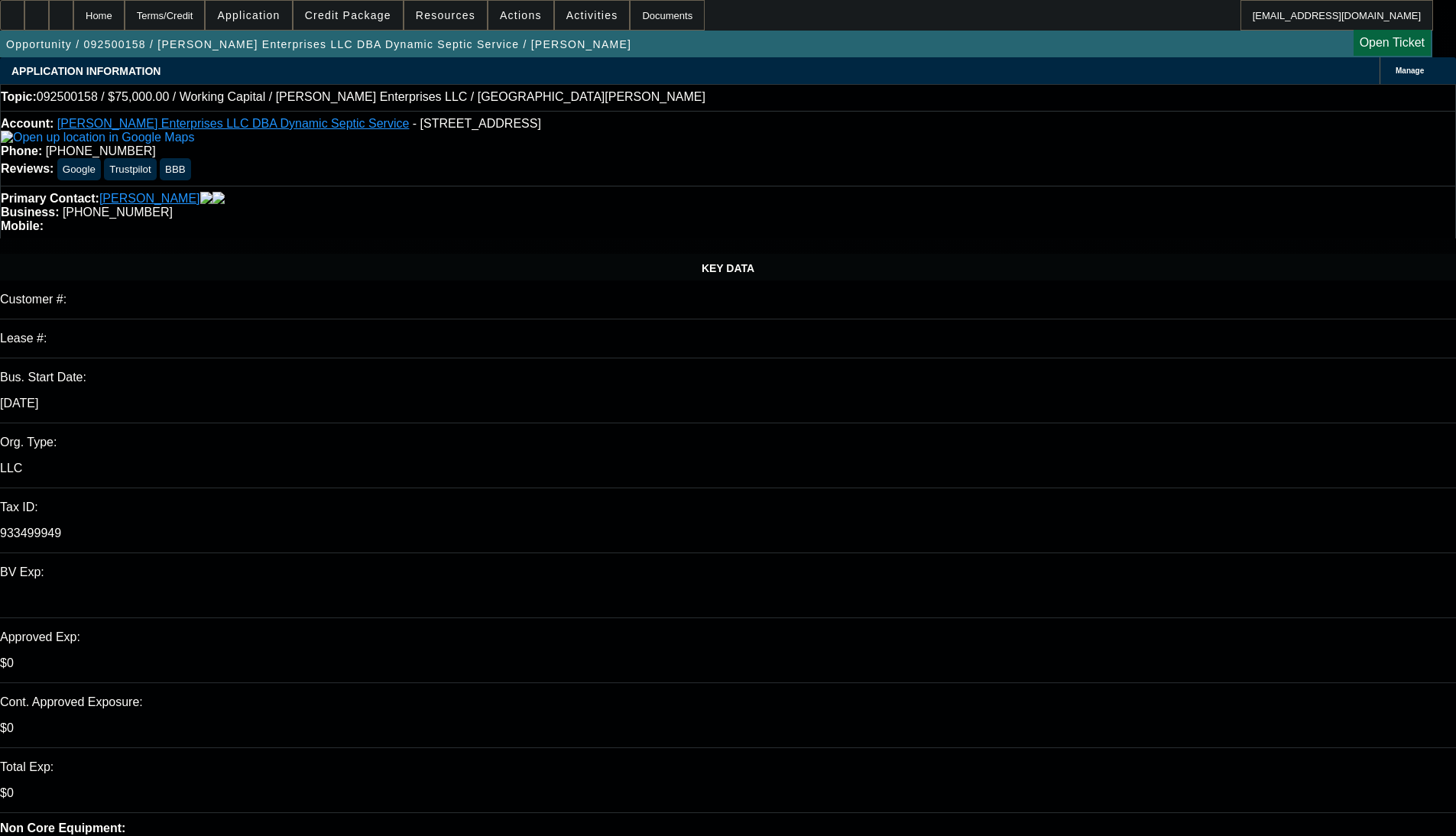
select select "0"
select select "2"
select select "0"
select select "6"
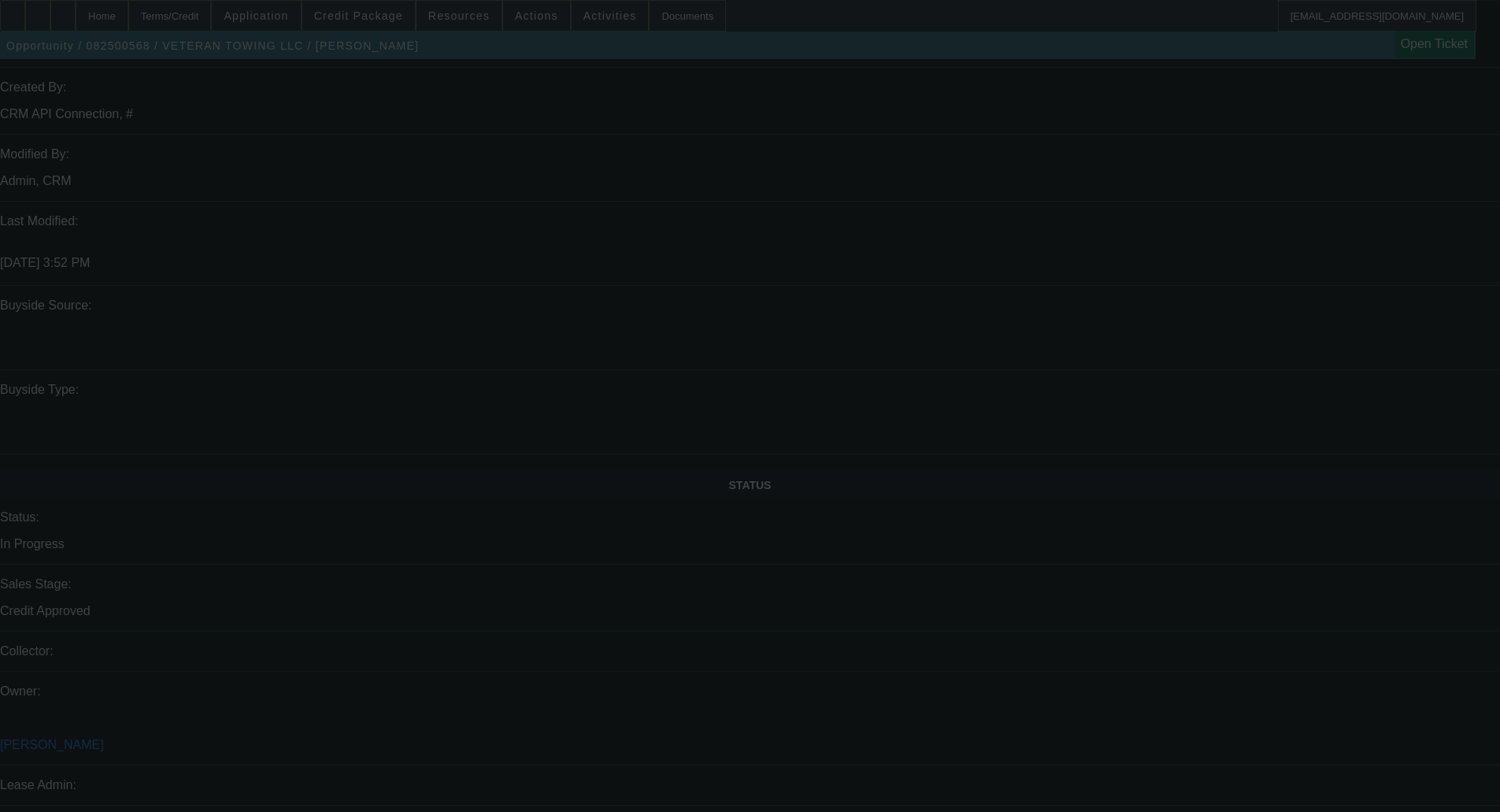
scroll to position [1359, 0]
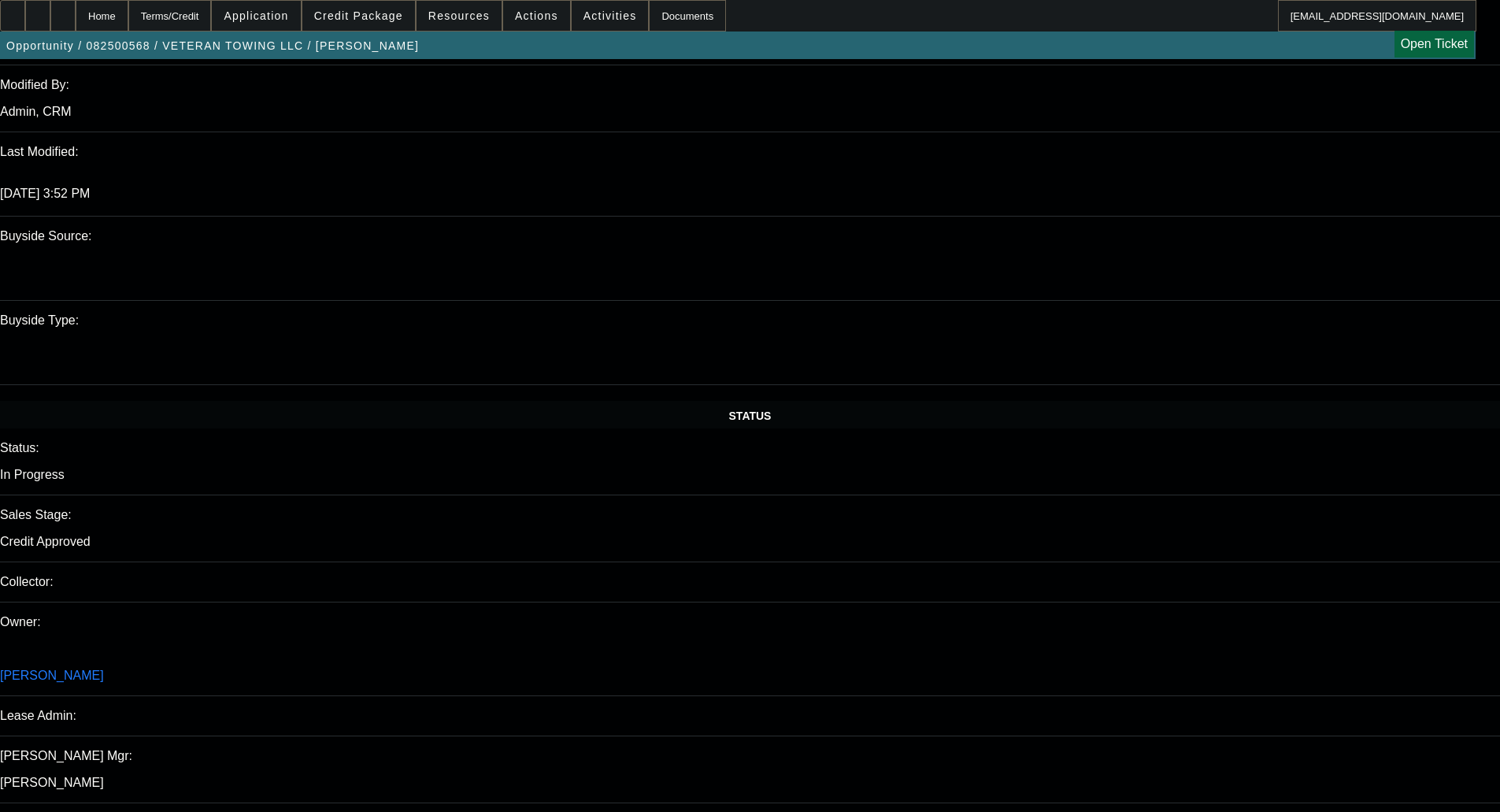
select select "0"
select select "3"
select select "0"
select select "6"
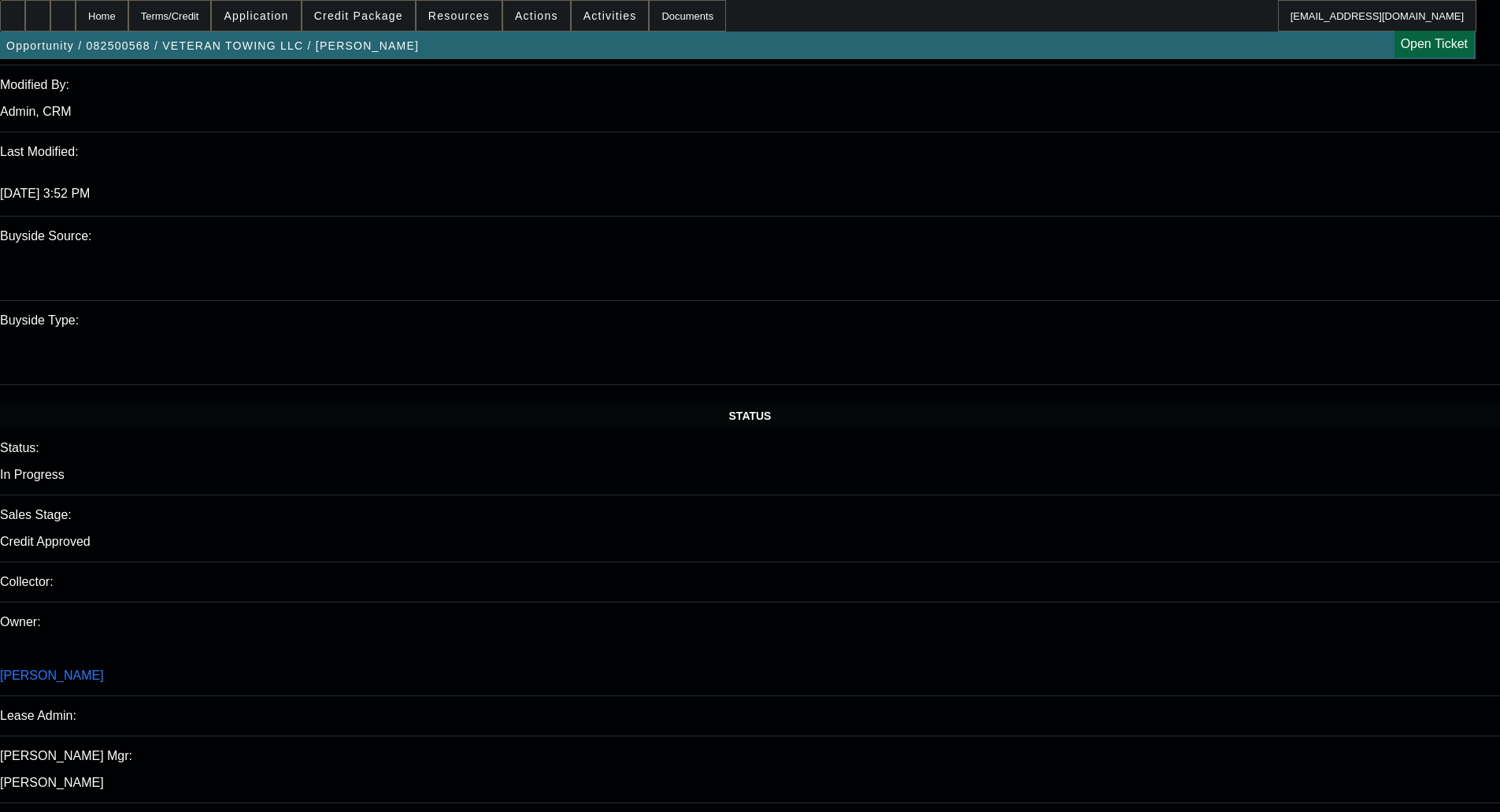
select select "0"
select select "3"
select select "0"
select select "6"
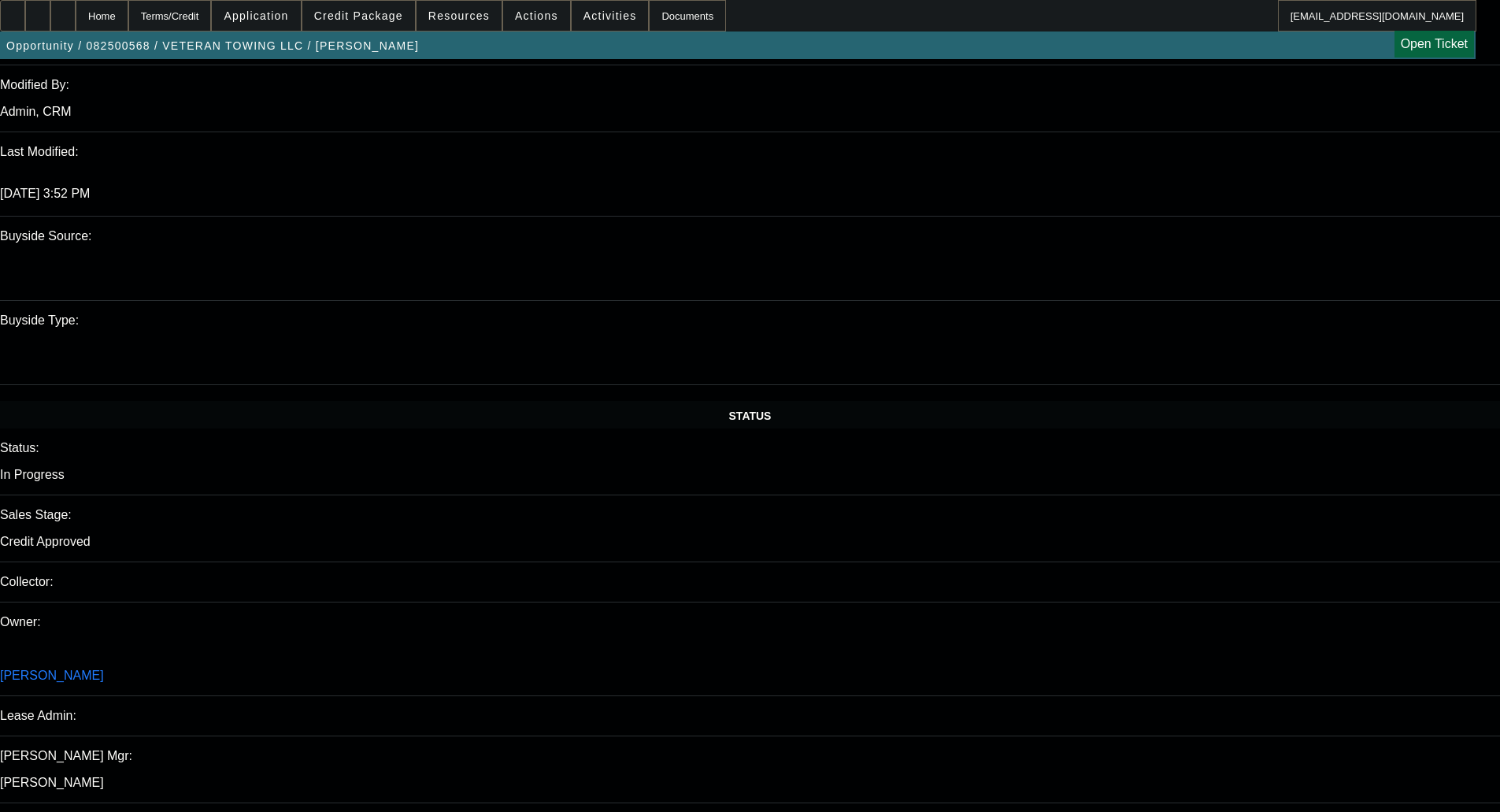
select select "0"
select select "3"
select select "0"
select select "6"
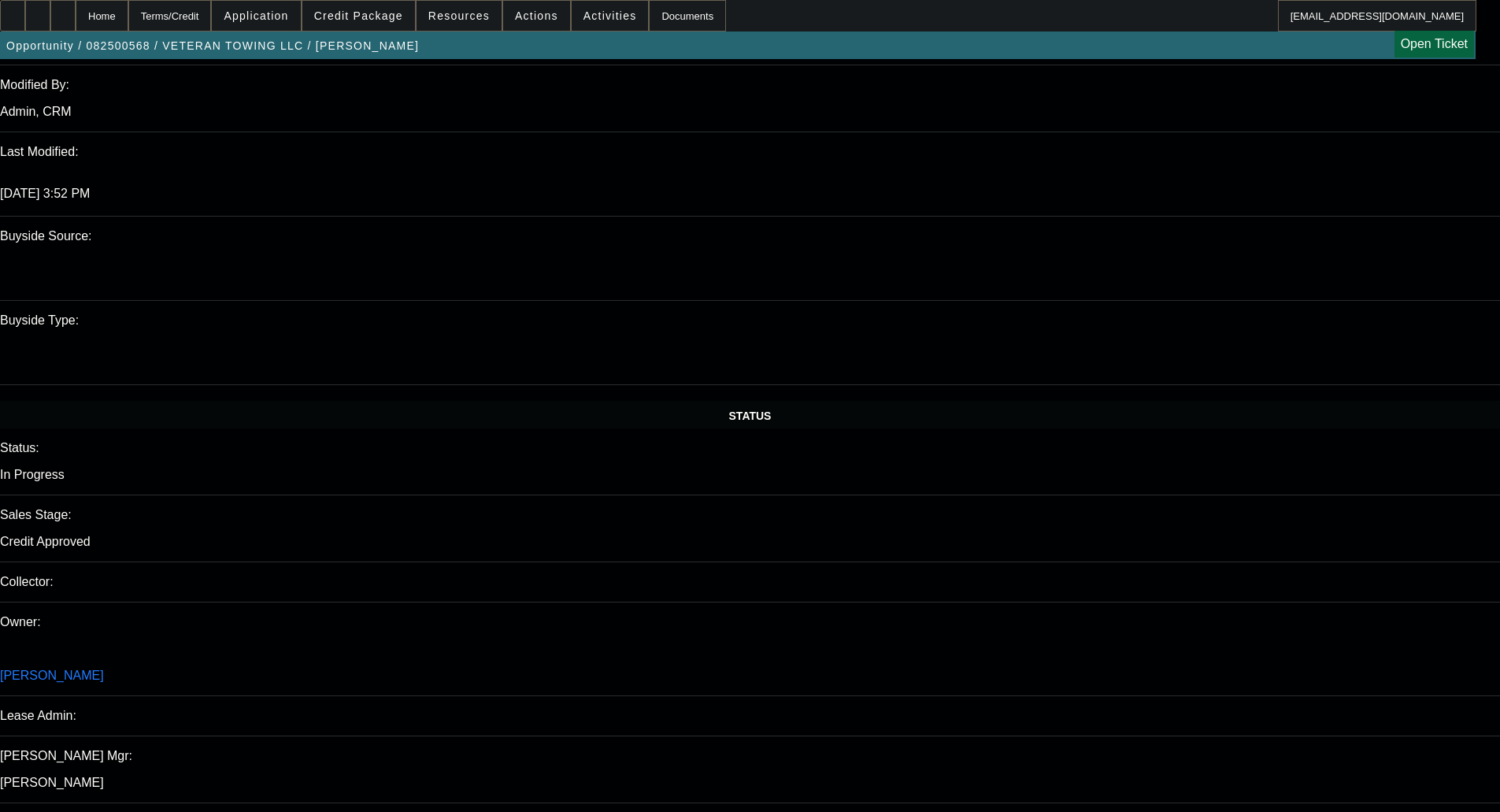
select select "0"
select select "6"
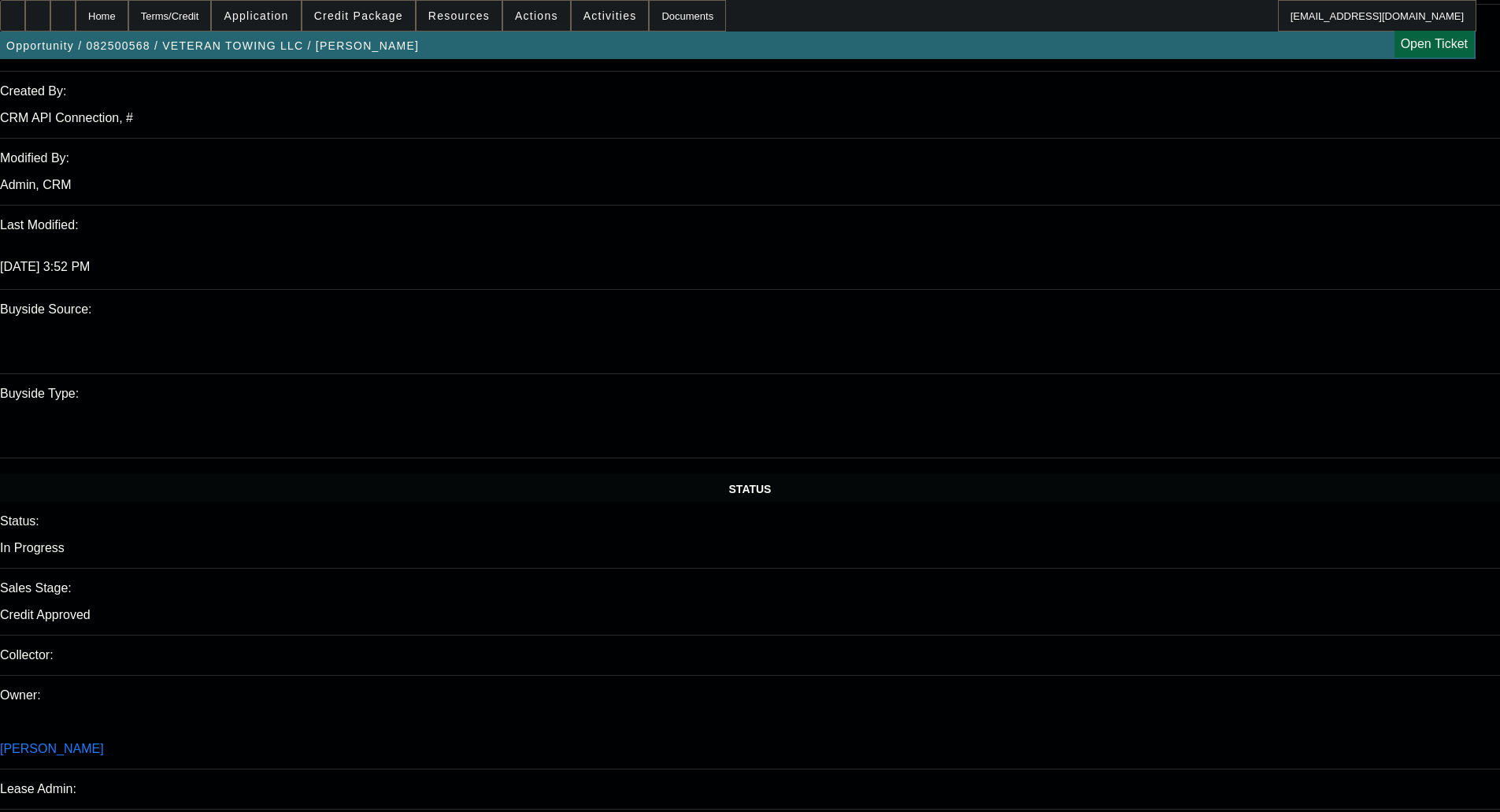
scroll to position [1202, 0]
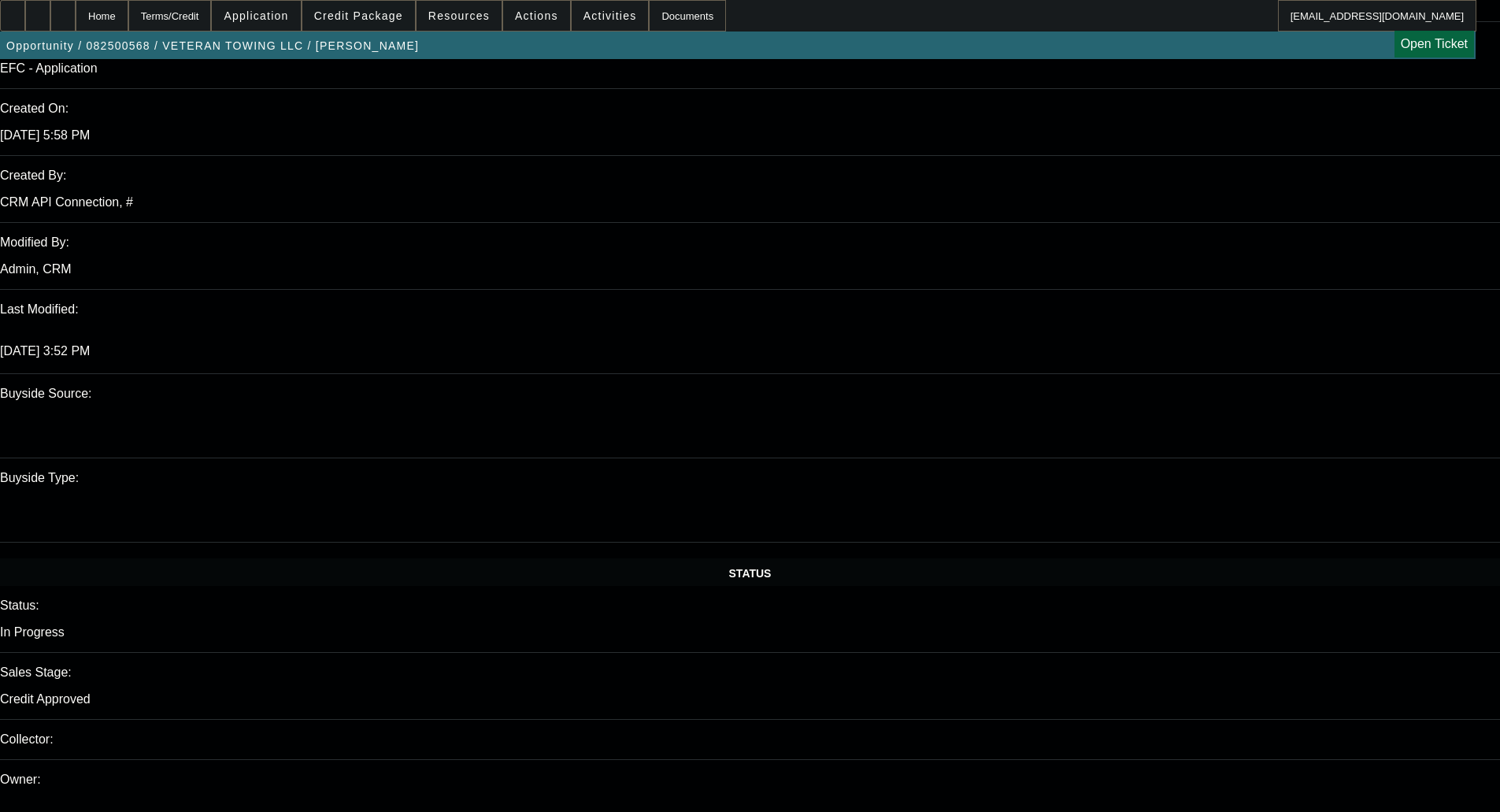
click at [365, 18] on span "Credit Package" at bounding box center [359, 15] width 89 height 13
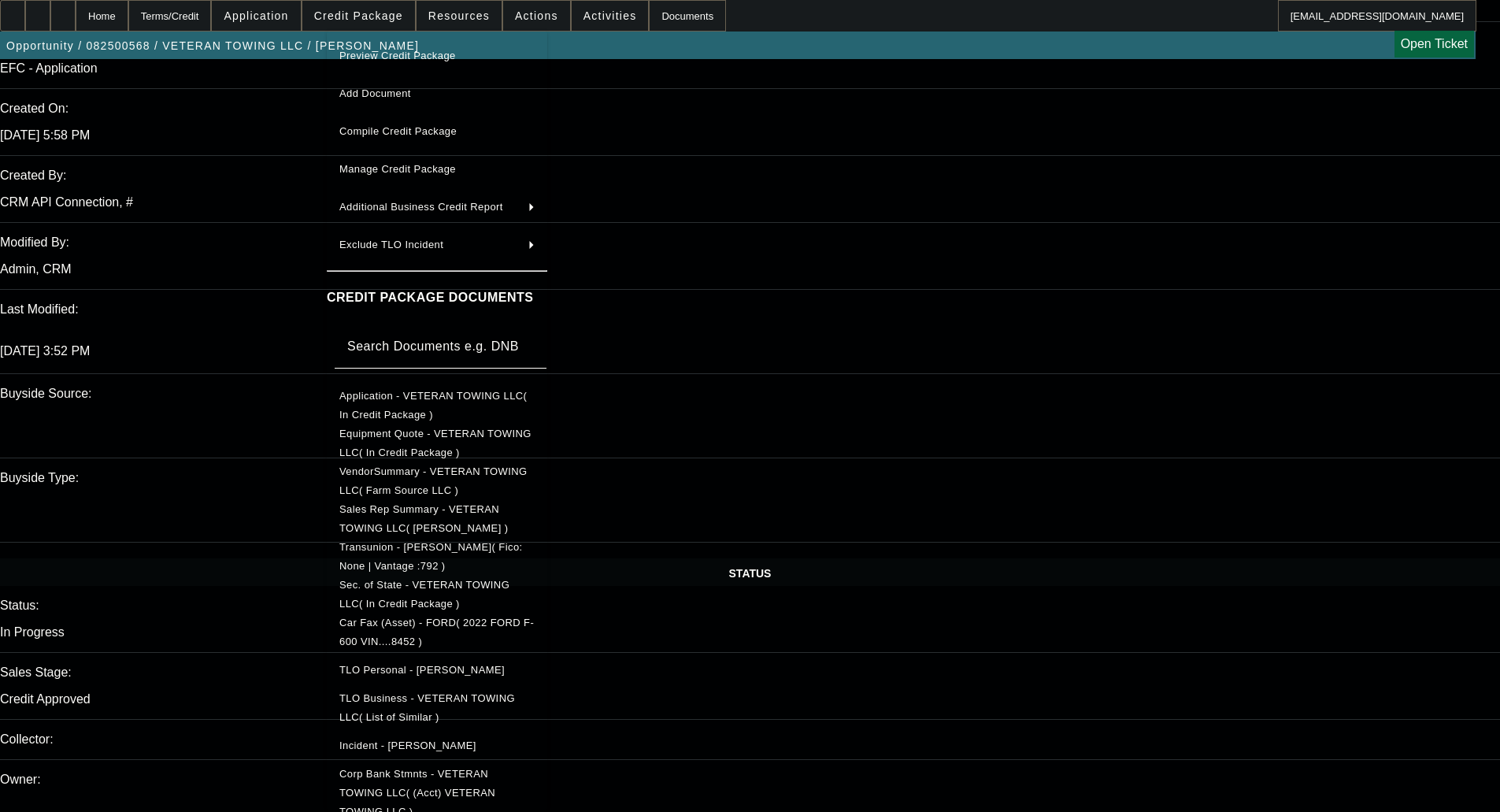
scroll to position [158, 0]
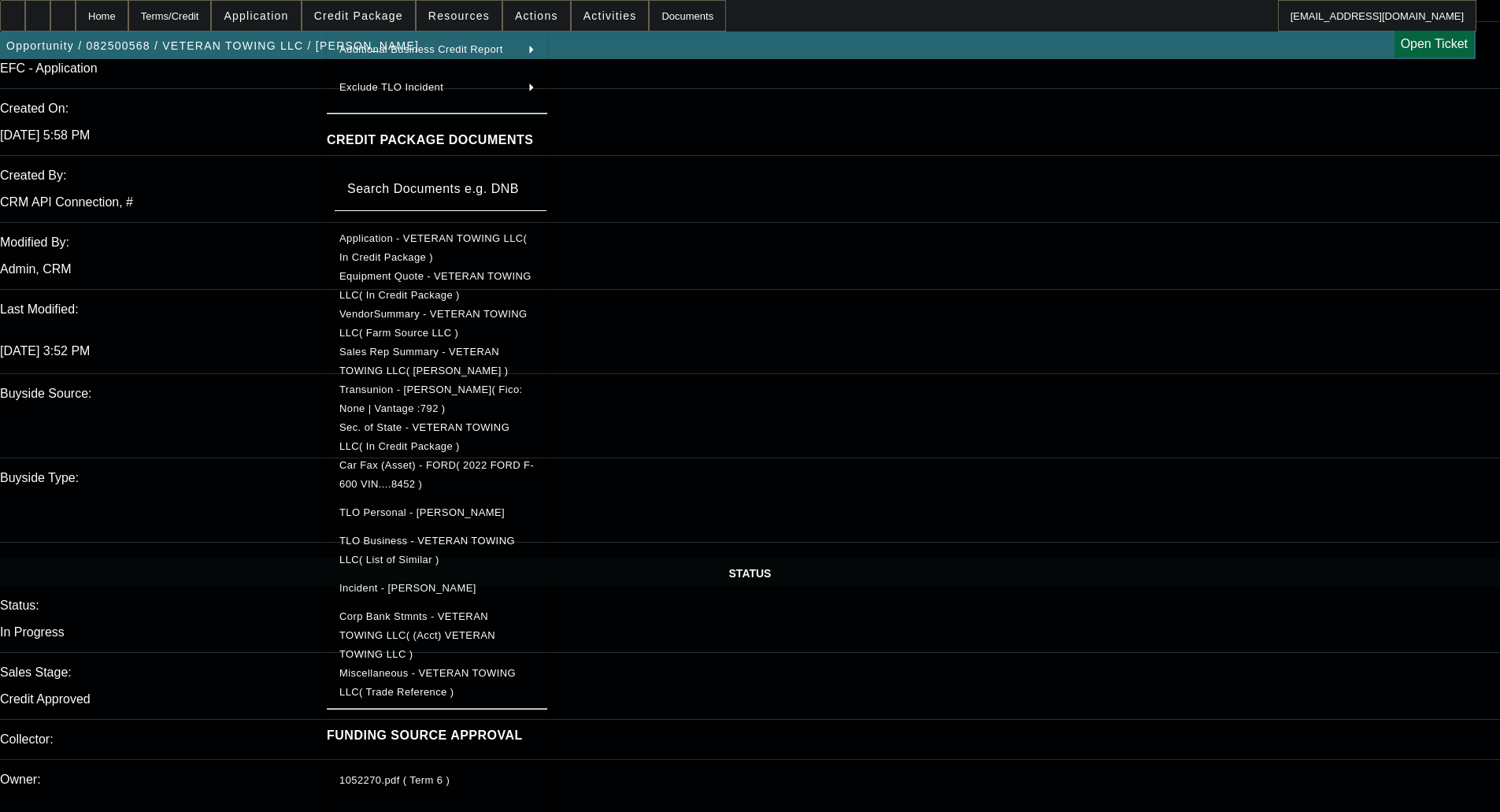
click at [439, 615] on span "Corp Bank Stmnts - VETERAN TOWING LLC( (Acct) VETERAN TOWING LLC )" at bounding box center [417, 635] width 156 height 50
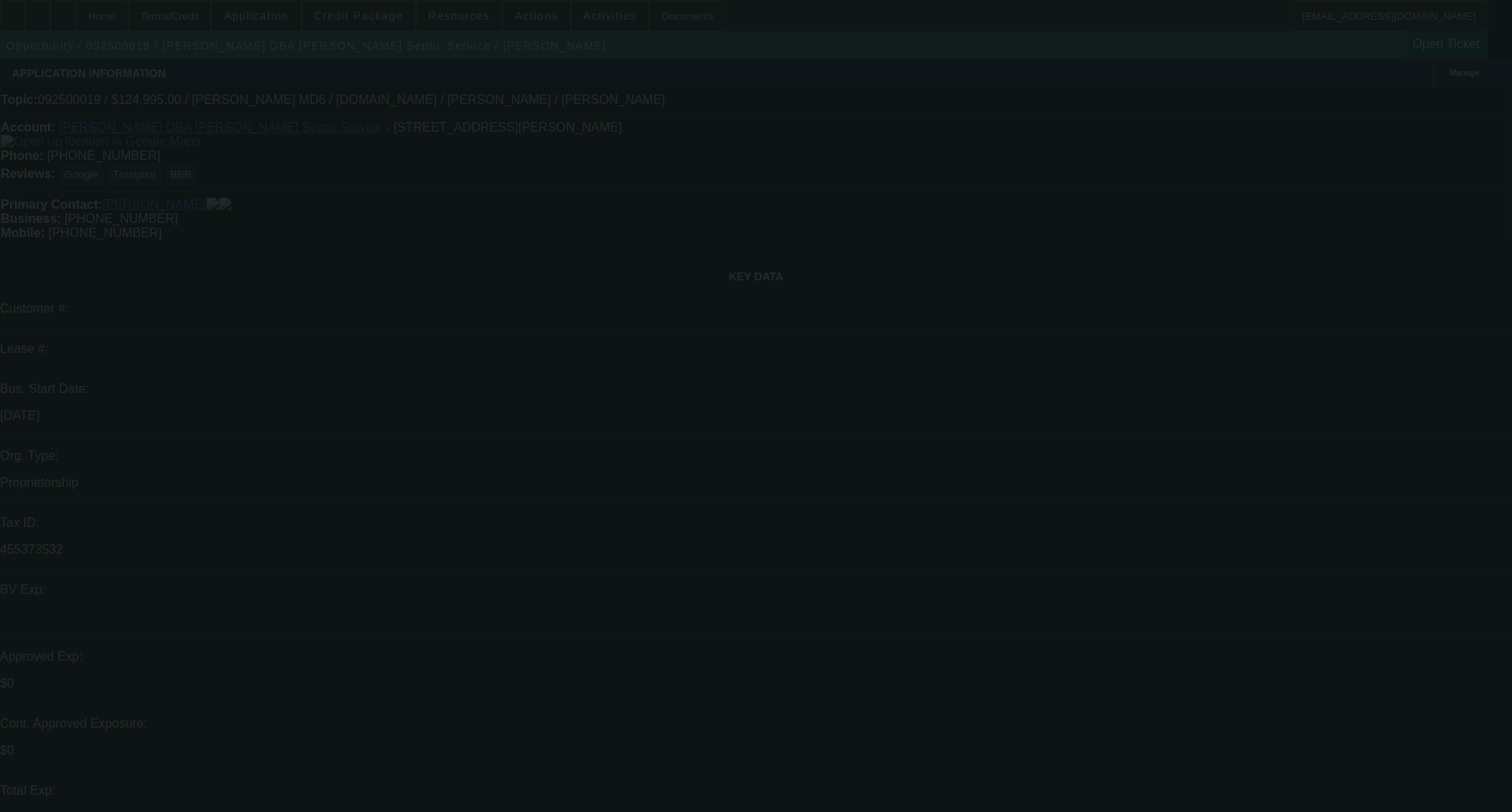
select select "0"
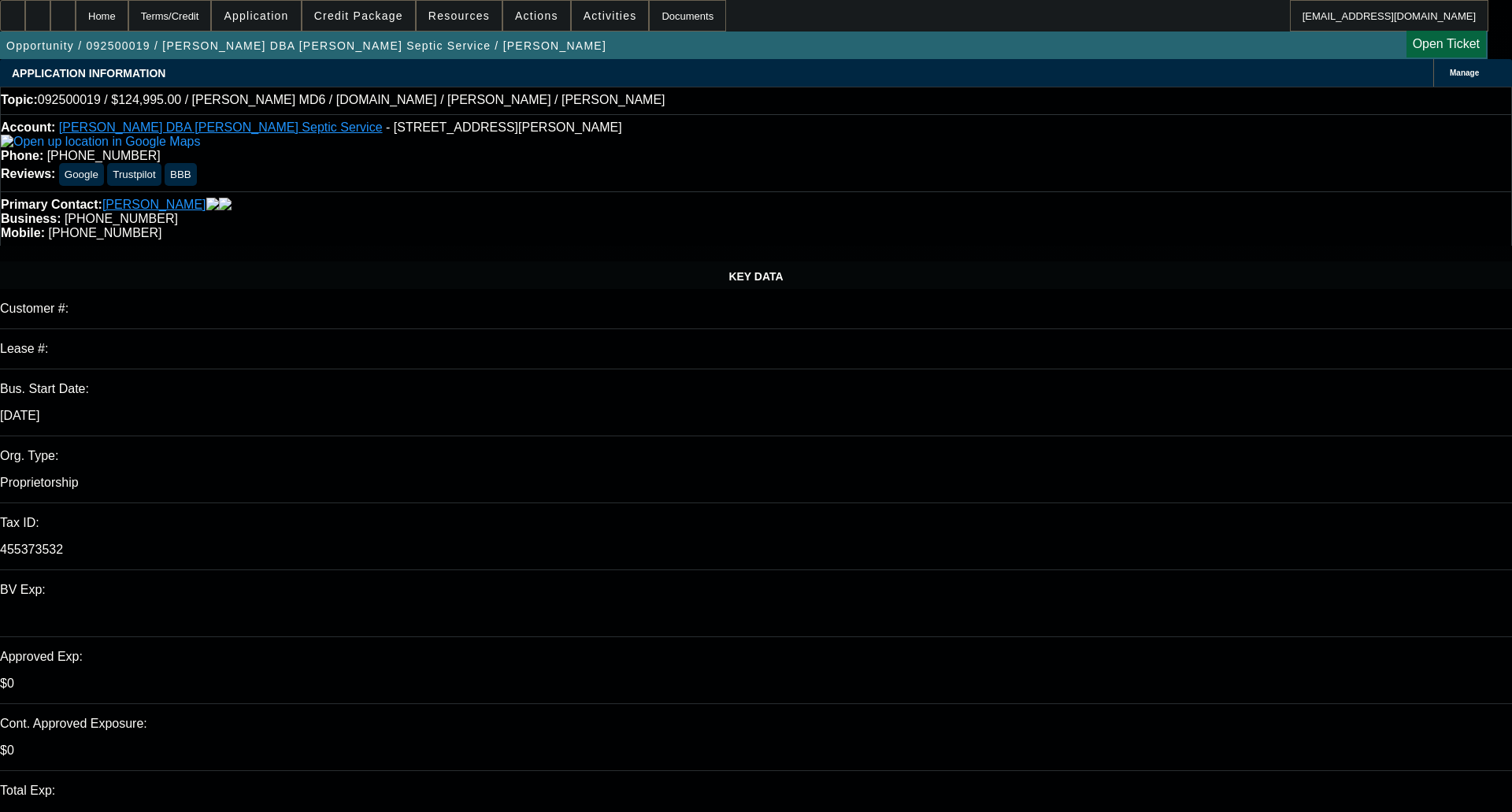
select select "0"
select select "3"
select select "0.1"
select select "4"
select select "0"
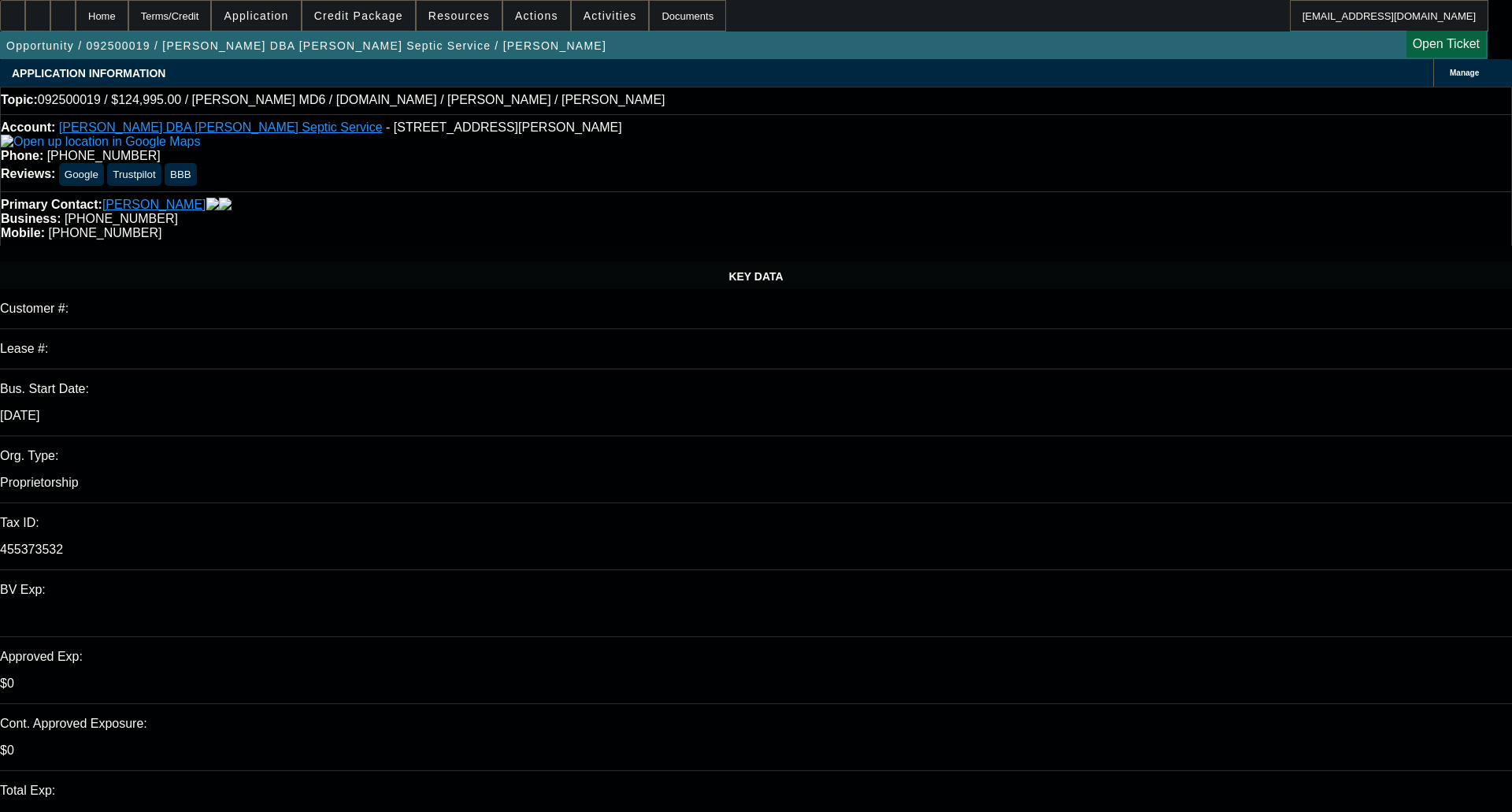
select select "0"
select select "3"
select select "0.1"
select select "4"
select select "0"
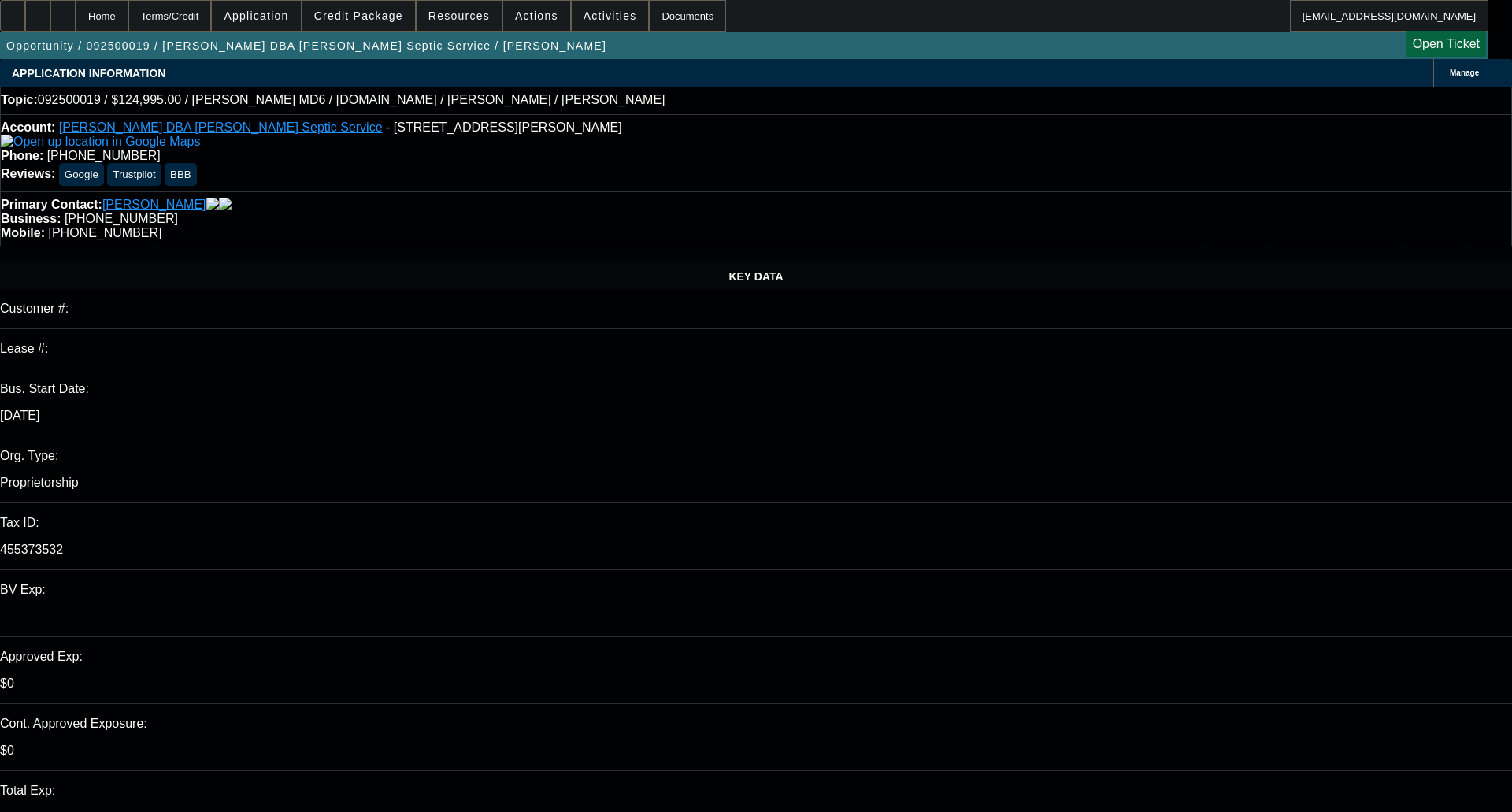
select select "0"
select select "3"
select select "0.1"
select select "4"
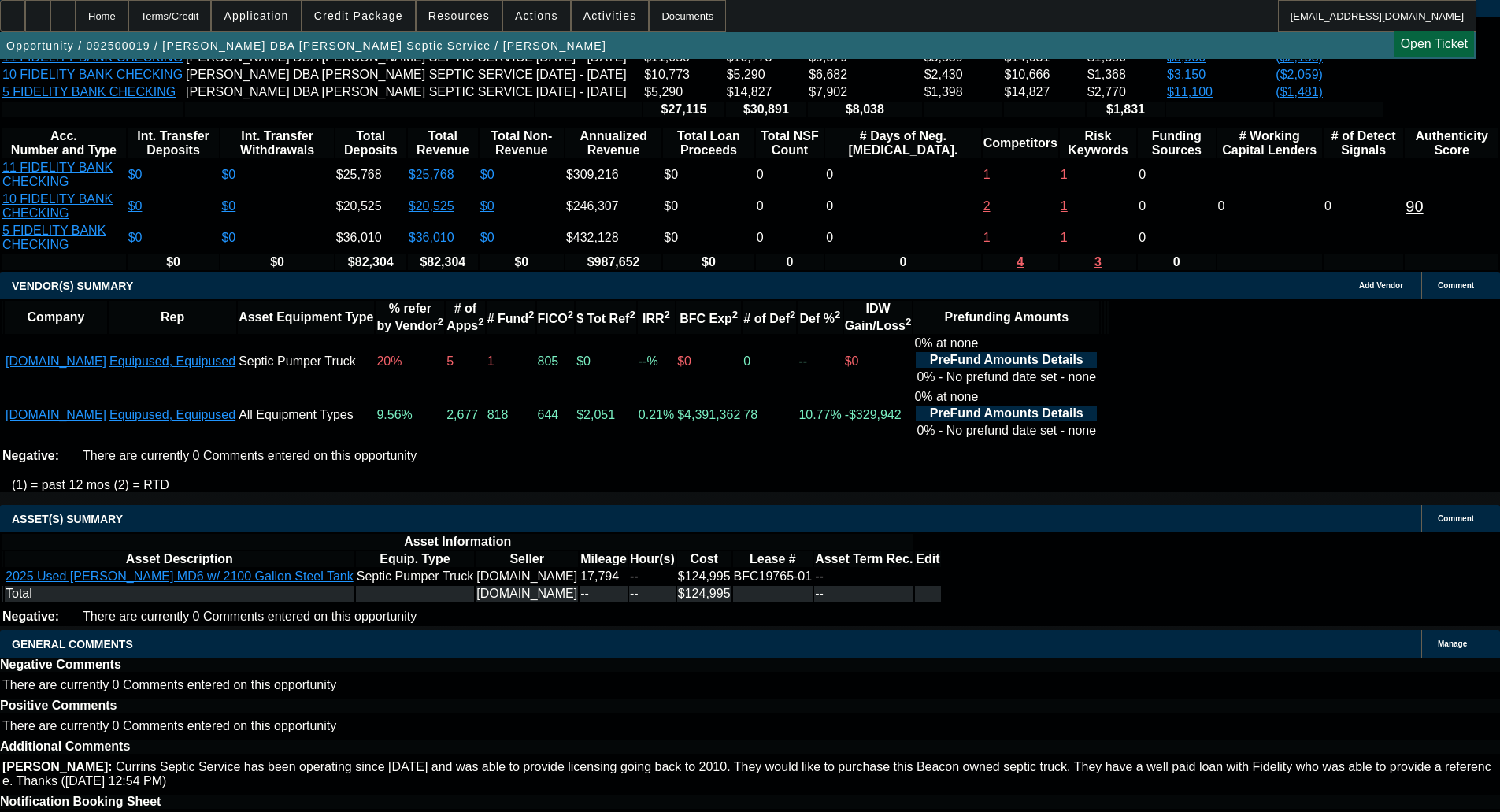
drag, startPoint x: 331, startPoint y: 456, endPoint x: 328, endPoint y: 466, distance: 10.4
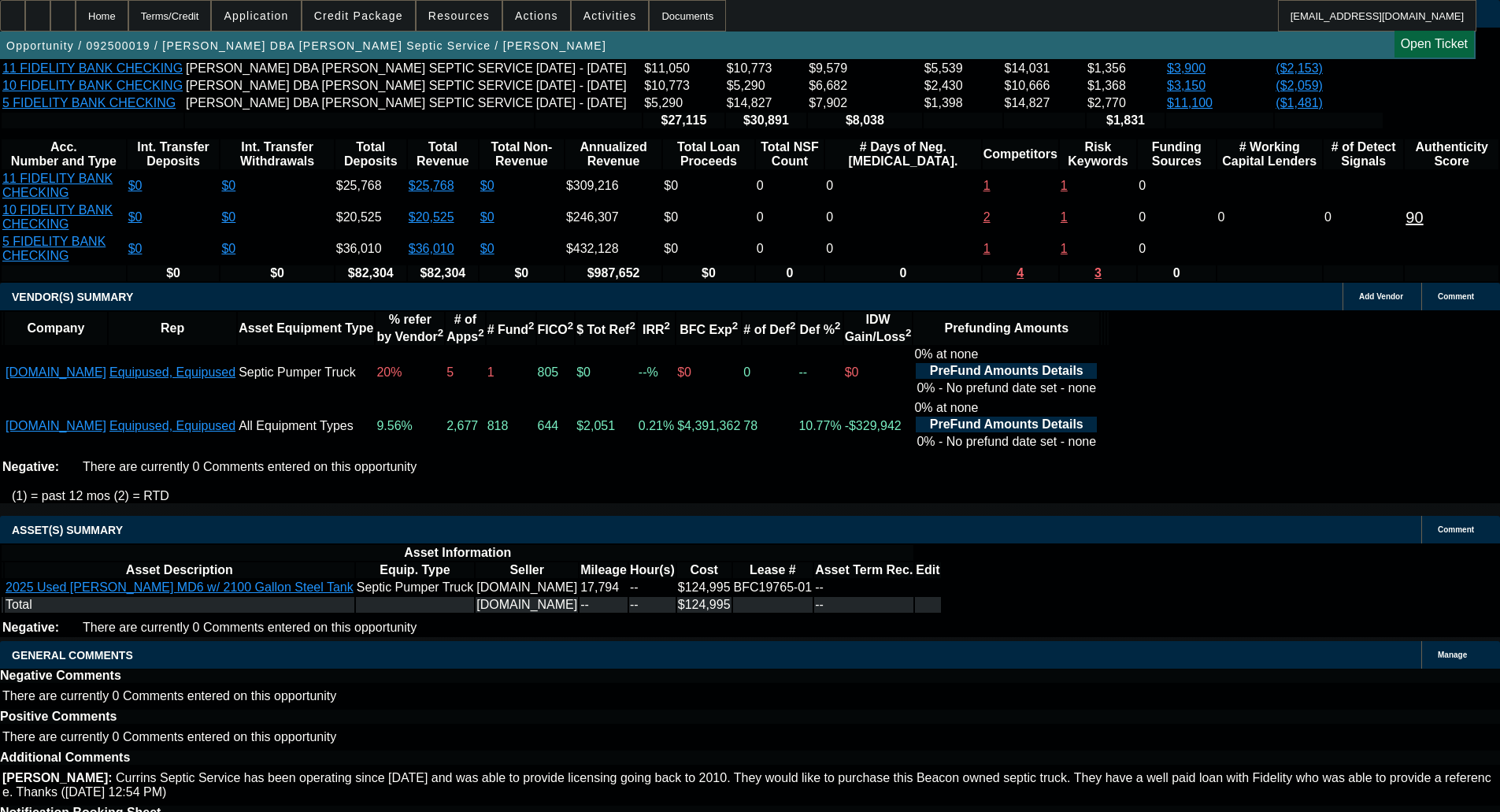
select select "4"
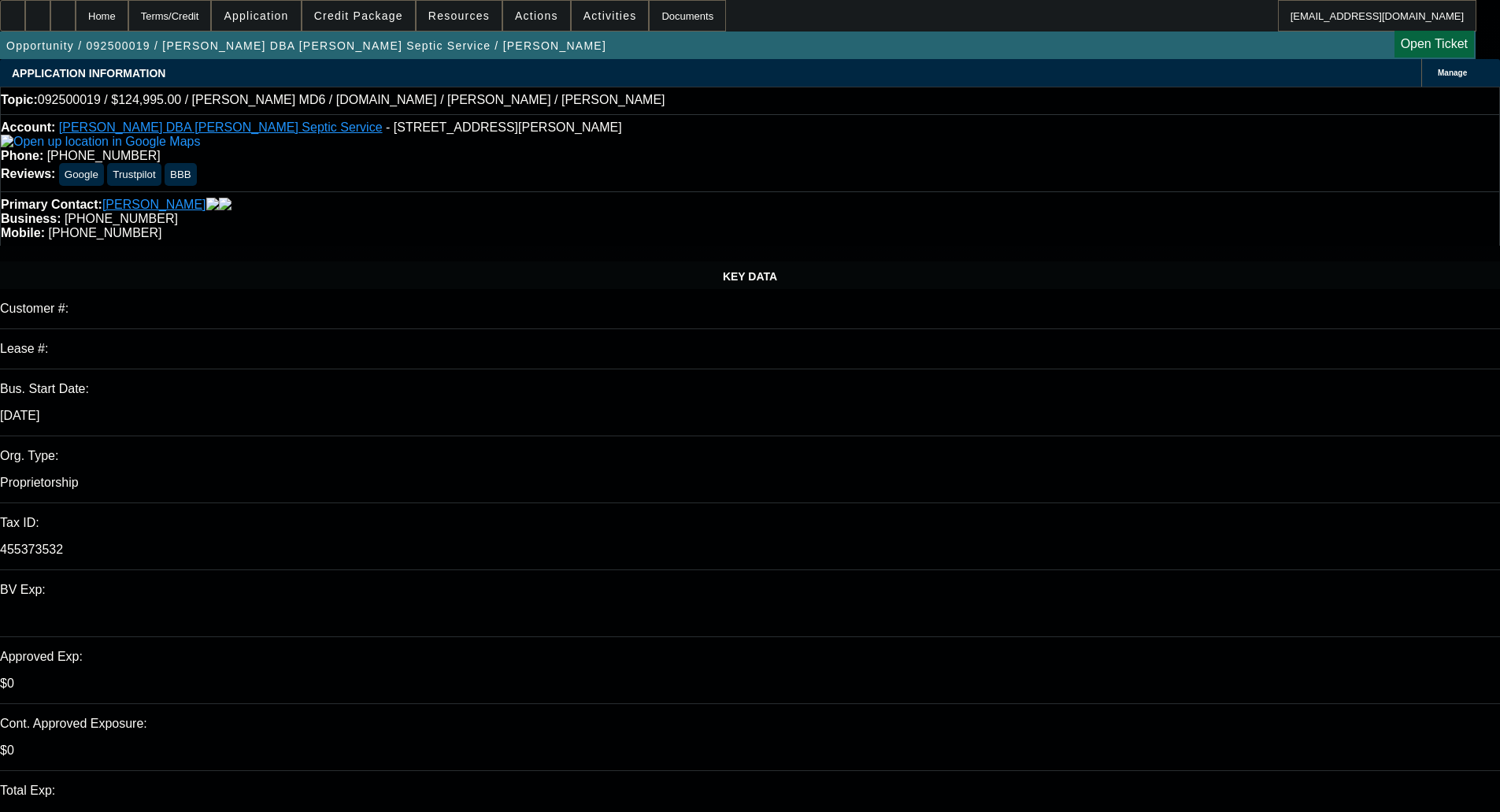
type input "01:38"
type input "04:12"
click at [1159, 675] on span "24" at bounding box center [1153, 675] width 29 height 29
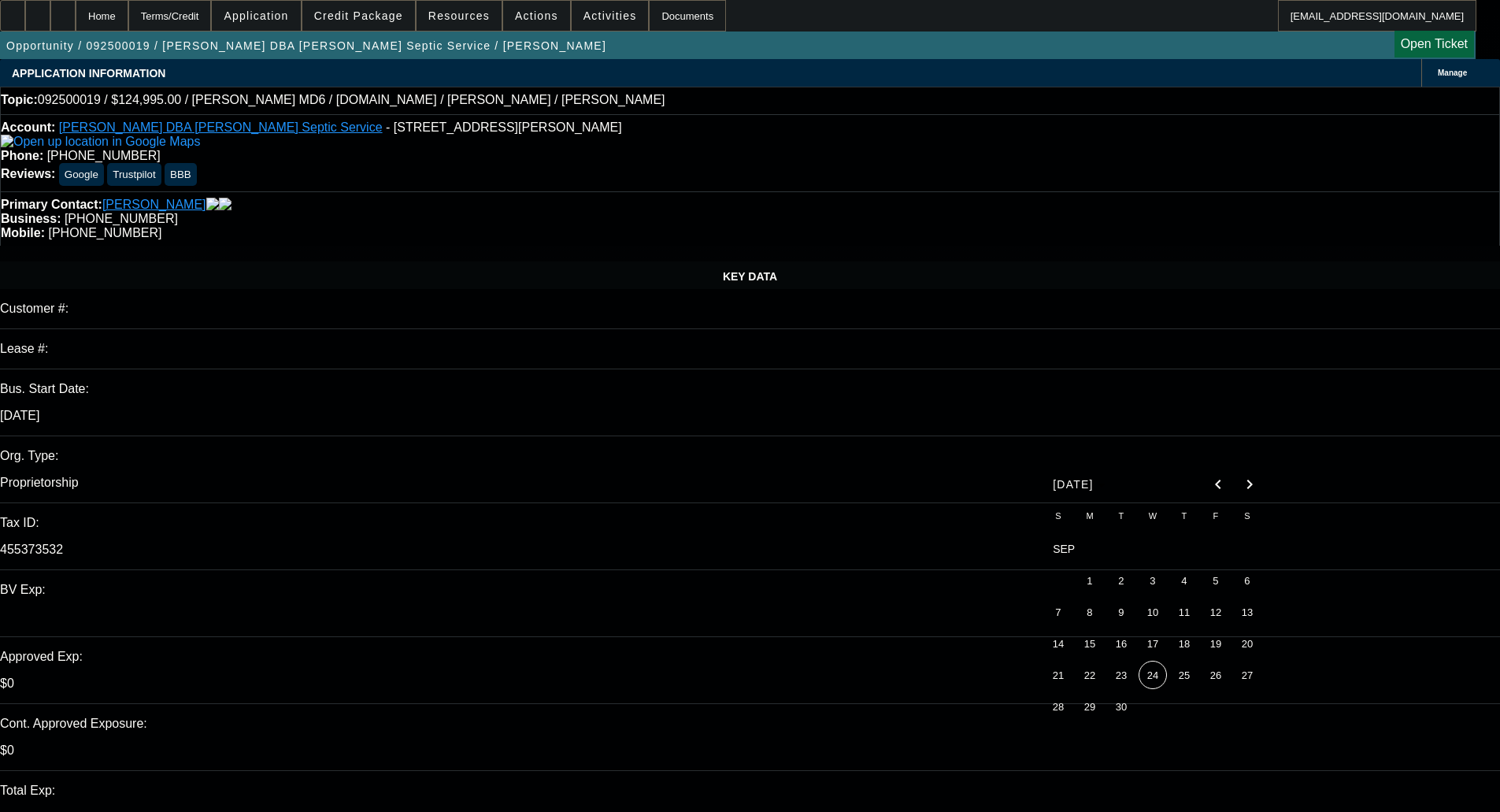
type input "[DATE]"
paste textarea "Unfortunately, this application for [PERSON_NAME], Individual is not eligible f…"
type textarea "DECLINED BY CPEF - "Unfortunately, this application for [PERSON_NAME], Individu…"
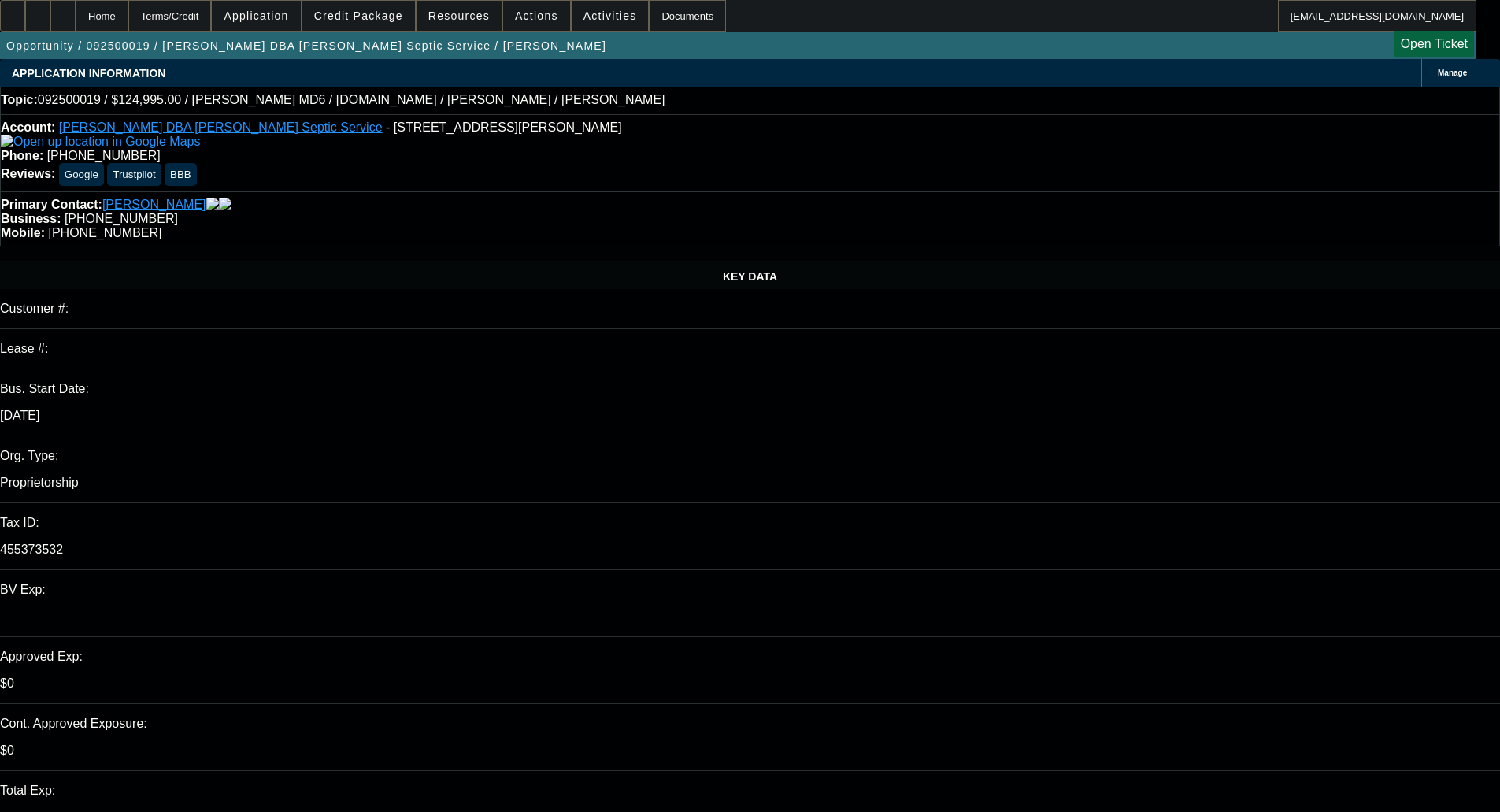
select select "0"
select select "3"
select select "0.1"
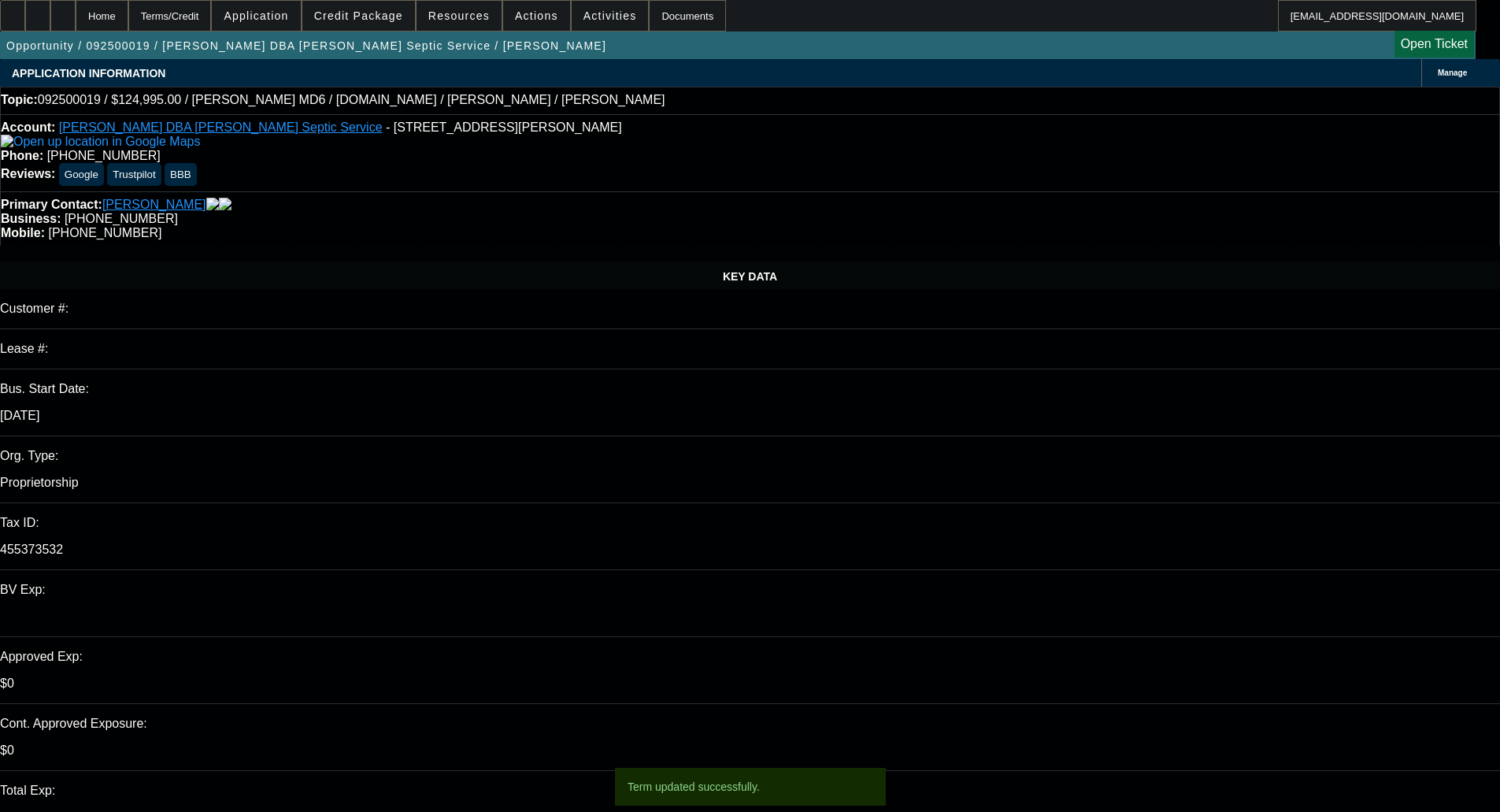
select select "4"
select select "0"
select select "3"
select select "0.1"
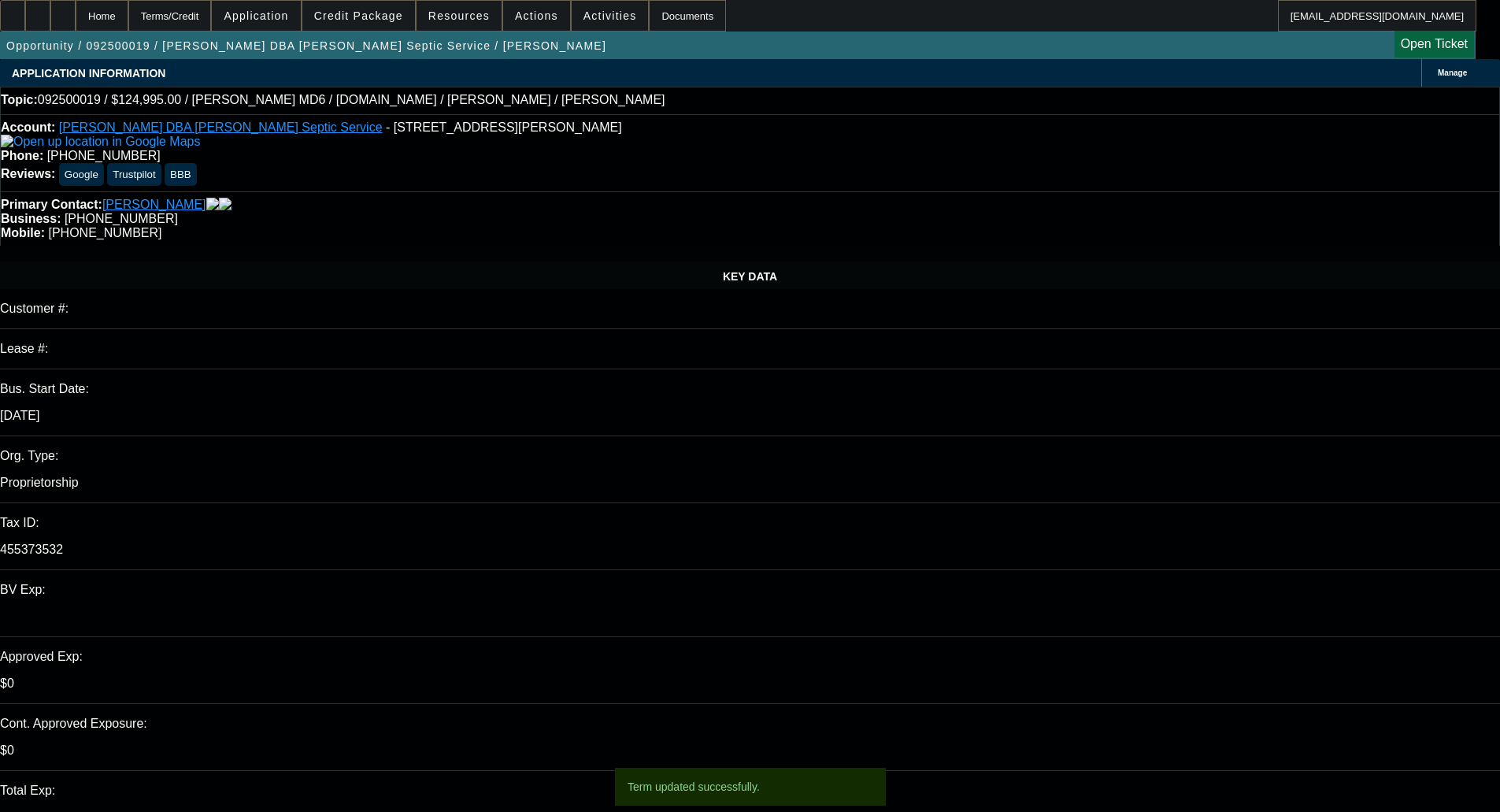
select select "4"
select select "0"
select select "3"
select select "0.1"
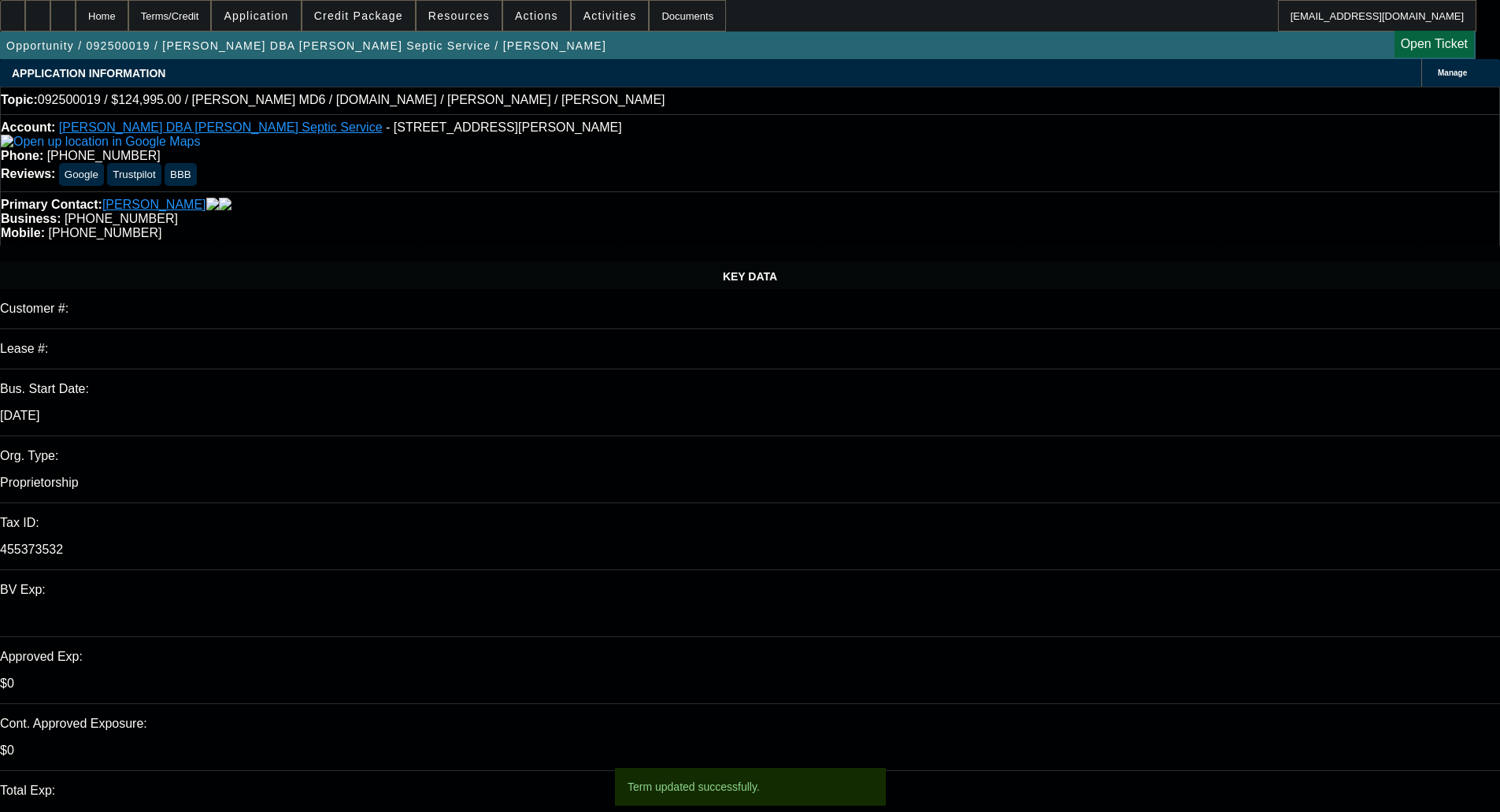
select select "4"
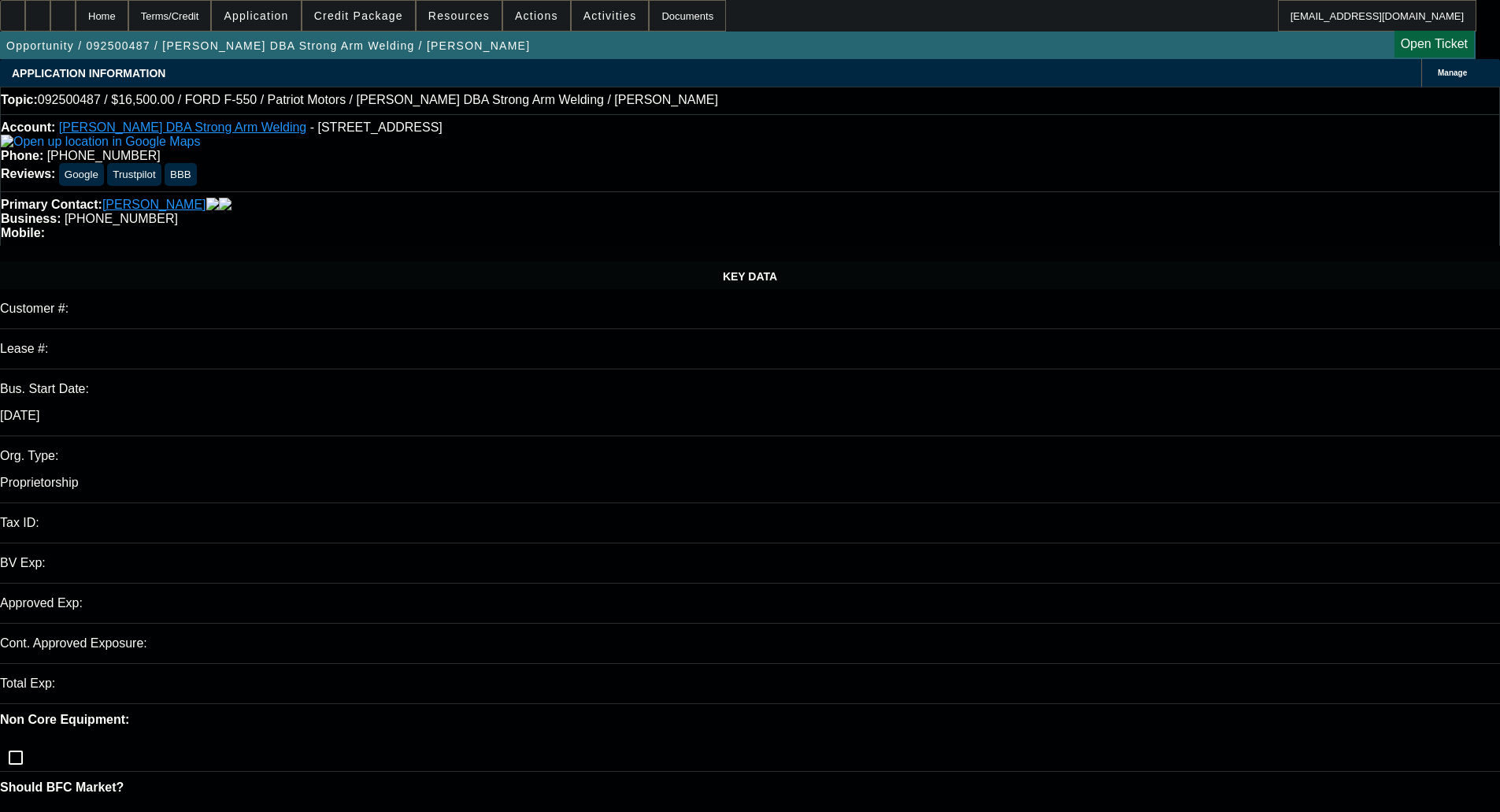
select select "0"
select select "2"
select select "0.1"
select select "4"
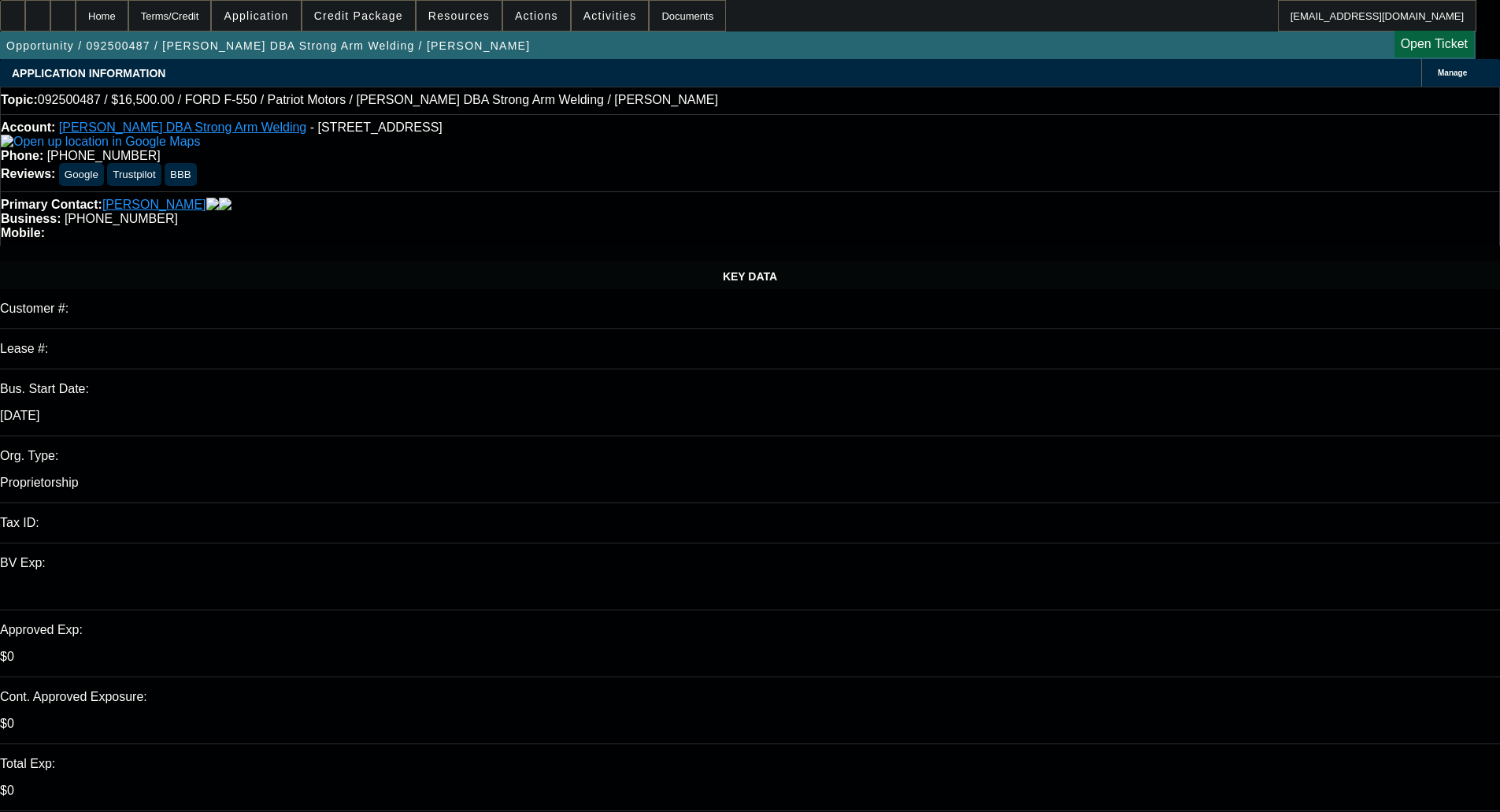
click at [348, 16] on span "Credit Package" at bounding box center [359, 15] width 89 height 13
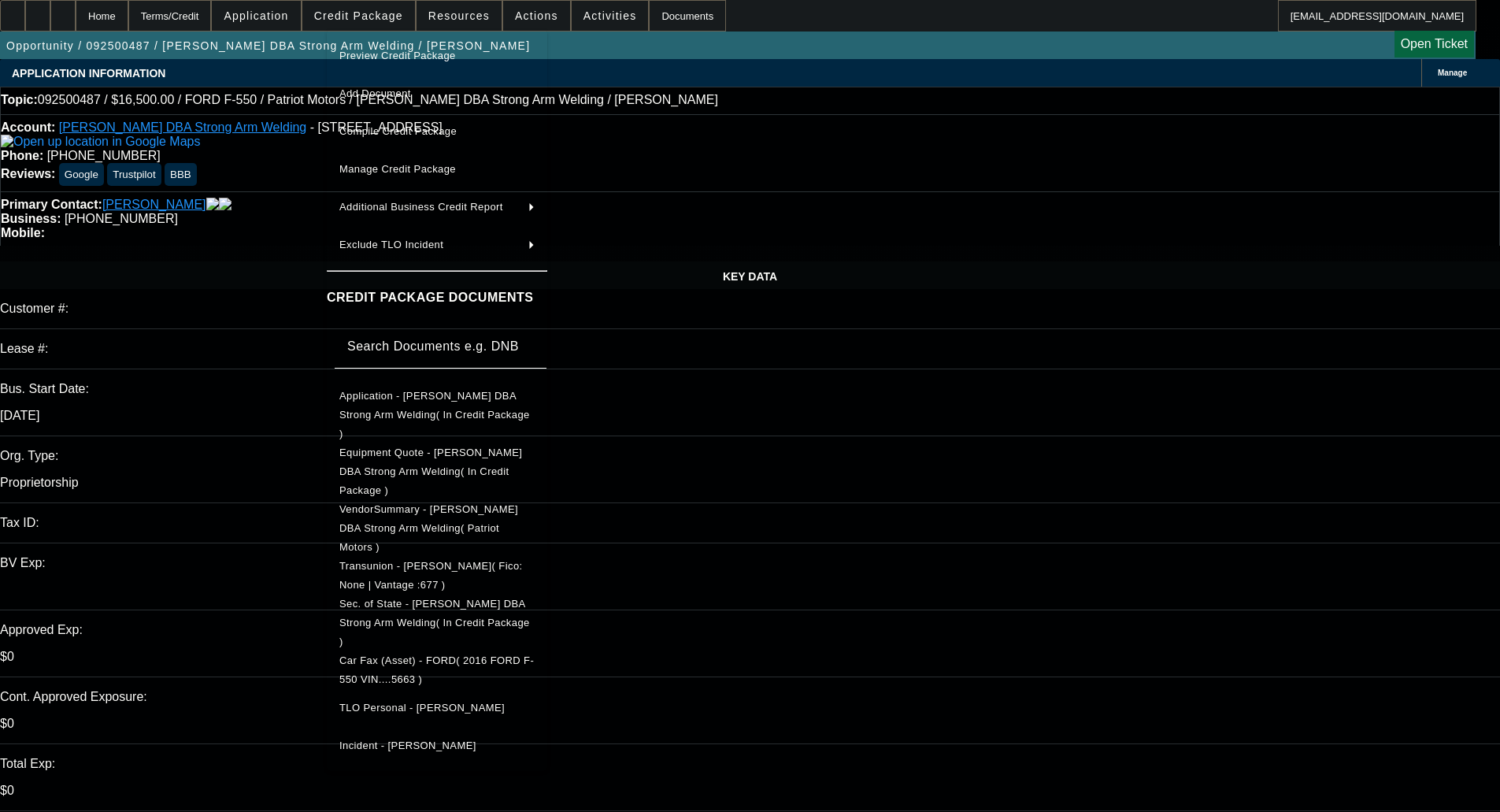
click at [396, 44] on button "Preview Credit Package" at bounding box center [438, 56] width 221 height 38
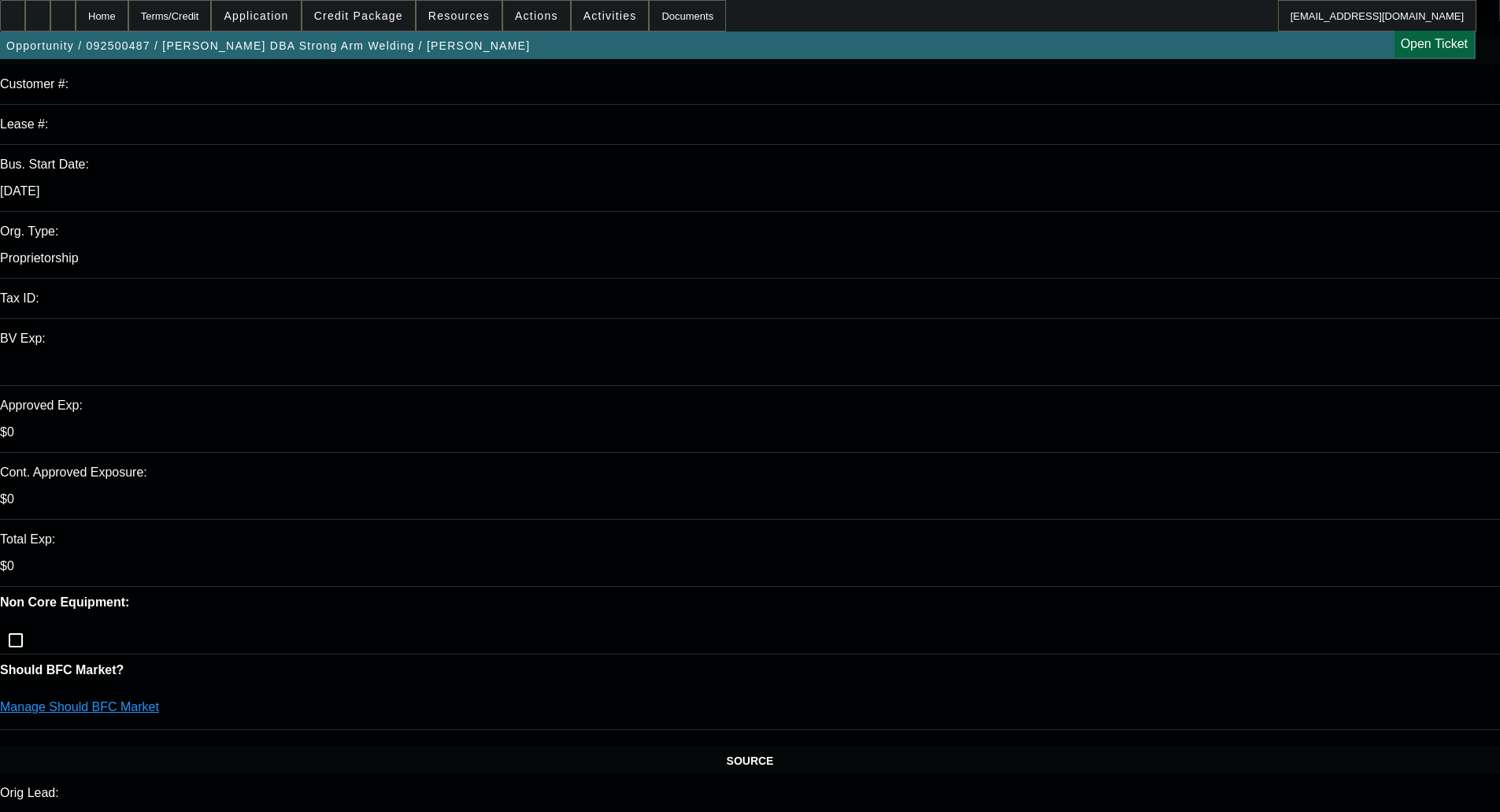
scroll to position [236, 0]
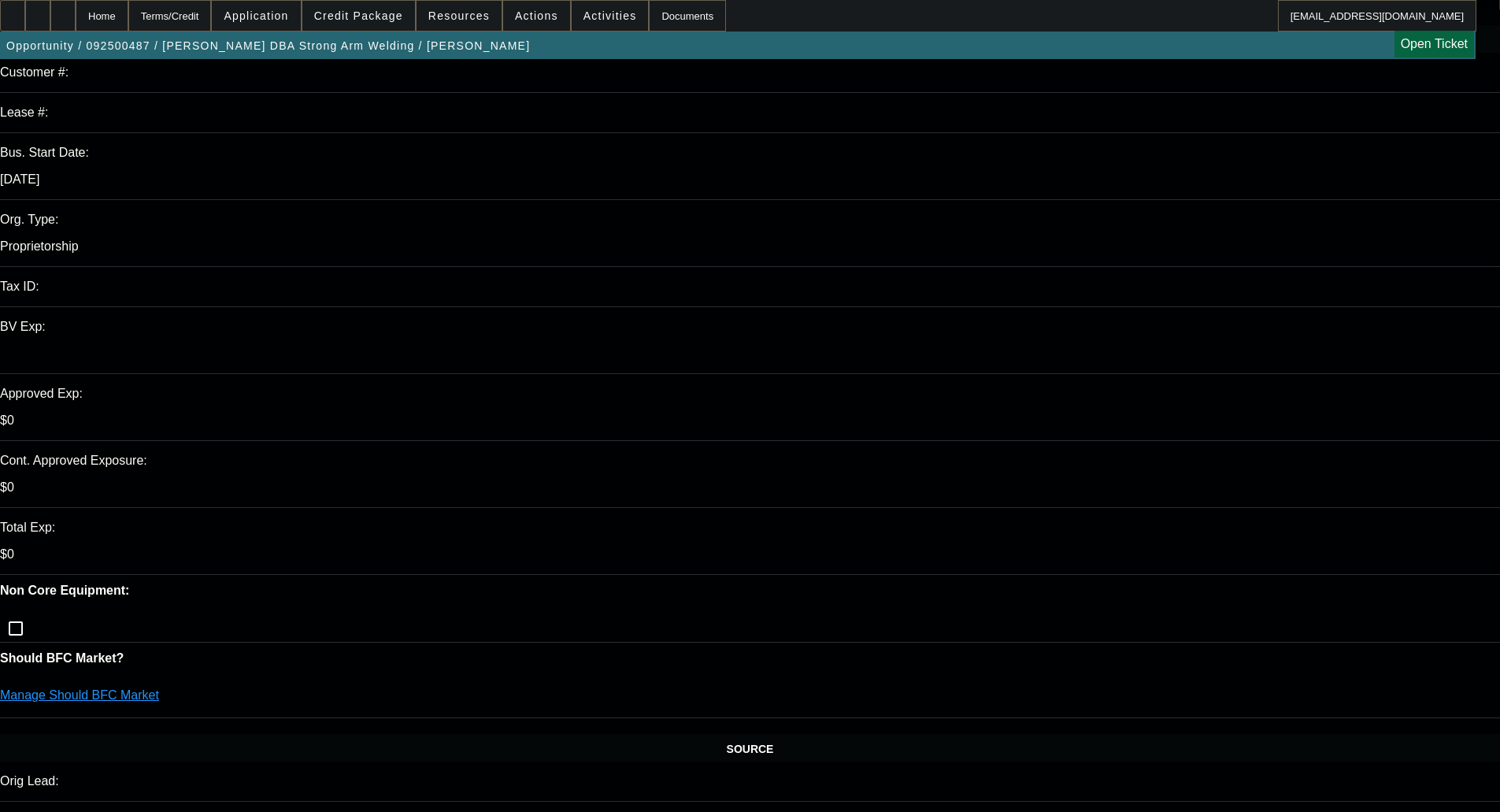
click at [368, 17] on span "Credit Package" at bounding box center [359, 15] width 89 height 13
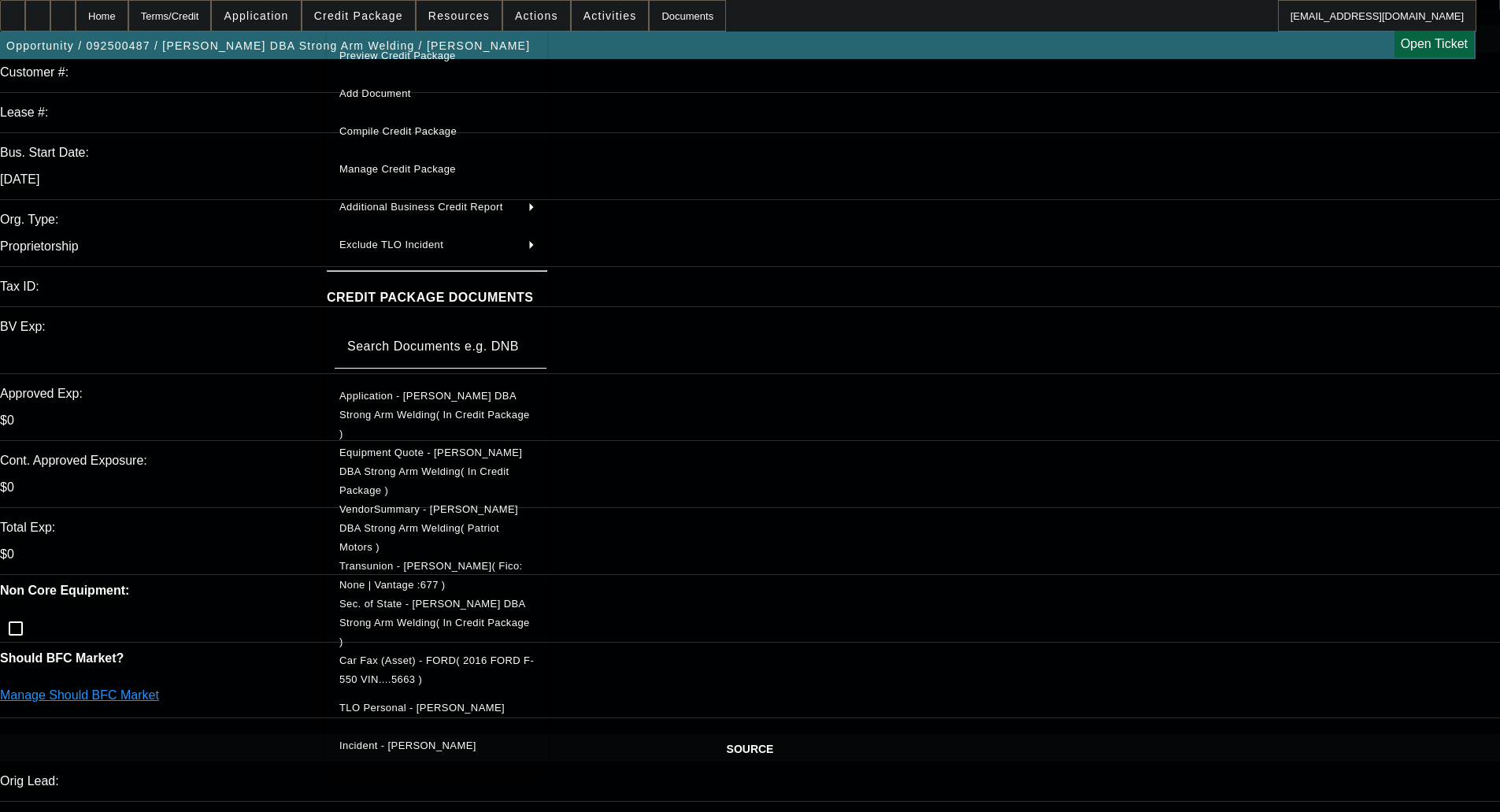
click at [383, 57] on span "Preview Credit Package" at bounding box center [398, 56] width 116 height 12
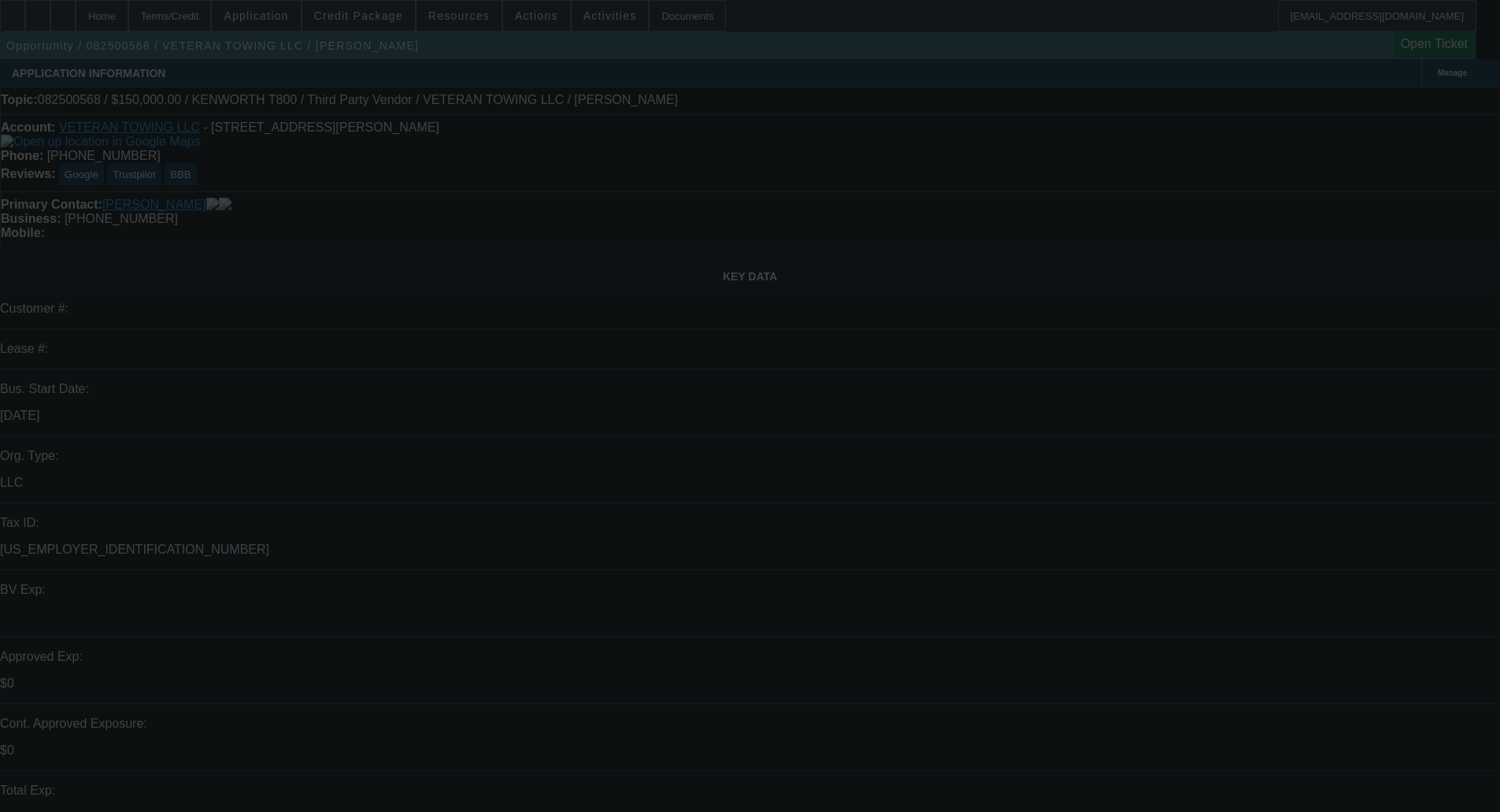
select select "0"
select select "3"
select select "0"
select select "6"
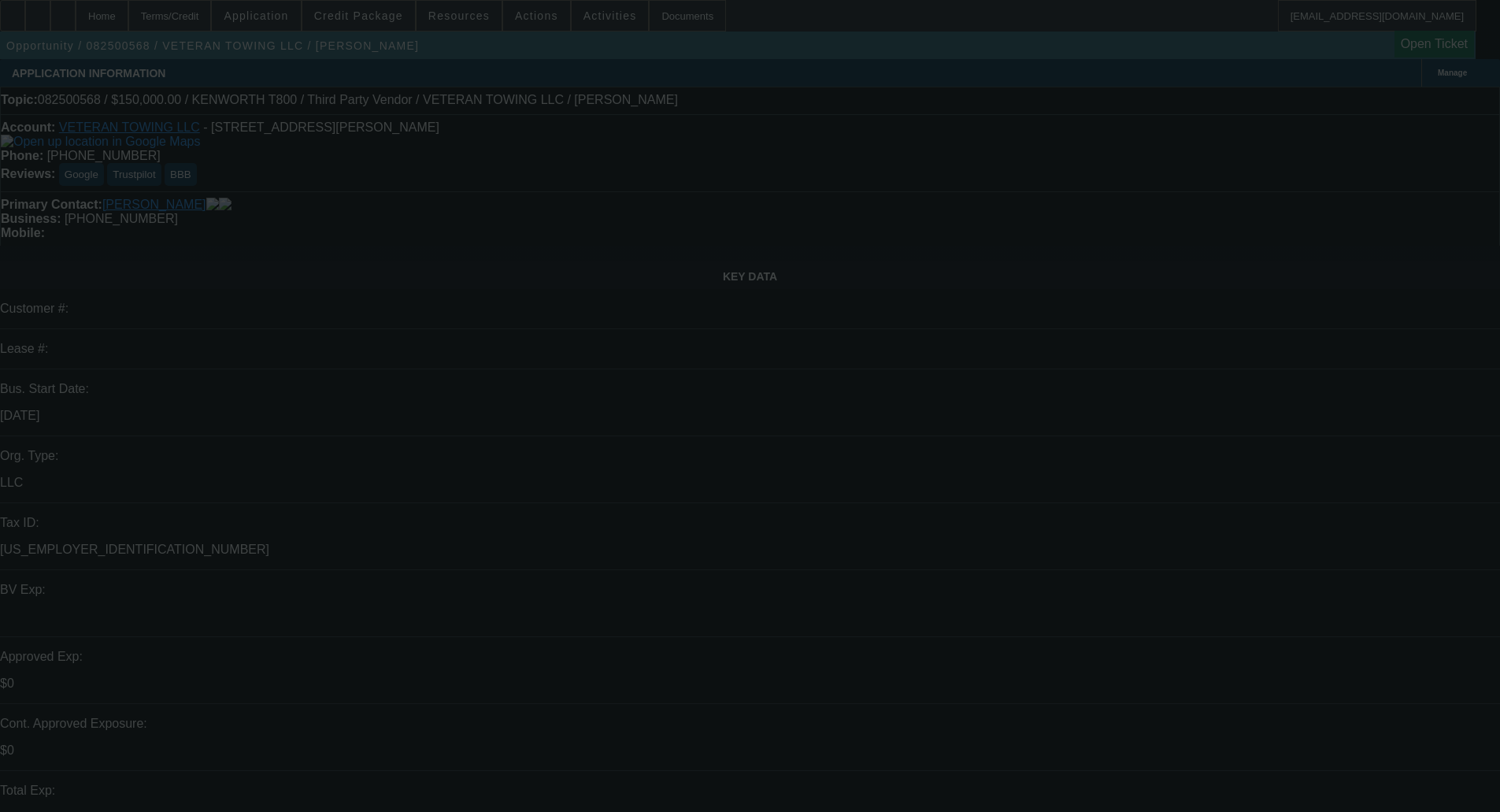
select select "0"
select select "3"
select select "0"
select select "6"
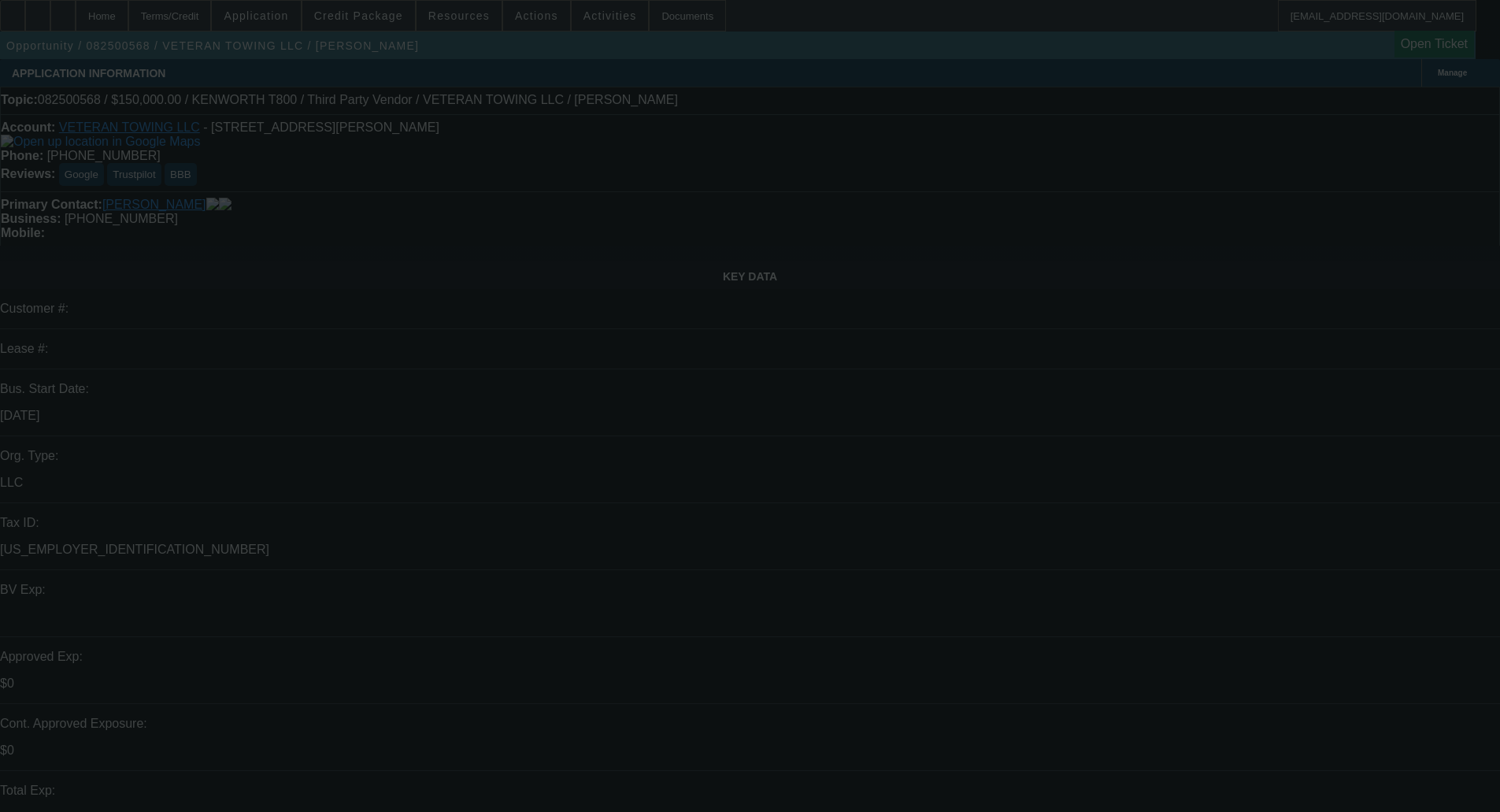
select select "0"
select select "3"
select select "0"
select select "6"
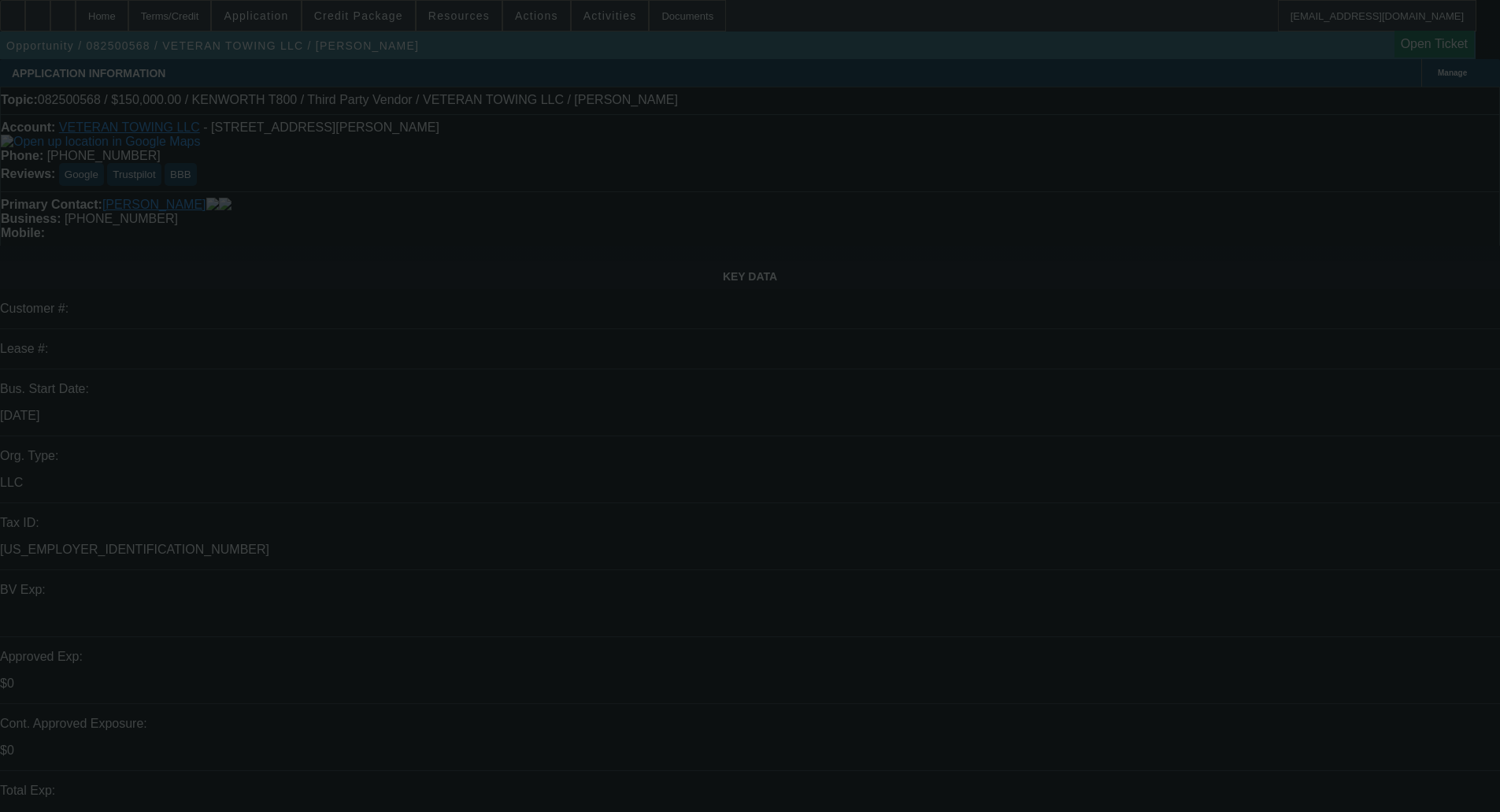
select select "0"
select select "6"
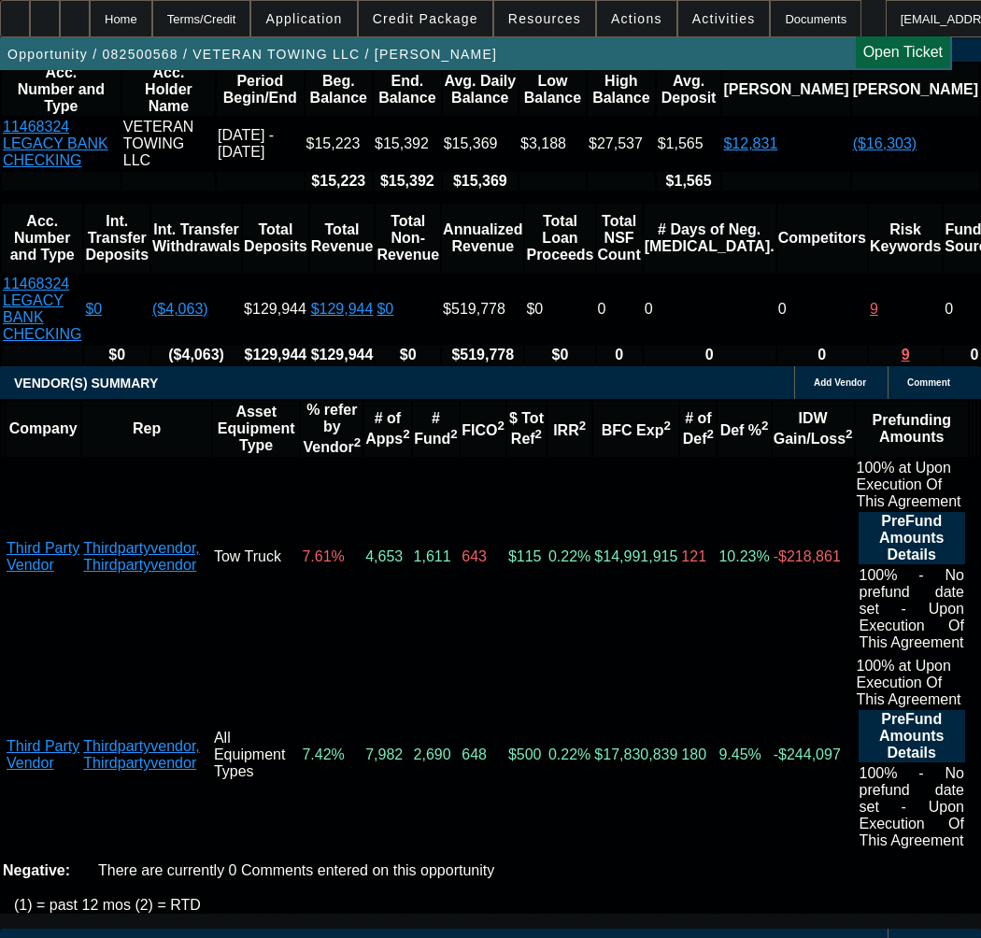
scroll to position [3643, 0]
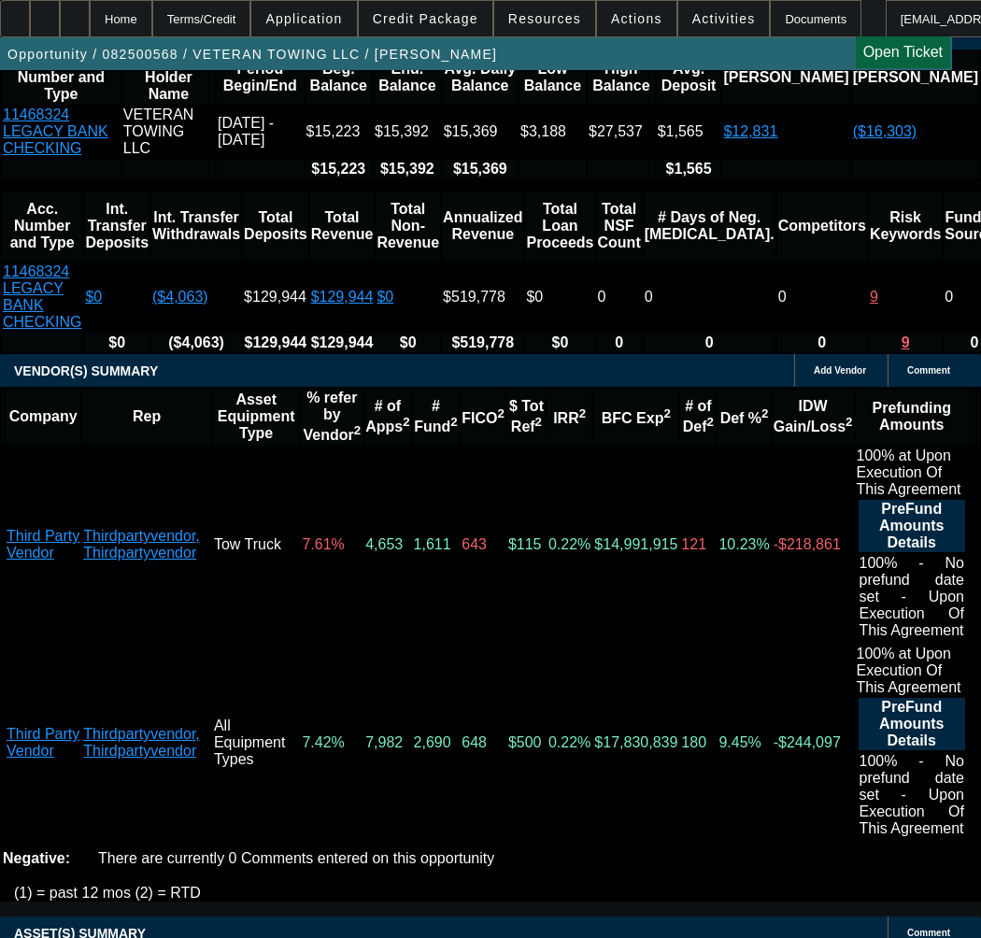
select select "5"
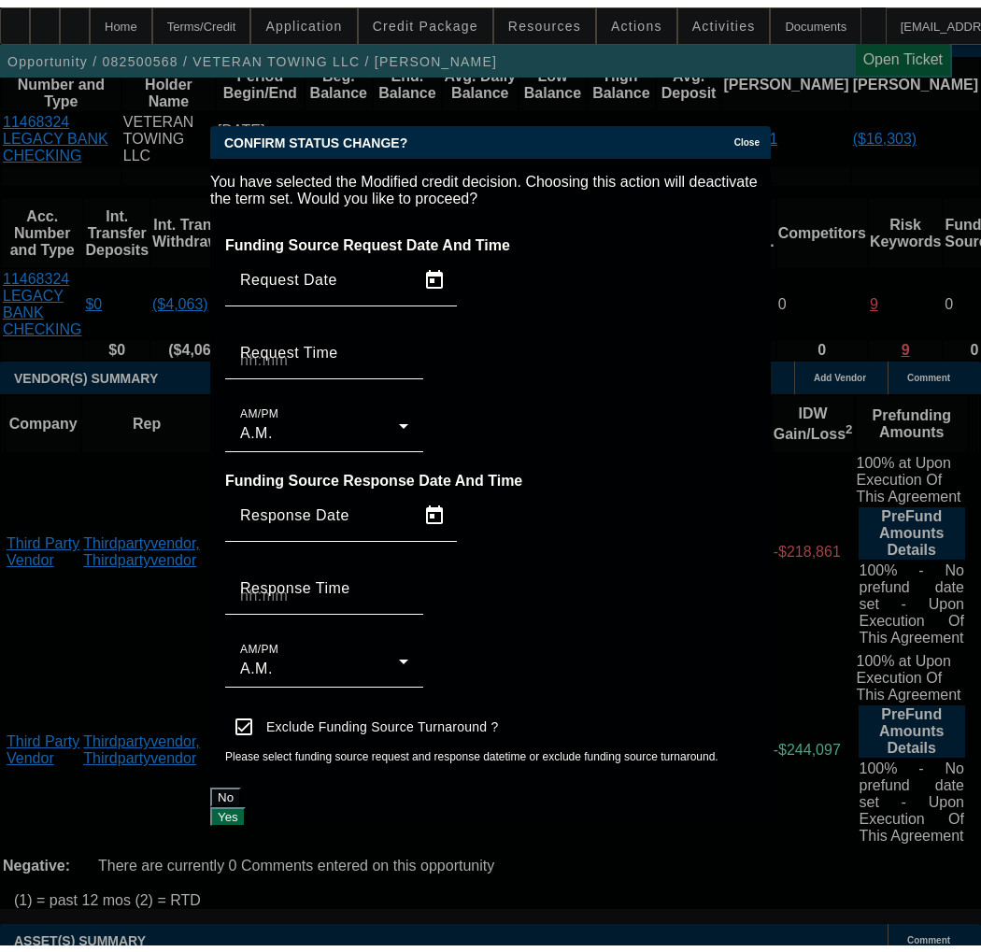
scroll to position [0, 0]
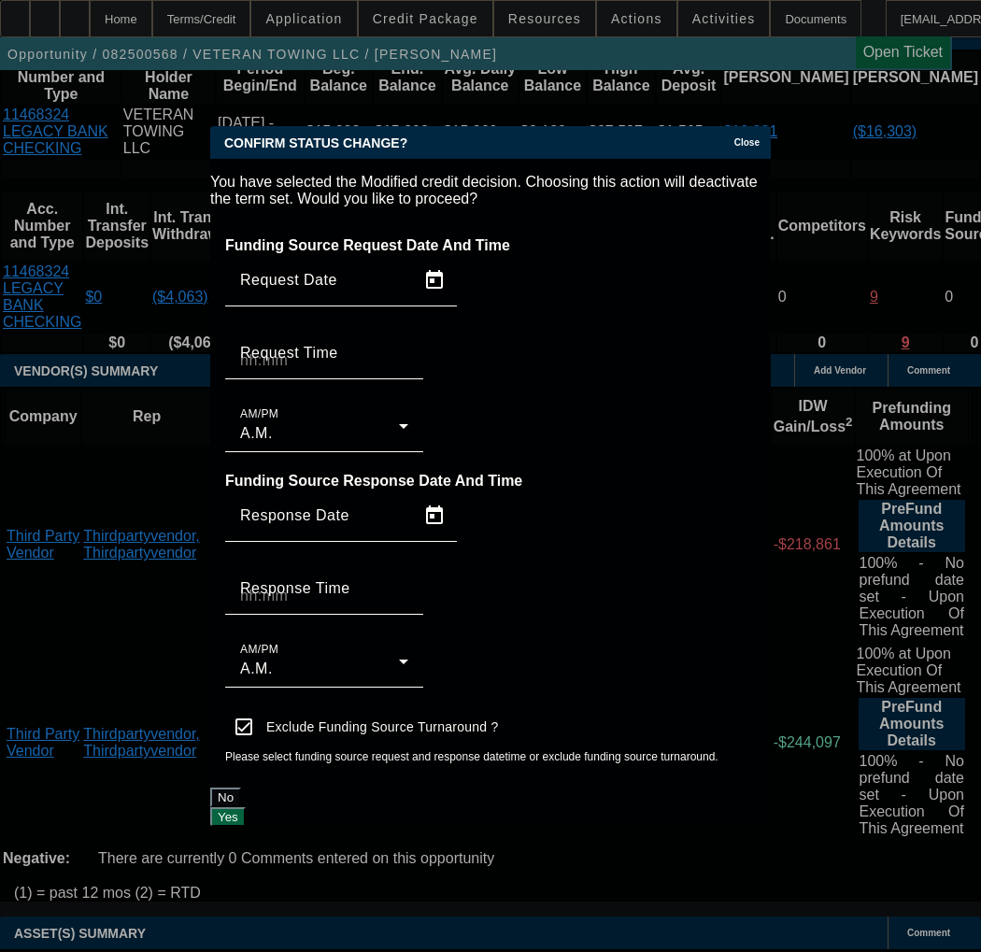
click at [246, 807] on button "Yes" at bounding box center [227, 817] width 35 height 20
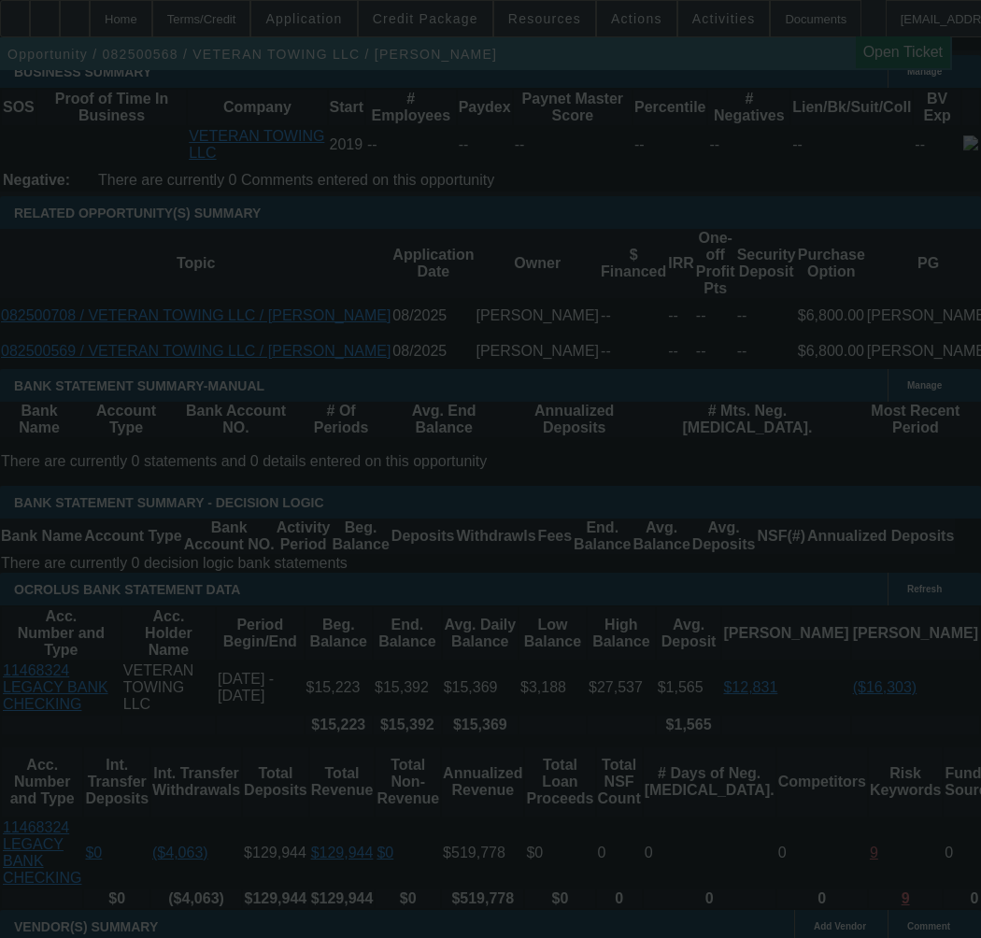
scroll to position [3082, 0]
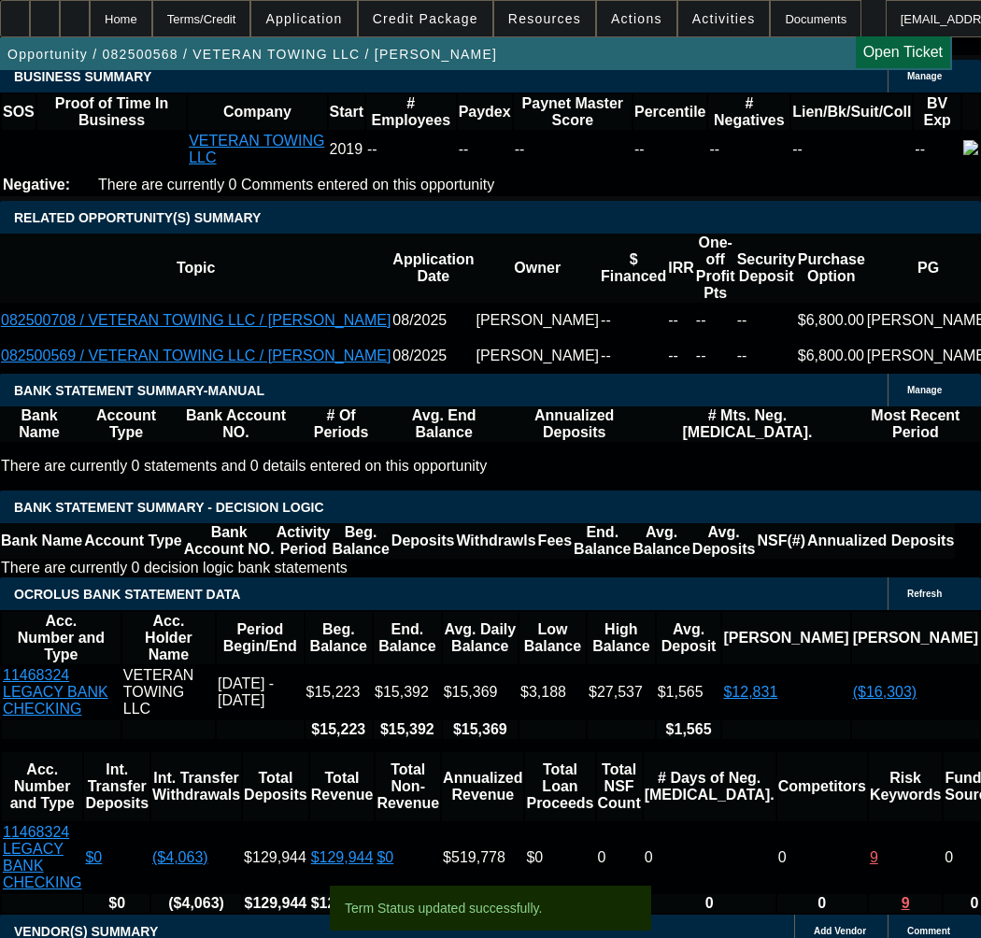
select select "0"
select select "3"
select select "0"
select select "6"
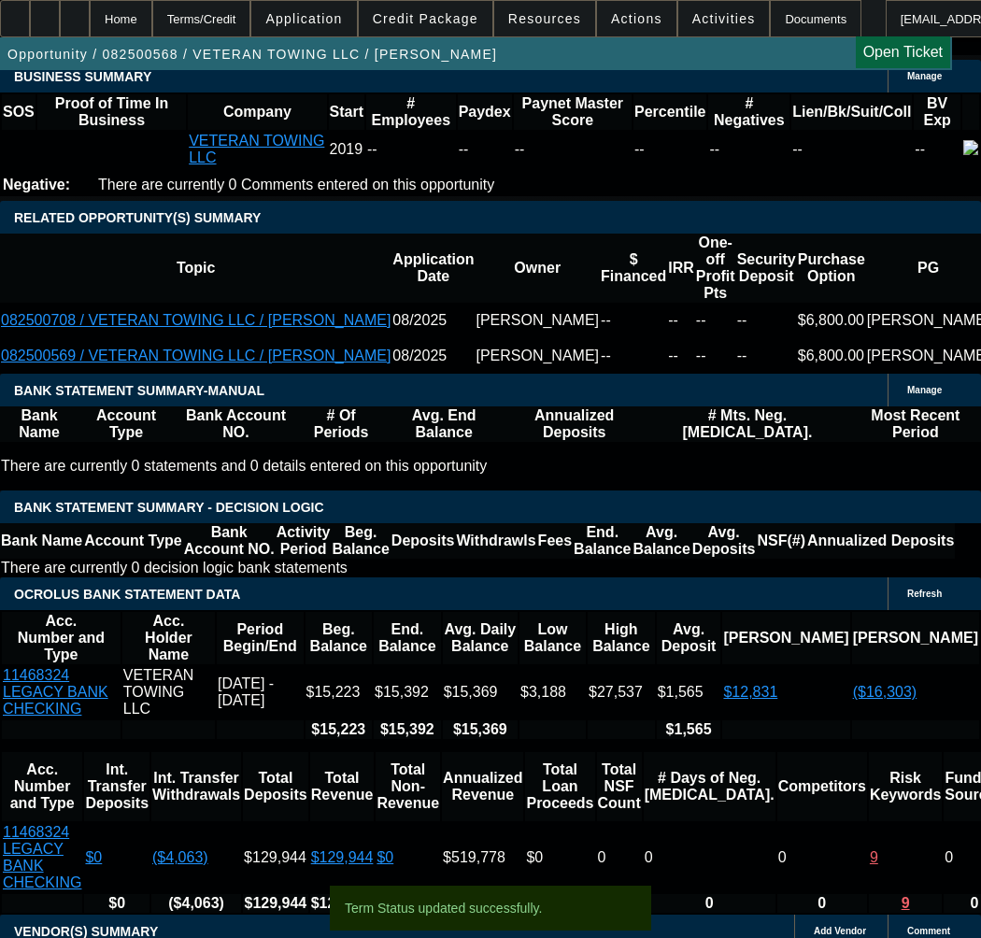
select select "0"
select select "3"
select select "0"
select select "6"
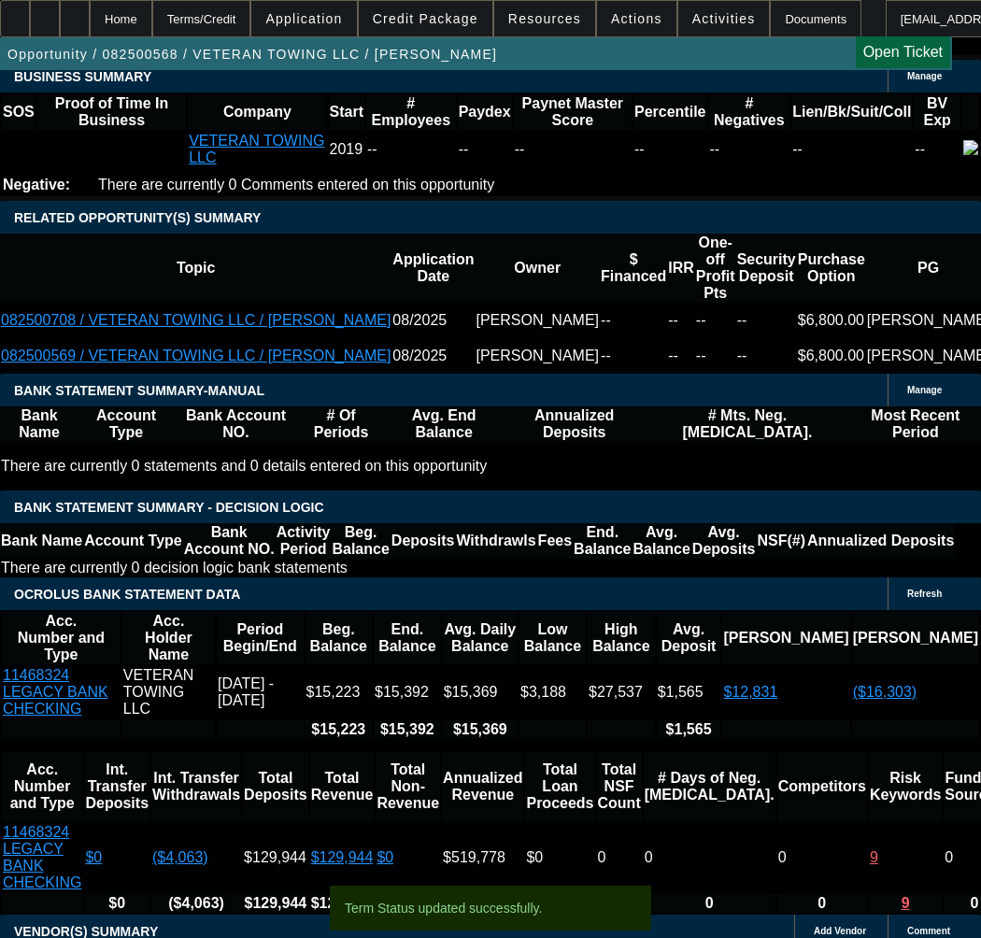
select select "0"
select select "3"
select select "0"
select select "6"
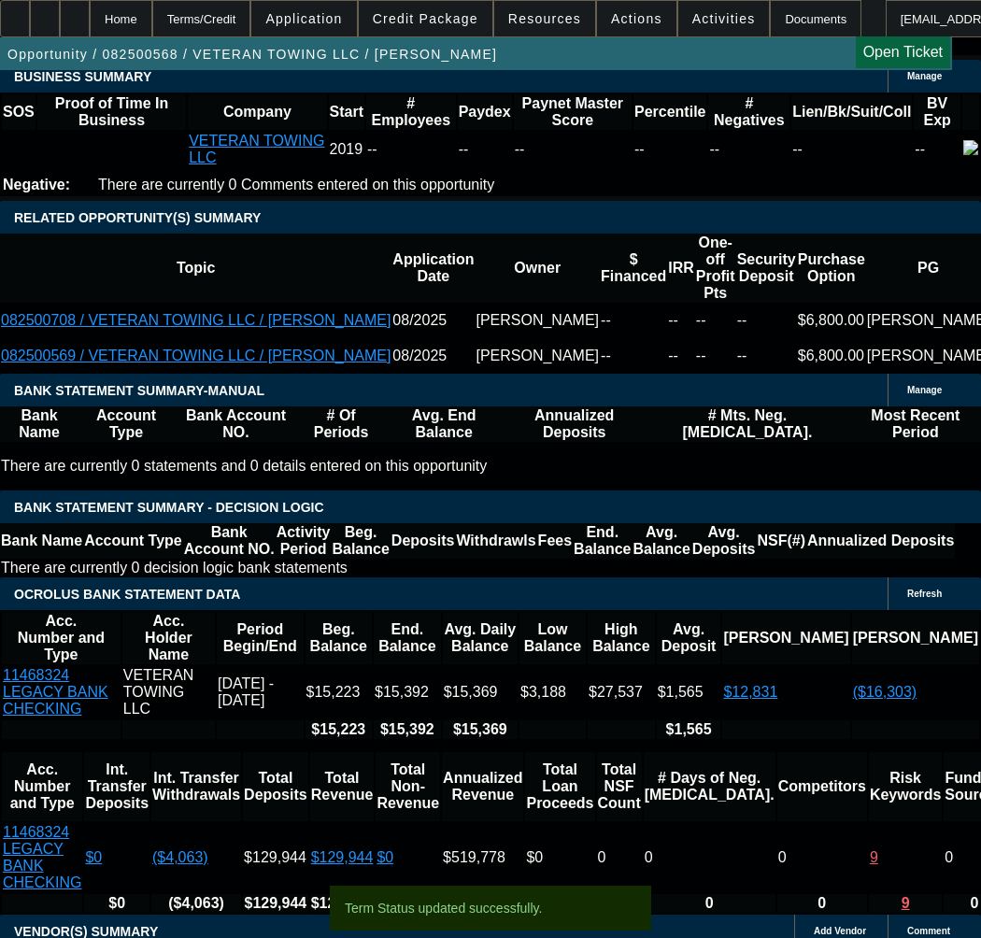
select select "0"
select select "3"
select select "0"
select select "6"
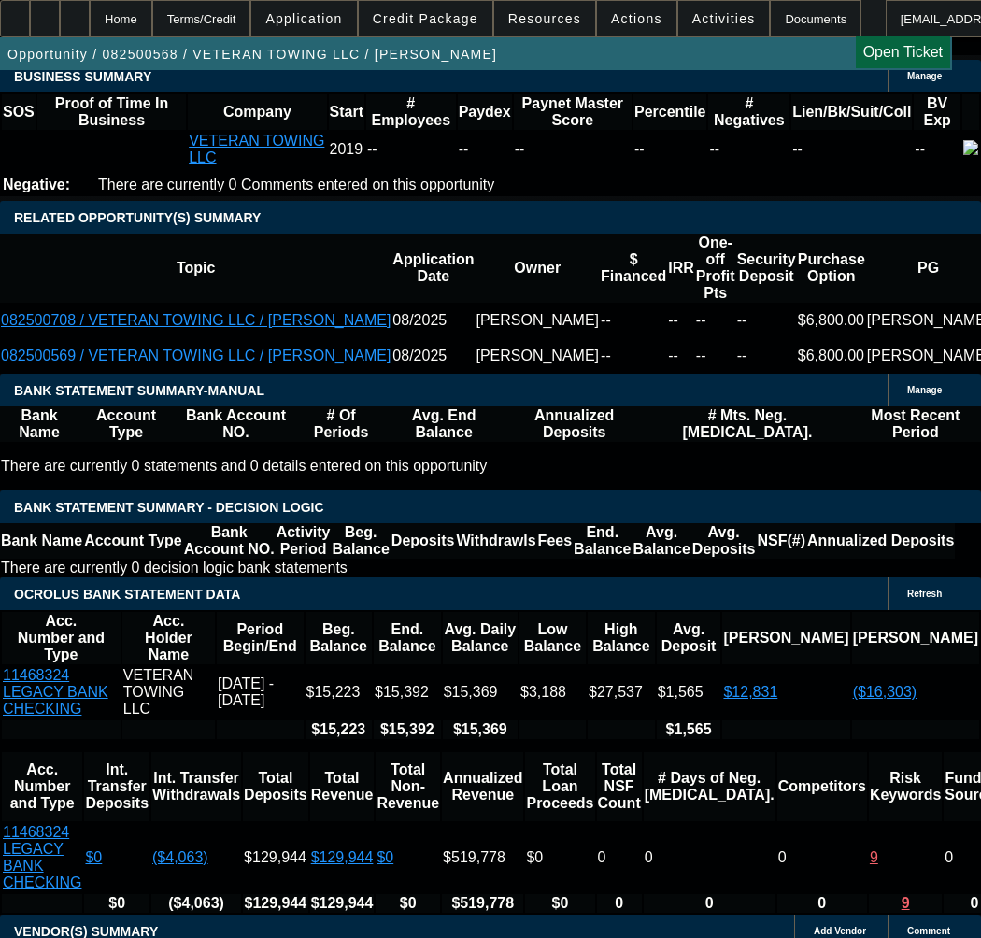
select select "0.1"
type input "$15,000.00"
type input "UNKNOWN"
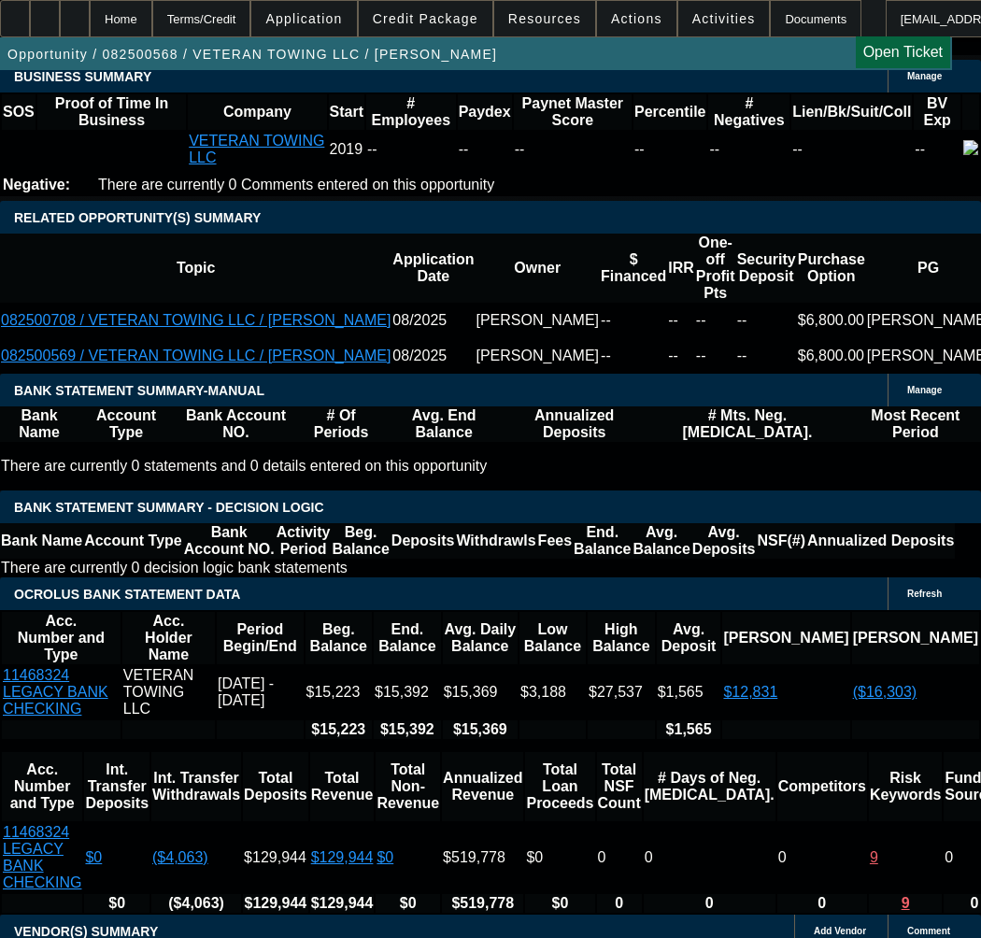
type input "$2,935.23"
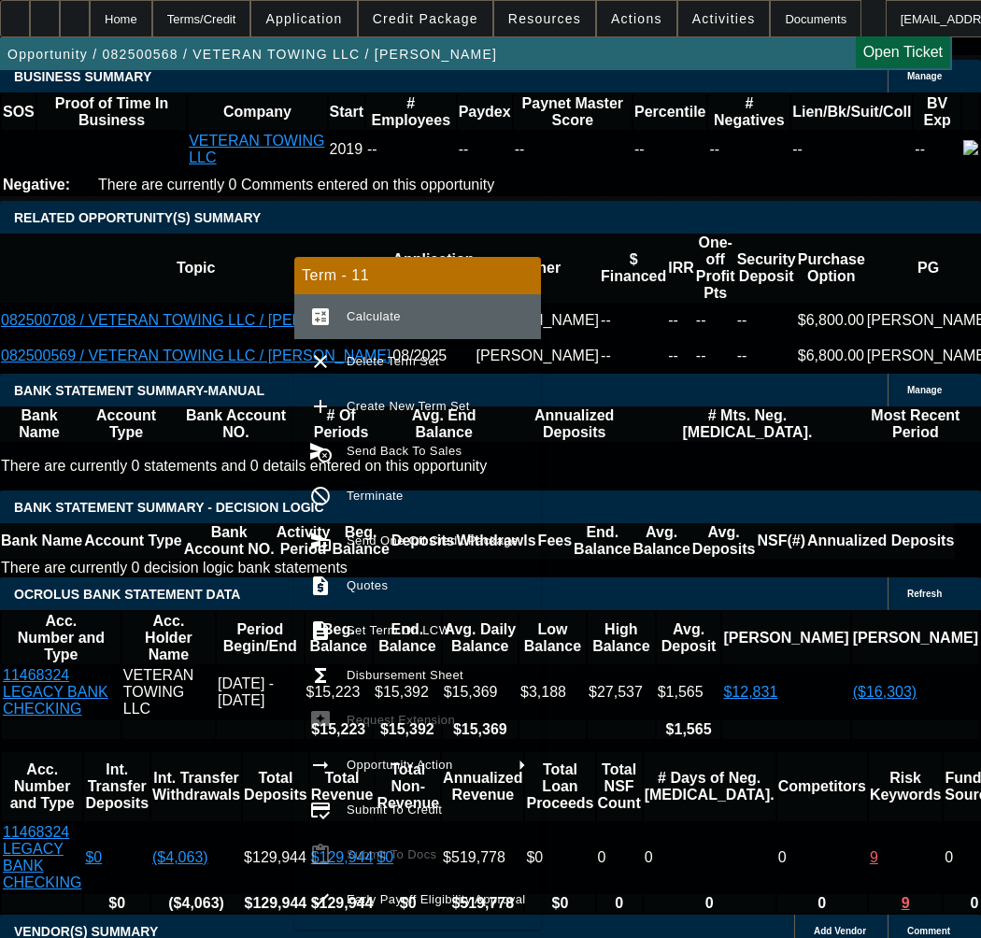
click at [350, 303] on button "calculate Calculate" at bounding box center [417, 316] width 247 height 45
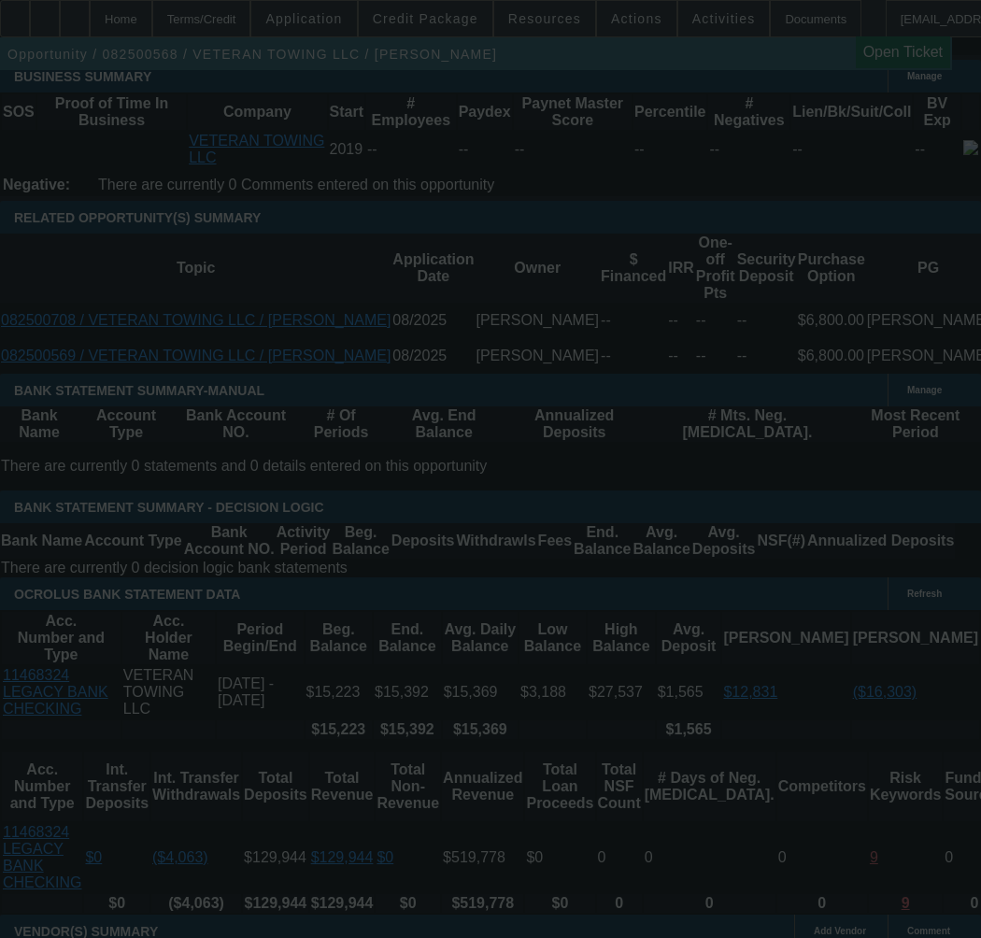
select select "0.1"
select select "0"
select select "3"
select select "0"
select select "6"
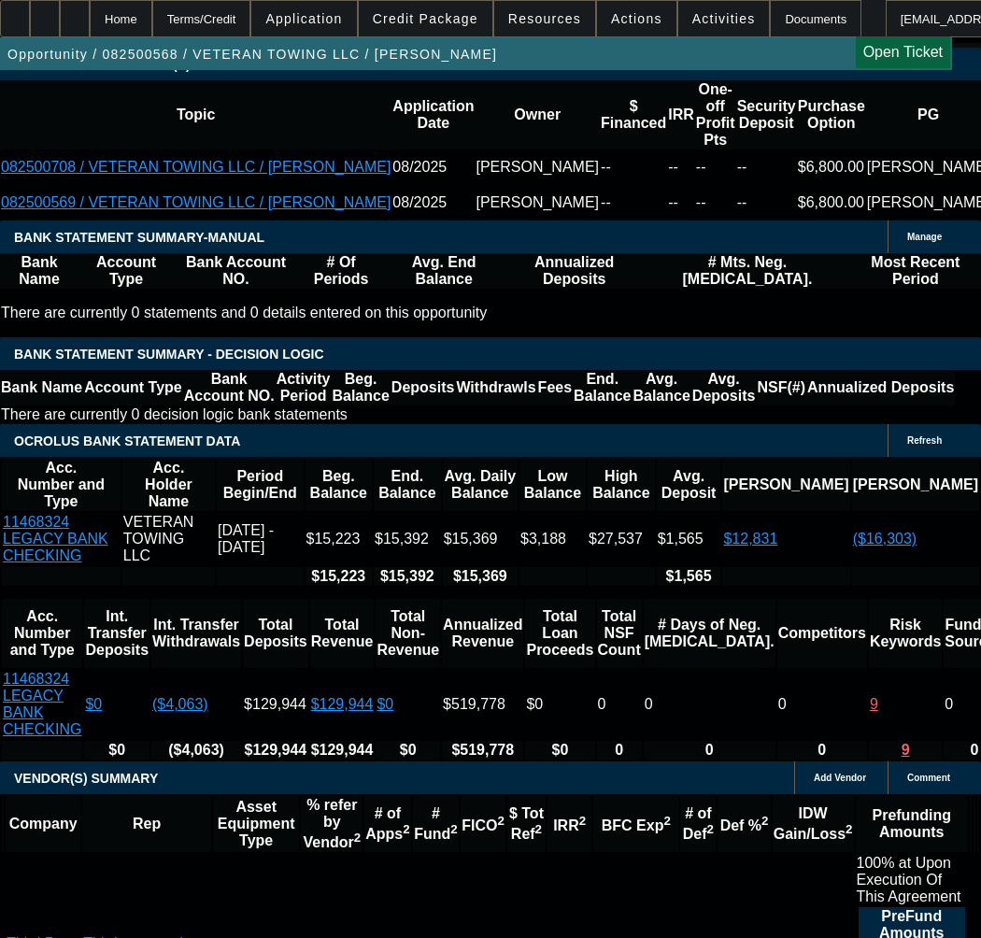
scroll to position [3456, 0]
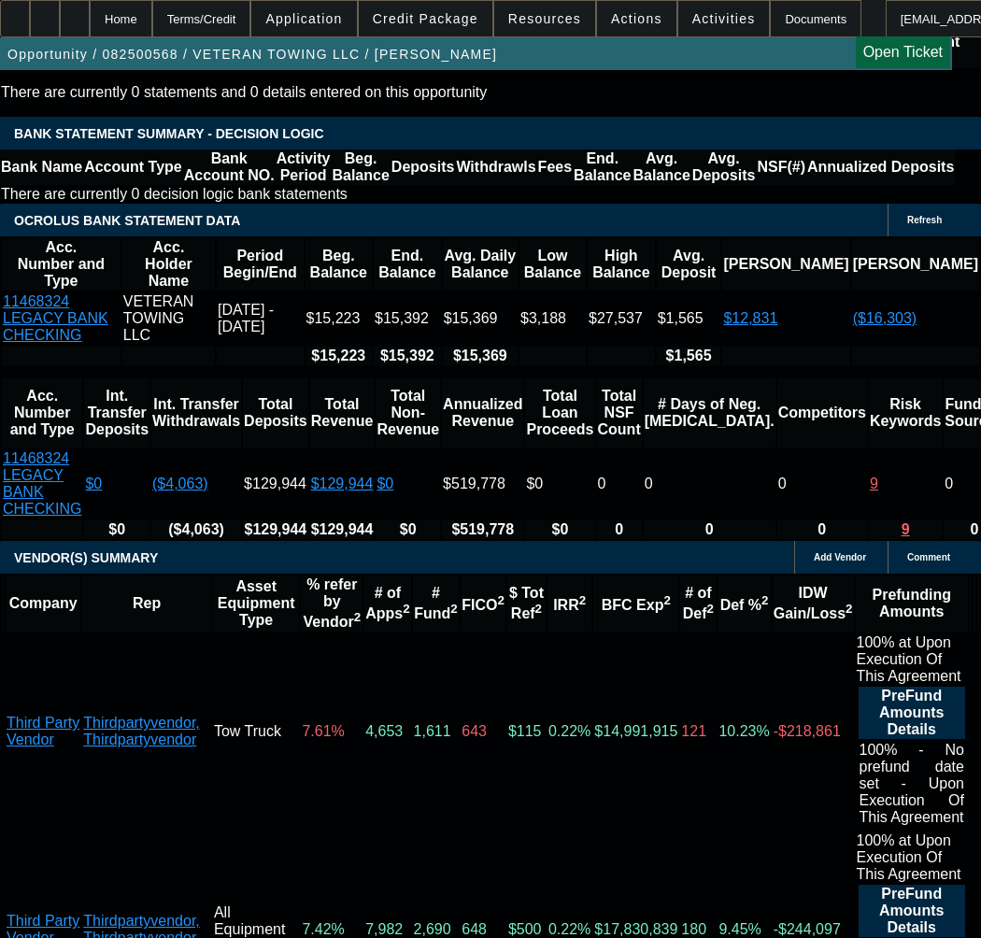
select select "3"
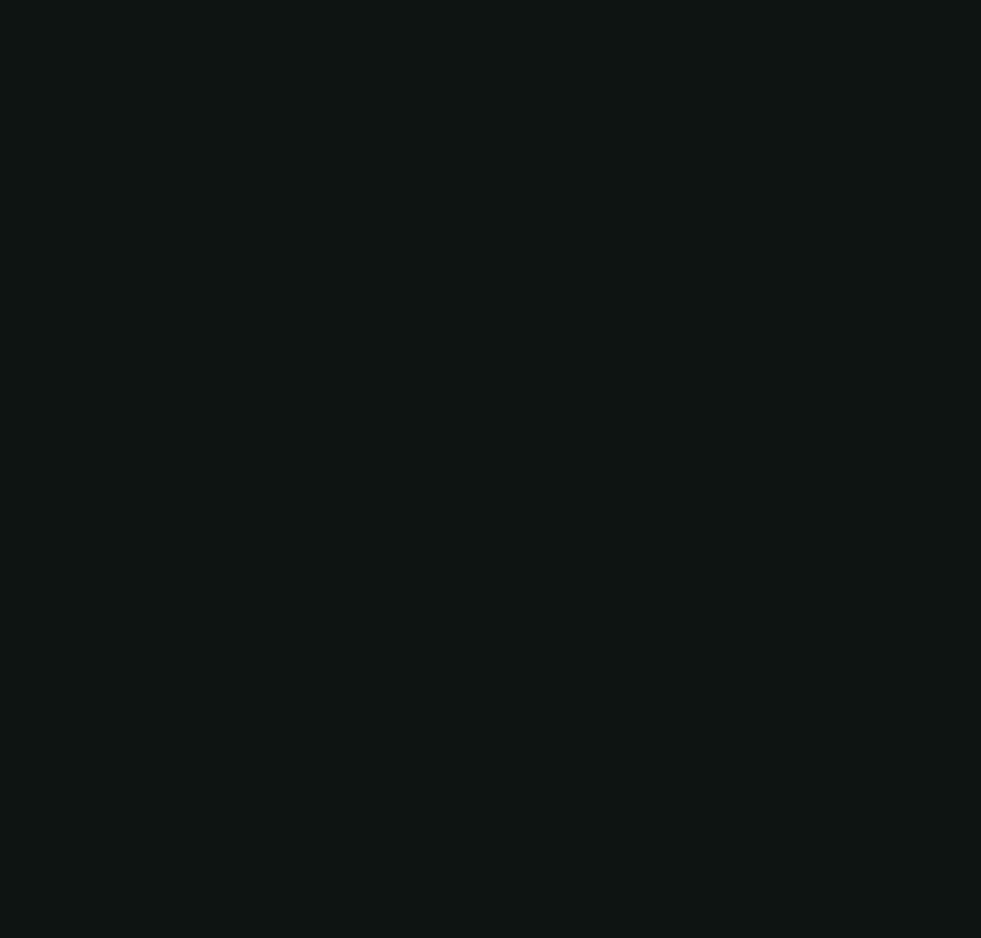
radio input "true"
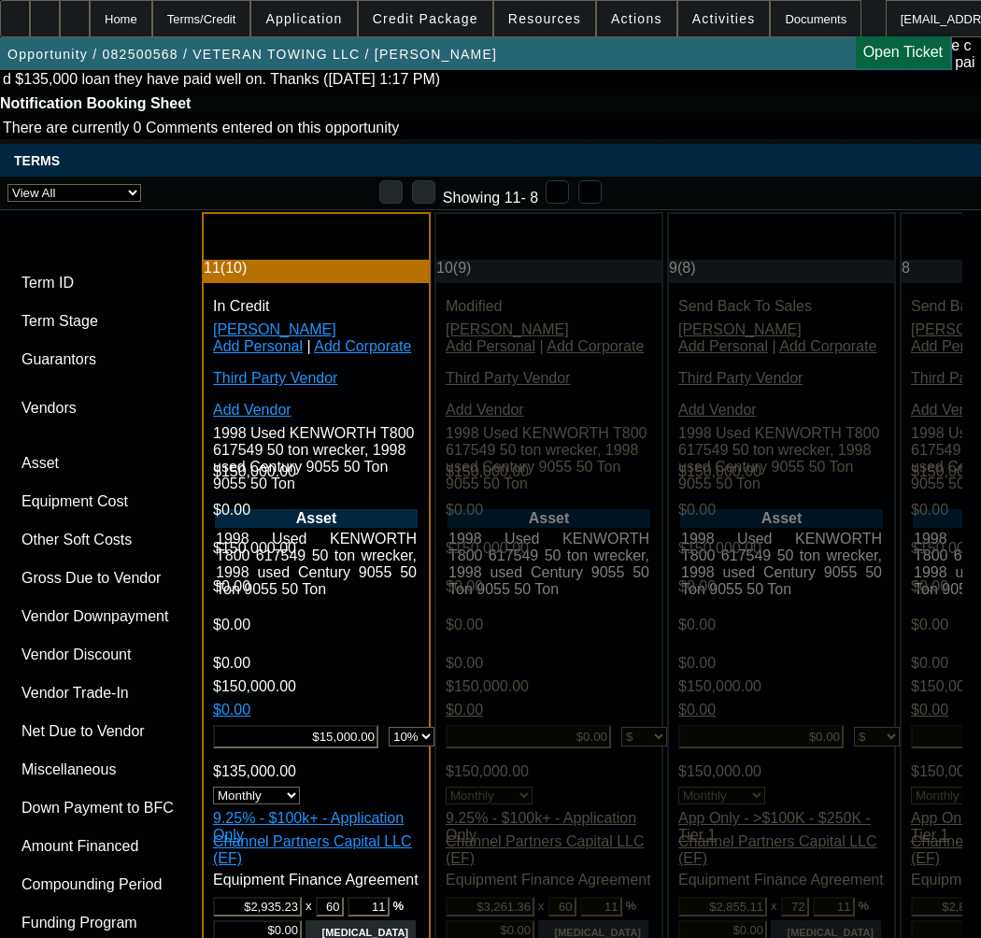
scroll to position [4857, 0]
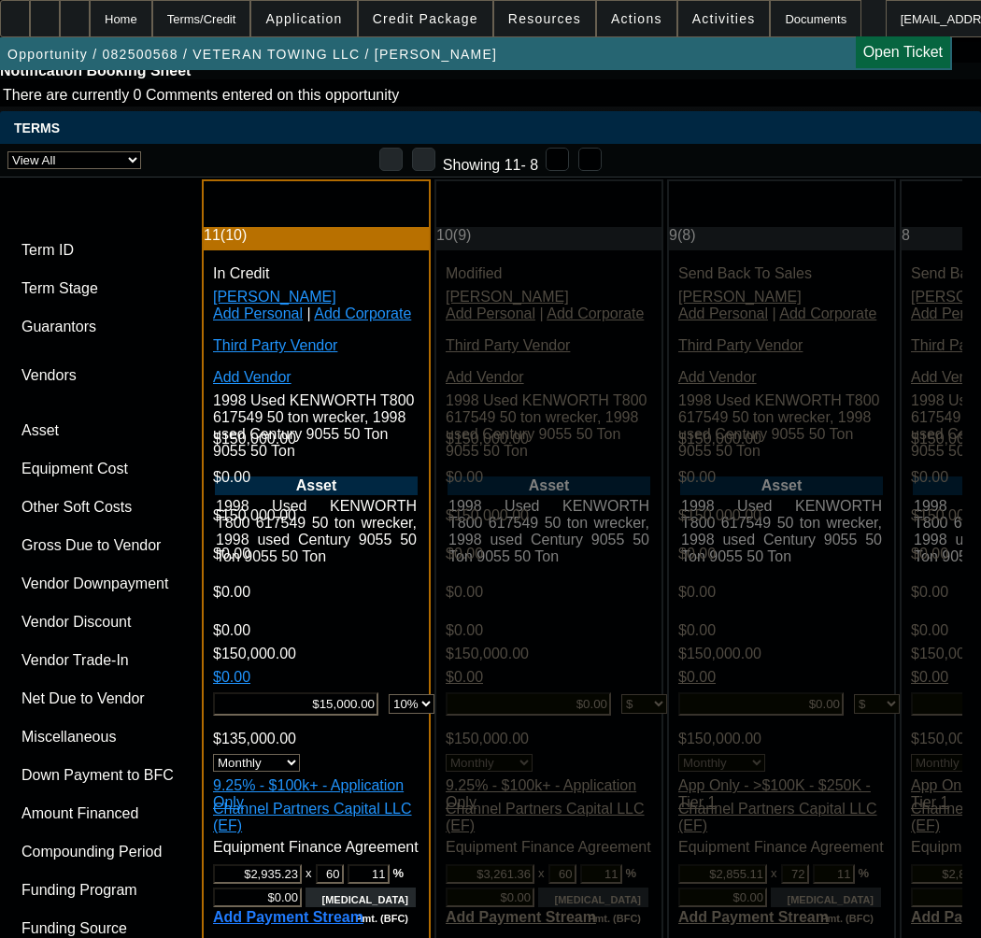
radio input "true"
type input "8.99"
type input "9.24"
type input "12/23/2025"
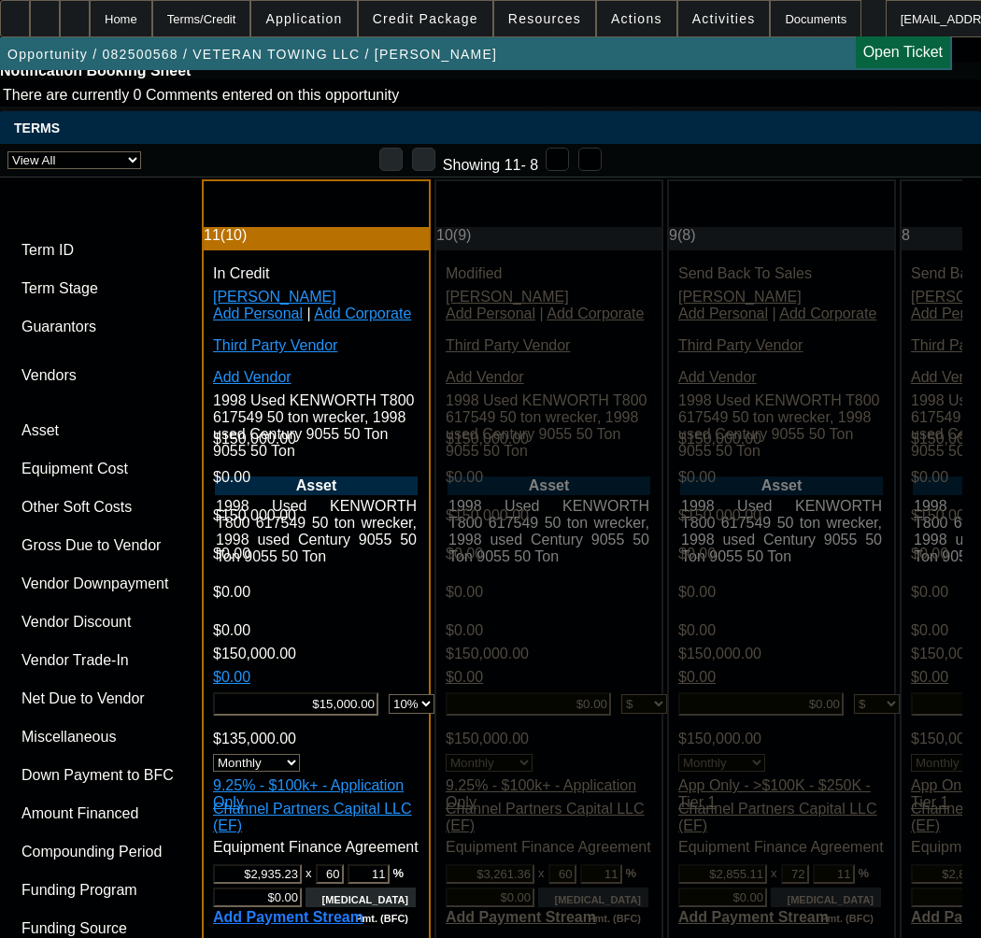
radio input "true"
type input "10.25"
type input "0.50"
type input "10.75"
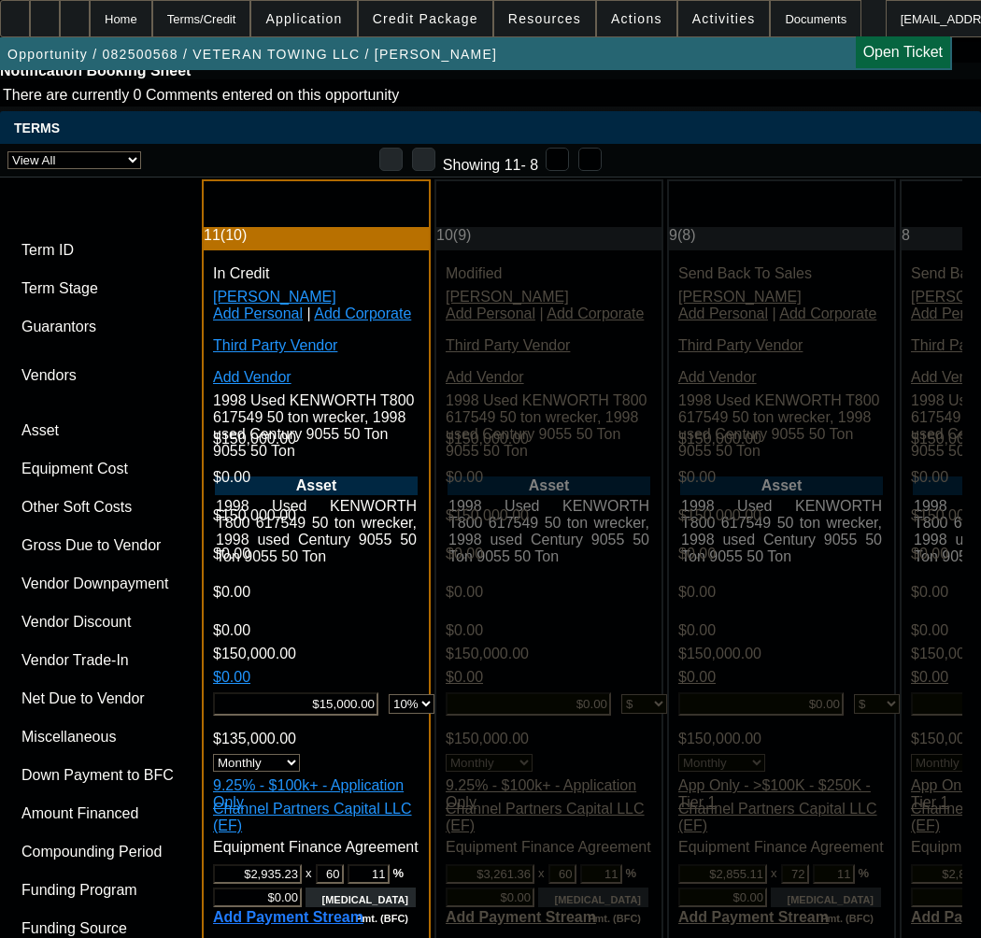
radio input "true"
type input "8.99"
type input "0.25"
type input "9.24"
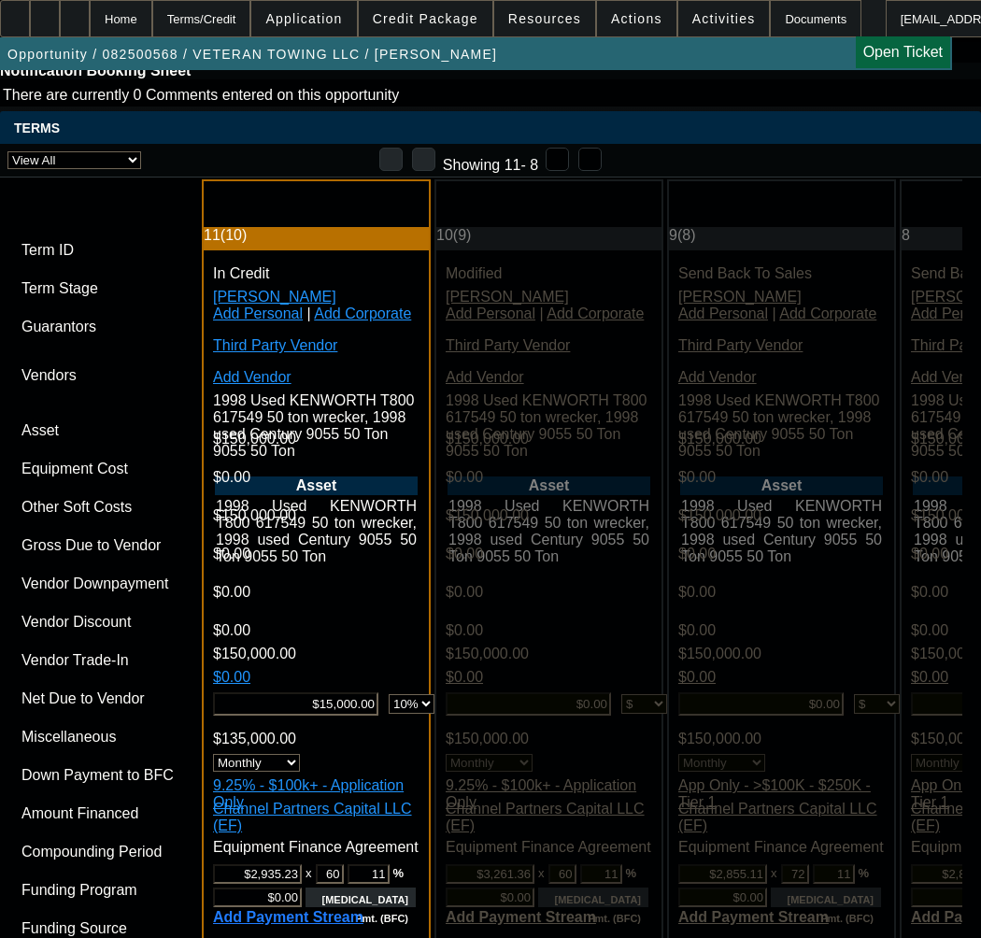
type input "9.75"
type input "10.00"
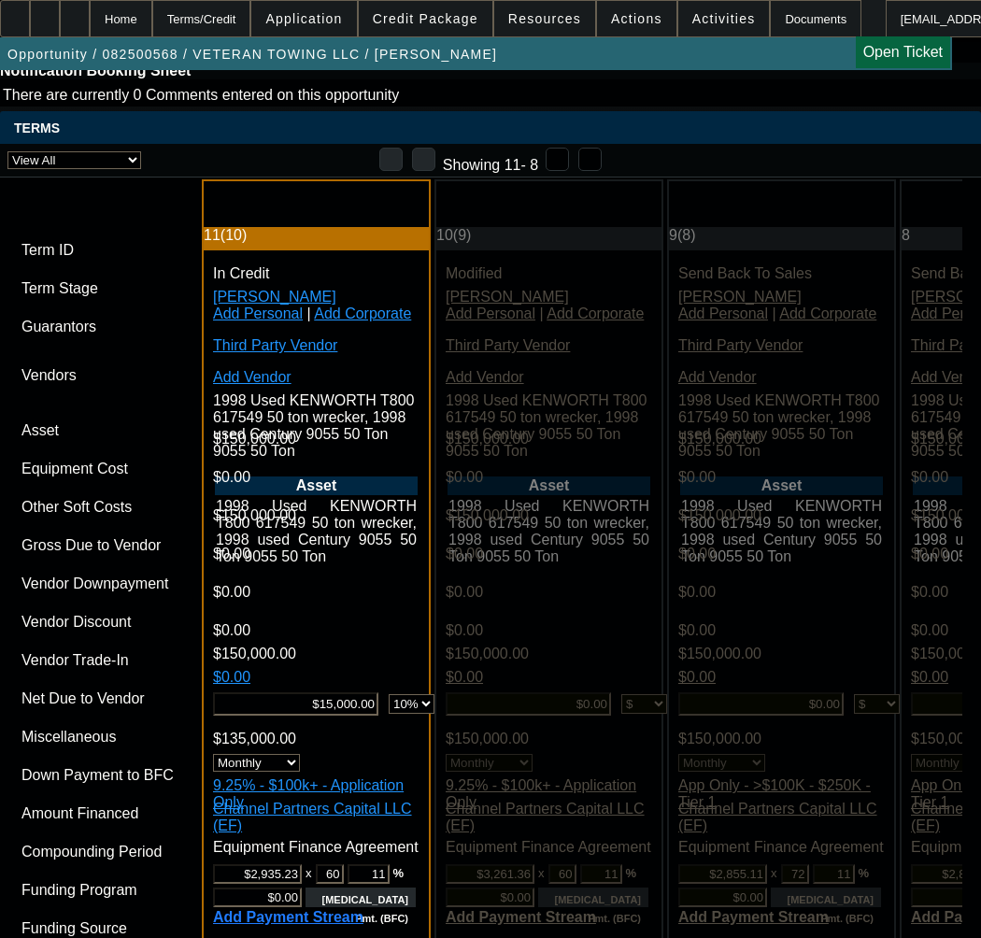
paste input "538566"
type input "538566"
paste input "538566"
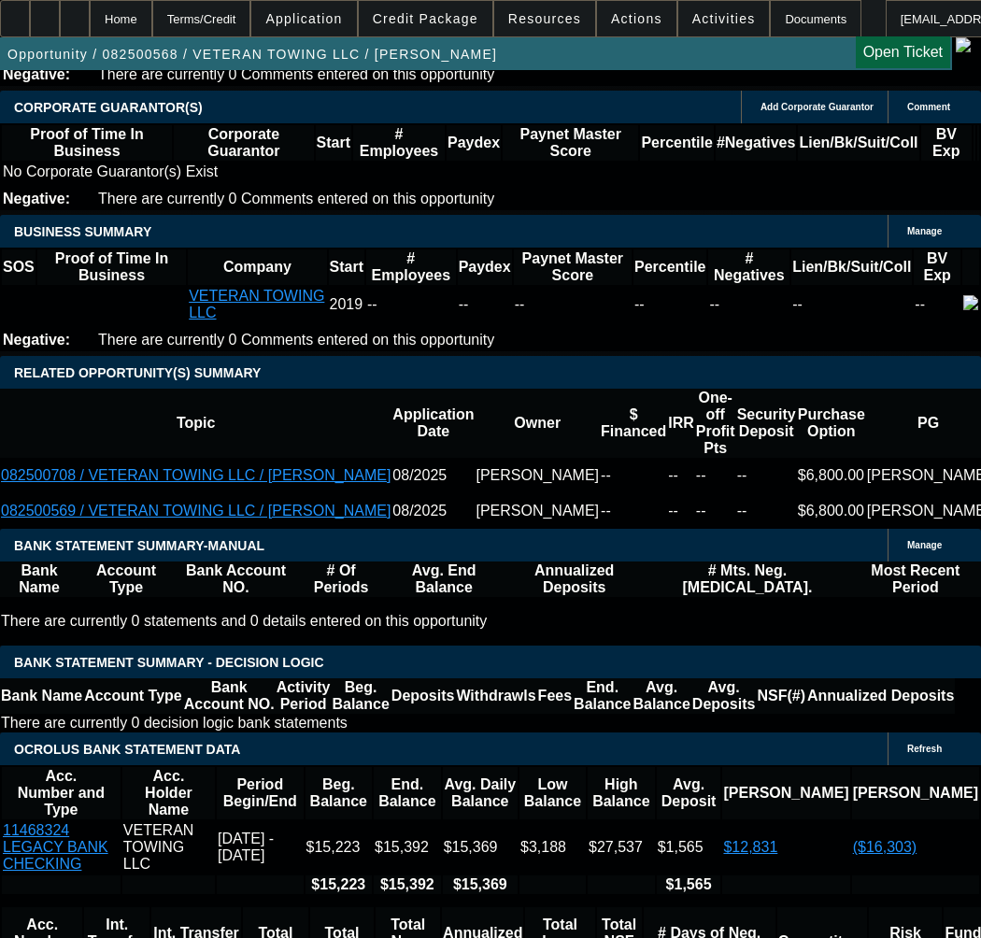
scroll to position [2895, 0]
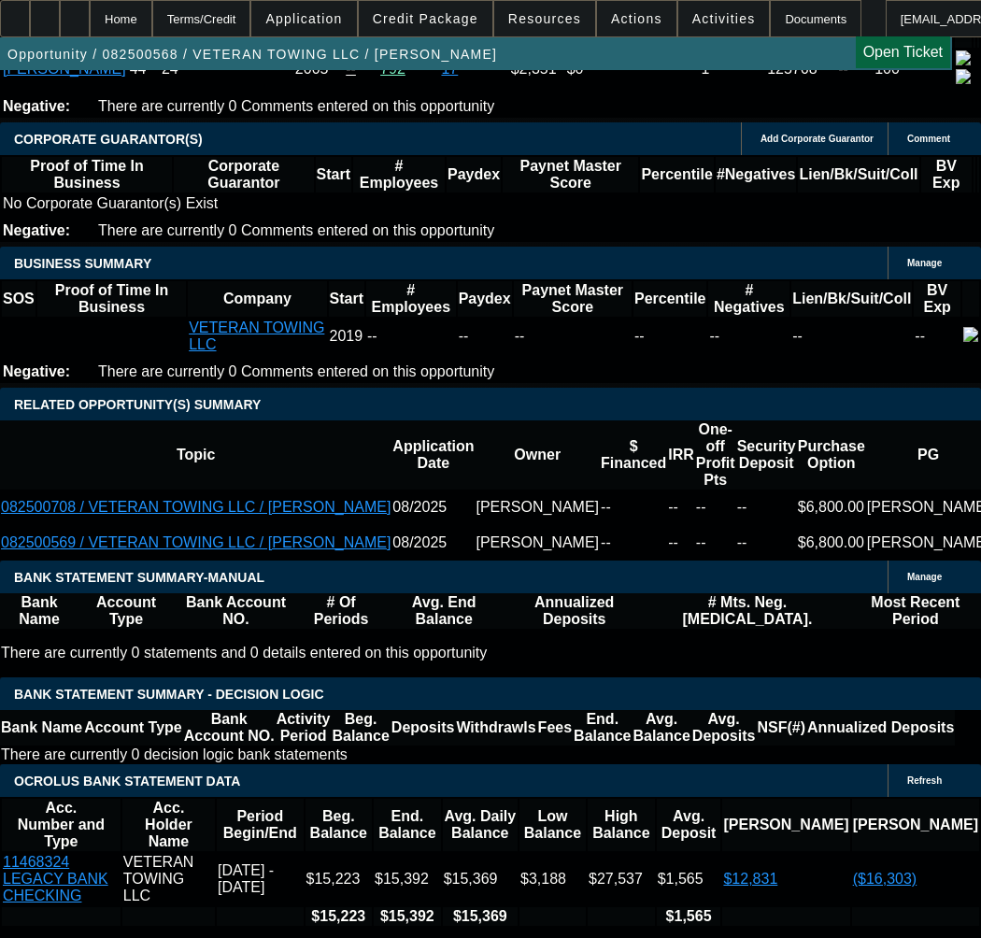
type input "538566"
select select "0"
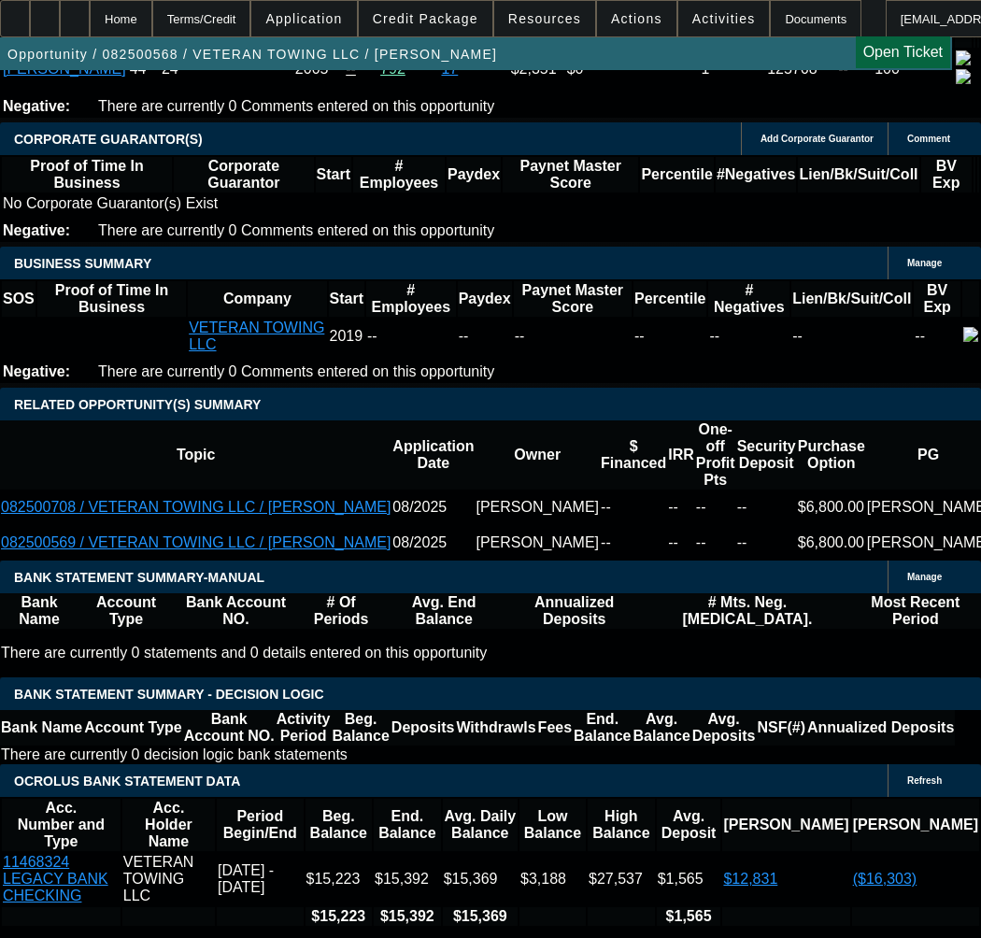
select select "6"
select select "0"
select select "6"
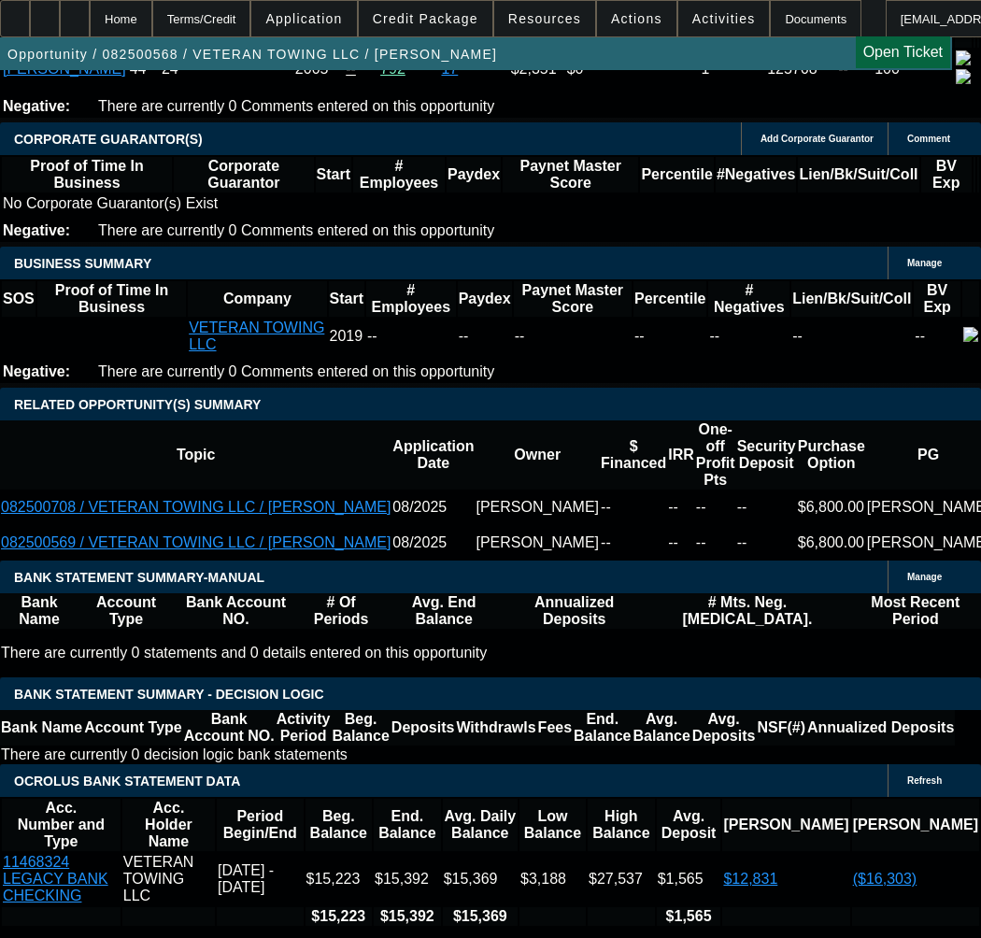
select select "0"
select select "6"
select select "0"
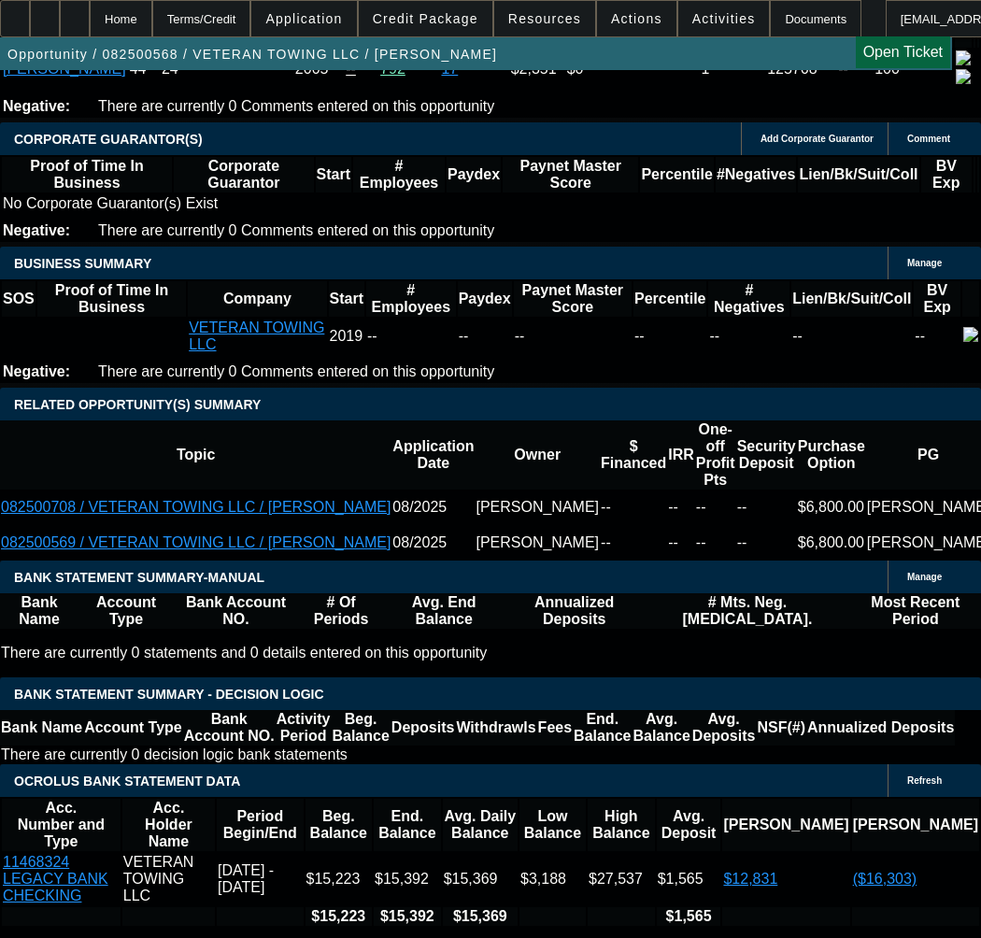
select select "0"
select select "6"
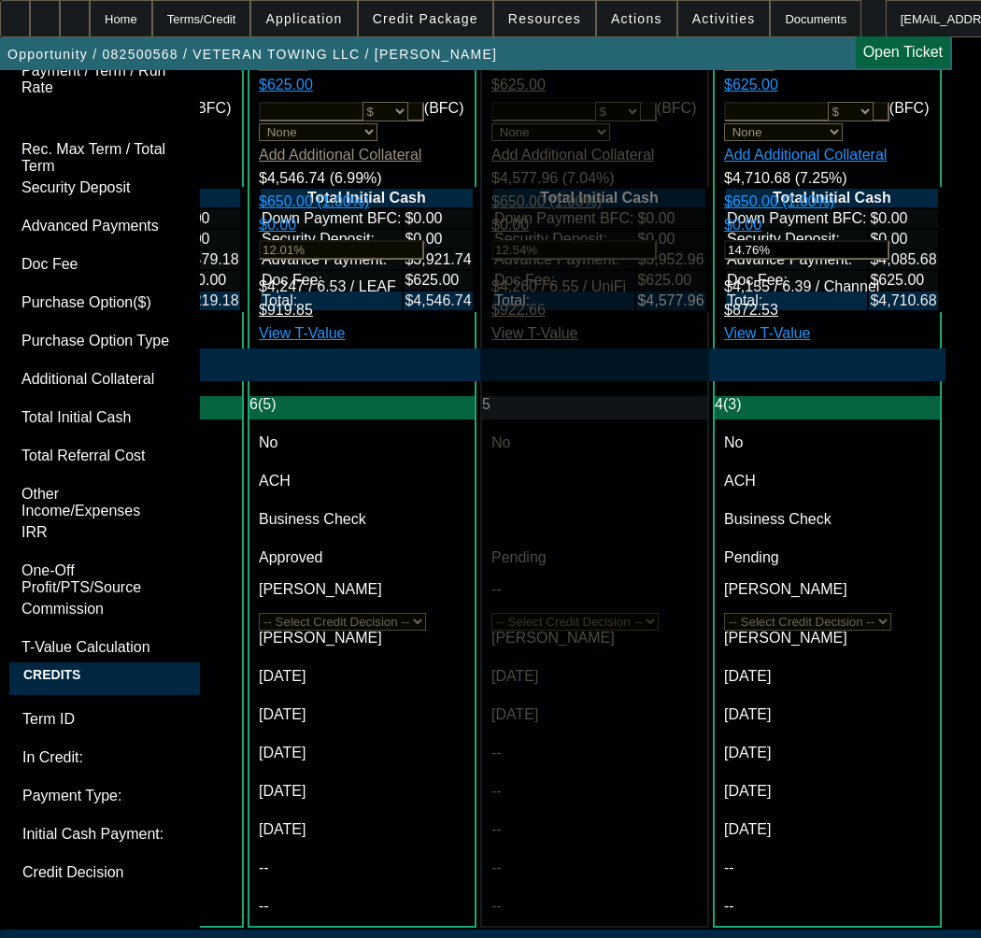
scroll to position [5511, 0]
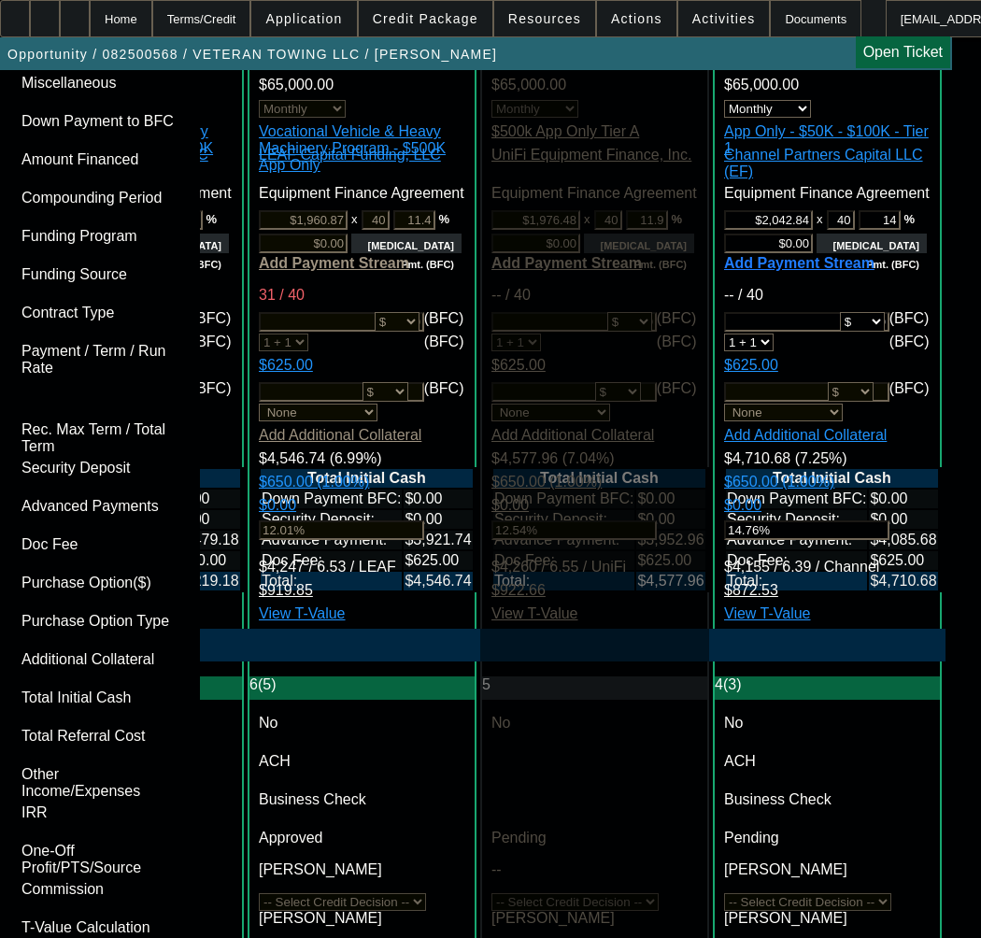
click at [640, 490] on span "Previous month" at bounding box center [640, 488] width 37 height 37
click at [594, 686] on span "20" at bounding box center [601, 677] width 34 height 34
type input "11/20/2025"
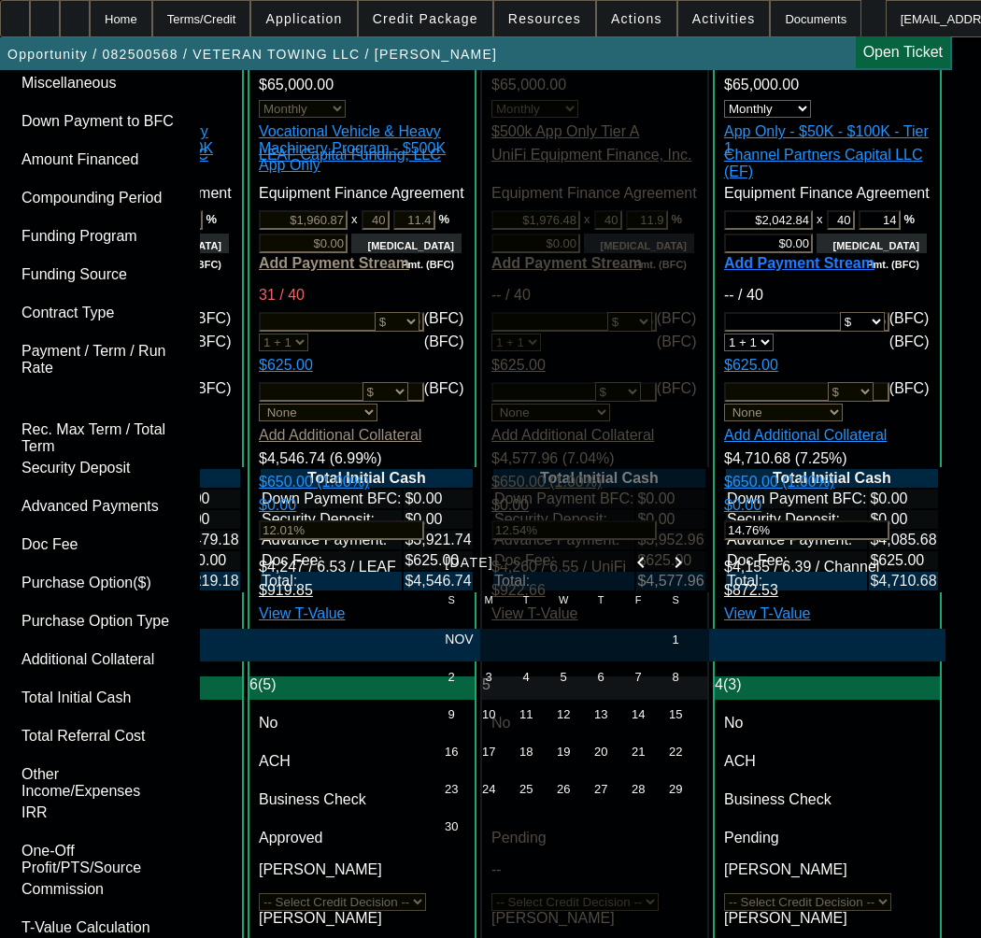
click at [634, 560] on span "Previous month" at bounding box center [640, 562] width 37 height 37
click at [535, 763] on span "21" at bounding box center [526, 751] width 34 height 34
type input "10/21/2025"
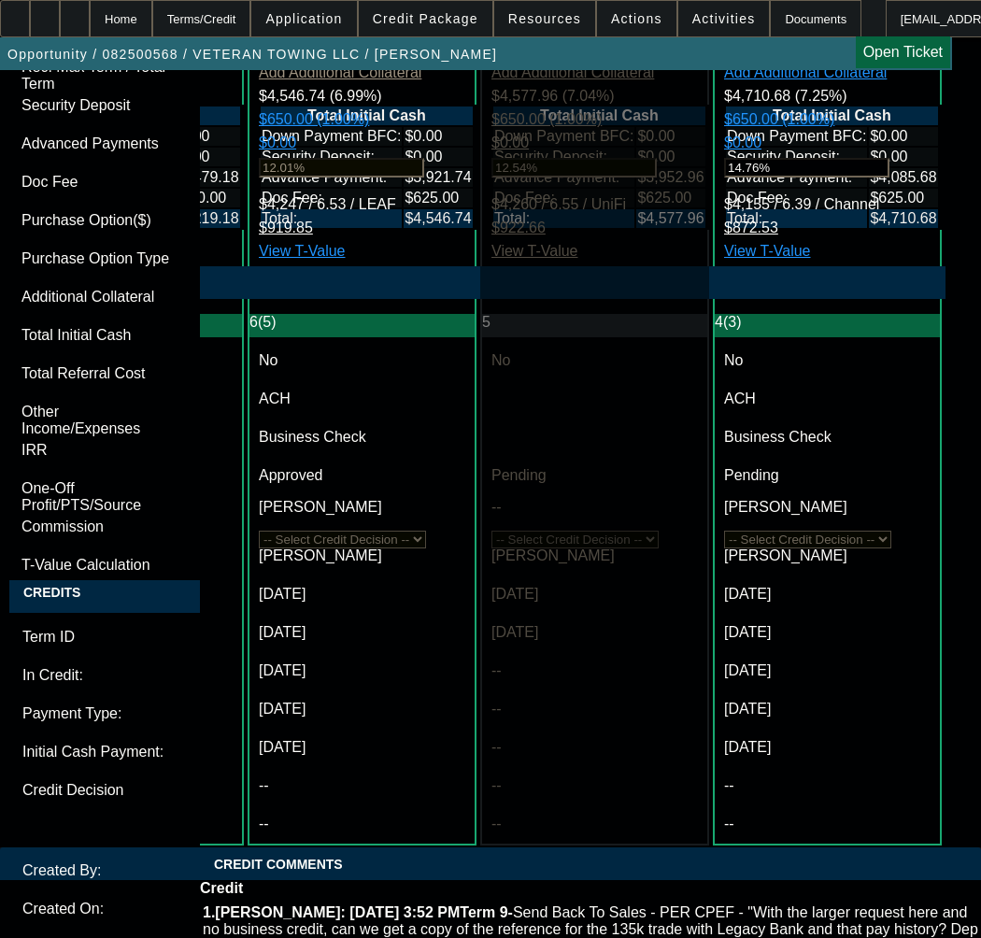
scroll to position [5978, 0]
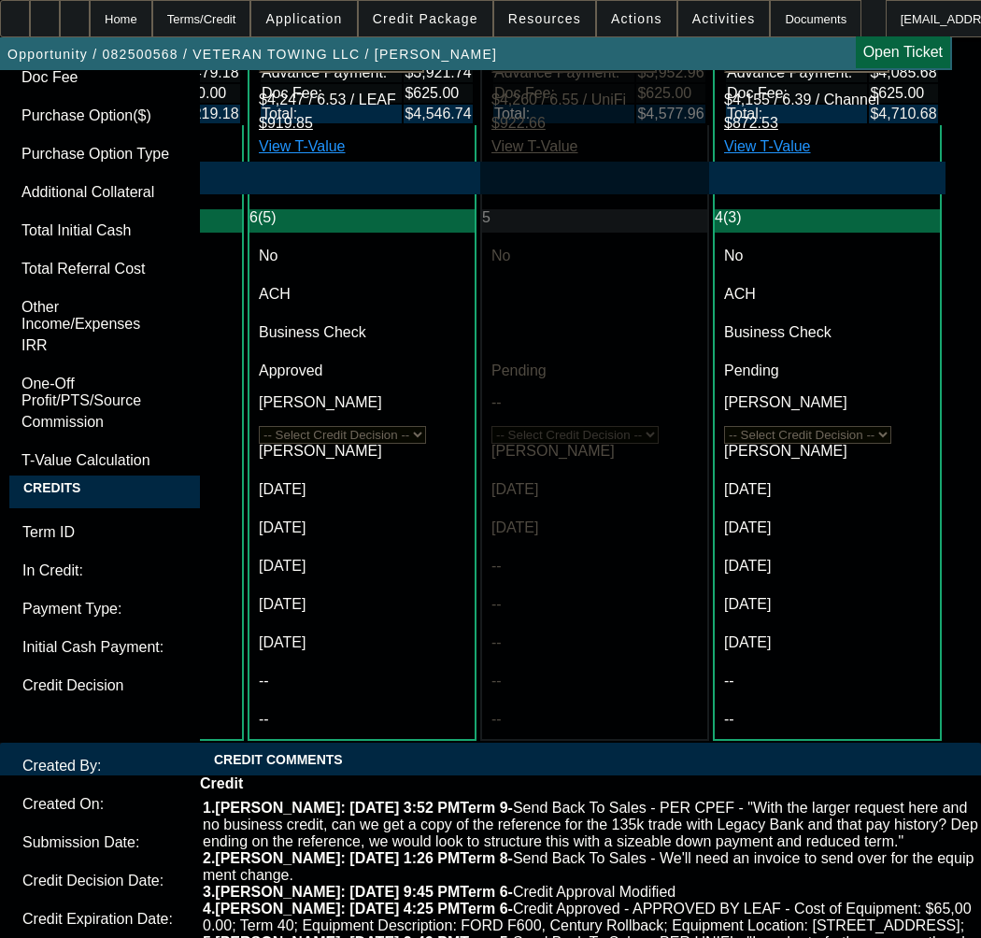
checkbox input "false"
paste textarea "Approval Amount (No Variance Allowed) $135,000.00"
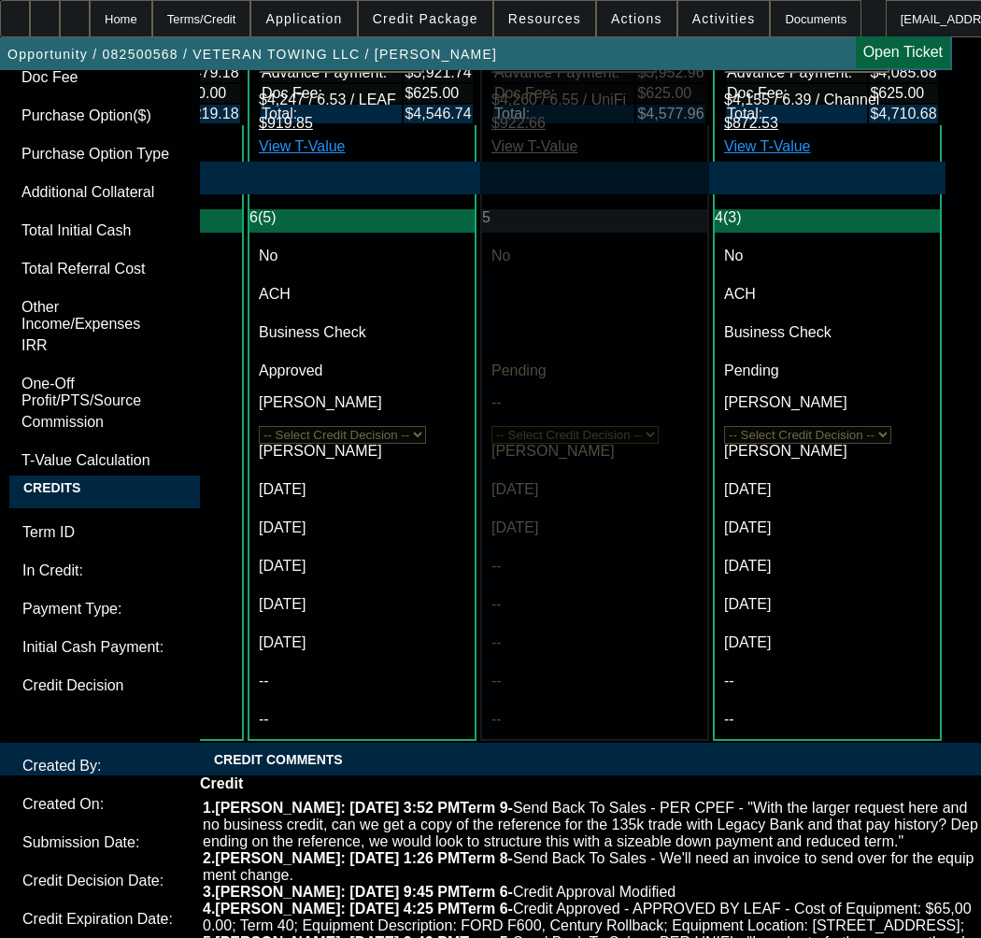
paste textarea "Equipment Description 1998 Used KENWORTH T800"
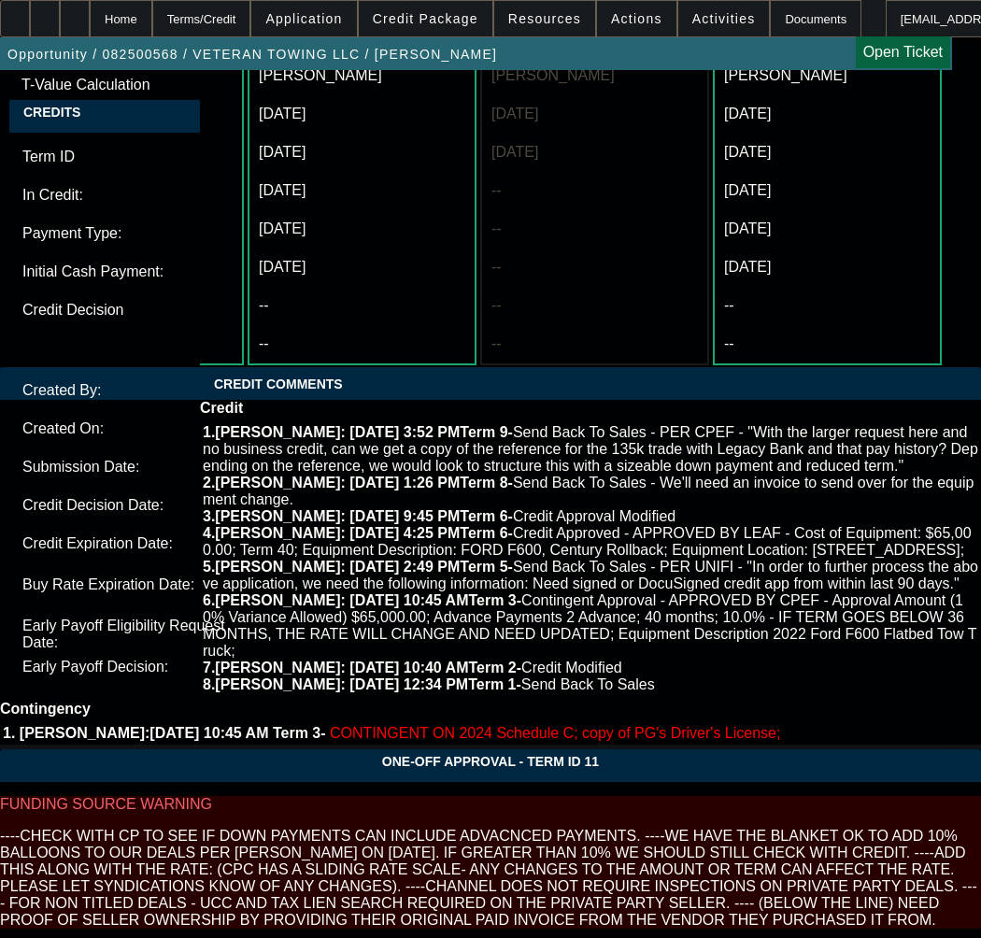
scroll to position [6445, 0]
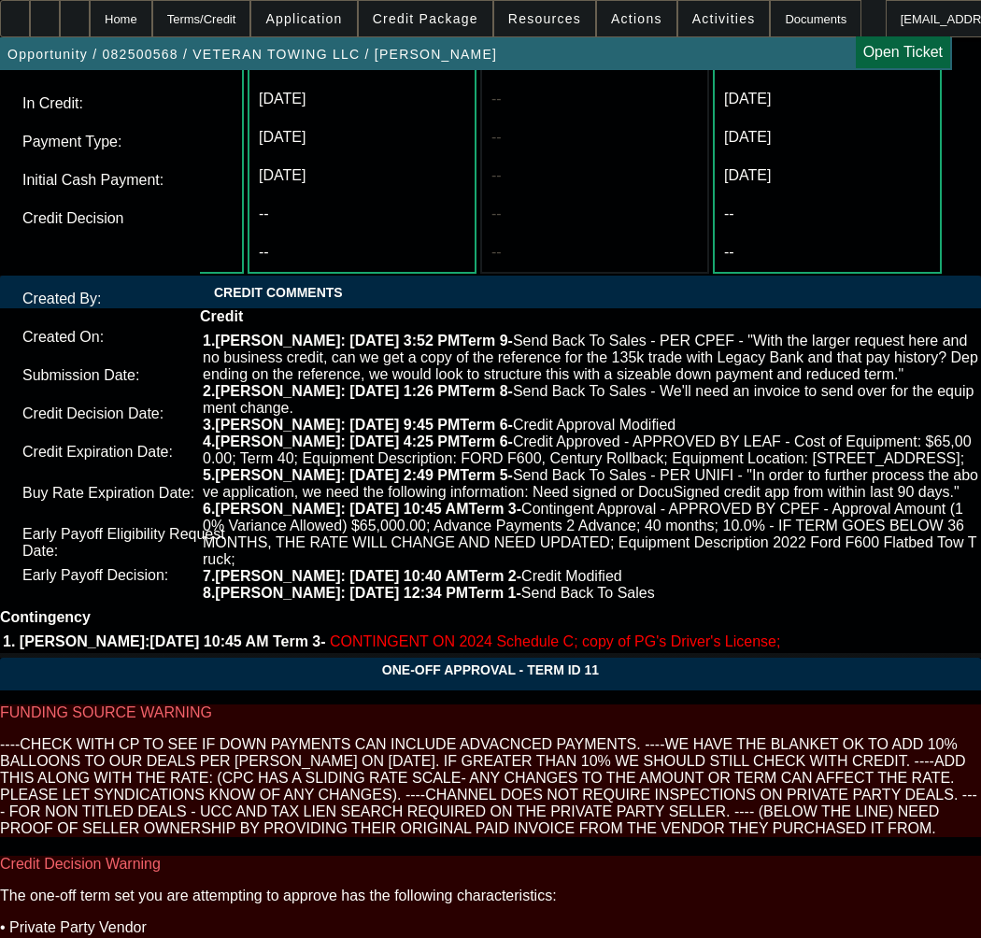
type textarea "APPROVED BY CPEF - Approval Amount (No Variance Allowed) $135,000.00 - CAPPED; …"
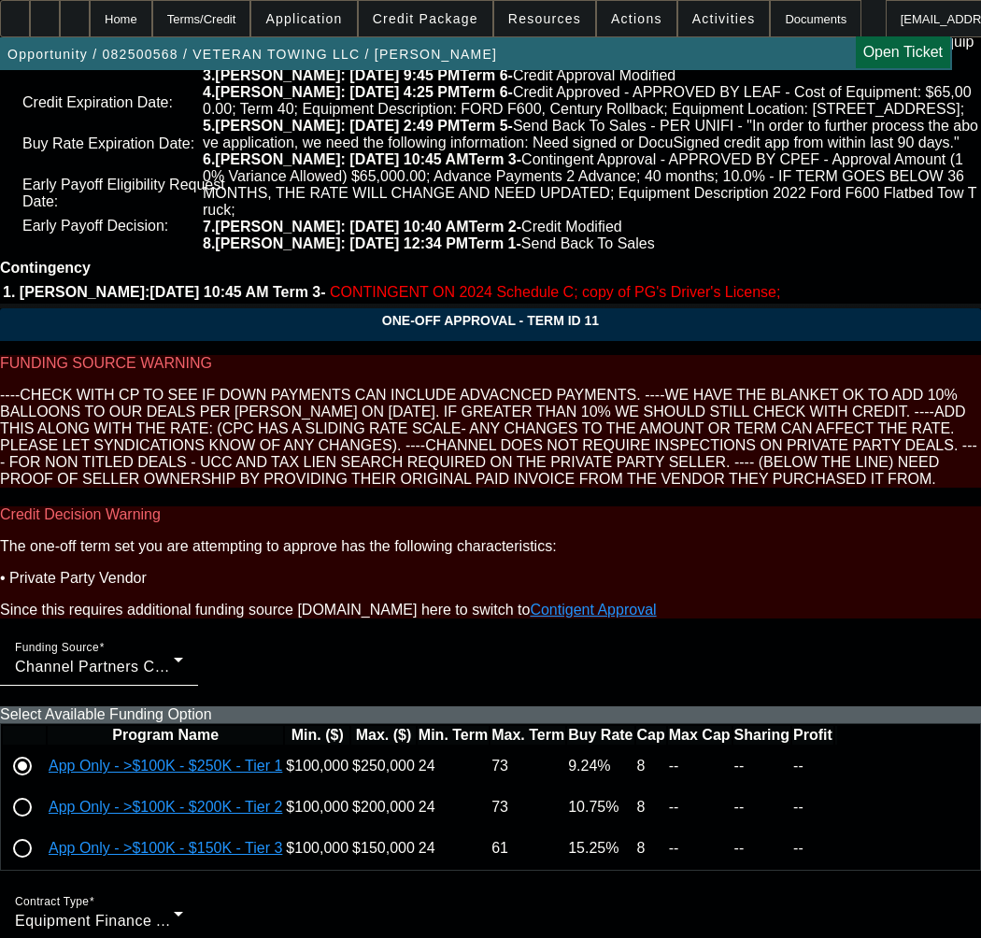
scroll to position [6818, 0]
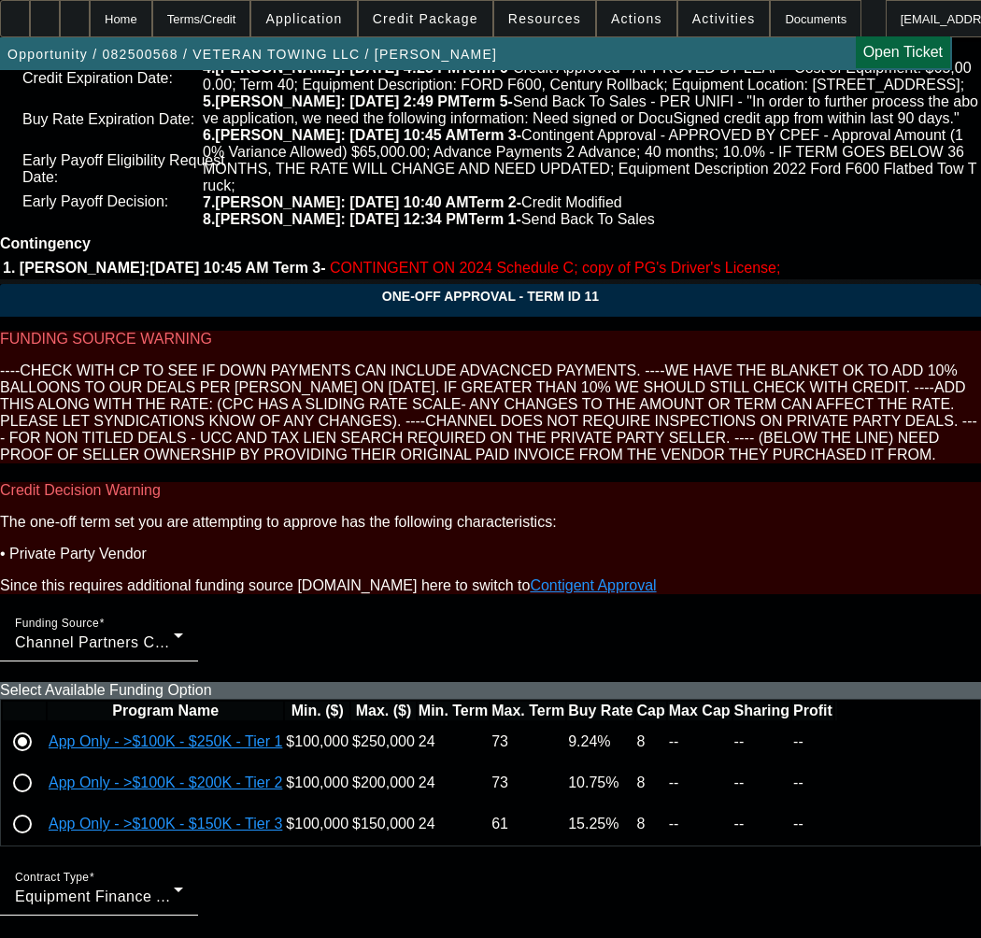
type input "04:17"
click at [180, 541] on span "24" at bounding box center [181, 536] width 34 height 34
type input "9/24/2025"
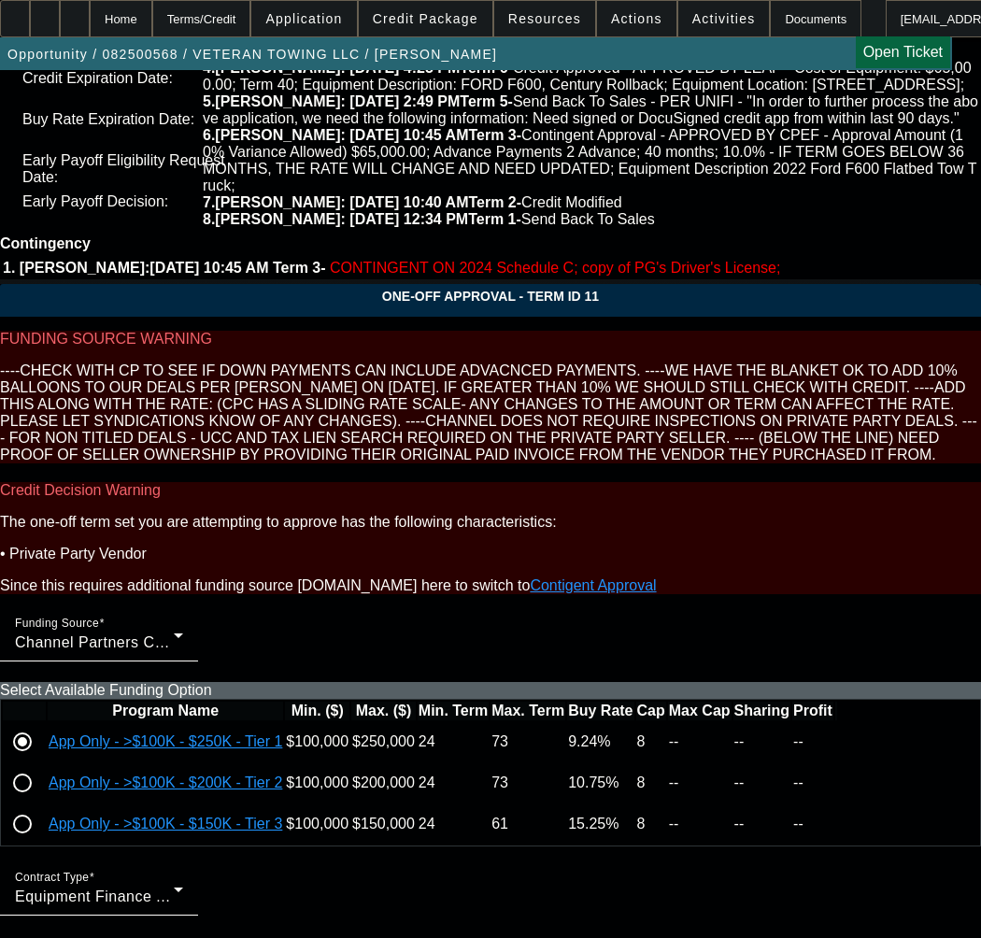
type input "04:03"
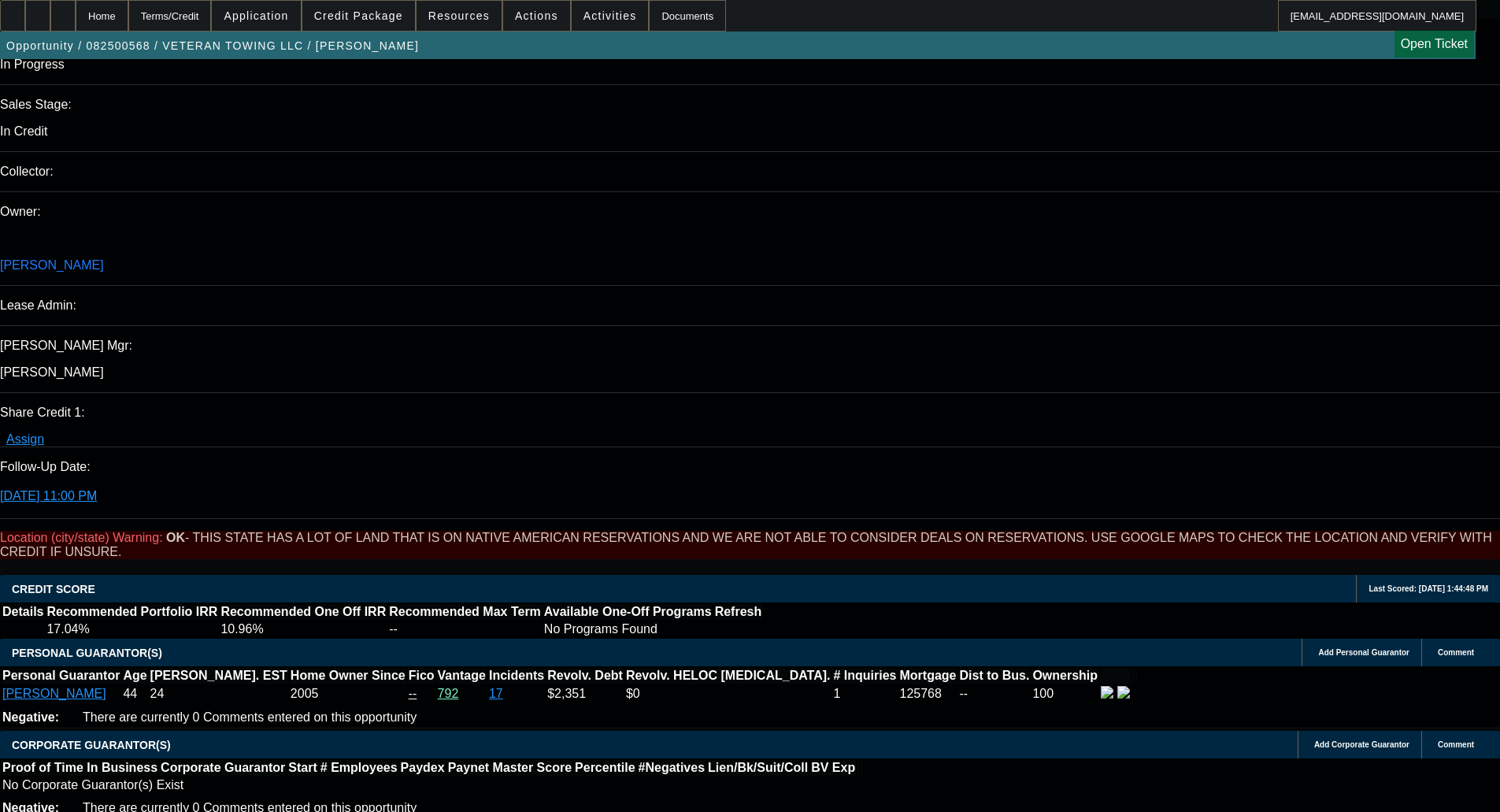
scroll to position [1797, 0]
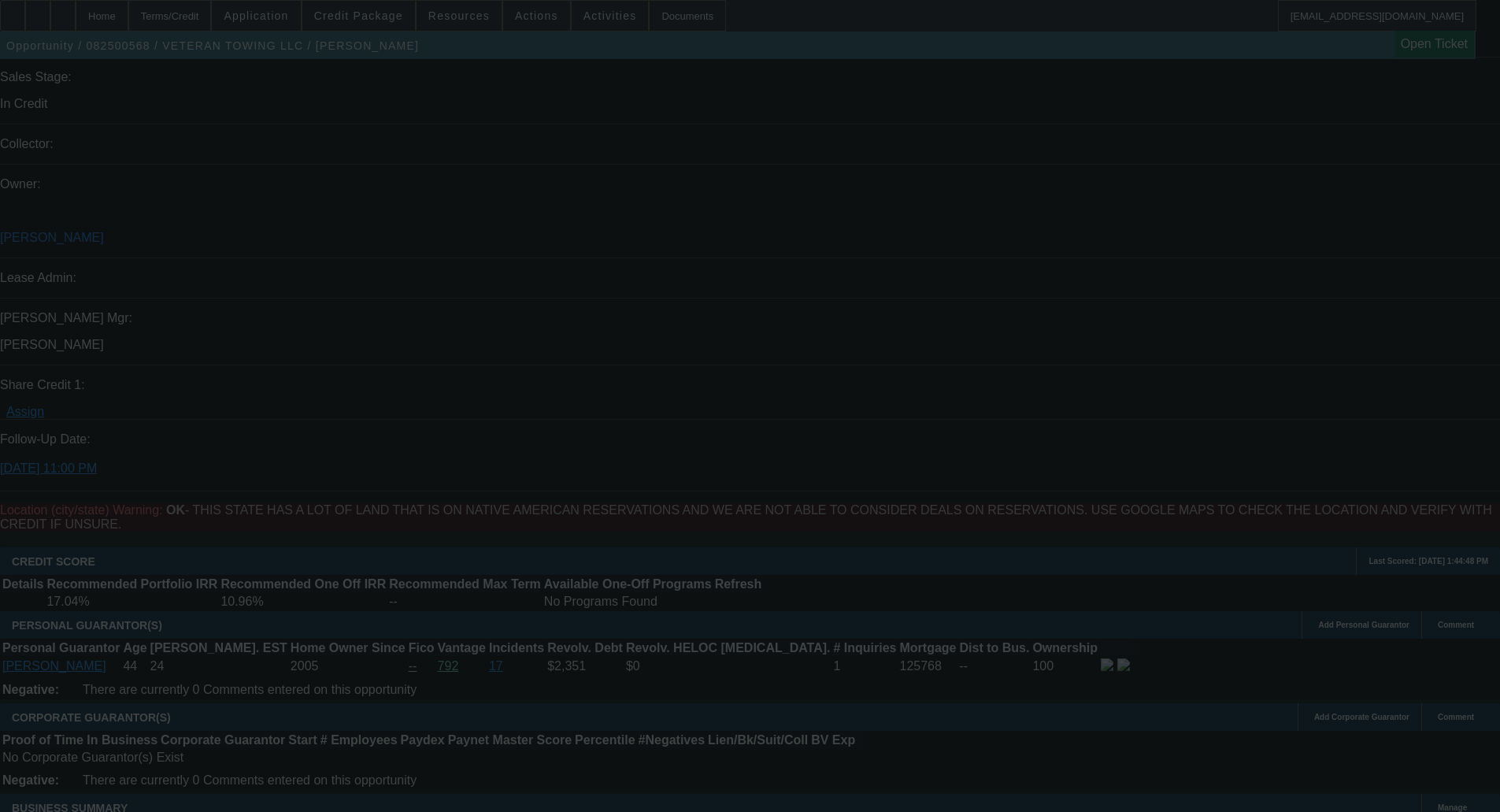
select select "0.1"
select select "0"
select select "3"
select select "0"
select select "6"
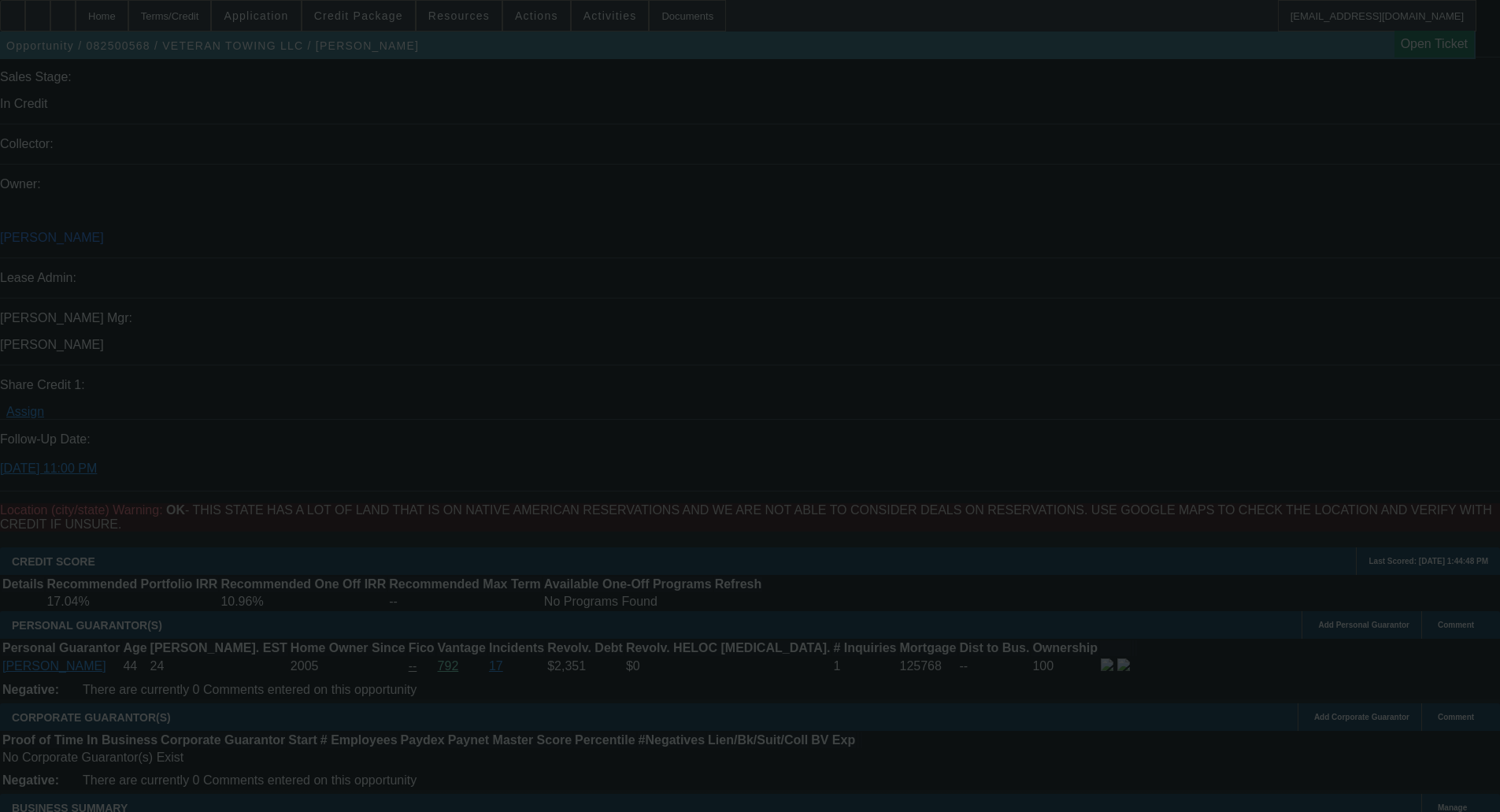
select select "0"
select select "3"
select select "0"
select select "6"
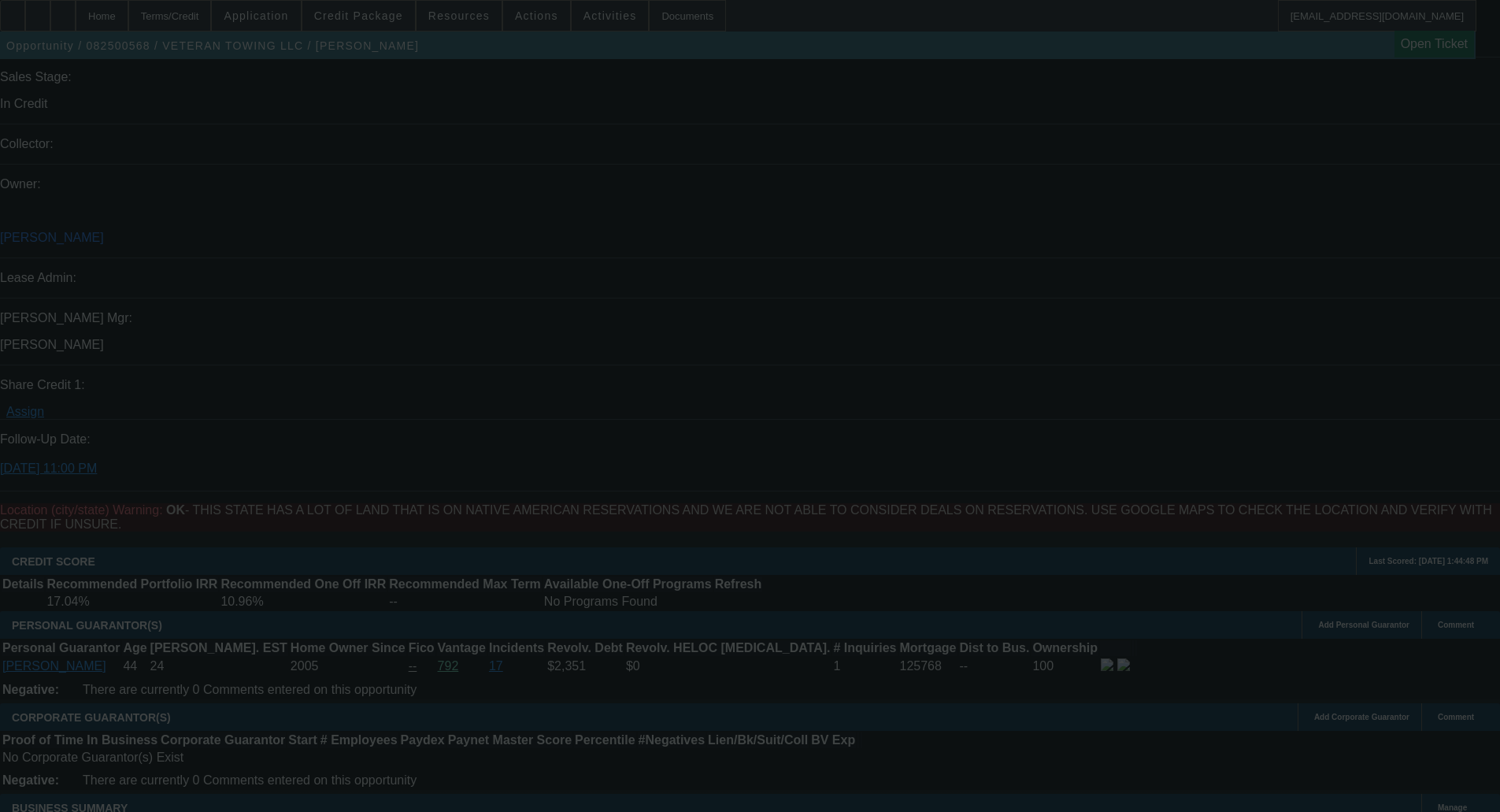
select select "0"
select select "3"
select select "0"
select select "6"
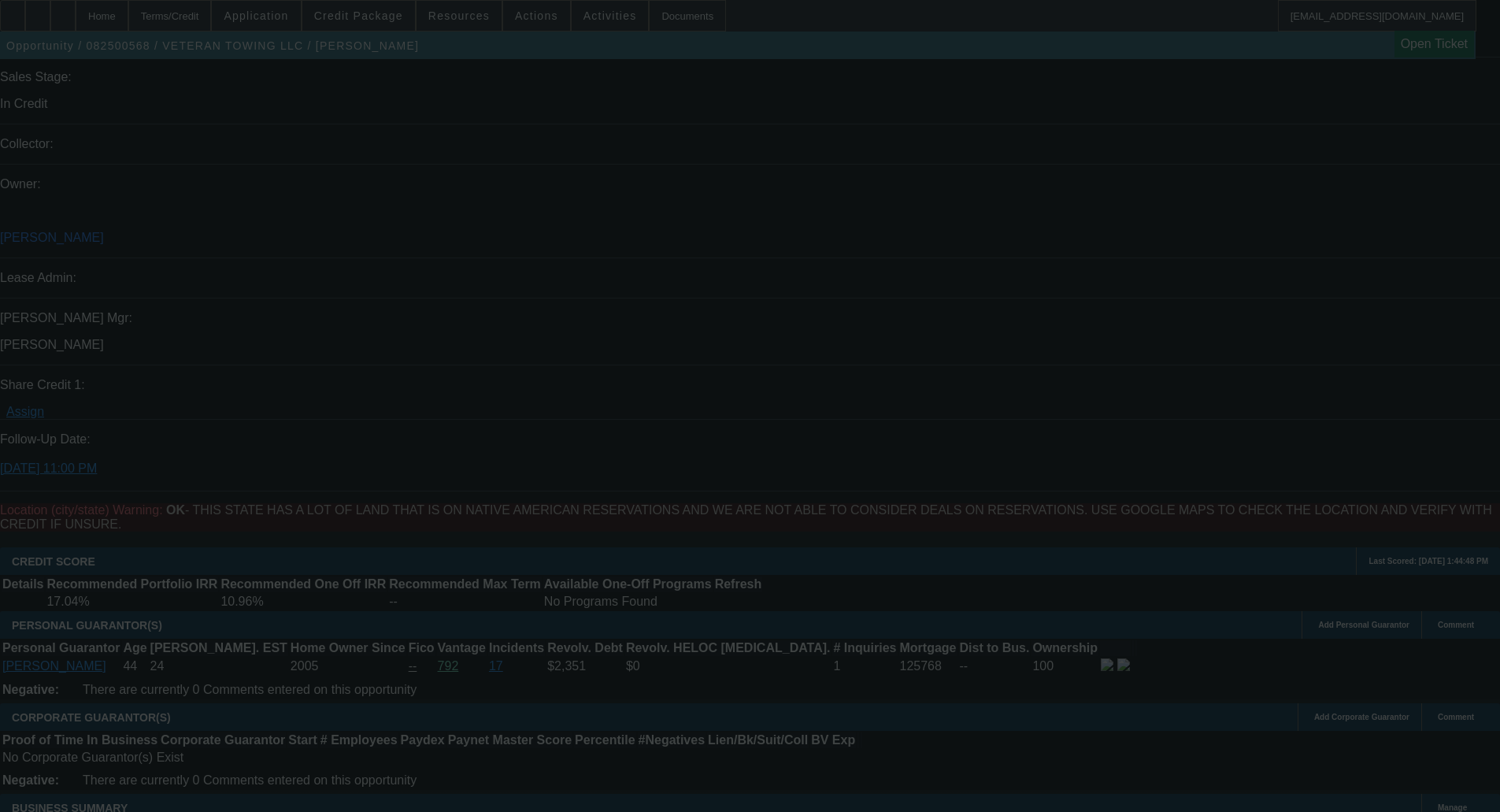
select select "0"
select select "3"
select select "0"
select select "6"
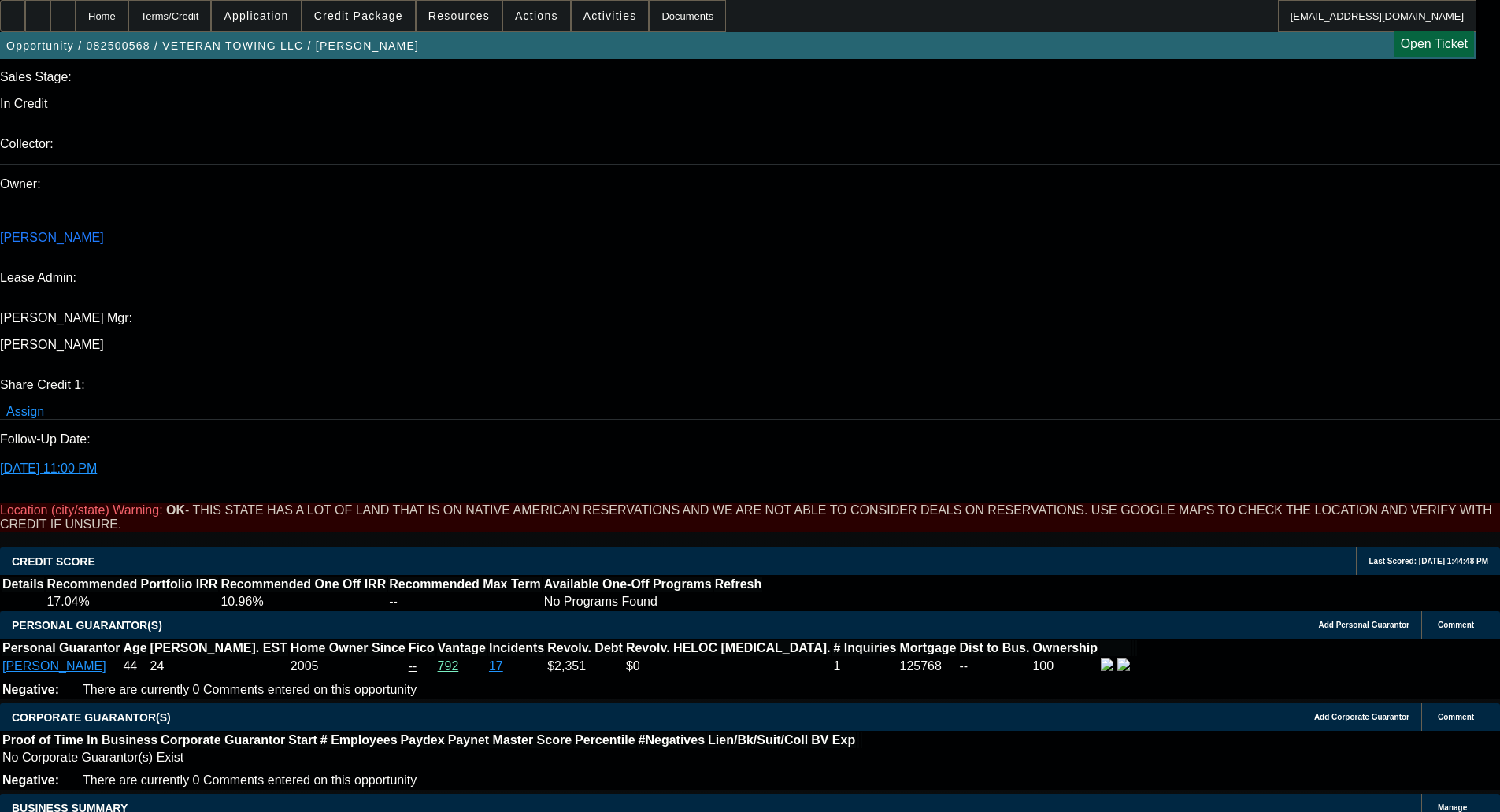
scroll to position [0, 0]
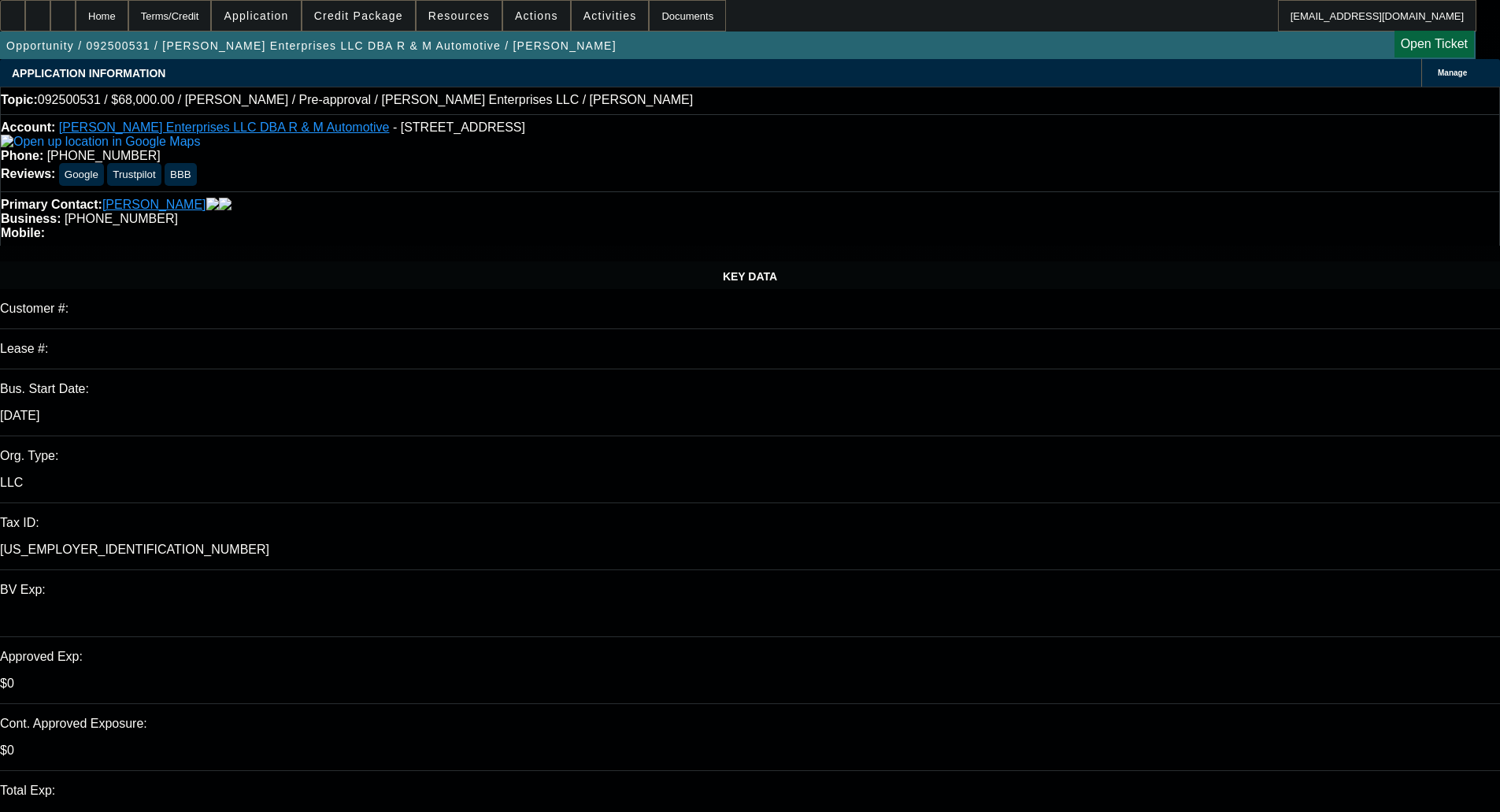
select select "0.15"
select select "2"
select select "0"
select select "6"
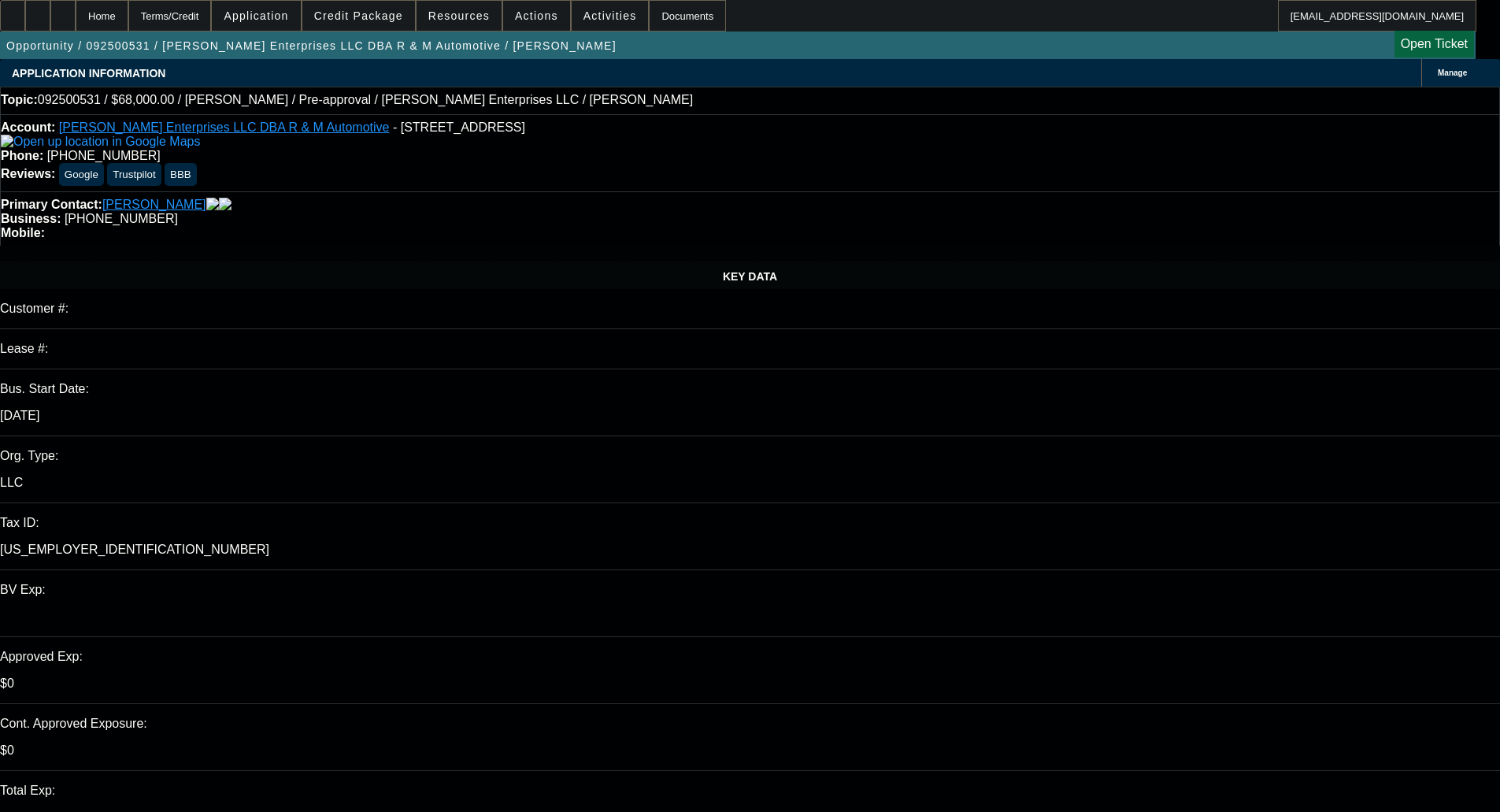
select select "0.15"
select select "2"
select select "0"
select select "6"
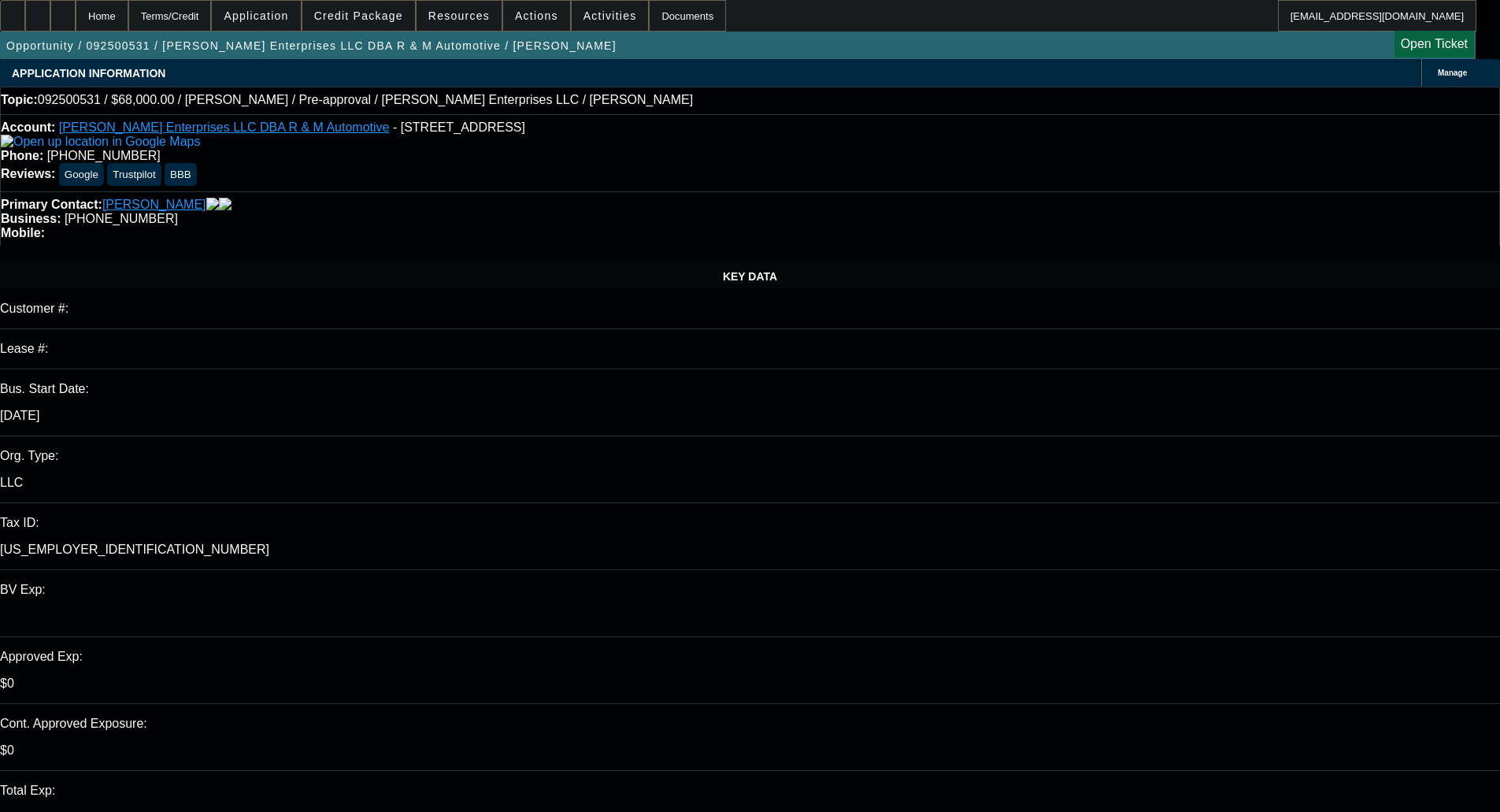
select select "0.15"
select select "2"
select select "0"
select select "6"
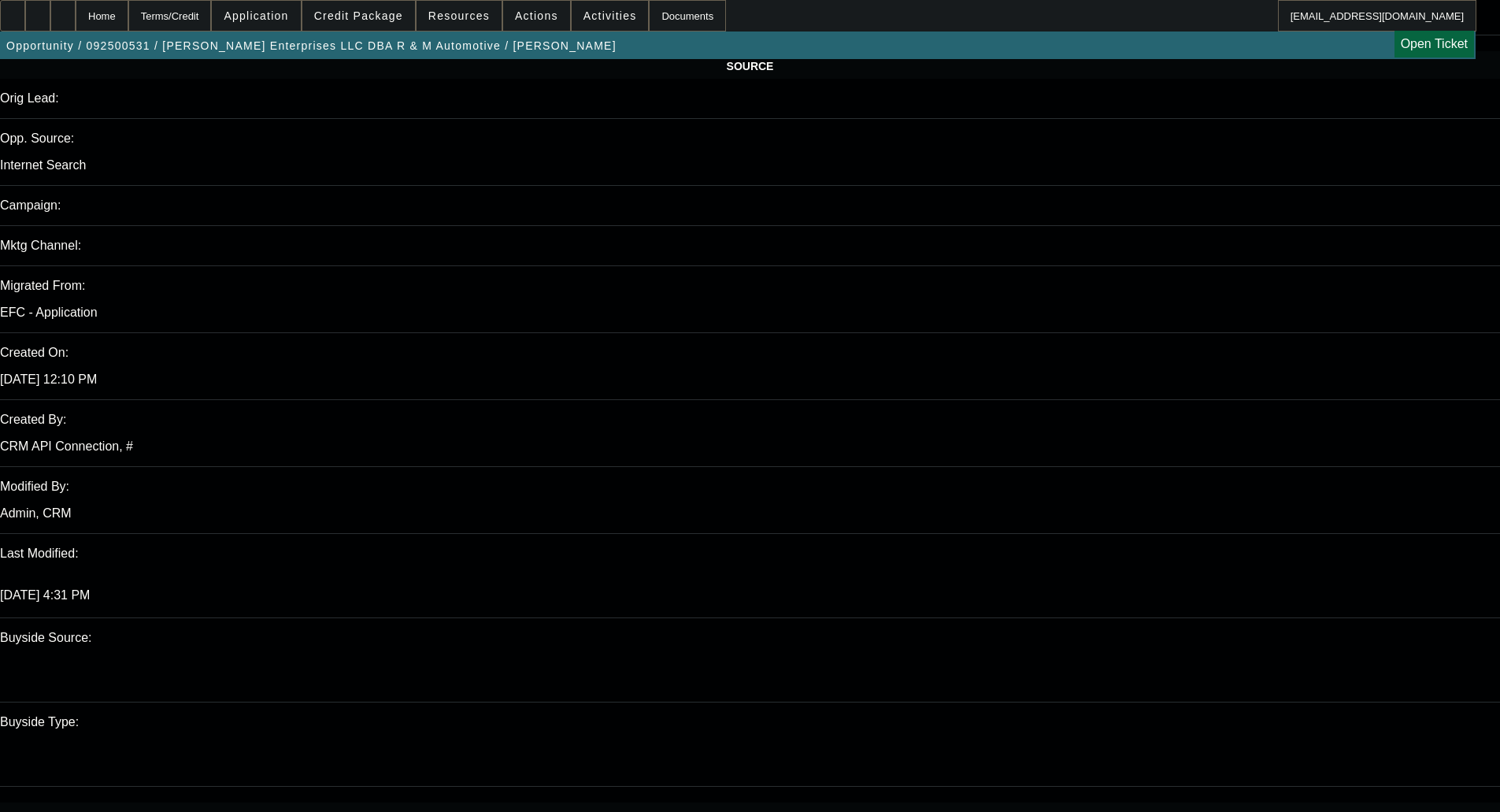
scroll to position [945, 0]
click at [376, 18] on span "Credit Package" at bounding box center [359, 15] width 89 height 13
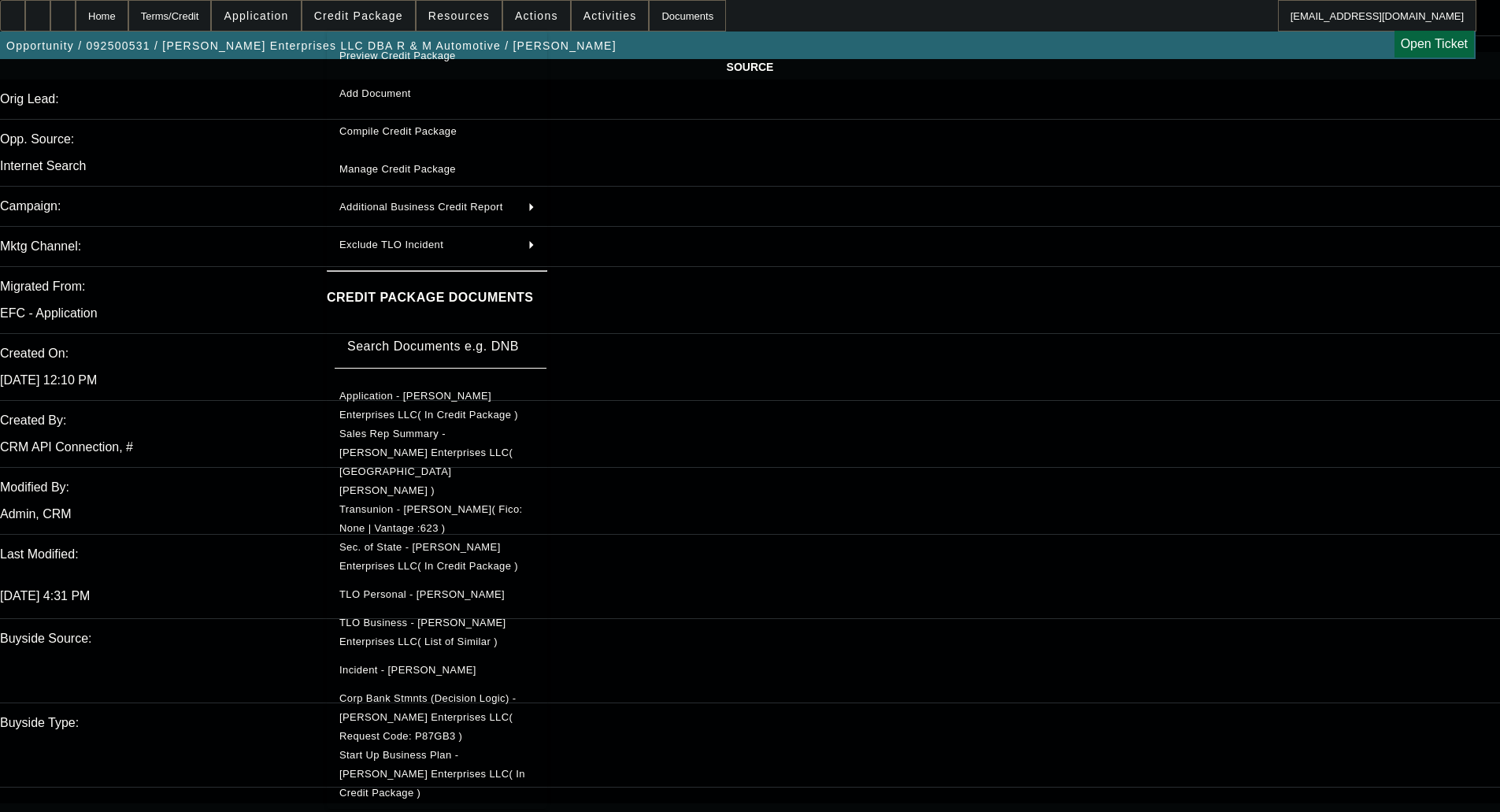
click at [488, 689] on span "Corp Bank Stmnts (Decision Logic) - Coffey Enterprises LLC( Request Code: P87GB…" at bounding box center [438, 717] width 196 height 56
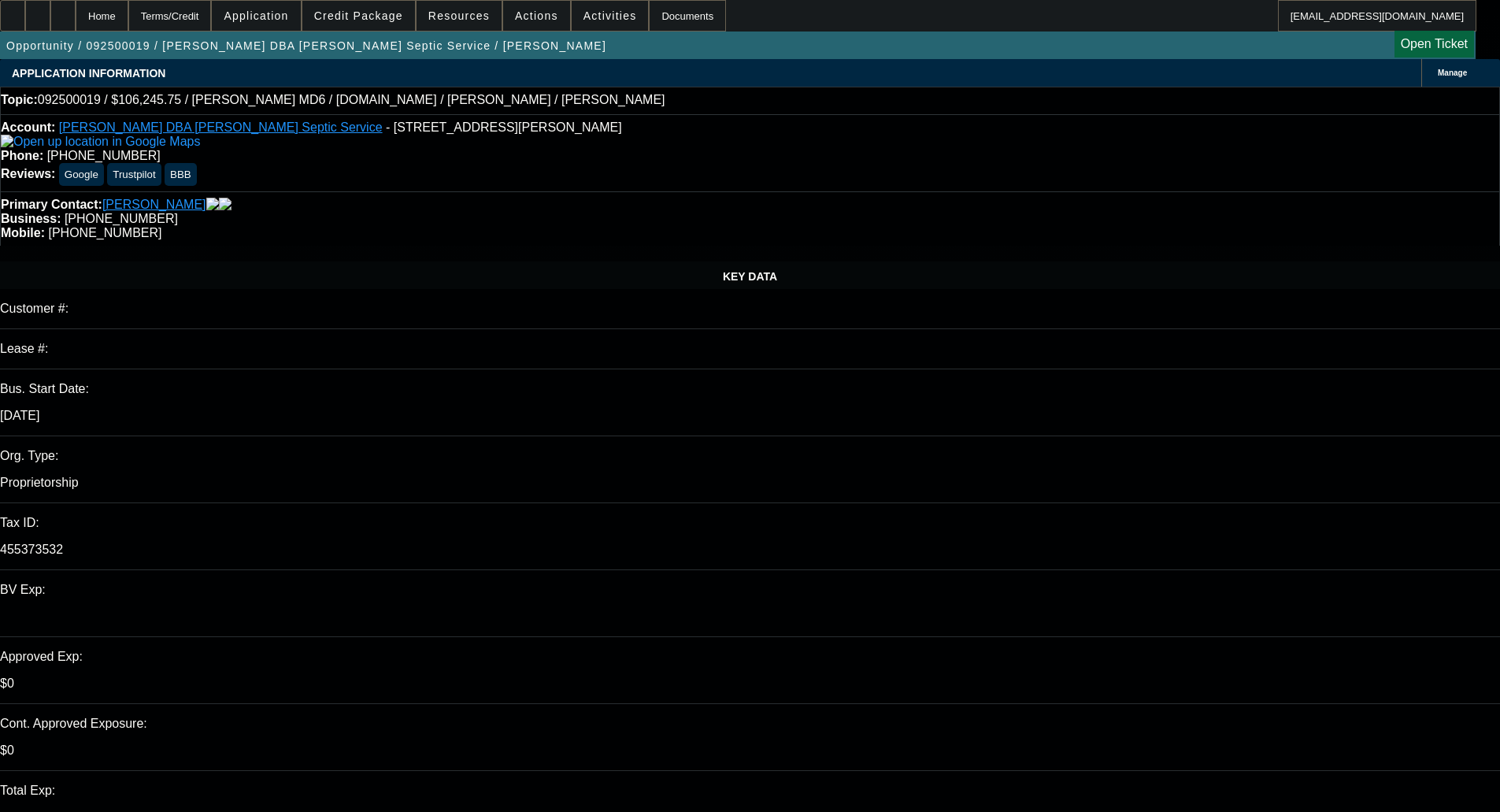
select select "0.15"
select select "2"
select select "0.1"
select select "4"
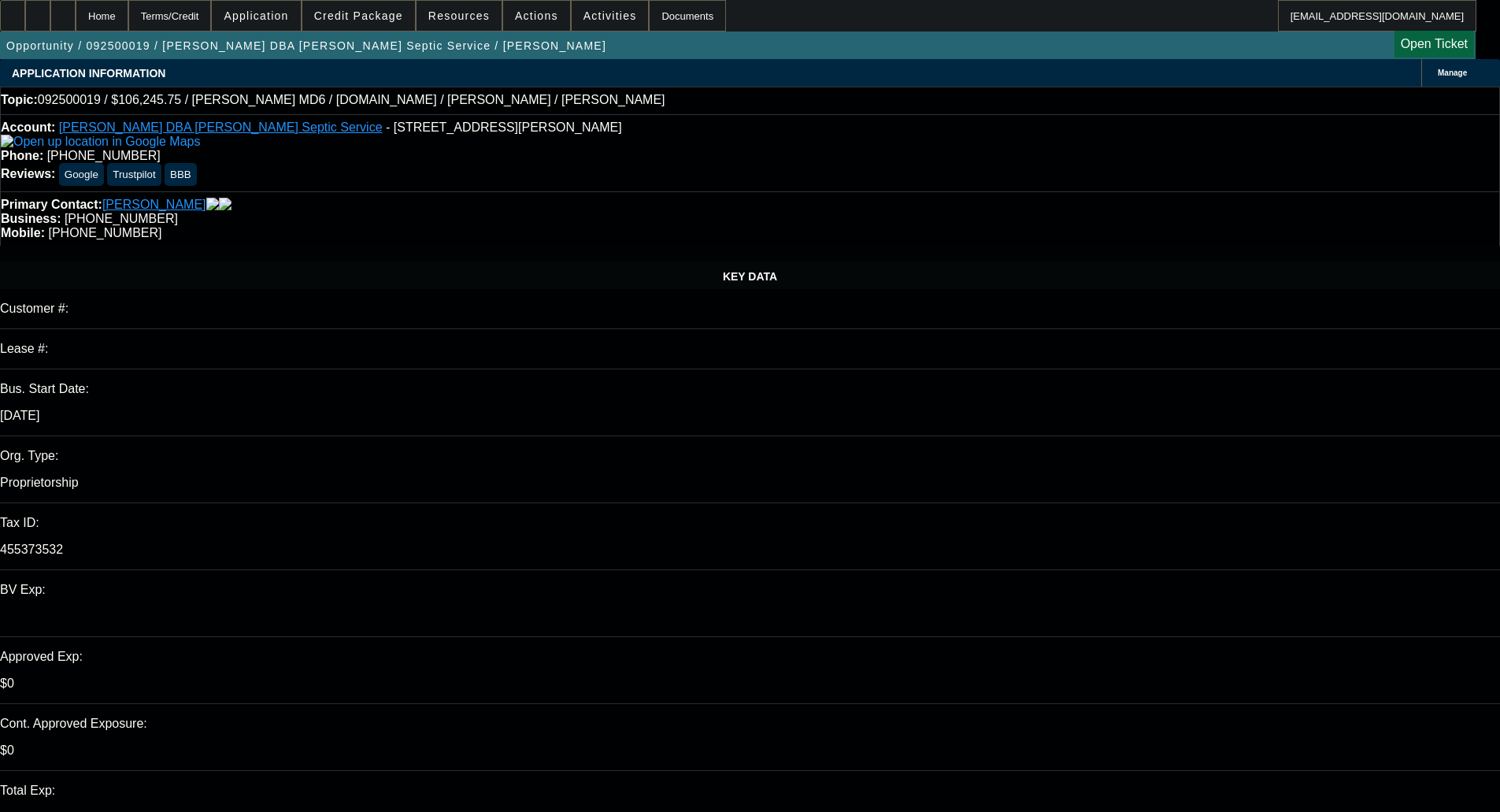
select select "2"
select select "0.1"
select select "4"
select select "0"
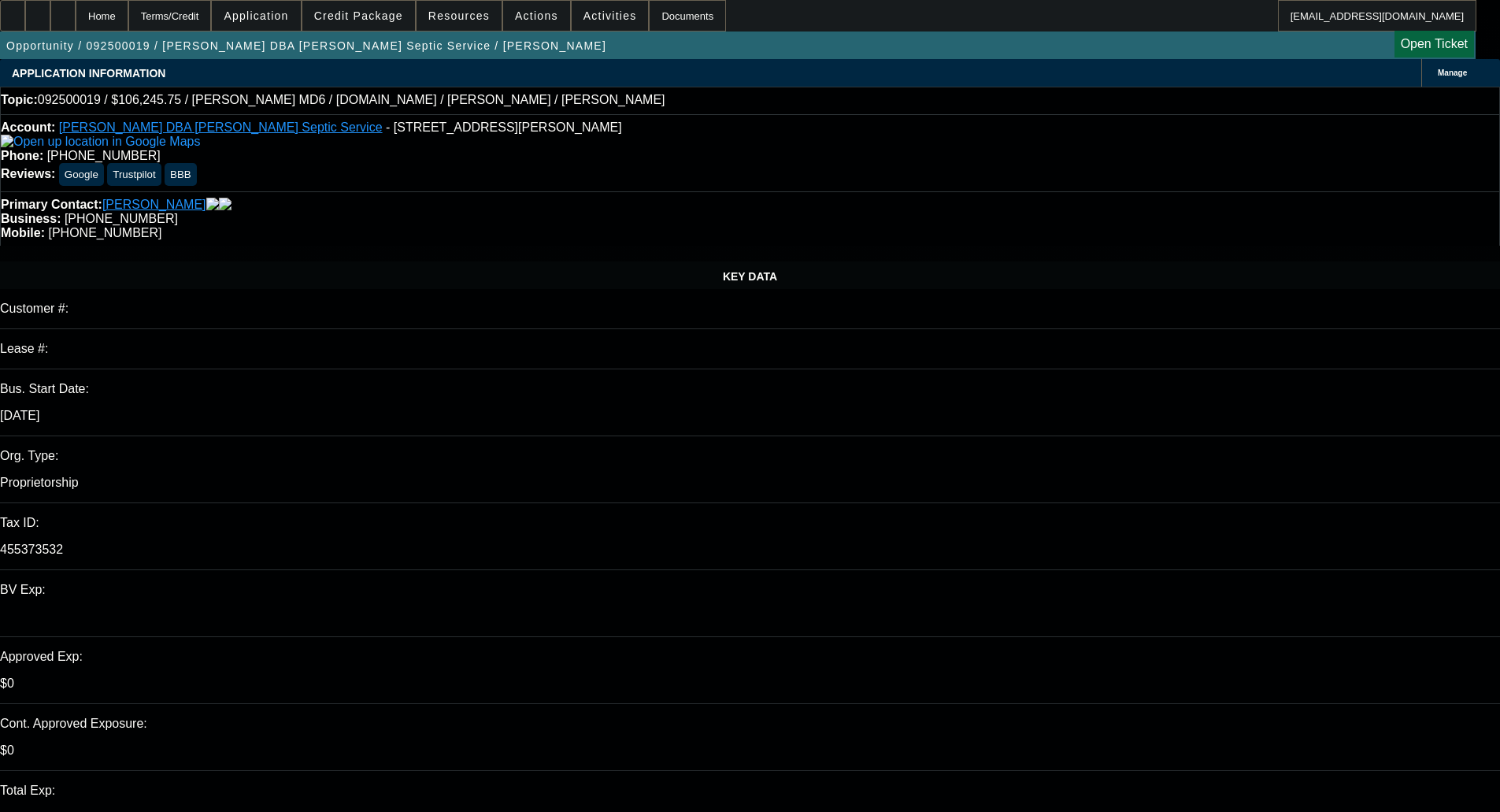
select select "0"
select select "3"
select select "0.1"
select select "4"
select select "0"
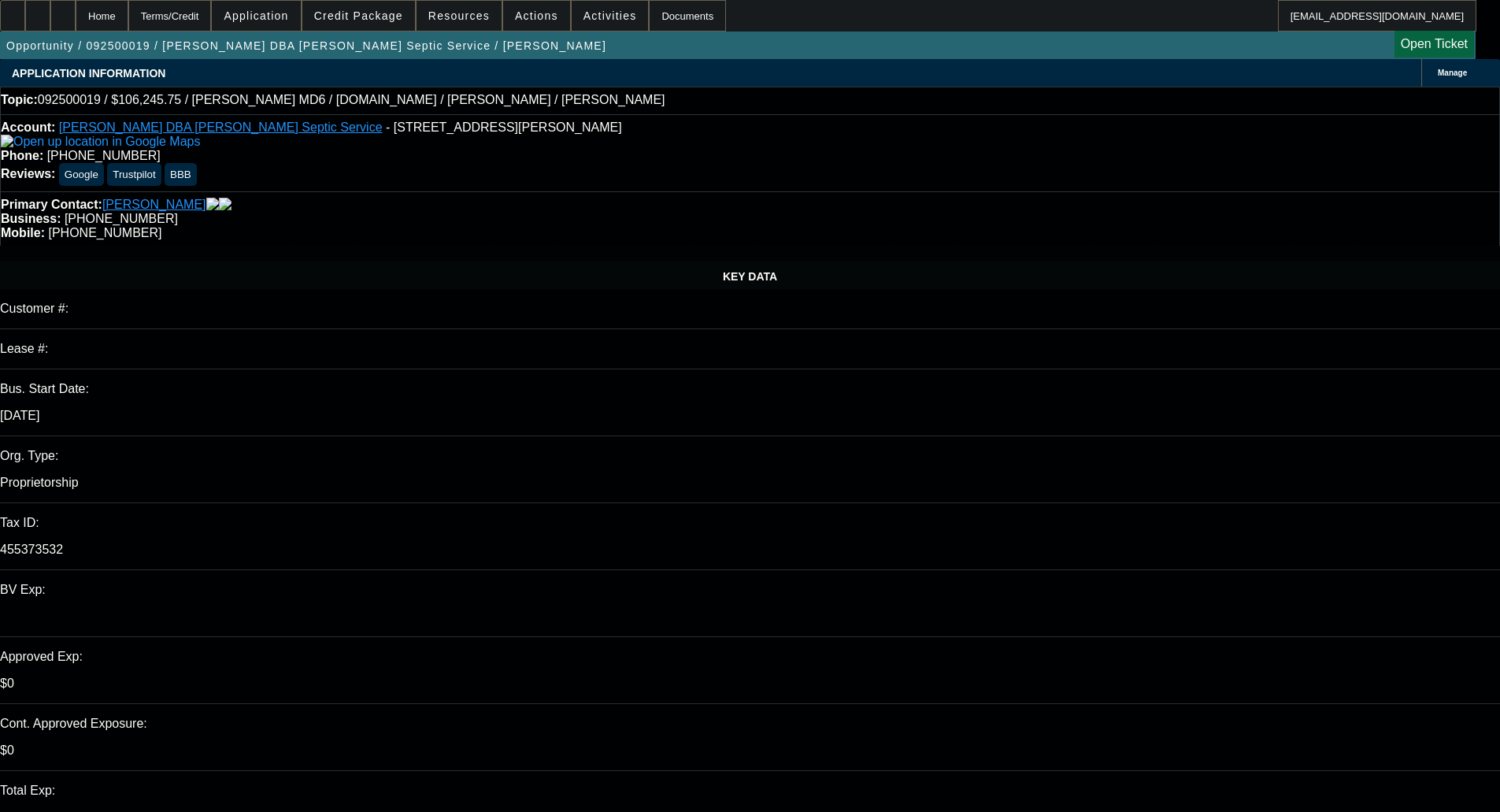
select select "0"
select select "3"
select select "0.1"
select select "4"
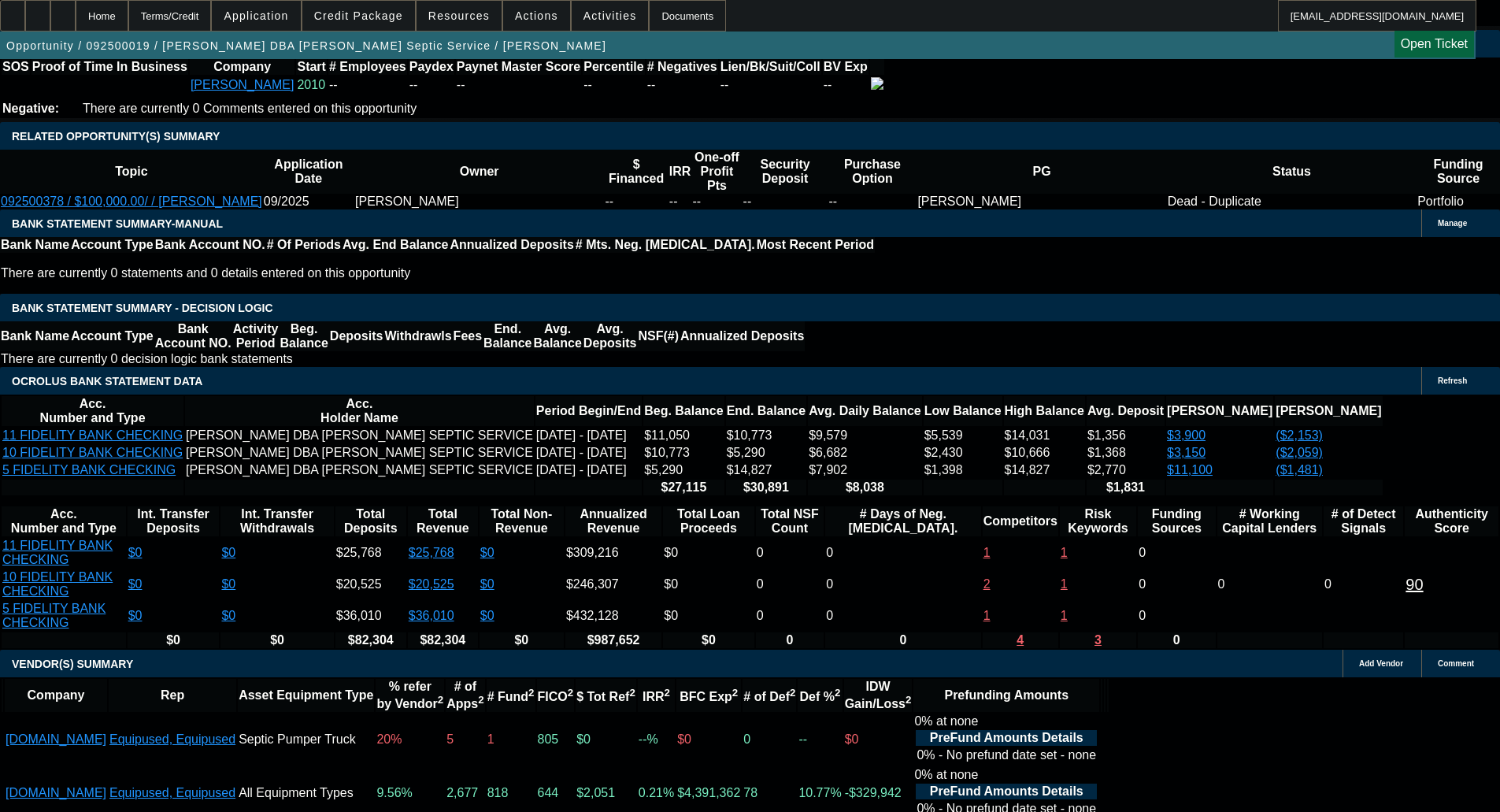
scroll to position [2599, 0]
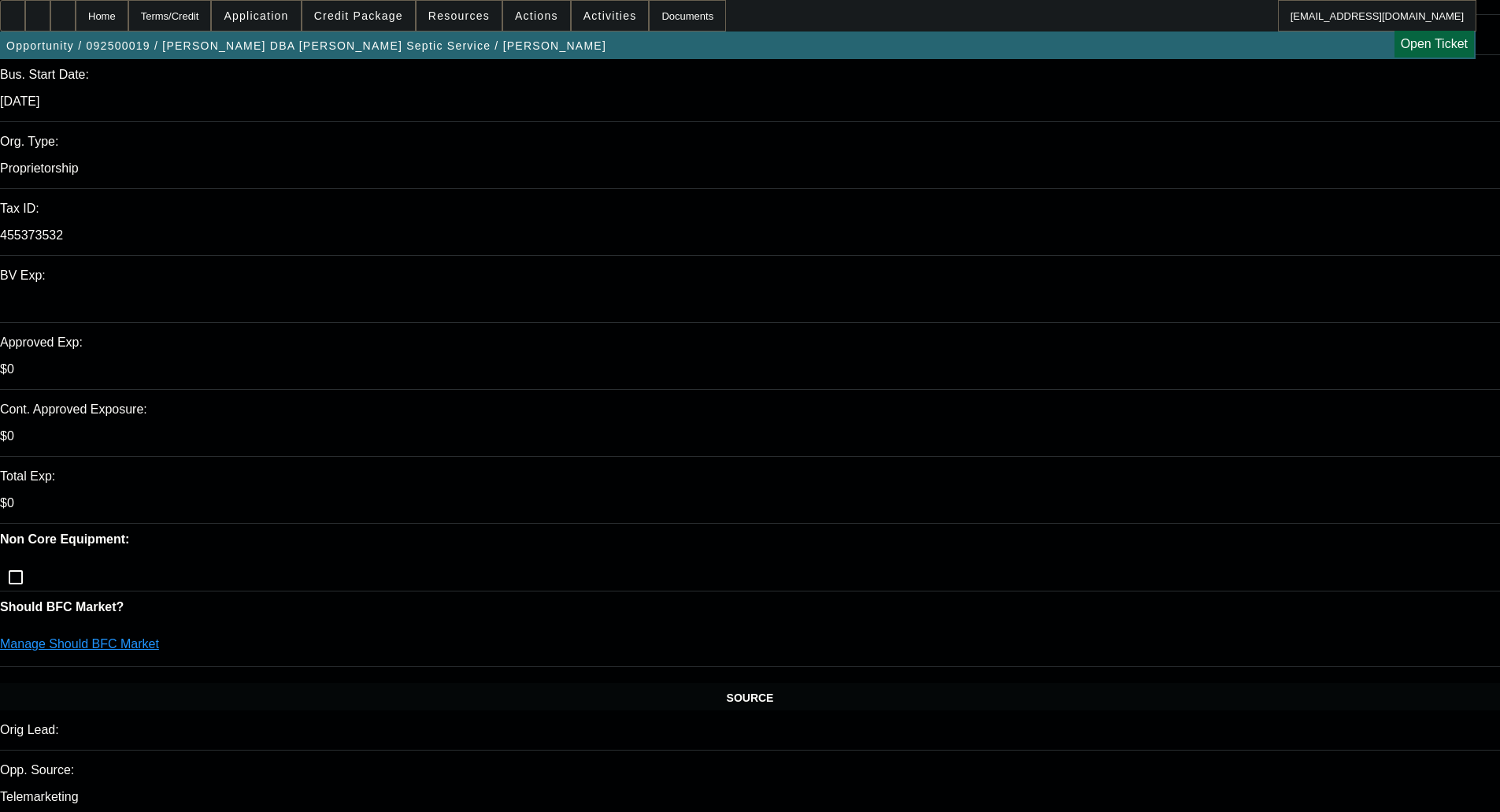
scroll to position [78, 0]
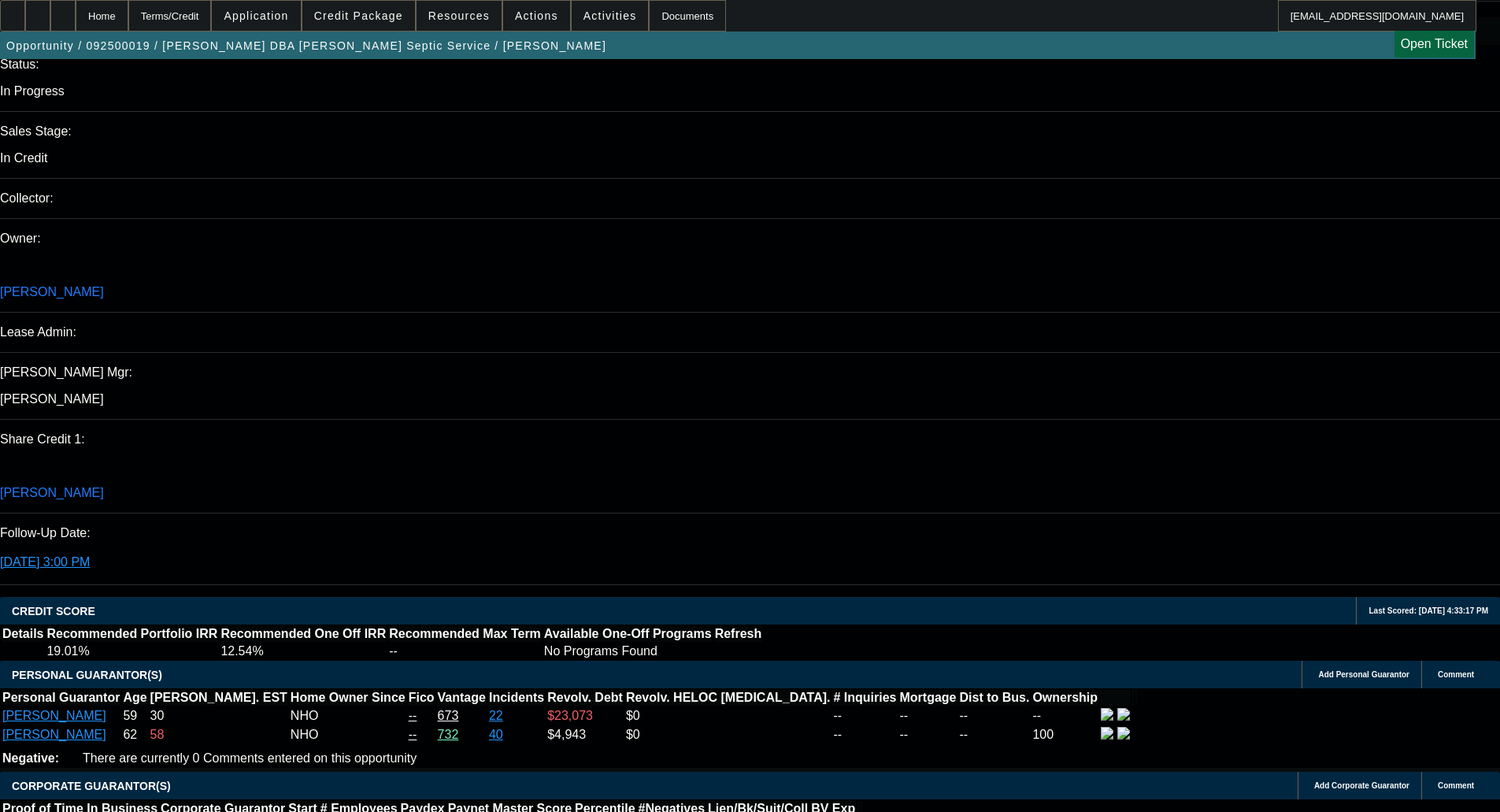
scroll to position [1733, 0]
click at [371, 18] on span "Credit Package" at bounding box center [359, 15] width 89 height 13
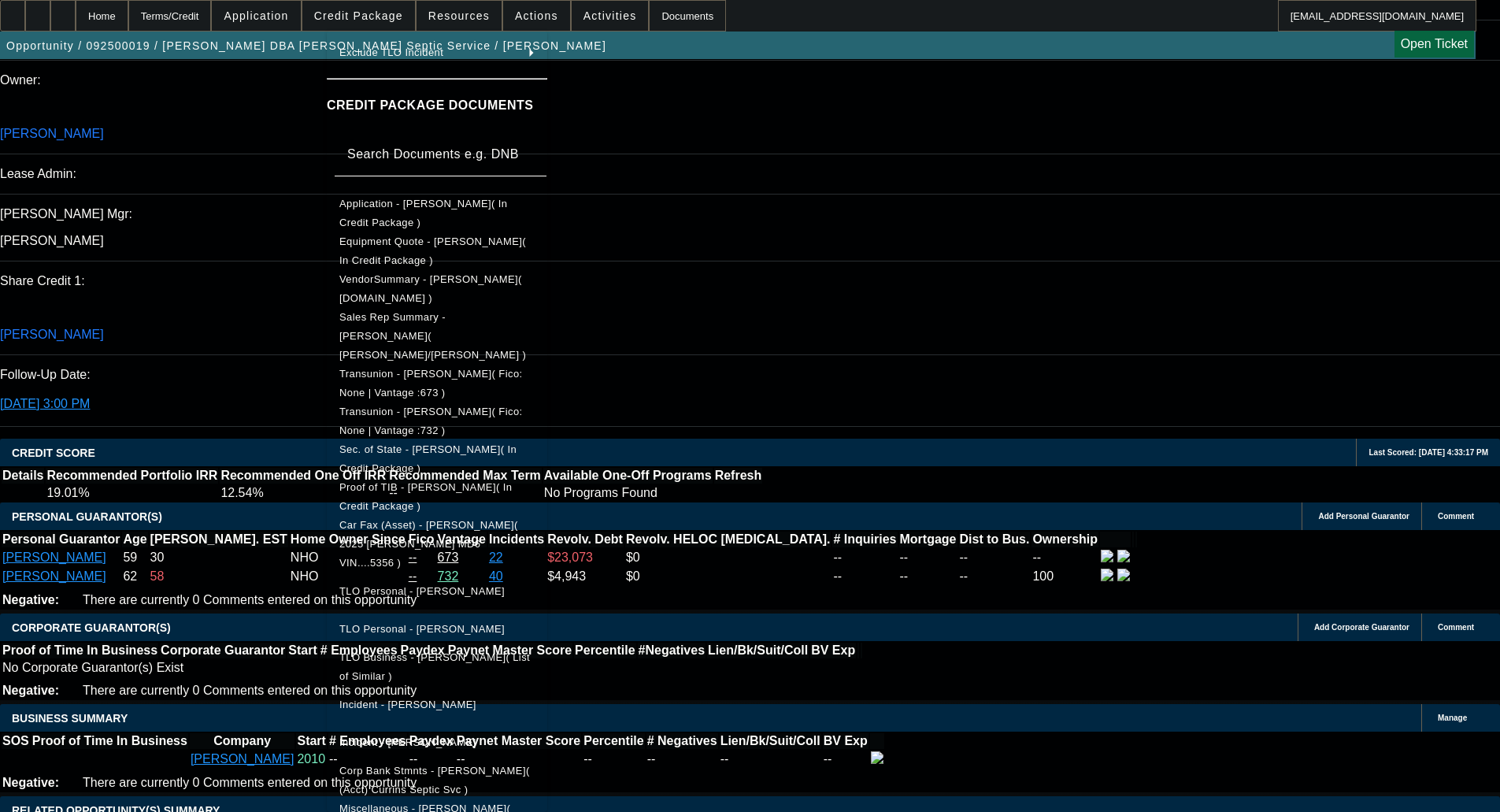
scroll to position [1890, 0]
click at [456, 803] on span "Miscellaneous - Charles Currin( Trade Reference )" at bounding box center [425, 818] width 171 height 30
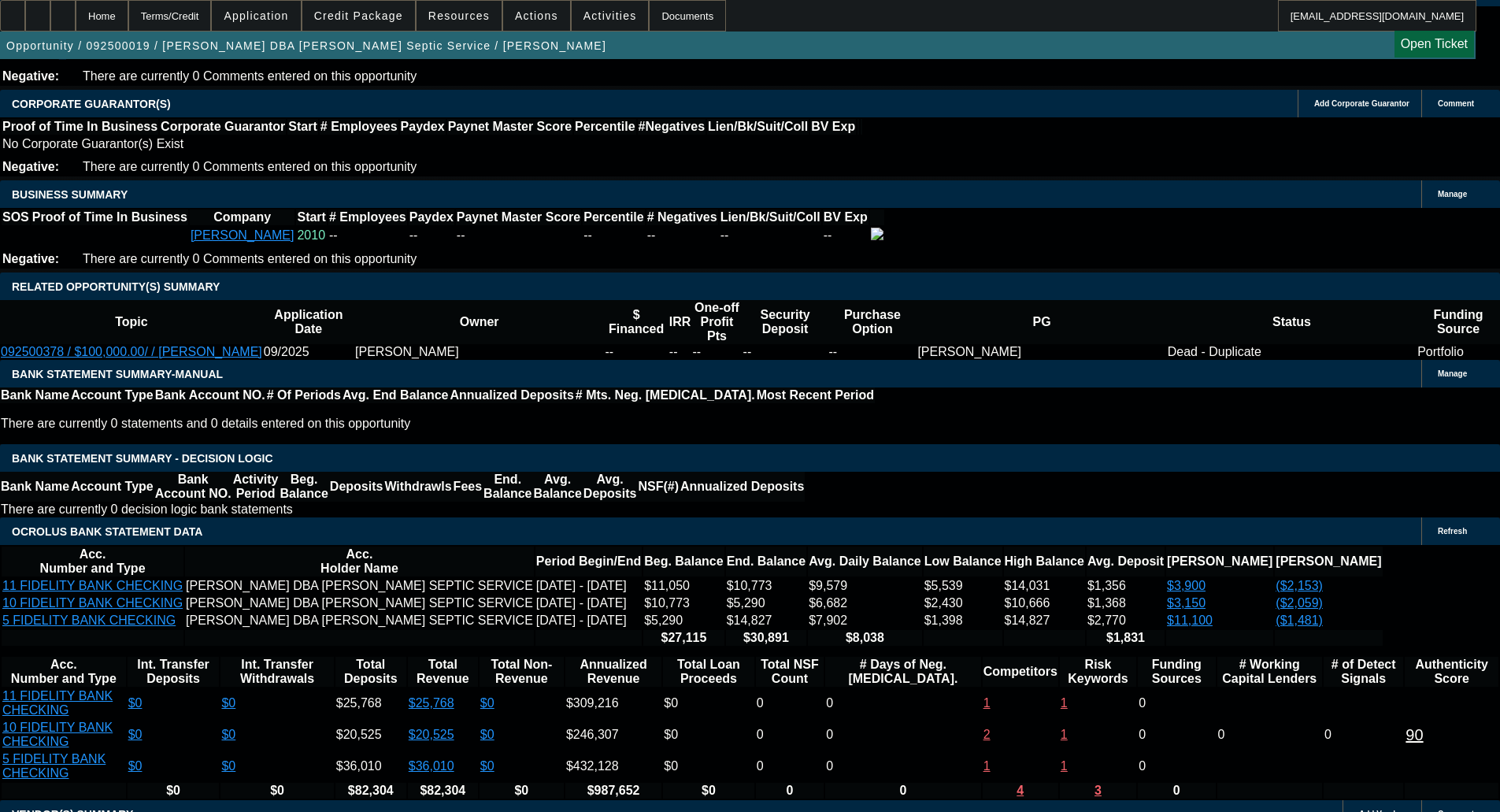
scroll to position [2441, 0]
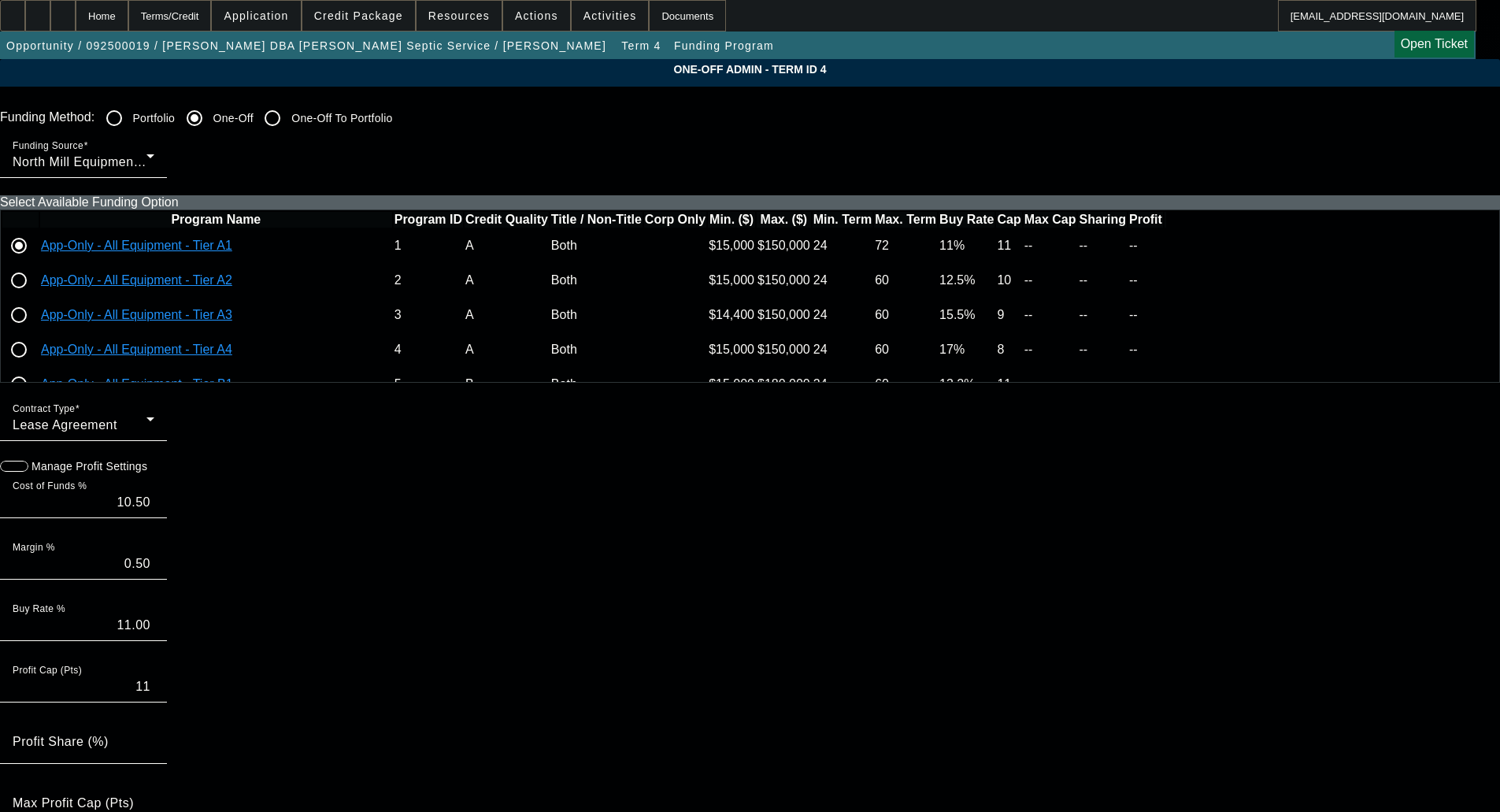
scroll to position [78, 0]
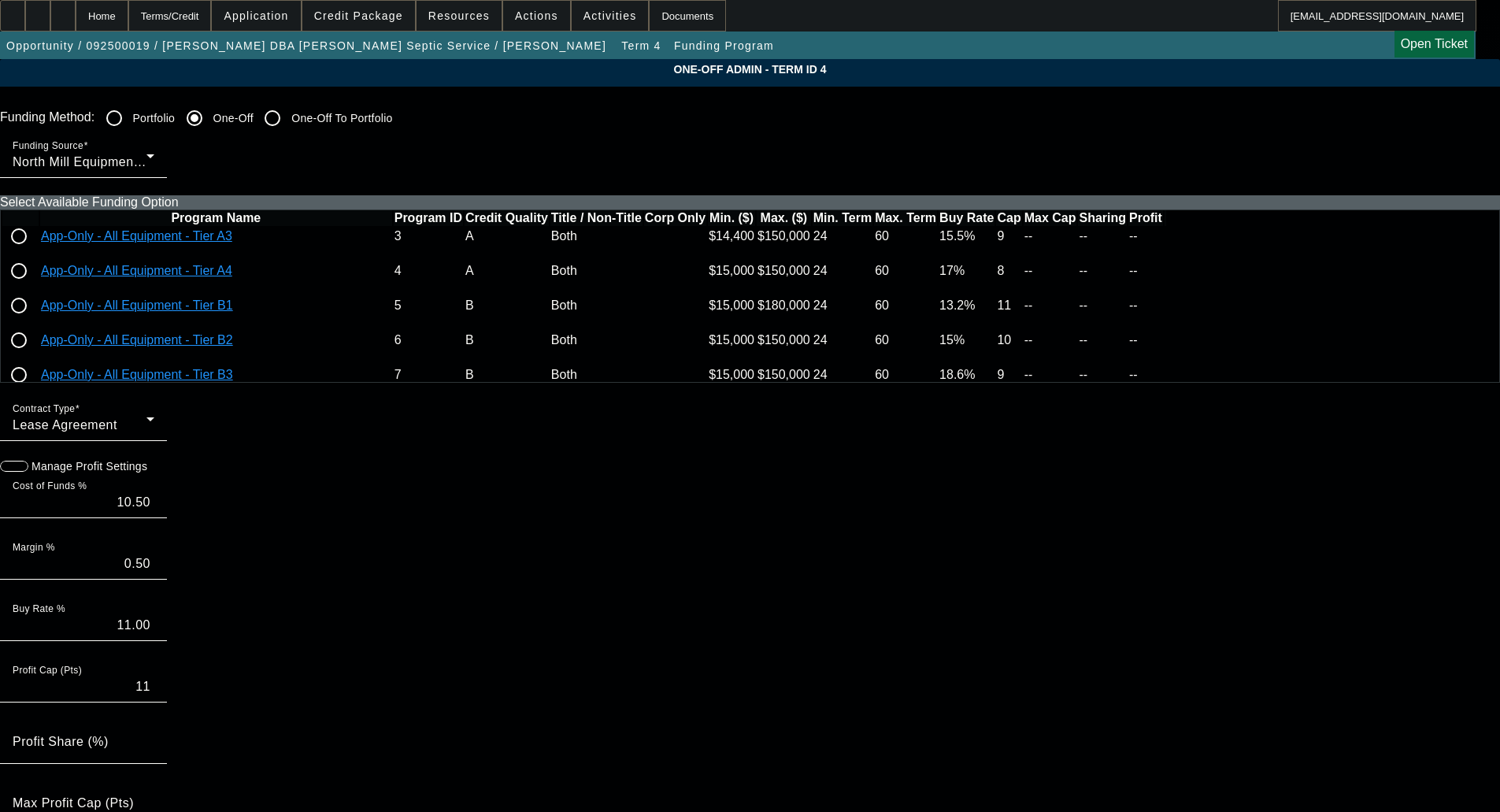
click at [35, 287] on input "radio" at bounding box center [19, 271] width 31 height 31
radio input "true"
type input "16.50"
type input "17.00"
type input "8"
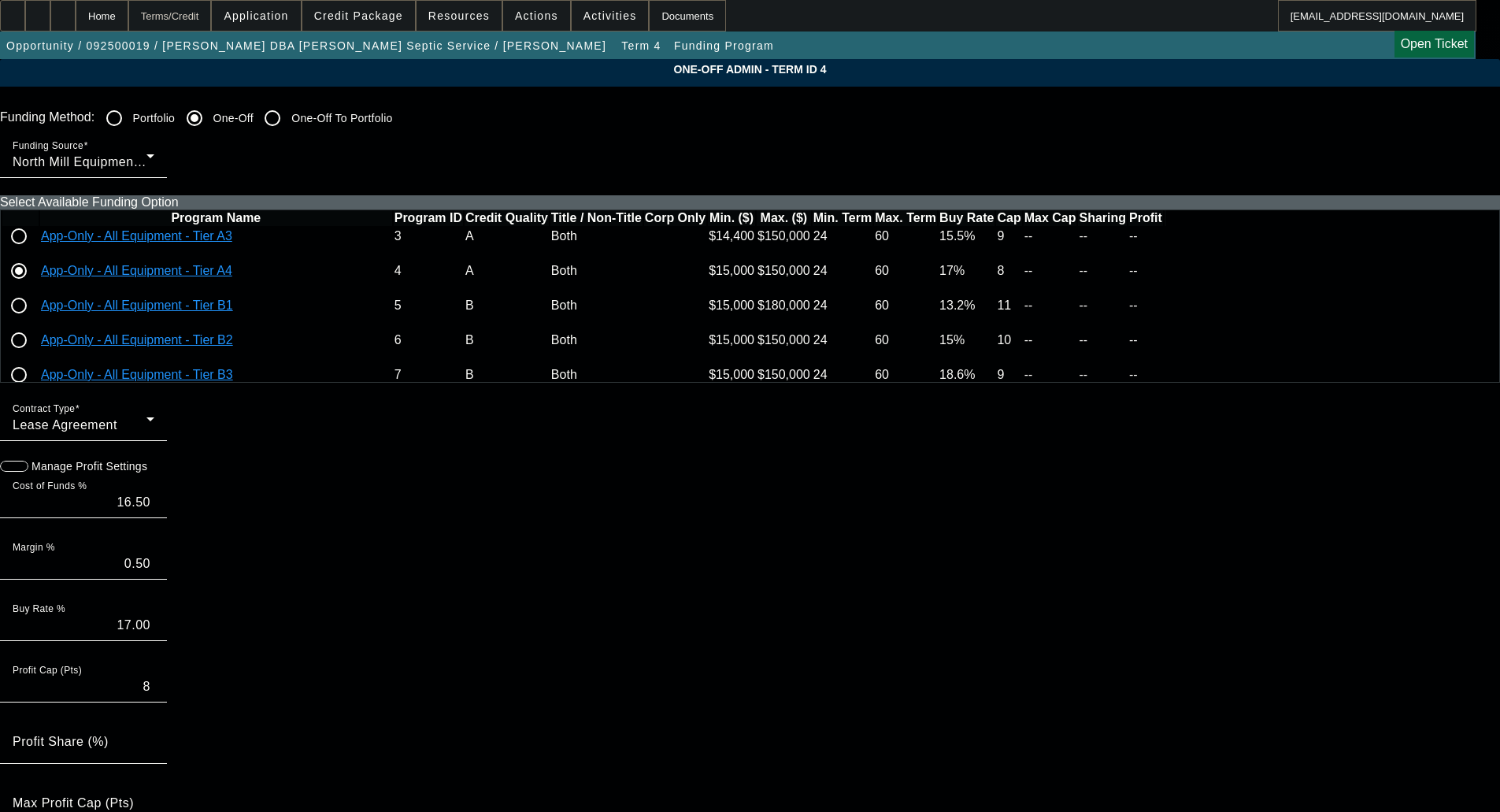
click at [196, 14] on div "Terms/Credit" at bounding box center [169, 15] width 83 height 31
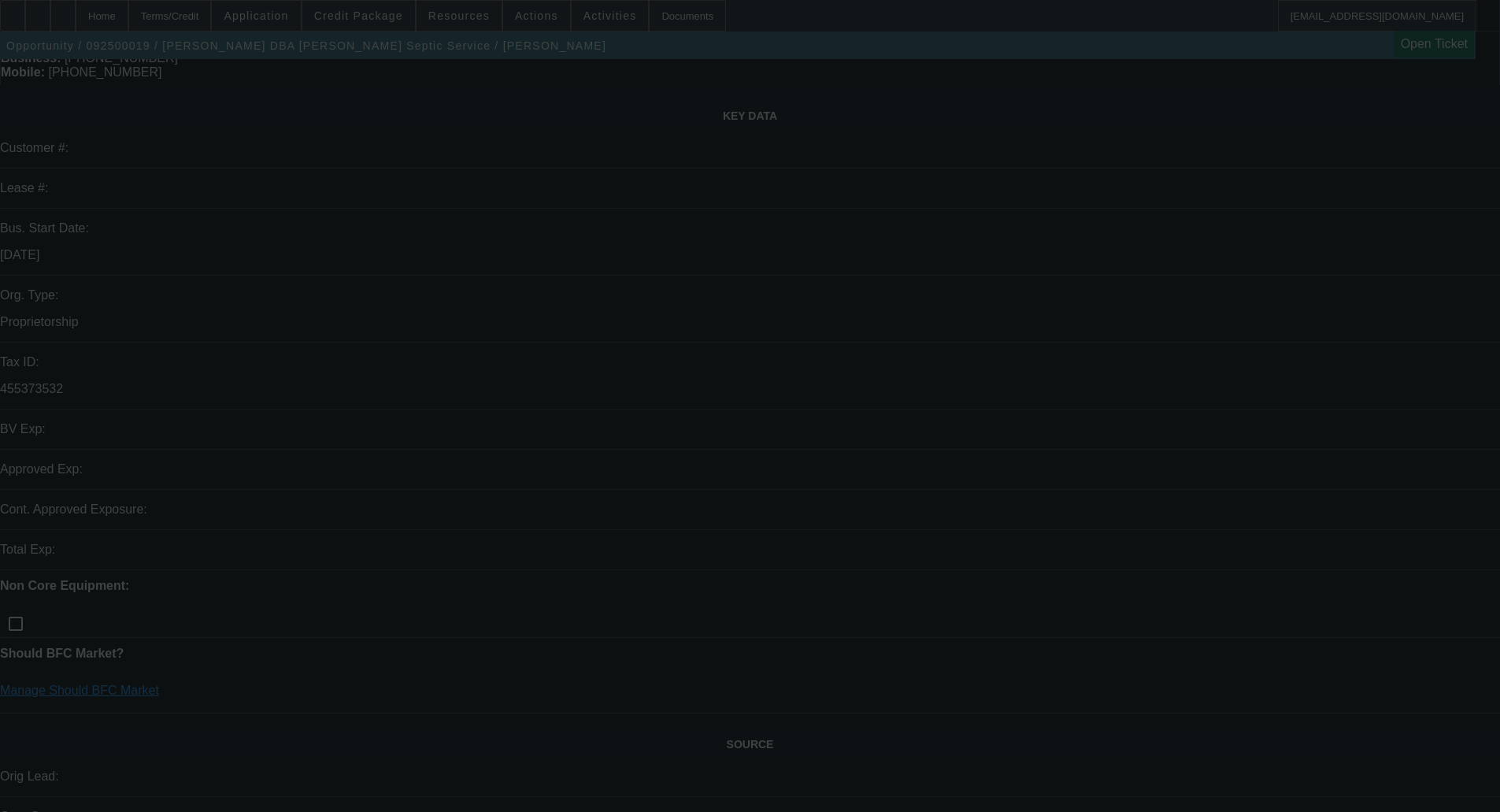
scroll to position [394, 0]
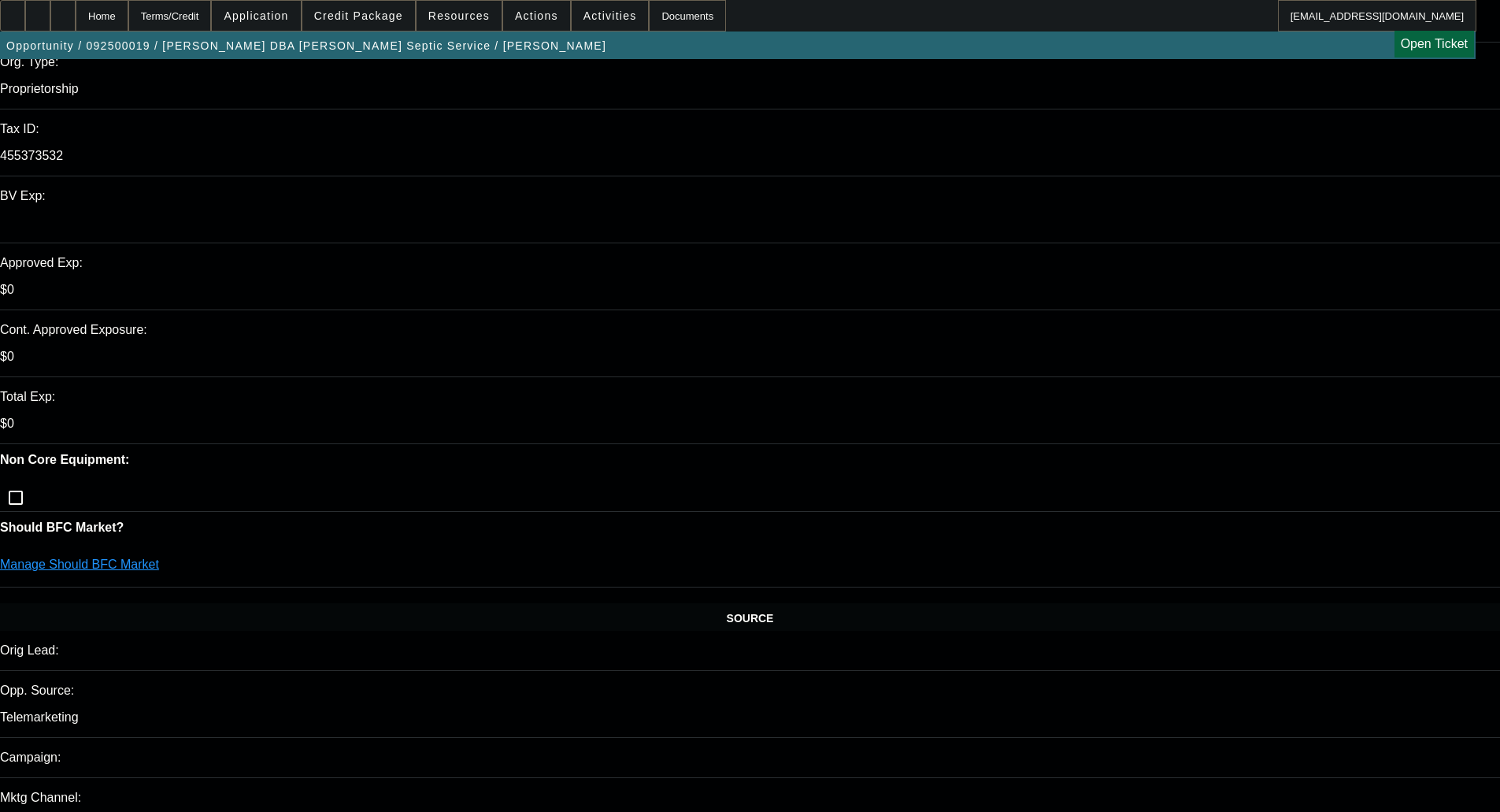
select select "0.15"
select select "2"
select select "0.1"
select select "4"
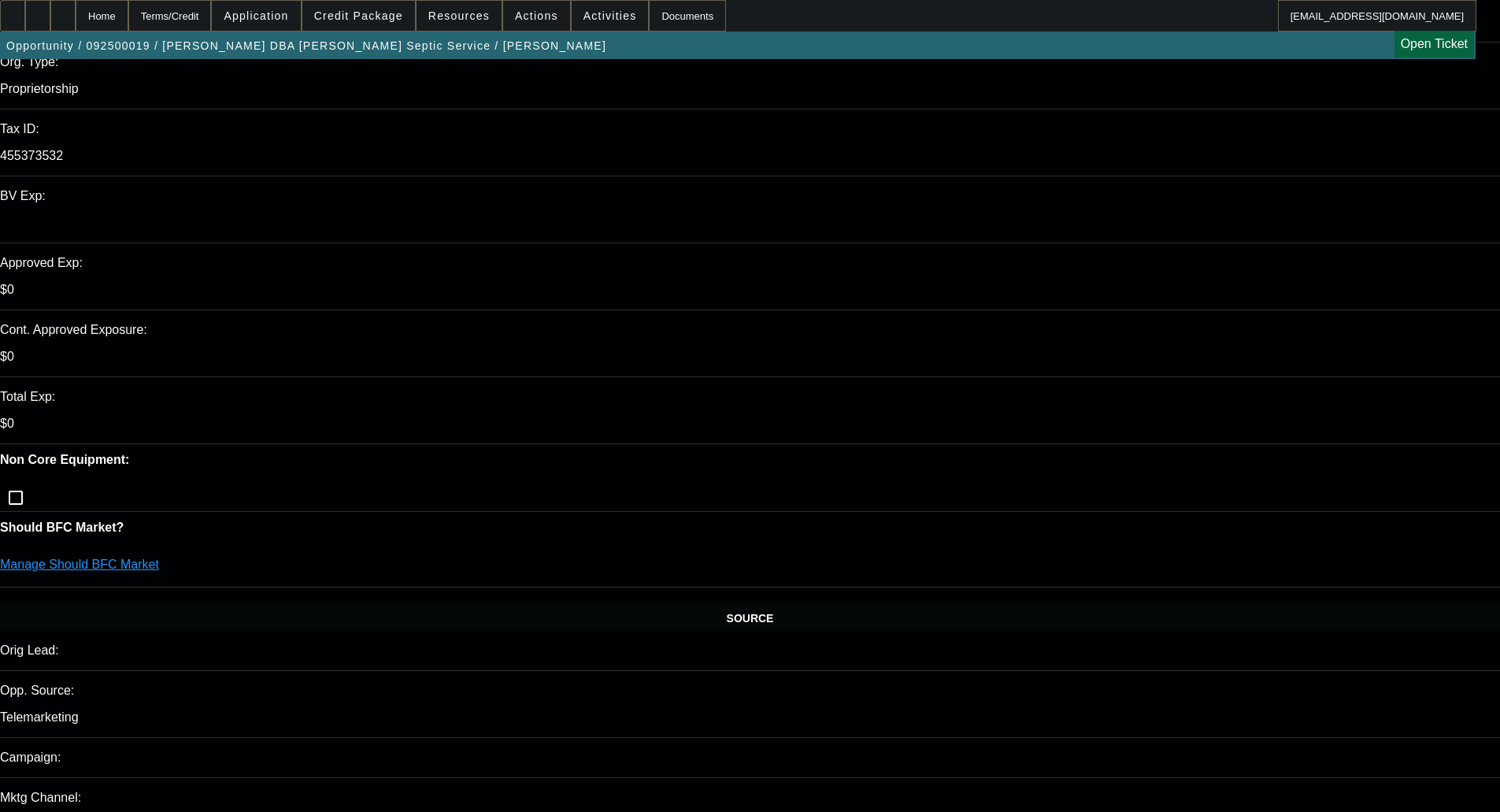
select select "2"
select select "0.1"
select select "4"
select select "0"
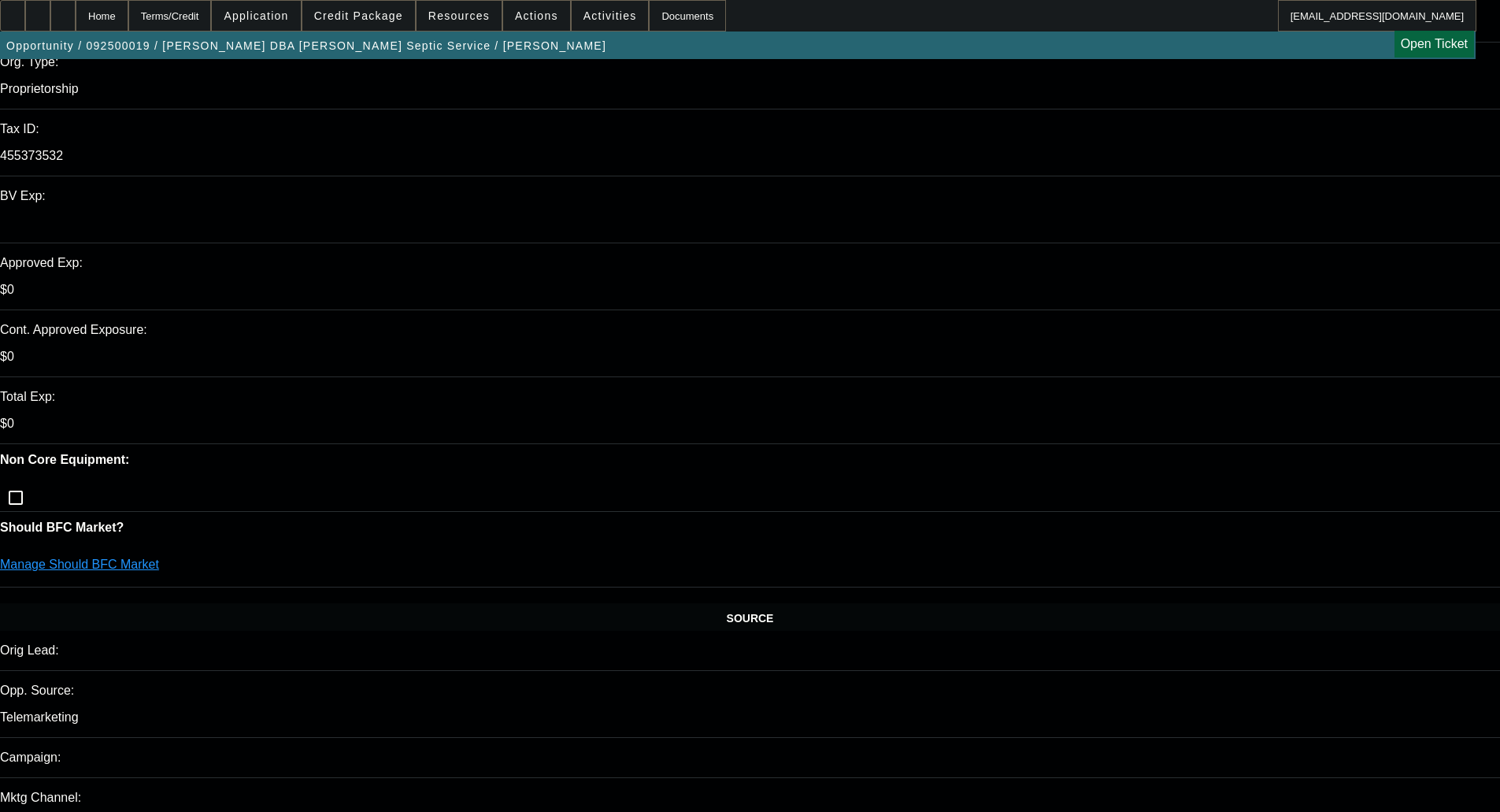
select select "0"
select select "3"
select select "0.1"
select select "4"
select select "0"
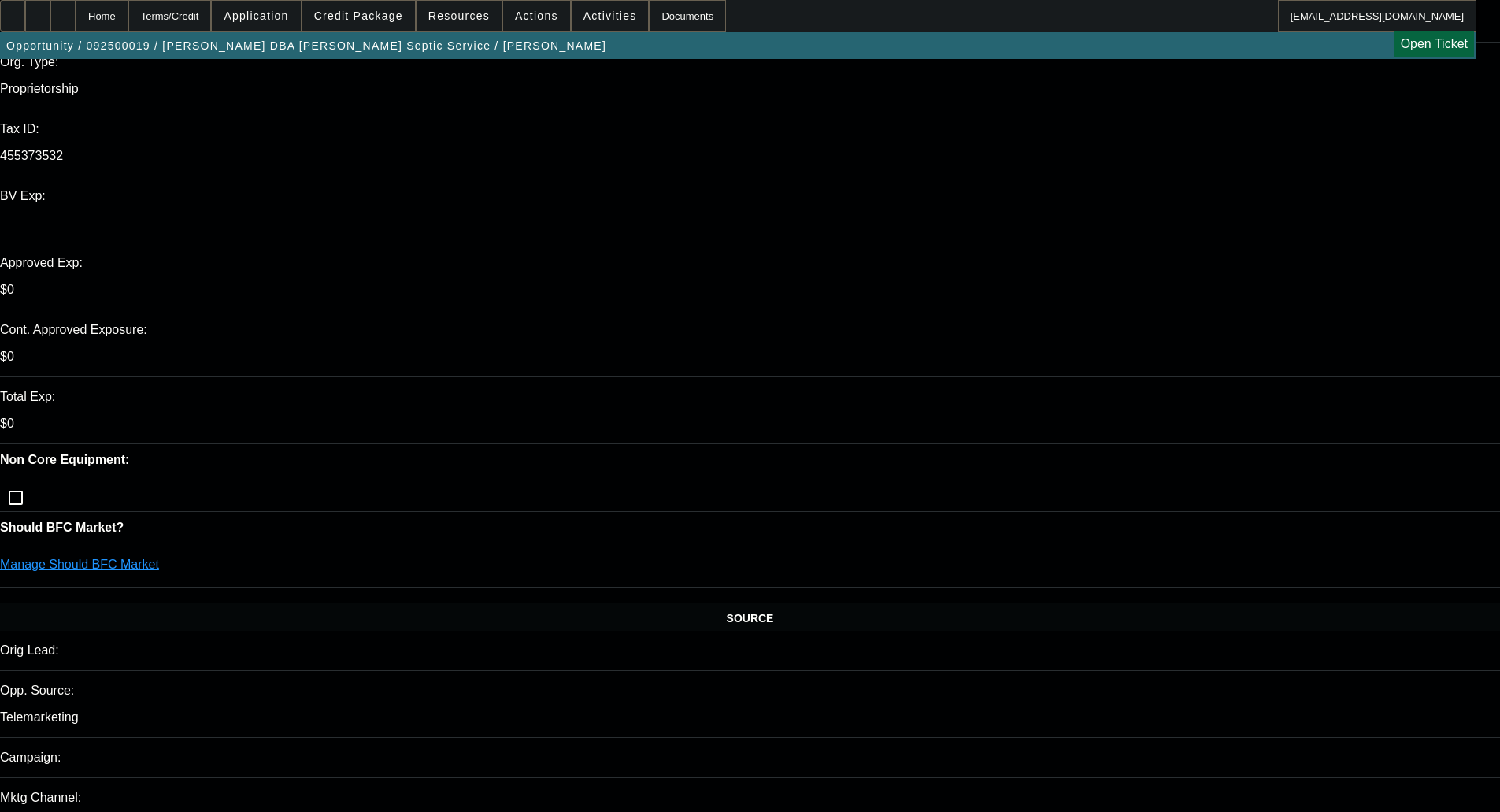
select select "0"
select select "3"
select select "0.1"
select select "4"
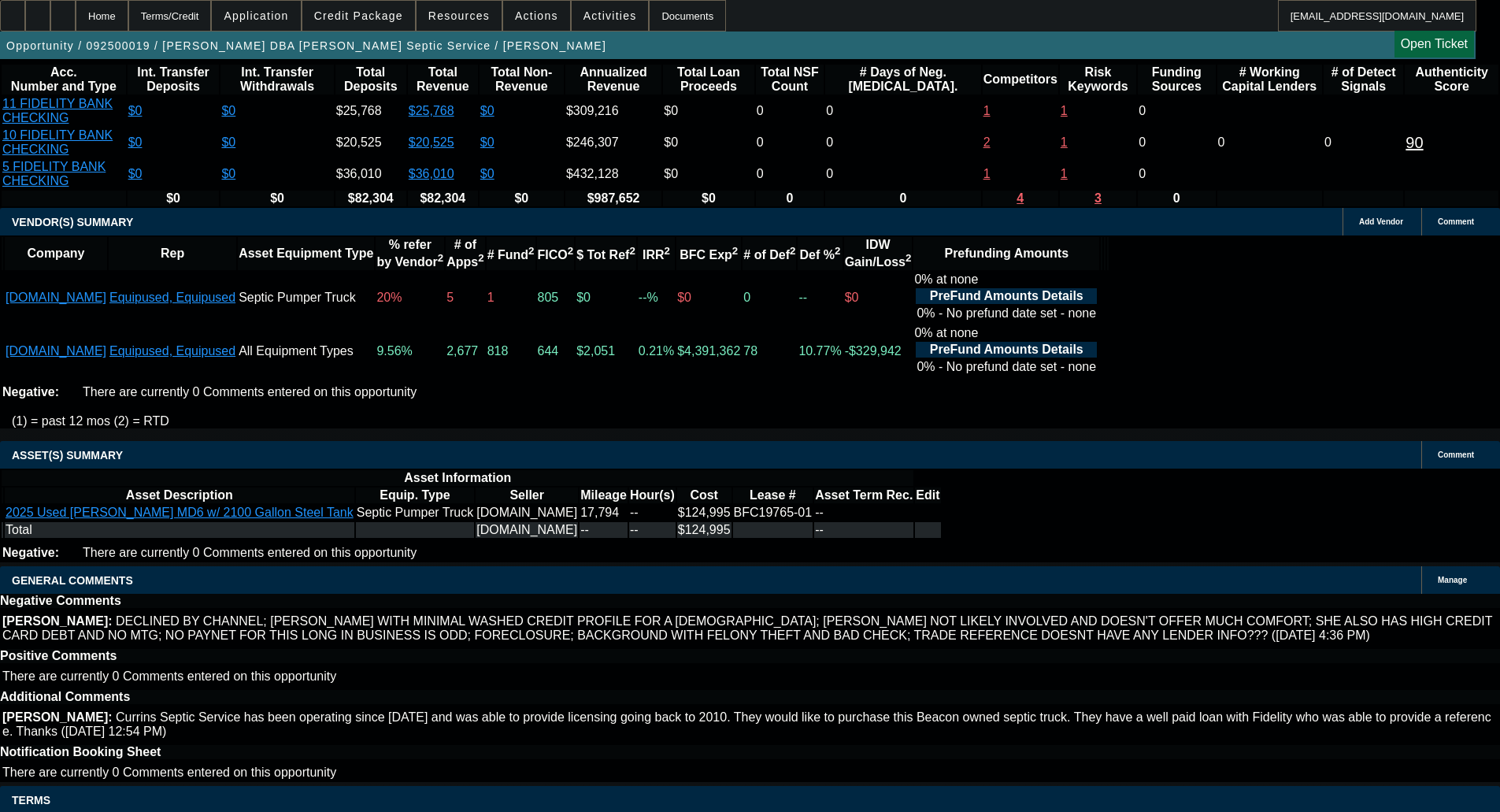
scroll to position [3013, 0]
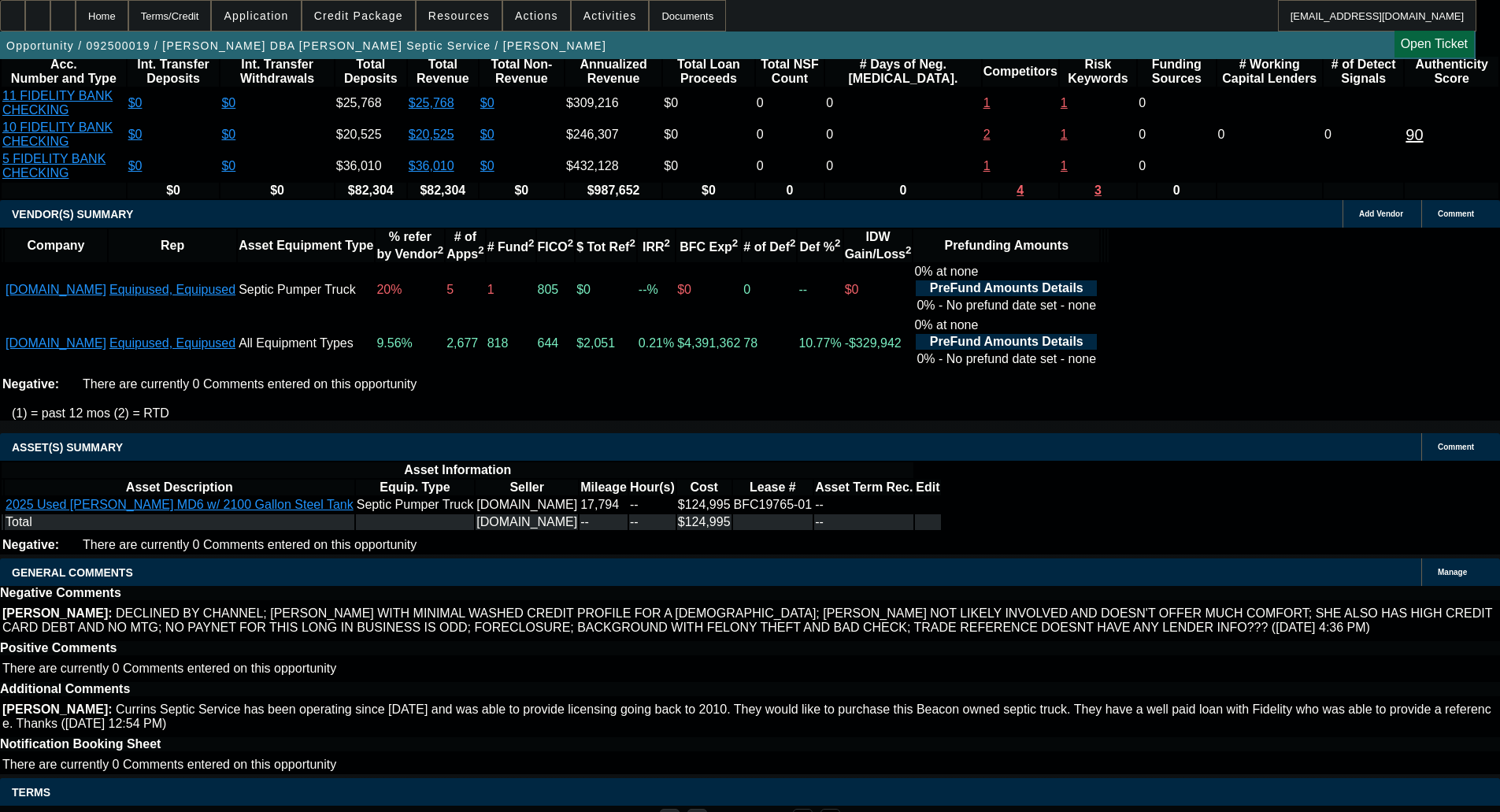
select select "6"
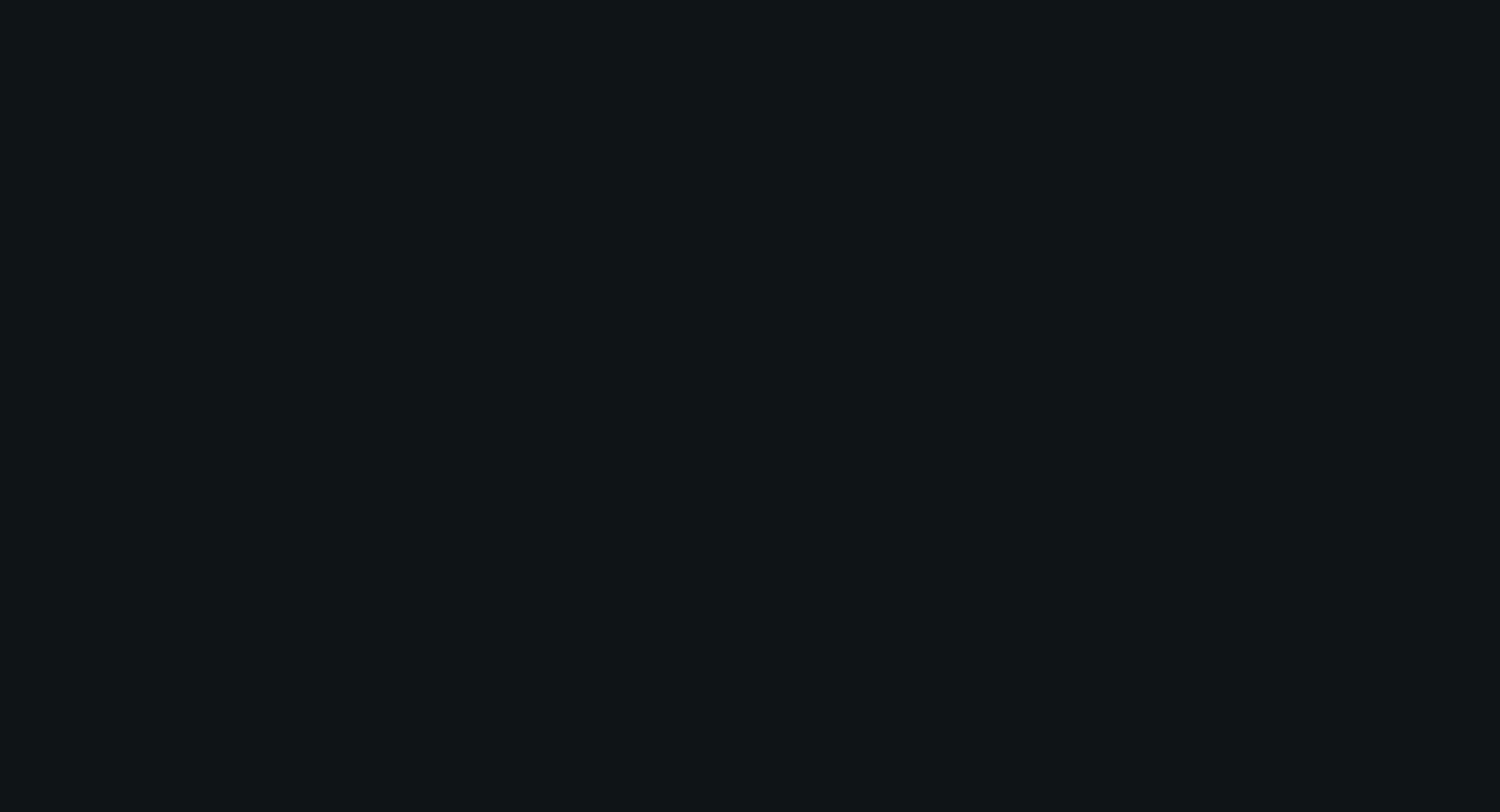
scroll to position [0, 0]
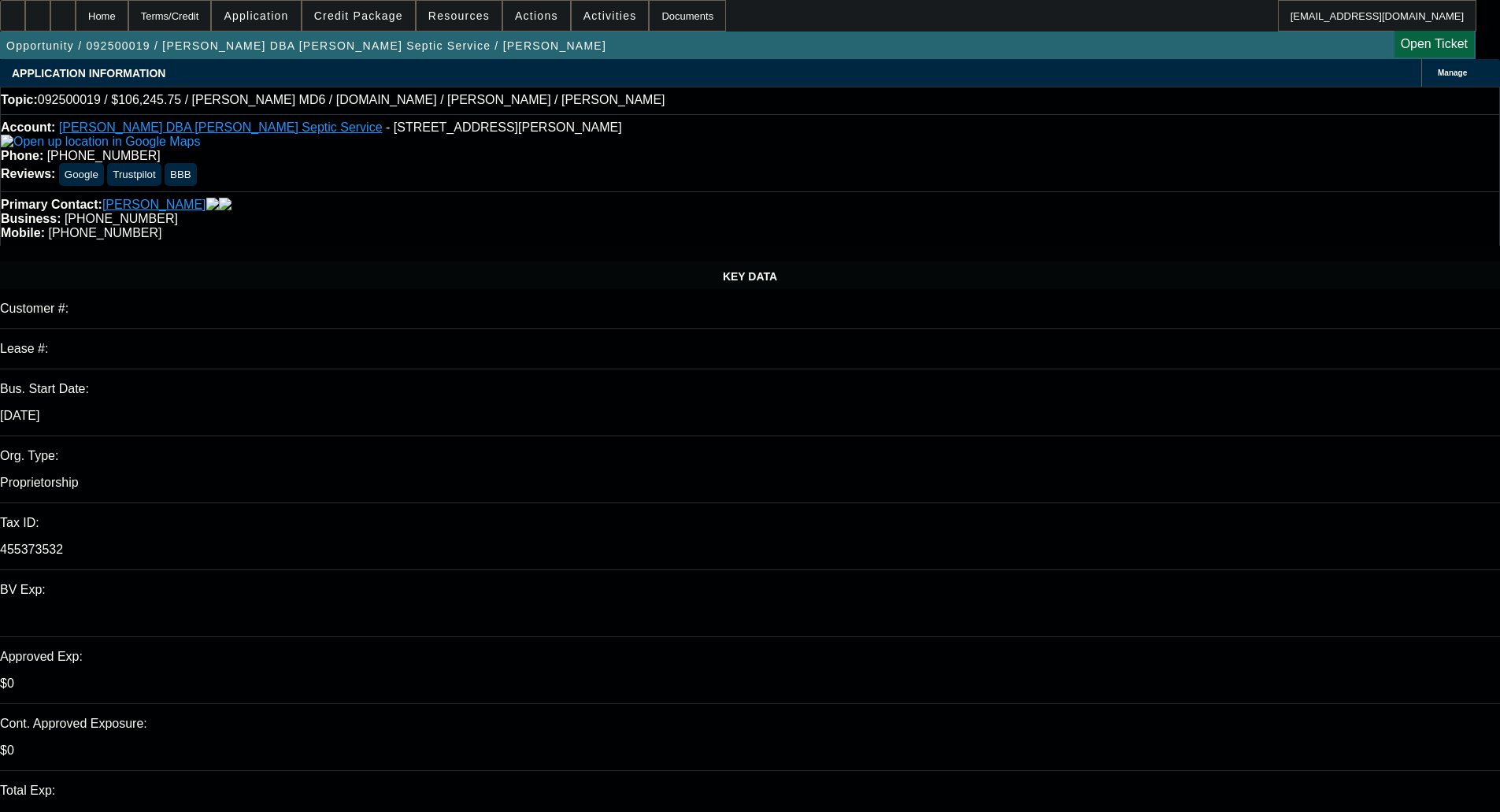
type textarea "n"
type textarea "NMEF can't consider EU deals."
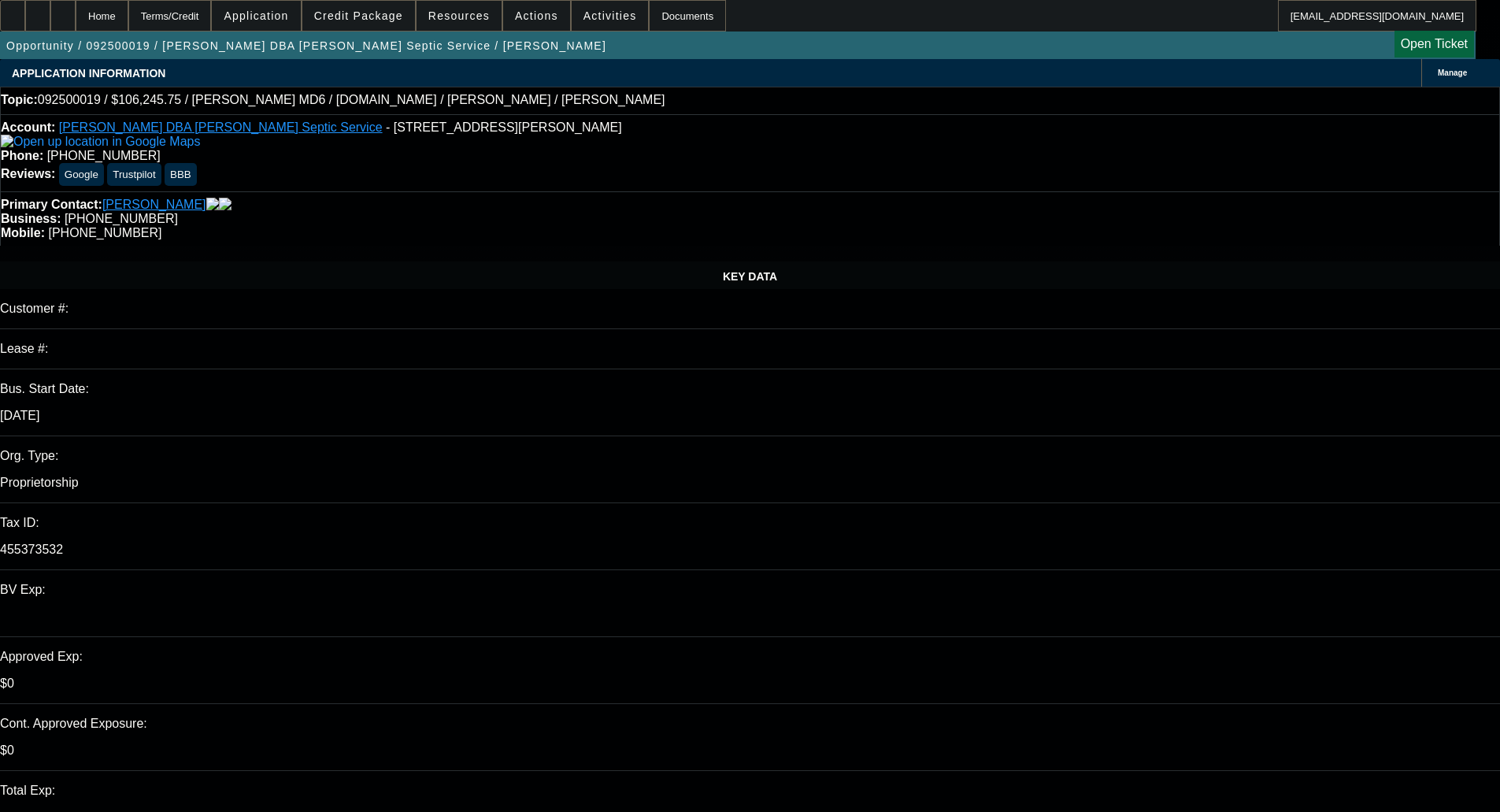
checkbox input "true"
select select "0"
select select "3"
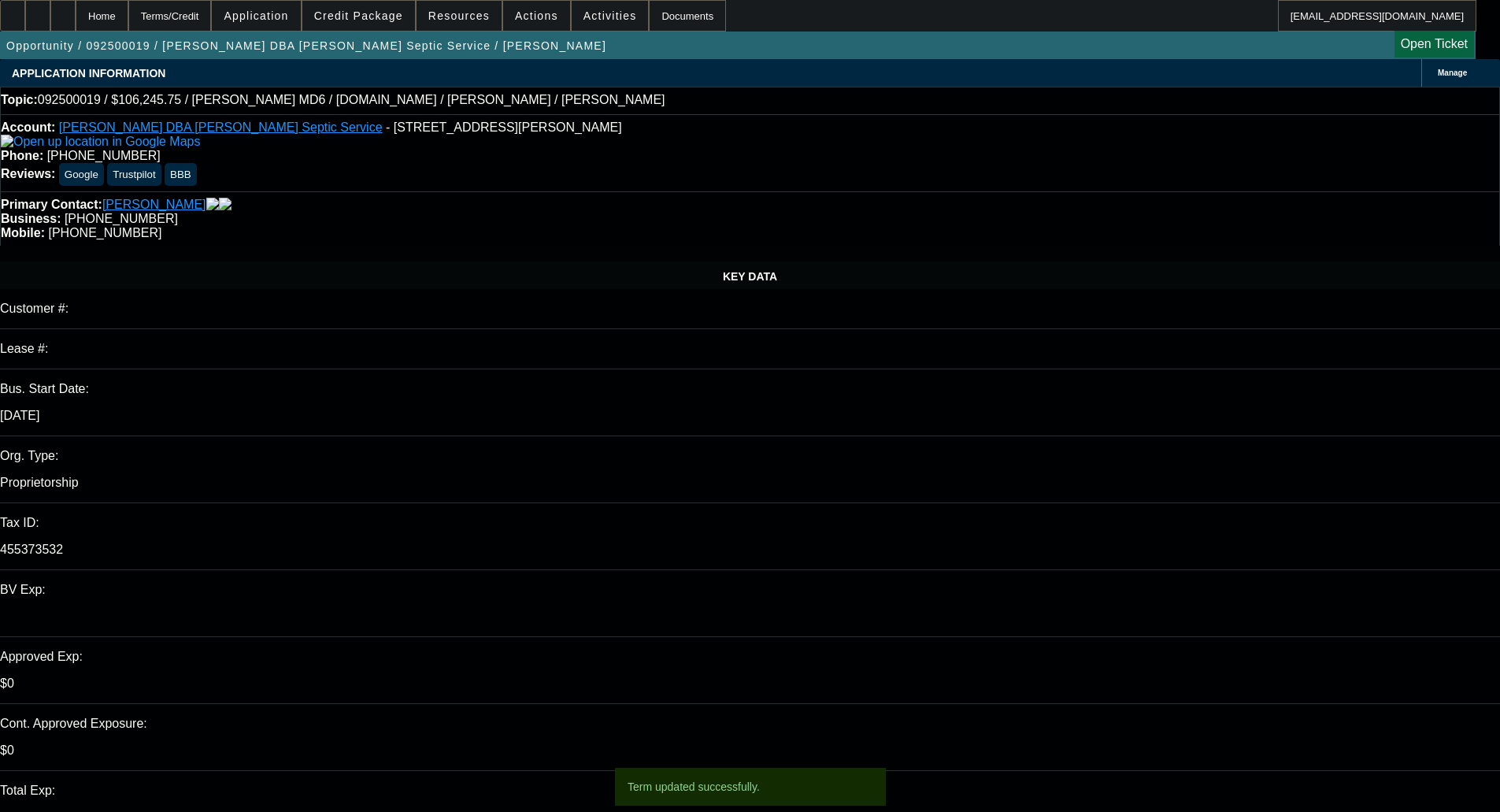
select select "0.1"
select select "4"
select select "0.15"
select select "2"
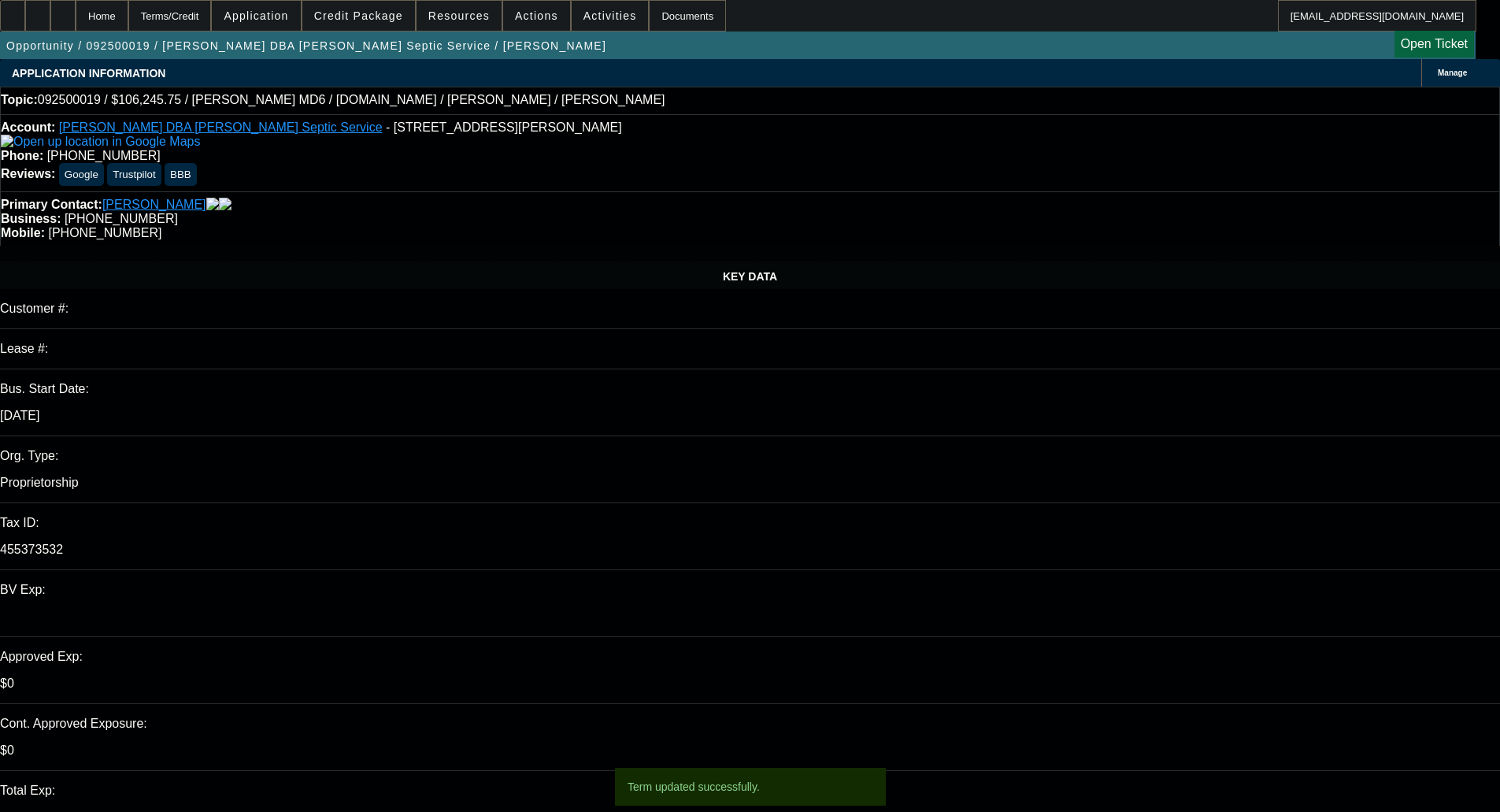
select select "0.1"
select select "4"
select select "2"
select select "0.1"
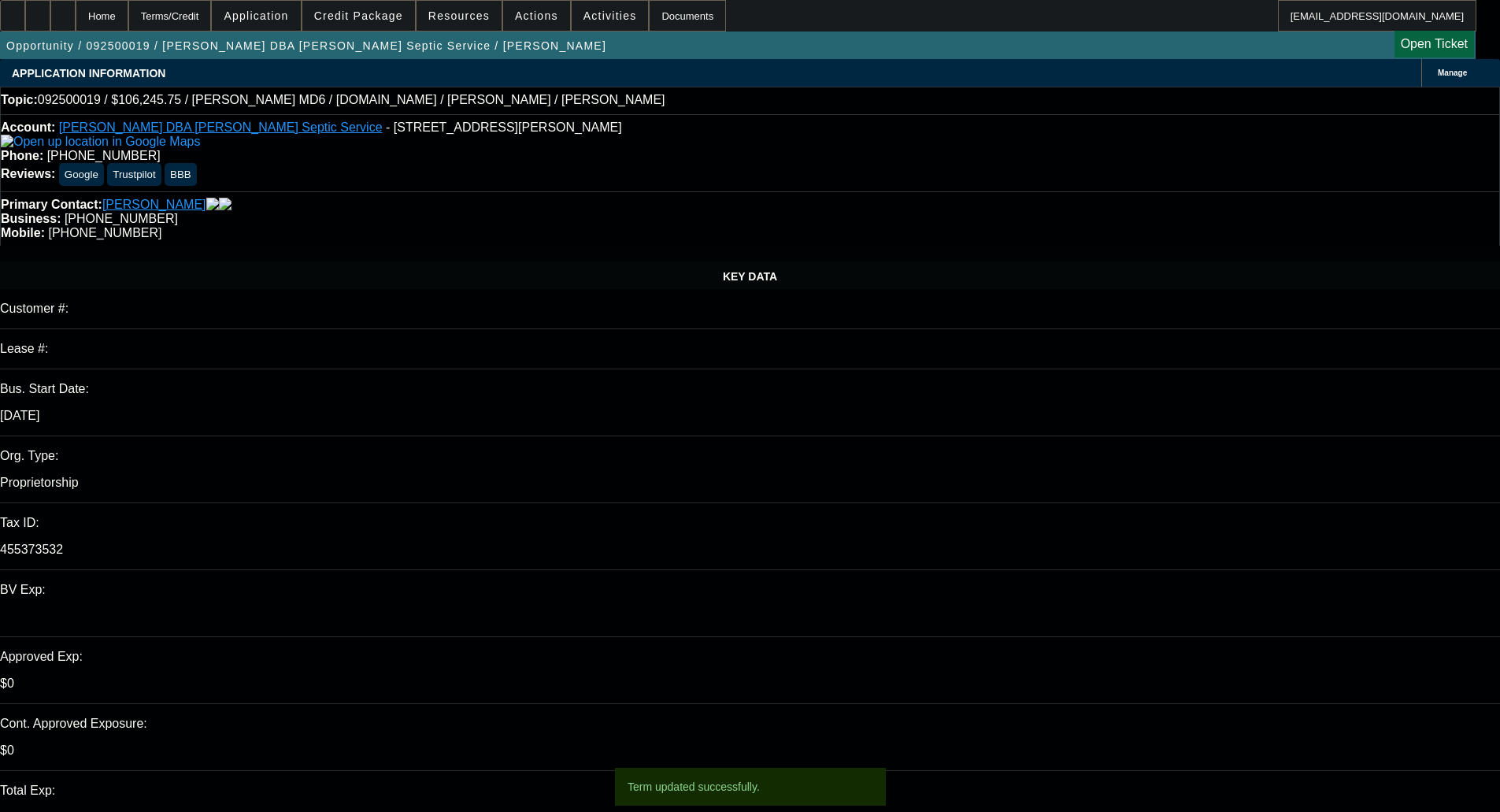
select select "4"
select select "0"
select select "3"
select select "0.1"
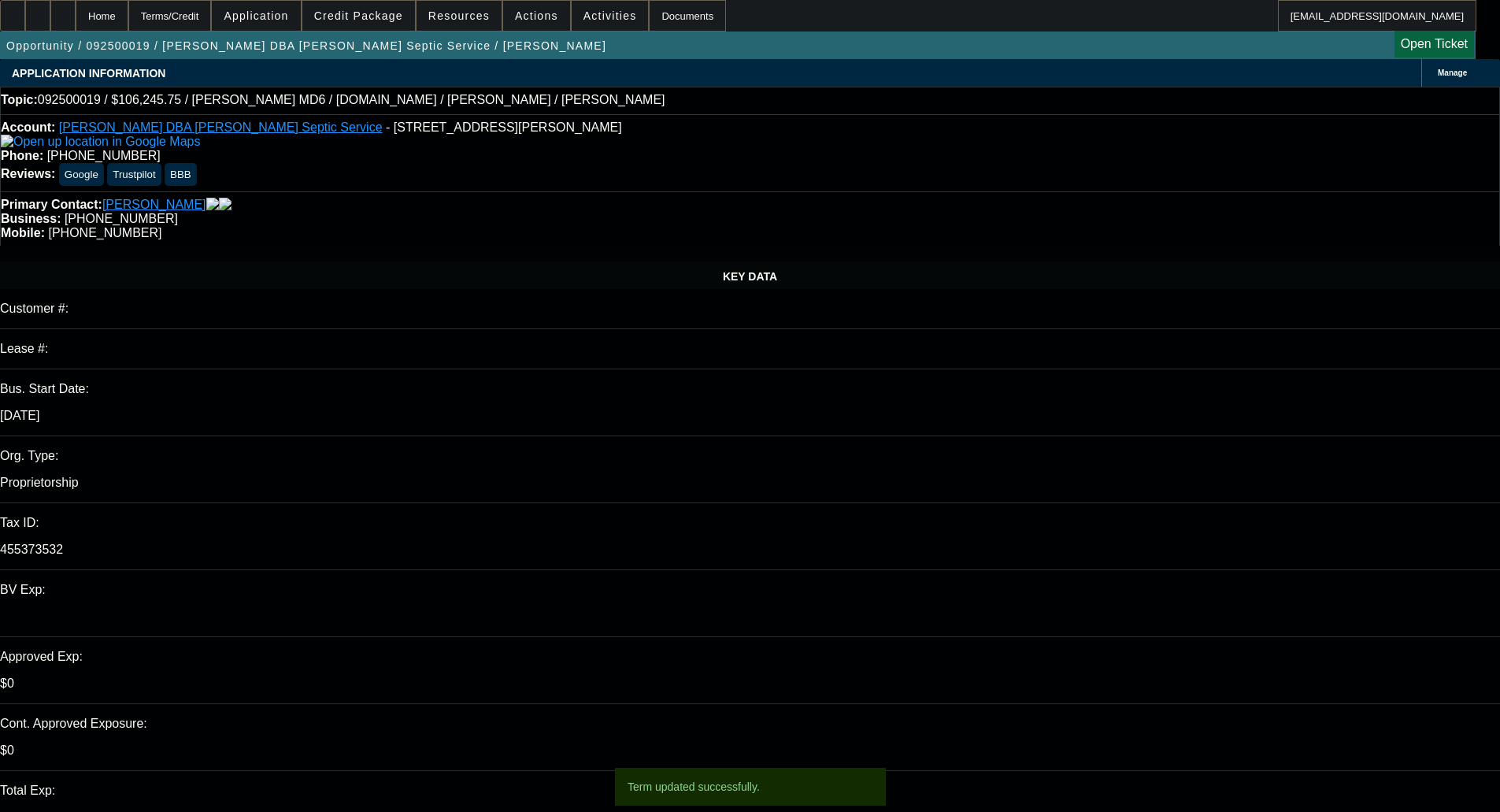
select select "4"
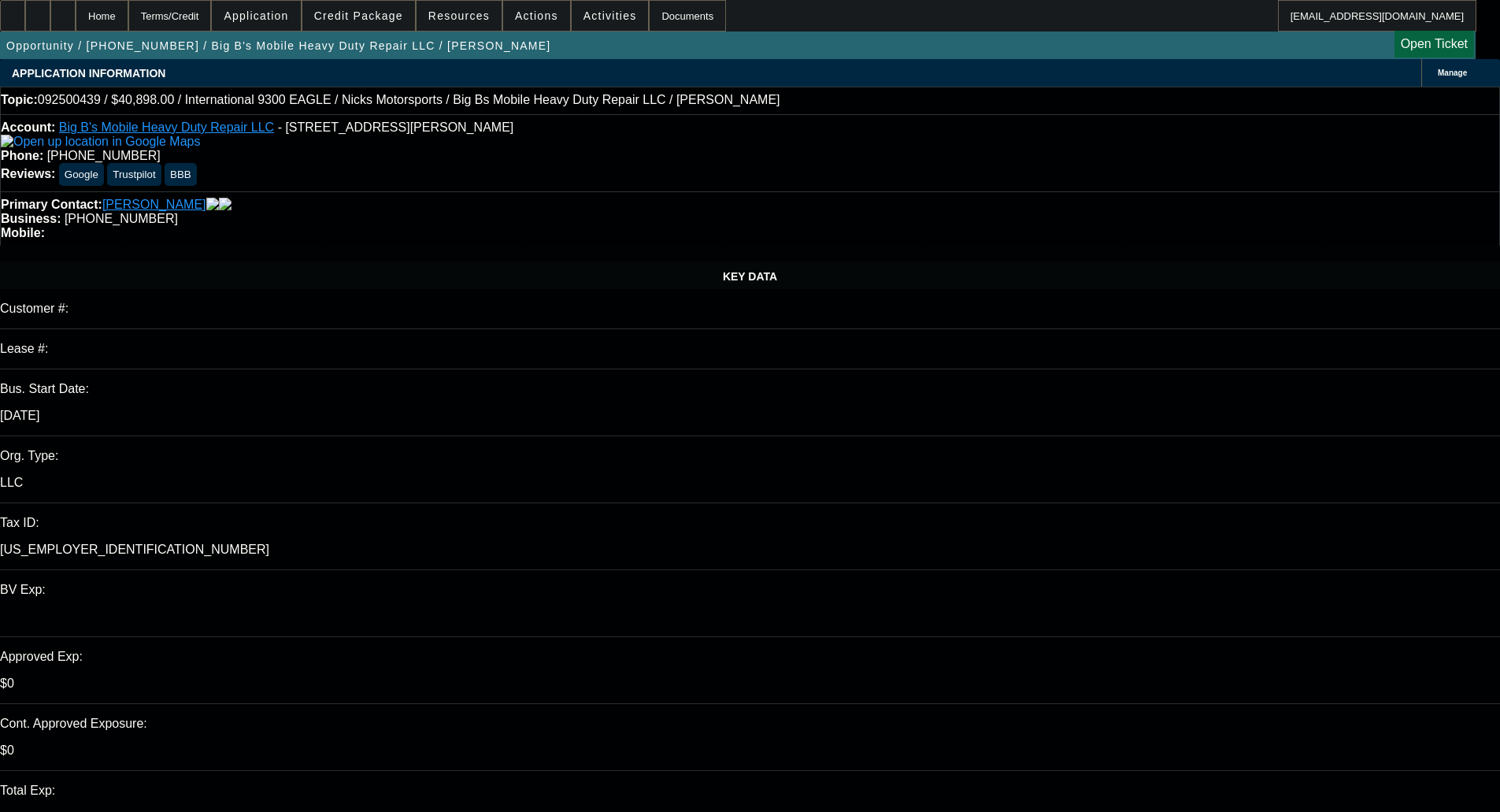
select select "0"
select select "0.1"
select select "4"
select select "0"
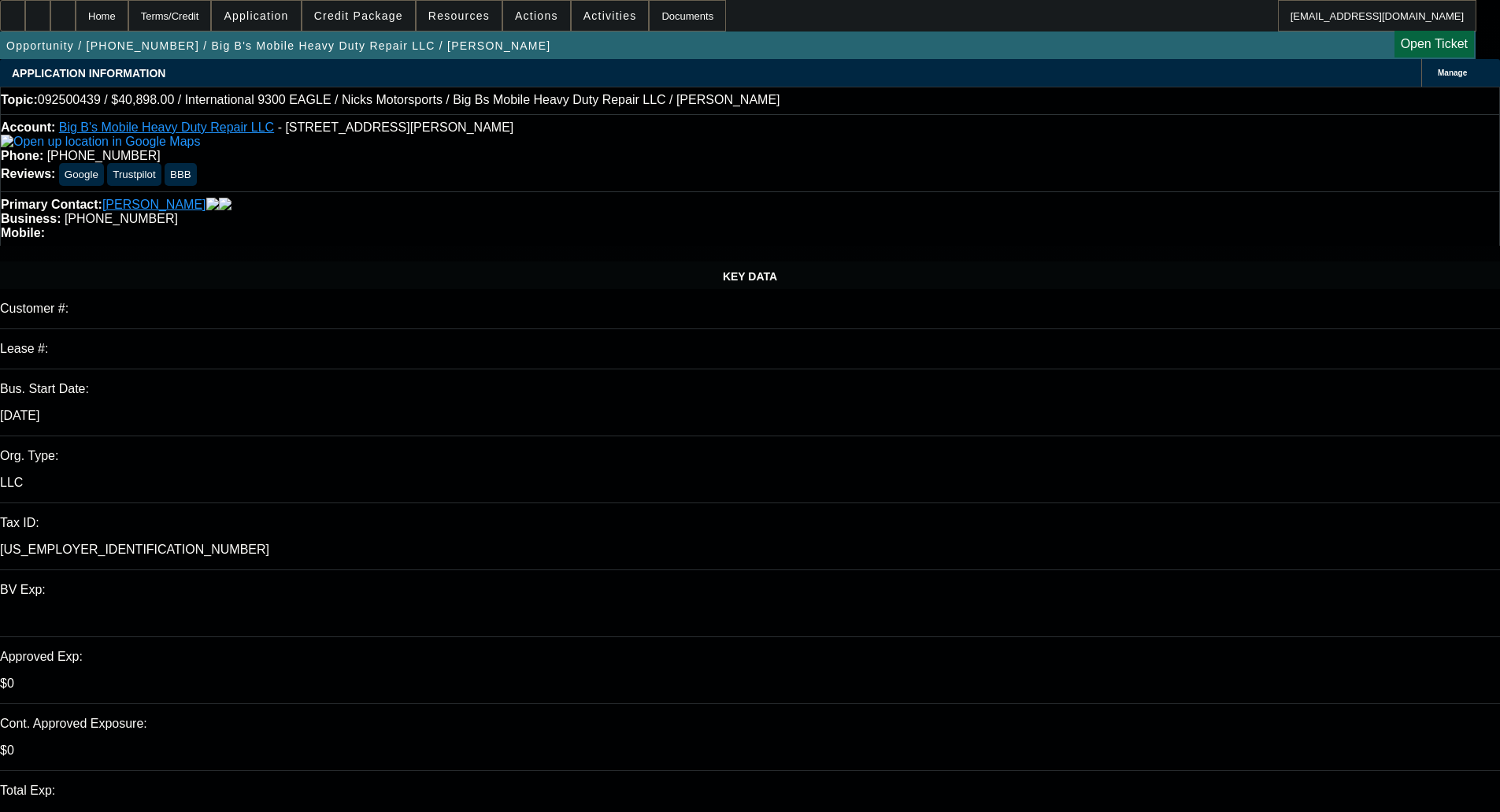
select select "0"
select select "0.1"
select select "4"
select select "0.2"
select select "0"
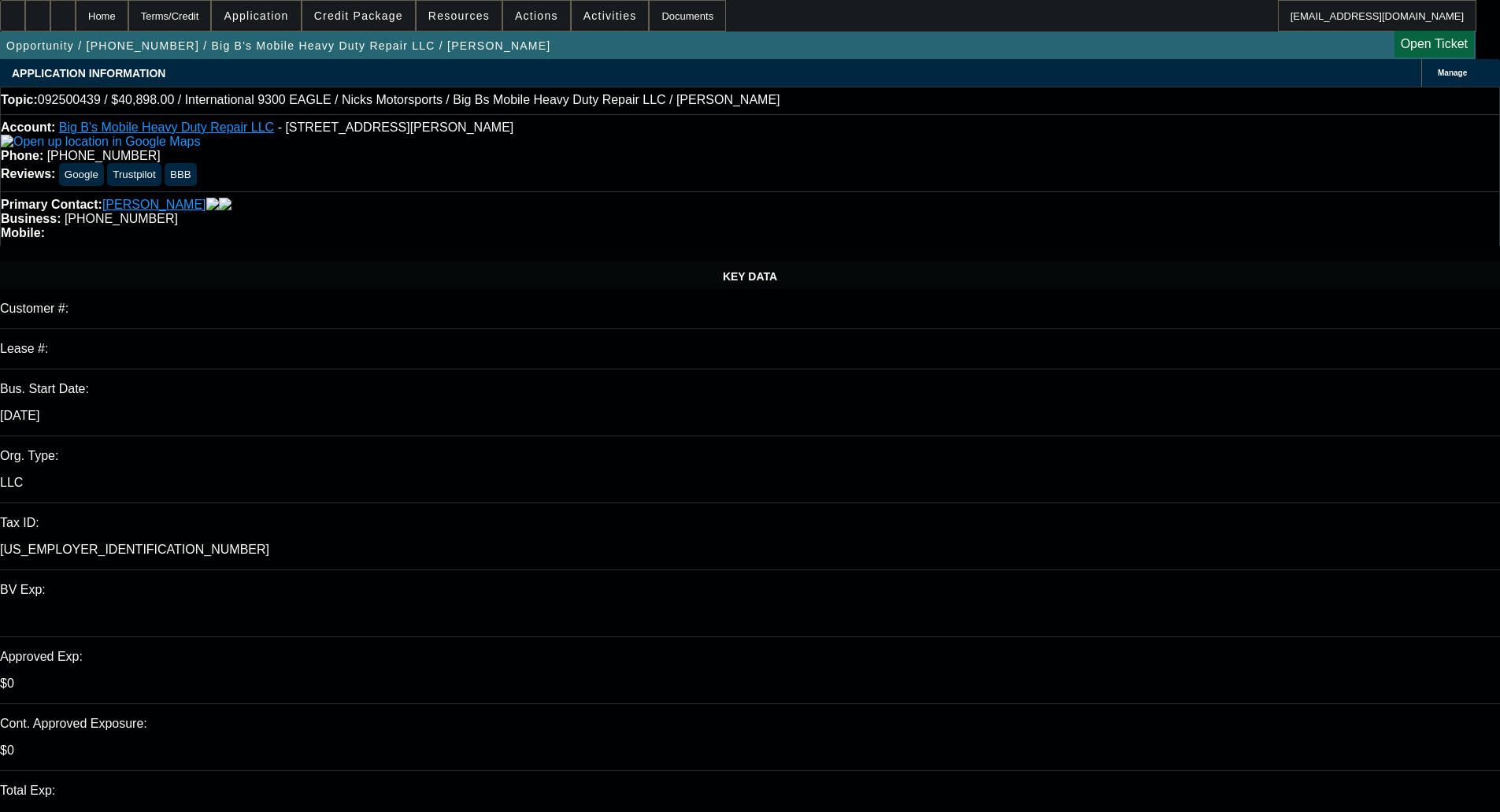
select select "0.1"
select select "4"
select select "0.2"
select select "0"
select select "0.1"
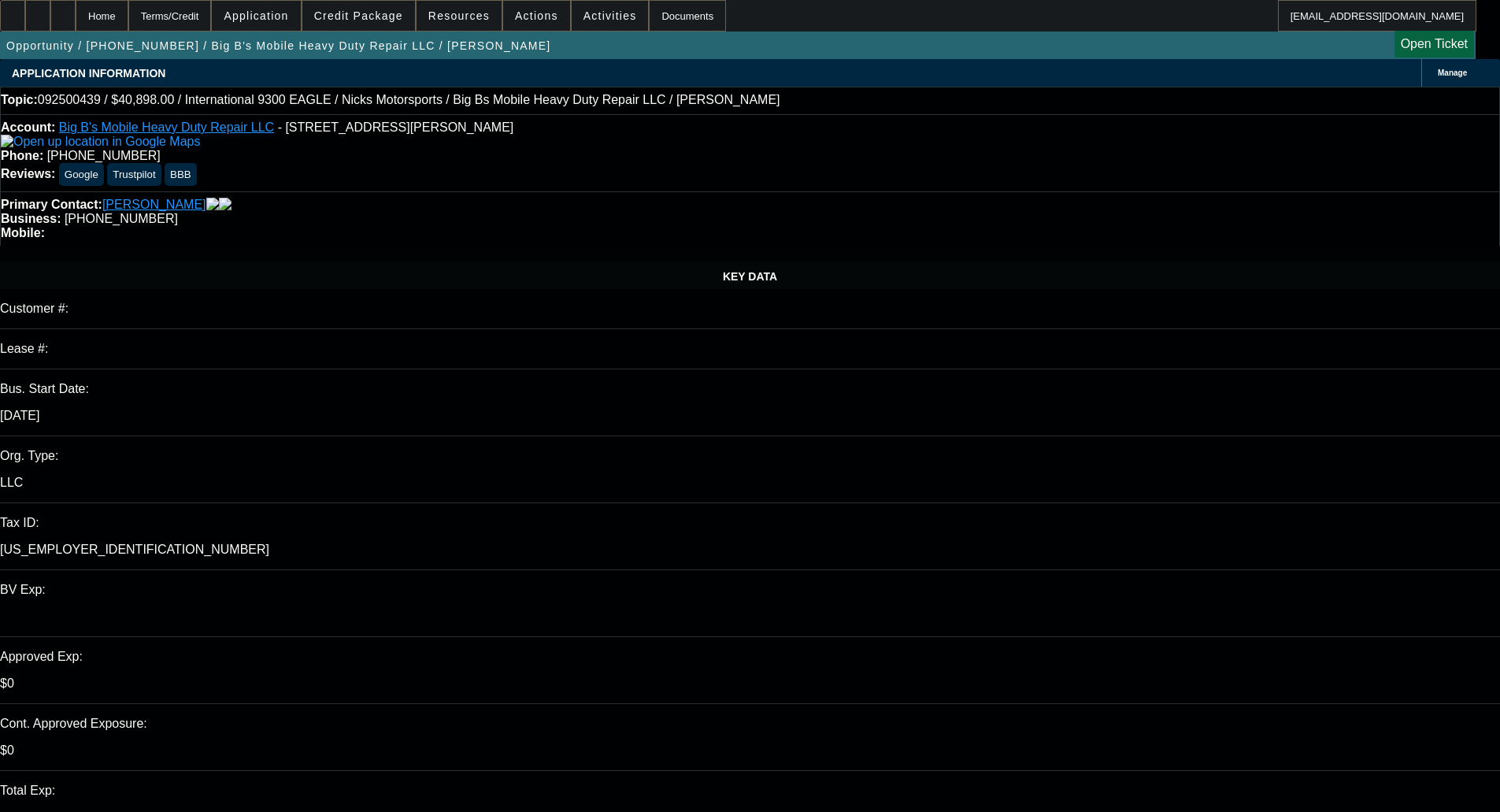
select select "4"
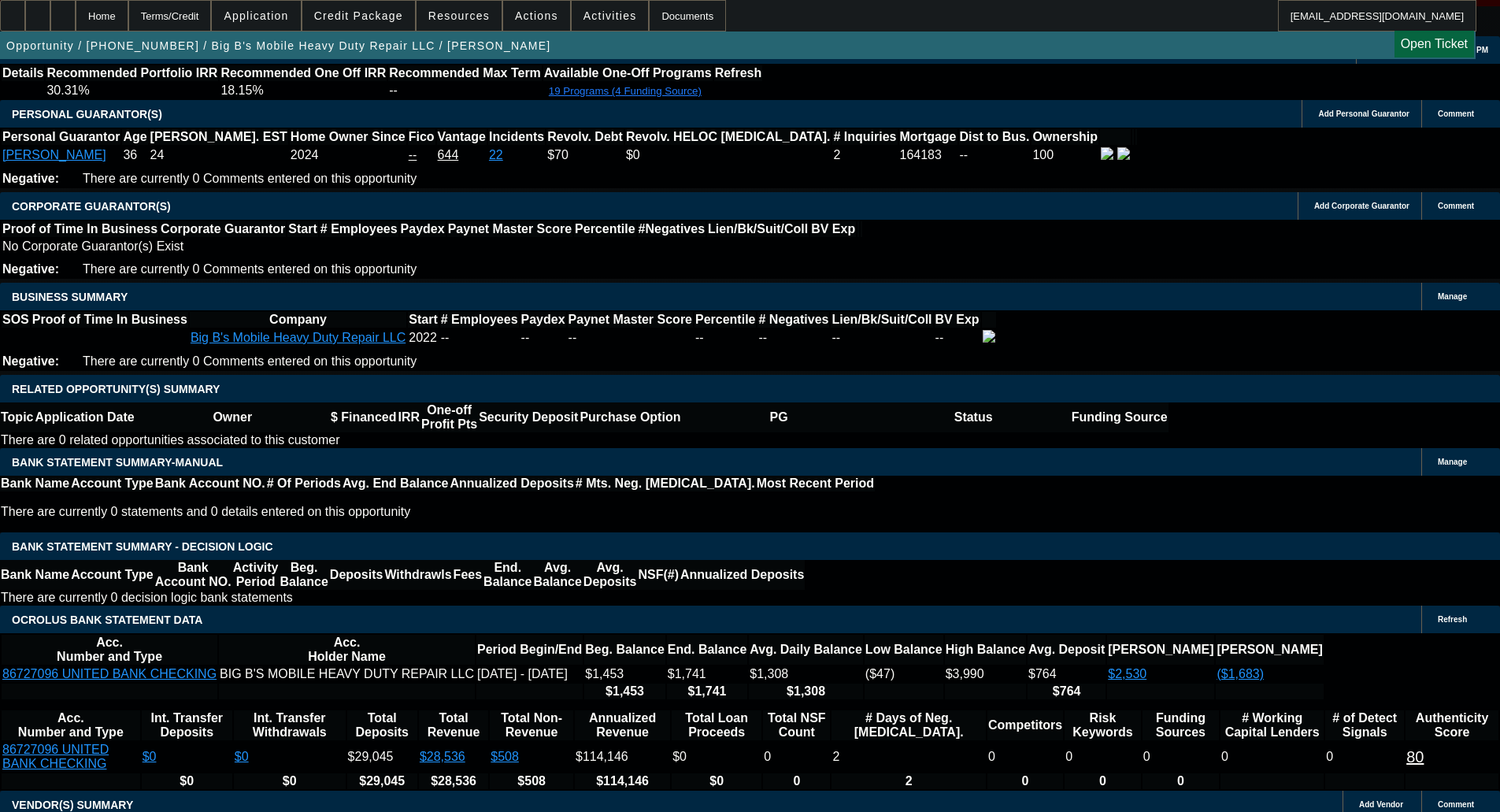
scroll to position [2363, 0]
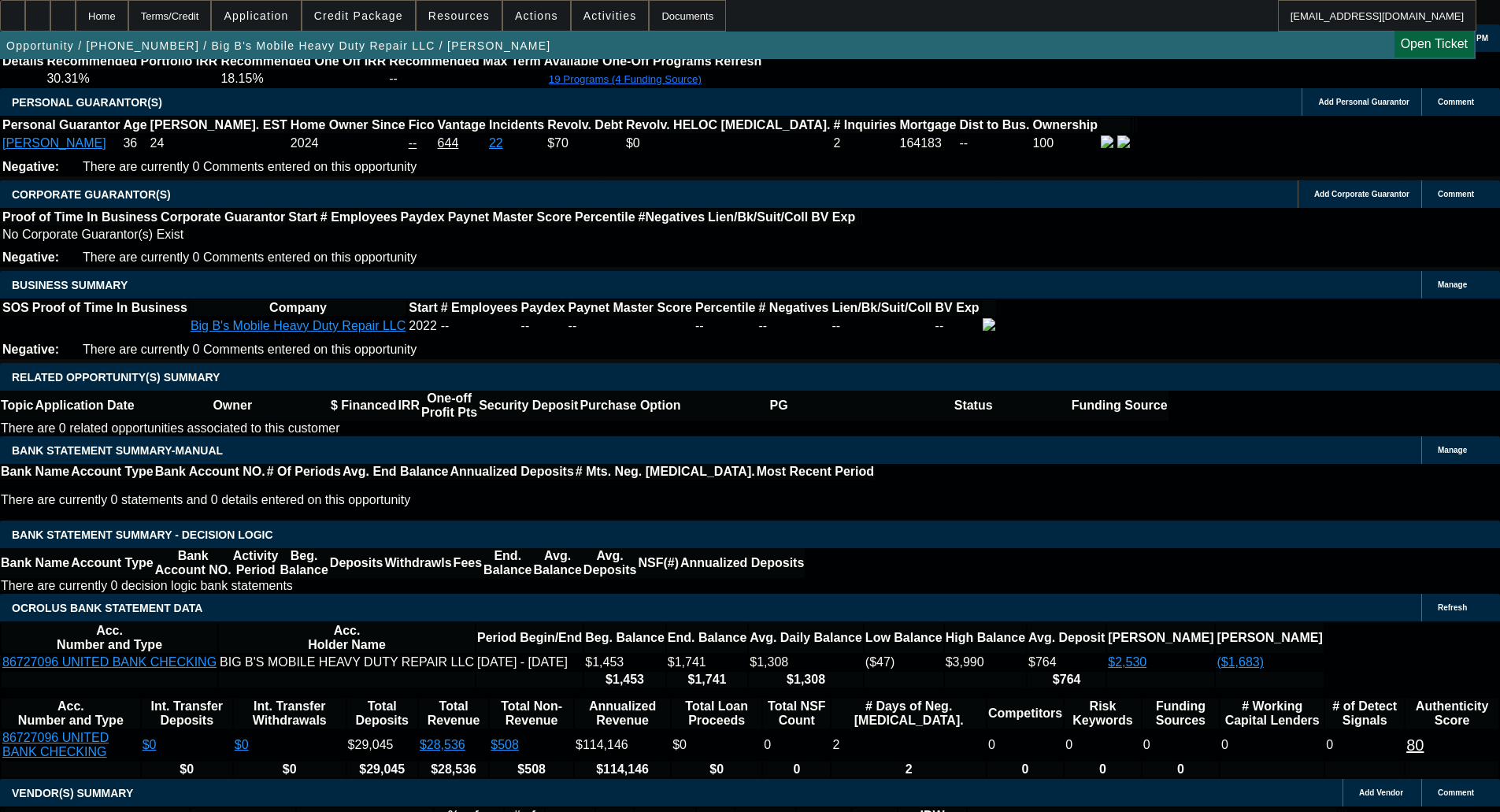
click at [376, 6] on span at bounding box center [359, 15] width 113 height 38
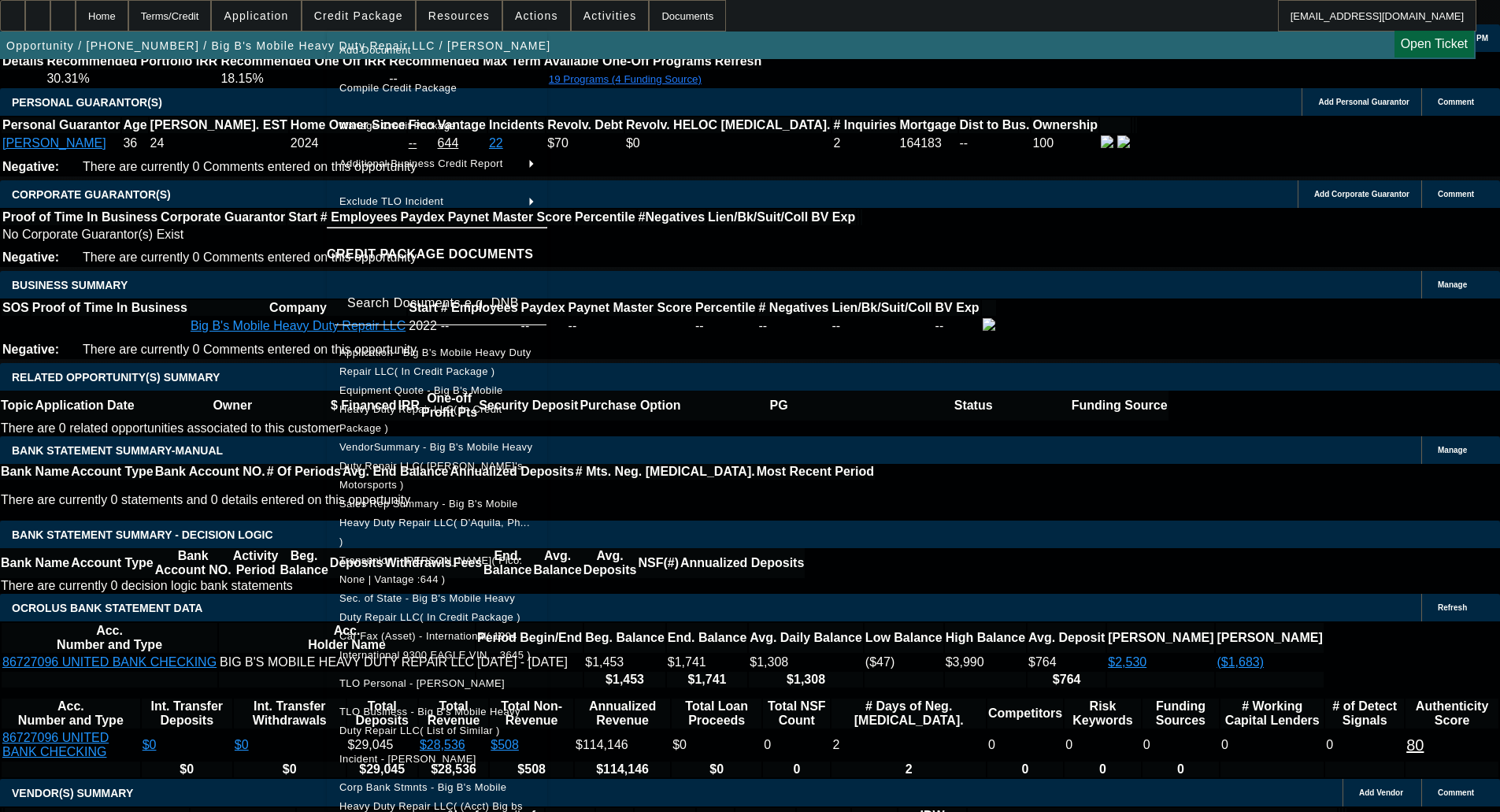
scroll to position [78, 0]
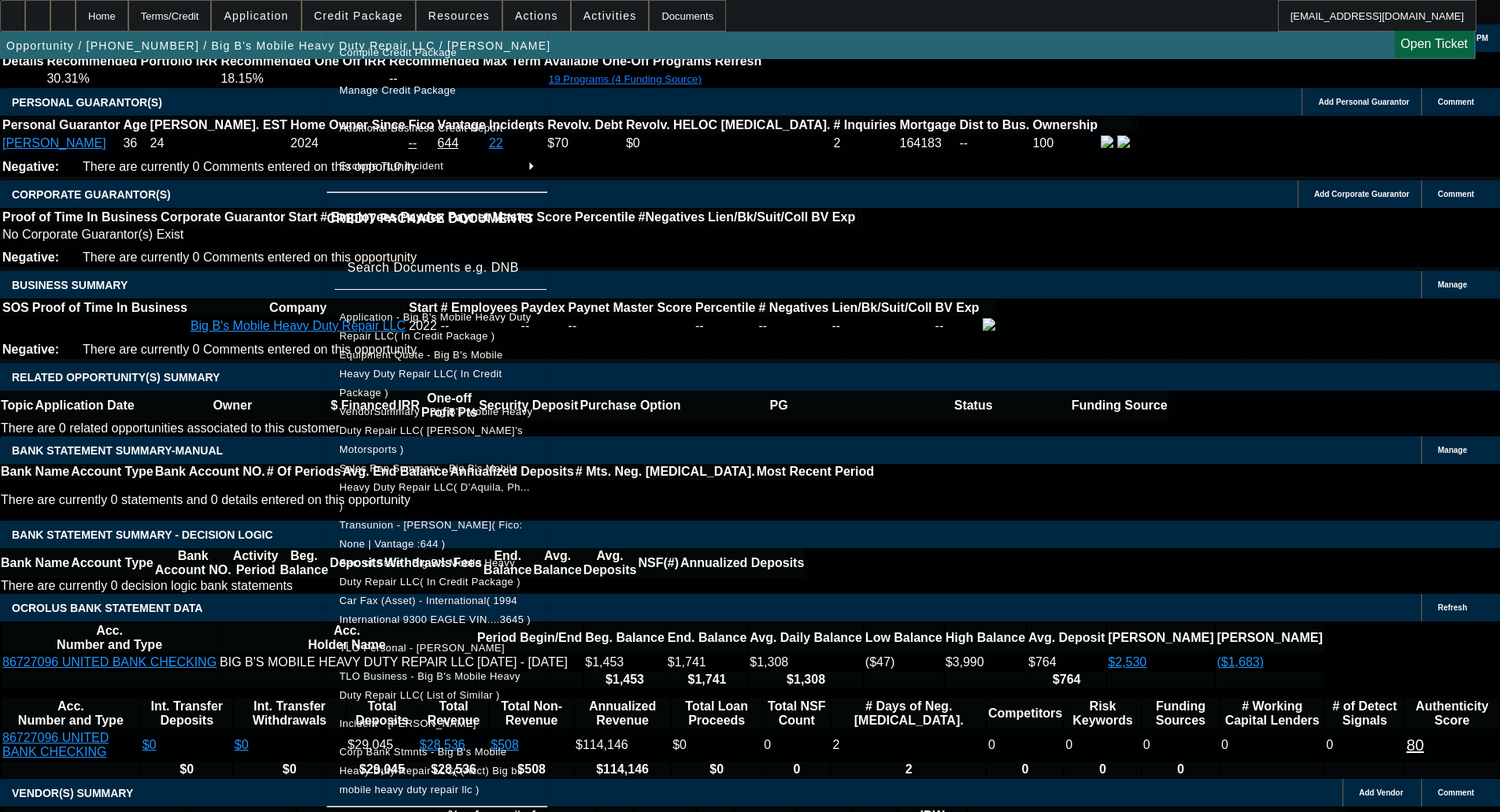
click at [449, 557] on span "Sec. of State - Big B's Mobile Heavy Duty Repair LLC( In Credit Package )" at bounding box center [430, 572] width 181 height 30
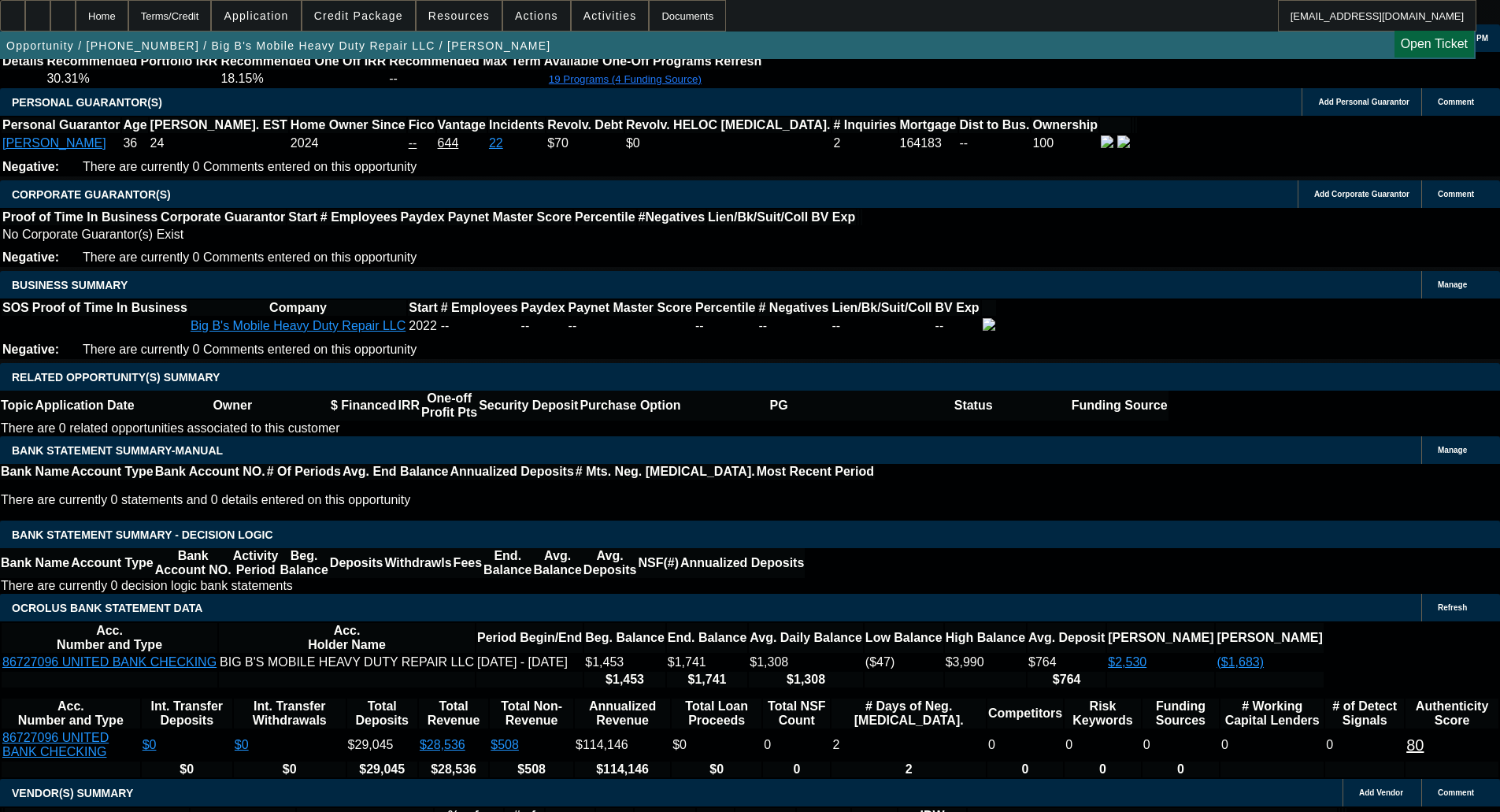
click at [365, 14] on span "Credit Package" at bounding box center [359, 15] width 89 height 13
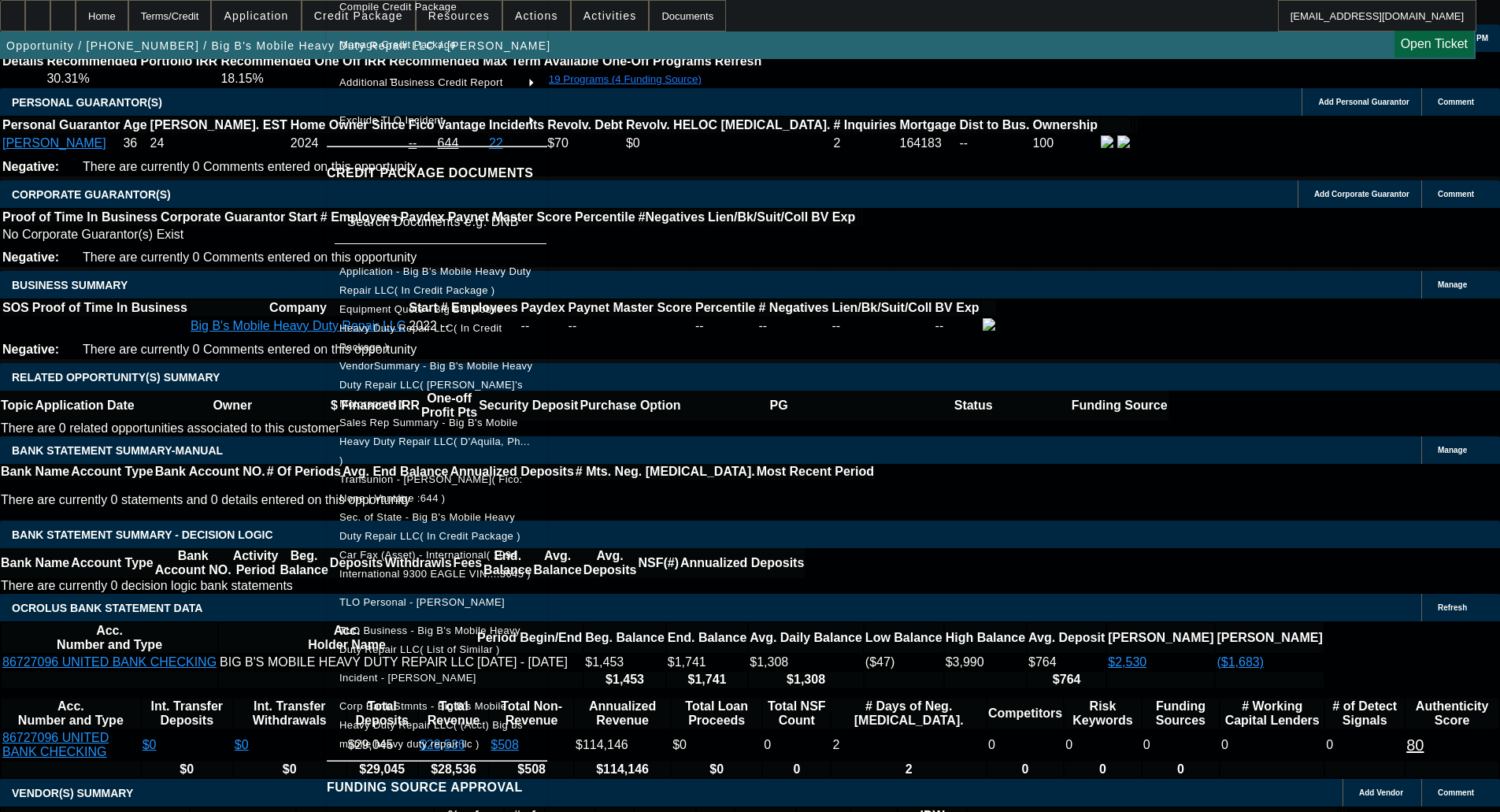
scroll to position [98, 0]
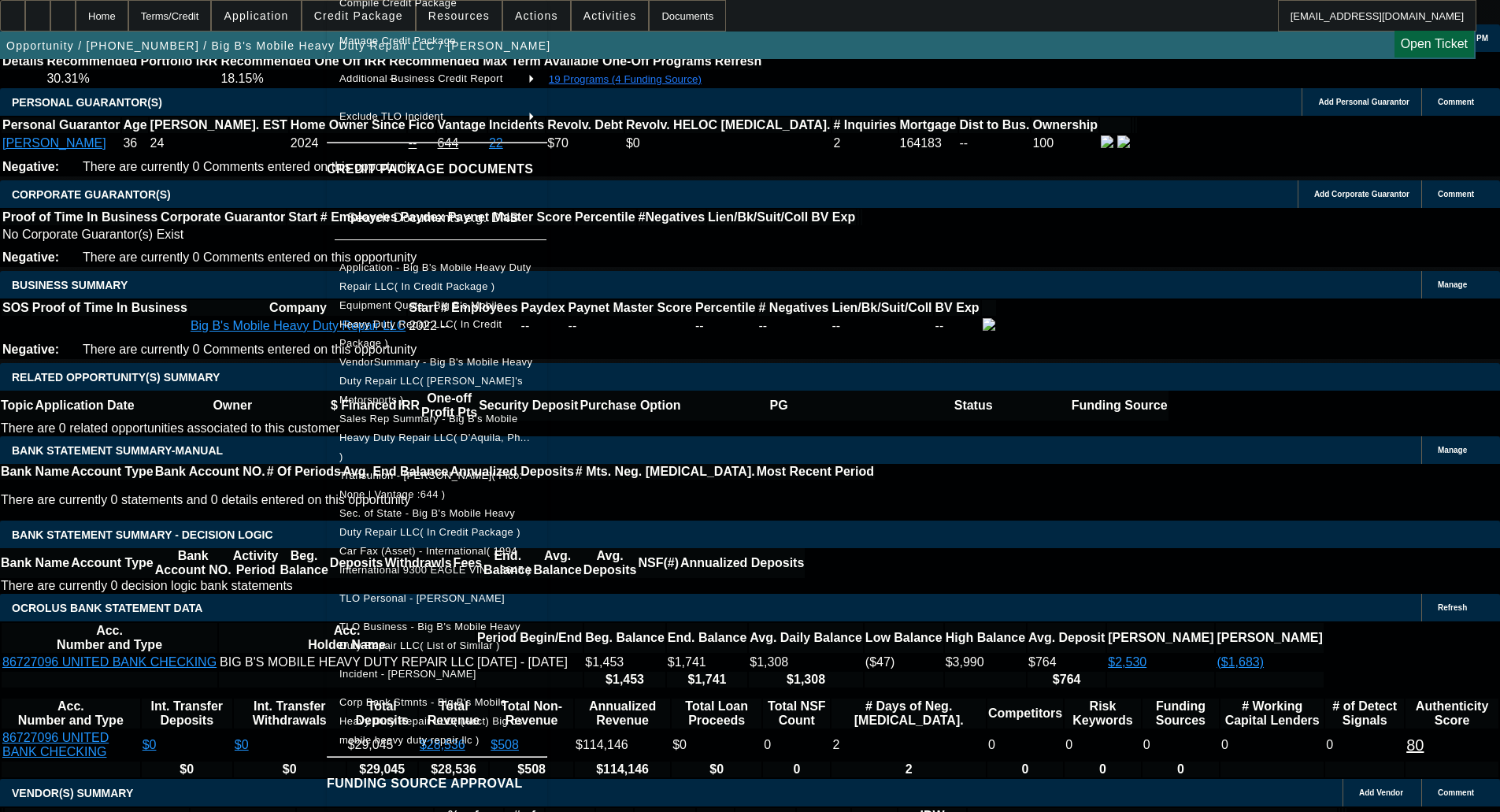
click at [427, 545] on span "Car Fax (Asset) - International( 1994 International 9300 EAGLE VIN....3645 )" at bounding box center [435, 560] width 191 height 30
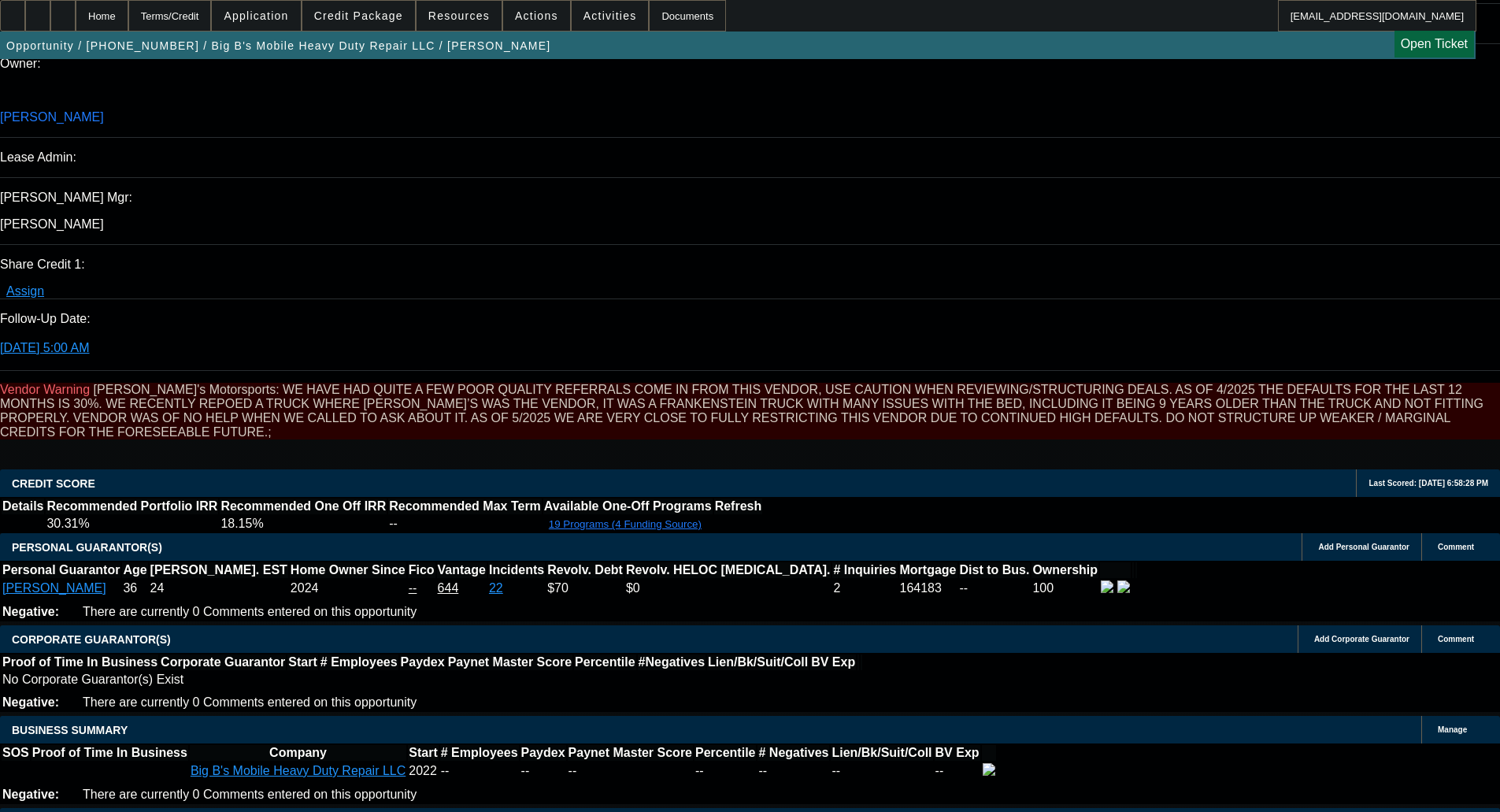
scroll to position [1890, 0]
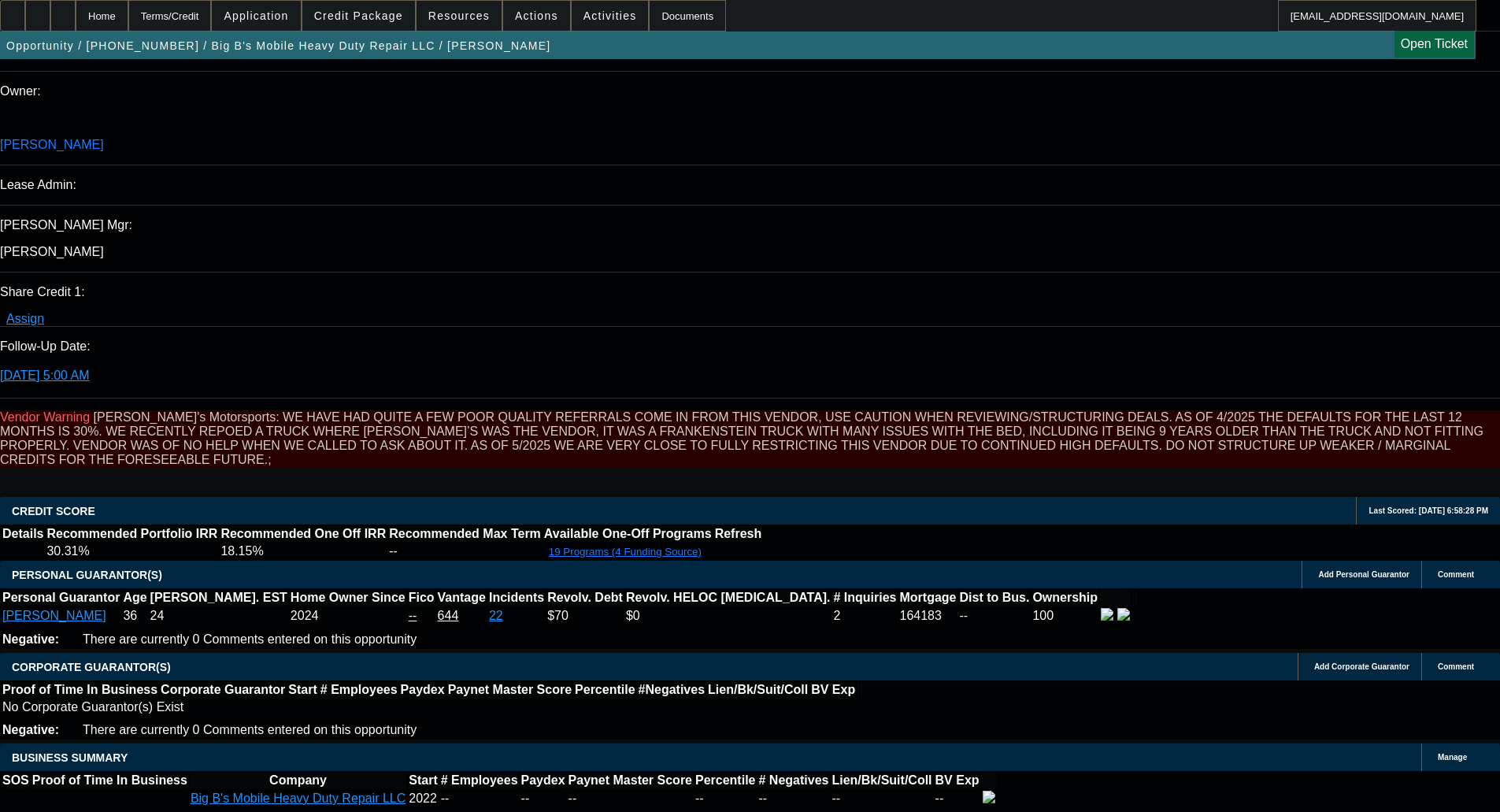
click at [358, 18] on span "Credit Package" at bounding box center [359, 15] width 89 height 13
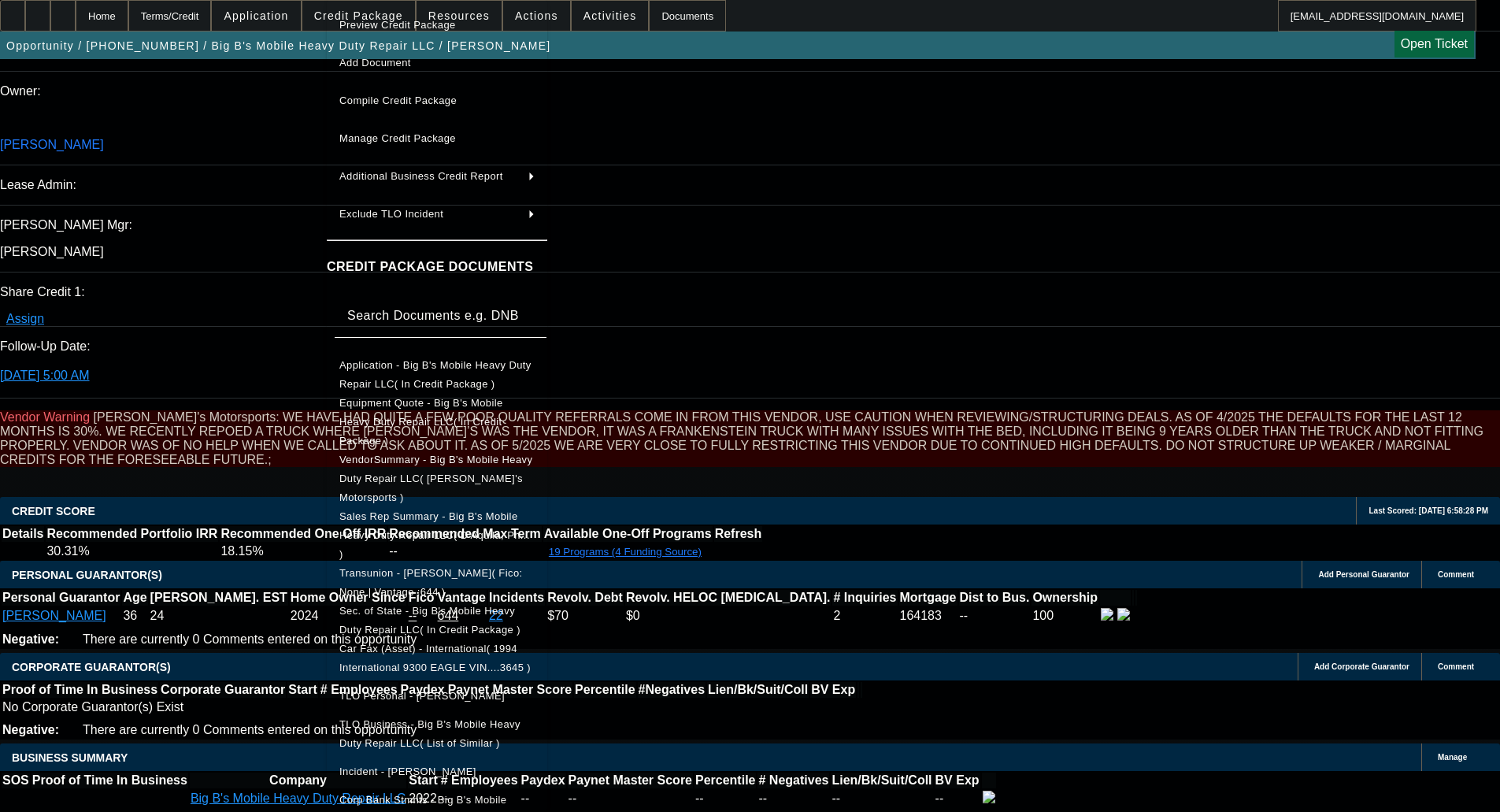
click at [395, 415] on span "Equipment Quote - Big B's Mobile Heavy Duty Repair LLC( In Credit Package )" at bounding box center [438, 422] width 196 height 56
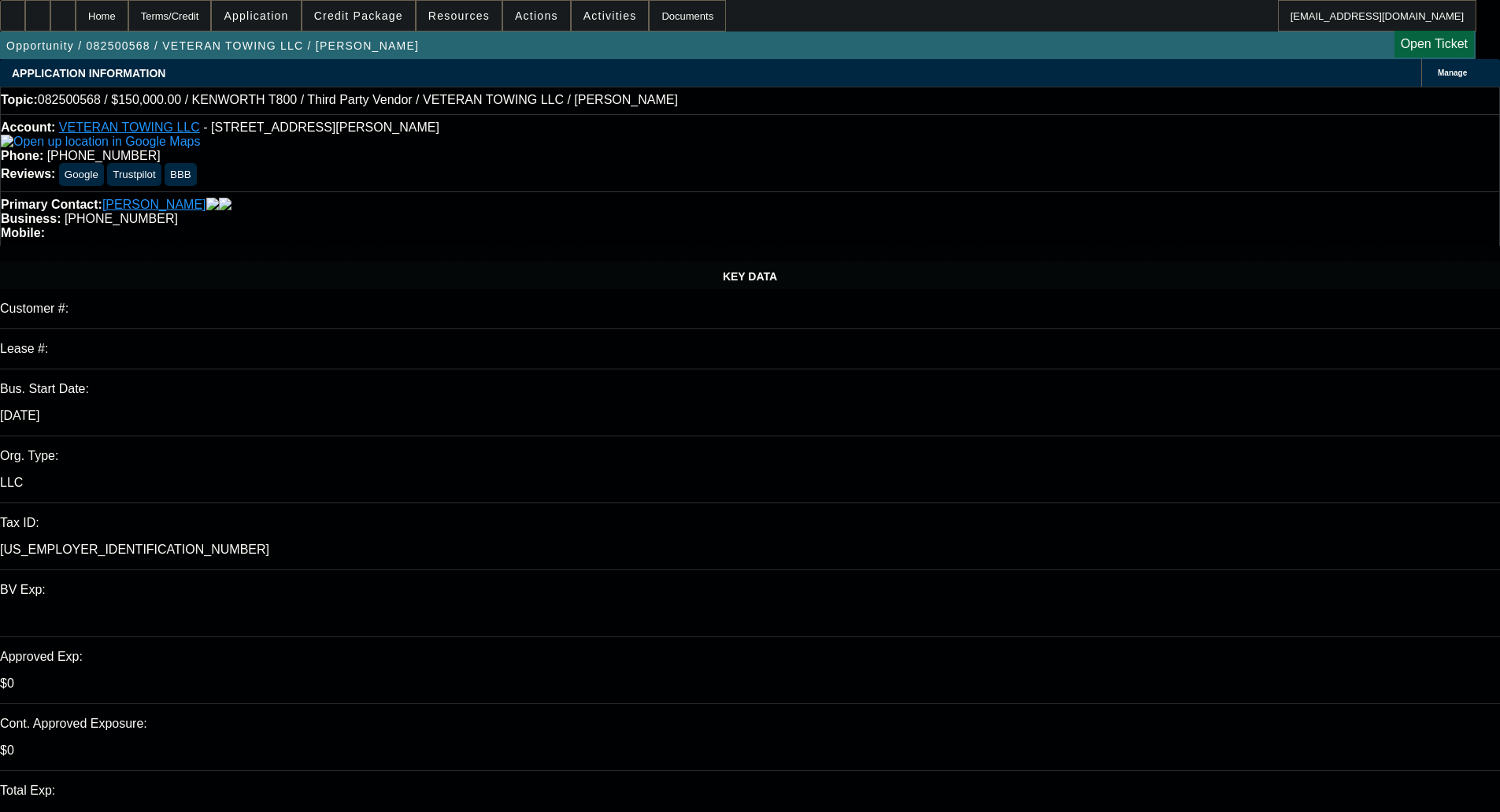
select select "0"
select select "3"
select select "0"
select select "6"
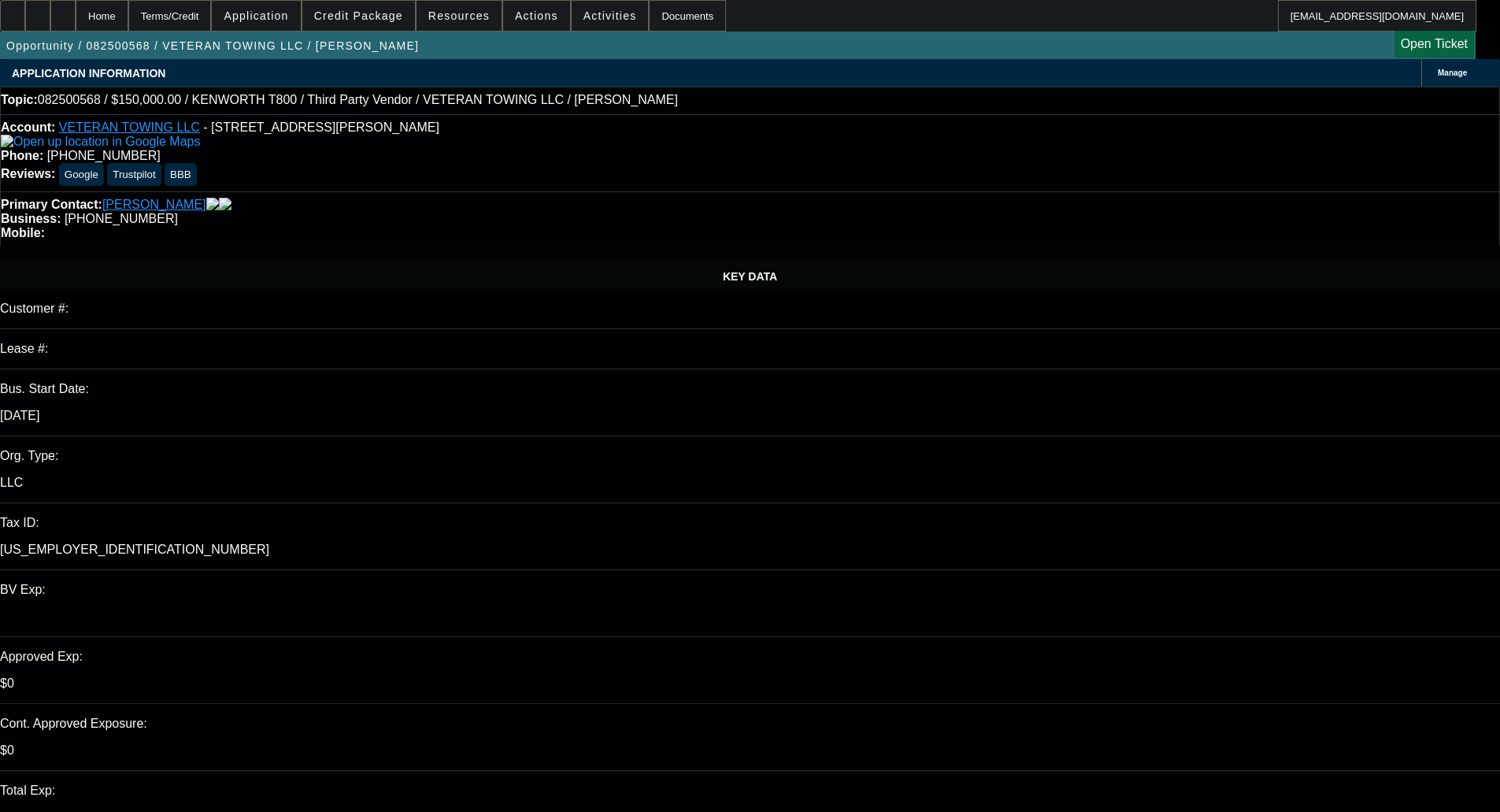
select select "0.1"
select select "0"
select select "3"
select select "0"
select select "6"
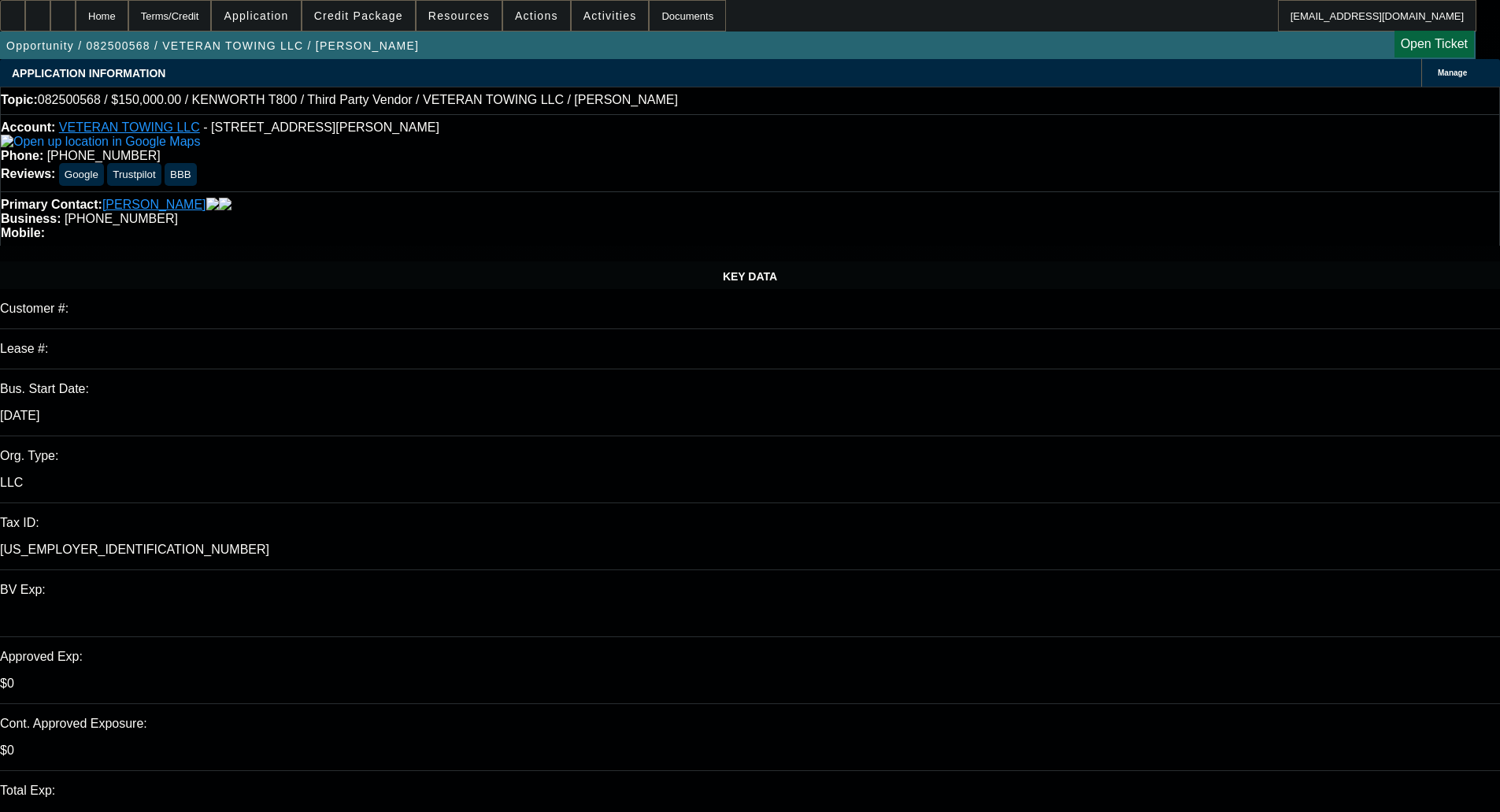
select select "0"
select select "3"
select select "0"
select select "6"
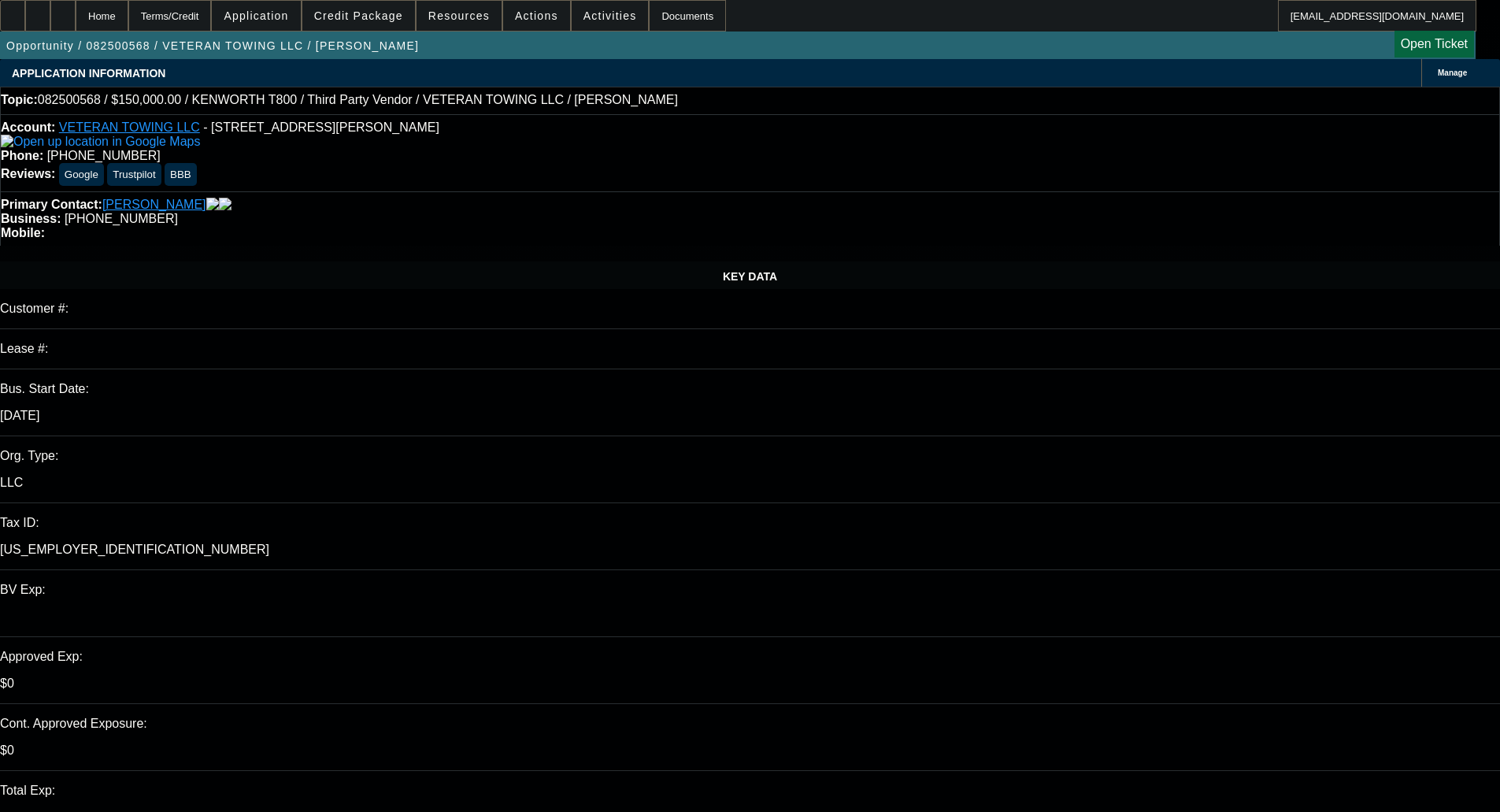
select select "0"
select select "3"
select select "0"
select select "6"
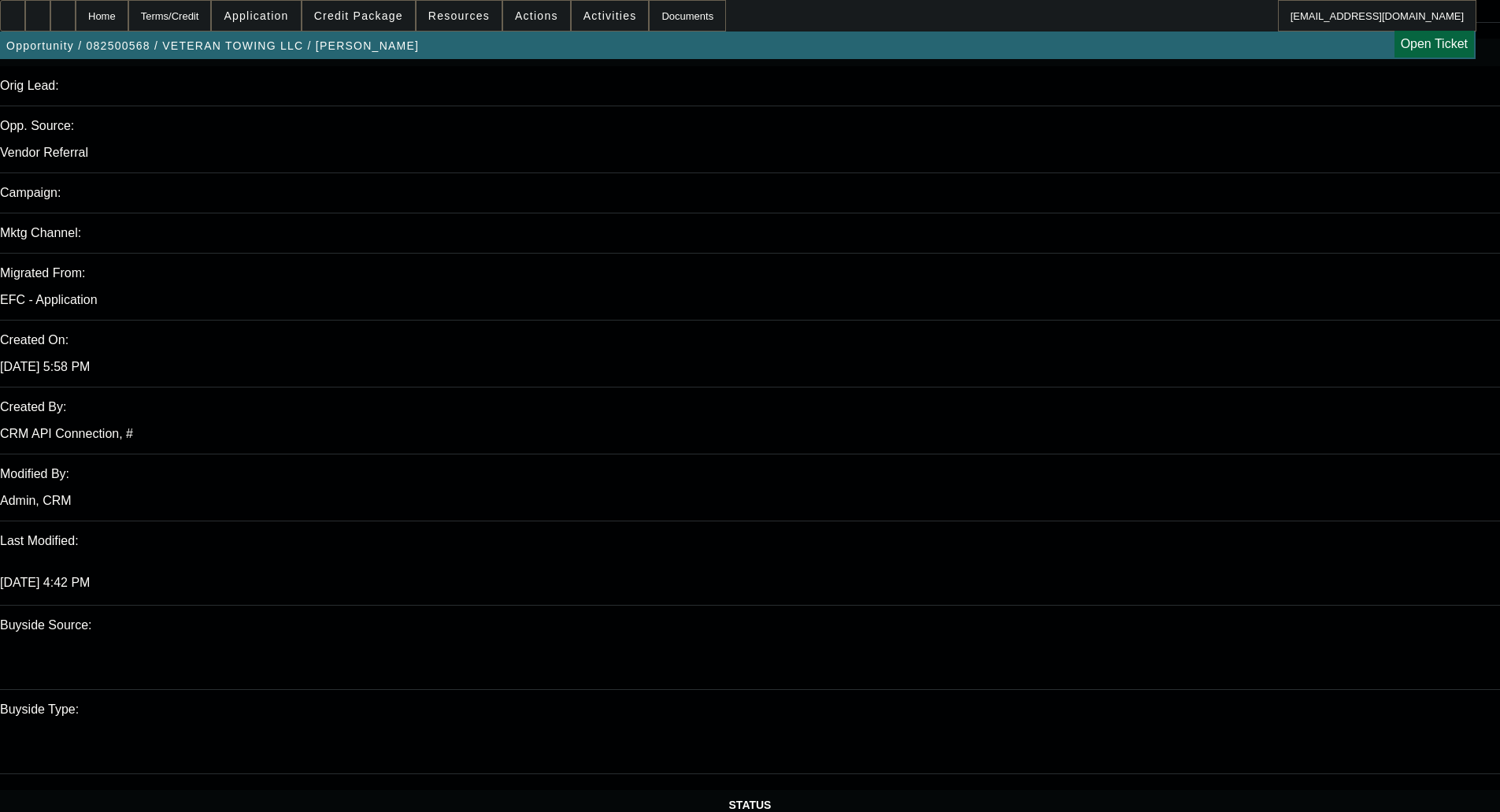
scroll to position [1024, 0]
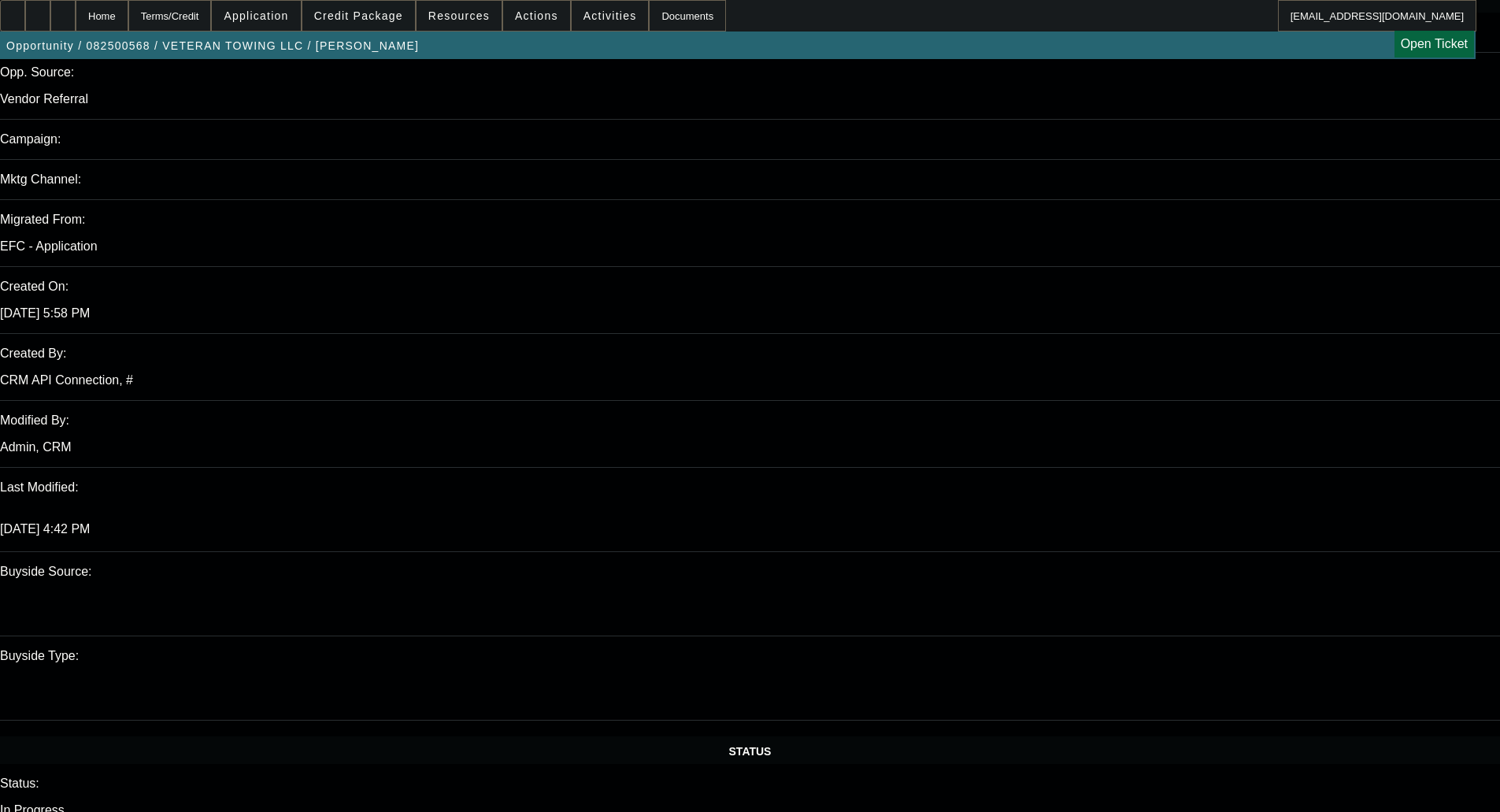
click at [392, 21] on span "Credit Package" at bounding box center [359, 15] width 89 height 13
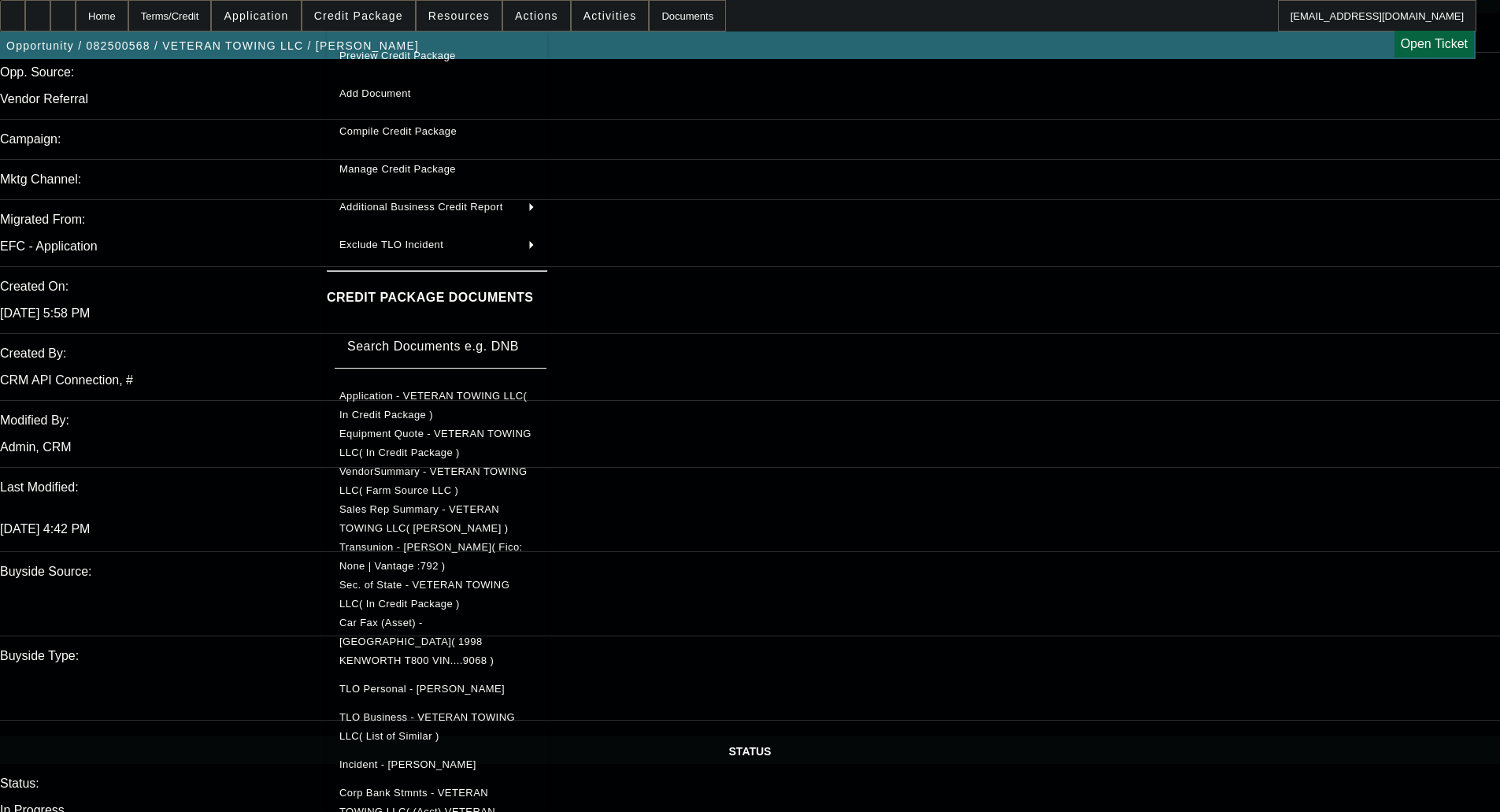
scroll to position [158, 0]
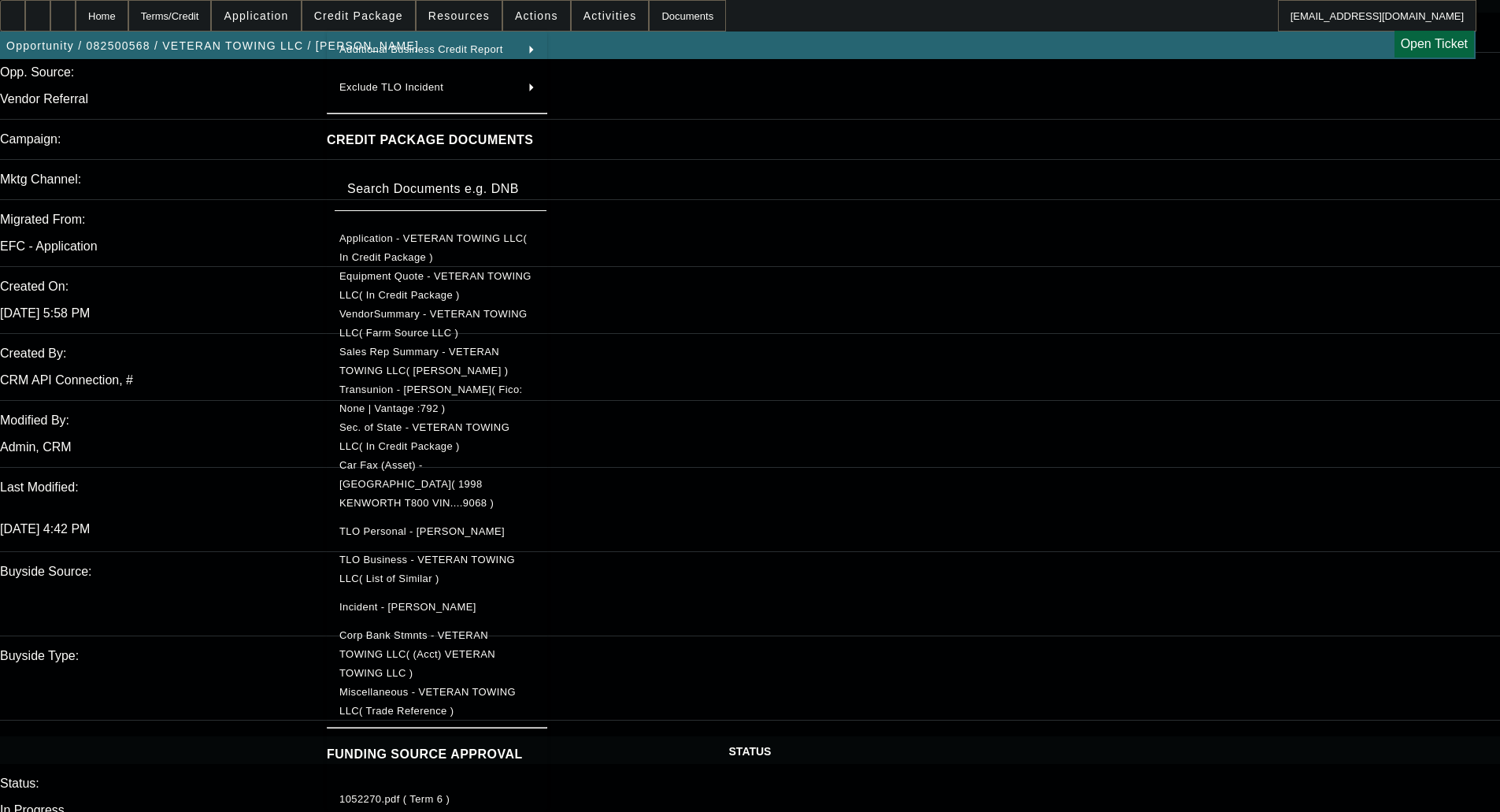
click at [490, 686] on span "Miscellaneous - VETERAN TOWING LLC( Trade Reference )" at bounding box center [427, 702] width 176 height 30
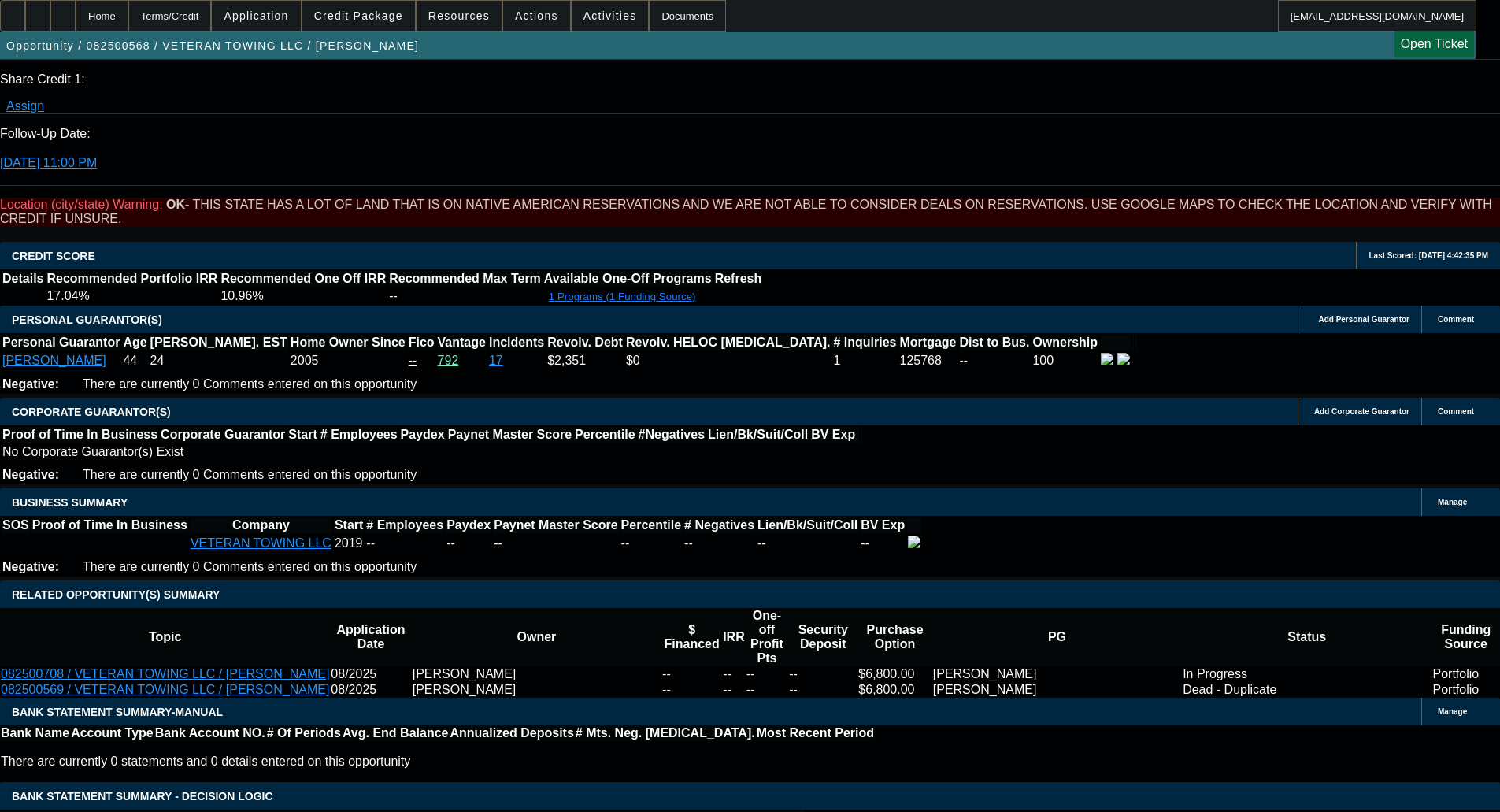
scroll to position [2284, 0]
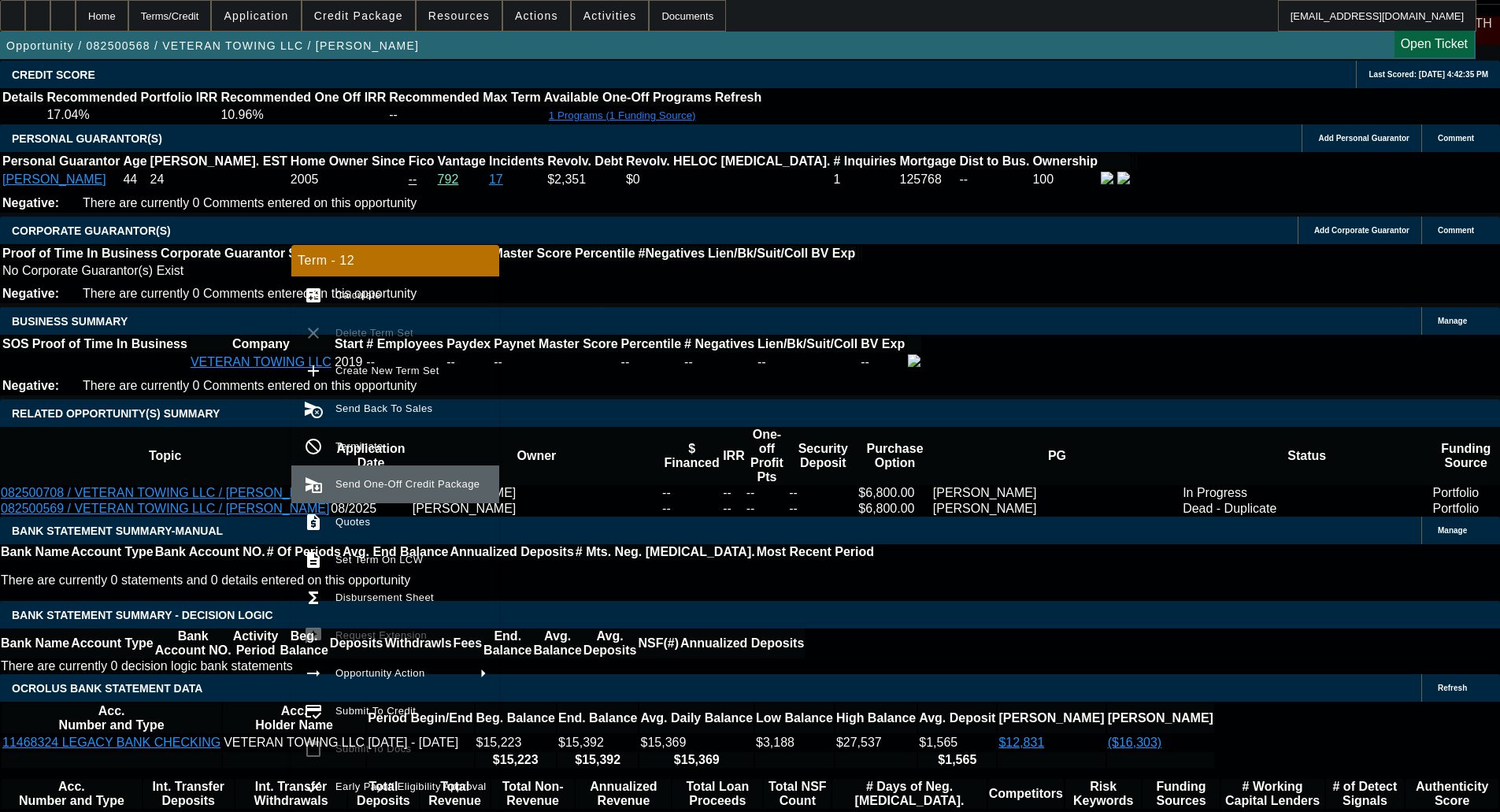
click at [364, 478] on span "Send One-Off Credit Package" at bounding box center [407, 484] width 144 height 12
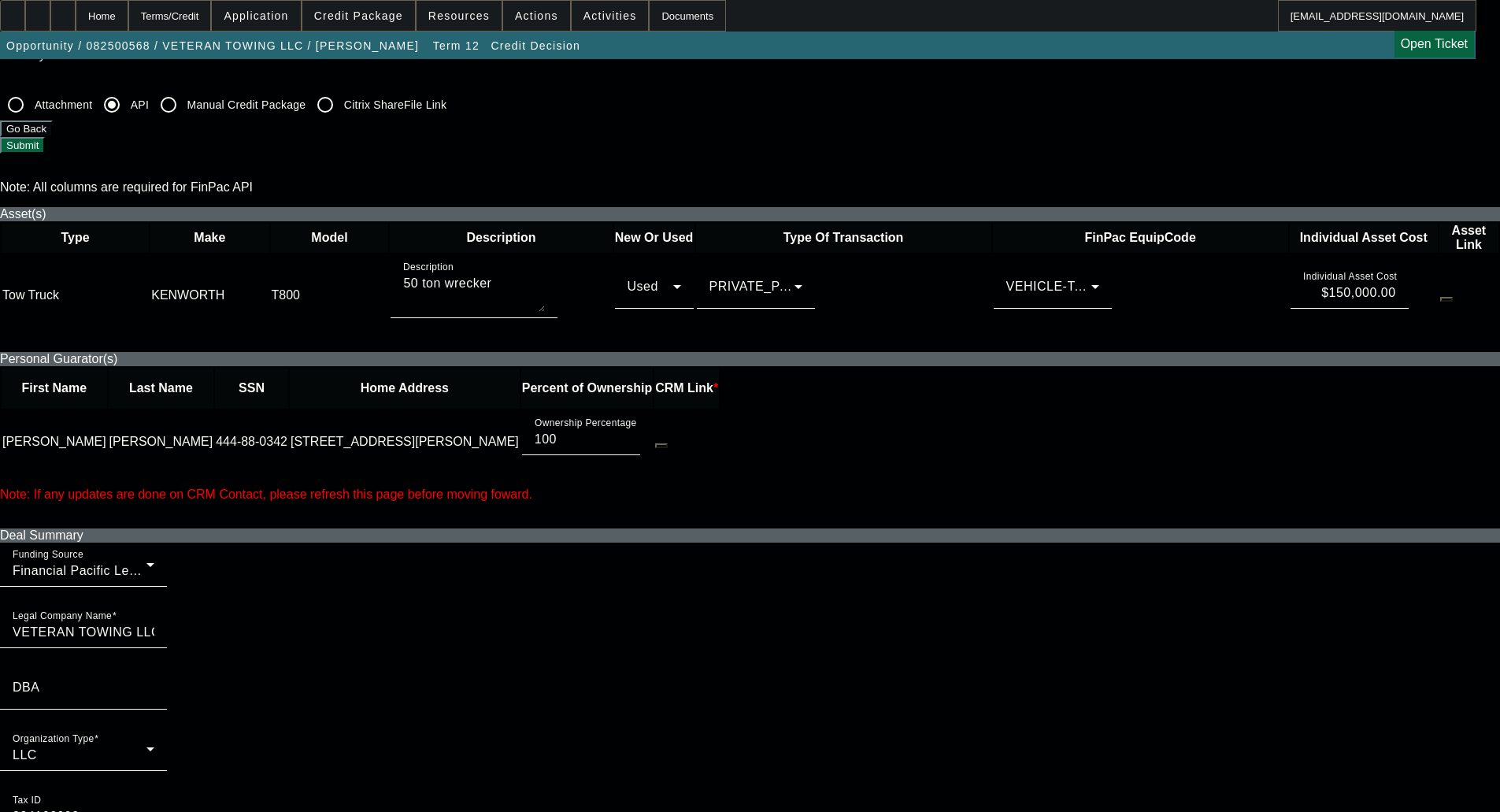
scroll to position [630, 0]
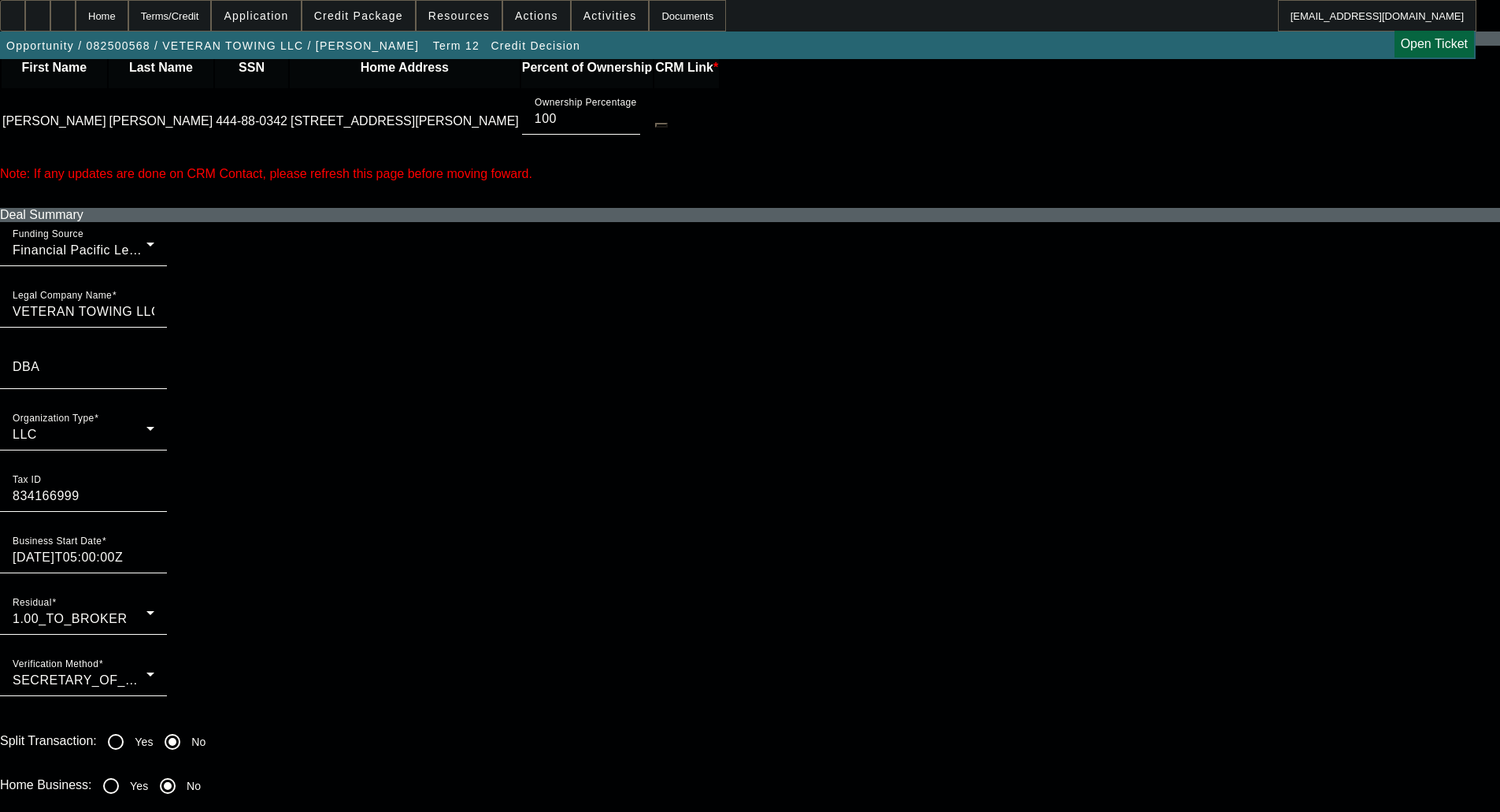
scroll to position [945, 0]
click at [126, 769] on input "Yes" at bounding box center [110, 784] width 31 height 31
radio input "true"
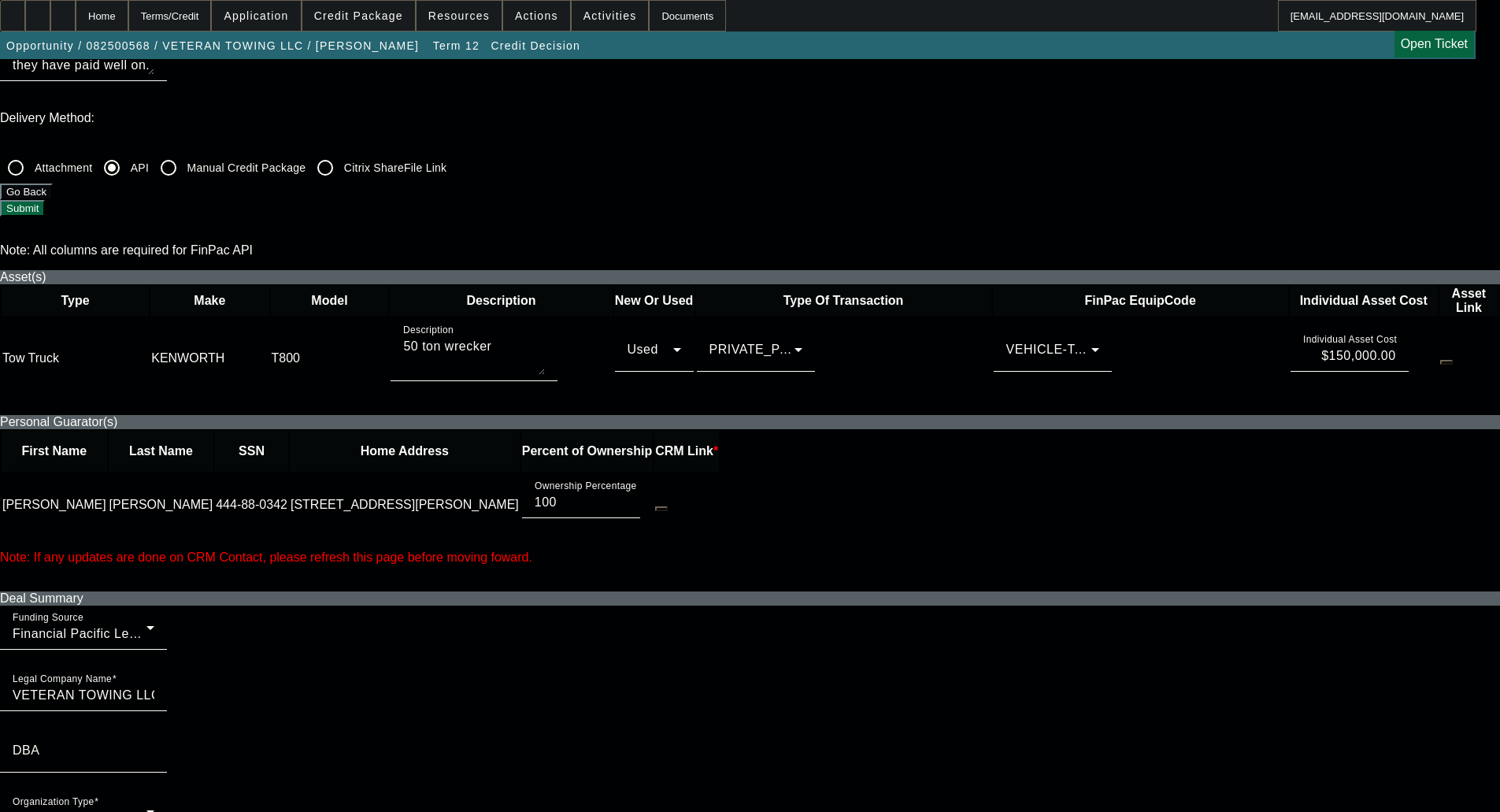
scroll to position [630, 0]
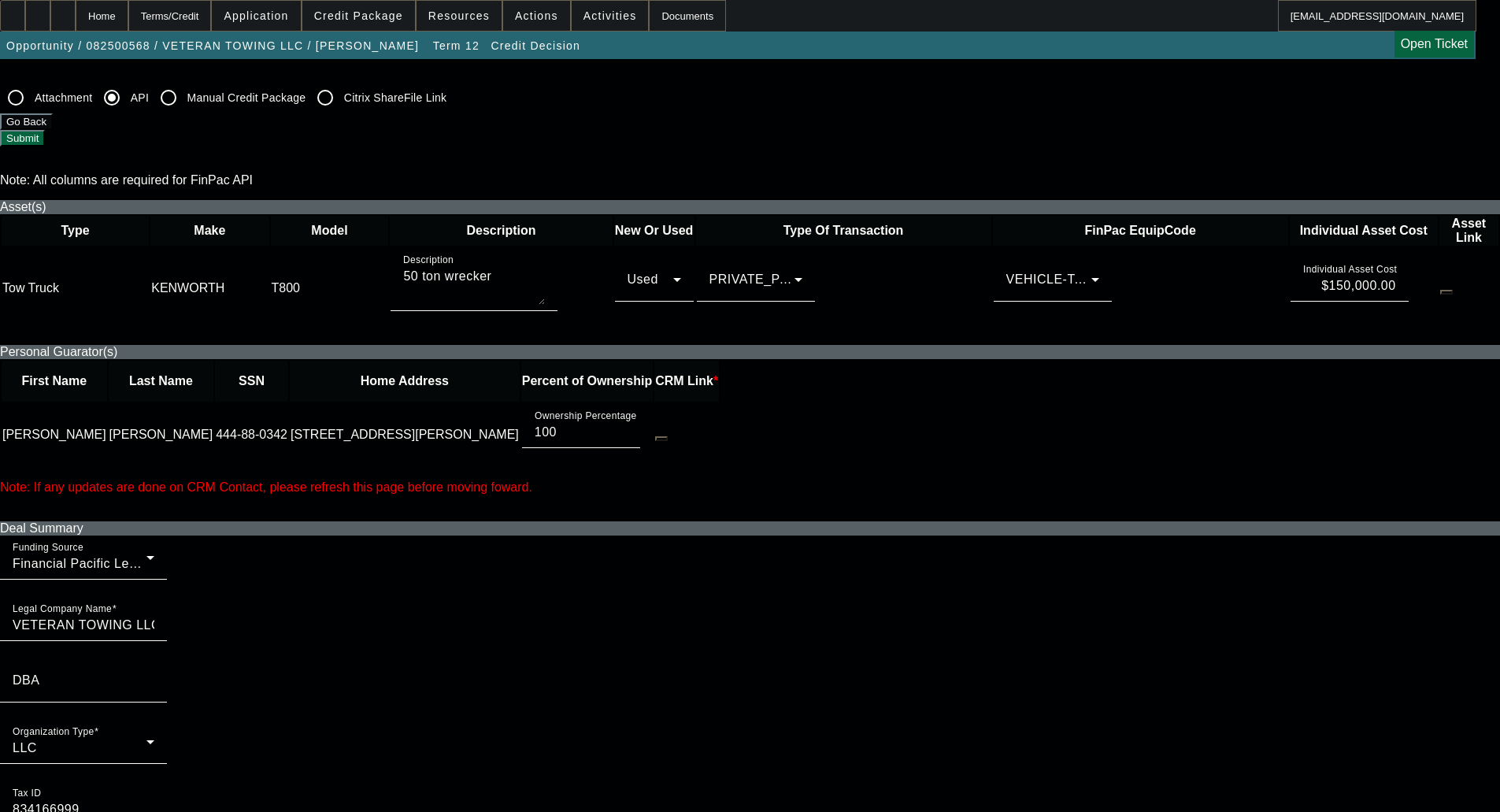
checkbox input "true"
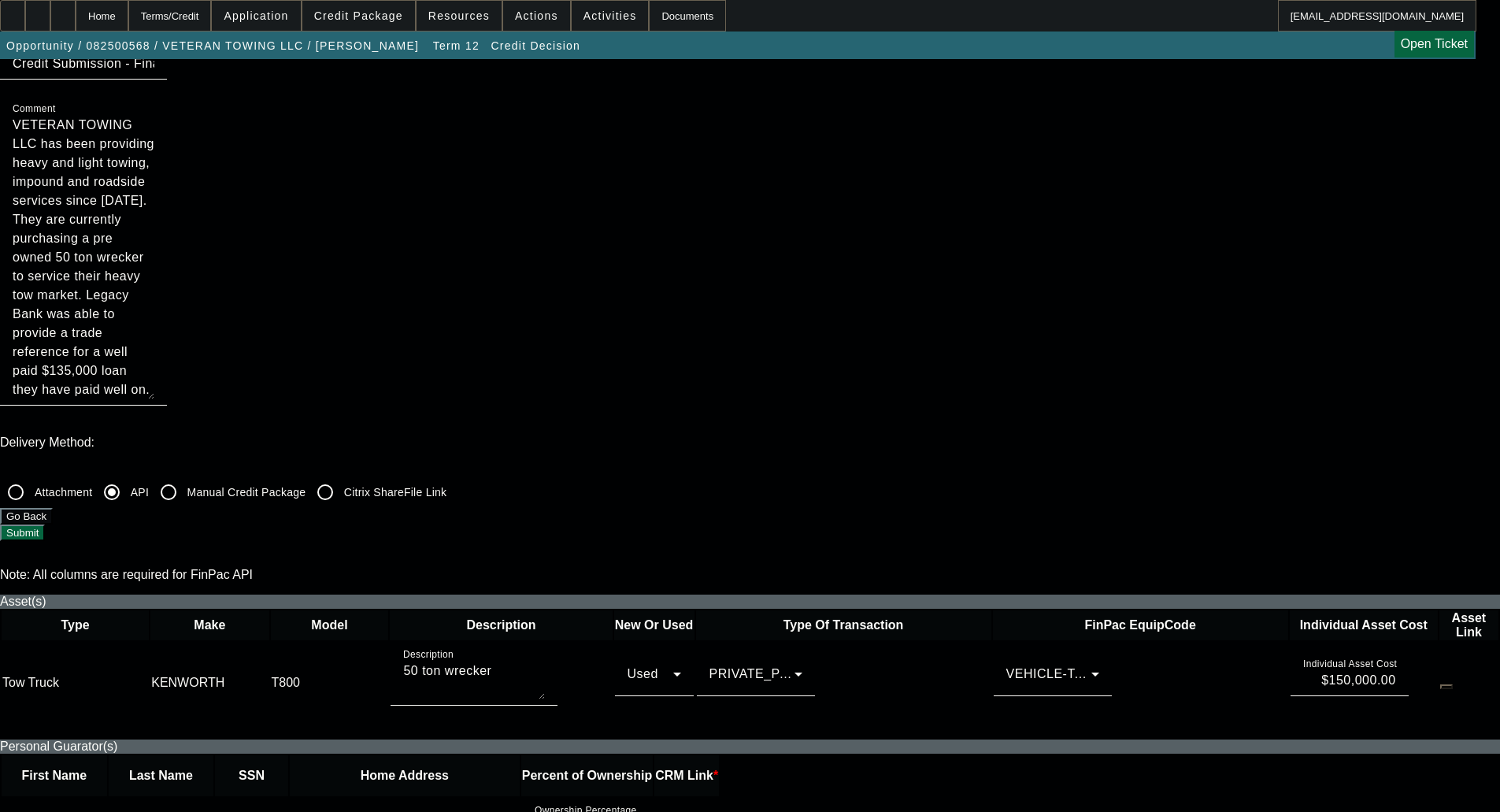
scroll to position [0, 0]
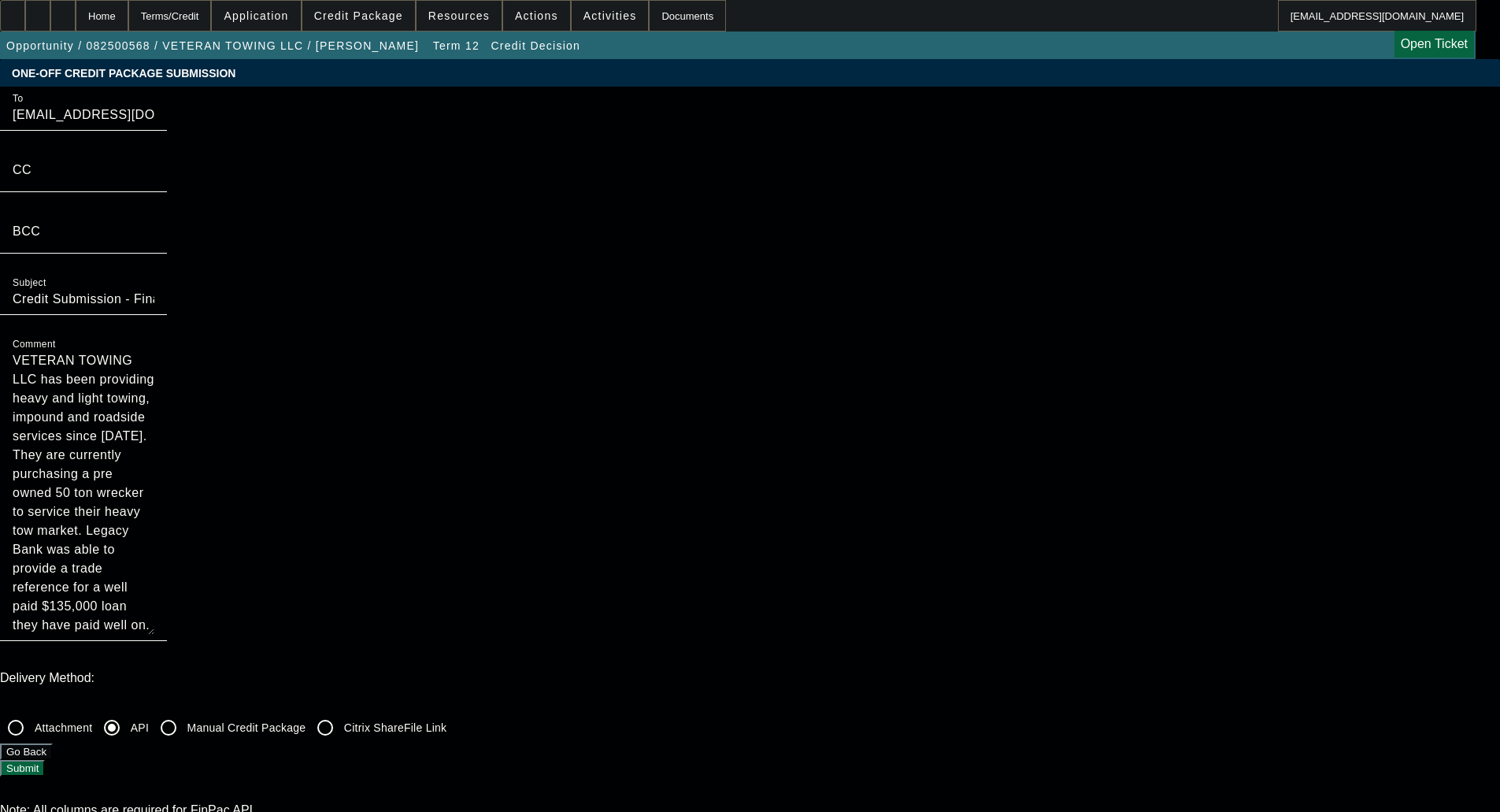
click at [45, 760] on button "Submit" at bounding box center [22, 768] width 45 height 17
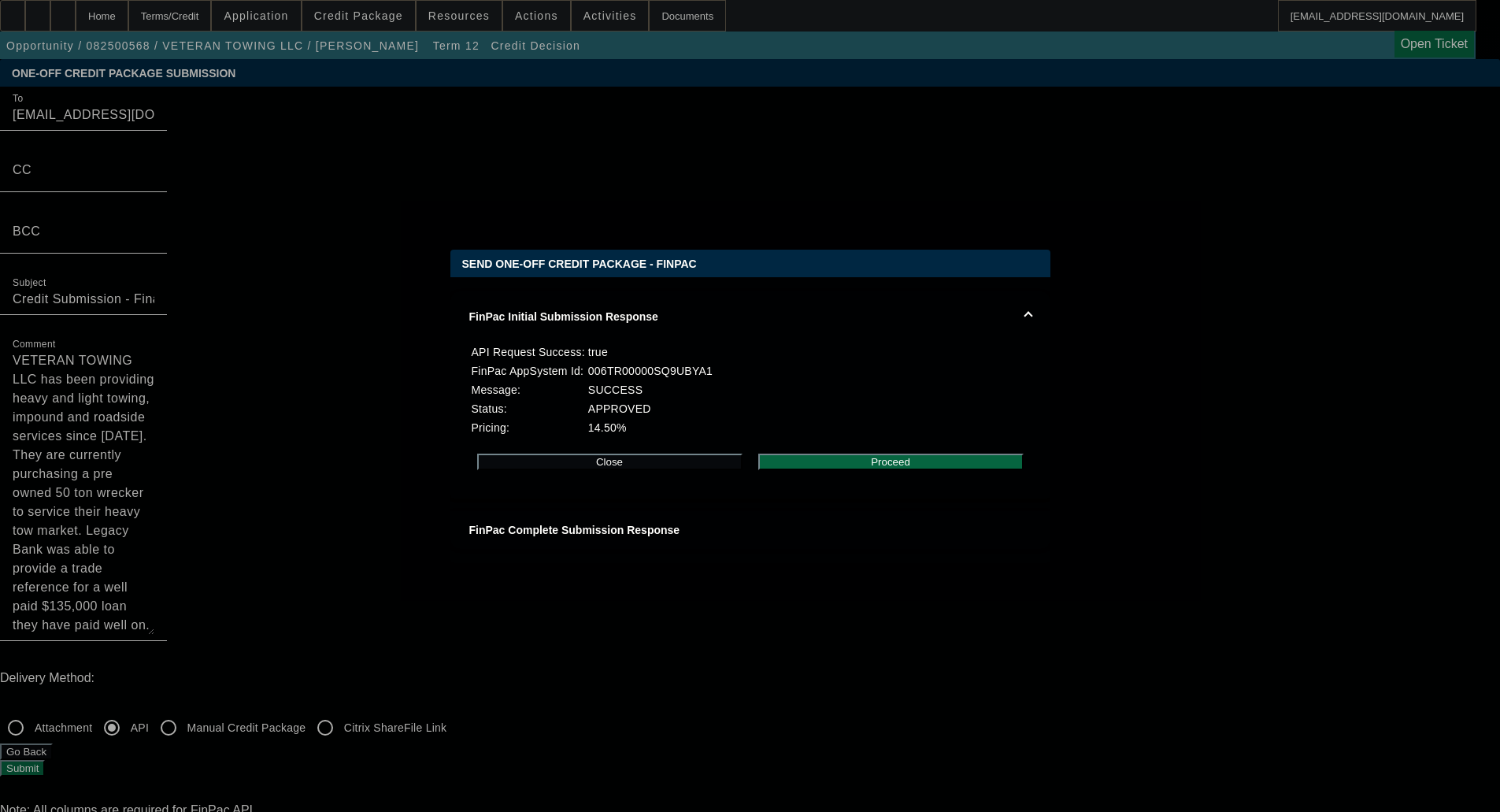
click at [861, 462] on button "Proceed" at bounding box center [890, 462] width 266 height 17
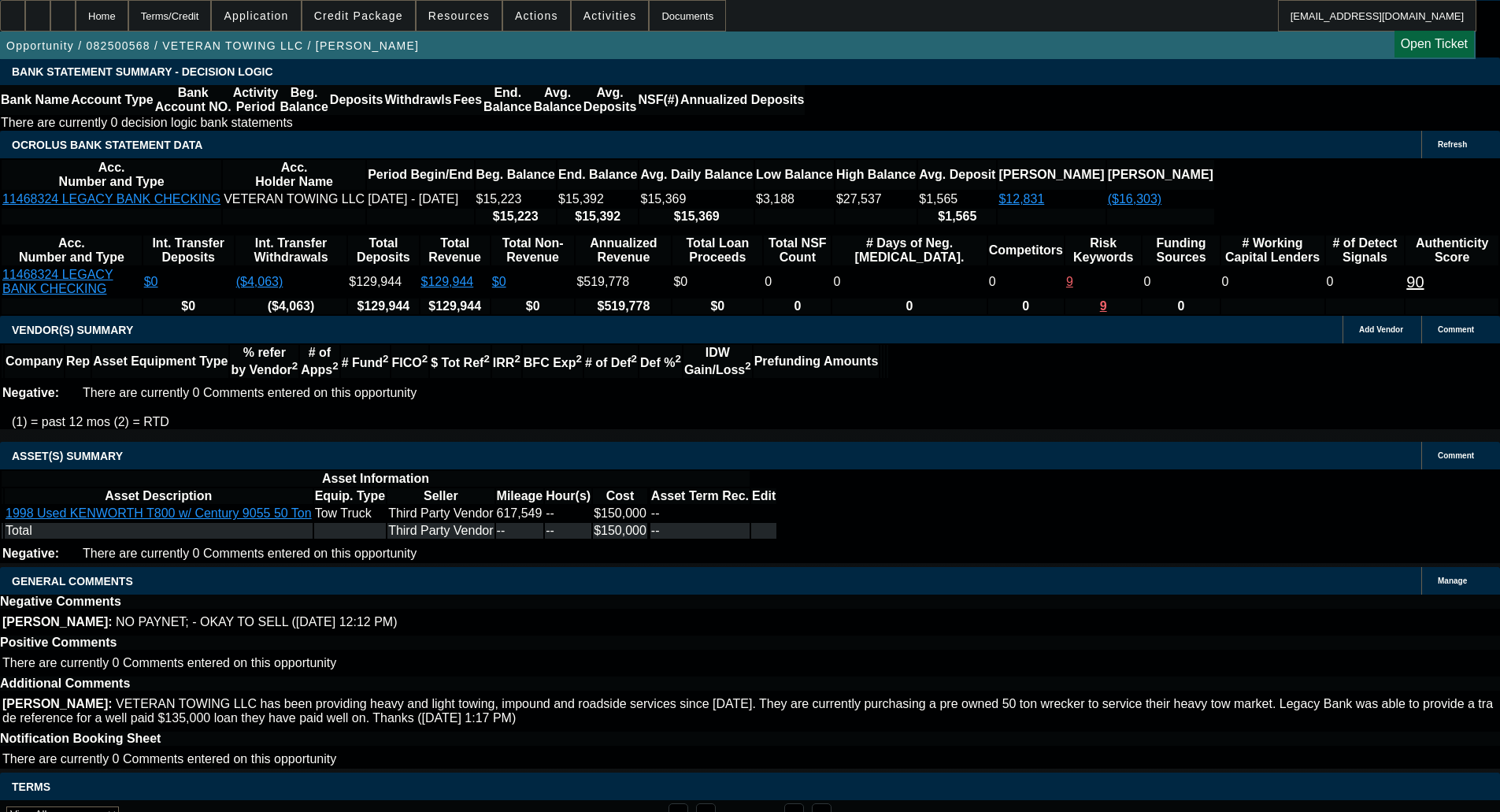
select select "0"
select select "3"
select select "0"
select select "6"
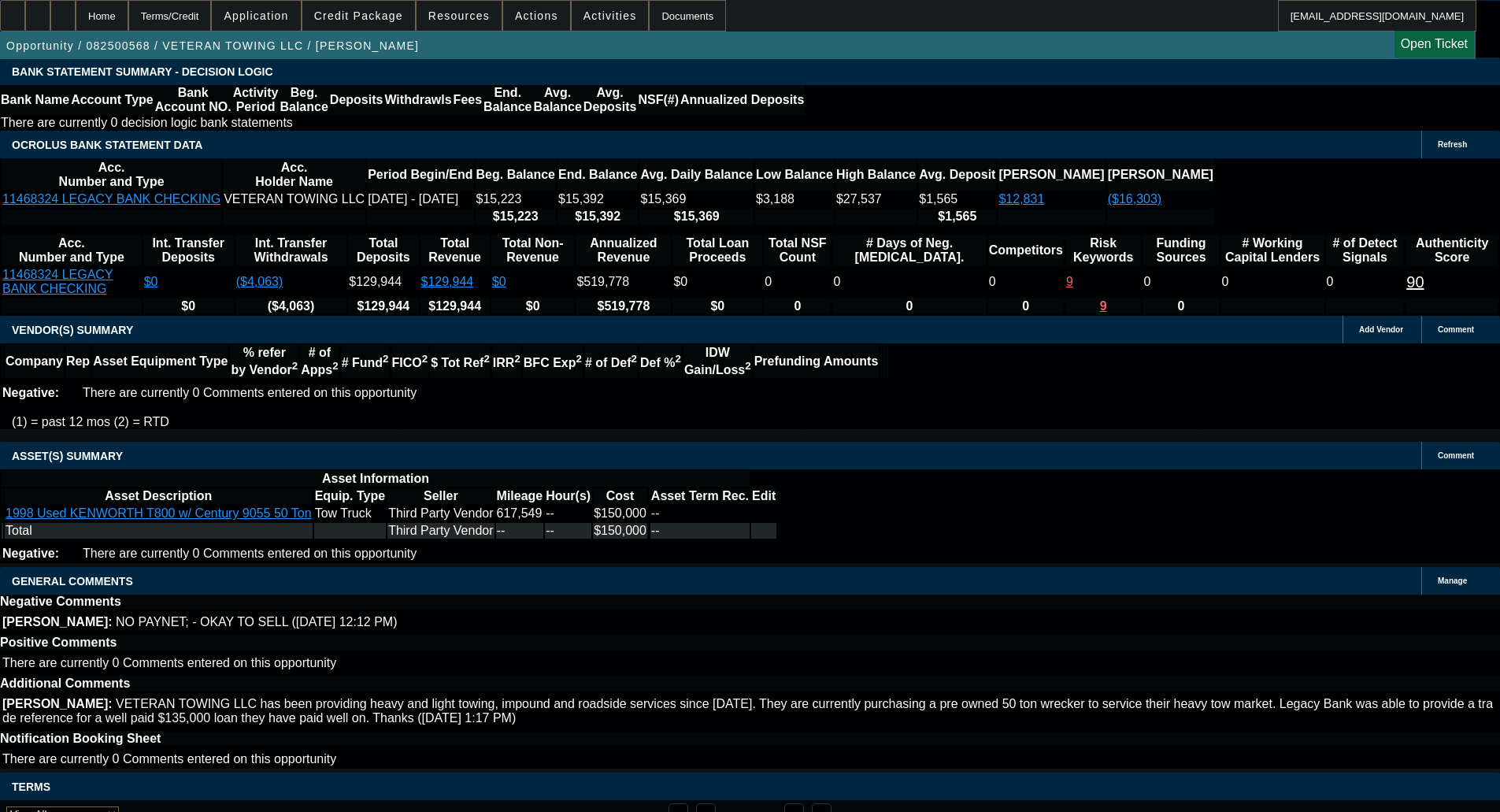
select select "0"
select select "3"
select select "0"
select select "6"
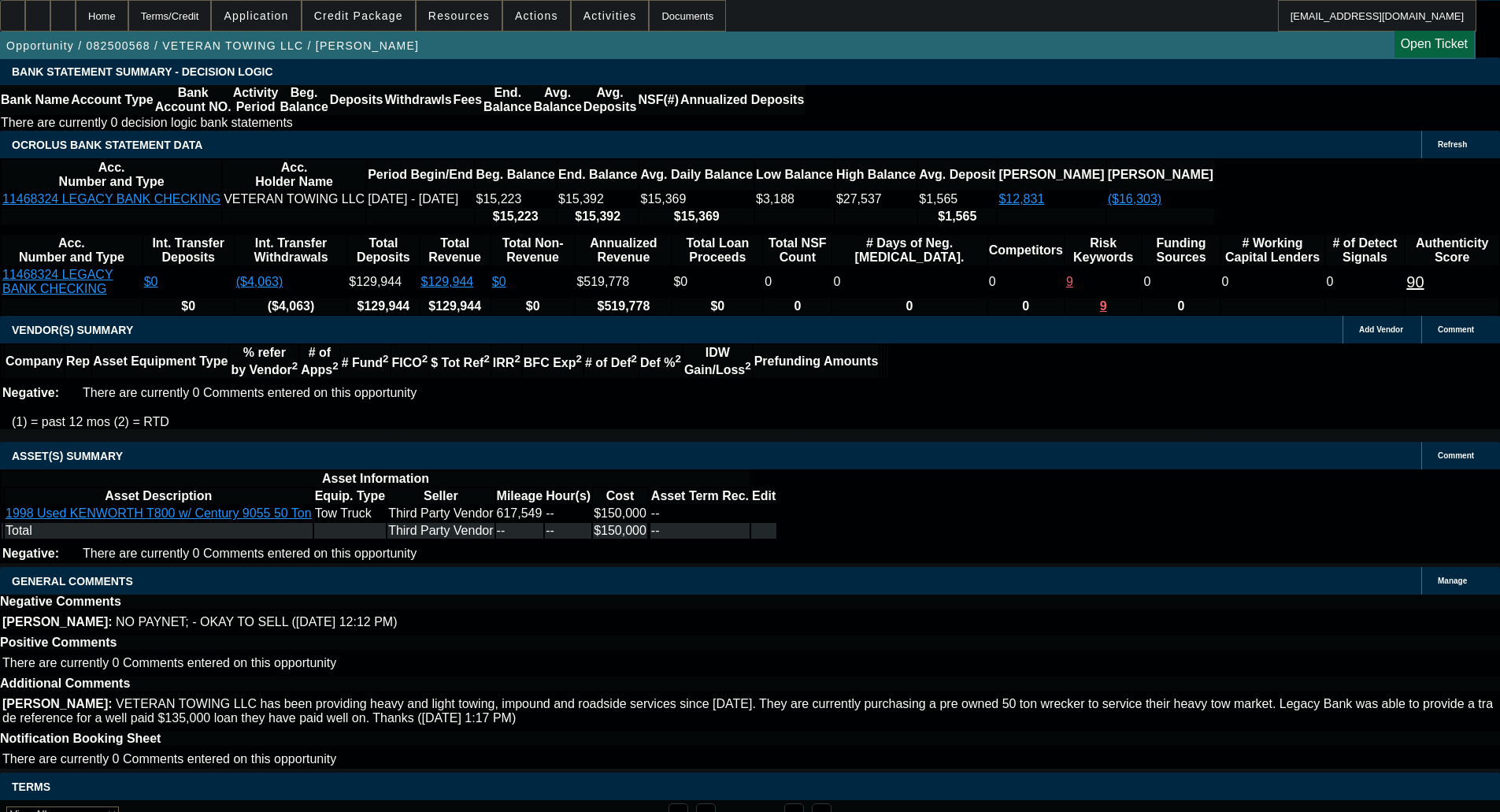
select select "0.1"
select select "0"
select select "3"
select select "0"
select select "6"
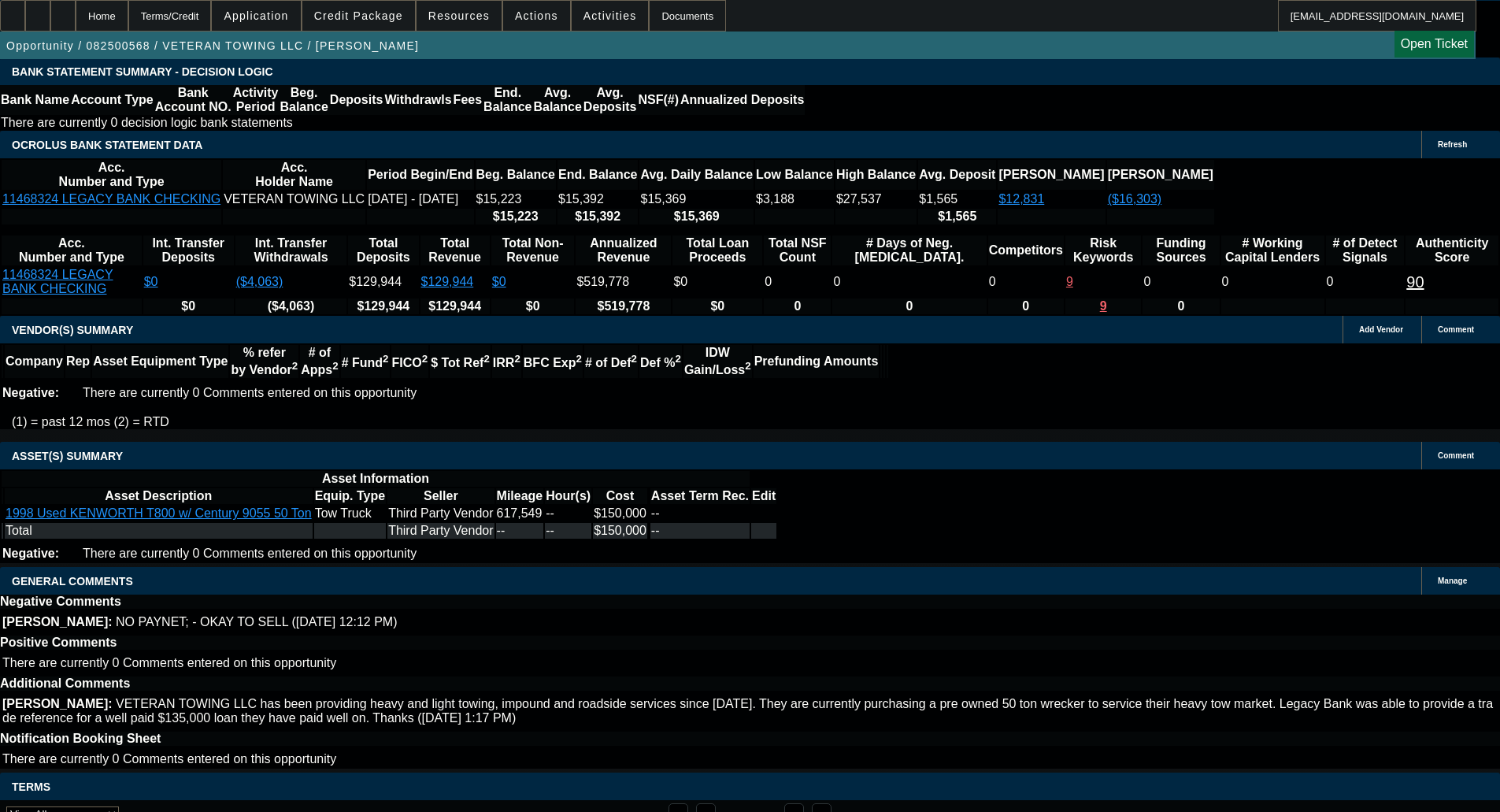
select select "0"
select select "3"
select select "0"
select select "6"
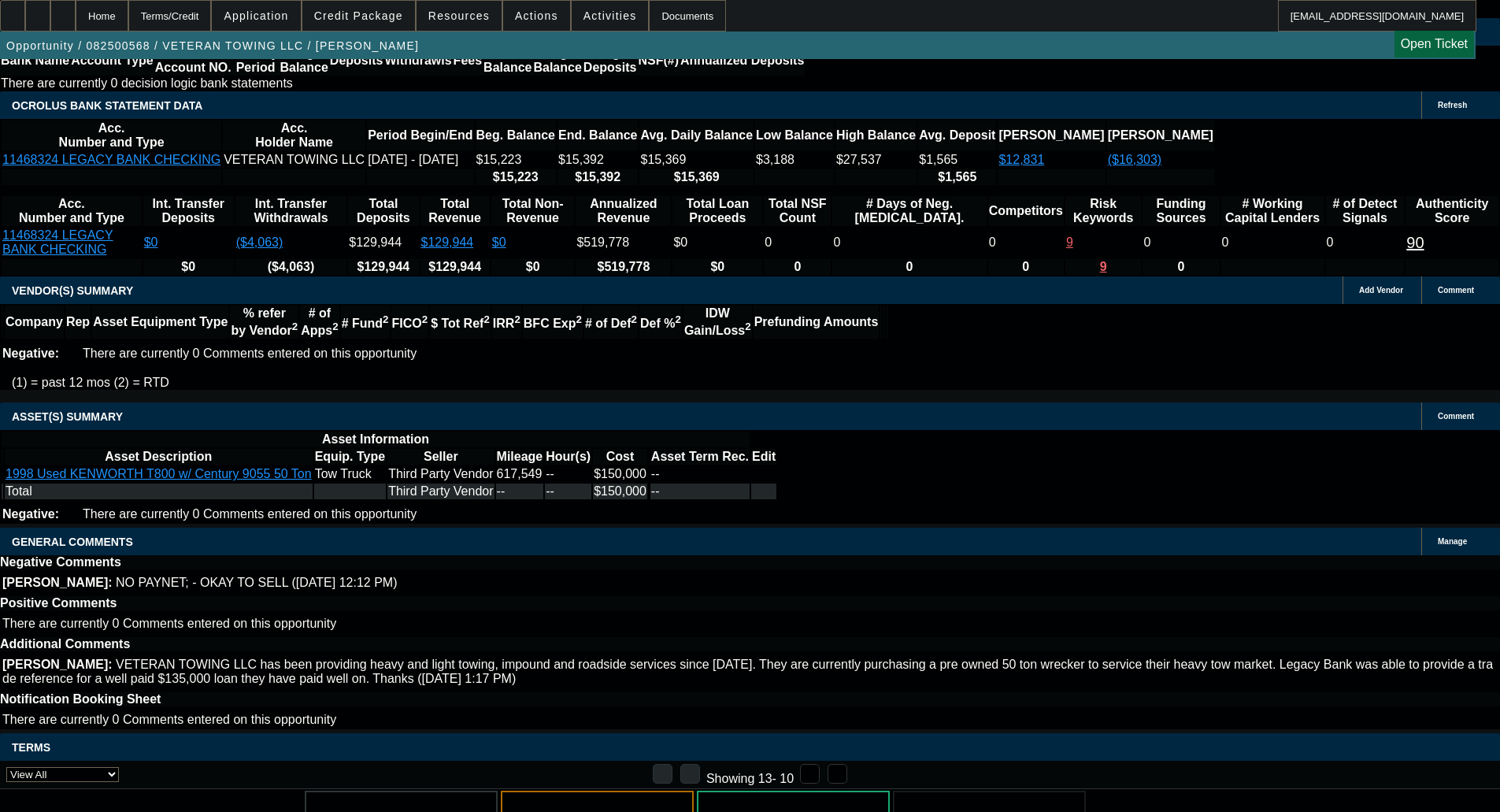
scroll to position [2886, 0]
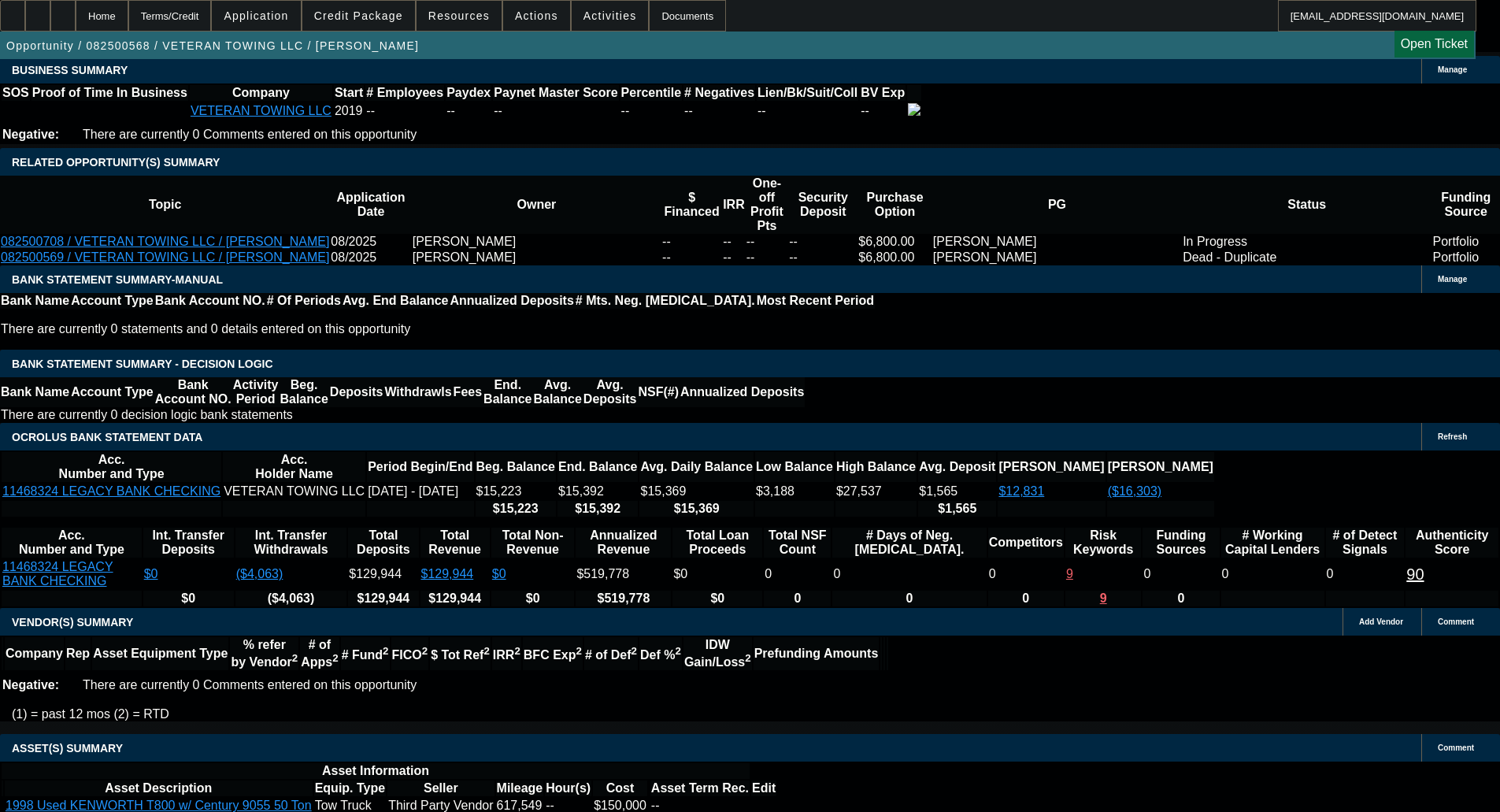
scroll to position [2414, 0]
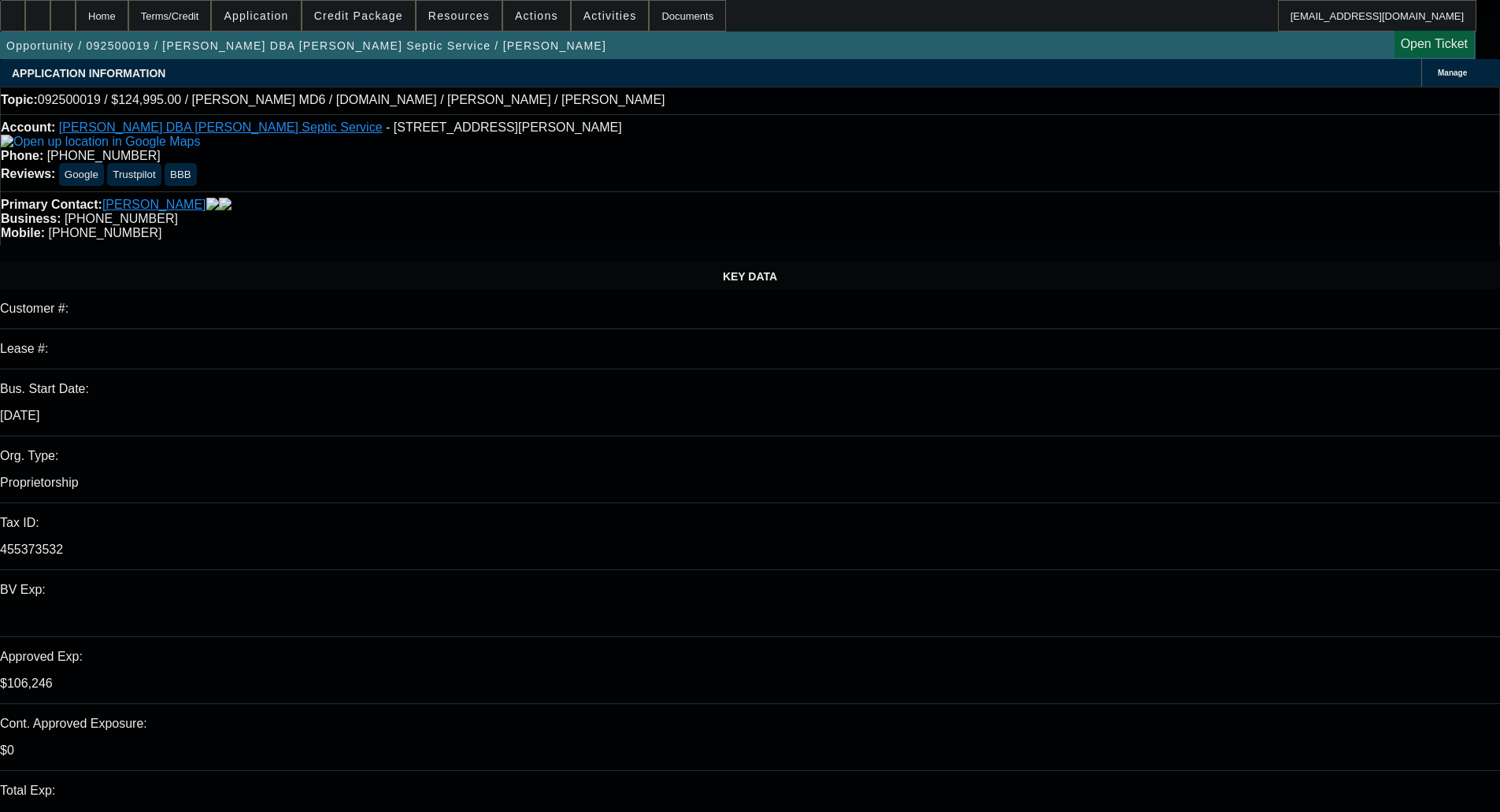
select select "0"
select select "3"
select select "0"
select select "6"
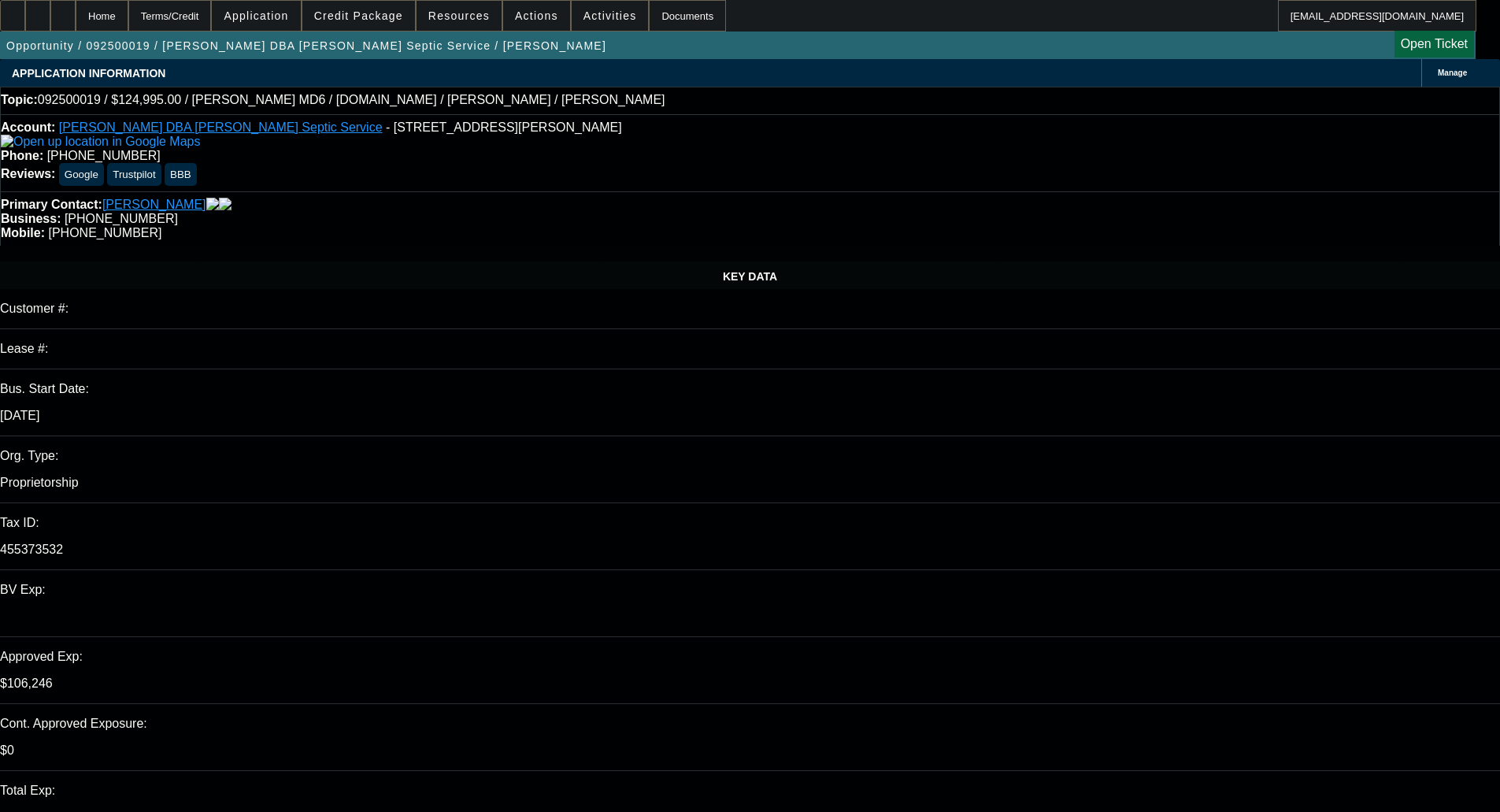
select select "0.15"
select select "2"
select select "0.1"
select select "4"
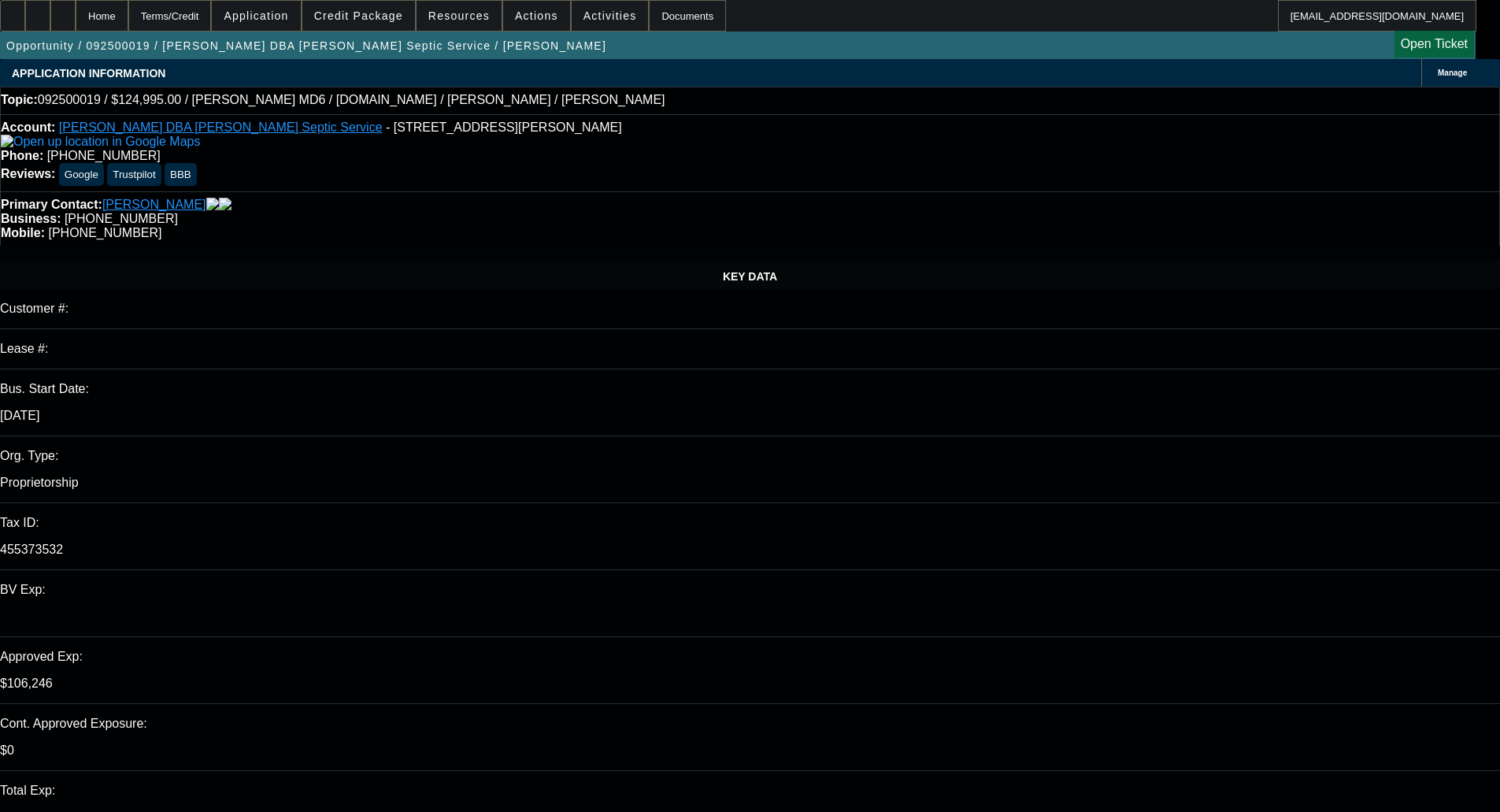
select select "2"
select select "0.1"
select select "4"
select select "0"
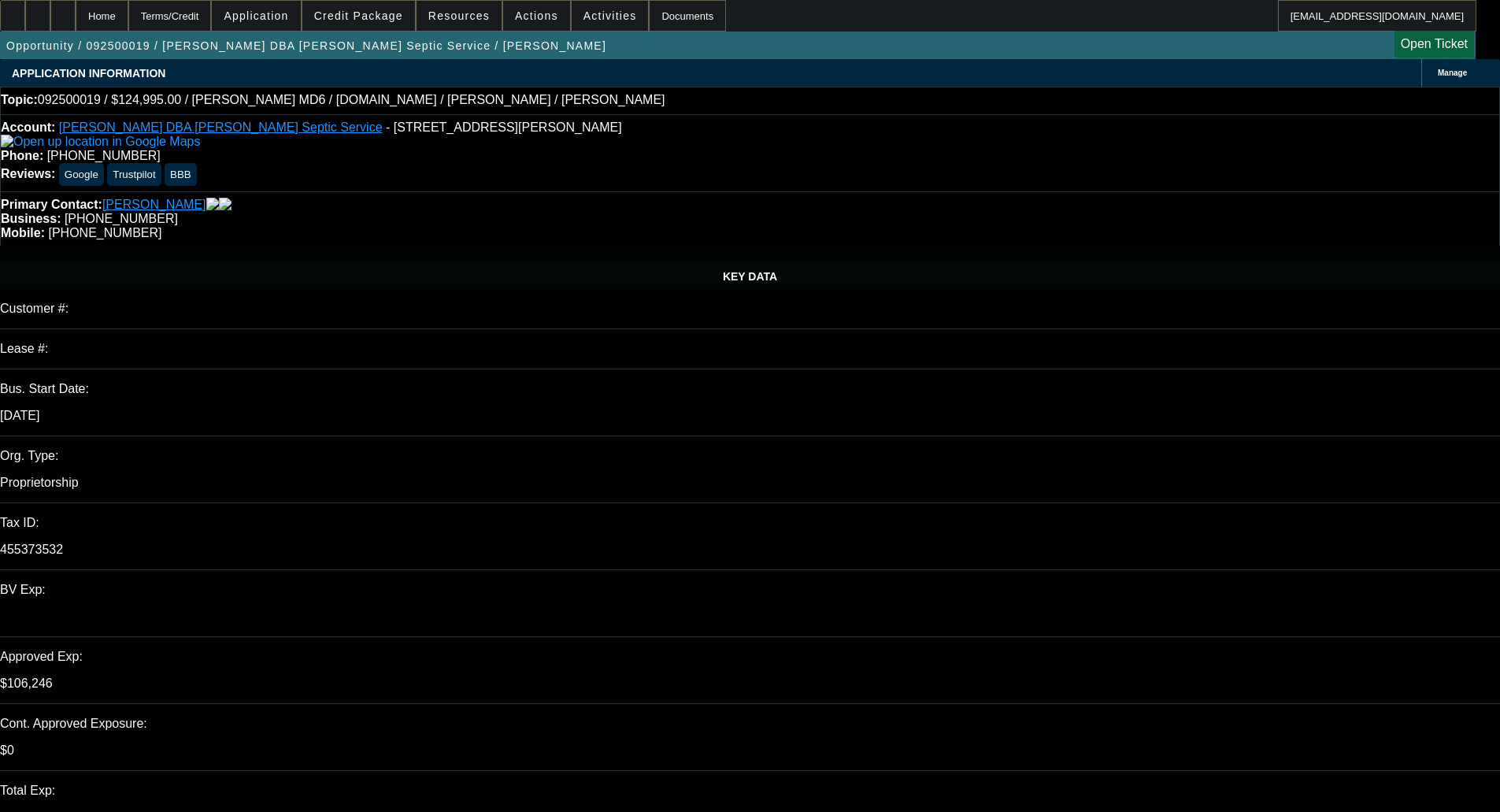
select select "0"
select select "3"
select select "0.1"
select select "4"
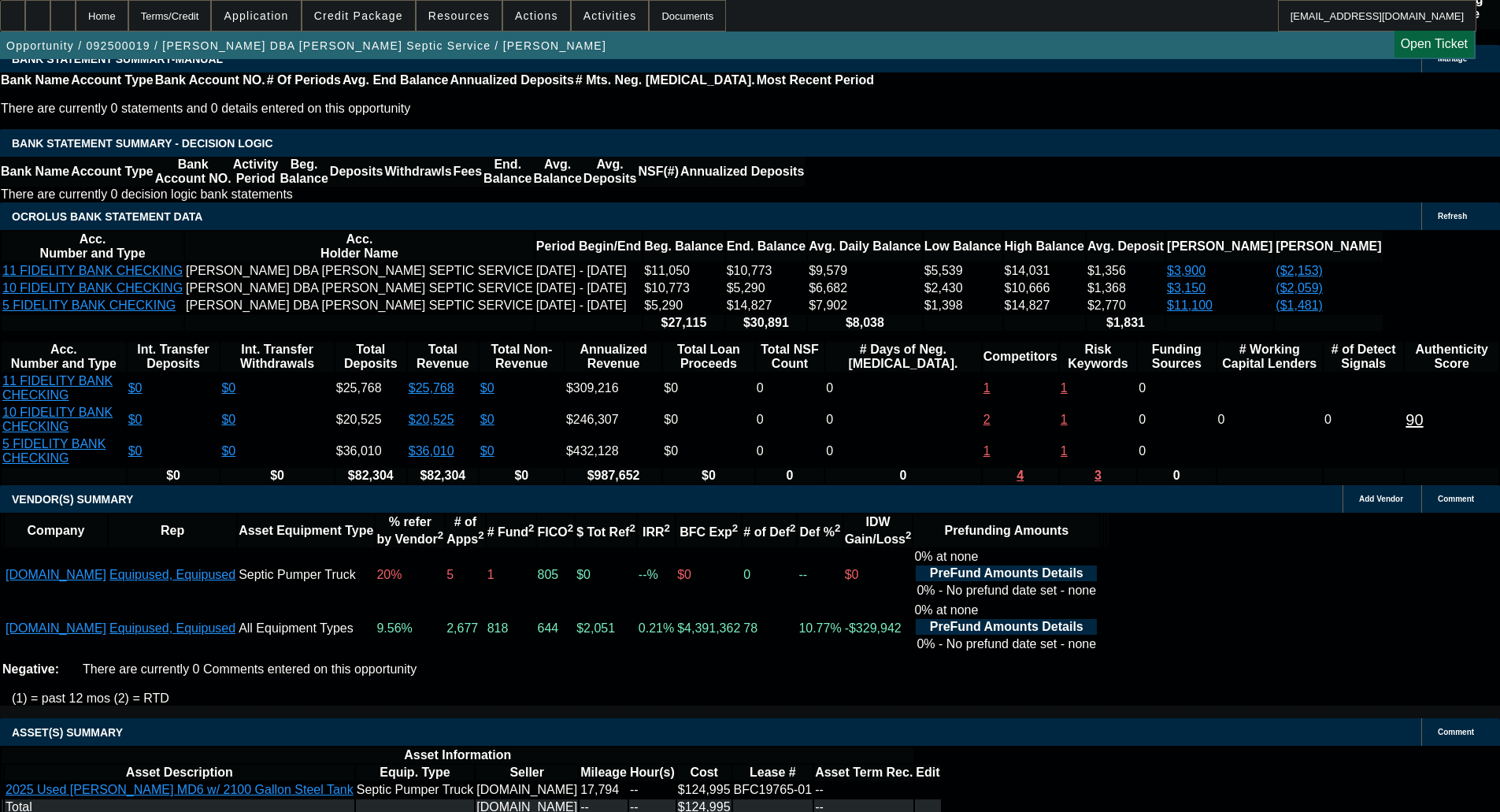
scroll to position [2993, 0]
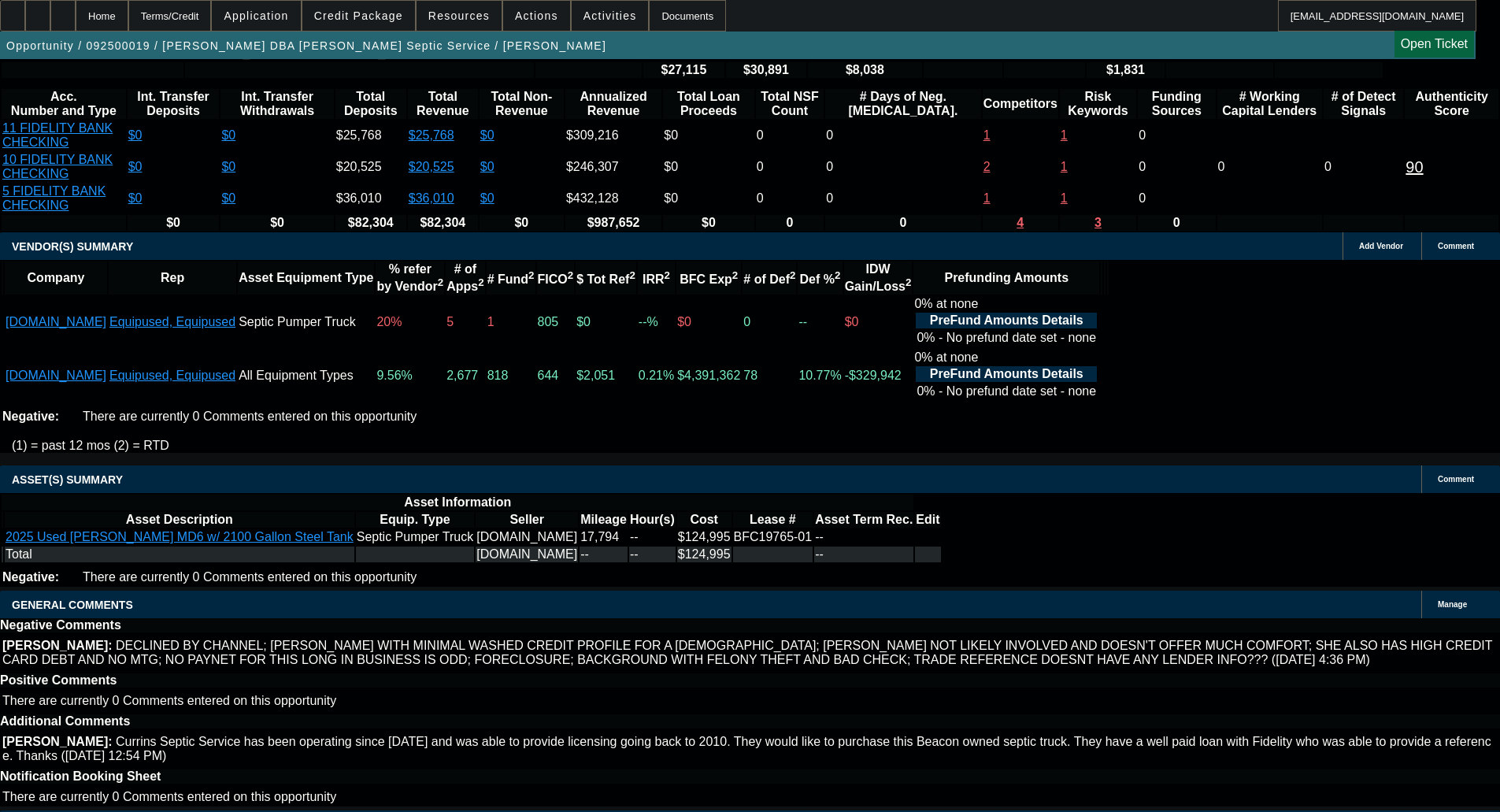
drag, startPoint x: 309, startPoint y: 457, endPoint x: 314, endPoint y: 465, distance: 9.4
select select "6"
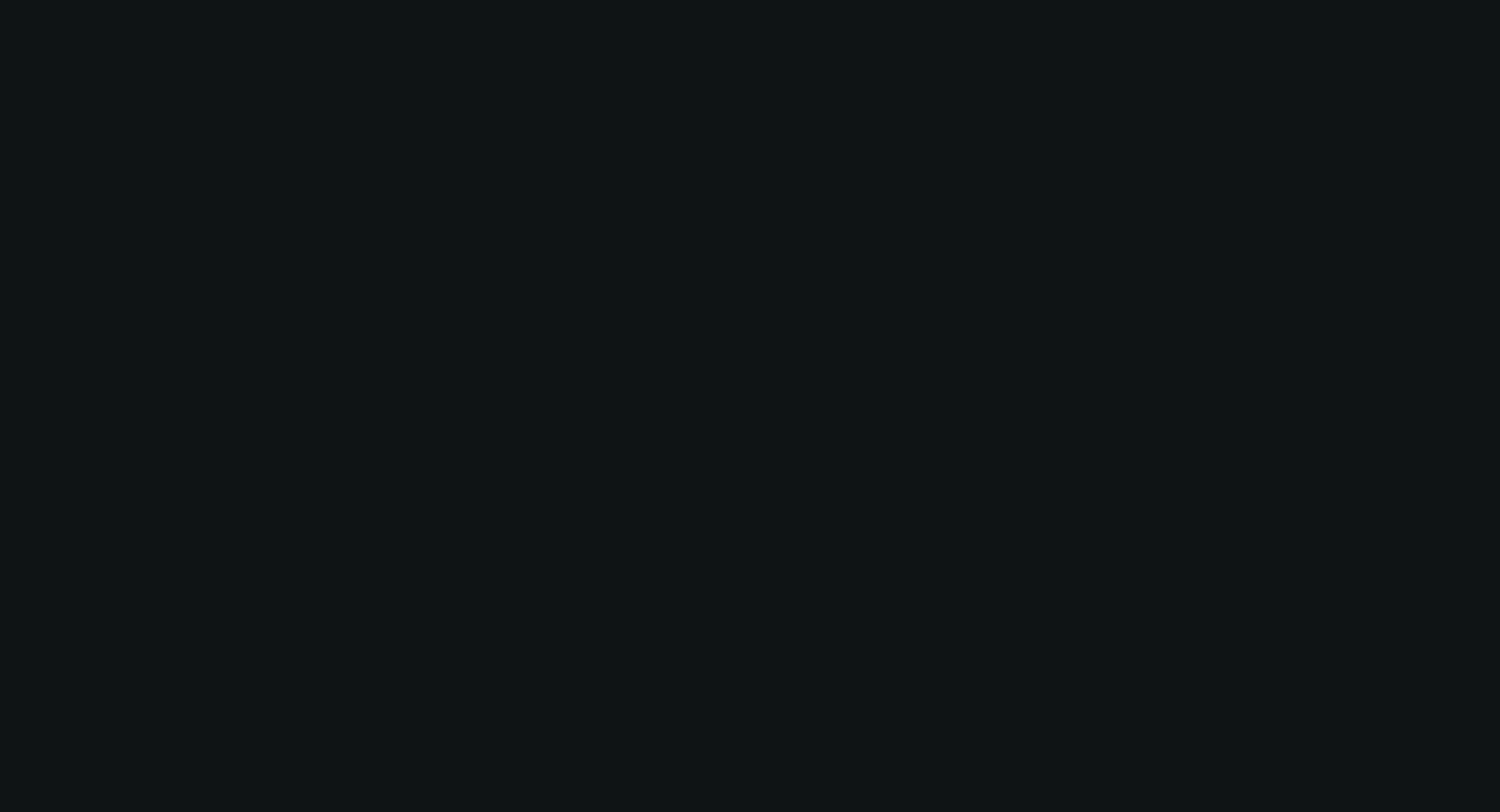
scroll to position [0, 0]
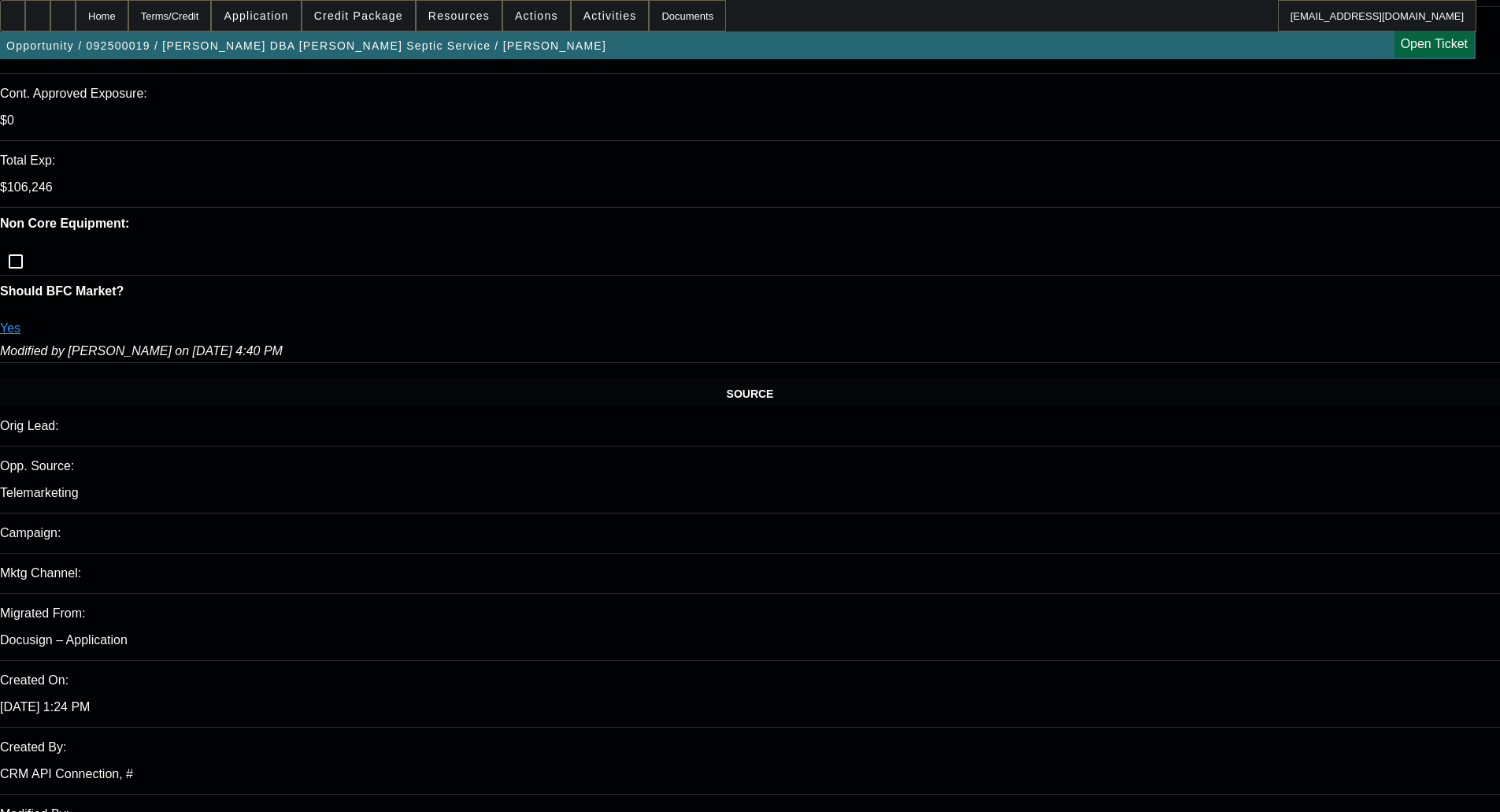
scroll to position [394, 0]
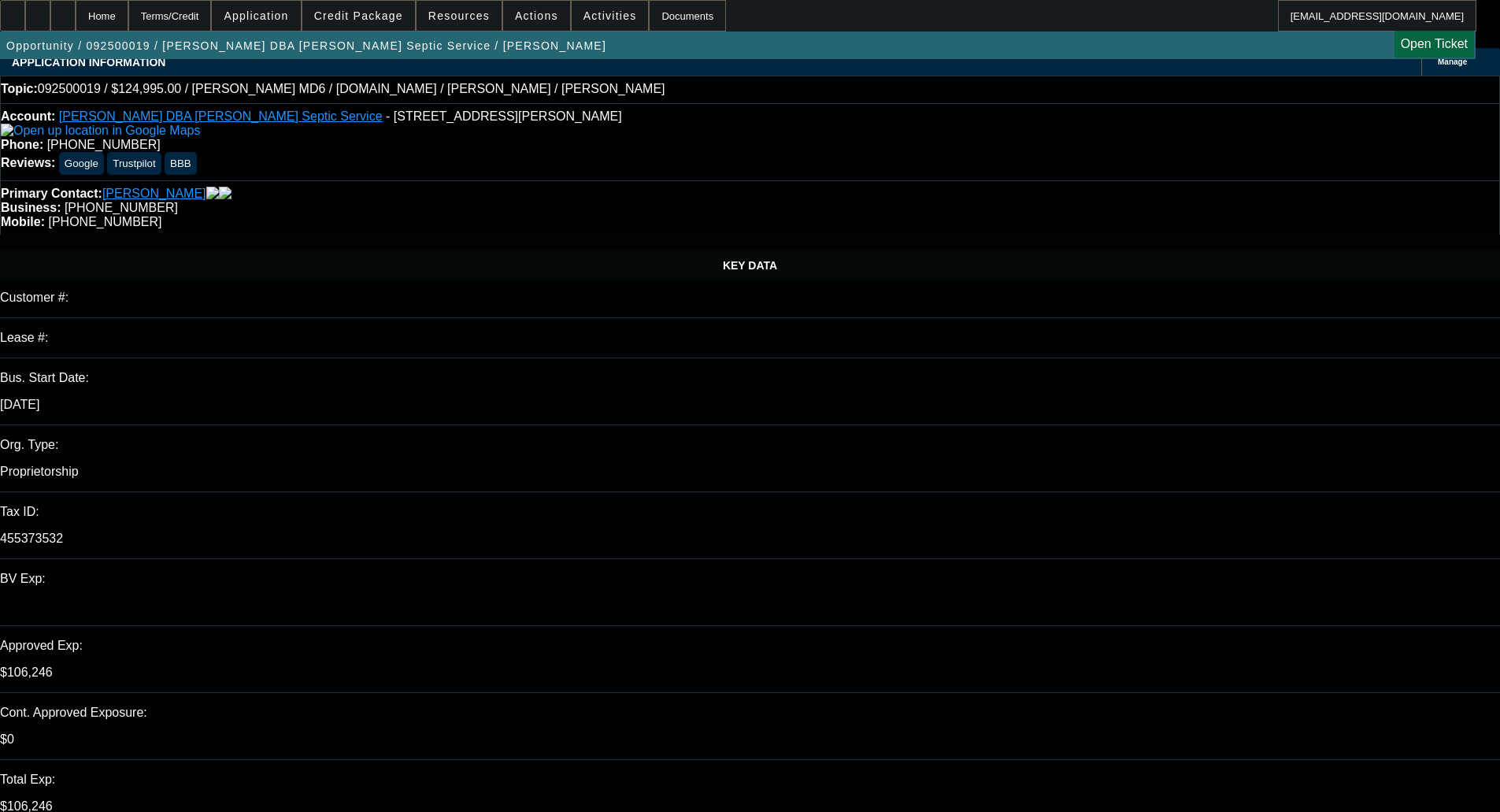
scroll to position [0, 0]
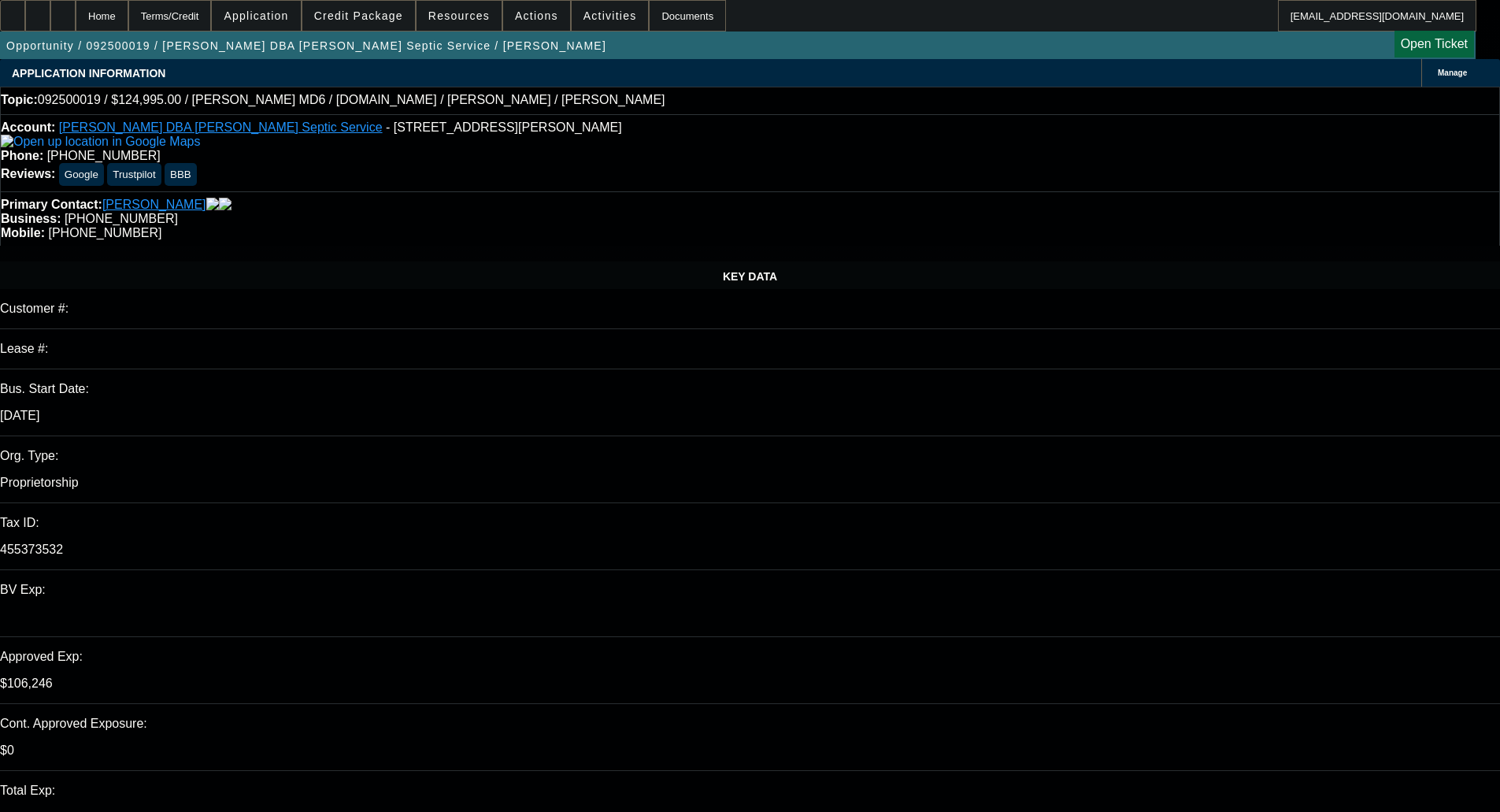
drag, startPoint x: 1407, startPoint y: 250, endPoint x: 1153, endPoint y: 253, distance: 254.0
drag, startPoint x: 1406, startPoint y: 262, endPoint x: 1255, endPoint y: 245, distance: 152.0
type textarea "Oakmont needs a Paynet, not just the reference."
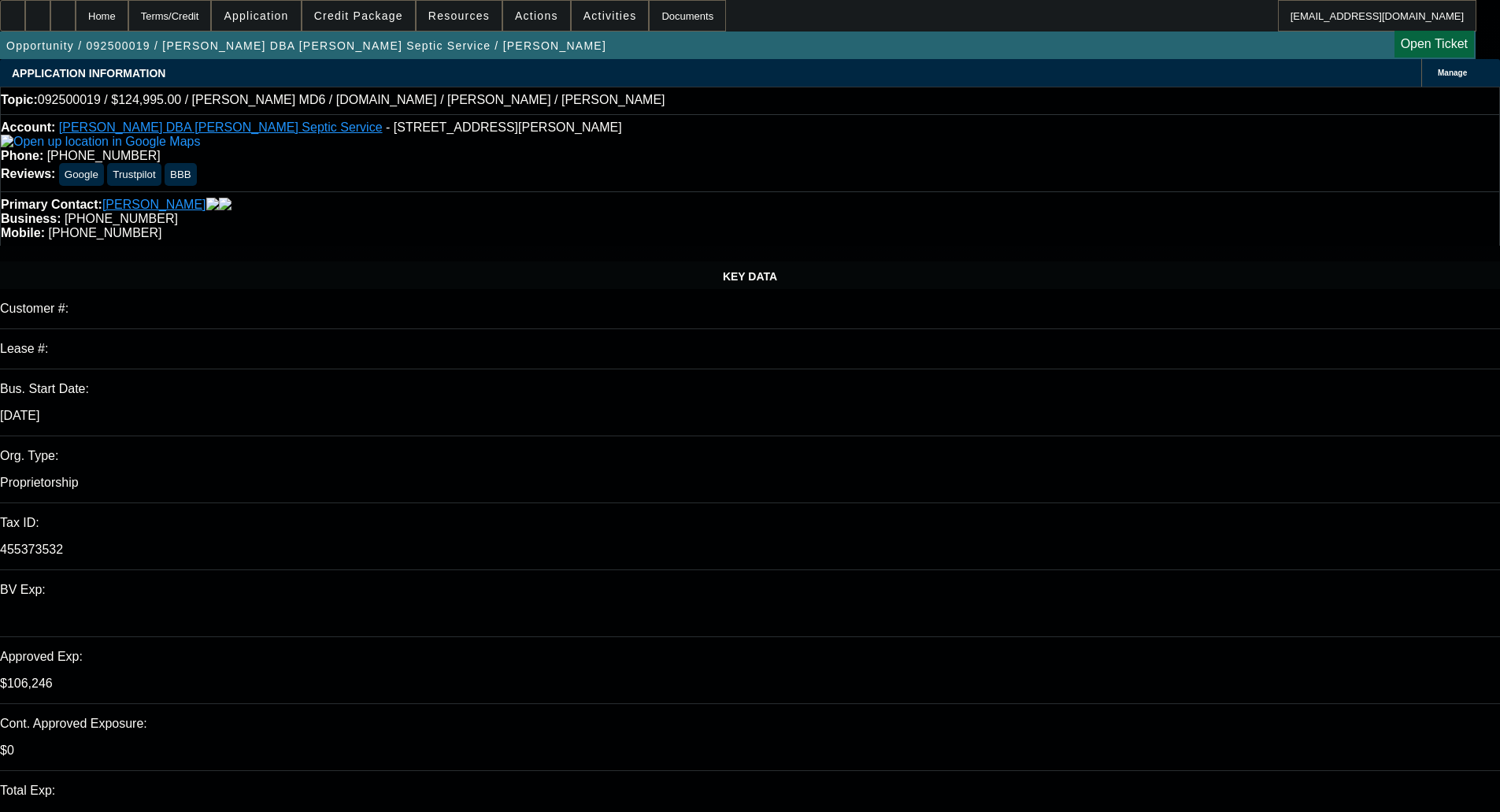
checkbox input "true"
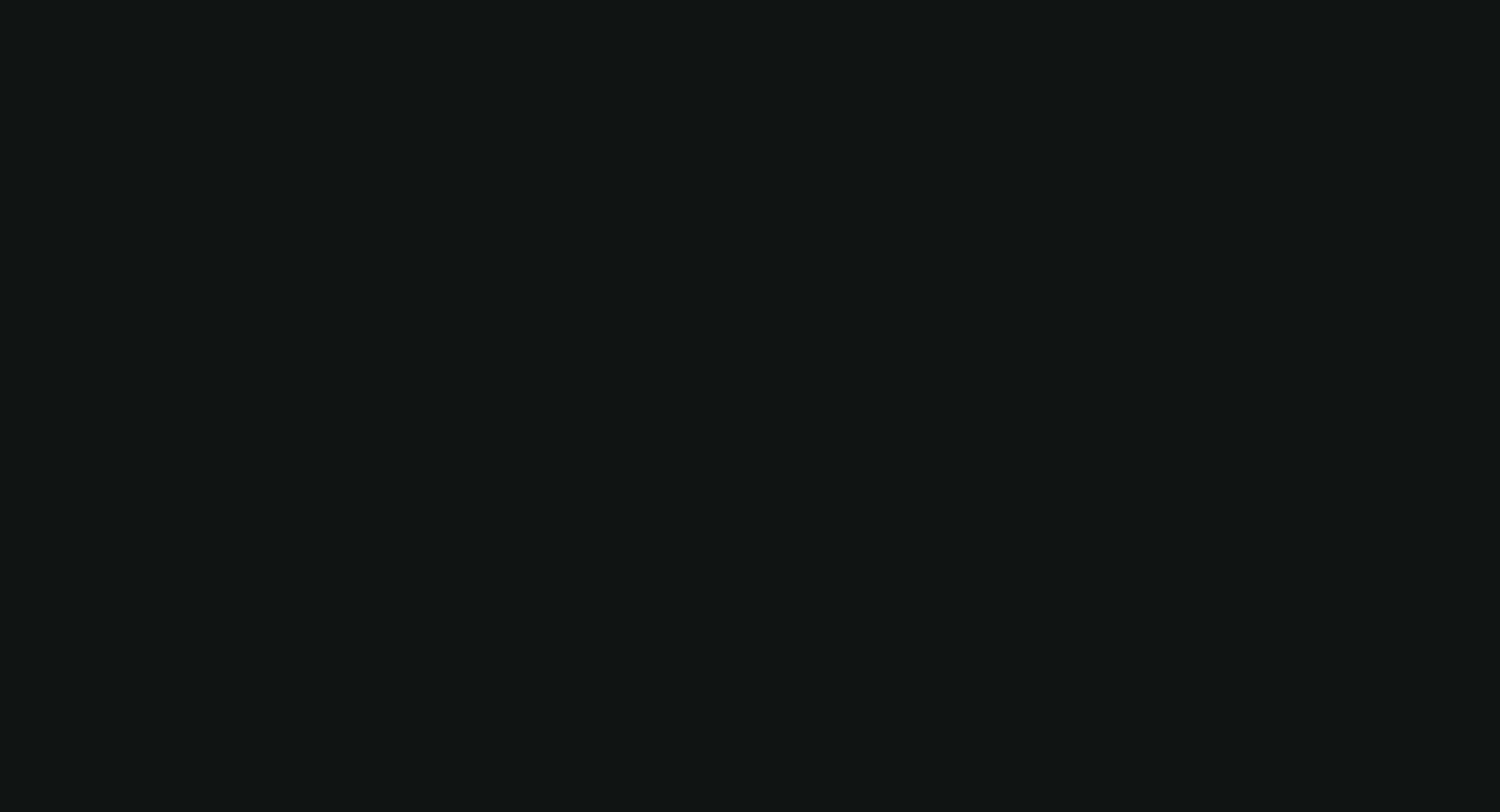
select select "0"
select select "3"
select select "0"
select select "6"
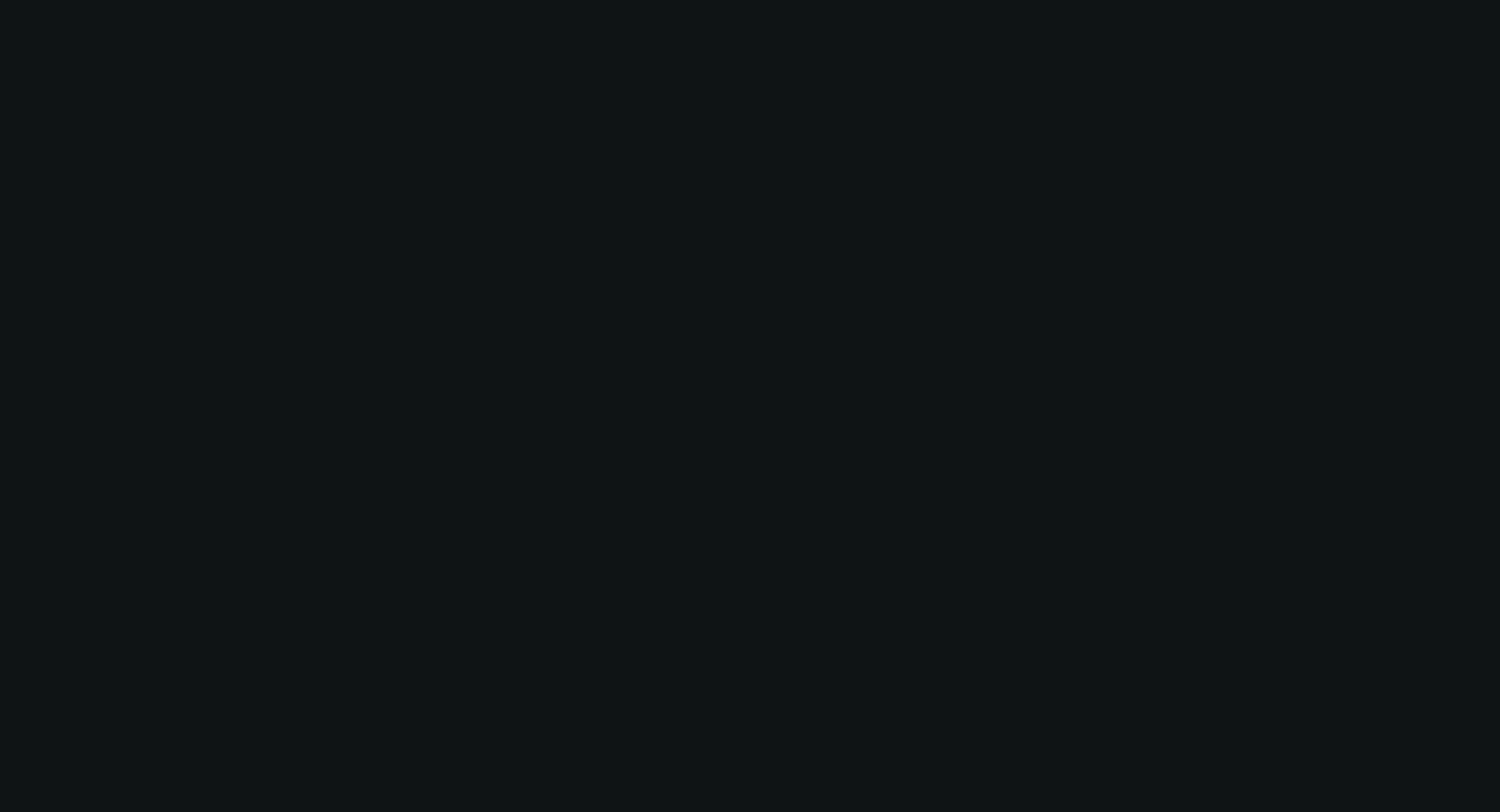
select select "0"
select select "3"
select select "0"
select select "6"
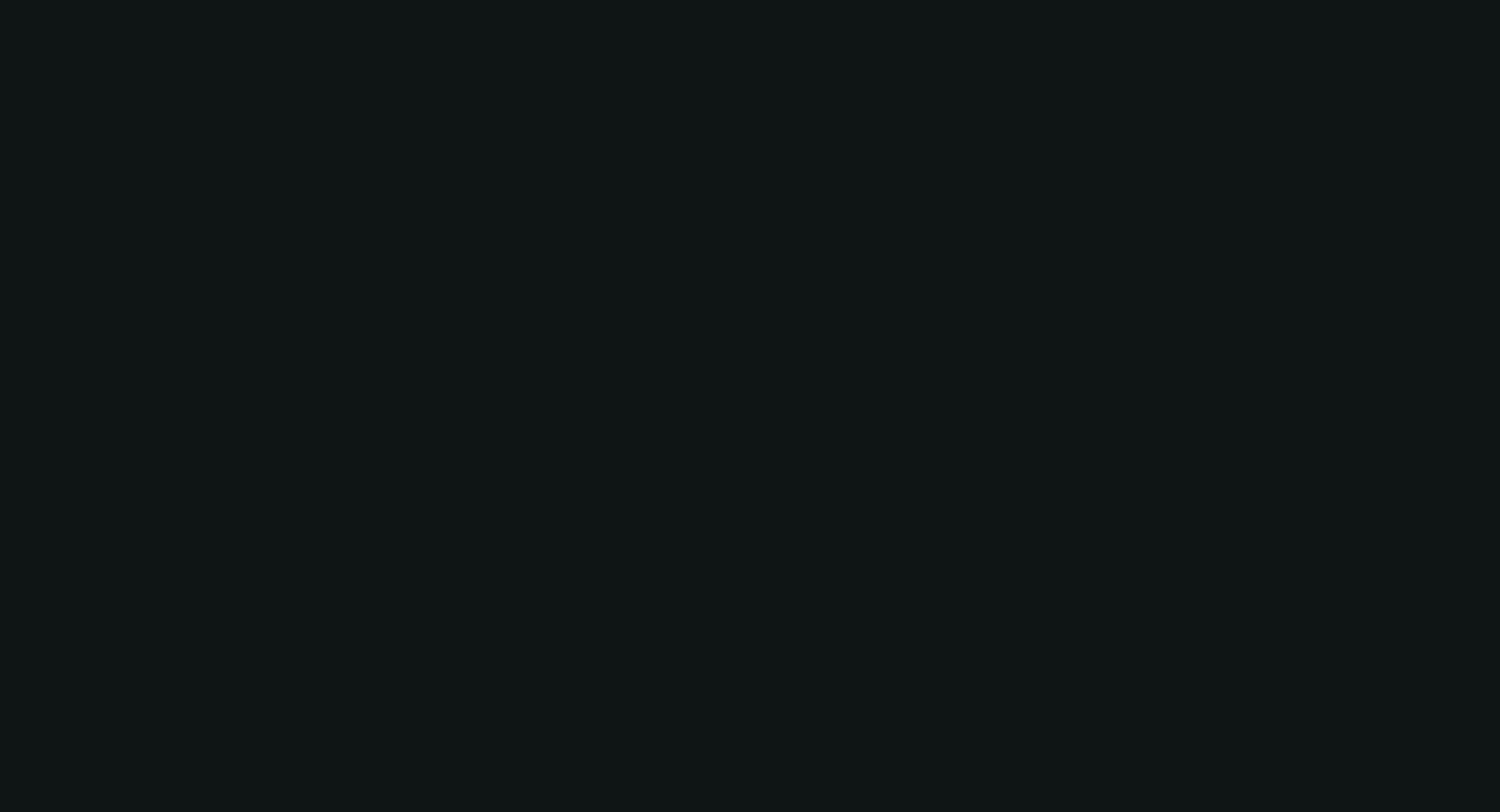
select select "0.15"
select select "2"
select select "0.1"
select select "4"
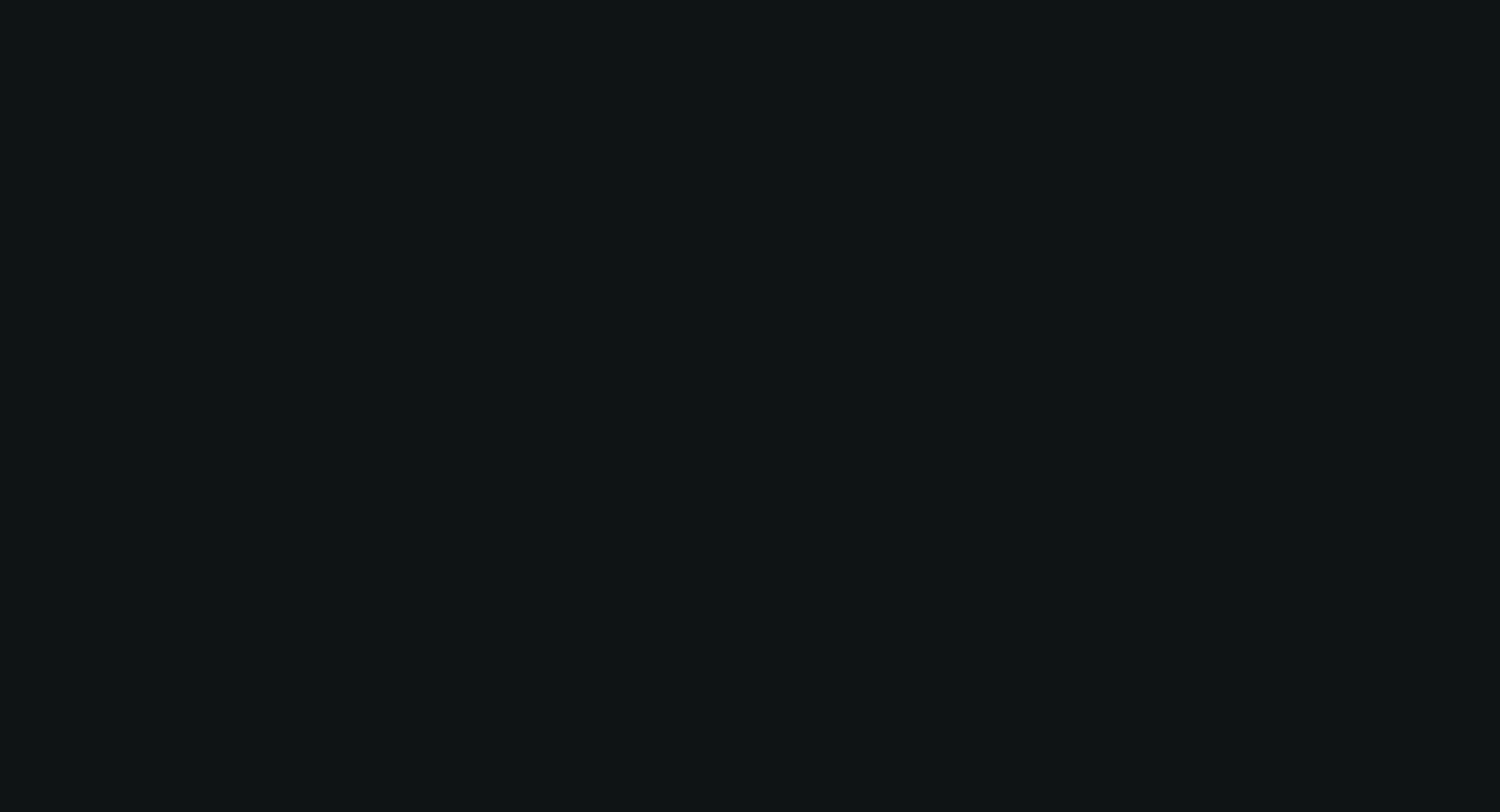
select select "2"
select select "0.1"
select select "4"
